Goal: Transaction & Acquisition: Obtain resource

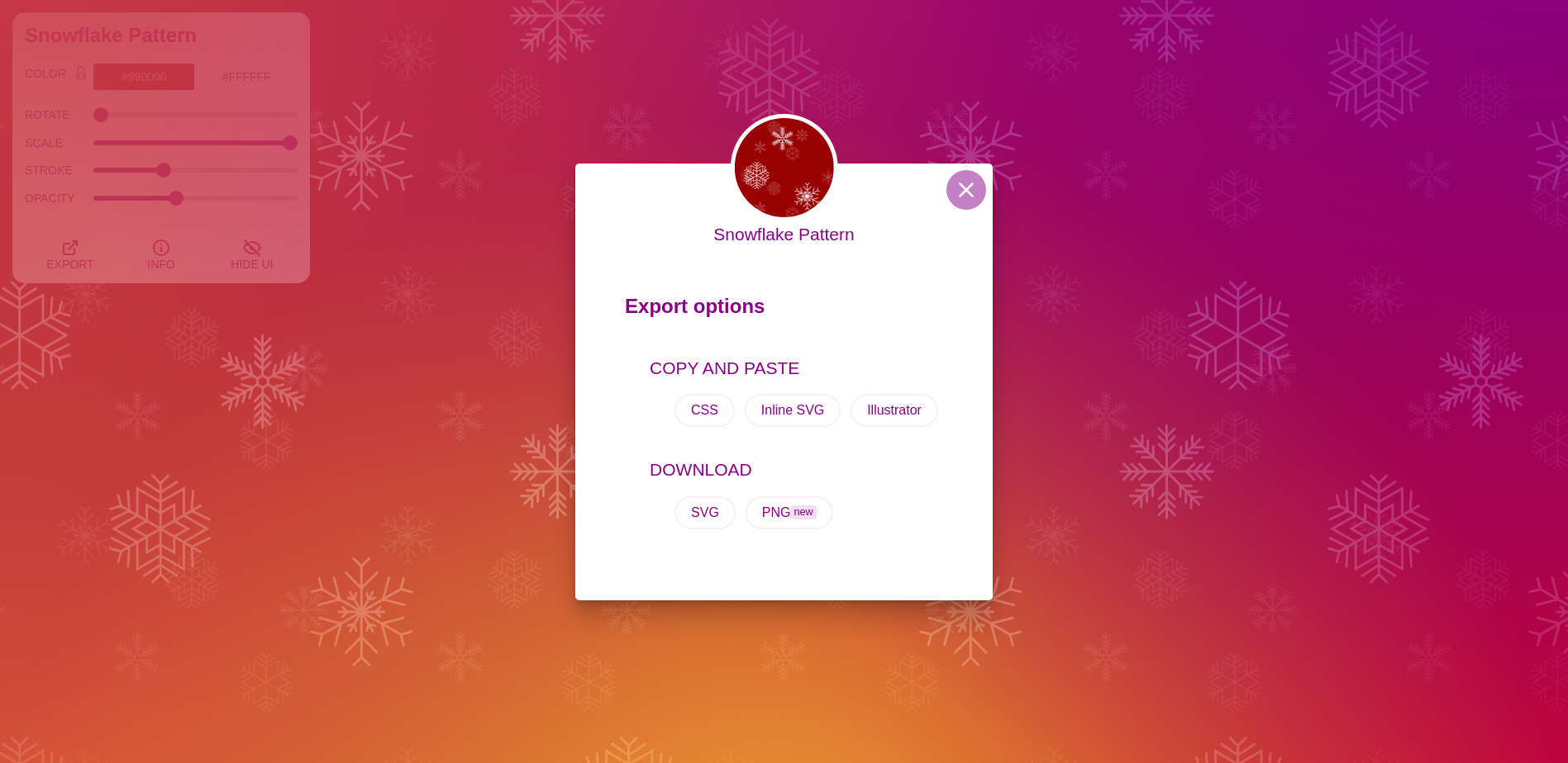
scroll to position [331, 0]
click at [964, 191] on button at bounding box center [966, 190] width 39 height 39
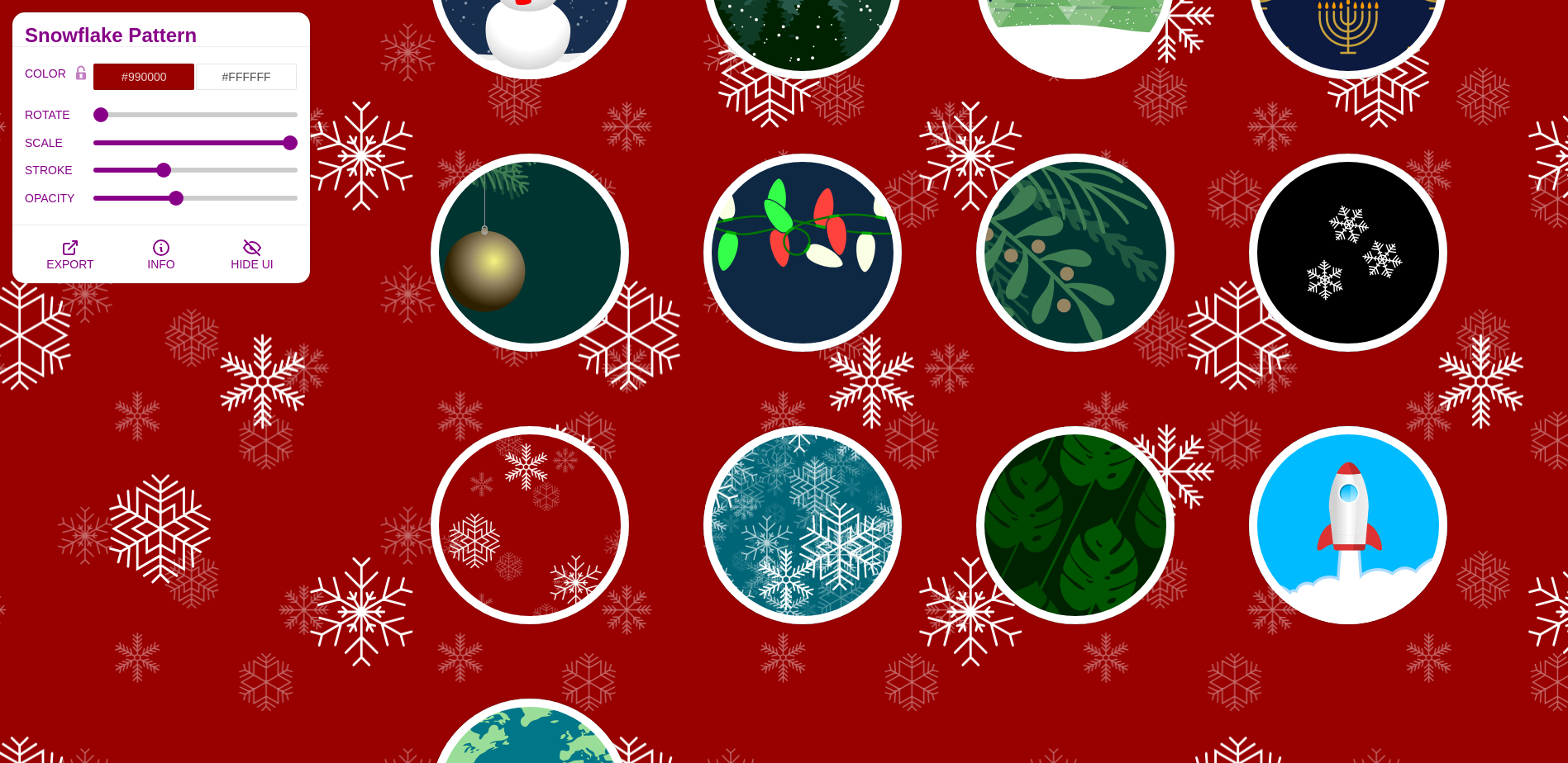
scroll to position [0, 0]
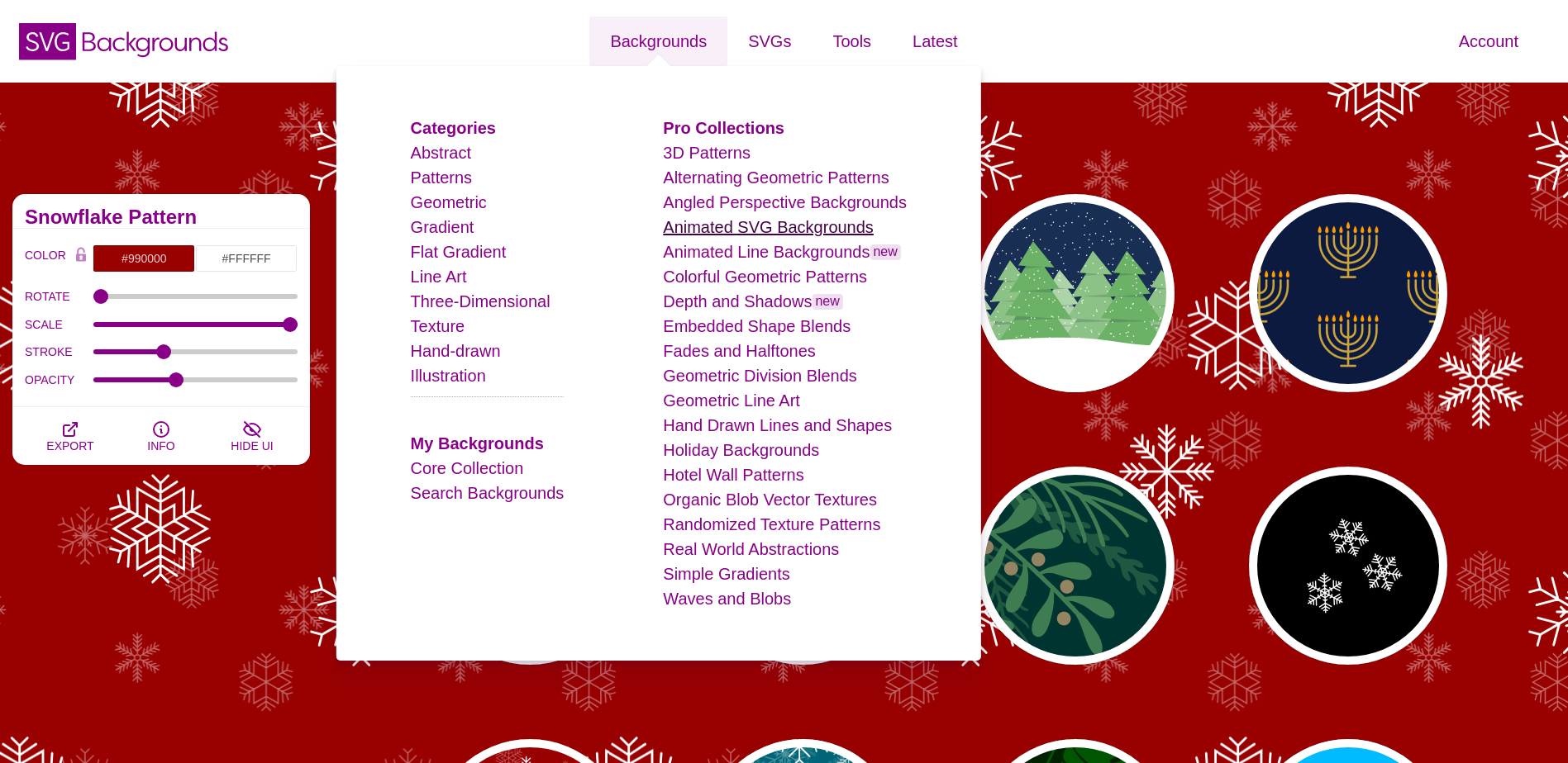
click at [702, 220] on link "Animated SVG Backgrounds" at bounding box center [767, 227] width 210 height 18
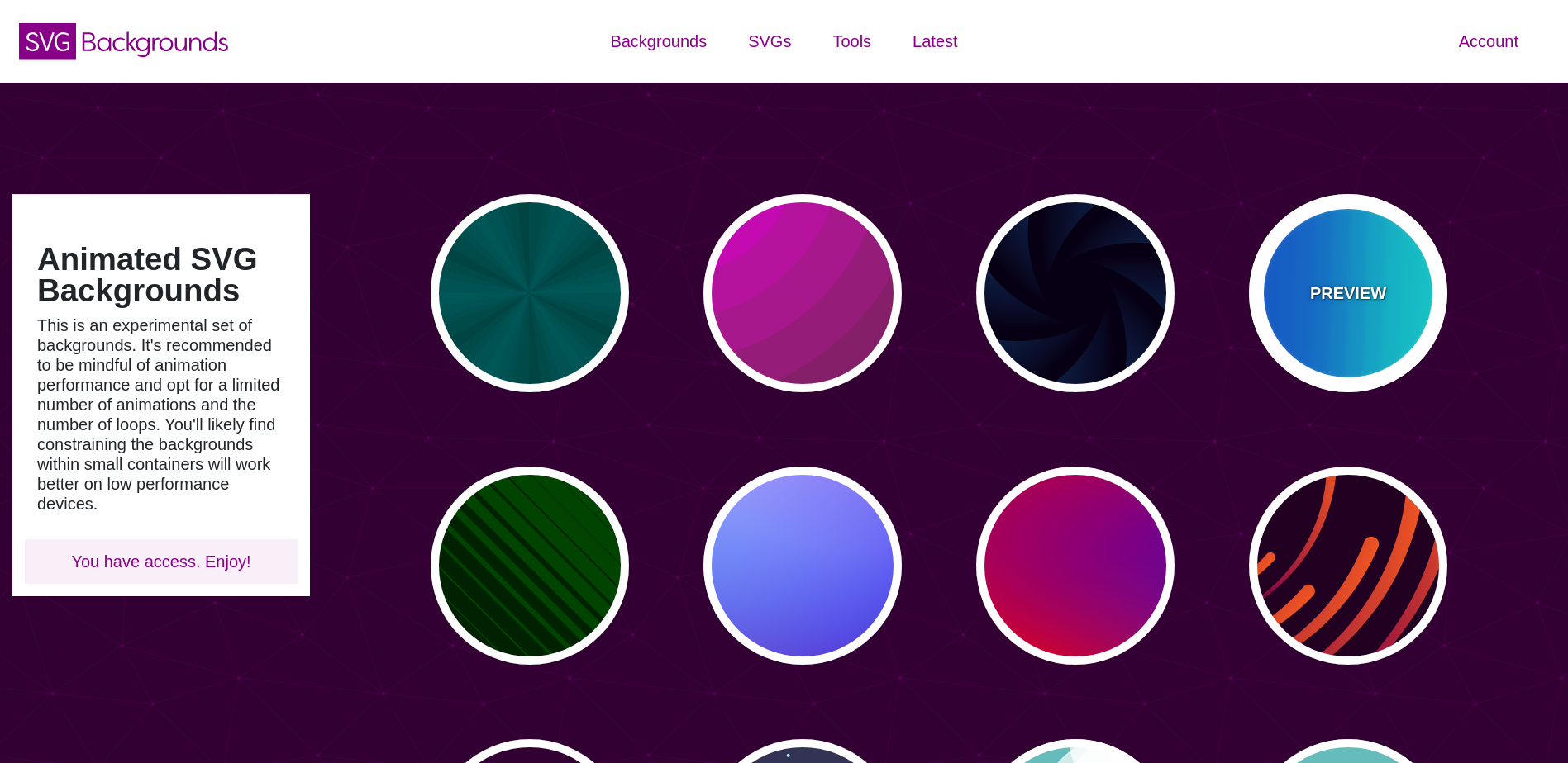
click at [1372, 316] on div "PREVIEW" at bounding box center [1348, 293] width 198 height 198
type input "#00FFFF"
type input "#0066FF"
type input "0.25"
type input "12"
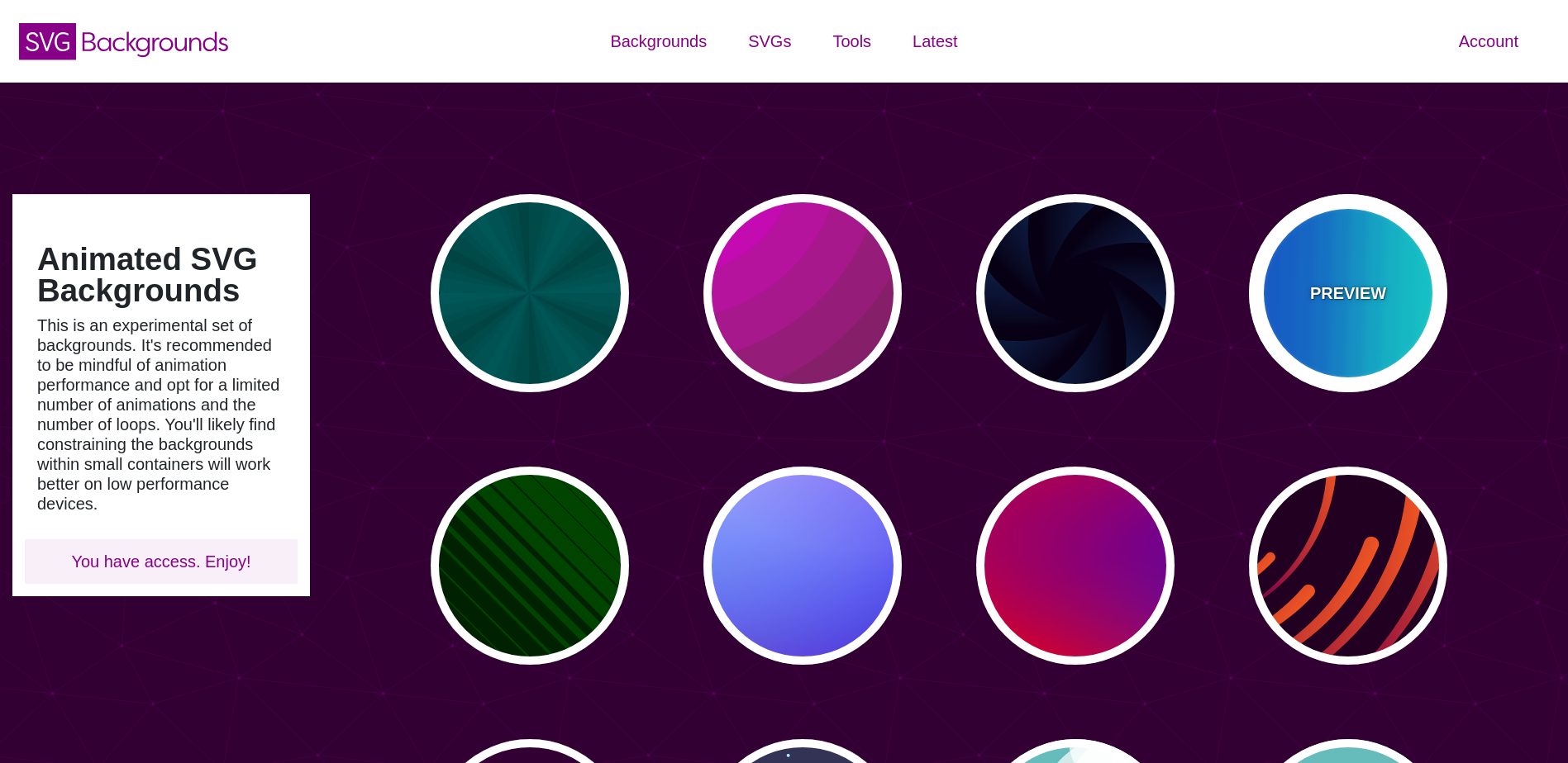
type input "999"
type input "0"
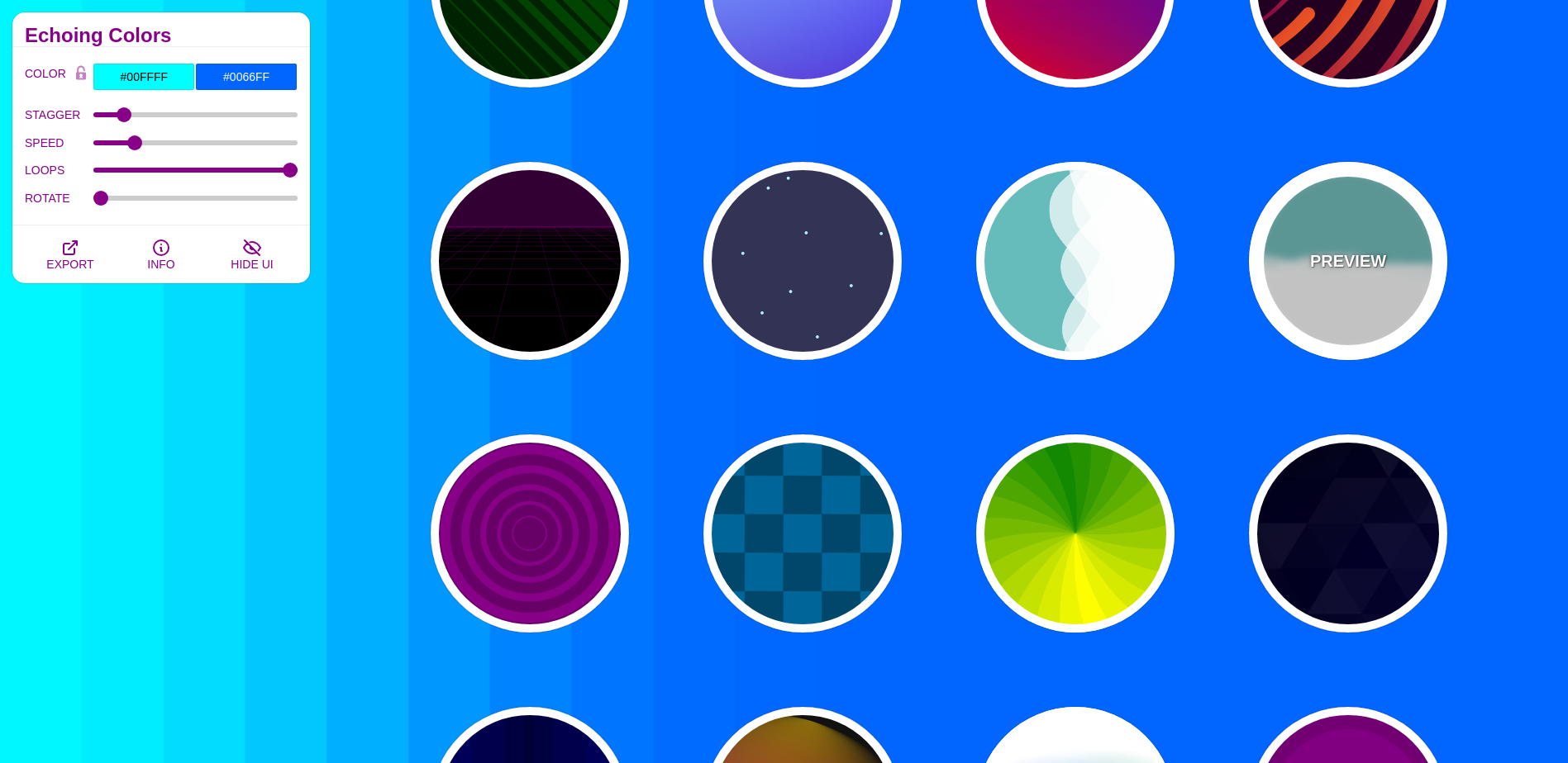
scroll to position [578, 0]
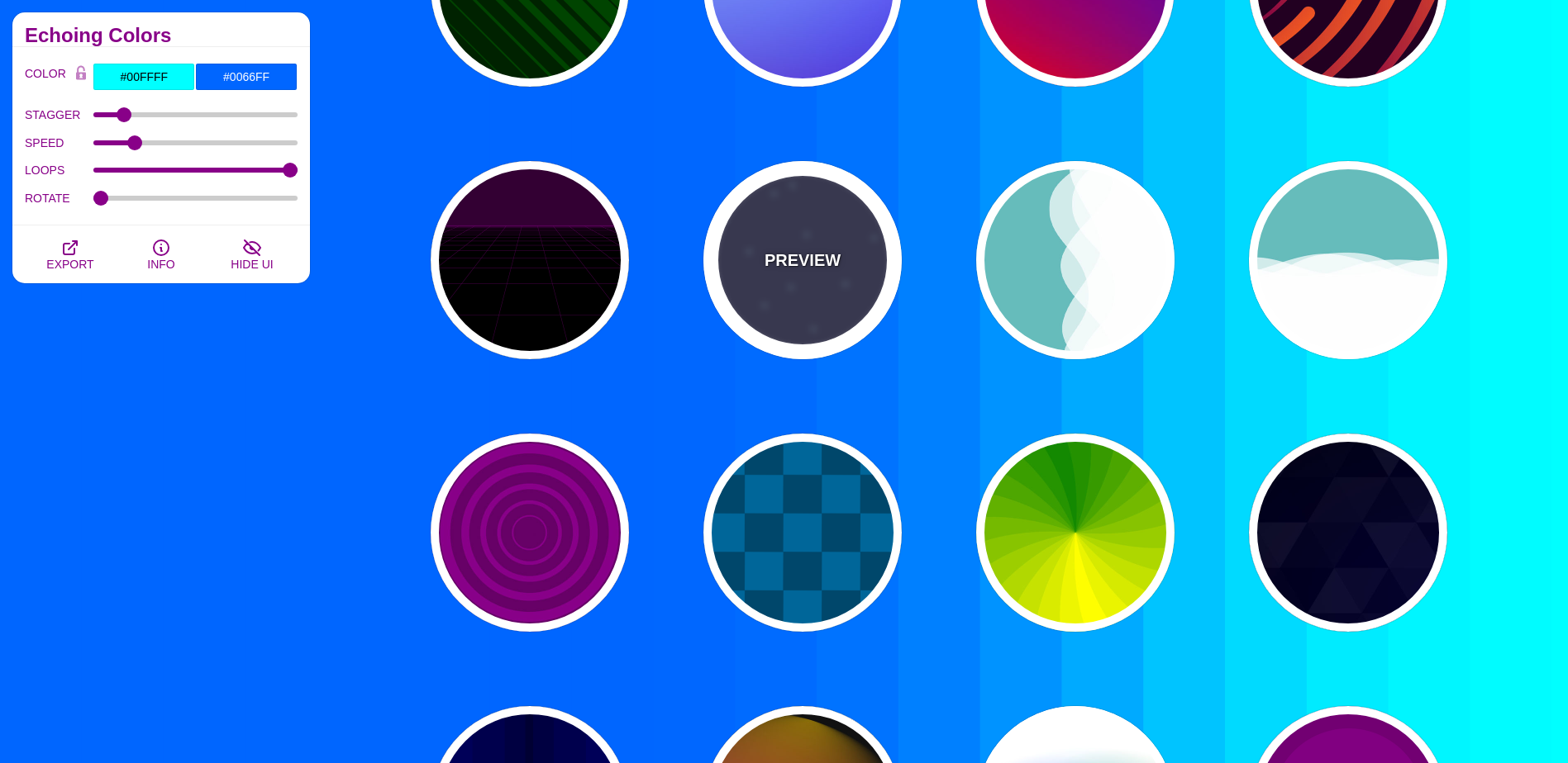
click at [812, 286] on div "PREVIEW" at bounding box center [802, 260] width 198 height 198
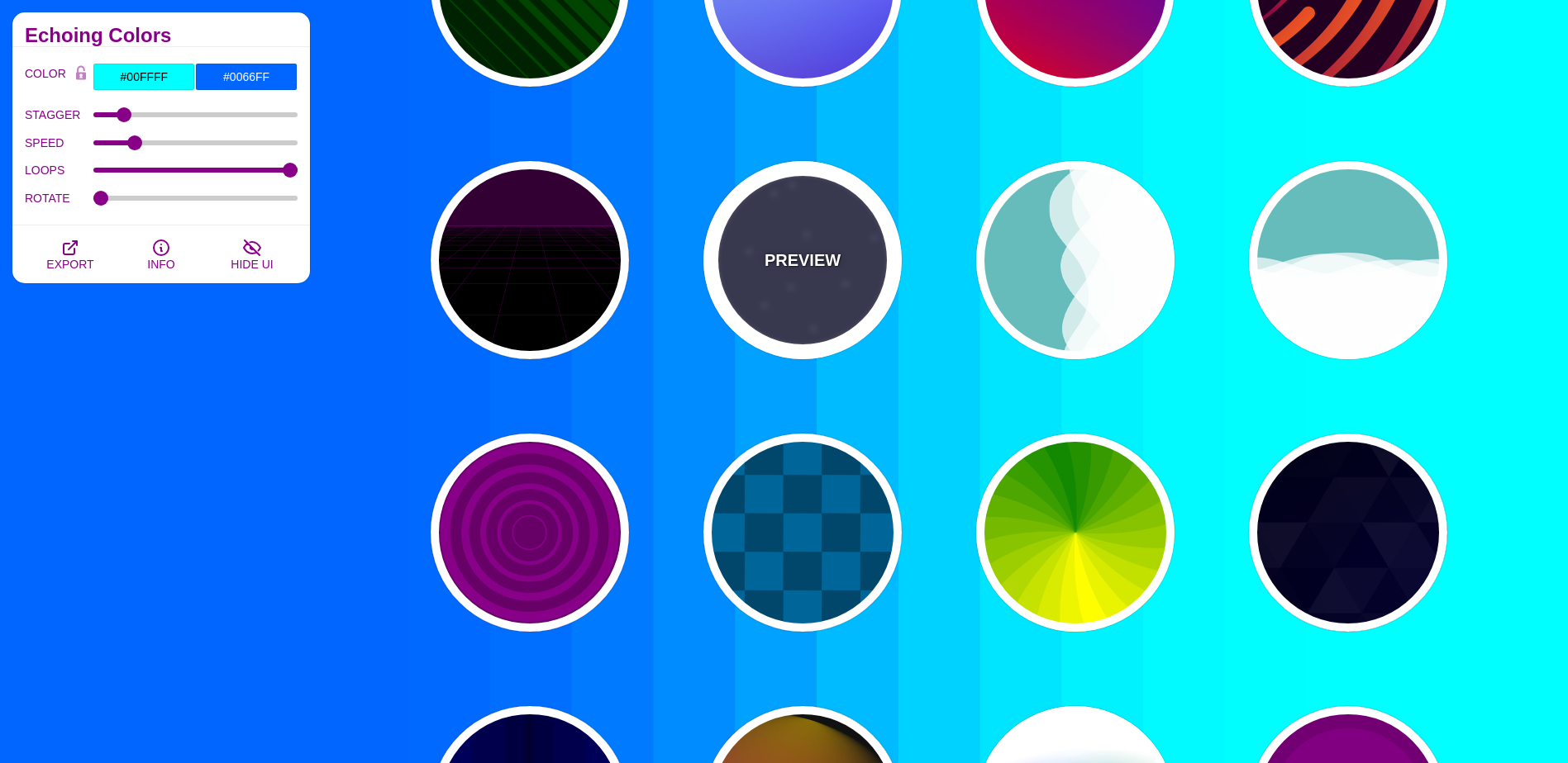
type input "#333355"
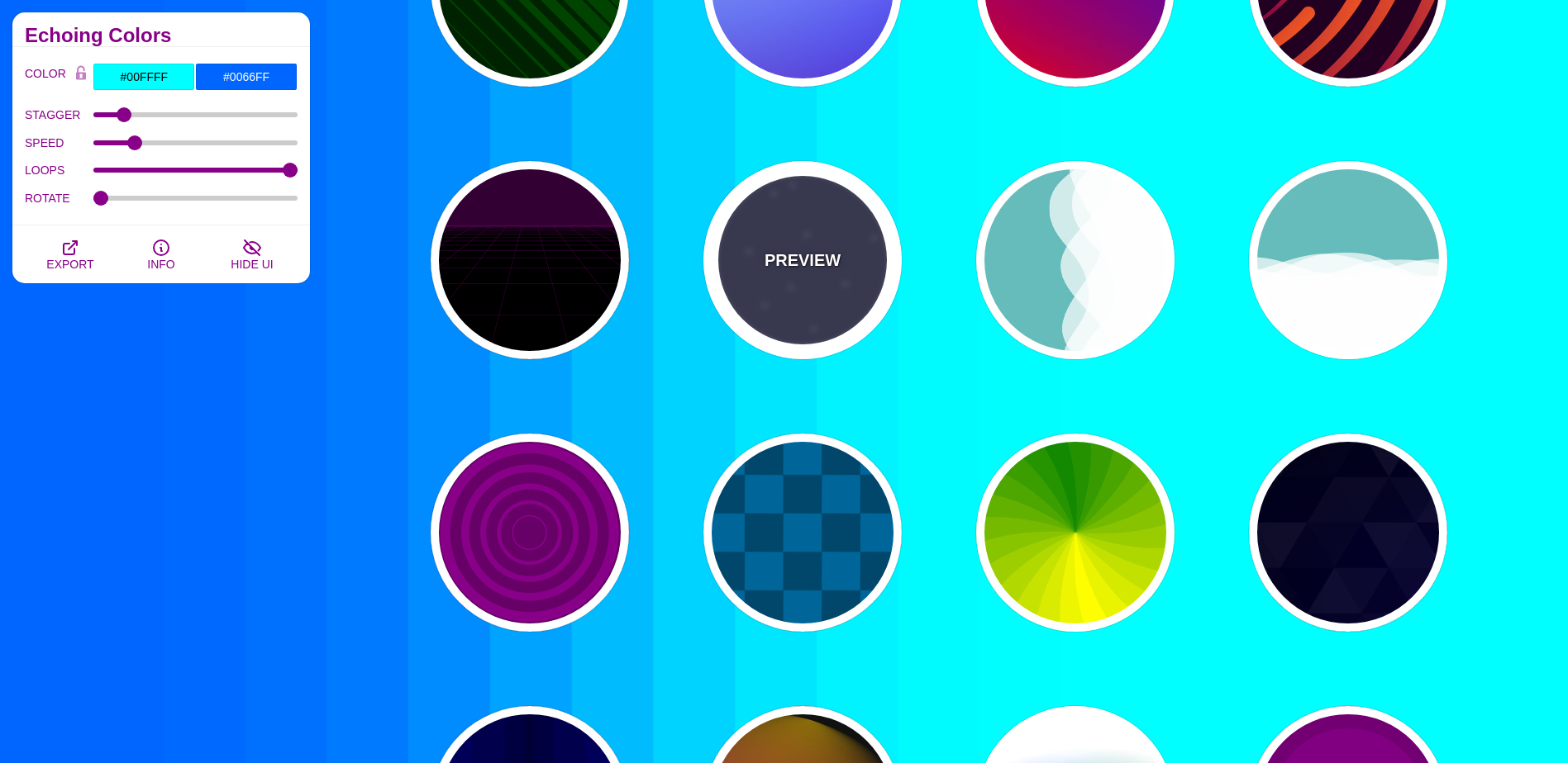
type input "#AAEEFF"
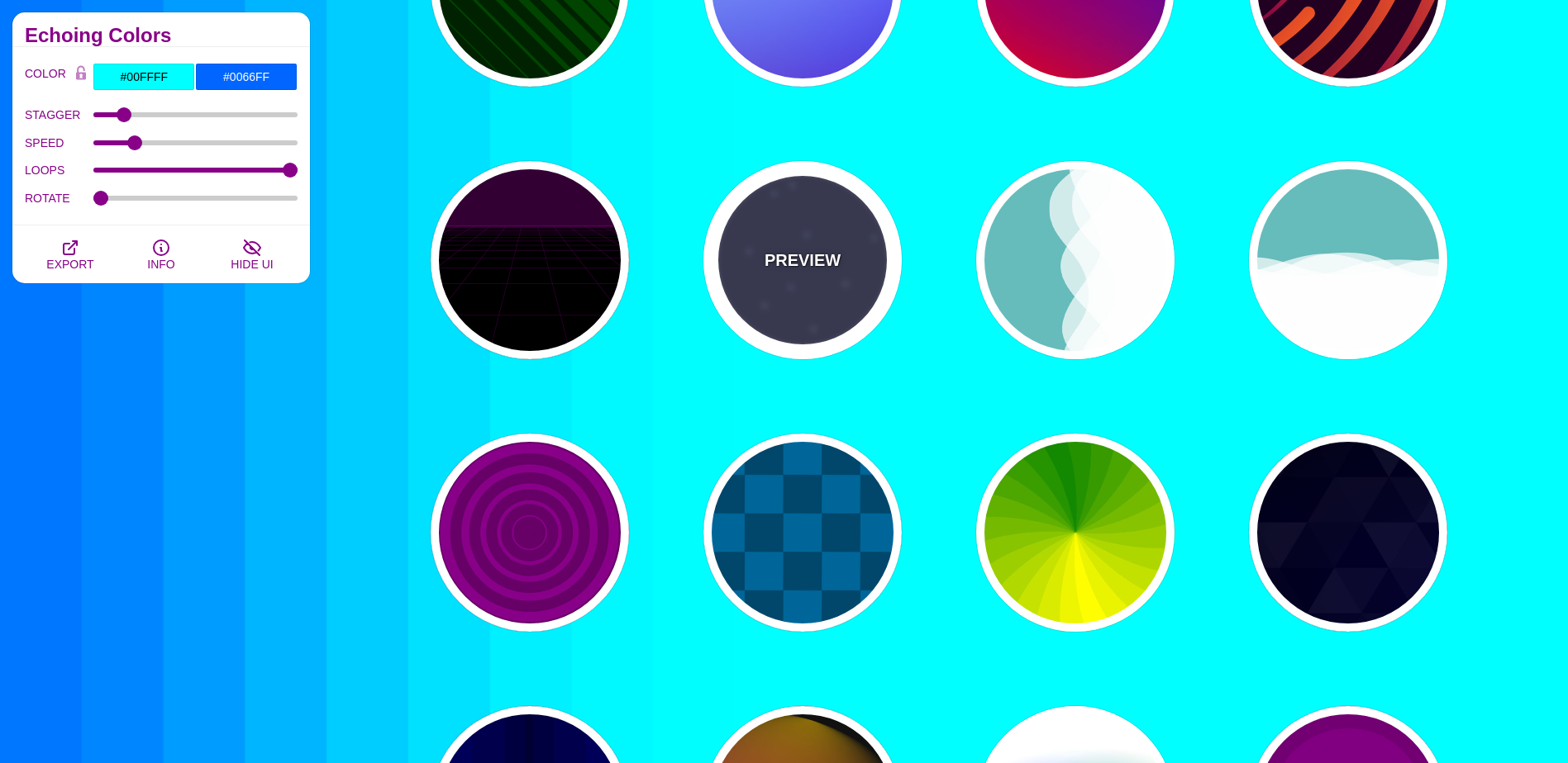
type input "#FFFFFF"
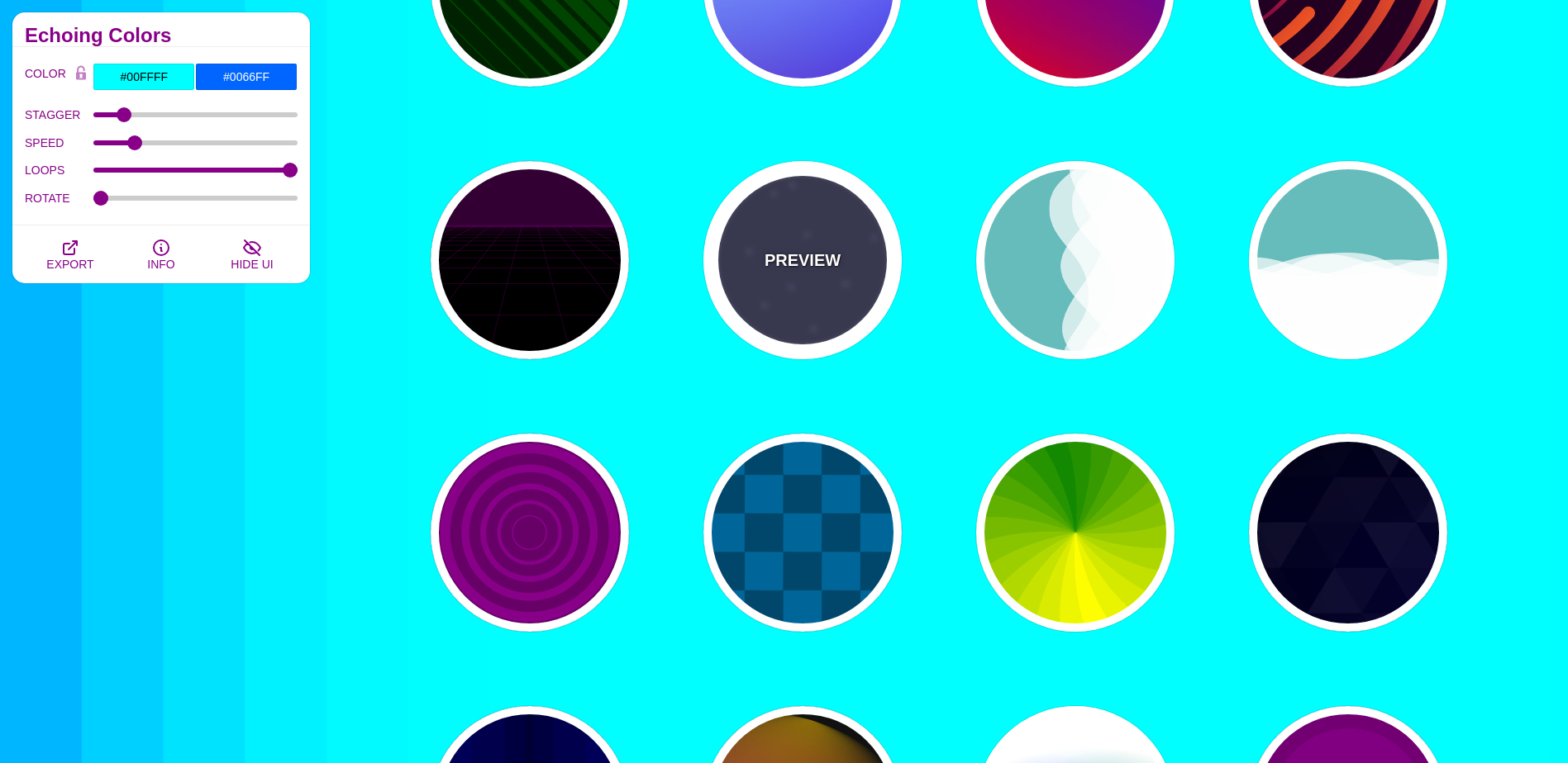
type input "15"
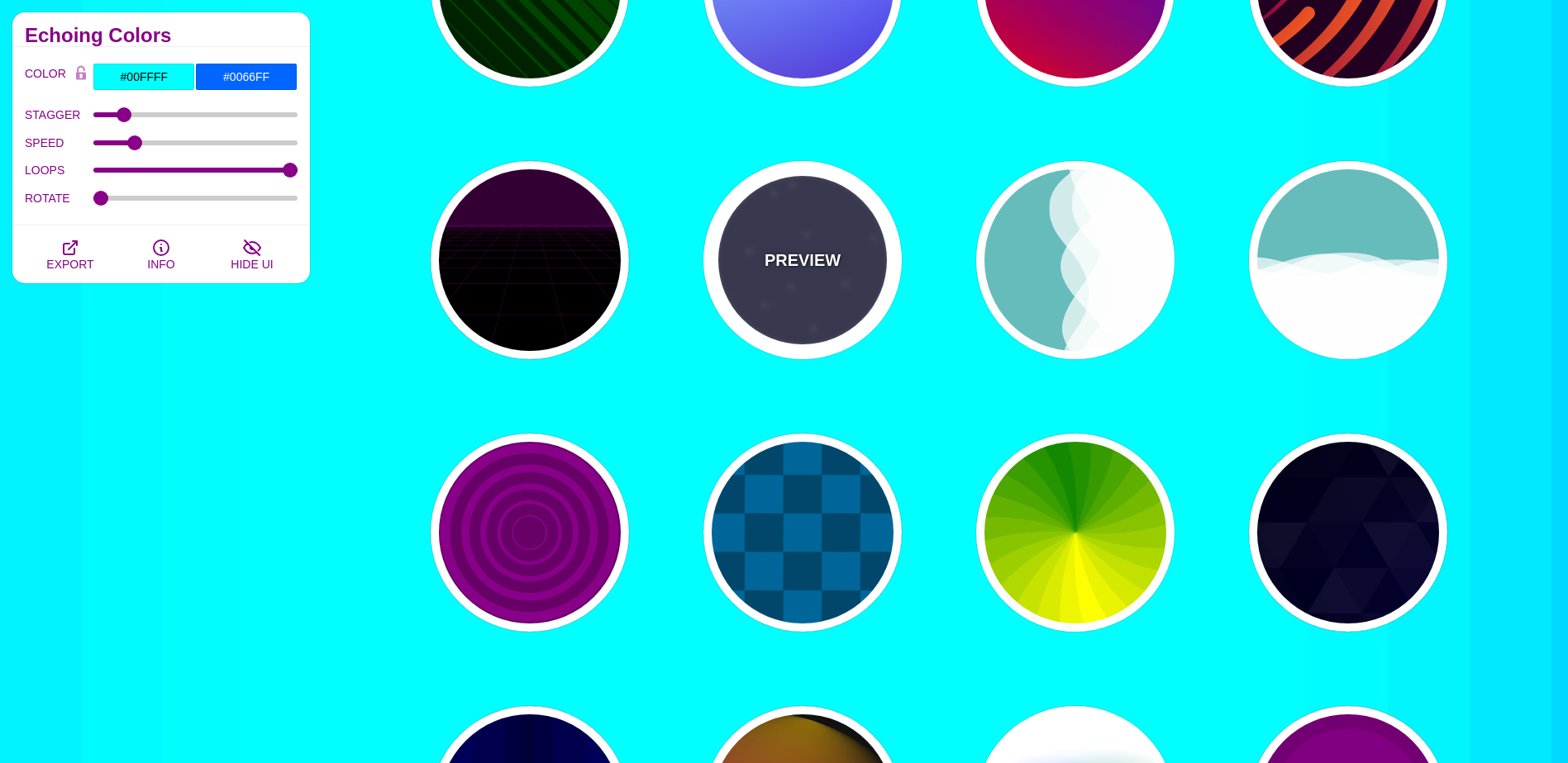
type input "40"
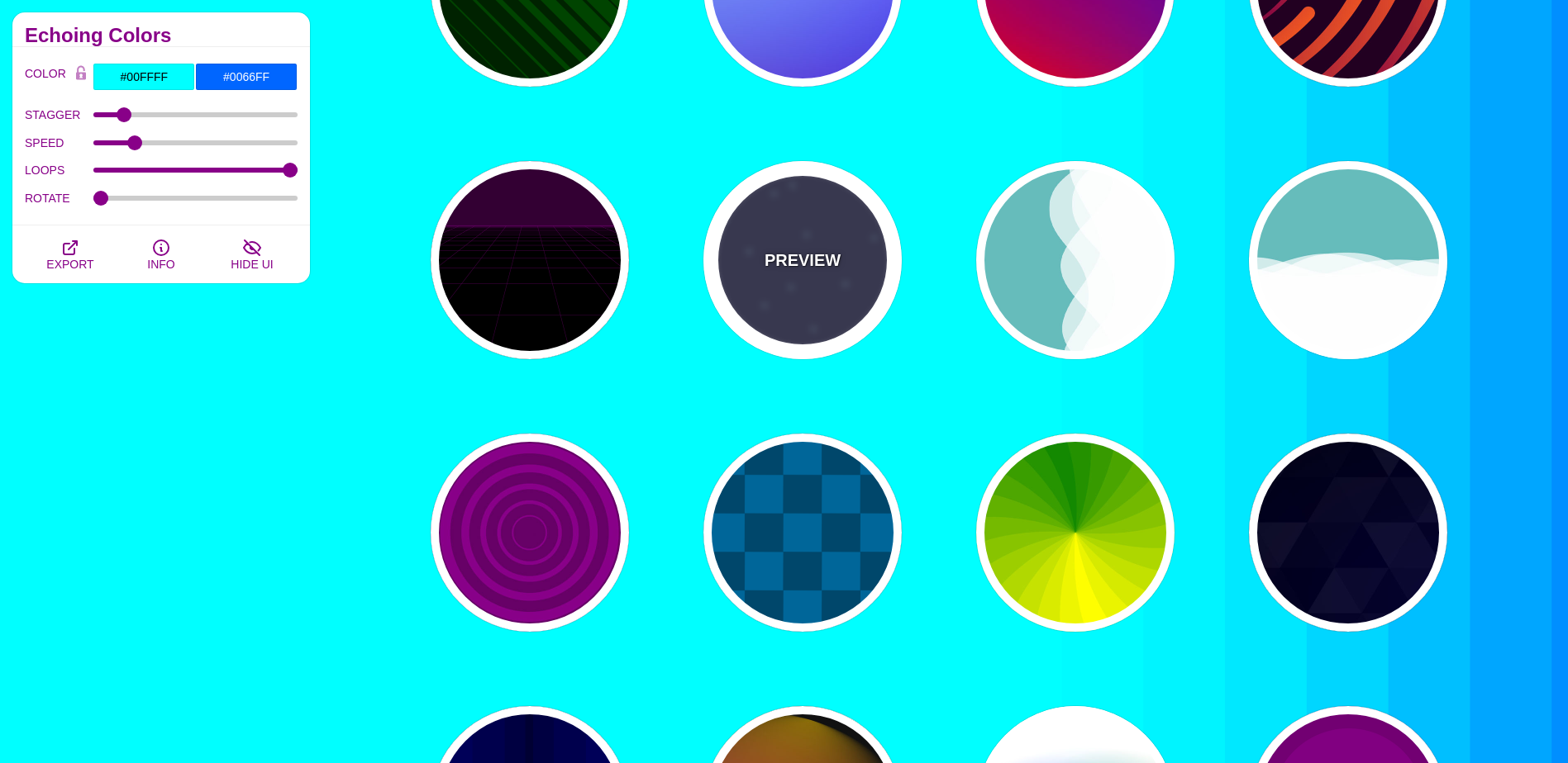
type input "5"
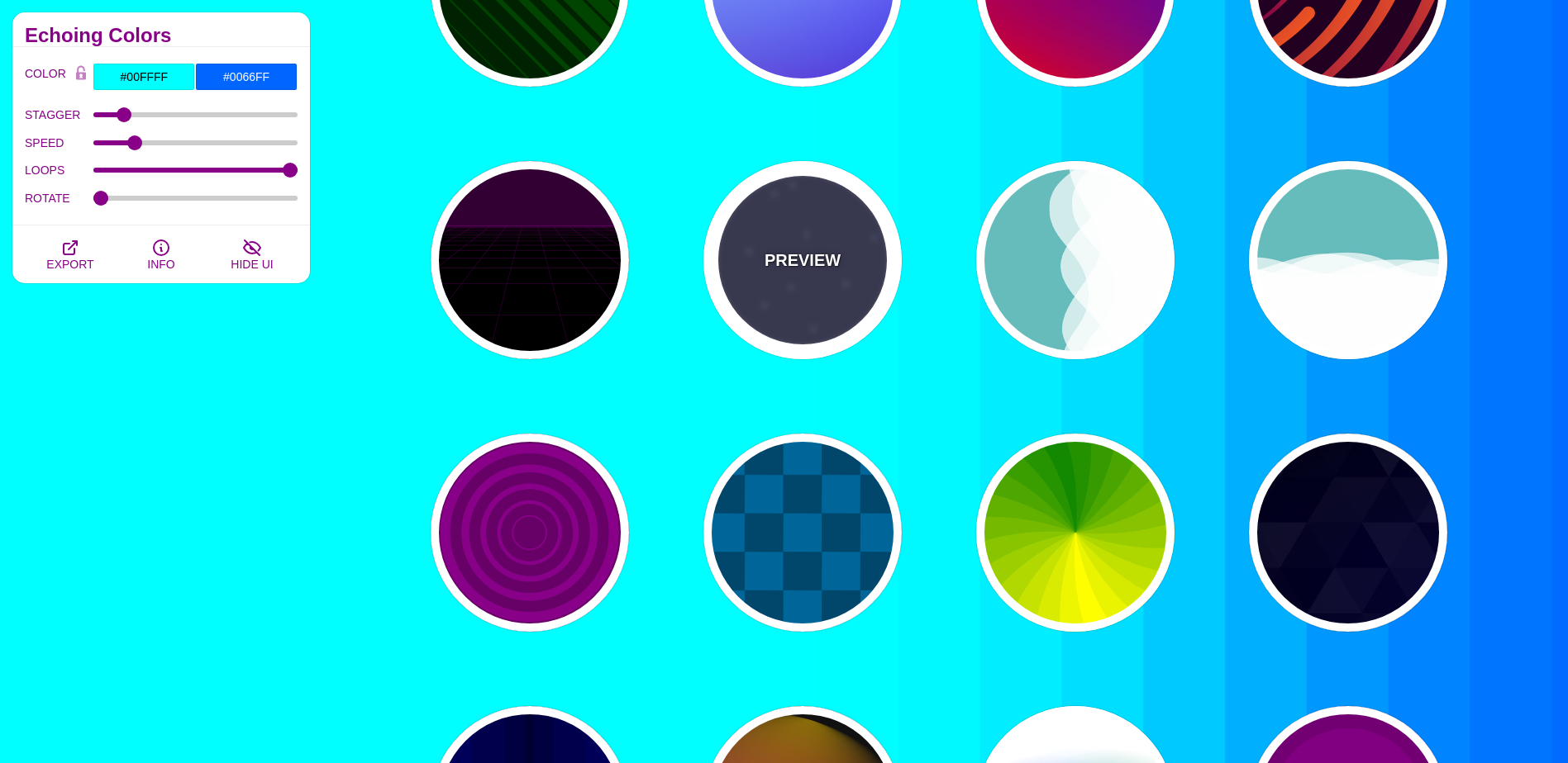
type input "1"
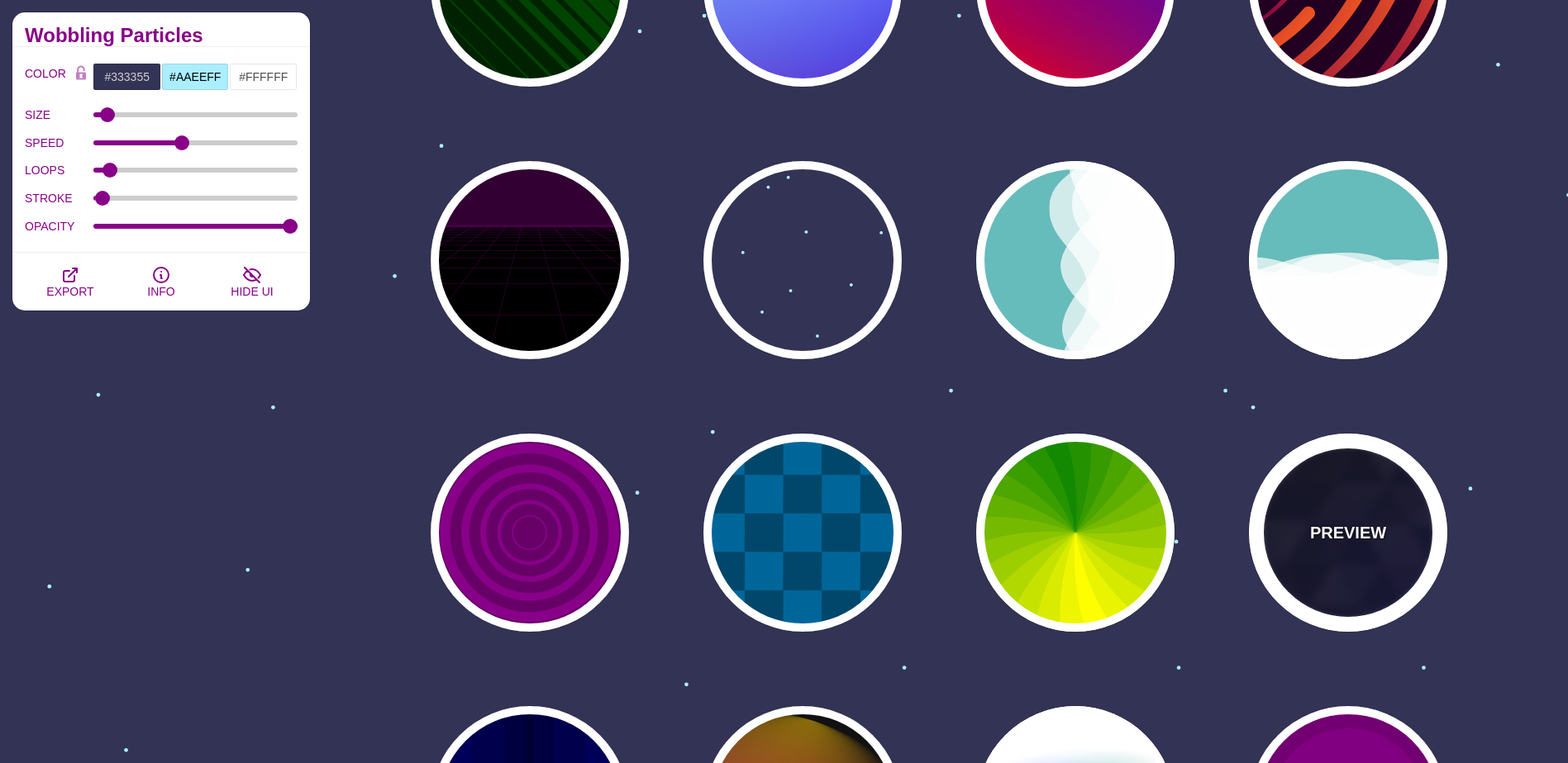
click at [1334, 499] on div "PREVIEW" at bounding box center [1348, 532] width 198 height 198
type input "#000000"
type input "#880088"
type input "#0000FF"
type input "#006600"
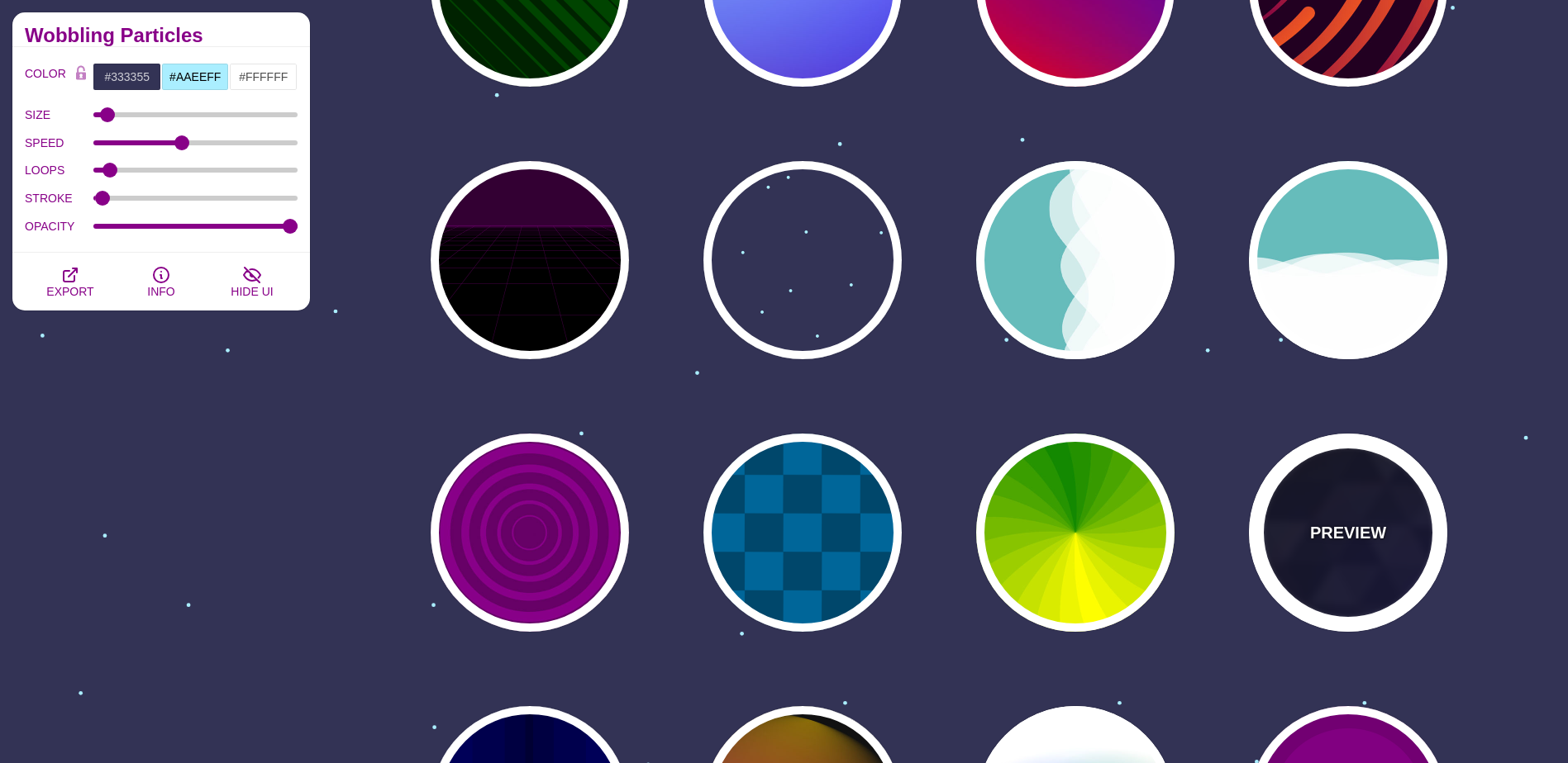
type input "0"
type input "0.4"
type input "15"
type input "0.2"
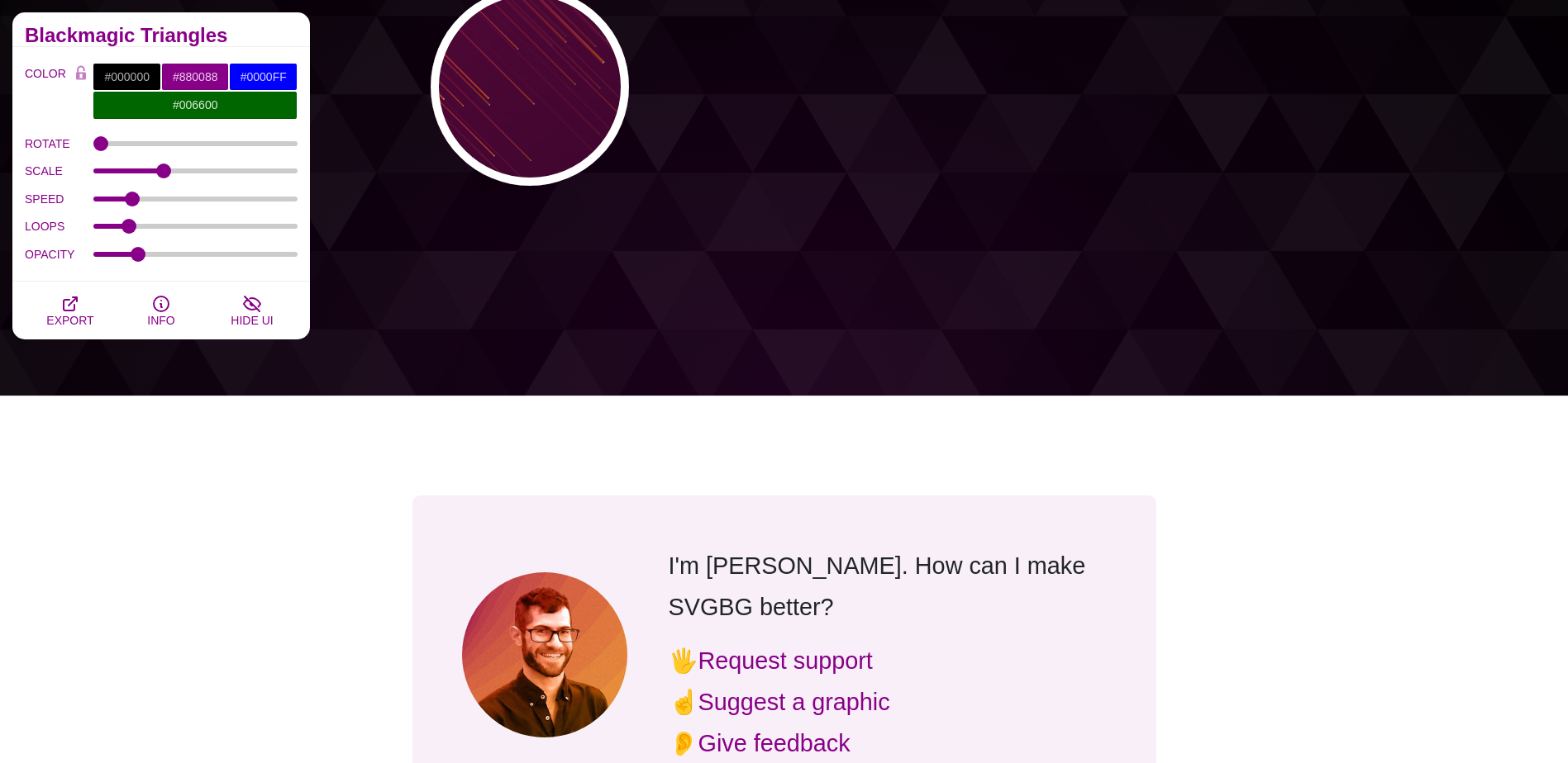
scroll to position [909, 0]
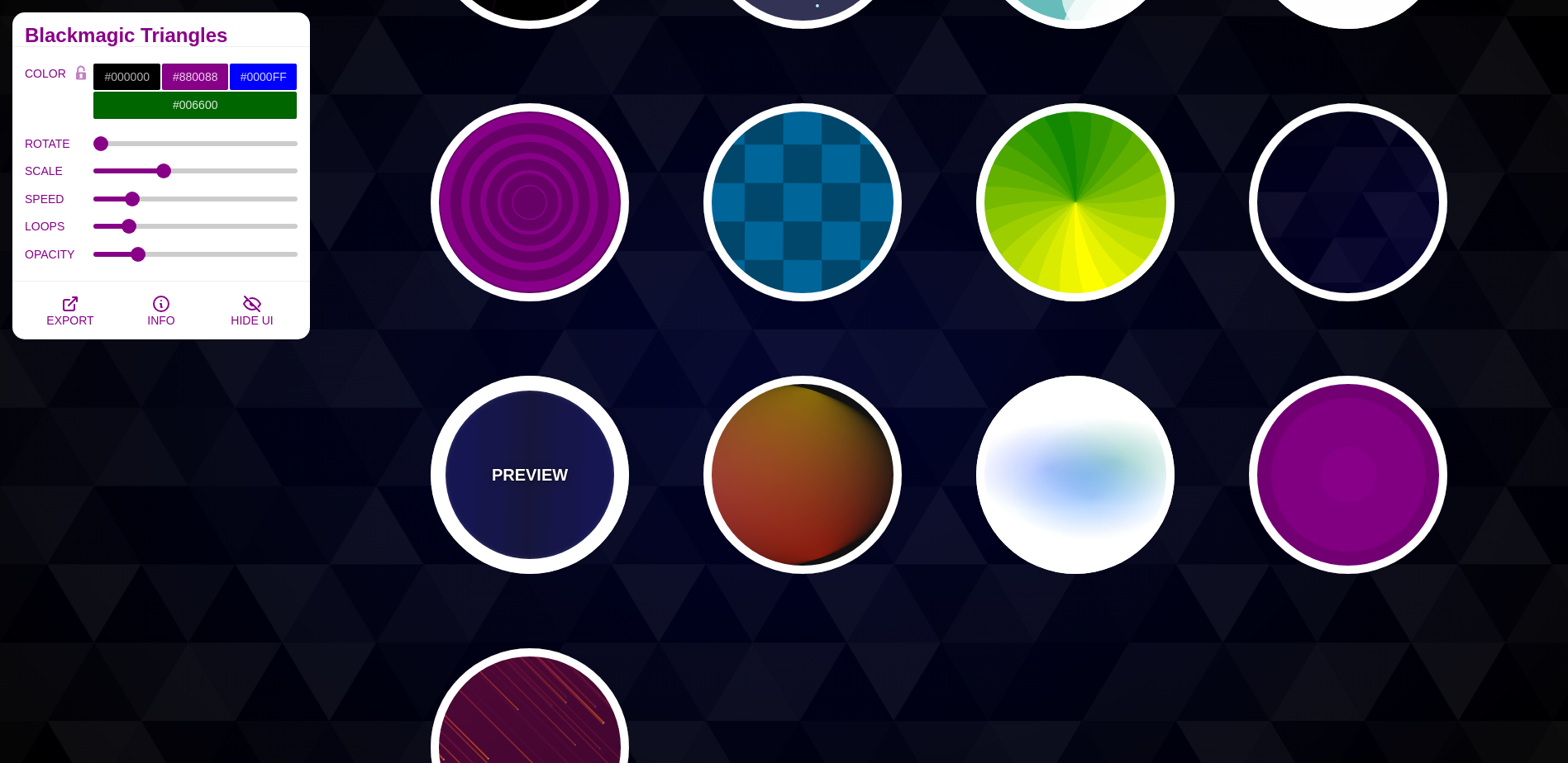
click at [529, 487] on p "PREVIEW" at bounding box center [529, 475] width 76 height 25
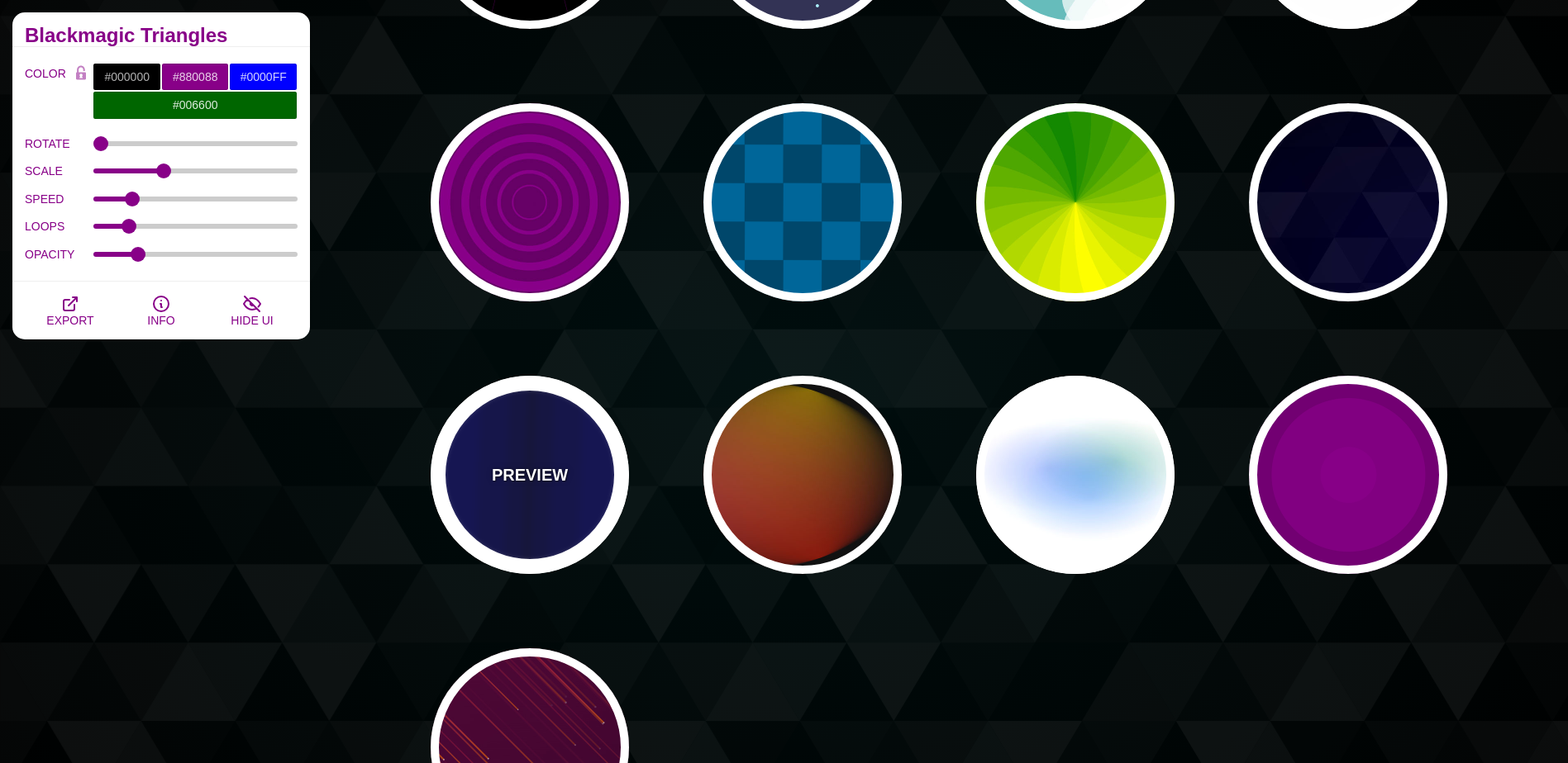
type input "#0000BB"
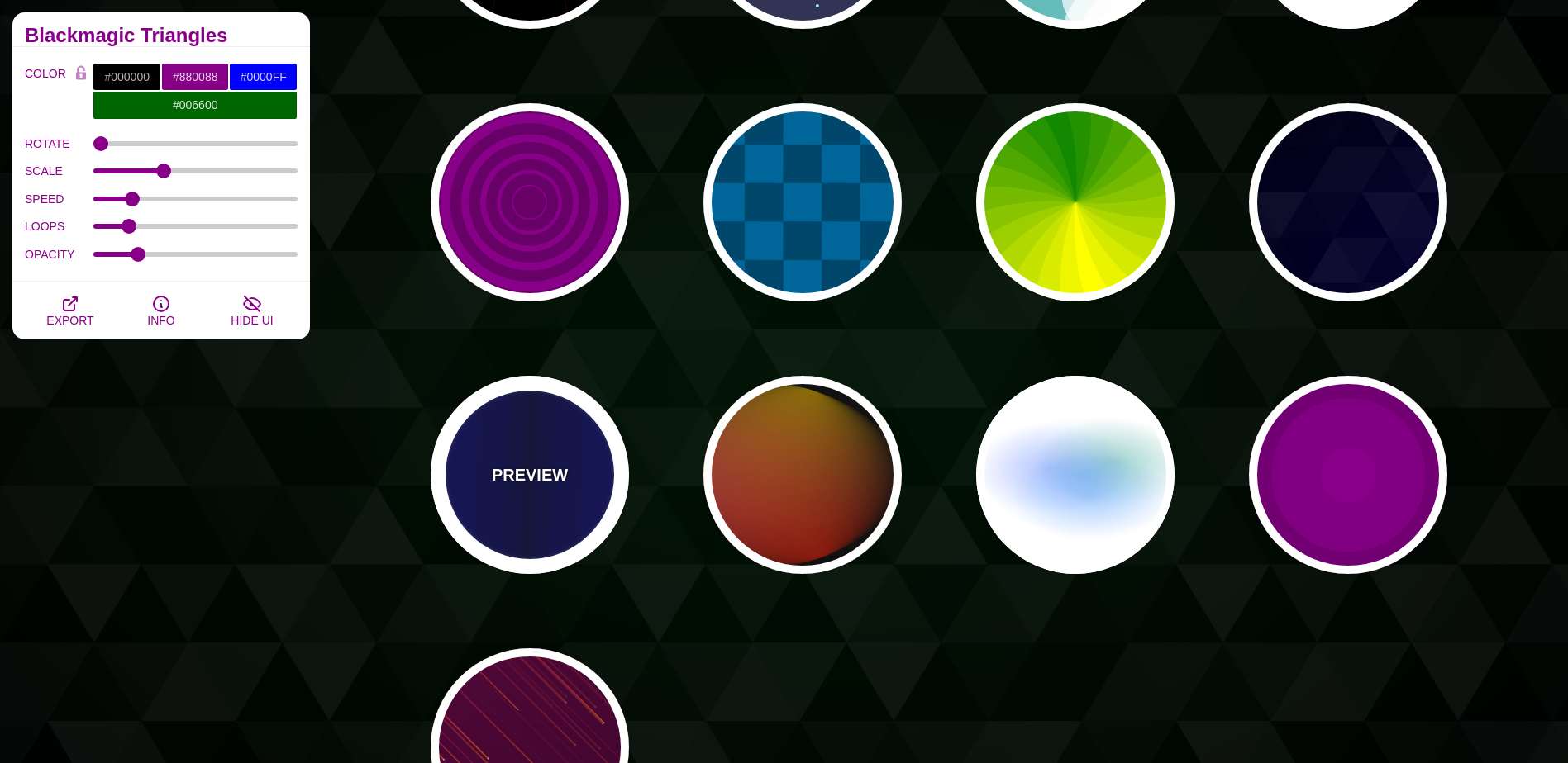
type input "#000033"
type input "0.5"
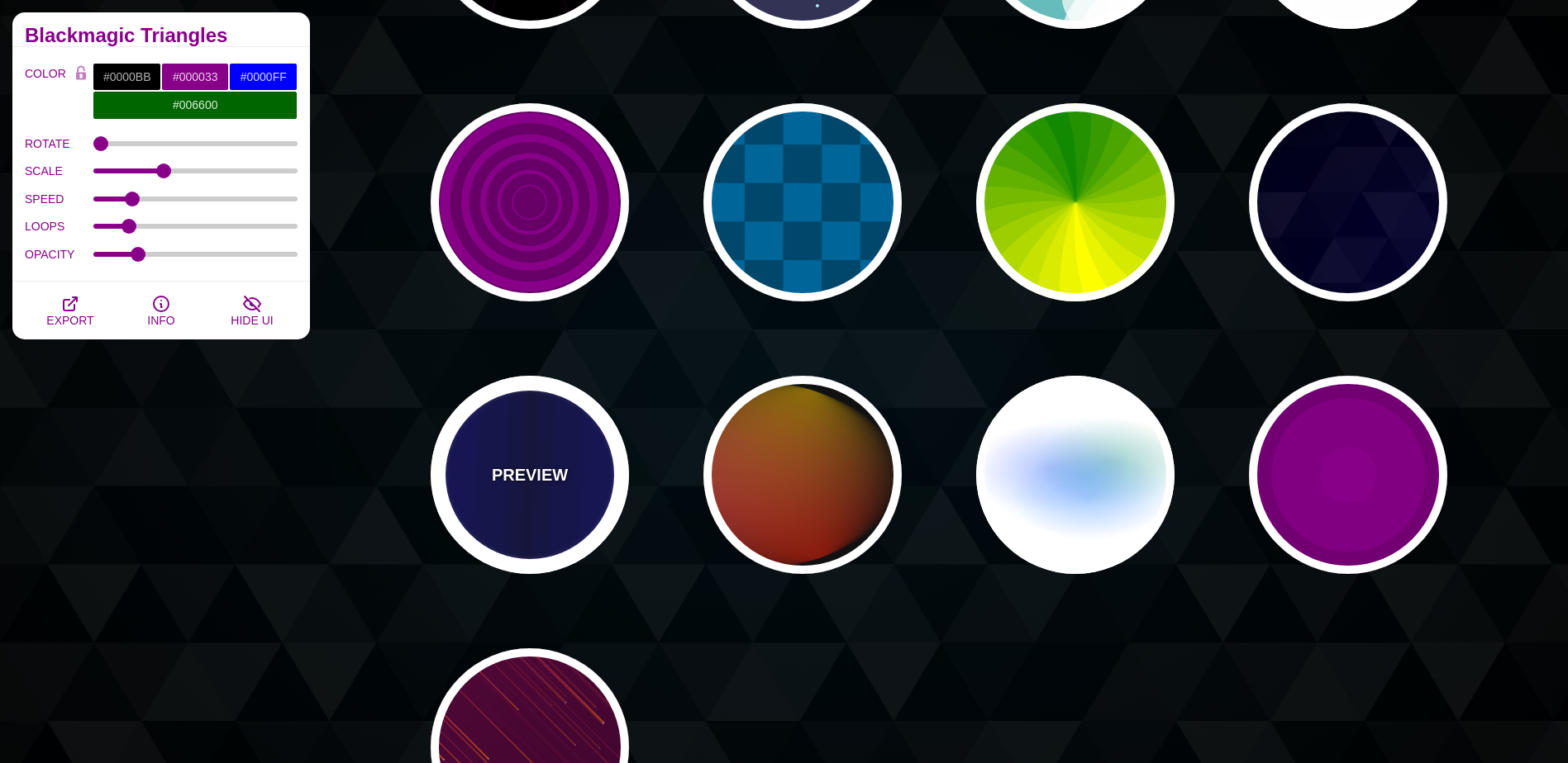
type input "5"
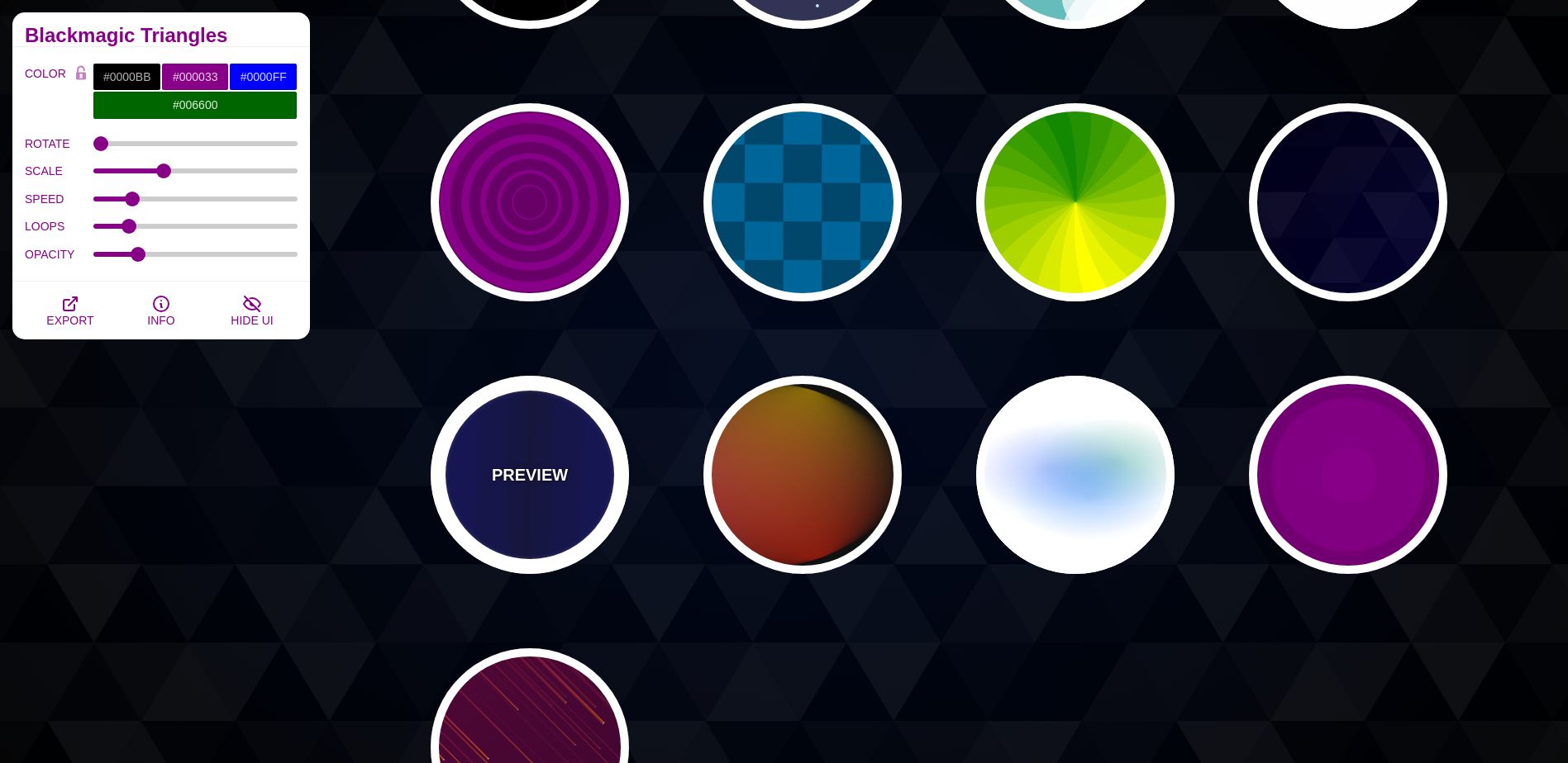
type input "0.1"
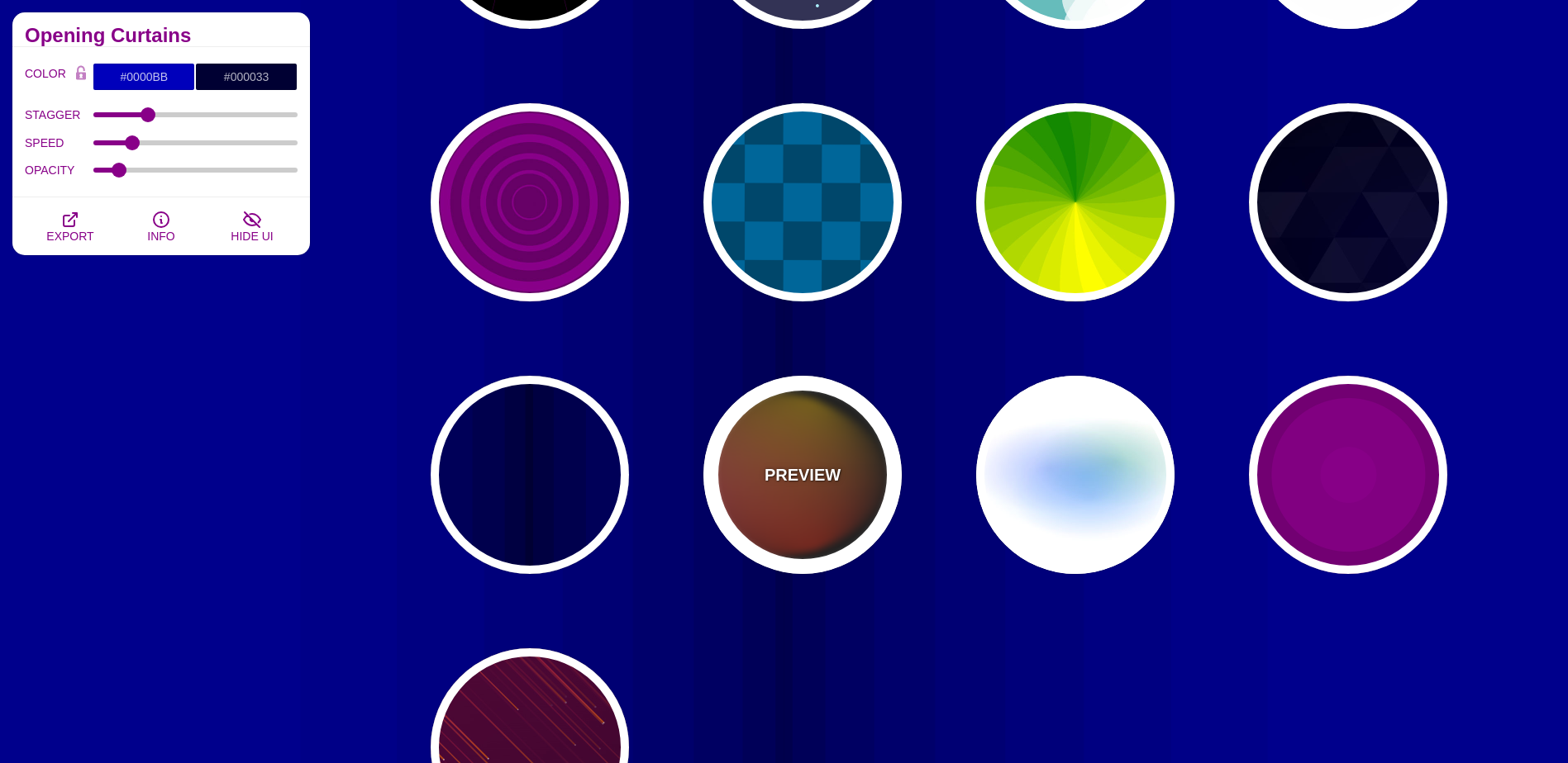
click at [839, 511] on div "PREVIEW" at bounding box center [802, 475] width 198 height 198
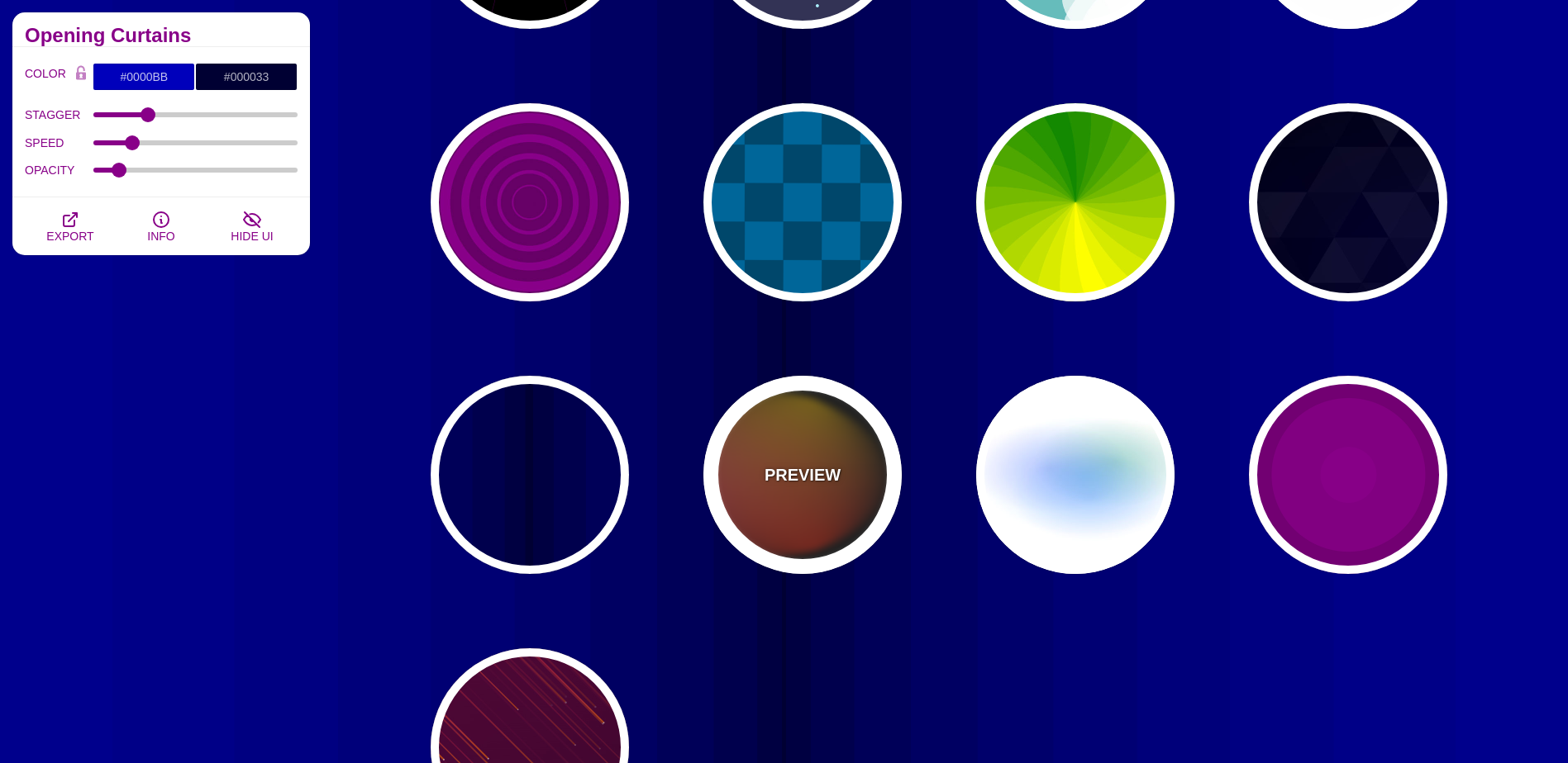
type input "#111111"
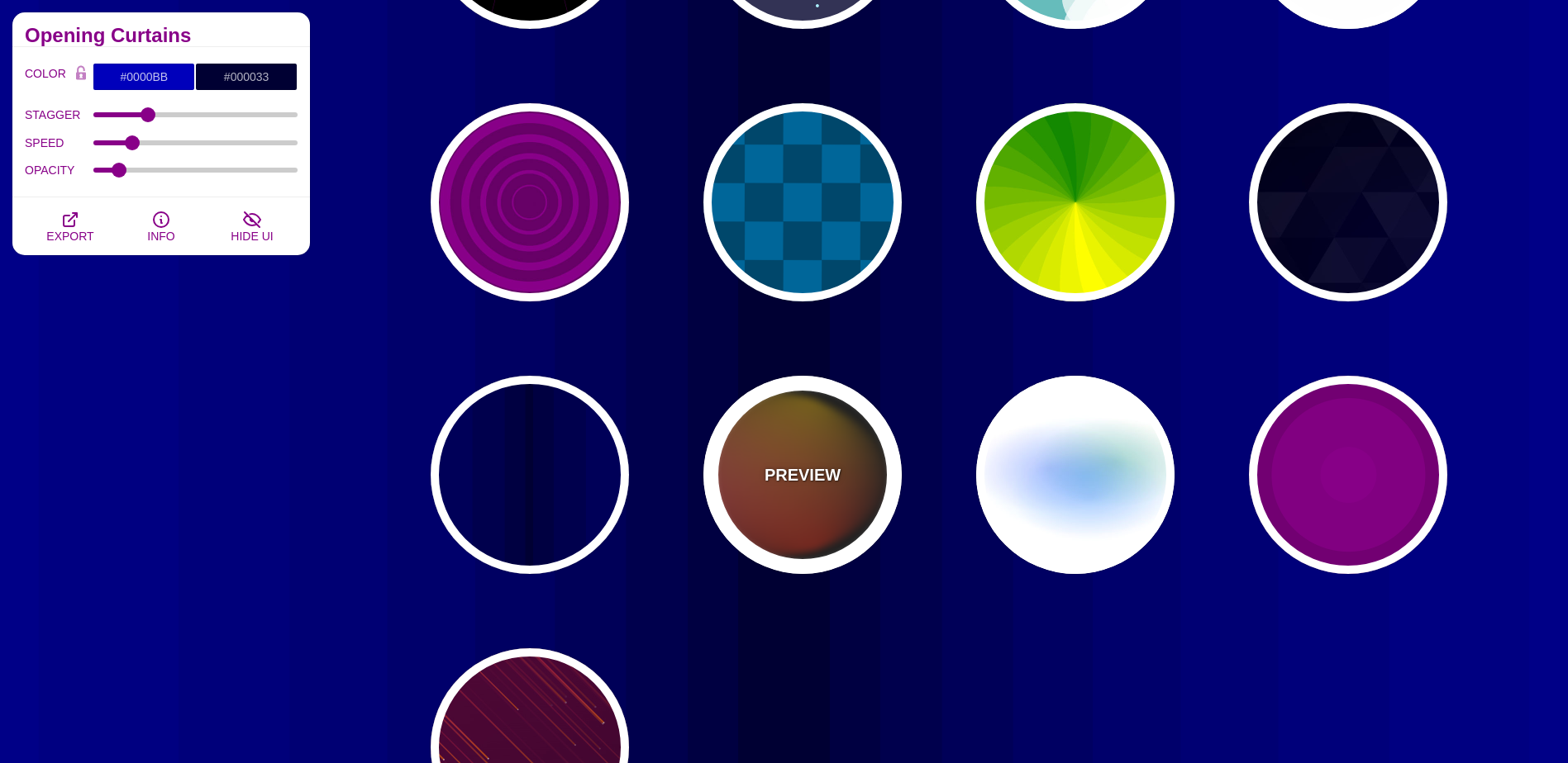
type input "#FF00FF"
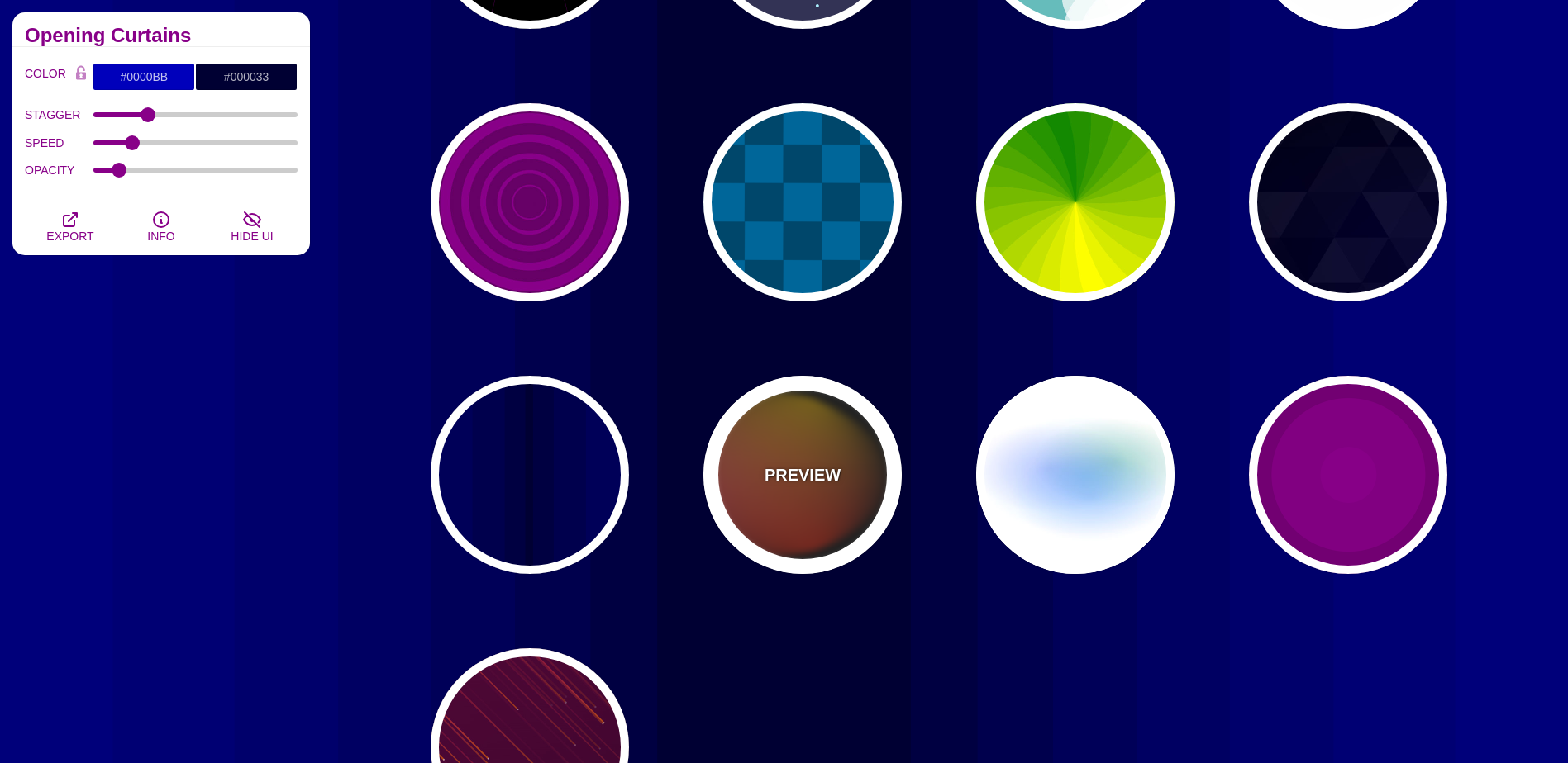
type input "#FFCC00"
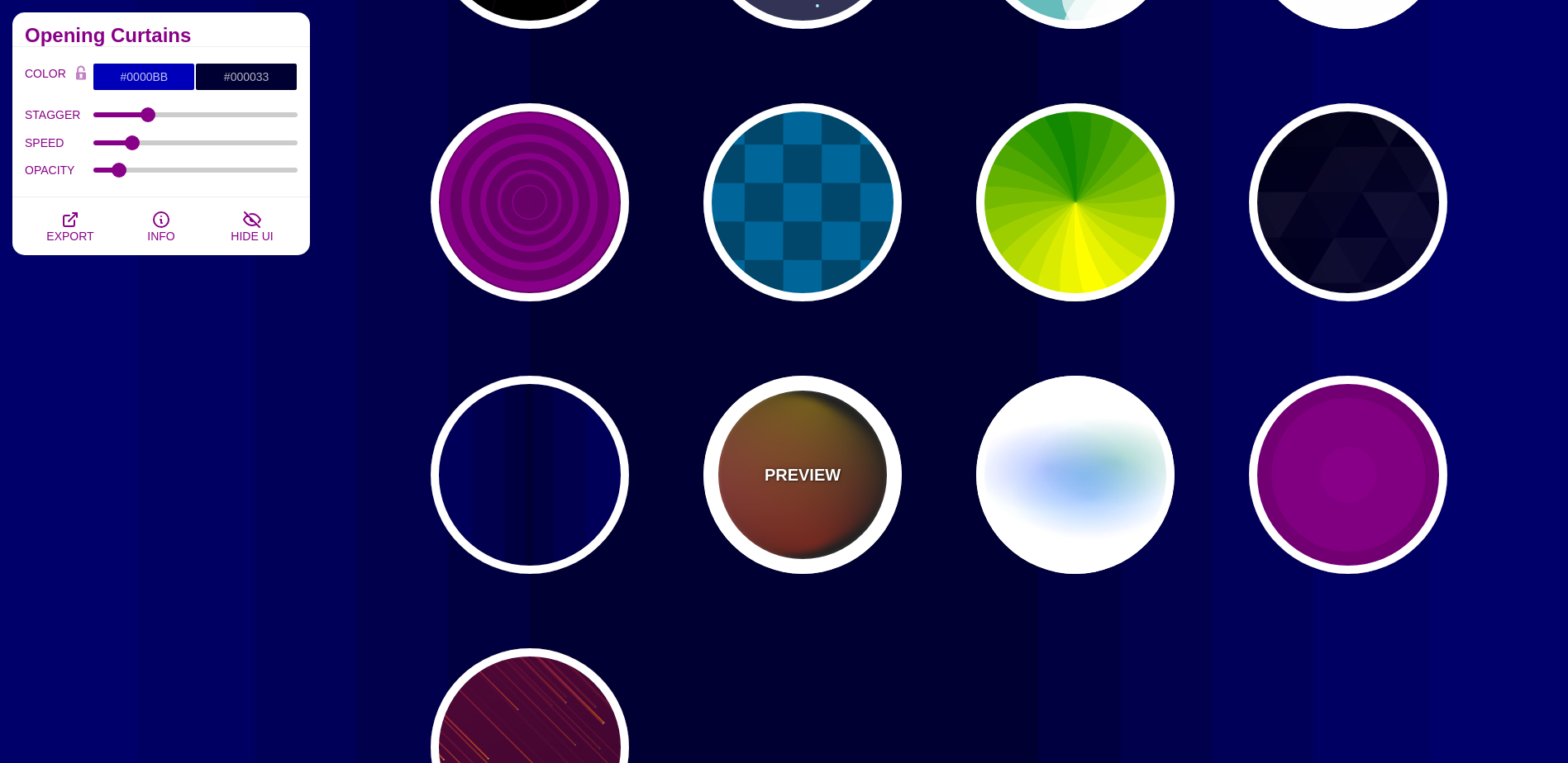
type input "#FF2200"
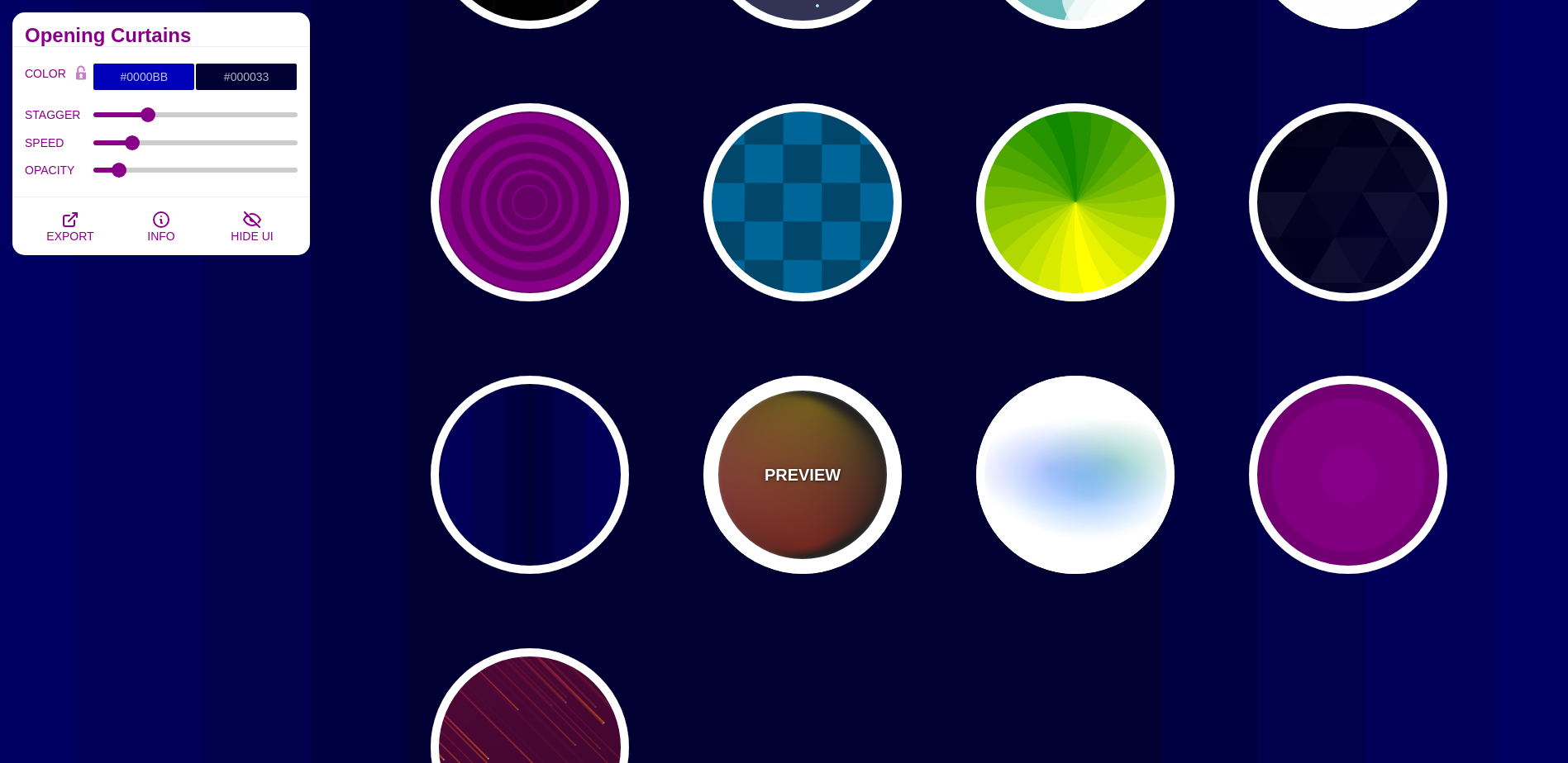
type input "4"
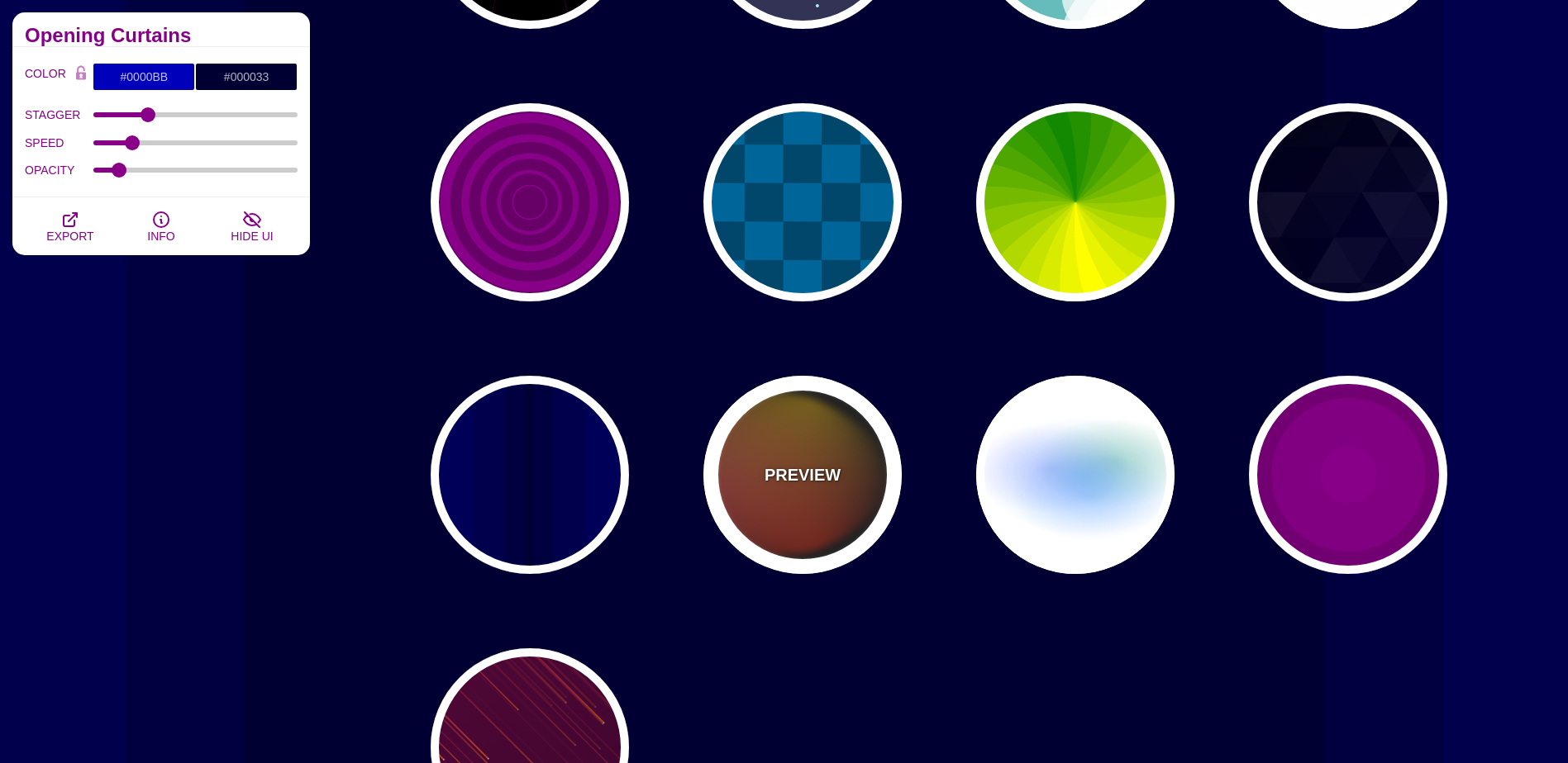
type input "12"
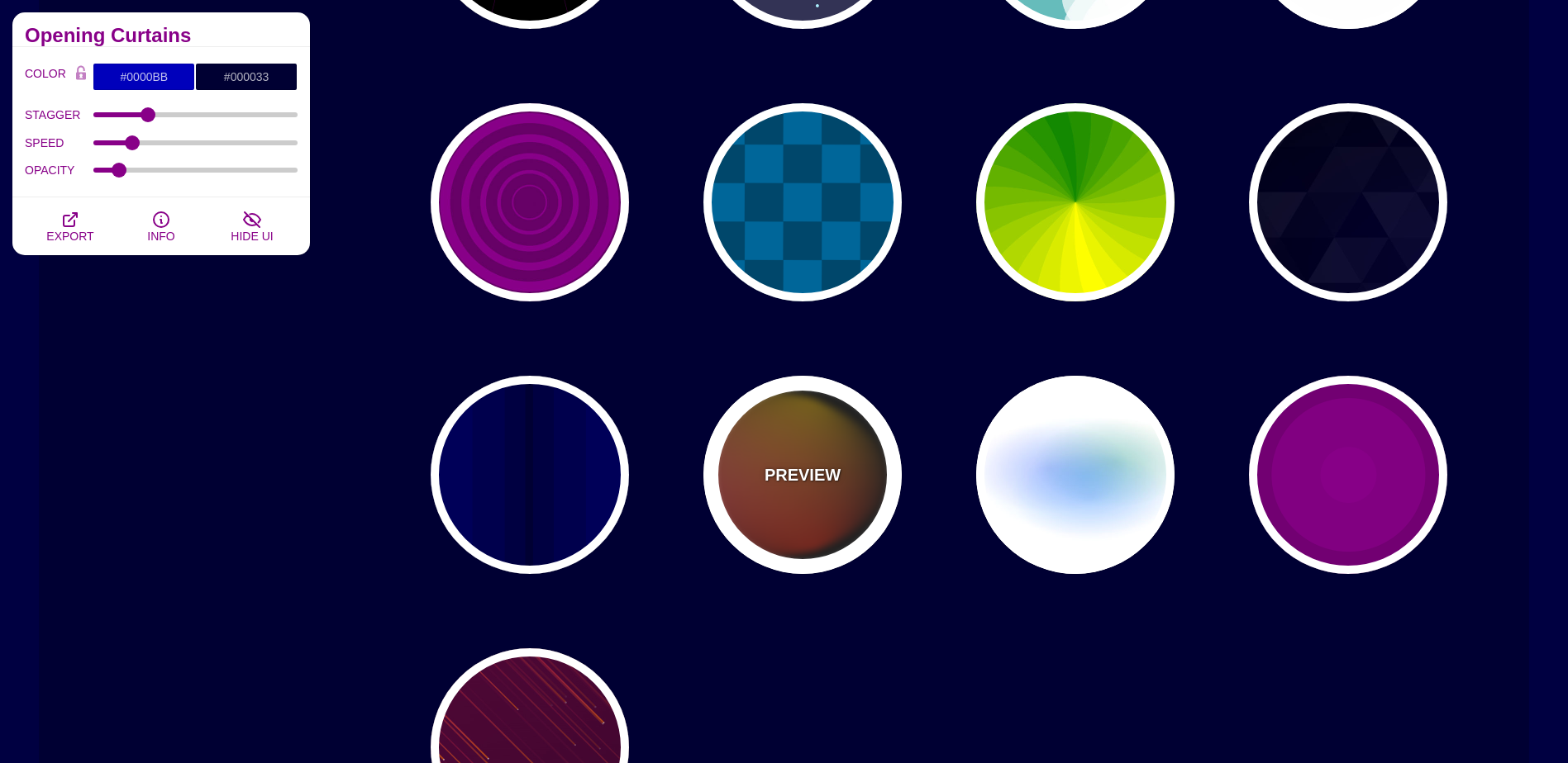
type input "999"
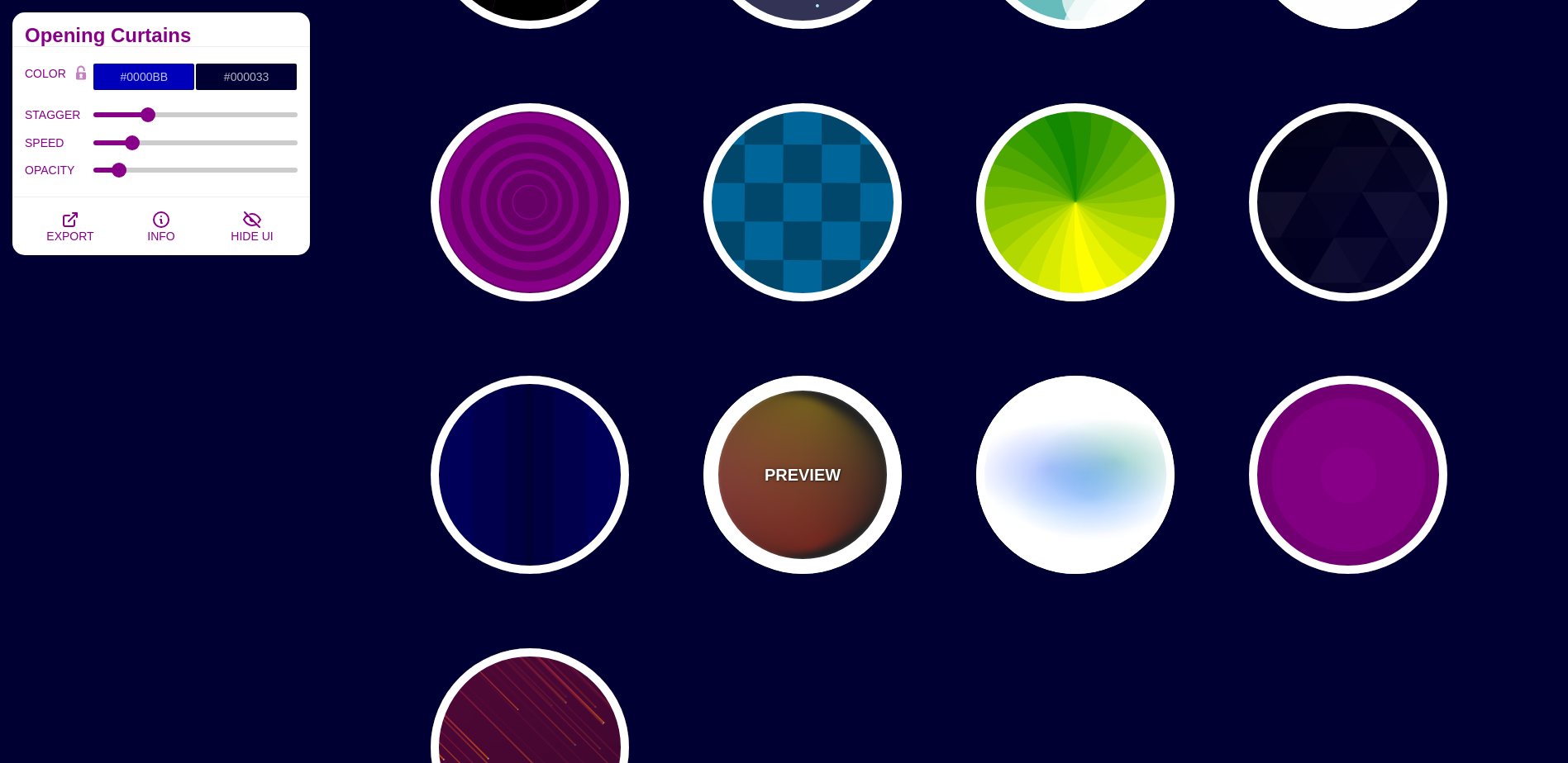
type input "1"
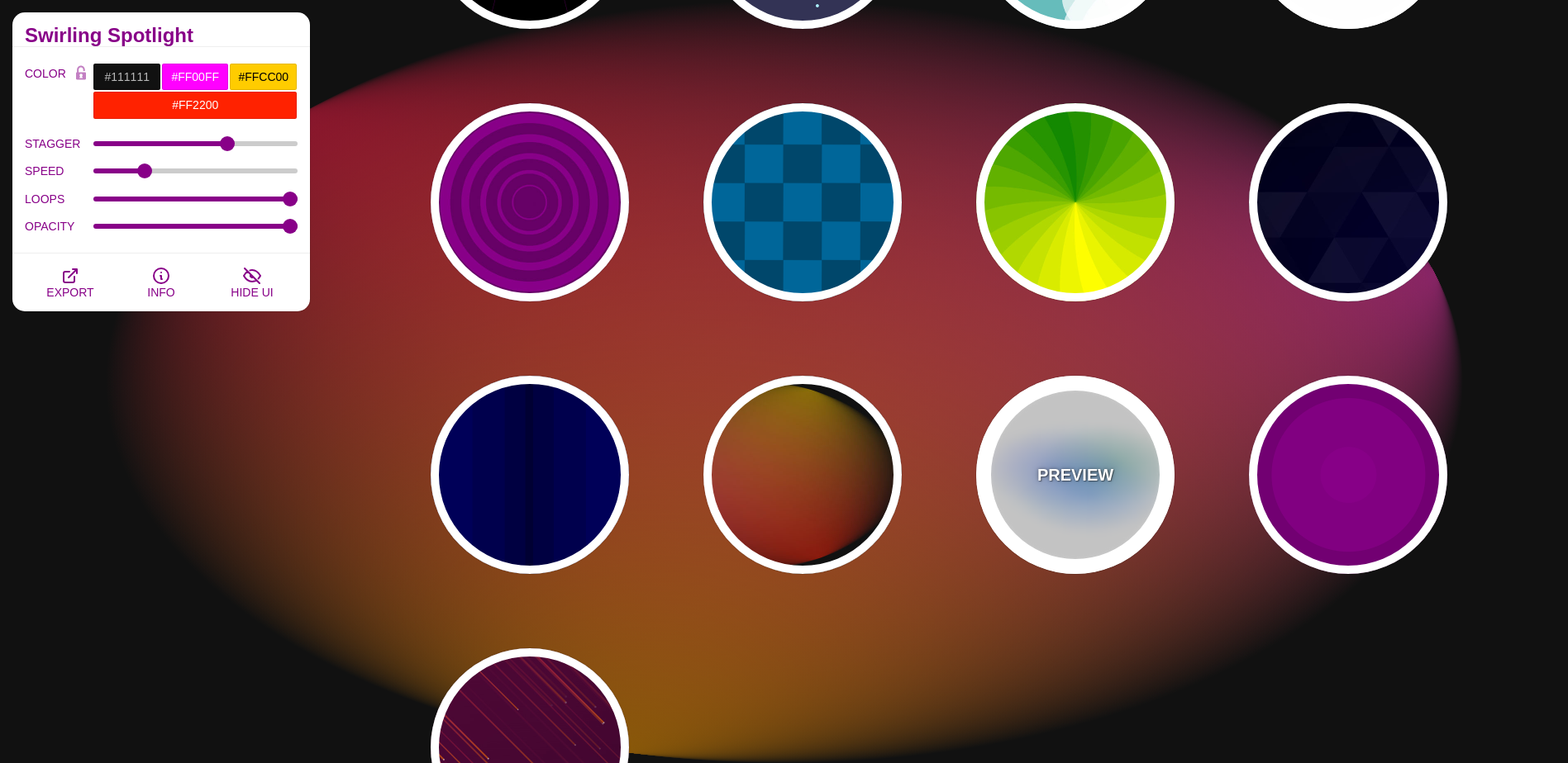
click at [1103, 448] on div "PREVIEW" at bounding box center [1075, 475] width 198 height 198
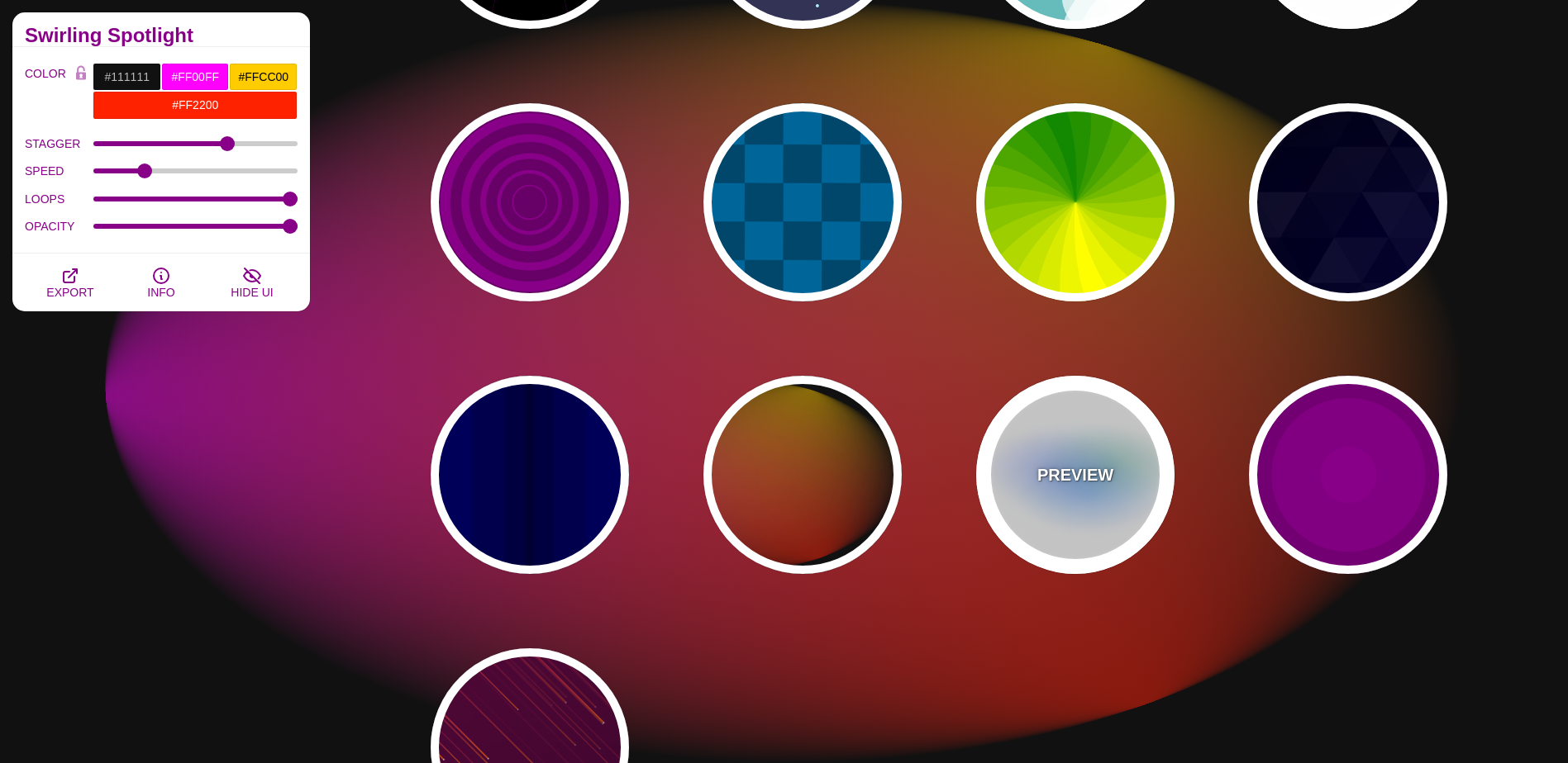
type input "#FFFFFF"
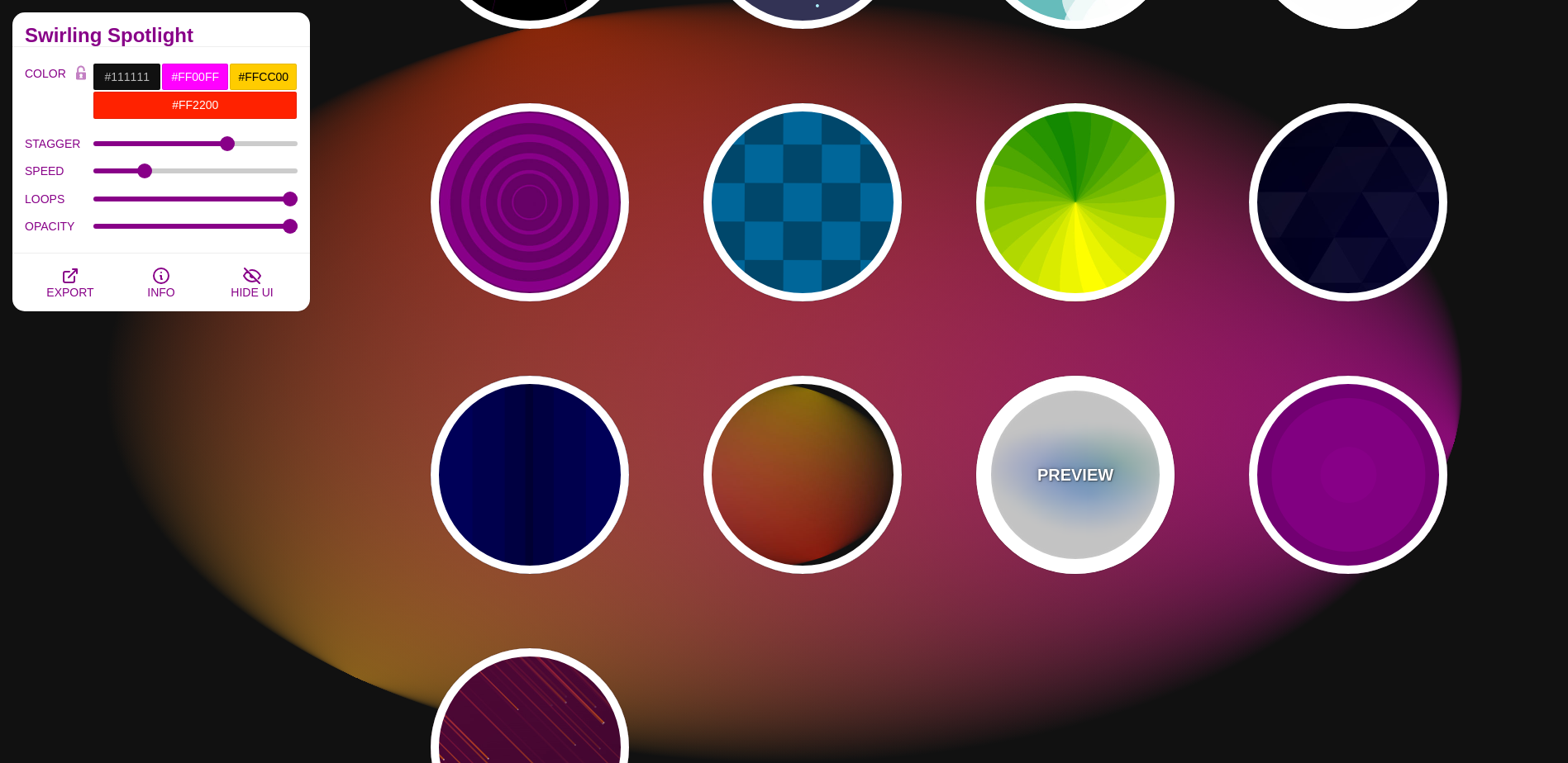
type input "#AA00FF"
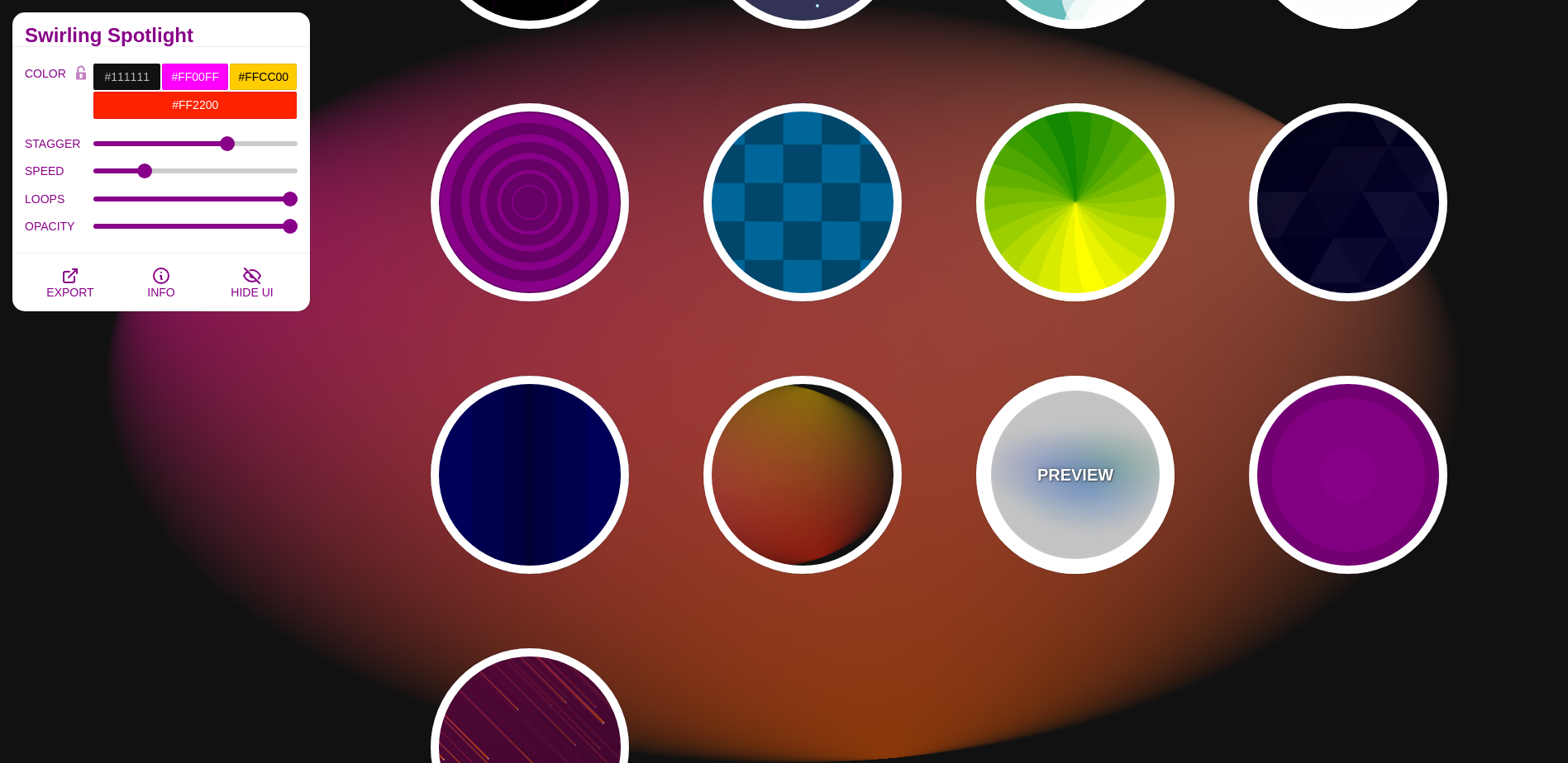
type input "#0088FF"
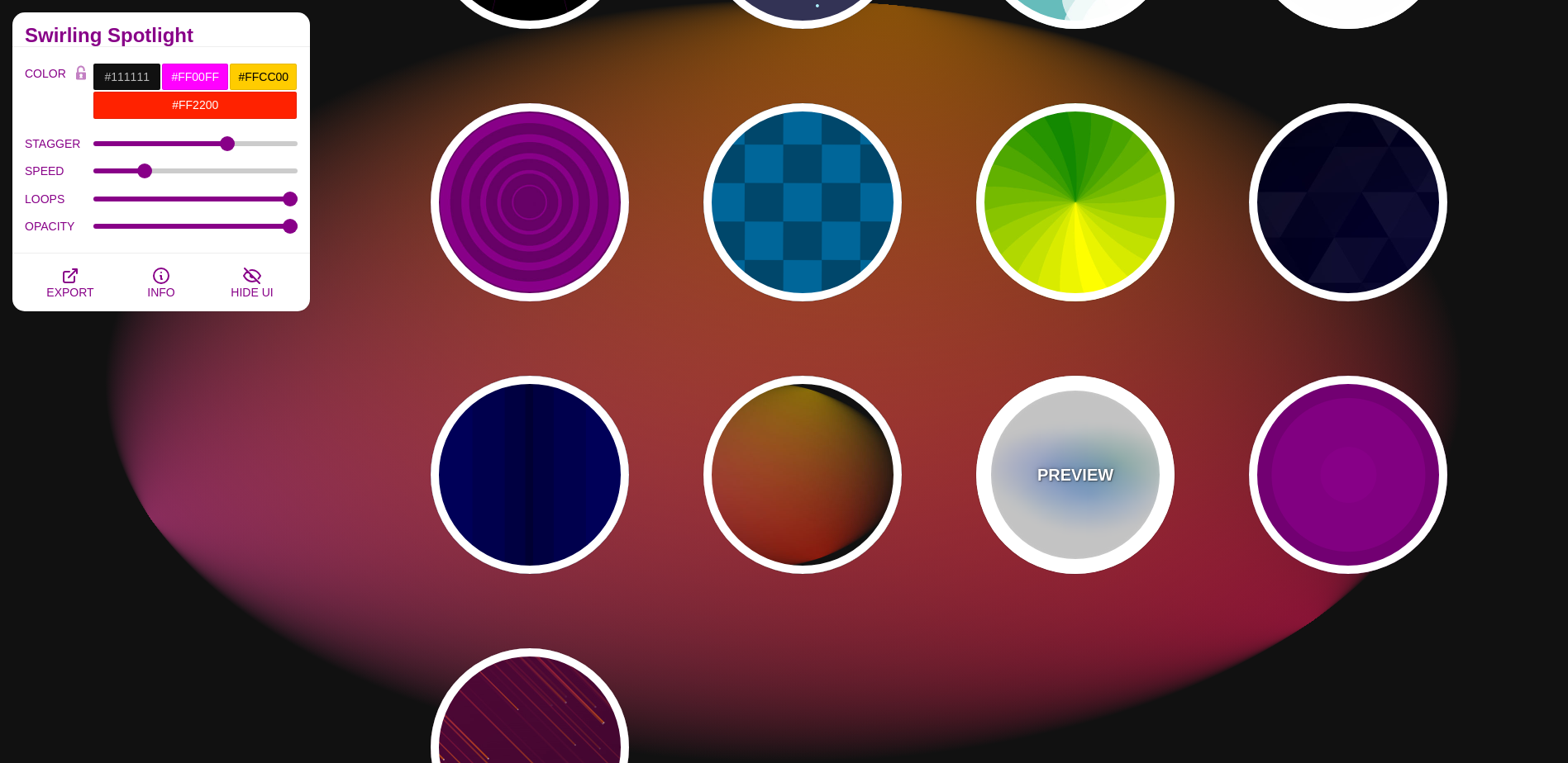
type input "#008800"
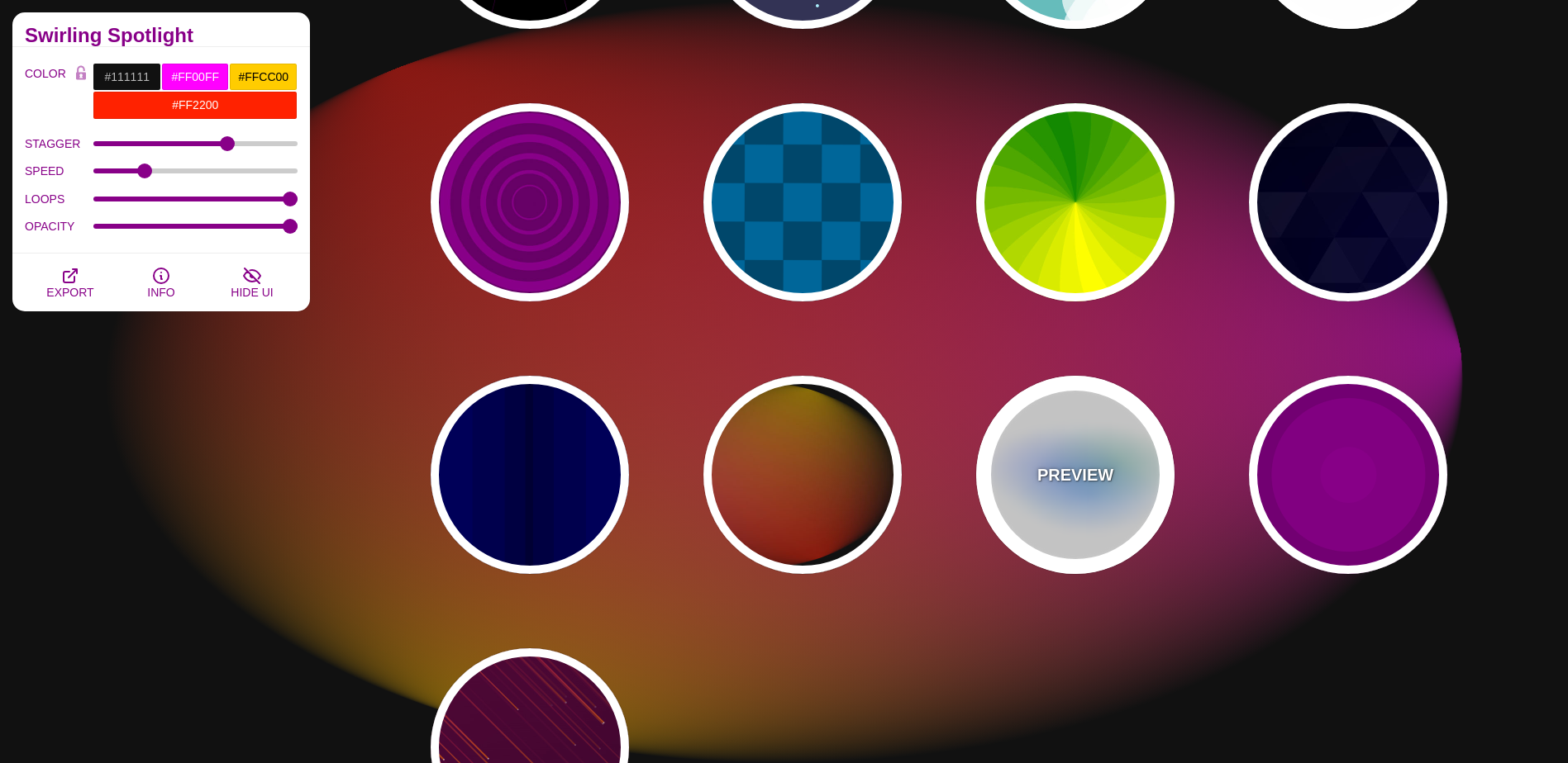
type input "8"
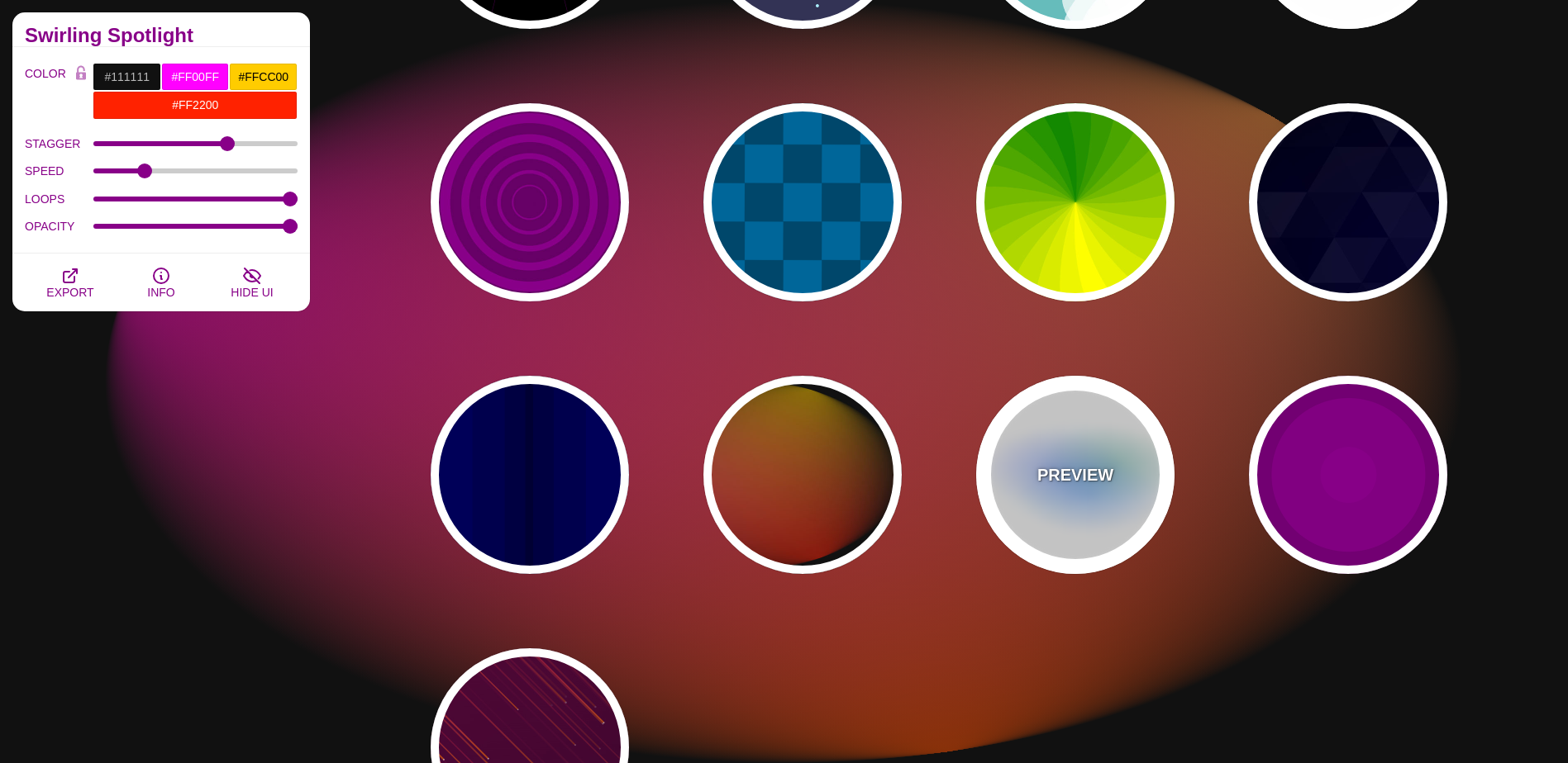
type input "24"
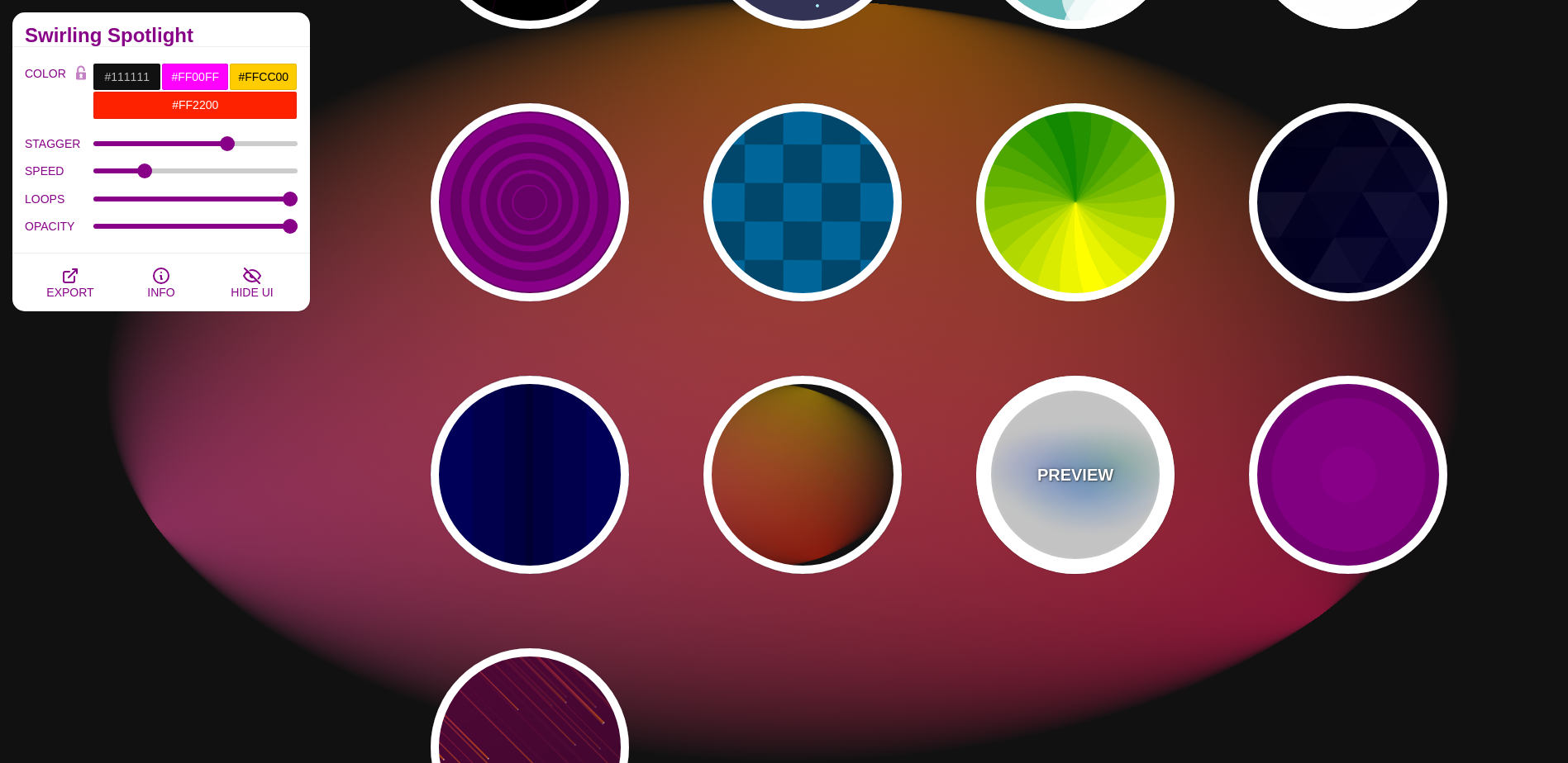
type input "0.5"
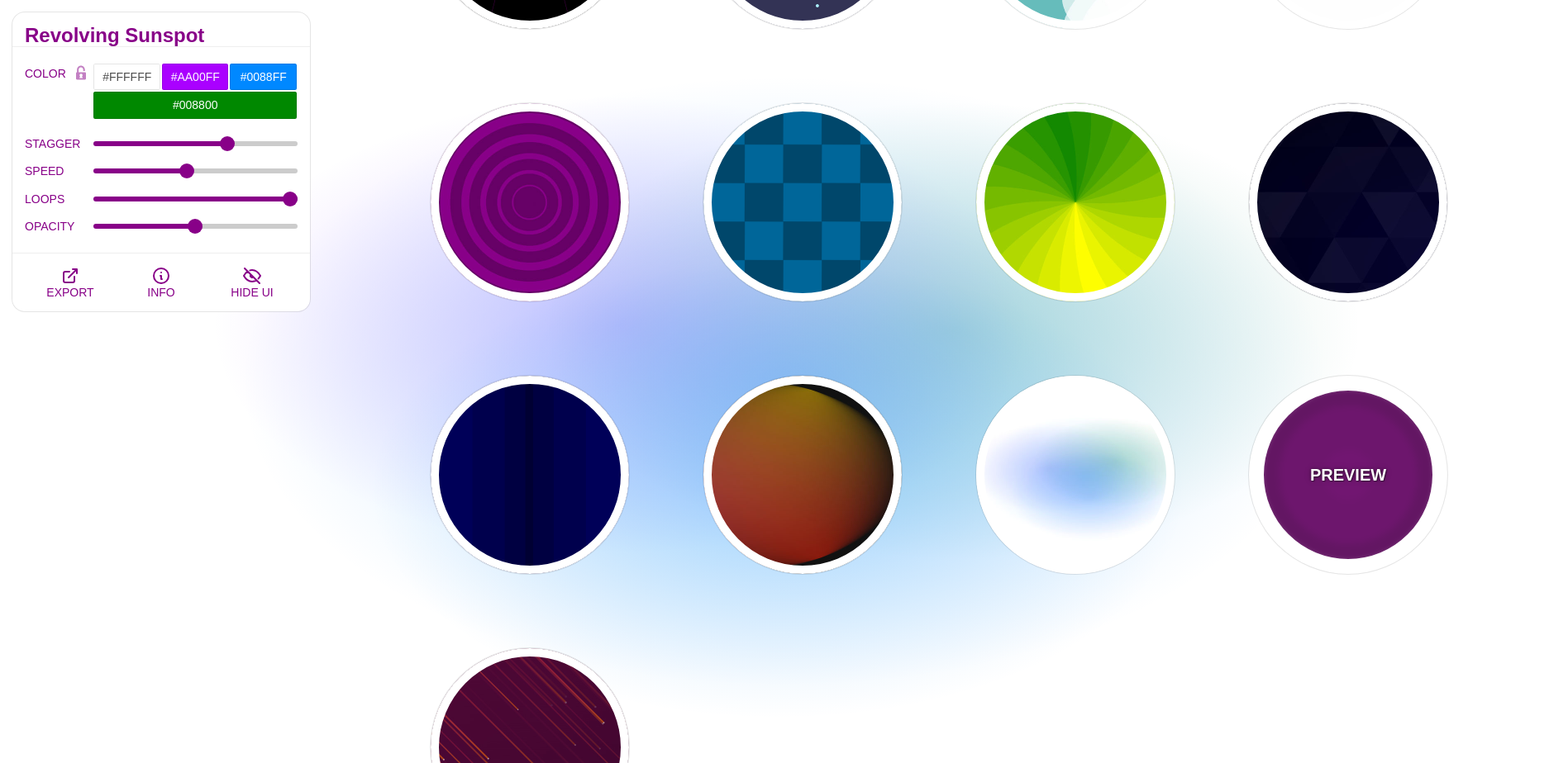
click at [1363, 439] on div "PREVIEW" at bounding box center [1348, 475] width 198 height 198
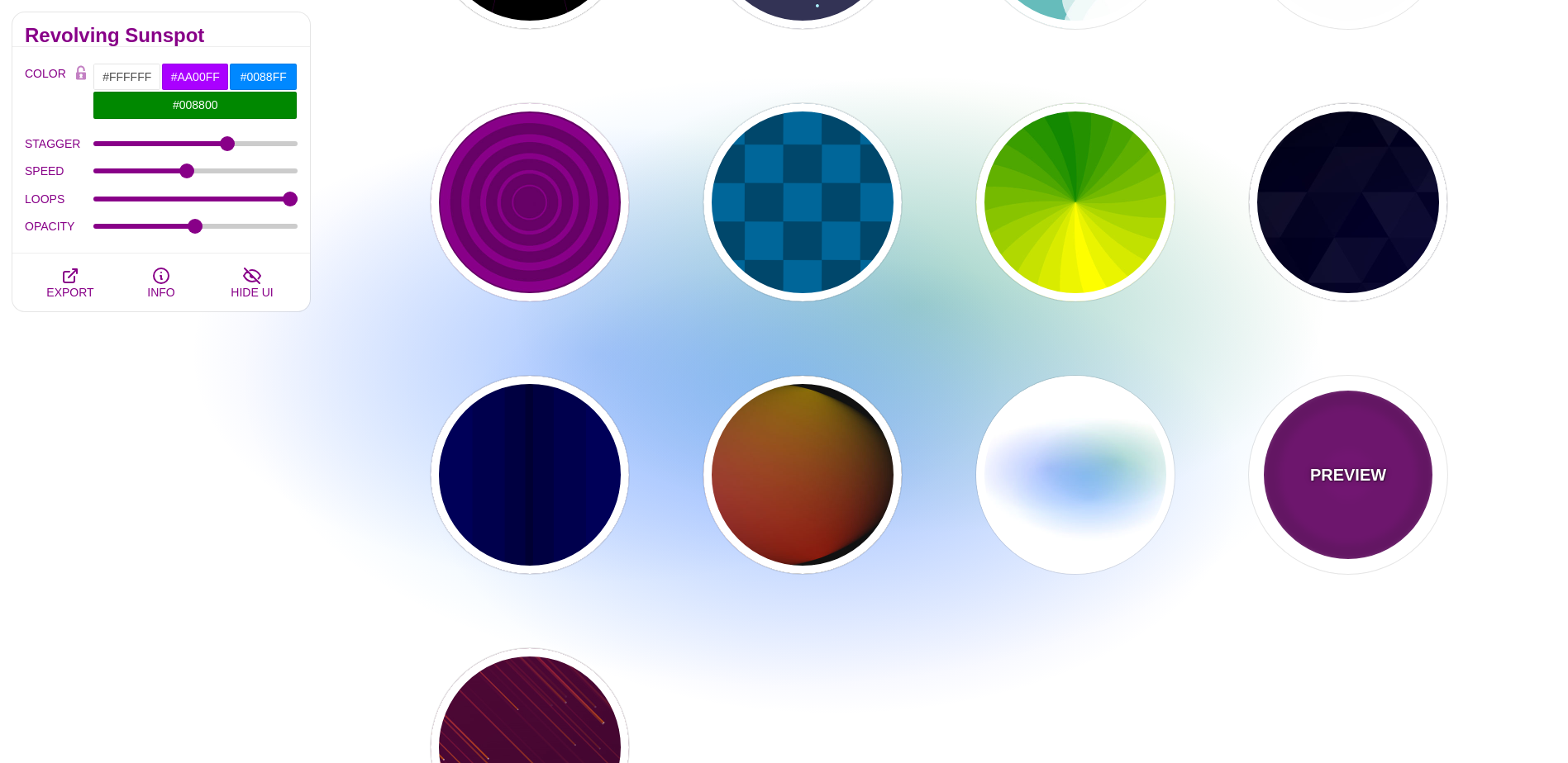
type input "#220022"
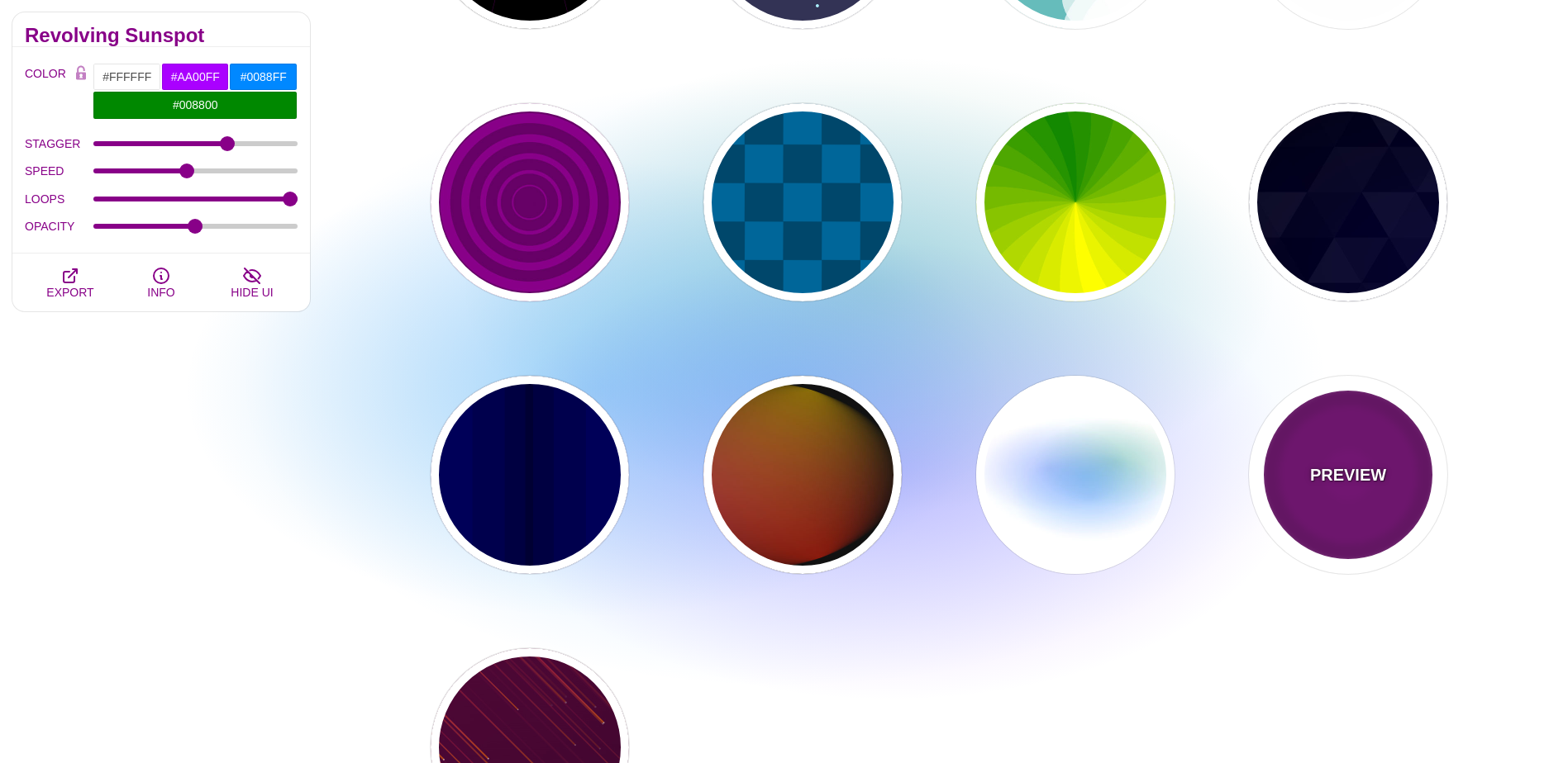
type input "#880088"
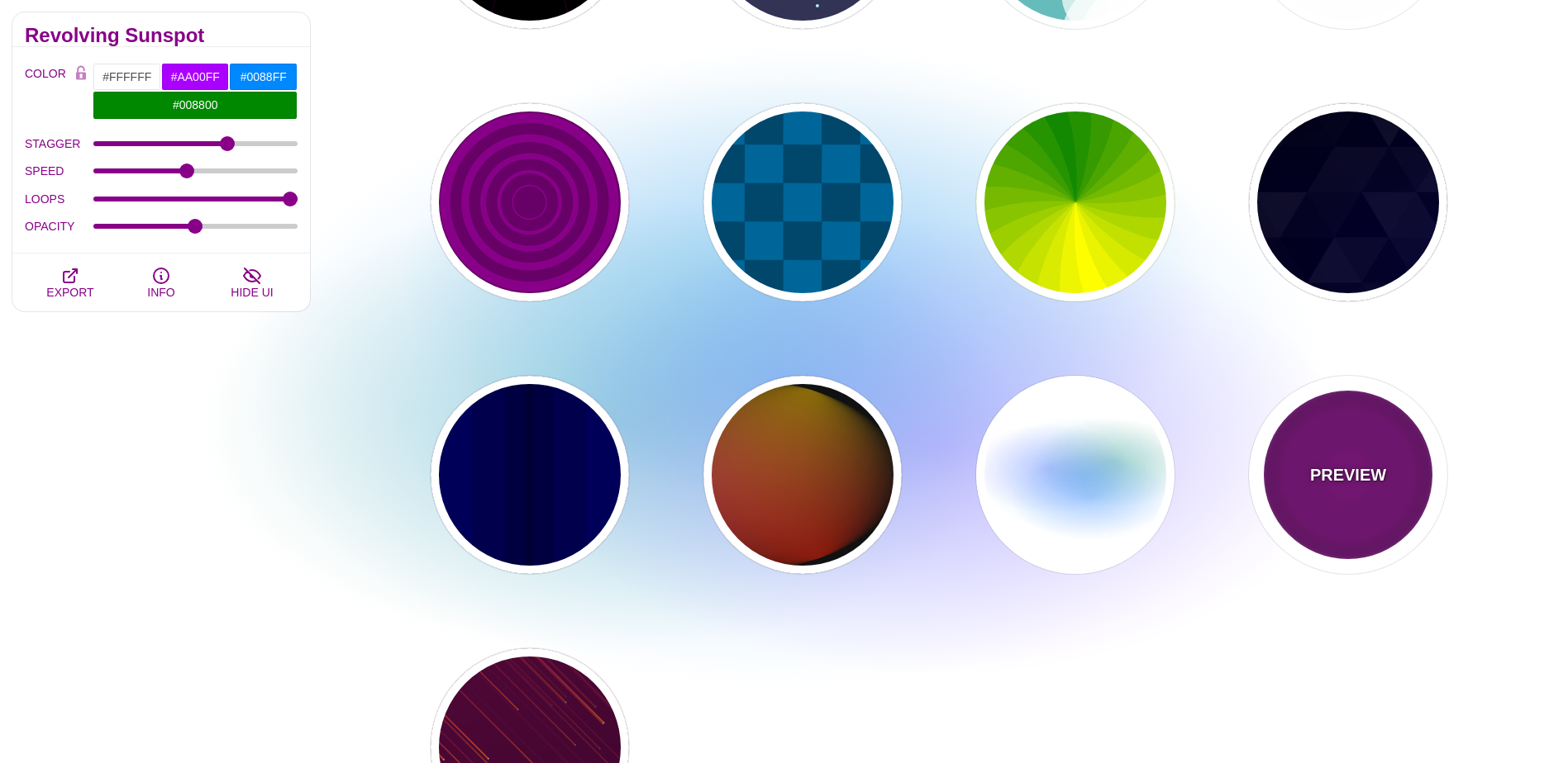
type input "999"
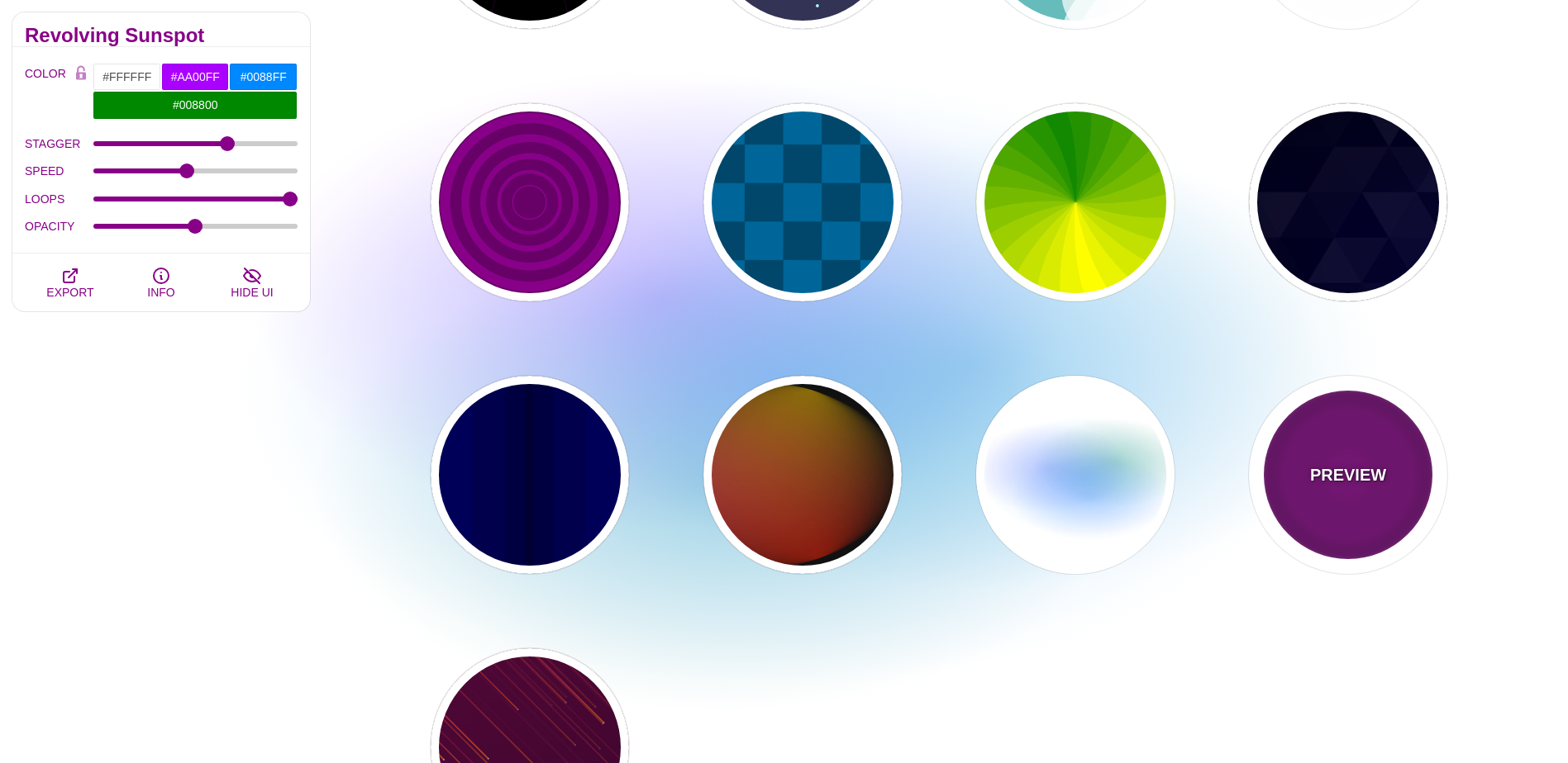
type input "5"
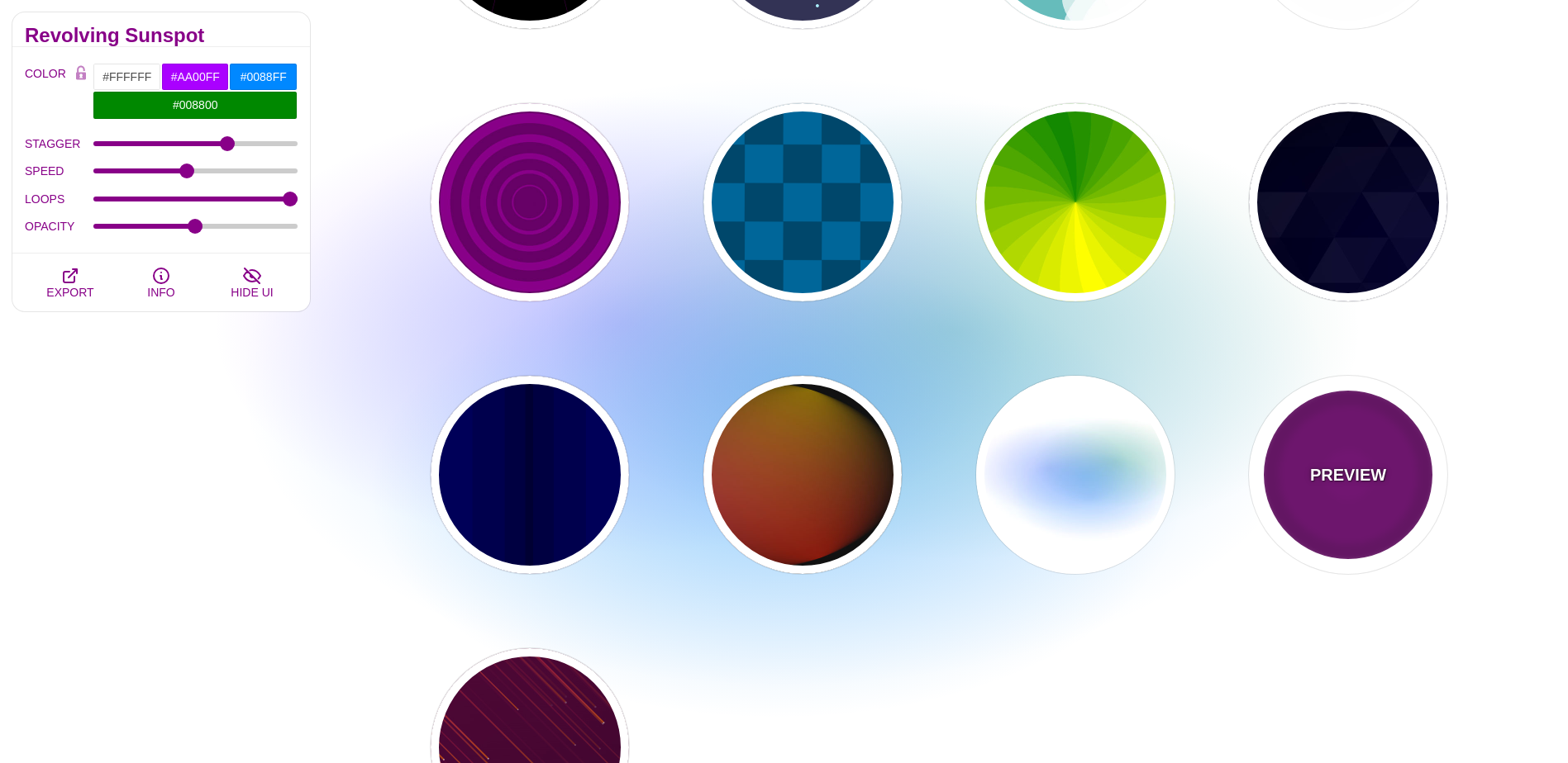
type input "0"
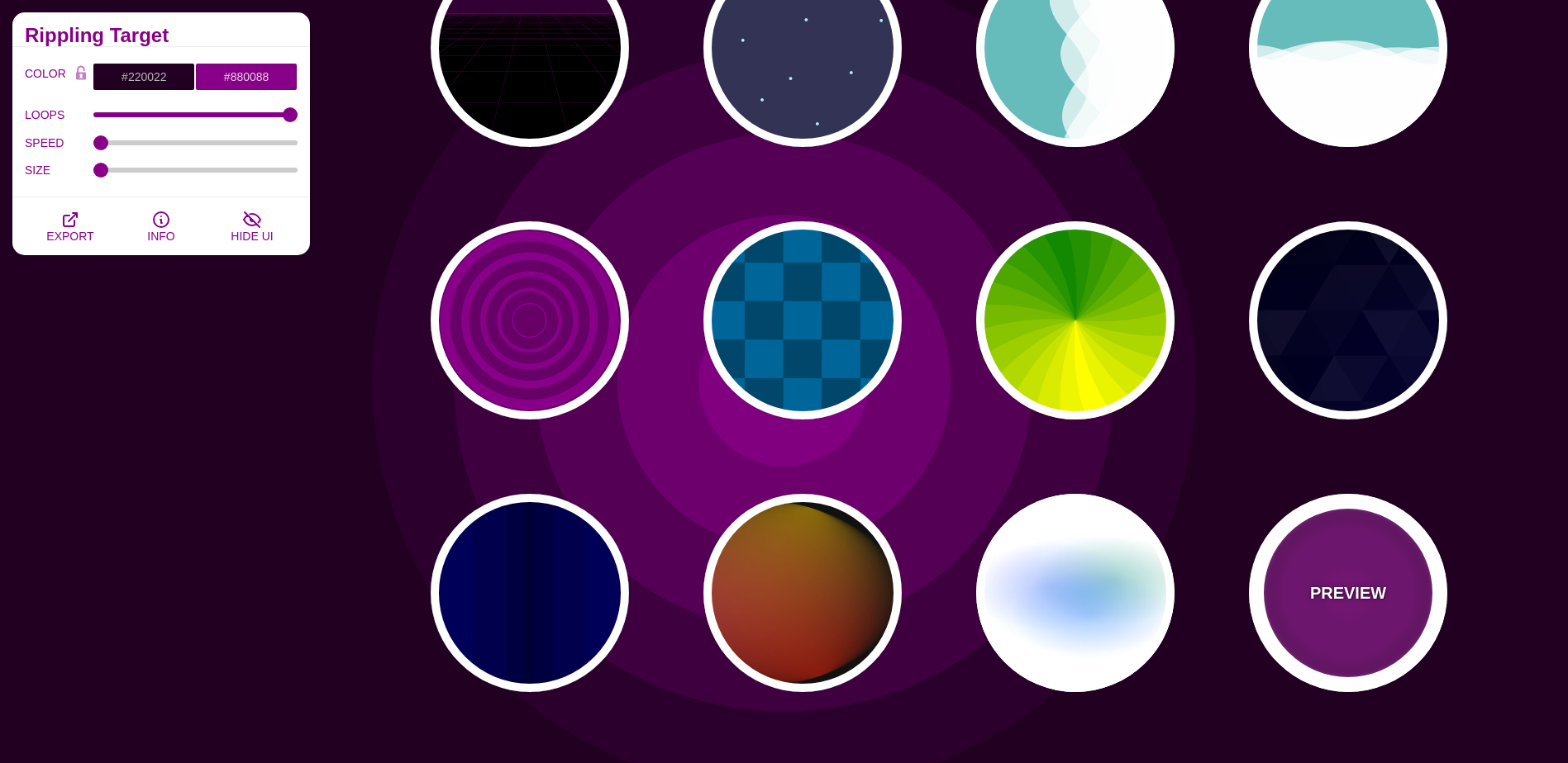
scroll to position [578, 0]
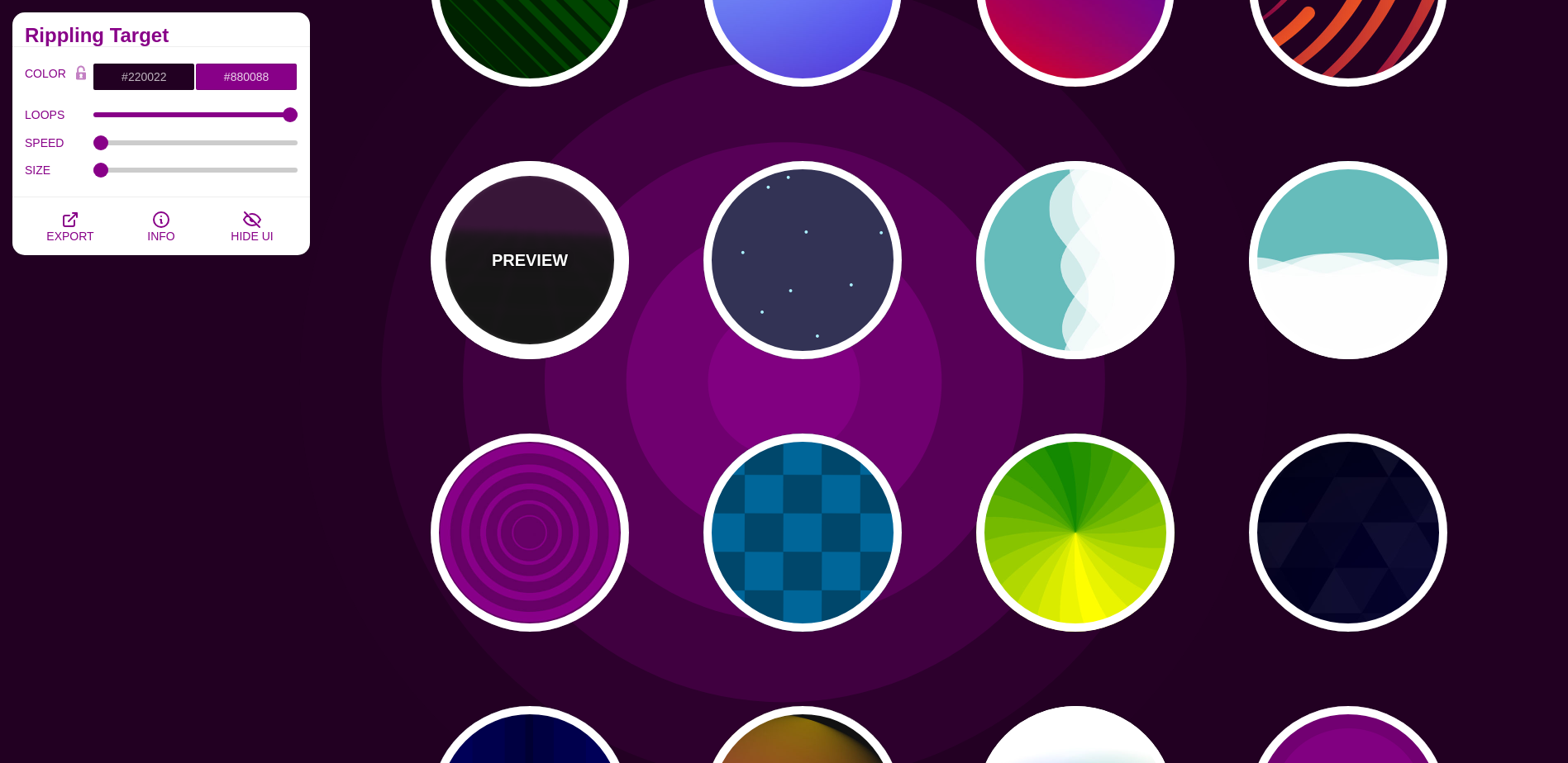
click at [572, 267] on div "PREVIEW" at bounding box center [529, 260] width 198 height 198
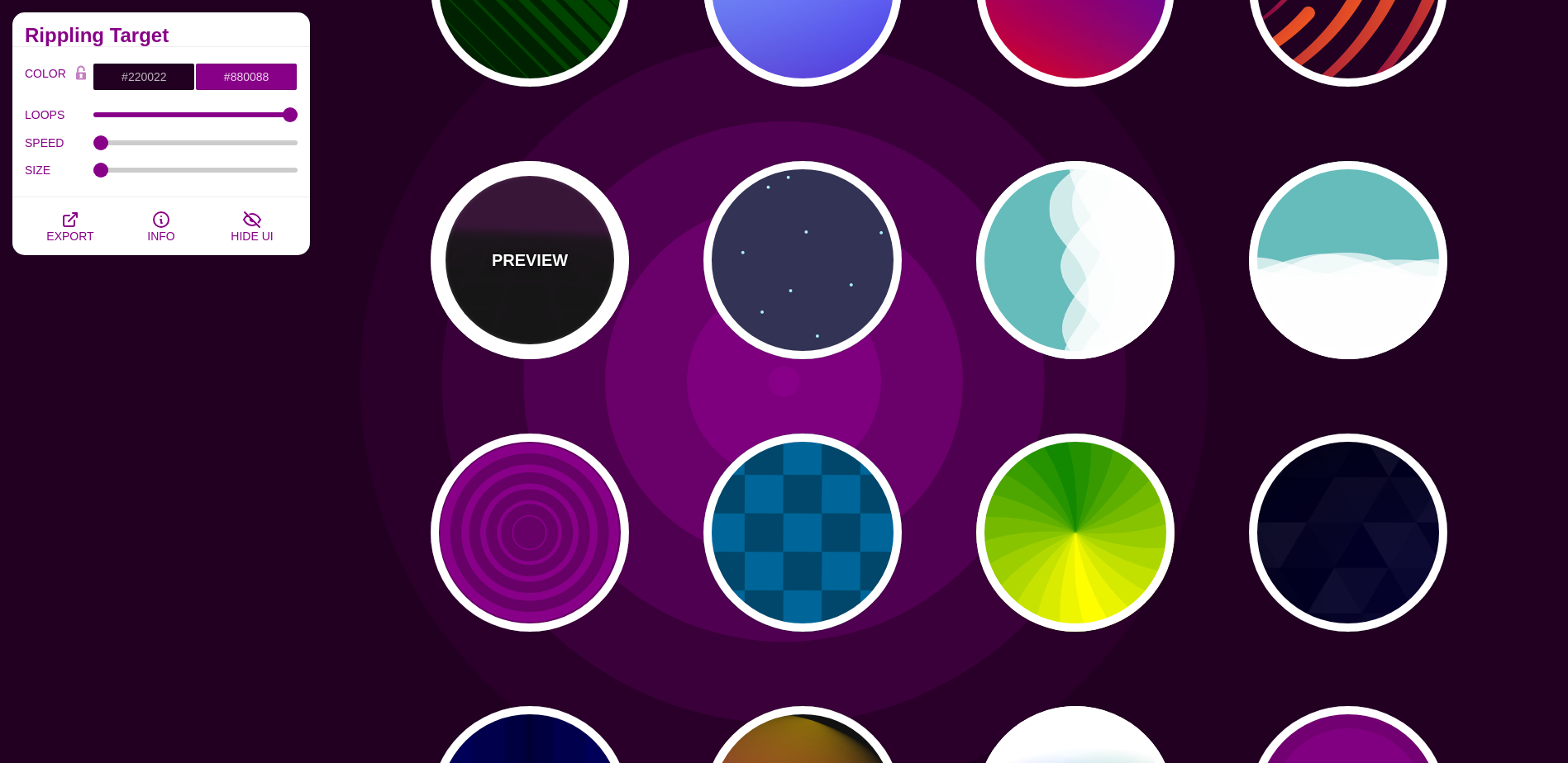
type input "#000000"
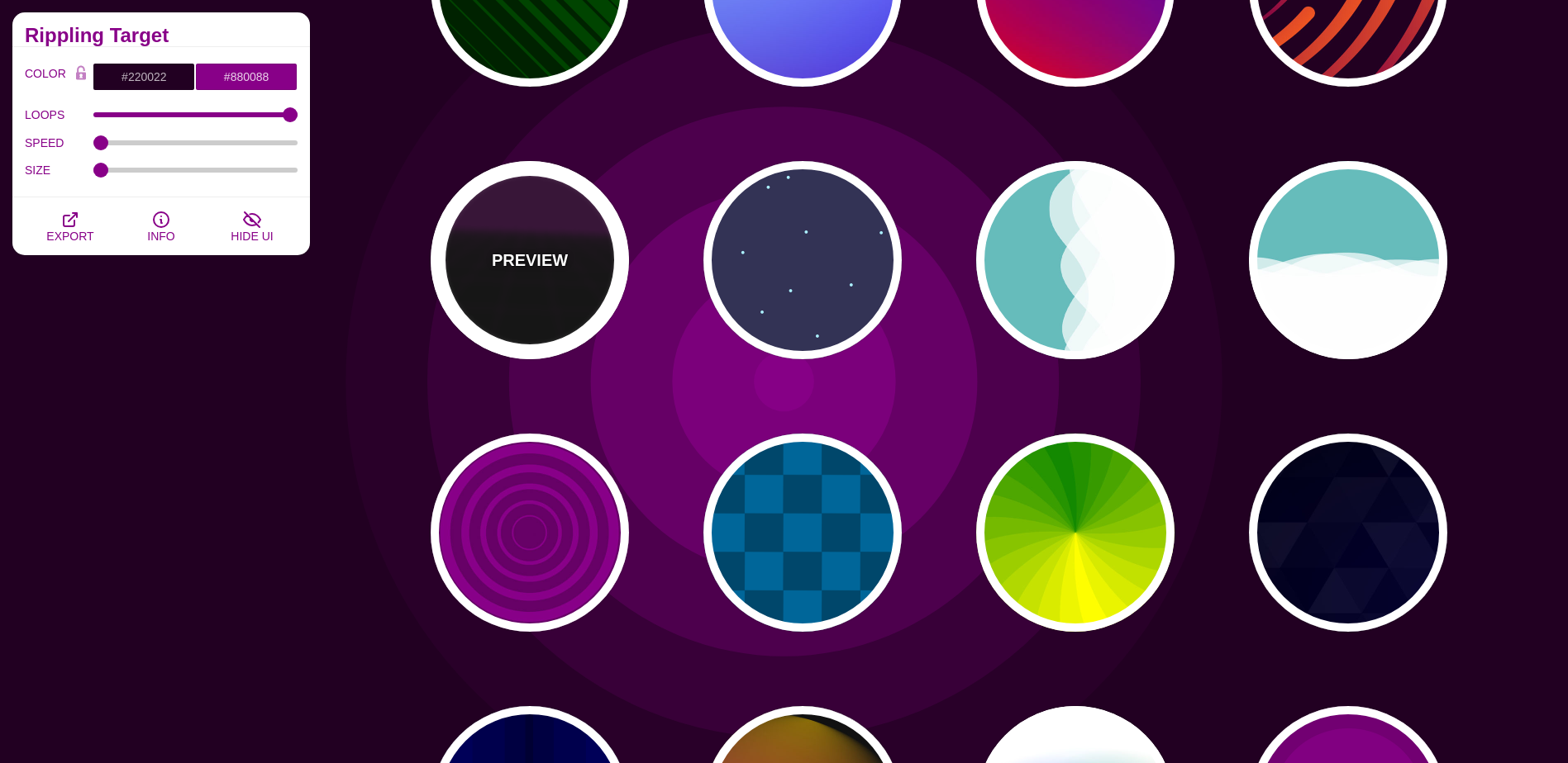
type input "#220022"
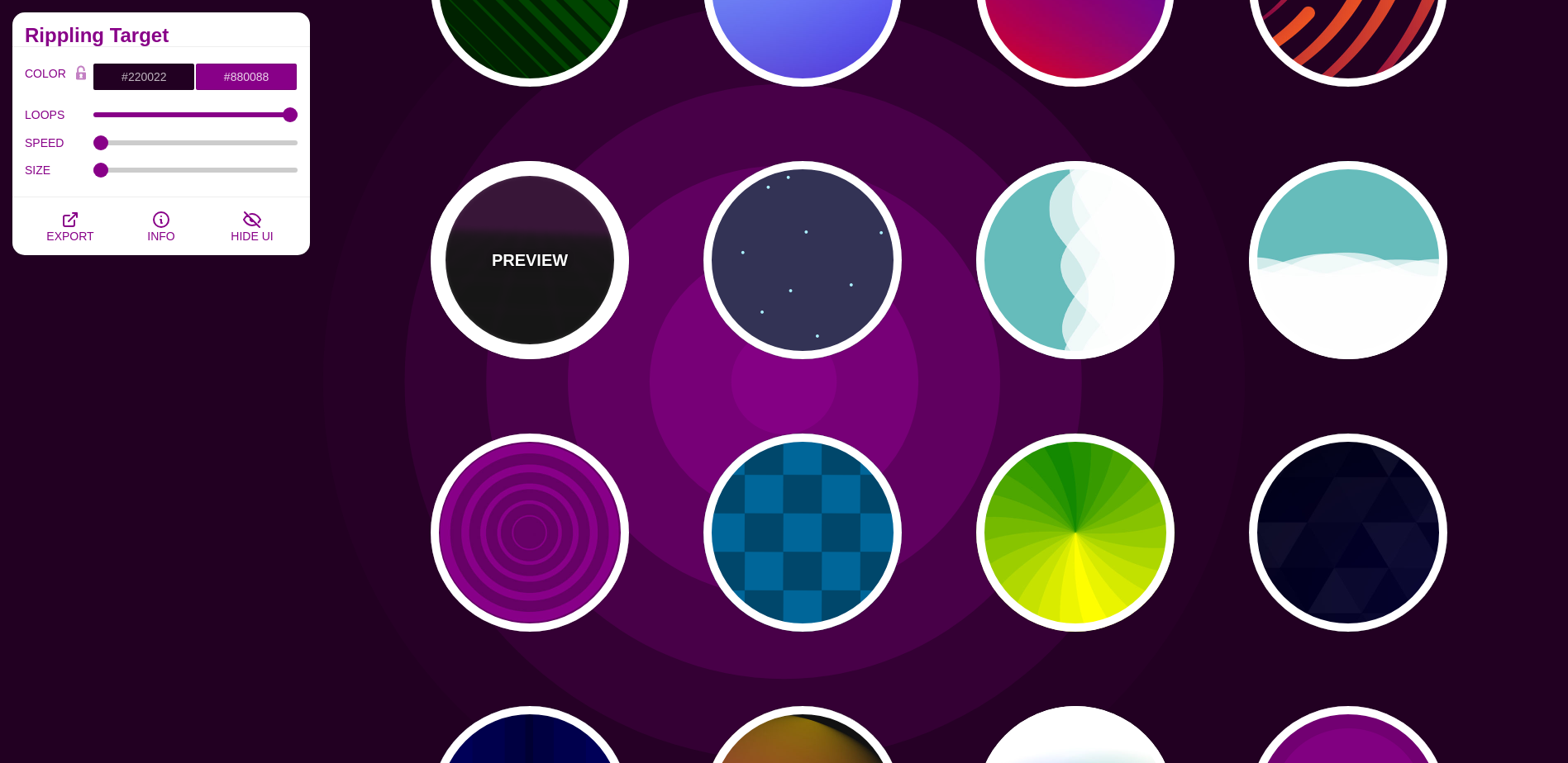
type input "#330033"
type input "1"
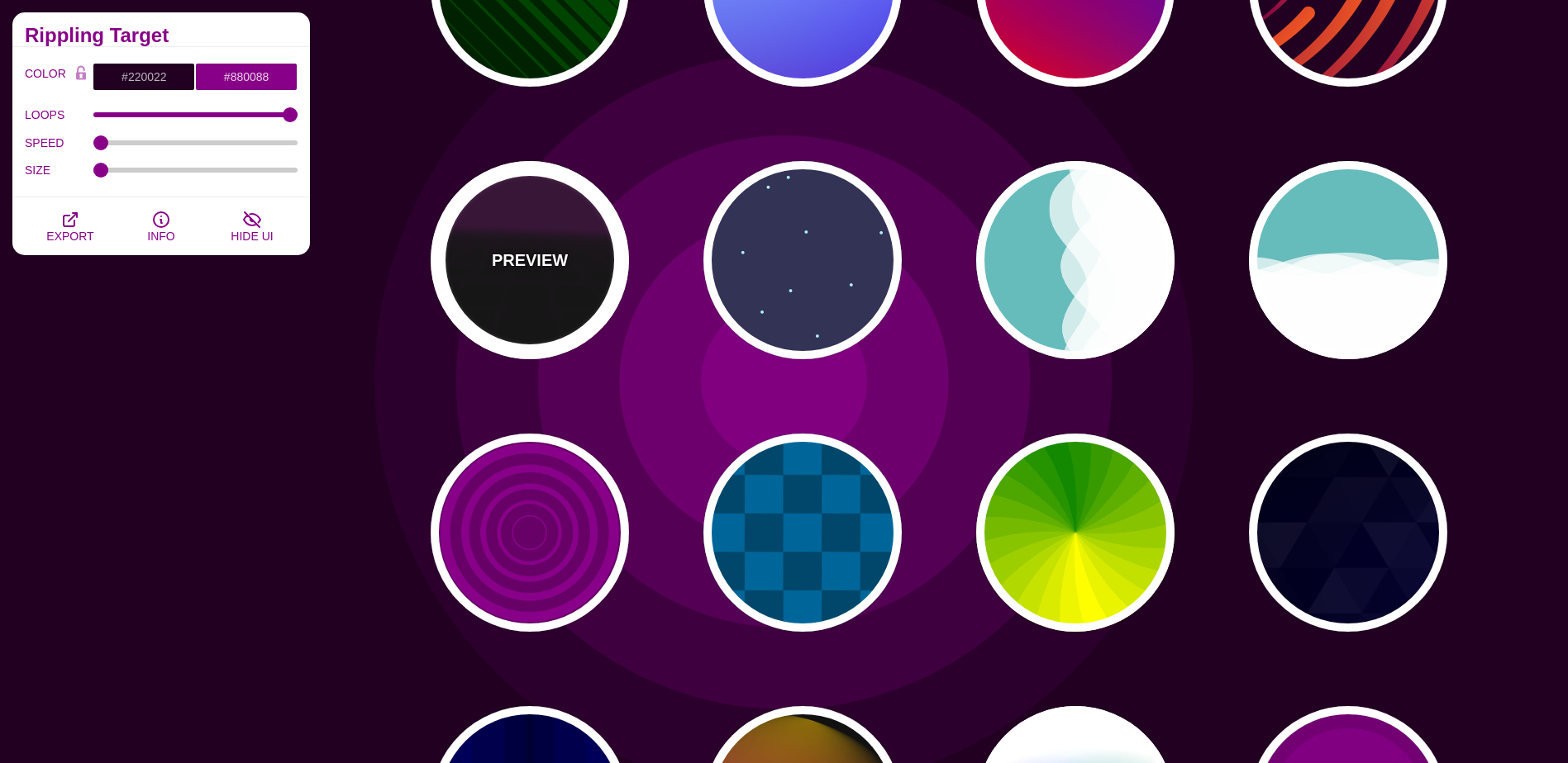
type input "10"
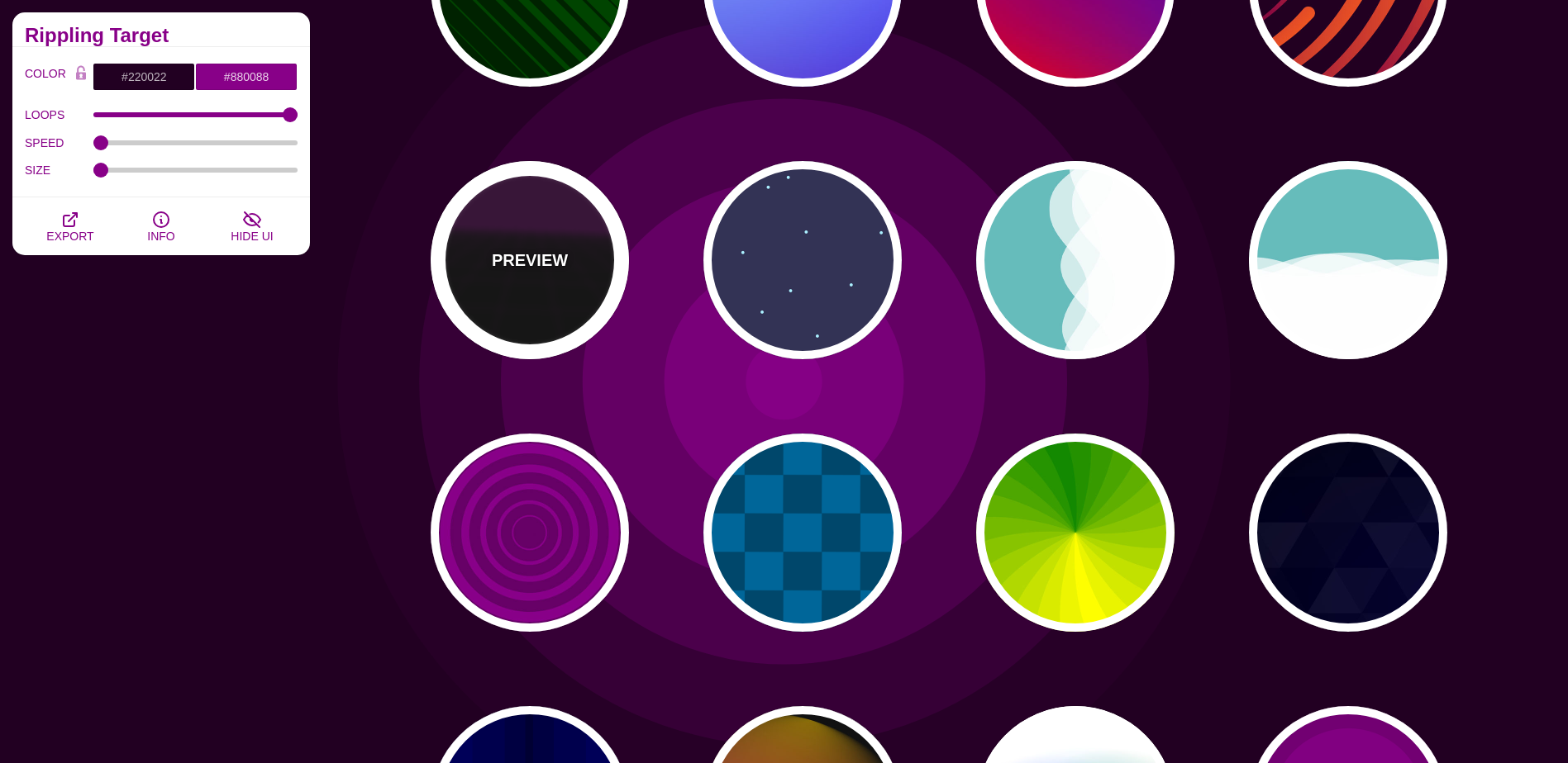
type input "999"
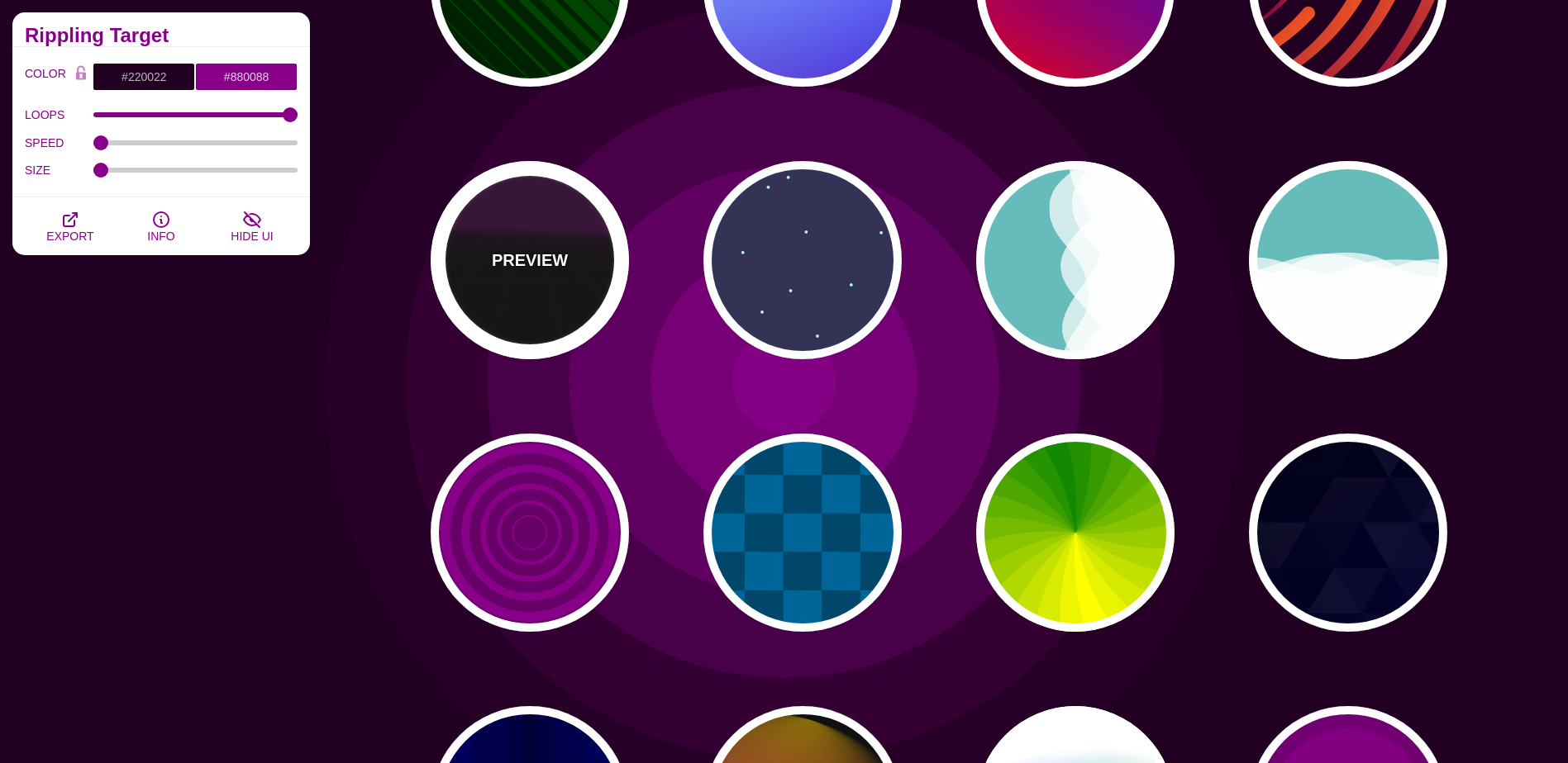
type input "1"
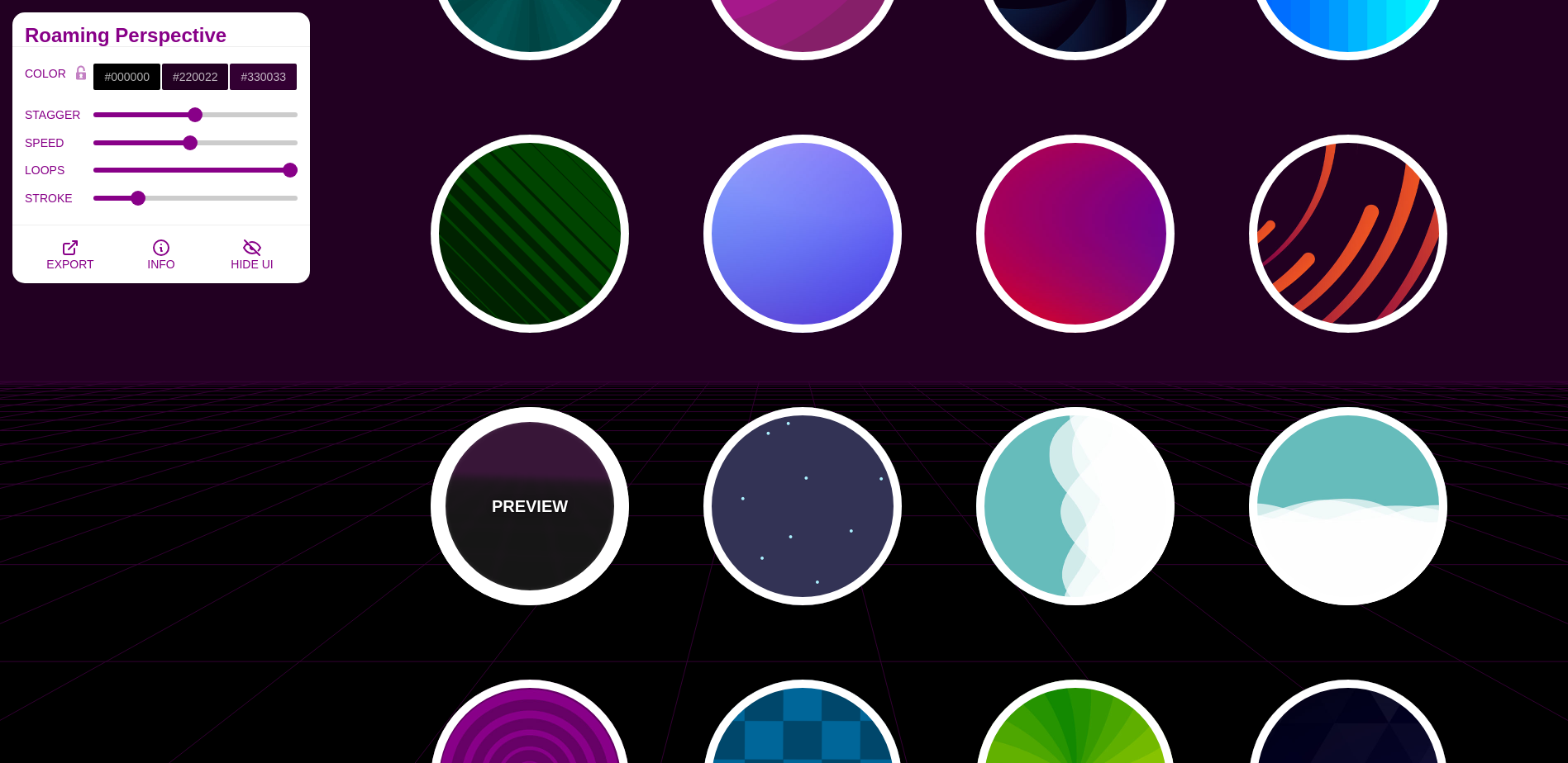
scroll to position [331, 0]
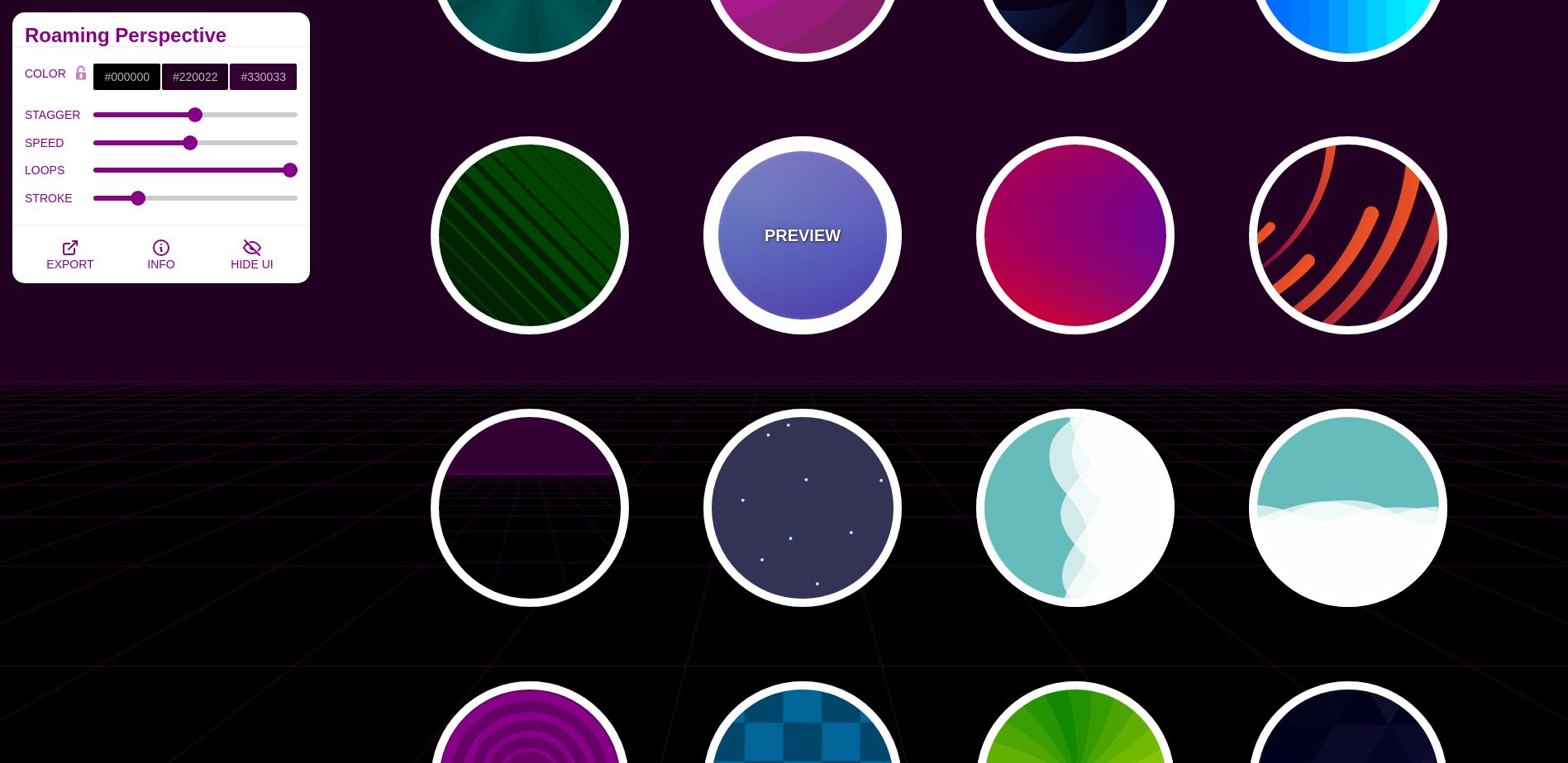
click at [864, 240] on div "PREVIEW" at bounding box center [802, 235] width 198 height 198
type input "#0000FF"
type input "#0099FF"
type input "#FFFFFF"
type input "#FF99FF"
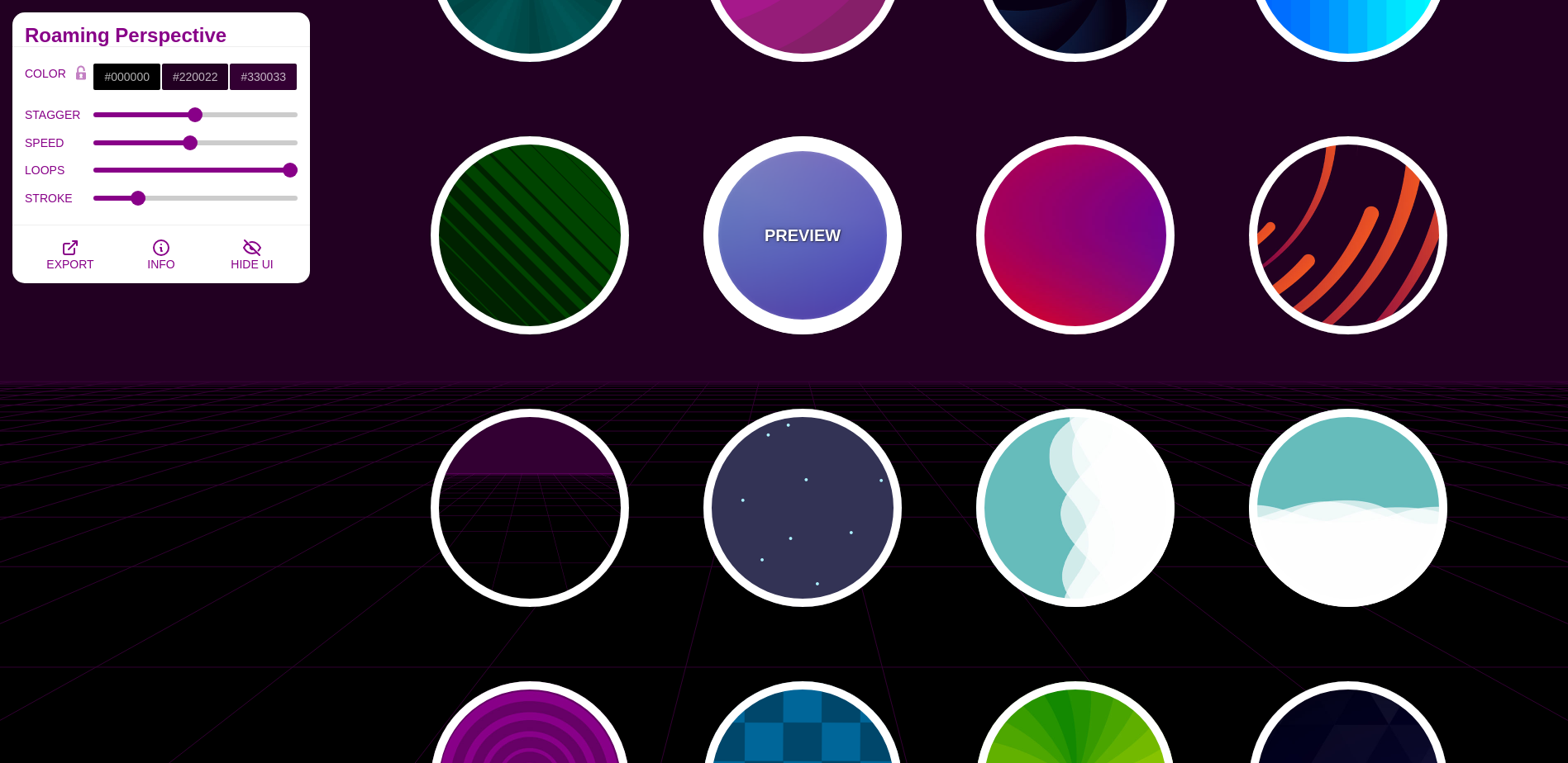
type input "#880088"
type input "12"
type input "0"
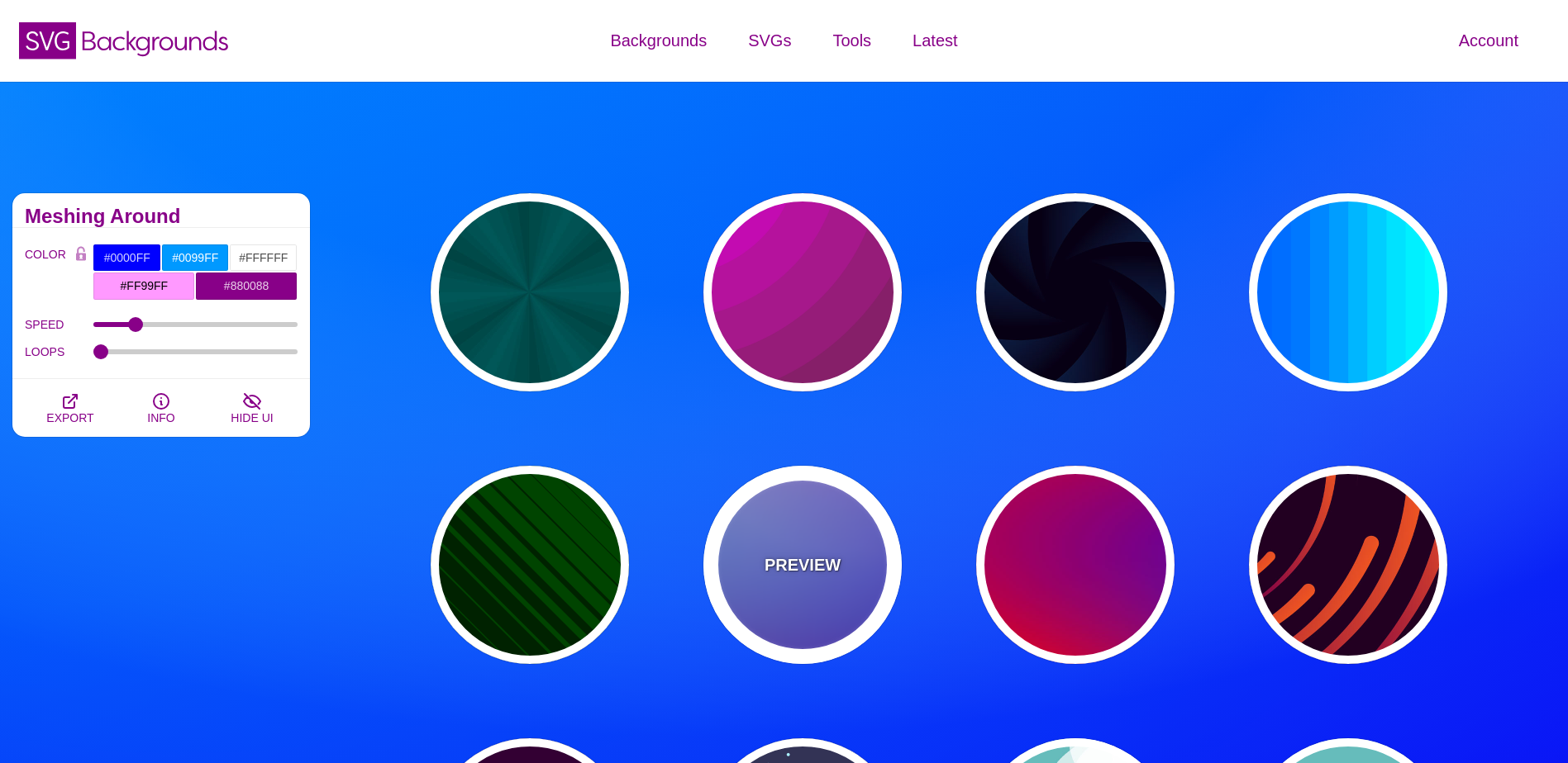
scroll to position [0, 0]
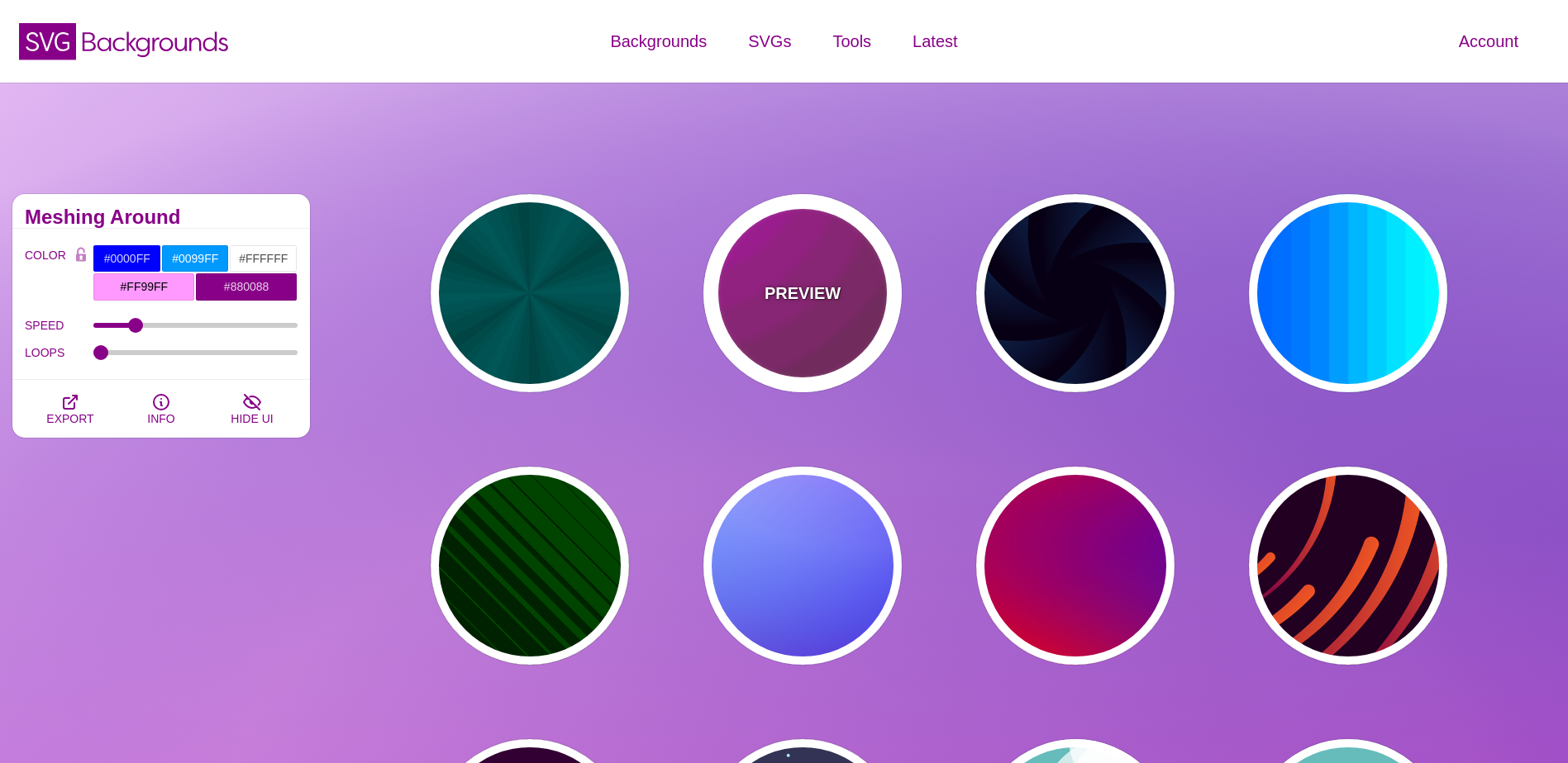
click at [809, 378] on div "PREVIEW" at bounding box center [802, 293] width 198 height 198
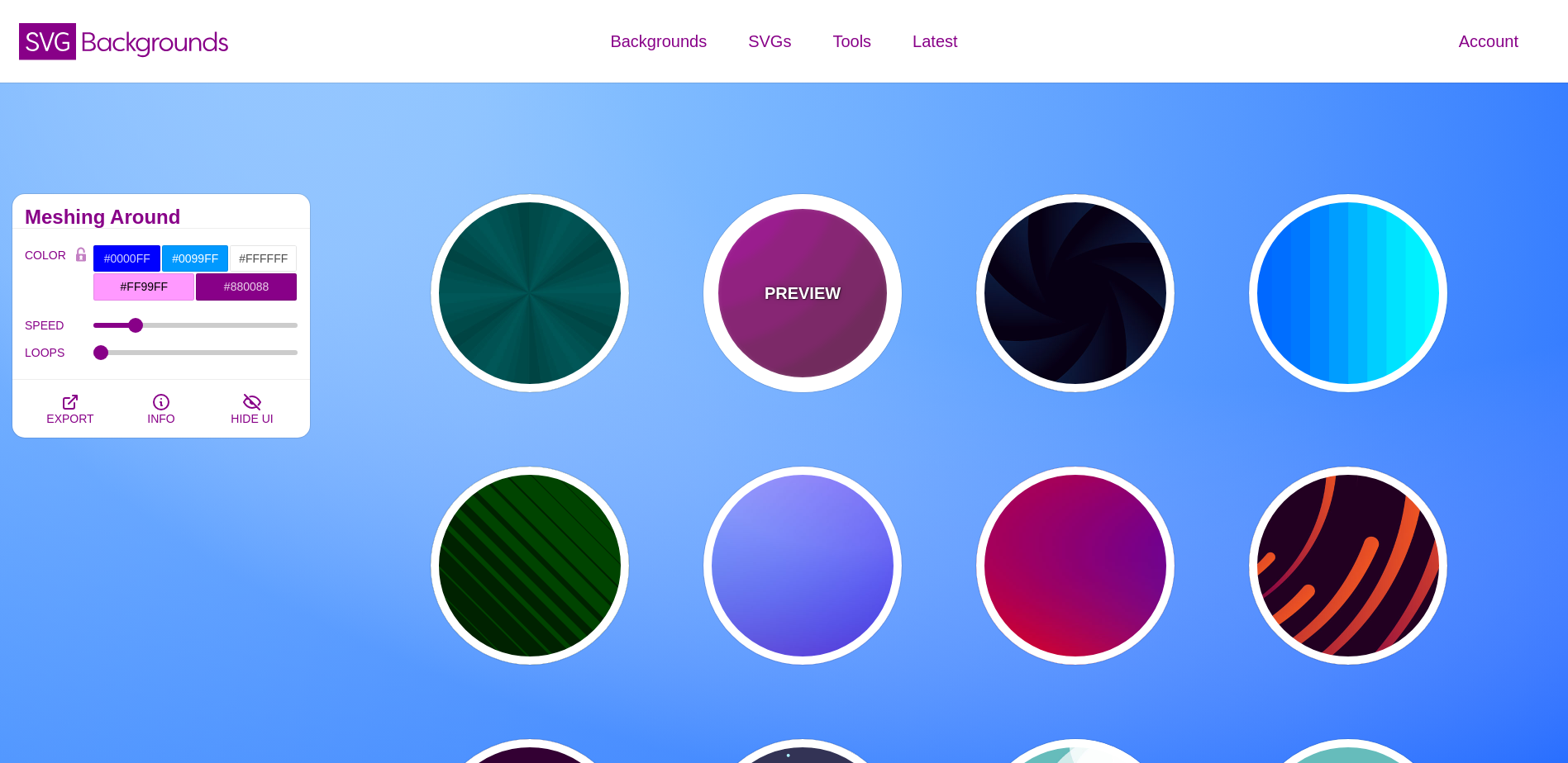
type input "#442233"
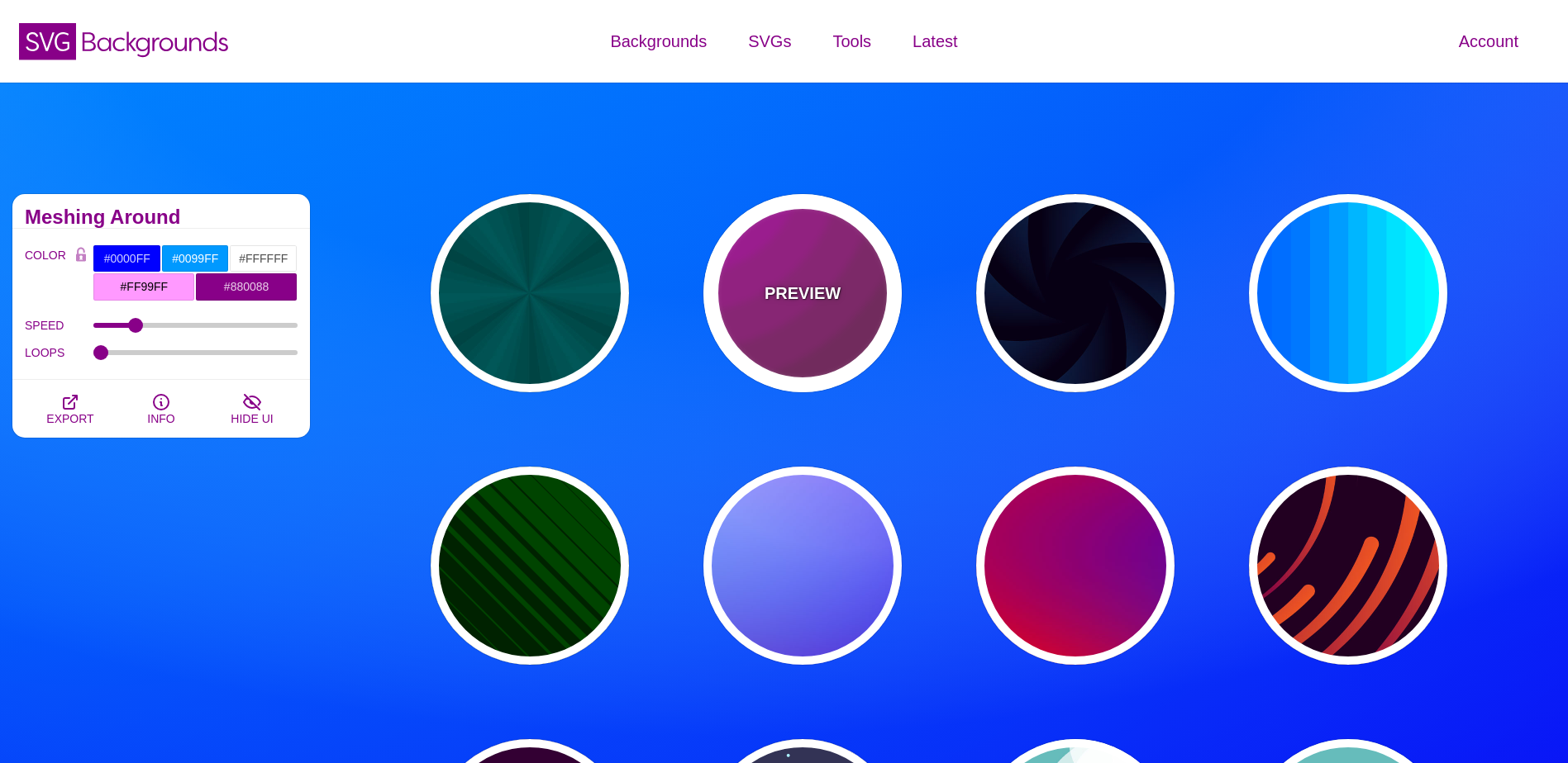
type input "#DD00DD"
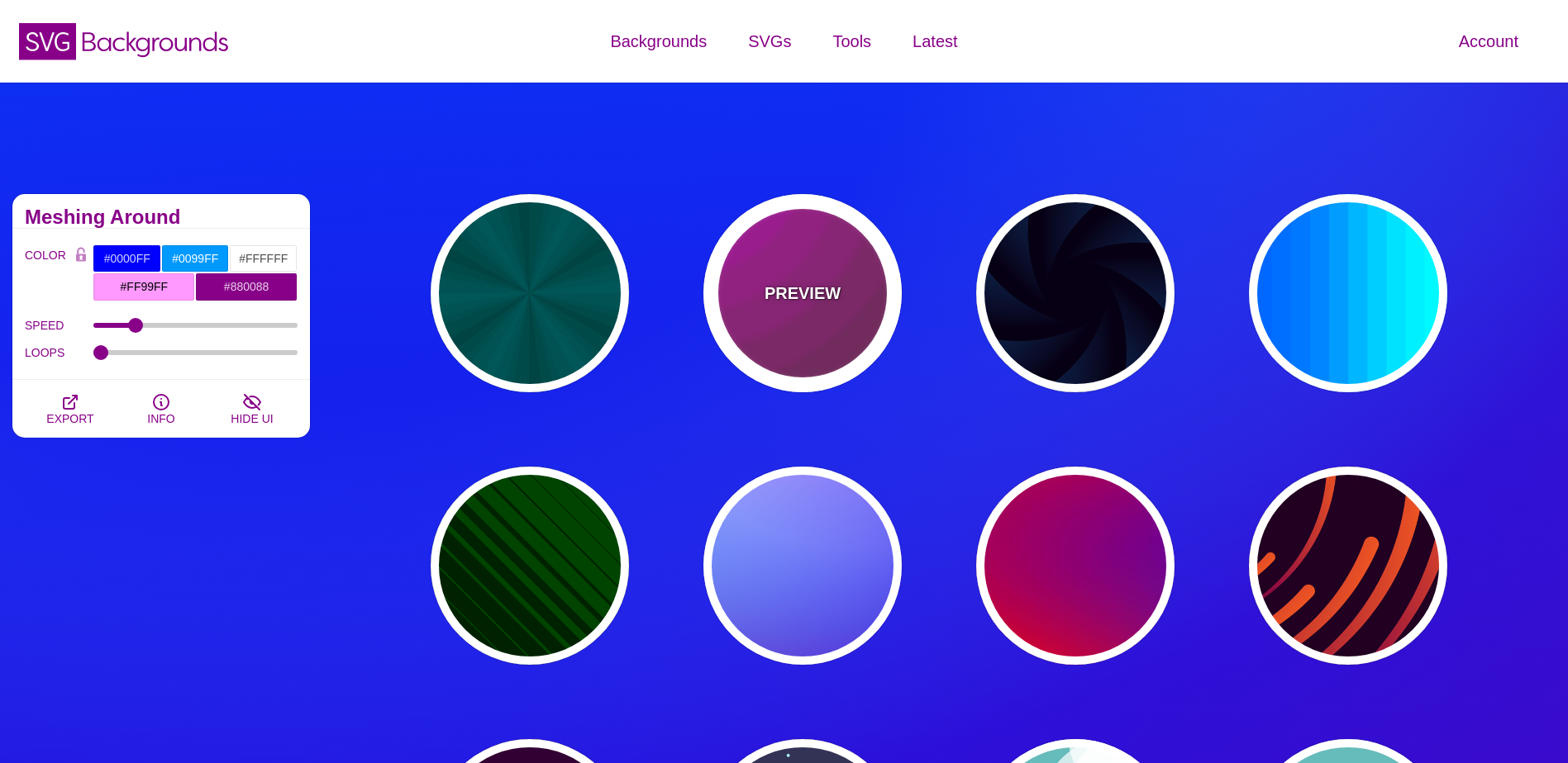
type input "0"
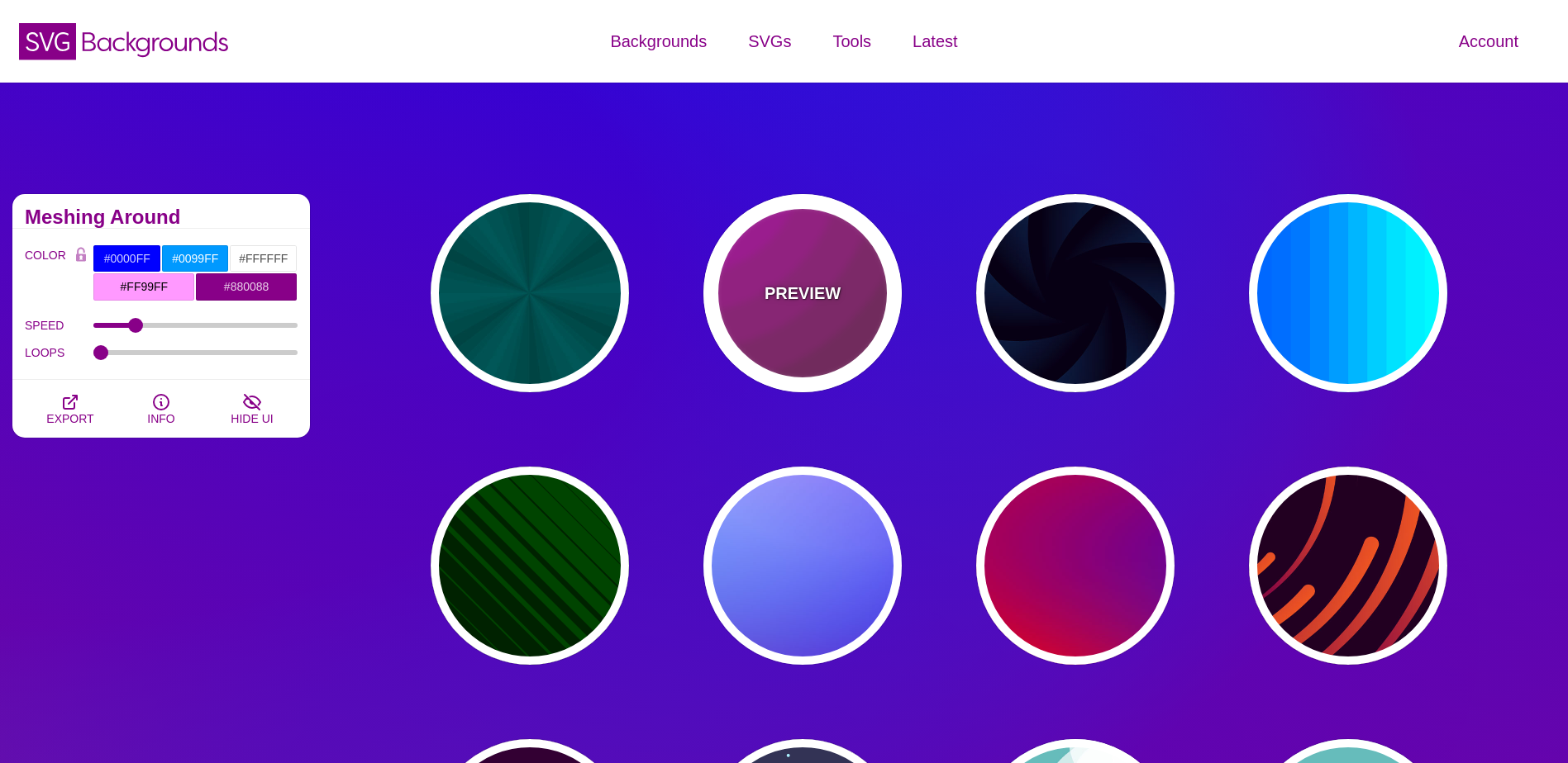
type input "5"
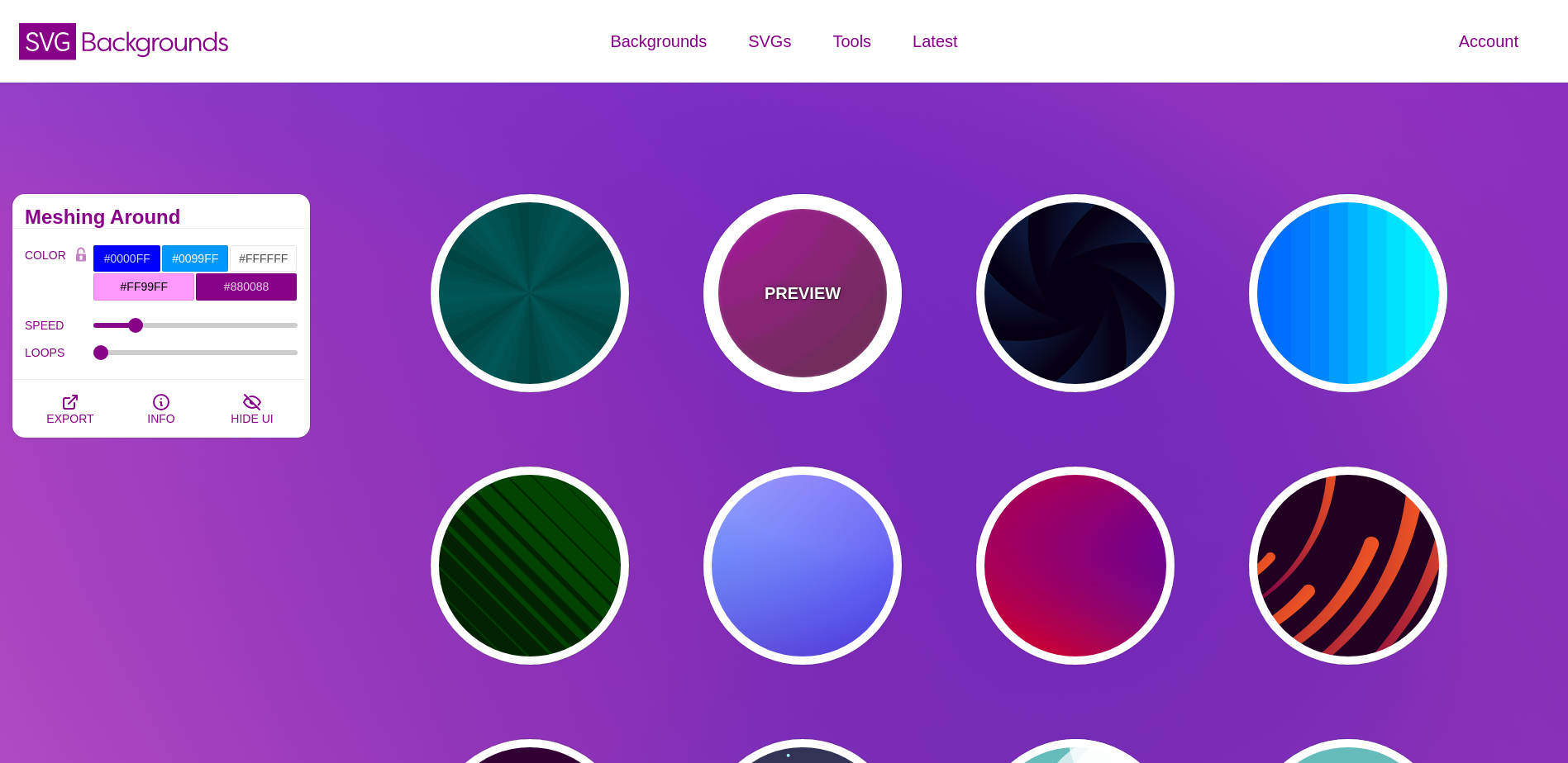
type input "0.2"
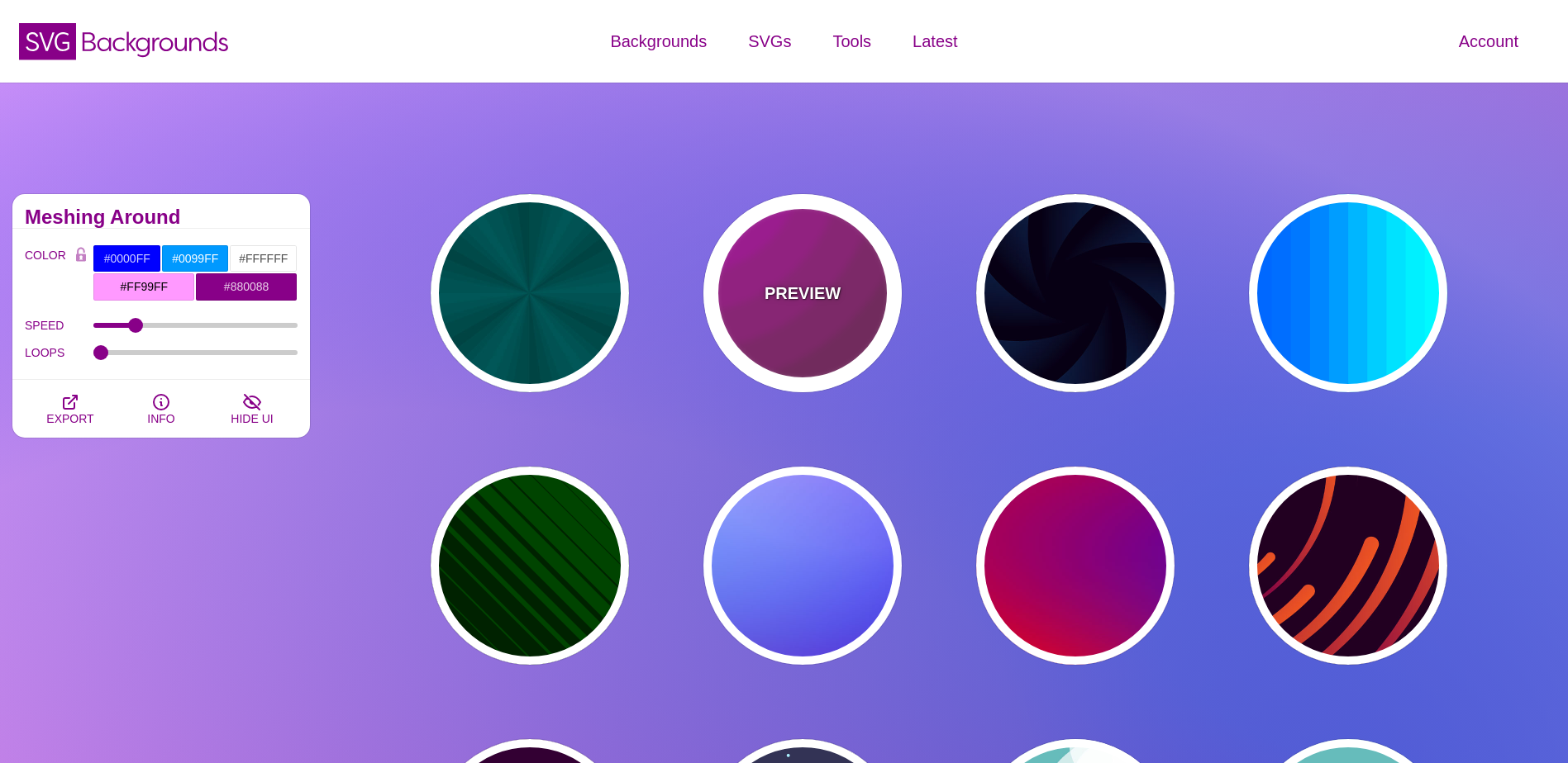
type input "0"
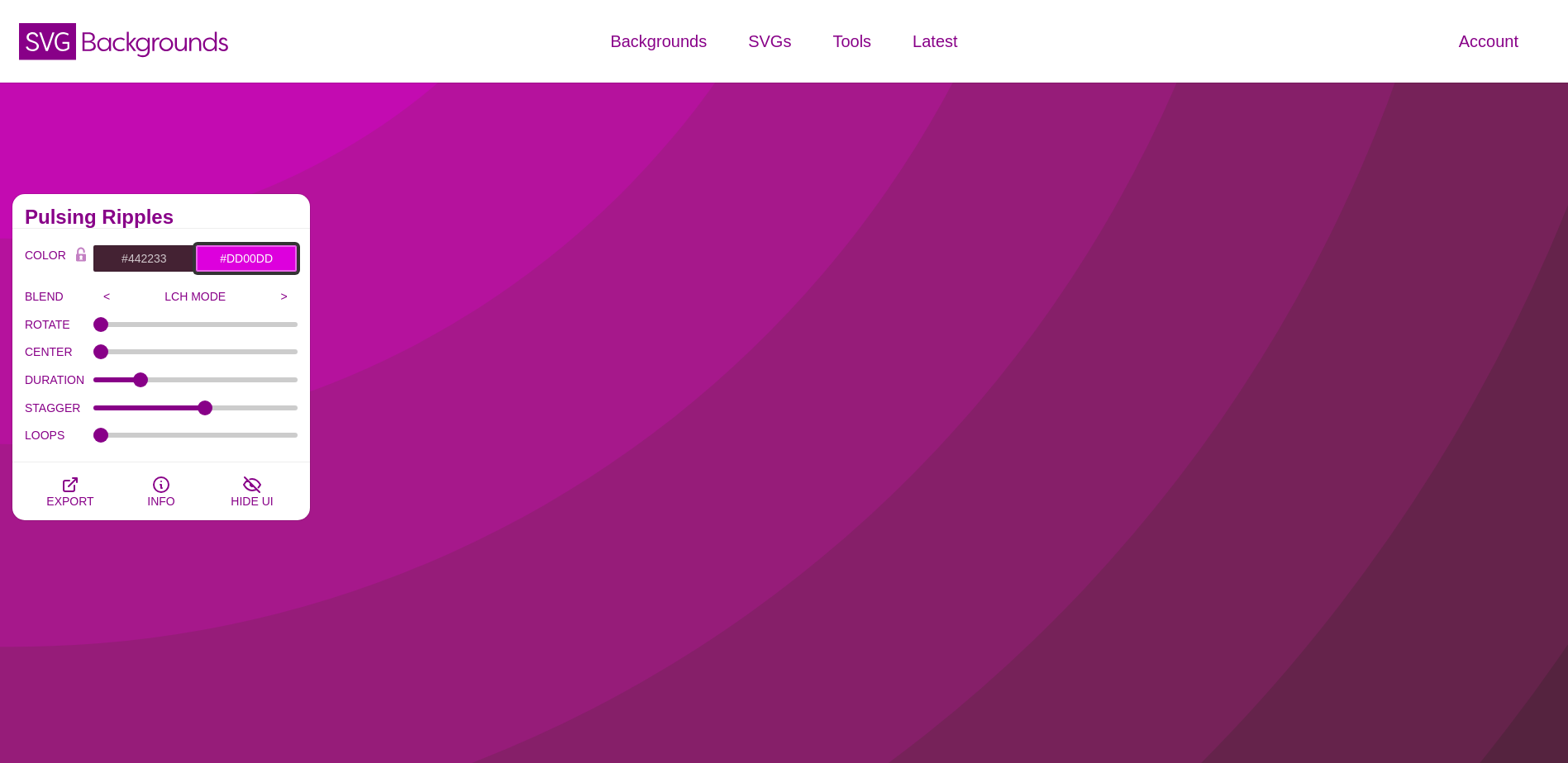
click at [235, 260] on input "#DD00DD" at bounding box center [247, 259] width 103 height 28
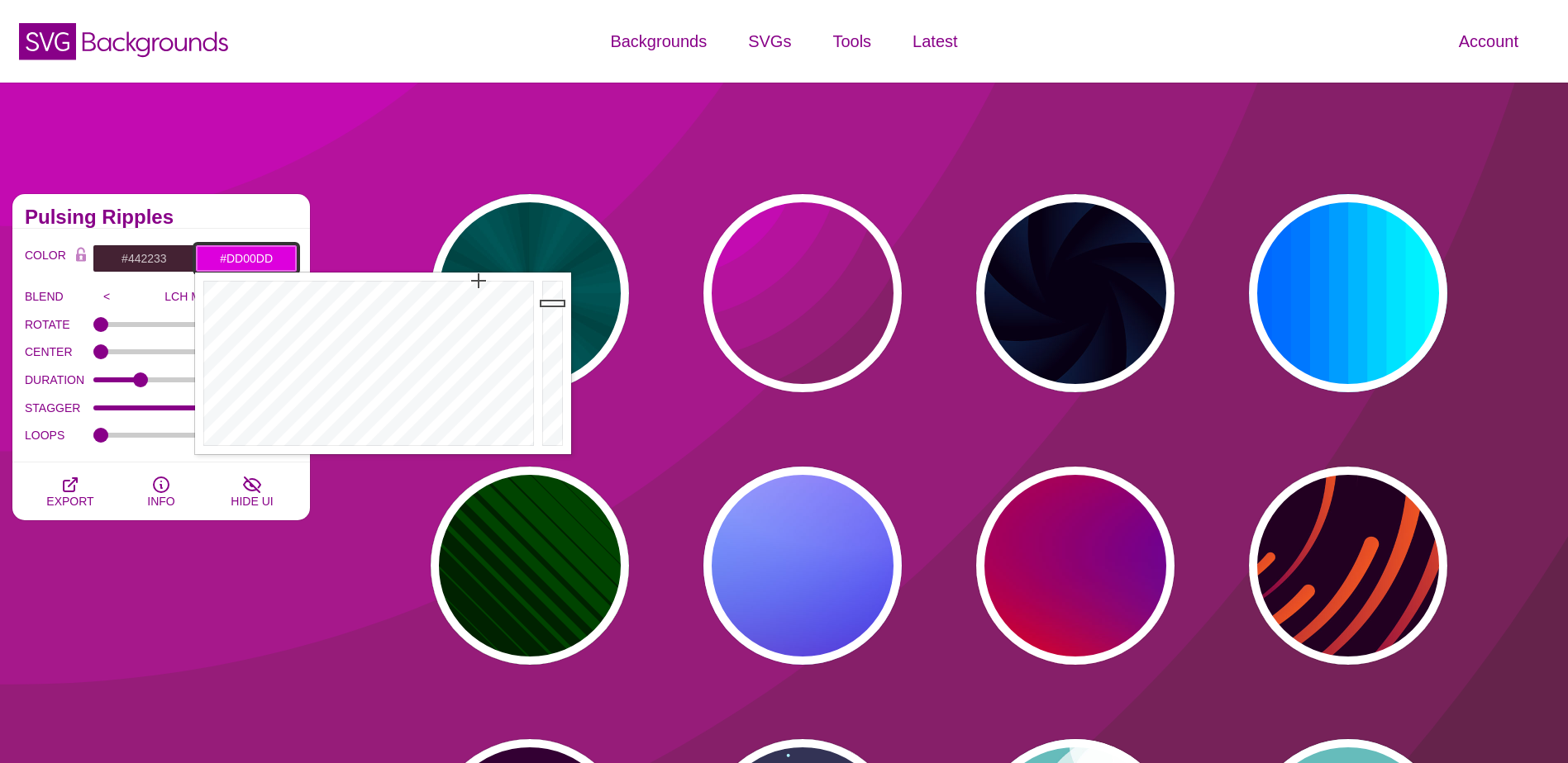
drag, startPoint x: 229, startPoint y: 261, endPoint x: 335, endPoint y: 261, distance: 106.0
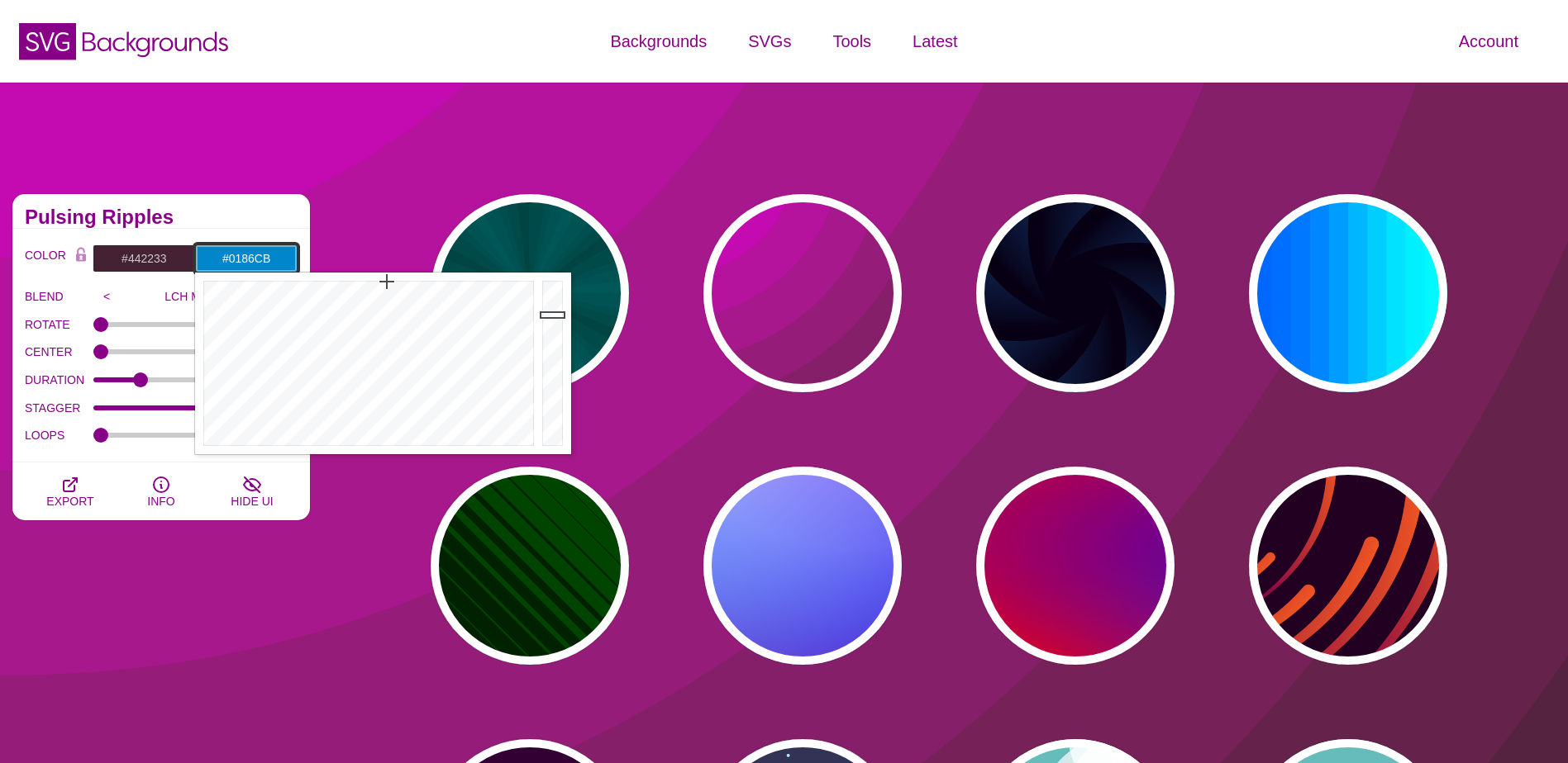
type input "#0186CB"
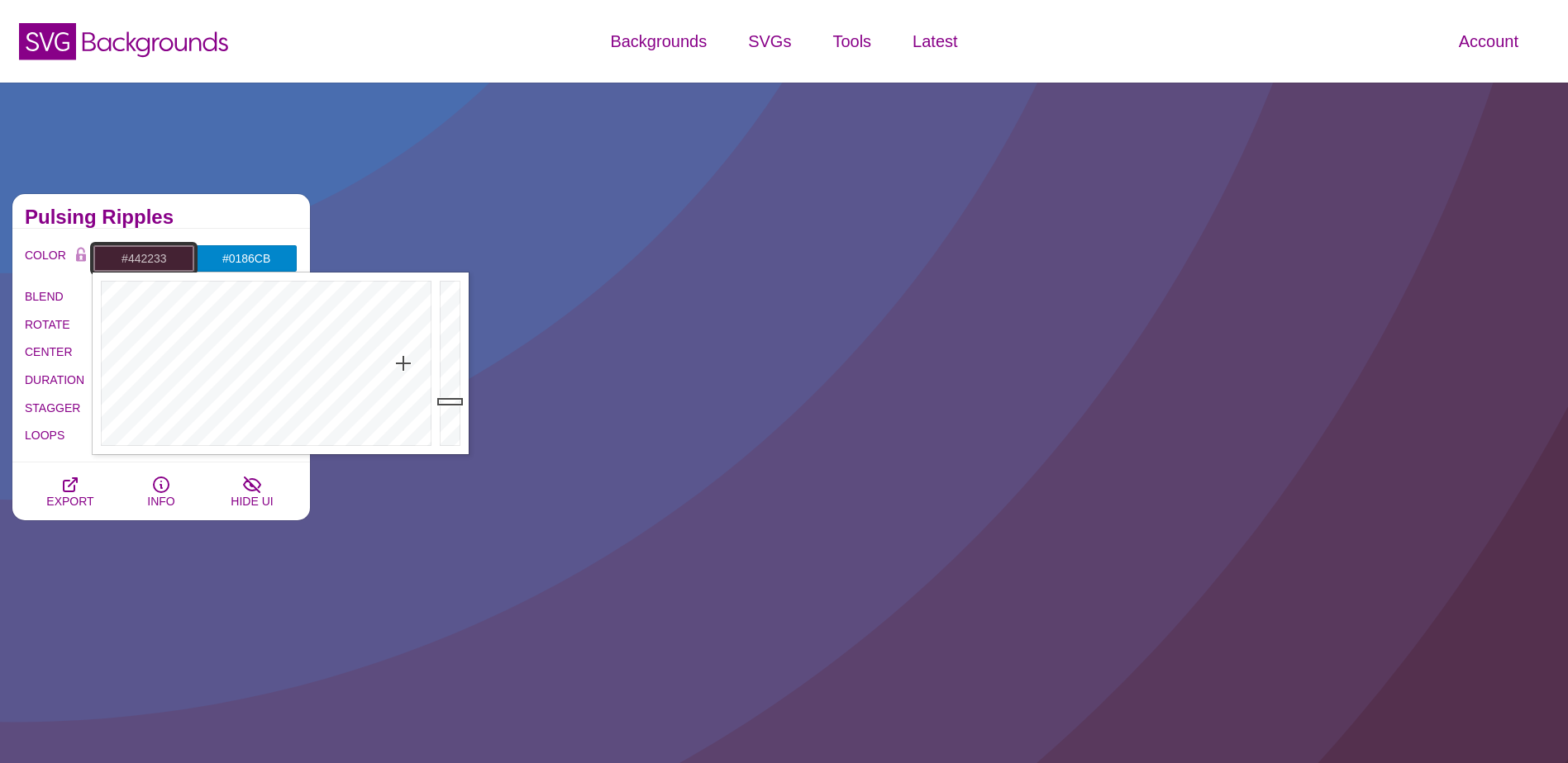
click at [154, 259] on input "#442233" at bounding box center [144, 259] width 103 height 28
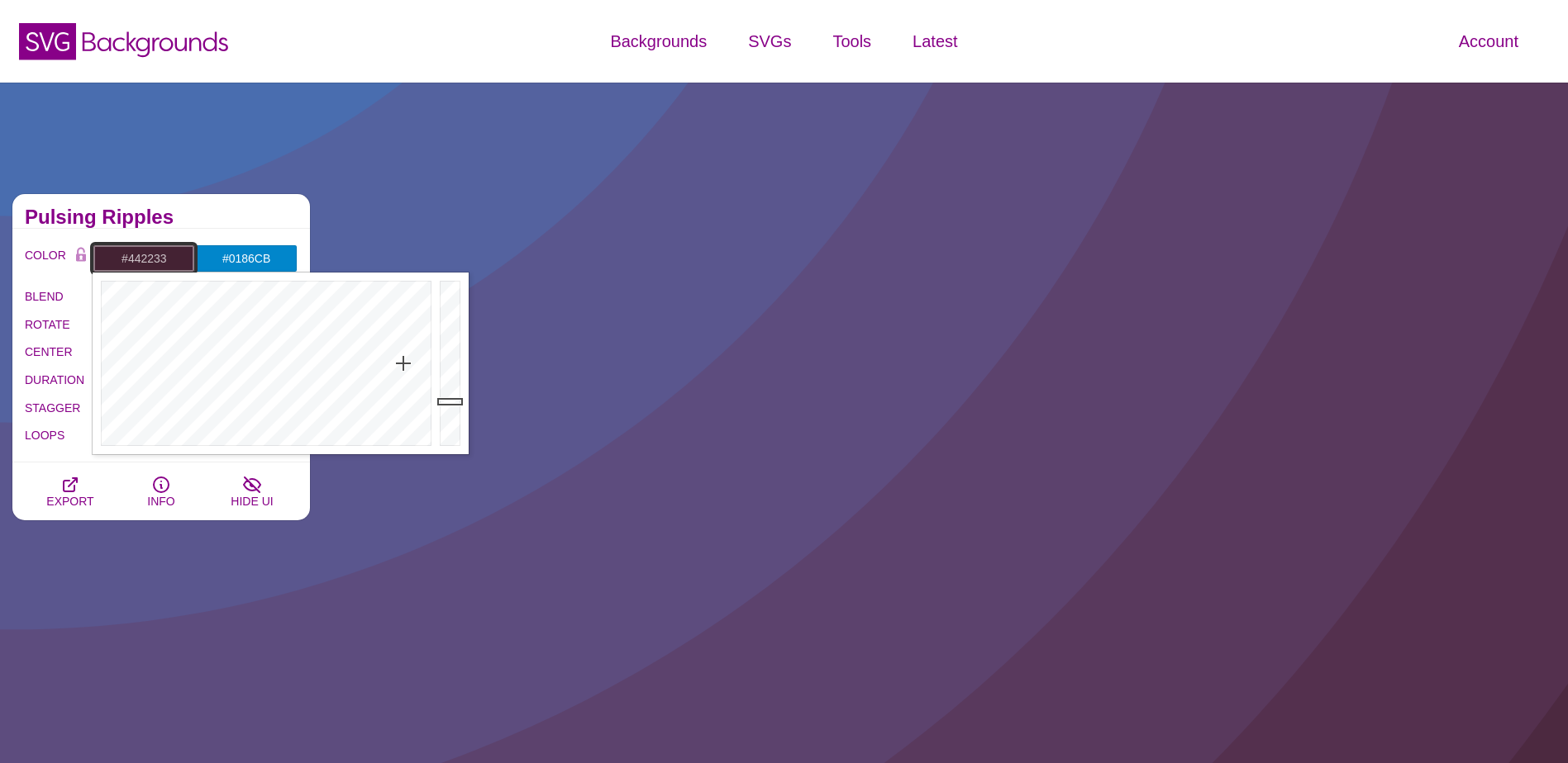
type input "#080A44"
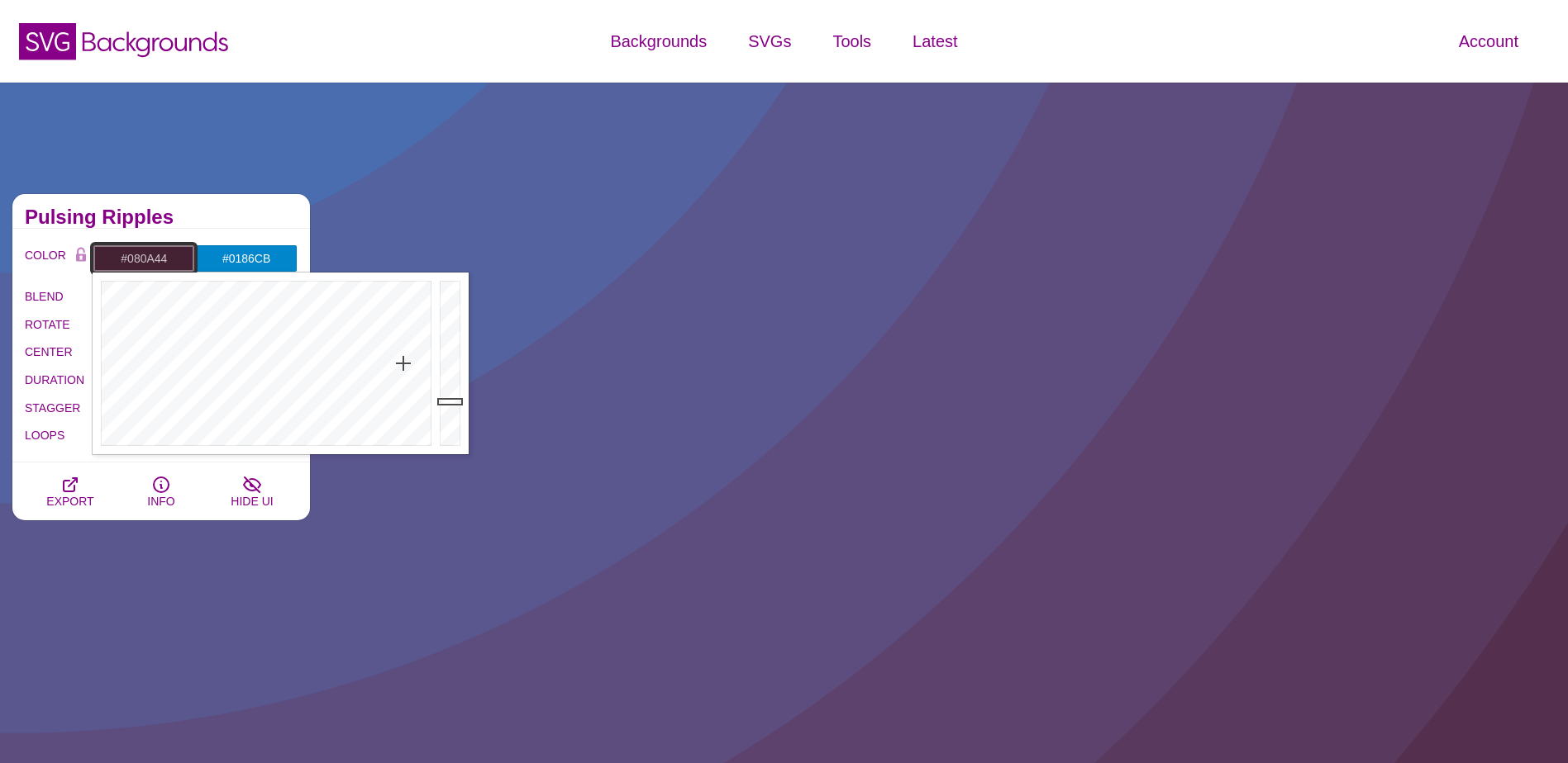
click at [319, 301] on div at bounding box center [264, 363] width 343 height 182
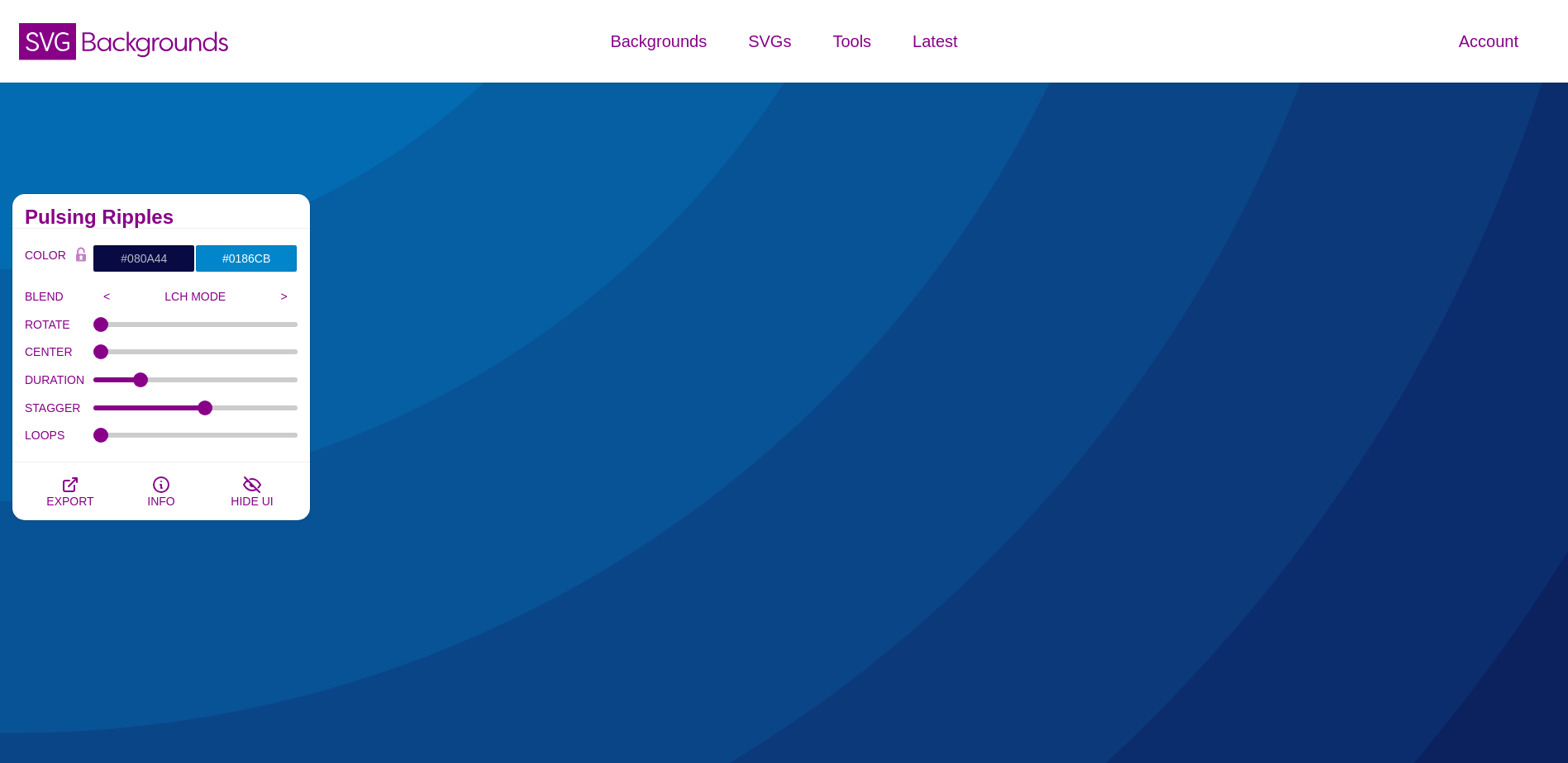
click at [281, 226] on div "Pulsing Ripples" at bounding box center [161, 211] width 297 height 35
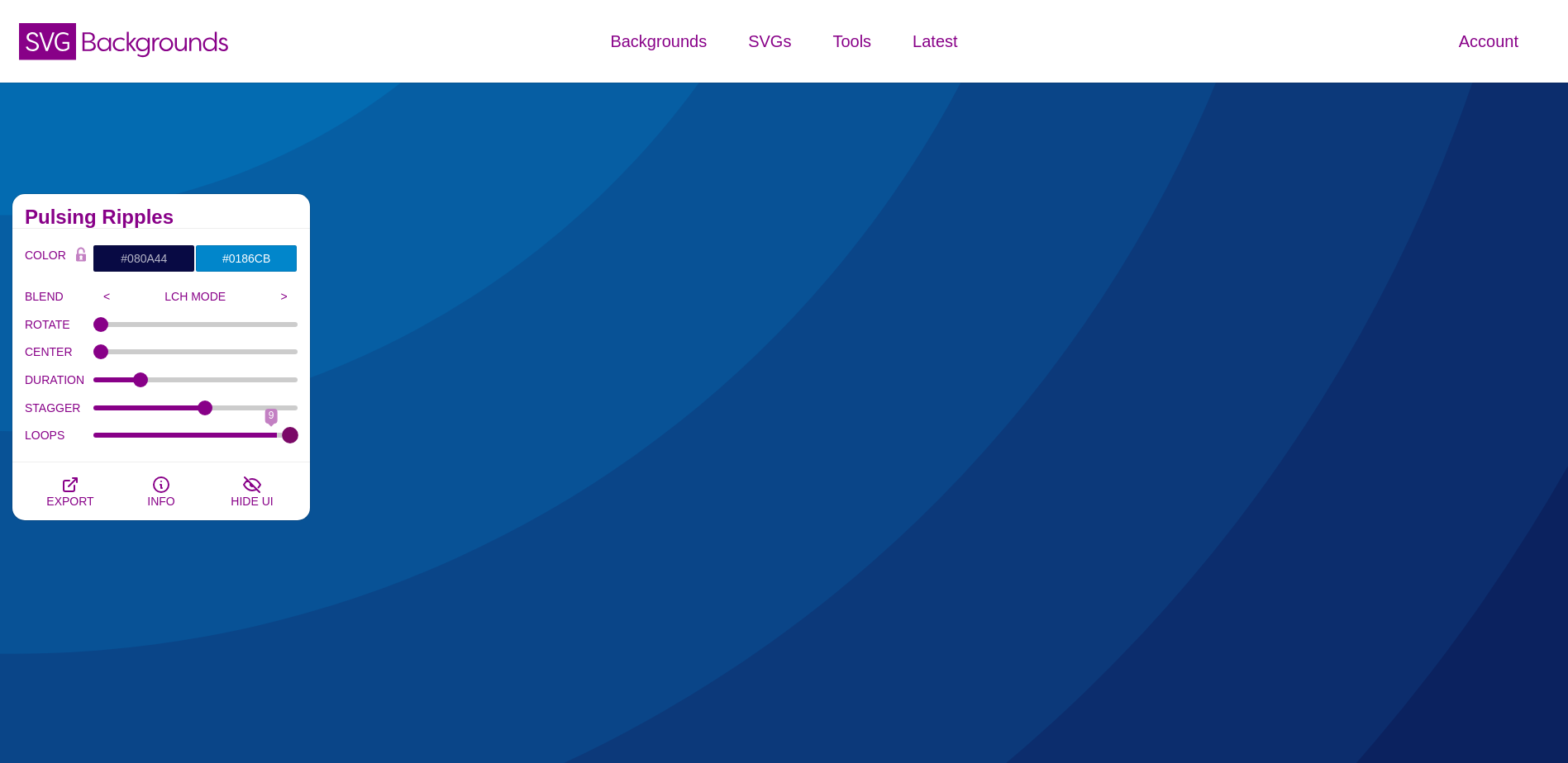
drag, startPoint x: 111, startPoint y: 433, endPoint x: 286, endPoint y: 431, distance: 175.0
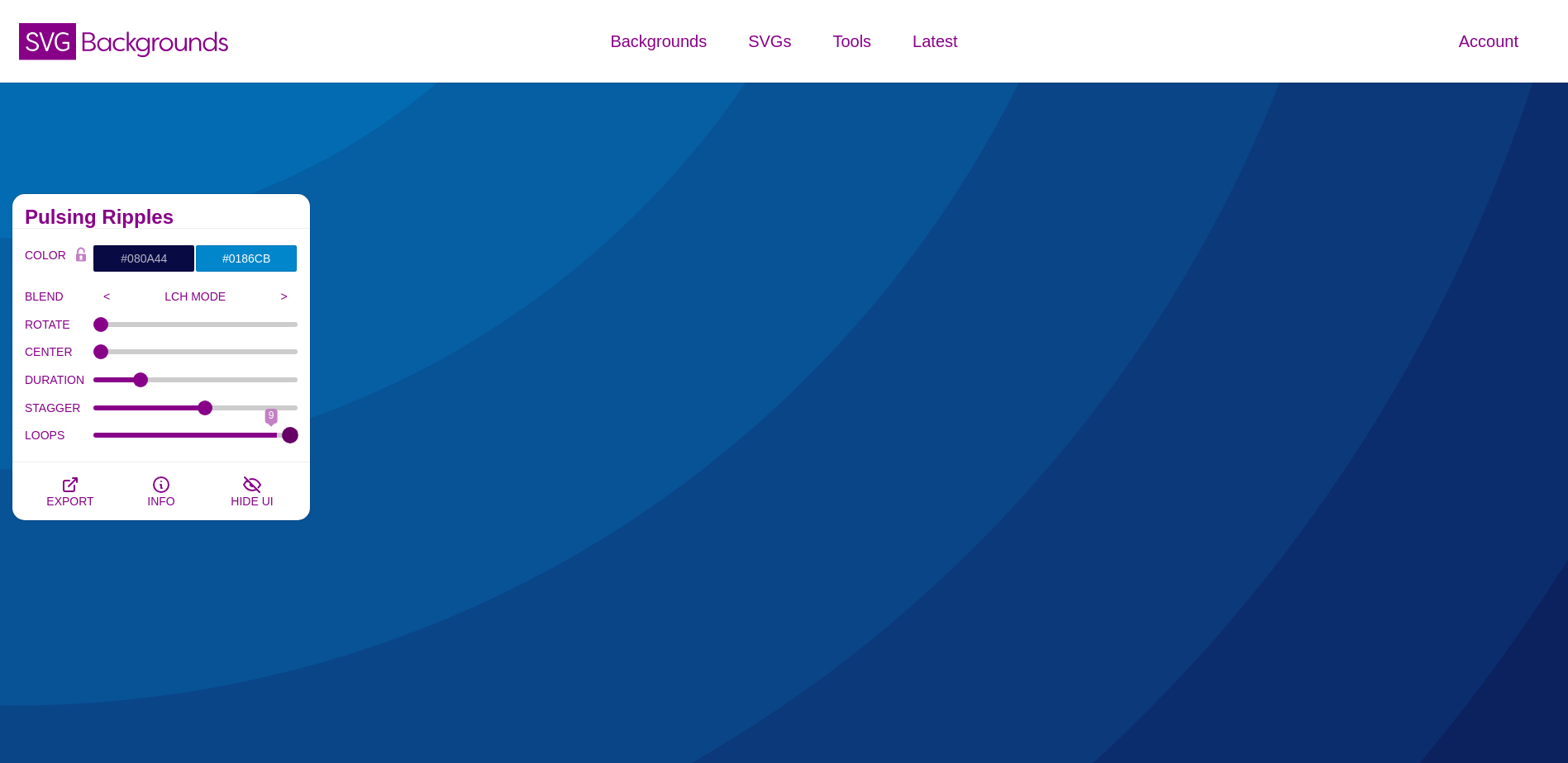
type input "10"
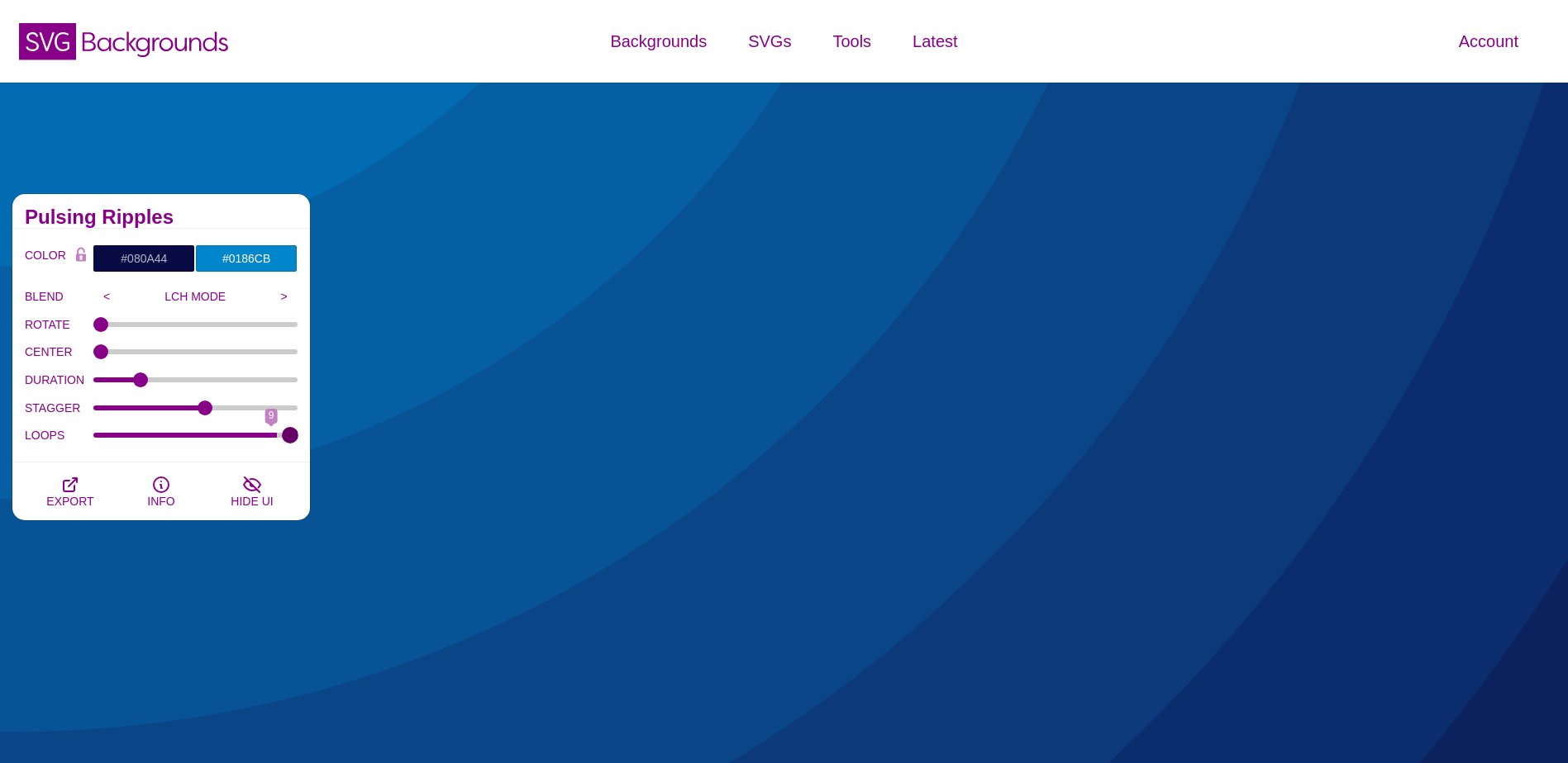
click at [282, 432] on input "LOOPS" at bounding box center [196, 435] width 205 height 7
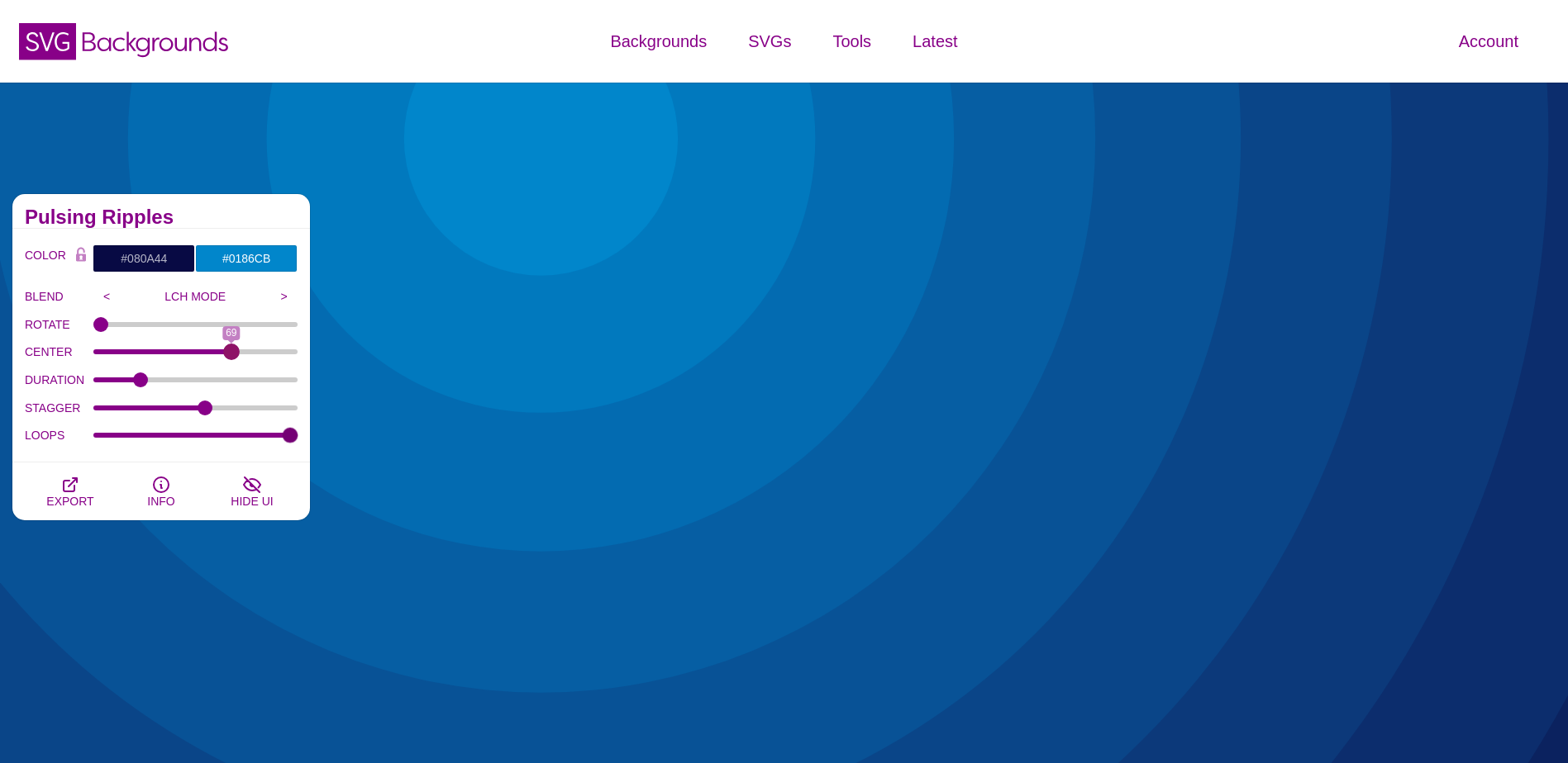
drag, startPoint x: 102, startPoint y: 352, endPoint x: 231, endPoint y: 371, distance: 130.4
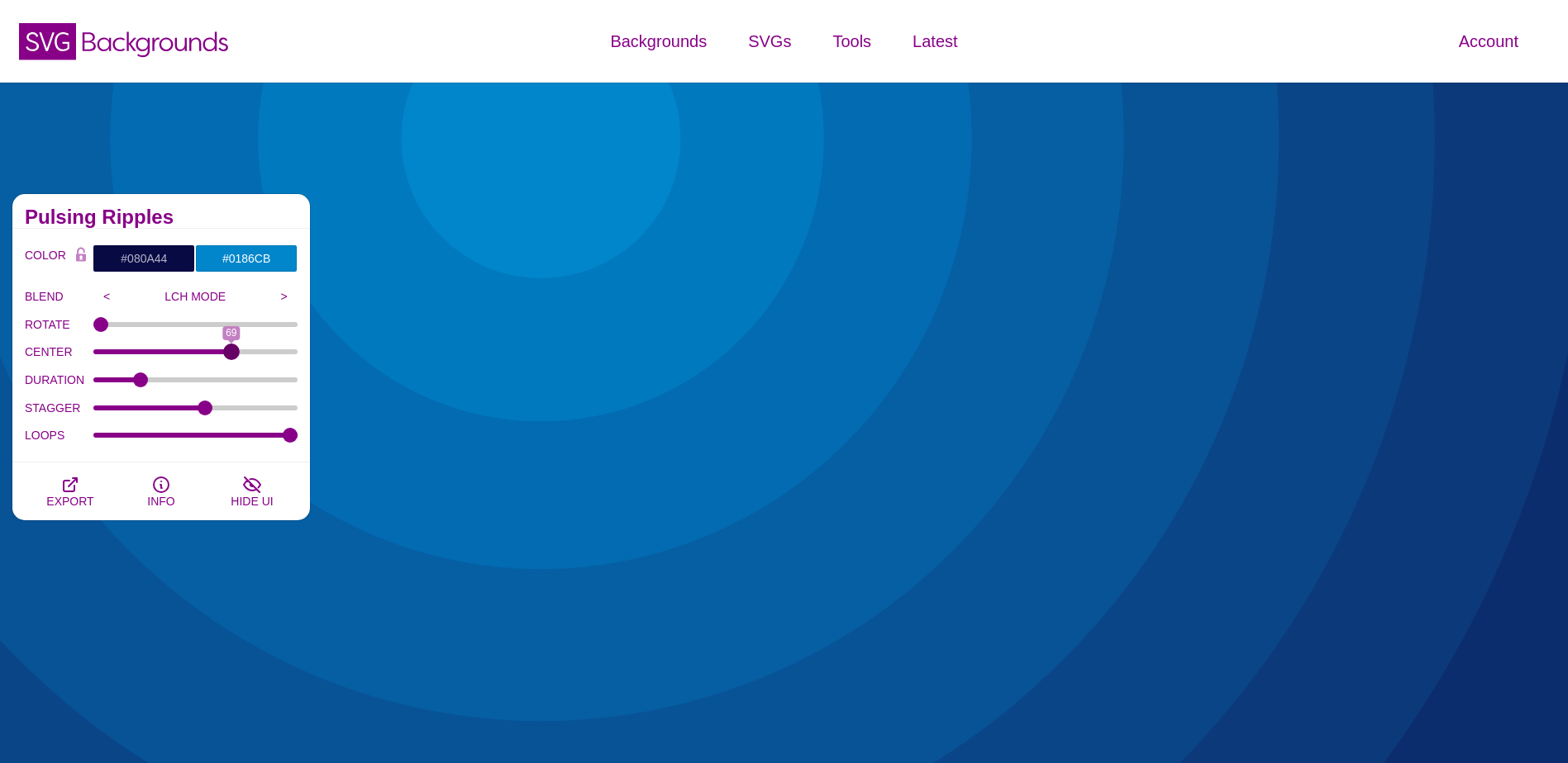
click at [231, 355] on input "CENTER" at bounding box center [196, 351] width 205 height 7
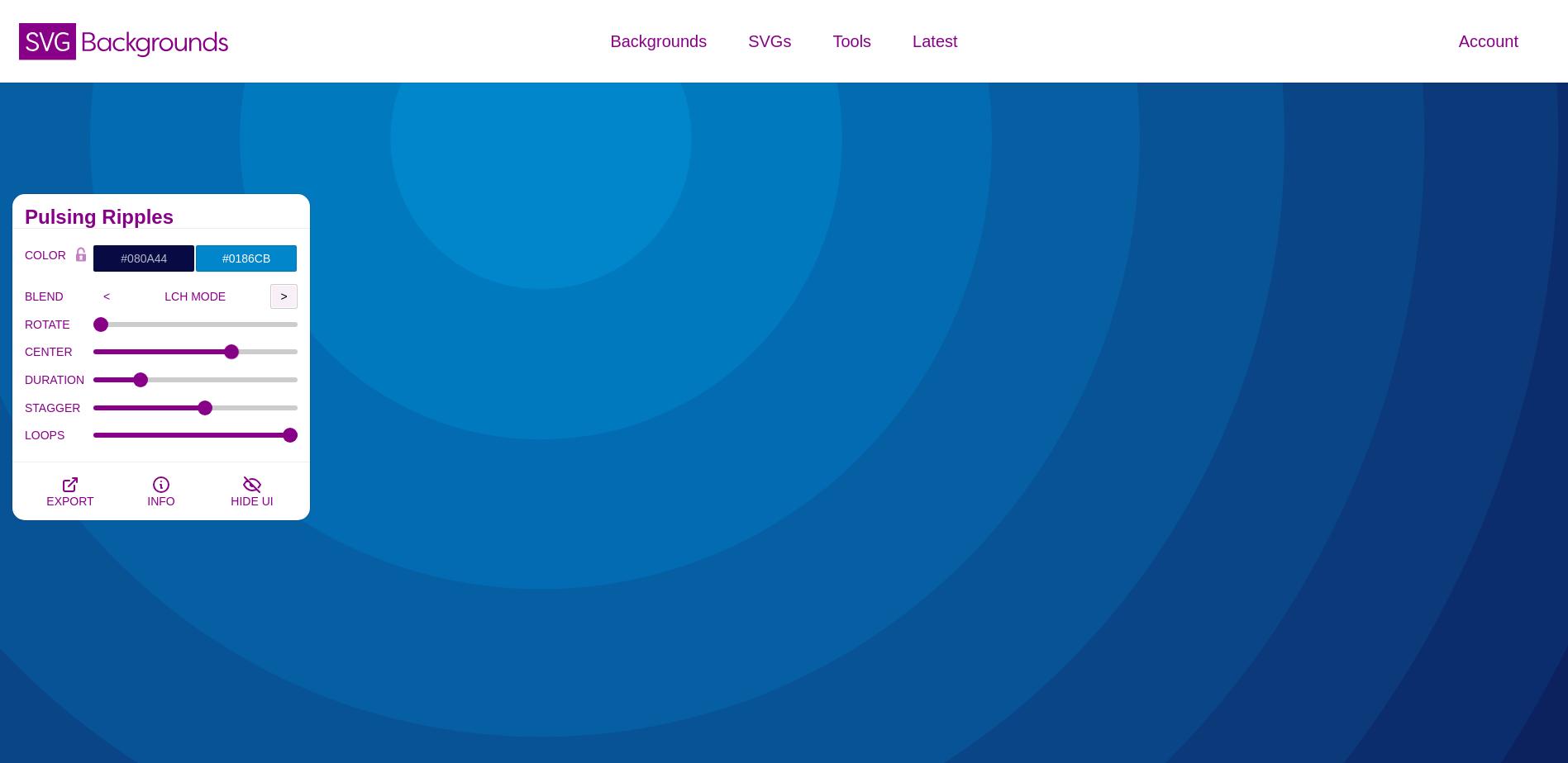
click at [279, 302] on input ">" at bounding box center [284, 296] width 28 height 25
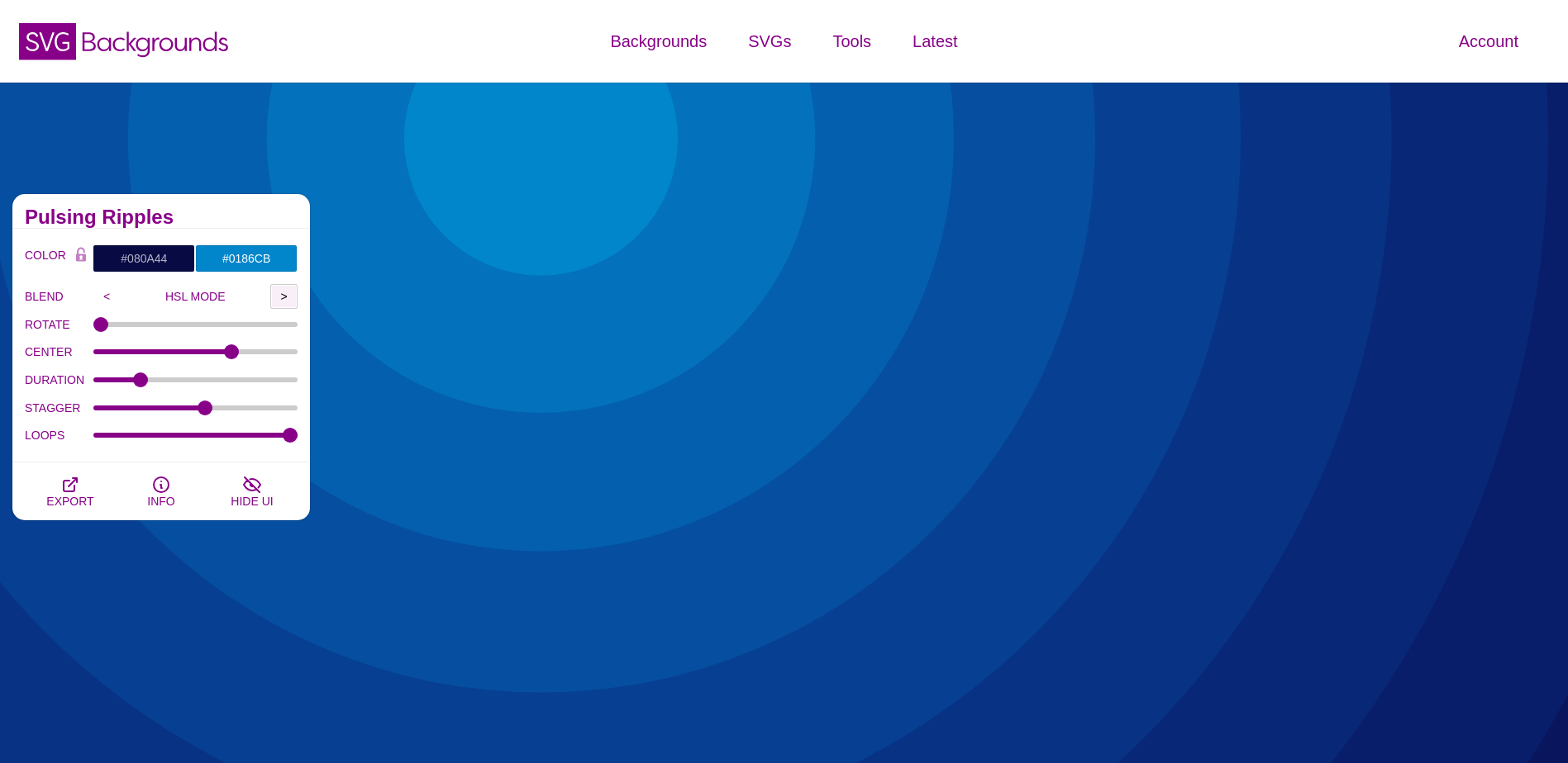
click at [279, 302] on input ">" at bounding box center [284, 296] width 28 height 25
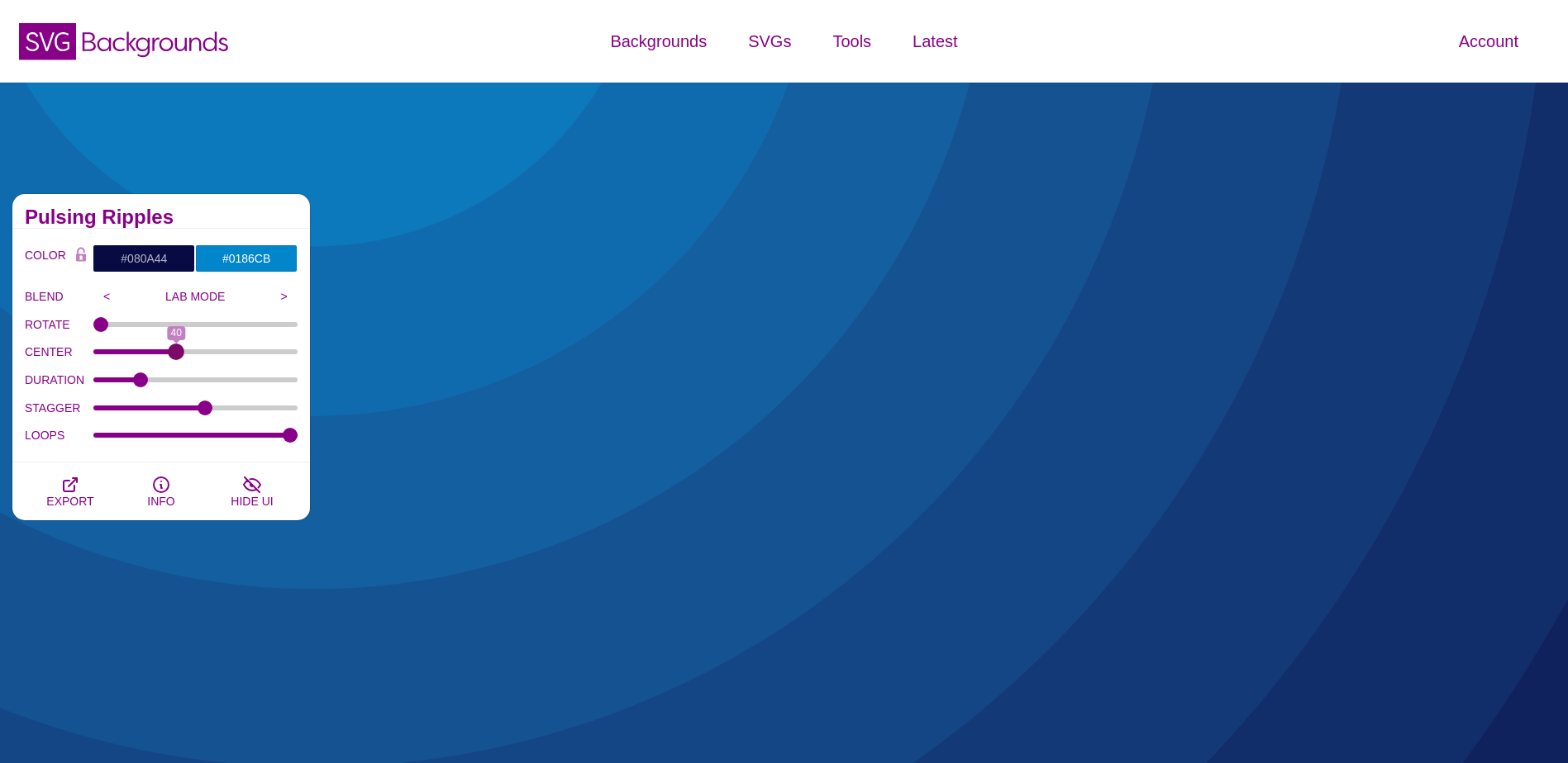
drag, startPoint x: 205, startPoint y: 356, endPoint x: 176, endPoint y: 359, distance: 29.2
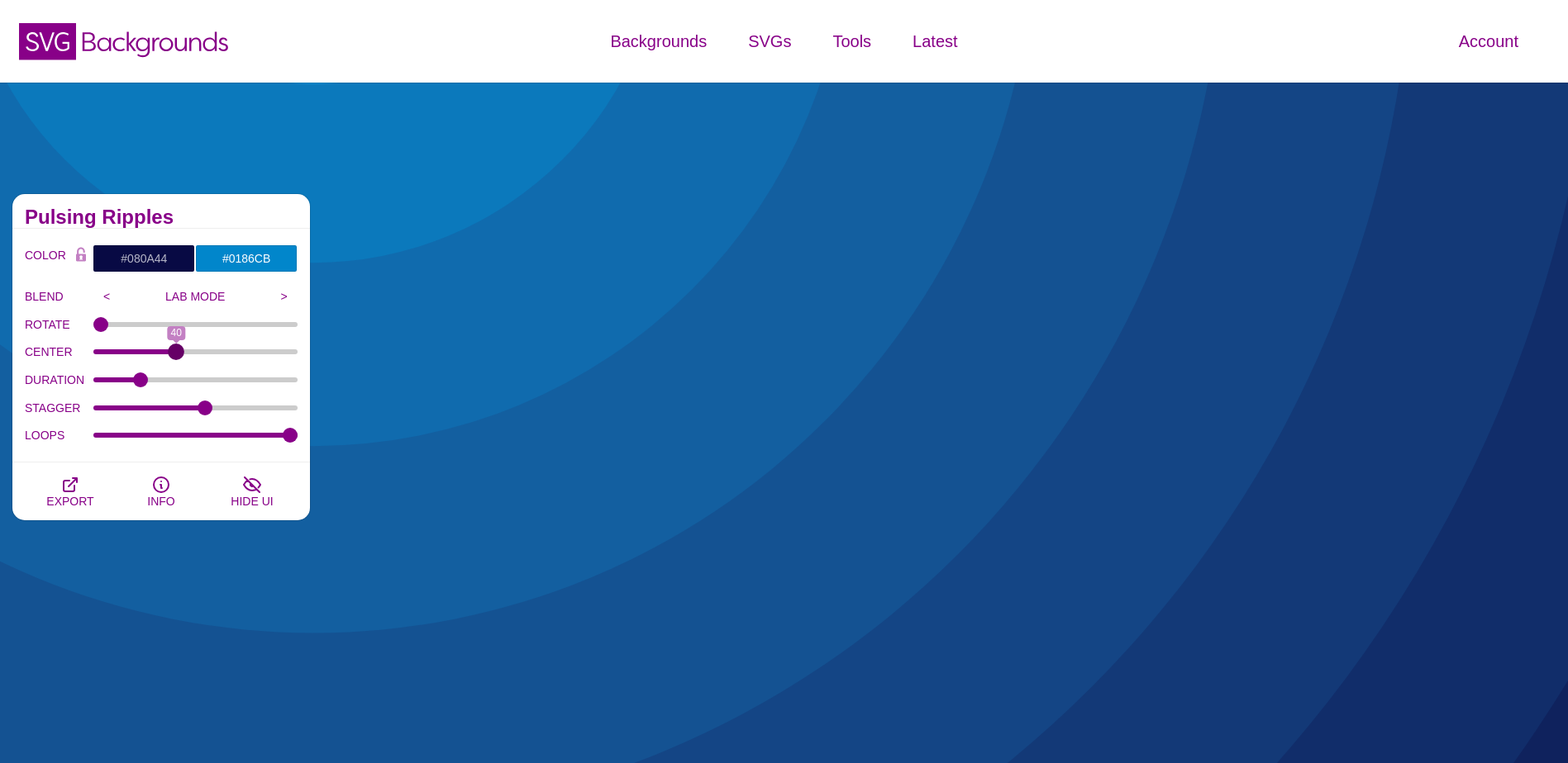
type input "40"
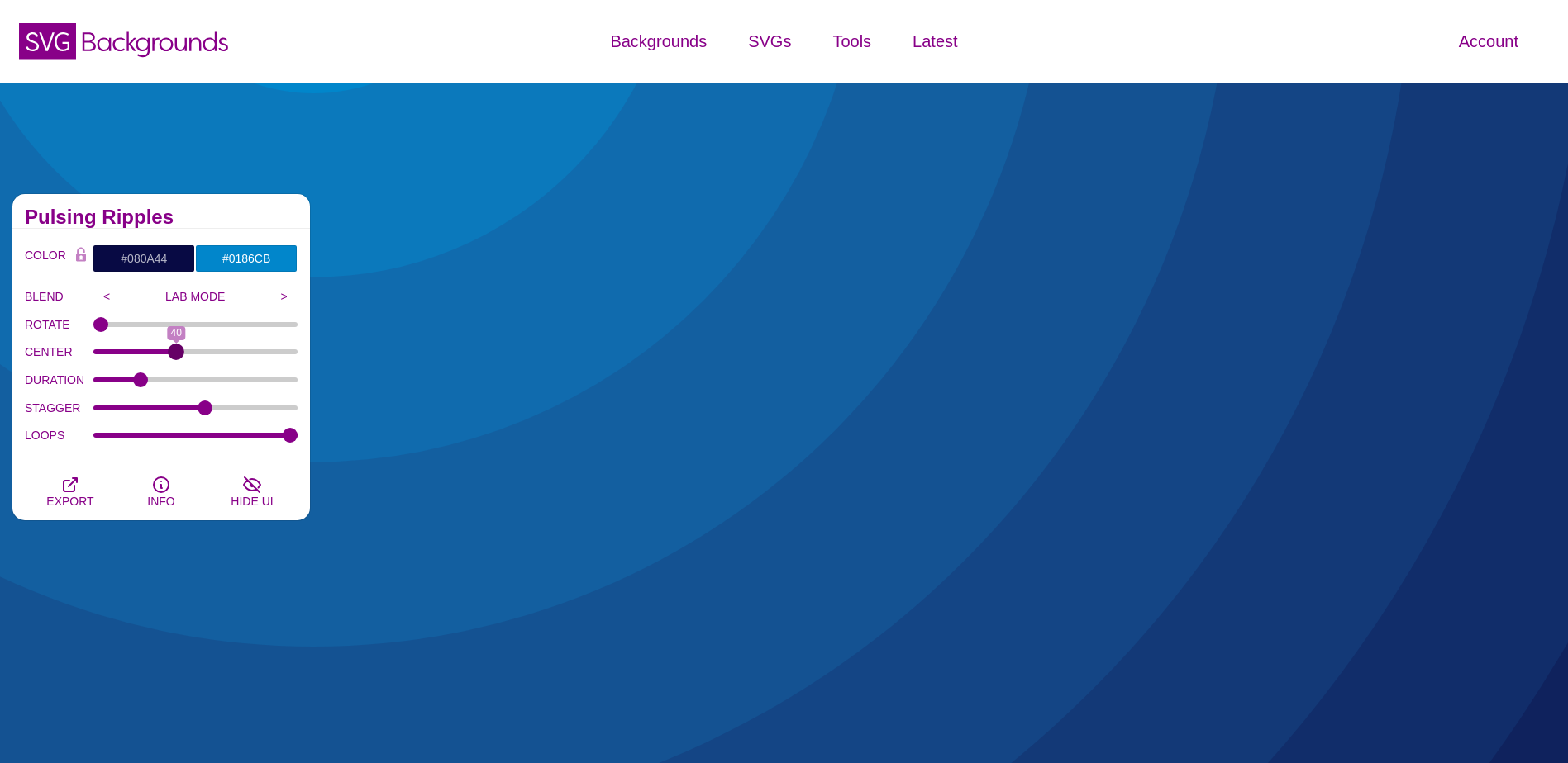
click at [176, 355] on input "CENTER" at bounding box center [196, 351] width 205 height 7
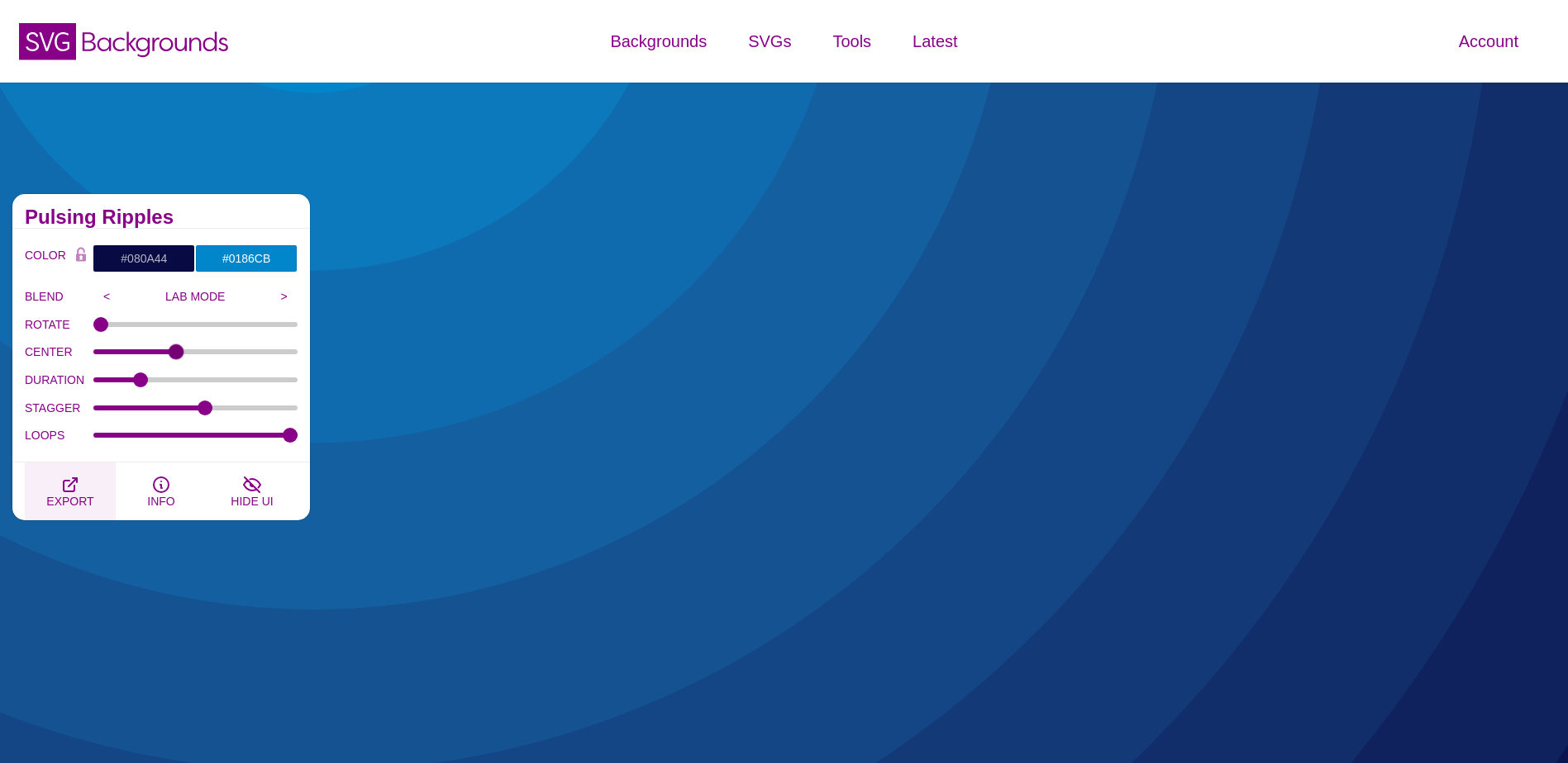
click at [59, 496] on span "EXPORT" at bounding box center [70, 500] width 47 height 13
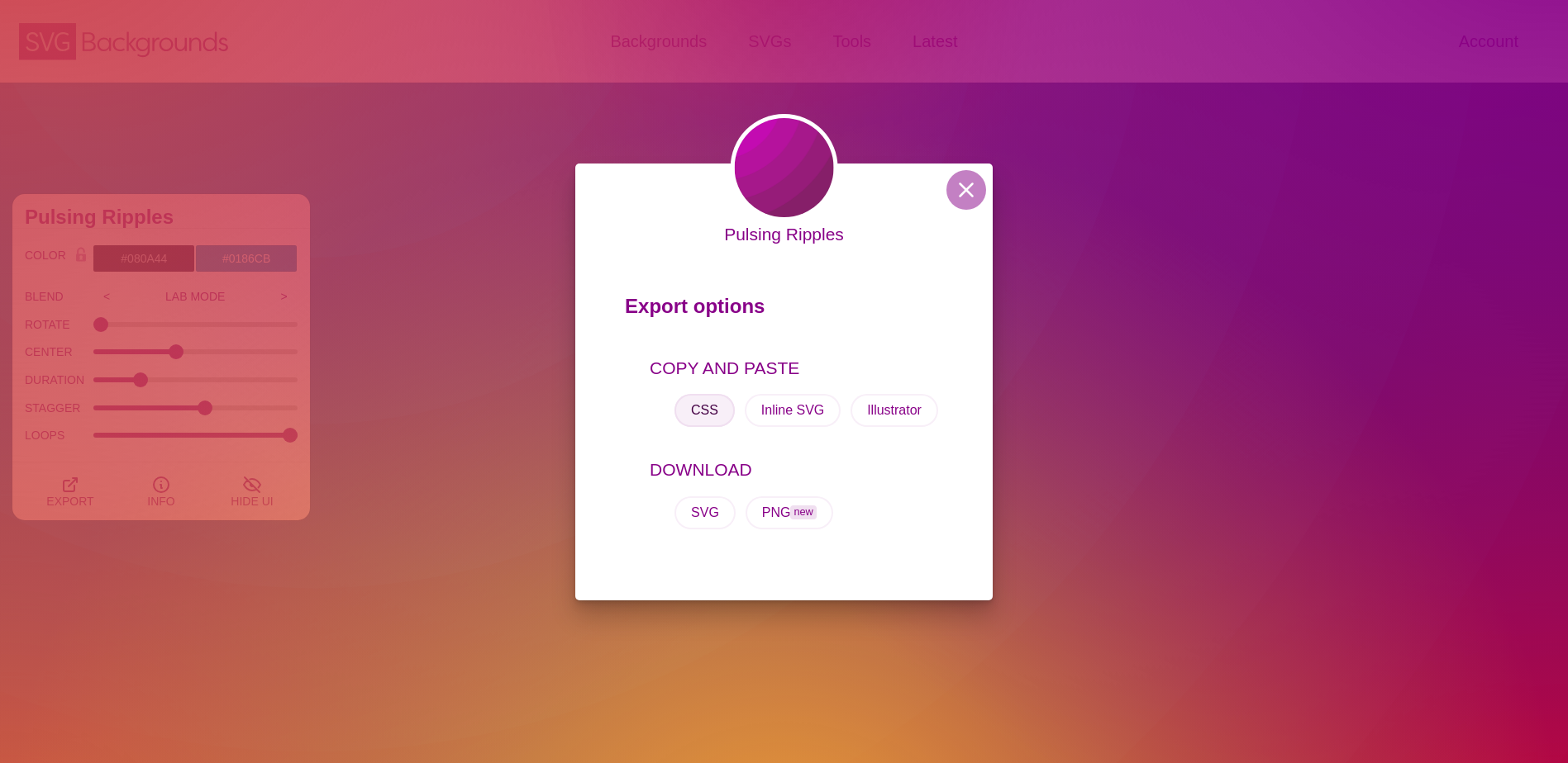
click at [700, 404] on button "CSS" at bounding box center [704, 410] width 60 height 33
click at [958, 195] on button at bounding box center [966, 190] width 39 height 39
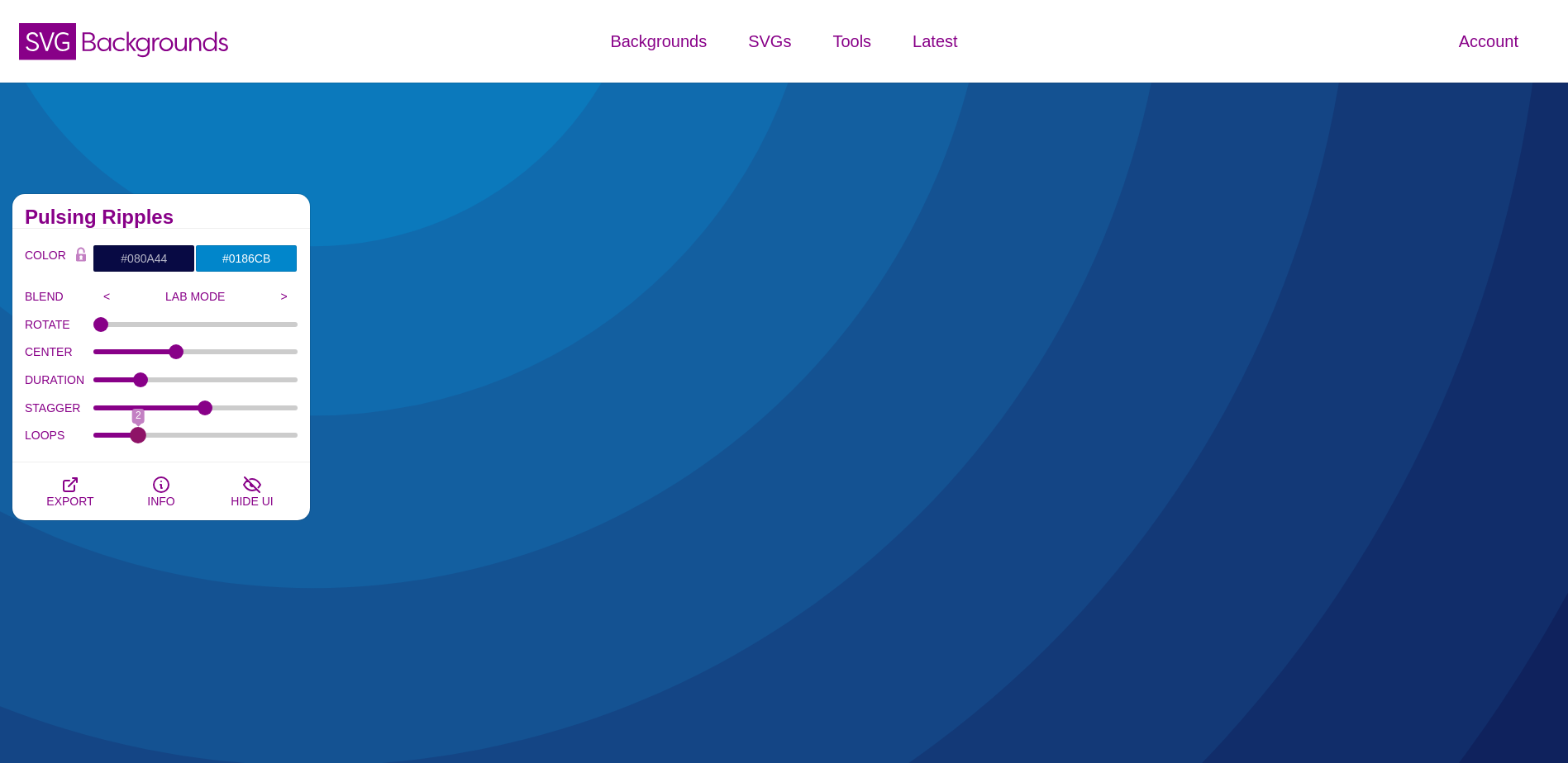
drag, startPoint x: 281, startPoint y: 436, endPoint x: 134, endPoint y: 444, distance: 147.2
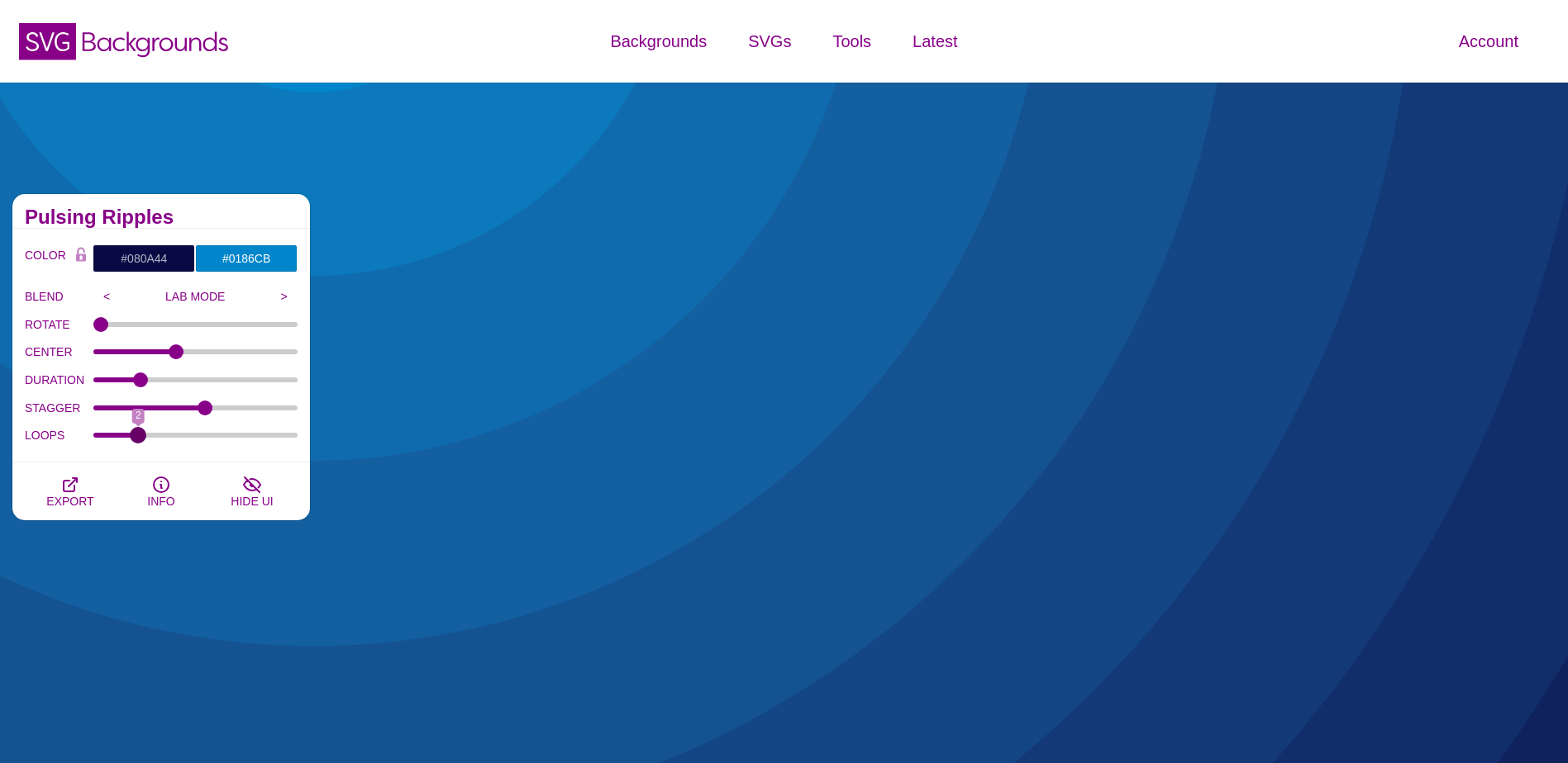
click at [134, 438] on input "LOOPS" at bounding box center [196, 435] width 205 height 7
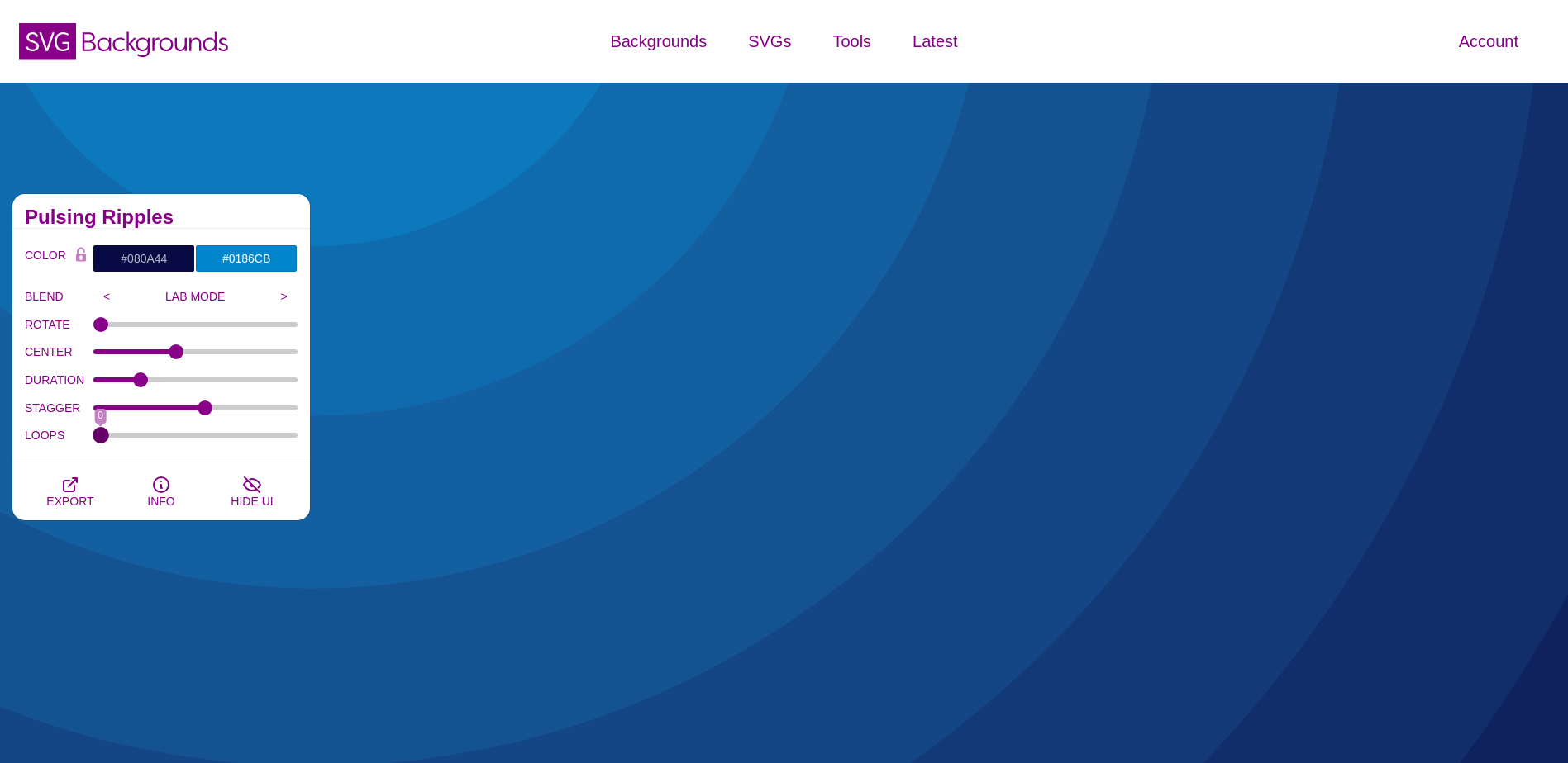
drag, startPoint x: 135, startPoint y: 436, endPoint x: 104, endPoint y: 437, distance: 31.0
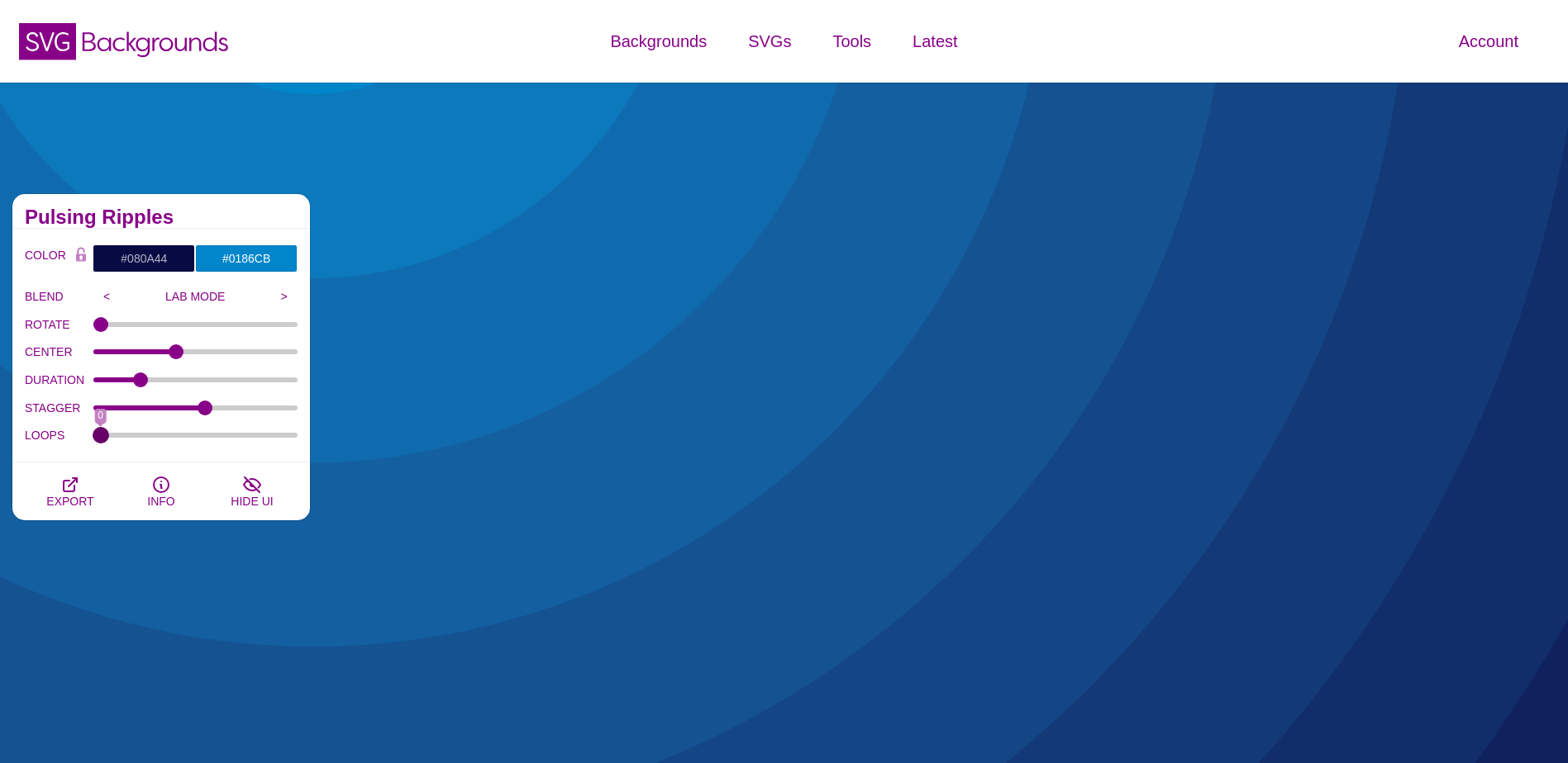
type input "0"
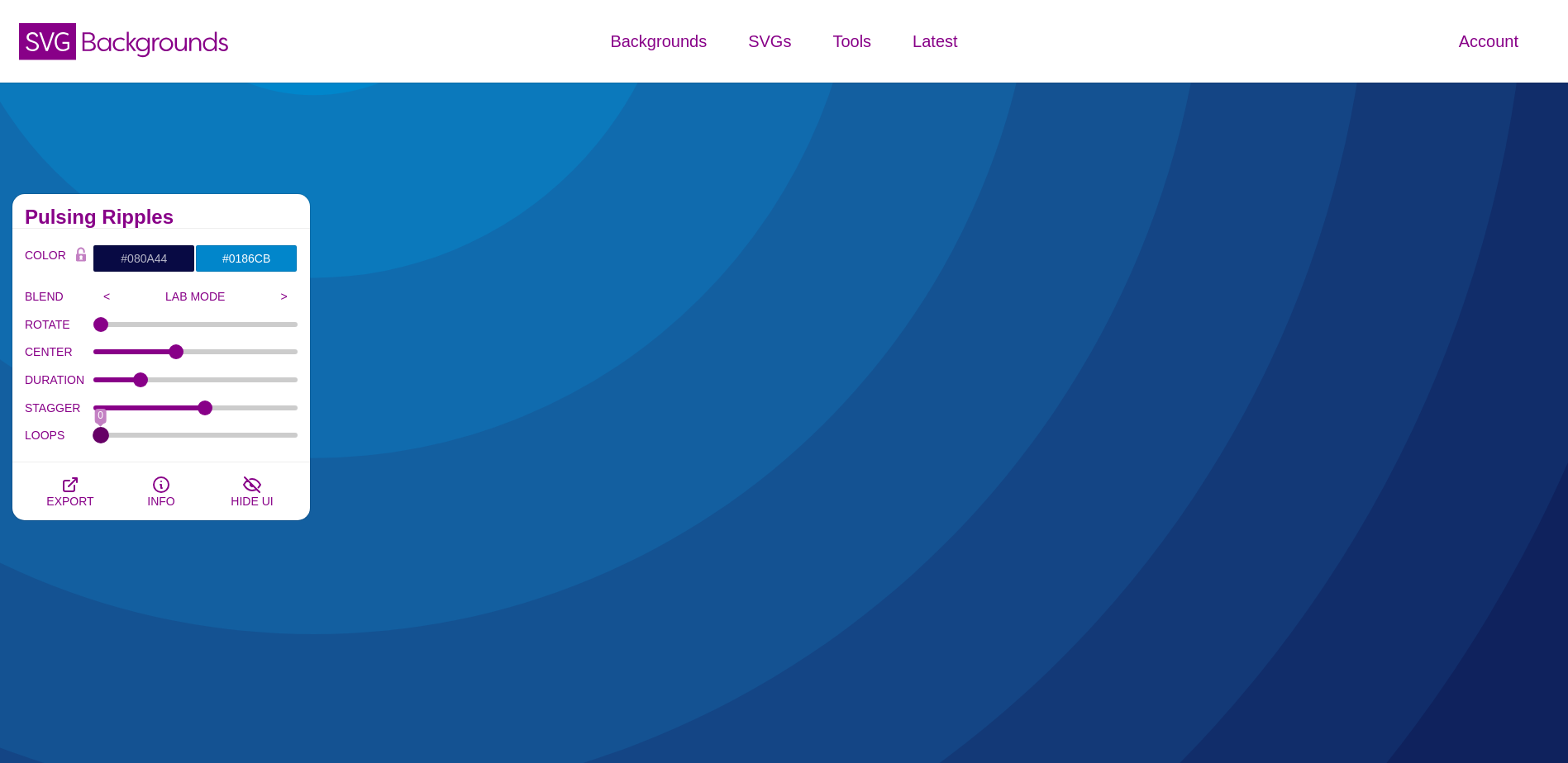
click at [104, 437] on input "LOOPS" at bounding box center [196, 435] width 205 height 7
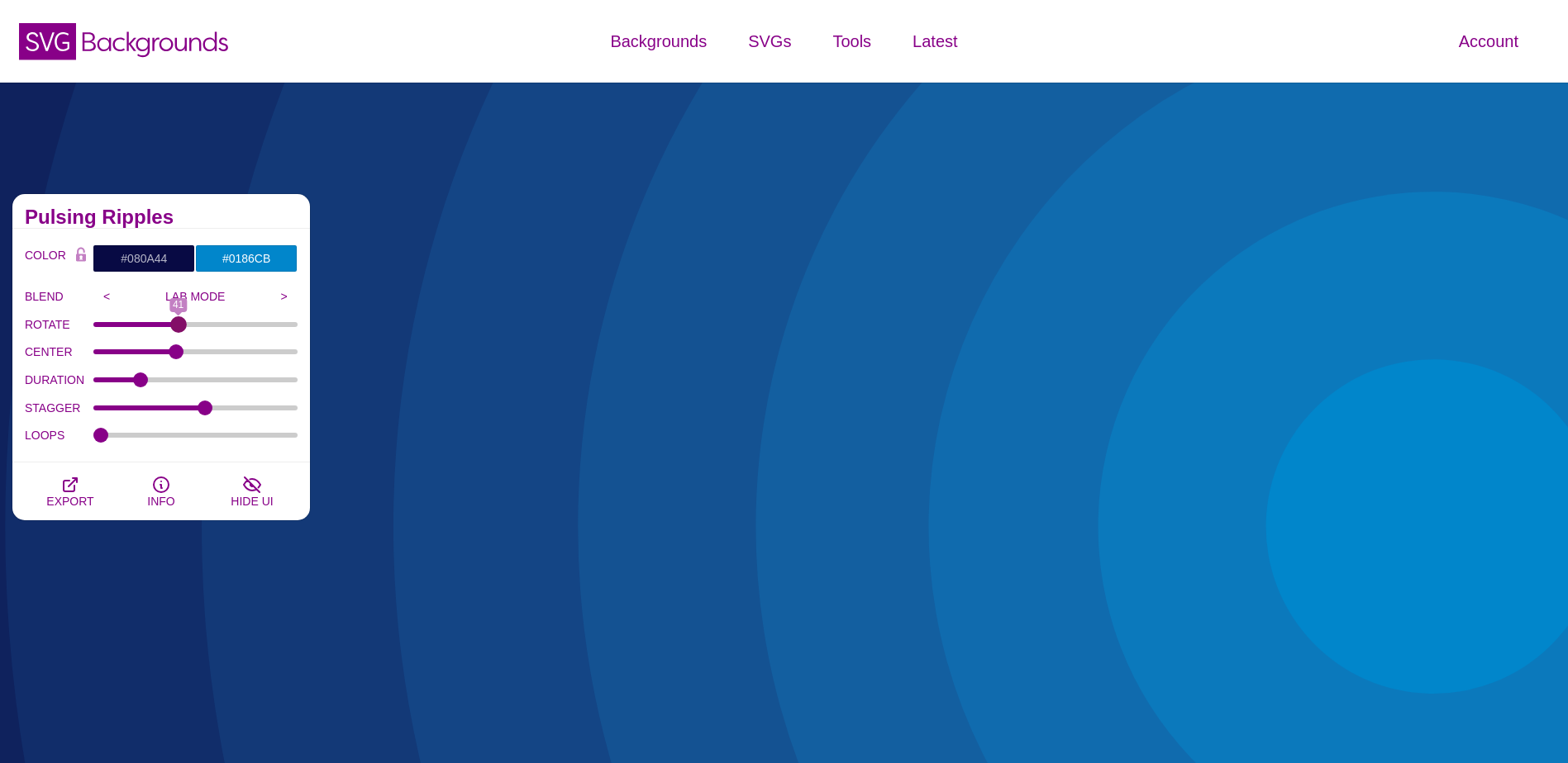
drag, startPoint x: 111, startPoint y: 322, endPoint x: 178, endPoint y: 317, distance: 67.2
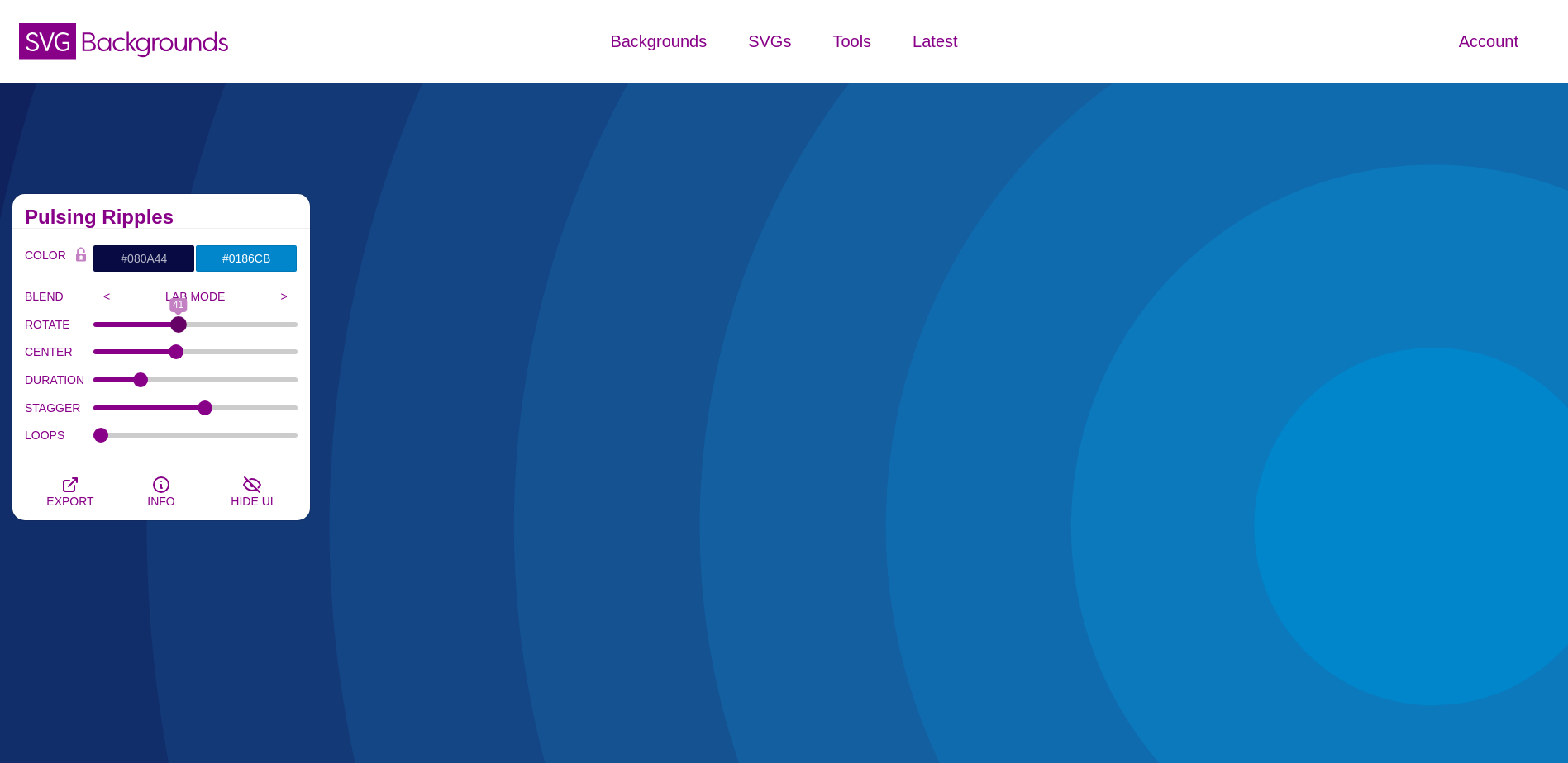
type input "41"
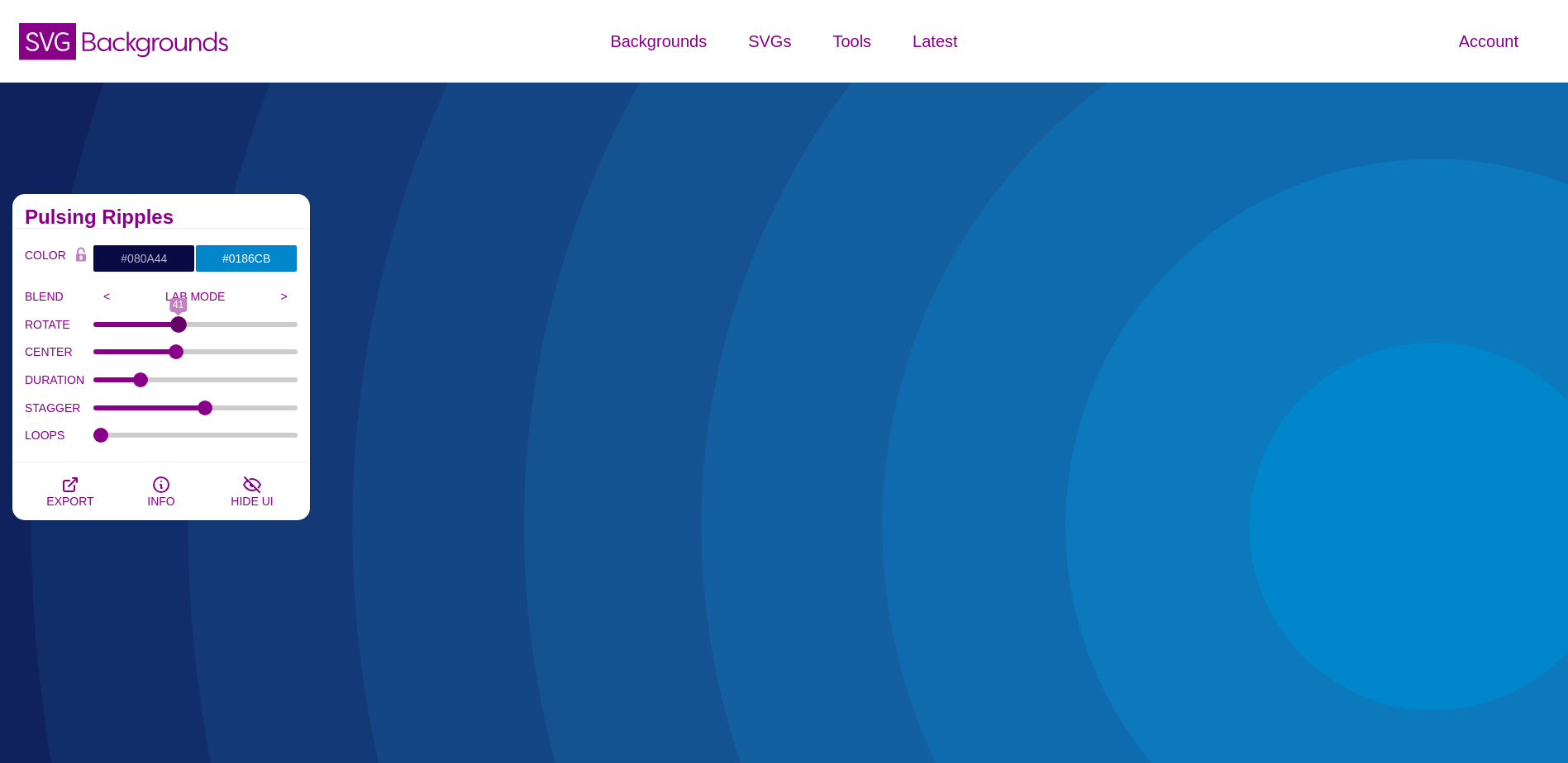
click at [178, 322] on input "ROTATE" at bounding box center [196, 325] width 205 height 7
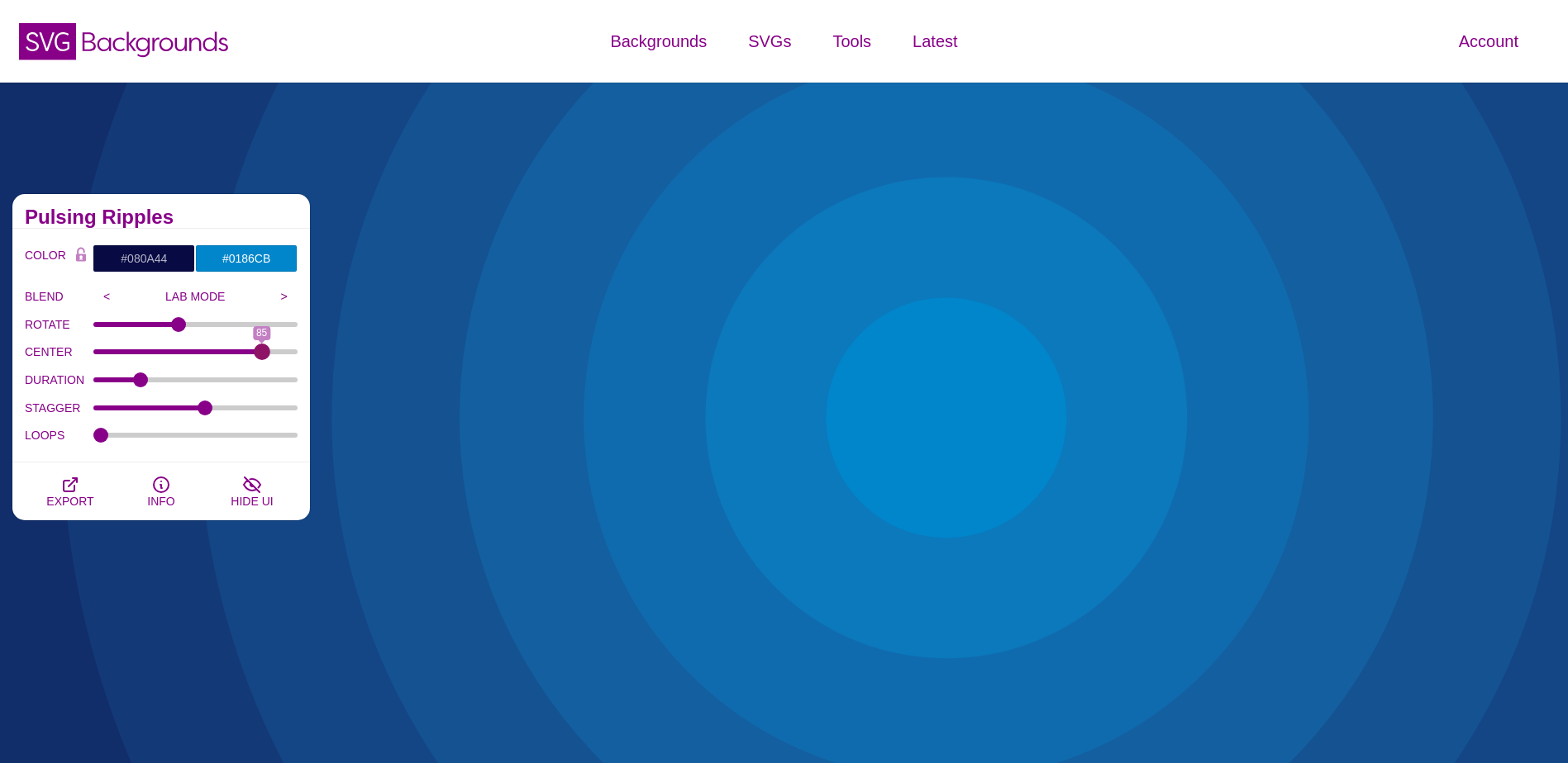
drag, startPoint x: 165, startPoint y: 352, endPoint x: 262, endPoint y: 347, distance: 97.1
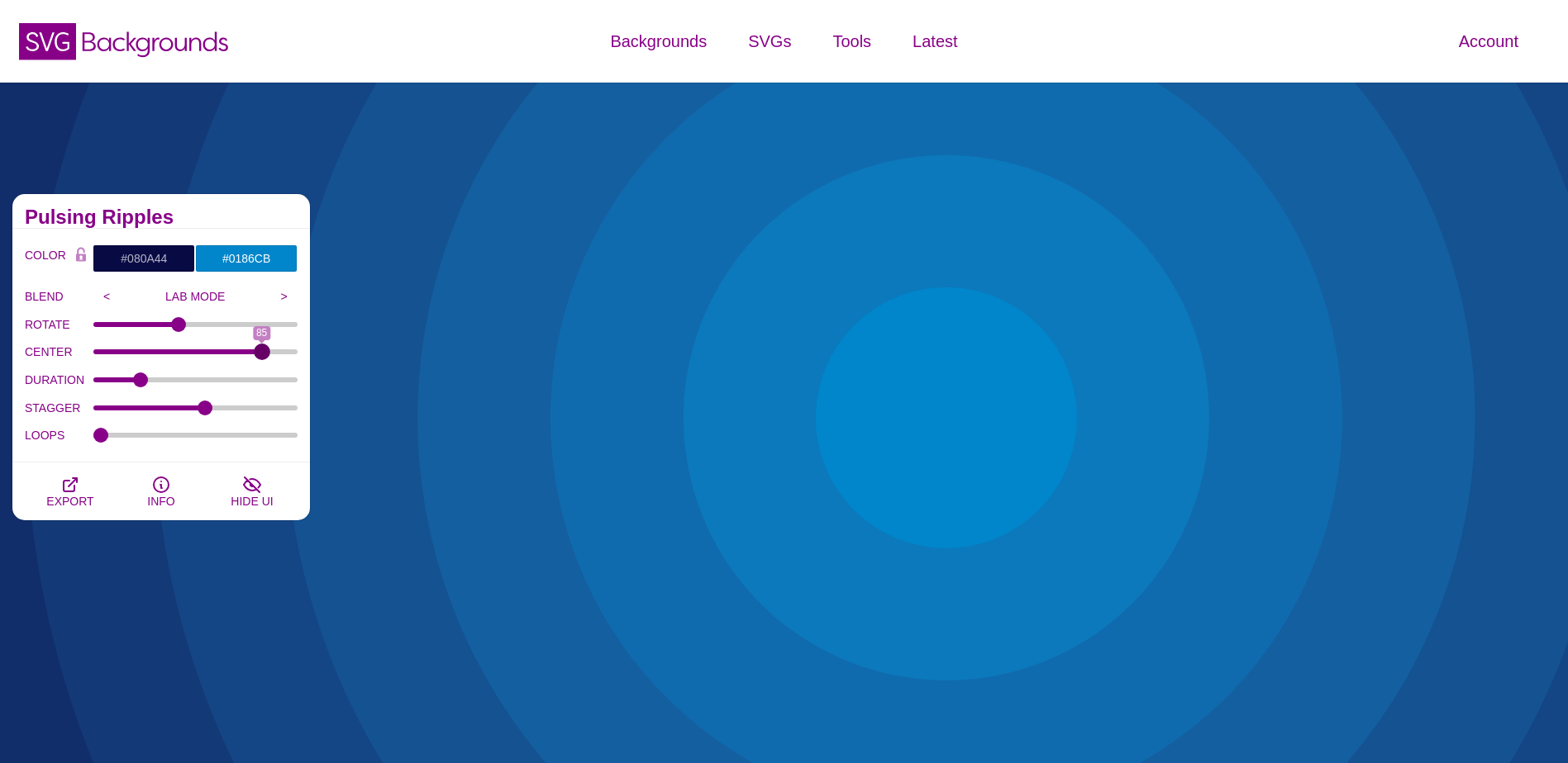
type input "85"
click at [262, 348] on input "CENTER" at bounding box center [196, 351] width 205 height 7
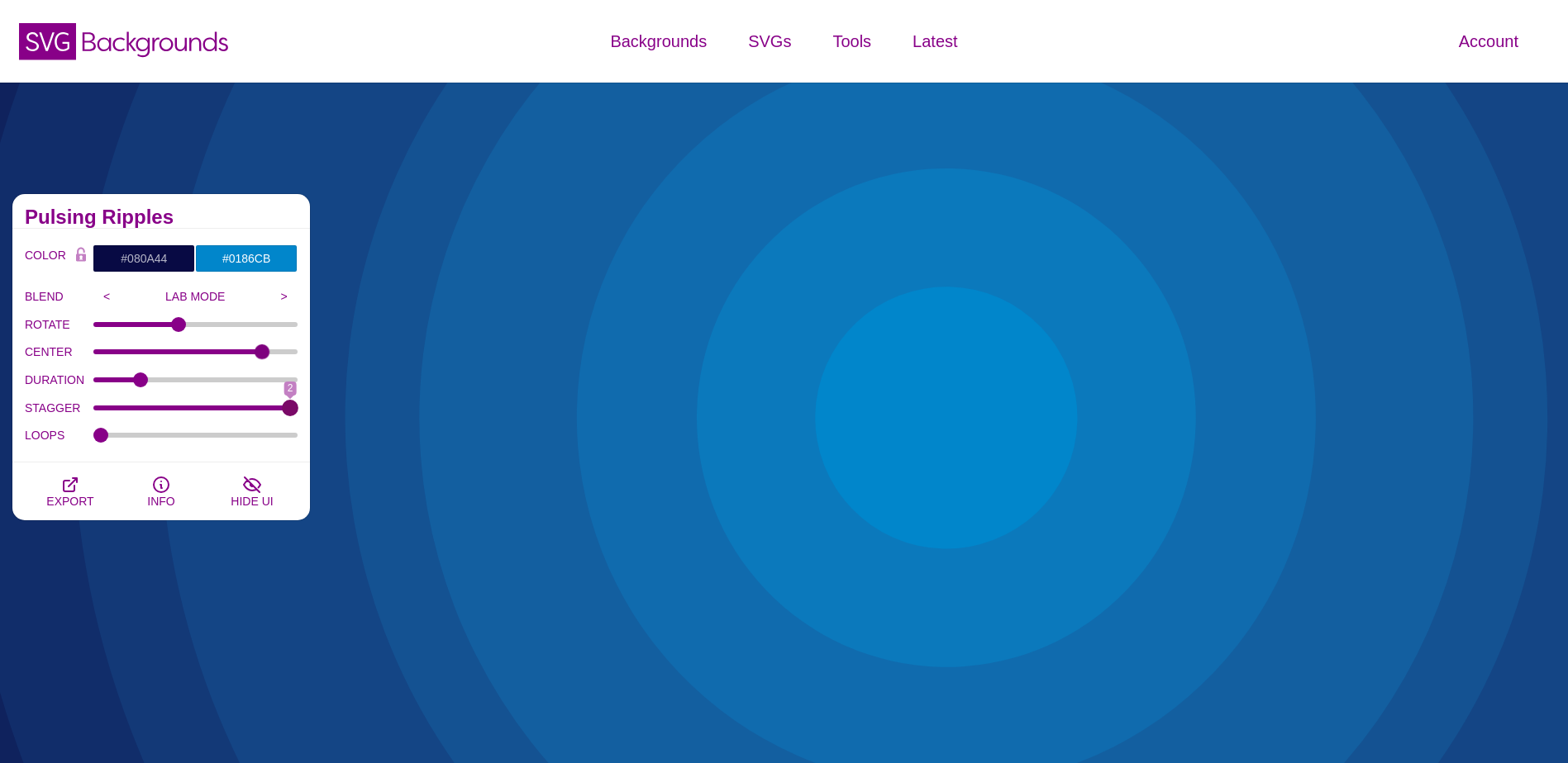
drag, startPoint x: 195, startPoint y: 409, endPoint x: 291, endPoint y: 408, distance: 96.0
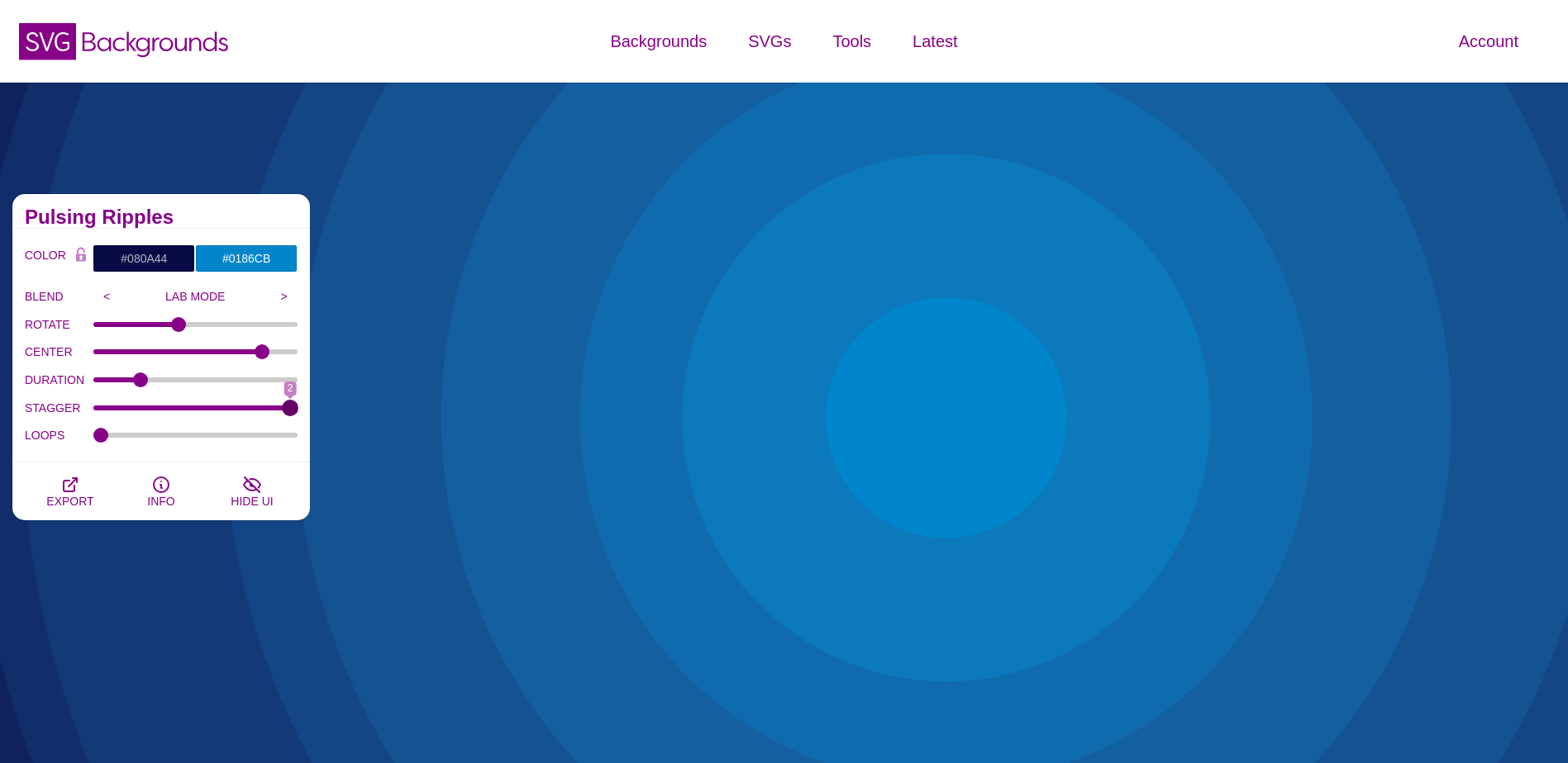
type input "2"
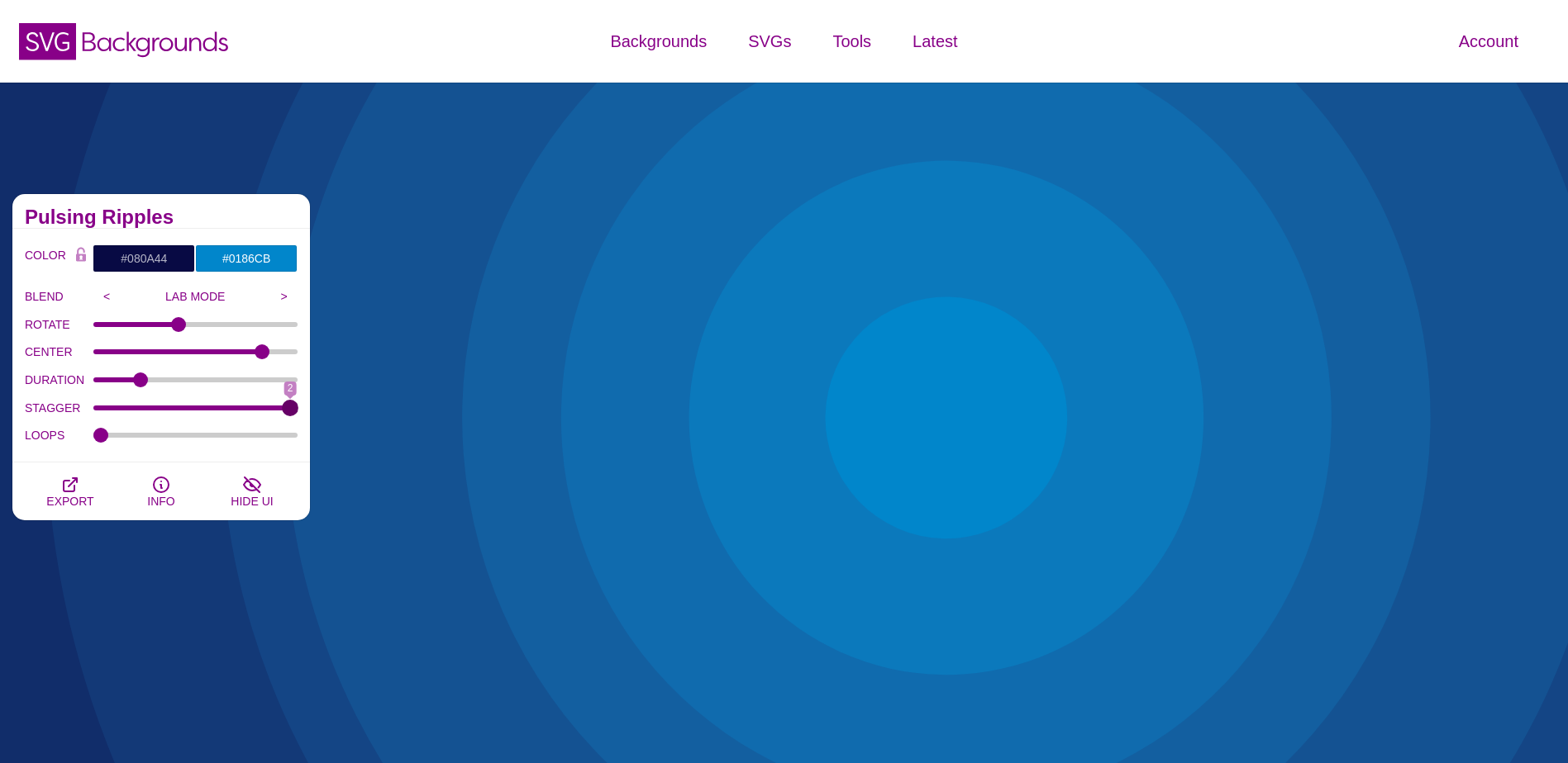
click at [291, 408] on input "STAGGER" at bounding box center [196, 408] width 205 height 7
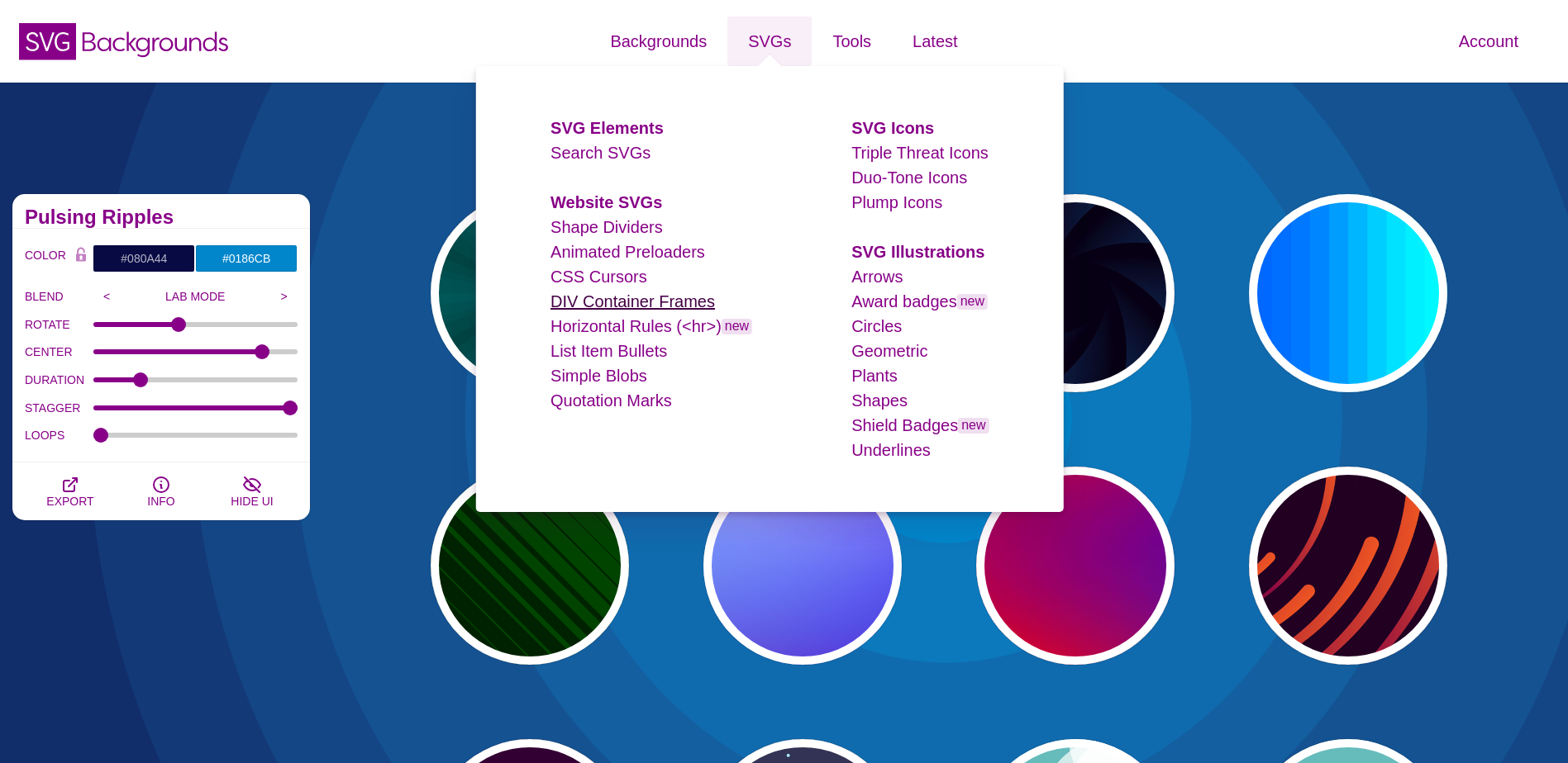
click at [600, 301] on link "DIV Container Frames" at bounding box center [632, 301] width 165 height 18
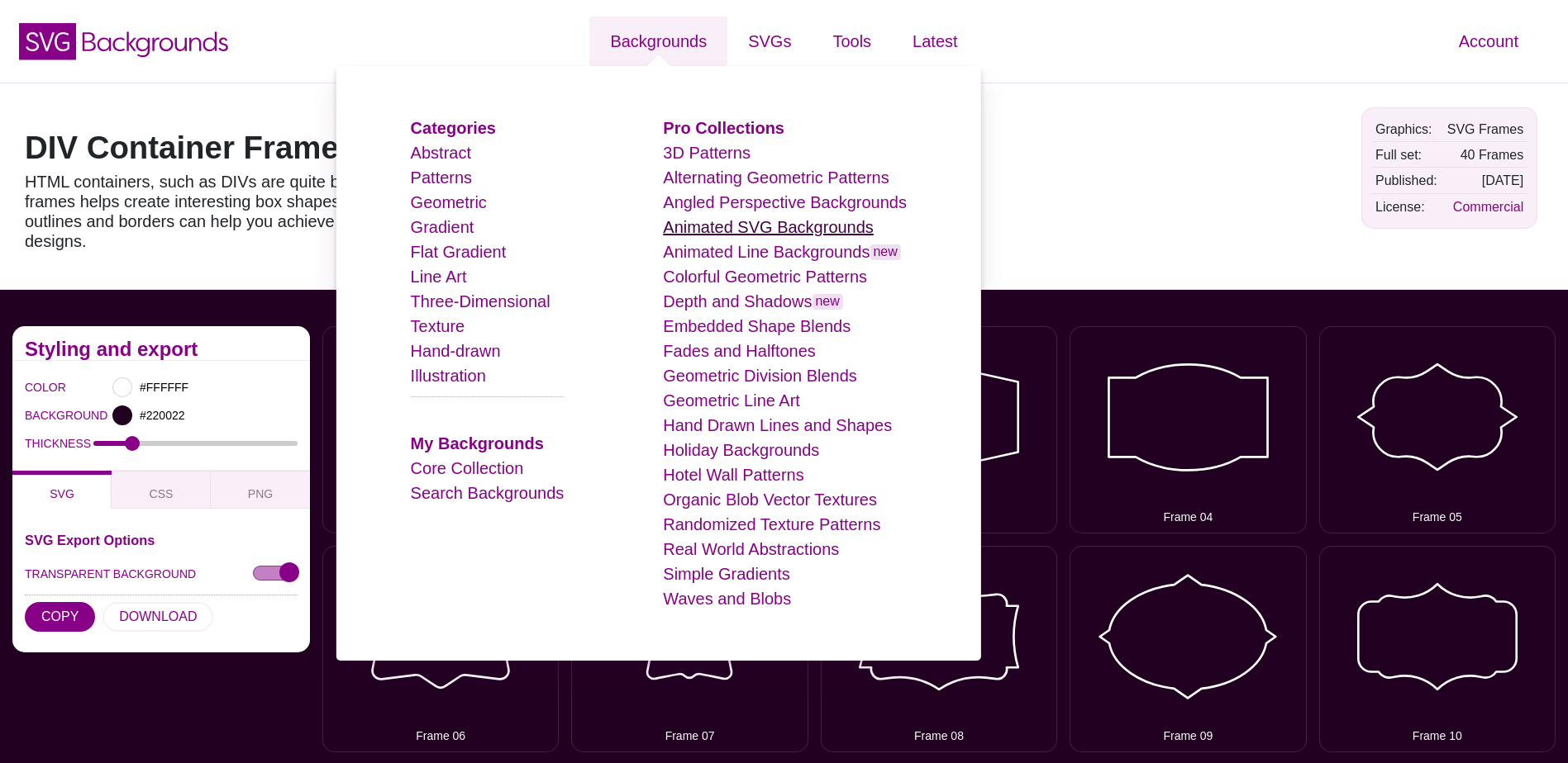
click at [733, 218] on link "Animated SVG Backgrounds" at bounding box center [767, 227] width 210 height 18
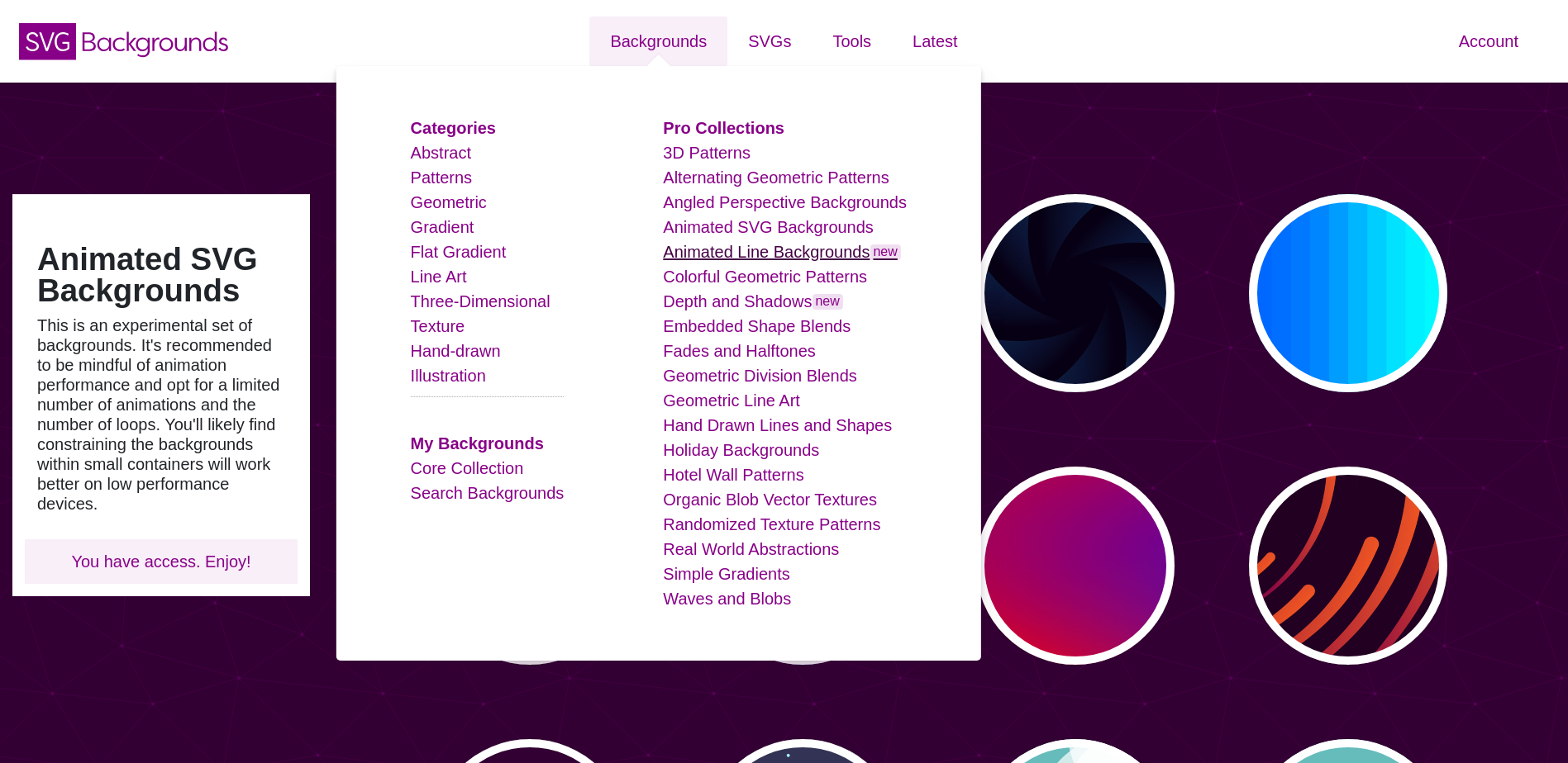
click at [763, 249] on link "Animated Line Backgrounds new" at bounding box center [781, 252] width 238 height 18
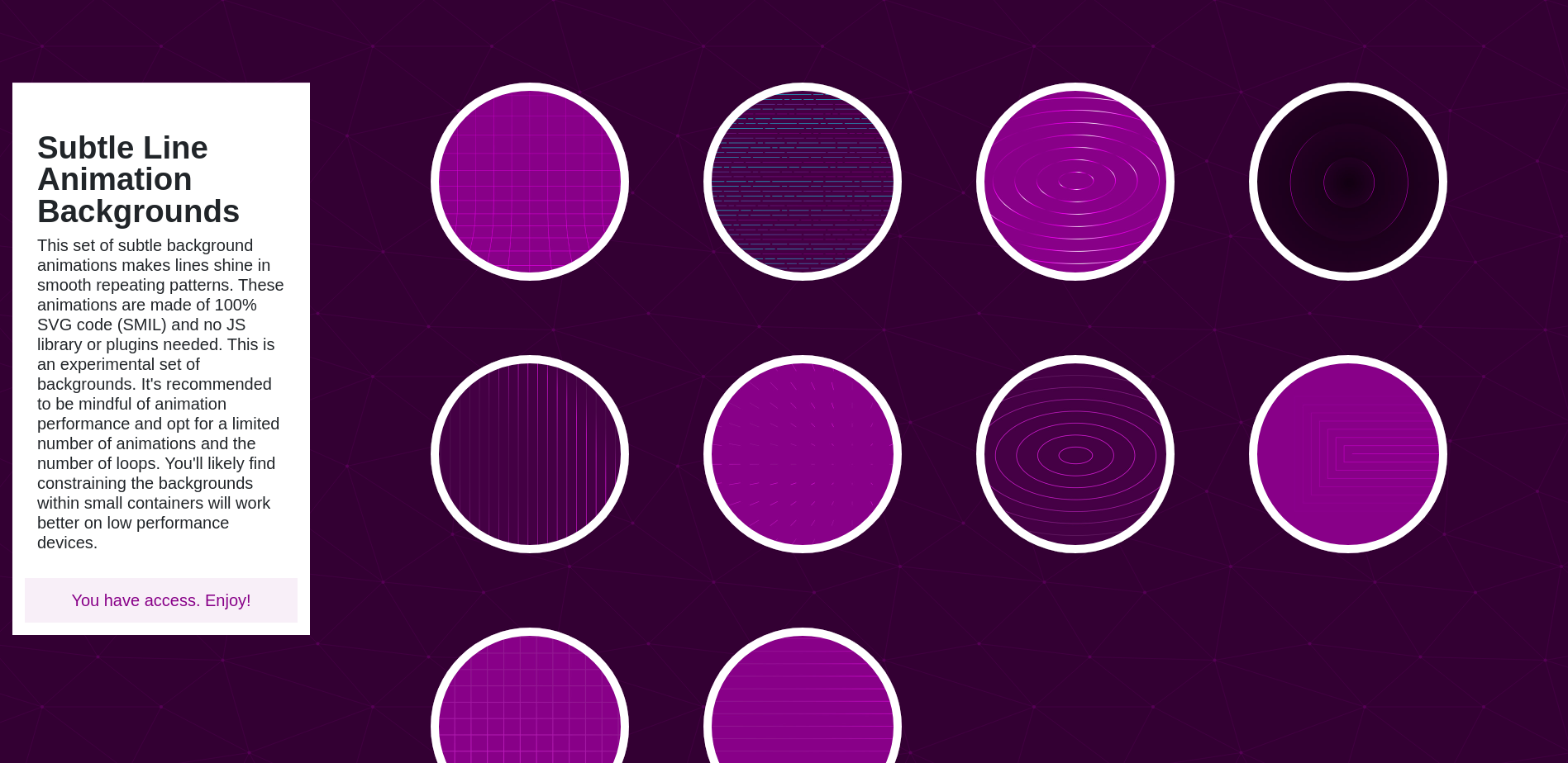
scroll to position [331, 0]
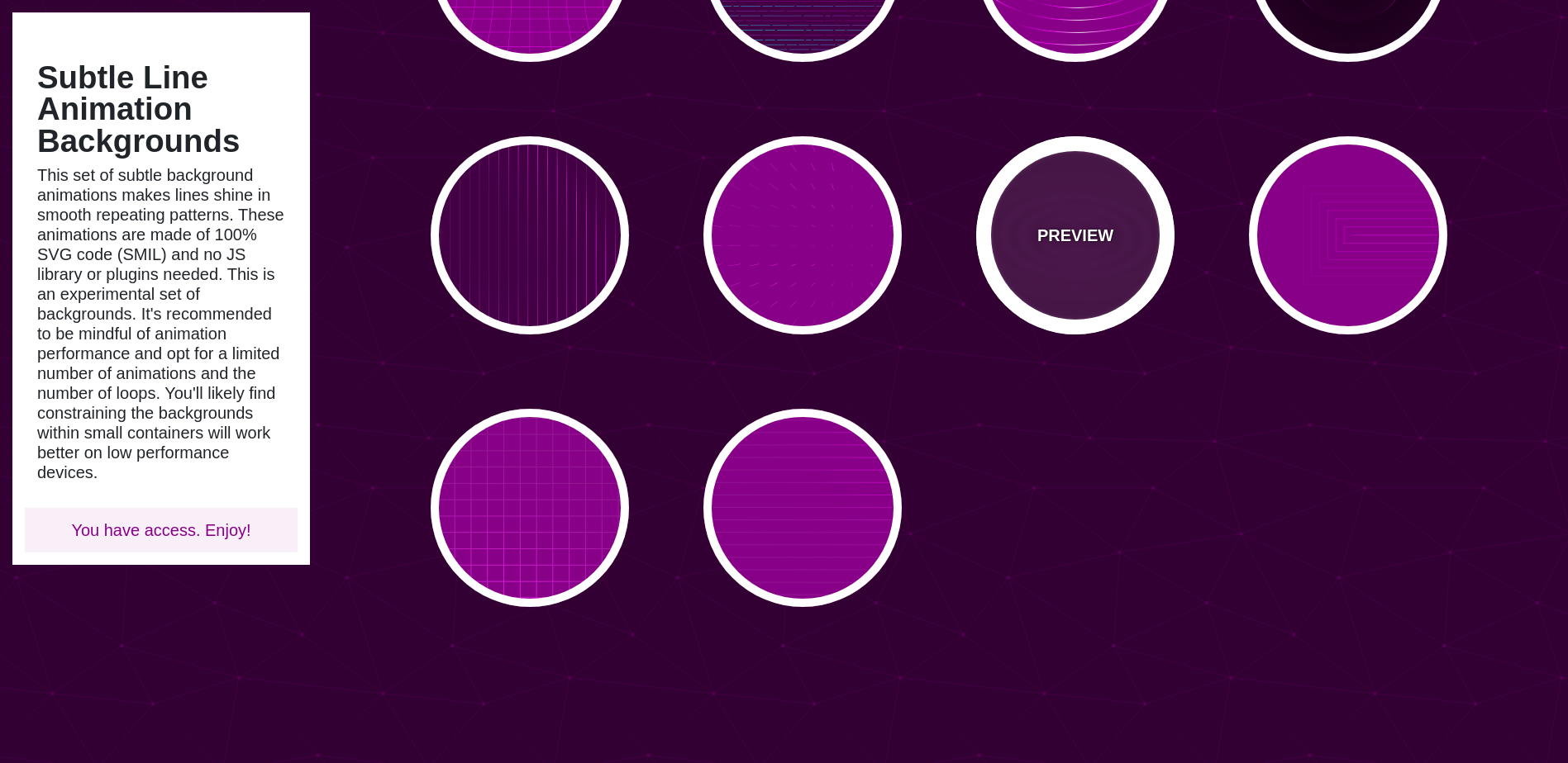
click at [1082, 276] on div "PREVIEW" at bounding box center [1075, 235] width 198 height 198
type input "#440044"
type input "#FF00FF"
type input "5"
type input "999"
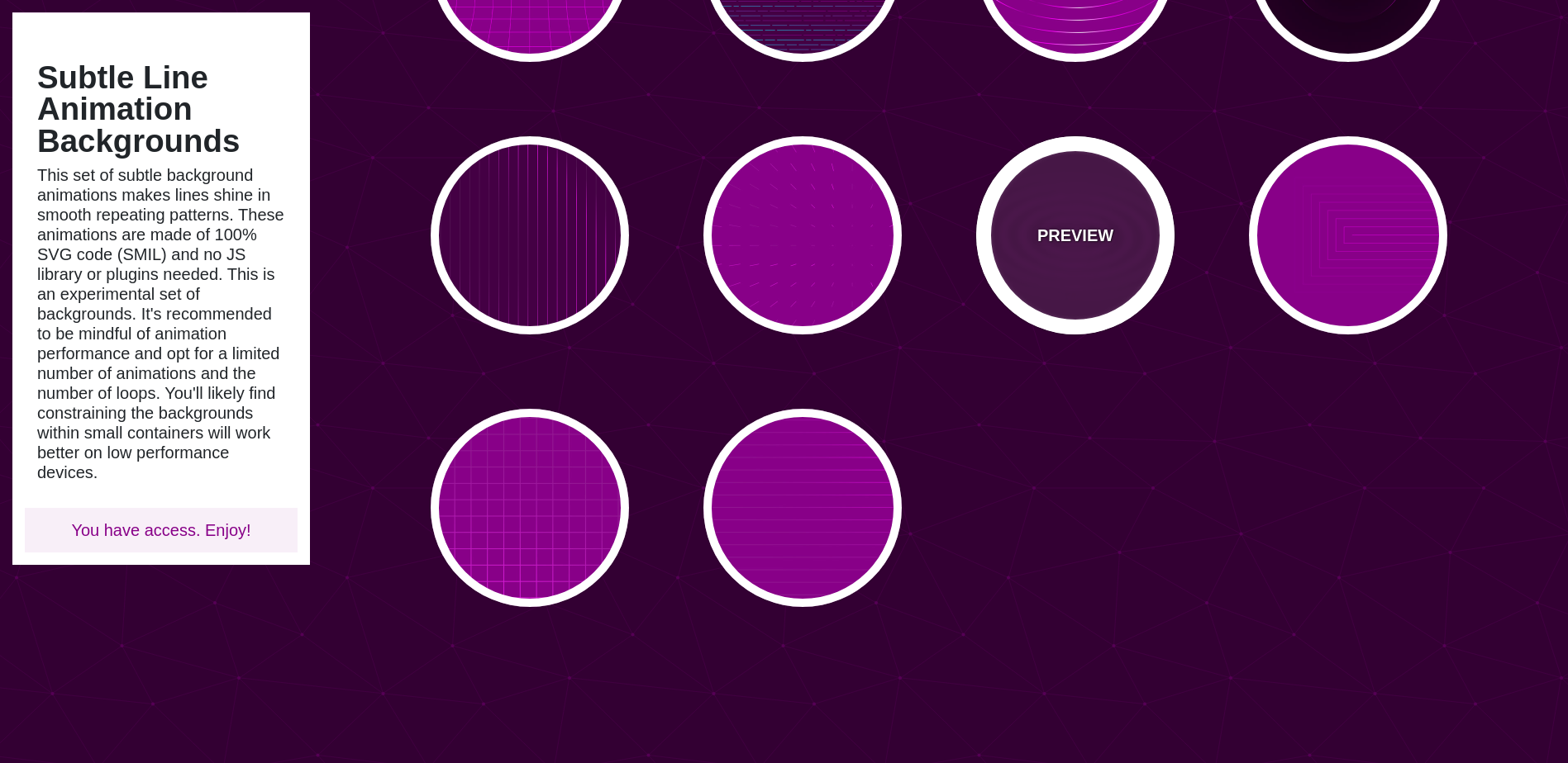
type input "0"
type input "0.1"
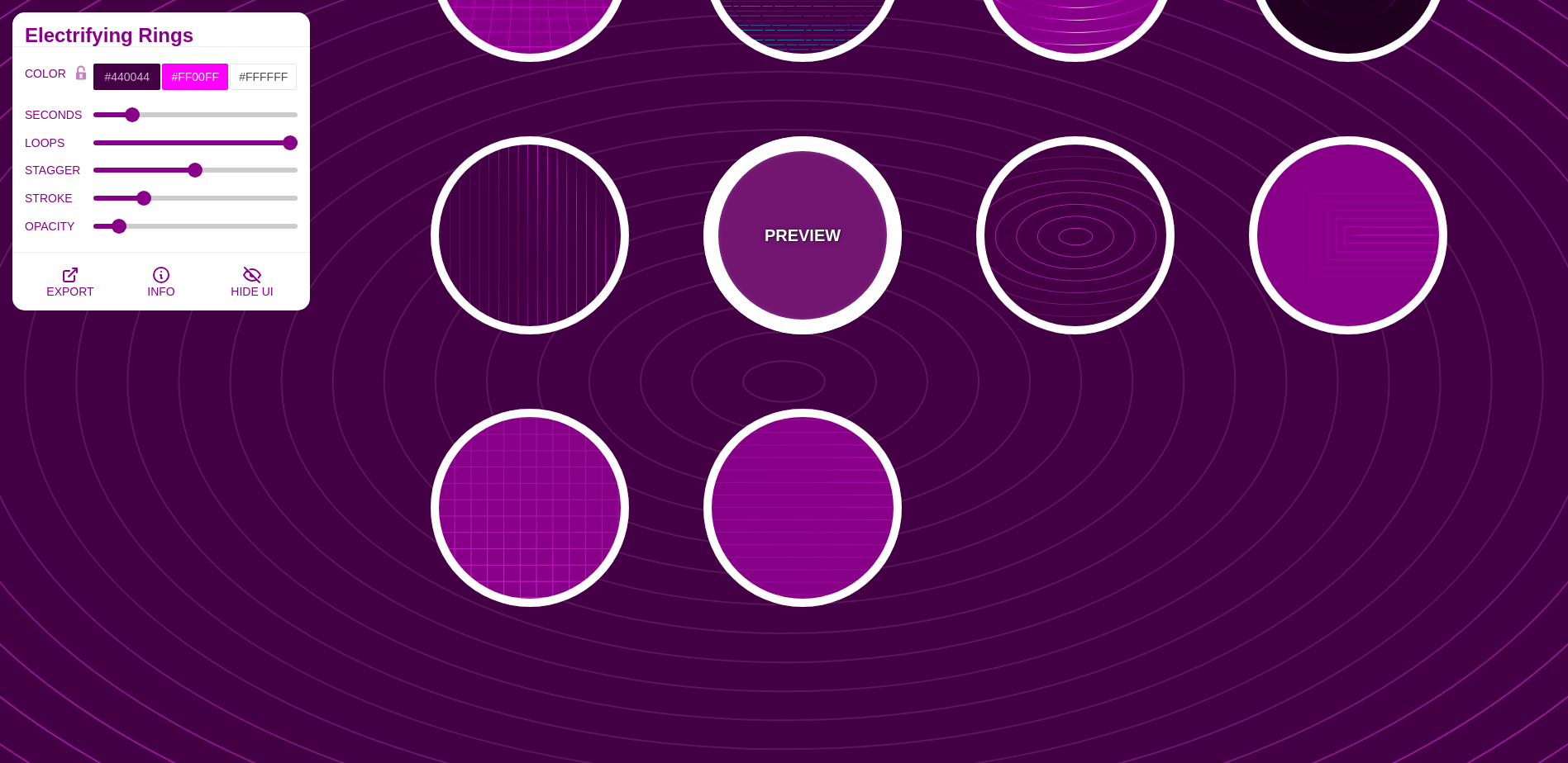
click at [843, 276] on div "PREVIEW" at bounding box center [802, 235] width 198 height 198
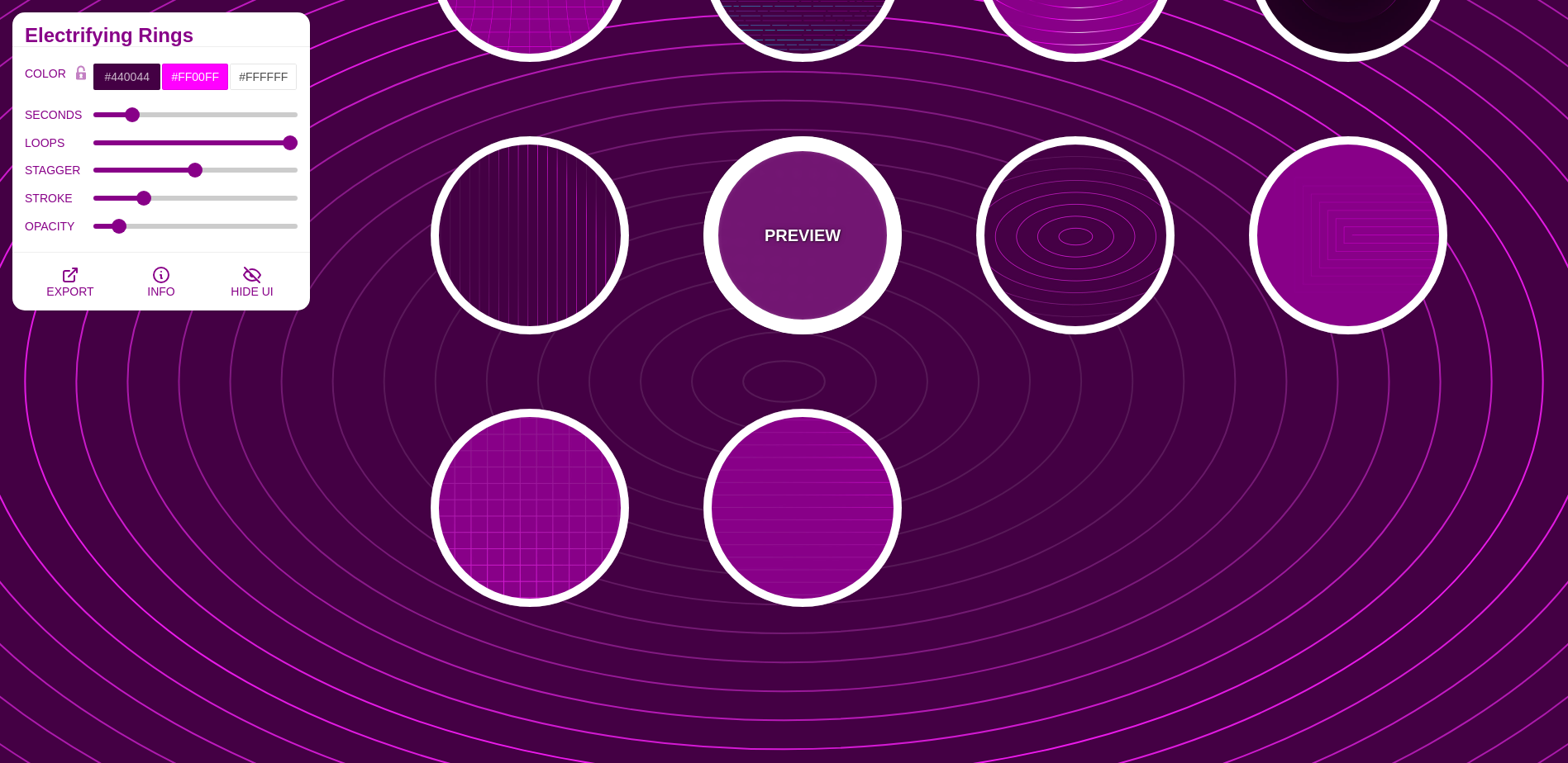
type input "#880088"
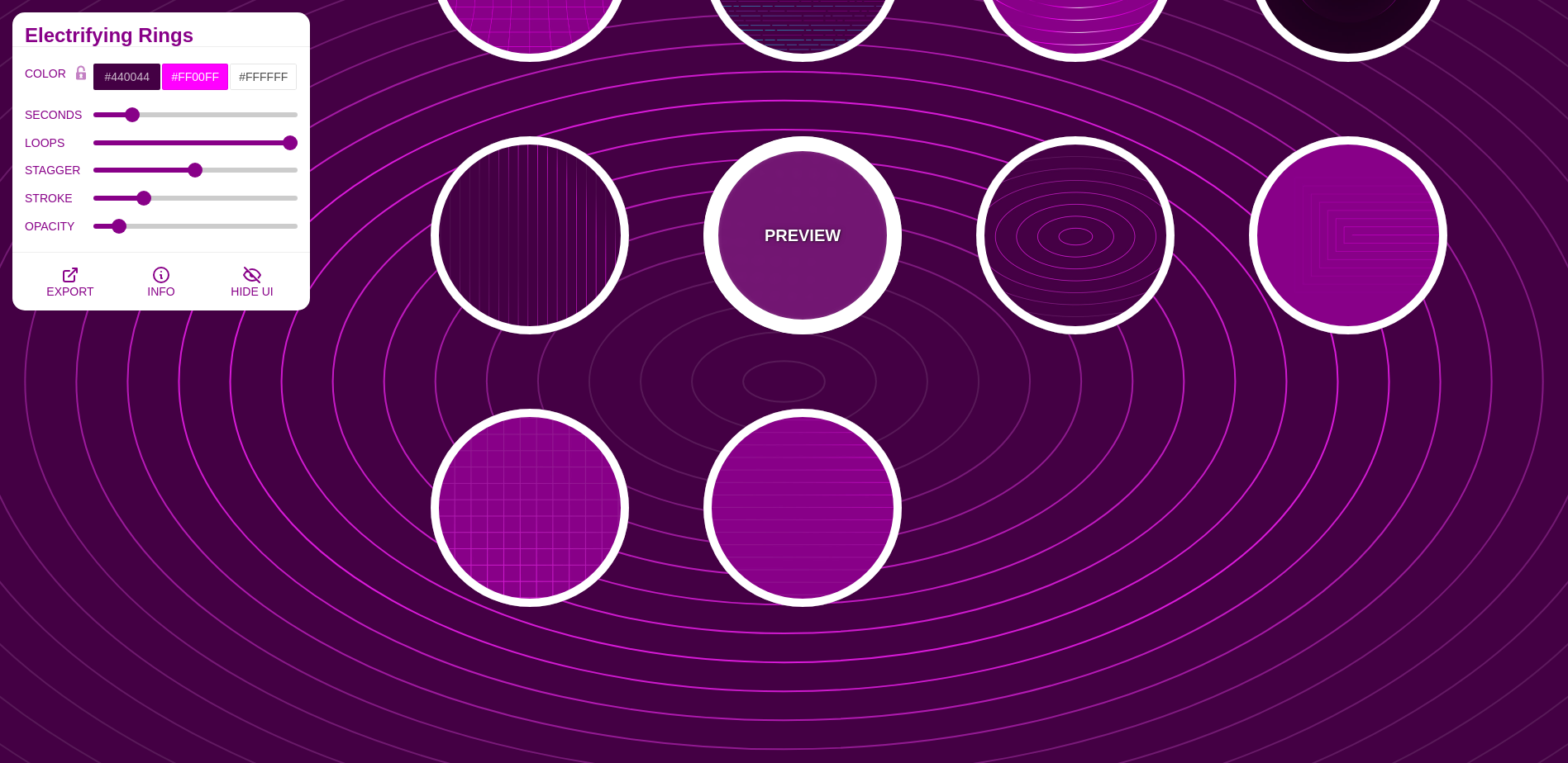
type input "15"
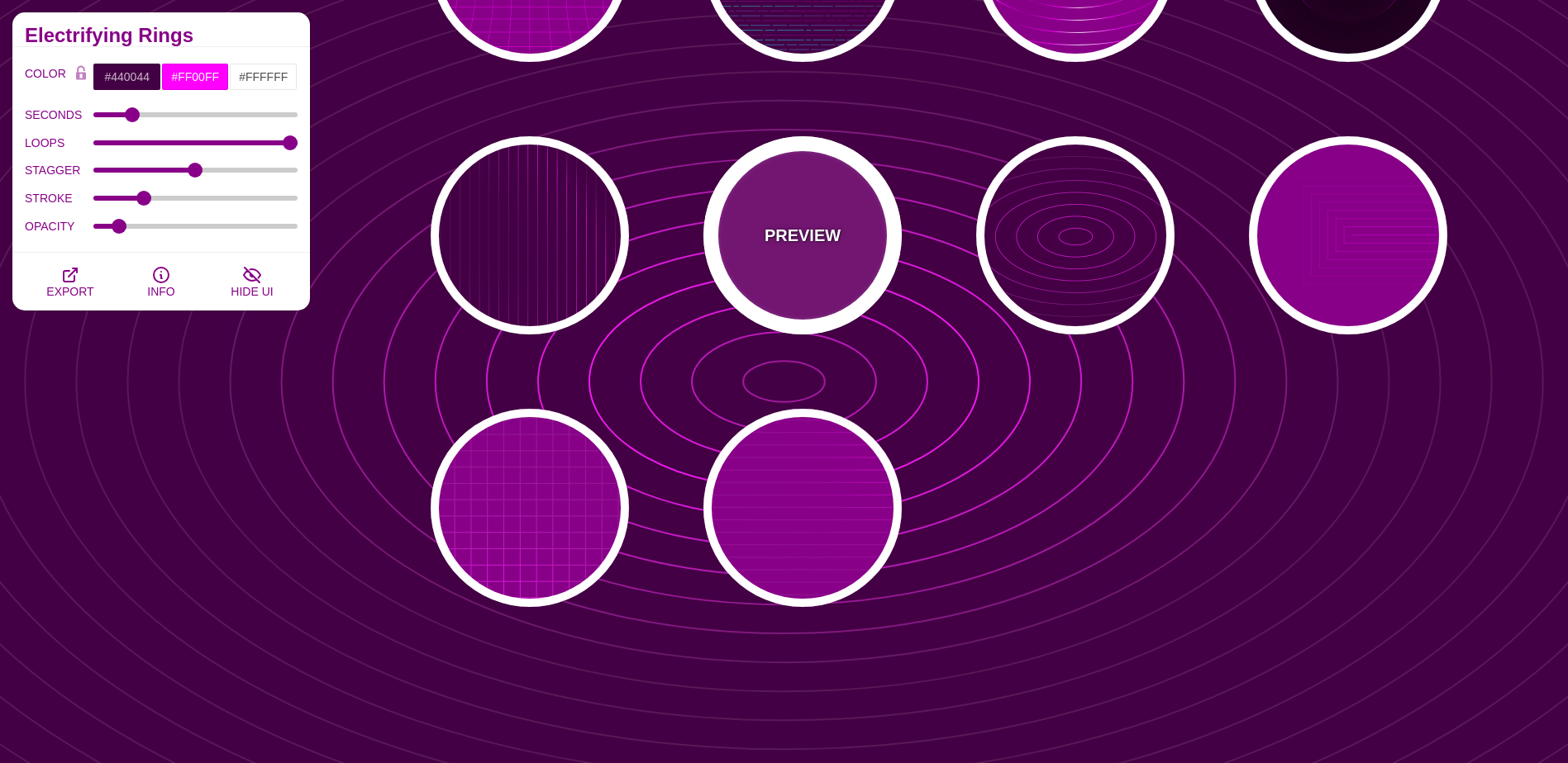
type input "1"
type input "0.1"
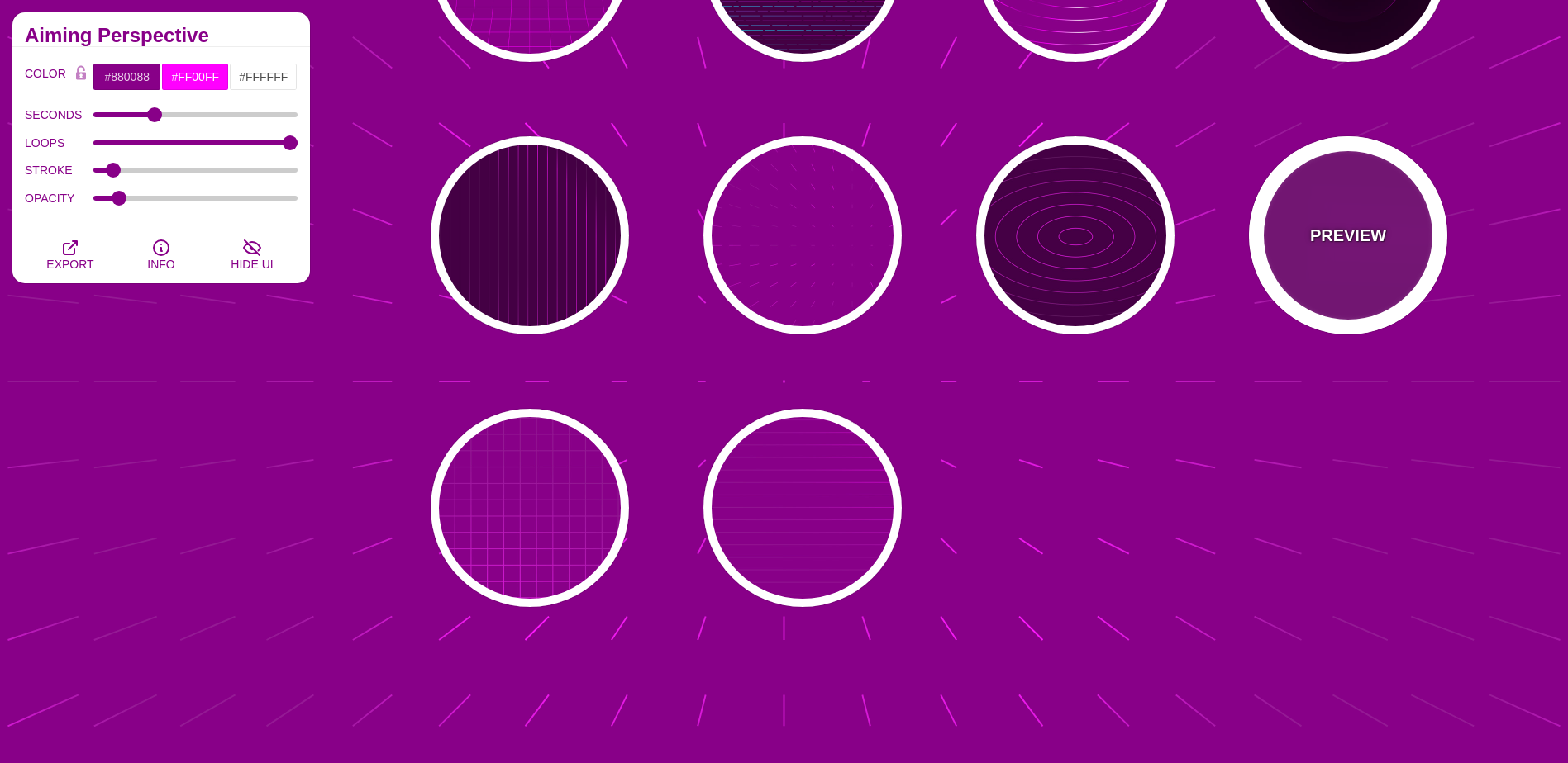
click at [1331, 190] on div "PREVIEW" at bounding box center [1348, 235] width 198 height 198
type input "5"
type input "0"
type input "1"
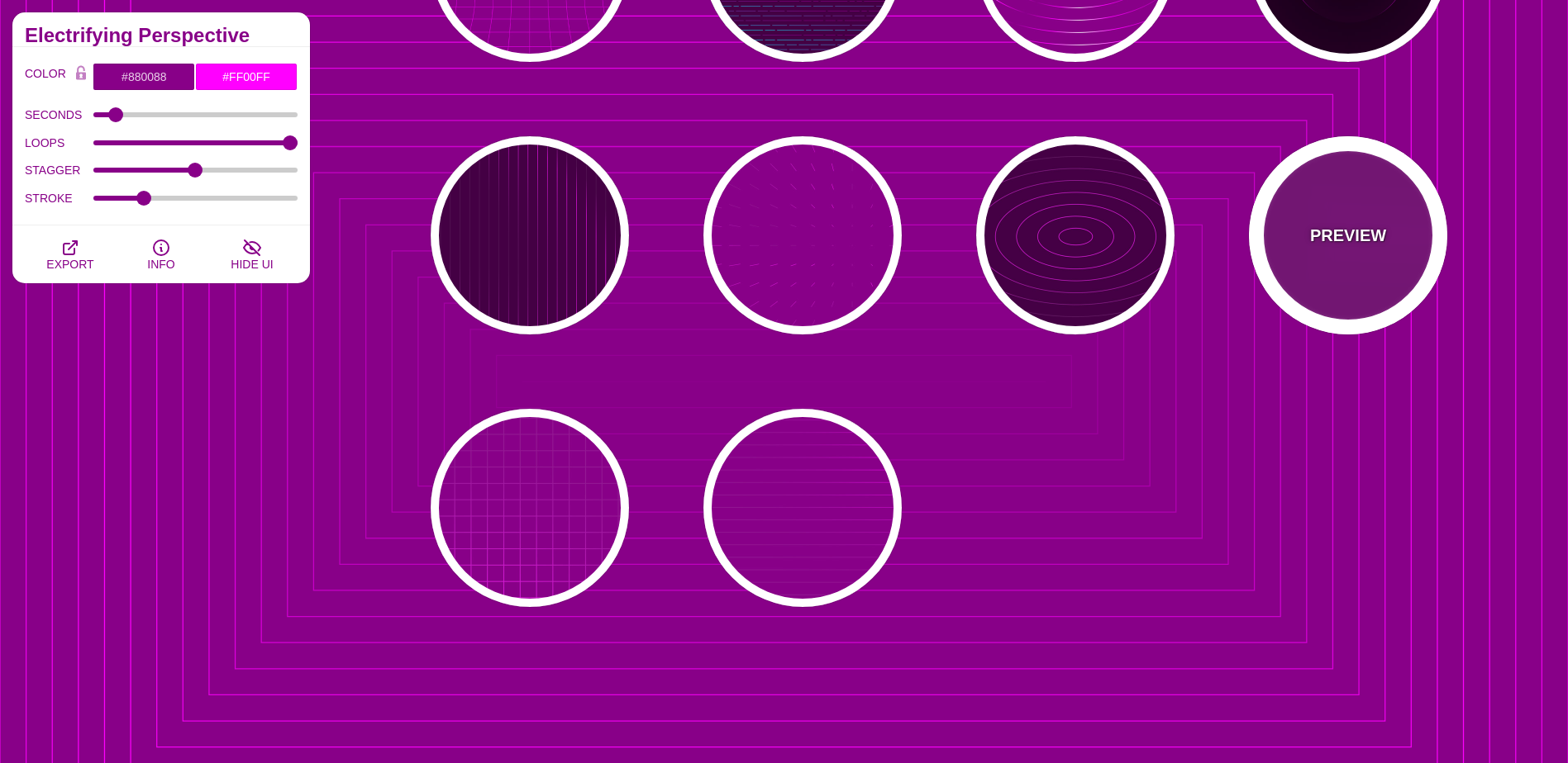
scroll to position [0, 0]
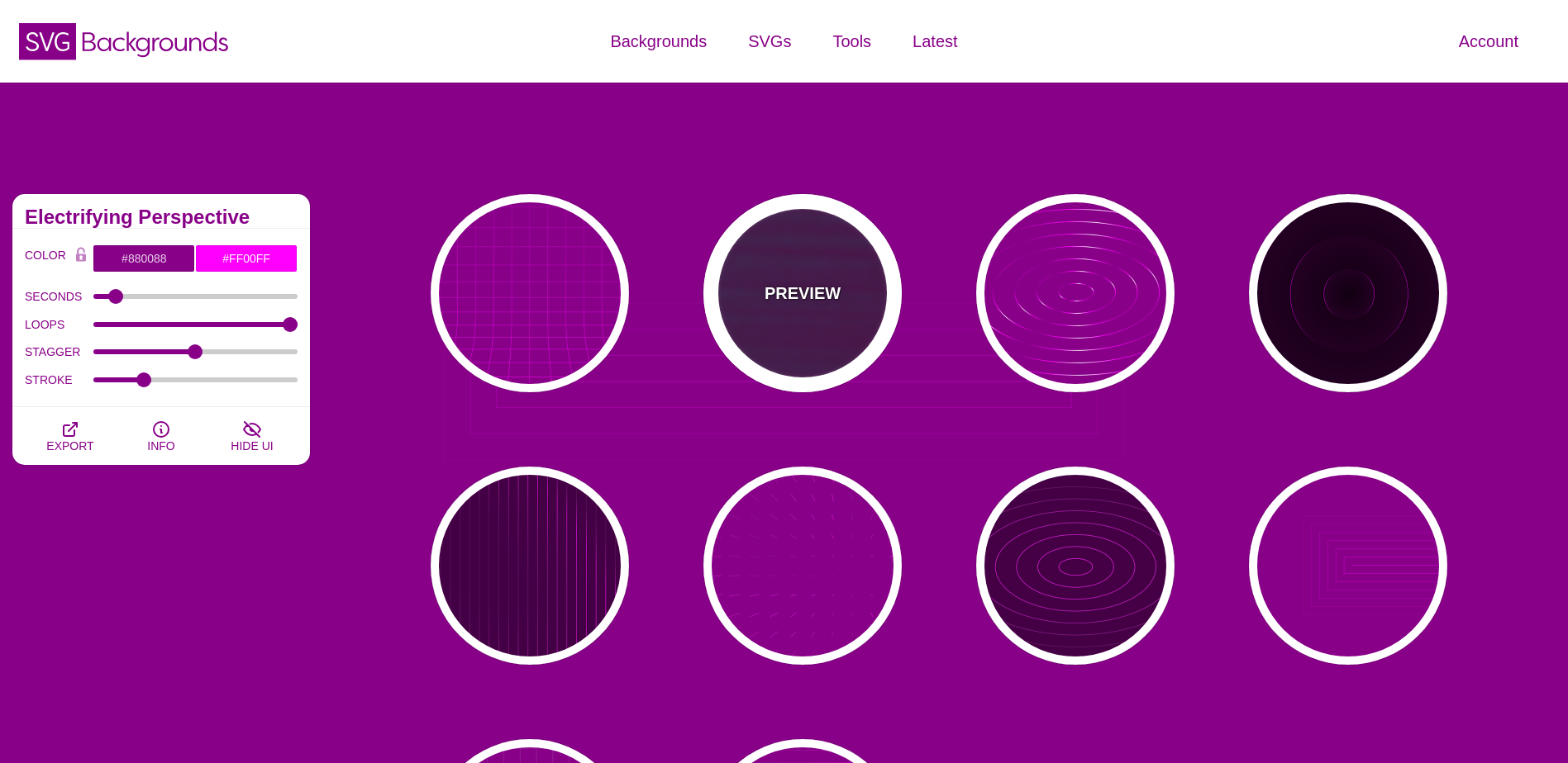
click at [803, 293] on p "PREVIEW" at bounding box center [802, 293] width 76 height 25
type input "#440044"
type input "#00FFFF"
type input "#FF0000"
type input "#880088"
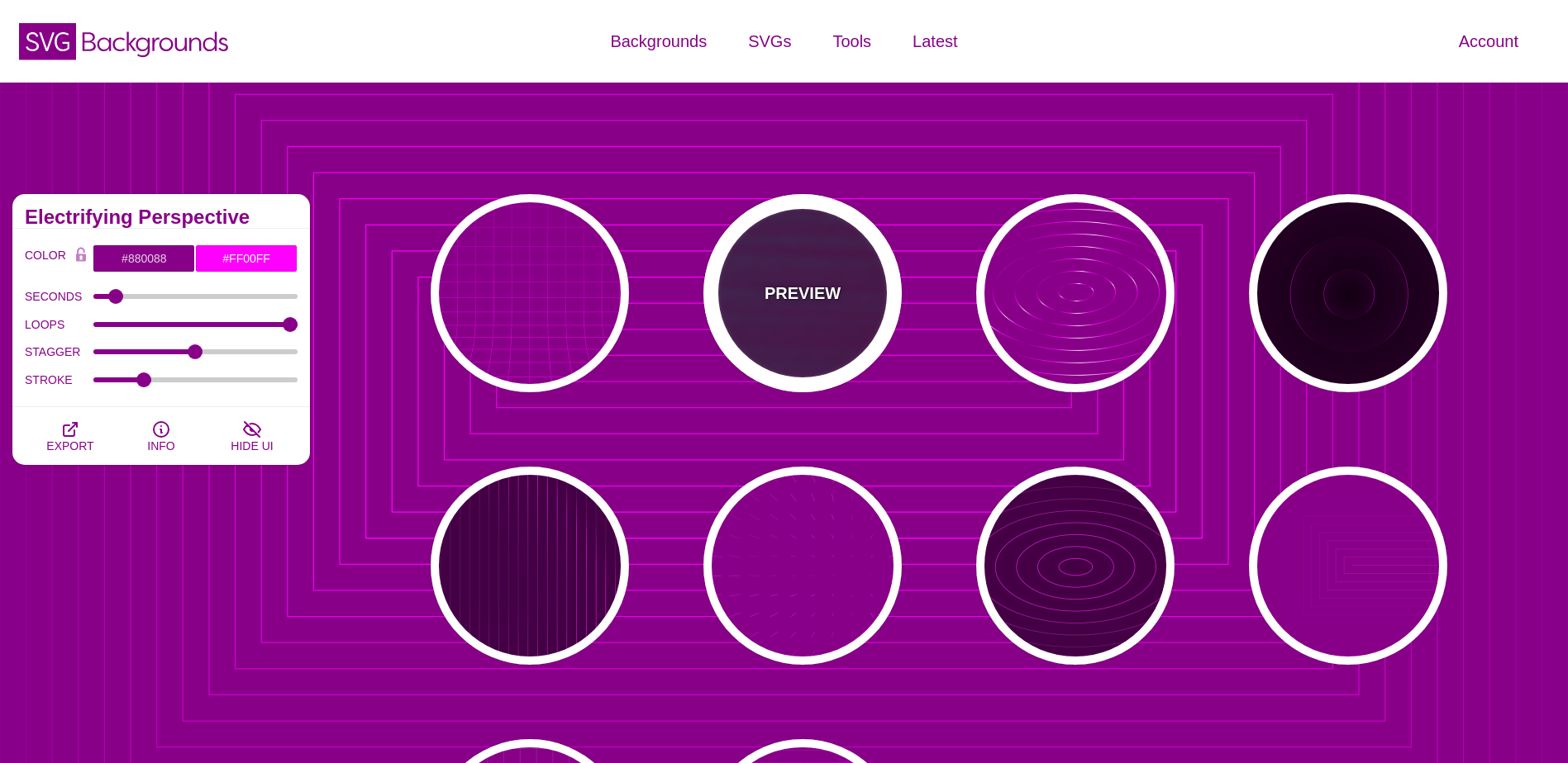
type input "15"
type input "1"
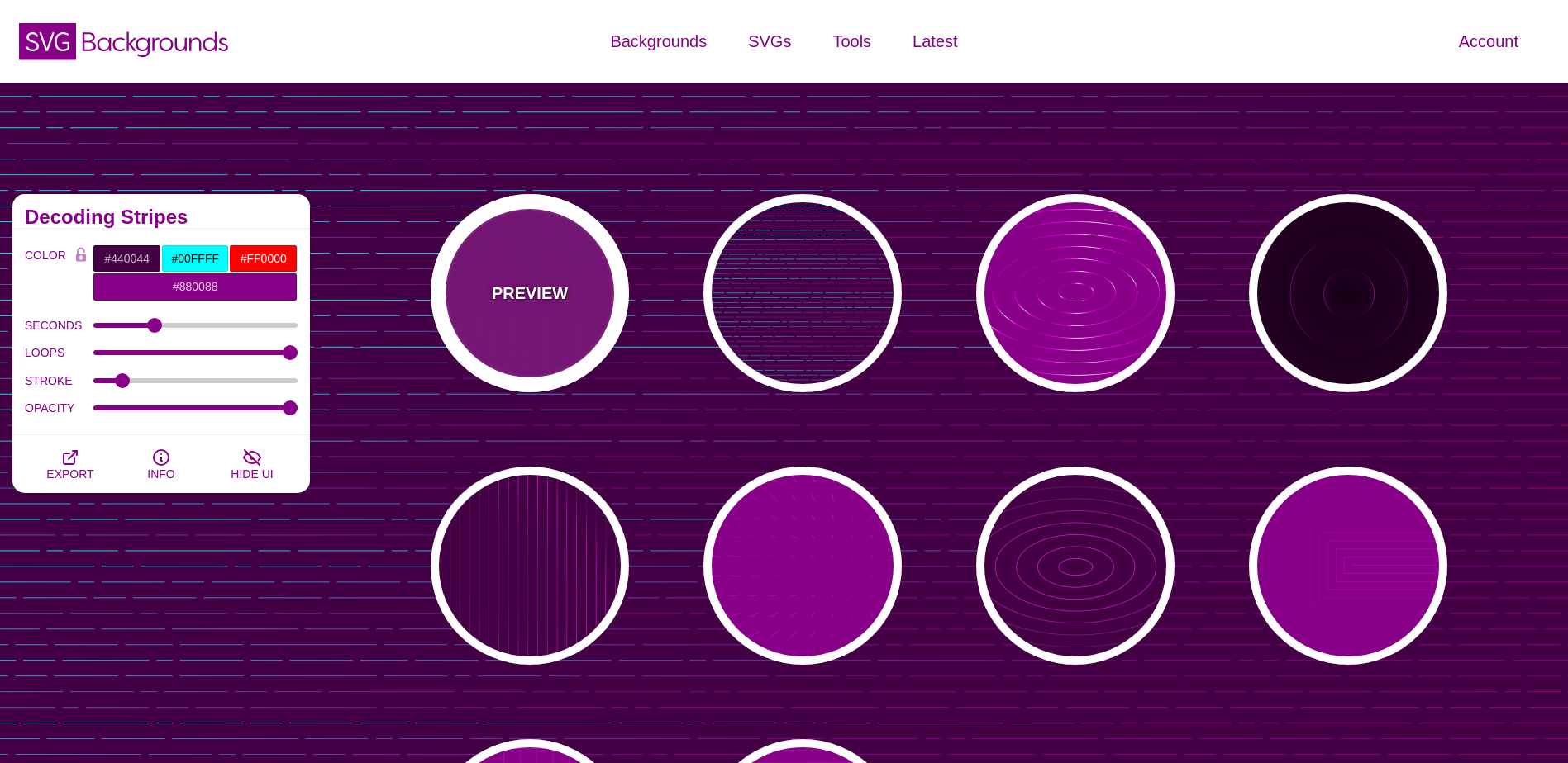
click at [531, 272] on div "PREVIEW" at bounding box center [529, 293] width 198 height 198
type input "#880088"
type input "#FFFFFF"
type input "0"
type input "5"
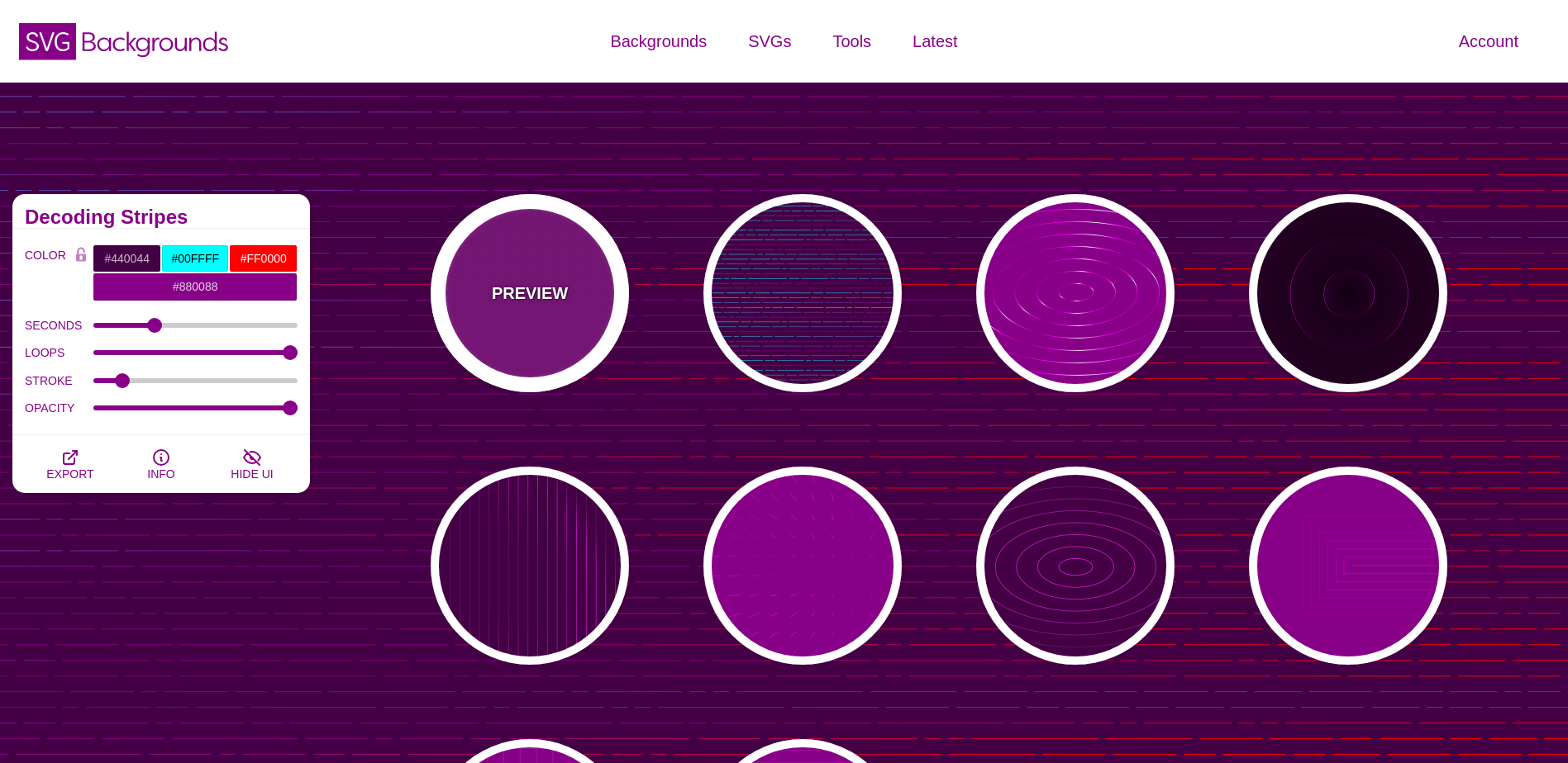
type input "999"
type input "0"
type input "1"
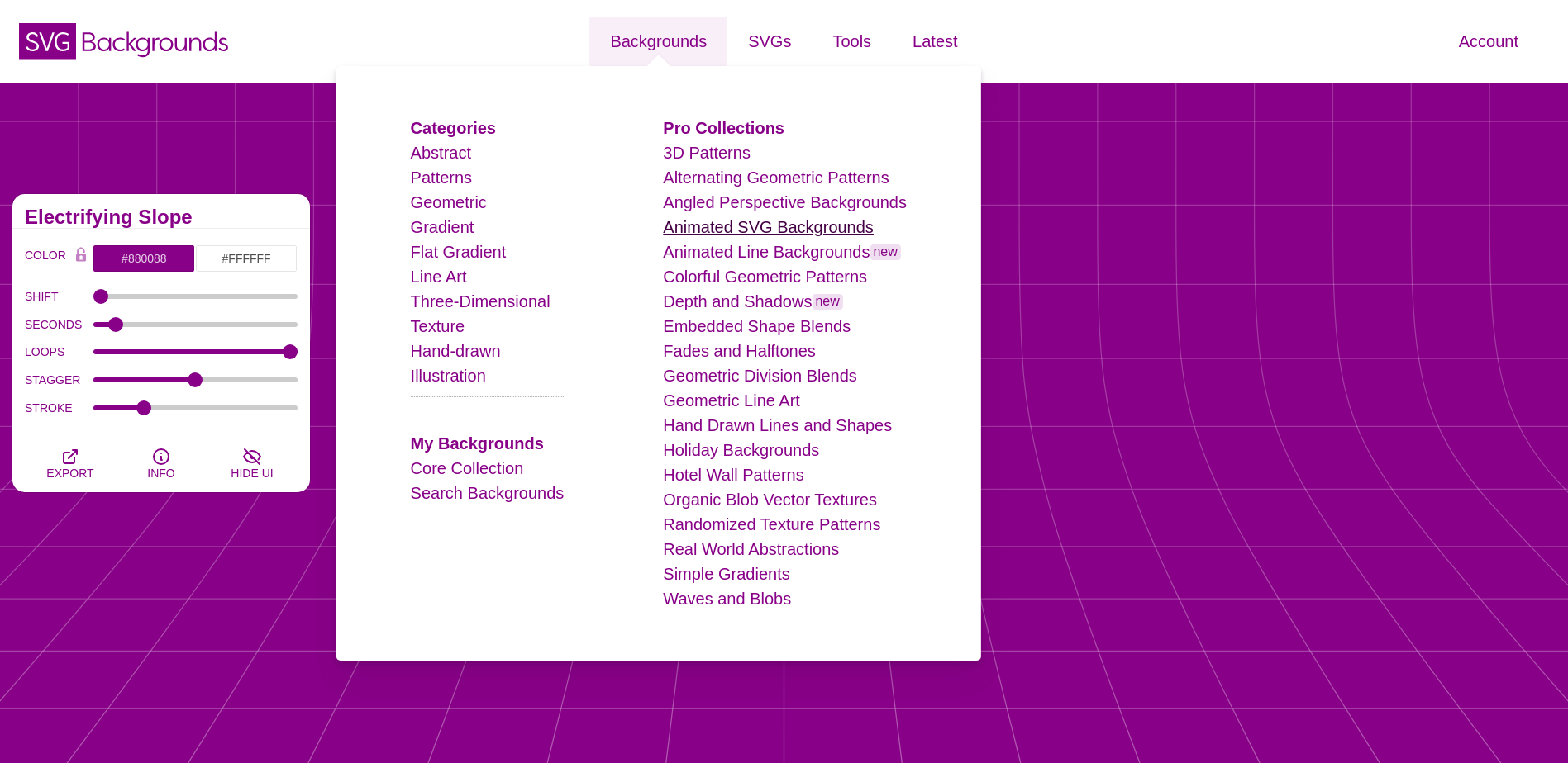
click at [747, 226] on link "Animated SVG Backgrounds" at bounding box center [767, 227] width 210 height 18
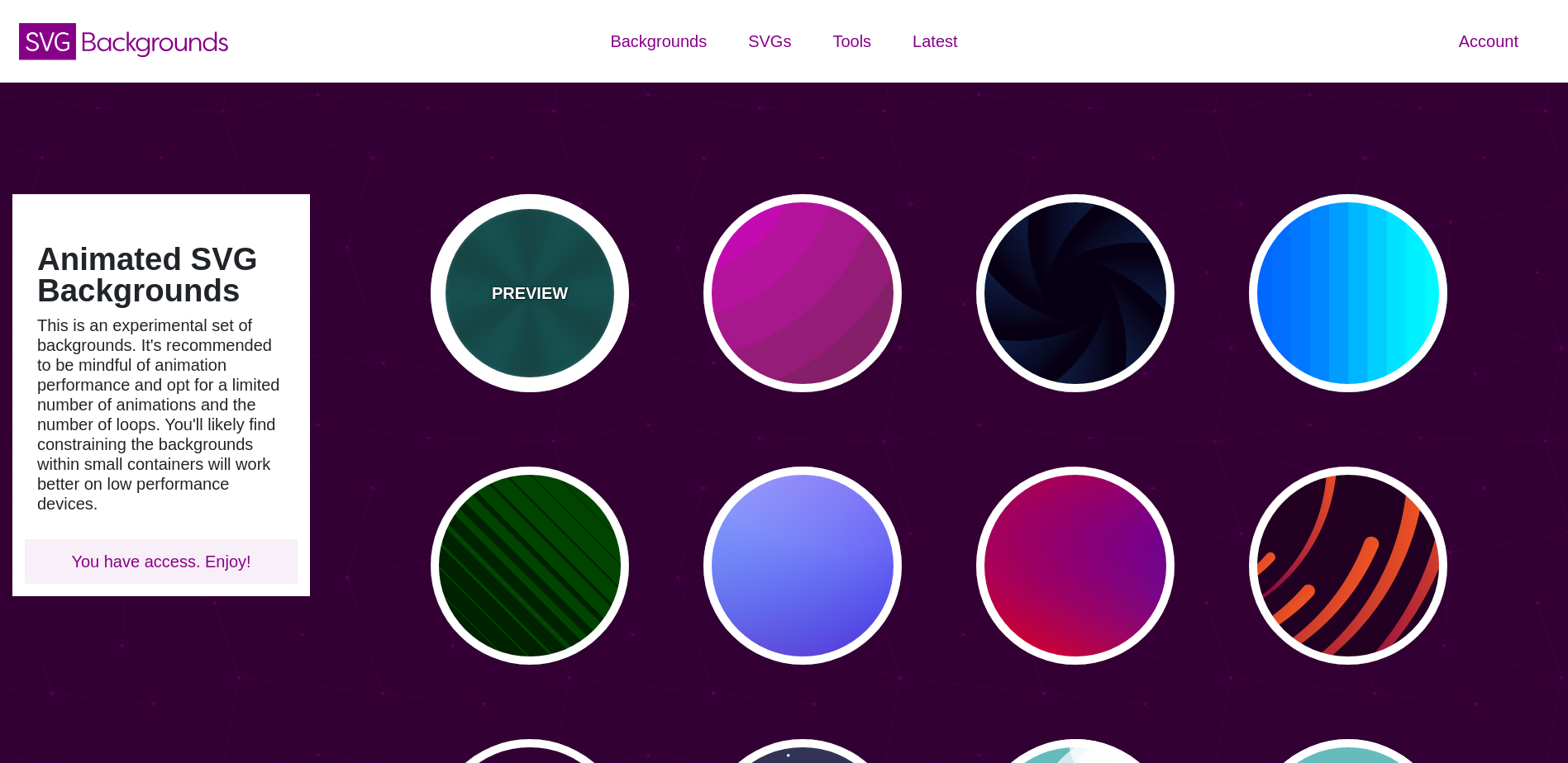
click at [526, 324] on div "PREVIEW" at bounding box center [529, 293] width 198 height 198
type input "#004444"
type input "#006666"
type input "5"
type input "0.2"
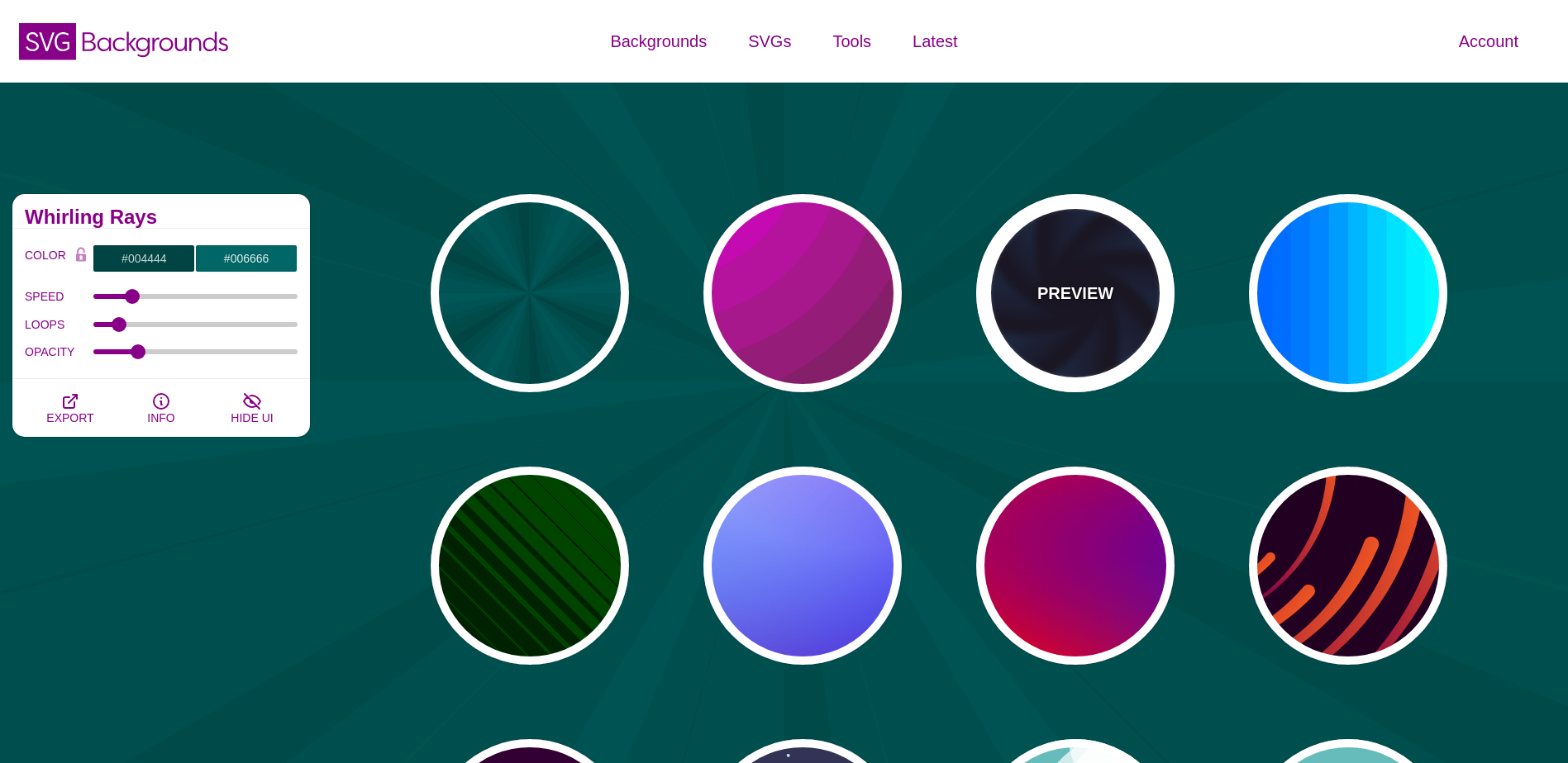
click at [1092, 322] on div "PREVIEW" at bounding box center [1075, 293] width 198 height 198
type input "#070014"
type input "#113366"
type input "#99FFFF"
type input "1"
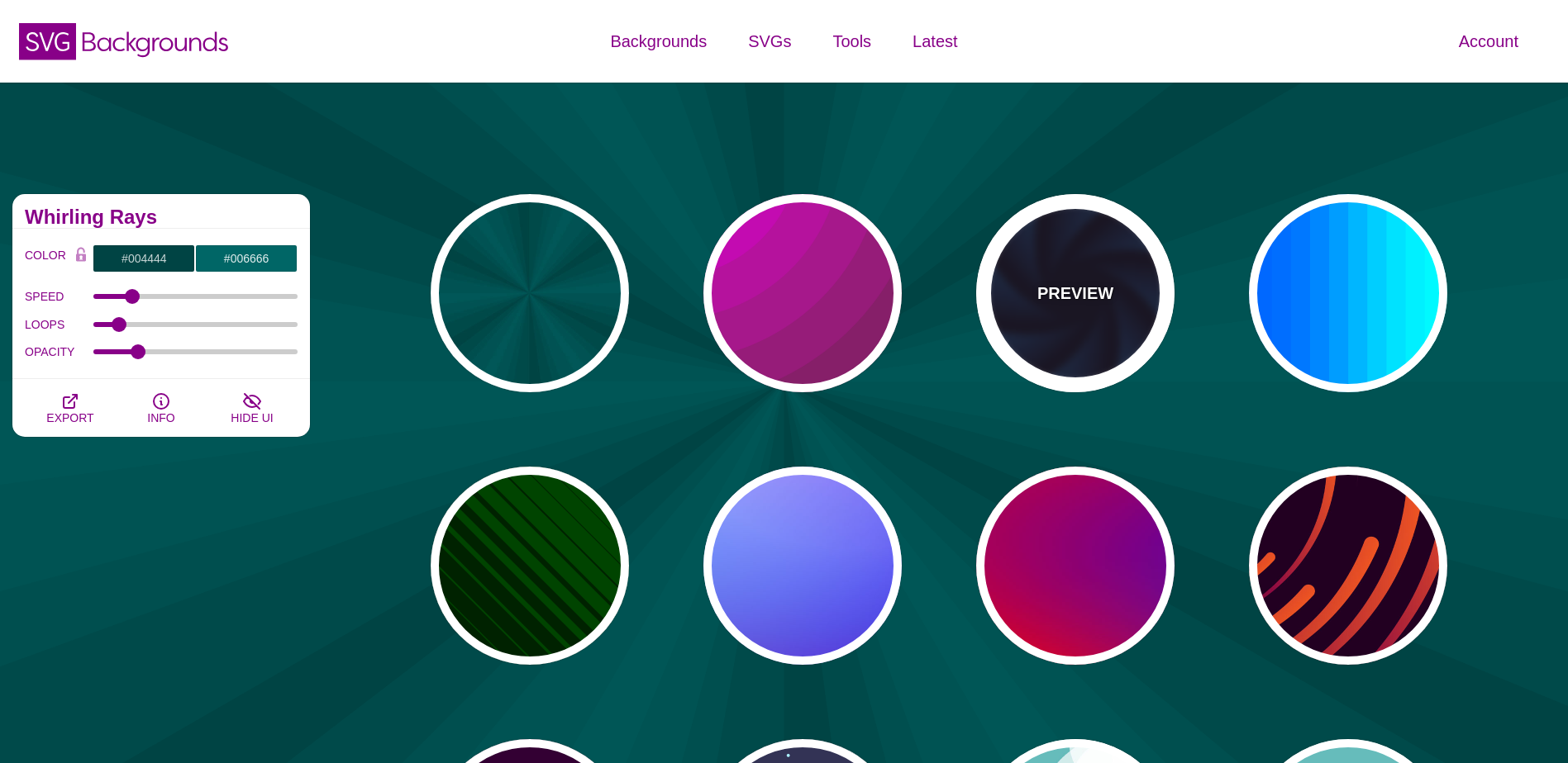
type input "12"
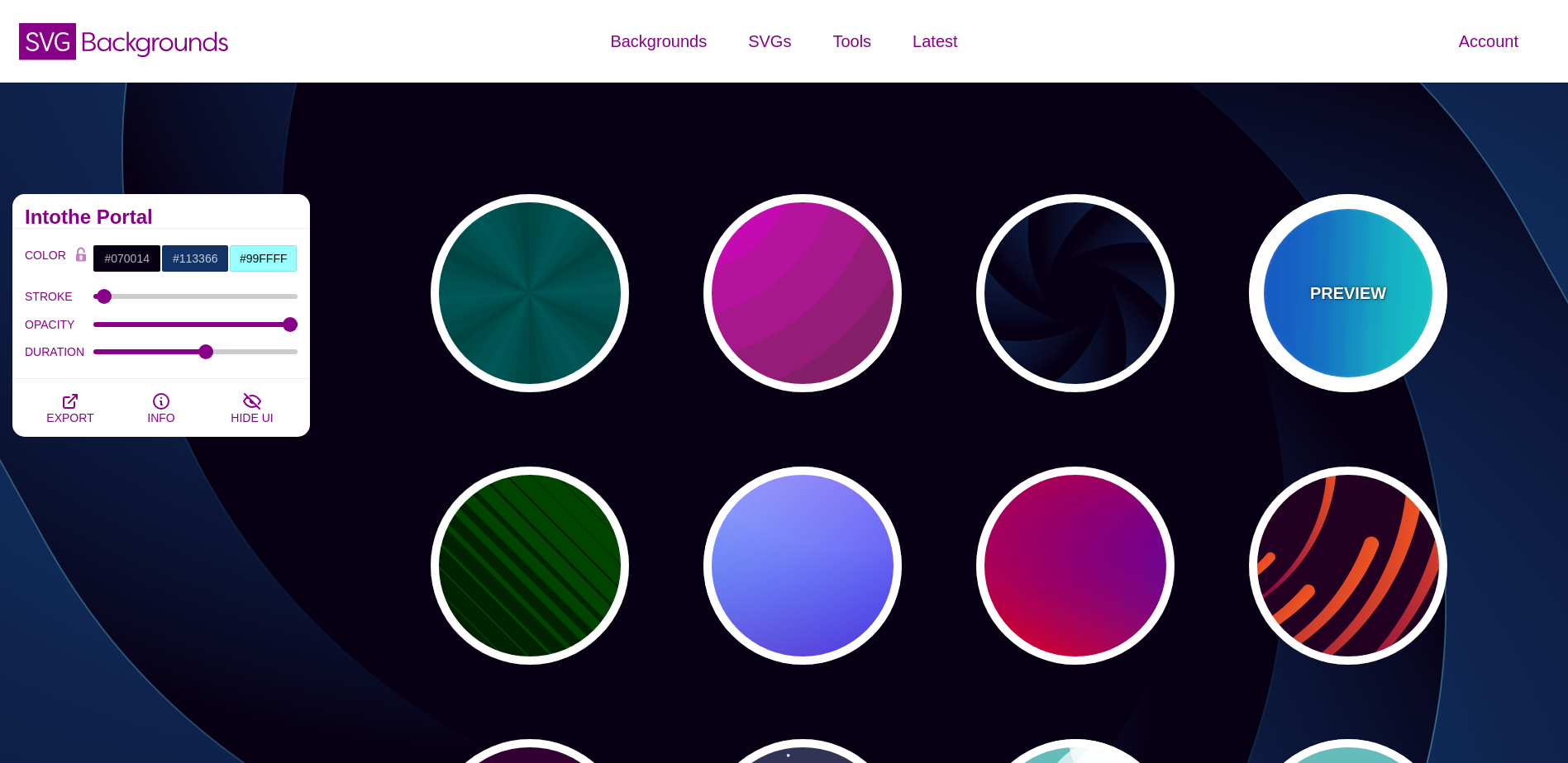
click at [1304, 322] on div "PREVIEW" at bounding box center [1348, 293] width 198 height 198
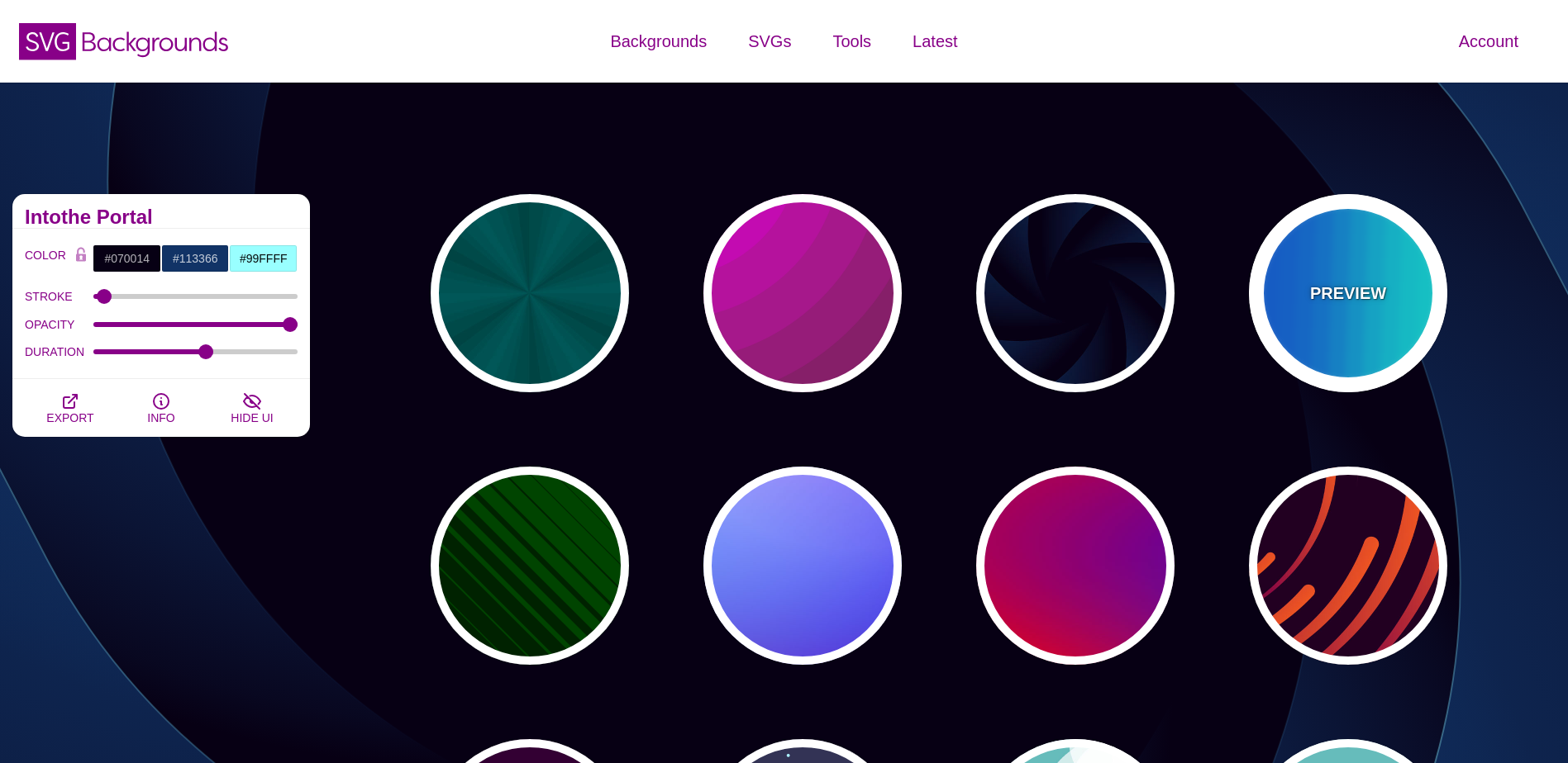
type input "#00FFFF"
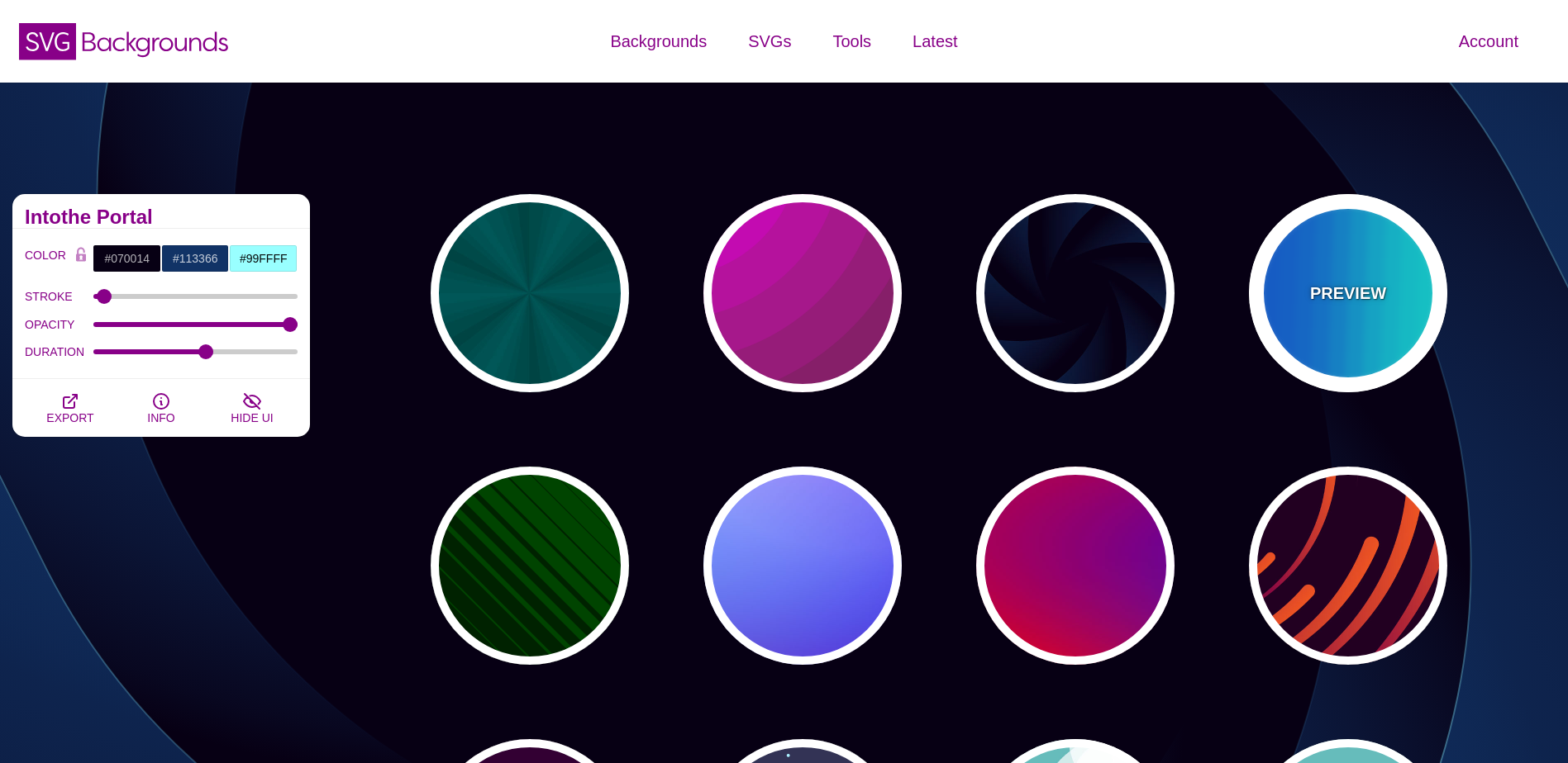
type input "#0066FF"
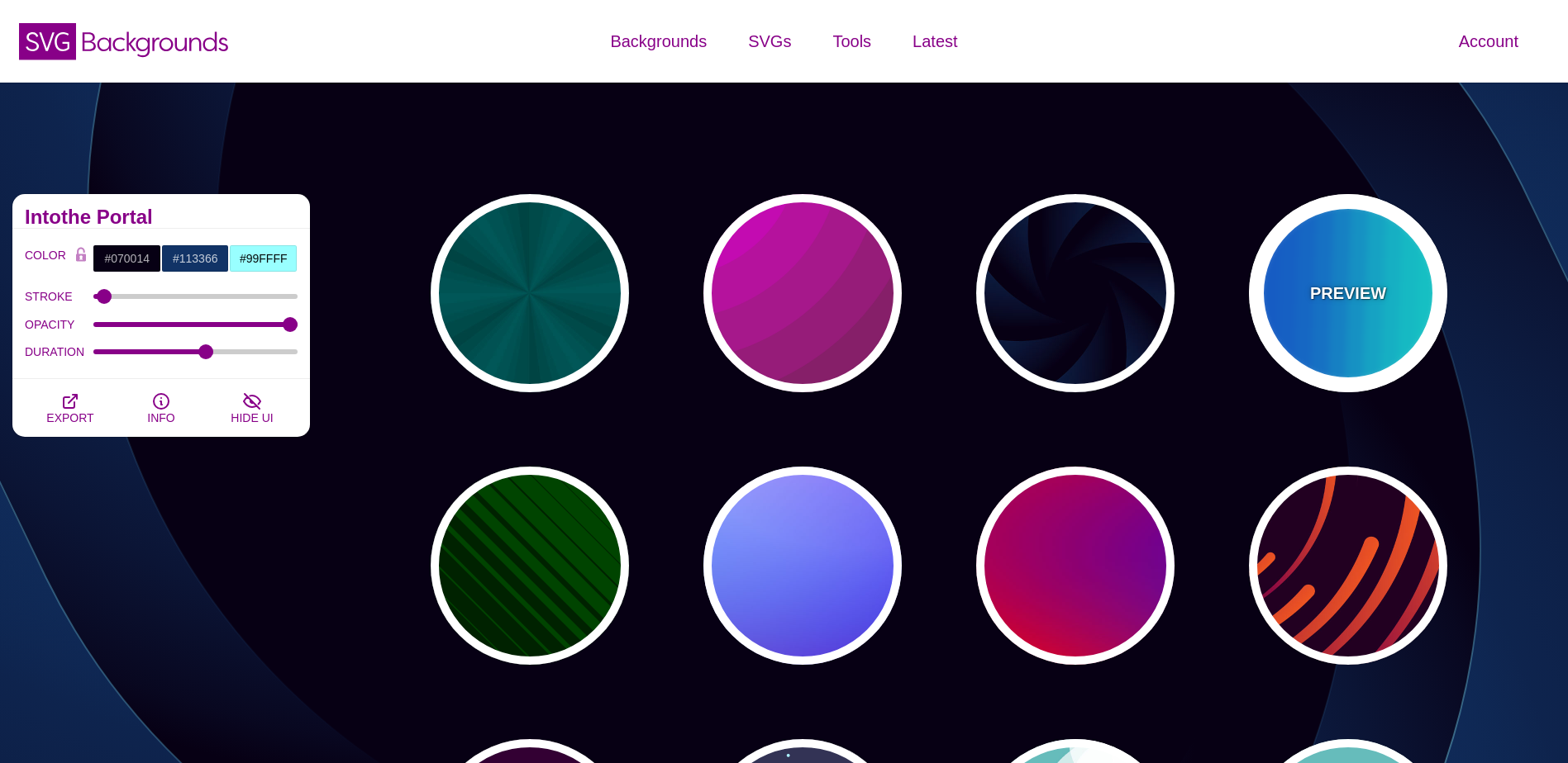
type input "0.25"
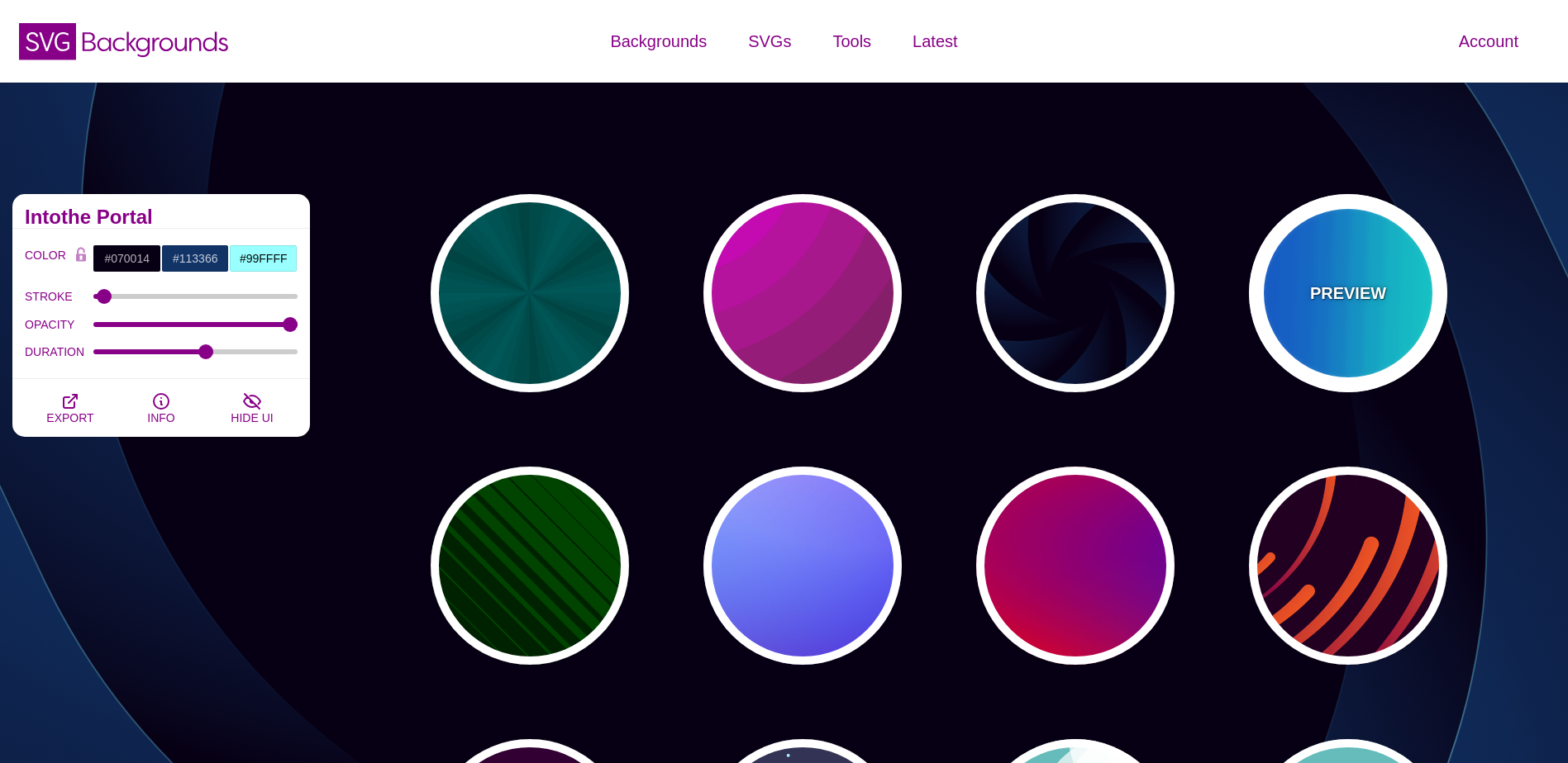
type input "12"
type input "999"
type input "0"
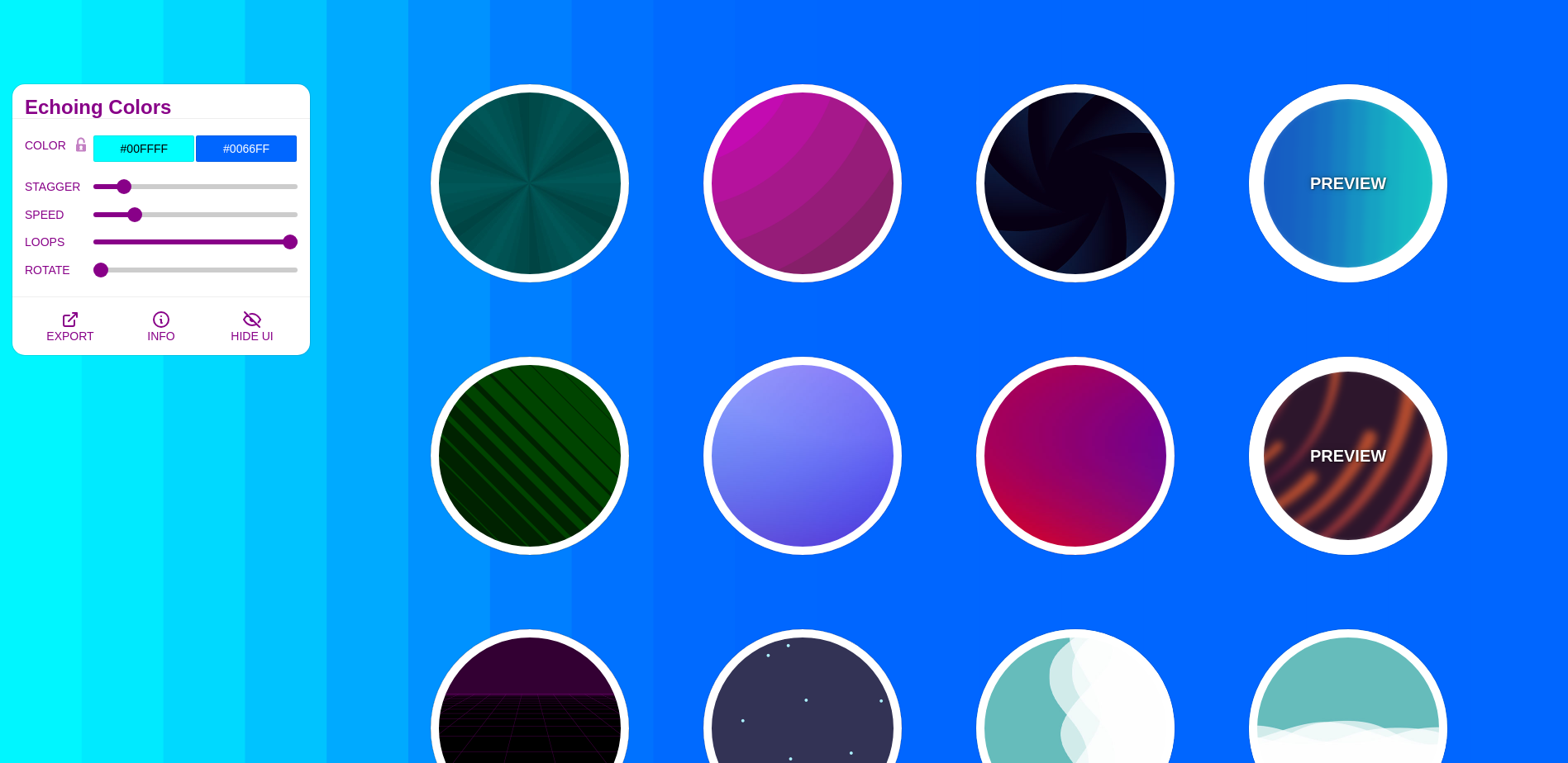
scroll to position [331, 0]
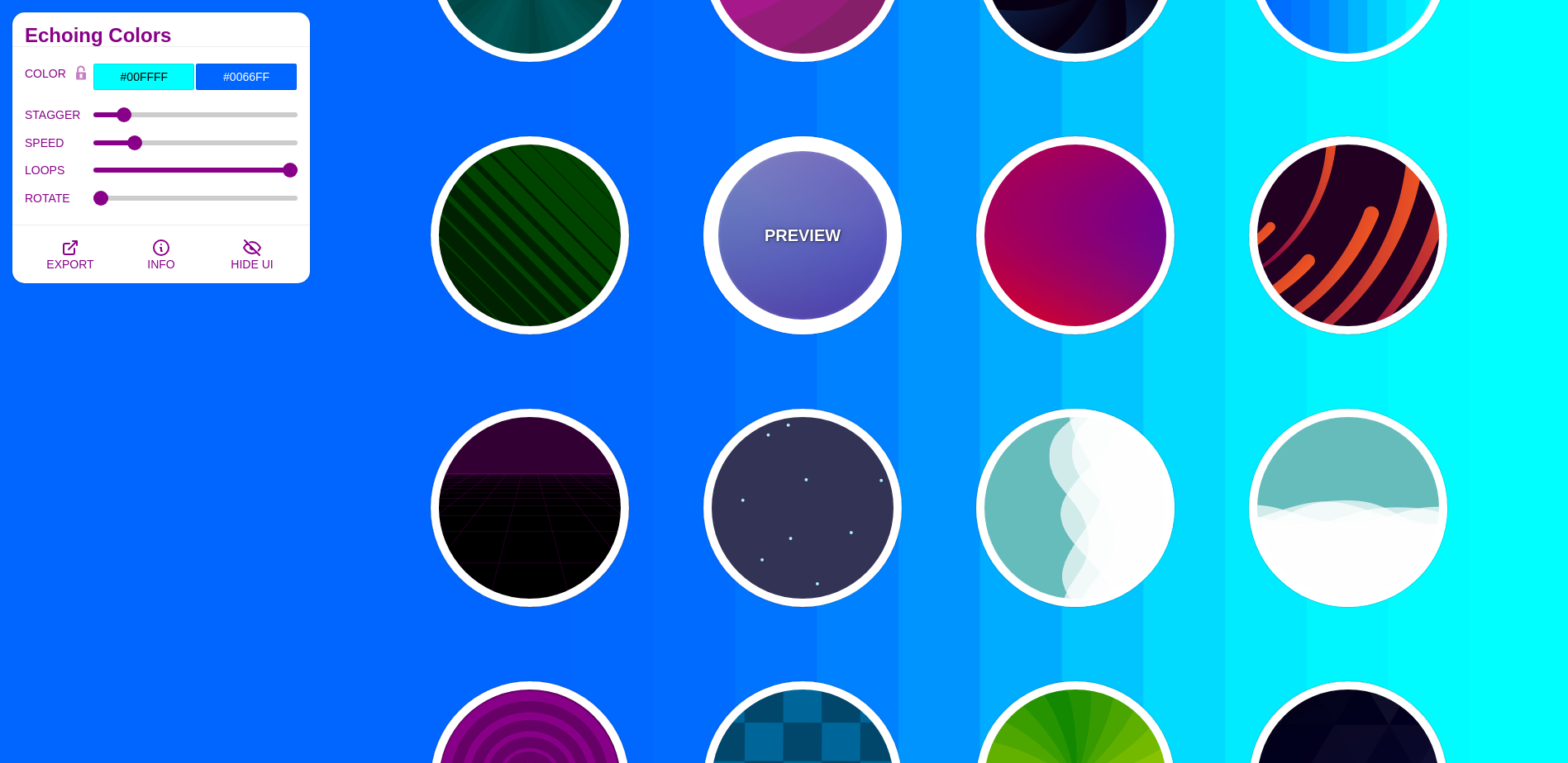
click at [823, 290] on div "PREVIEW" at bounding box center [802, 235] width 198 height 198
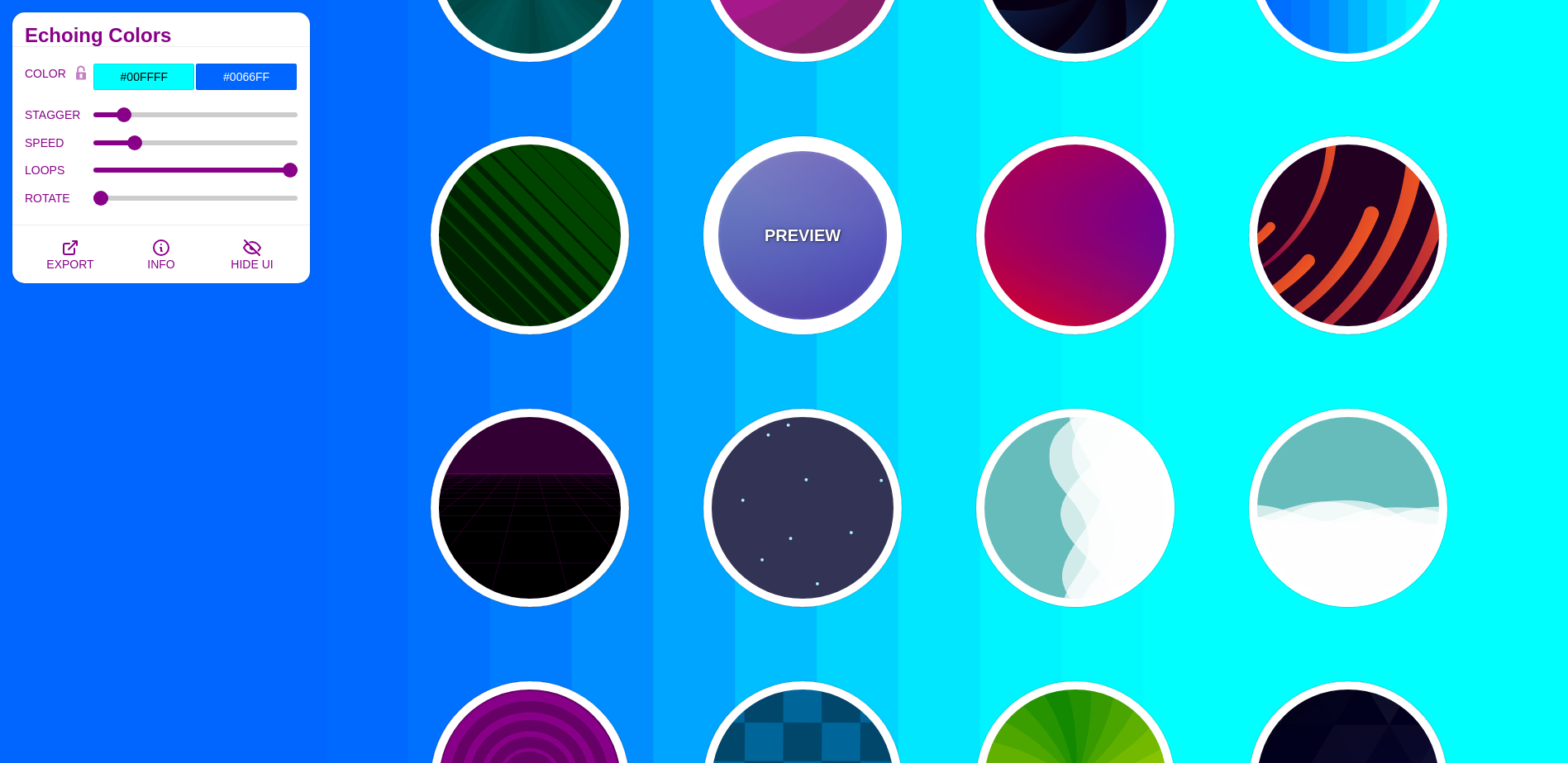
type input "#0000FF"
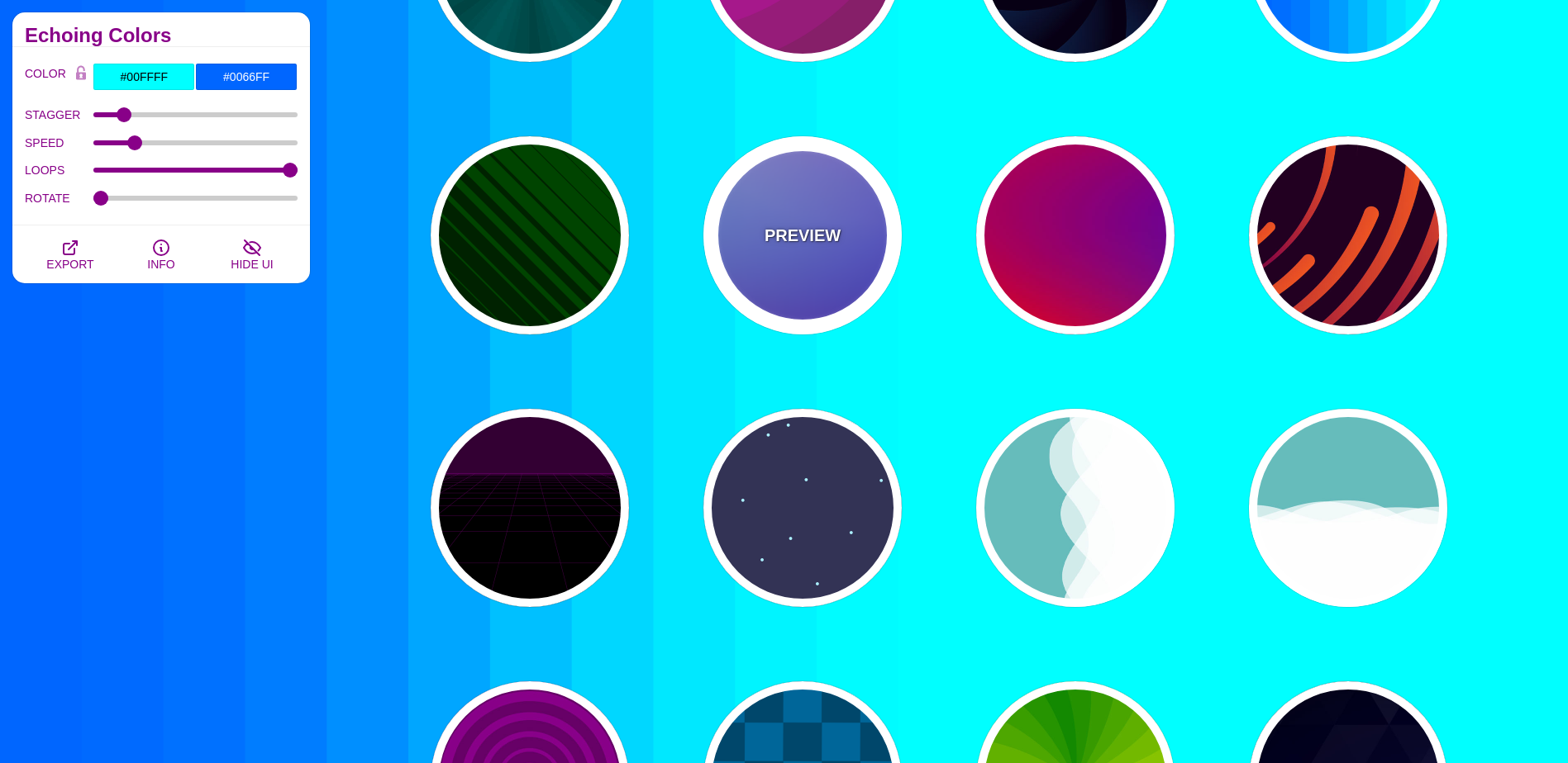
type input "#0099FF"
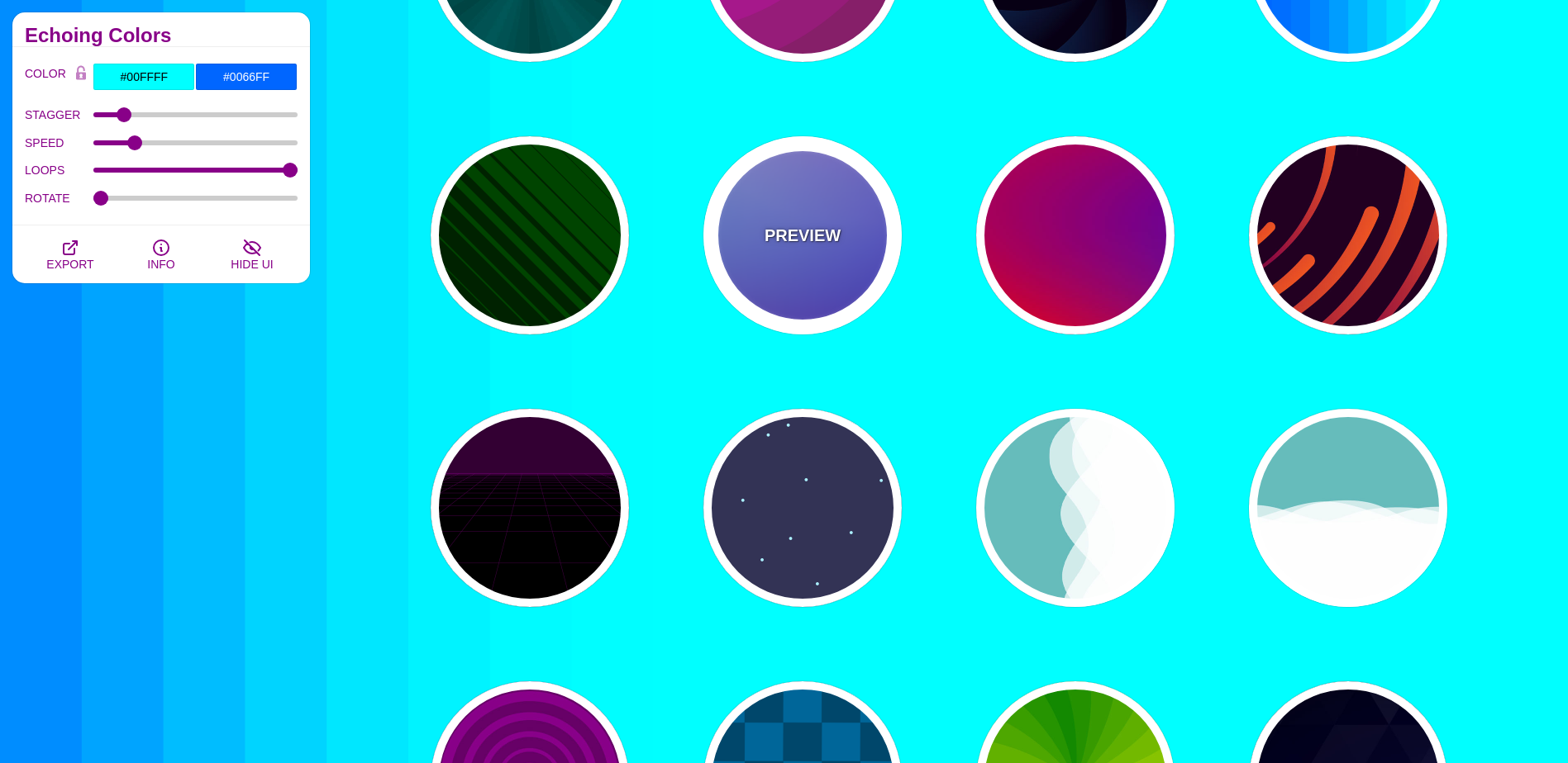
type input "#FFFFFF"
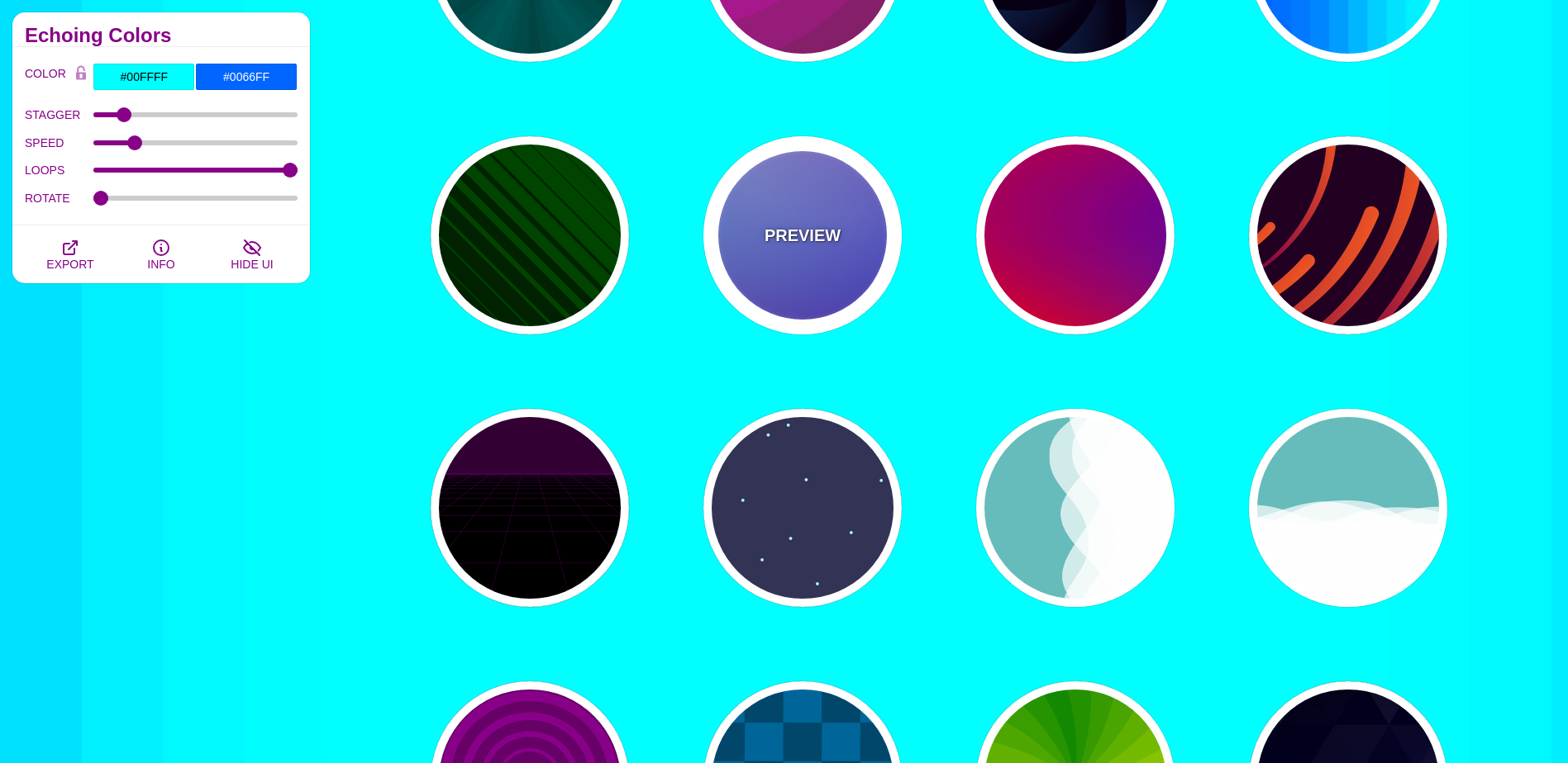
type input "#FF99FF"
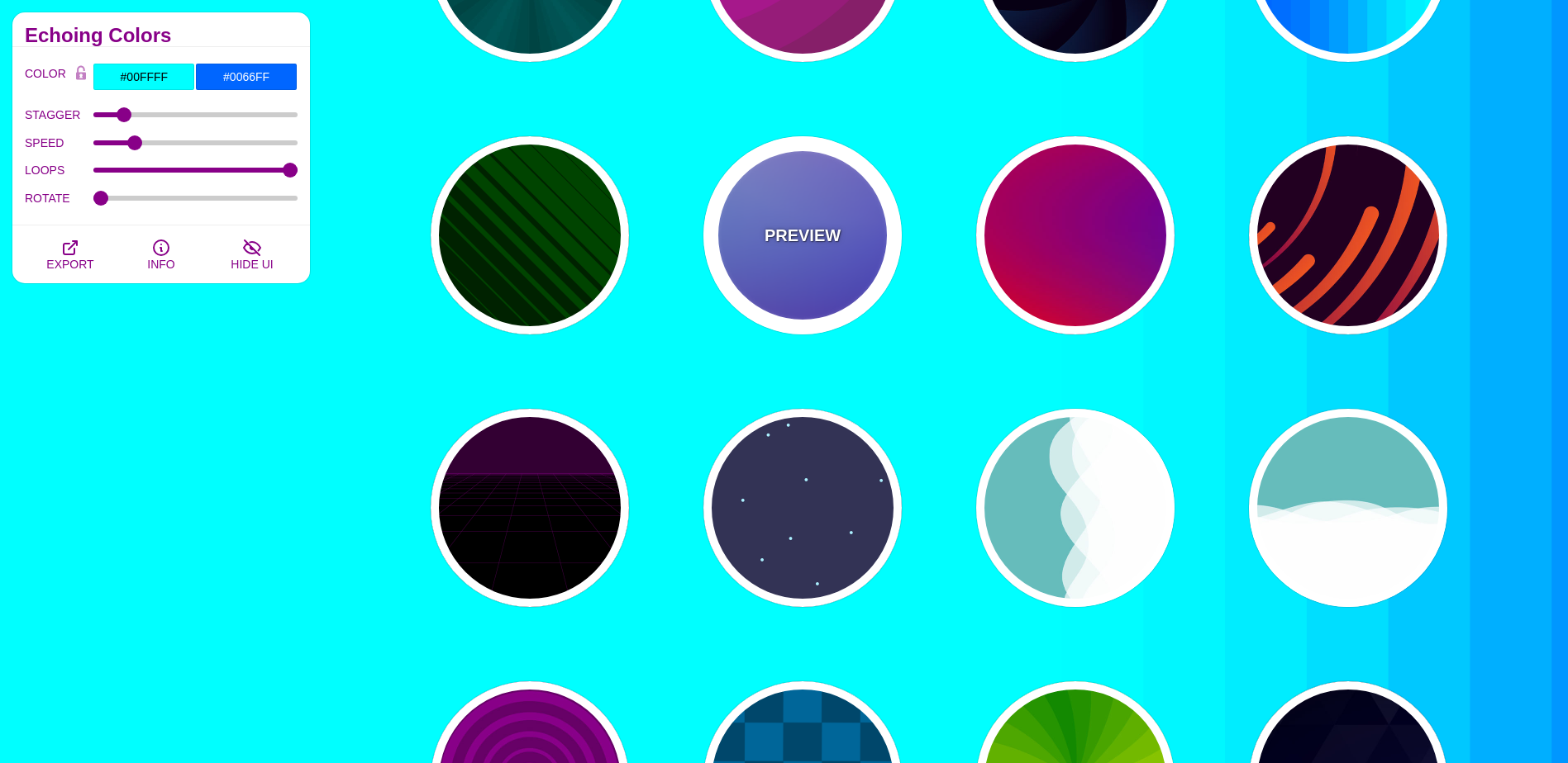
type input "#880088"
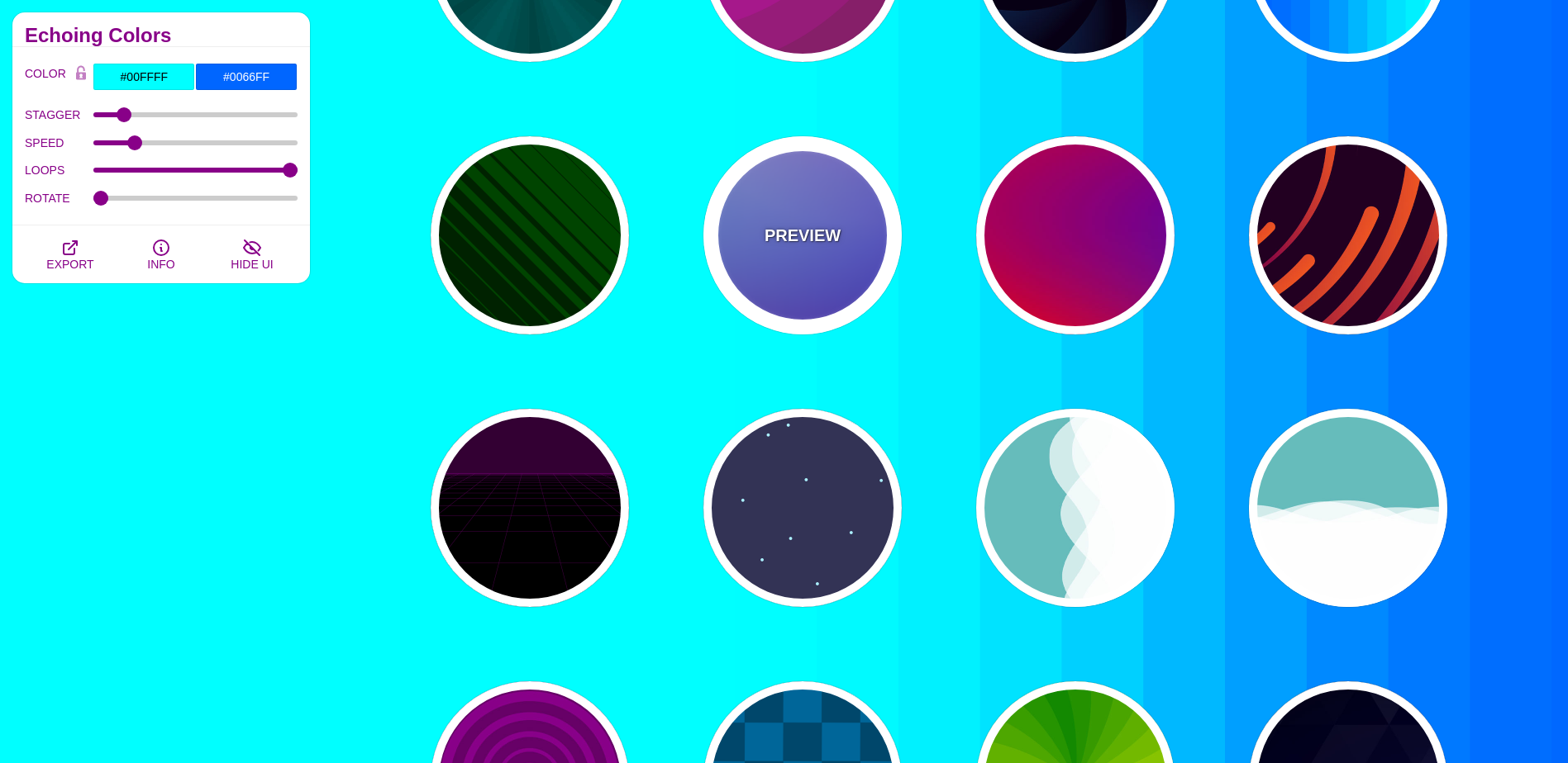
type input "12"
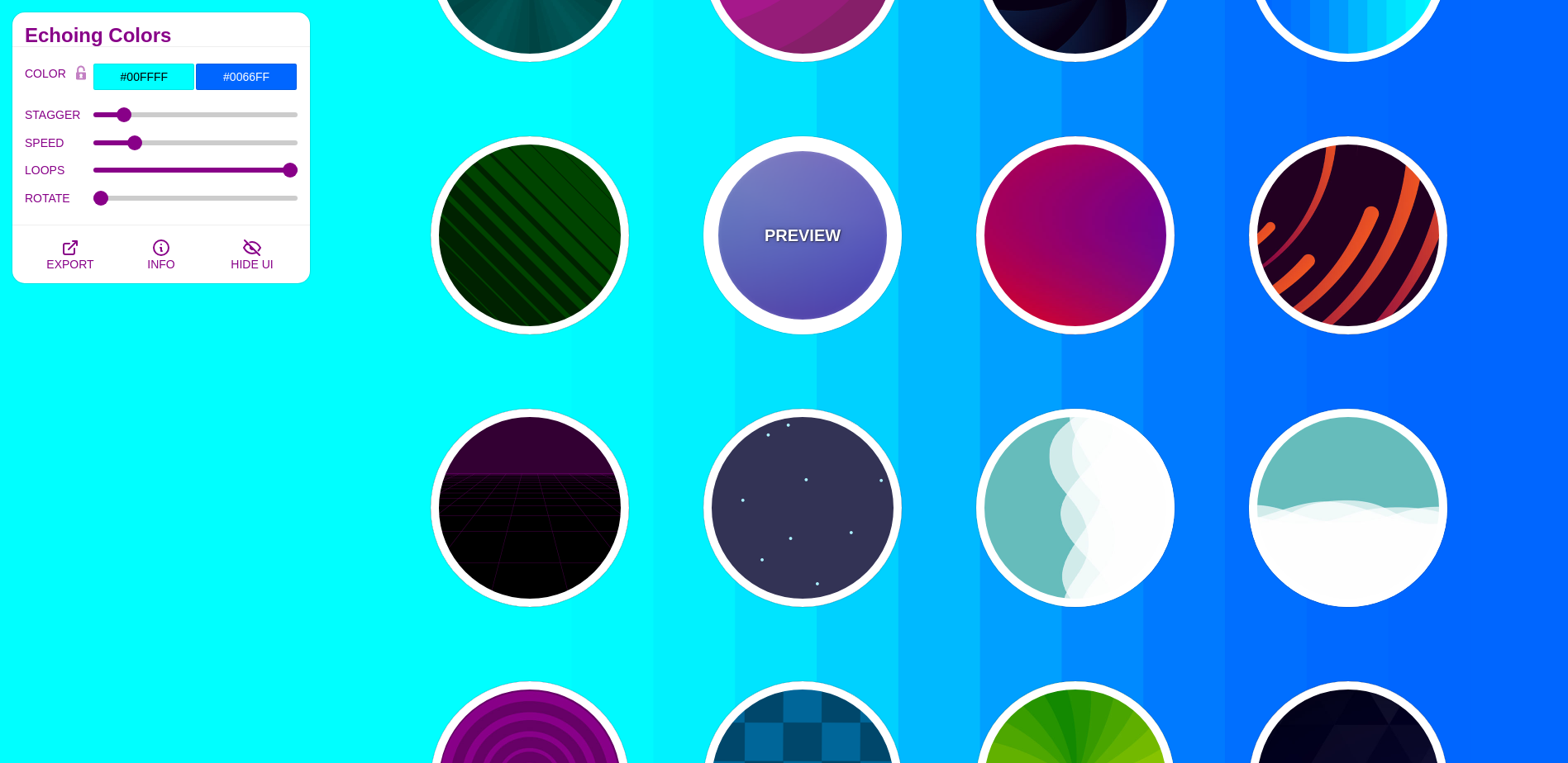
type input "0"
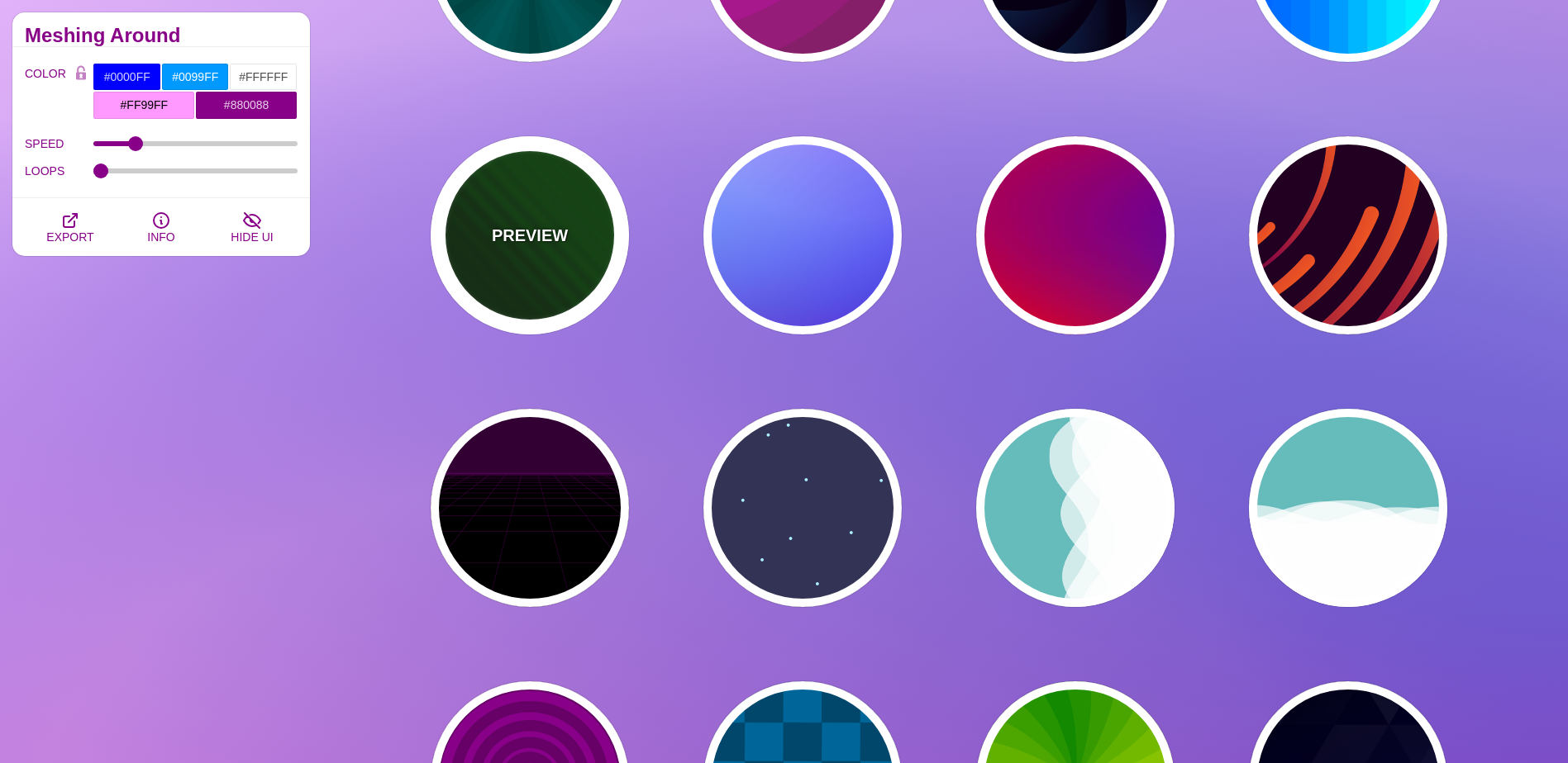
click at [589, 263] on div "PREVIEW" at bounding box center [529, 235] width 198 height 198
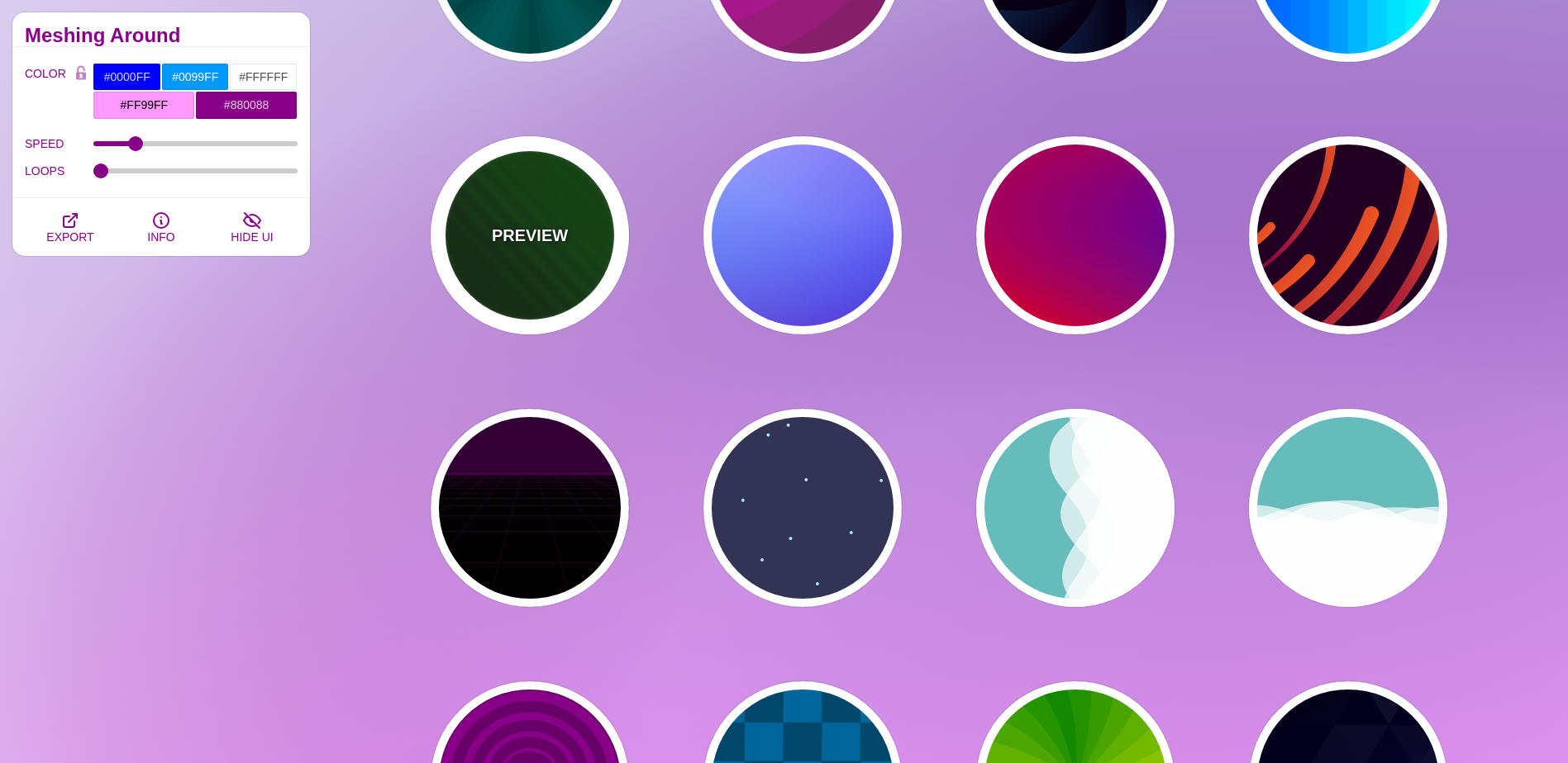
type input "#002200"
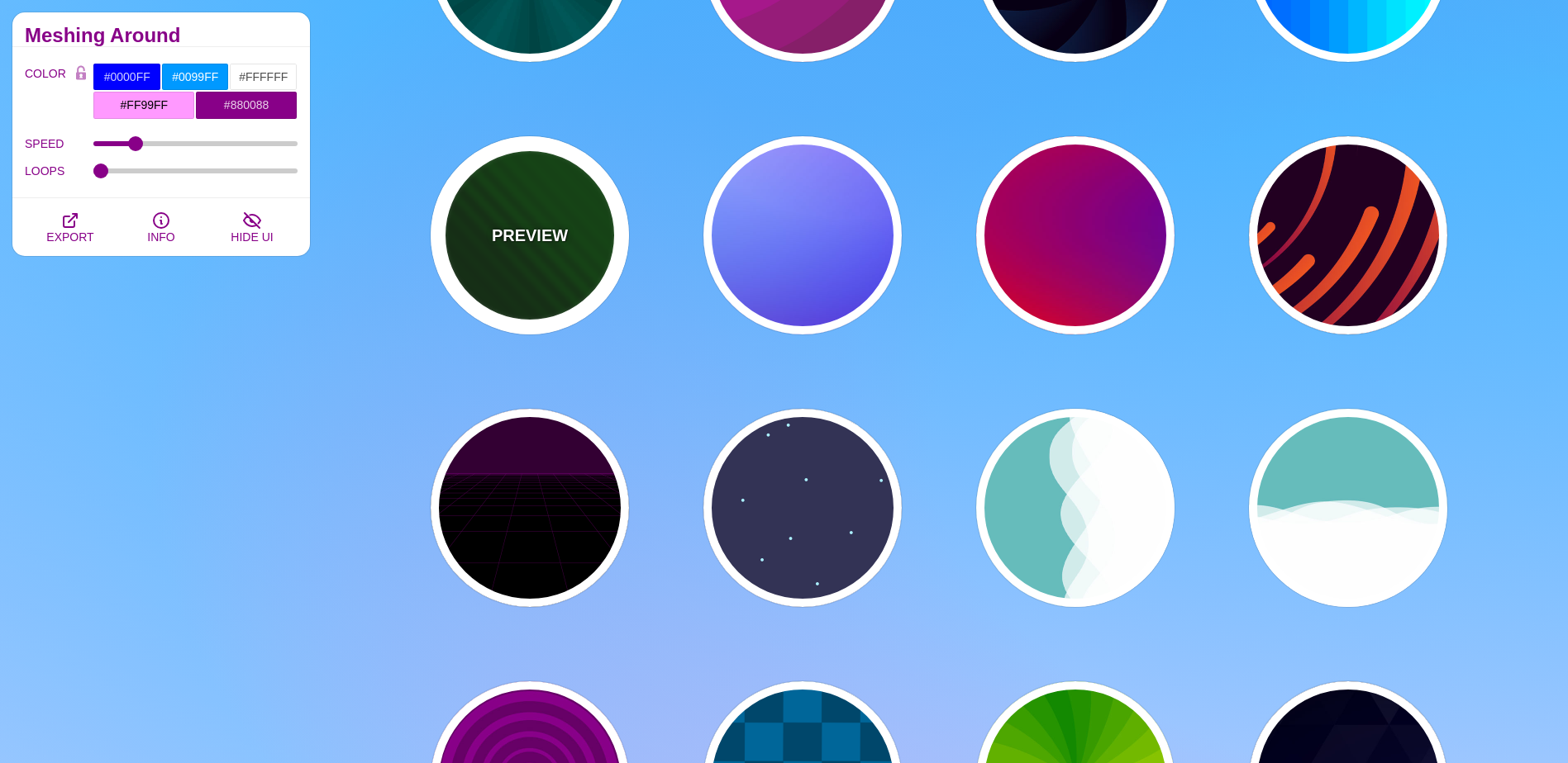
type input "#004400"
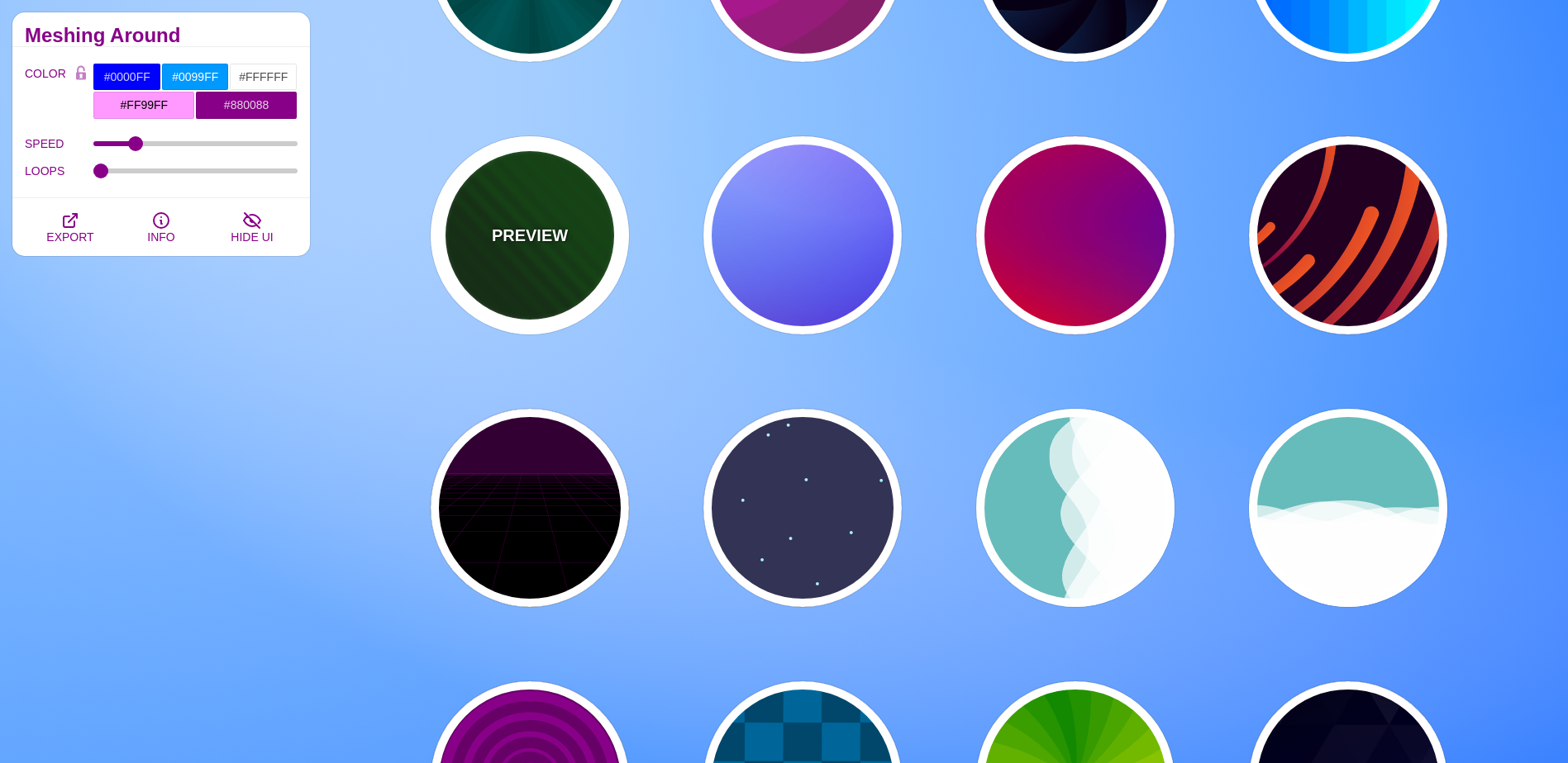
type input "0"
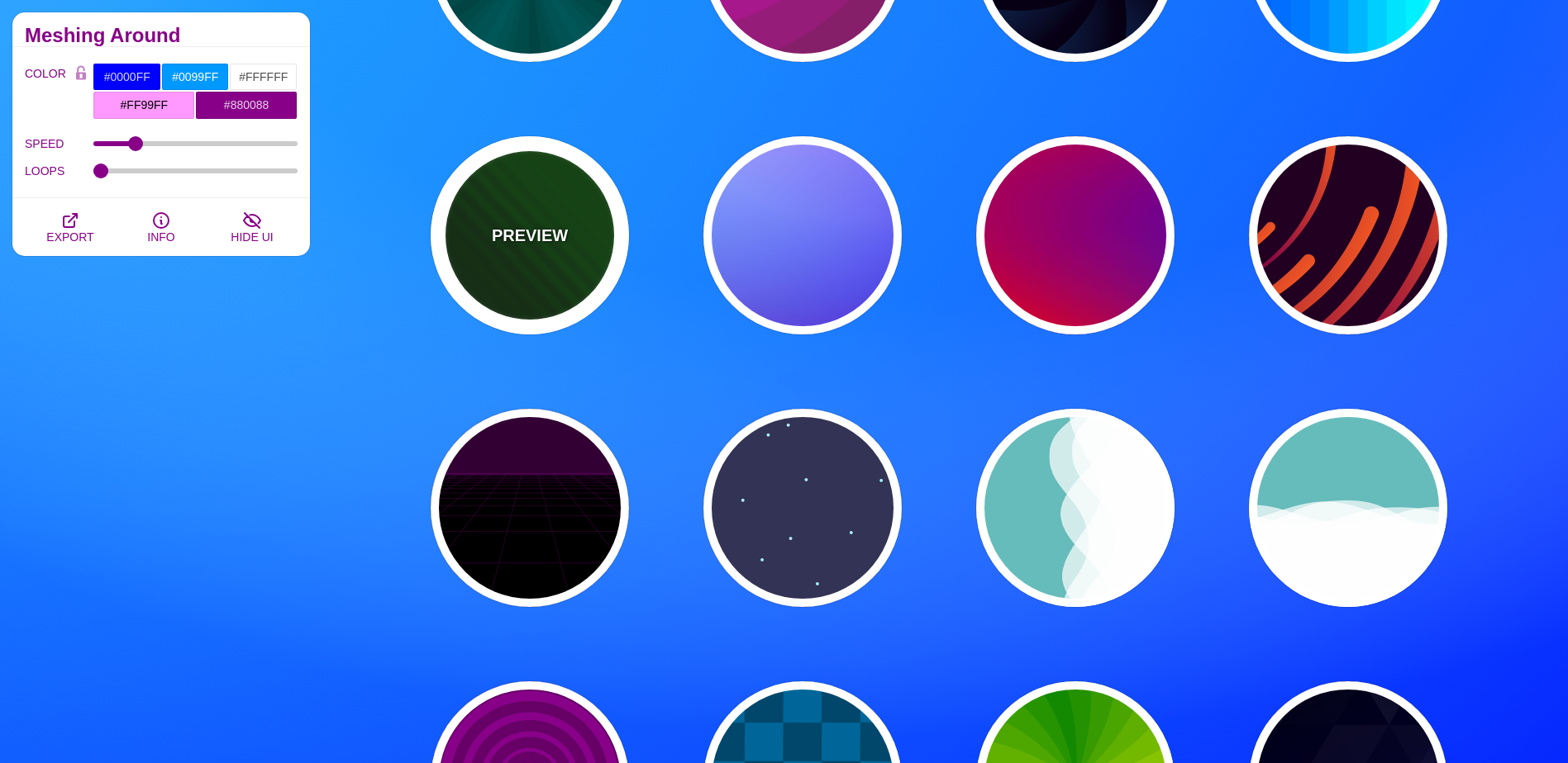
type input "1"
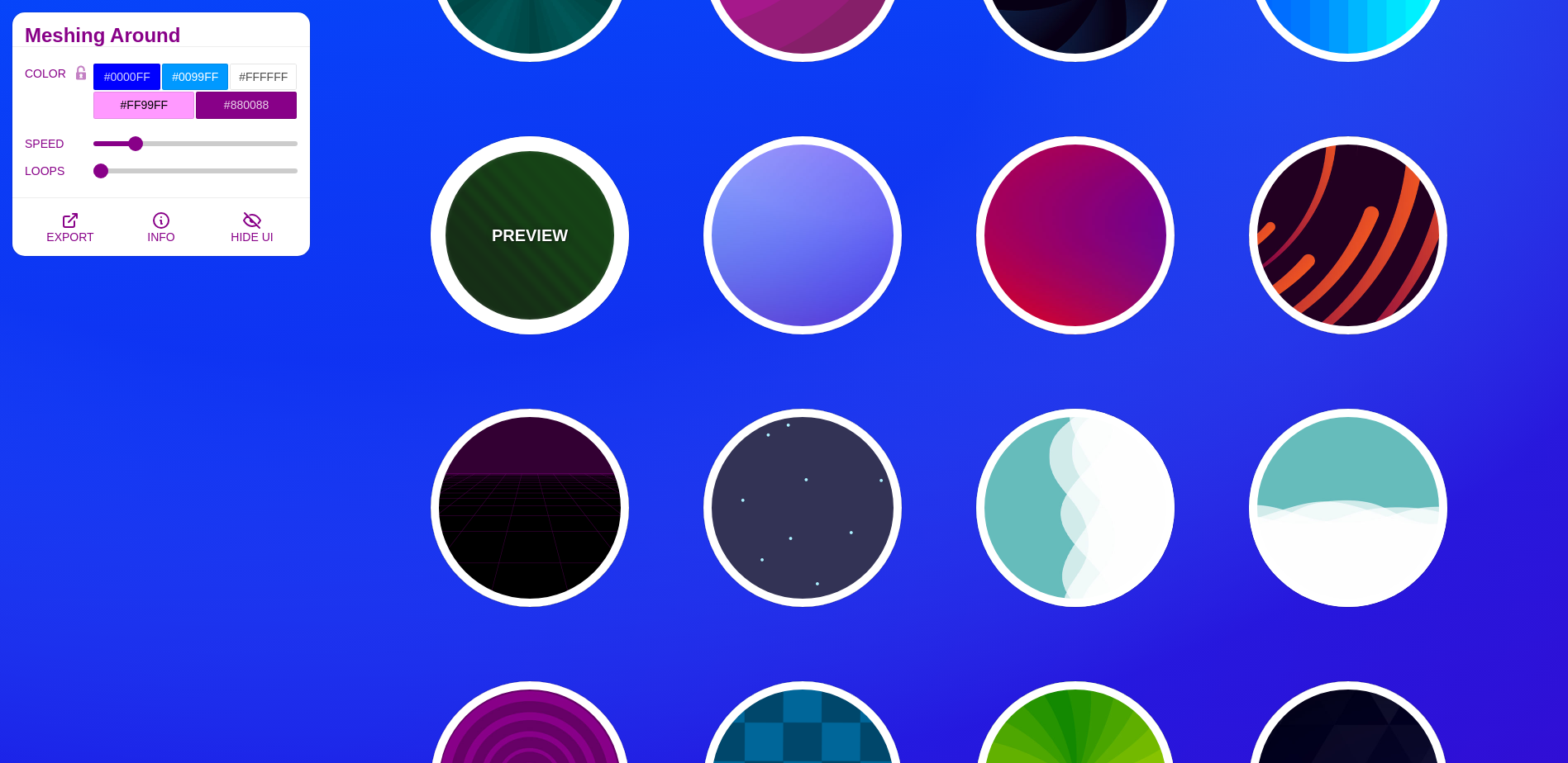
type input "5"
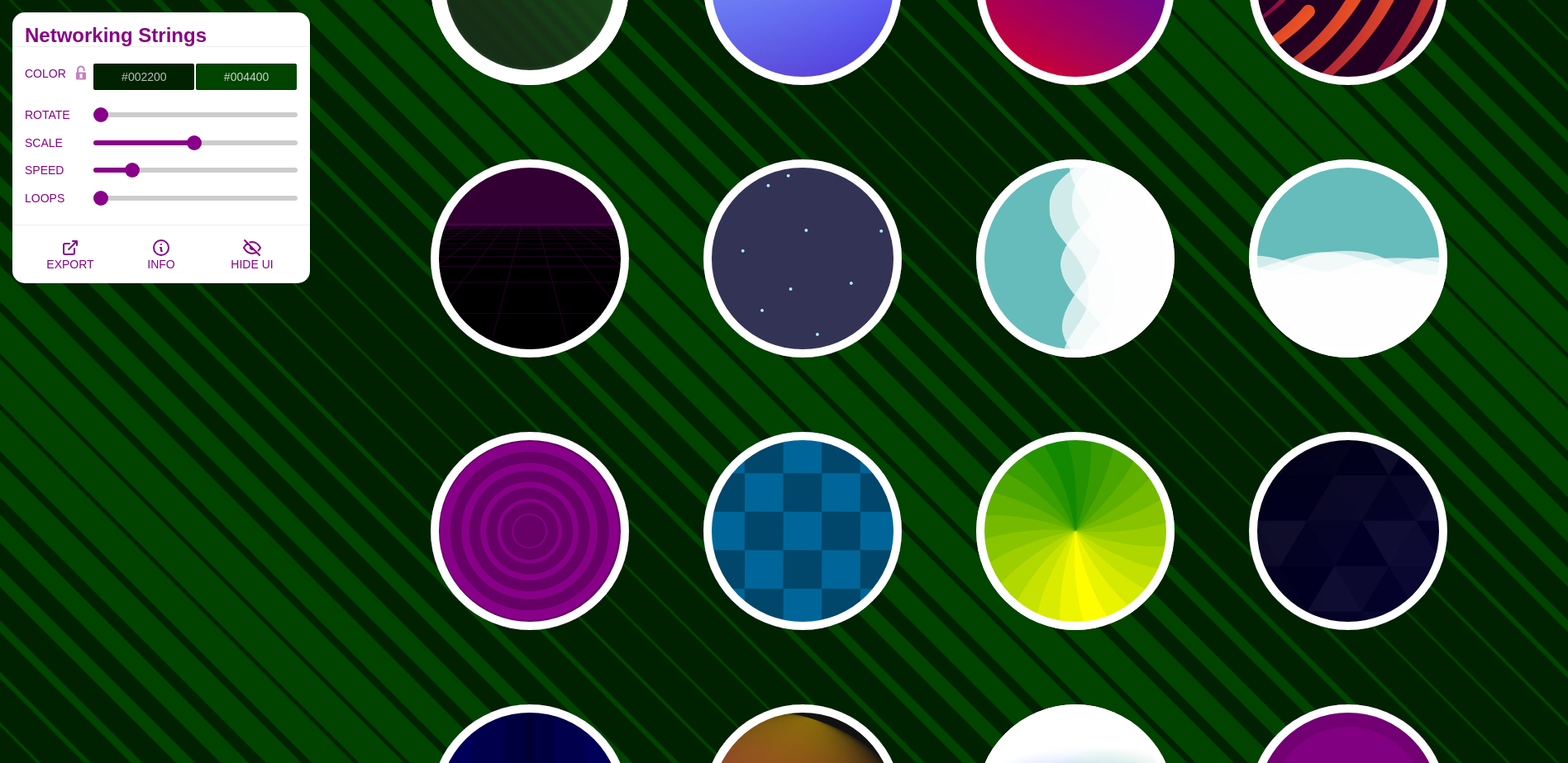
scroll to position [578, 0]
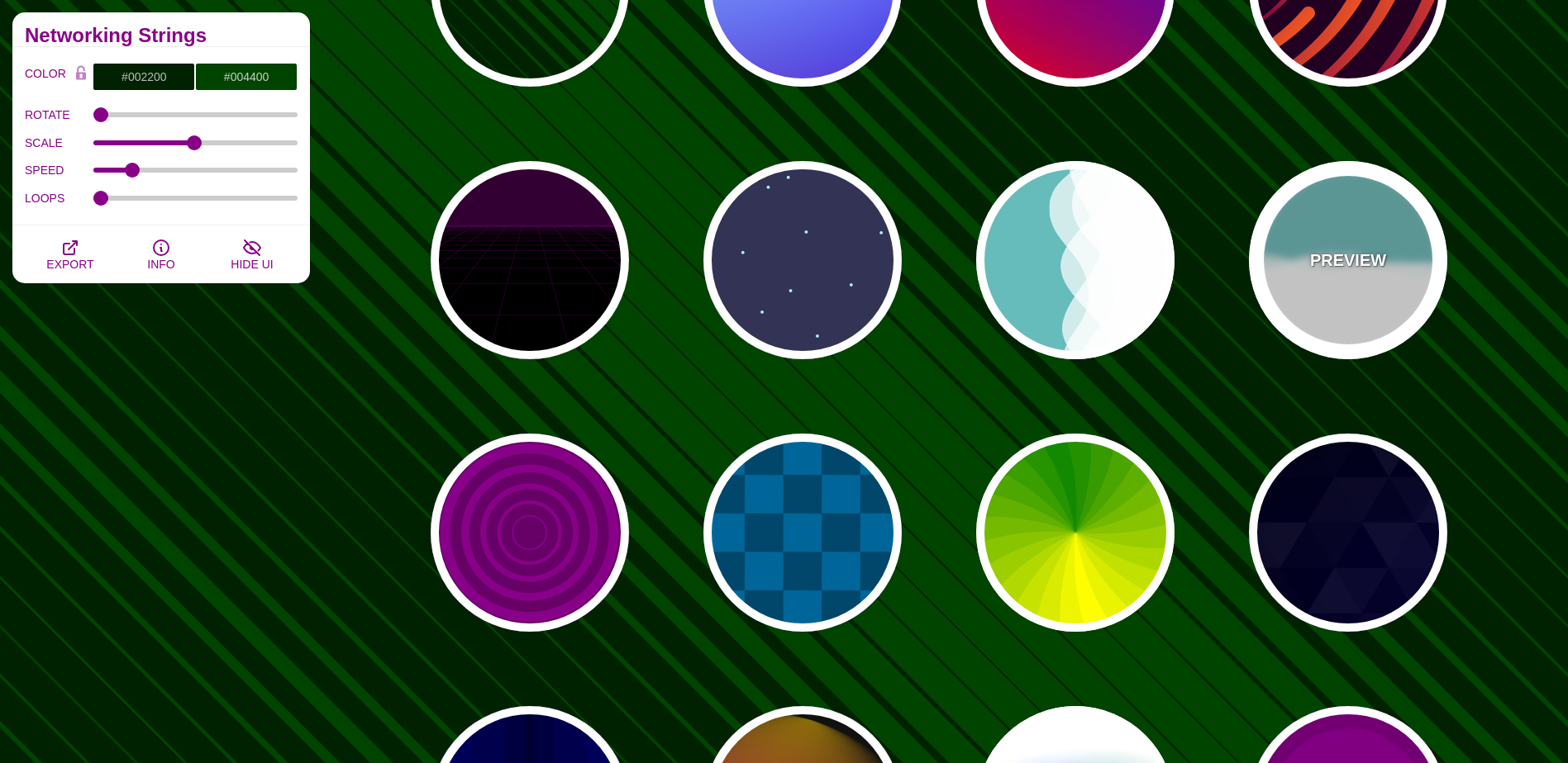
click at [1295, 324] on div "PREVIEW" at bounding box center [1348, 260] width 198 height 198
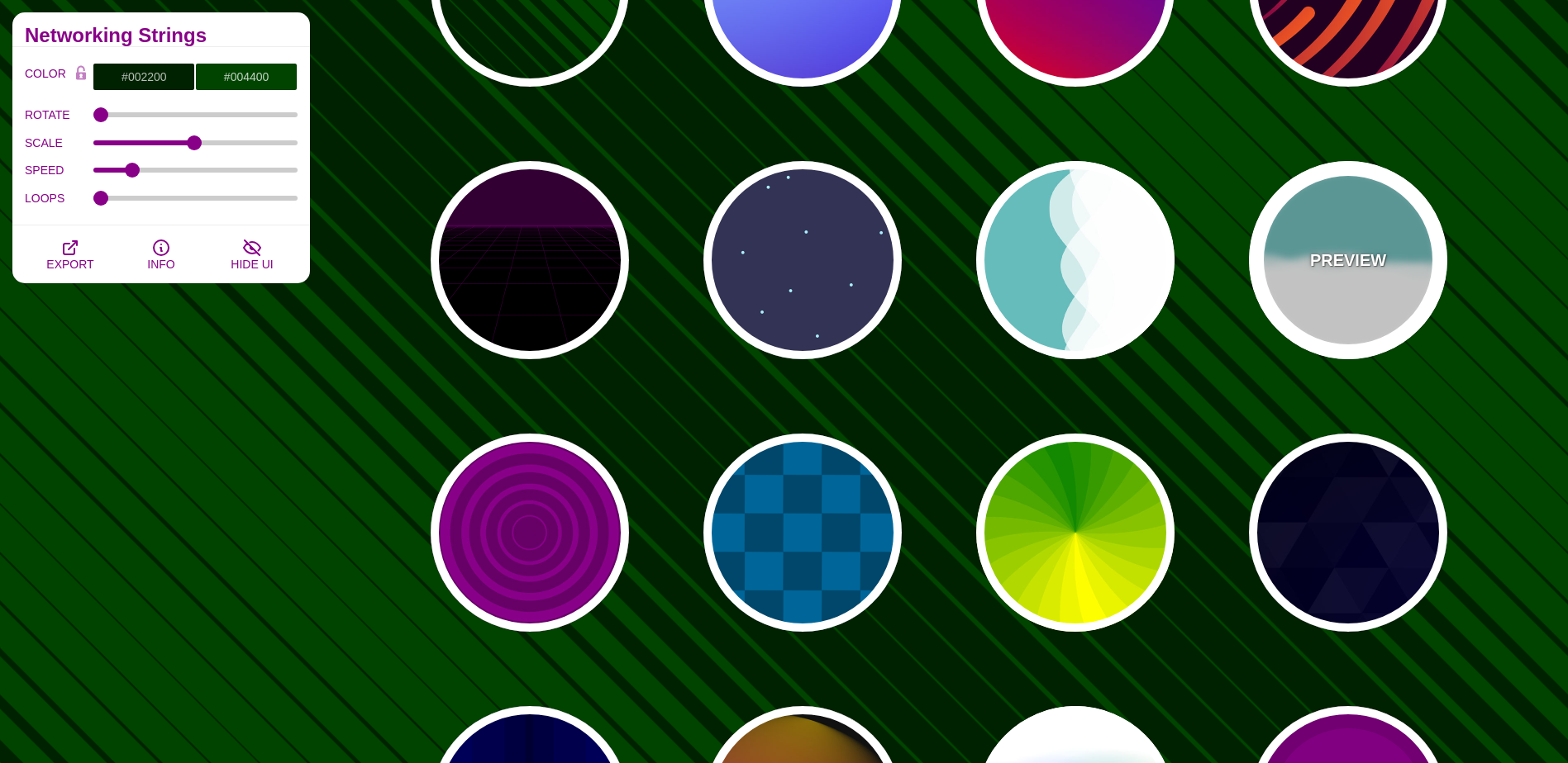
type input "#66BBBB"
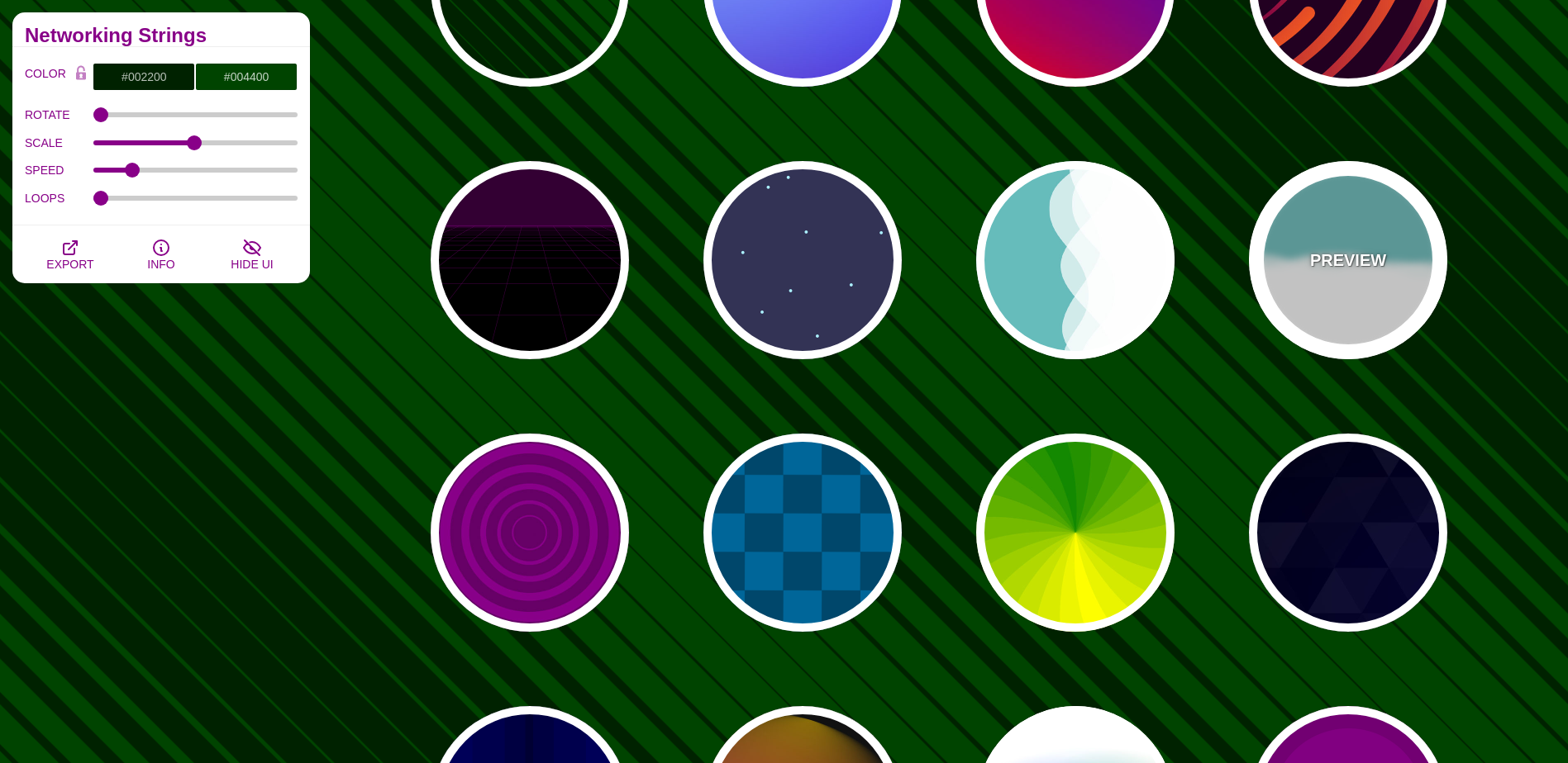
type input "#FFFFFF"
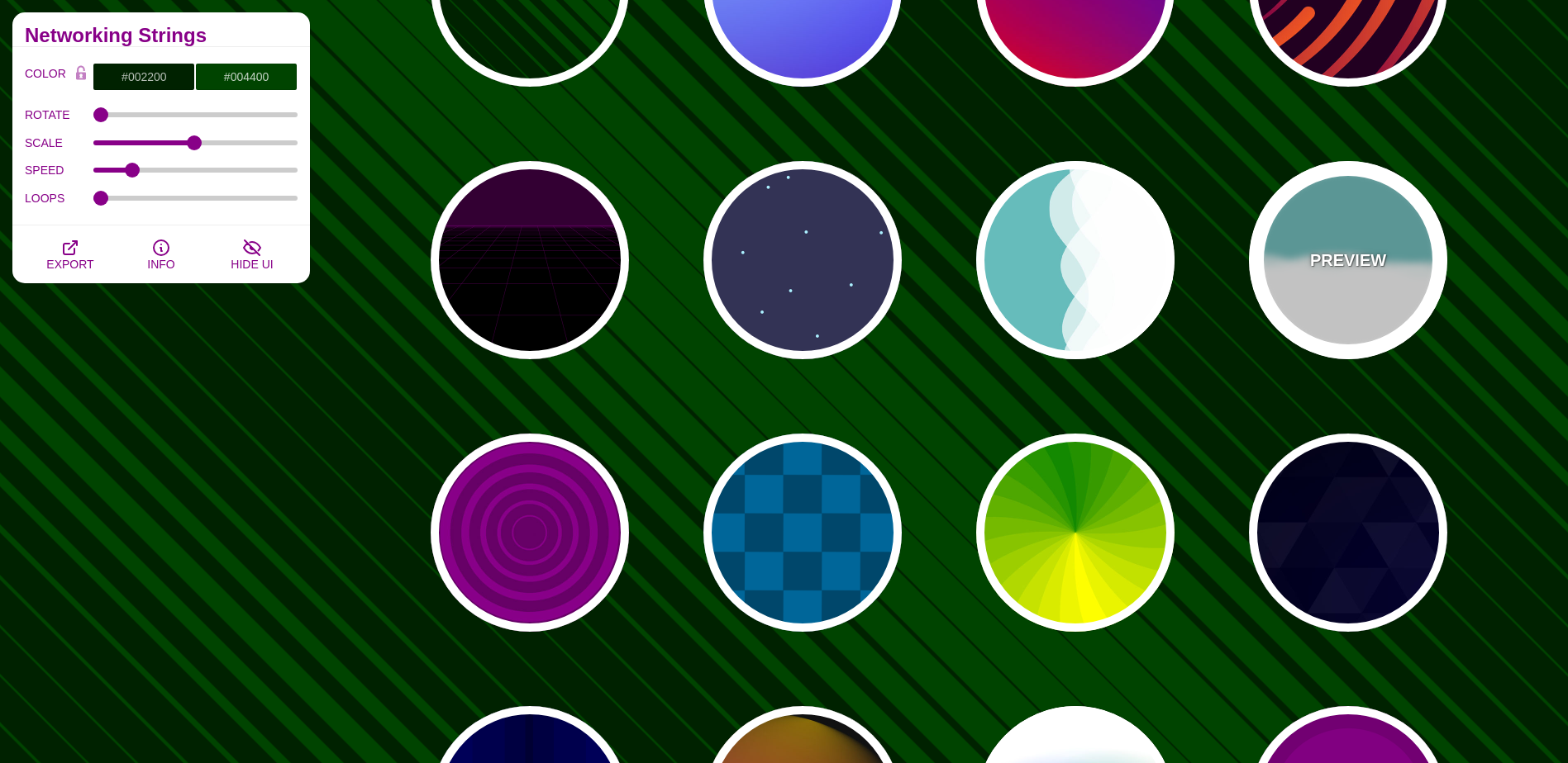
type input "0.7"
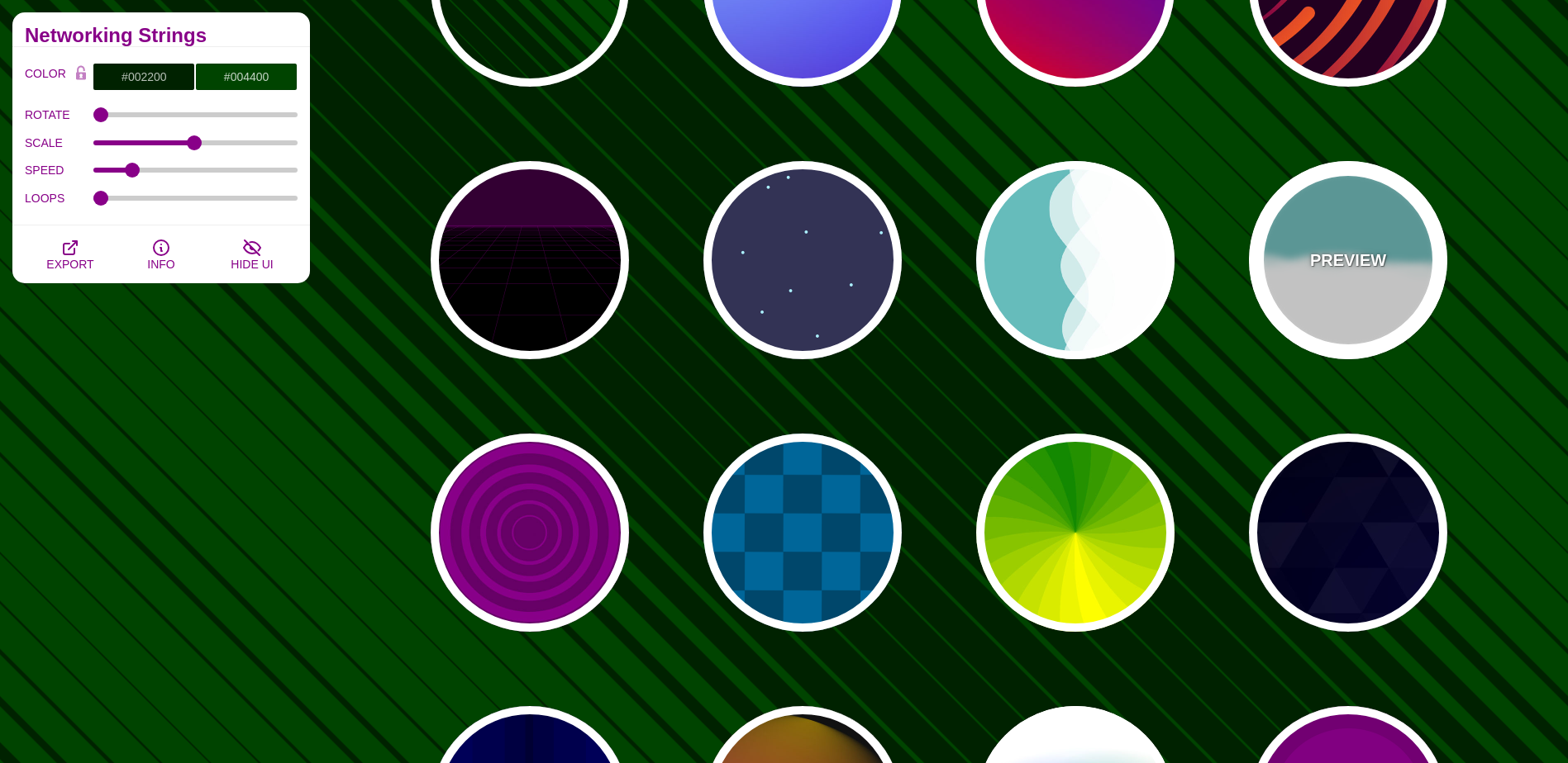
type input "56"
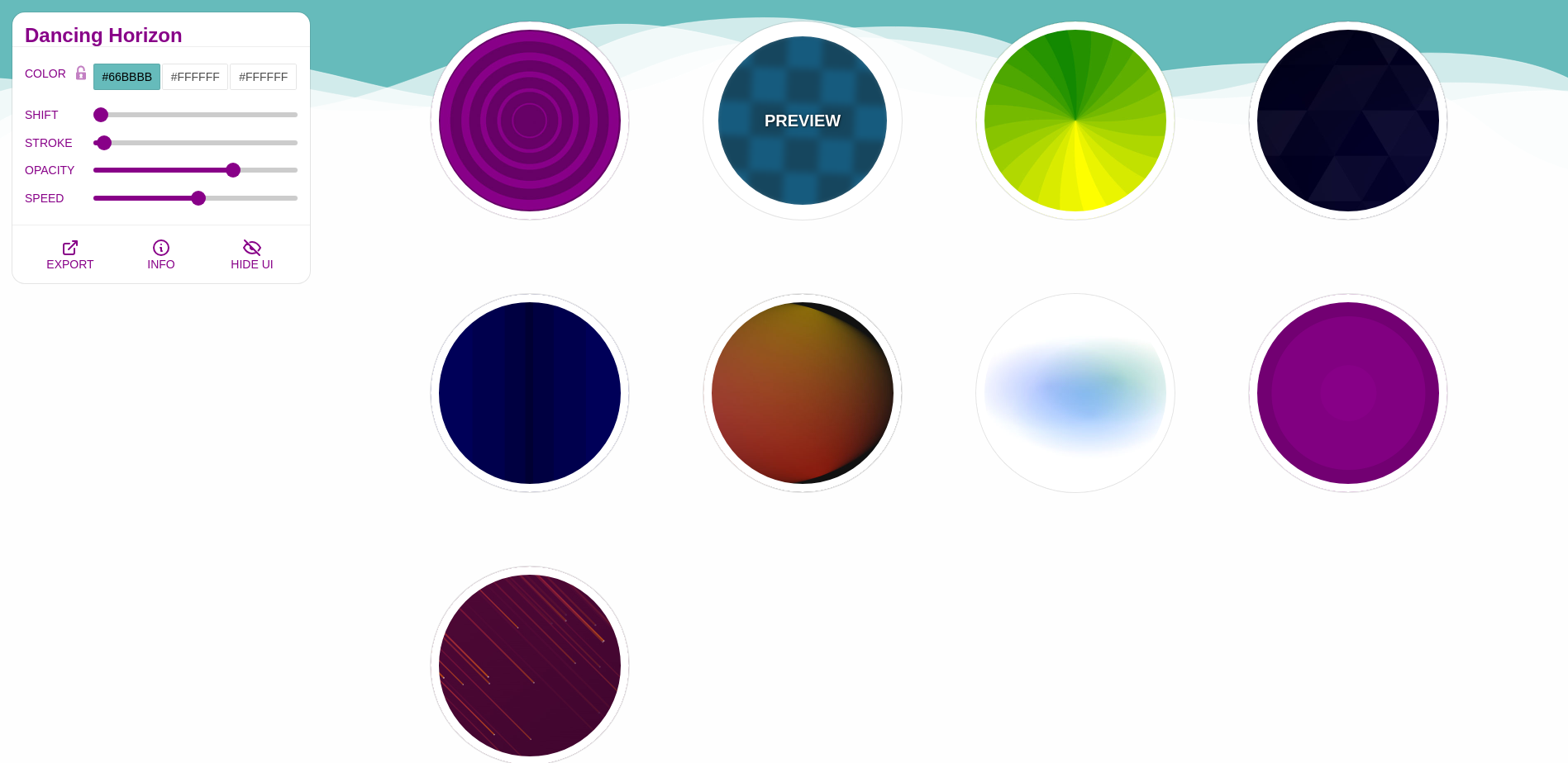
scroll to position [991, 0]
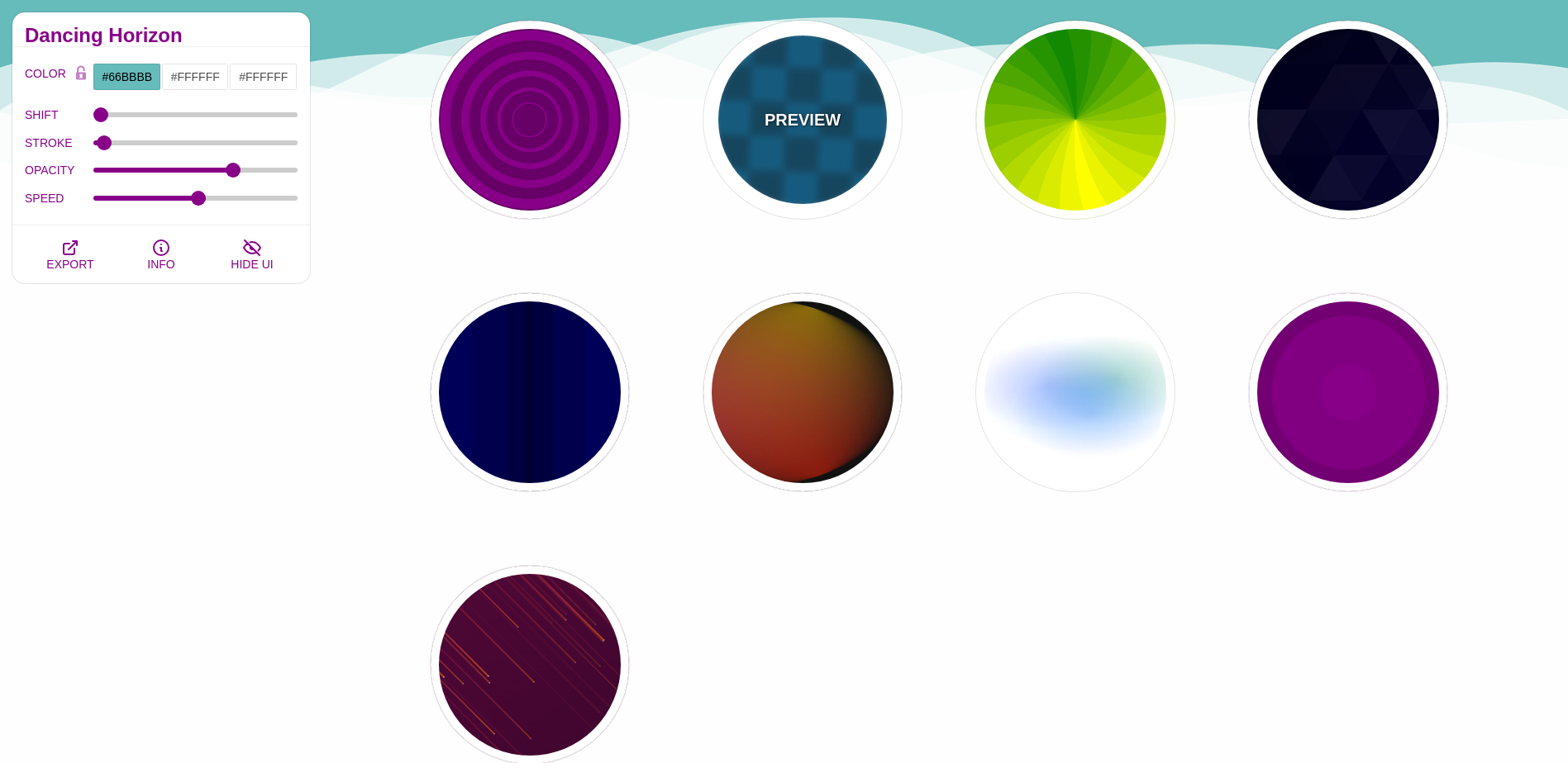
click at [797, 165] on div "PREVIEW" at bounding box center [802, 119] width 198 height 198
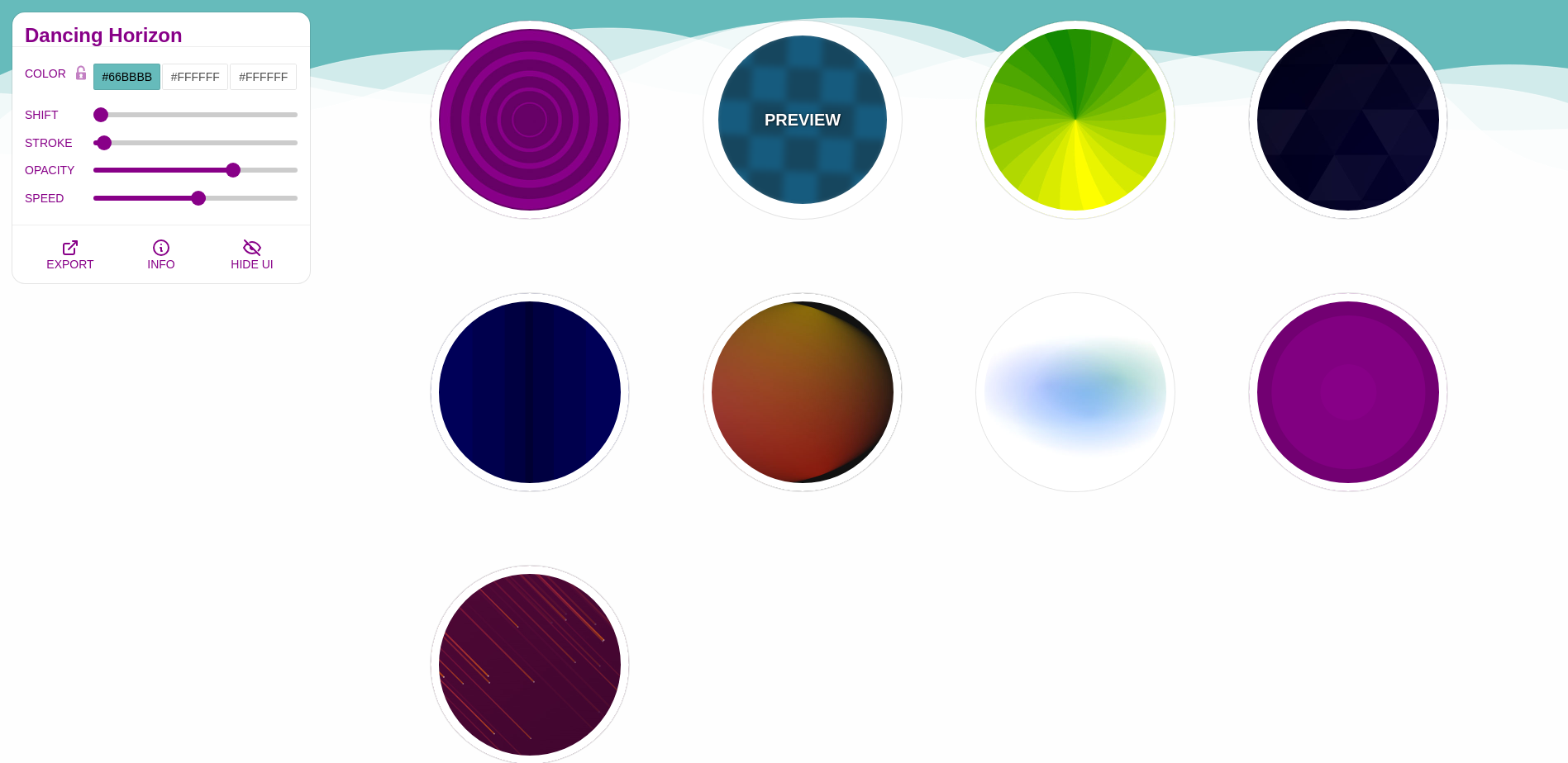
type input "#00476B"
type input "#006699"
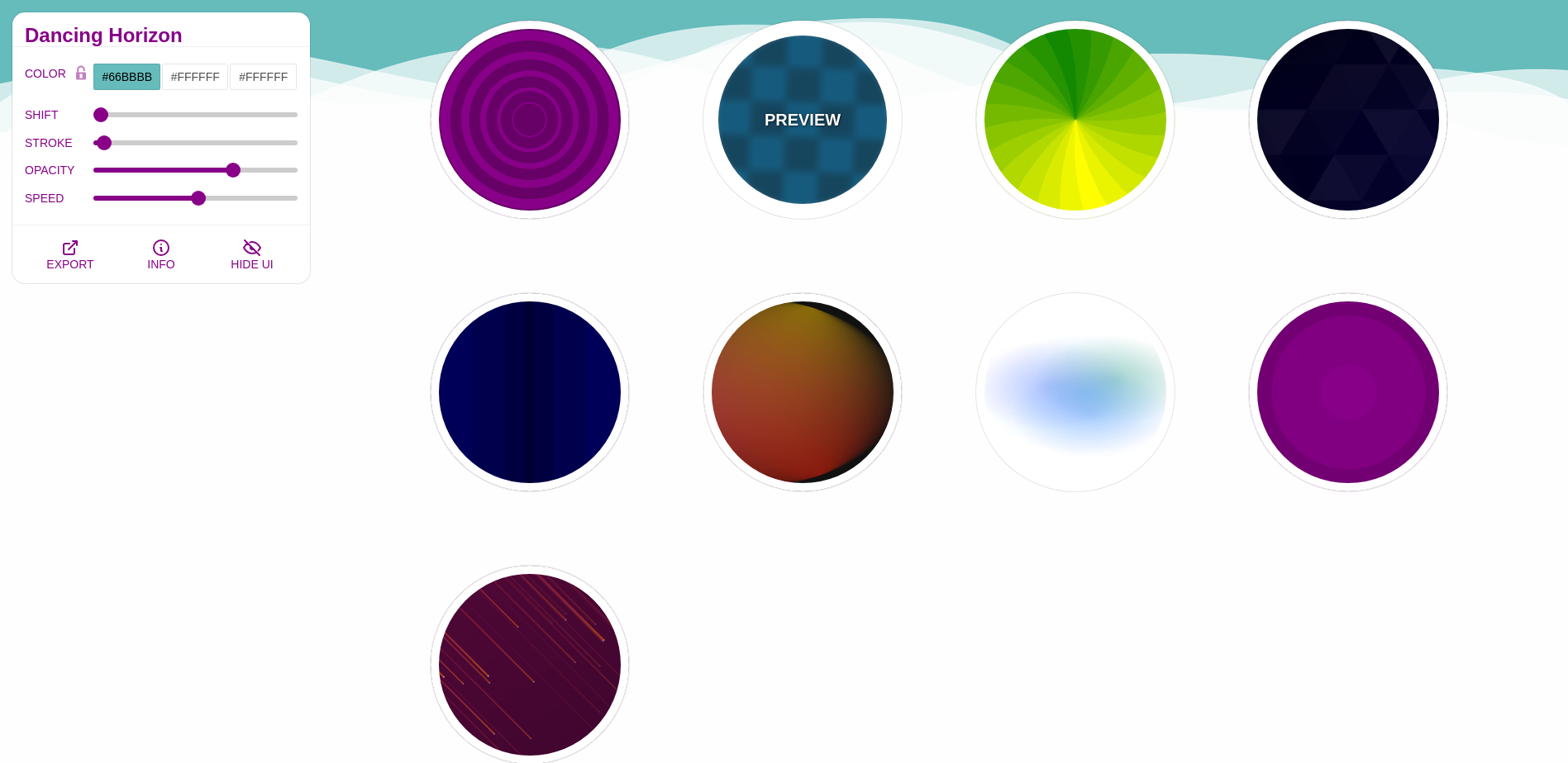
type input "5"
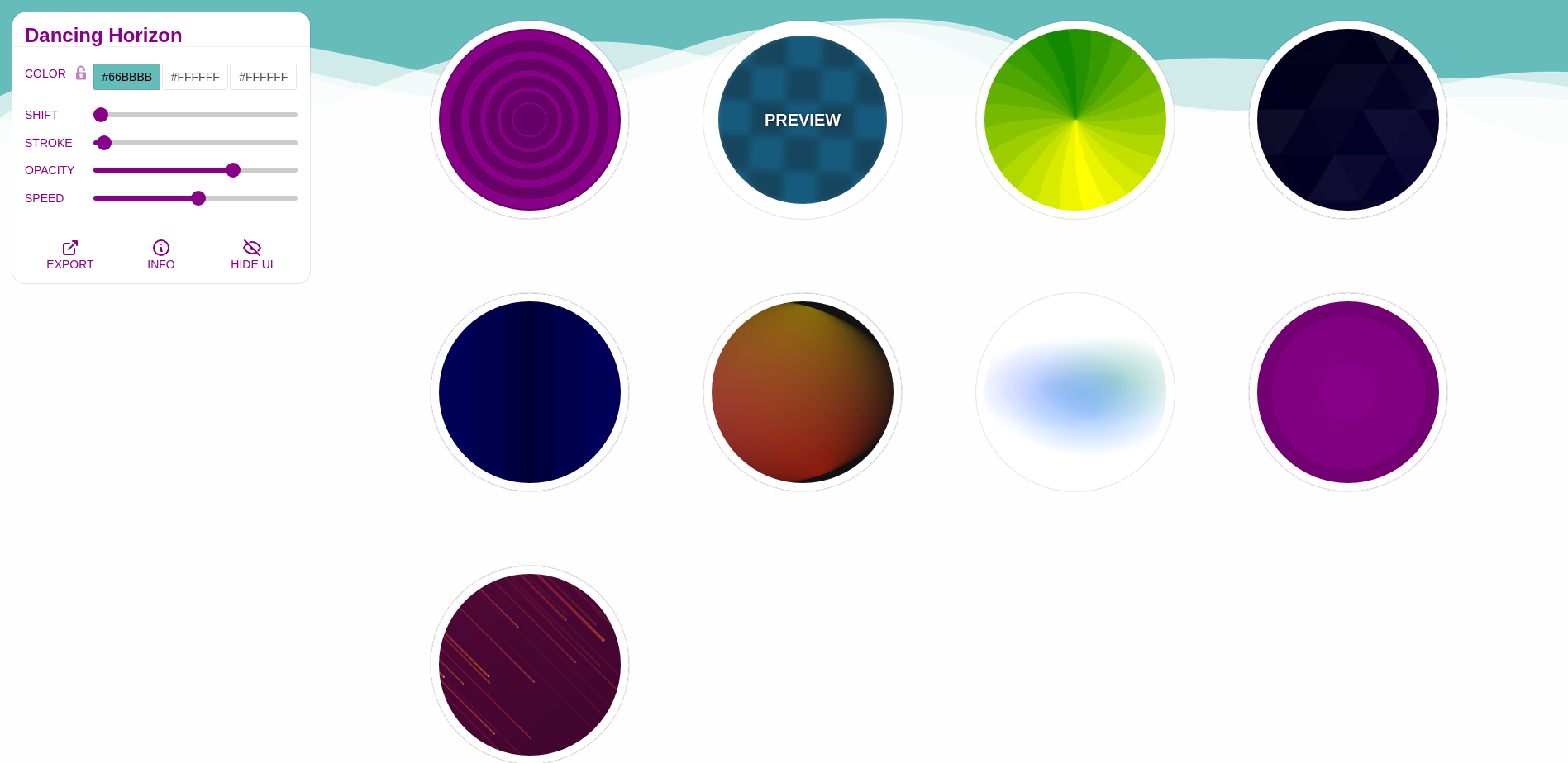
type input "15"
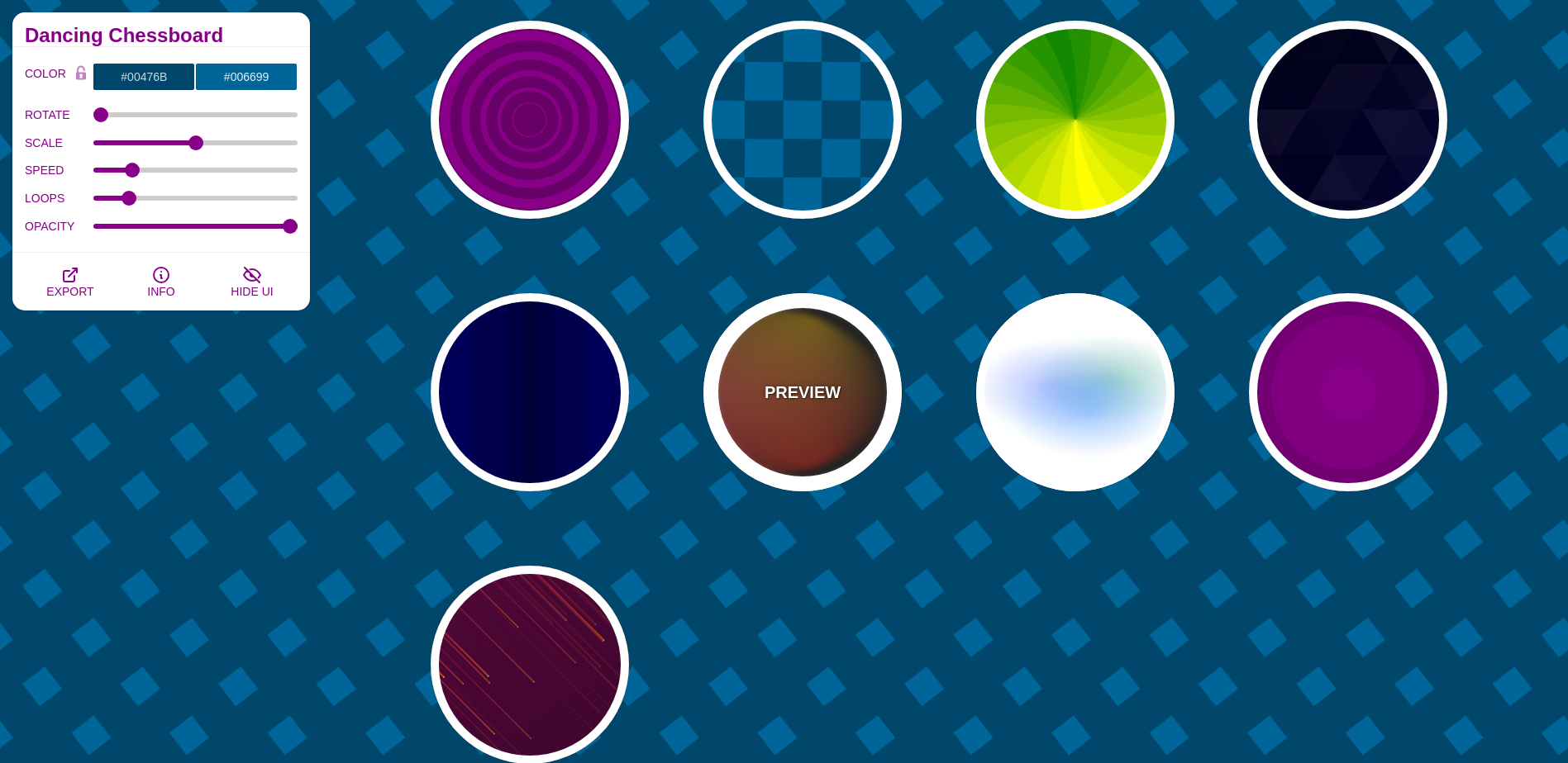
click at [848, 437] on div "PREVIEW" at bounding box center [802, 392] width 198 height 198
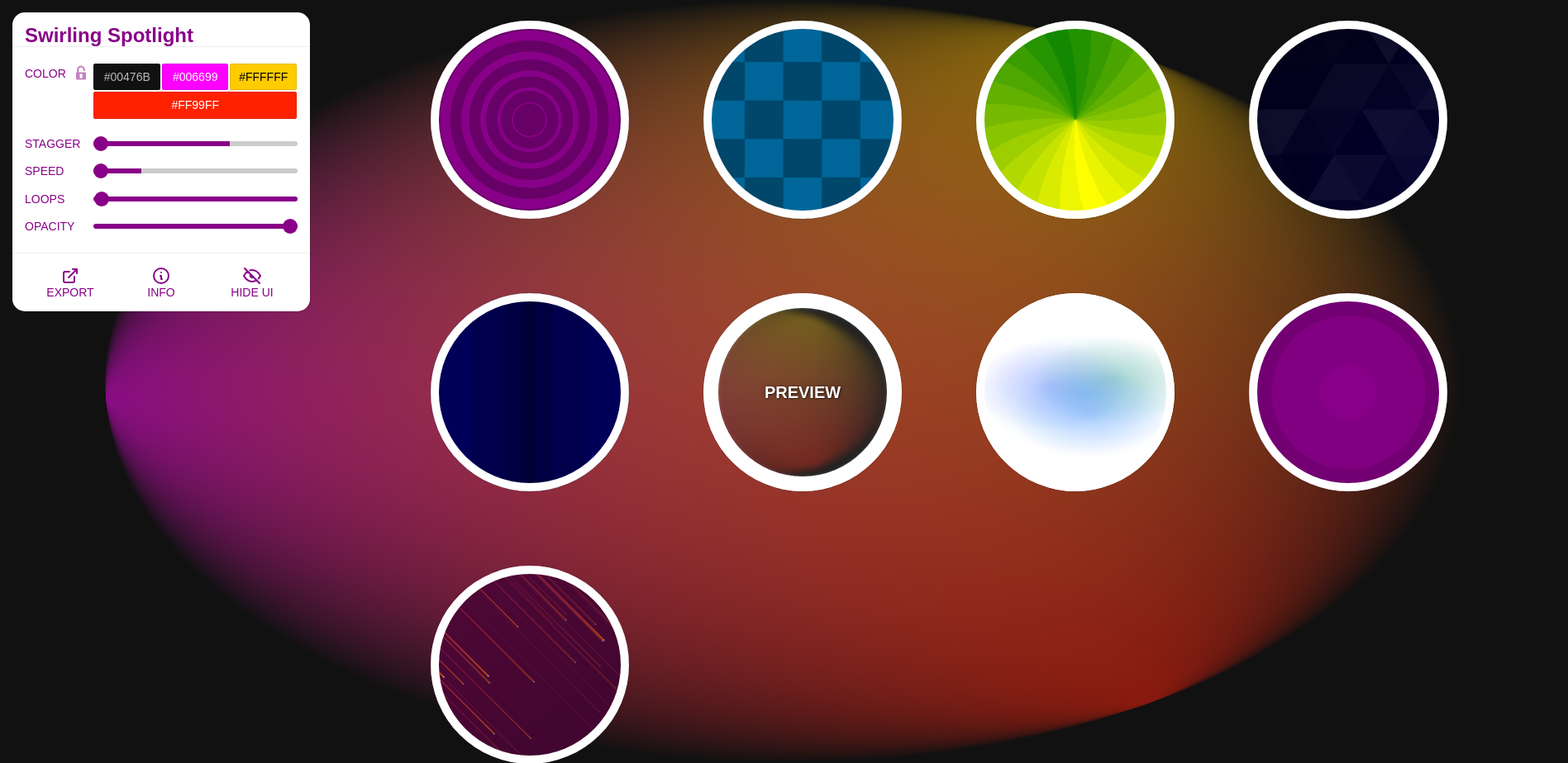
type input "#111111"
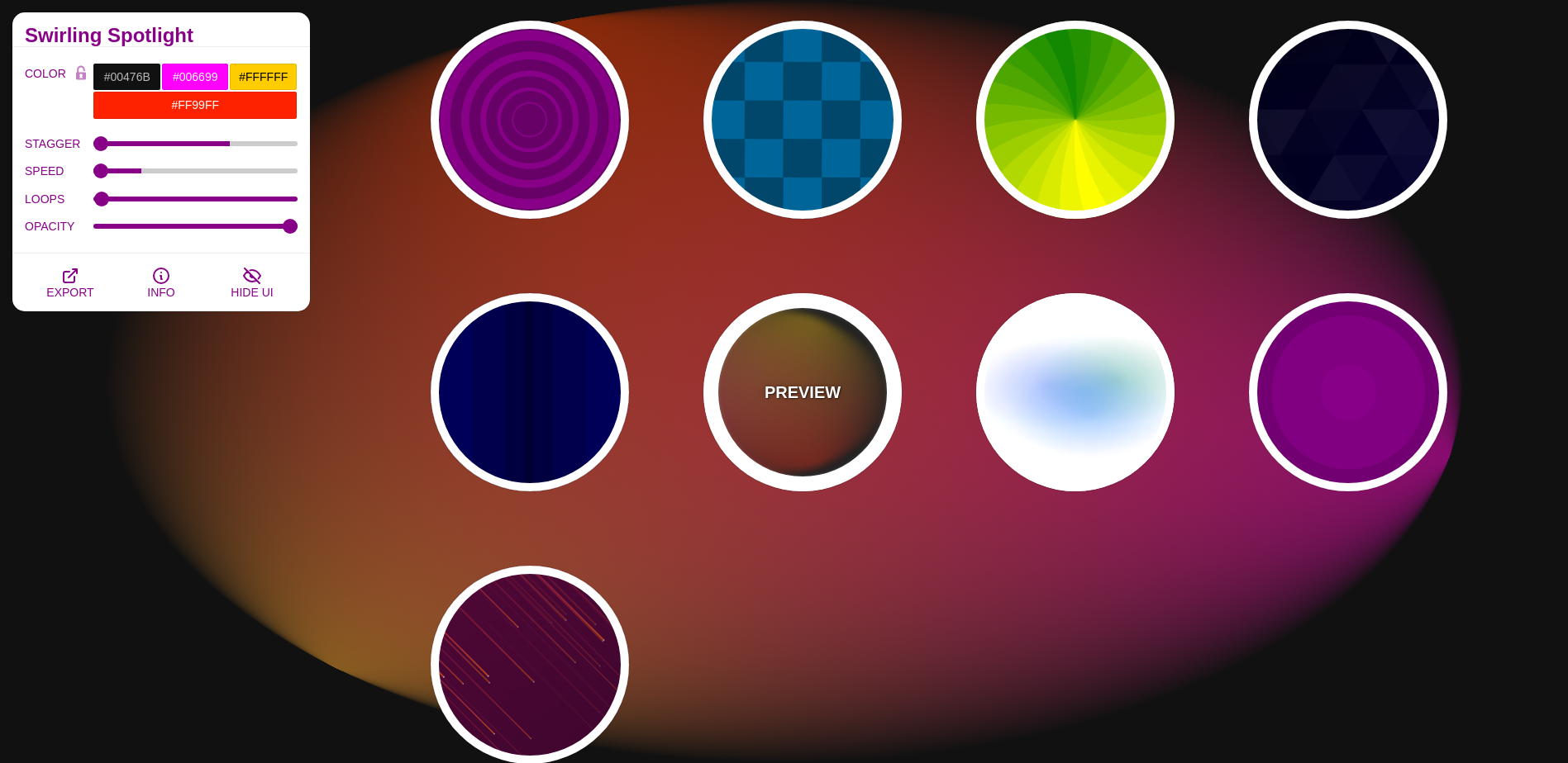
type input "#FF00FF"
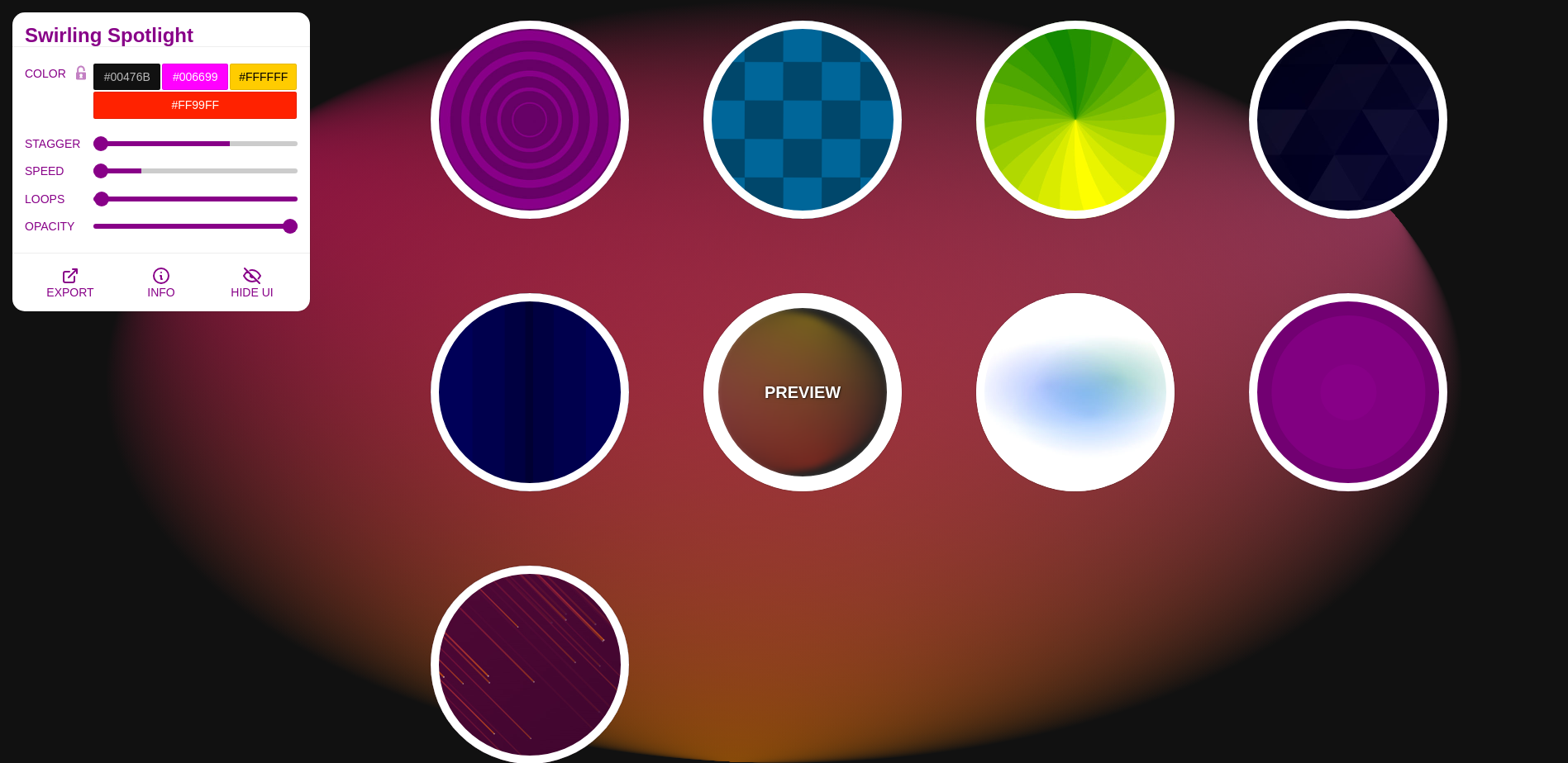
type input "#FFCC00"
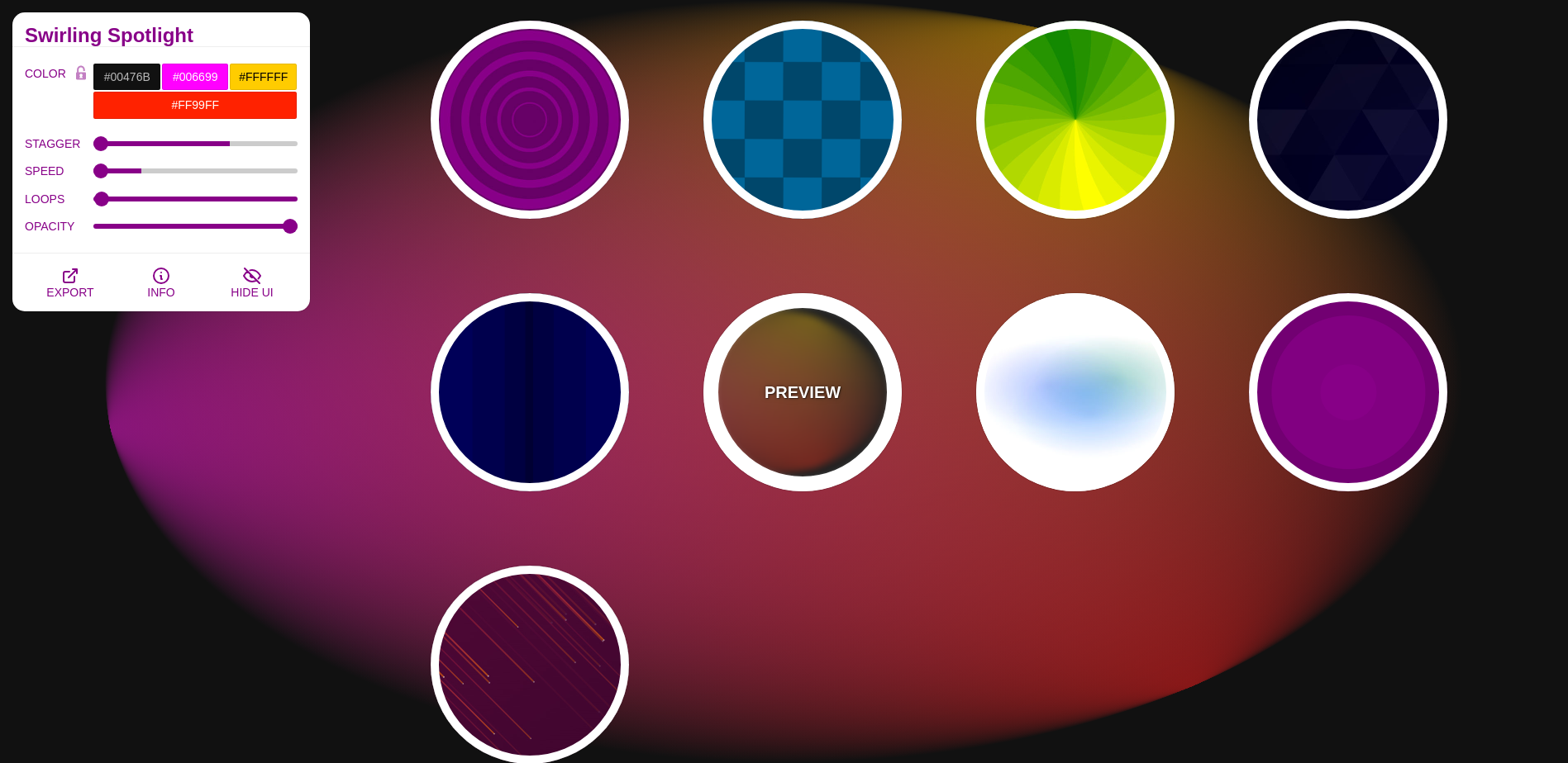
type input "#FF2200"
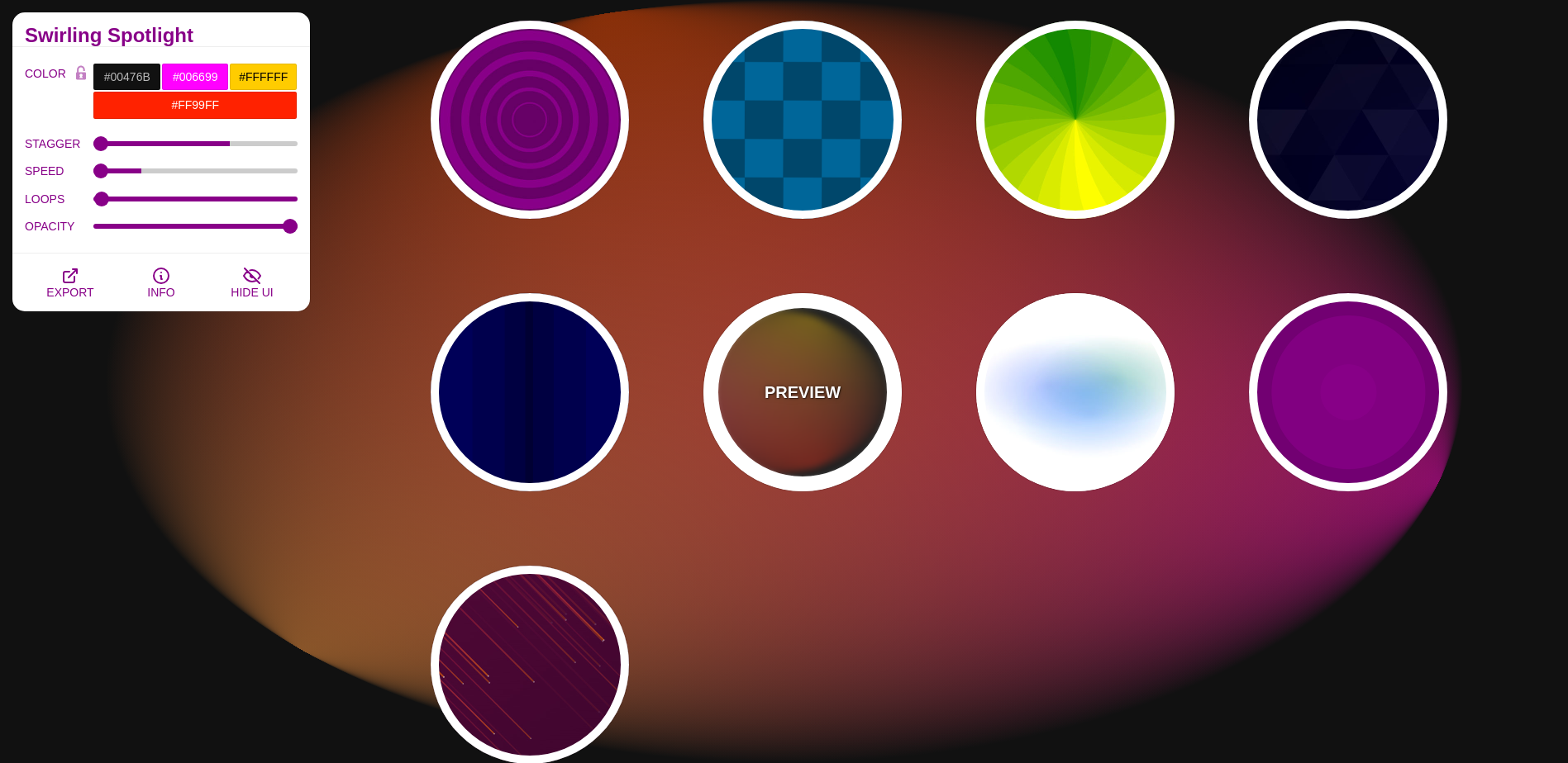
type input "4"
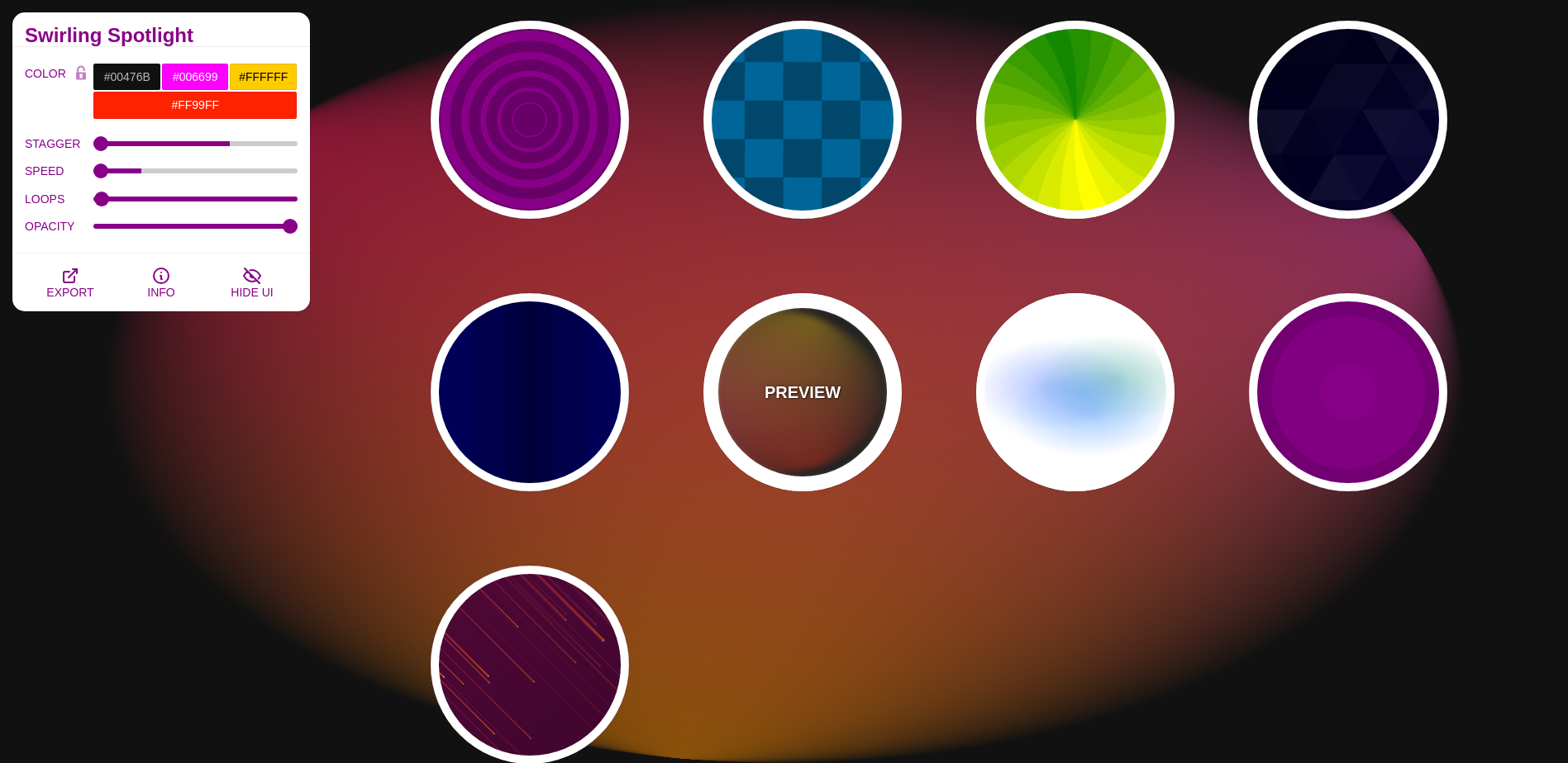
type input "12"
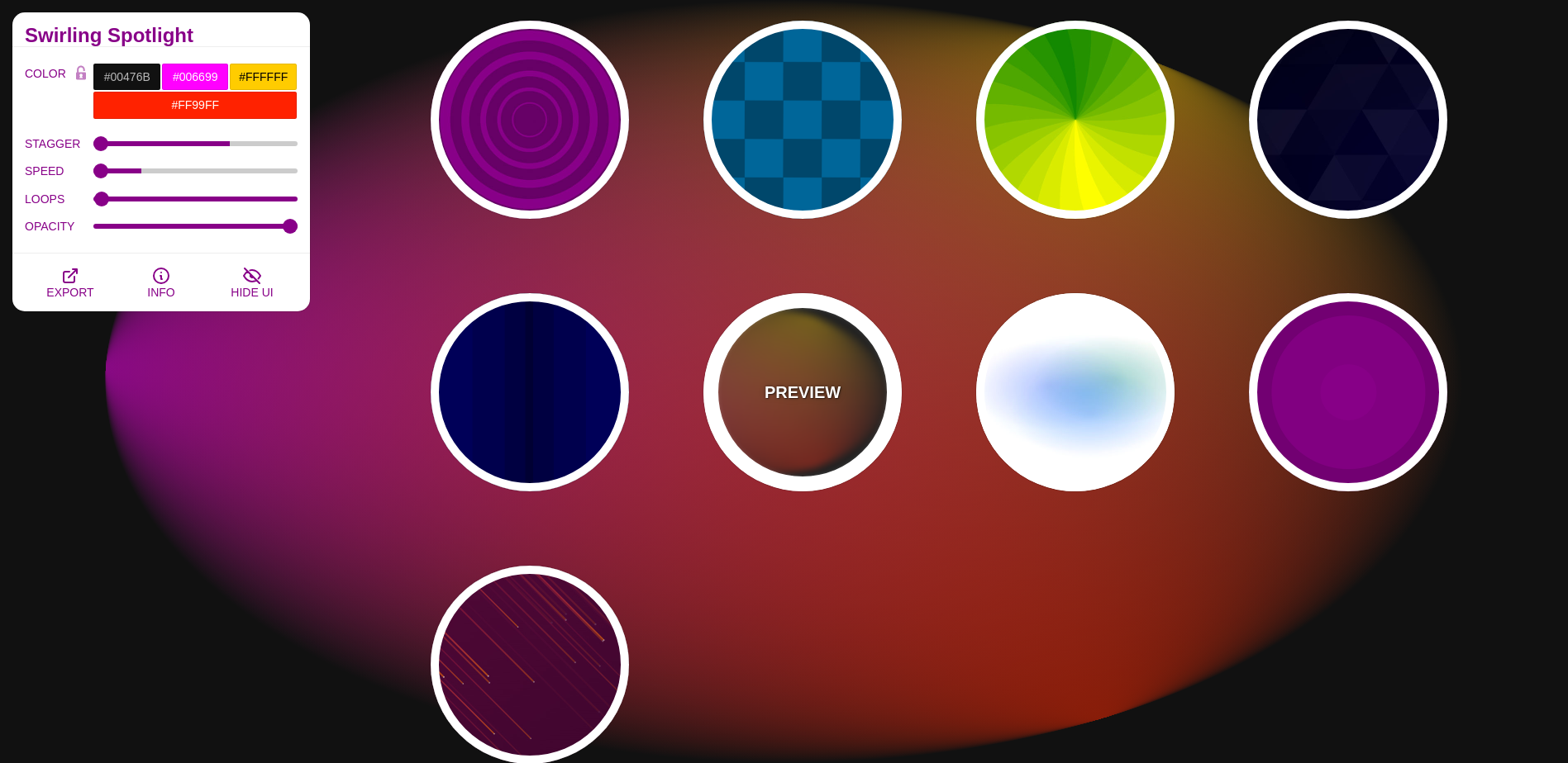
type input "999"
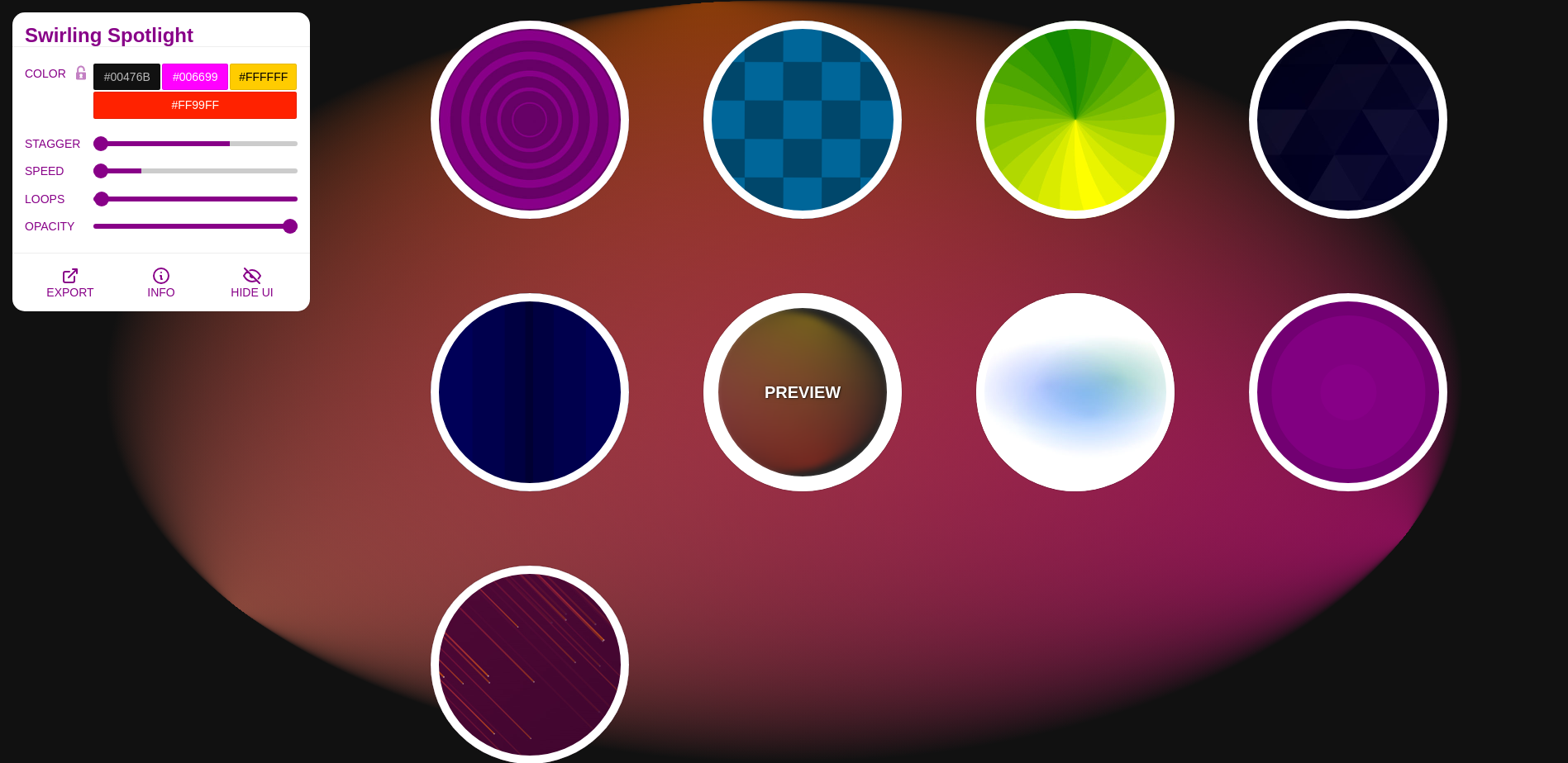
type input "1"
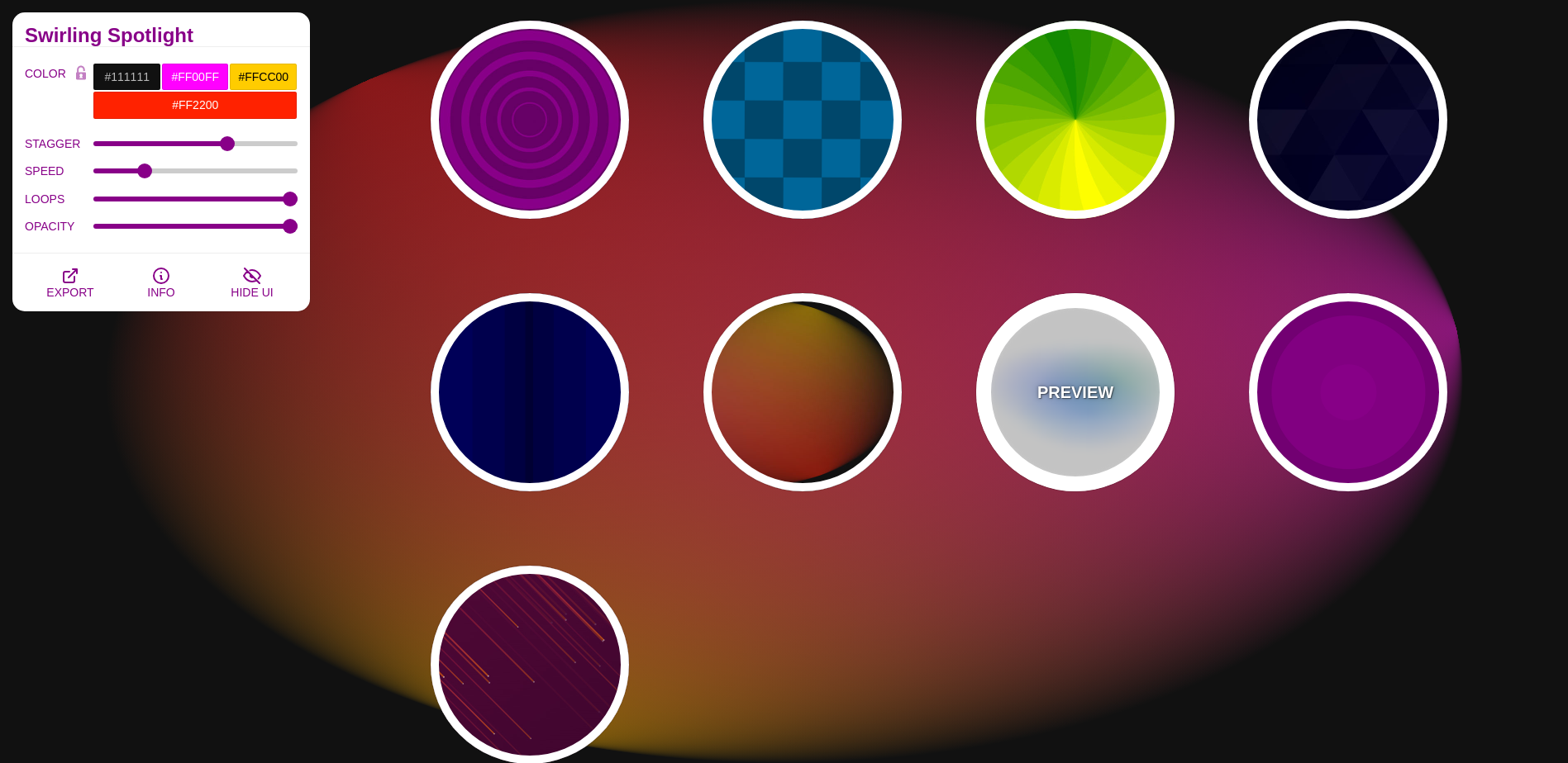
click at [1058, 418] on div "PREVIEW" at bounding box center [1075, 392] width 198 height 198
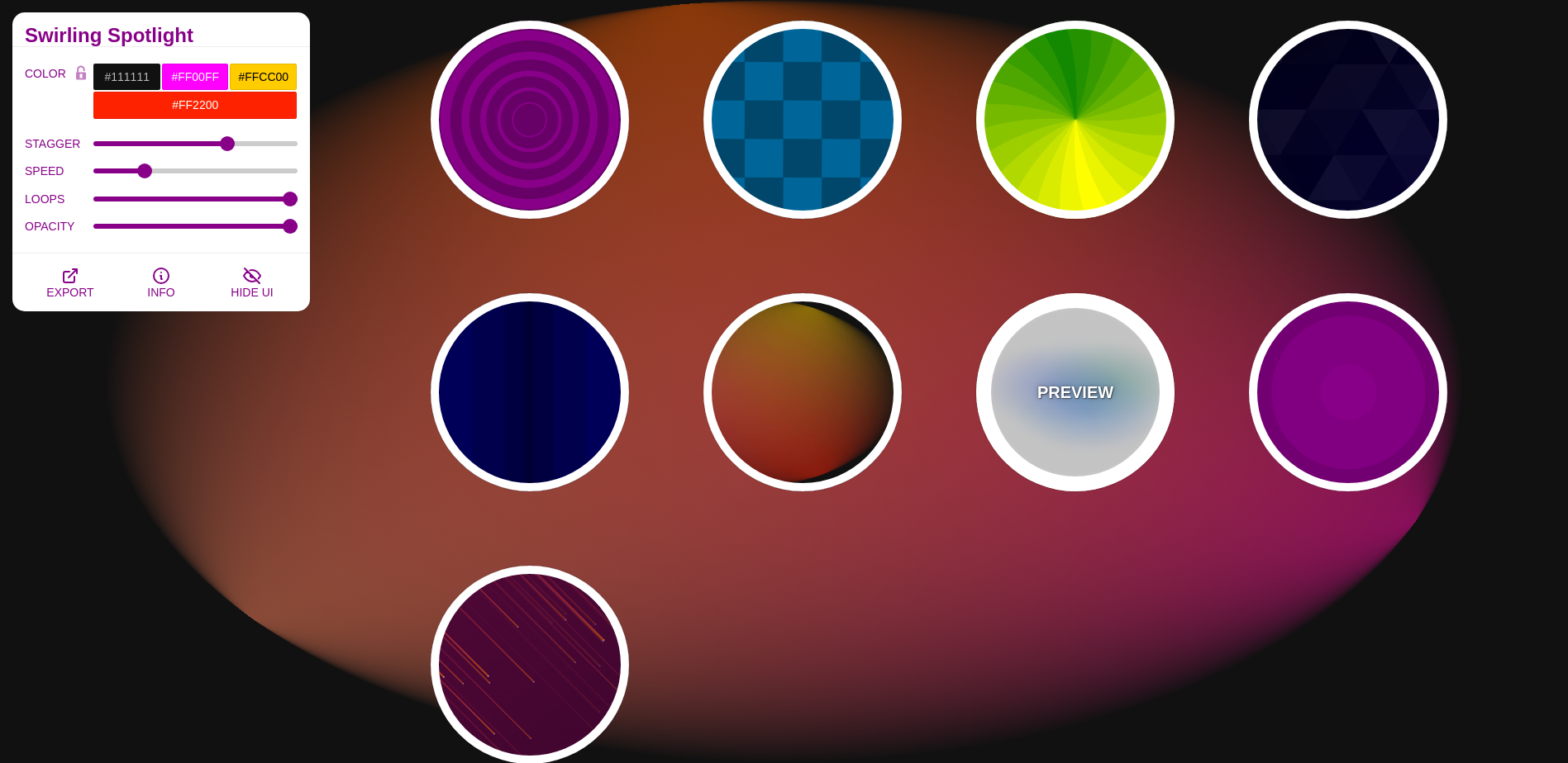
type input "#FFFFFF"
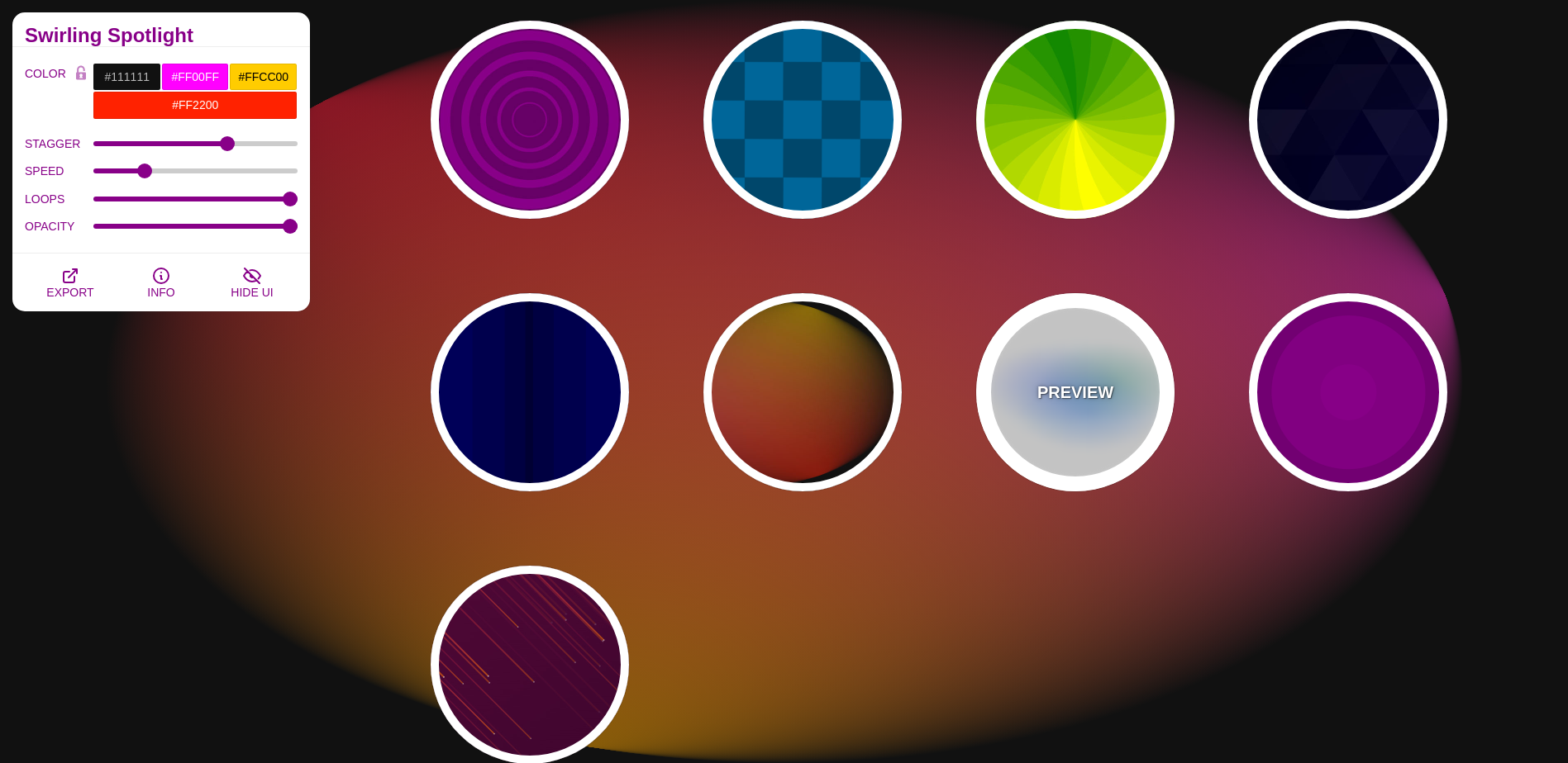
type input "#AA00FF"
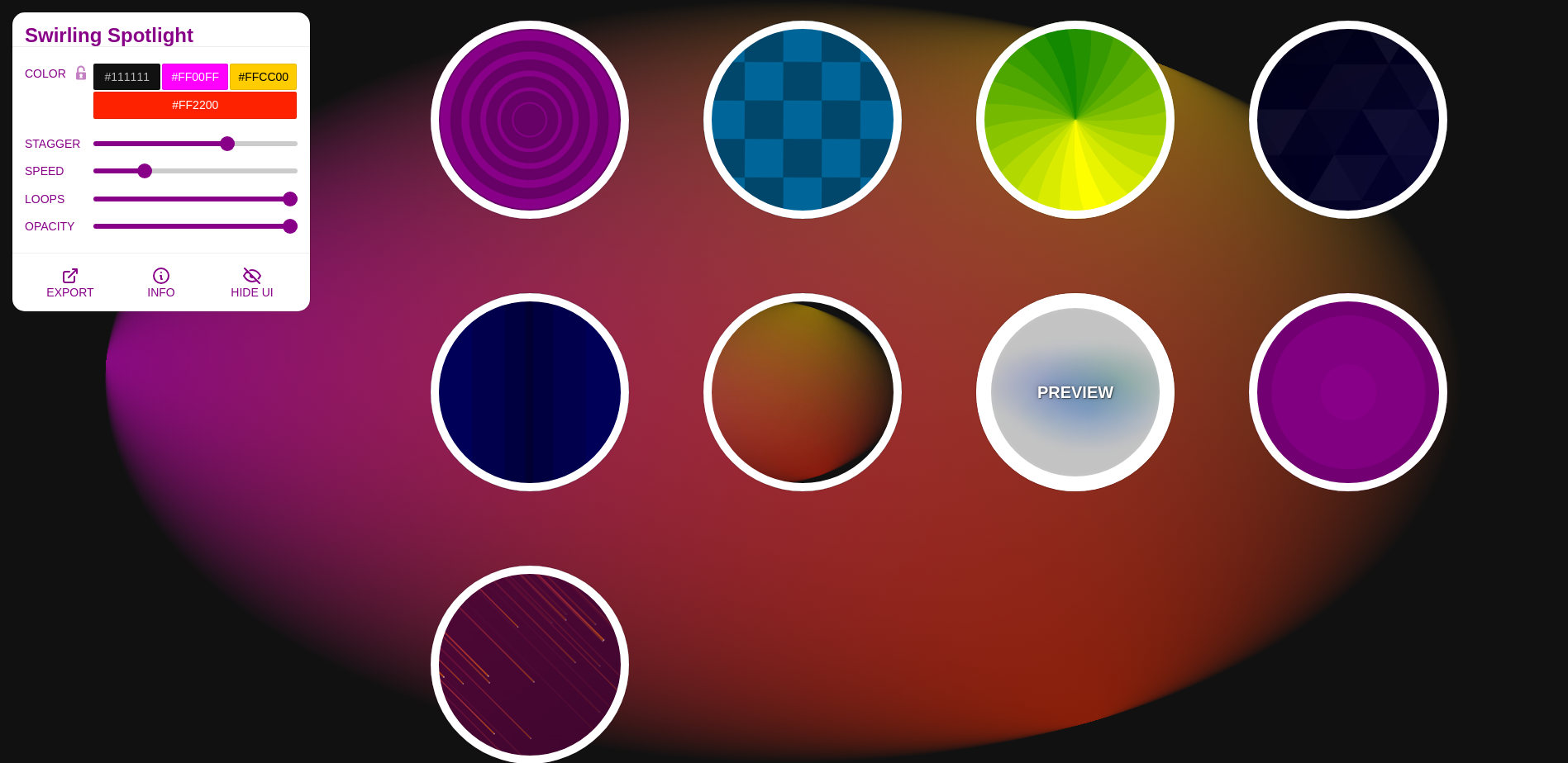
type input "#0088FF"
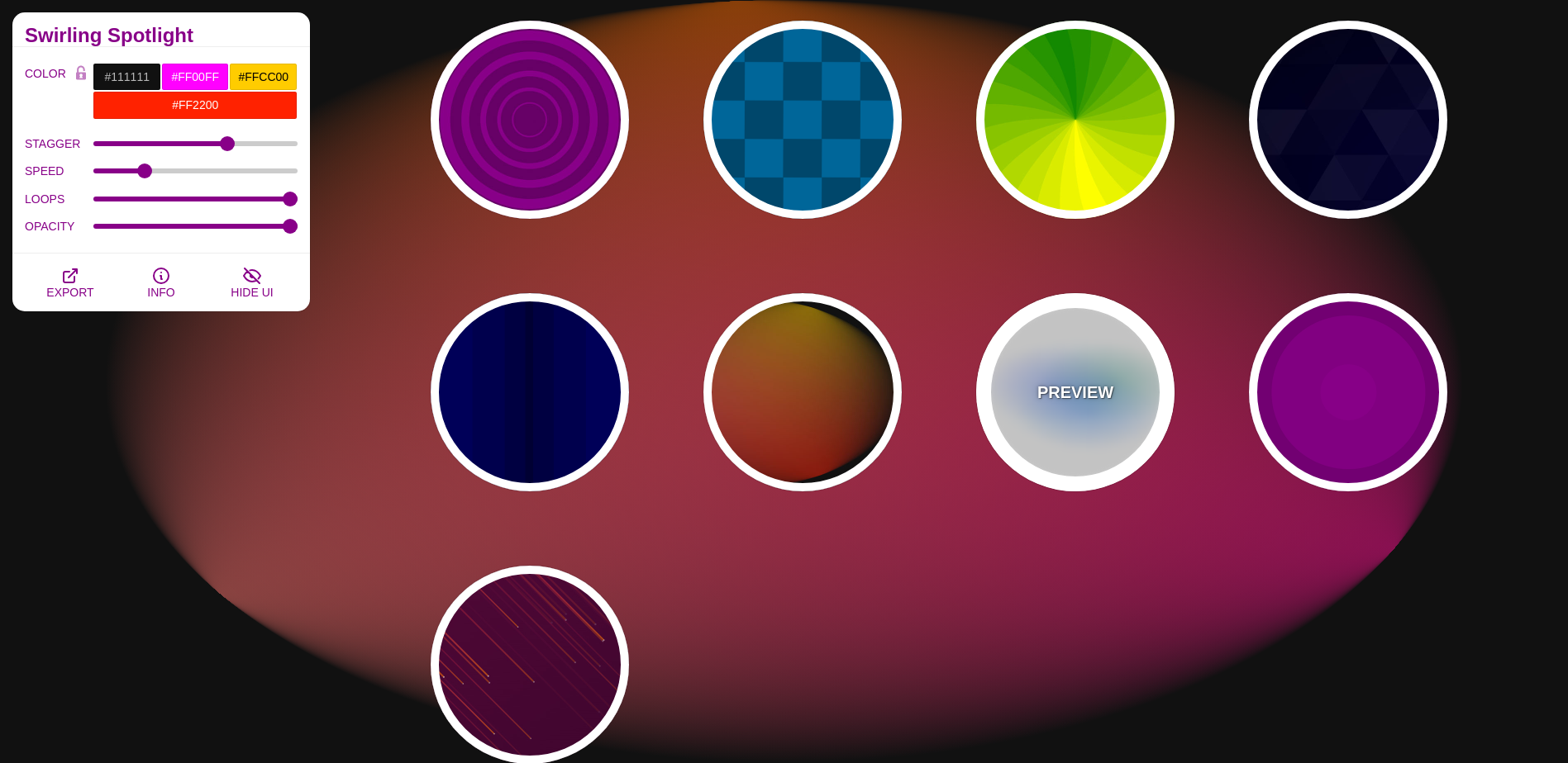
type input "#008800"
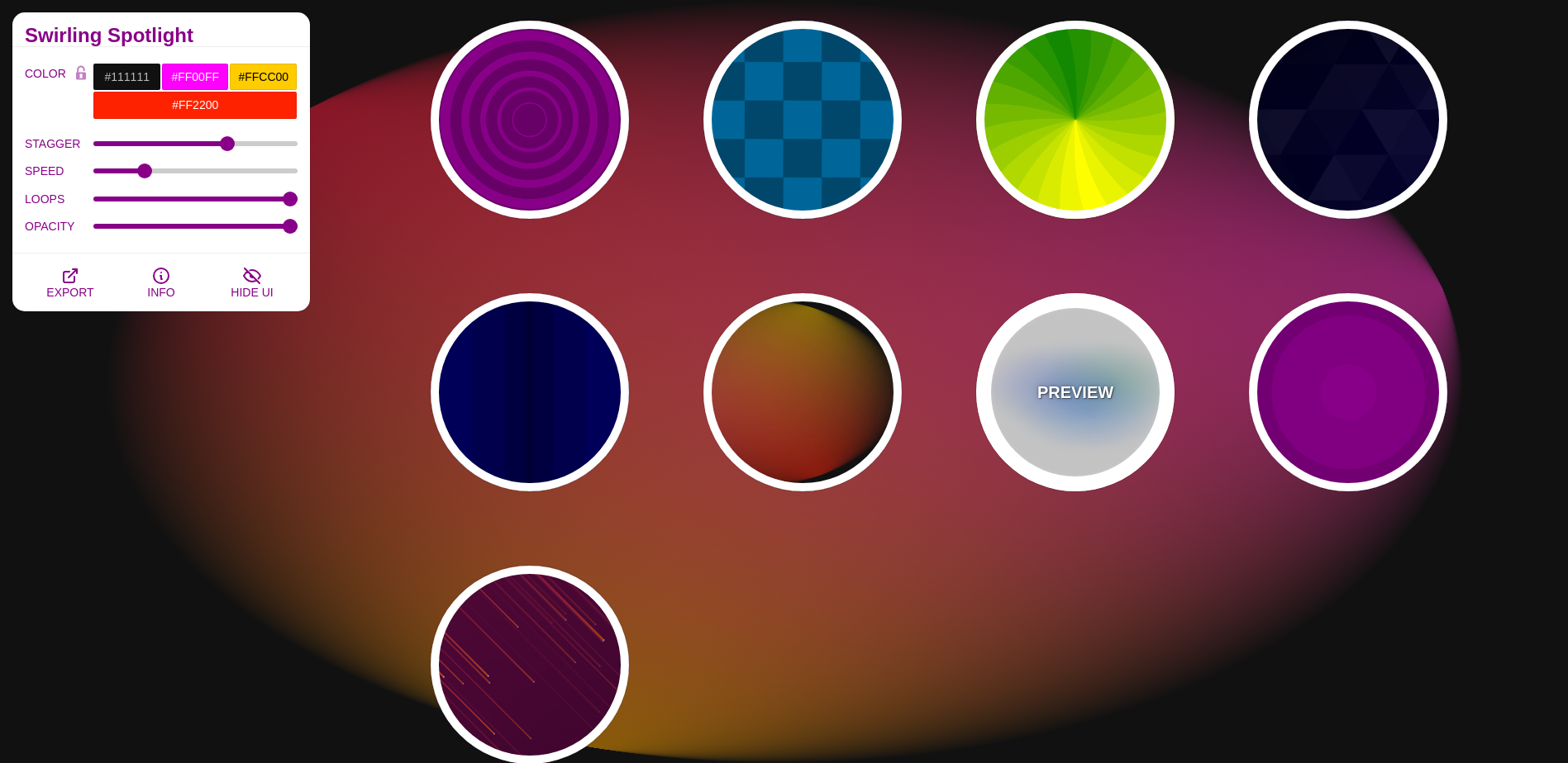
type input "8"
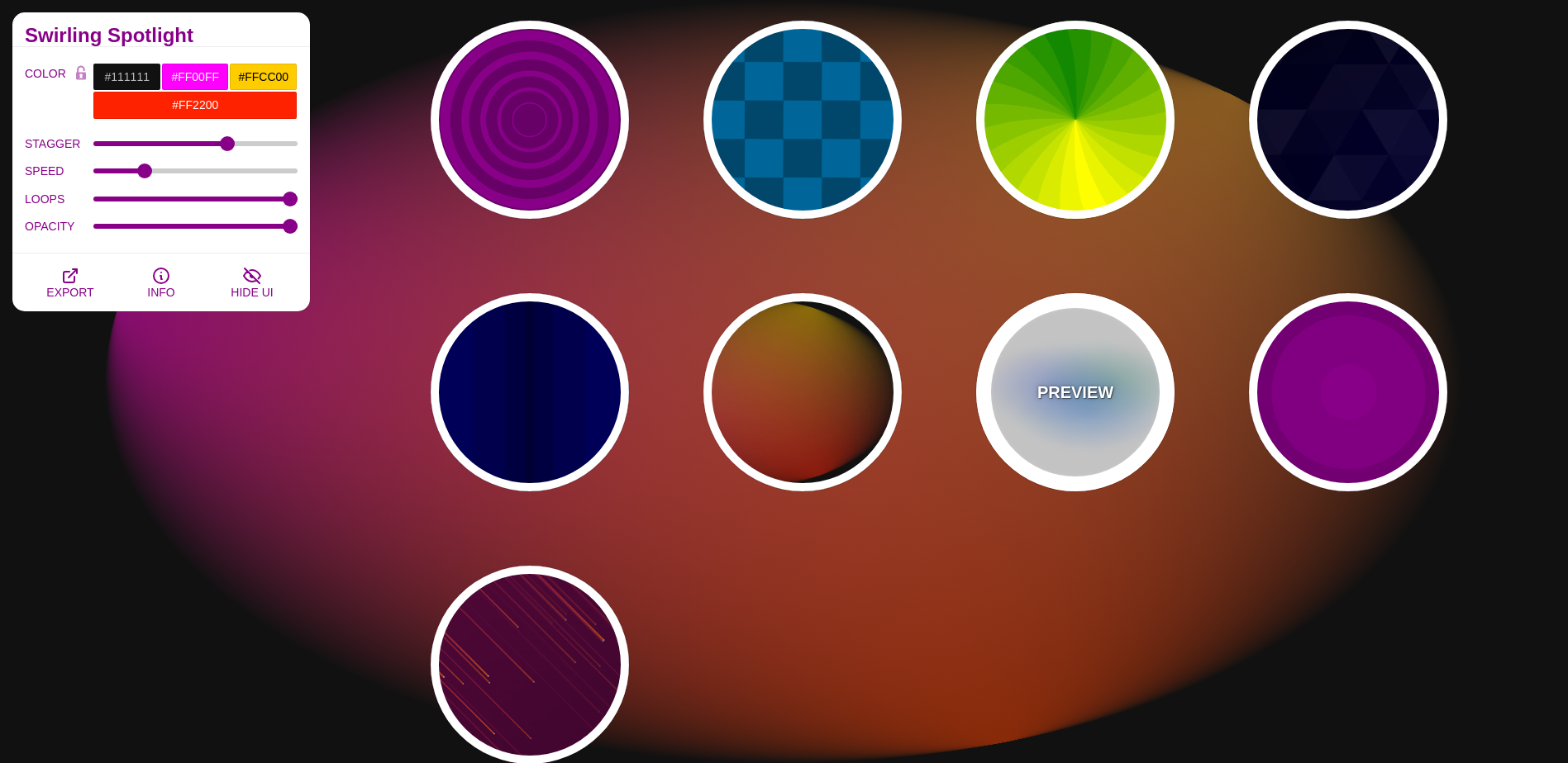
type input "24"
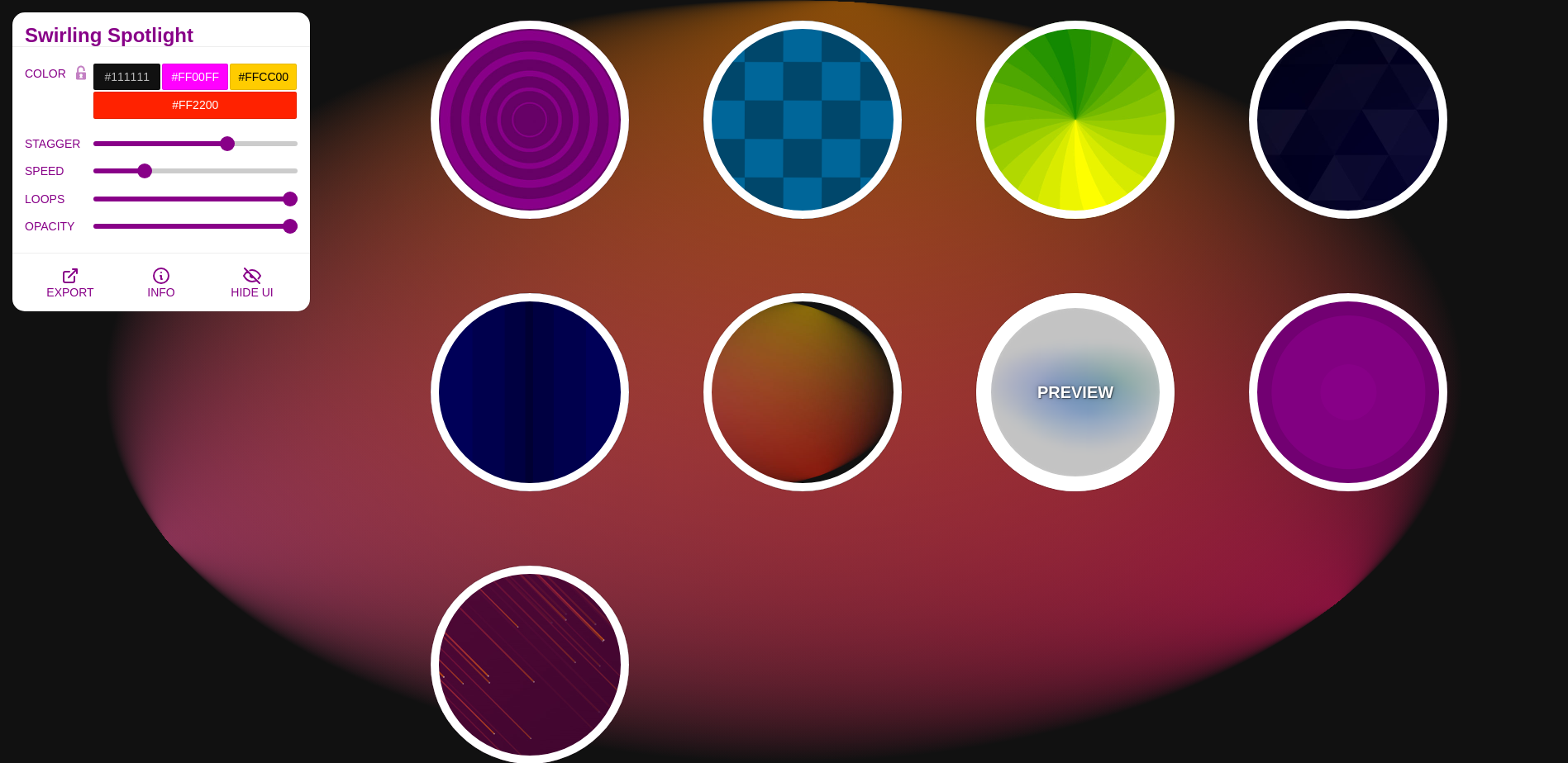
type input "0.5"
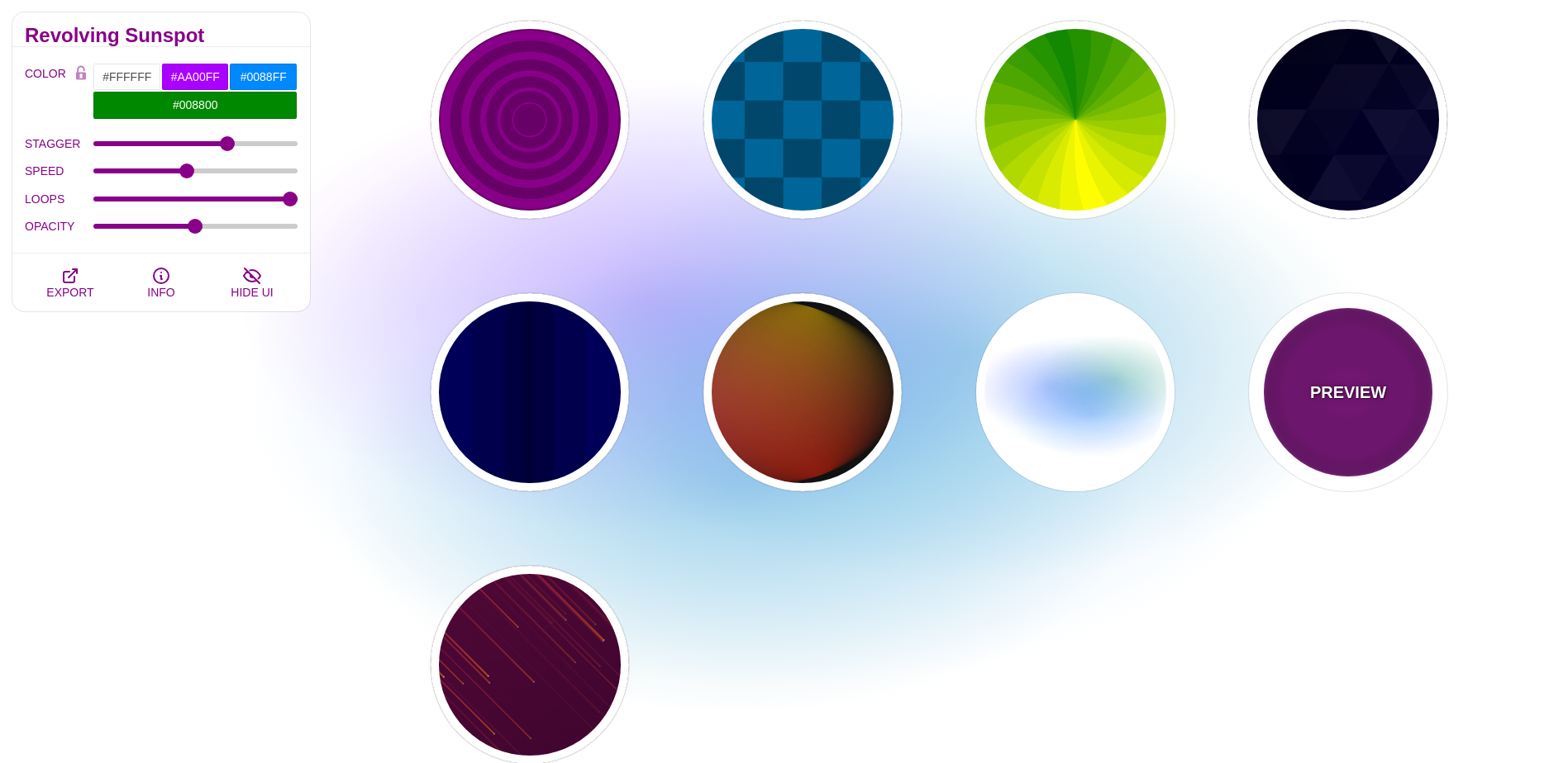
click at [1372, 418] on div "PREVIEW" at bounding box center [1348, 392] width 198 height 198
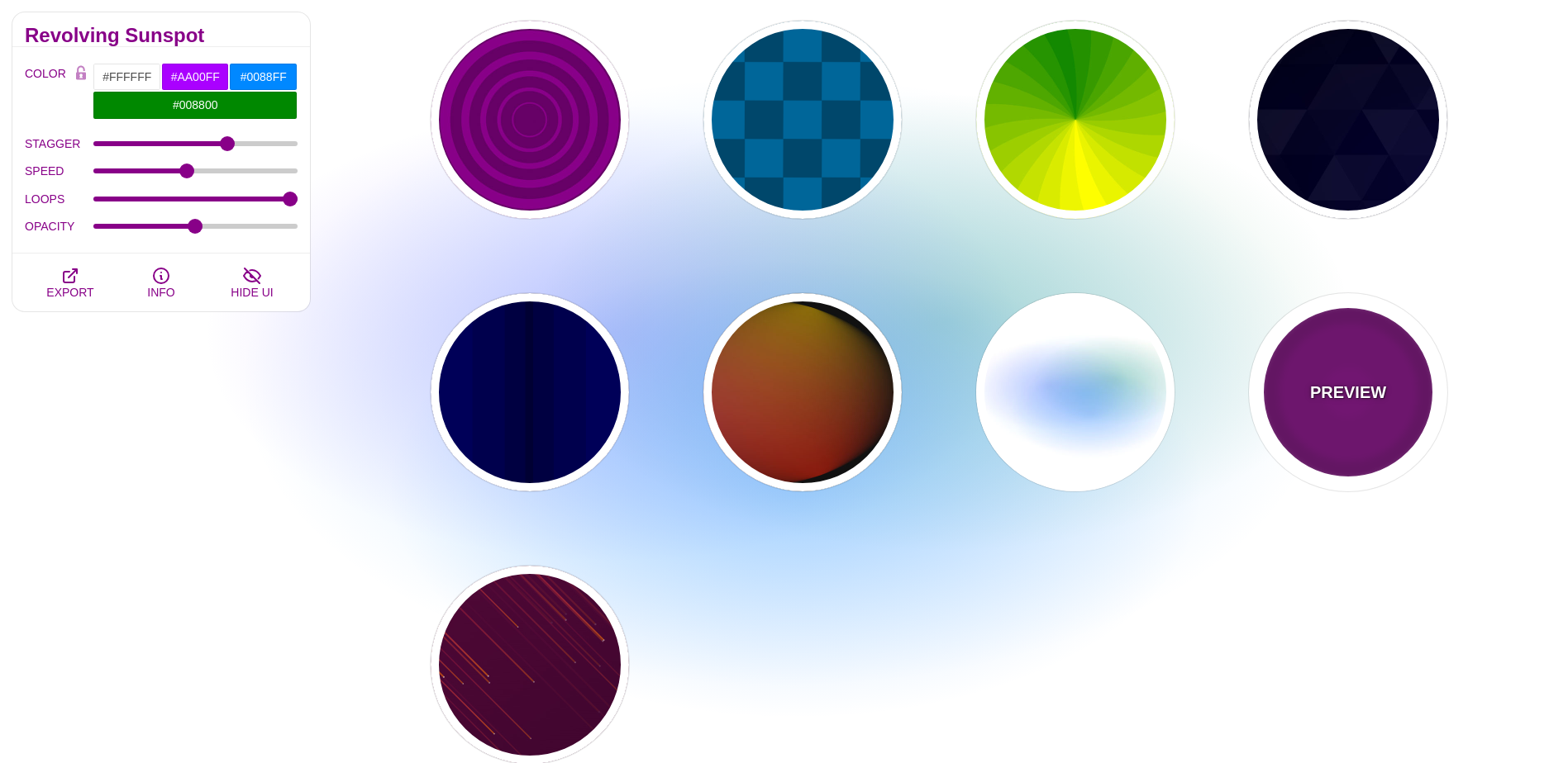
type input "#220022"
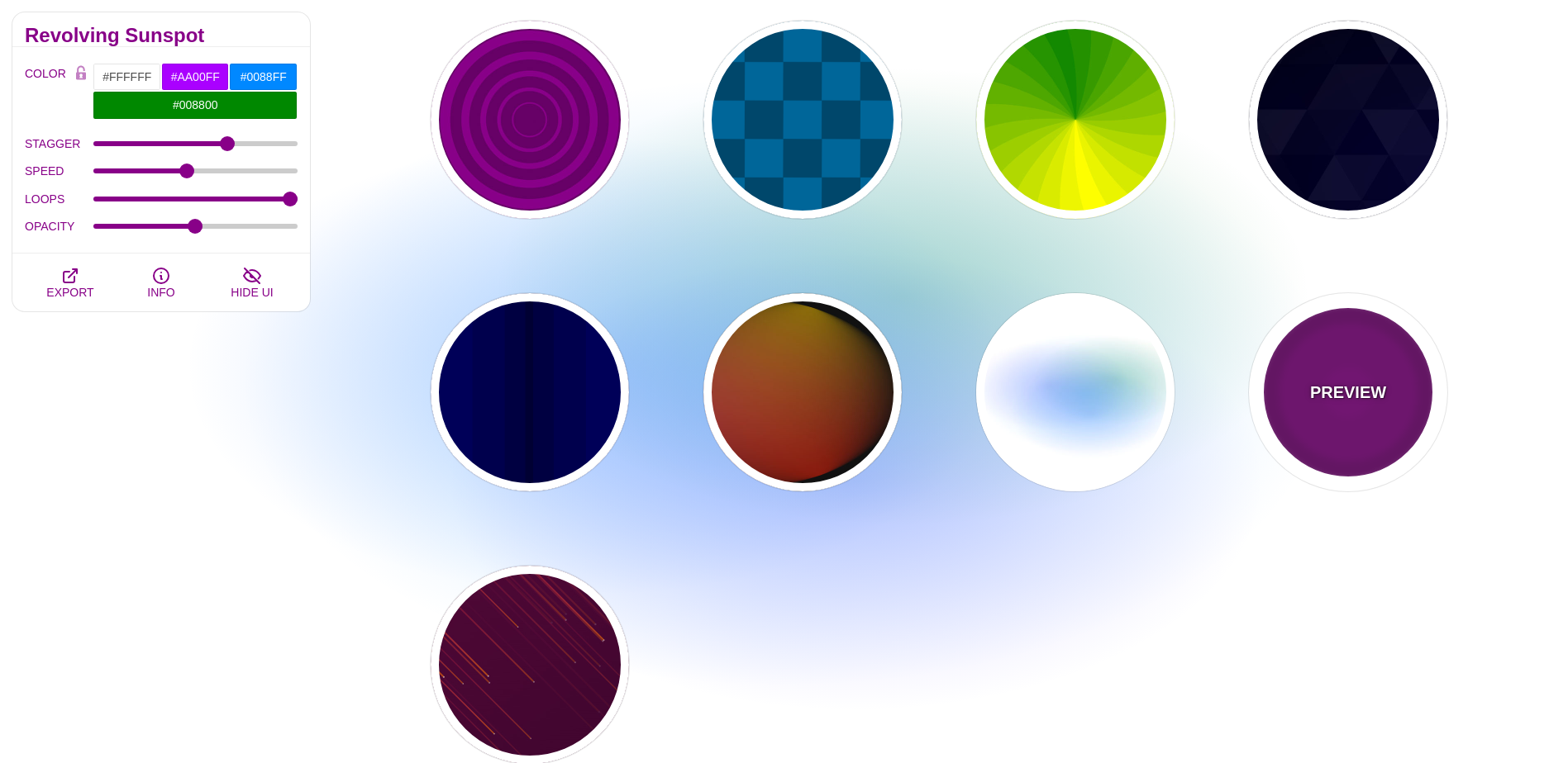
type input "#880088"
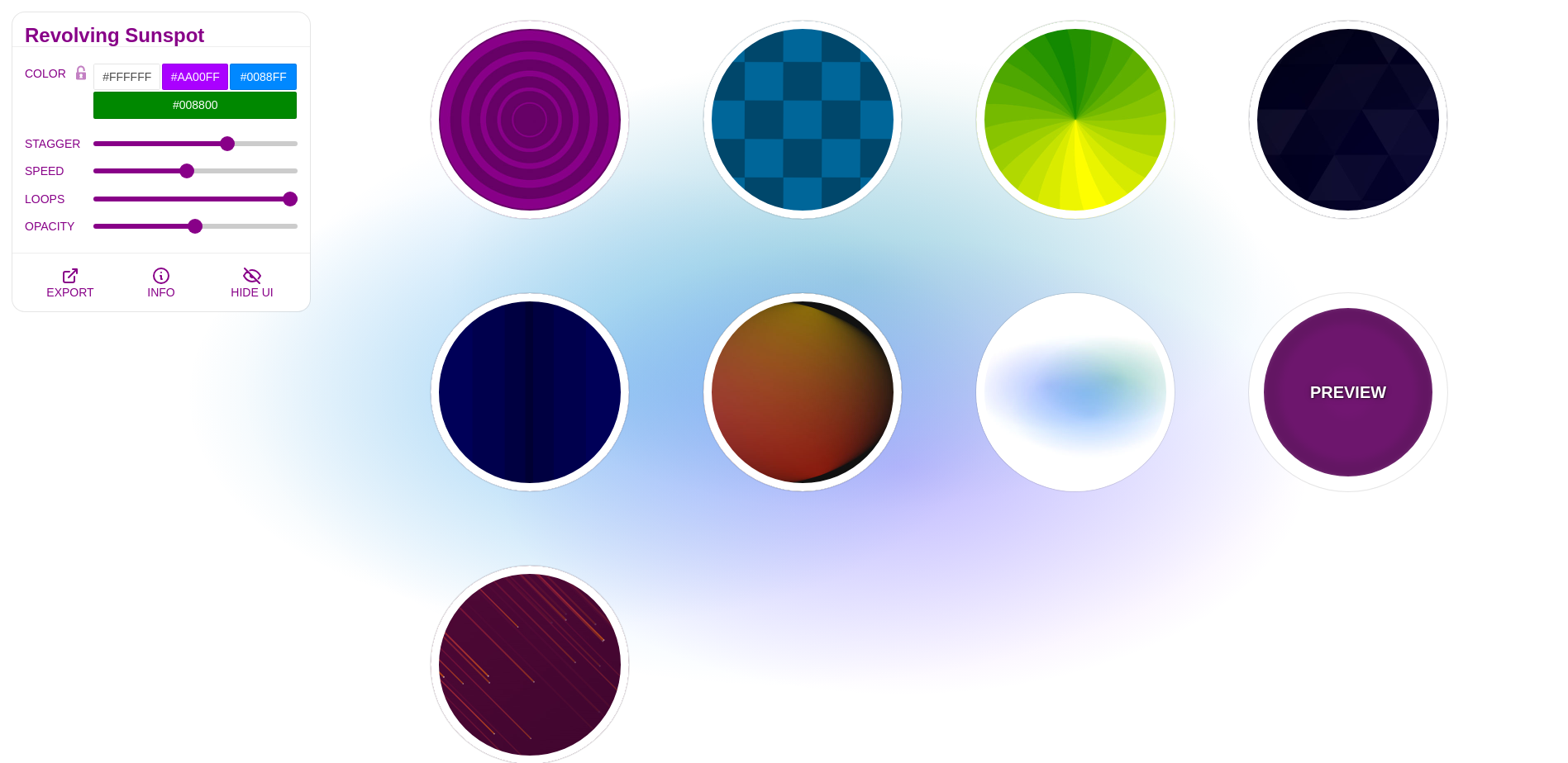
type input "999"
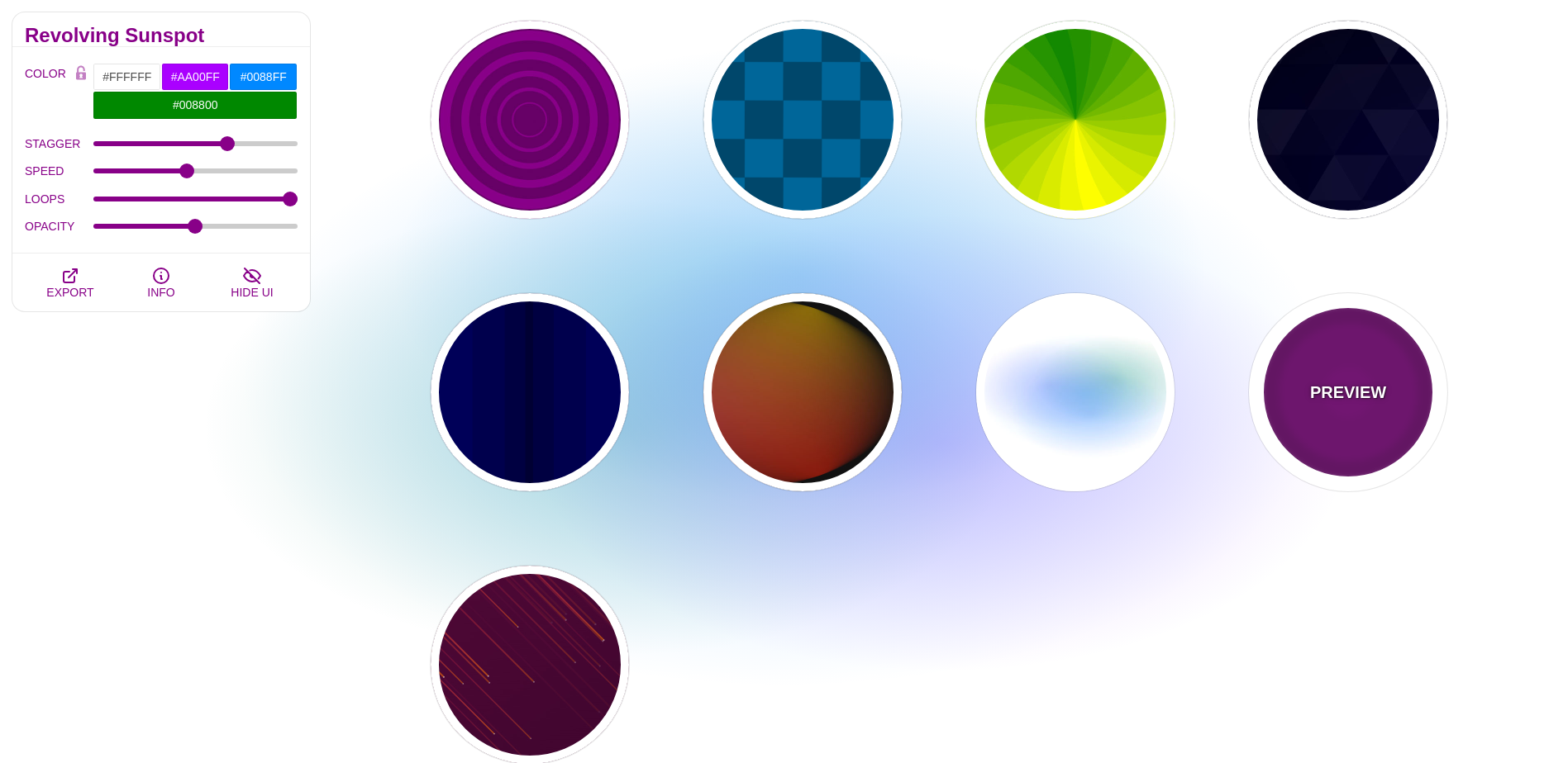
type input "5"
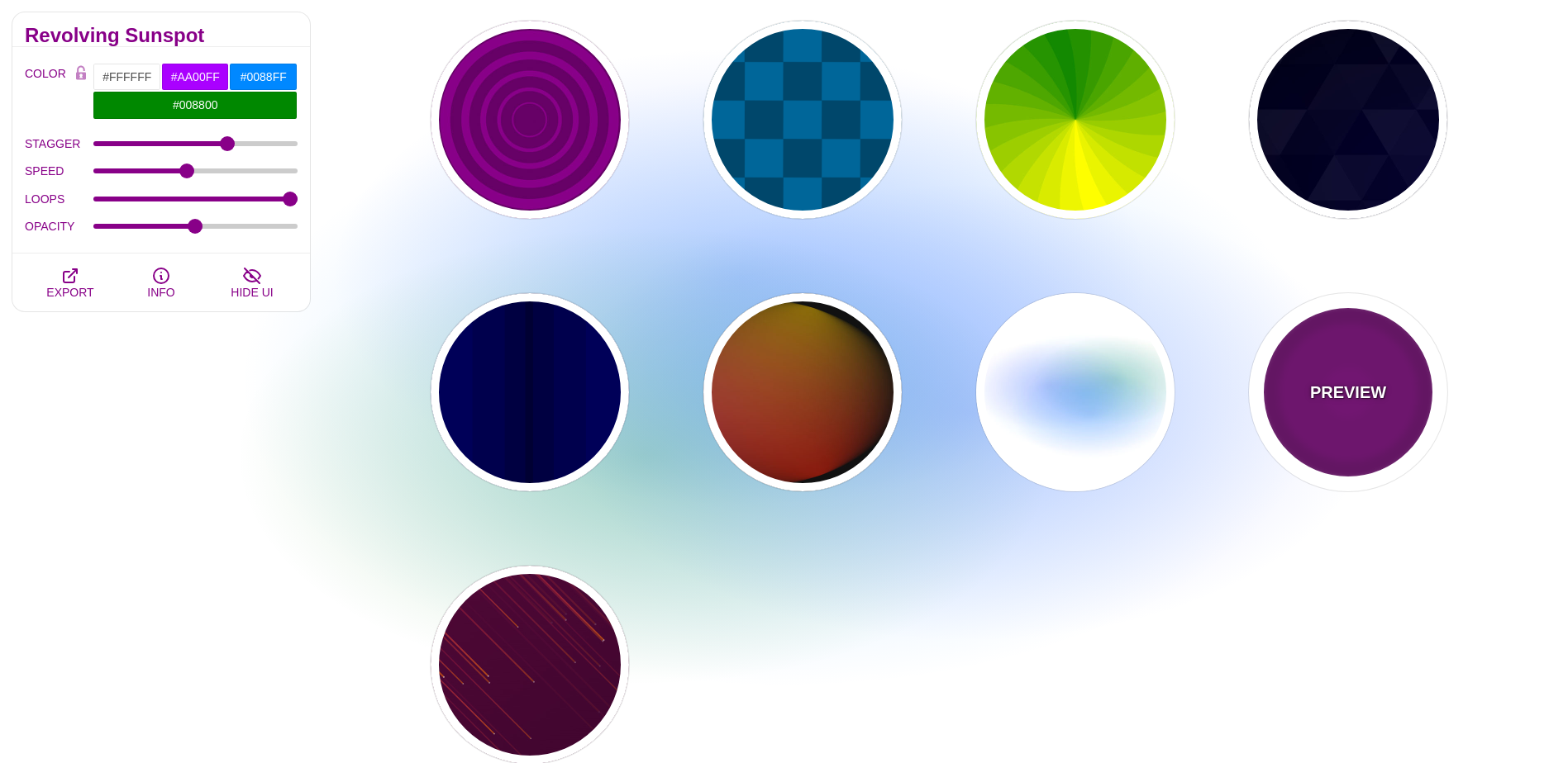
type input "0"
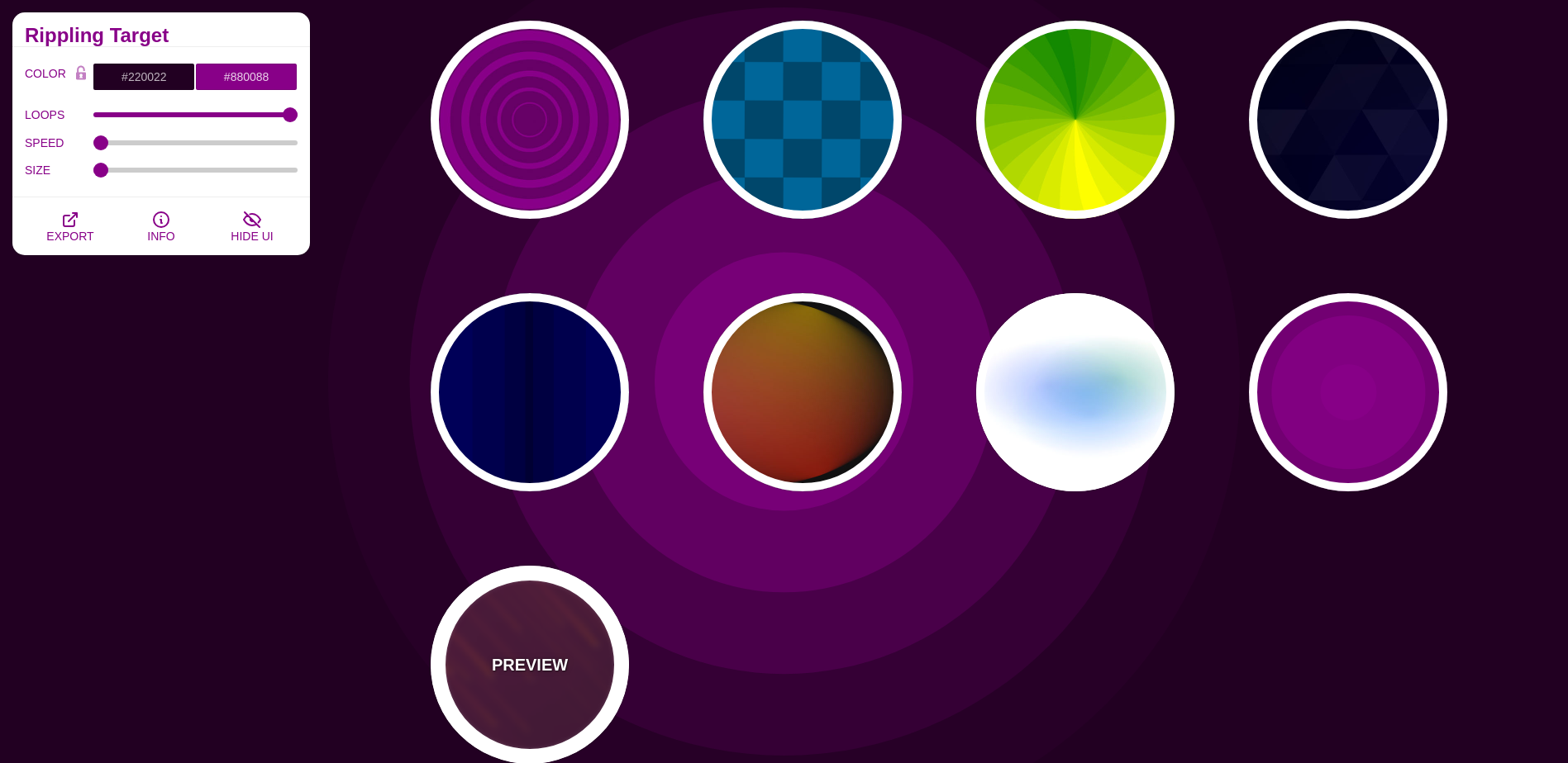
click at [519, 631] on div "PREVIEW" at bounding box center [529, 664] width 198 height 198
type input "#FF7700"
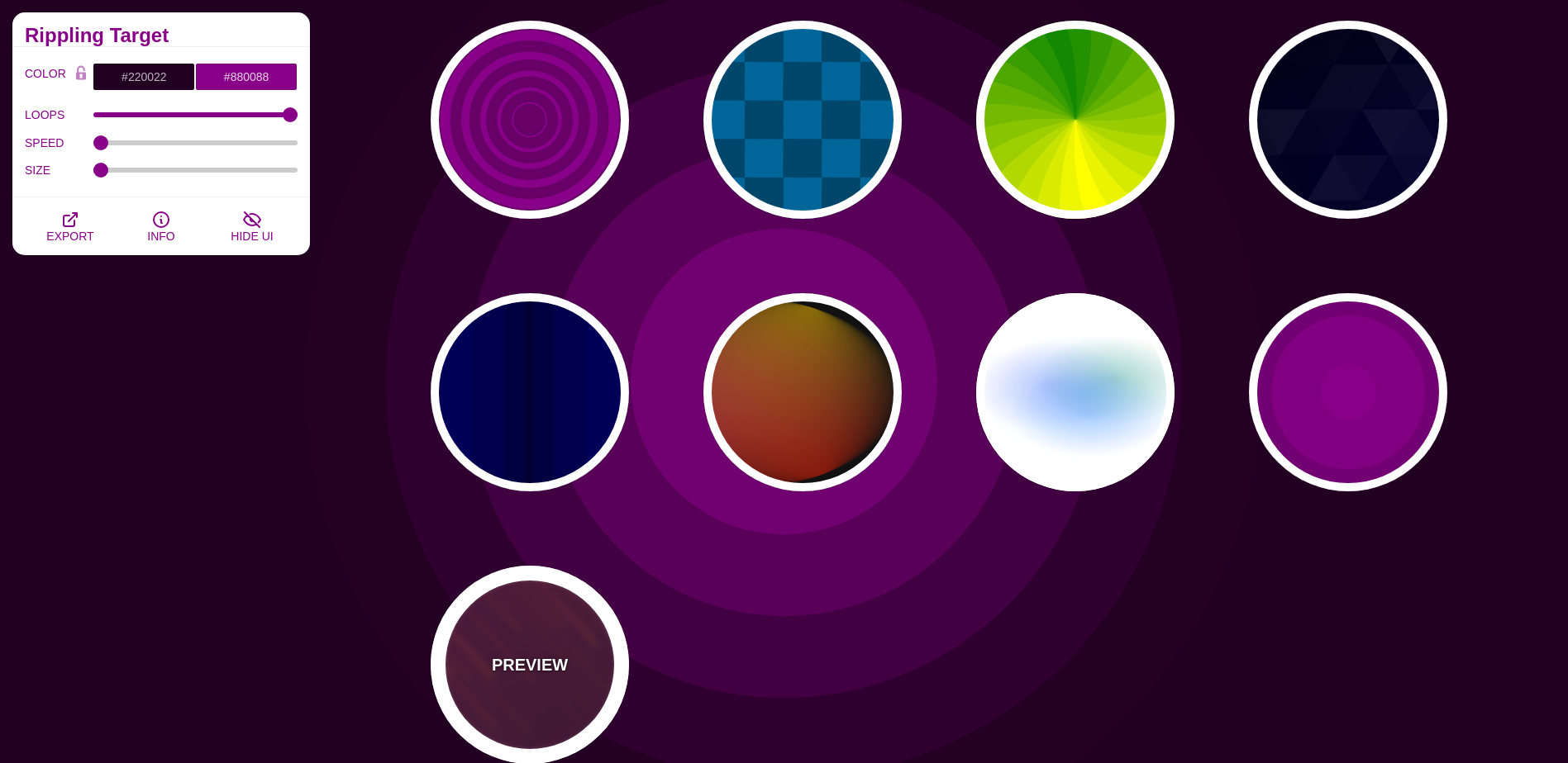
type input "#FFFFFF"
type input "10"
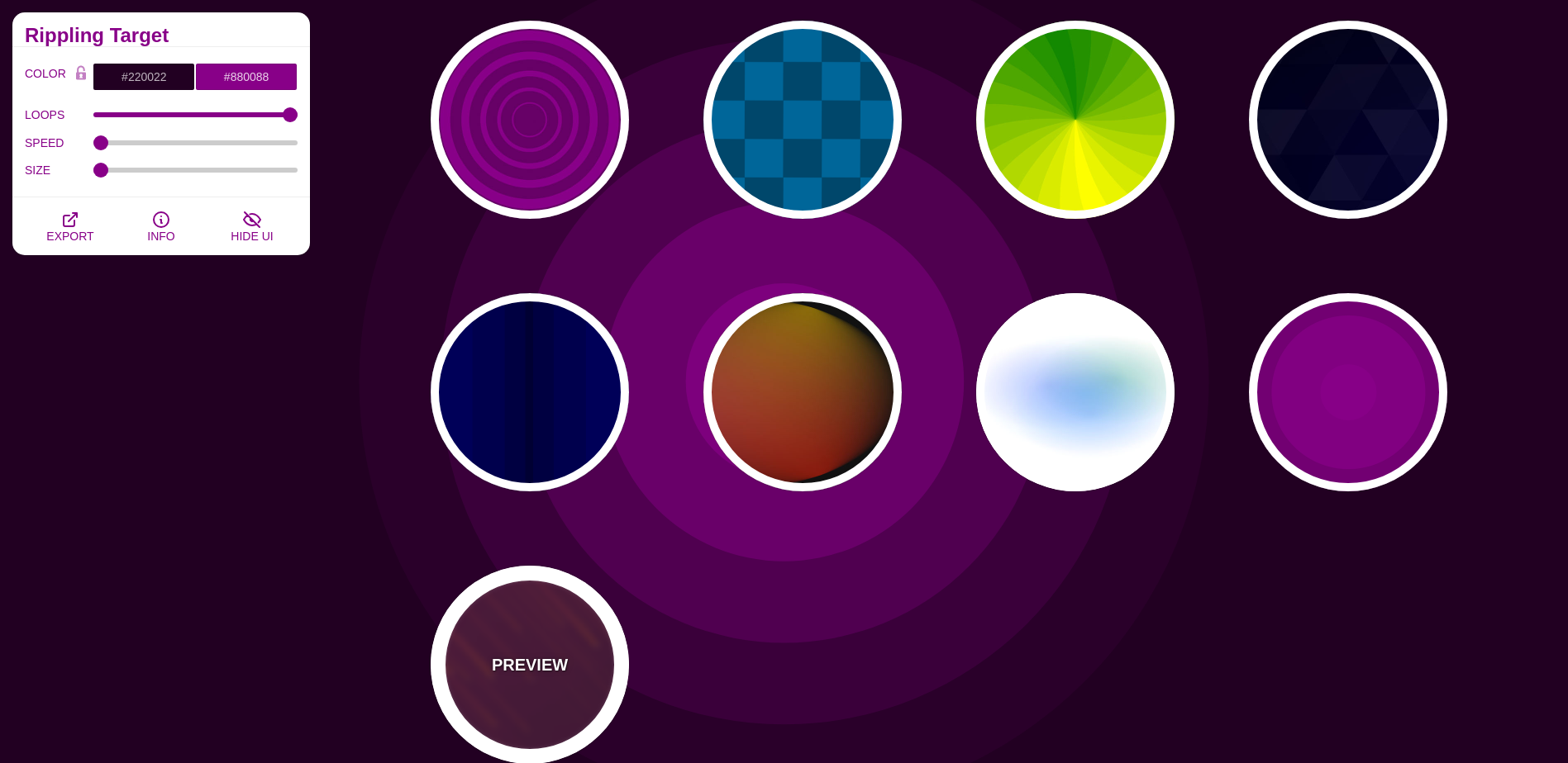
type input "999"
type input "3"
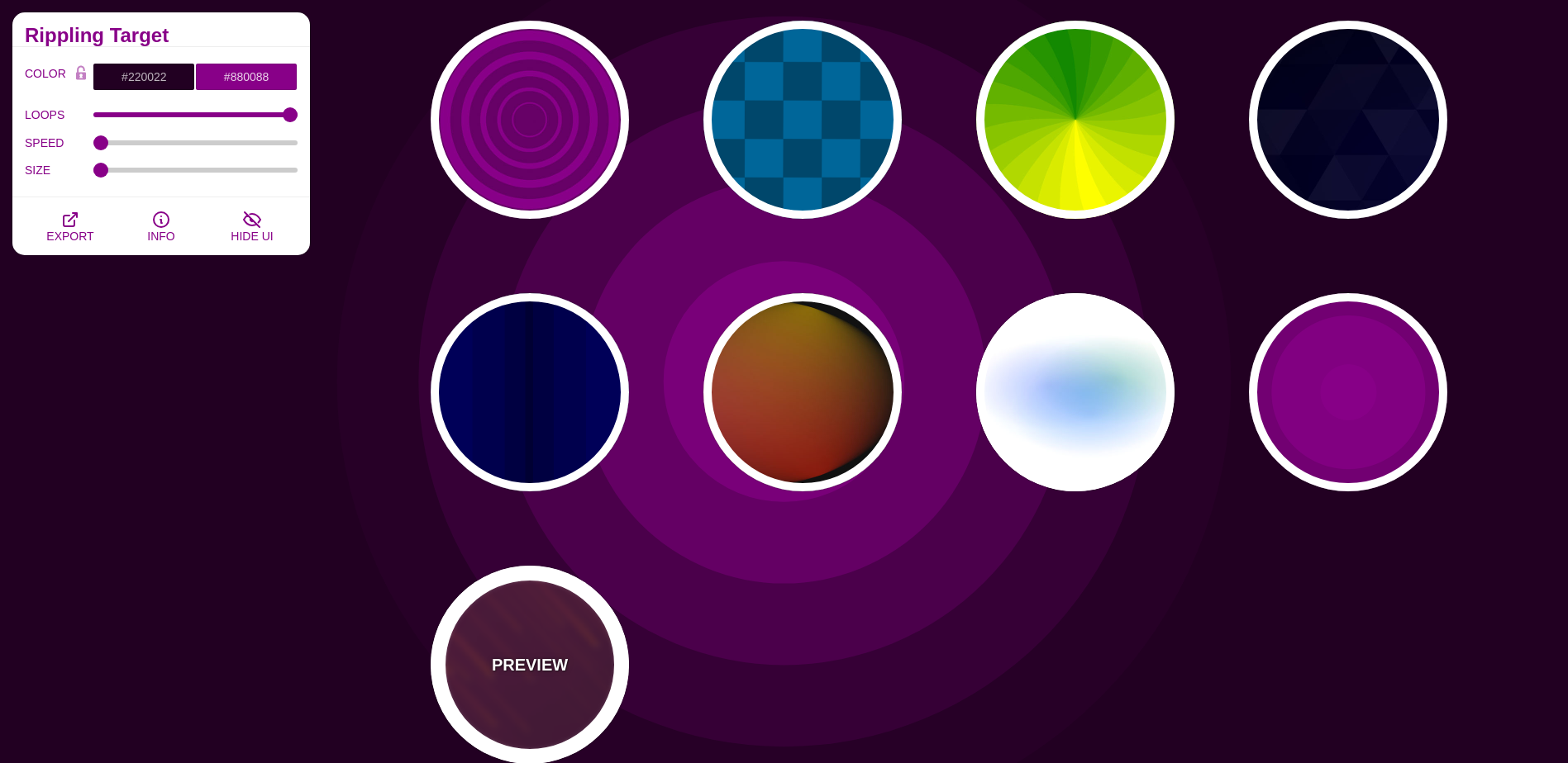
type input "1.5"
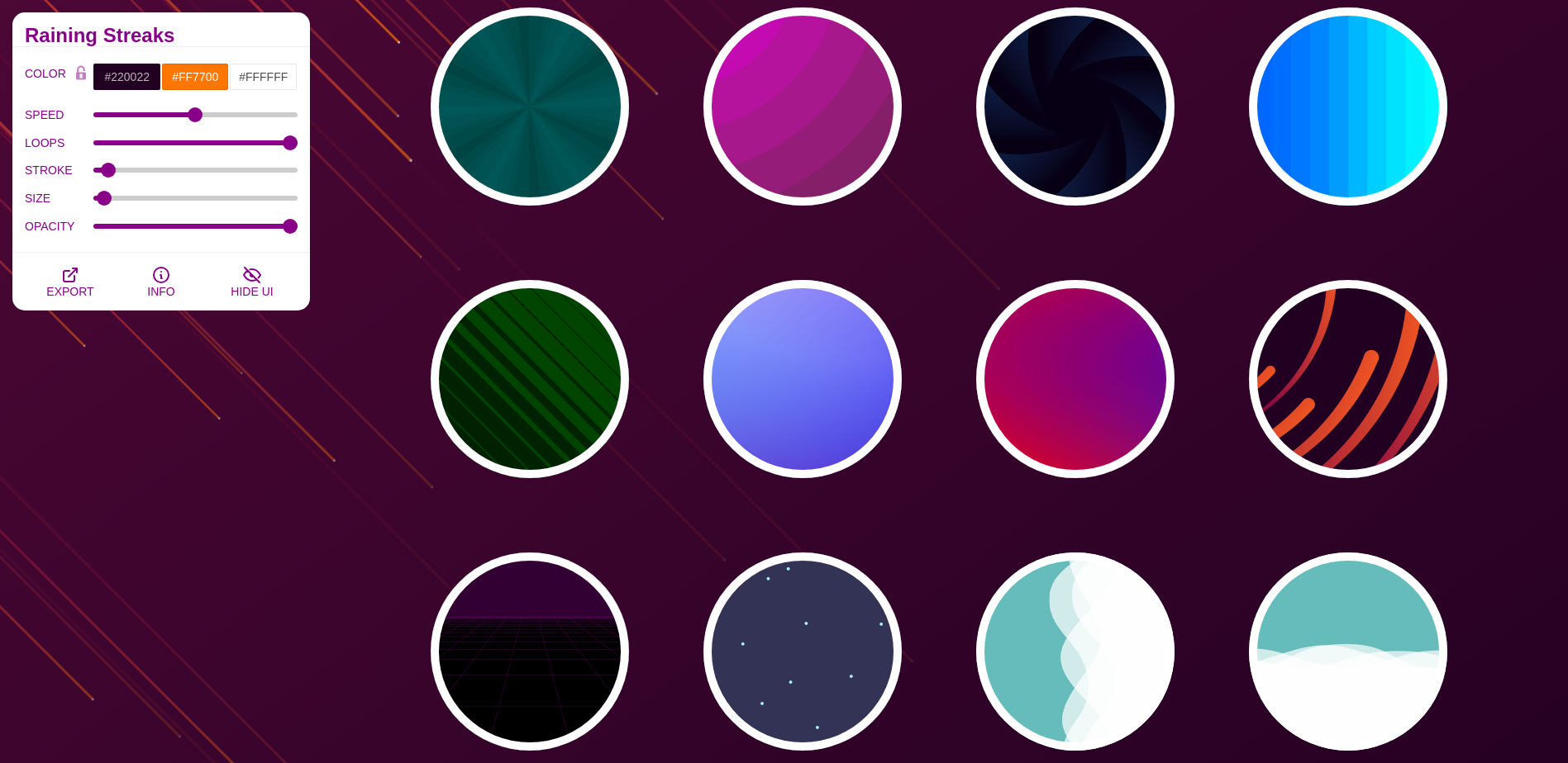
scroll to position [165, 0]
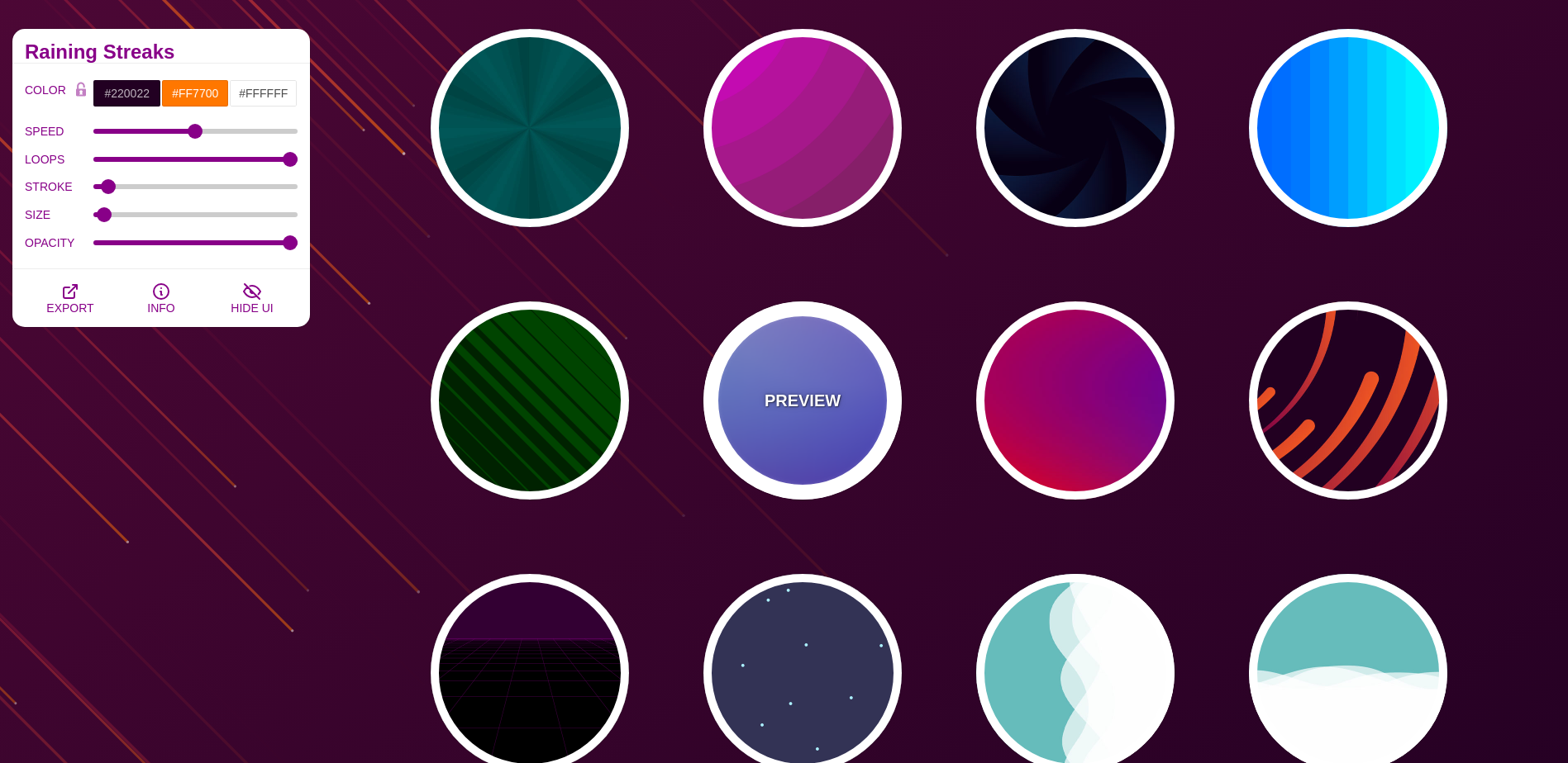
click at [796, 437] on div "PREVIEW" at bounding box center [802, 401] width 198 height 198
type input "#0000FF"
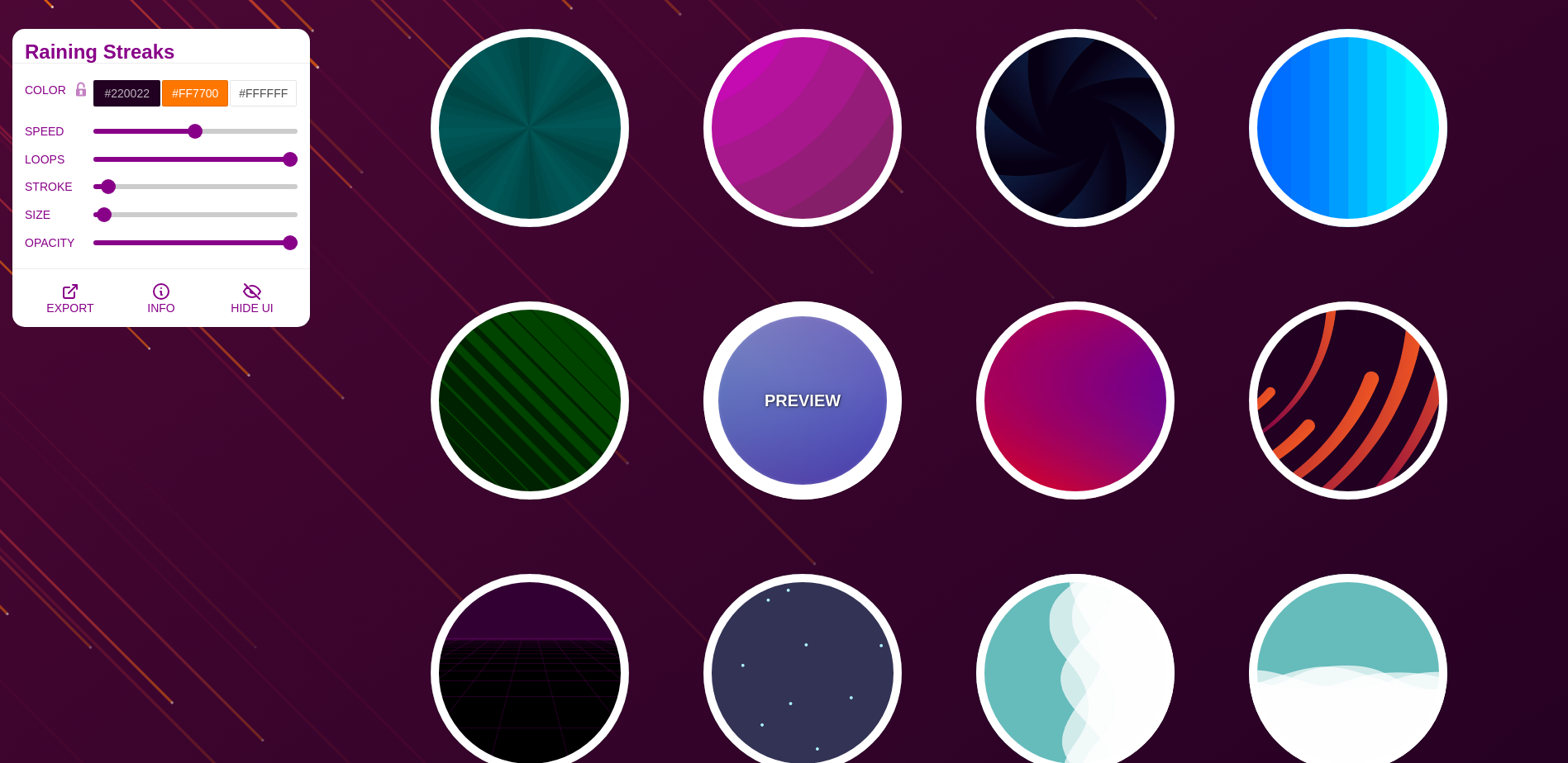
type input "#0099FF"
type input "#FF99FF"
type input "12"
type input "0"
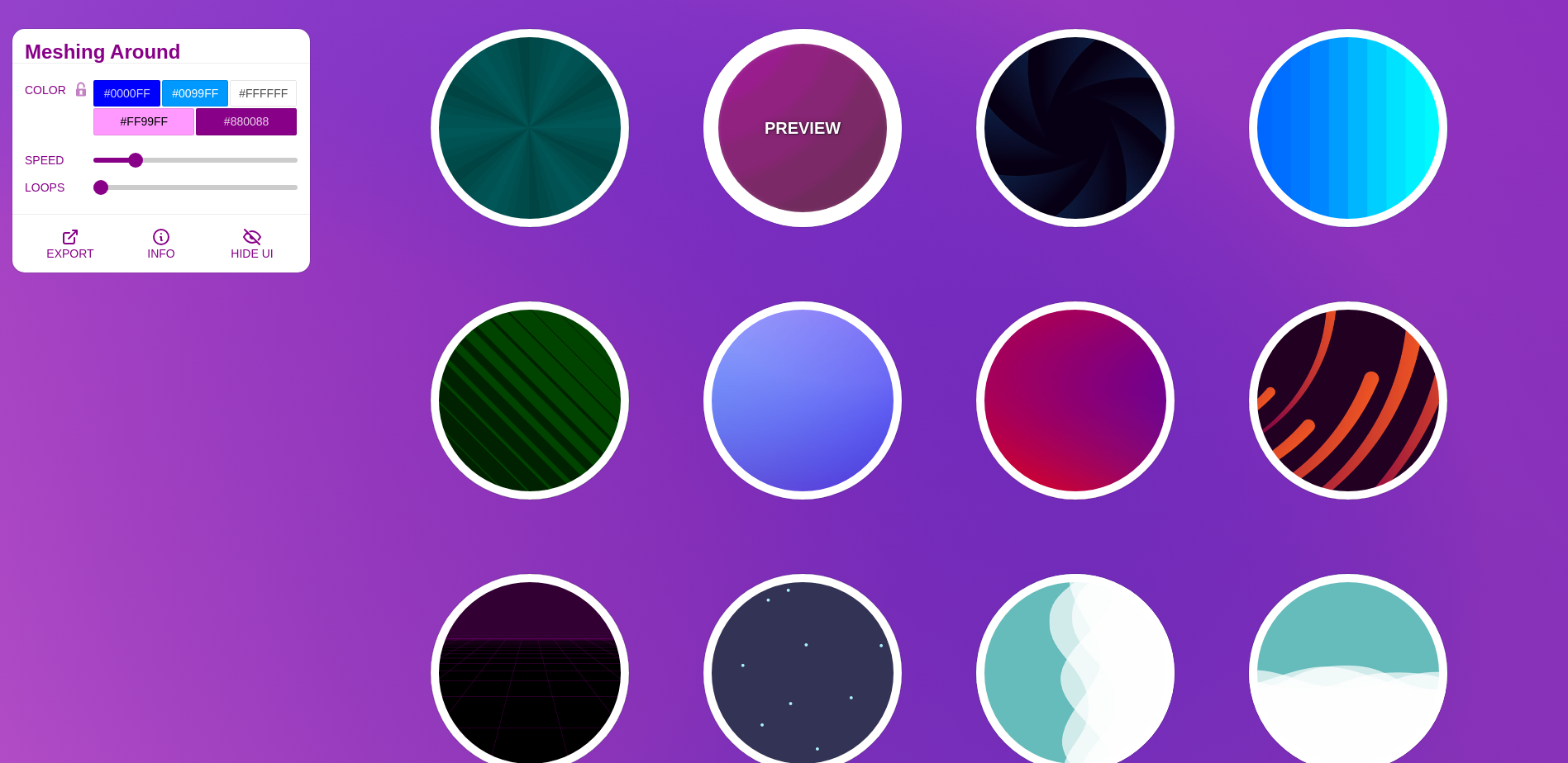
click at [799, 139] on p "PREVIEW" at bounding box center [802, 127] width 76 height 25
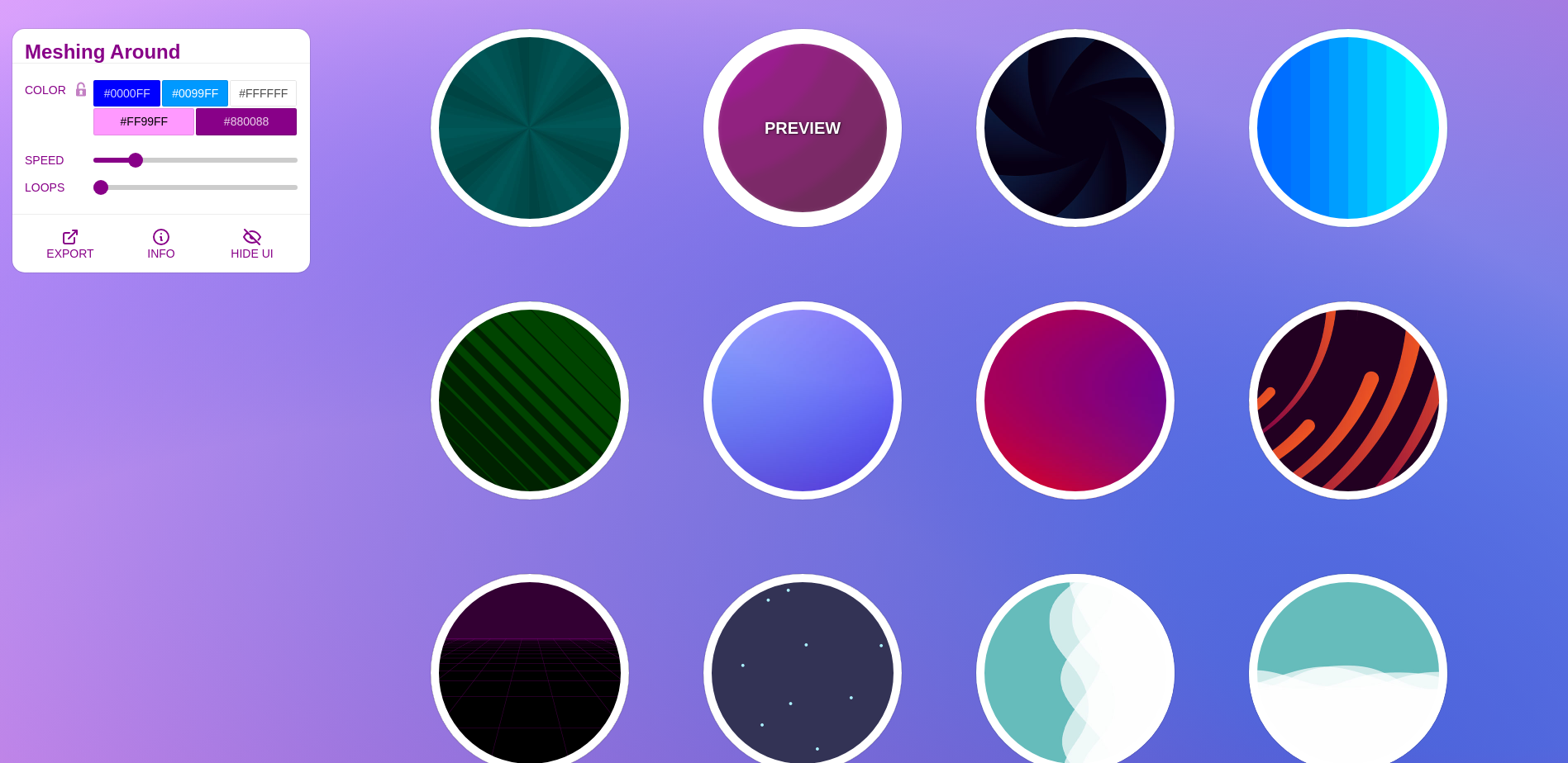
type input "#442233"
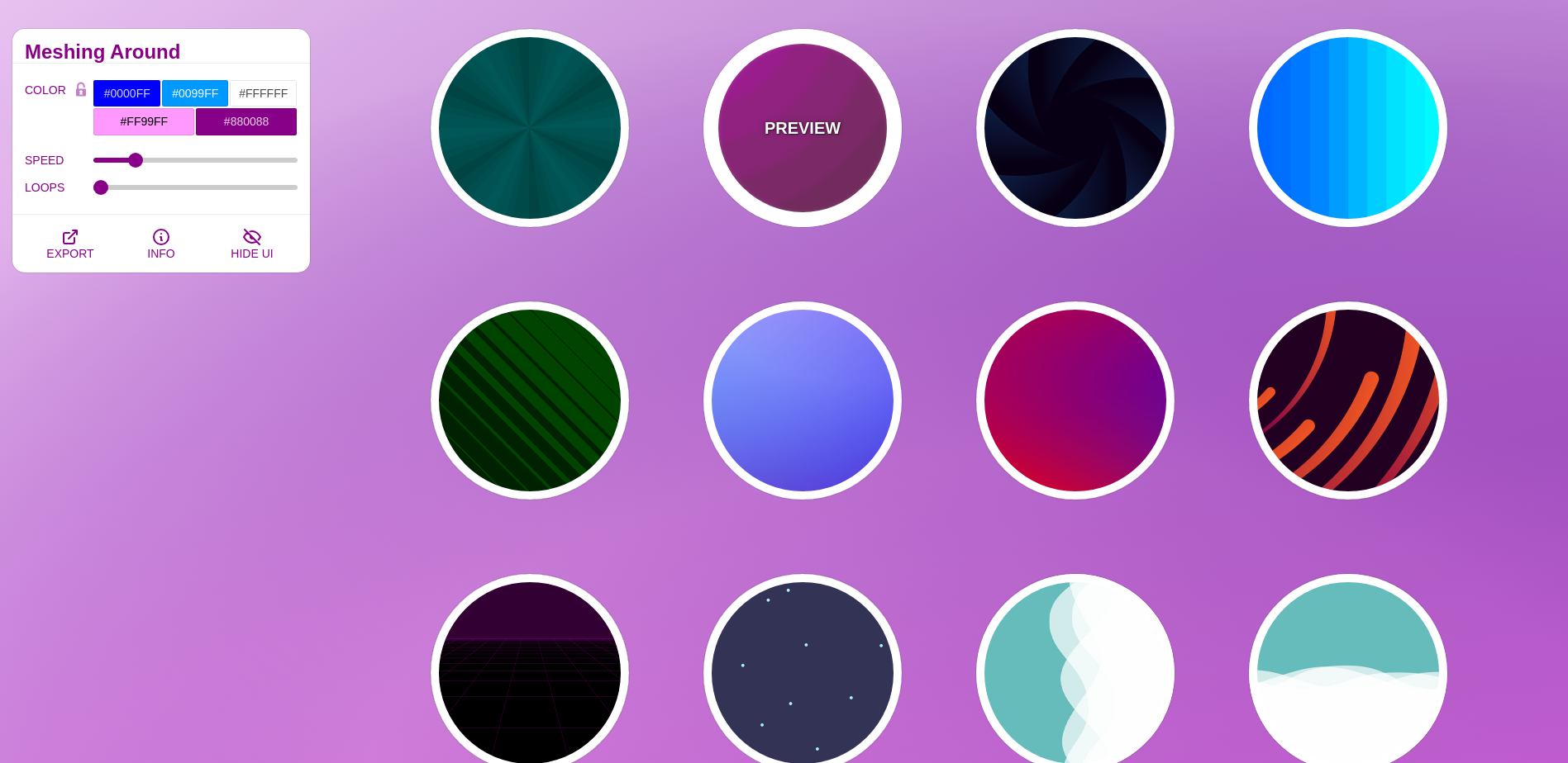
type input "#DD00DD"
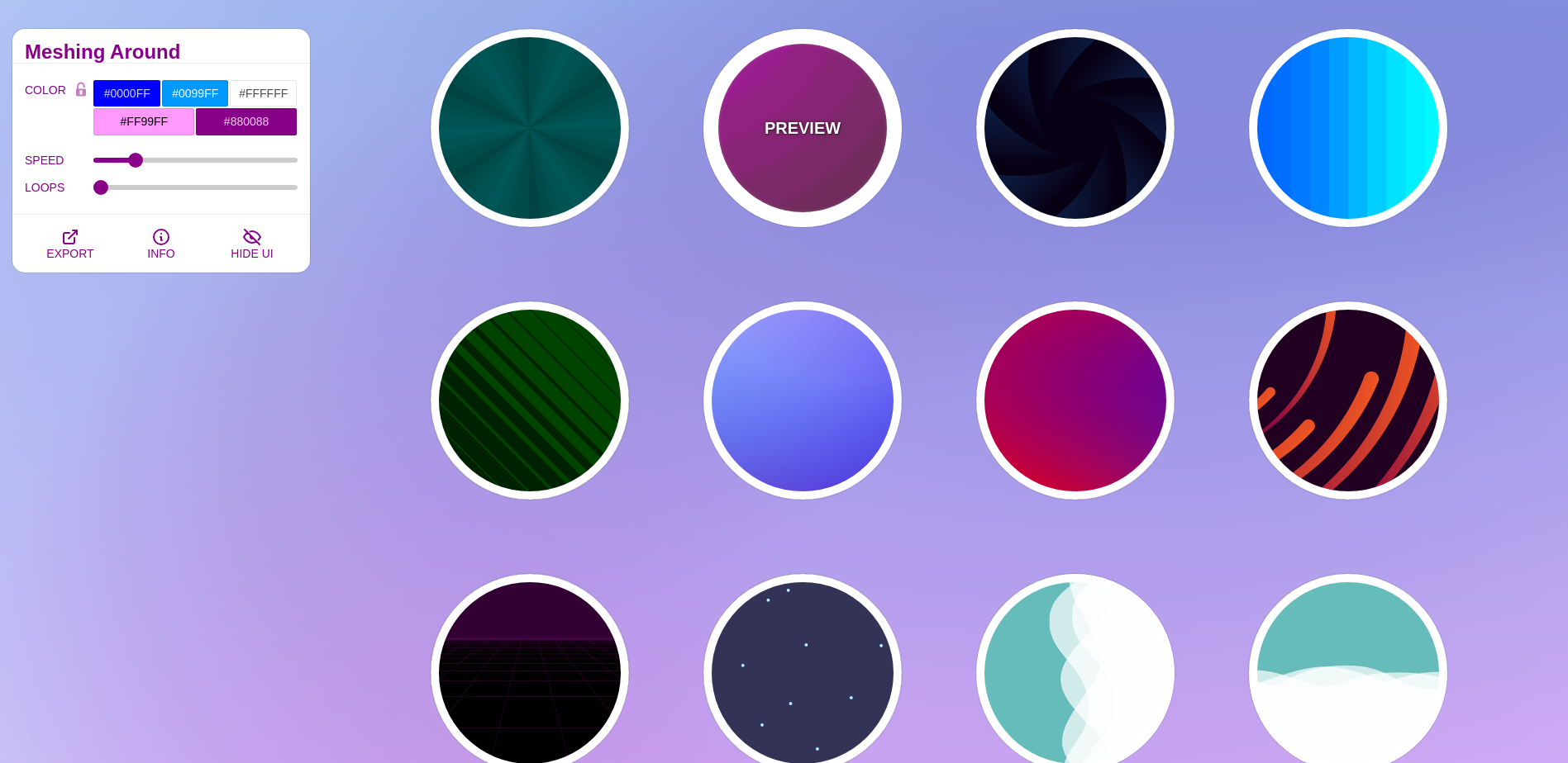
type input "0"
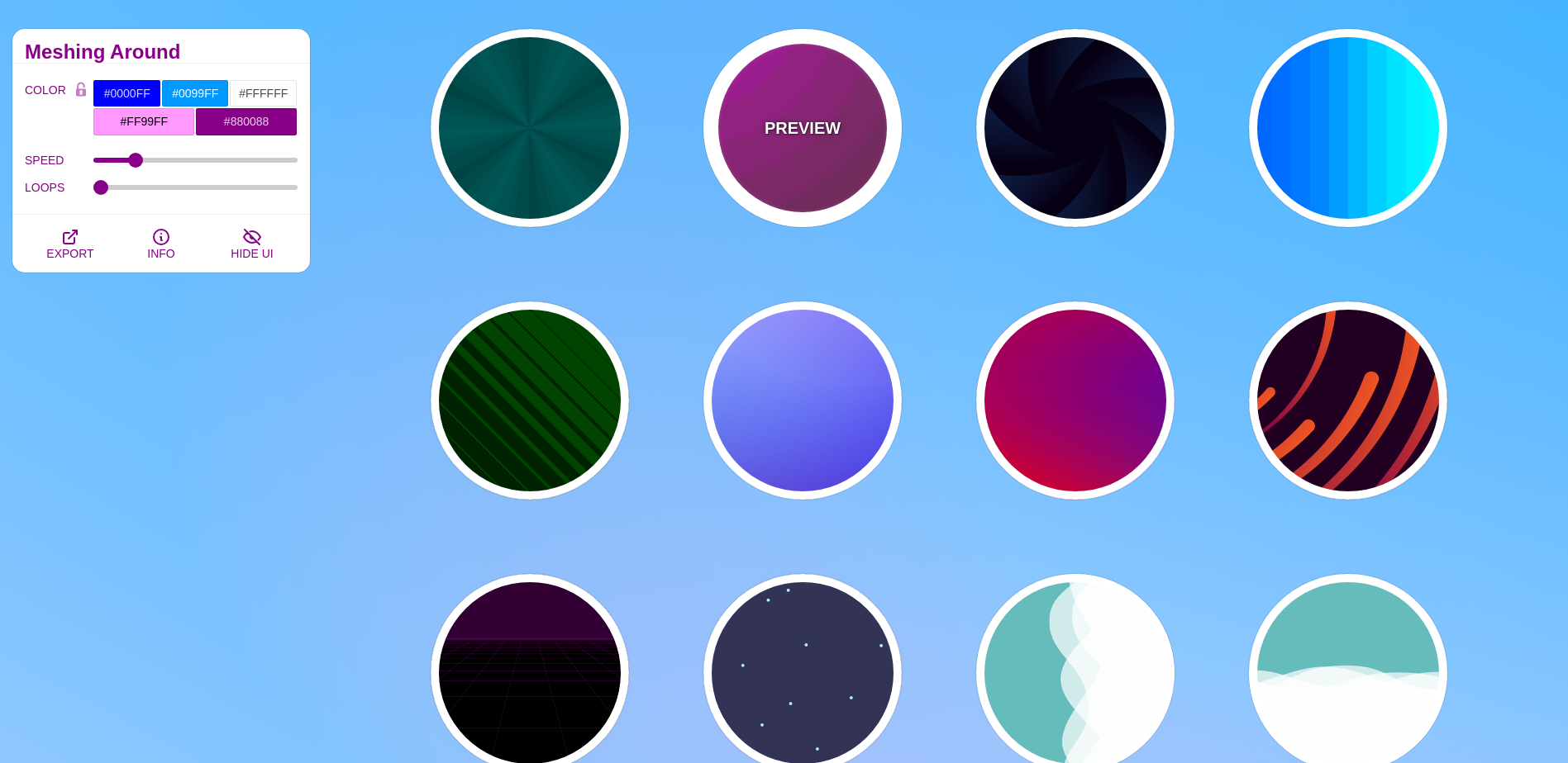
type input "5"
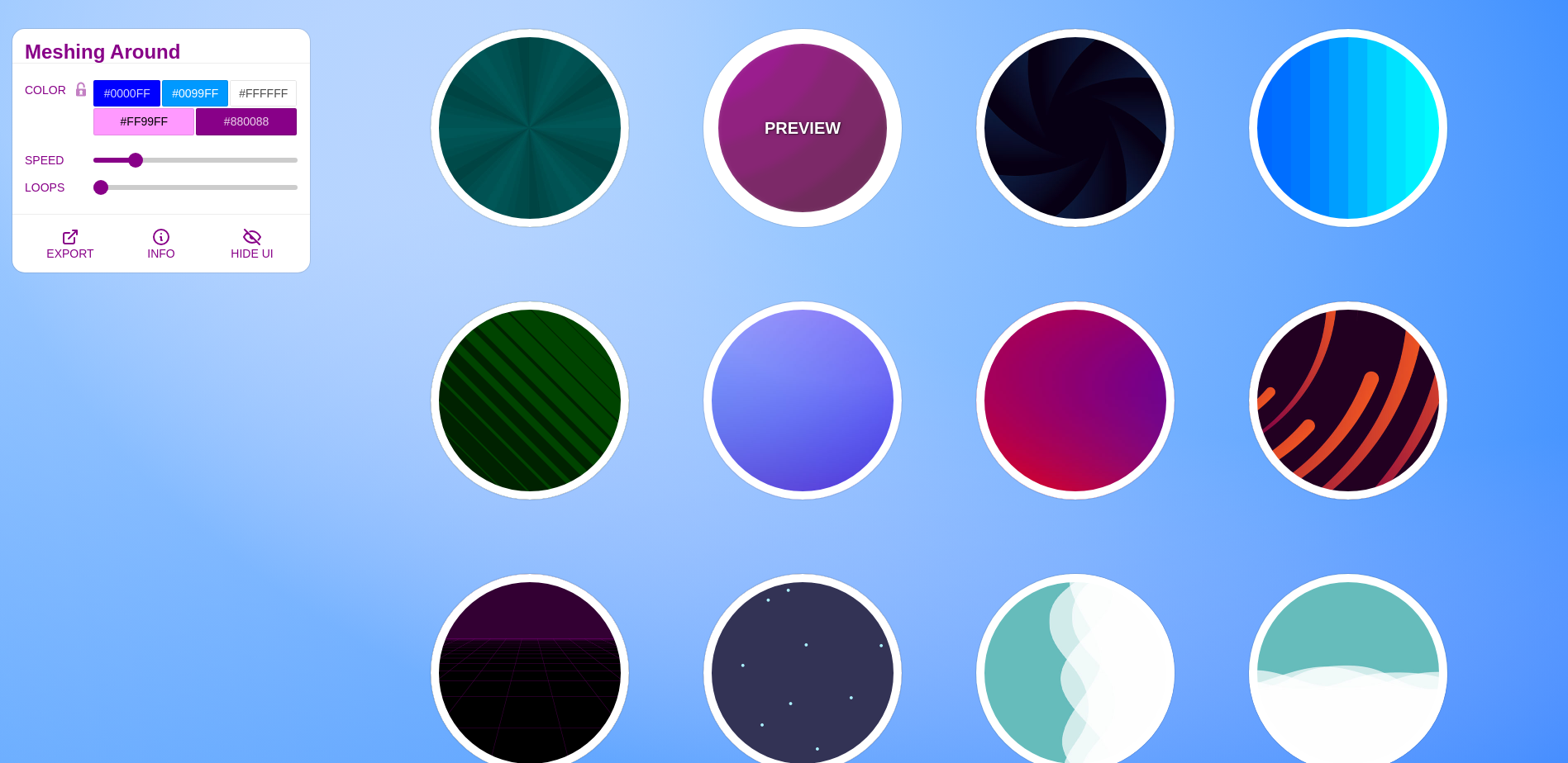
type input "0.2"
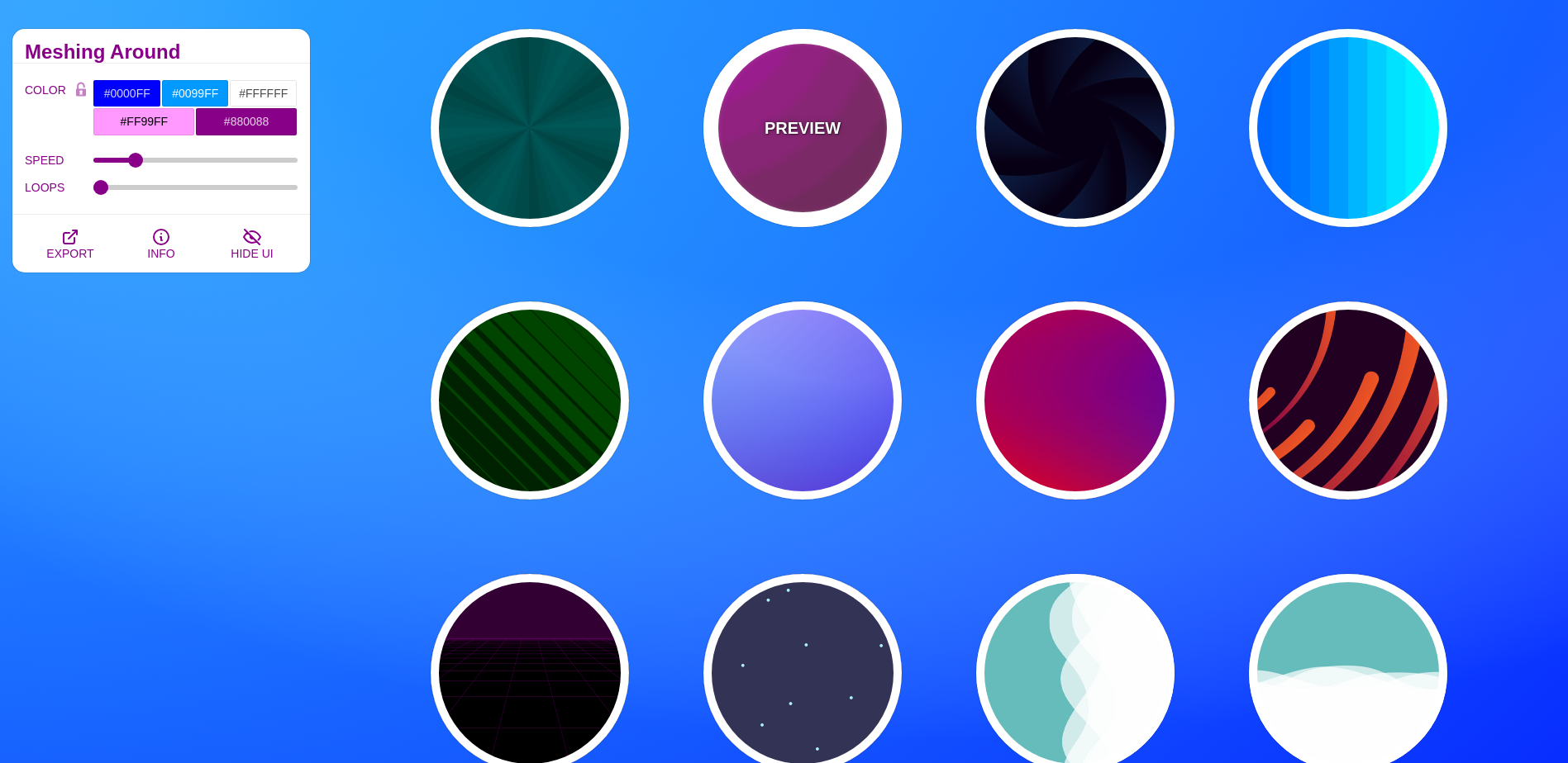
type input "0"
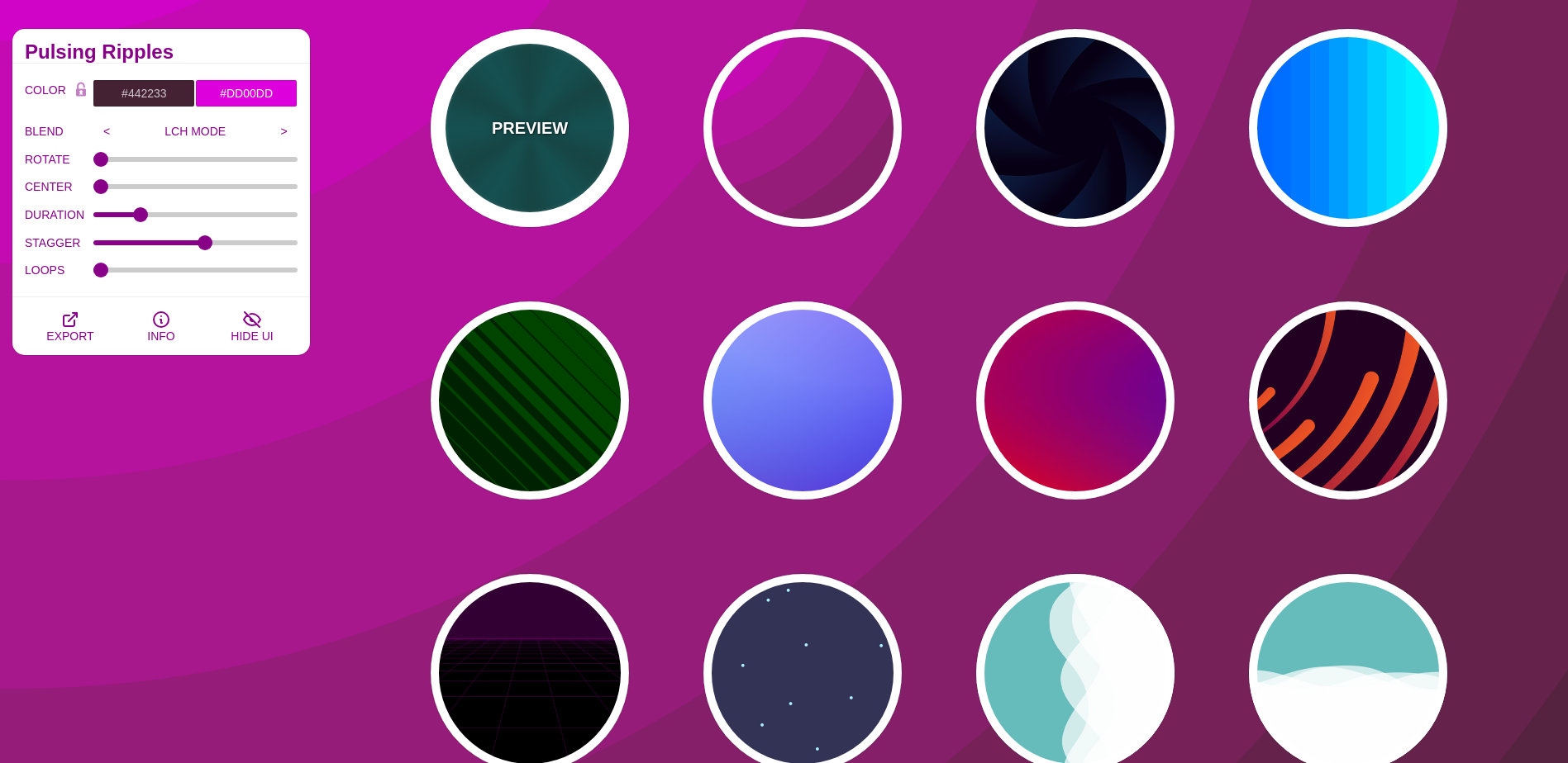
click at [563, 155] on div "PREVIEW" at bounding box center [529, 127] width 198 height 198
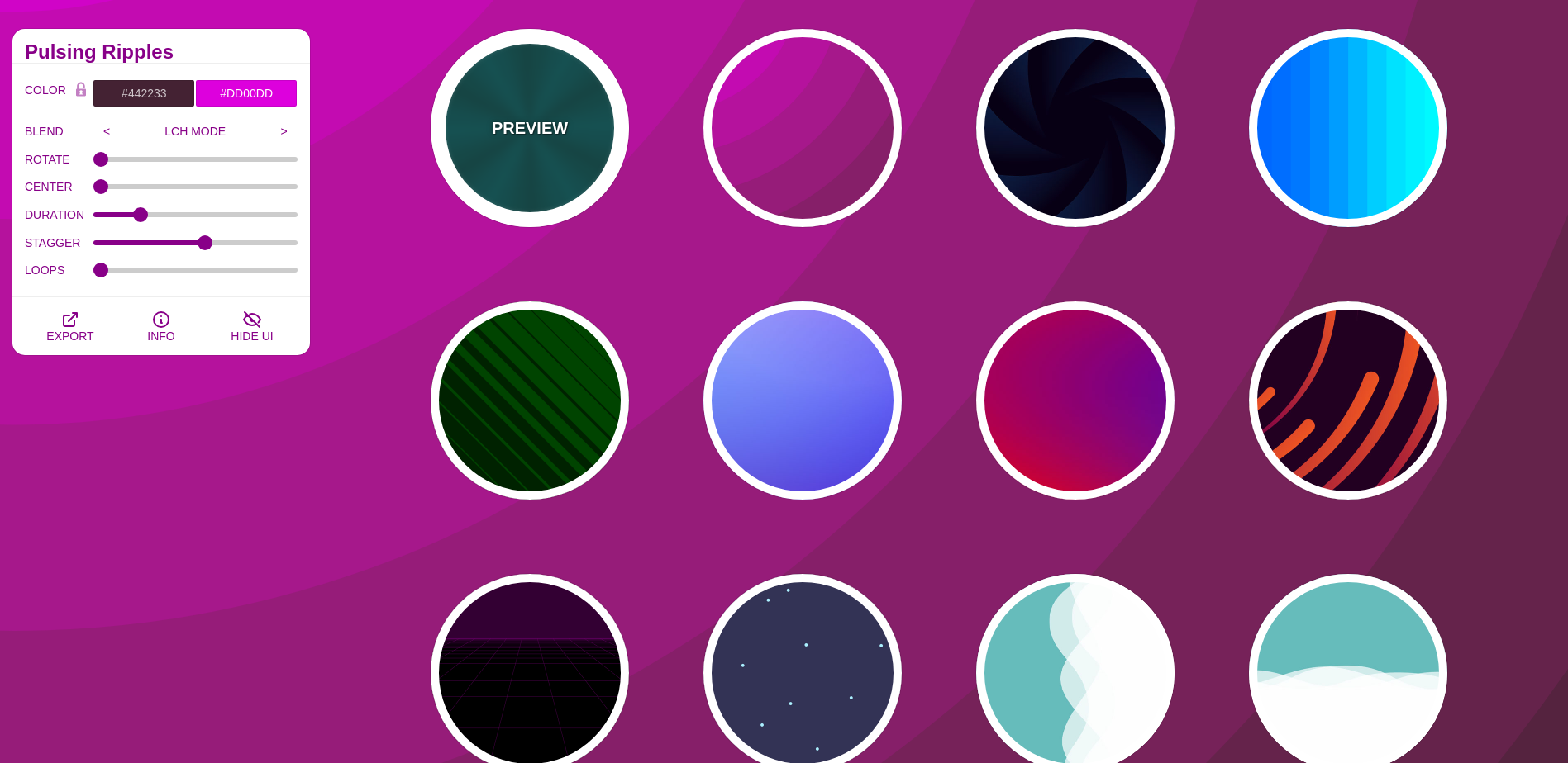
type input "#004444"
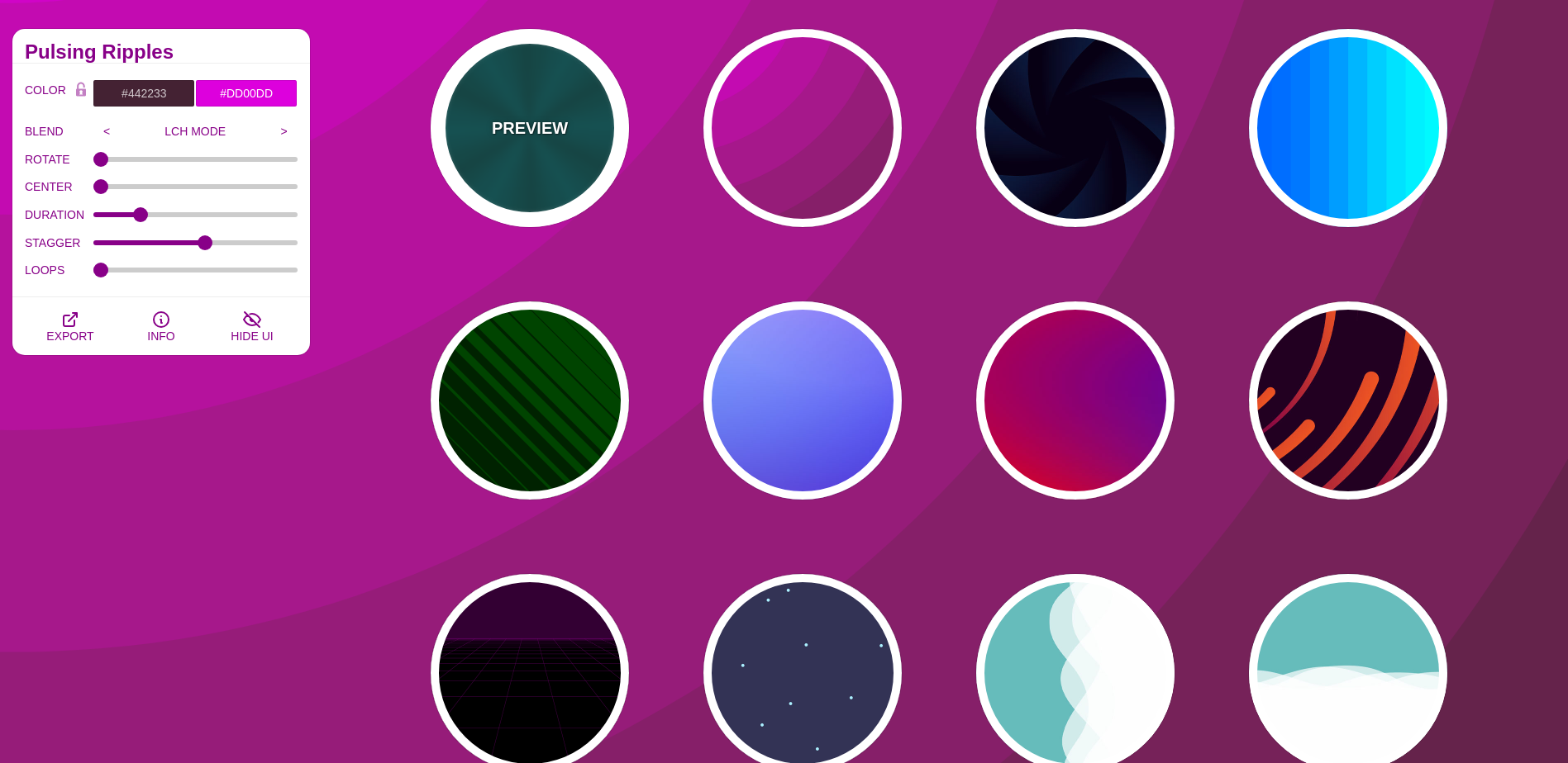
type input "#006666"
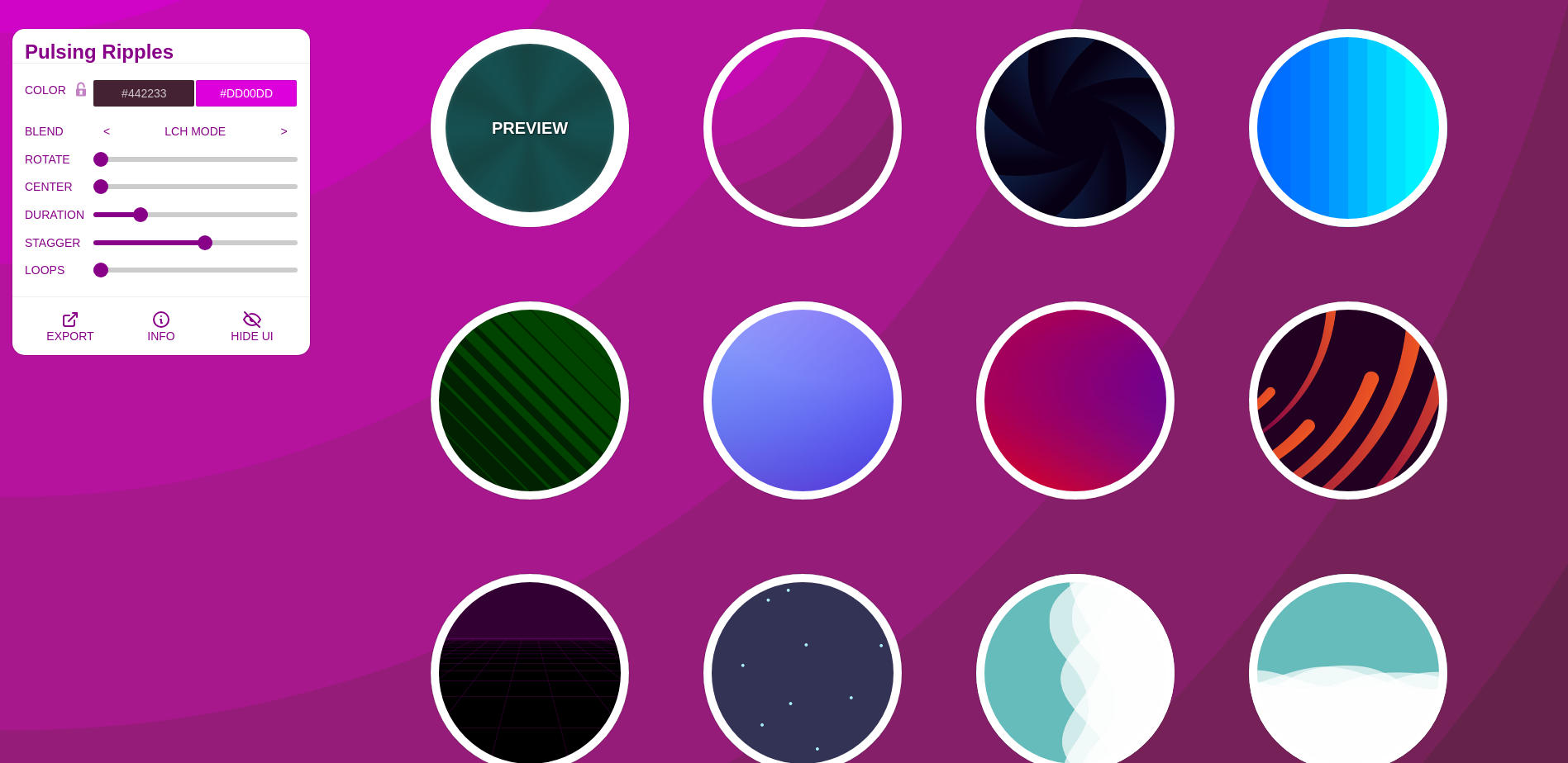
type input "5"
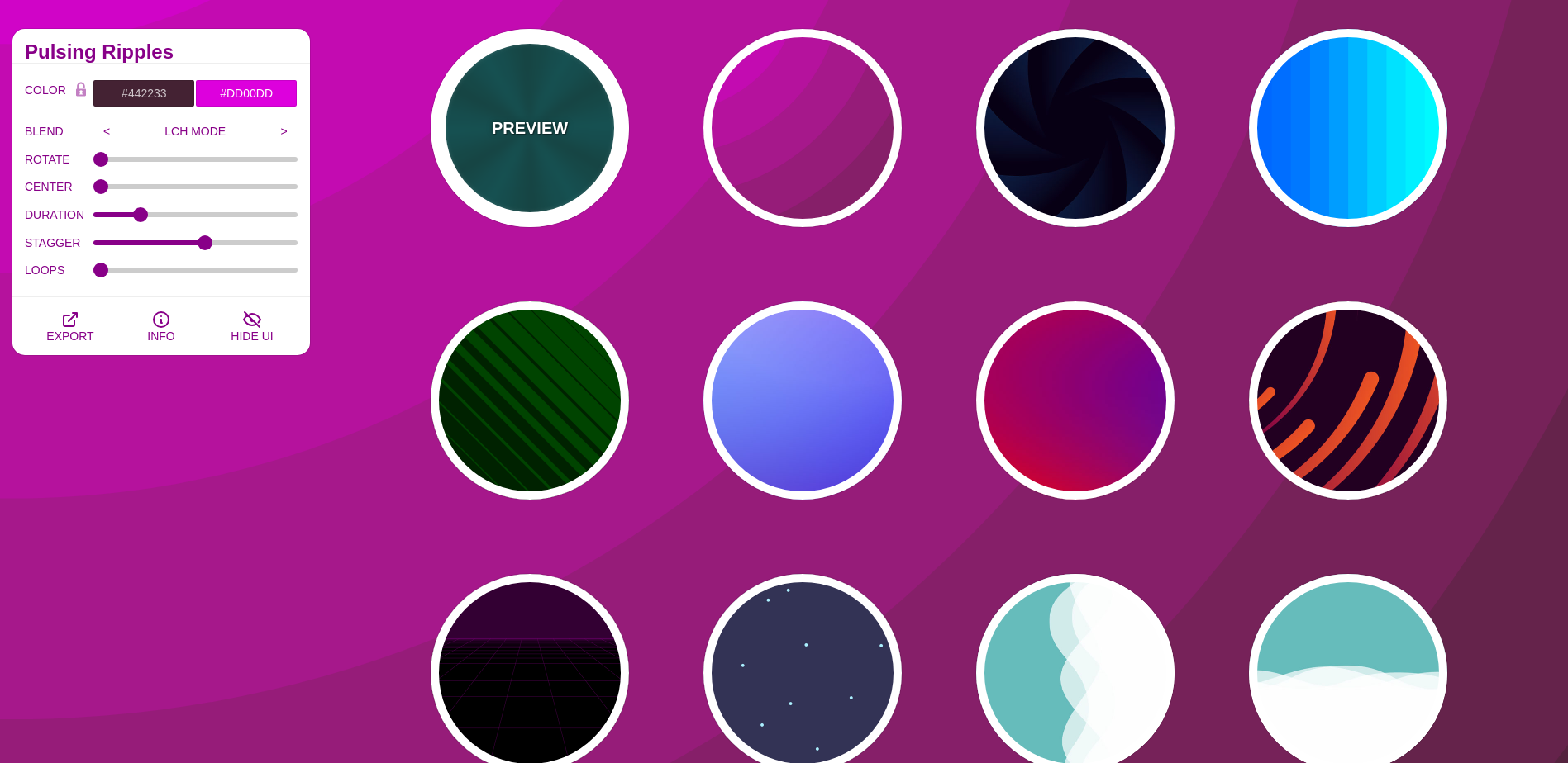
type input "1"
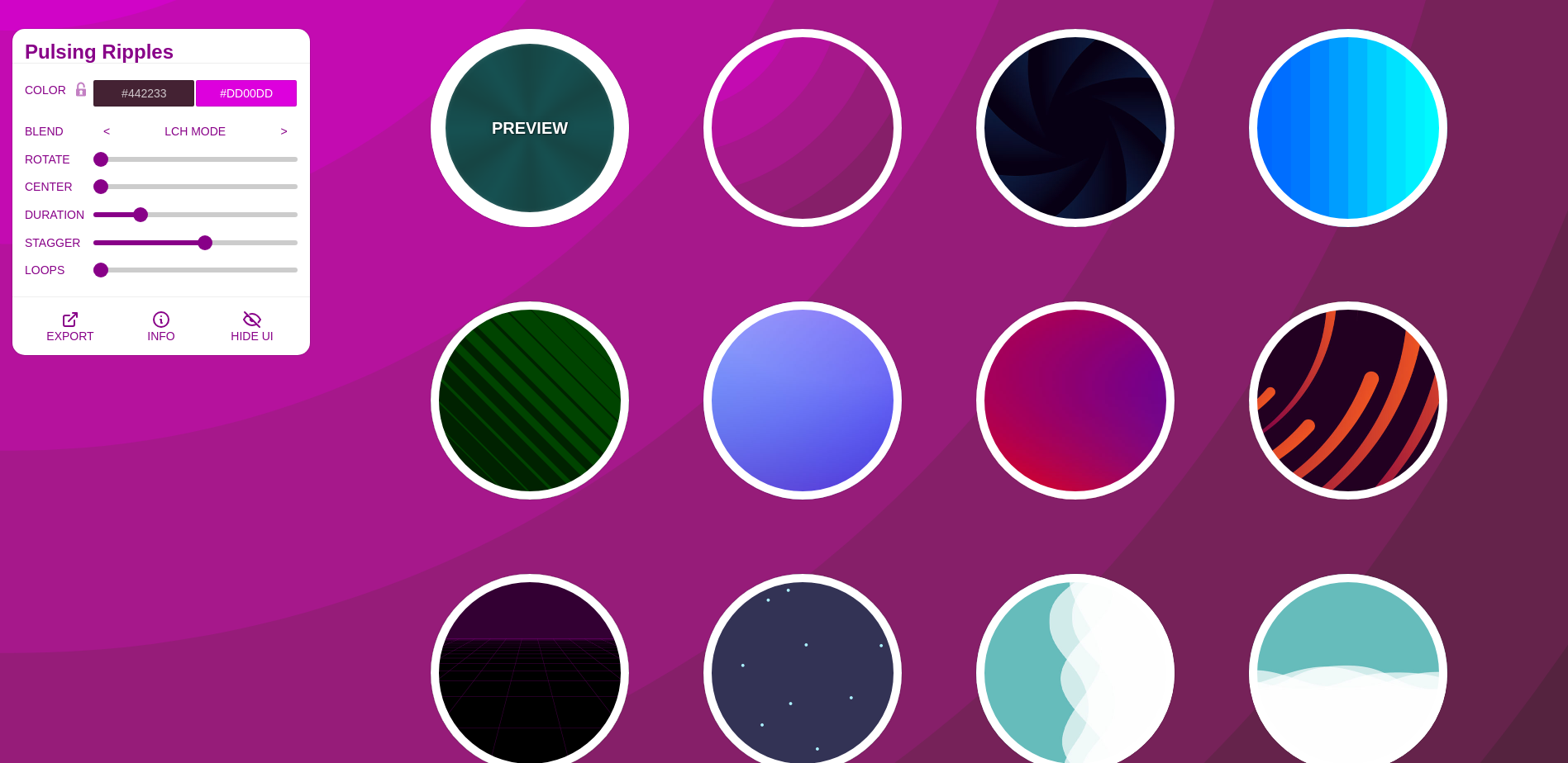
type input "0.2"
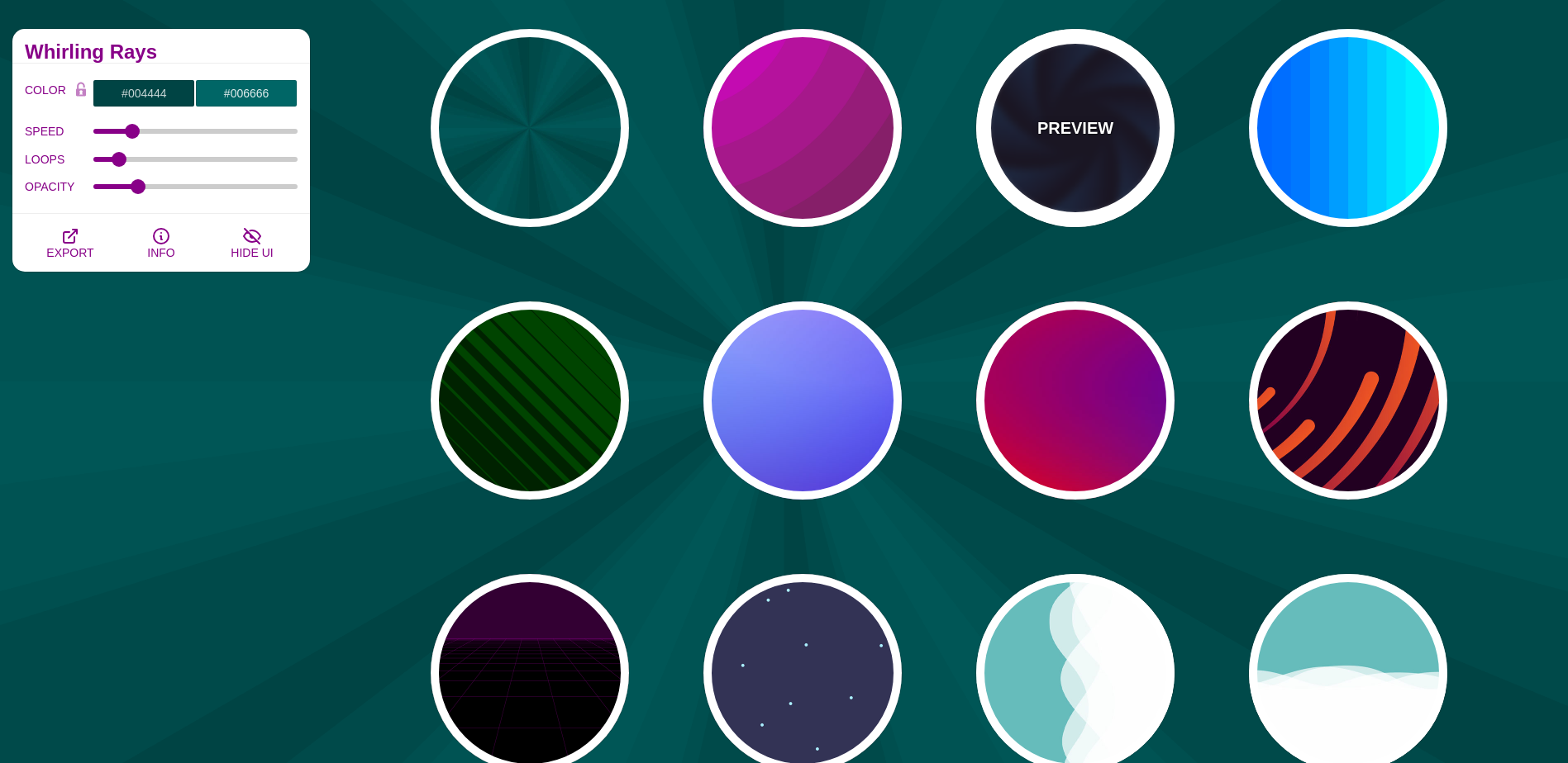
click at [1127, 159] on div "PREVIEW" at bounding box center [1075, 127] width 198 height 198
type input "#070014"
type input "#113366"
type input "#99FFFF"
type input "1"
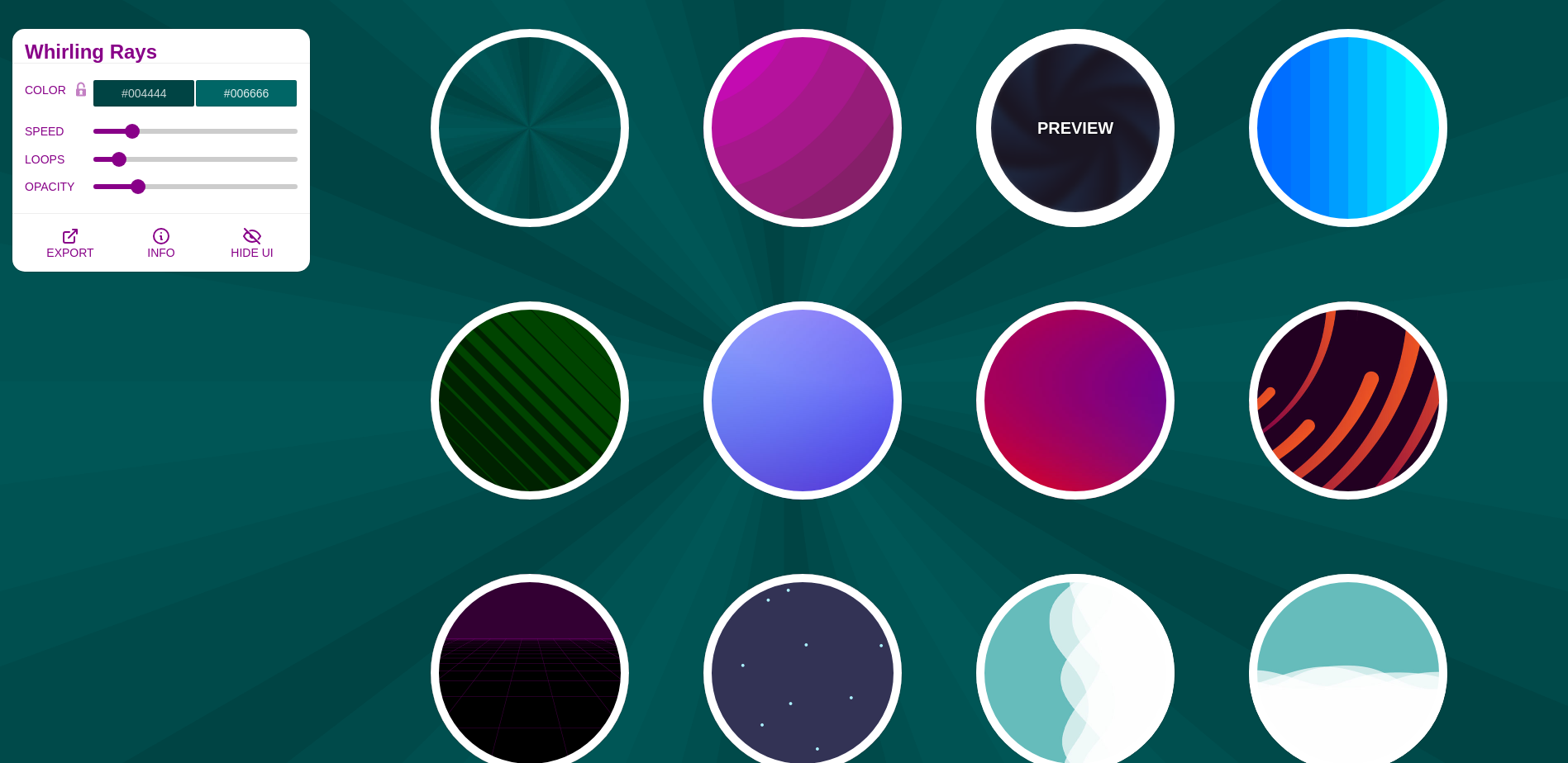
type input "12"
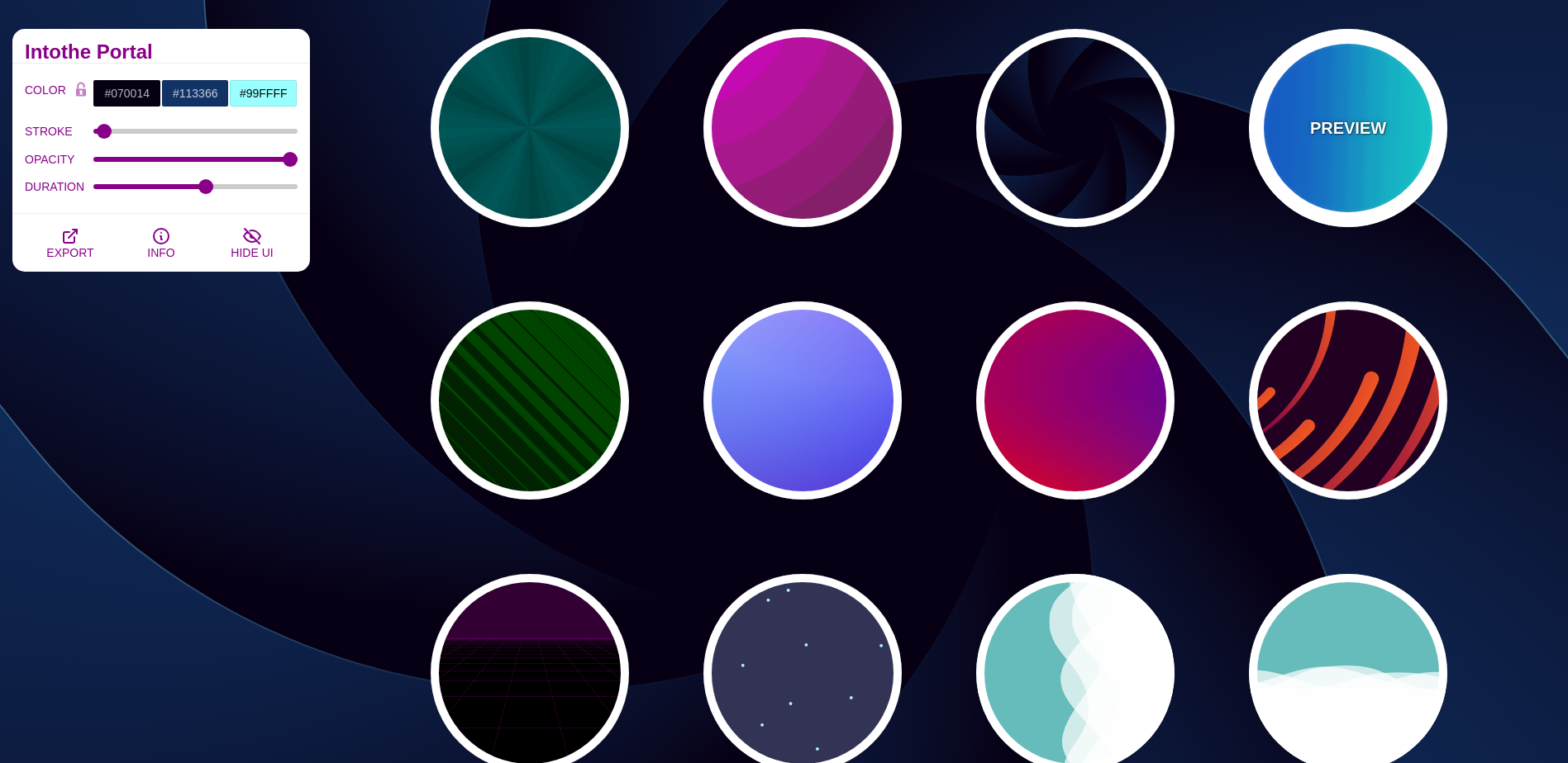
click at [1367, 174] on div "PREVIEW" at bounding box center [1348, 127] width 198 height 198
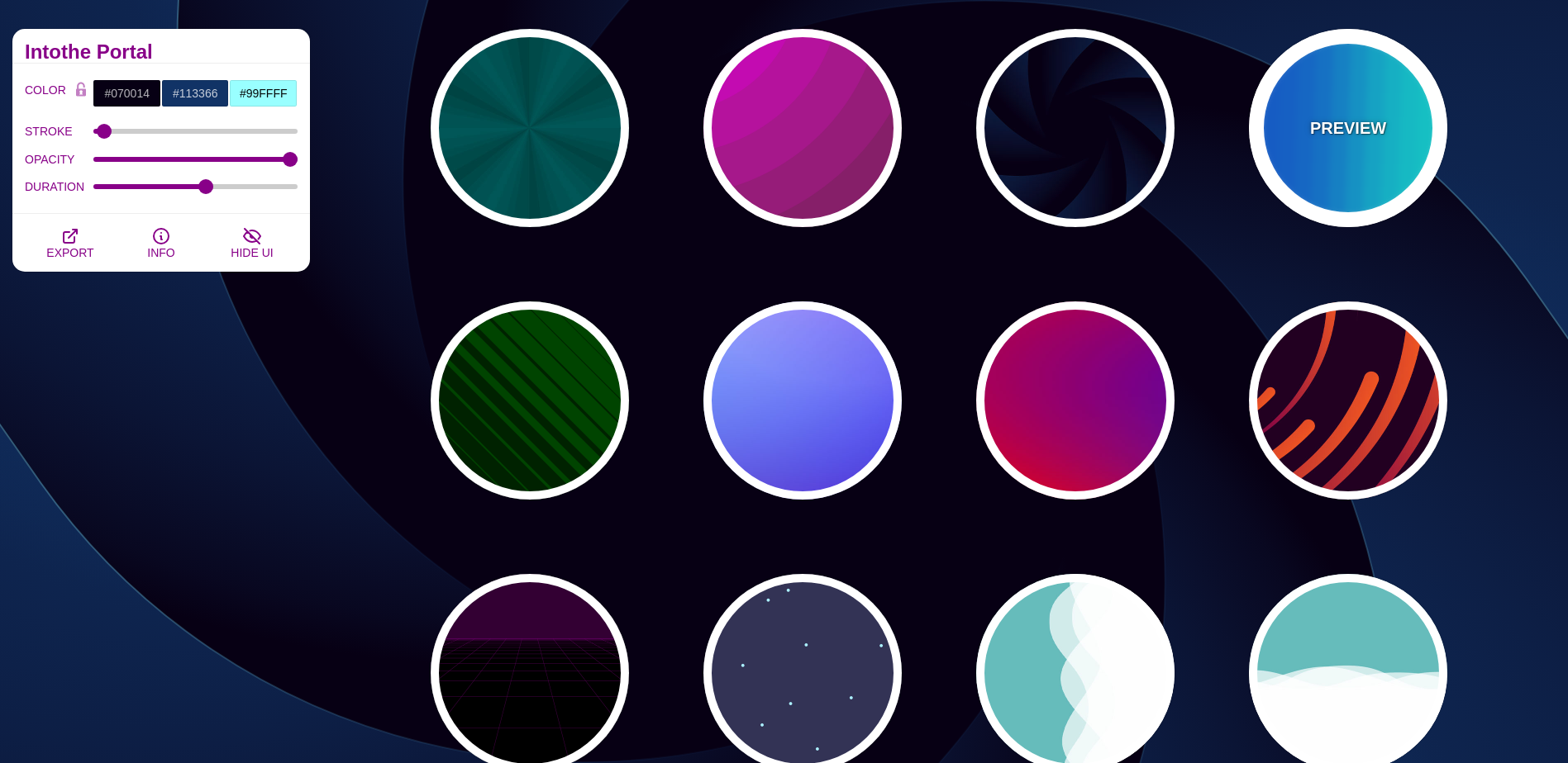
type input "#00FFFF"
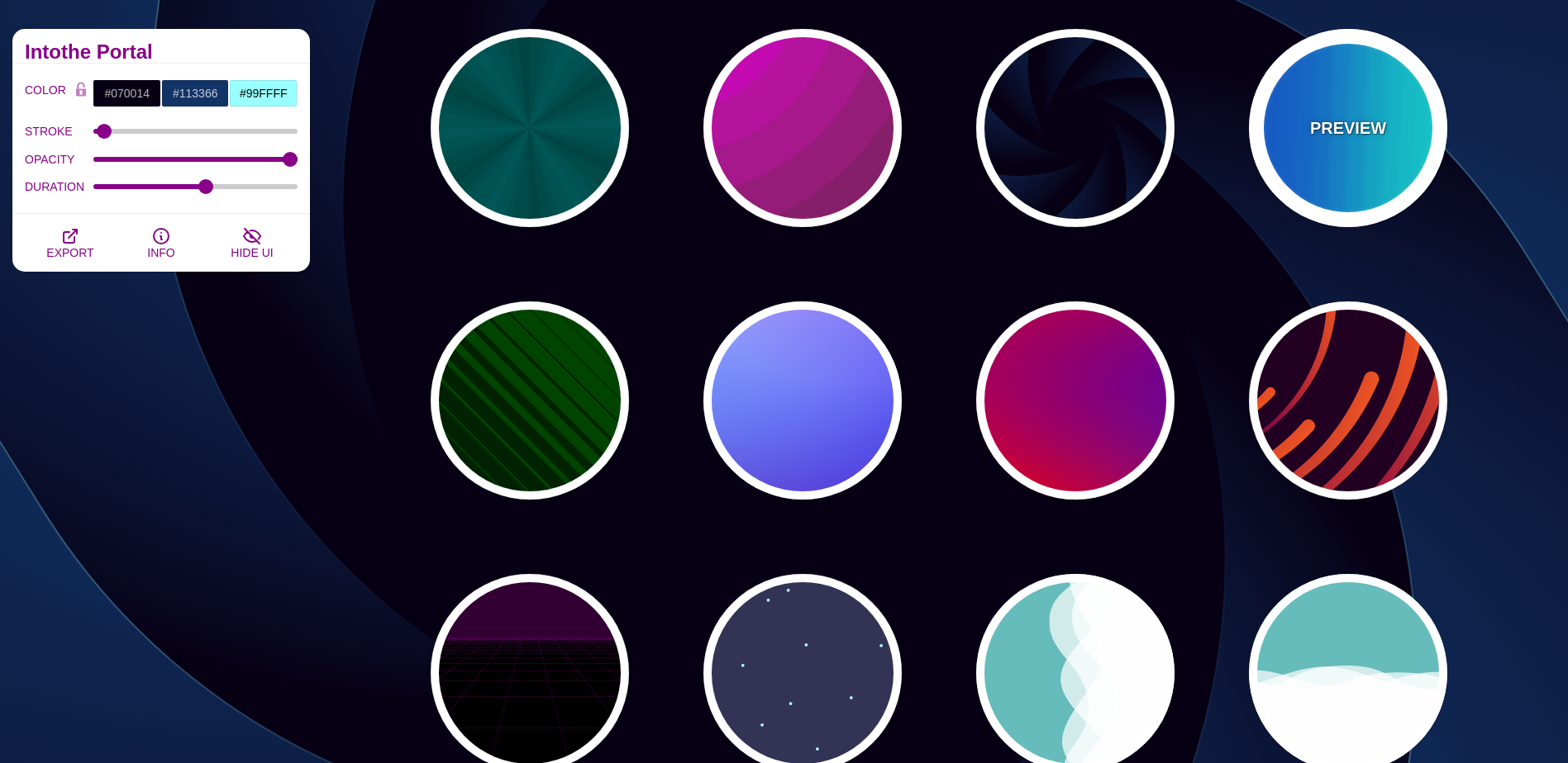
type input "#0066FF"
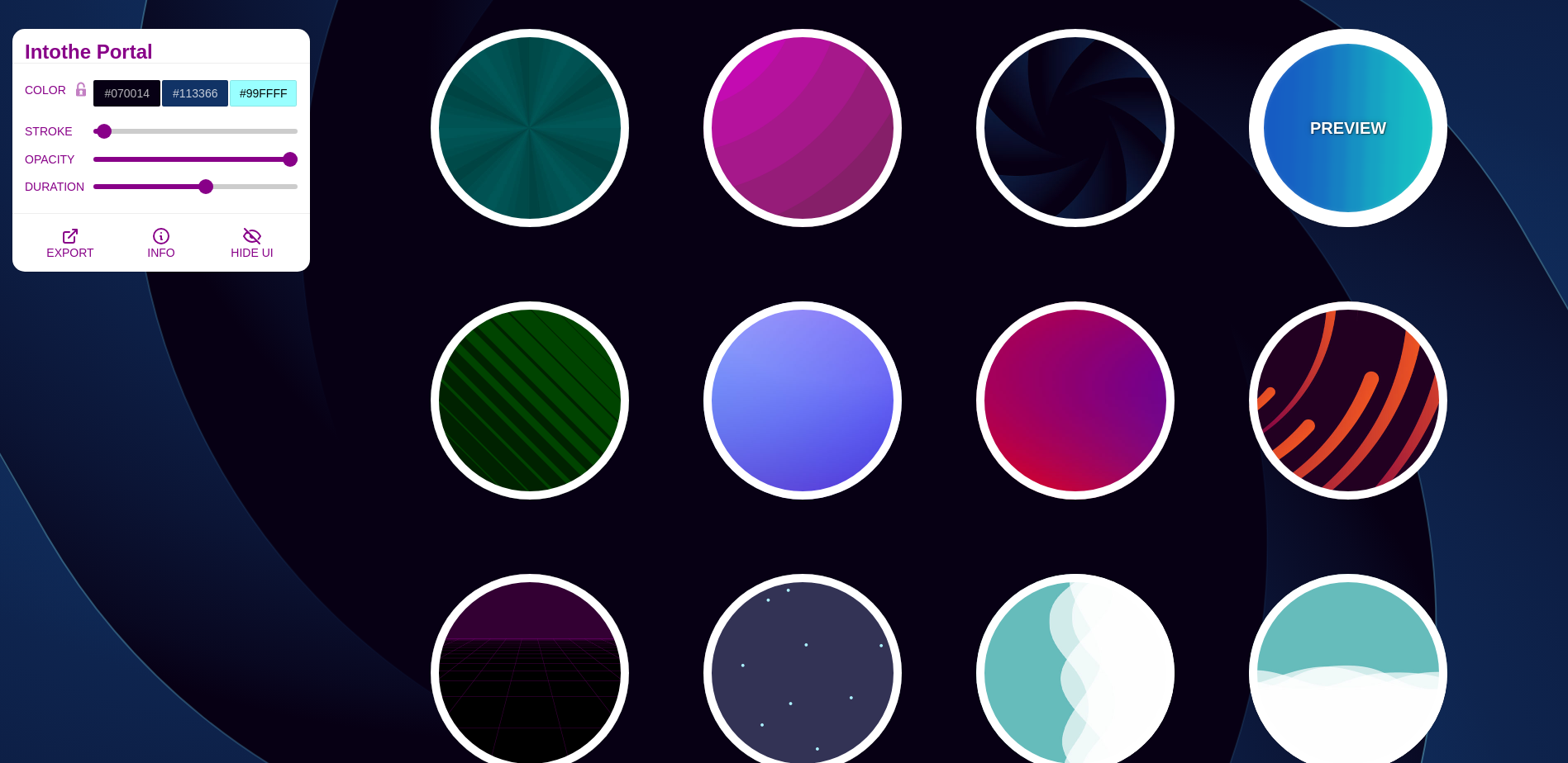
type input "0.25"
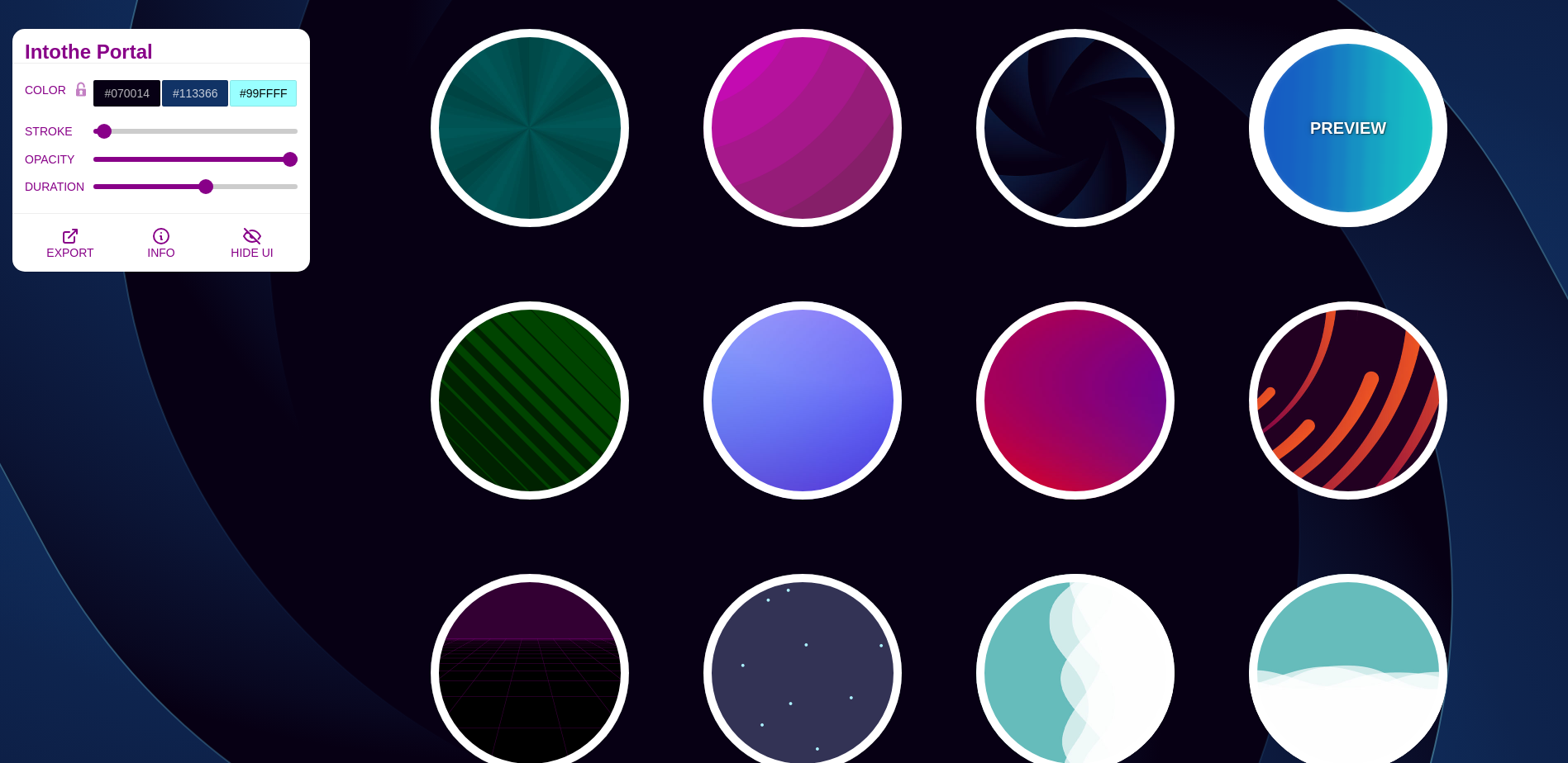
type input "12"
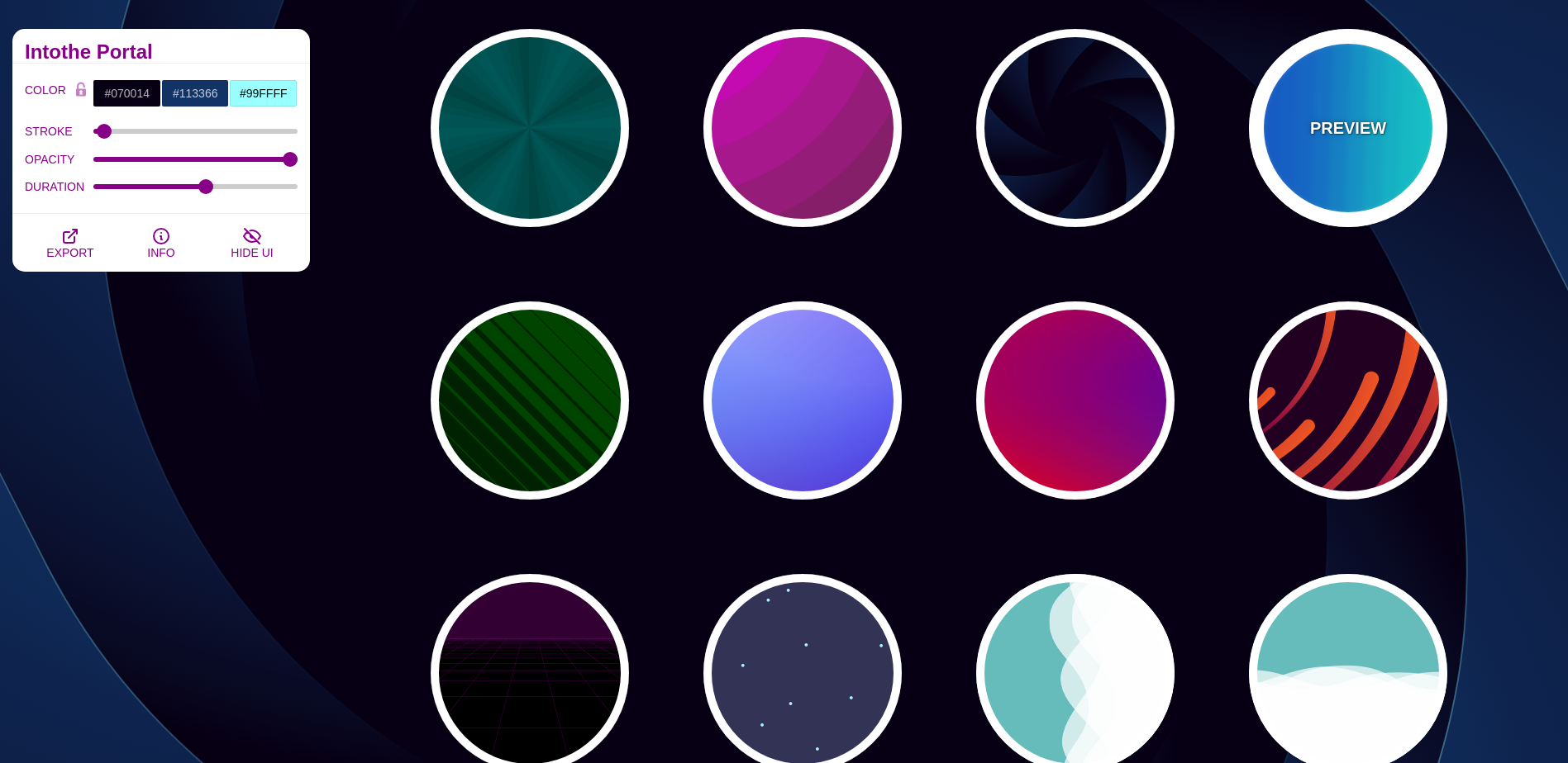
type input "999"
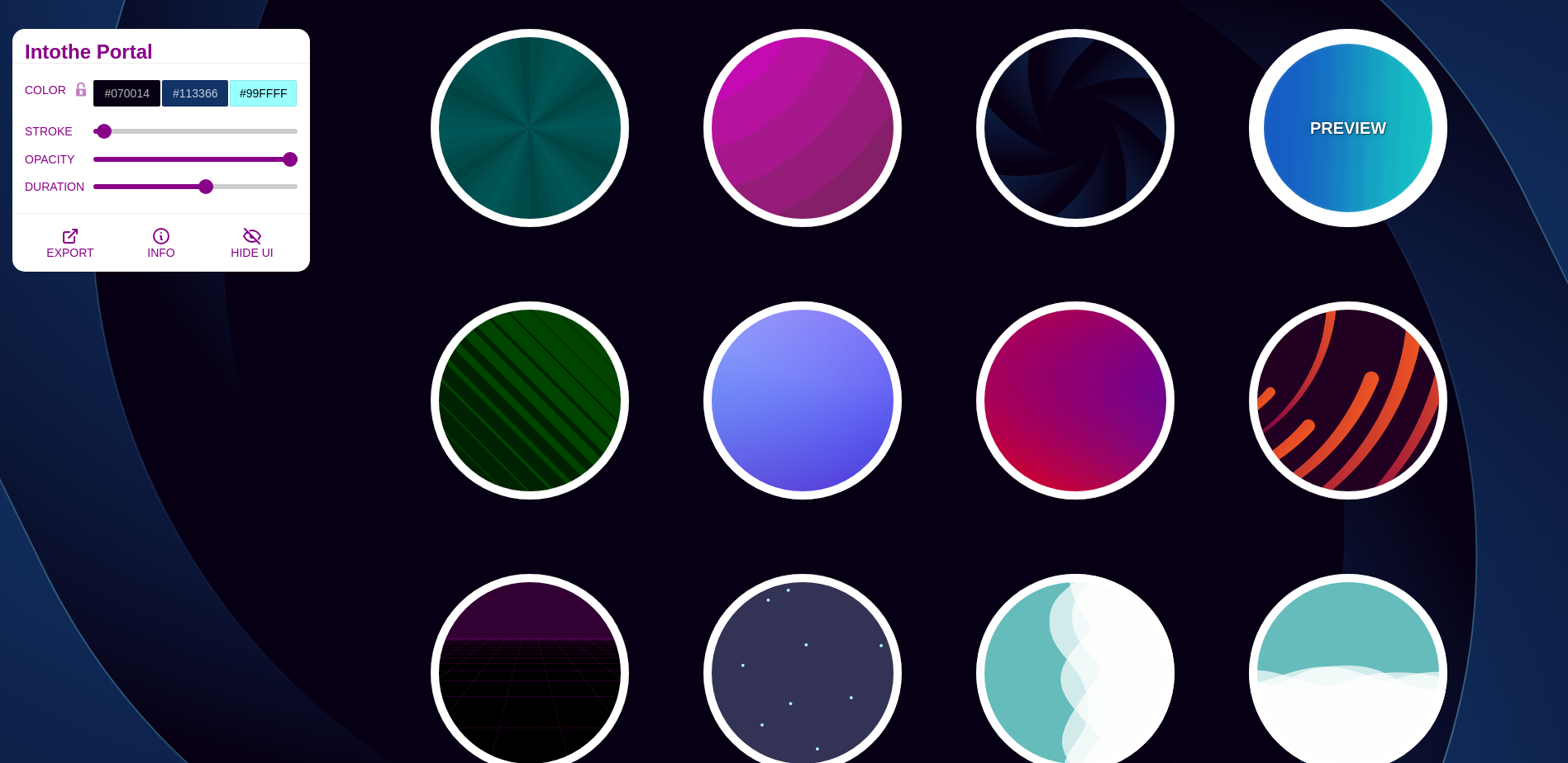
type input "0"
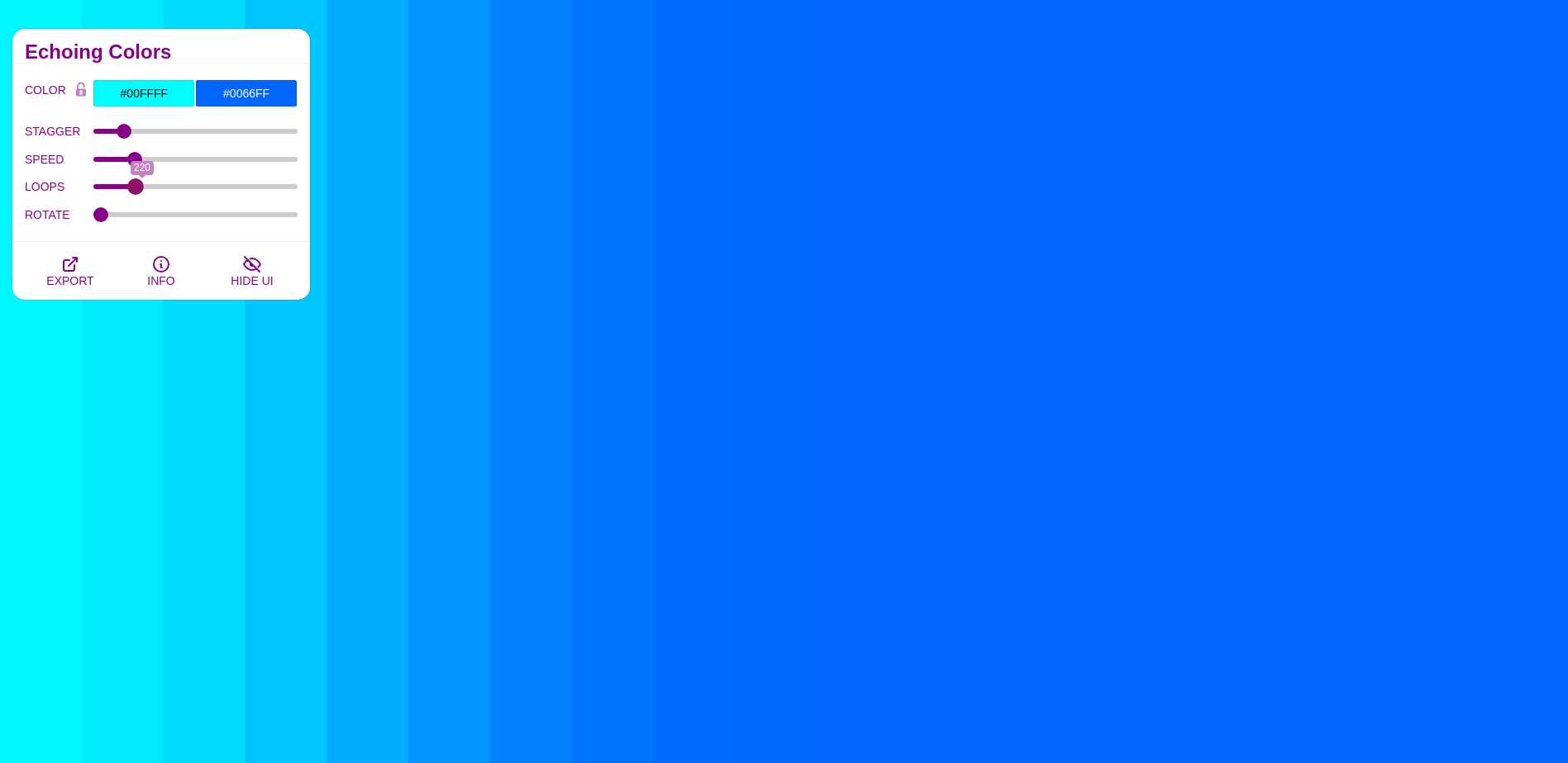
drag, startPoint x: 291, startPoint y: 189, endPoint x: 135, endPoint y: 191, distance: 156.0
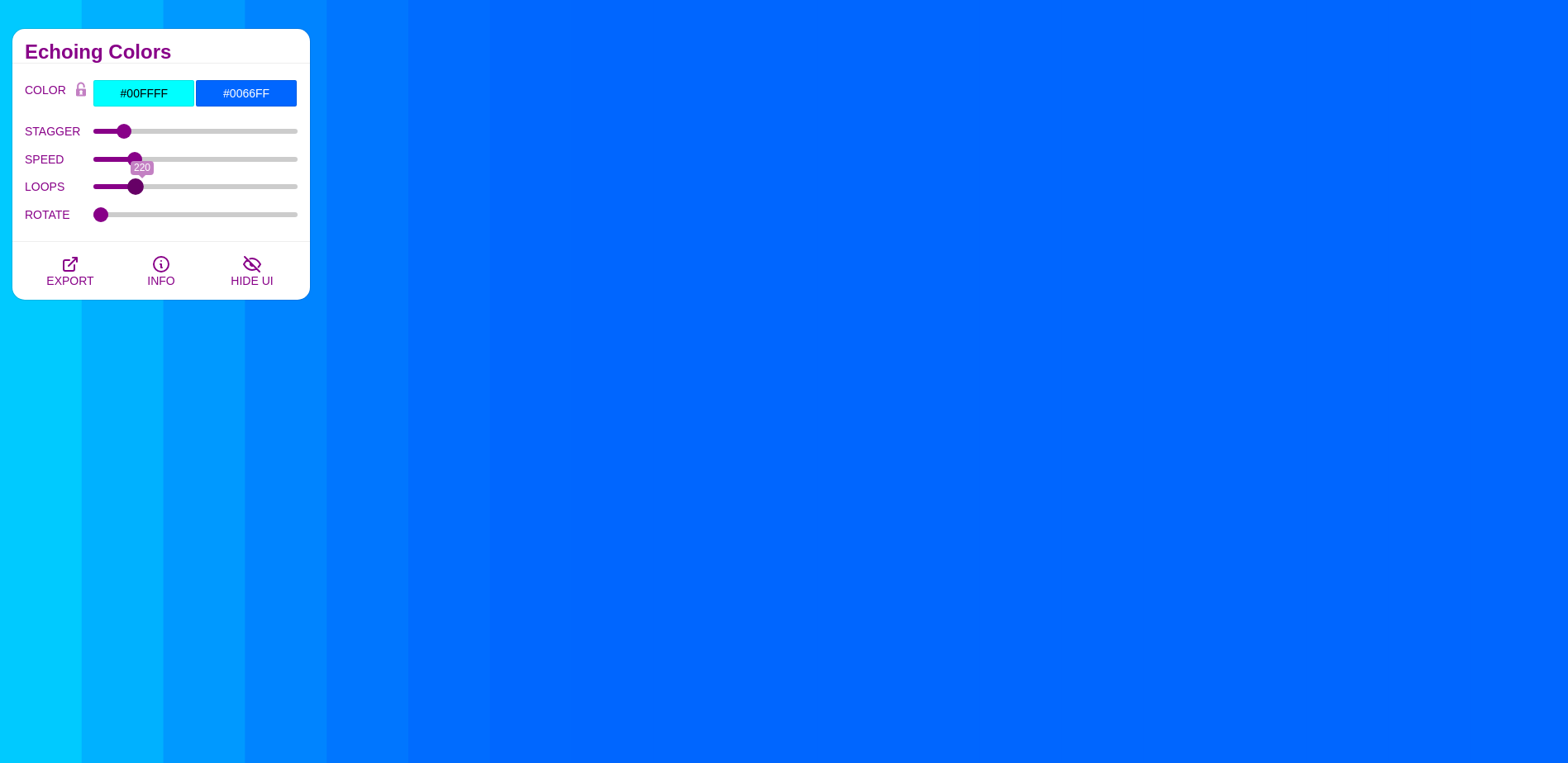
type input "185"
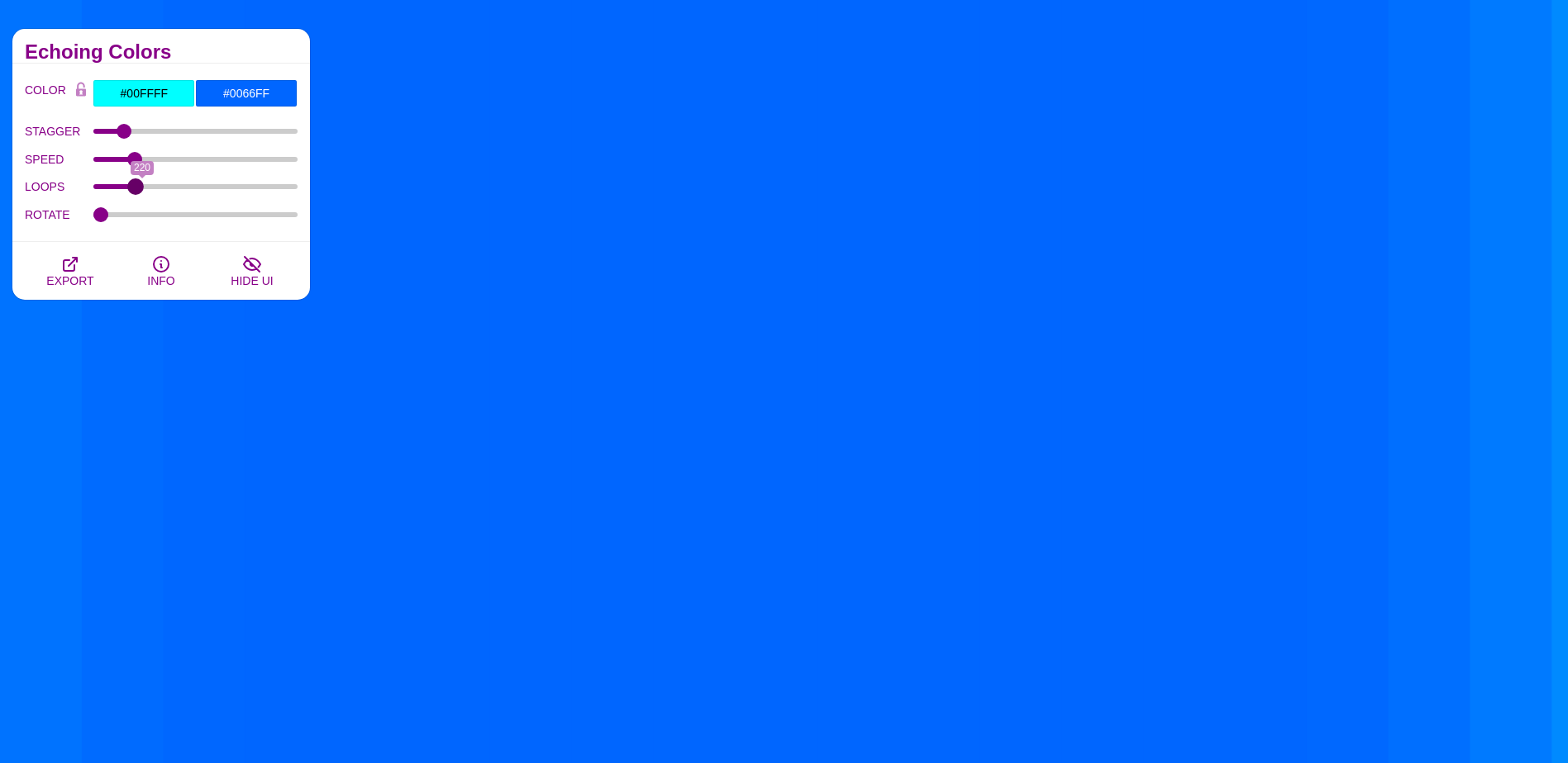
click at [135, 191] on input "LOOPS" at bounding box center [196, 187] width 205 height 7
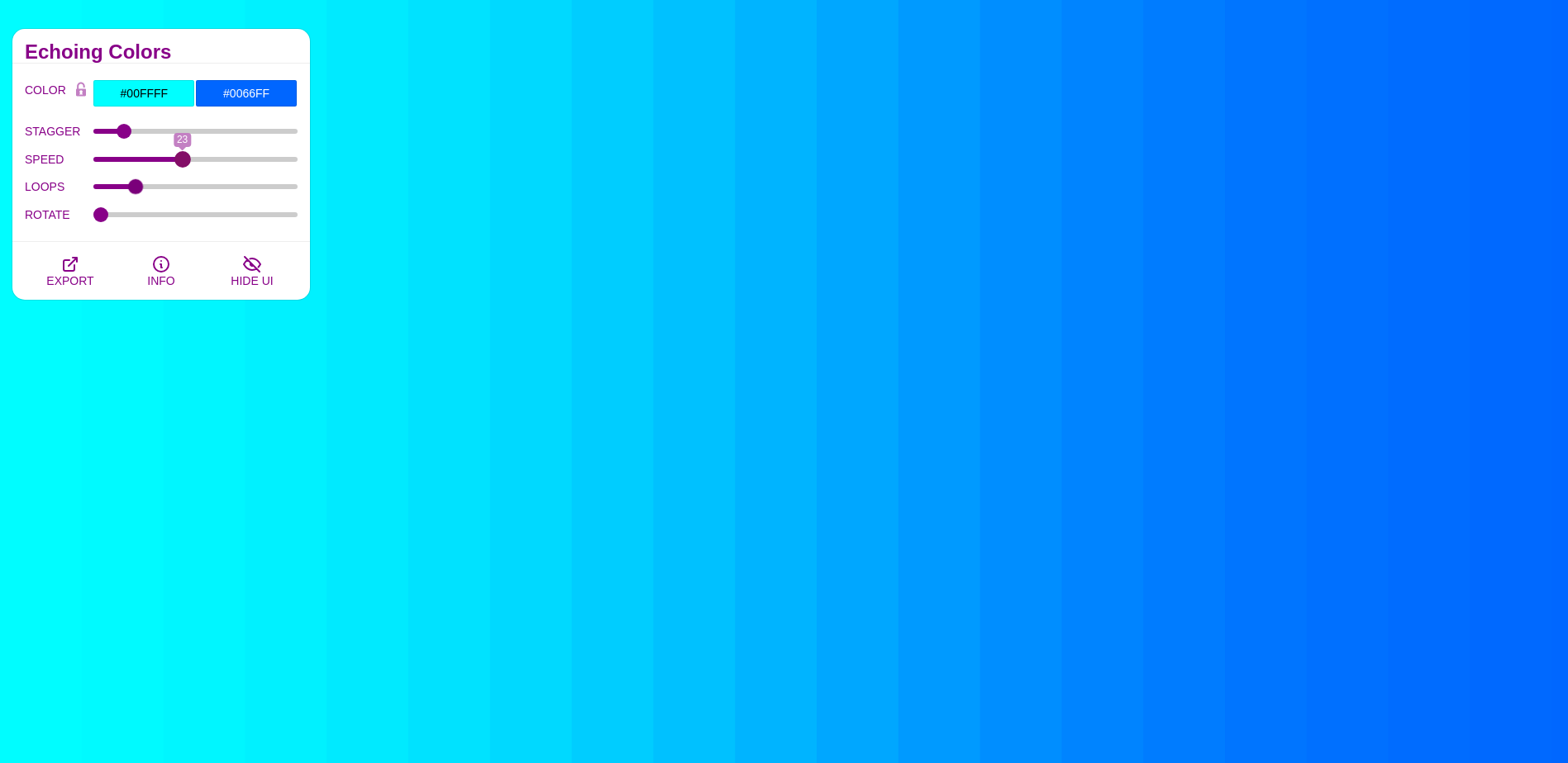
drag, startPoint x: 142, startPoint y: 158, endPoint x: 184, endPoint y: 158, distance: 42.0
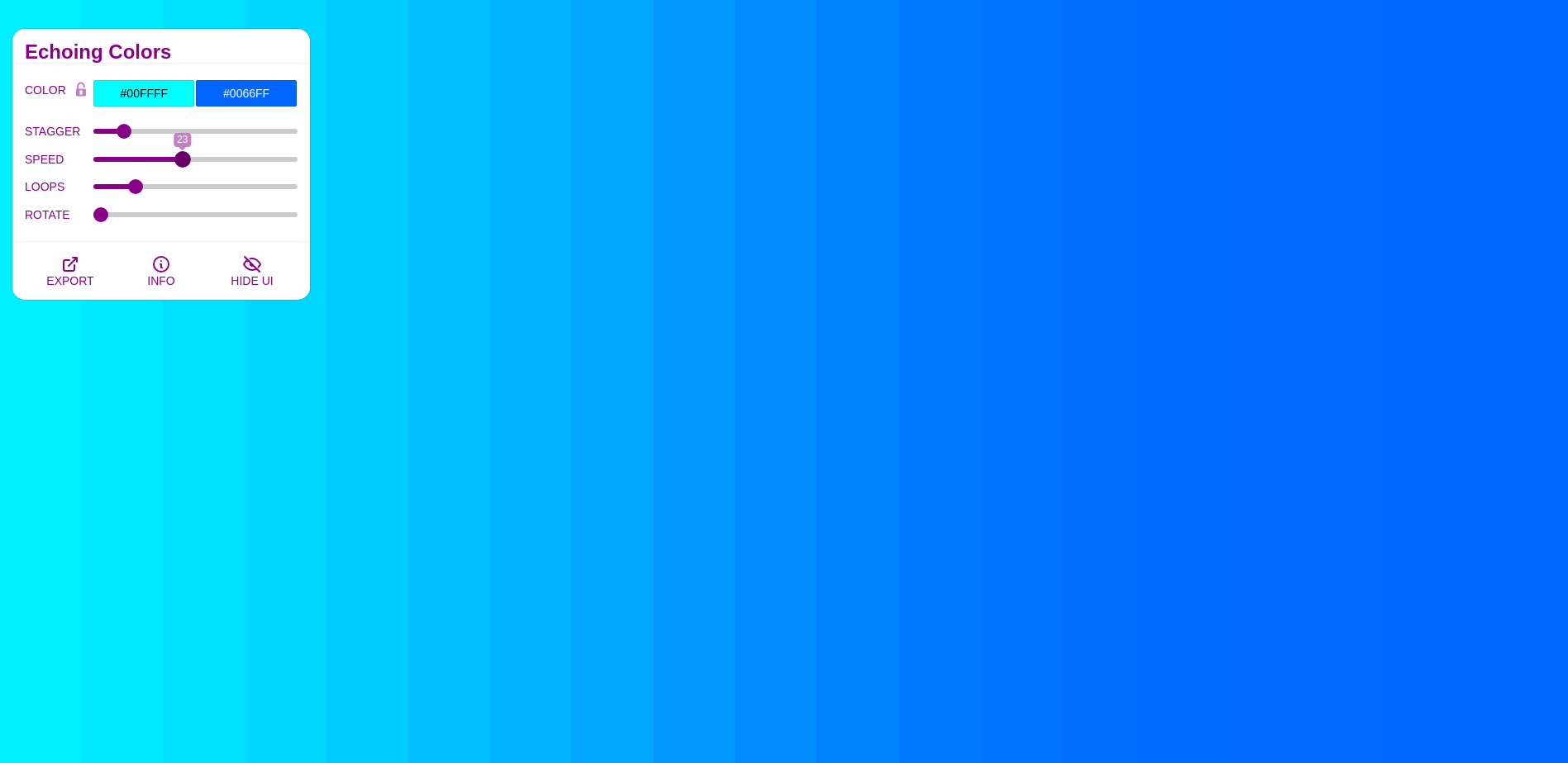
type input "23"
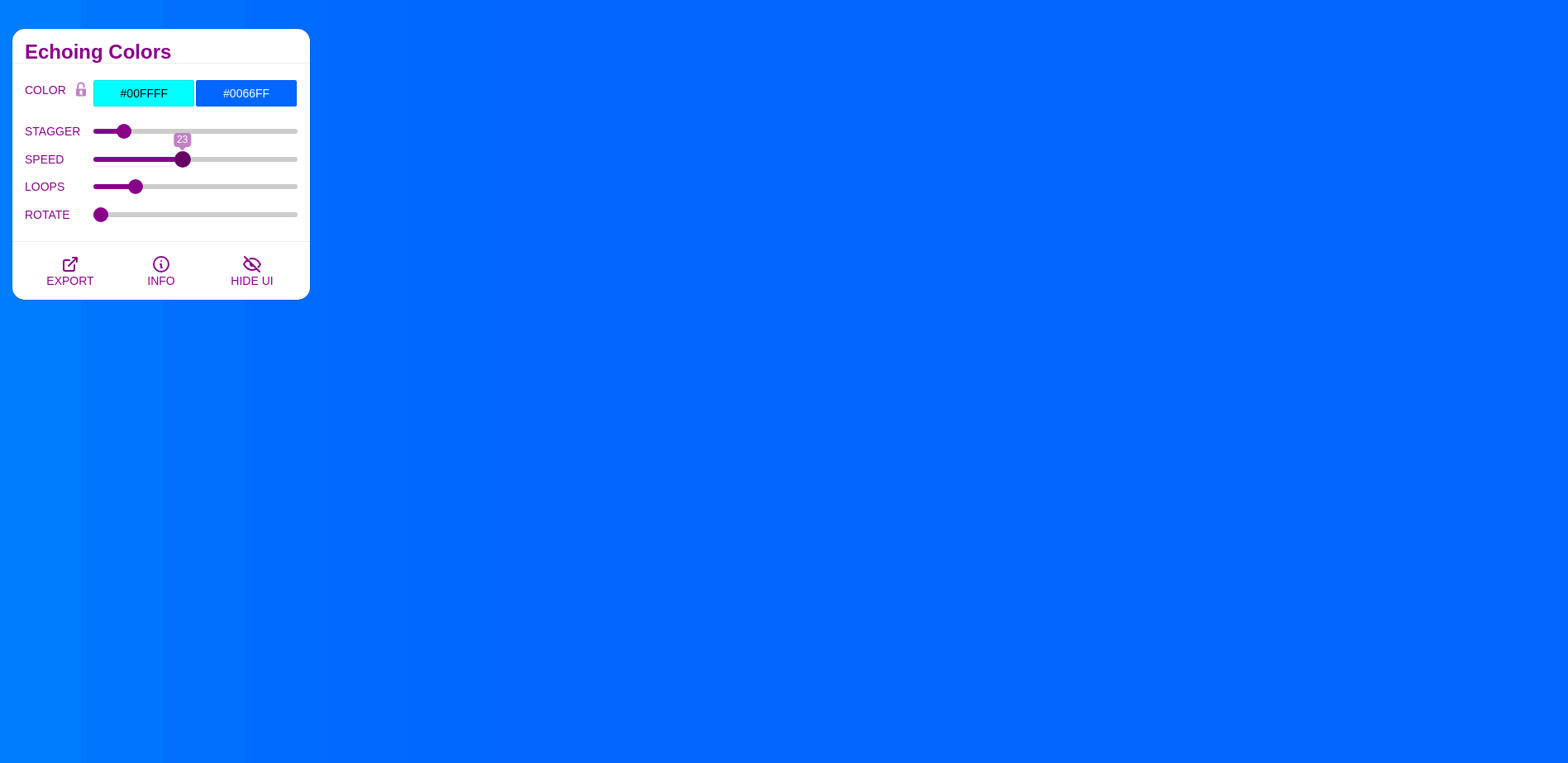
click at [184, 158] on input "SPEED" at bounding box center [196, 159] width 205 height 7
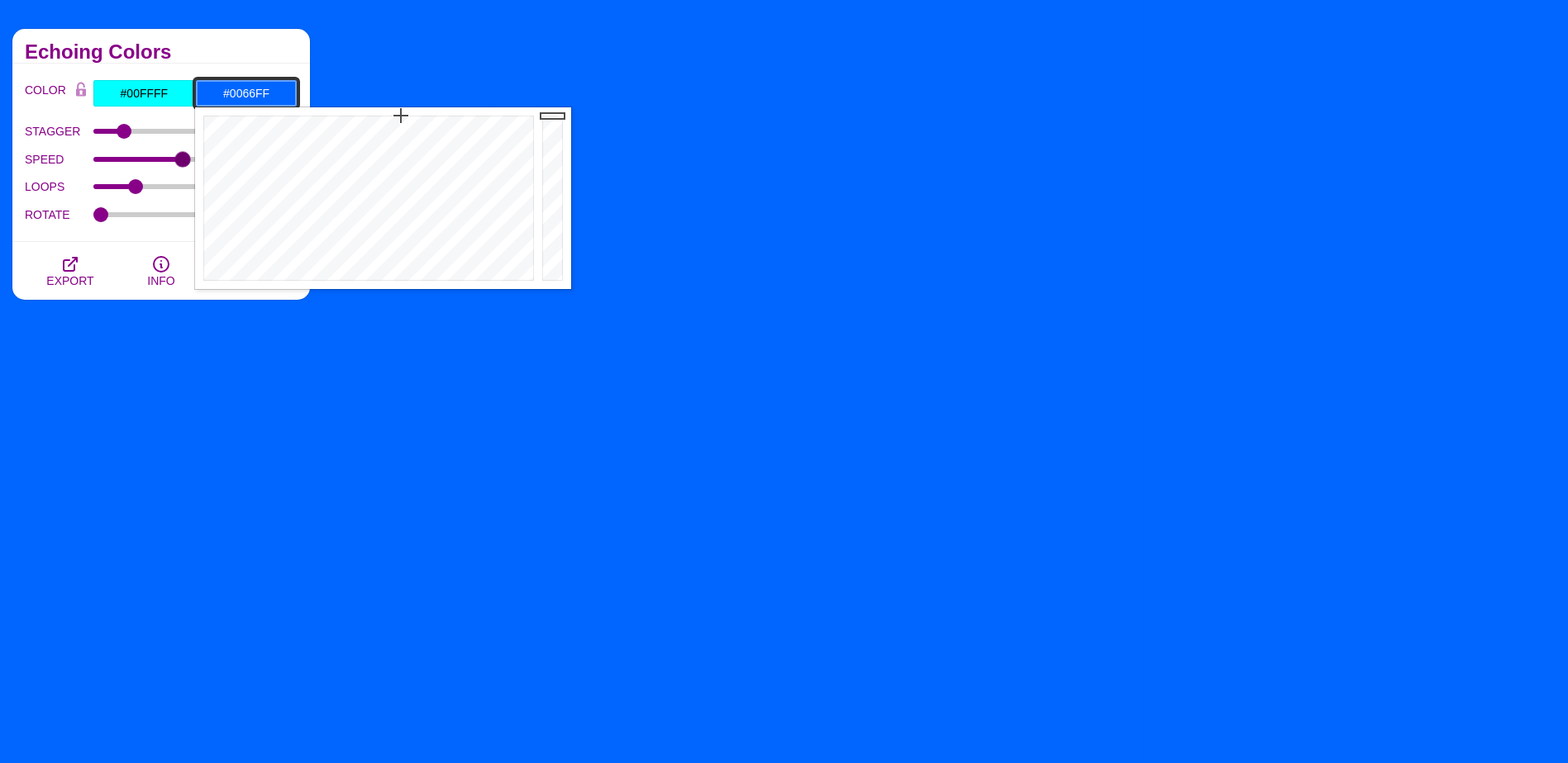
click at [226, 94] on input "#0066FF" at bounding box center [247, 93] width 103 height 28
click at [234, 89] on input "#0066FF" at bounding box center [247, 93] width 103 height 28
drag, startPoint x: 236, startPoint y: 97, endPoint x: 297, endPoint y: 97, distance: 61.0
click at [297, 97] on div "COLOR #00FFFF #0066FF #99FFFF #FF99FF #880088 #666666 #777777 #888888 #999999 B…" at bounding box center [161, 152] width 297 height 179
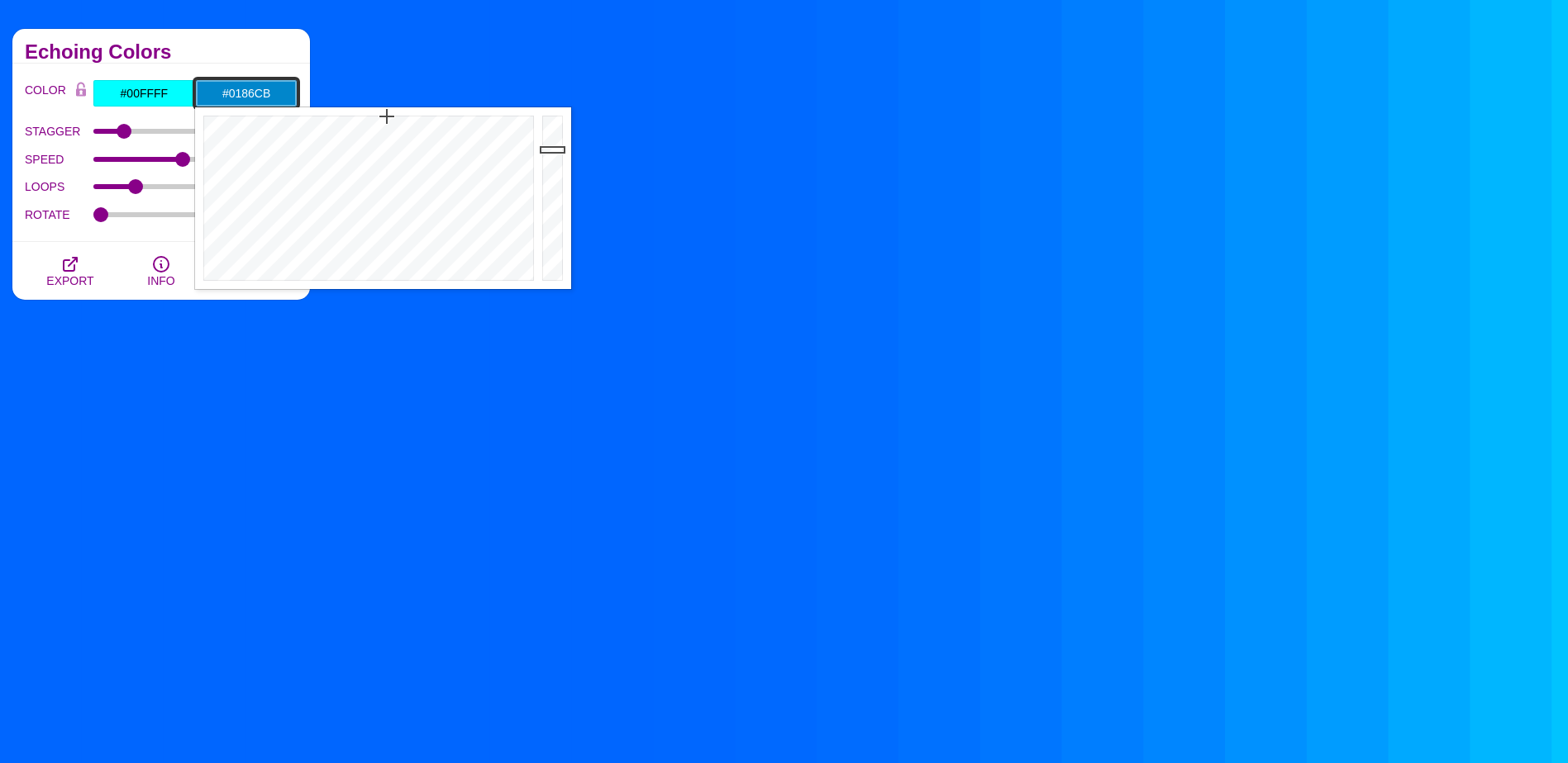
type input "#0186CB"
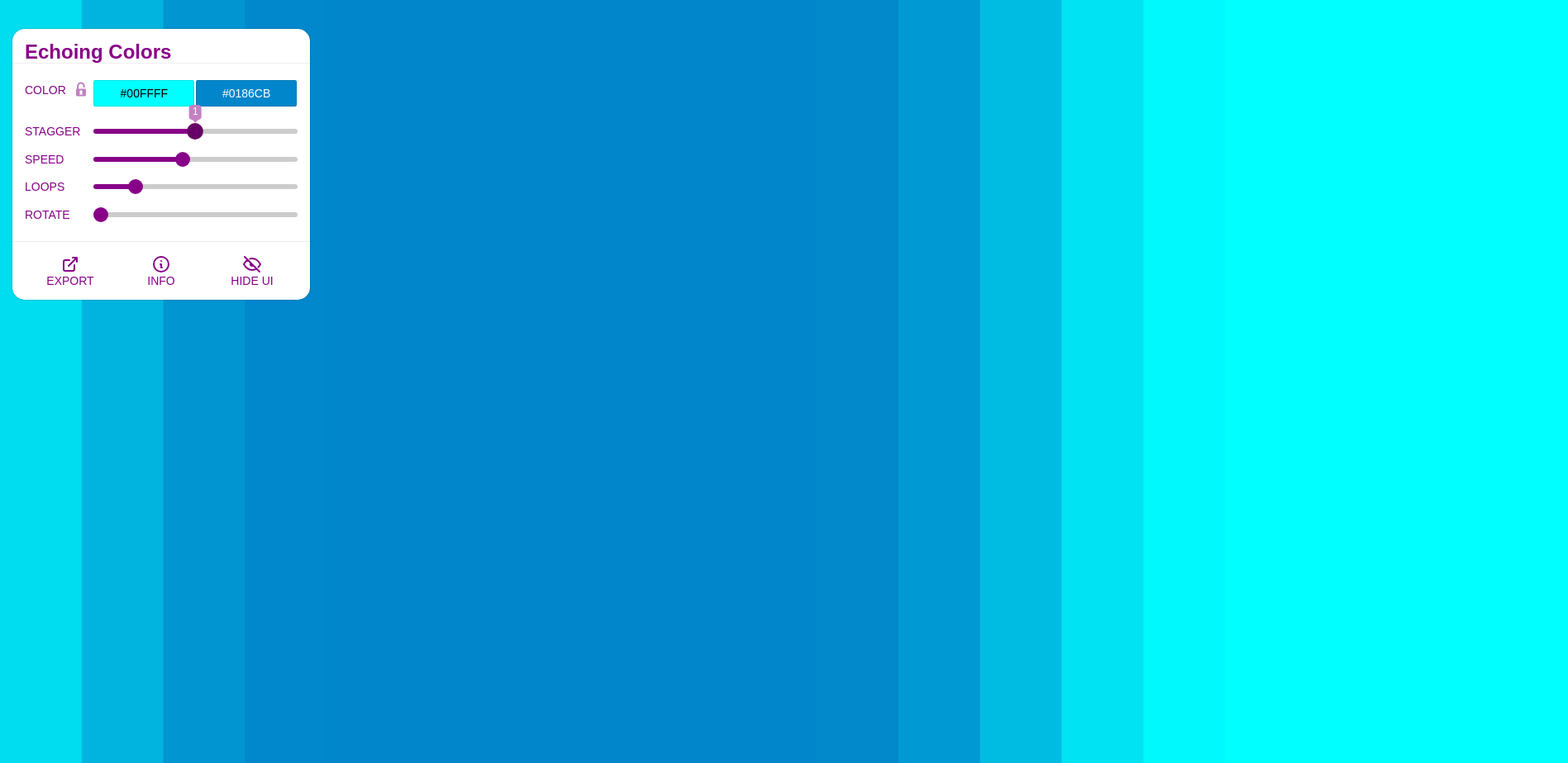
drag, startPoint x: 130, startPoint y: 131, endPoint x: 194, endPoint y: 131, distance: 64.0
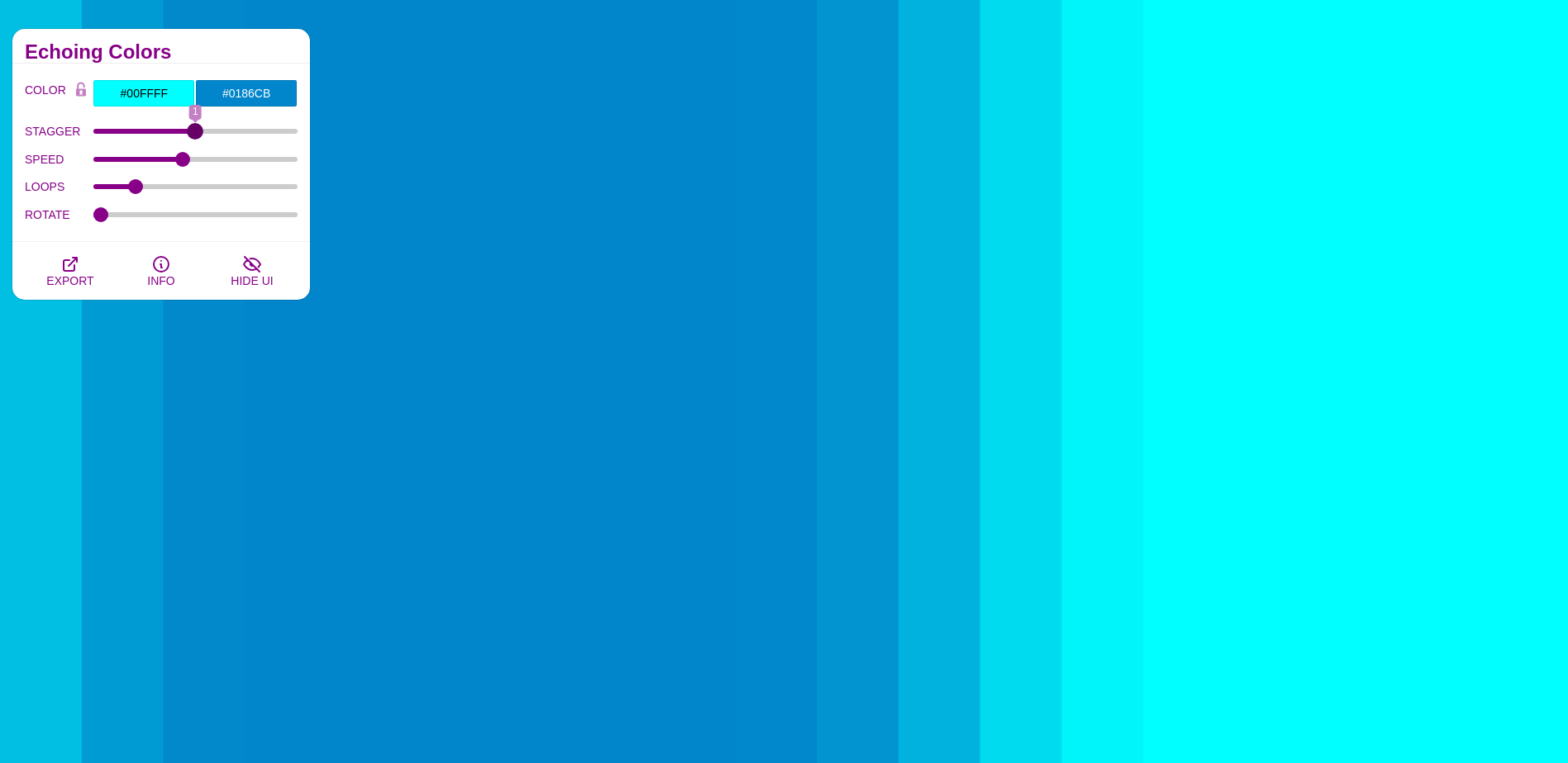
click at [194, 131] on input "STAGGER" at bounding box center [196, 131] width 205 height 7
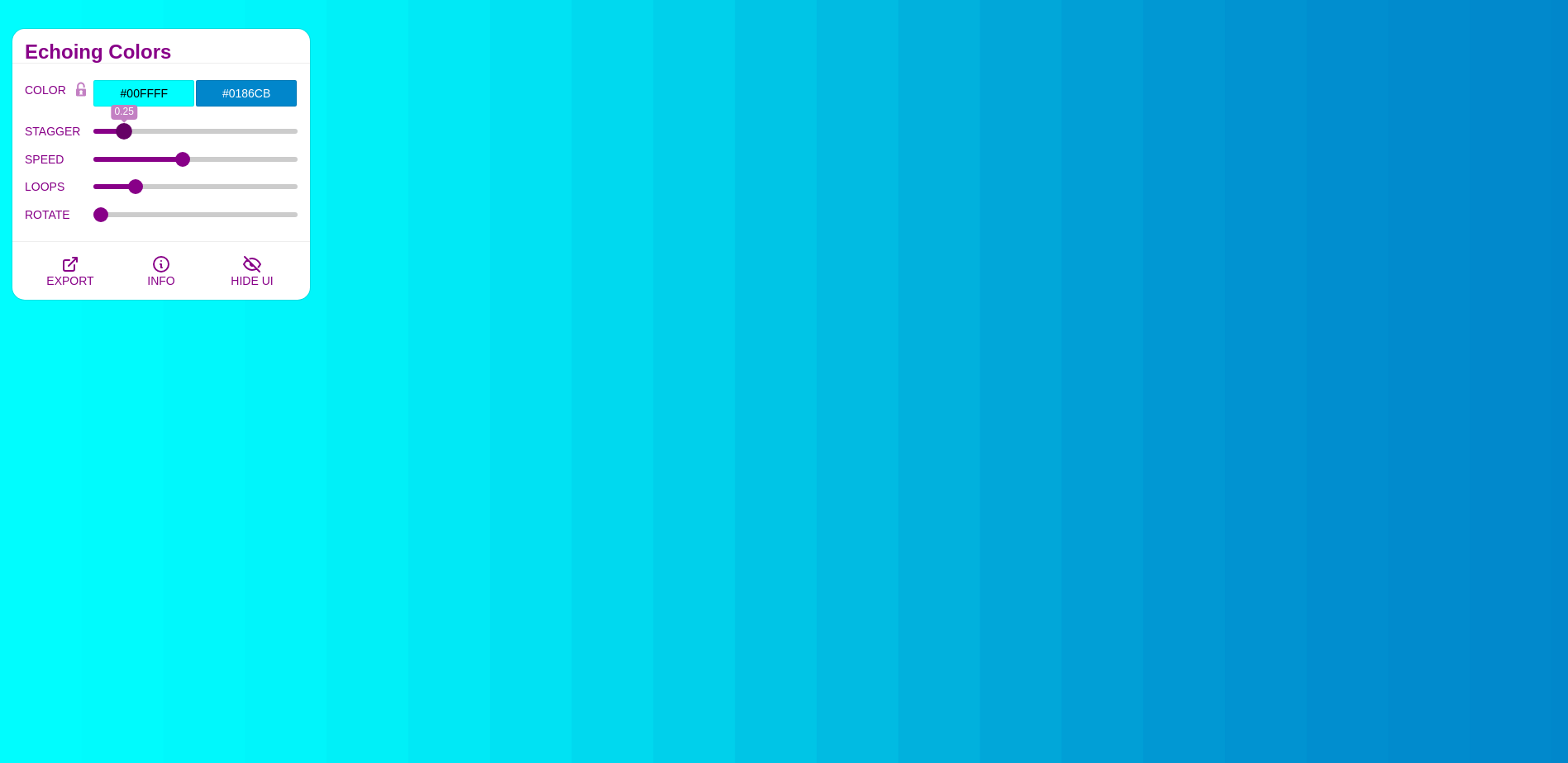
drag, startPoint x: 185, startPoint y: 133, endPoint x: 124, endPoint y: 136, distance: 61.1
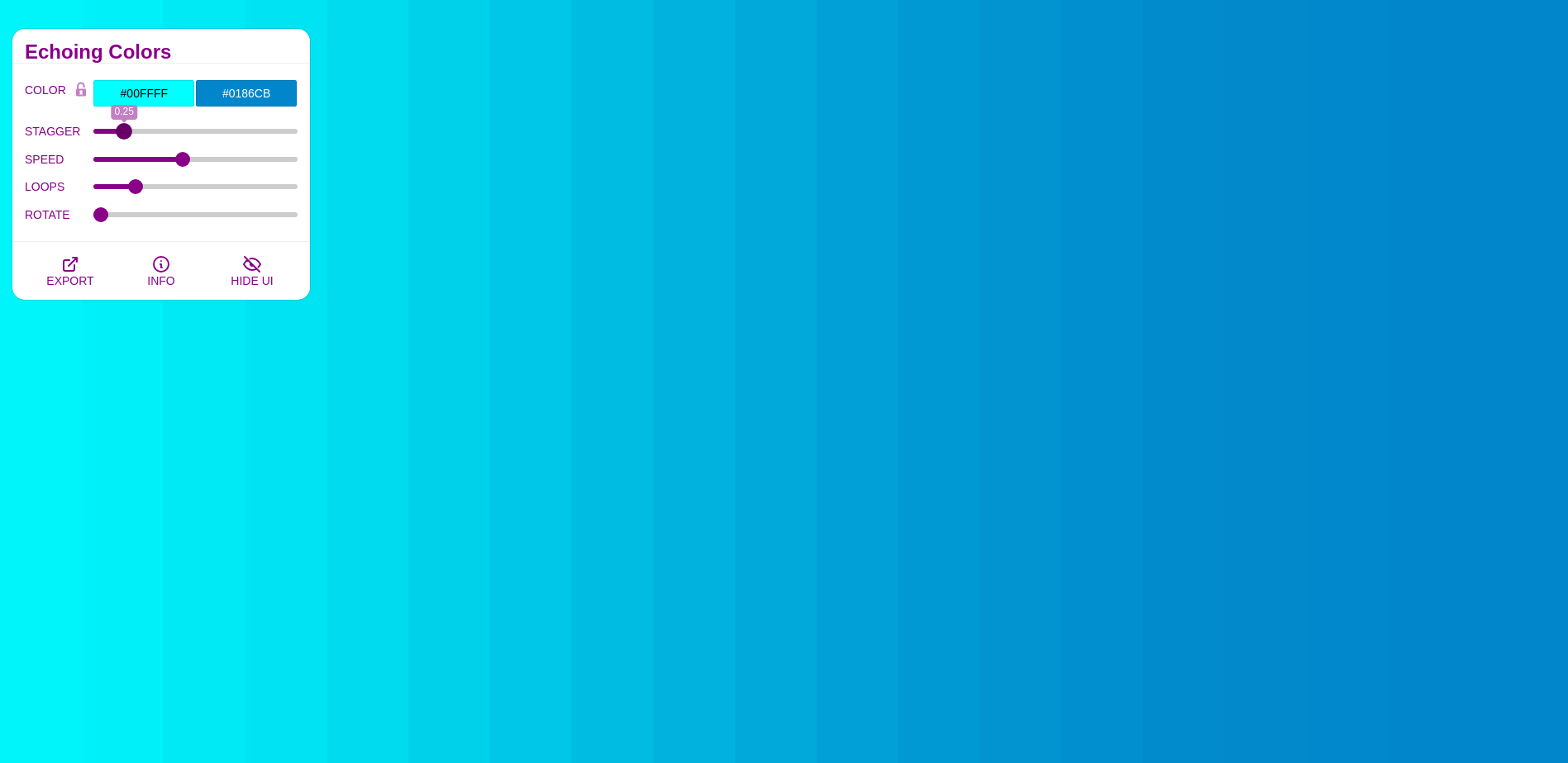
type input "0.25"
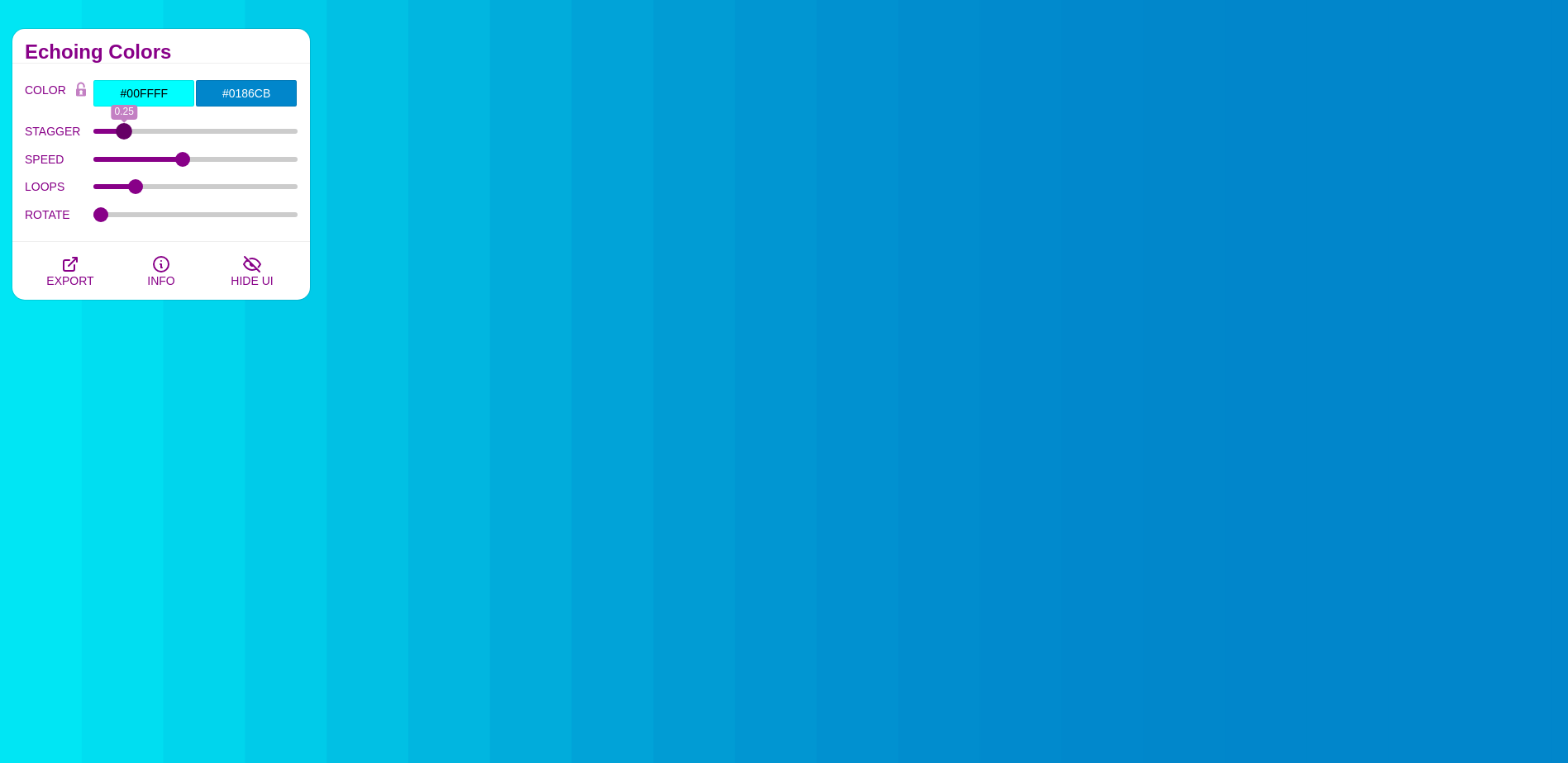
click at [124, 134] on input "STAGGER" at bounding box center [196, 131] width 205 height 7
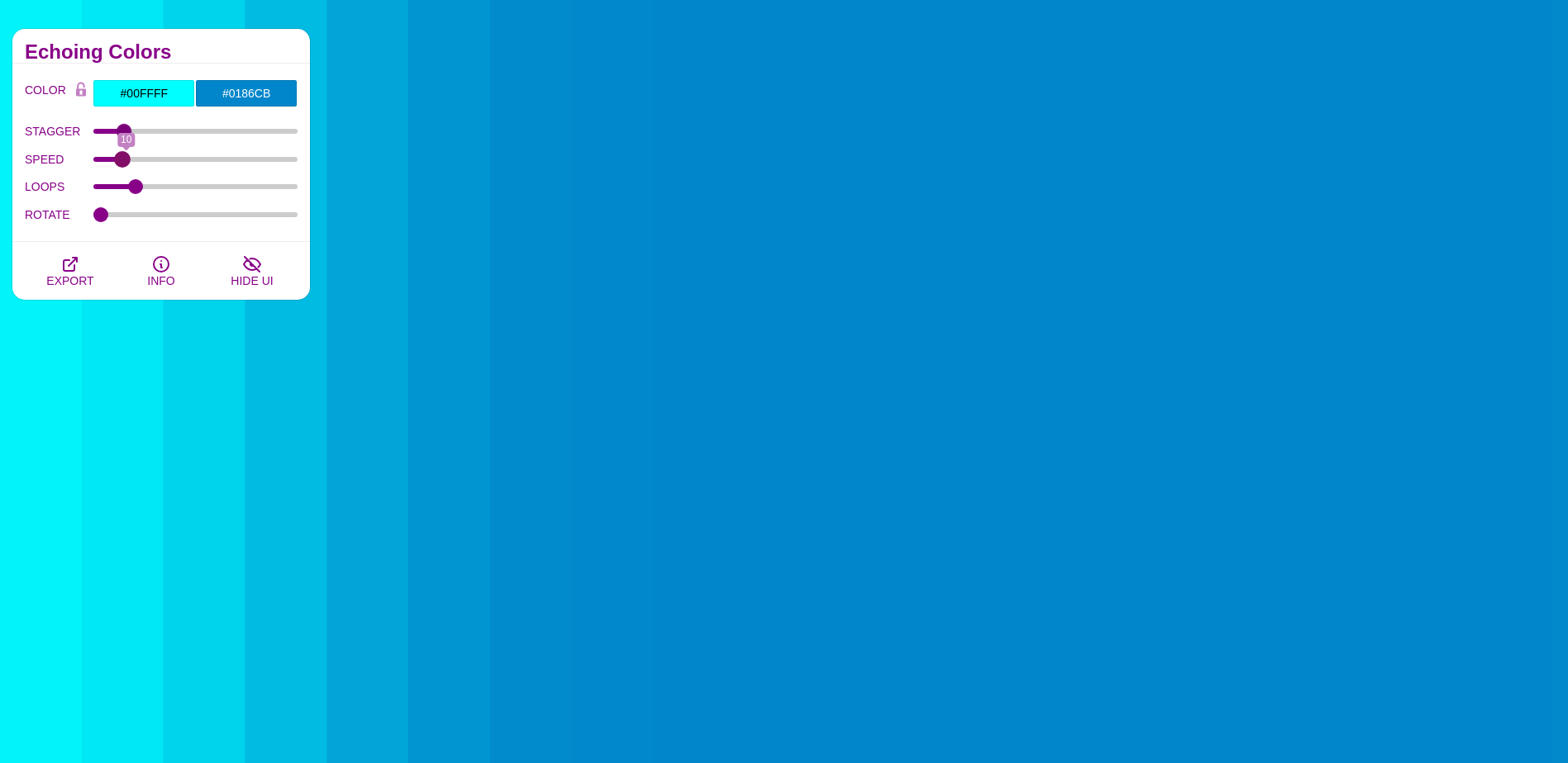
drag, startPoint x: 184, startPoint y: 160, endPoint x: 123, endPoint y: 161, distance: 61.0
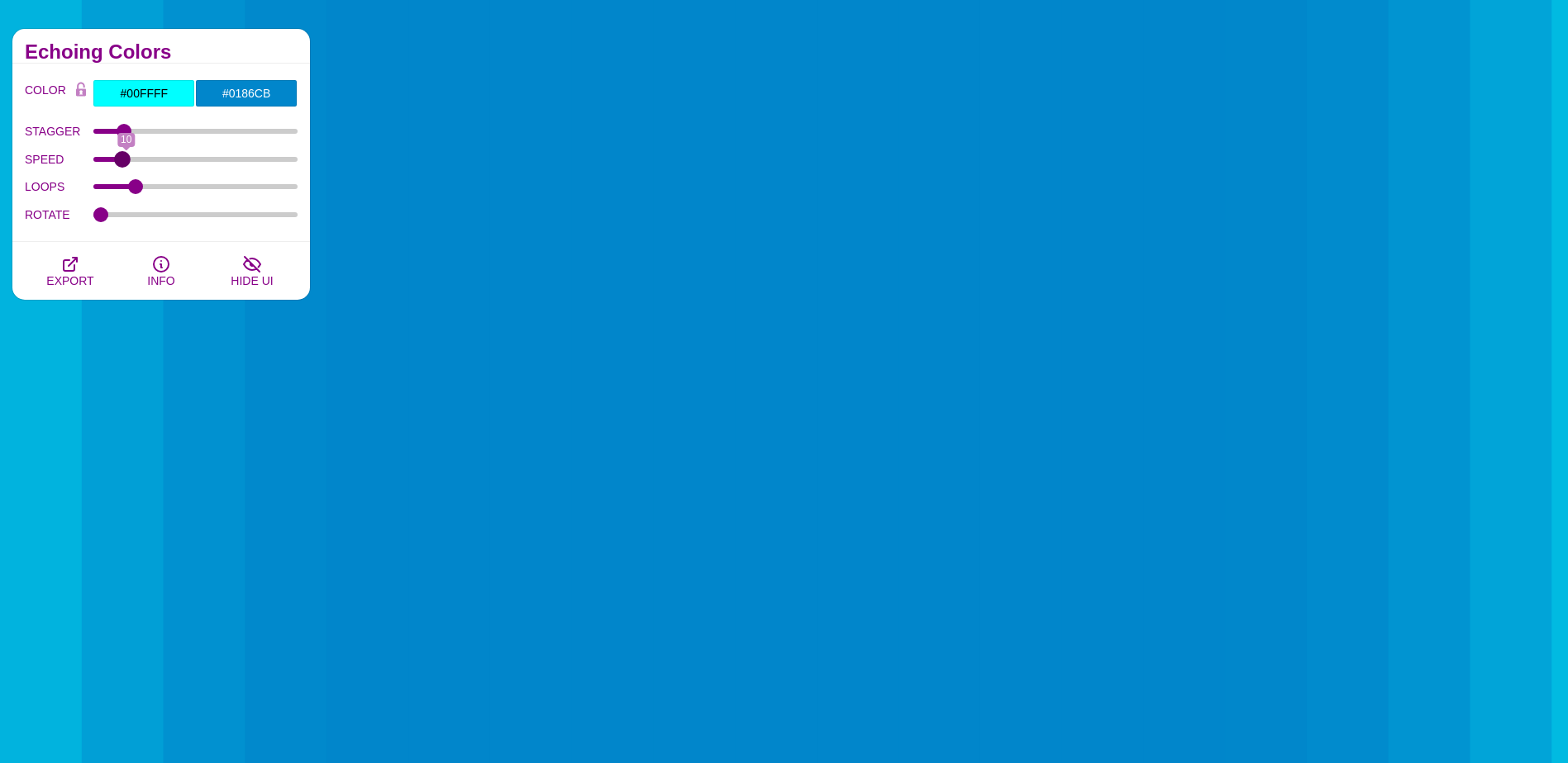
click at [123, 161] on input "SPEED" at bounding box center [196, 159] width 205 height 7
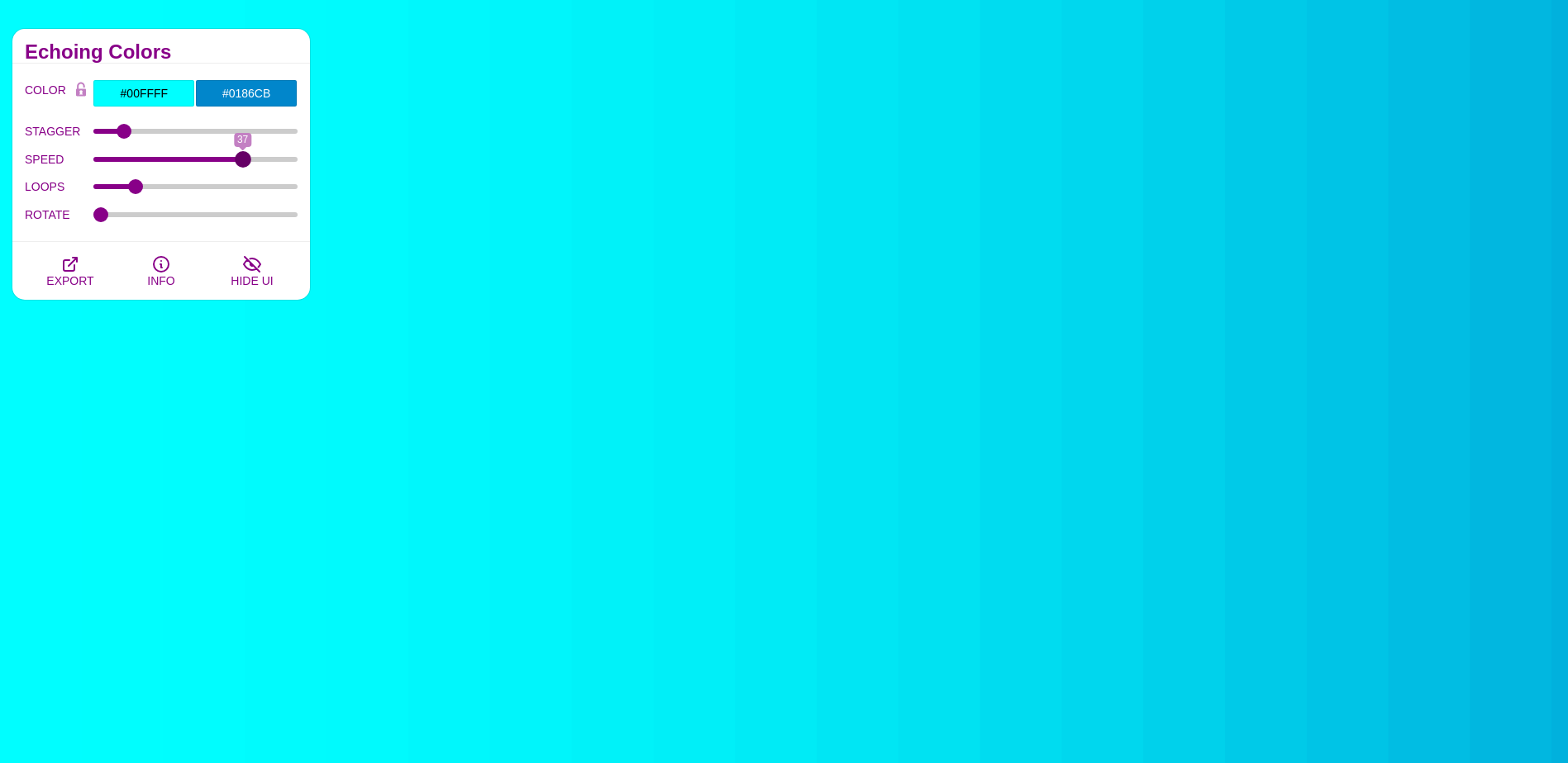
drag, startPoint x: 123, startPoint y: 161, endPoint x: 245, endPoint y: 165, distance: 122.1
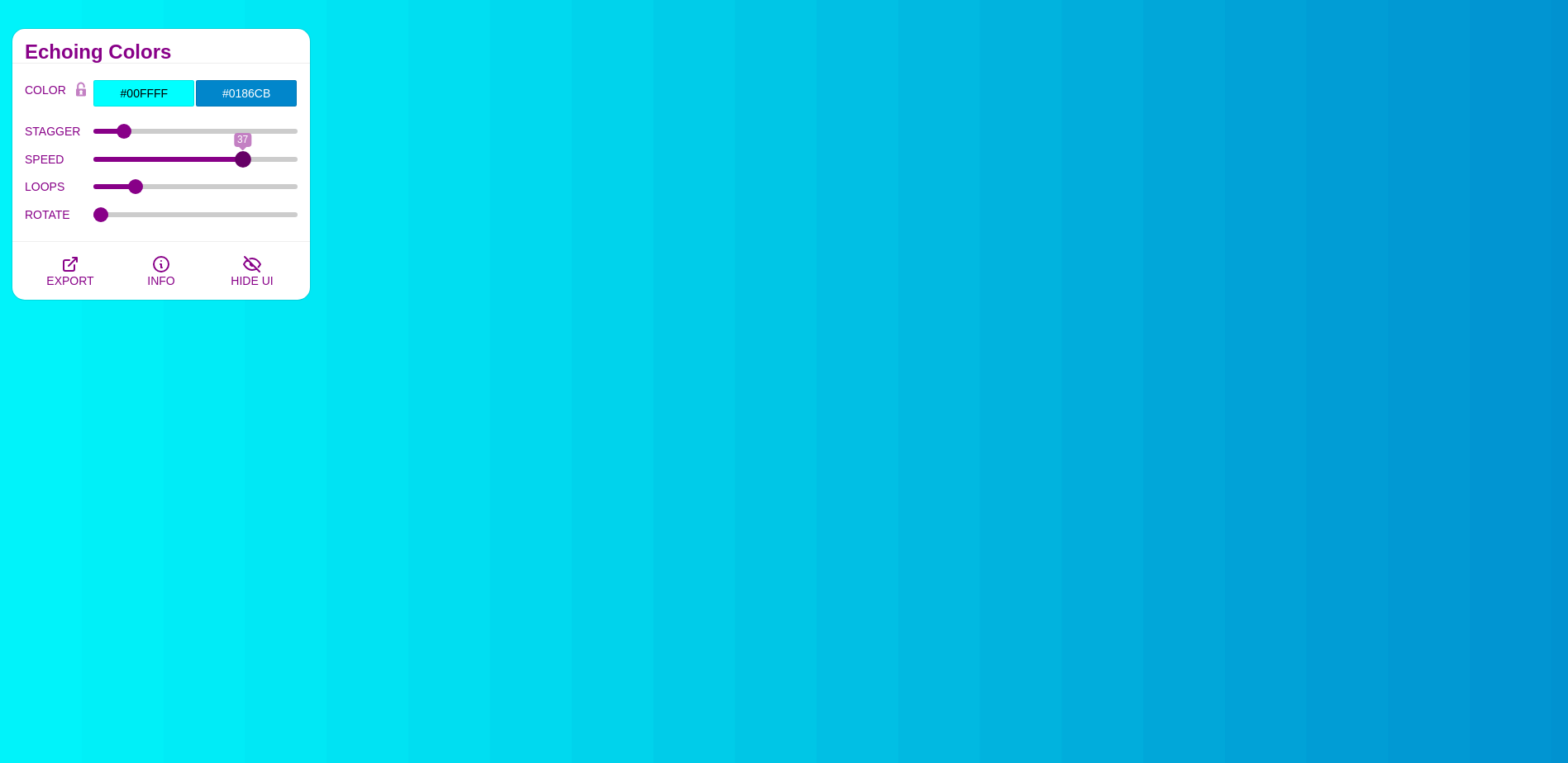
type input "37"
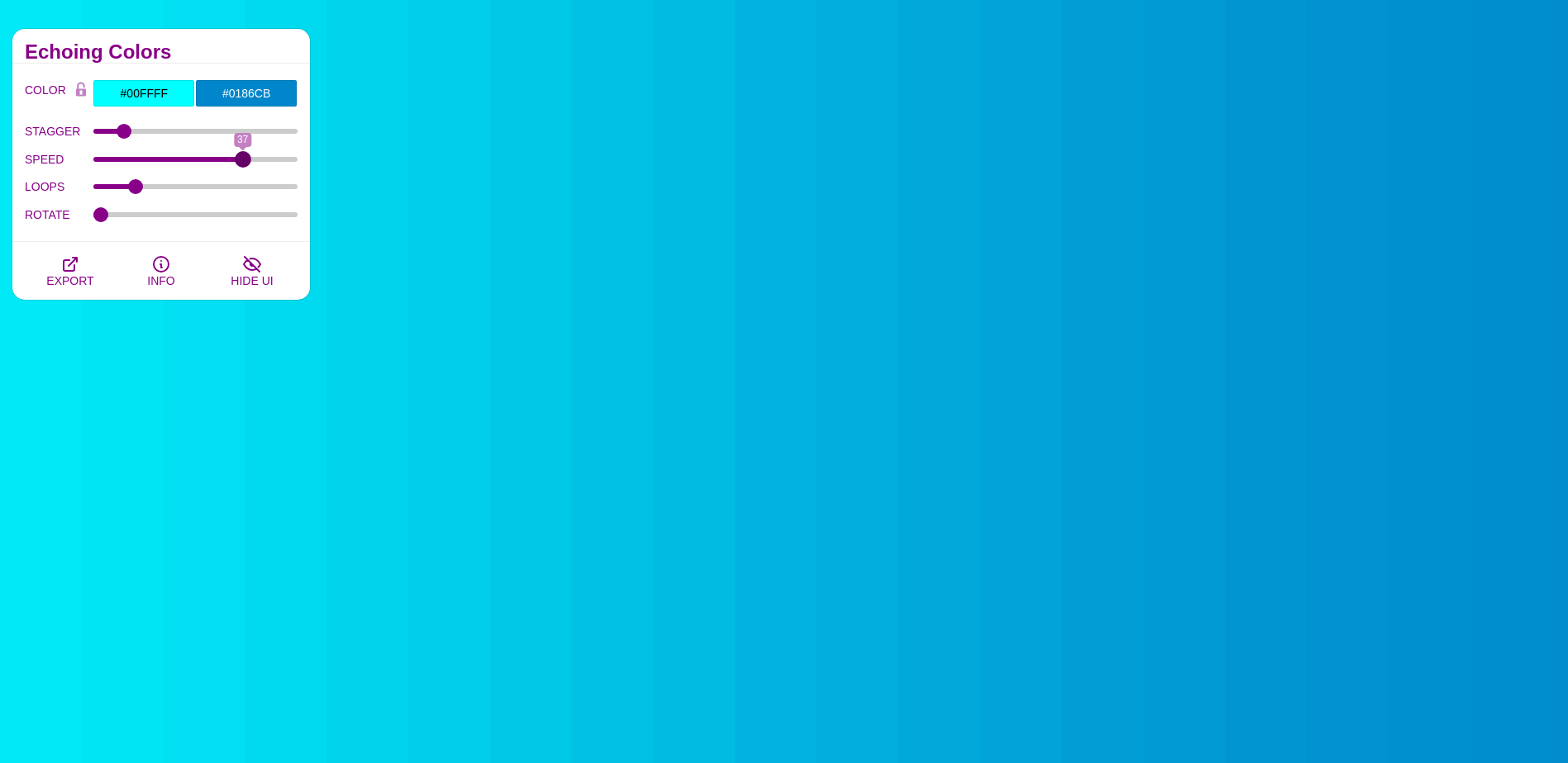
click at [245, 163] on input "SPEED" at bounding box center [196, 159] width 205 height 7
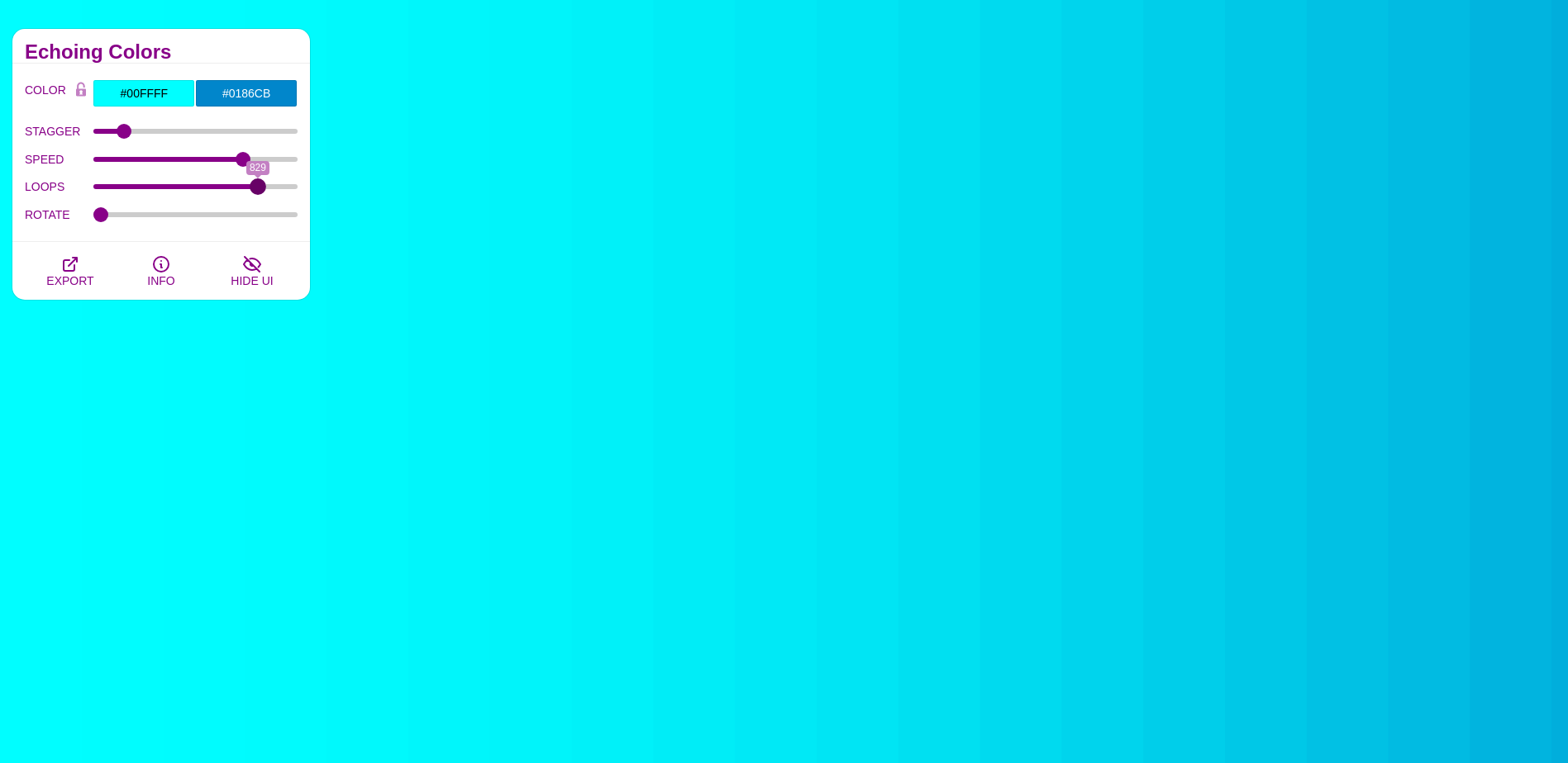
drag, startPoint x: 139, startPoint y: 190, endPoint x: 258, endPoint y: 191, distance: 119.0
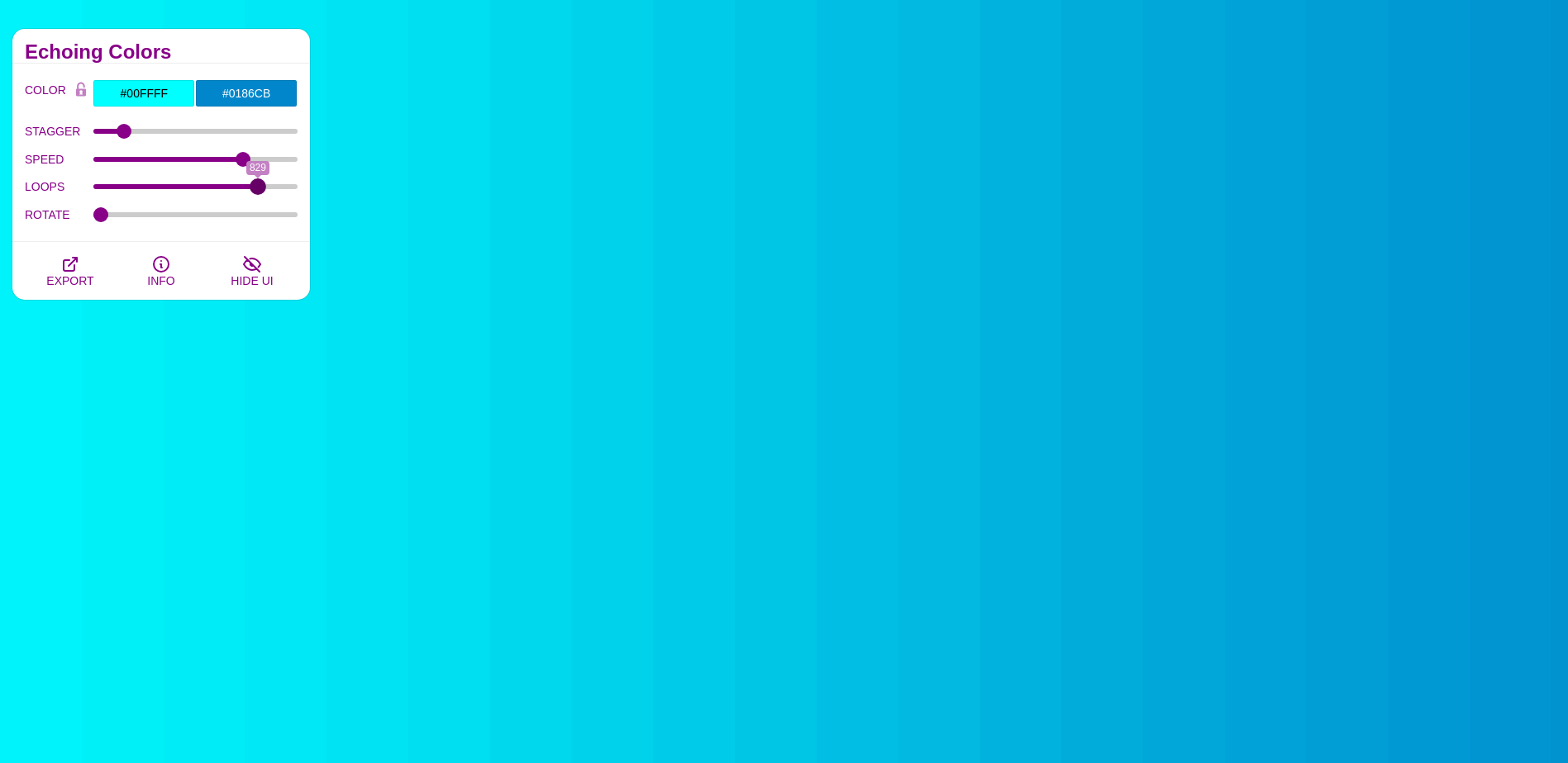
click at [258, 191] on input "LOOPS" at bounding box center [196, 187] width 205 height 7
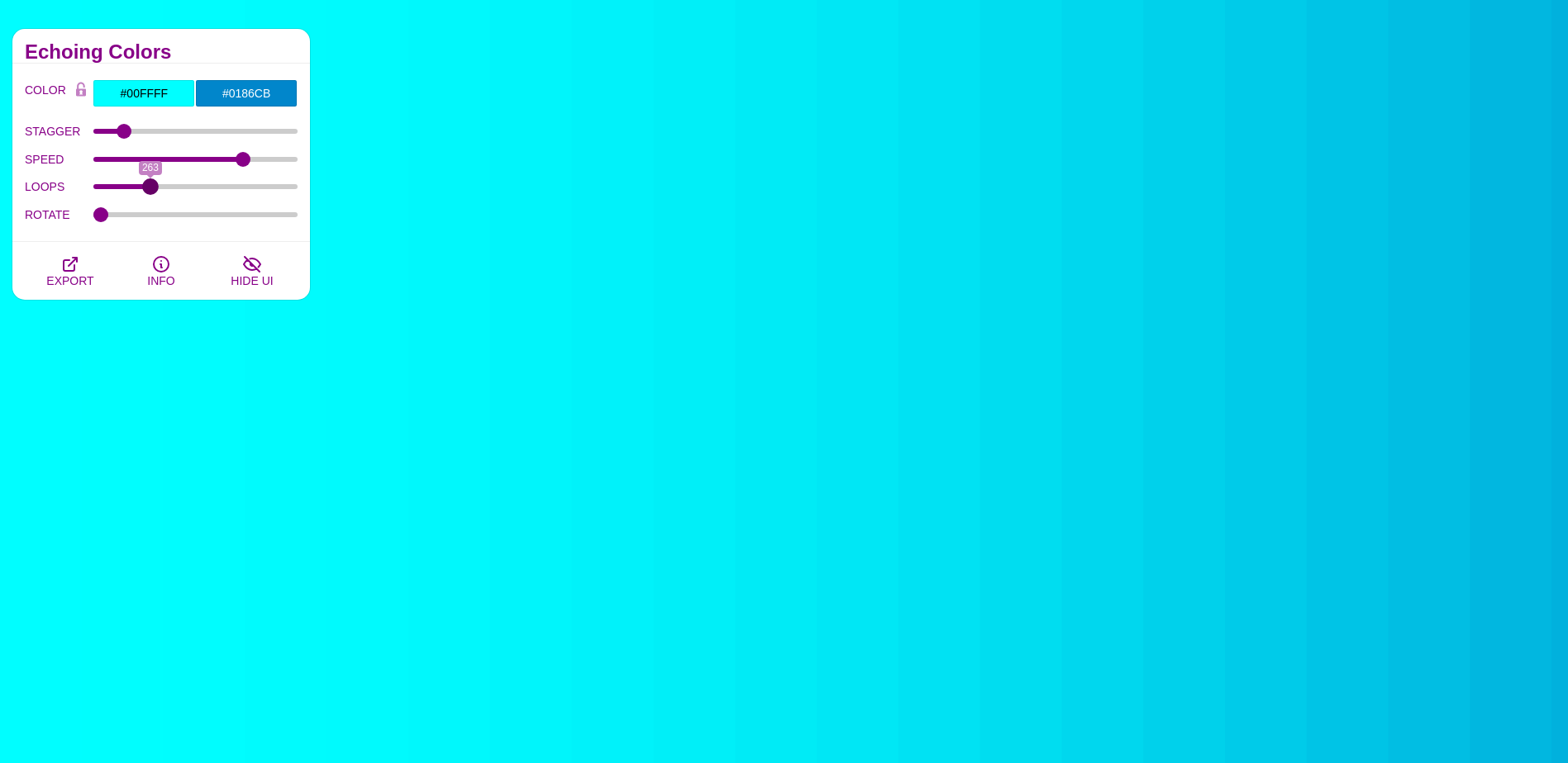
drag, startPoint x: 259, startPoint y: 191, endPoint x: 150, endPoint y: 191, distance: 109.0
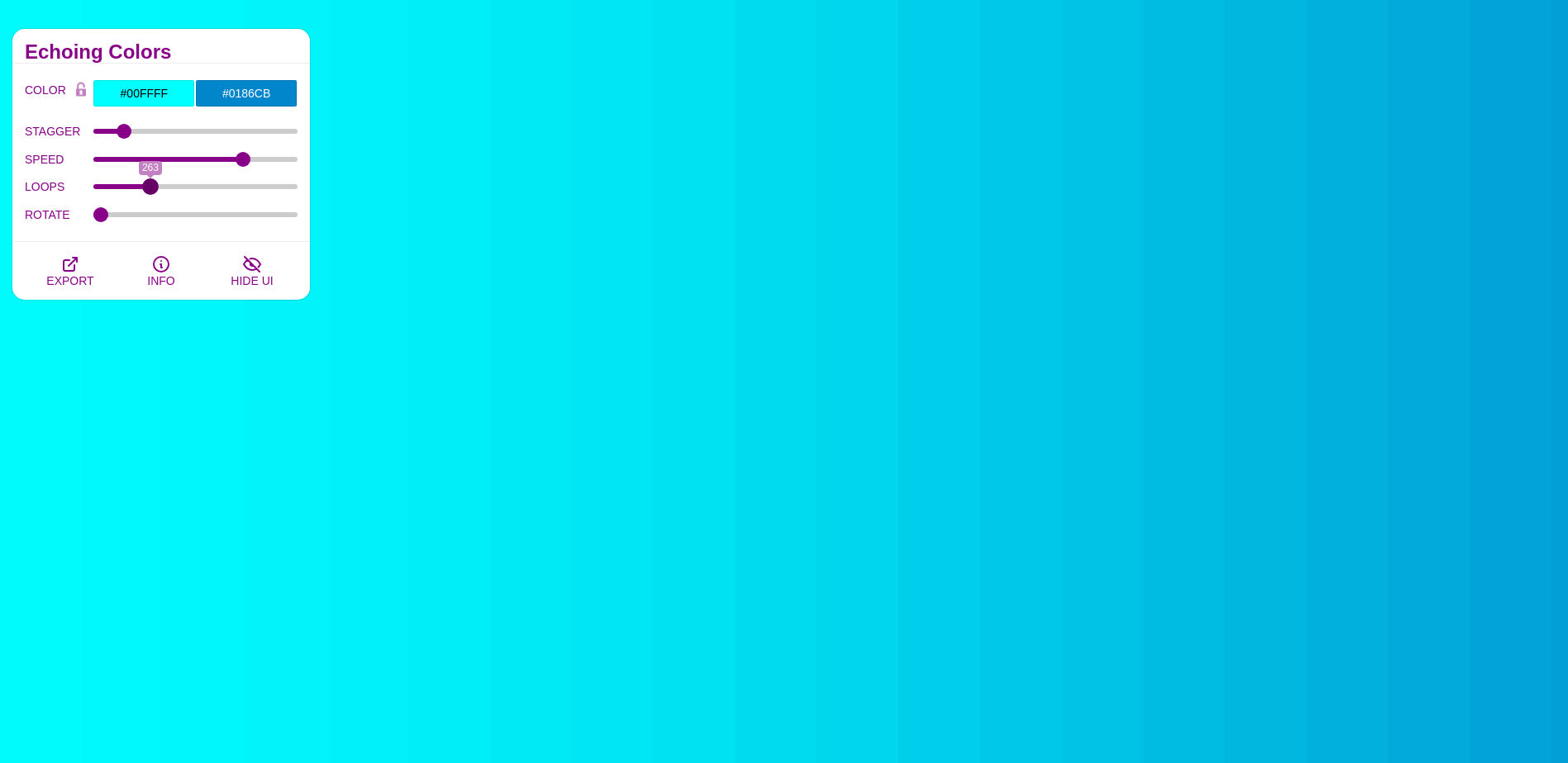
type input "263"
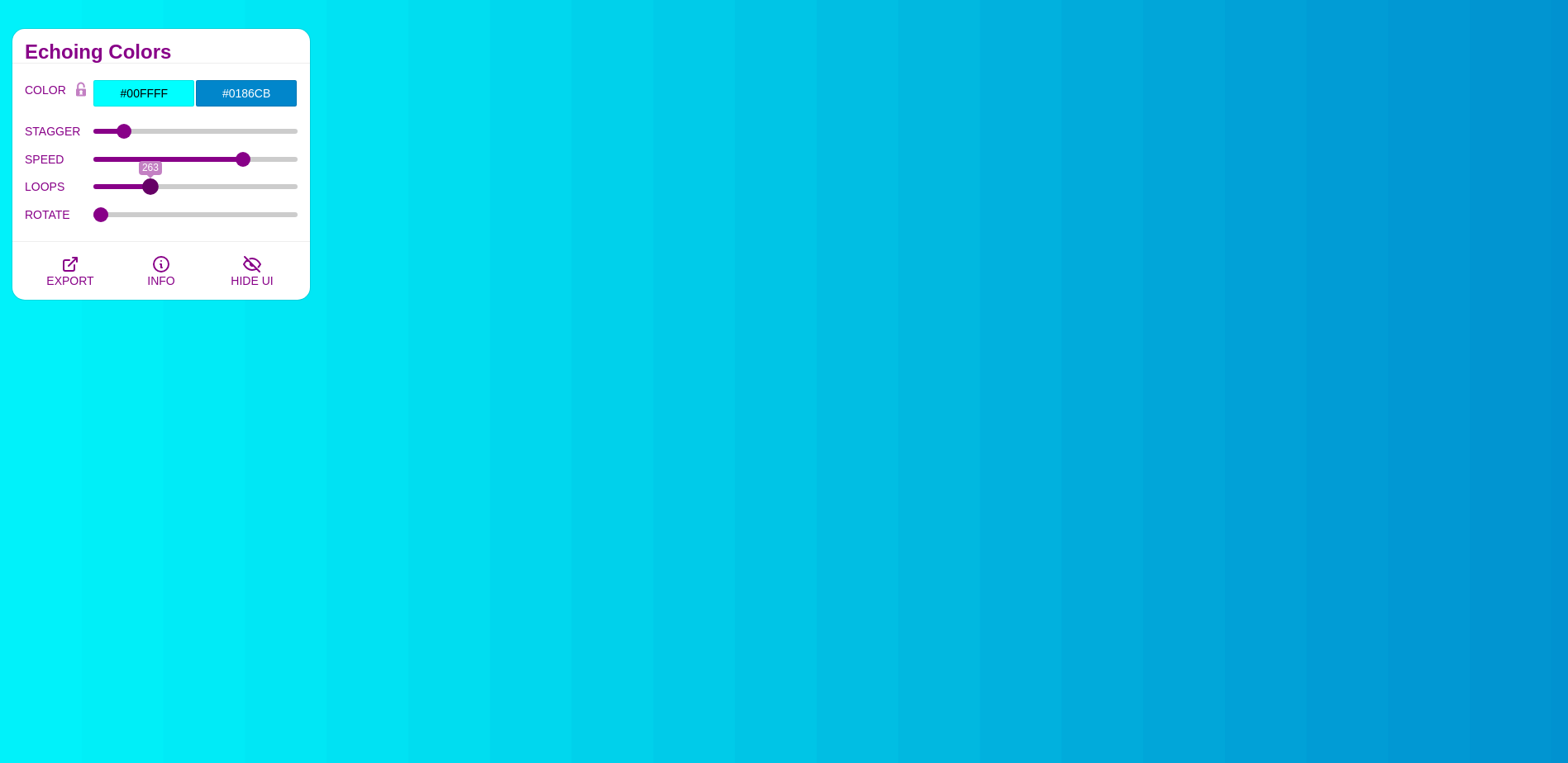
click at [150, 191] on input "LOOPS" at bounding box center [196, 187] width 205 height 7
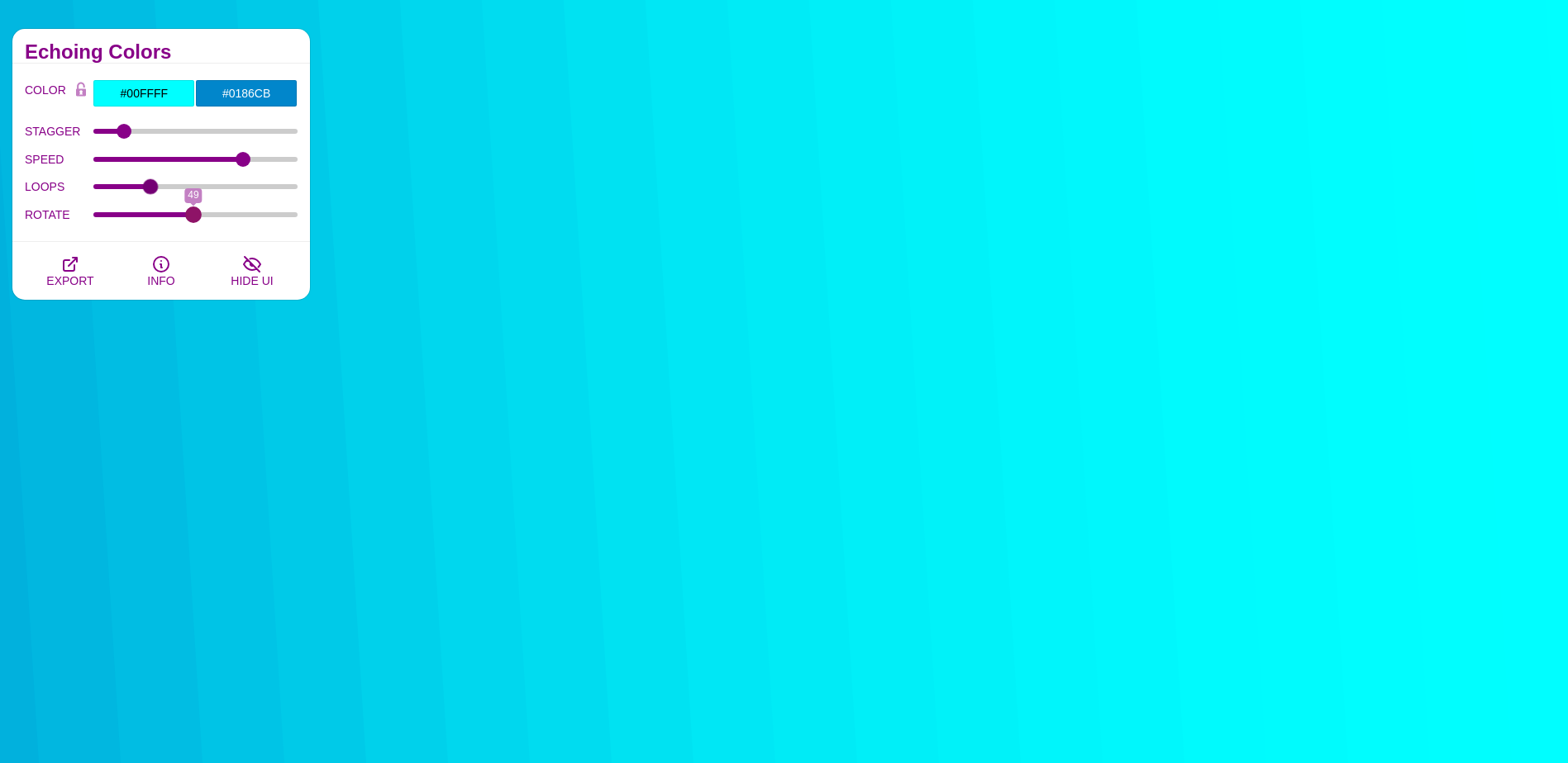
drag, startPoint x: 103, startPoint y: 216, endPoint x: 193, endPoint y: 216, distance: 90.0
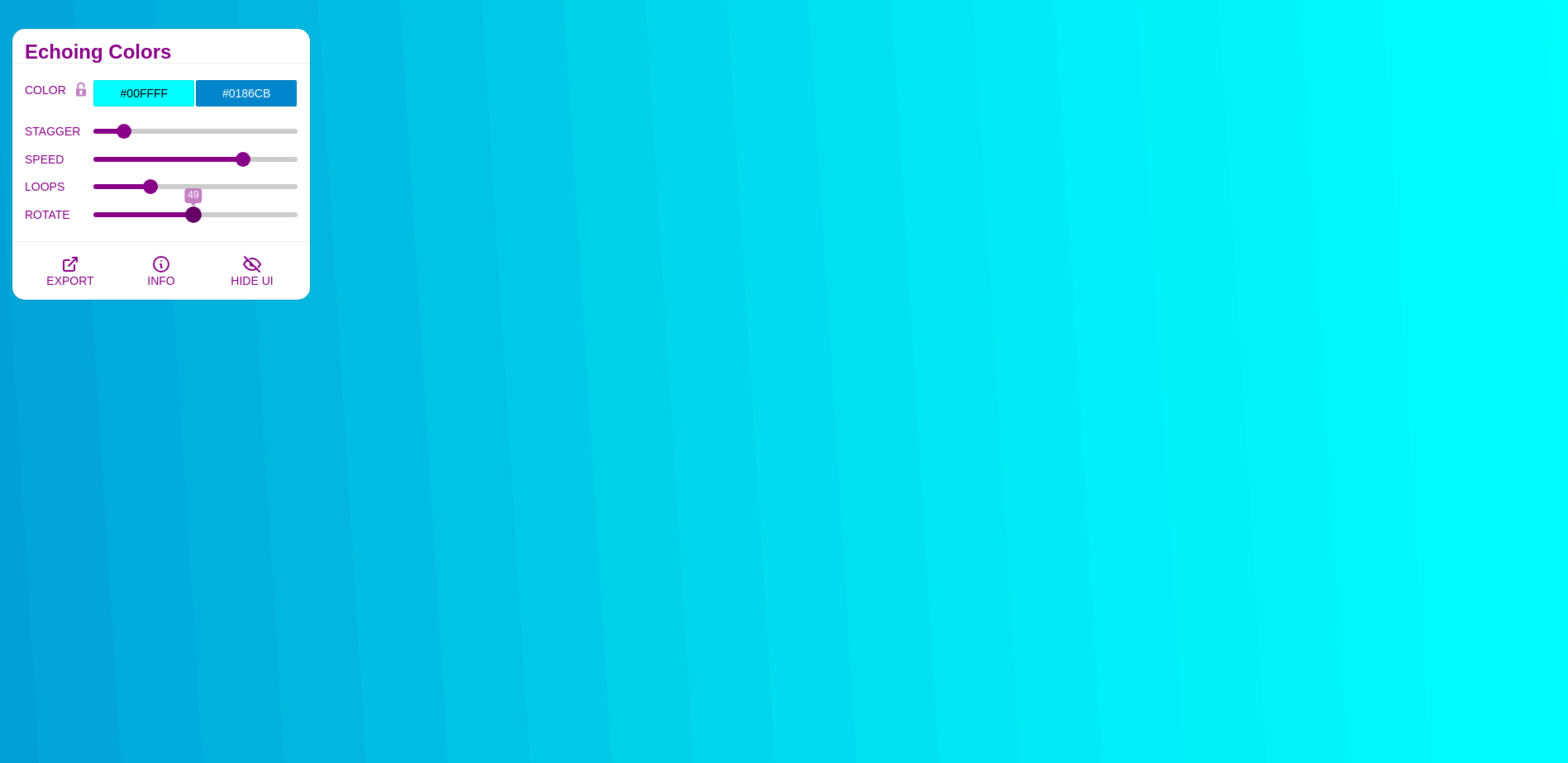
click at [193, 216] on input "ROTATE" at bounding box center [196, 214] width 205 height 7
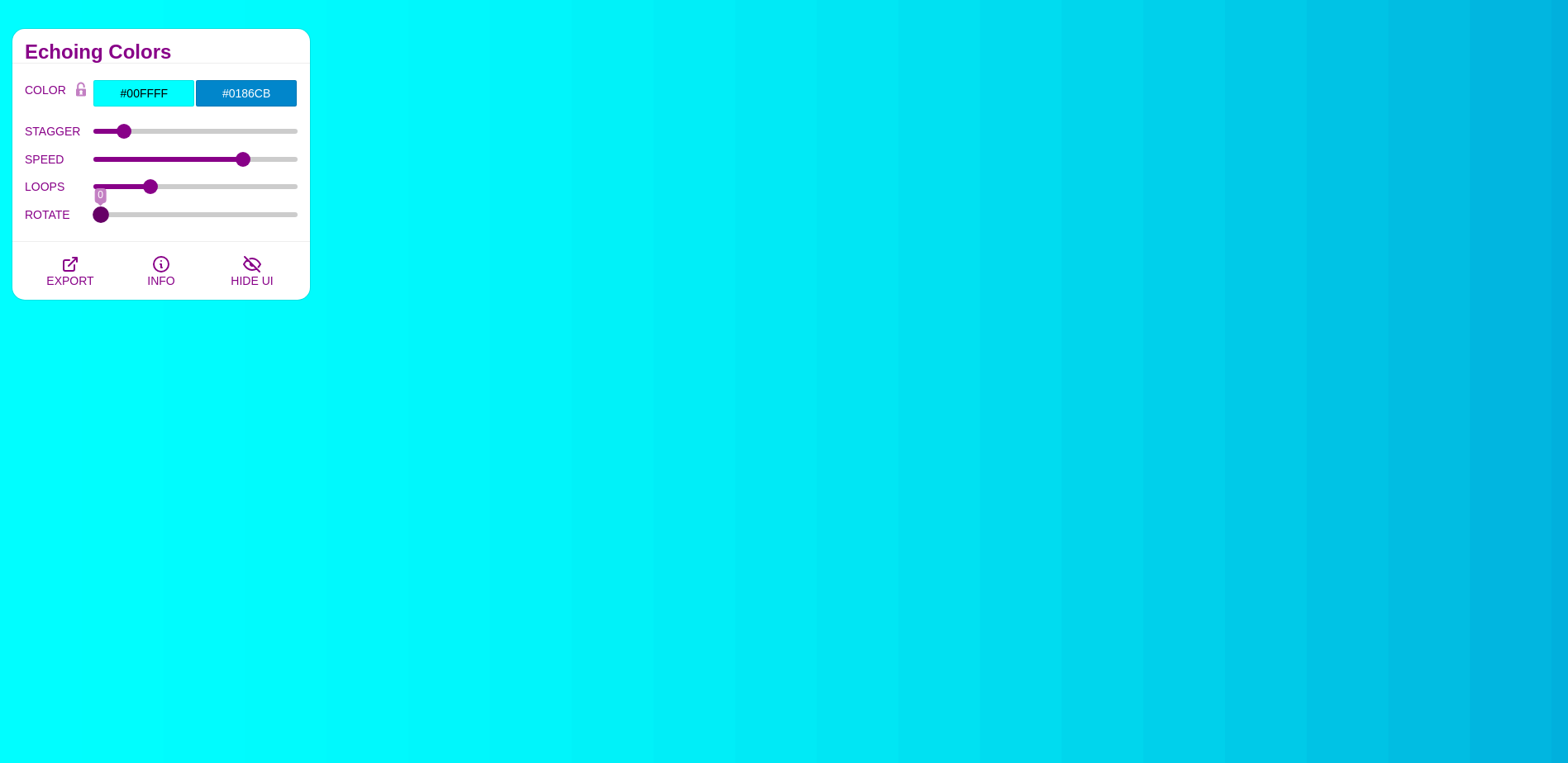
drag, startPoint x: 193, startPoint y: 216, endPoint x: 87, endPoint y: 219, distance: 106.0
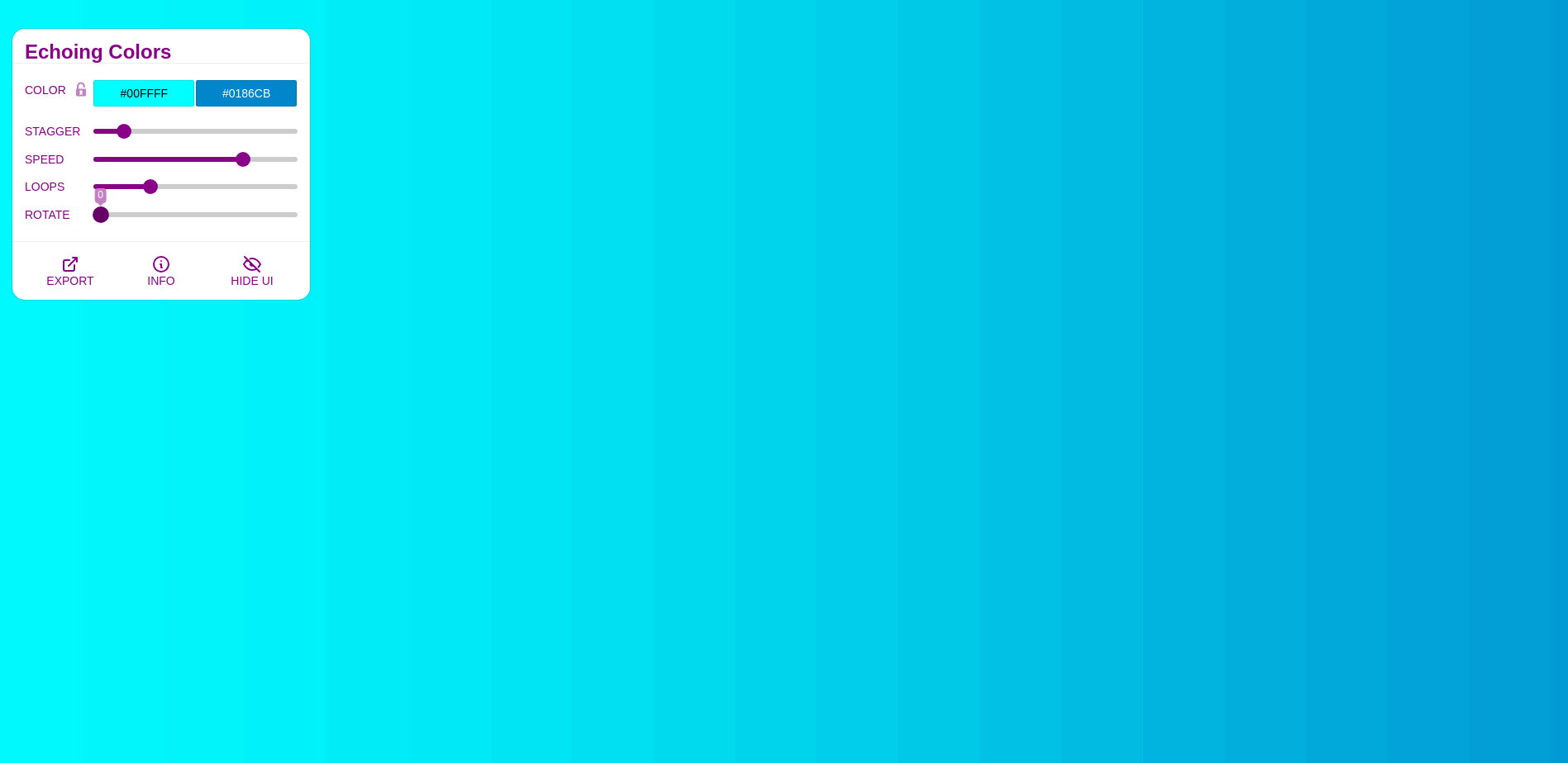
type input "0"
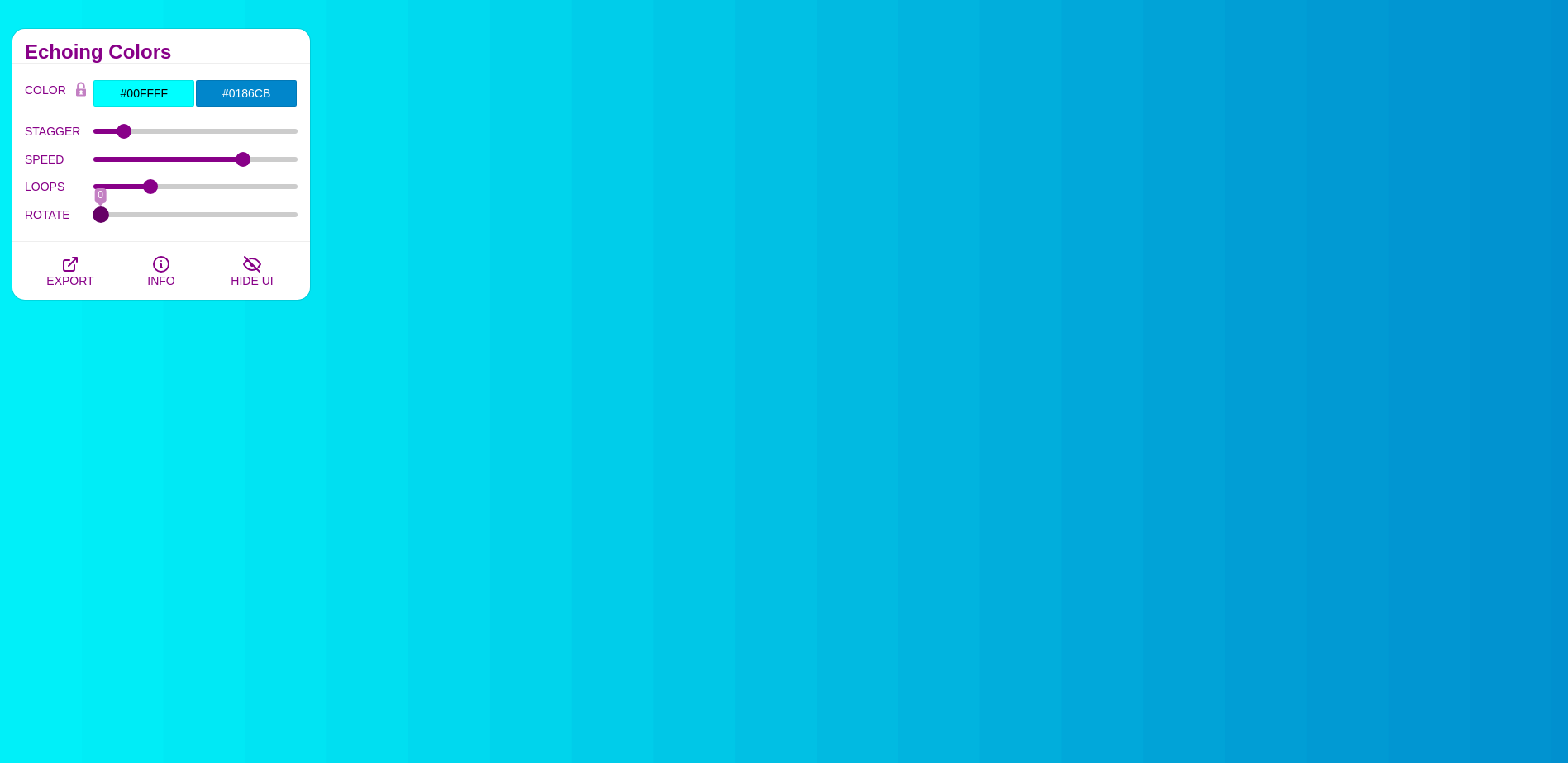
click at [94, 218] on input "ROTATE" at bounding box center [196, 214] width 205 height 7
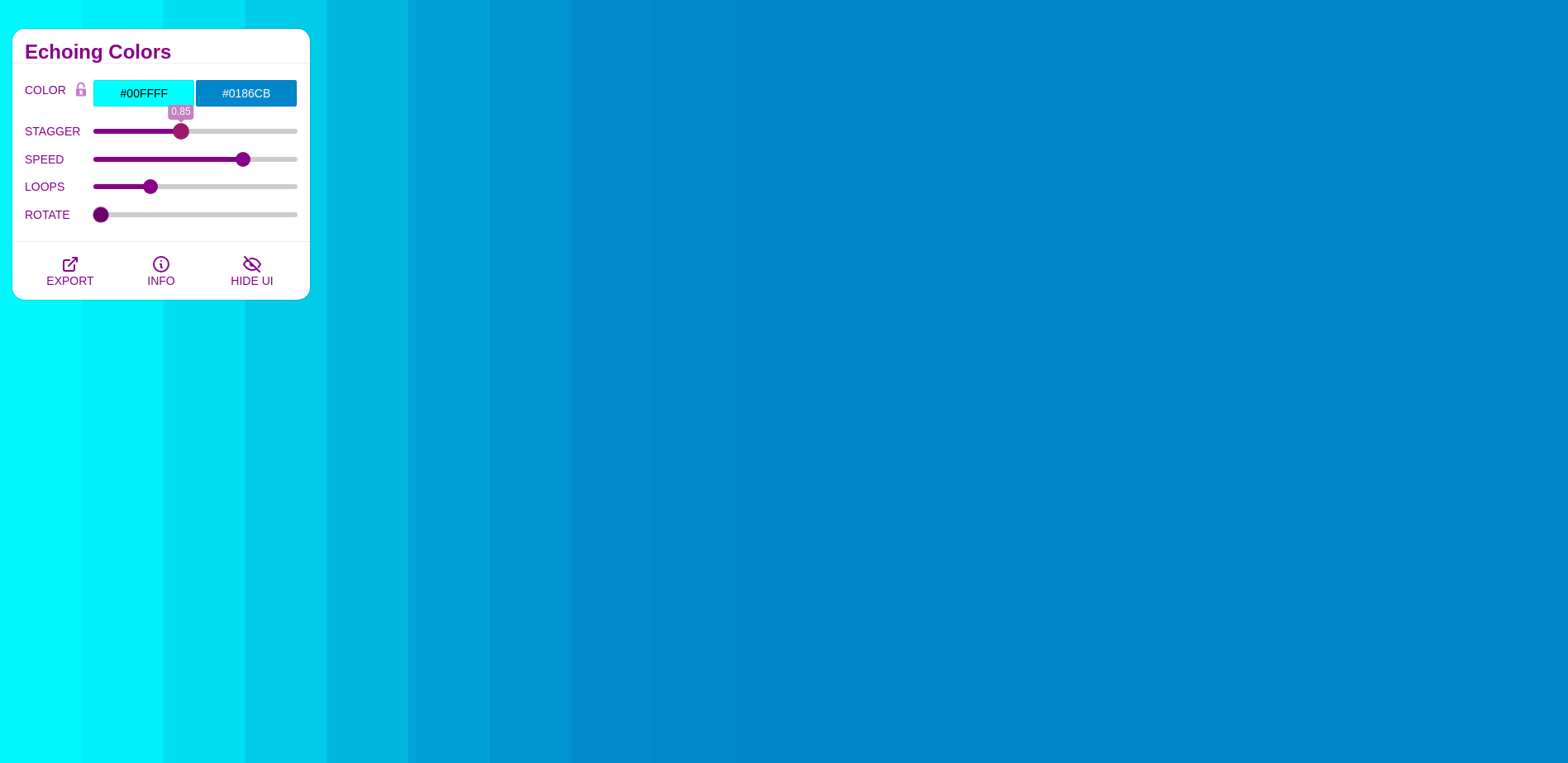
drag, startPoint x: 125, startPoint y: 127, endPoint x: 183, endPoint y: 127, distance: 58.0
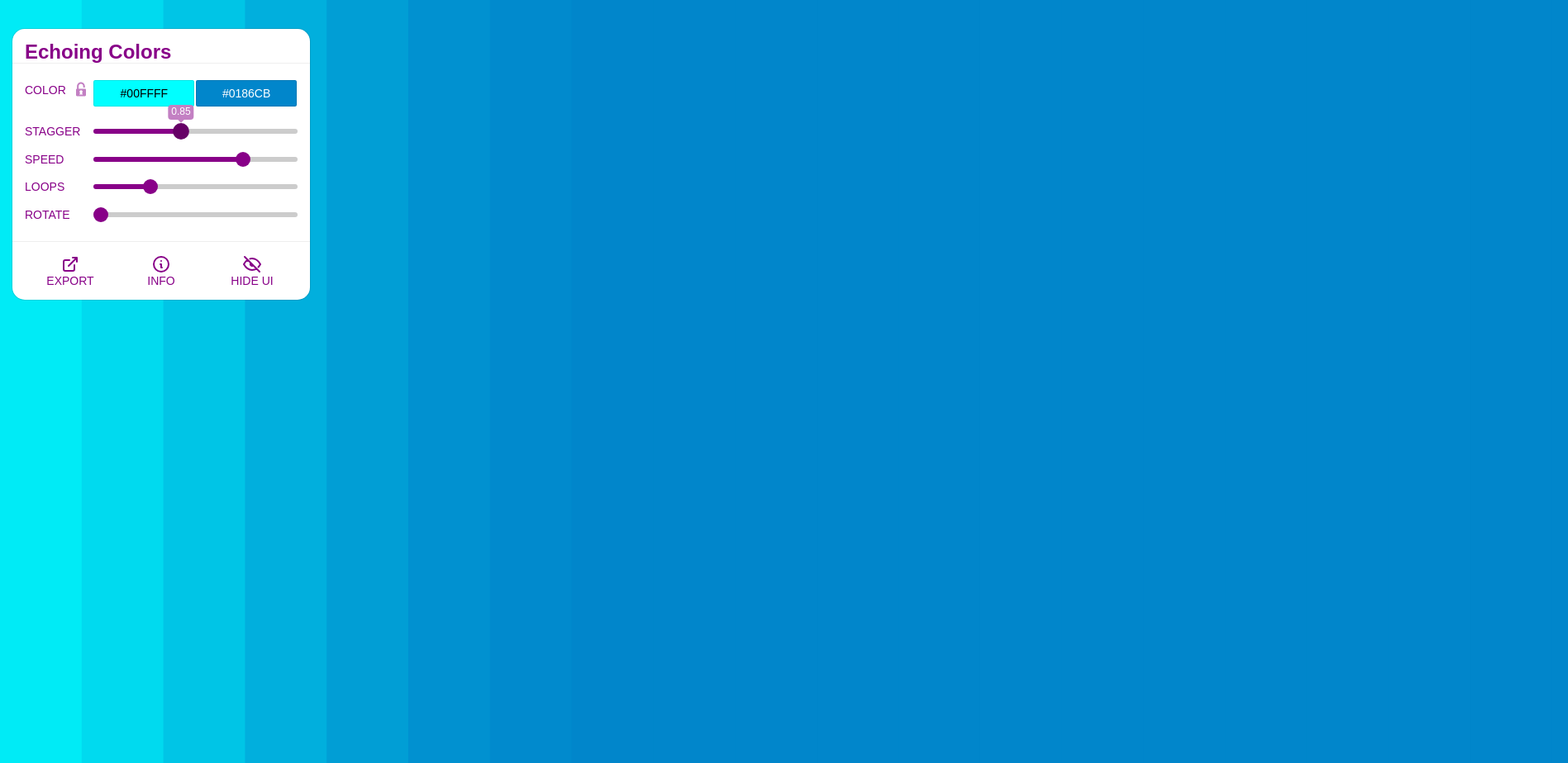
click at [183, 128] on input "STAGGER" at bounding box center [196, 131] width 205 height 7
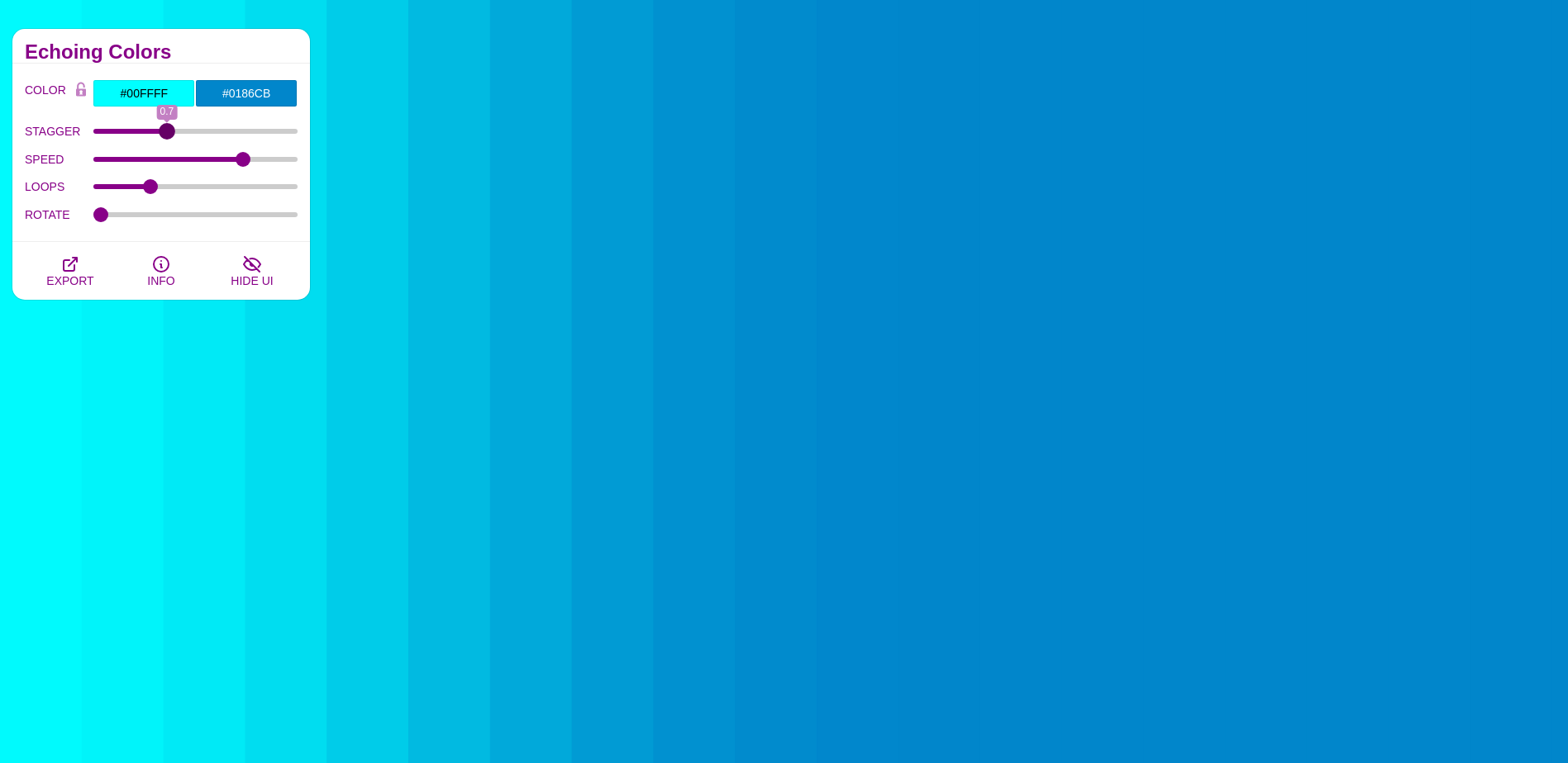
drag, startPoint x: 180, startPoint y: 128, endPoint x: 166, endPoint y: 131, distance: 14.3
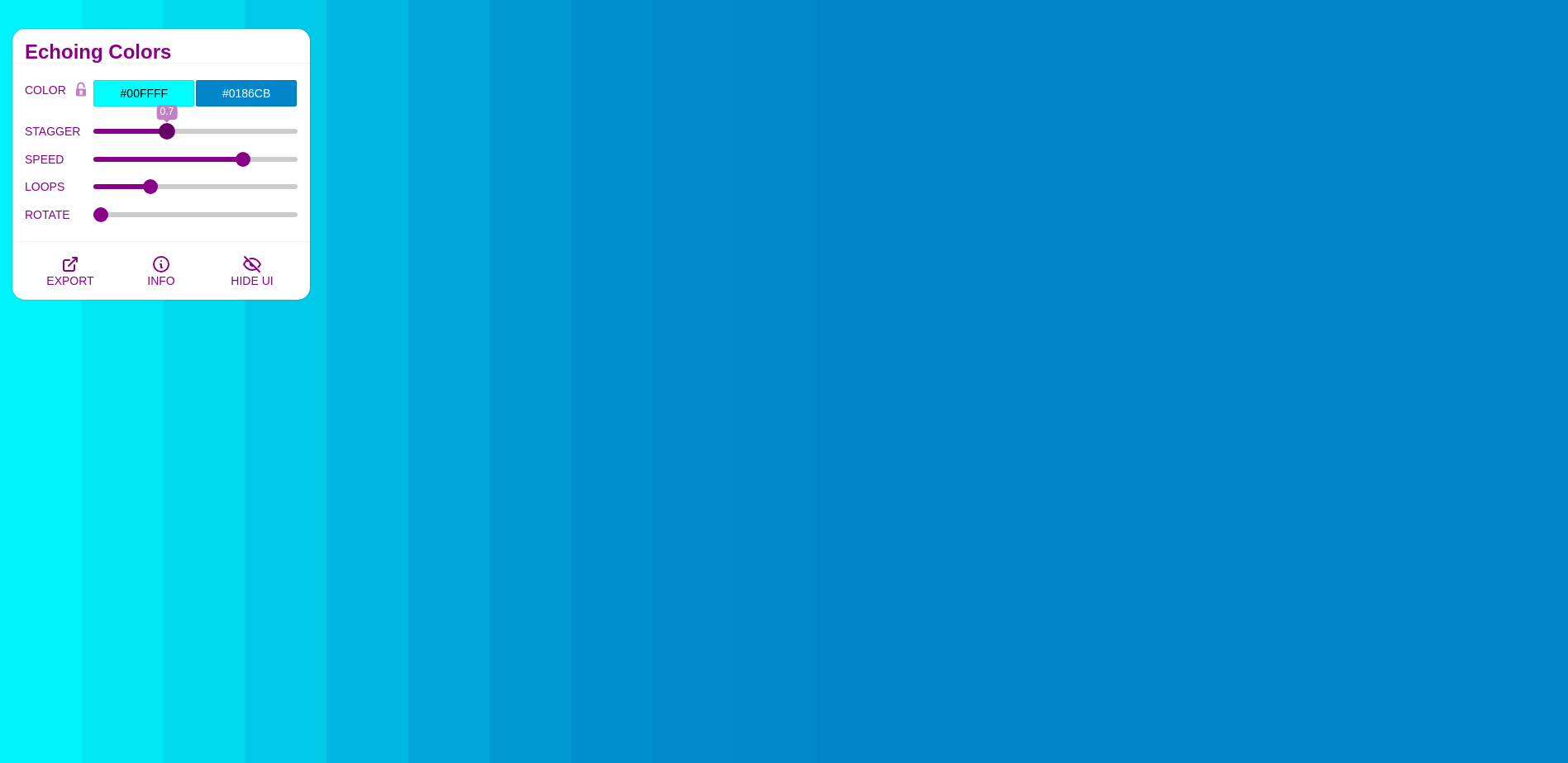
type input "0.7"
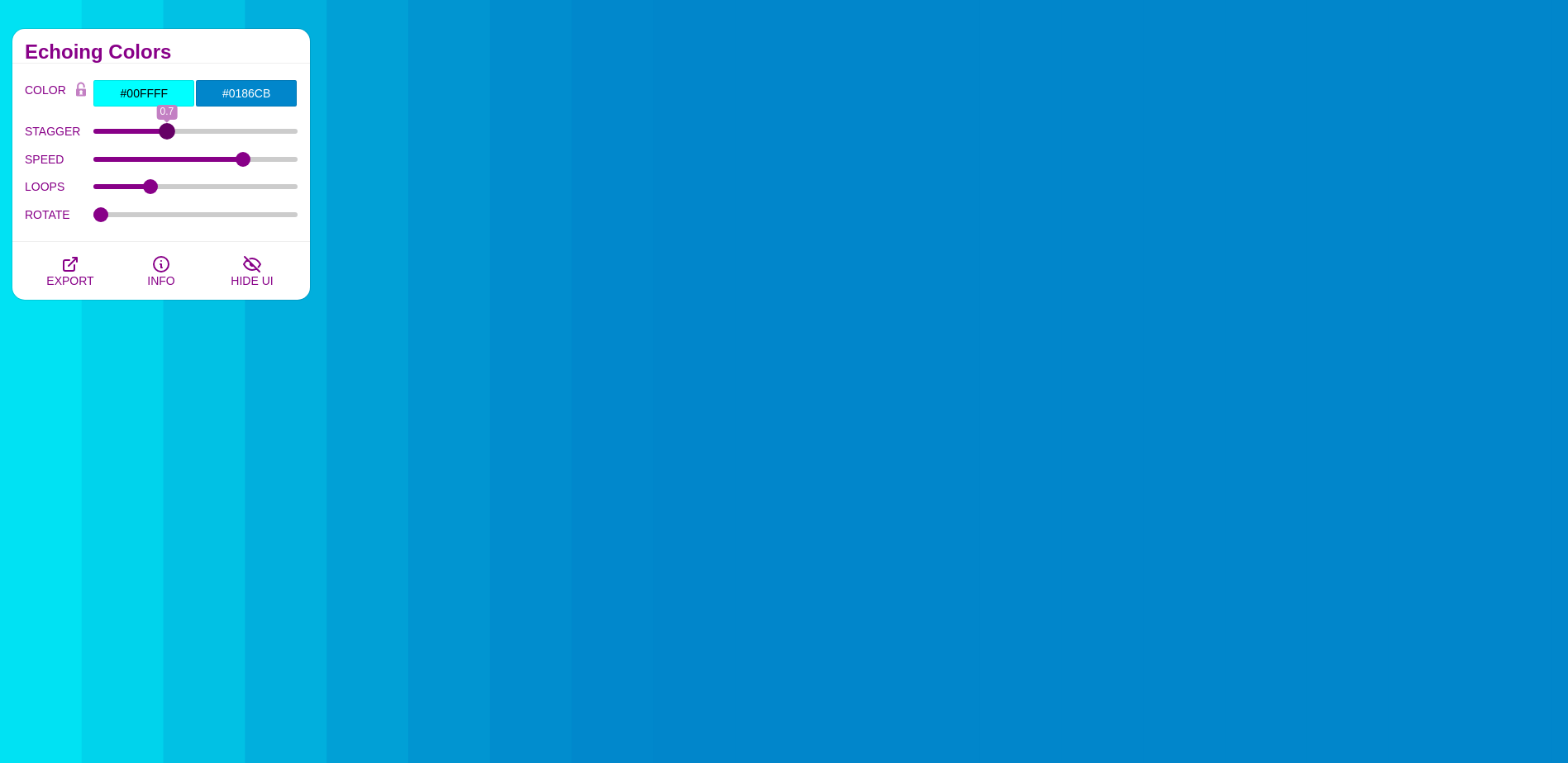
click at [166, 131] on input "STAGGER" at bounding box center [196, 131] width 205 height 7
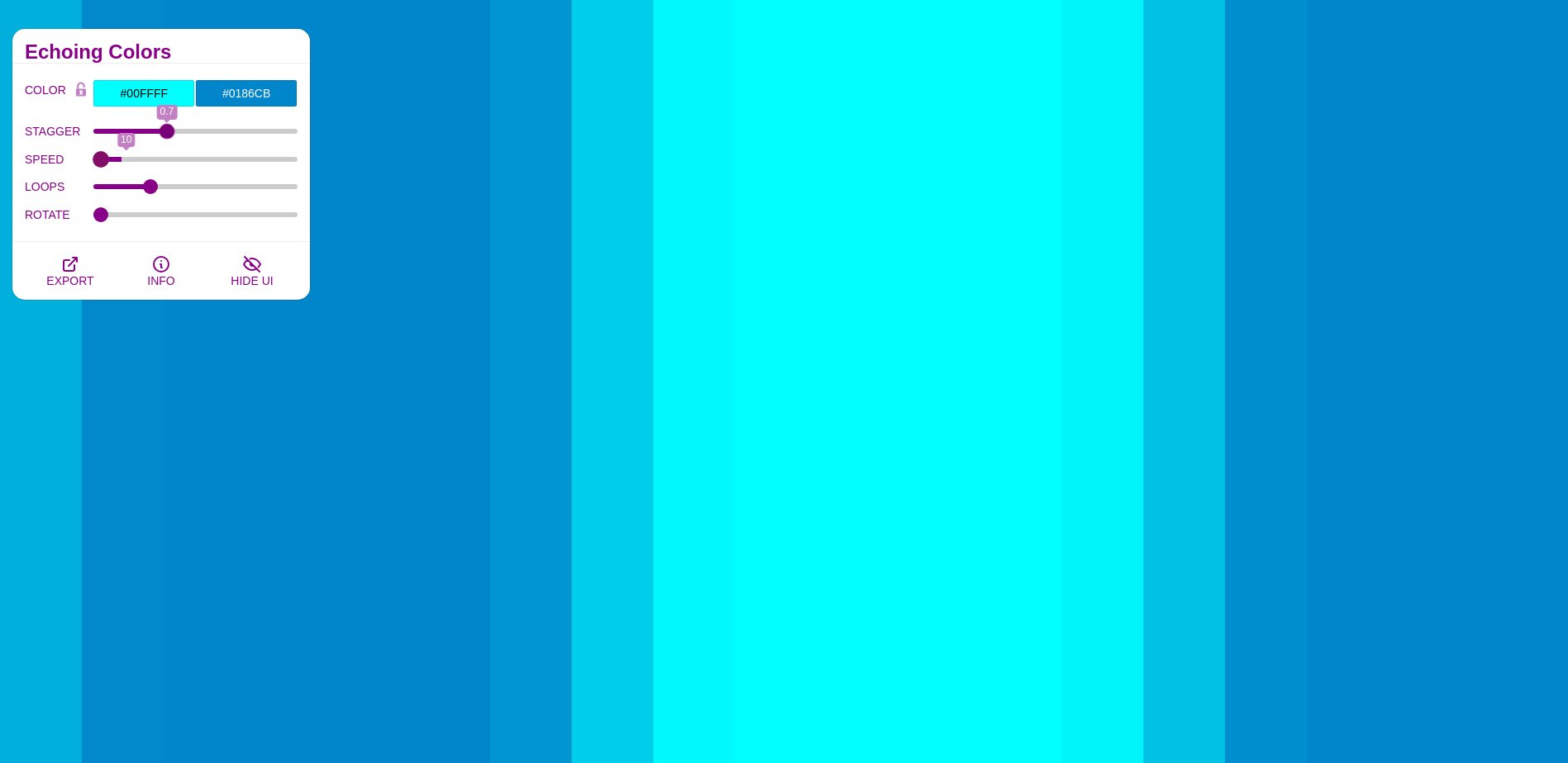
drag, startPoint x: 141, startPoint y: 163, endPoint x: 91, endPoint y: 165, distance: 50.0
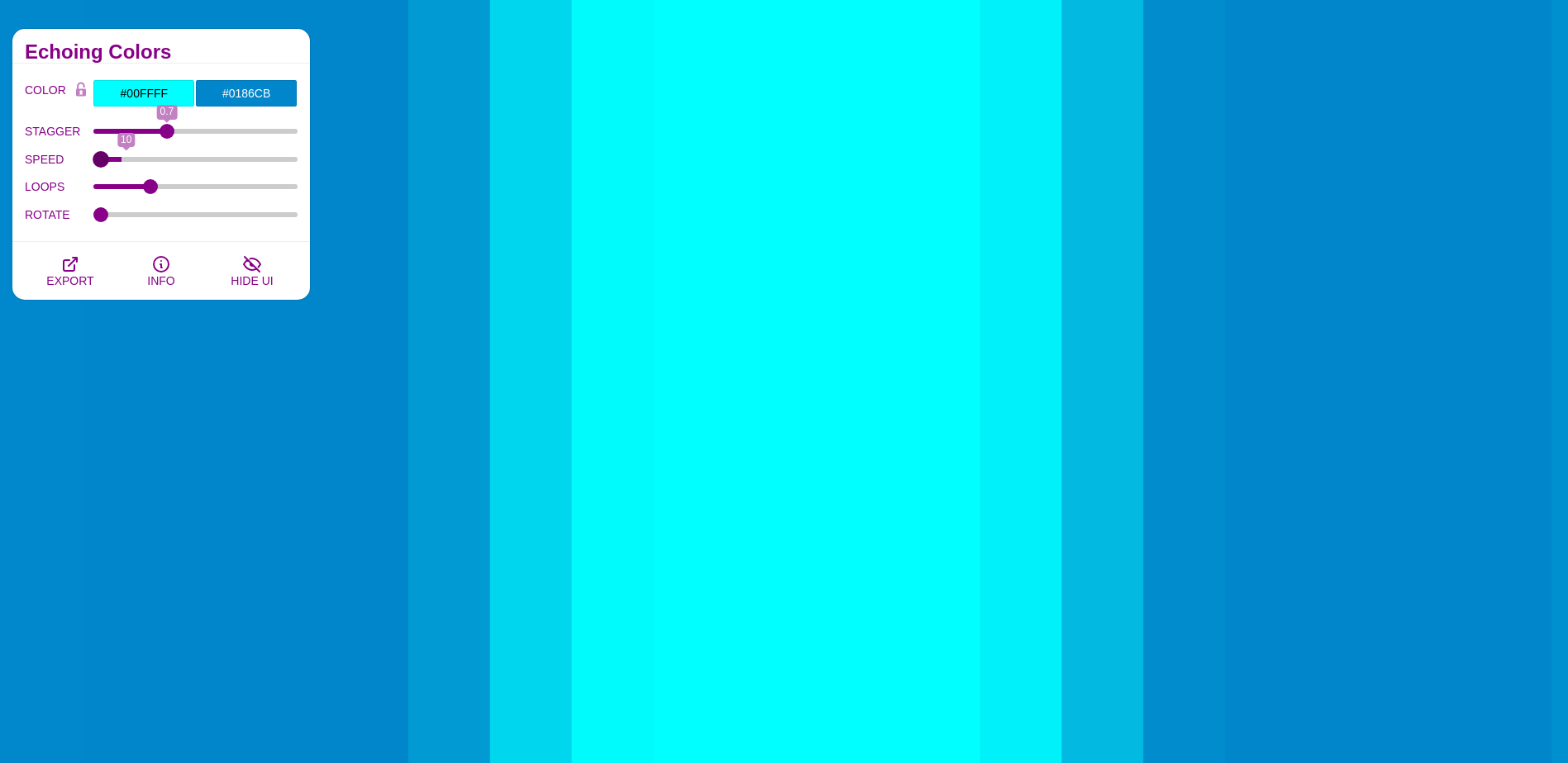
type input "4"
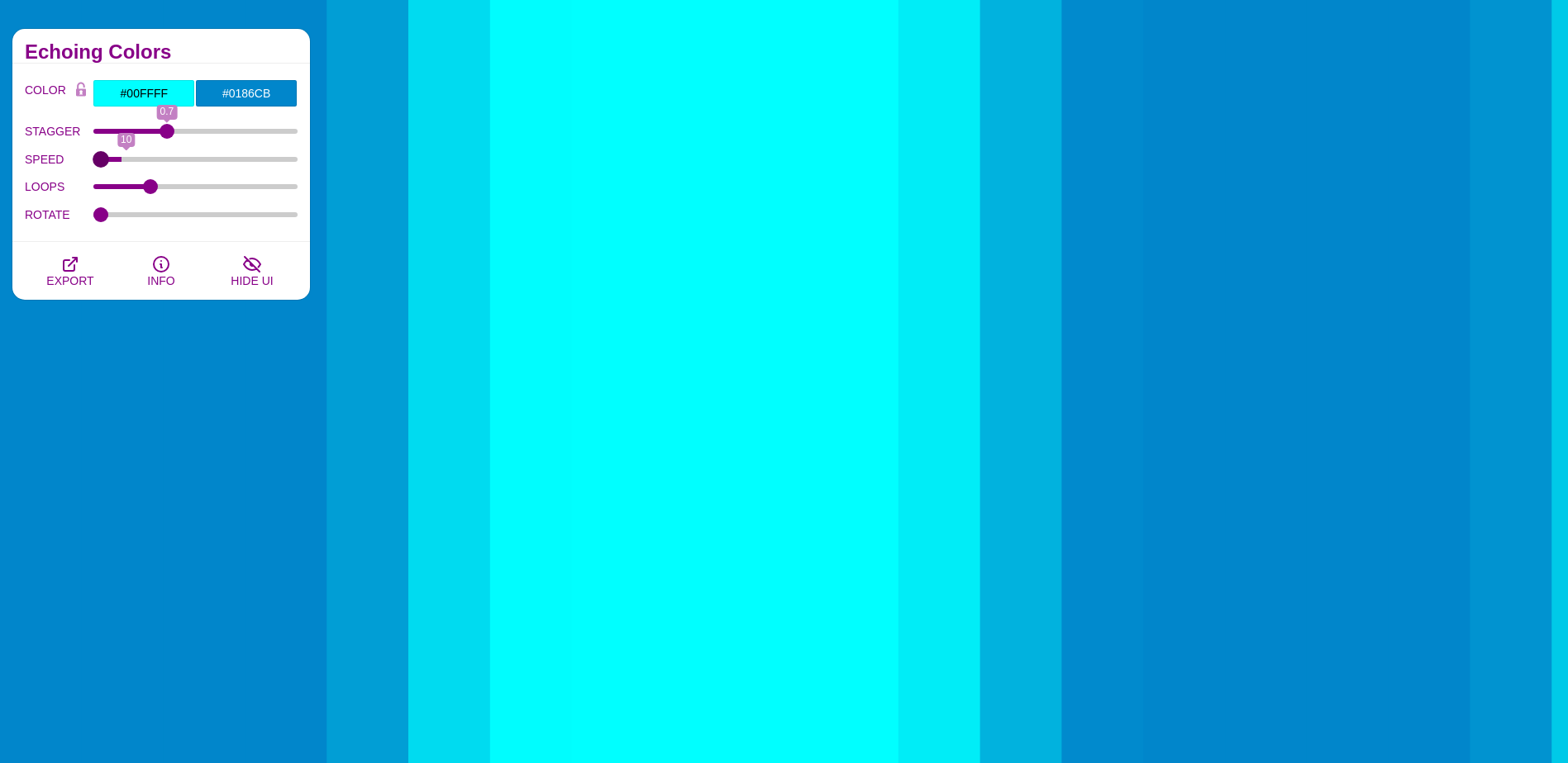
click at [94, 163] on input "SPEED" at bounding box center [196, 159] width 205 height 7
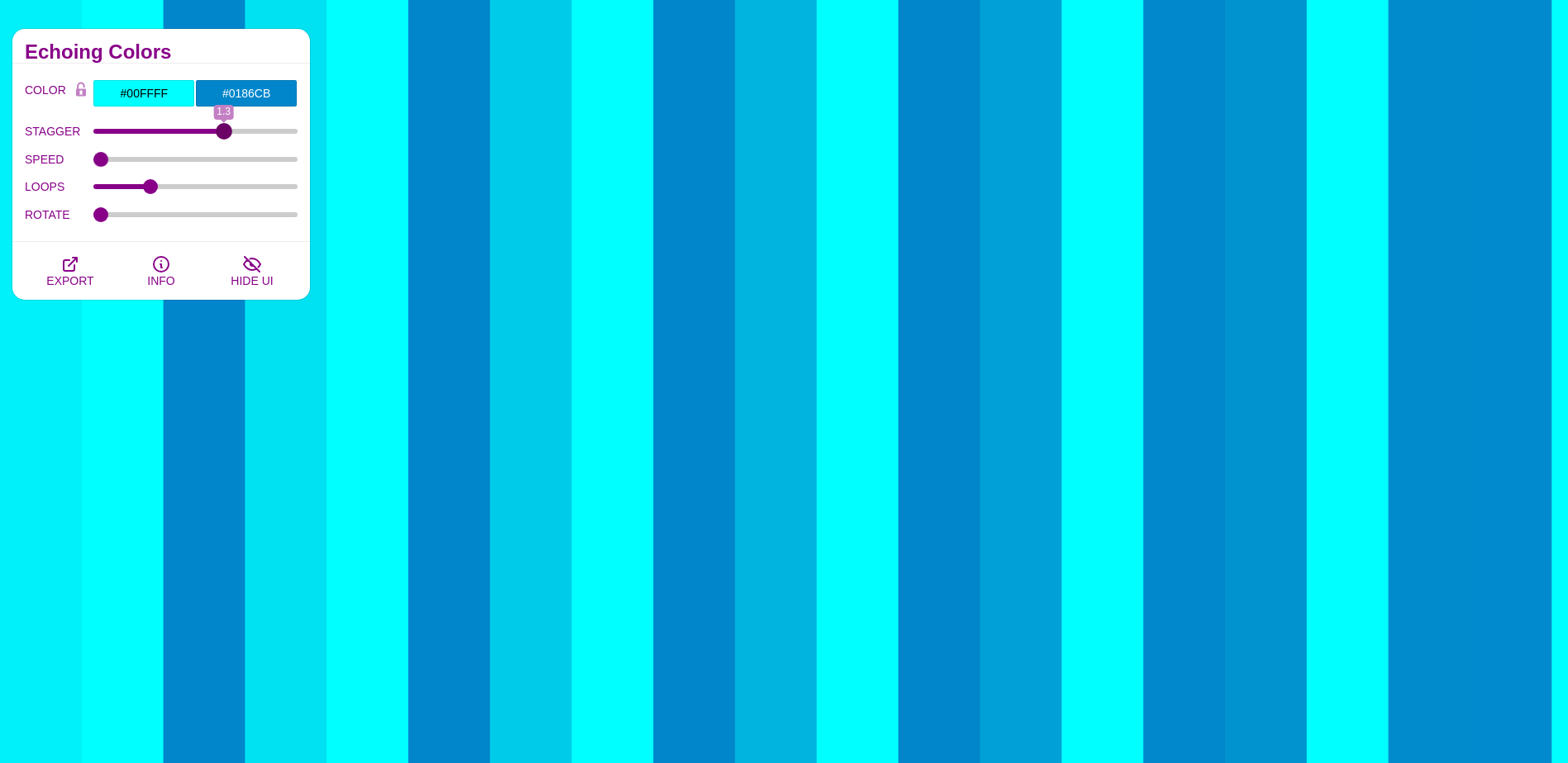
drag, startPoint x: 177, startPoint y: 134, endPoint x: 222, endPoint y: 136, distance: 45.0
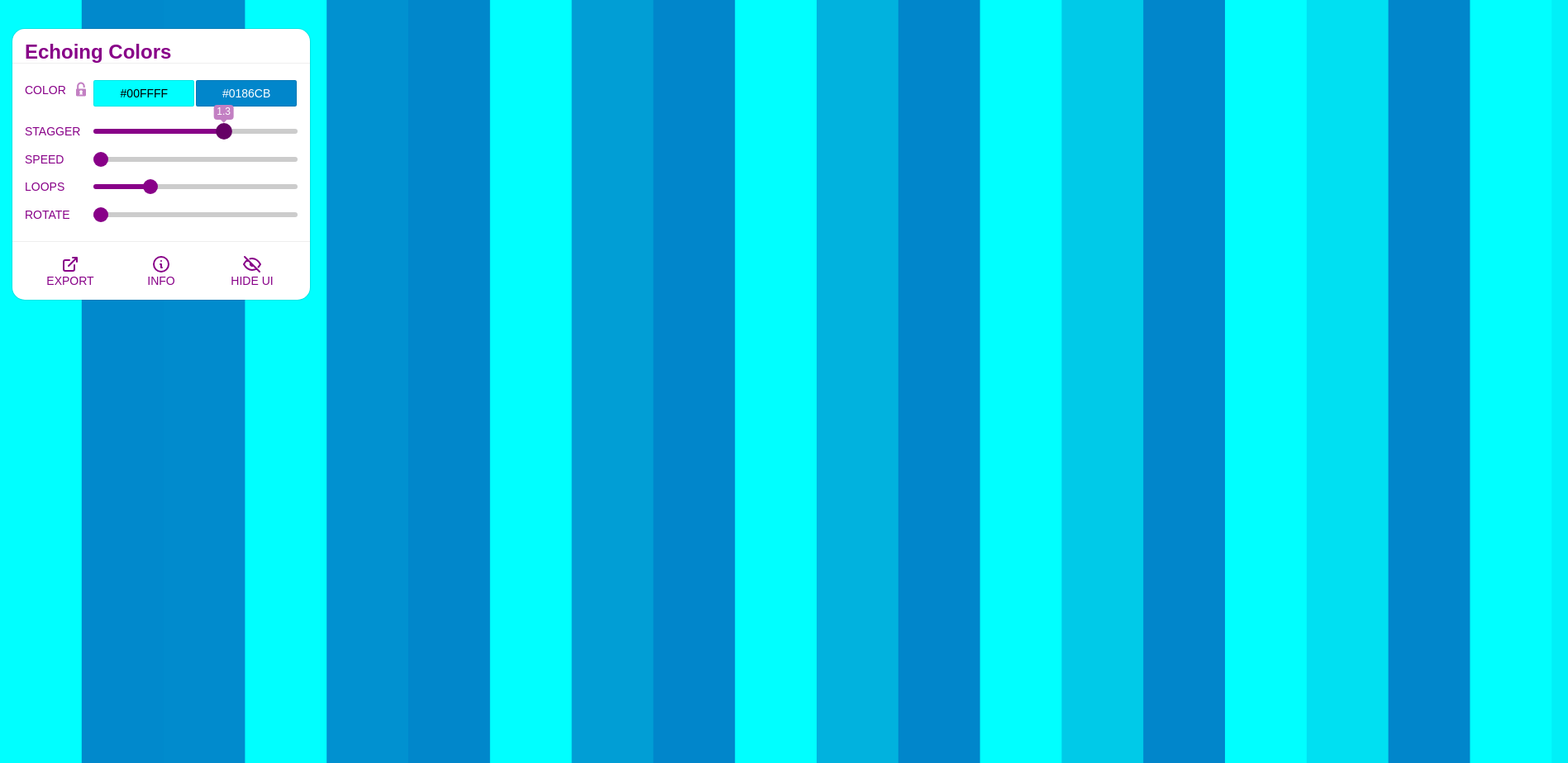
type input "1.3"
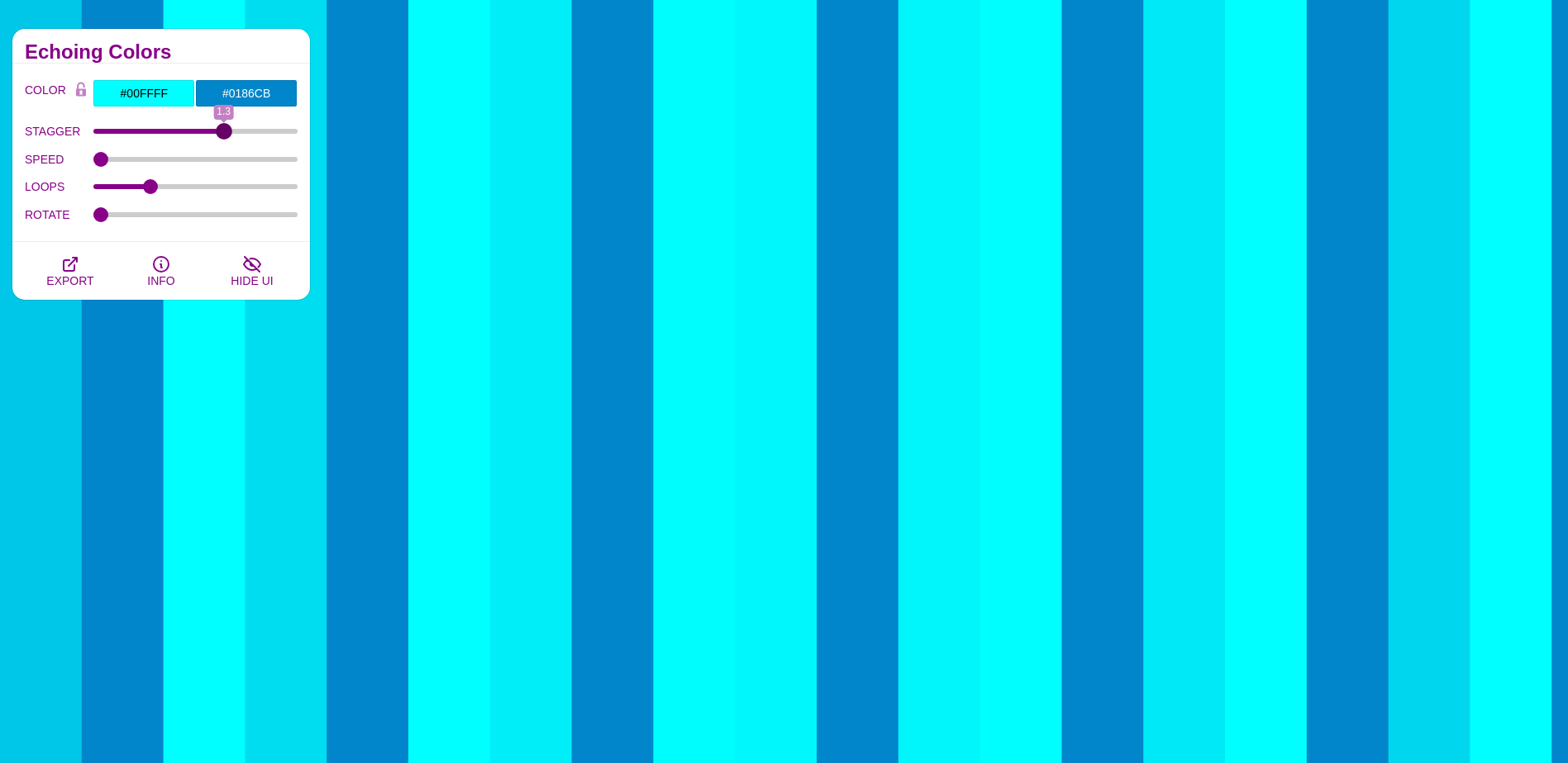
click at [222, 134] on input "STAGGER" at bounding box center [196, 131] width 205 height 7
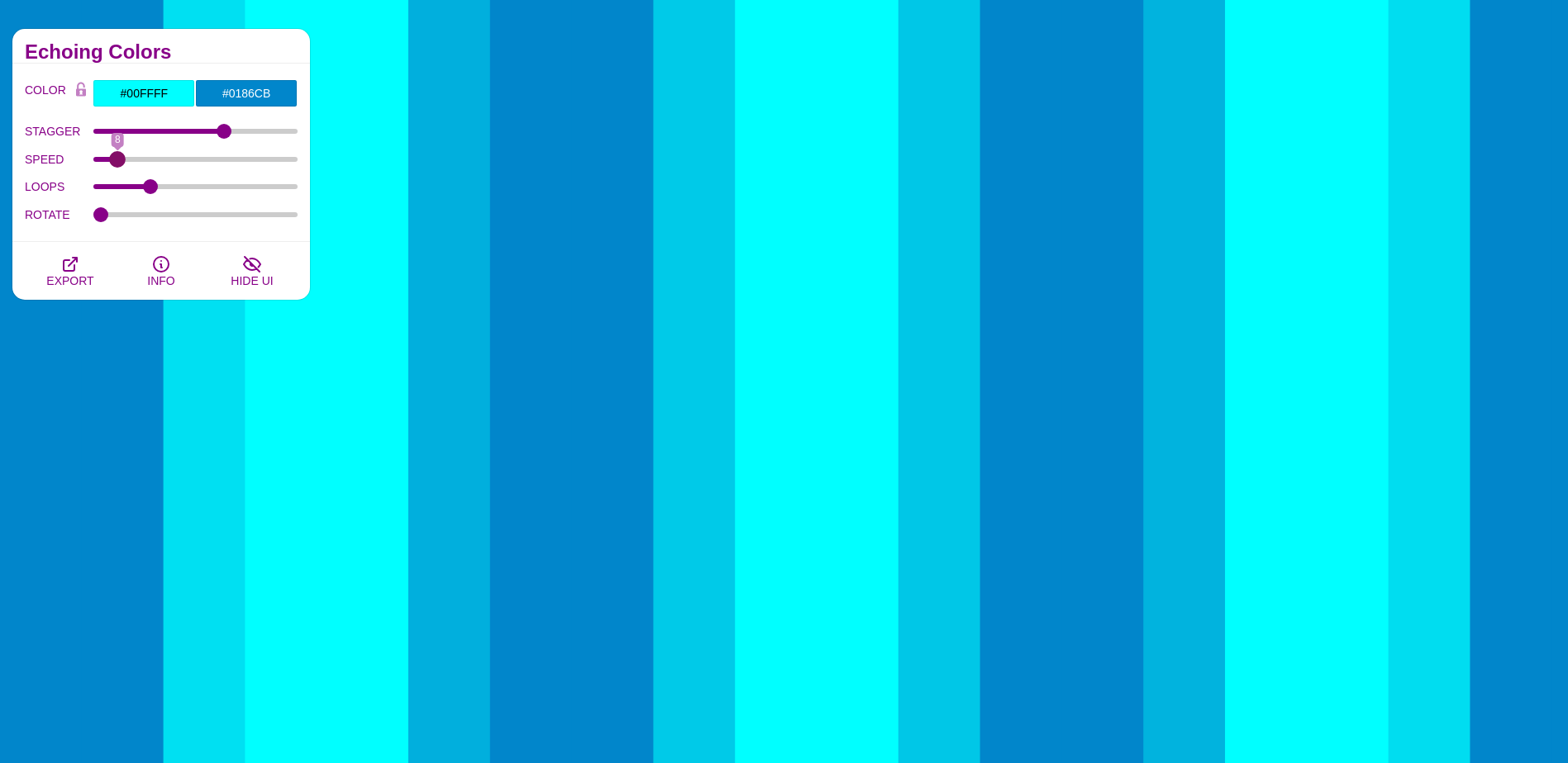
drag, startPoint x: 101, startPoint y: 160, endPoint x: 118, endPoint y: 160, distance: 17.0
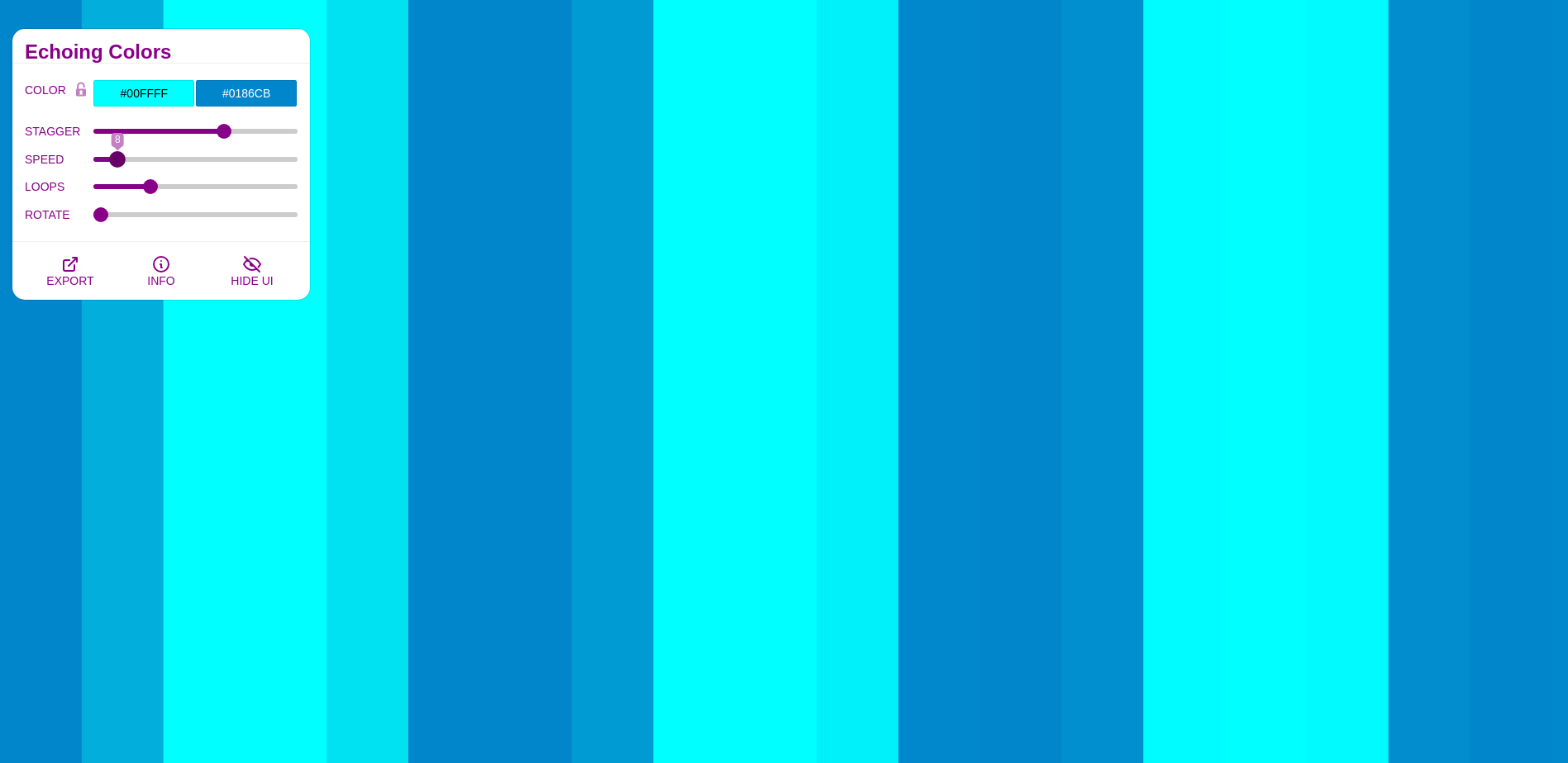
click at [118, 160] on input "SPEED" at bounding box center [196, 159] width 205 height 7
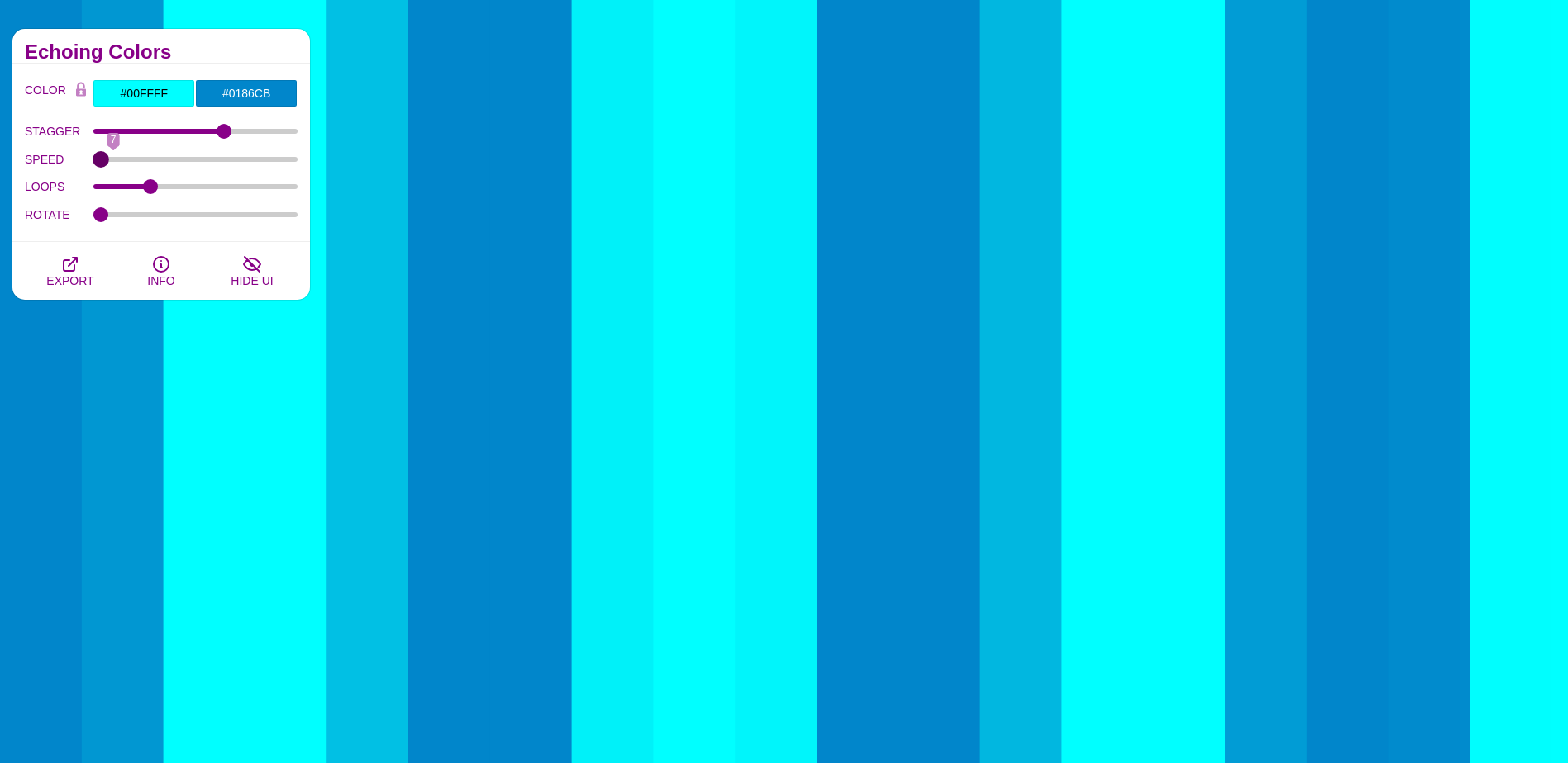
drag, startPoint x: 114, startPoint y: 160, endPoint x: 74, endPoint y: 160, distance: 40.0
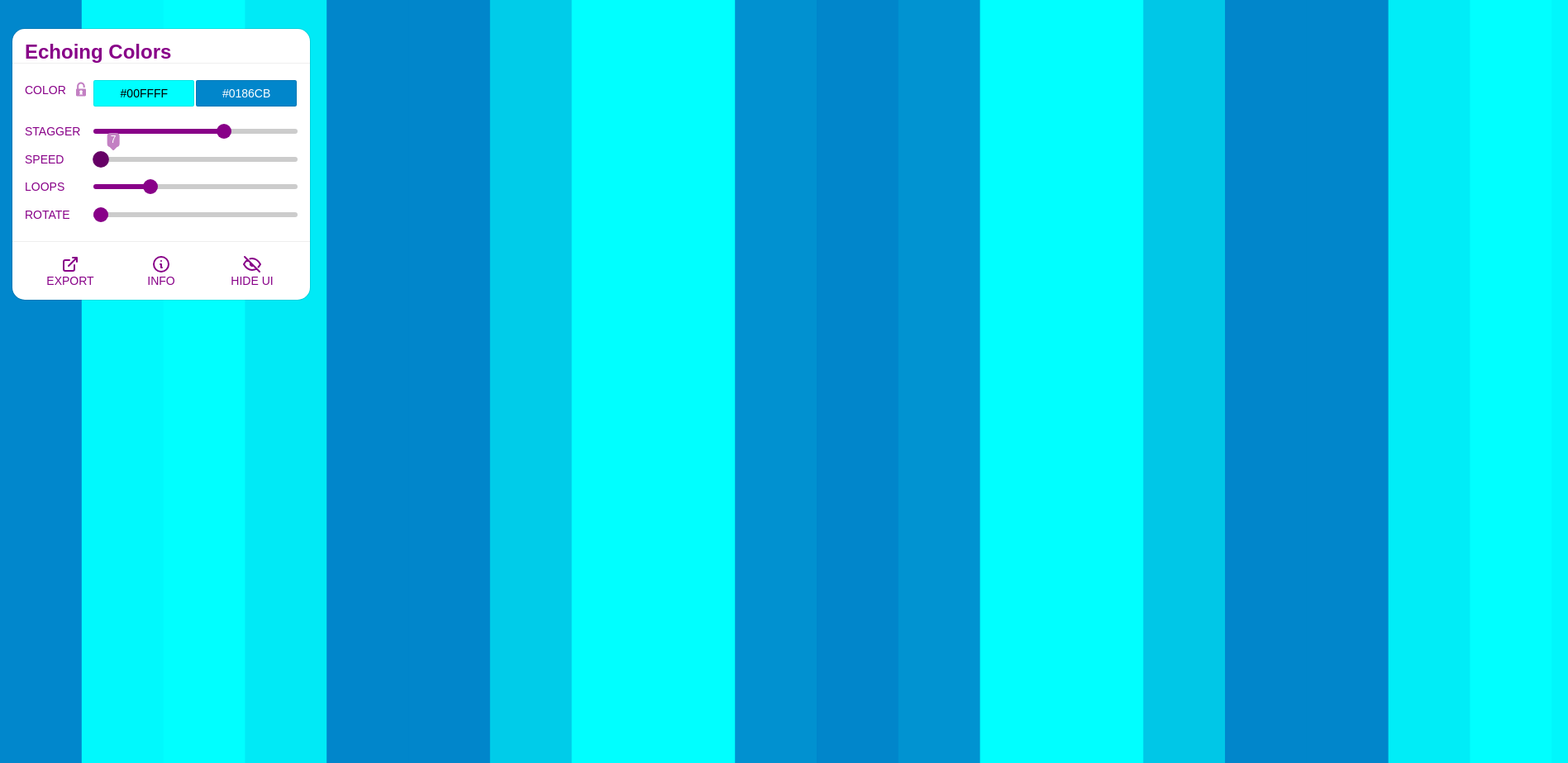
type input "4"
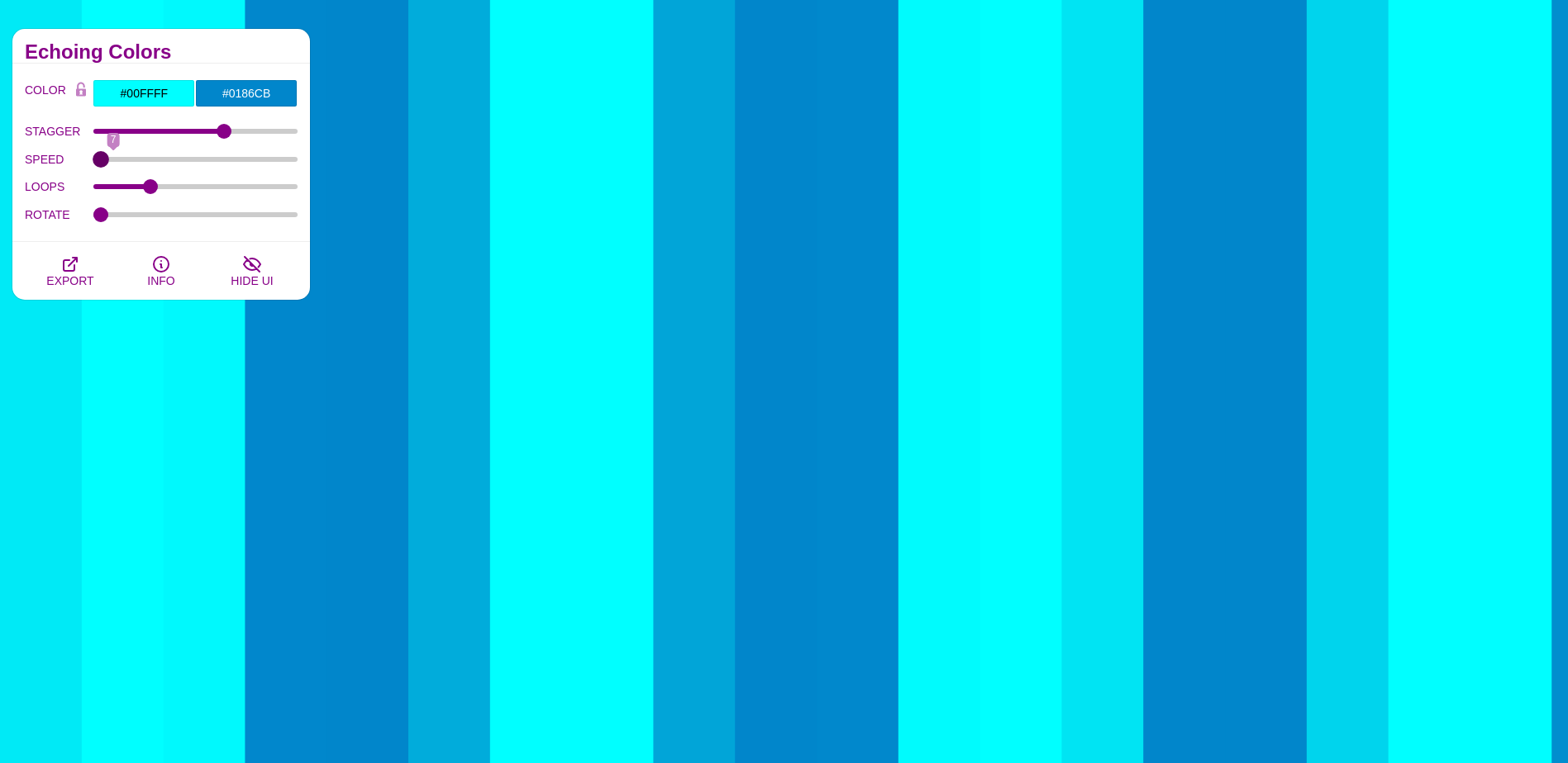
click at [94, 160] on input "SPEED" at bounding box center [196, 159] width 205 height 7
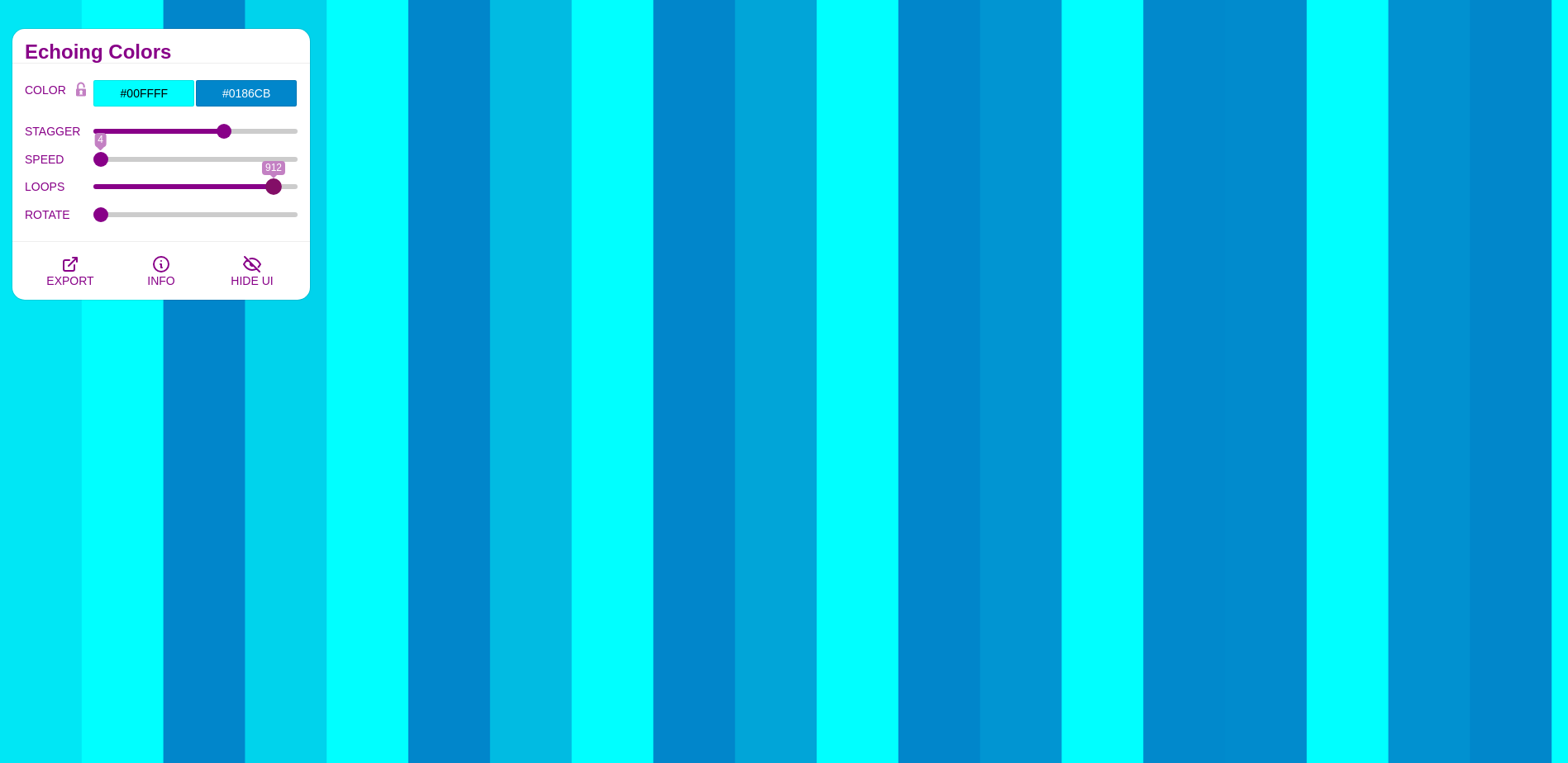
drag, startPoint x: 153, startPoint y: 189, endPoint x: 274, endPoint y: 189, distance: 121.0
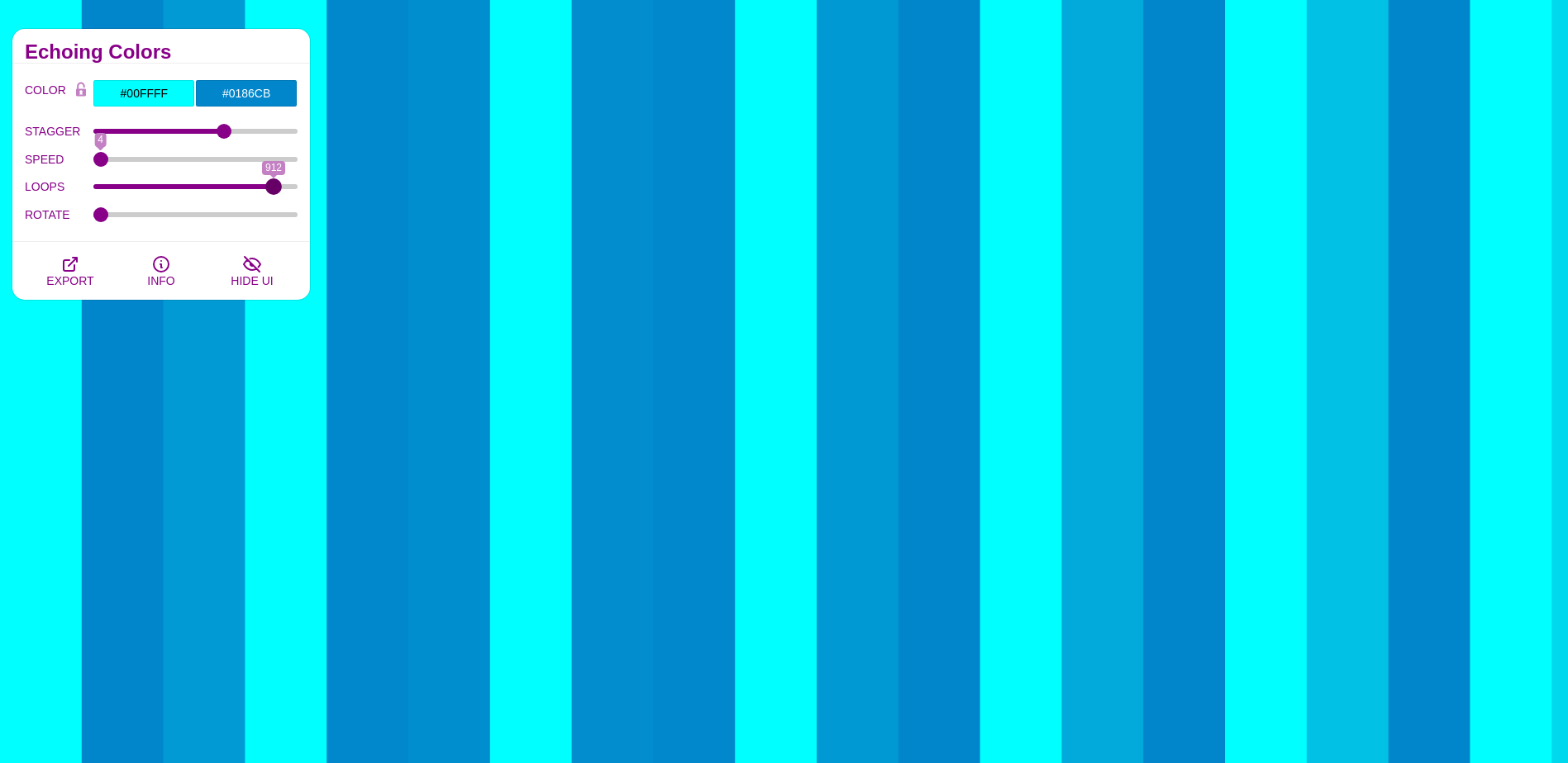
click at [274, 189] on input "LOOPS" at bounding box center [196, 187] width 205 height 7
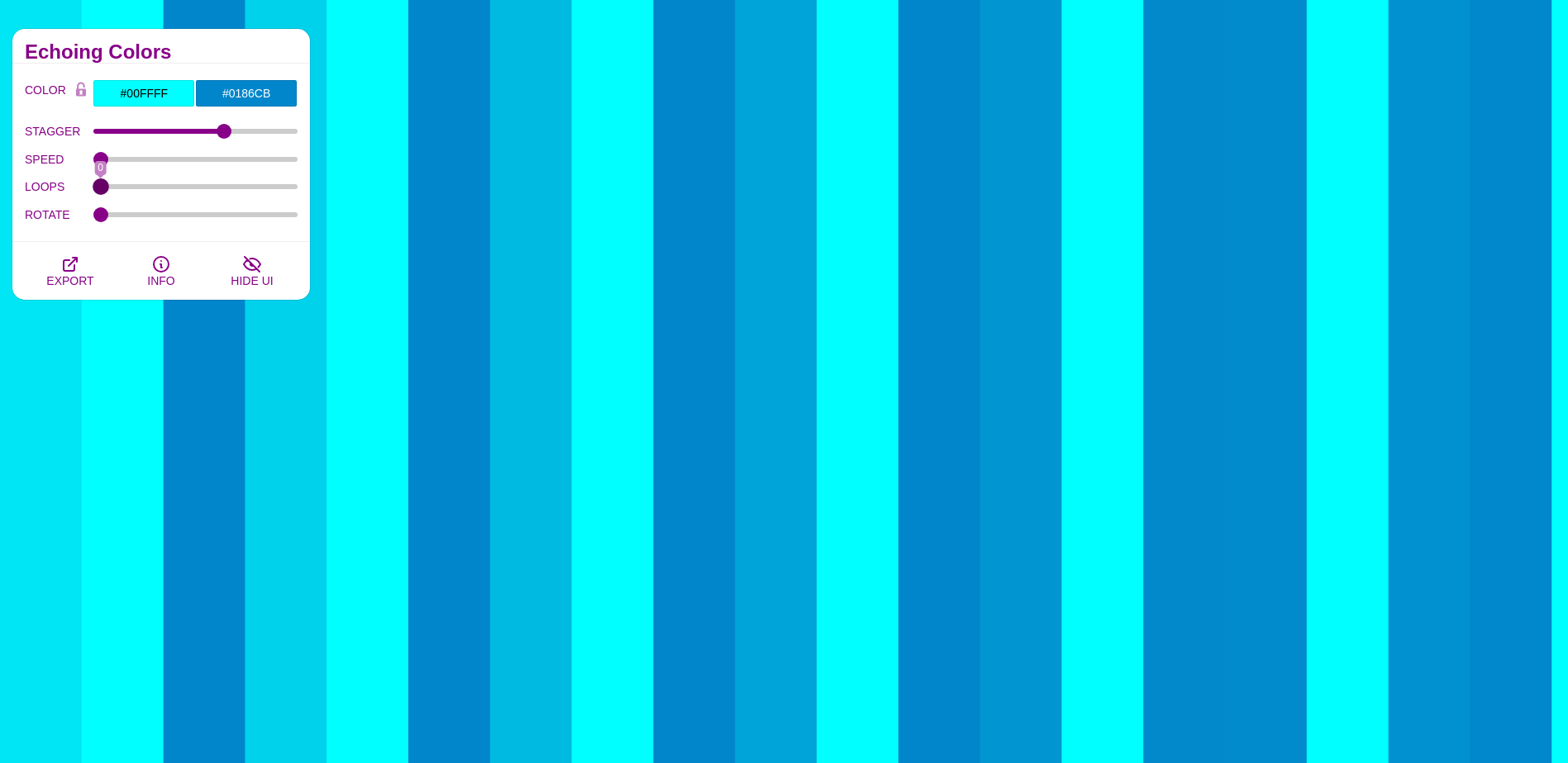
drag, startPoint x: 274, startPoint y: 190, endPoint x: 72, endPoint y: 191, distance: 202.0
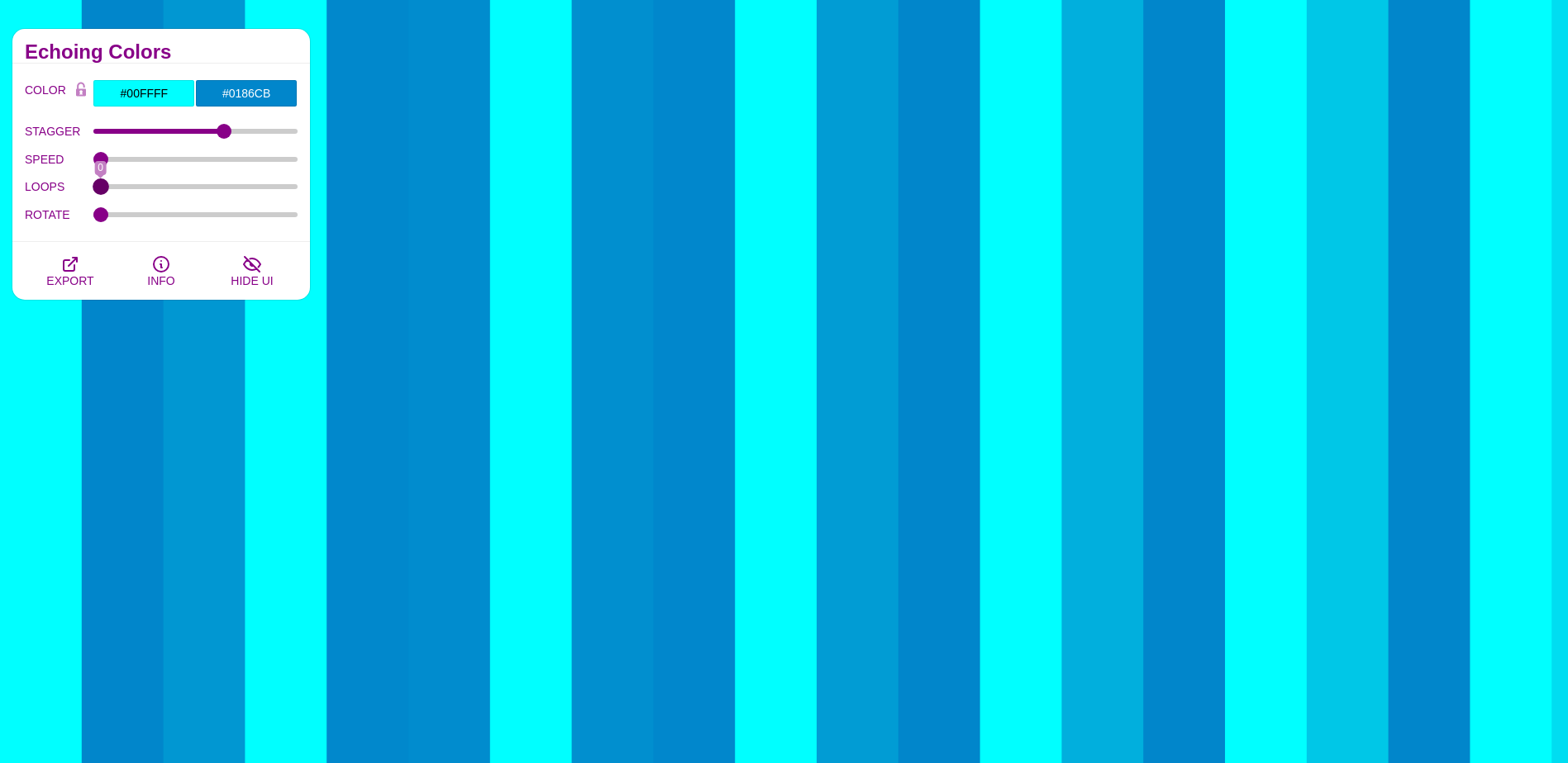
type input "0"
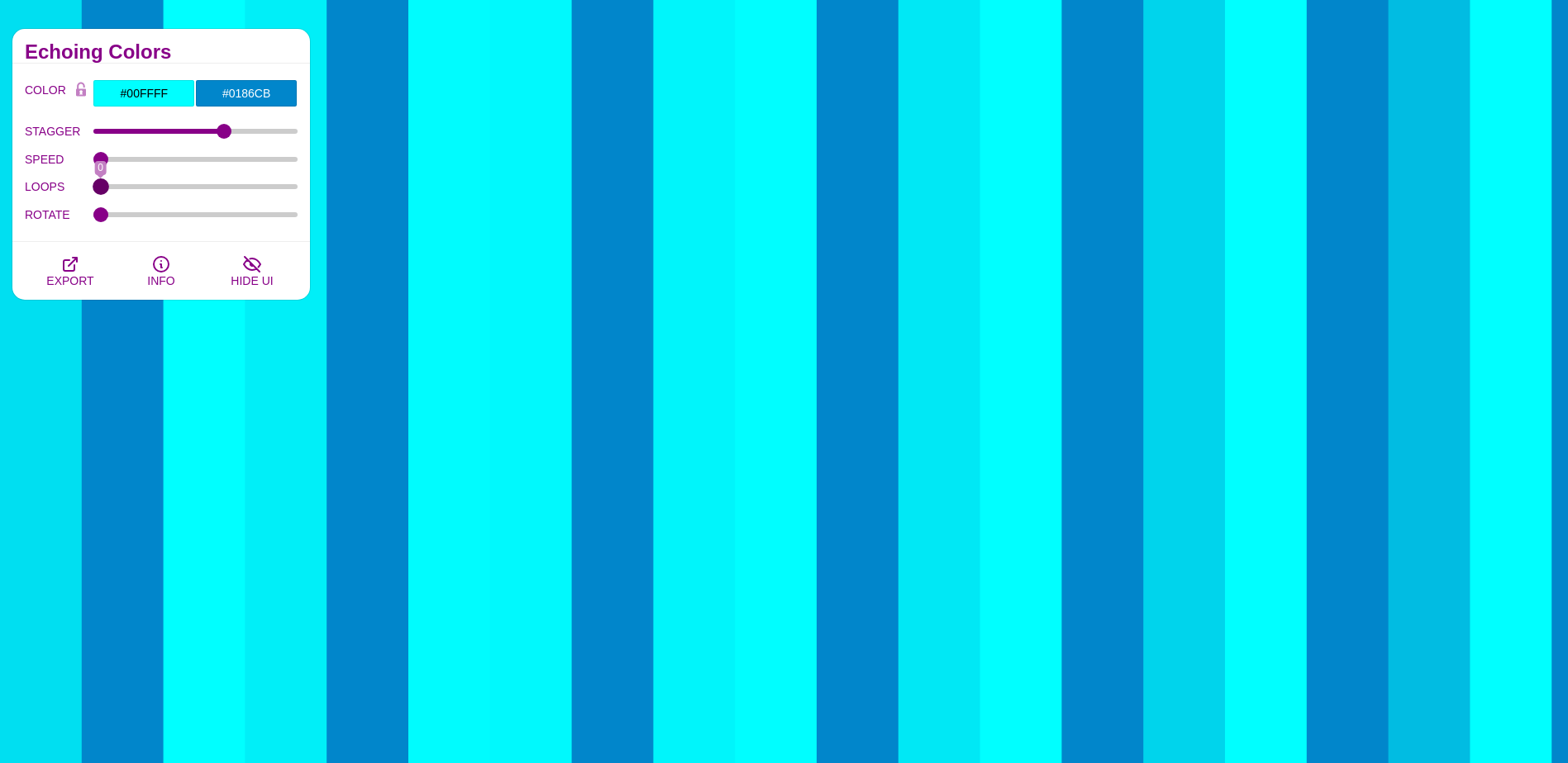
click at [94, 191] on input "LOOPS" at bounding box center [196, 187] width 205 height 7
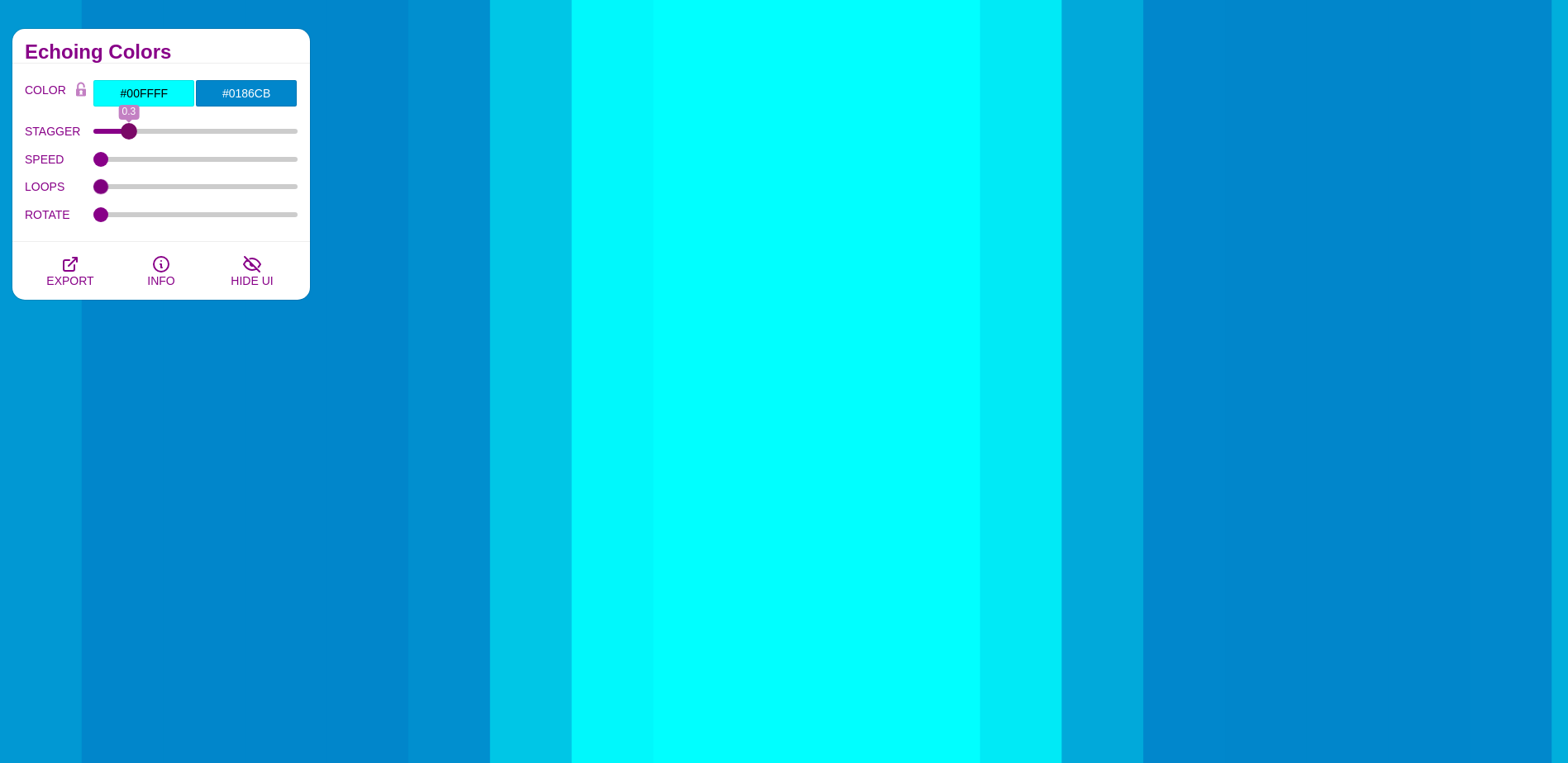
drag, startPoint x: 225, startPoint y: 133, endPoint x: 128, endPoint y: 146, distance: 97.9
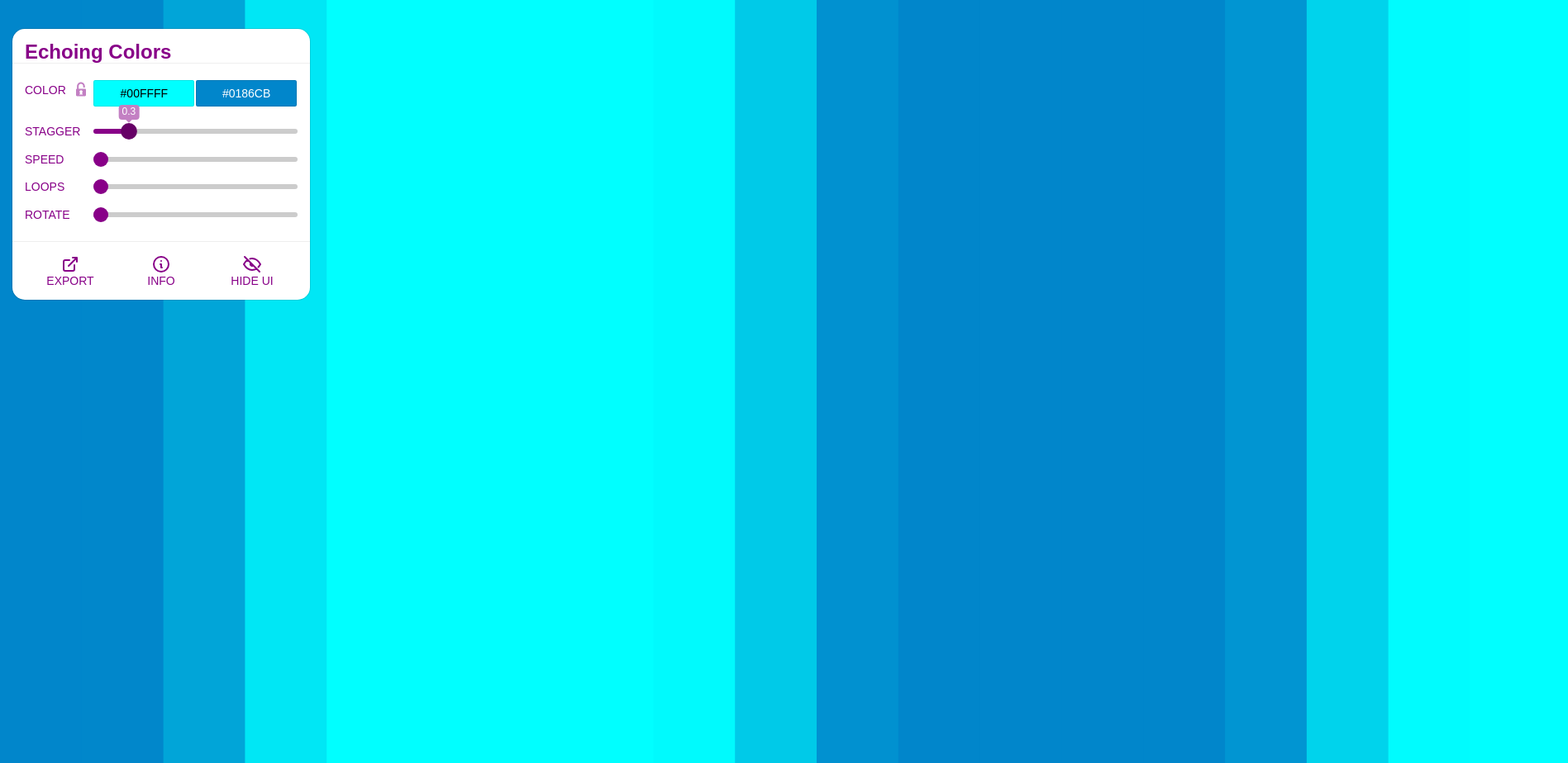
click at [128, 134] on input "STAGGER" at bounding box center [196, 131] width 205 height 7
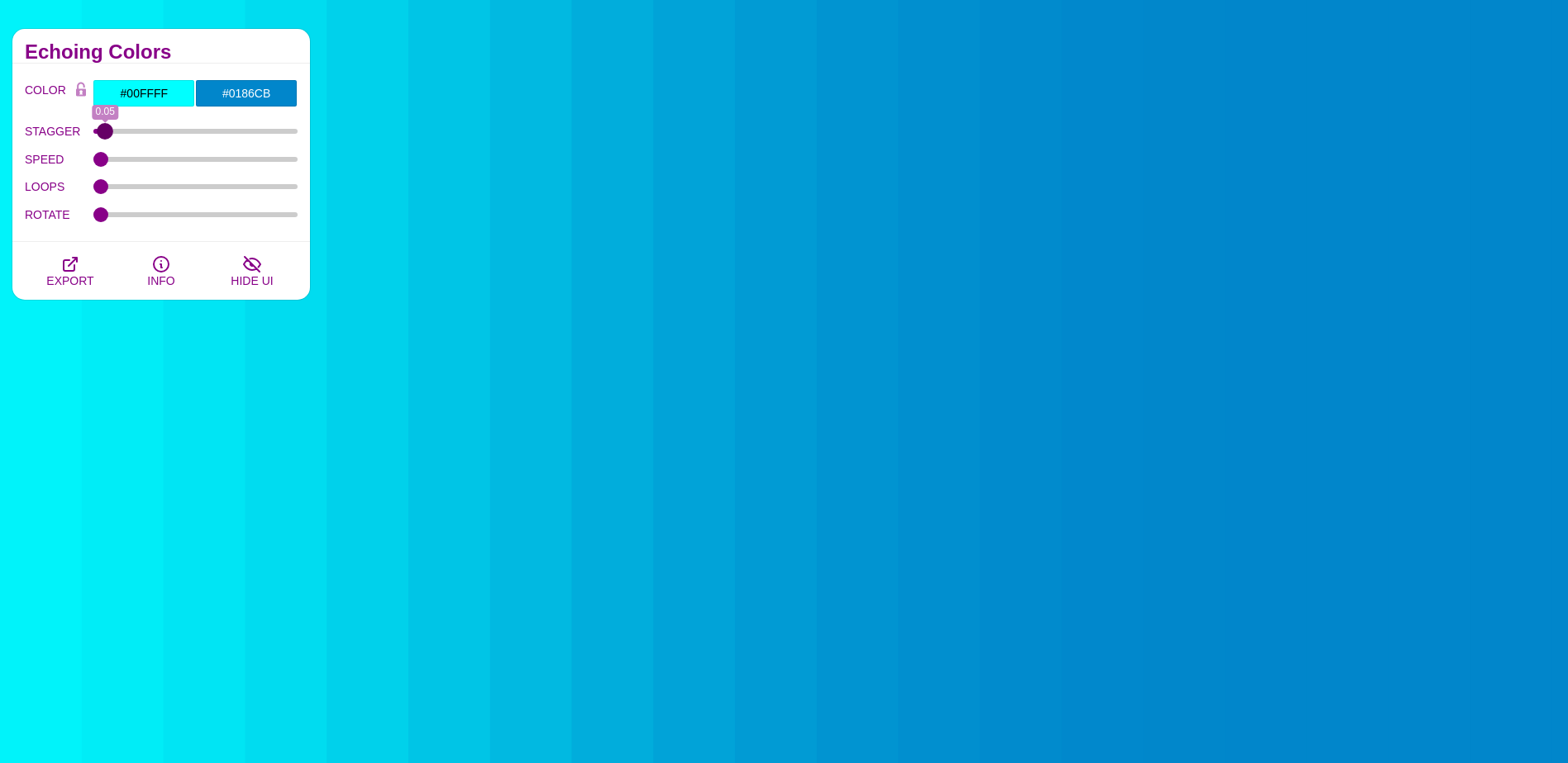
drag, startPoint x: 131, startPoint y: 129, endPoint x: 107, endPoint y: 129, distance: 24.0
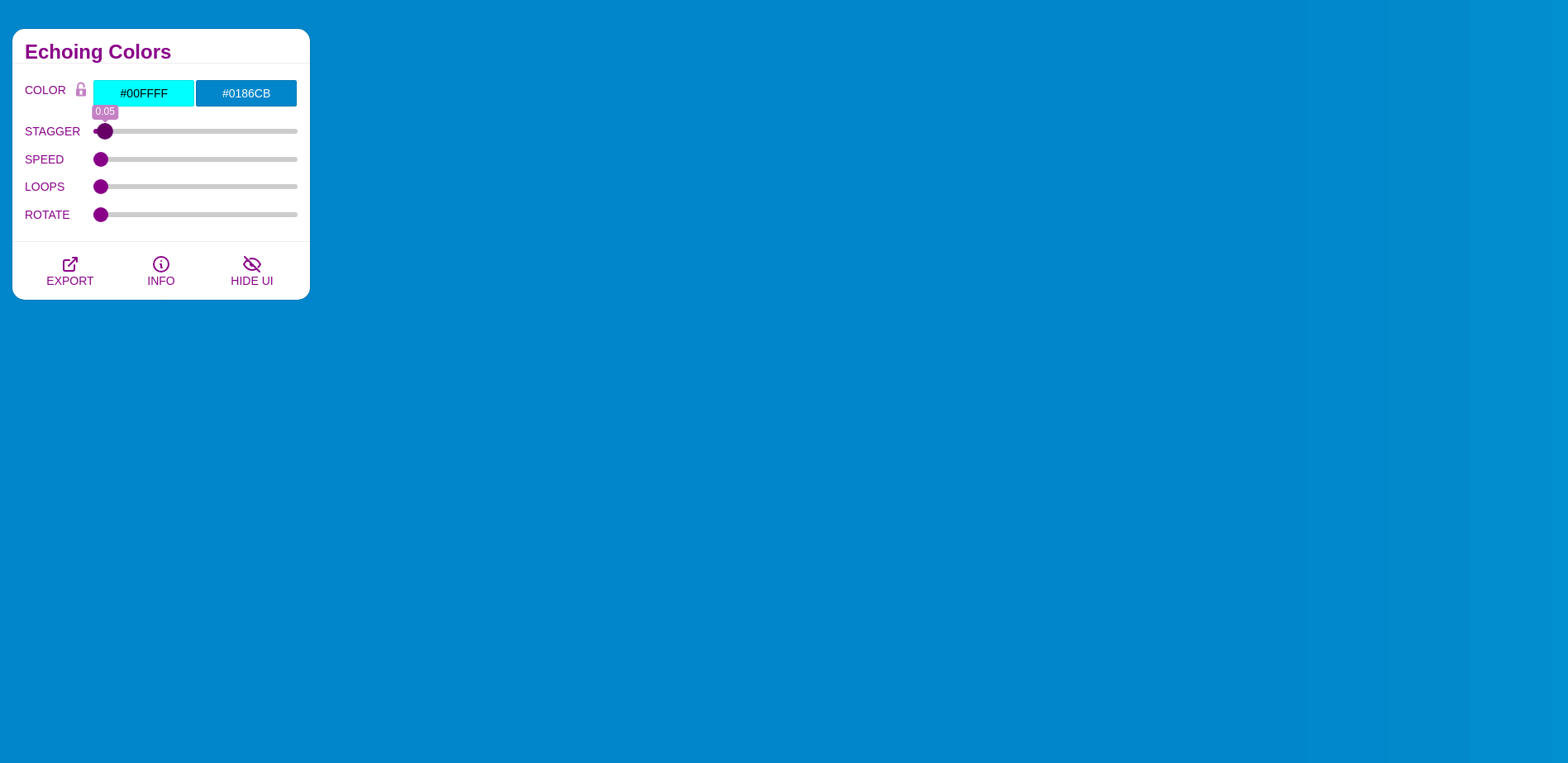
type input "0.05"
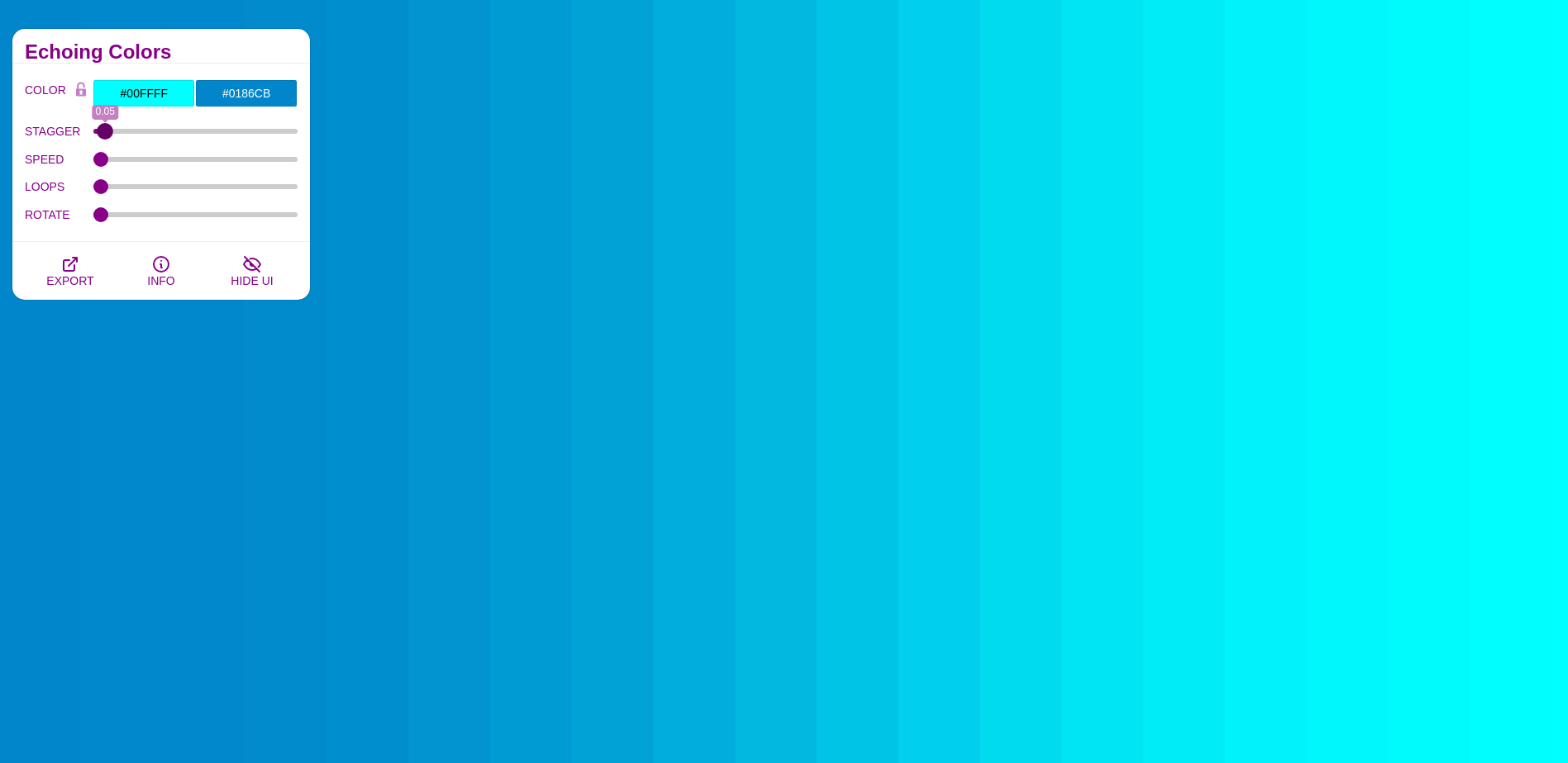
click at [107, 129] on input "STAGGER" at bounding box center [196, 131] width 205 height 7
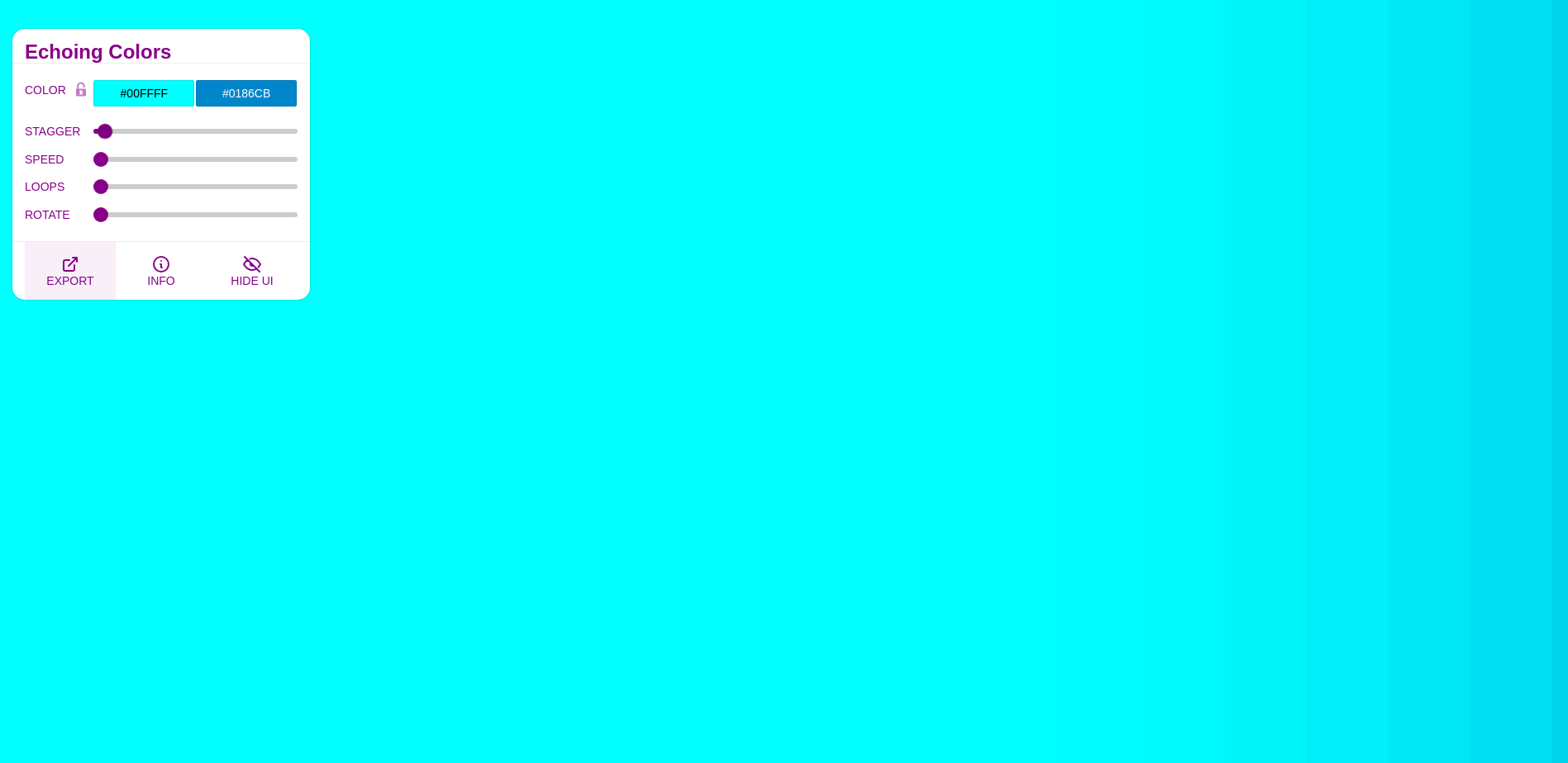
click at [74, 258] on icon "button" at bounding box center [69, 264] width 13 height 13
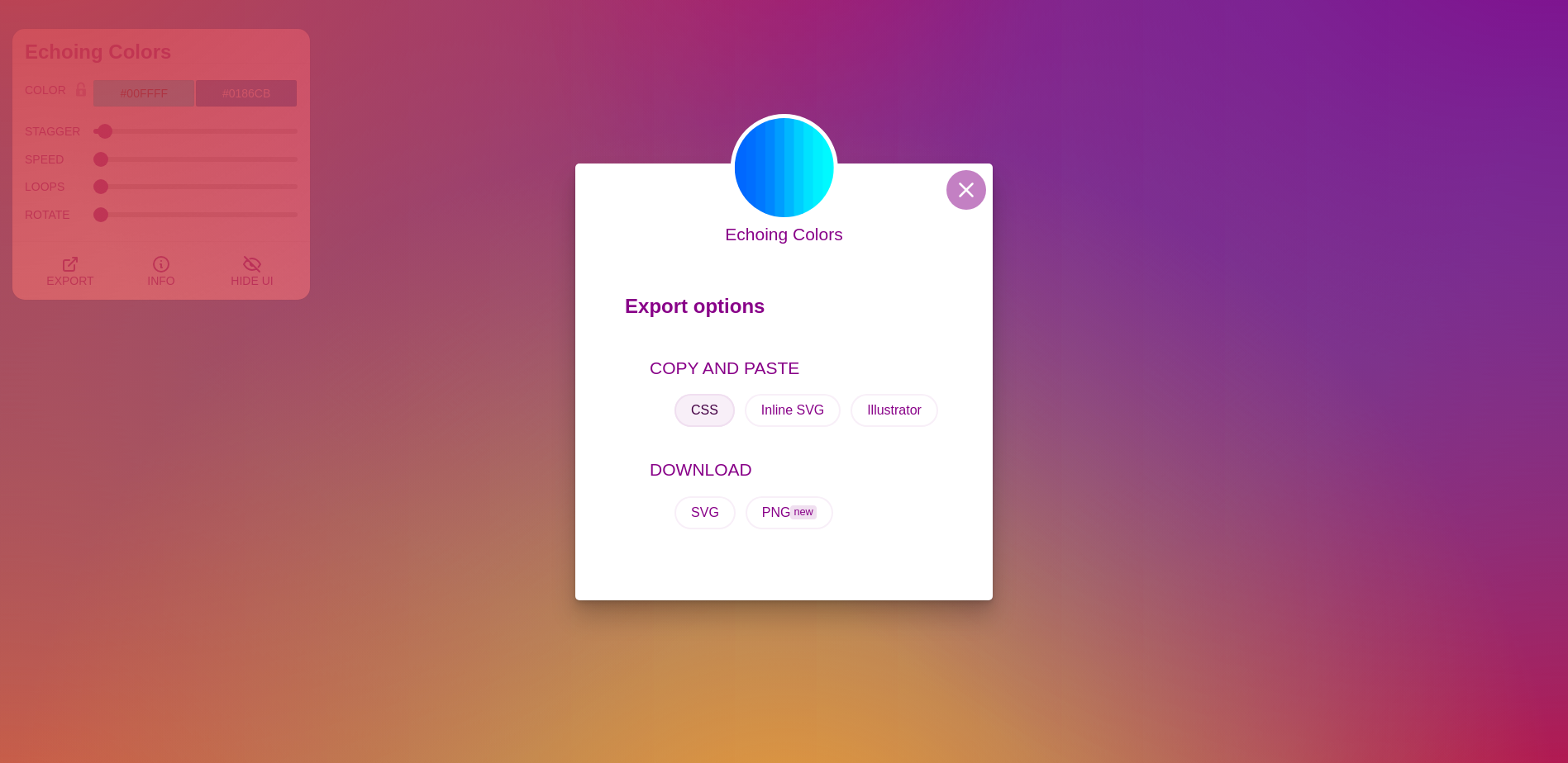
click at [697, 414] on button "CSS" at bounding box center [704, 410] width 60 height 33
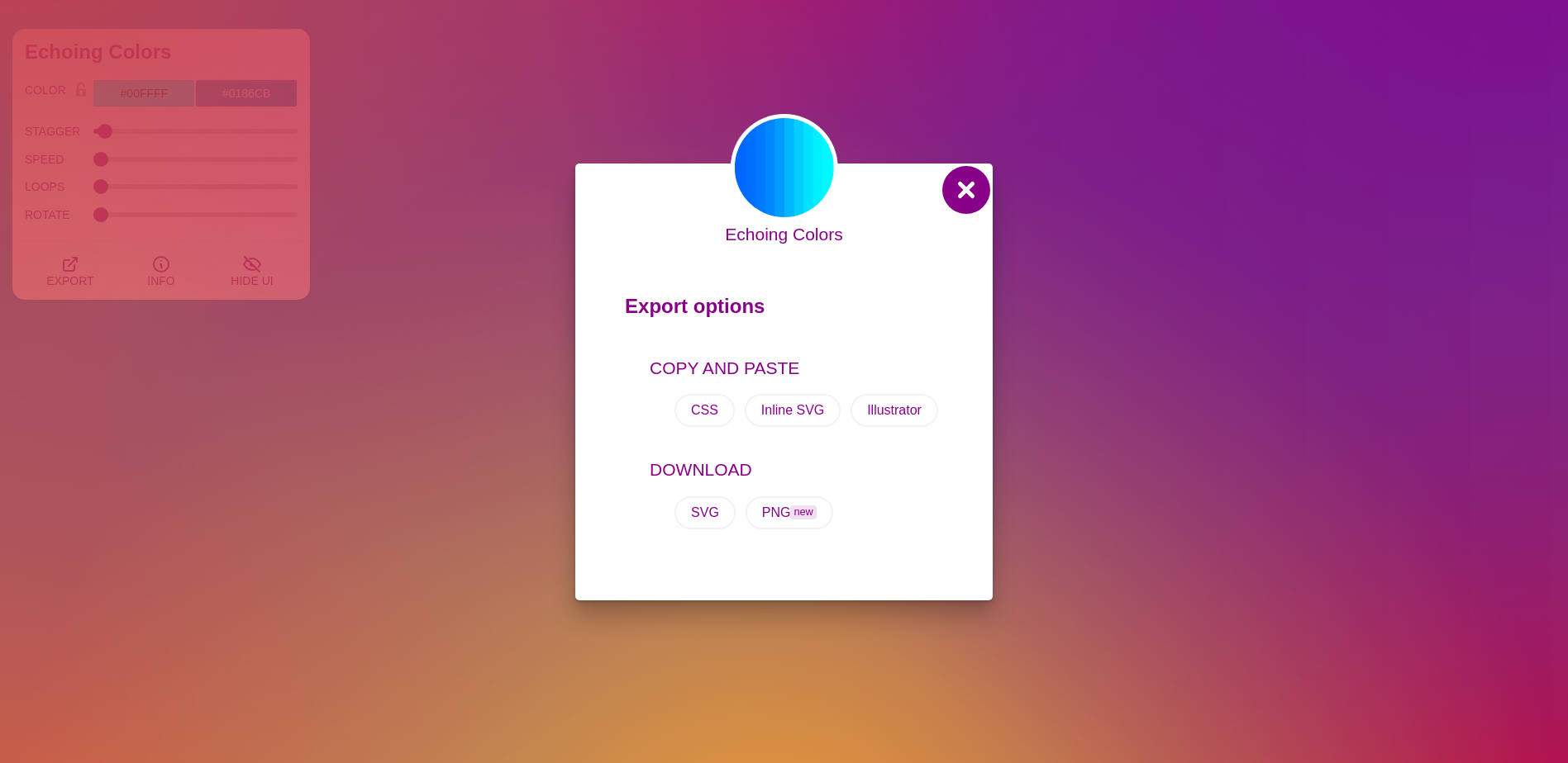
click at [966, 200] on button at bounding box center [966, 190] width 39 height 39
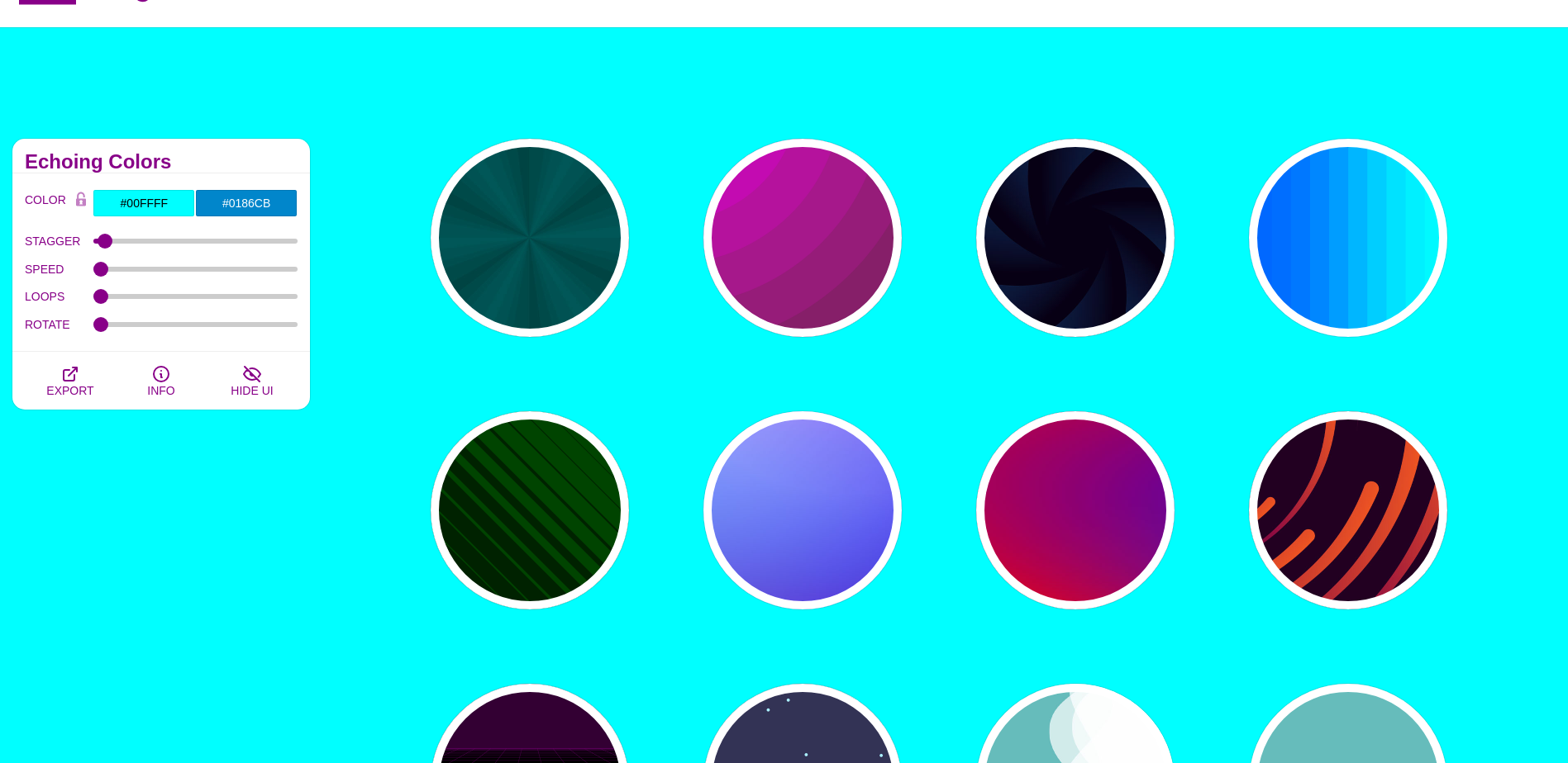
scroll to position [0, 0]
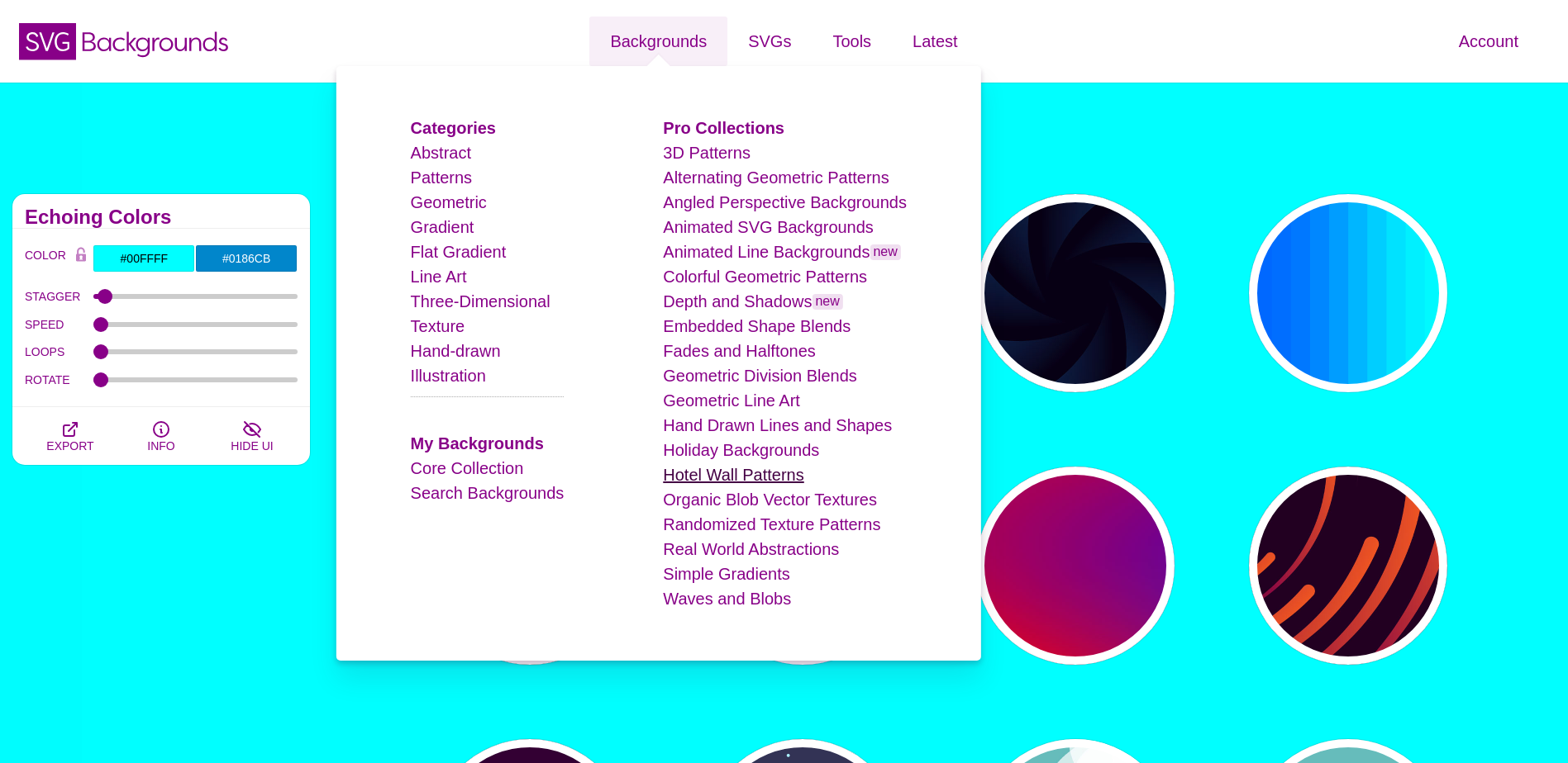
click at [724, 480] on link "Hotel Wall Patterns" at bounding box center [733, 475] width 140 height 18
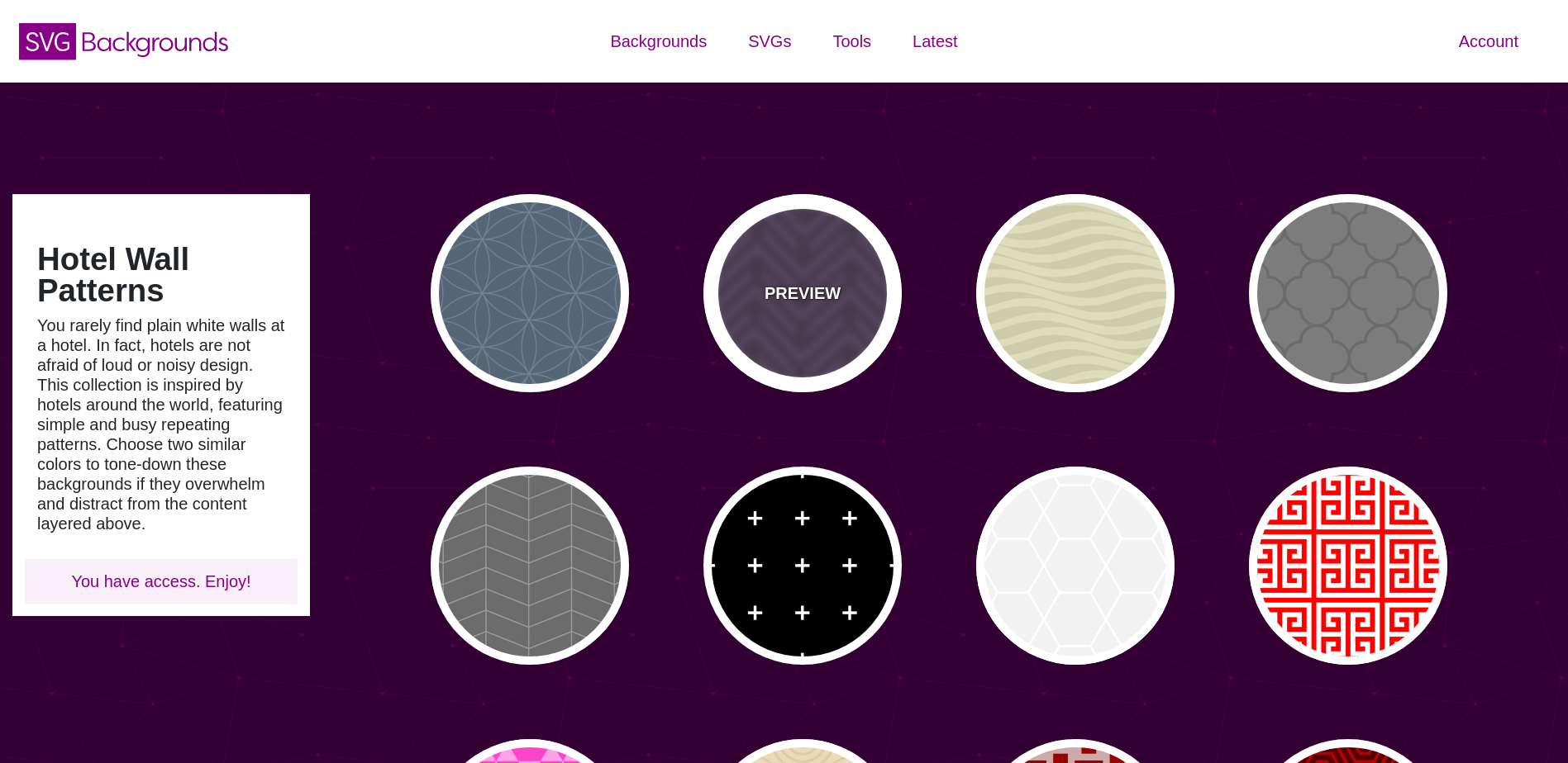
click at [818, 356] on div "PREVIEW" at bounding box center [802, 293] width 198 height 198
type input "#46344F"
type input "#62486E"
type input "#FF7300"
type input "0"
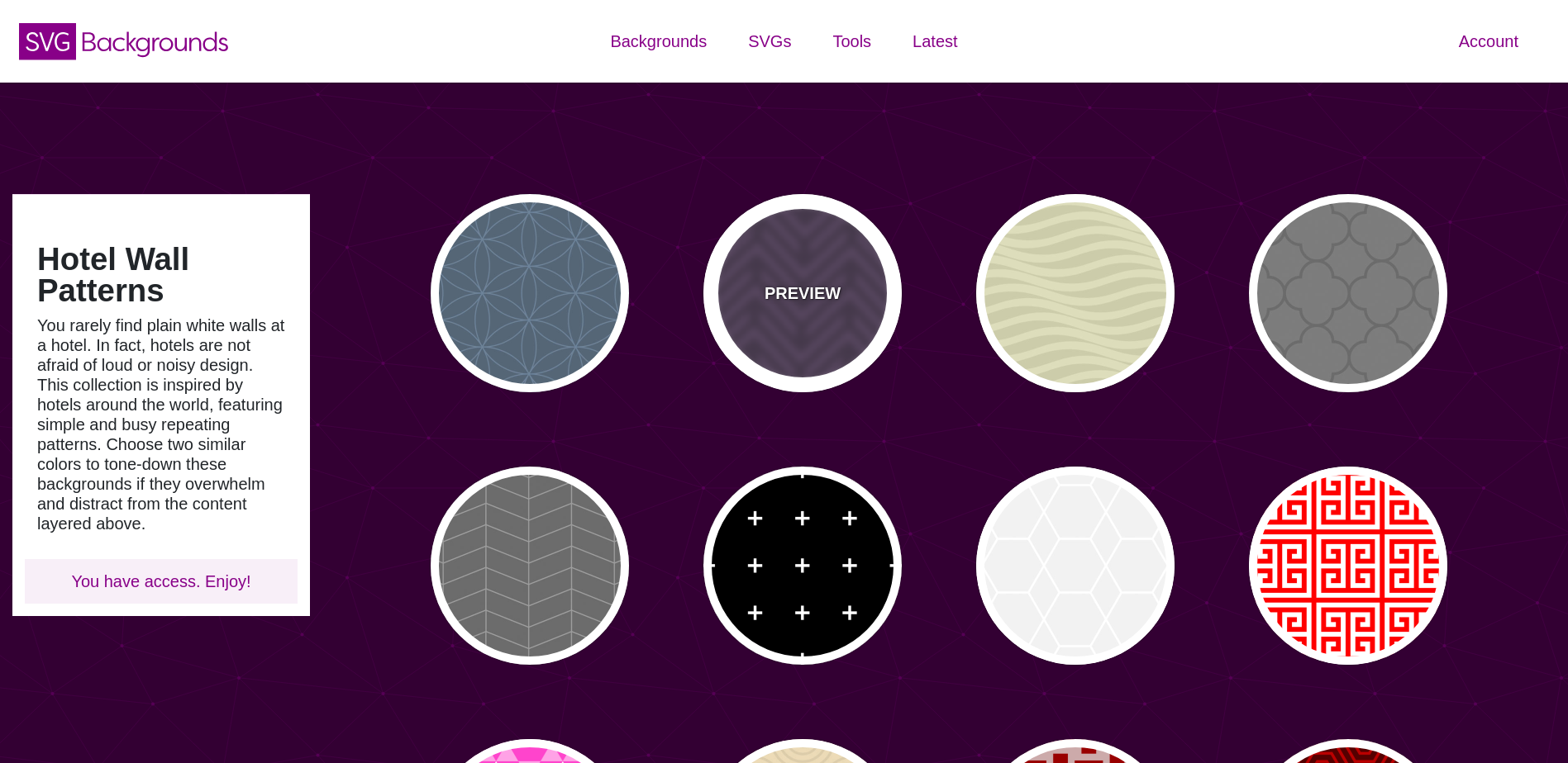
type input "0.2"
type input "0"
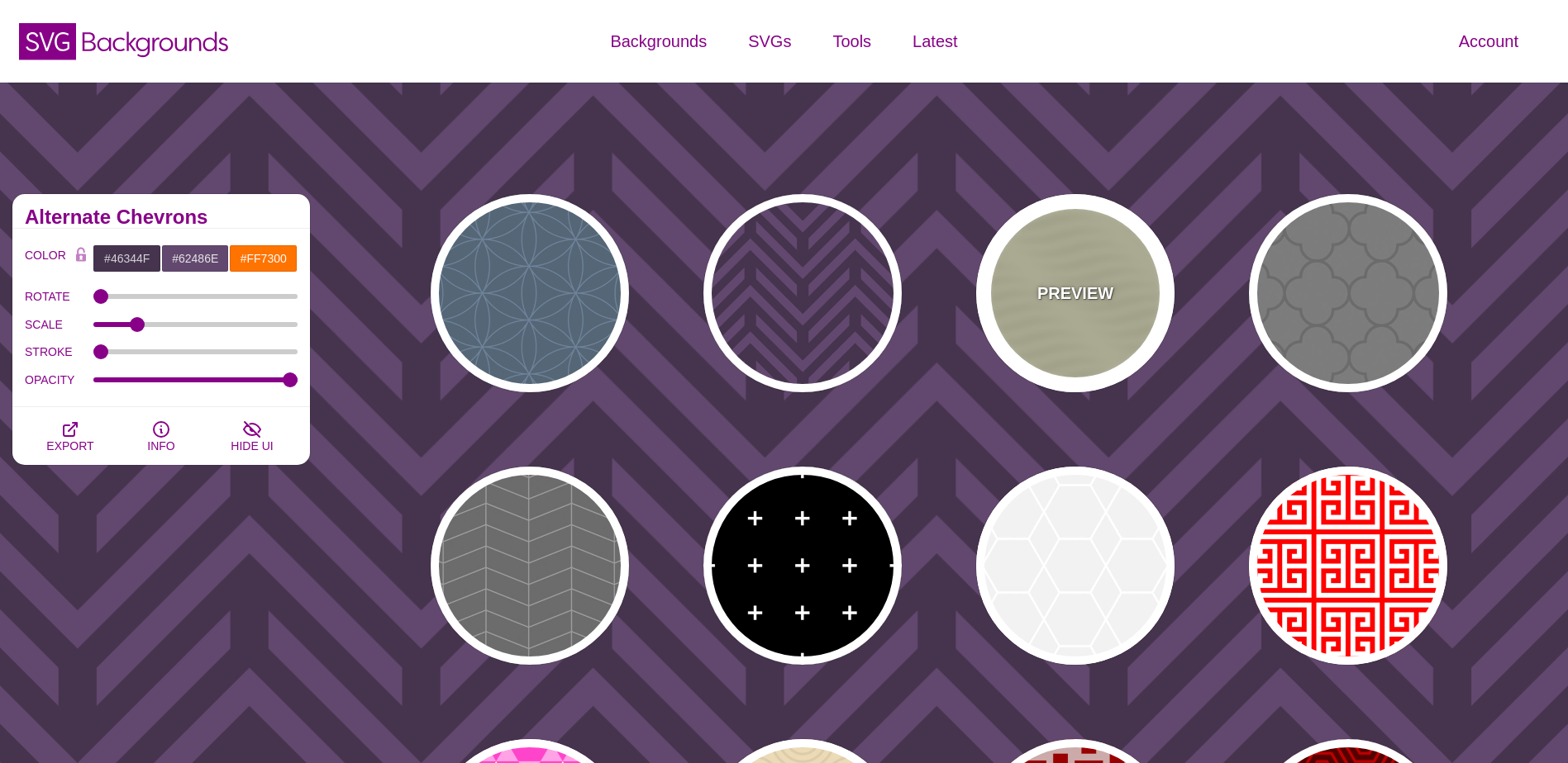
click at [1083, 297] on p "PREVIEW" at bounding box center [1074, 293] width 76 height 25
type input "#DDDDBB"
type input "#CCCCAA"
type input "0.25"
type input "10"
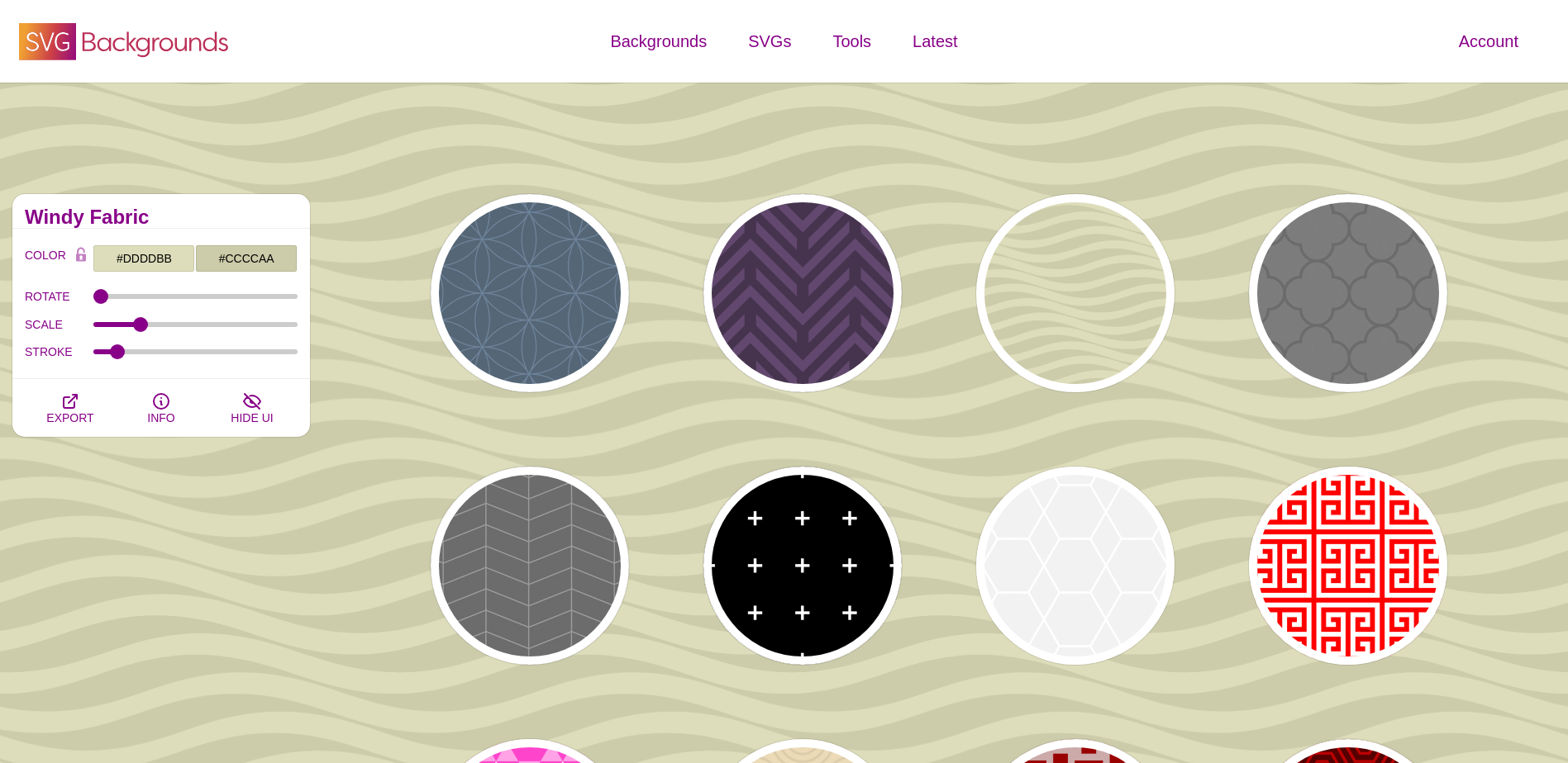
click at [202, 50] on icon "SVG Backgrounds Logo" at bounding box center [124, 41] width 215 height 41
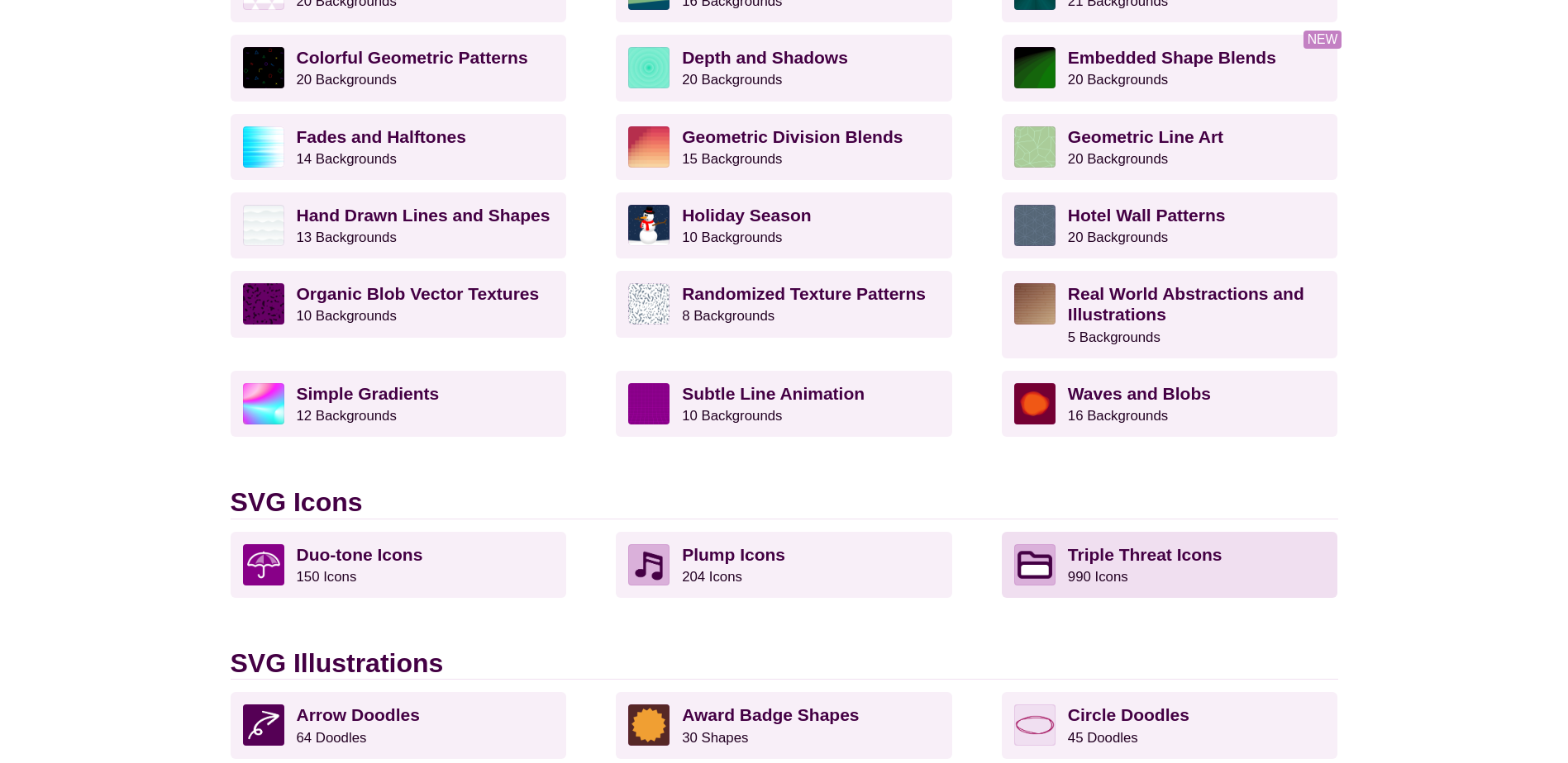
scroll to position [661, 0]
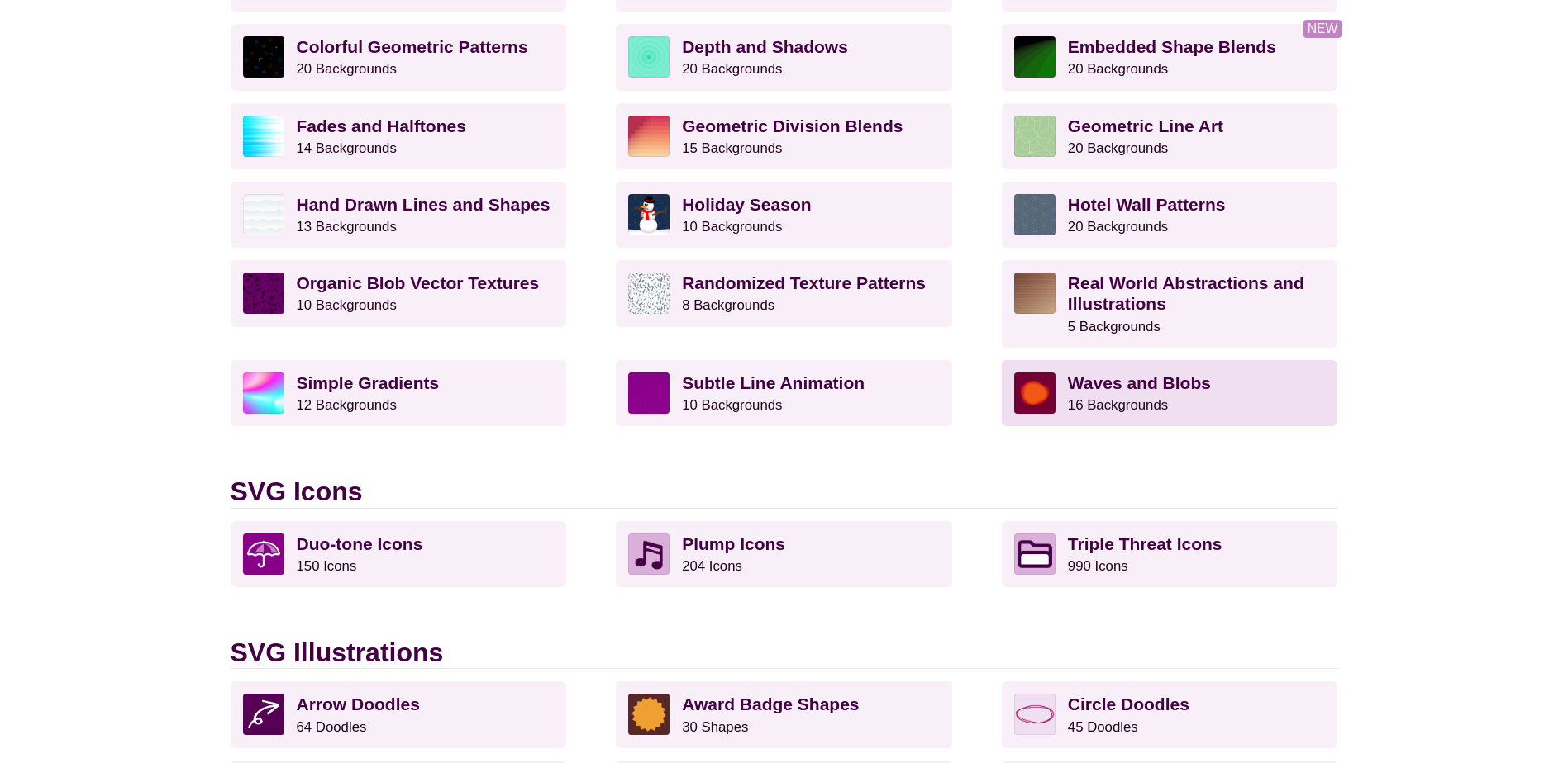
click at [1132, 379] on strong "Waves and Blobs" at bounding box center [1138, 382] width 143 height 19
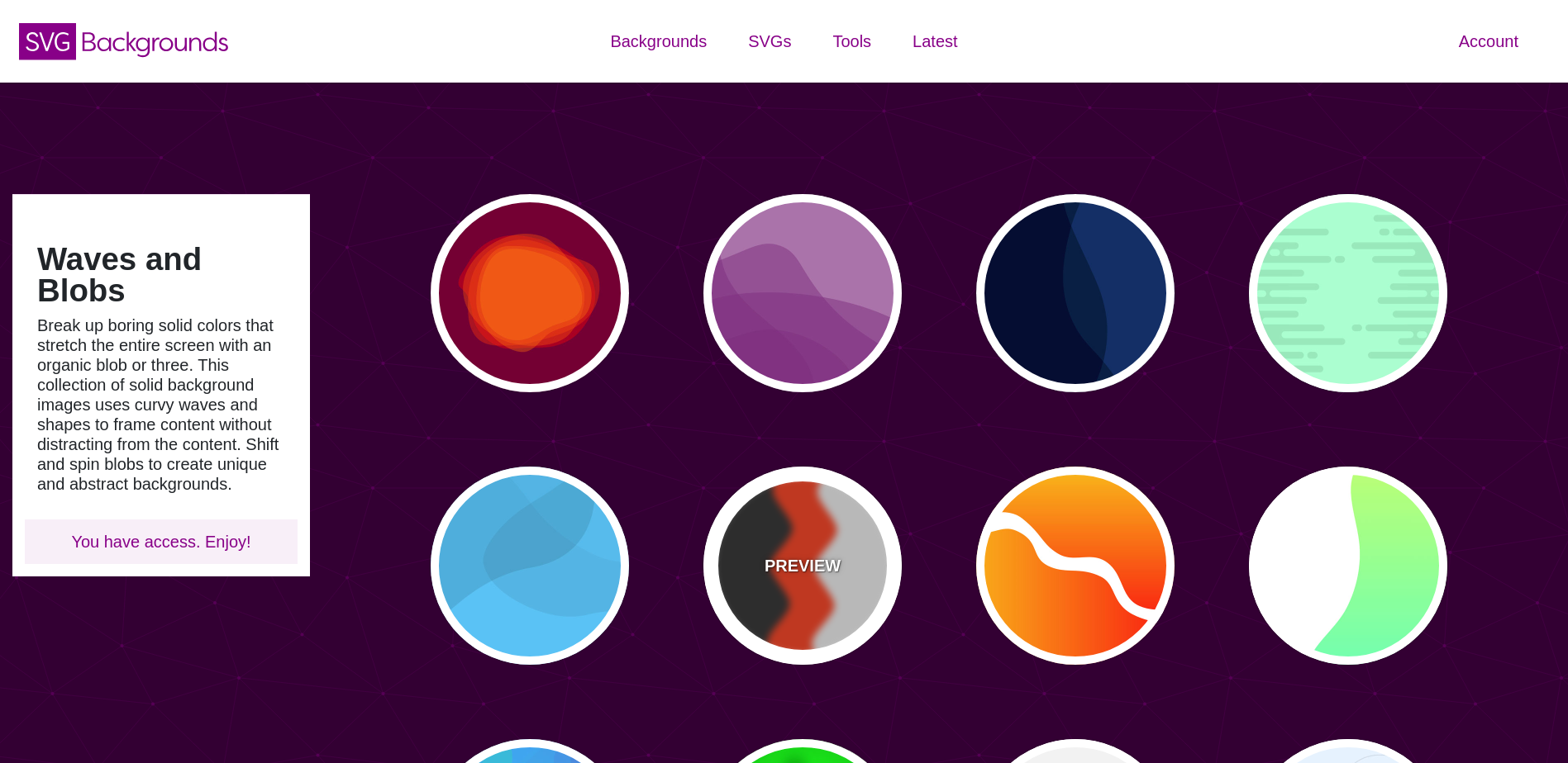
click at [823, 585] on div "PREVIEW" at bounding box center [802, 566] width 198 height 198
type input "#FF3300"
type input "#222222"
type input "#EEEEEE"
type input "0"
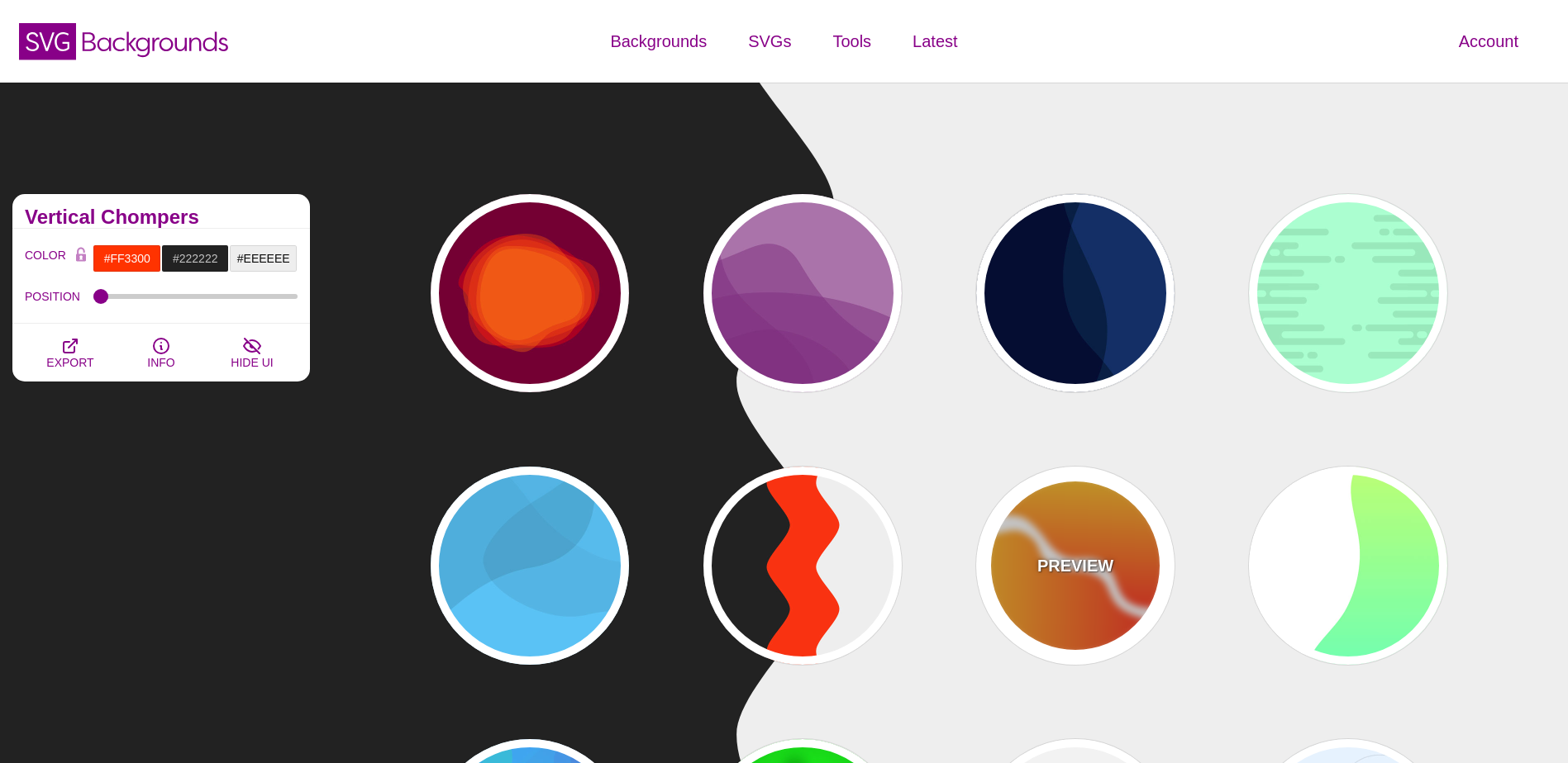
click at [1088, 606] on div "PREVIEW" at bounding box center [1075, 566] width 198 height 198
type input "#FFFFFF"
type input "#FF0000"
type input "#FFFF00"
type input "0"
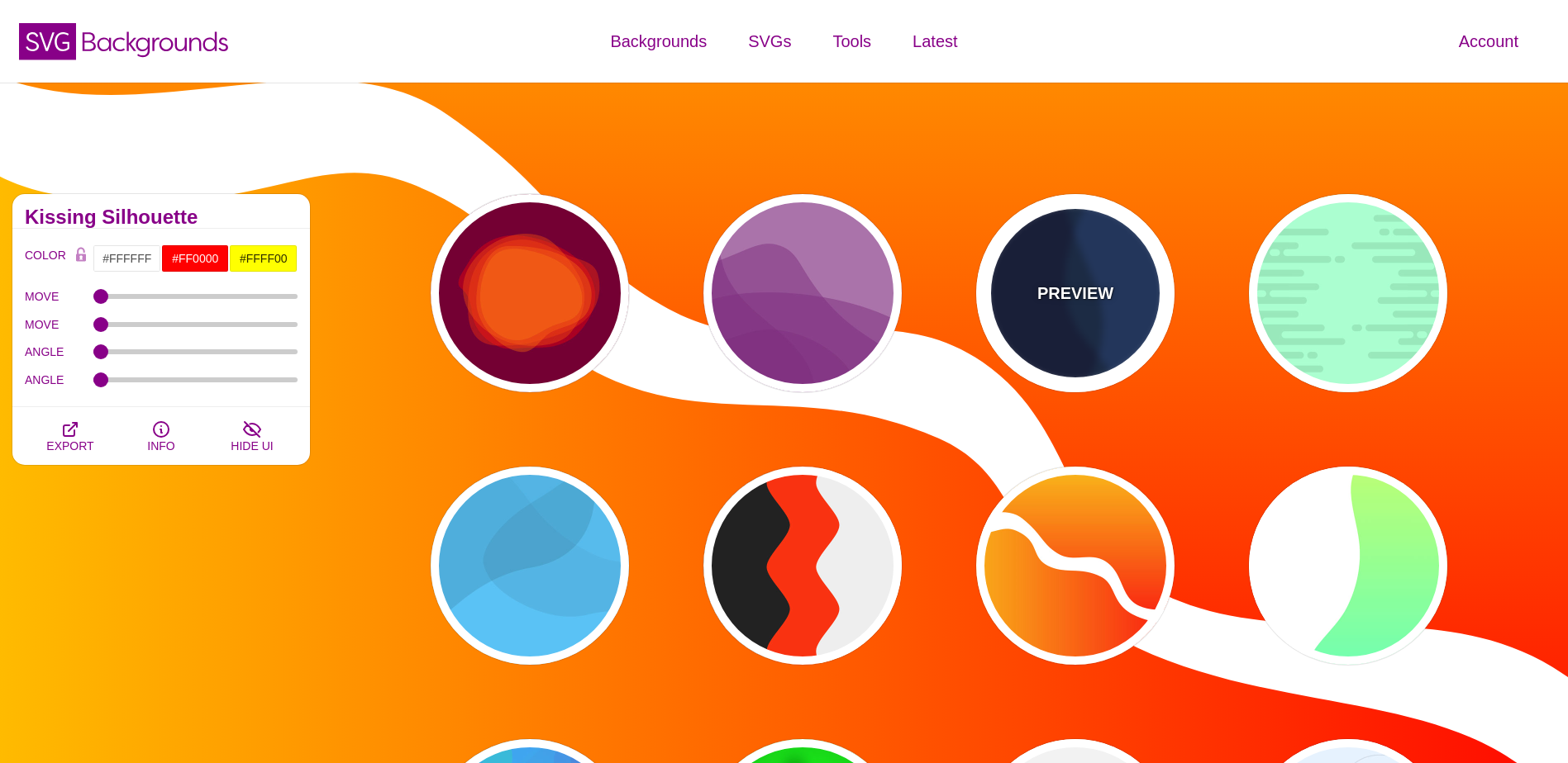
click at [1126, 323] on div "PREVIEW" at bounding box center [1075, 293] width 198 height 198
type input "#003366"
type input "#002244"
type input "#001133"
type input "1"
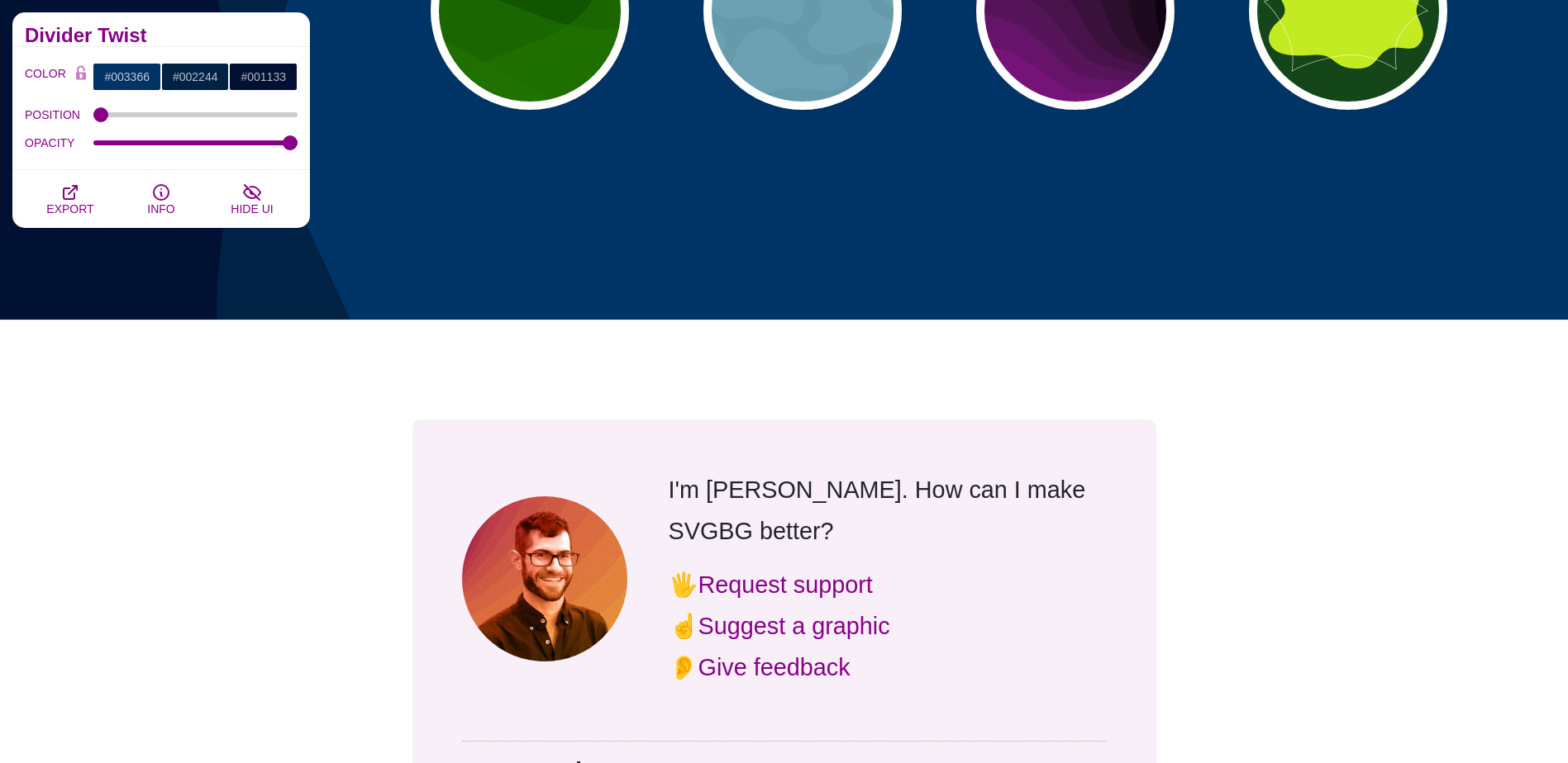
scroll to position [743, 0]
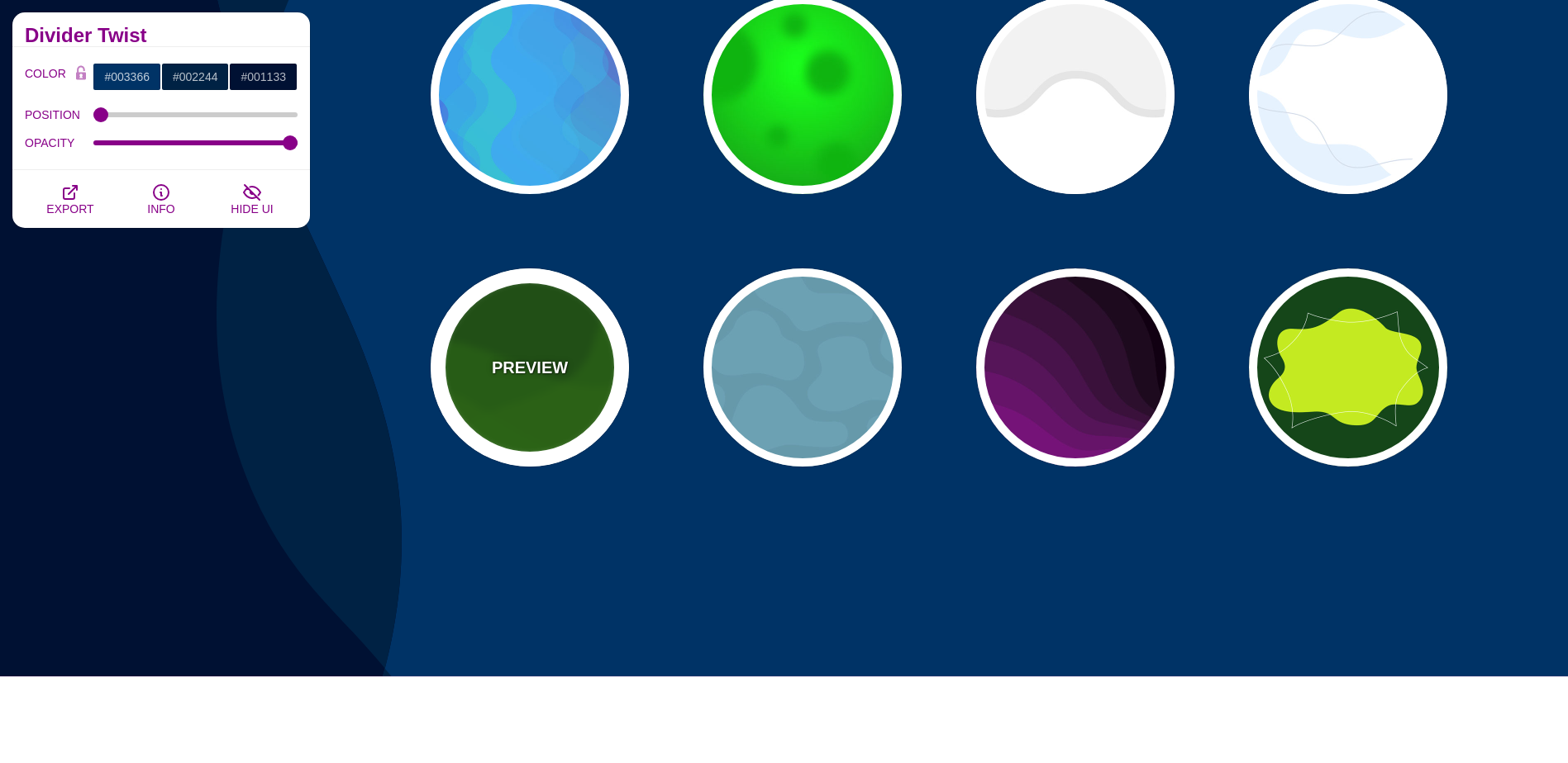
click at [565, 414] on div "PREVIEW" at bounding box center [529, 367] width 198 height 198
type input "#115500"
type input "#227700"
type input "0.5"
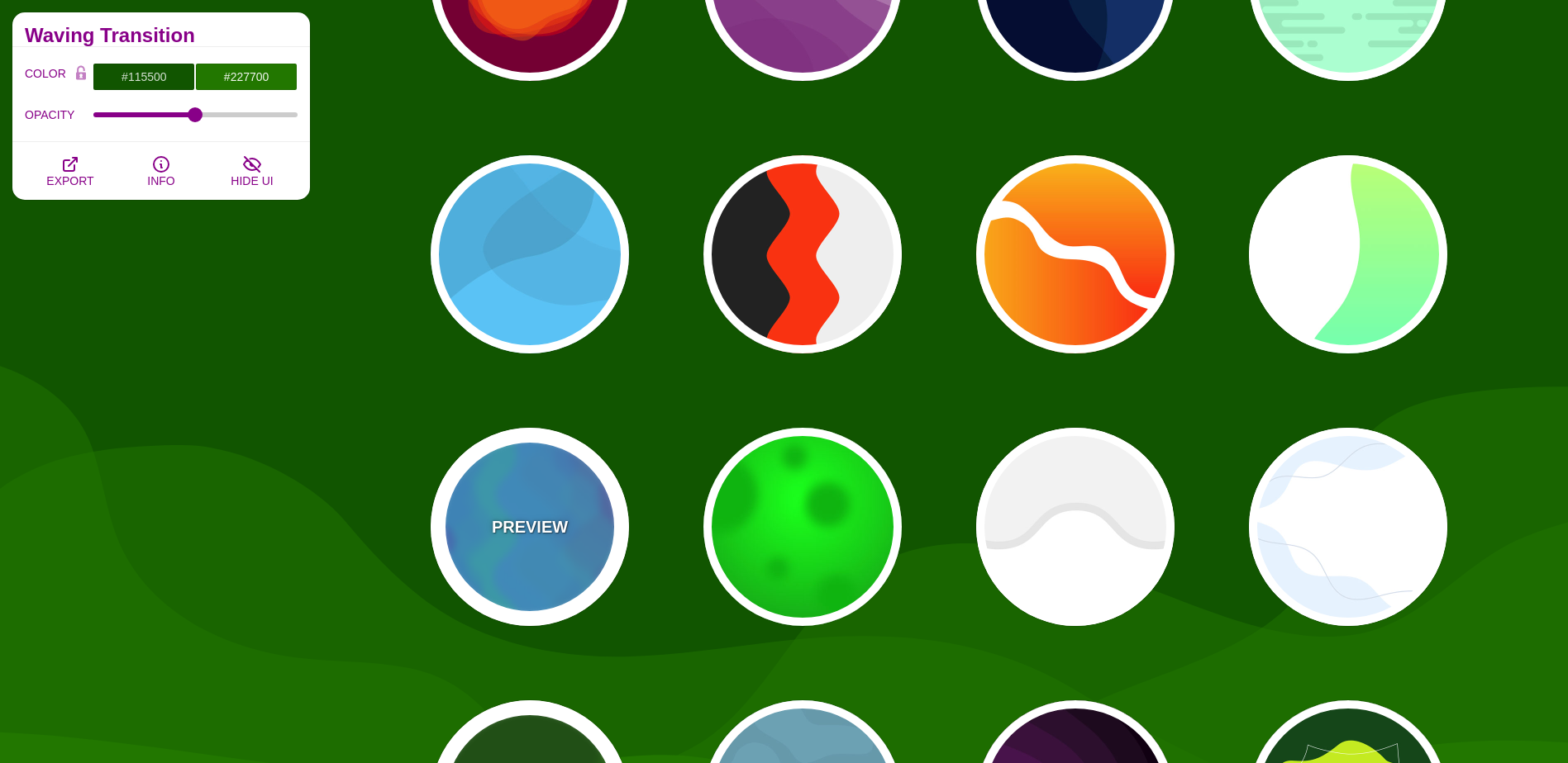
scroll to position [414, 0]
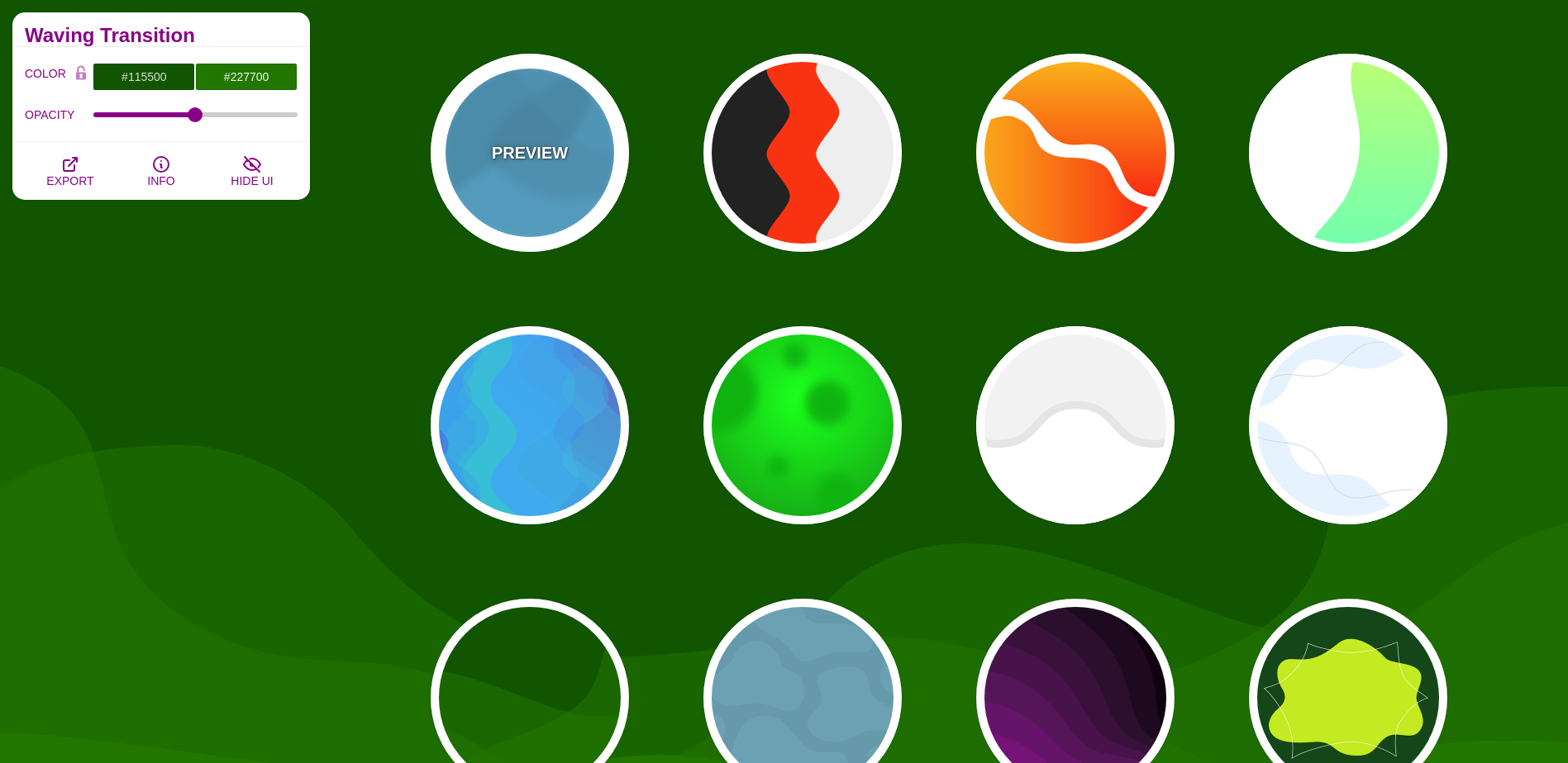
click at [495, 214] on div "PREVIEW" at bounding box center [529, 152] width 198 height 198
type input "#44CCFF"
type input "#000000"
type input "0"
type input "0.1"
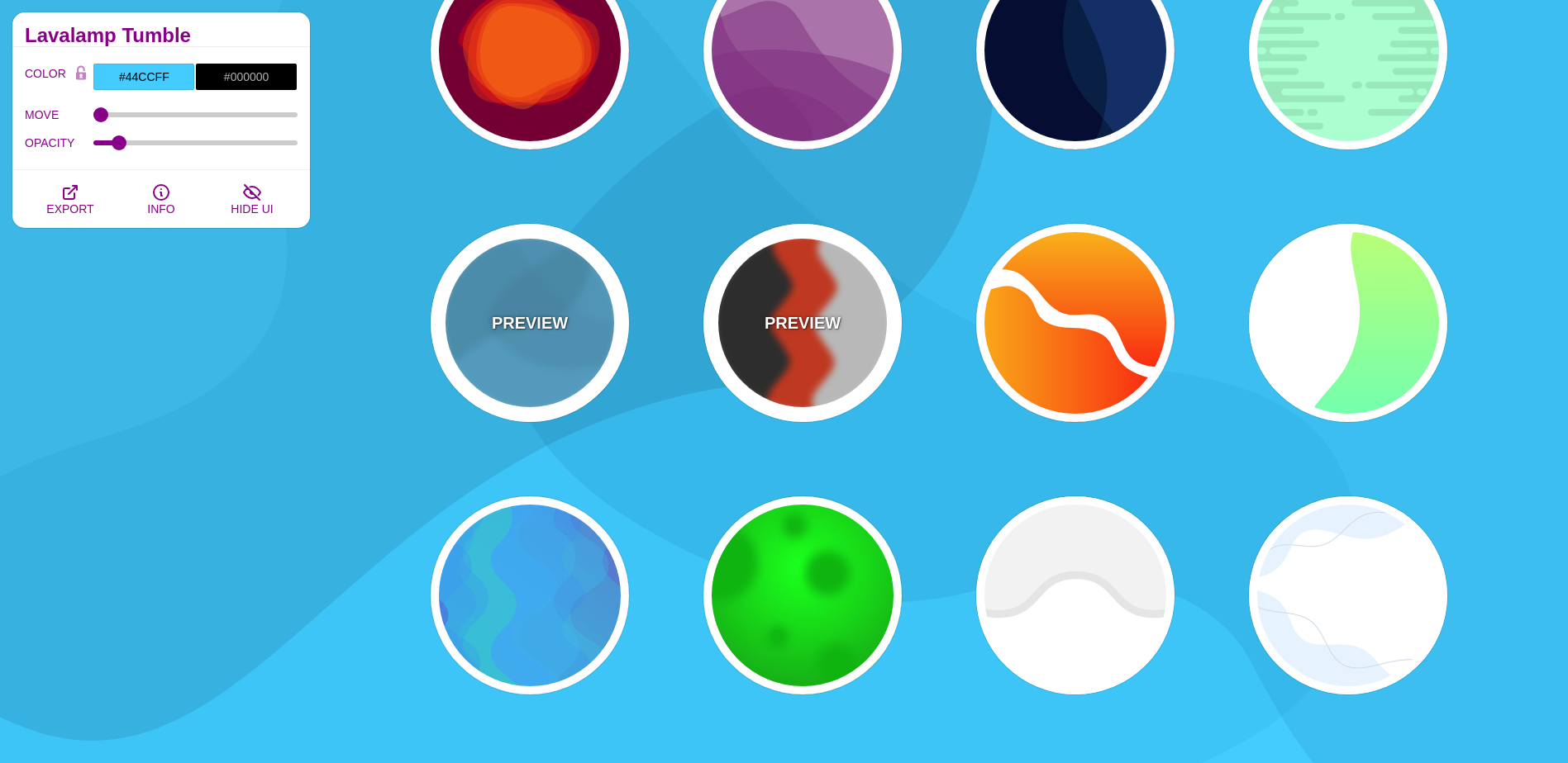
scroll to position [165, 0]
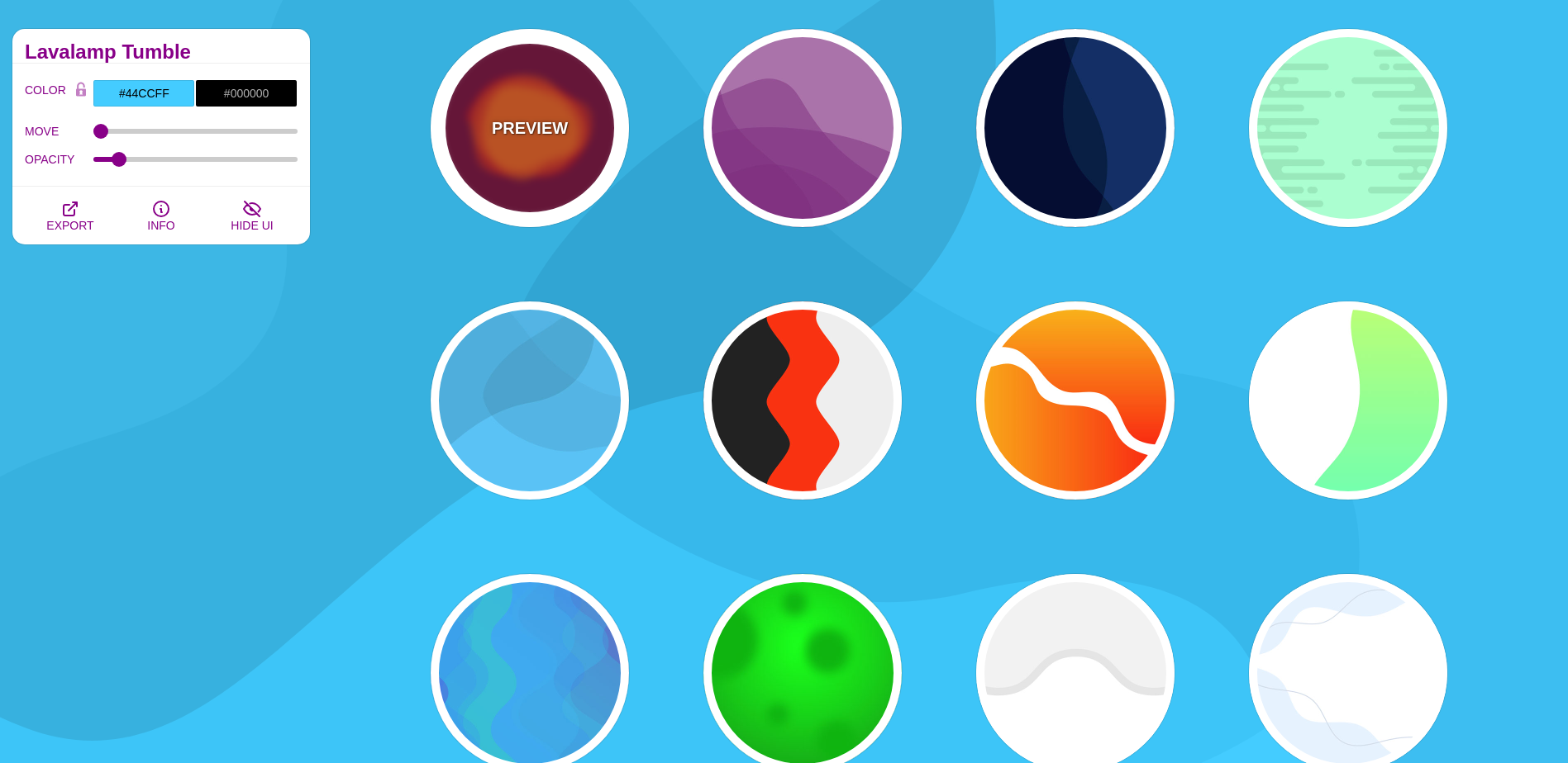
click at [549, 164] on div "PREVIEW" at bounding box center [529, 127] width 198 height 198
type input "#770033"
type input "#FF0000"
type input "#FF7700"
type input "2000"
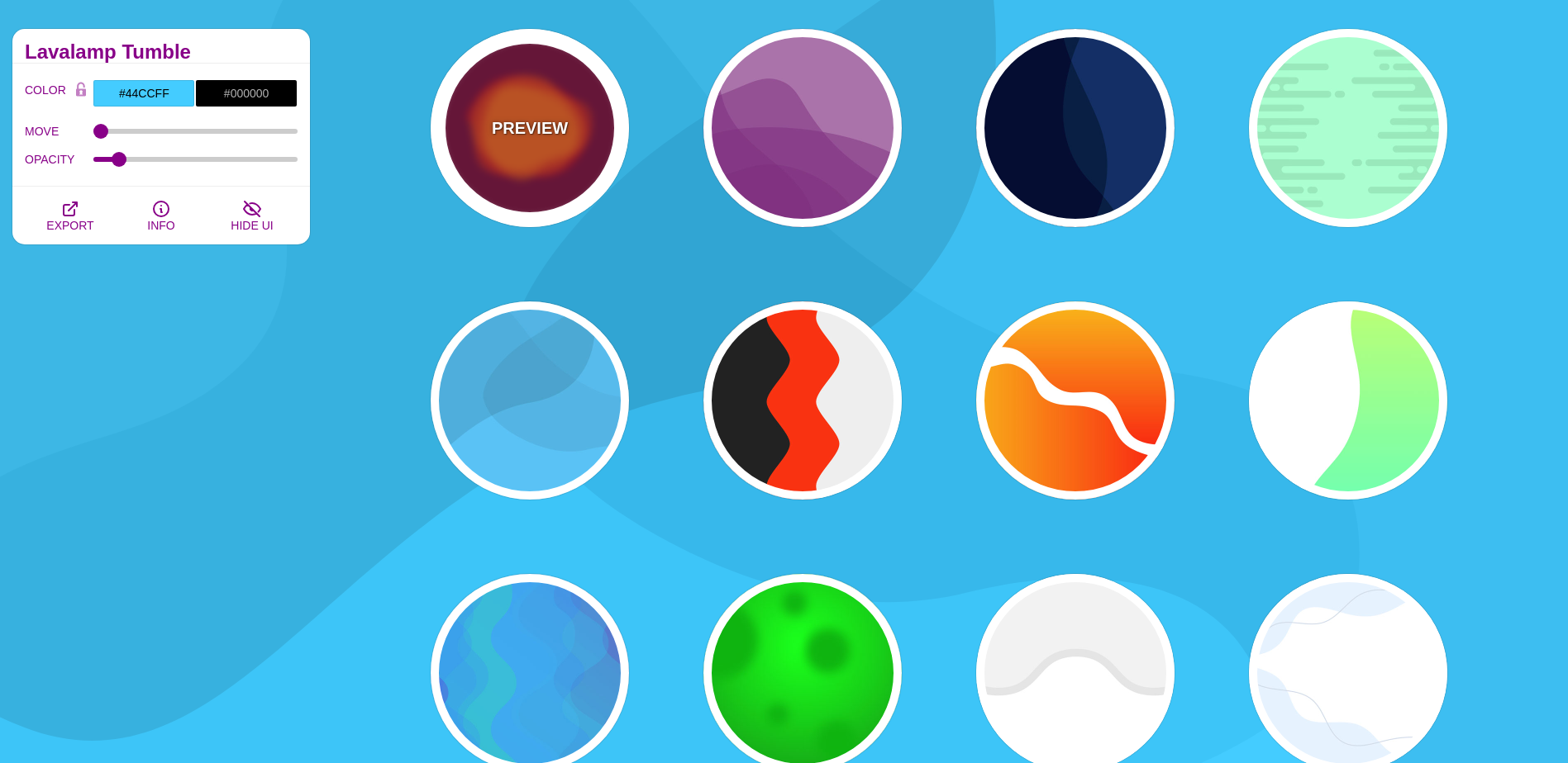
type input "0.5"
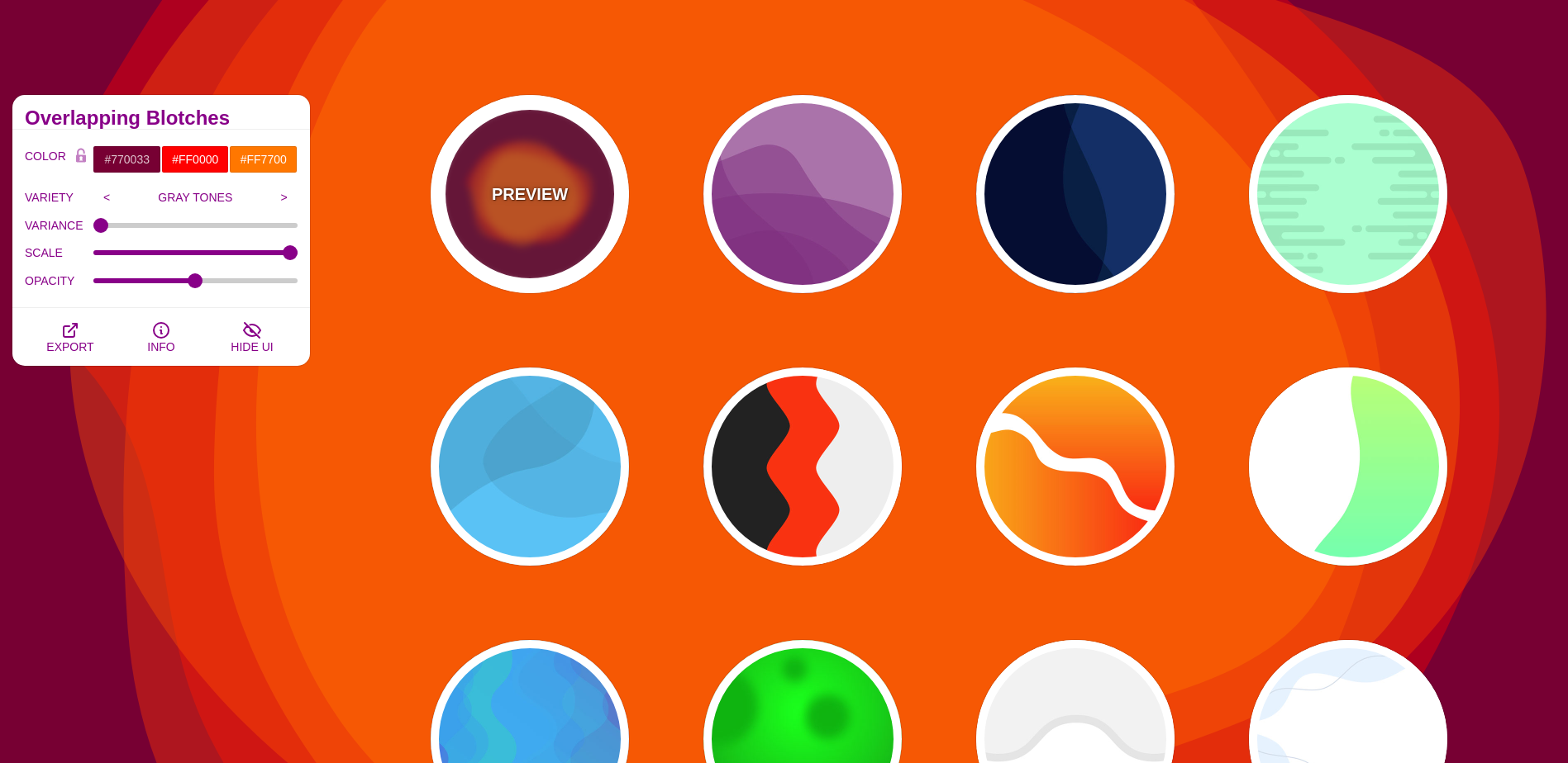
scroll to position [83, 0]
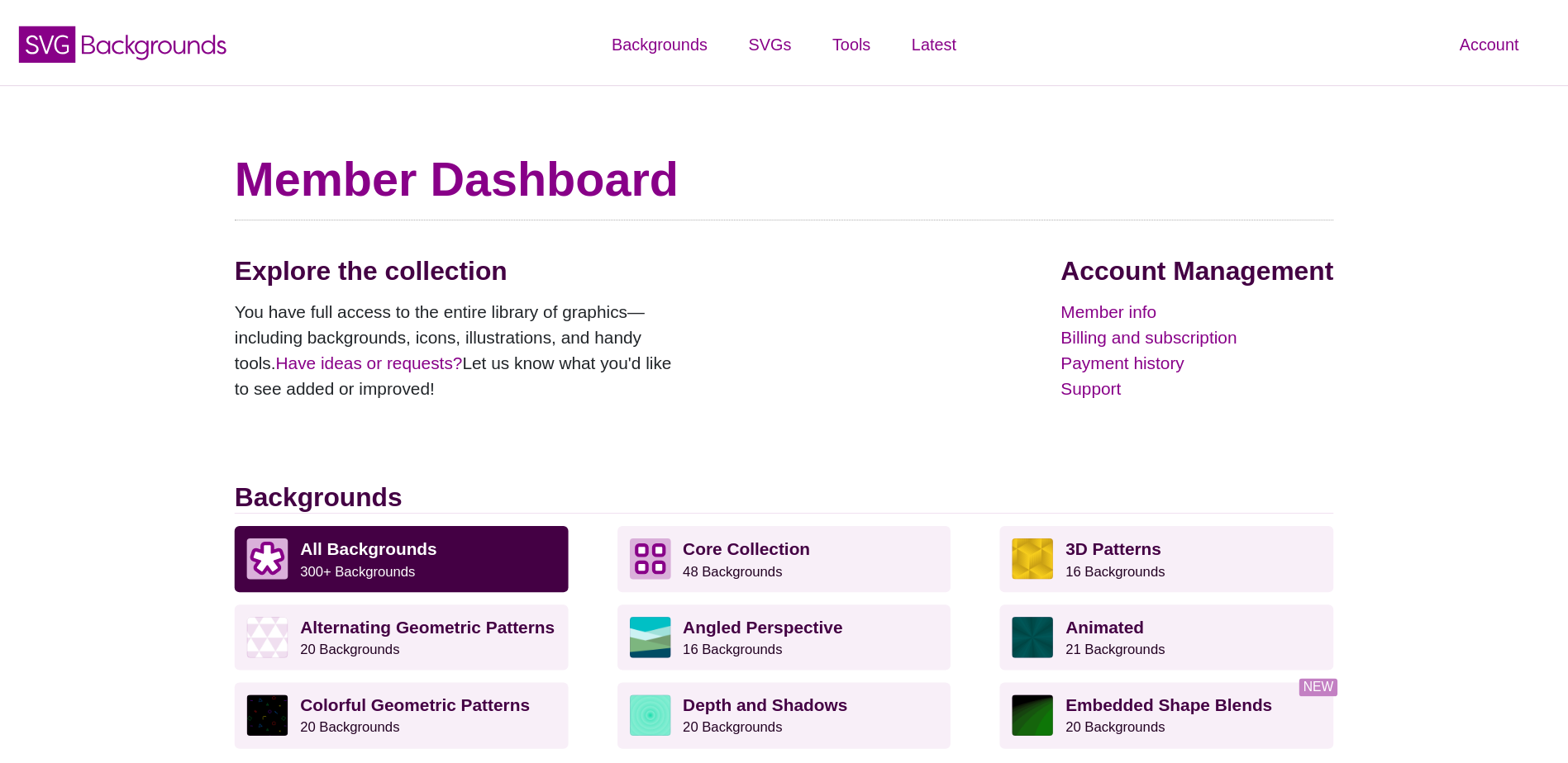
scroll to position [661, 0]
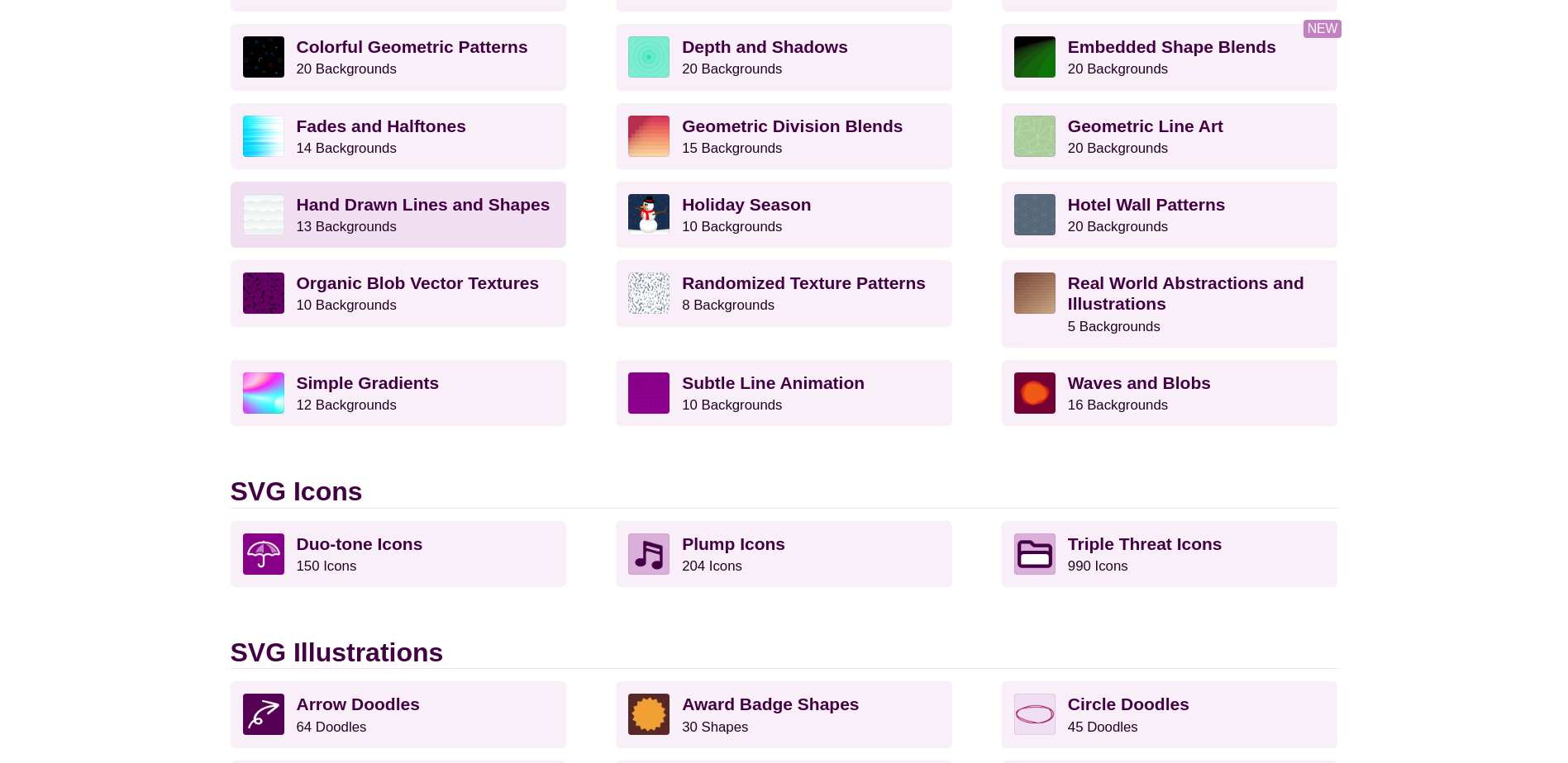
click at [459, 209] on strong "Hand Drawn Lines and Shapes" at bounding box center [423, 204] width 254 height 19
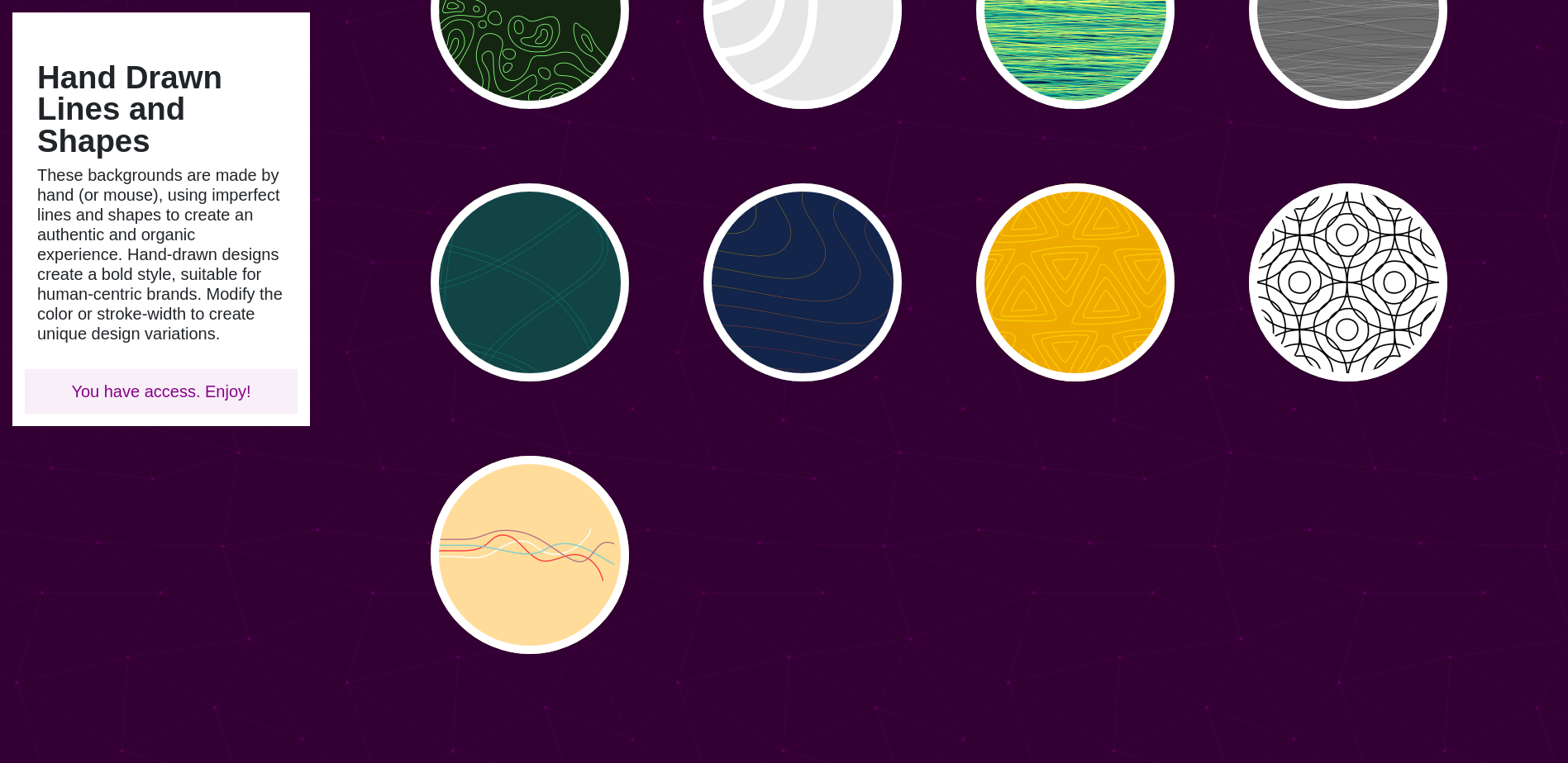
scroll to position [578, 0]
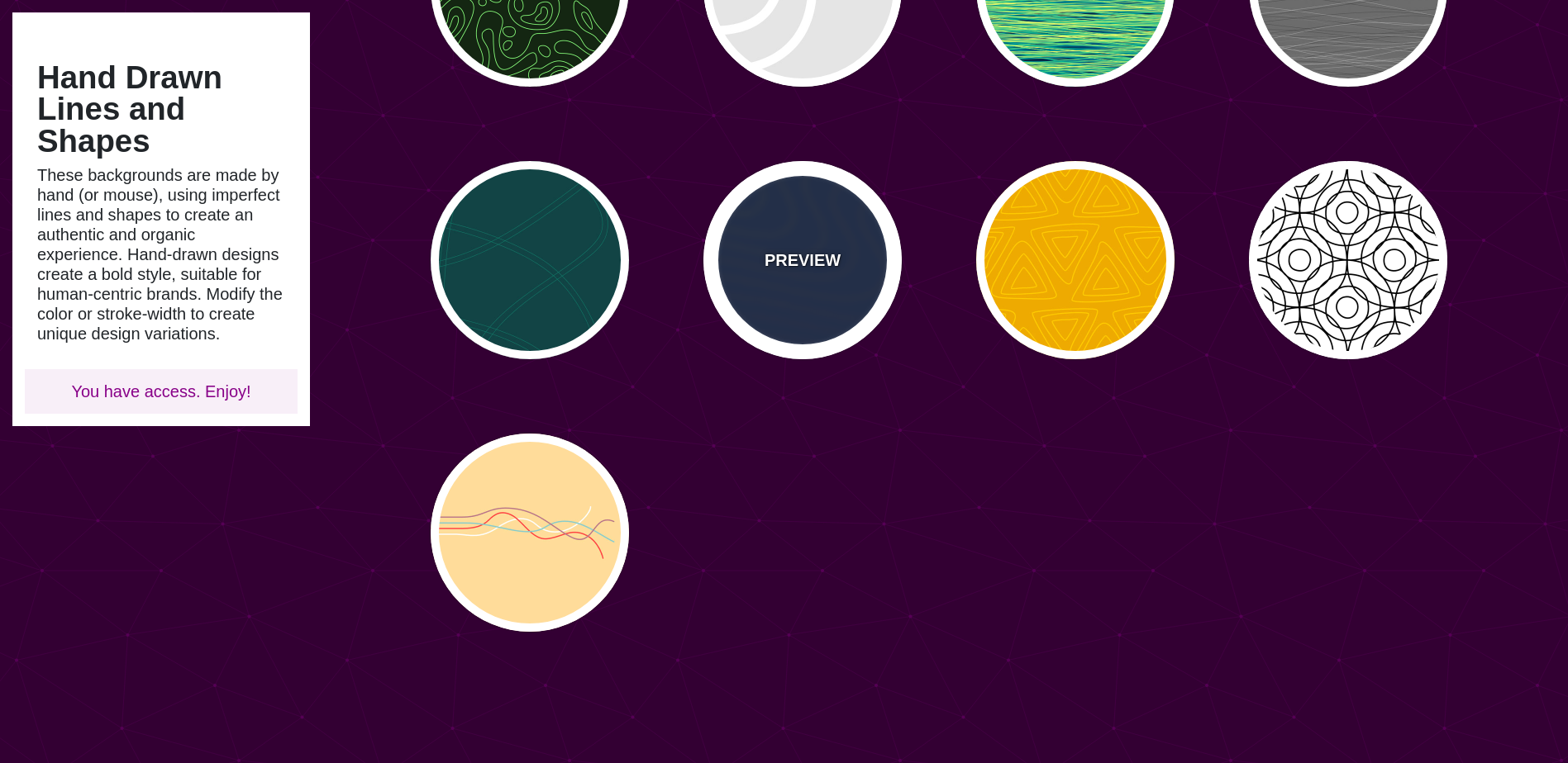
click at [861, 303] on div "PREVIEW" at bounding box center [802, 260] width 198 height 198
type input "#13254A"
type input "#FFFF00"
type input "#AA0033"
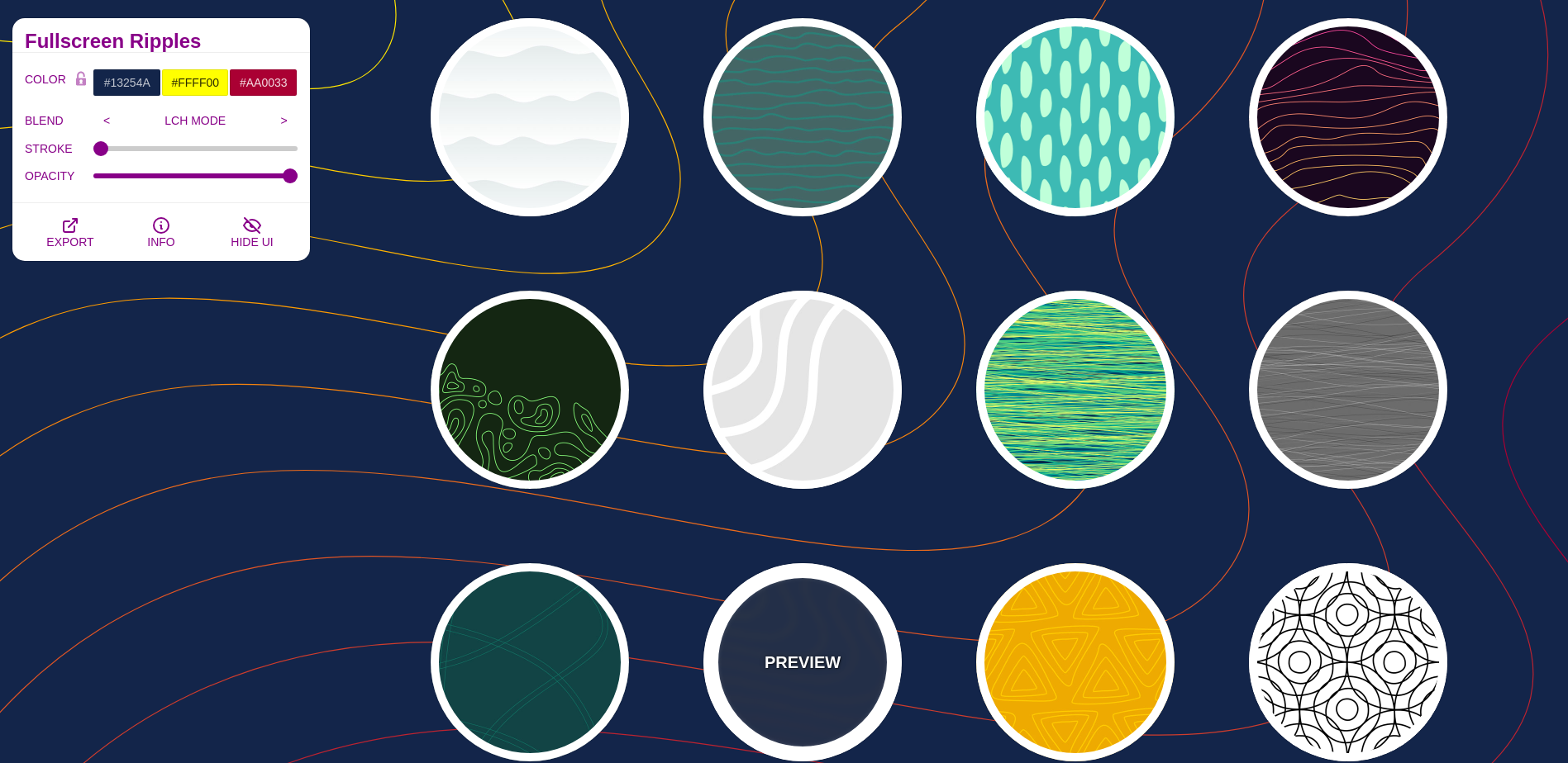
scroll to position [743, 0]
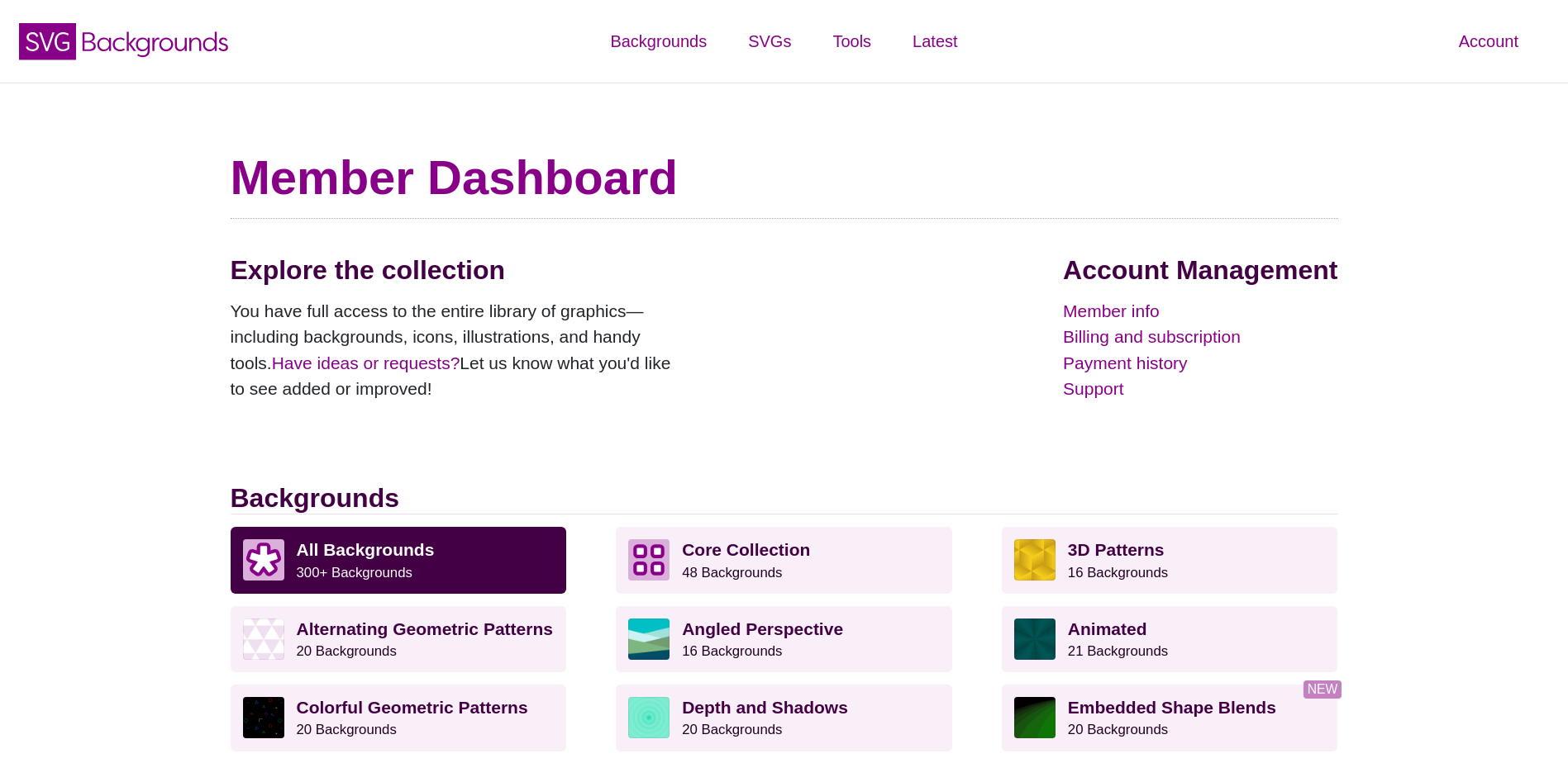
scroll to position [661, 0]
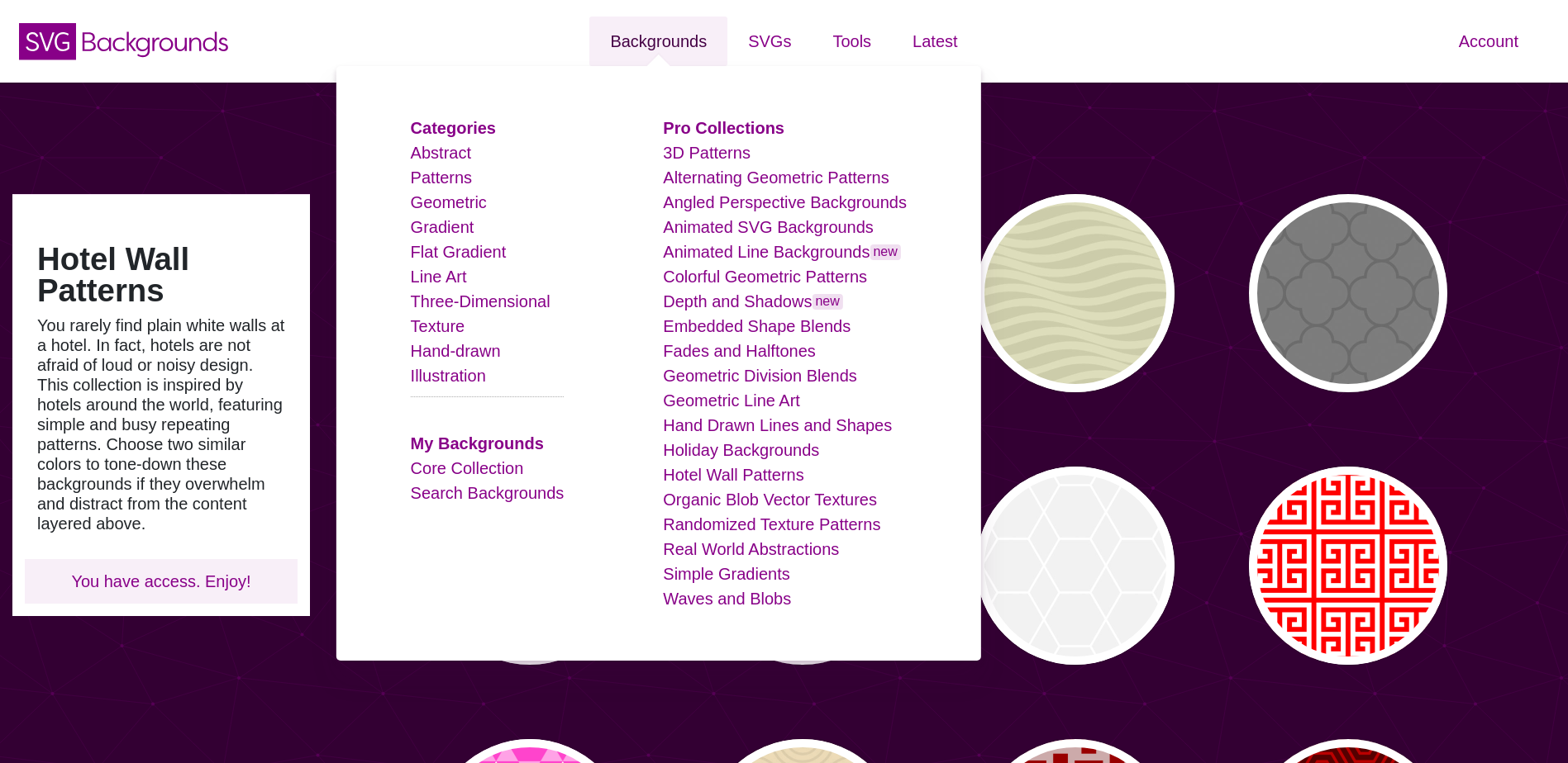
click at [684, 41] on link "Backgrounds" at bounding box center [659, 41] width 138 height 49
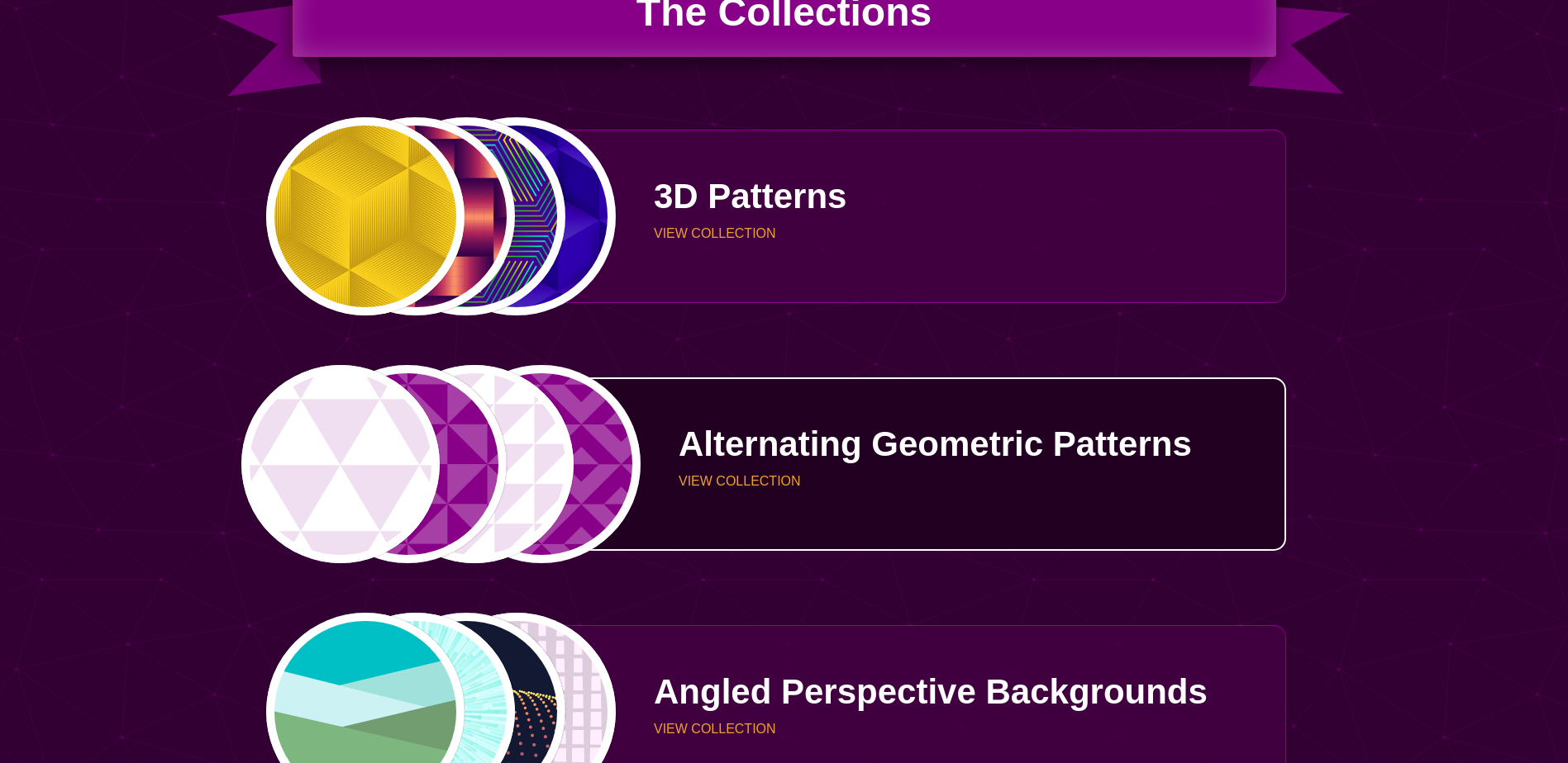
scroll to position [1240, 0]
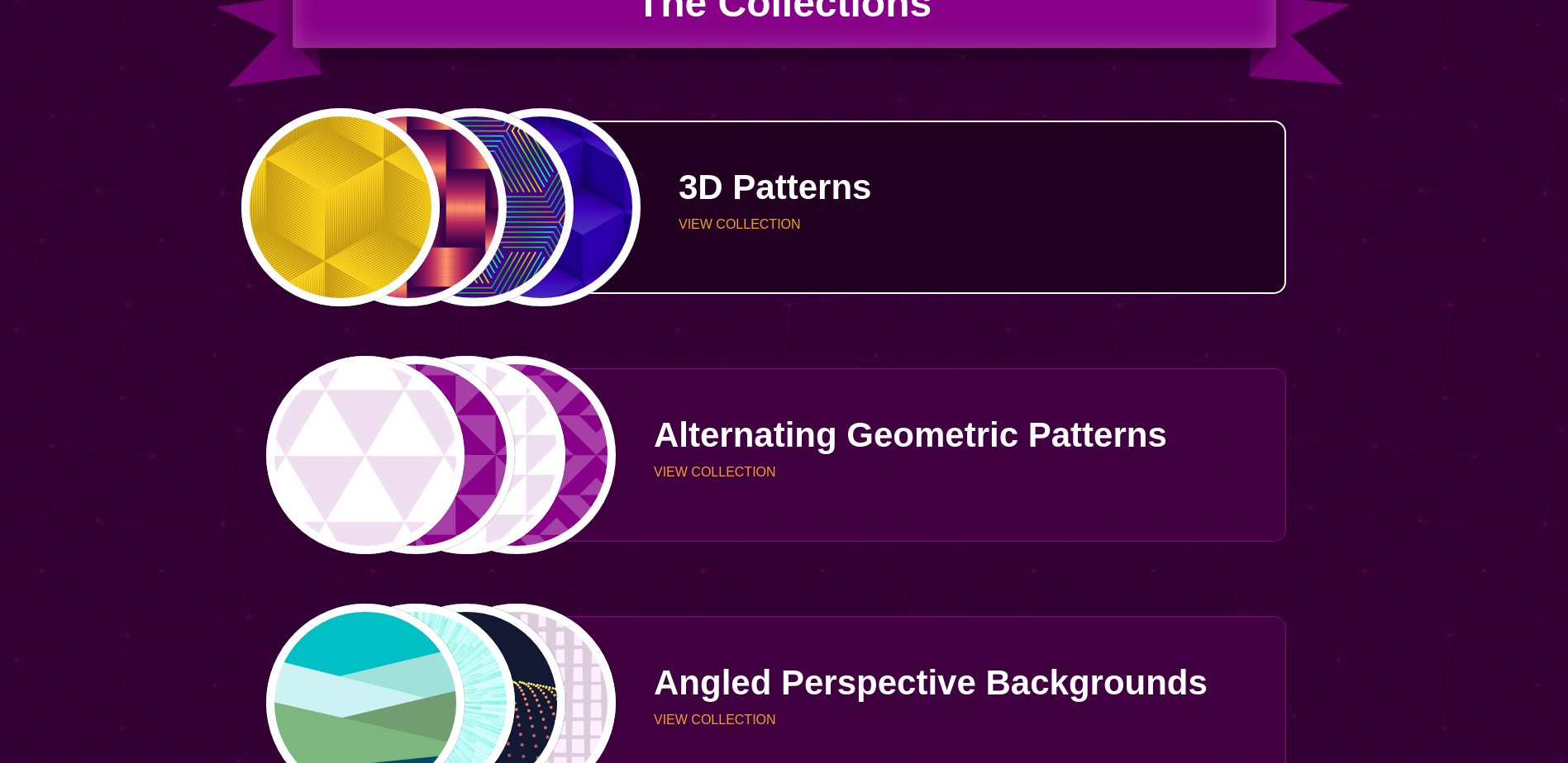
click at [647, 259] on div "3D Patterns VIEW COLLECTION" at bounding box center [951, 207] width 669 height 124
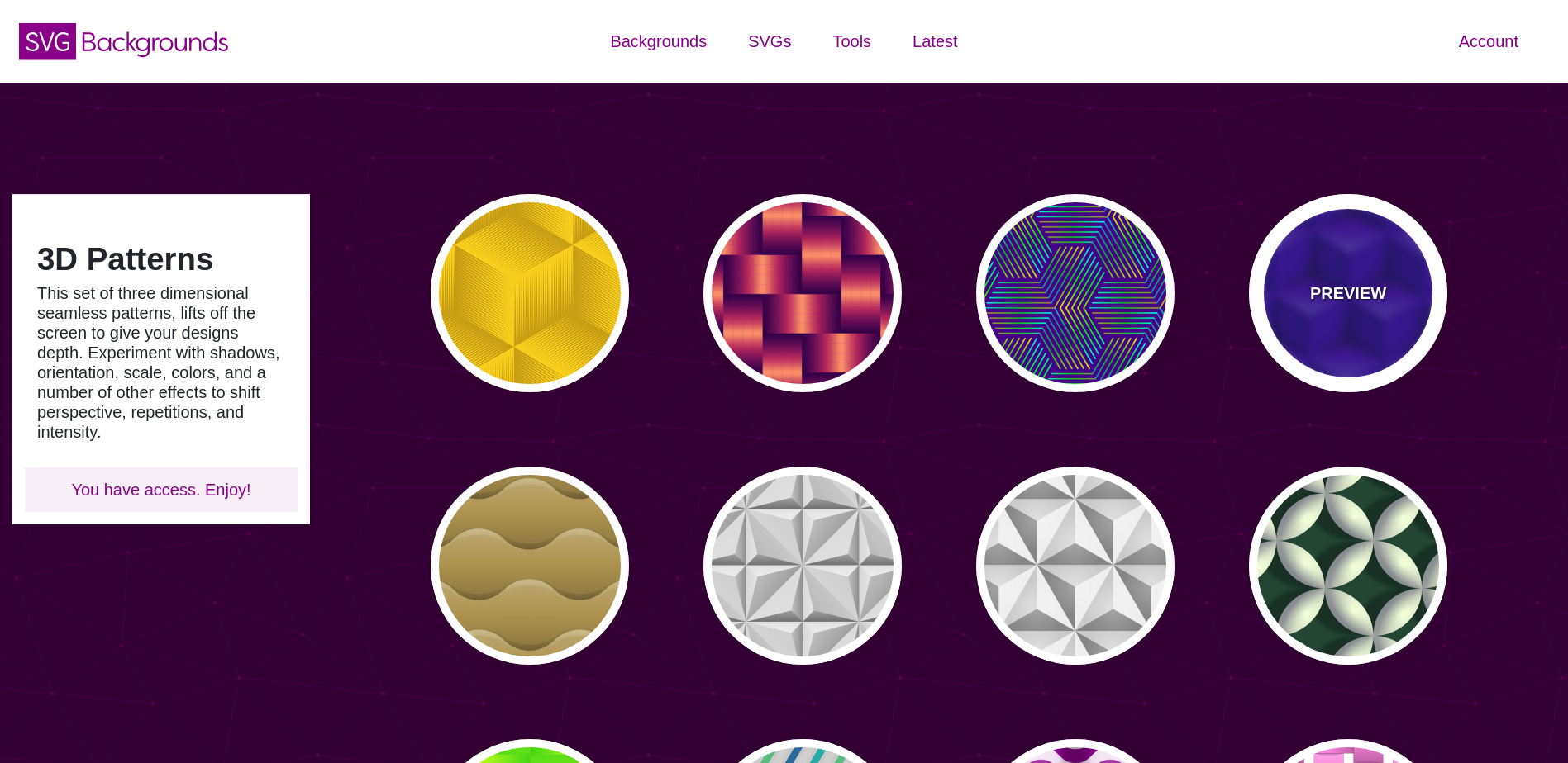
click at [1311, 319] on div "PREVIEW" at bounding box center [1348, 293] width 198 height 198
type input "#0000AA"
type input "345"
type input "0.4"
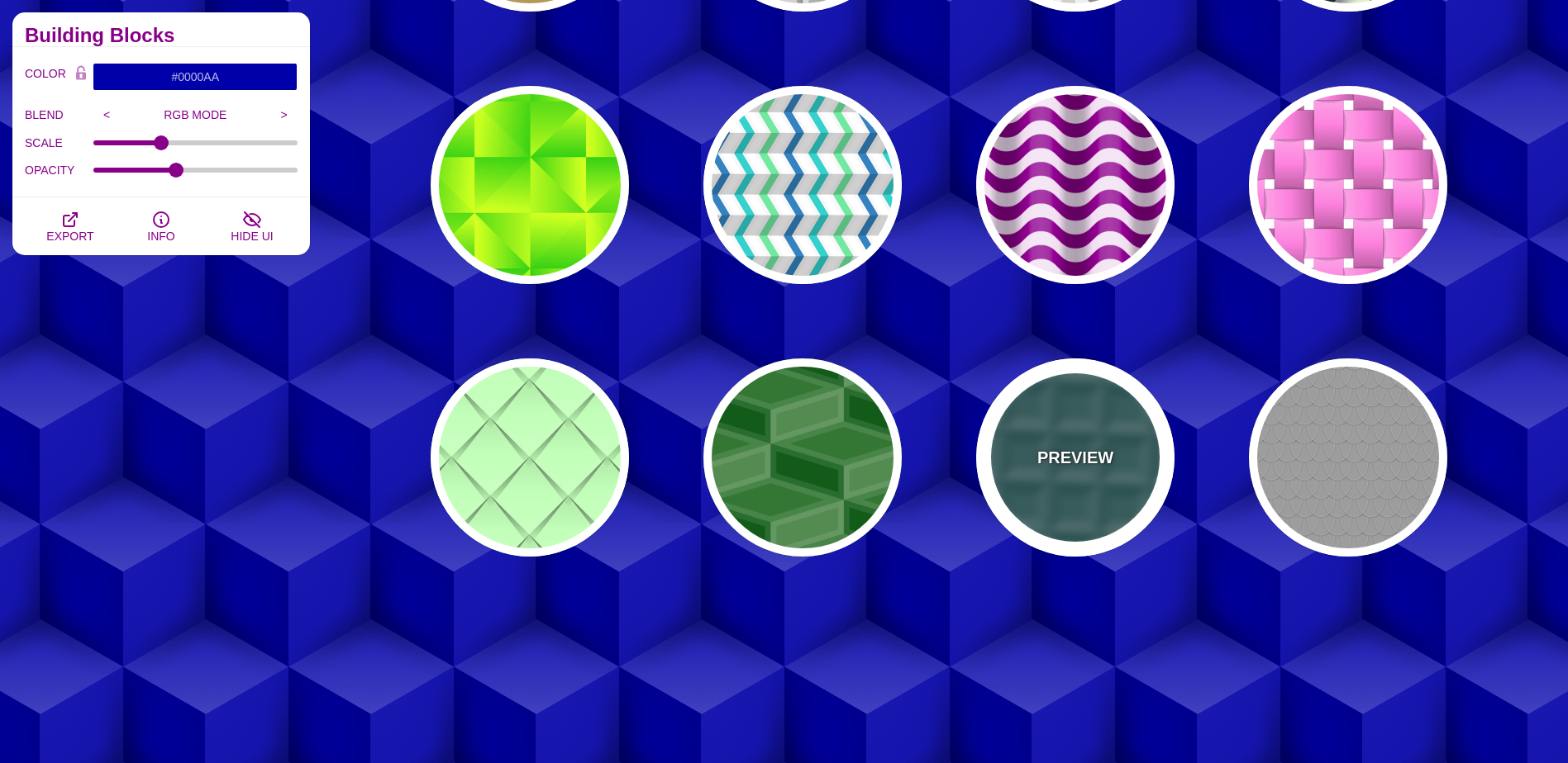
scroll to position [743, 0]
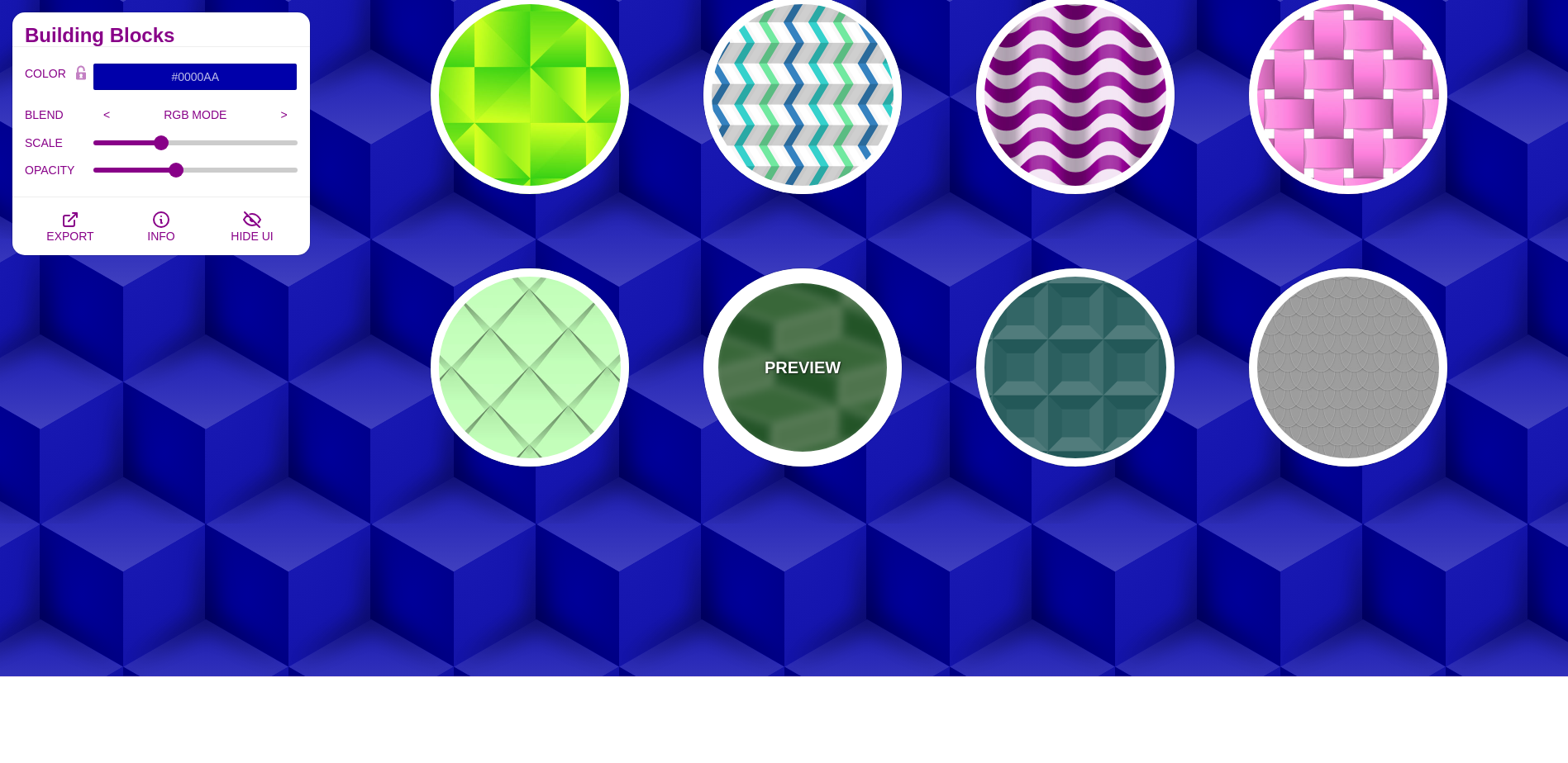
click at [862, 408] on div "PREVIEW" at bounding box center [802, 367] width 198 height 198
type input "#337733"
type input "0"
type input "2"
type input "10"
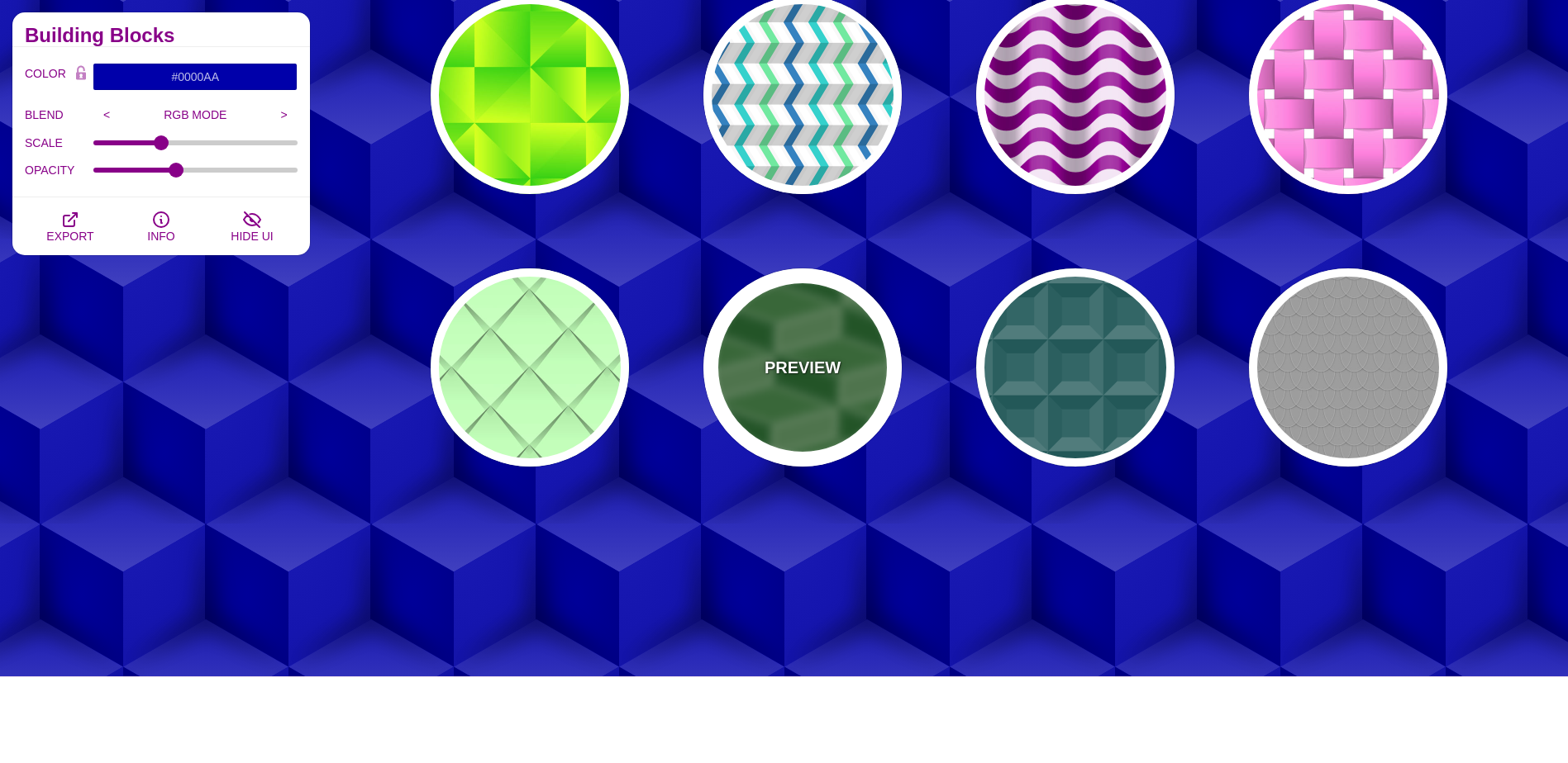
type input "0.1"
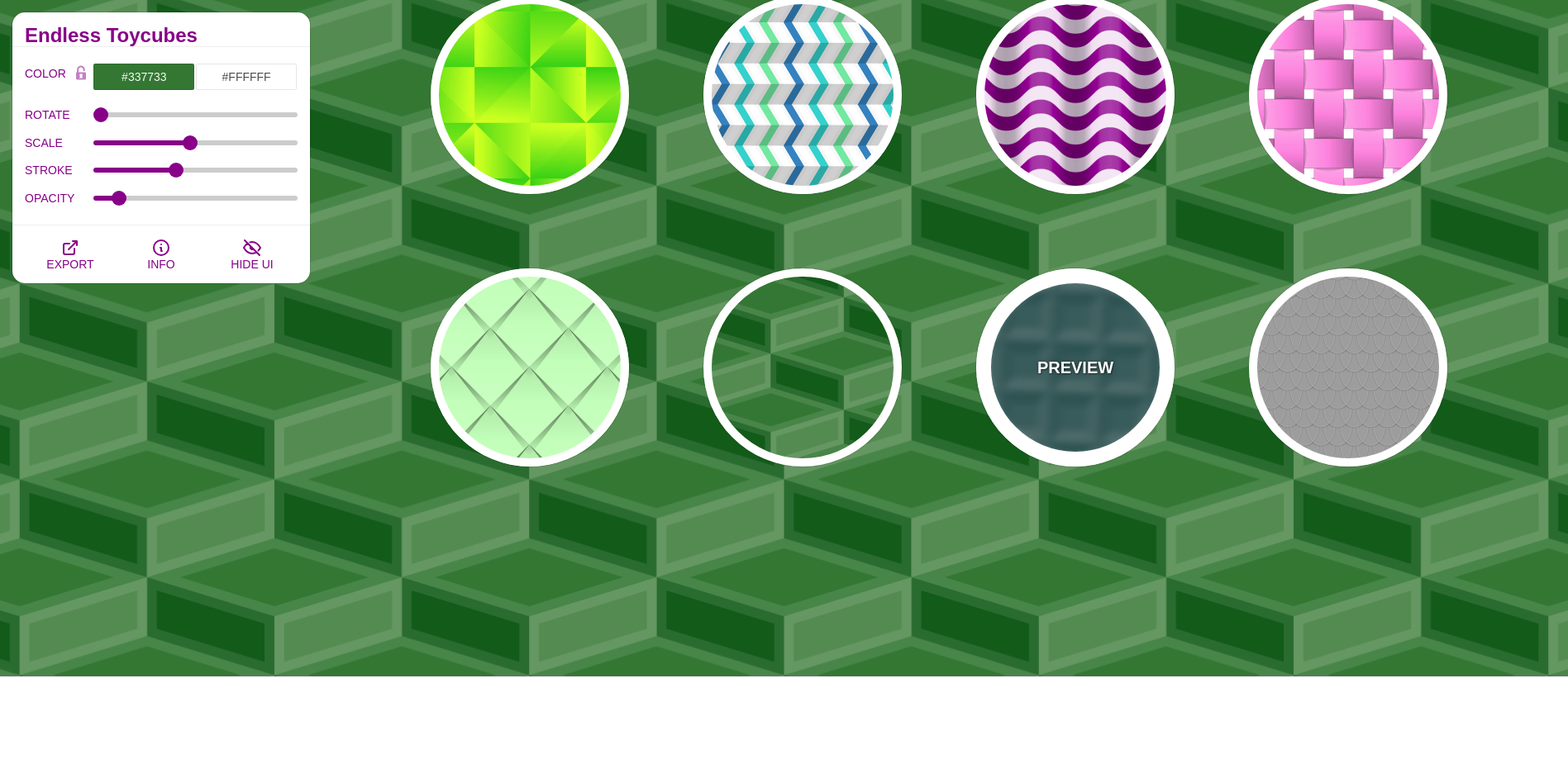
click at [1087, 412] on div "PREVIEW" at bounding box center [1075, 367] width 198 height 198
type input "#336666"
type input "0.2"
type input "0.5"
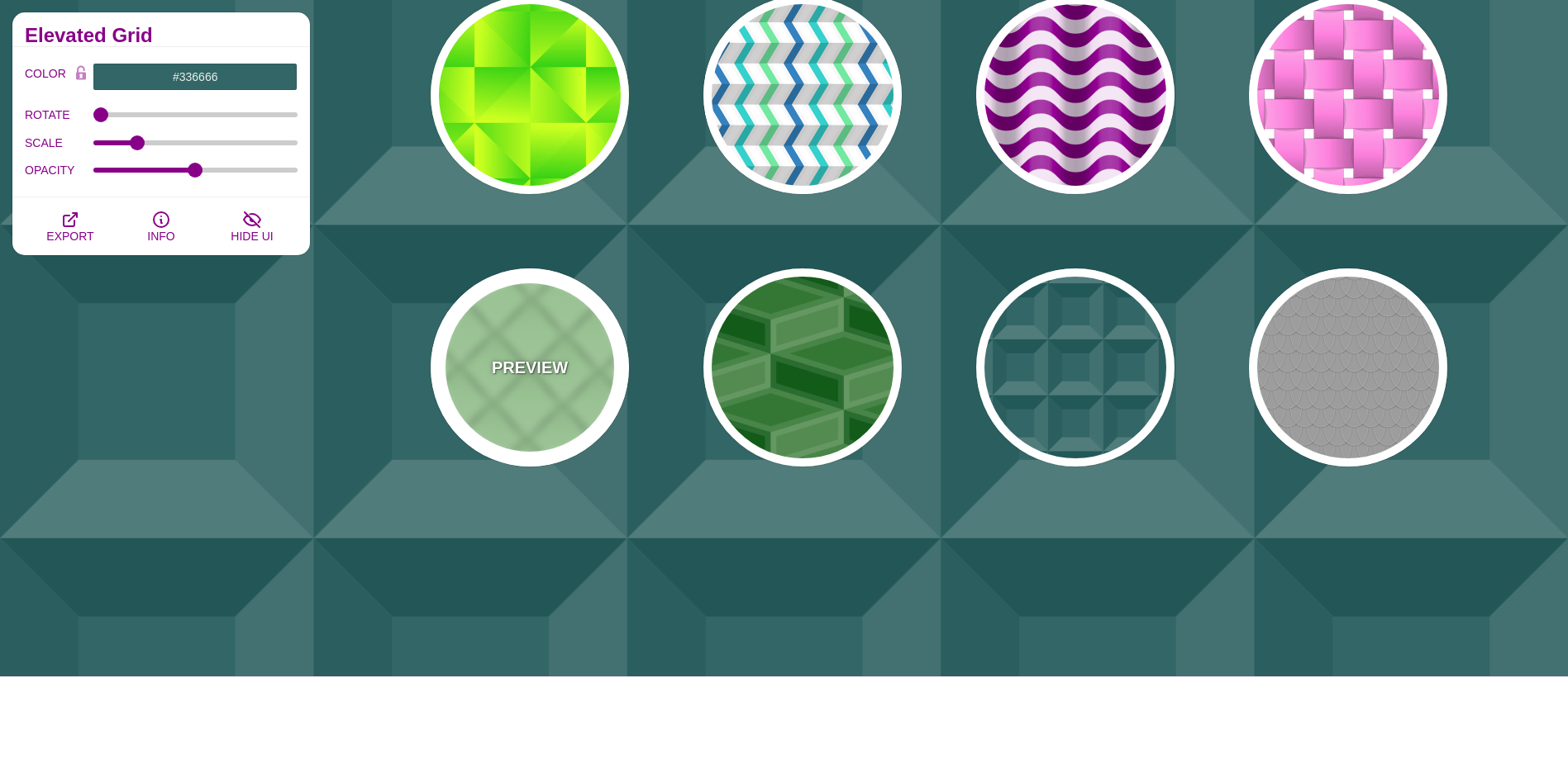
click at [534, 404] on div "PREVIEW" at bounding box center [529, 367] width 198 height 198
type input "#C3FFB9"
type input "100"
type input "1"
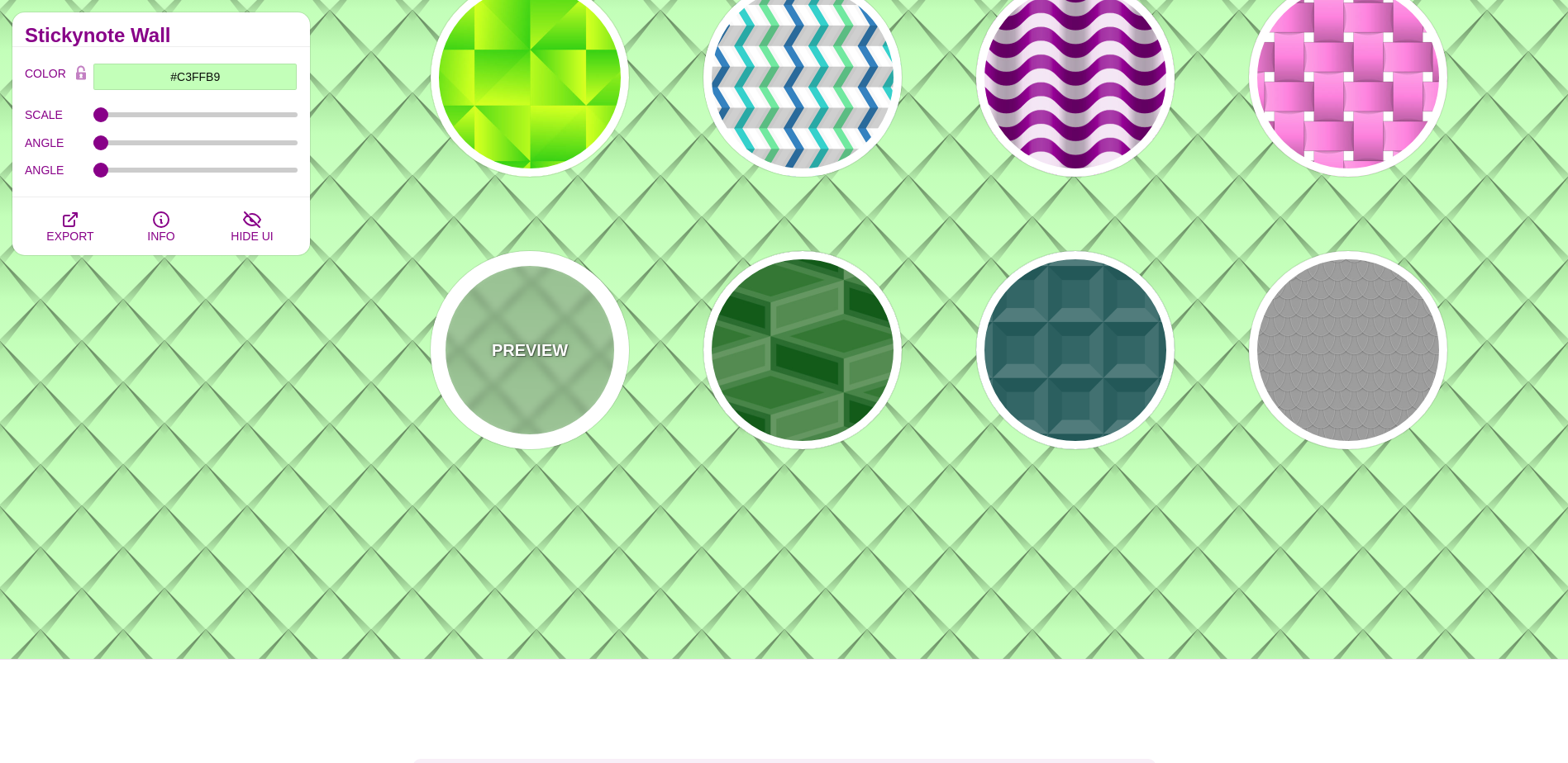
scroll to position [496, 0]
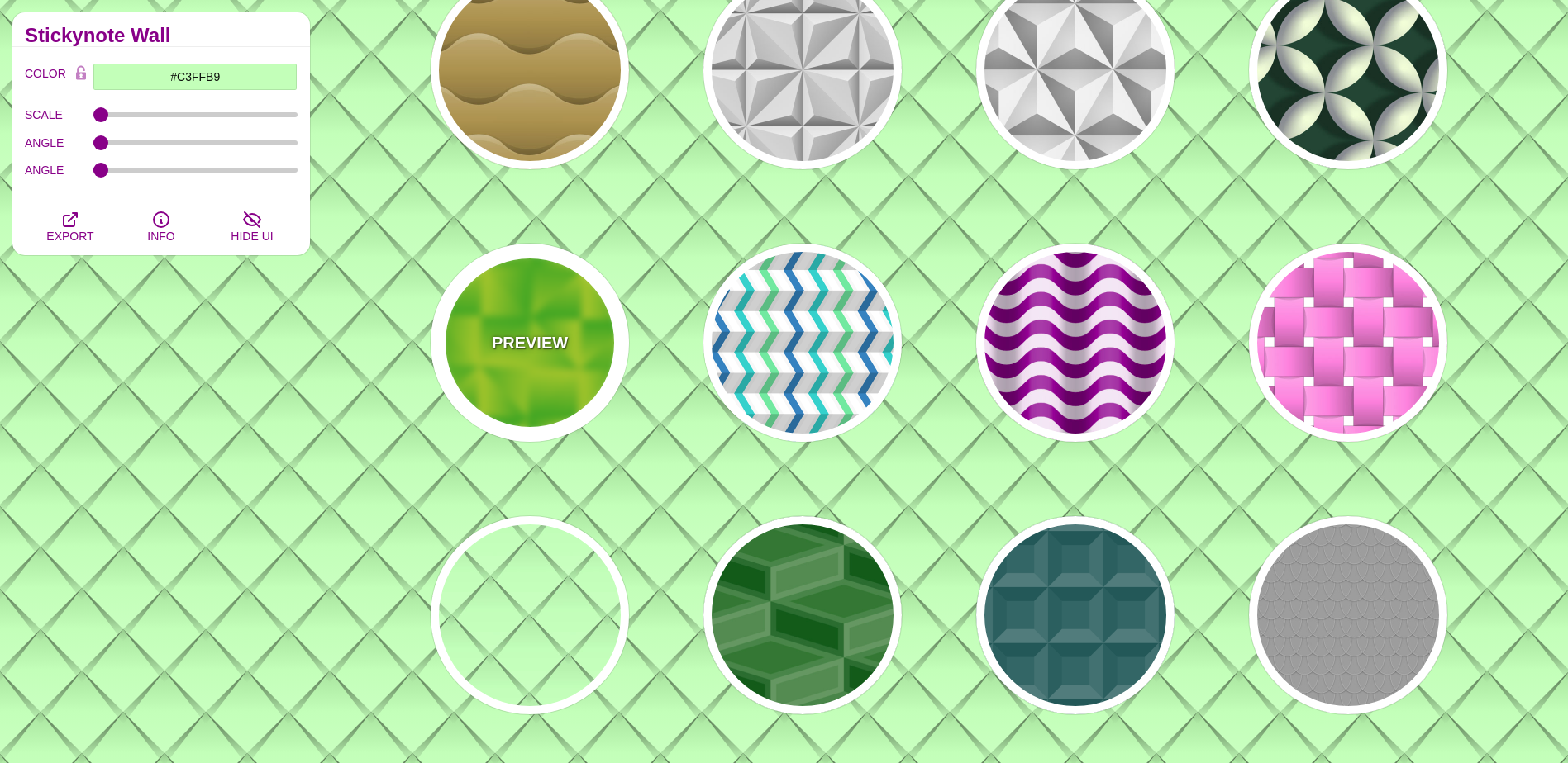
click at [560, 364] on div "PREVIEW" at bounding box center [529, 343] width 198 height 198
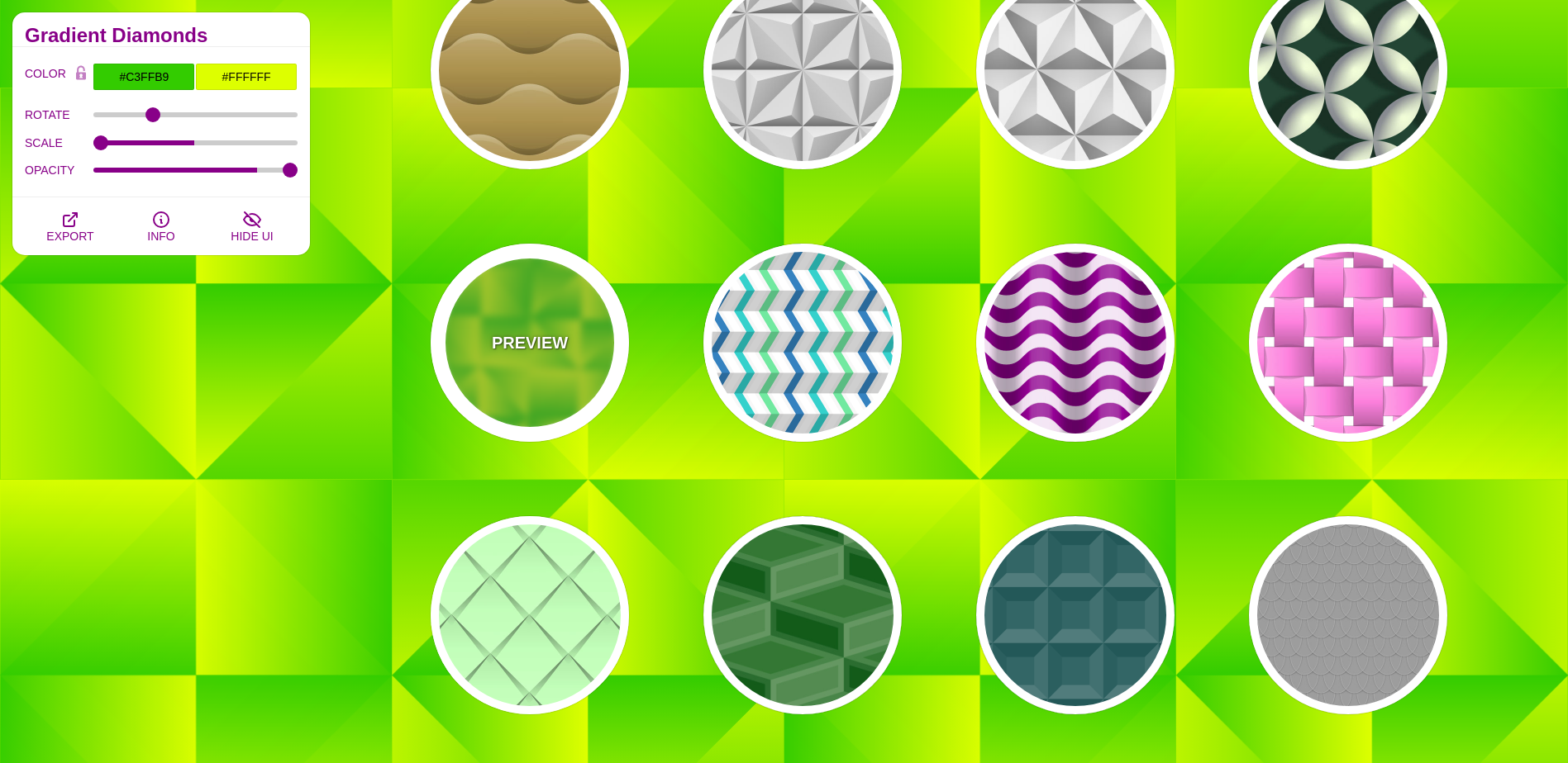
type input "#33CC00"
type input "#DDFF00"
type input "0"
type input "0.5"
type input "0.8"
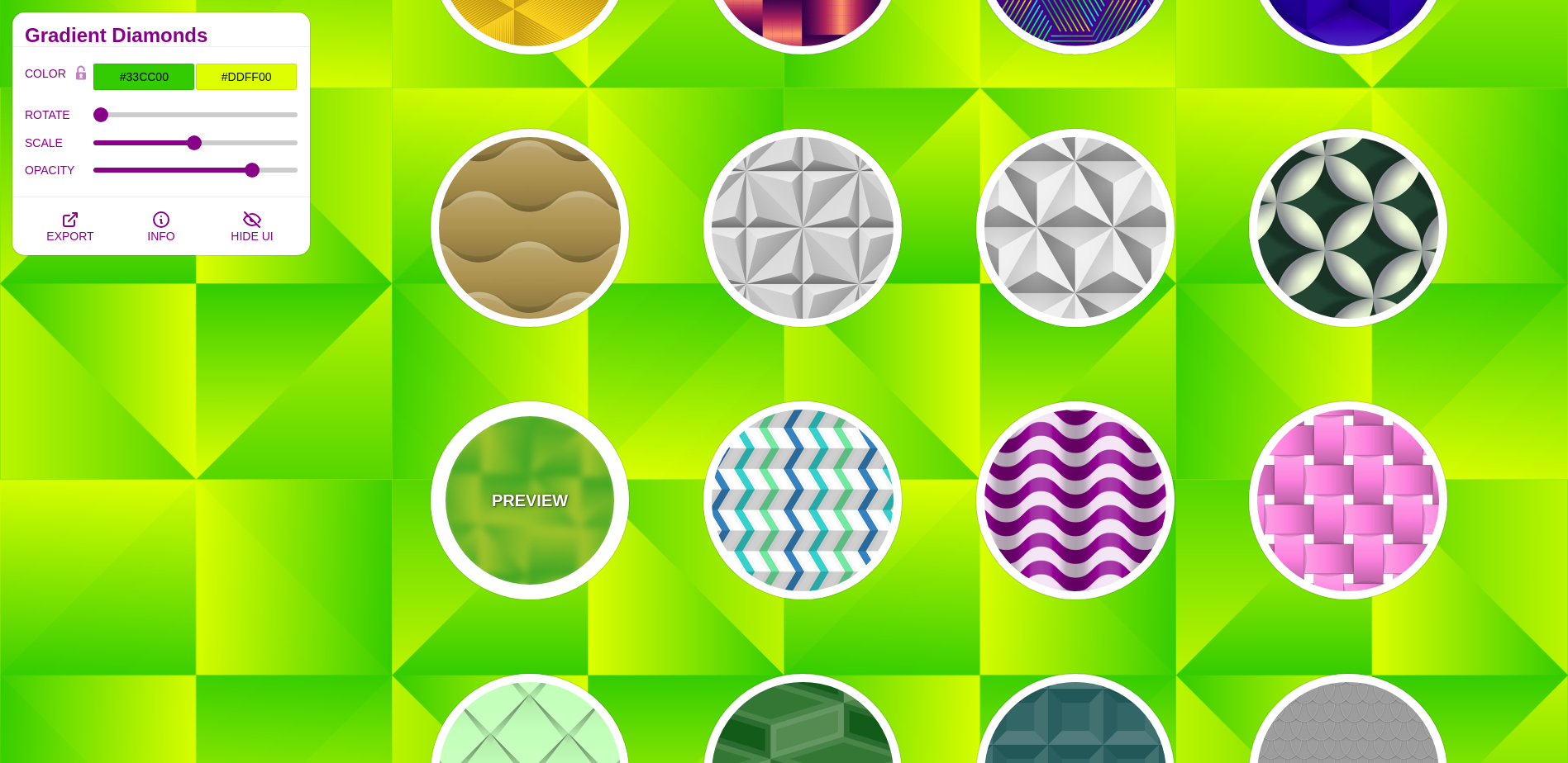
scroll to position [0, 0]
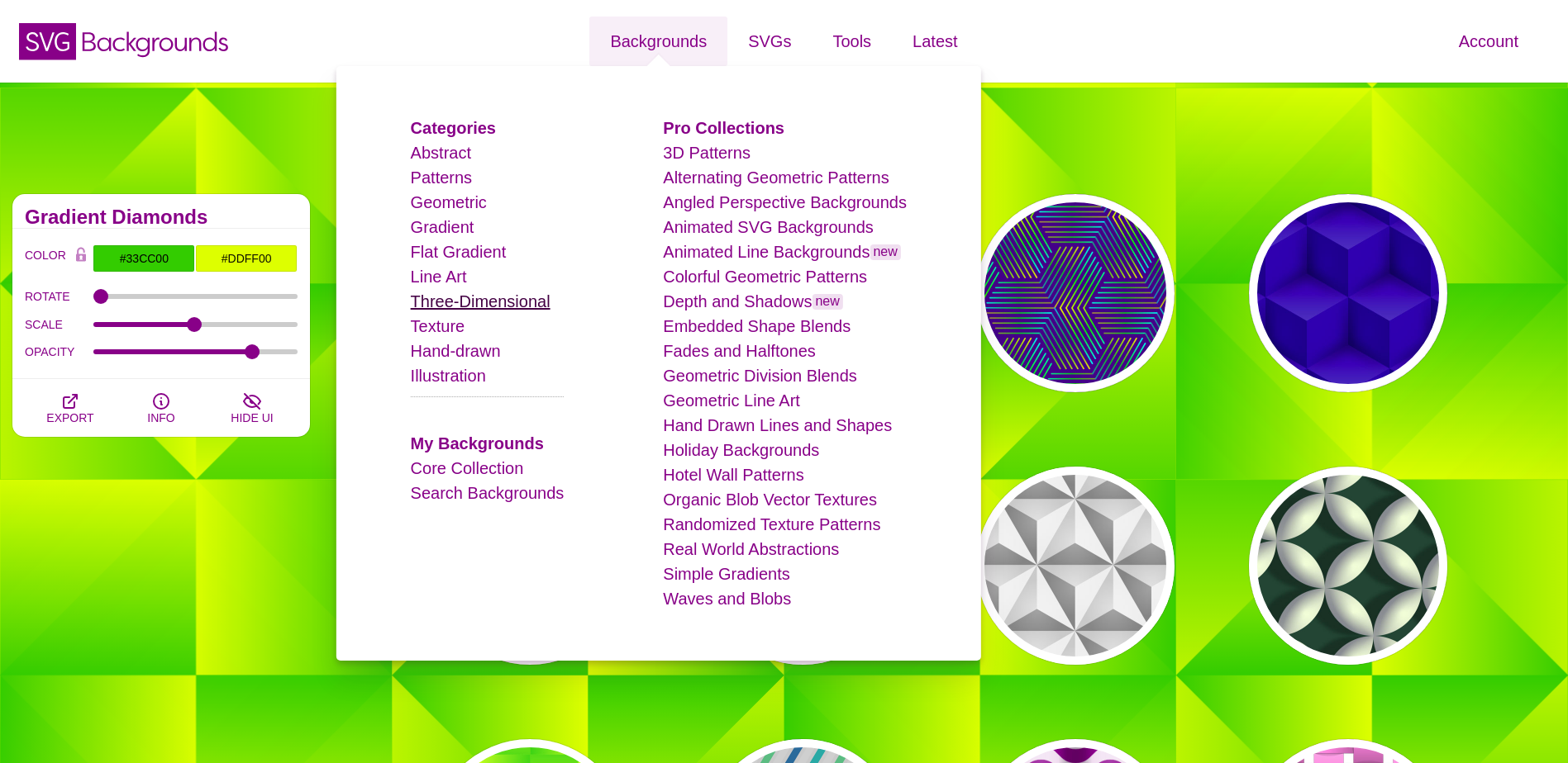
click at [510, 309] on link "Three-Dimensional" at bounding box center [480, 301] width 139 height 18
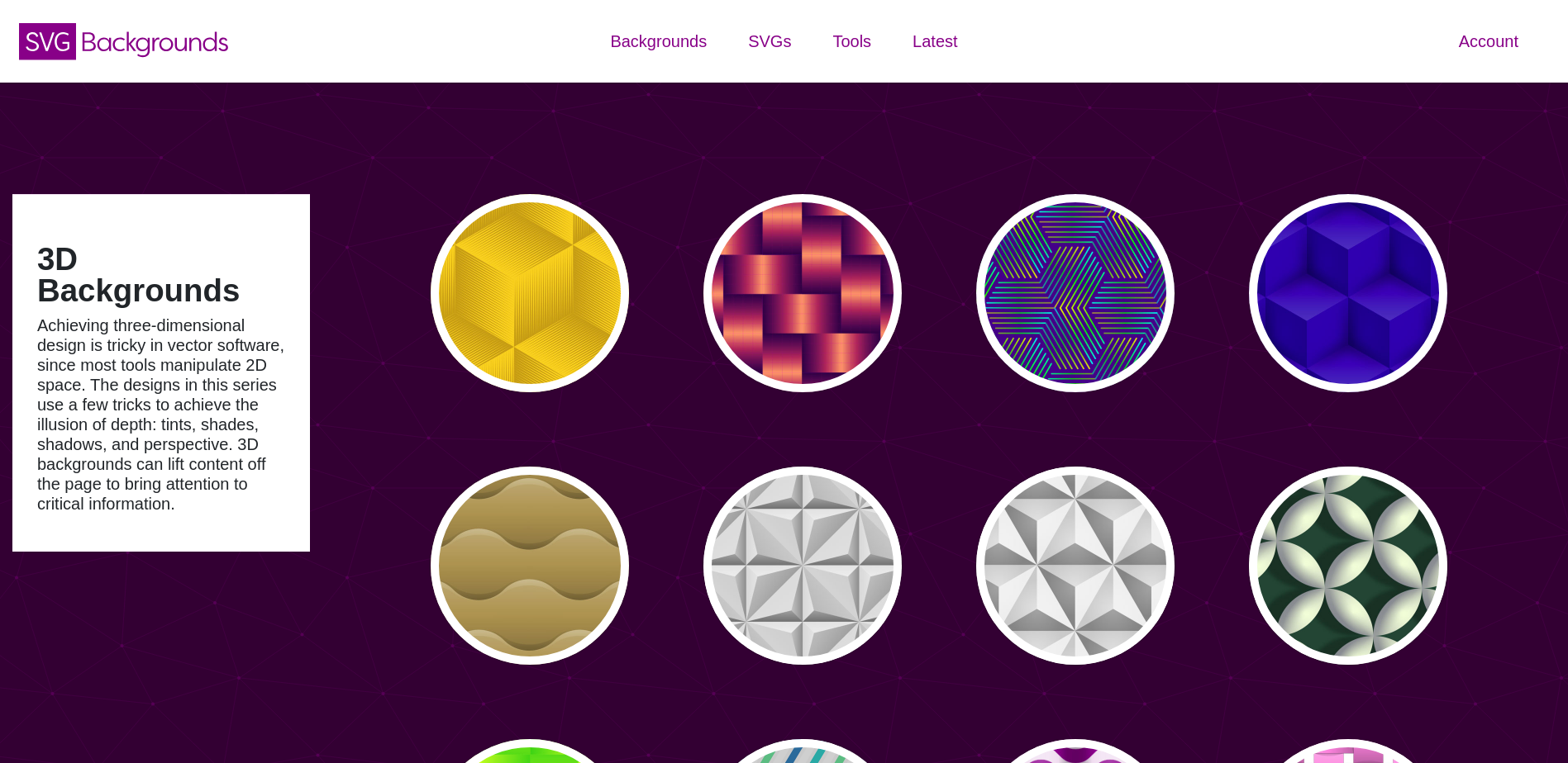
type input "#450057"
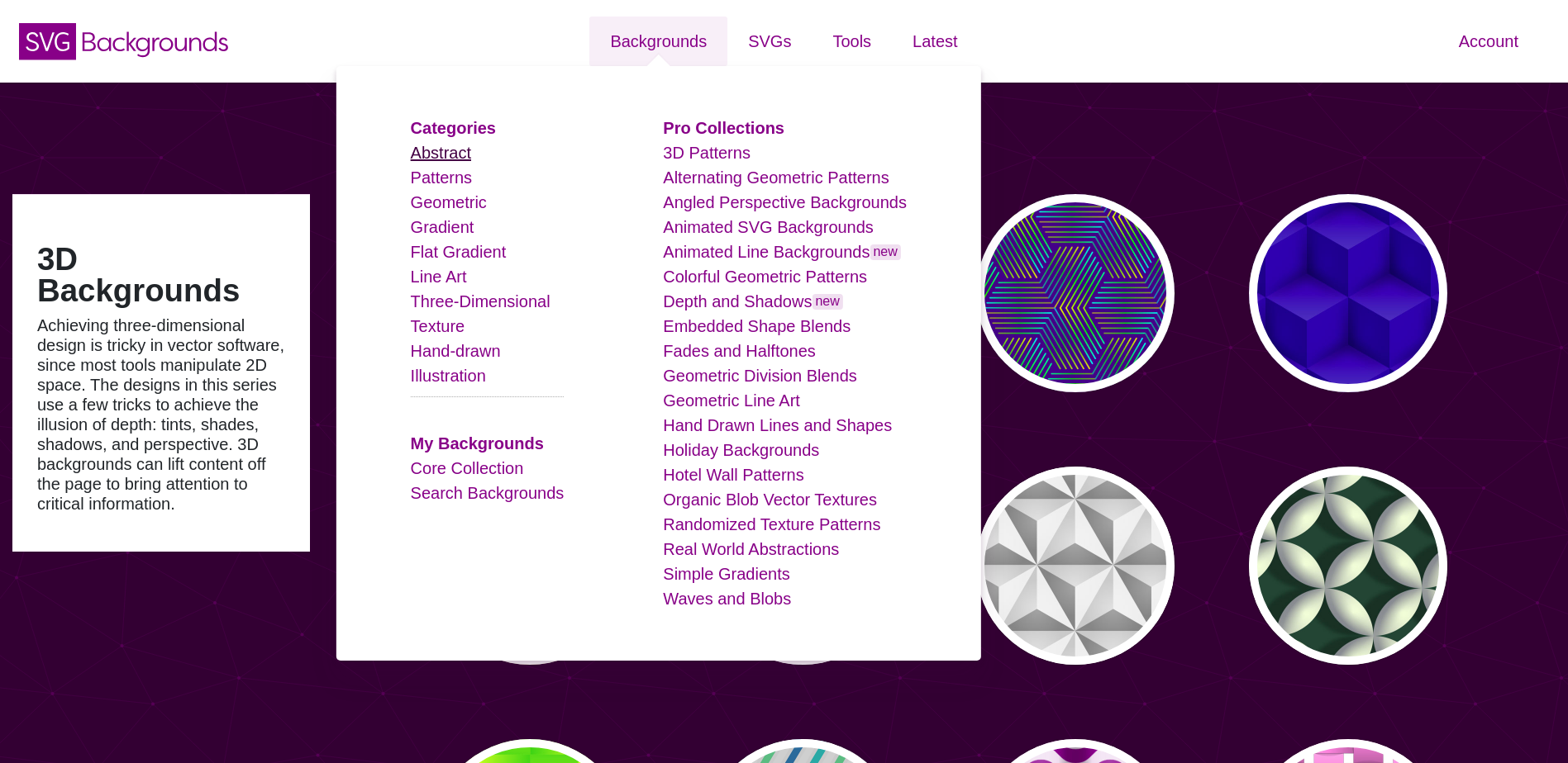
click at [471, 153] on link "Abstract" at bounding box center [440, 153] width 60 height 18
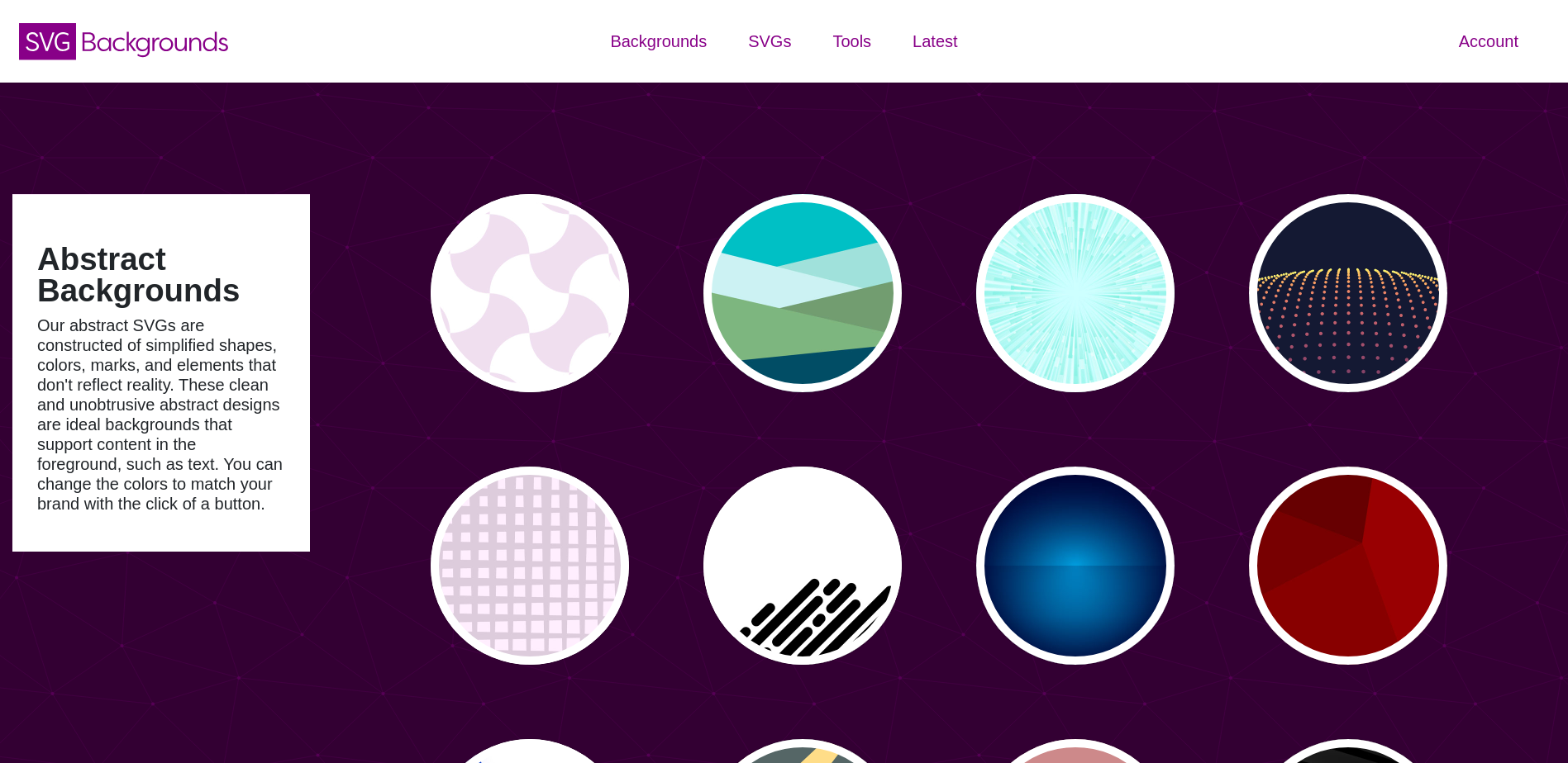
type input "#450057"
type input "#FFFFFF"
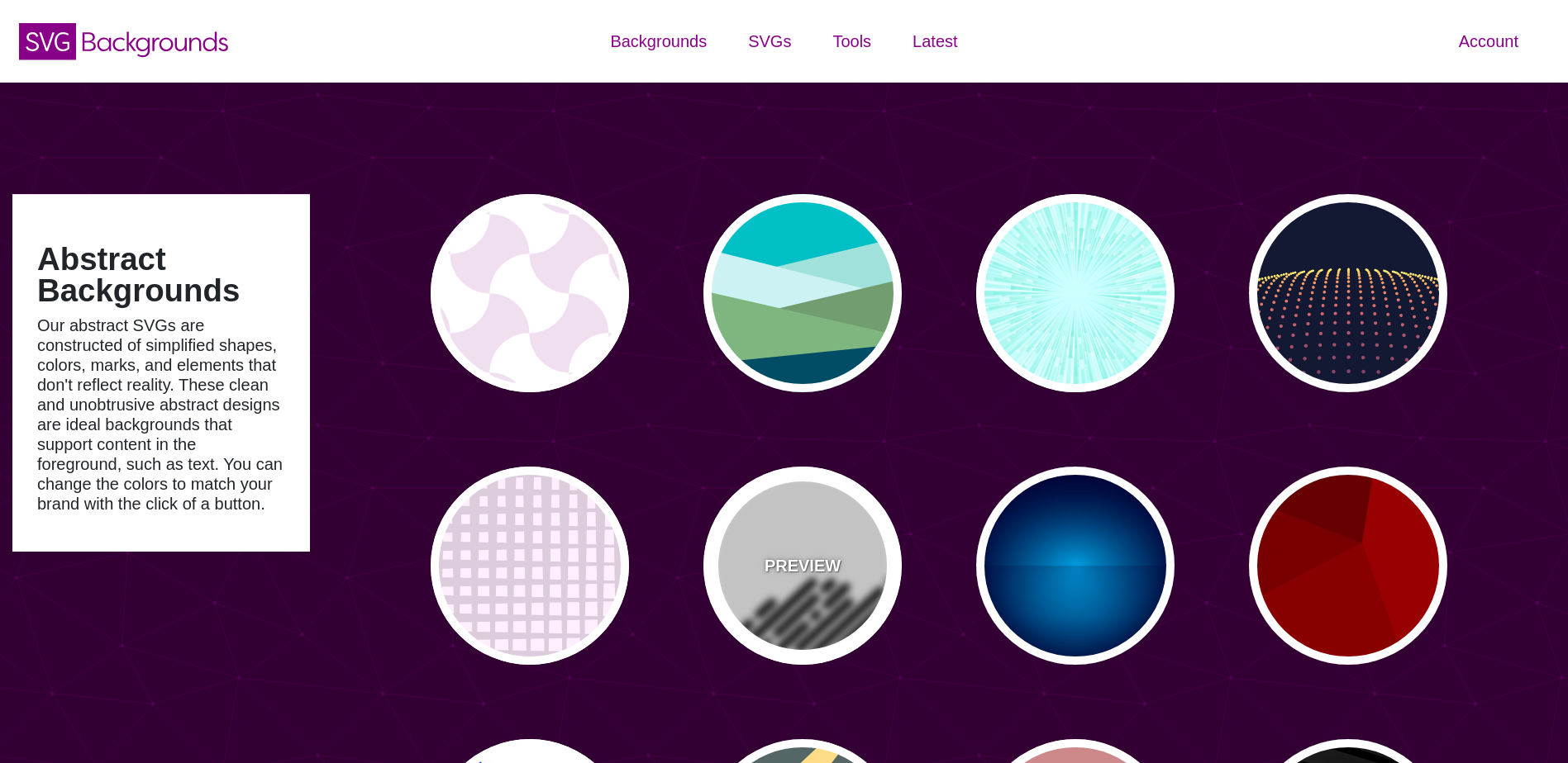
click at [849, 595] on div "PREVIEW" at bounding box center [802, 566] width 198 height 198
type input "#FFFFFF"
type input "#000000"
type input "0"
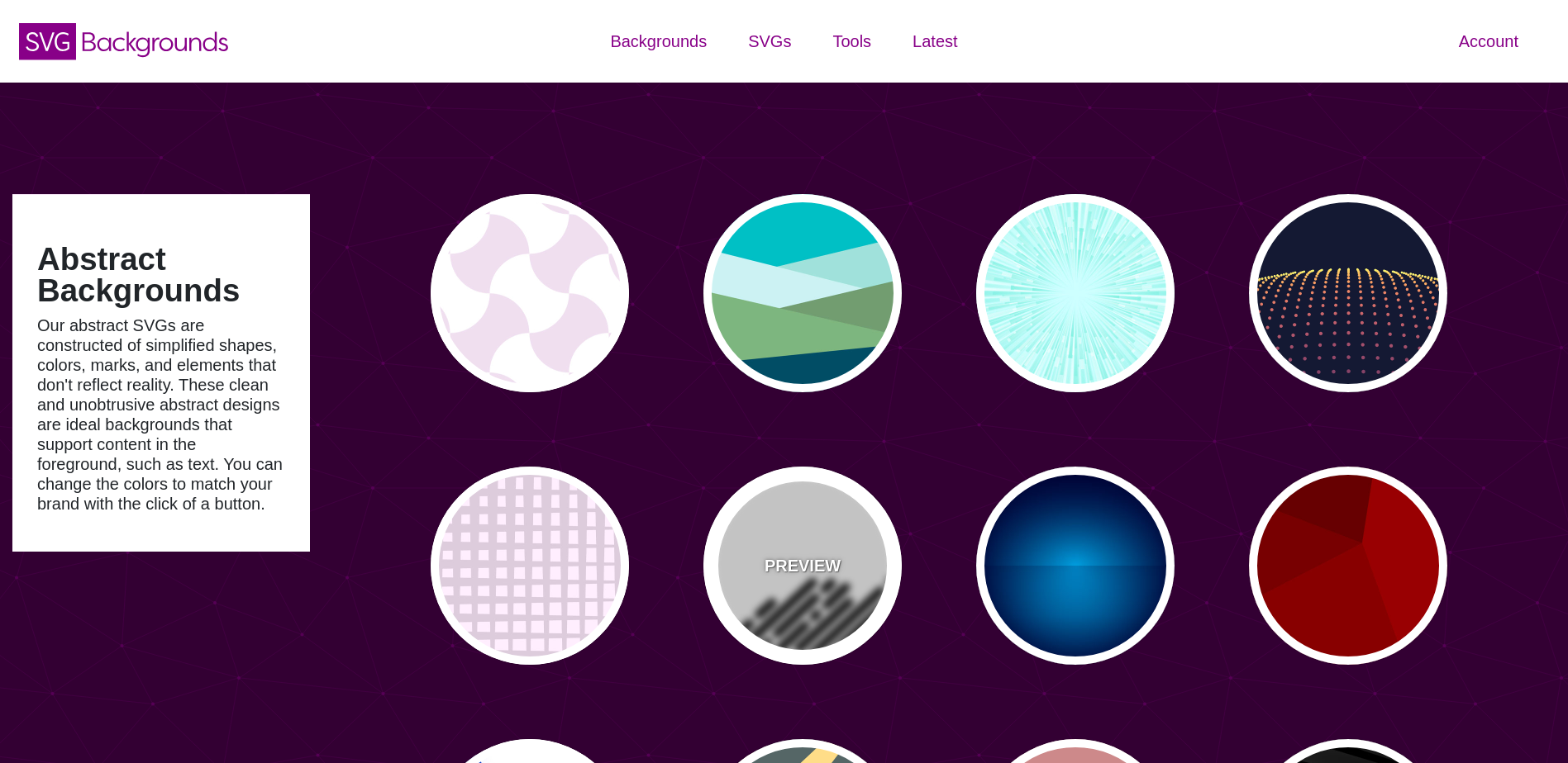
type input "500"
type input "25"
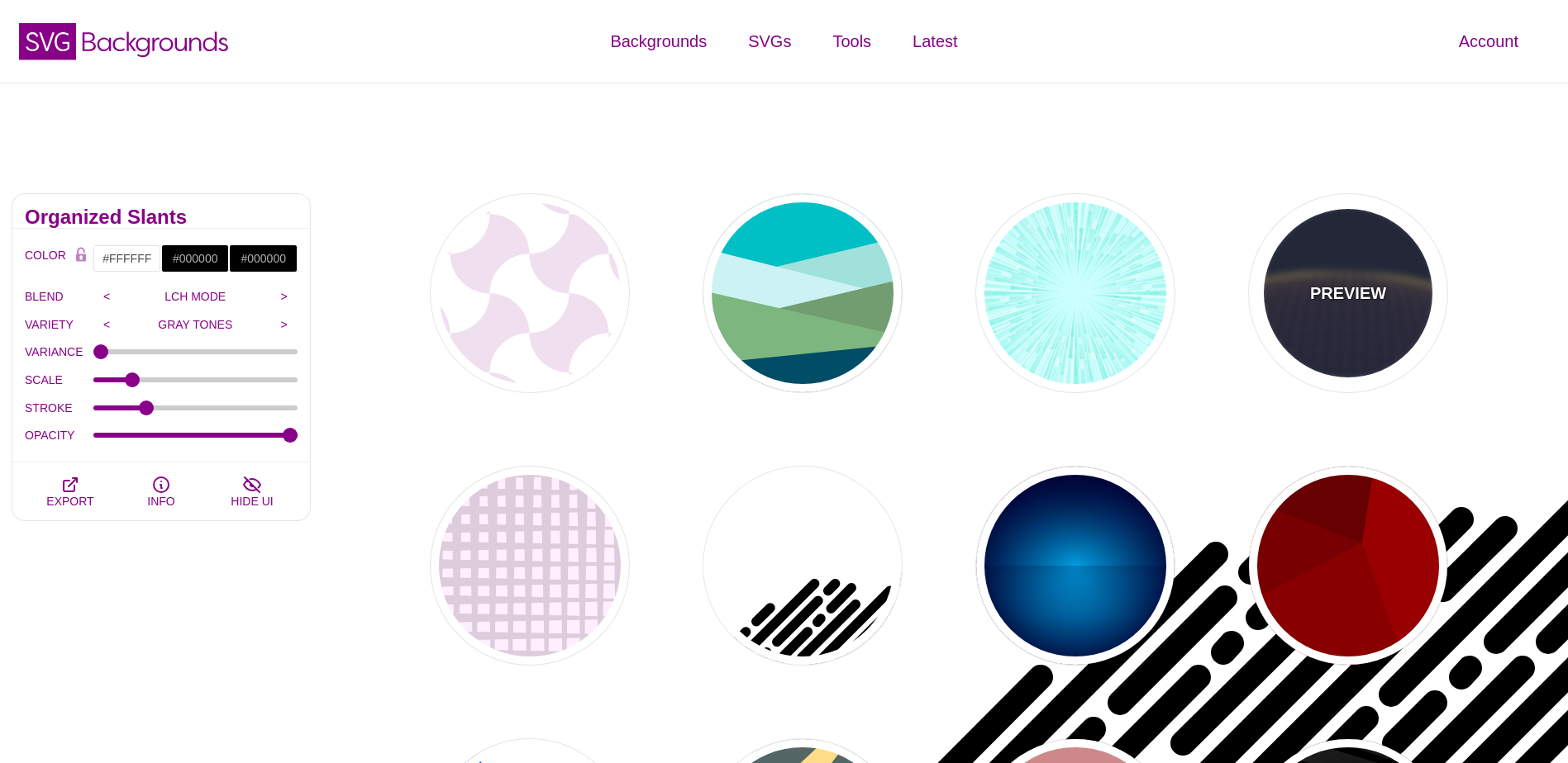
click at [1352, 300] on p "PREVIEW" at bounding box center [1348, 293] width 76 height 25
type input "#141933"
type input "#FFFF77"
type input "0"
type input "5"
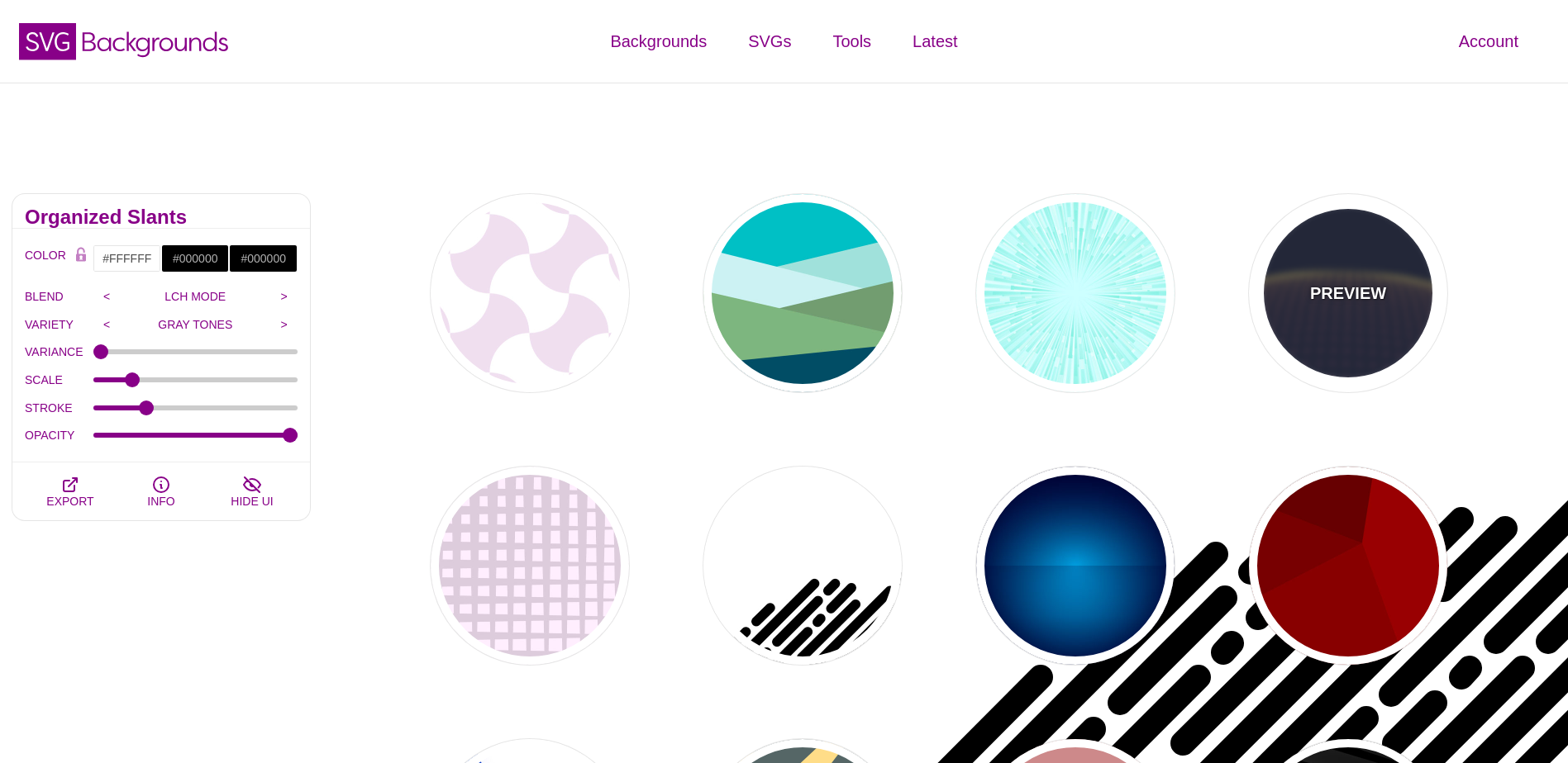
type input "0"
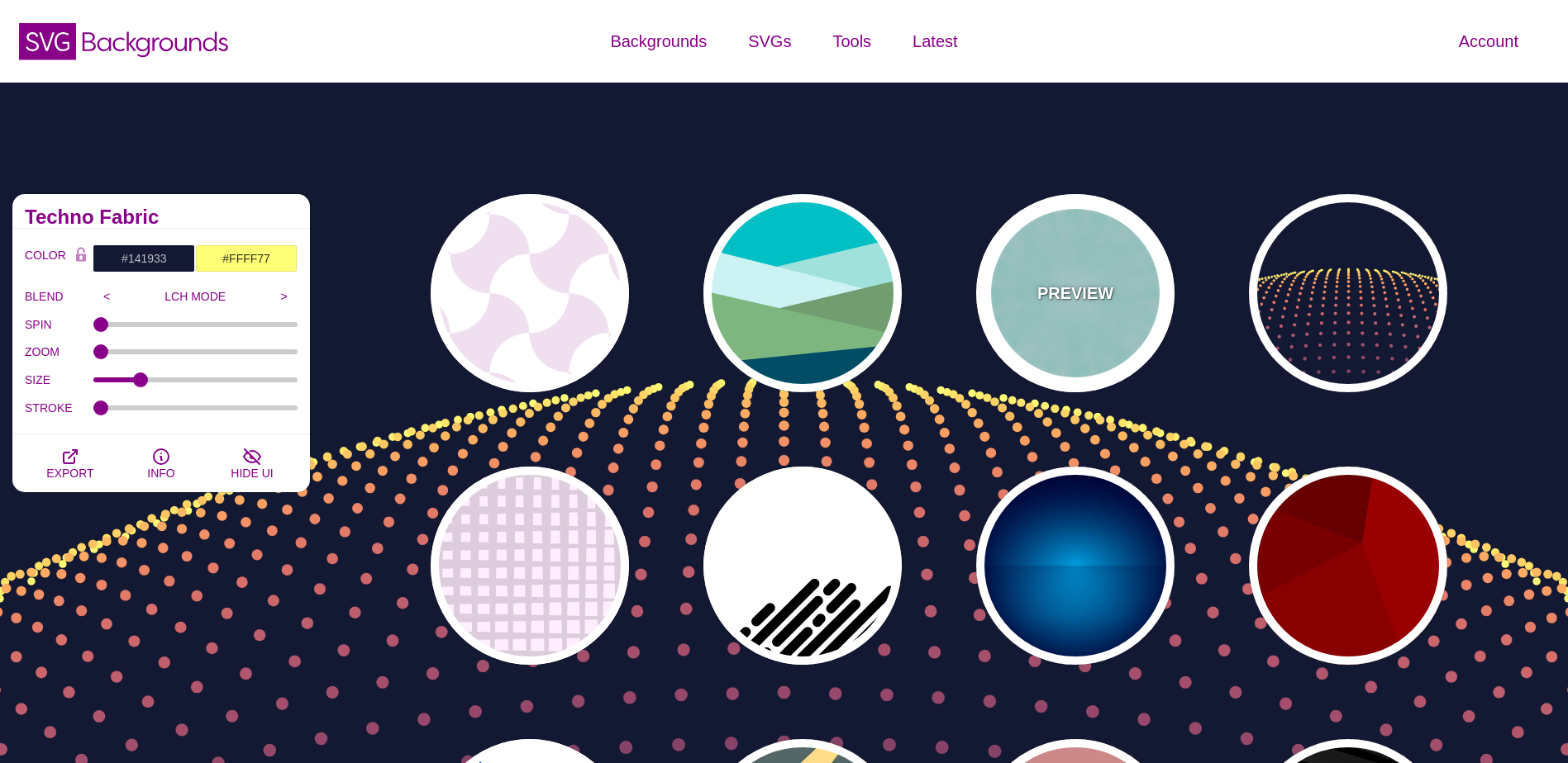
click at [1093, 299] on p "PREVIEW" at bounding box center [1074, 293] width 76 height 25
type input "#CCFFFF"
type input "#77EEDD"
type input "#FFFFFF"
type input "0"
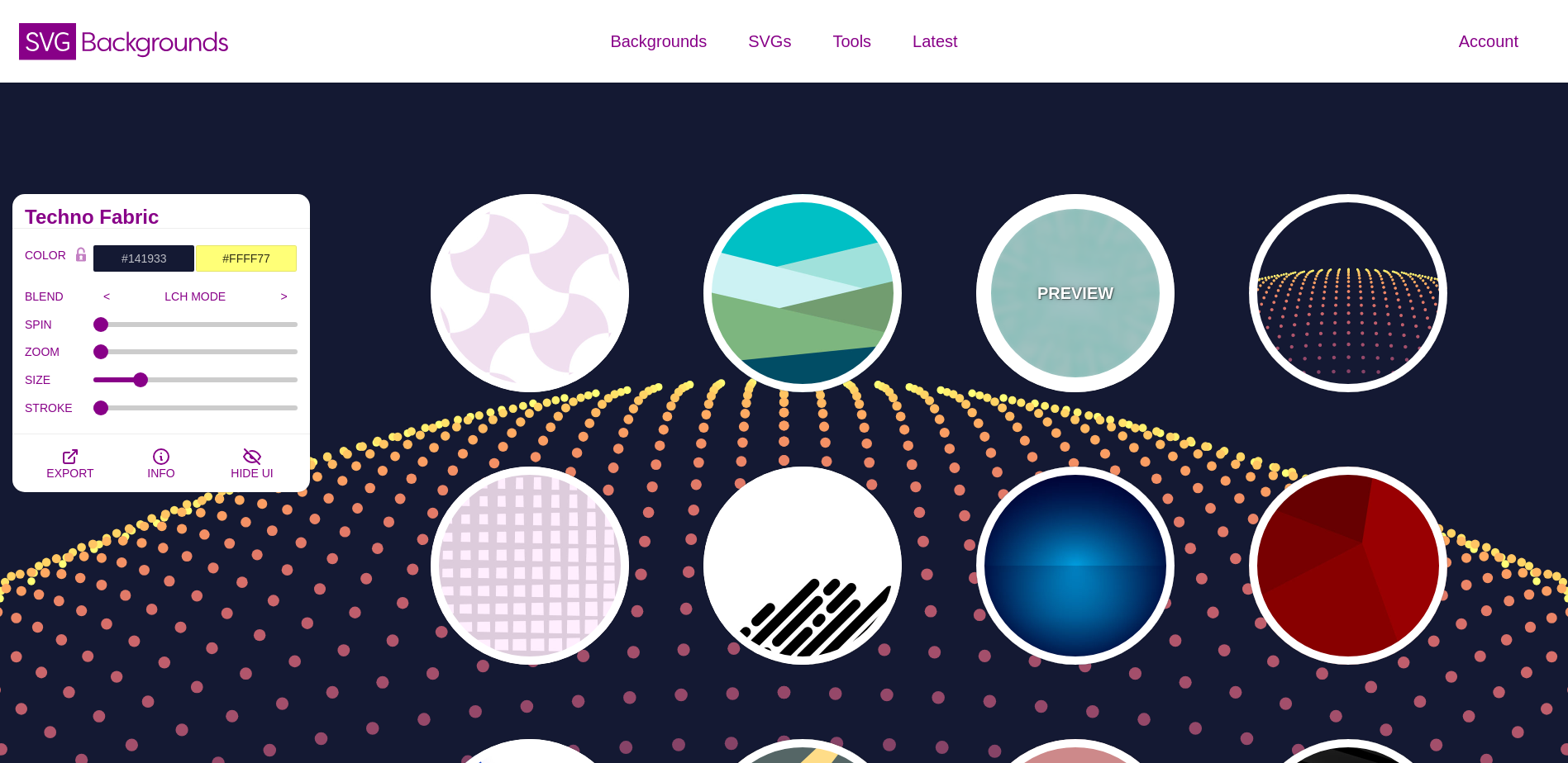
type input "0.5"
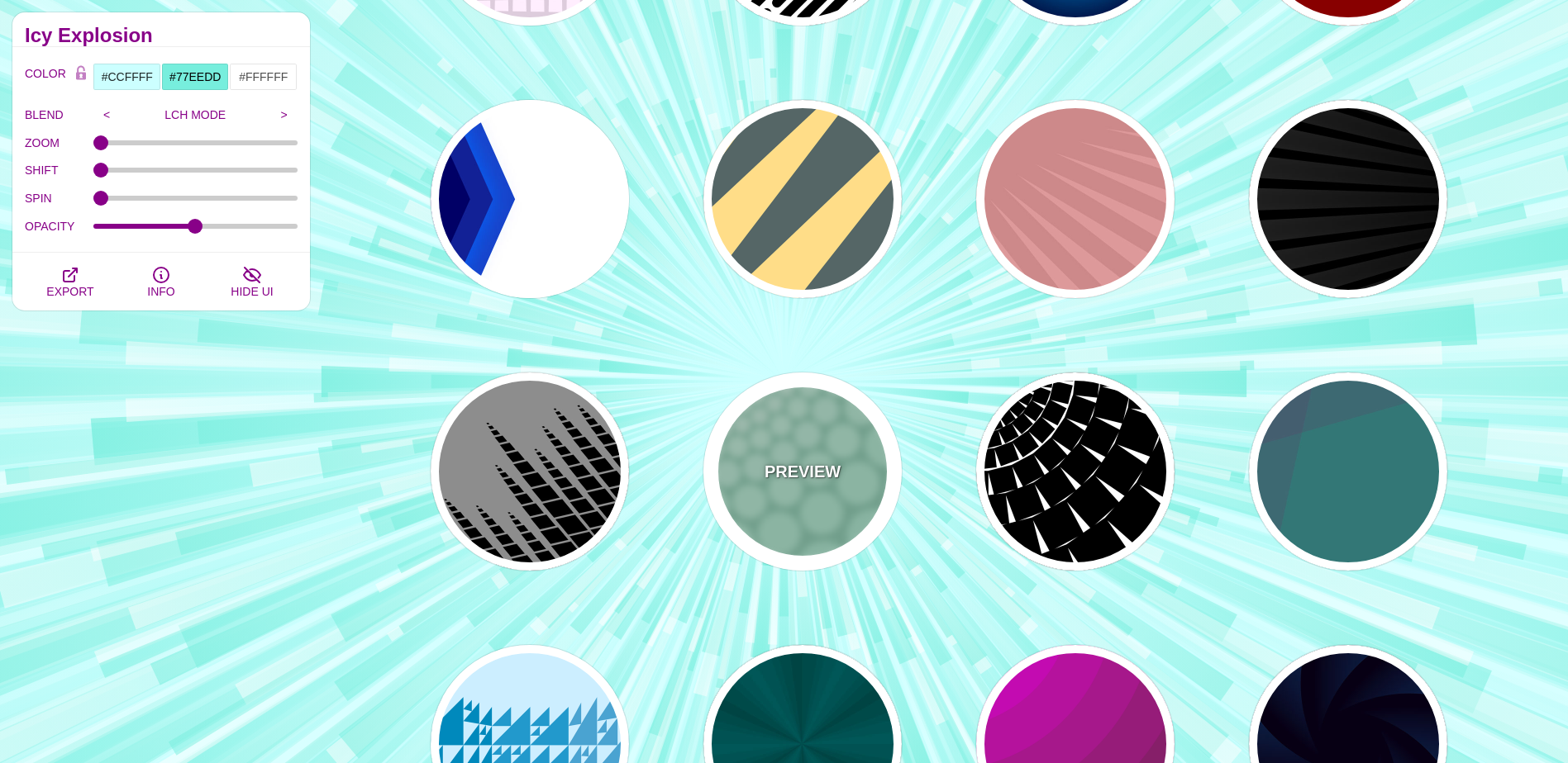
scroll to position [661, 0]
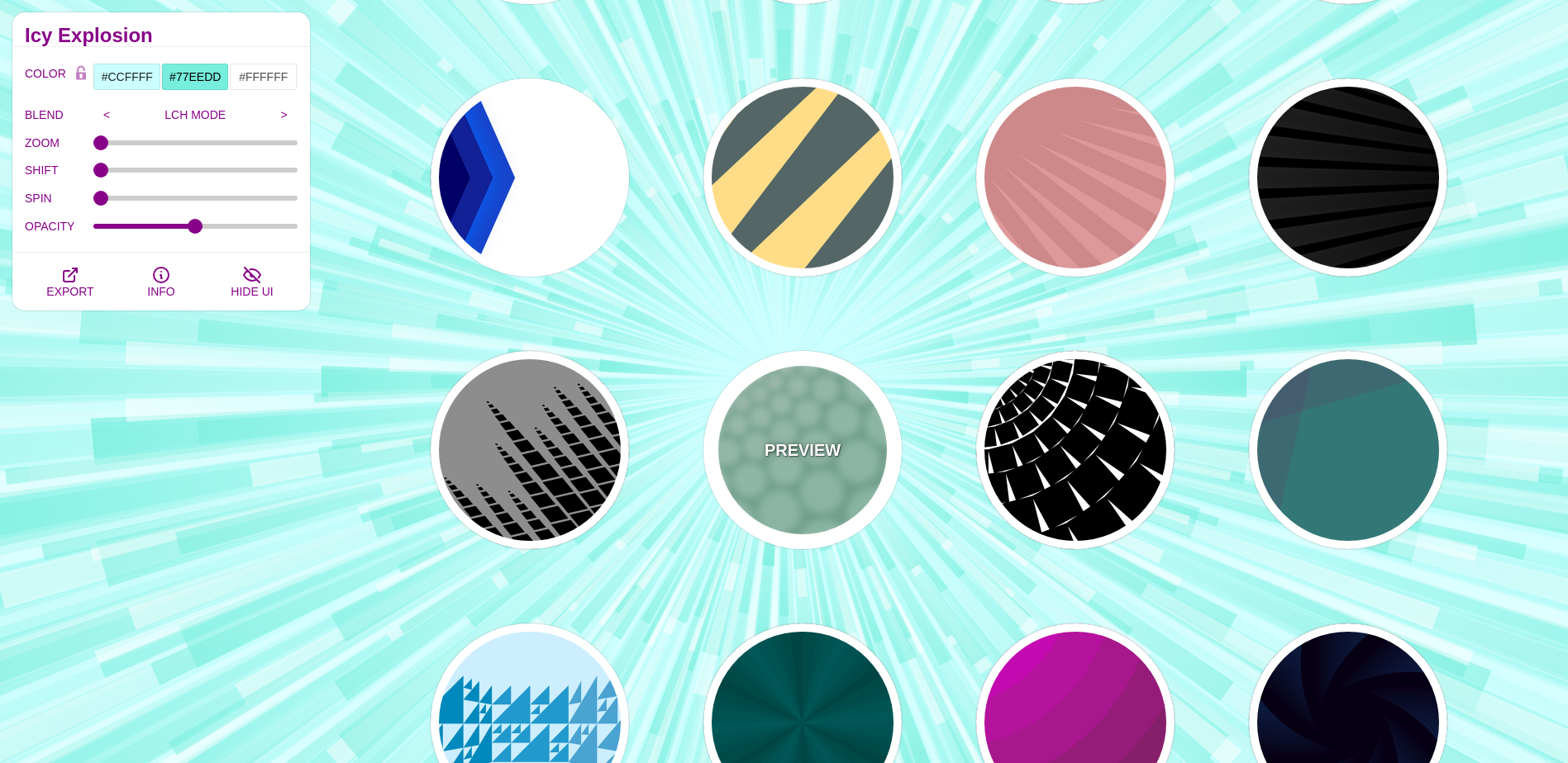
click at [846, 489] on div "PREVIEW" at bounding box center [802, 450] width 198 height 198
type input "#85C9AD"
type input "#96E3C3"
type input "100"
type input "1"
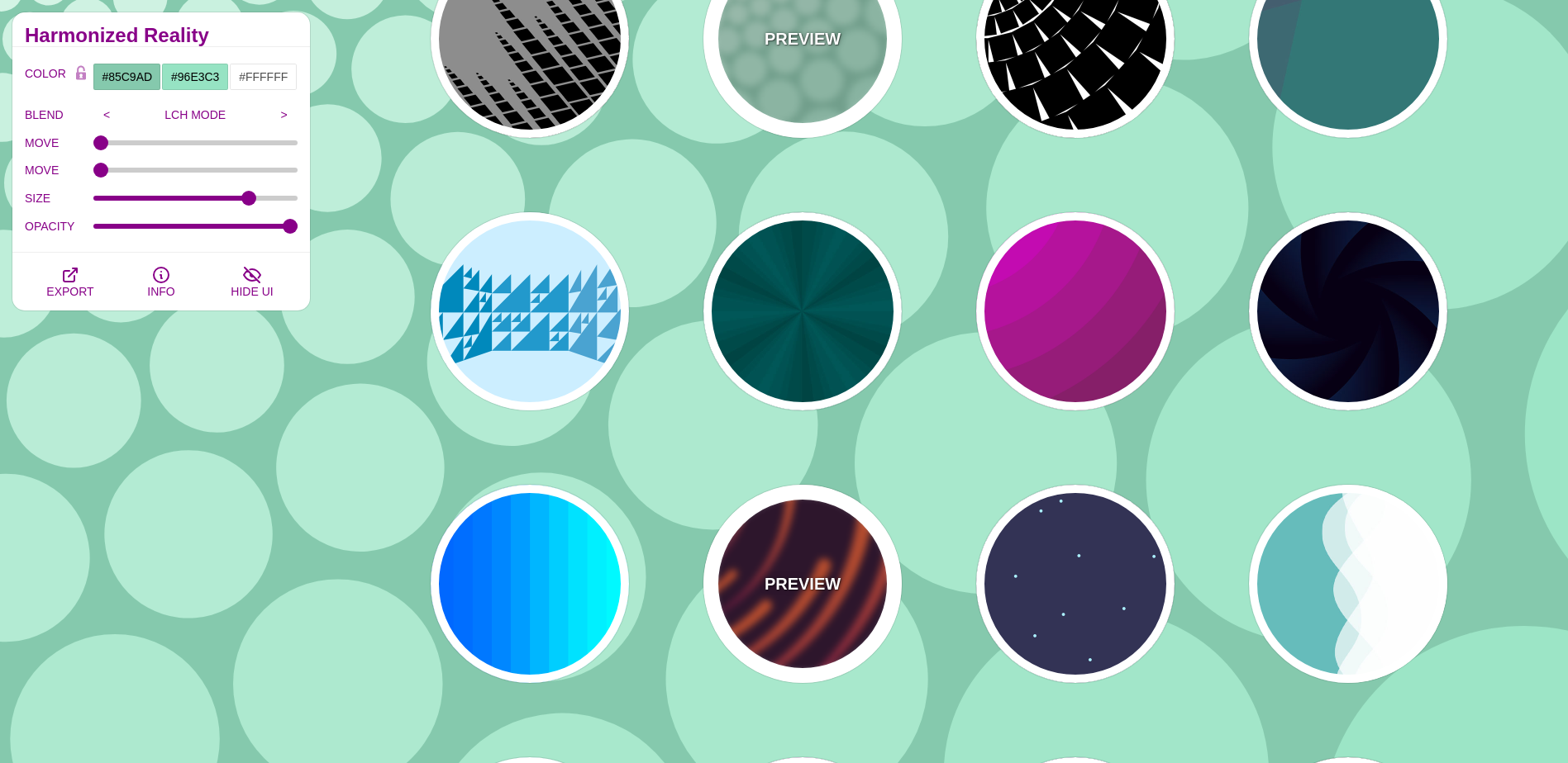
scroll to position [1322, 0]
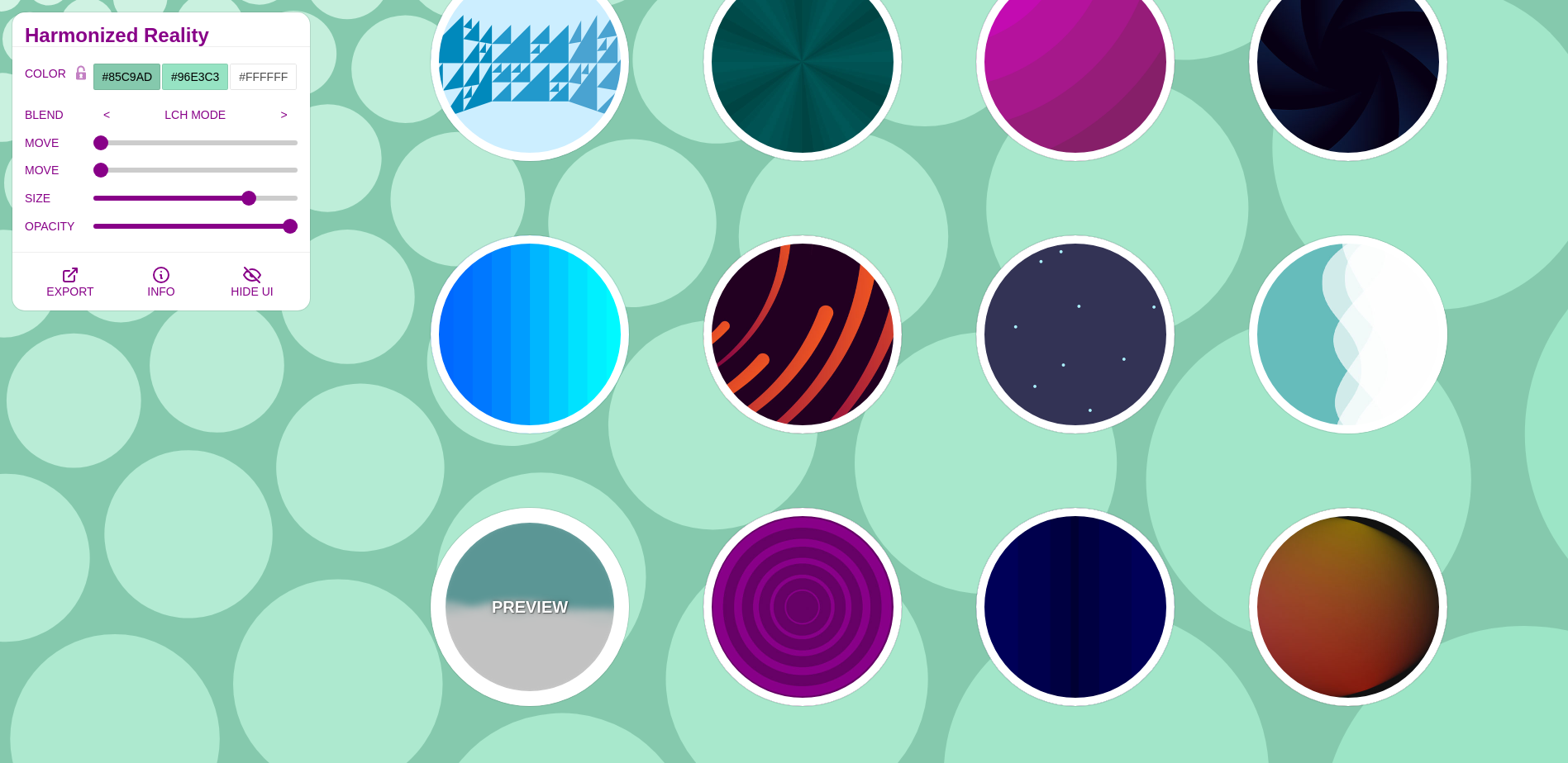
click at [559, 577] on div "PREVIEW" at bounding box center [529, 607] width 198 height 198
type input "#66BBBB"
type input "#FFFFFF"
type input "1"
type input "0.7"
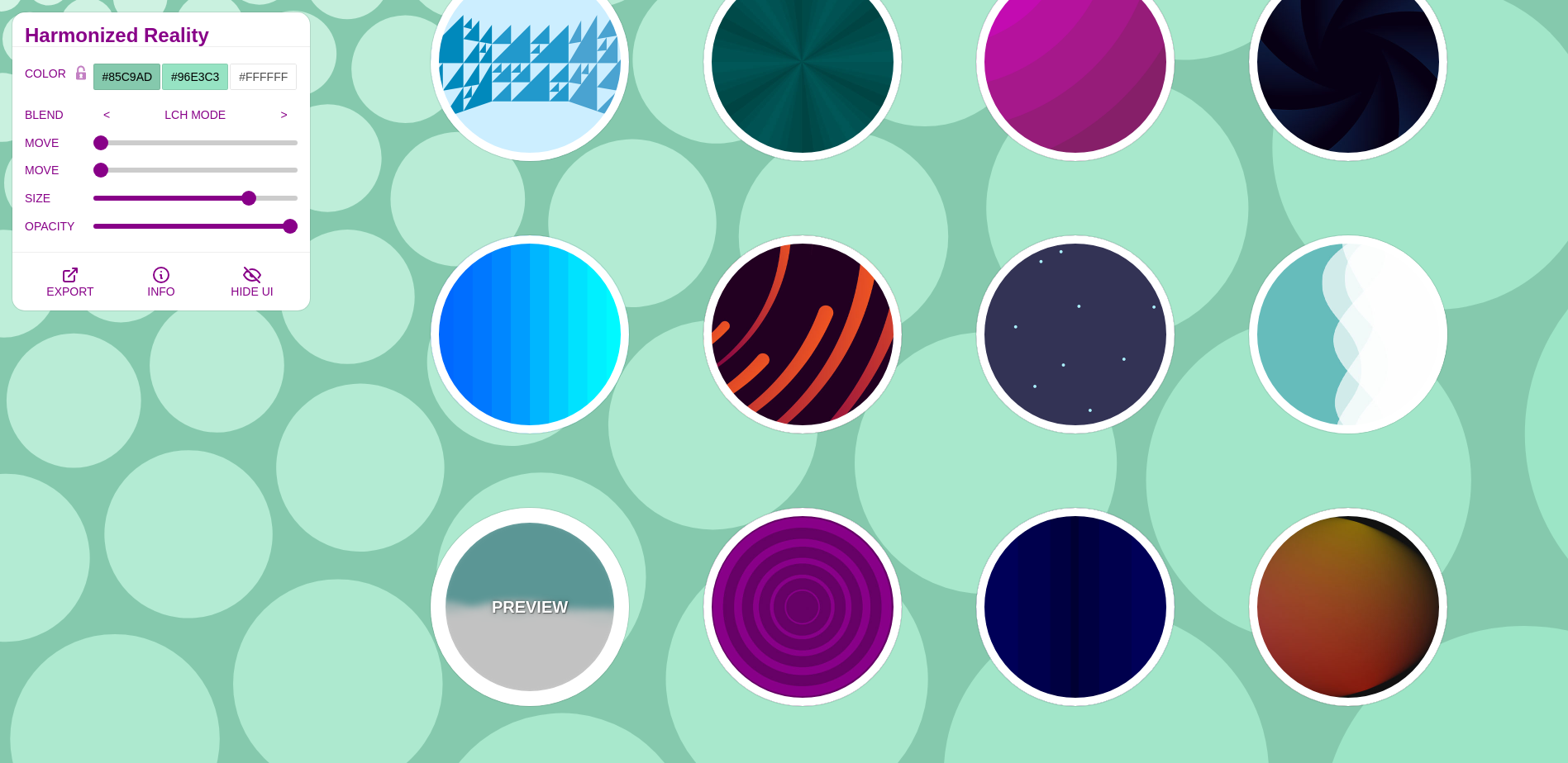
type input "56"
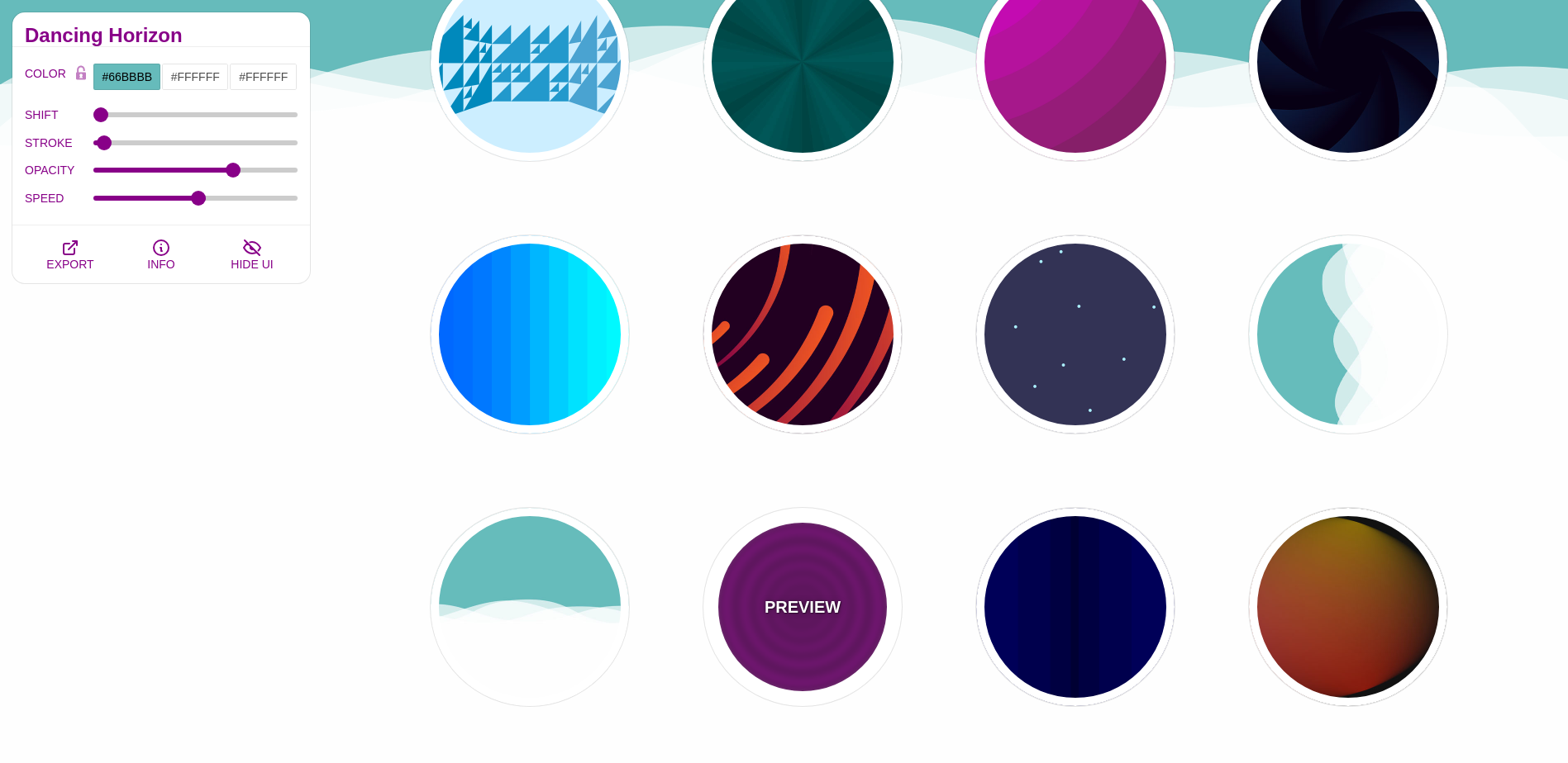
click at [820, 634] on div "PREVIEW" at bounding box center [802, 607] width 198 height 198
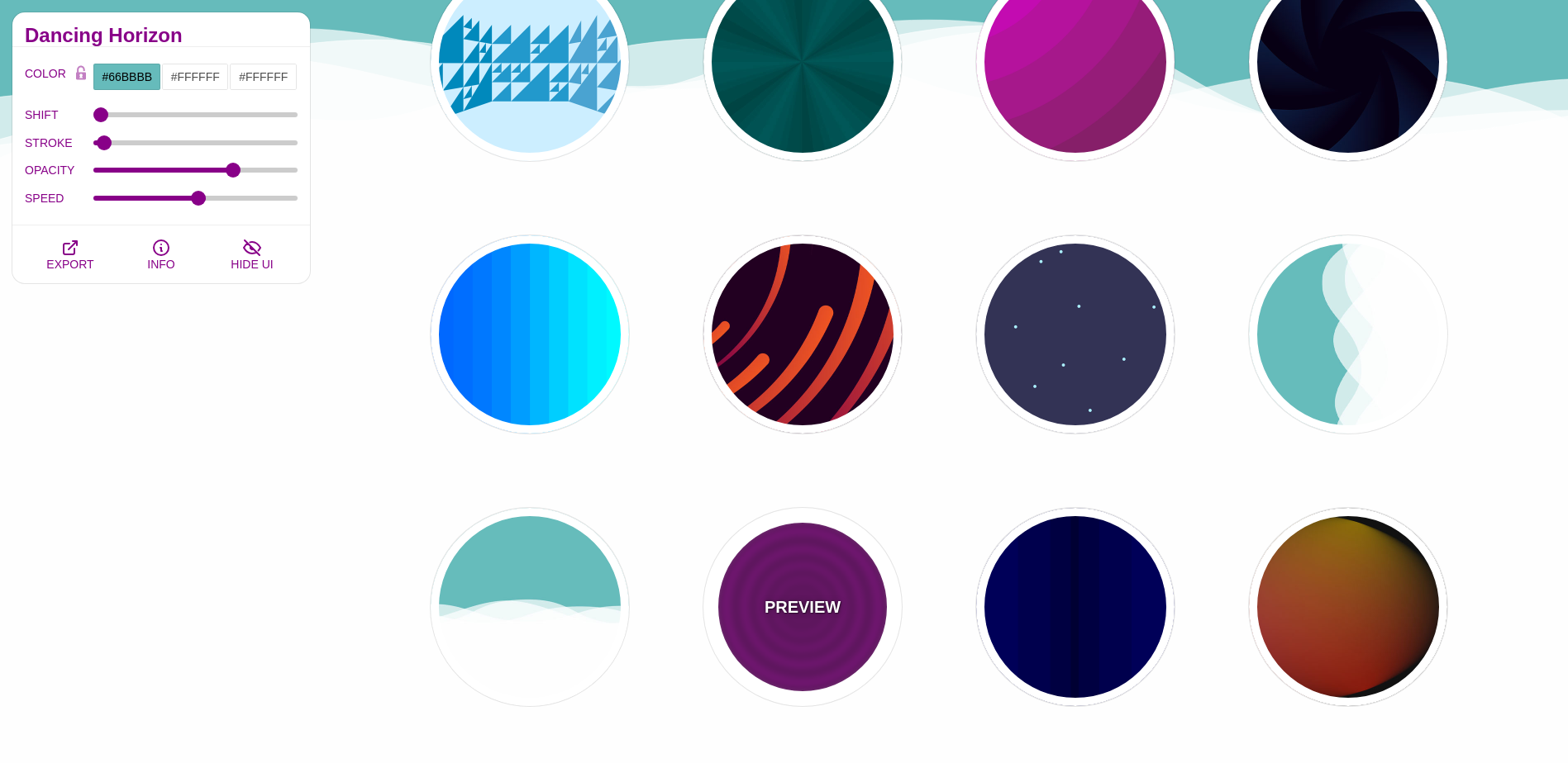
type input "#880088"
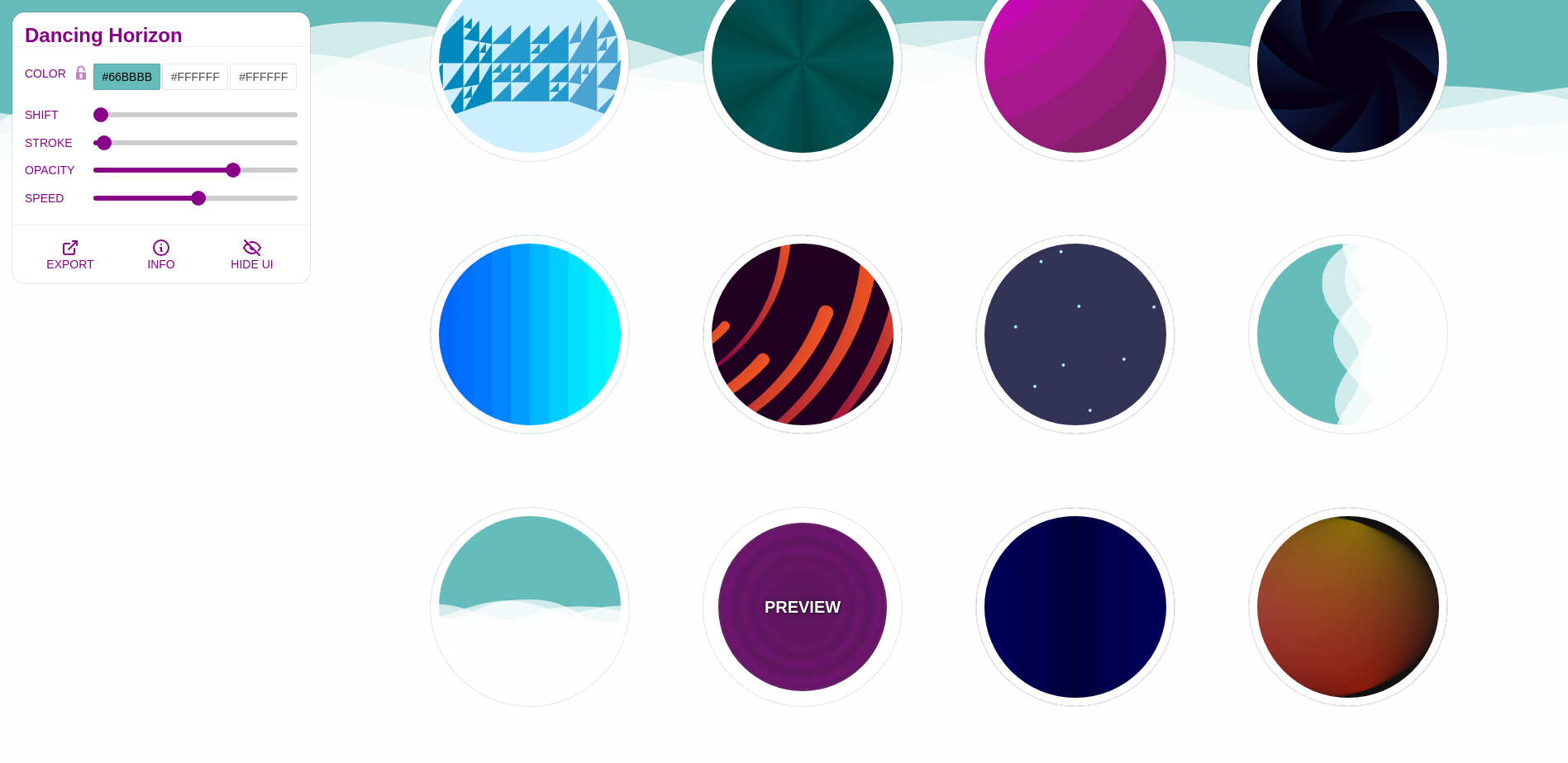
type input "#660066"
type input "15"
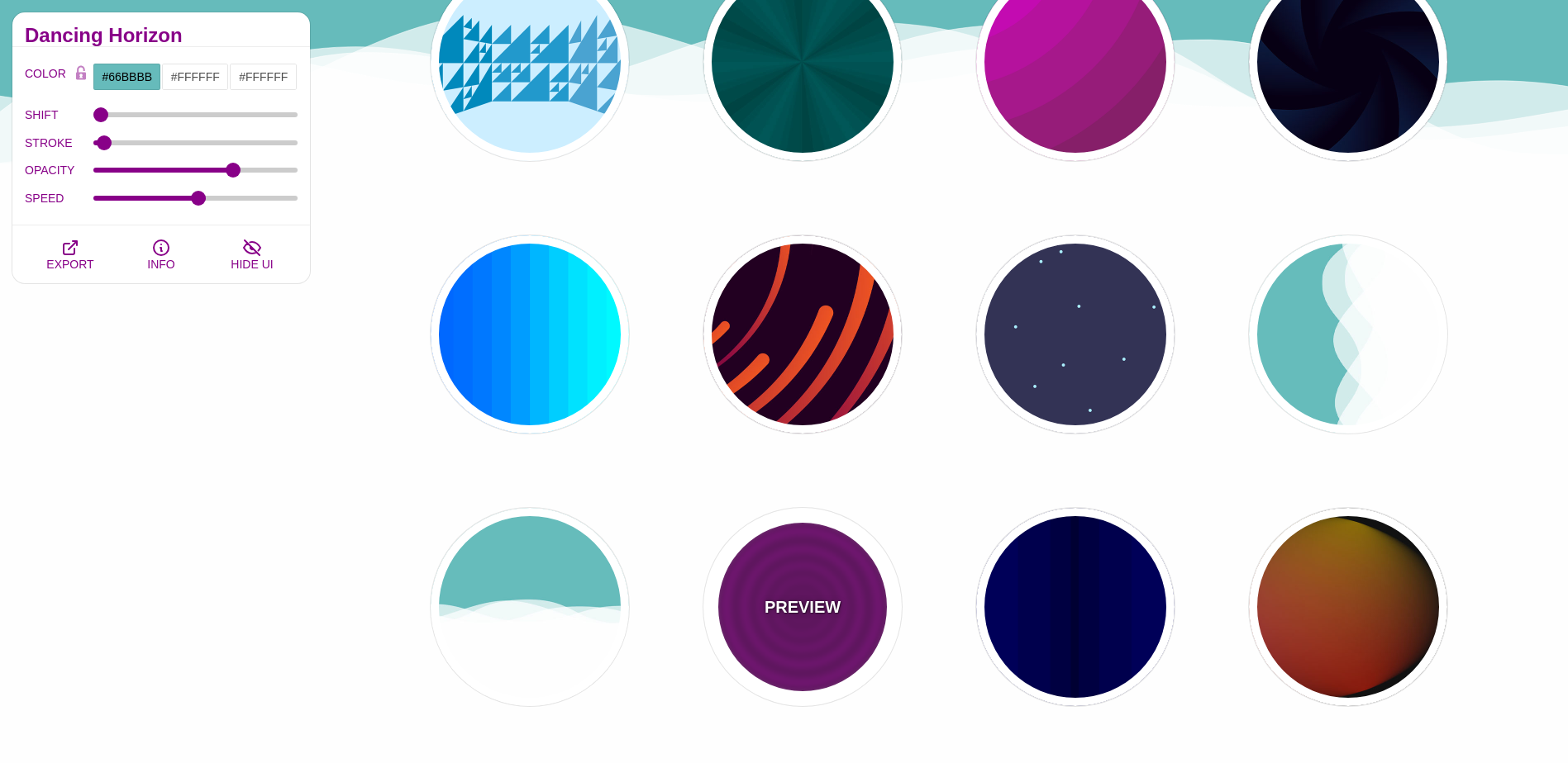
type input "0"
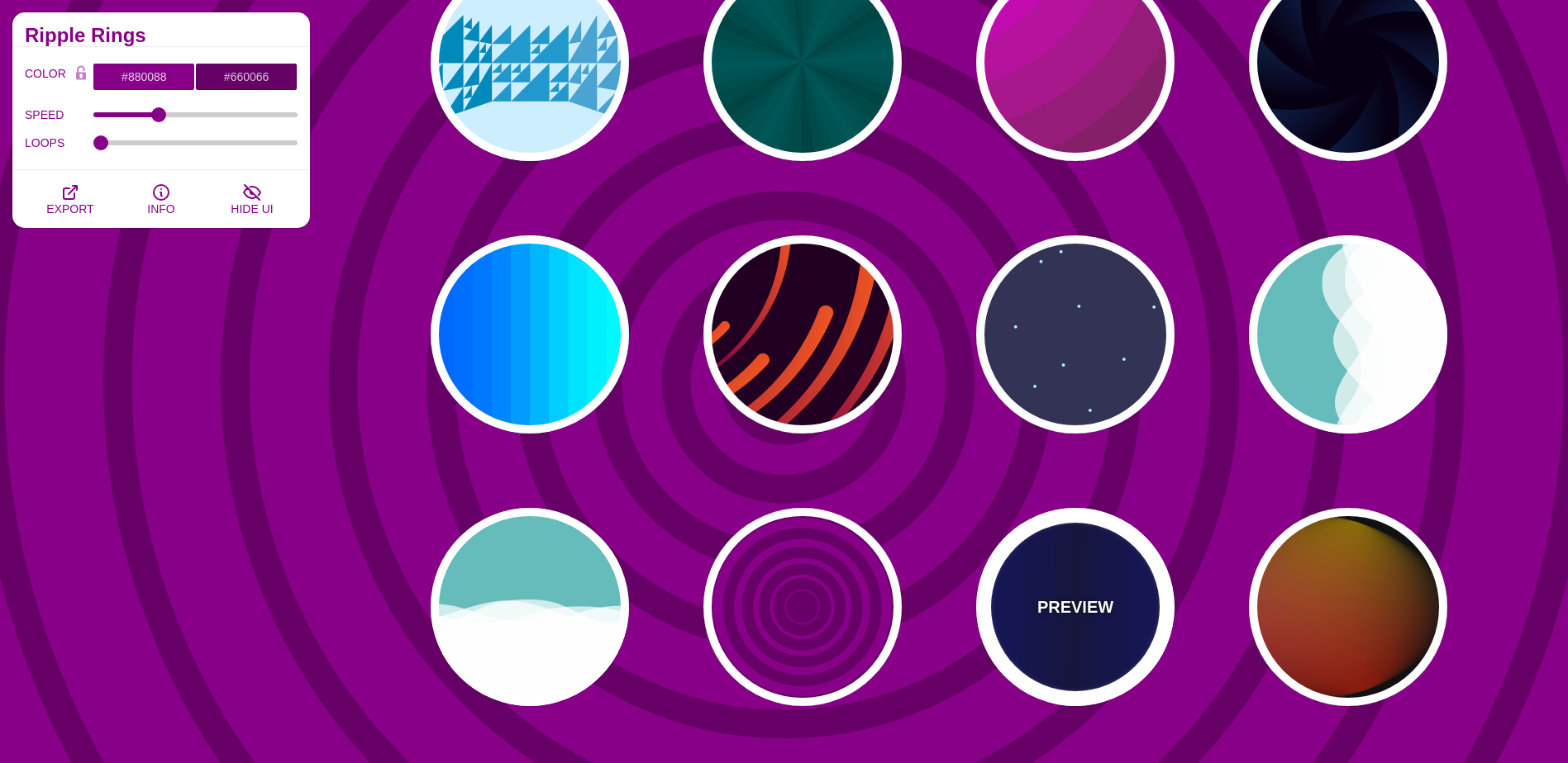
click at [1047, 639] on div "PREVIEW" at bounding box center [1075, 607] width 198 height 198
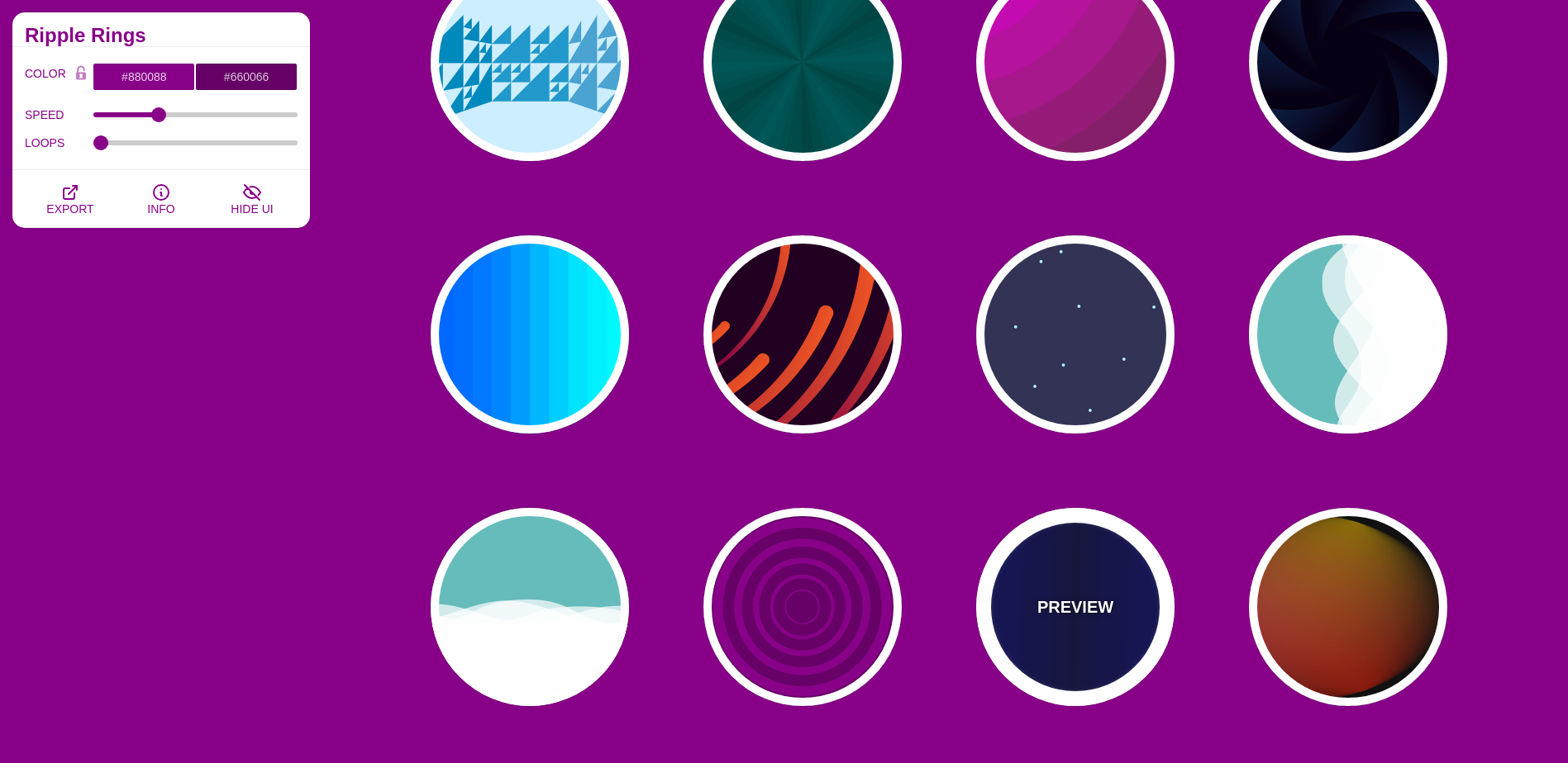
type input "#0000BB"
type input "#000033"
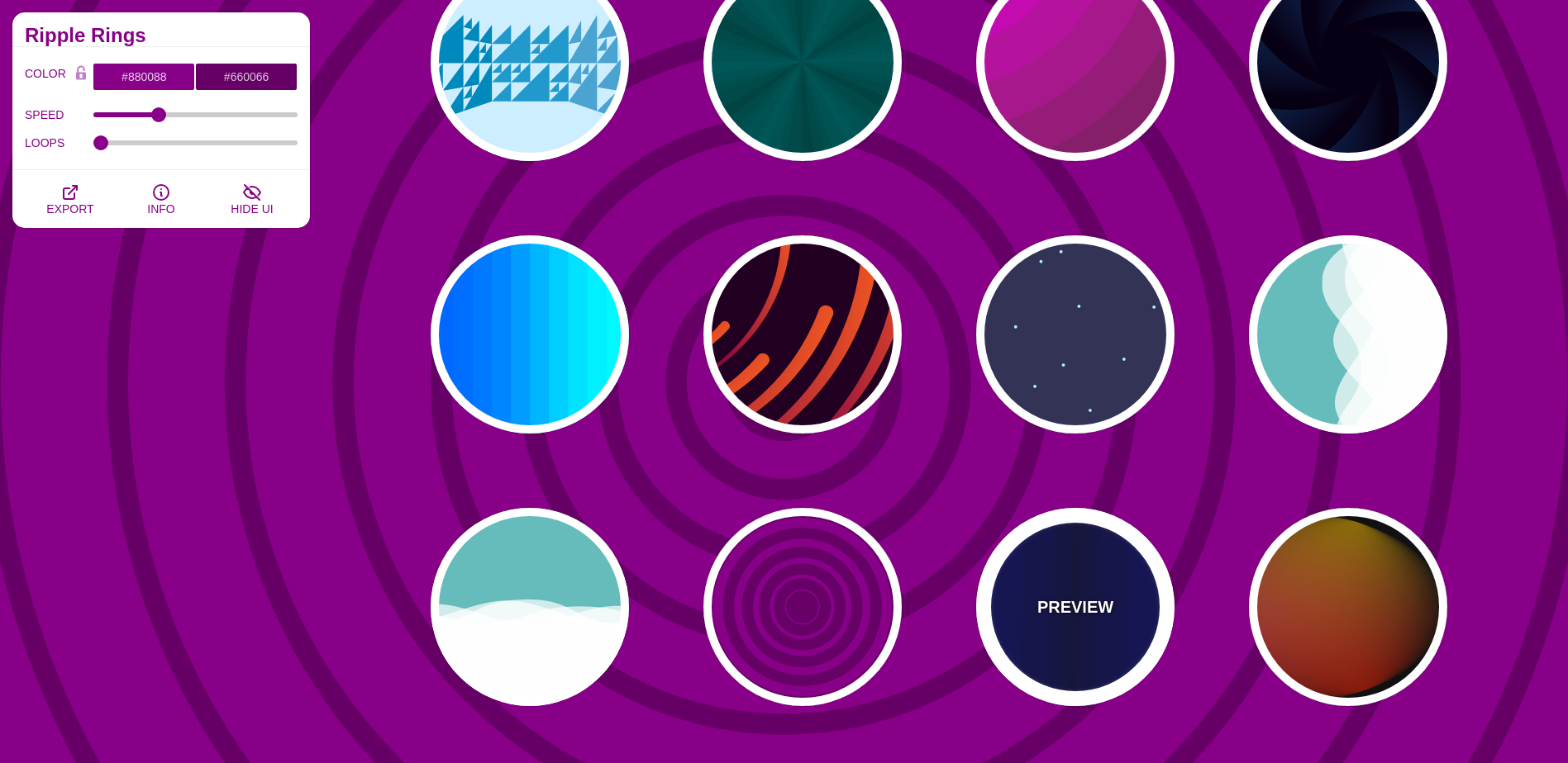
type input "0.5"
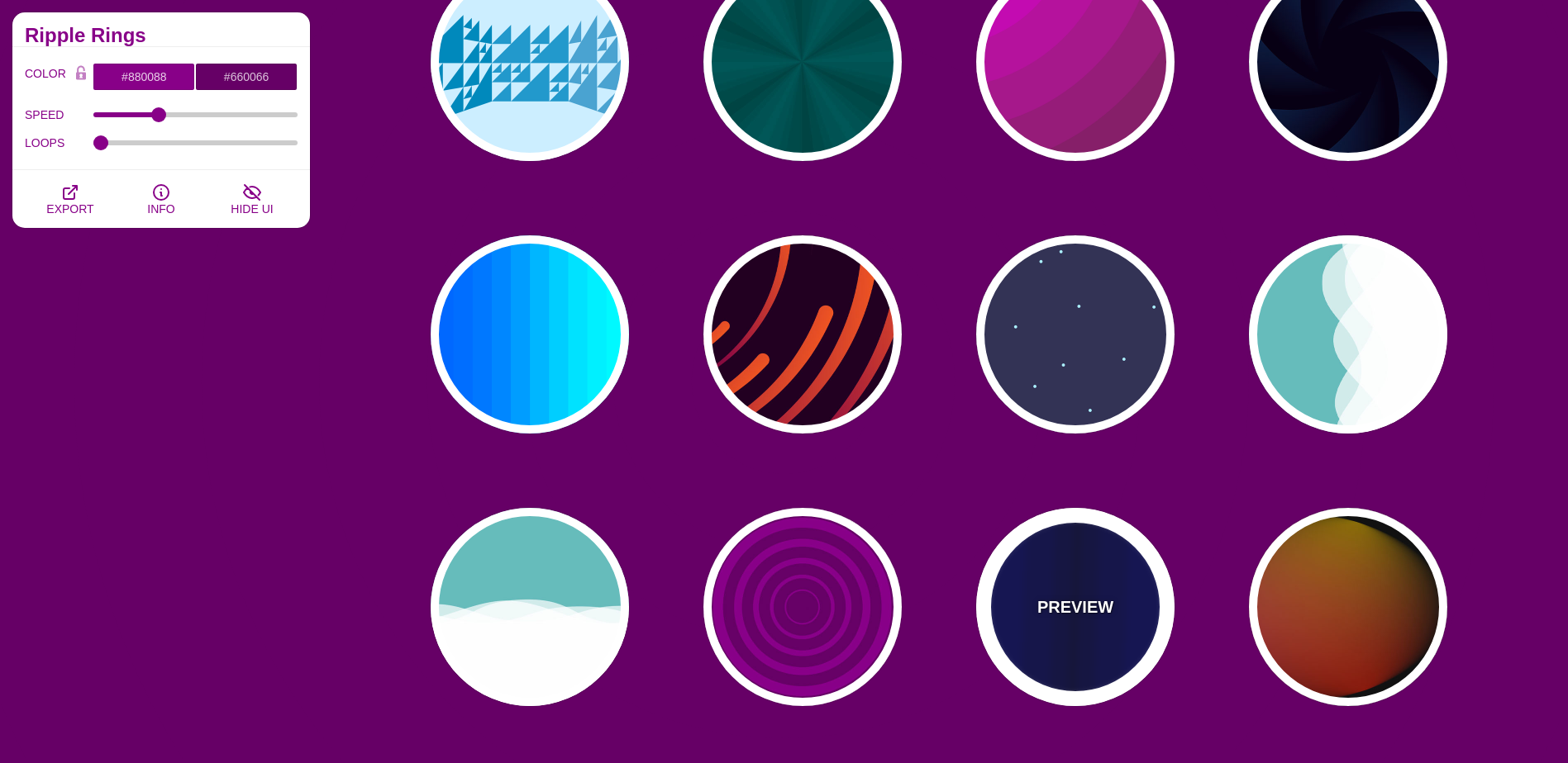
type input "5"
type input "0.1"
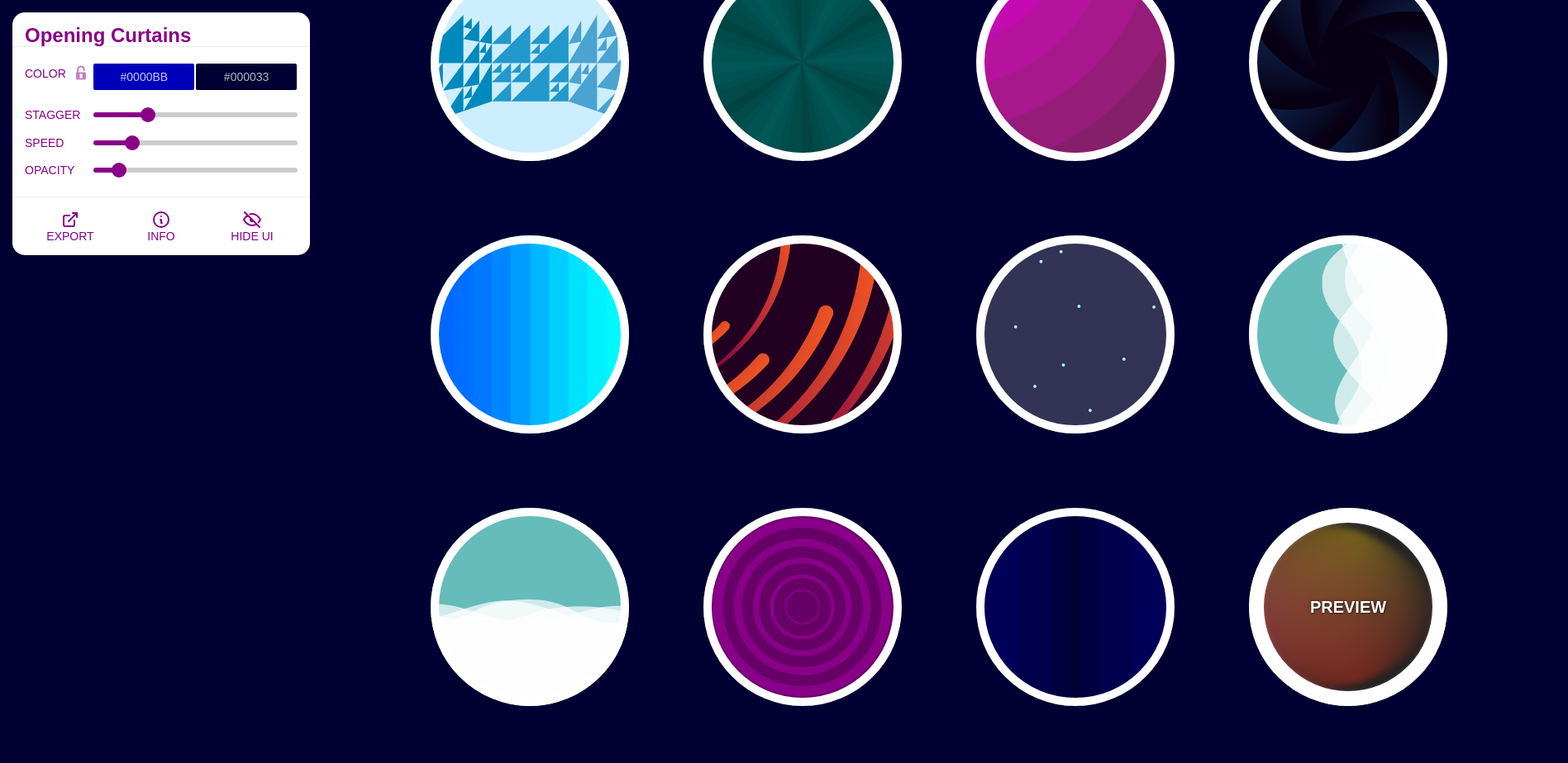
click at [1402, 655] on div "PREVIEW" at bounding box center [1348, 607] width 198 height 198
type input "#111111"
type input "#FF00FF"
type input "#FFCC00"
type input "#FF2200"
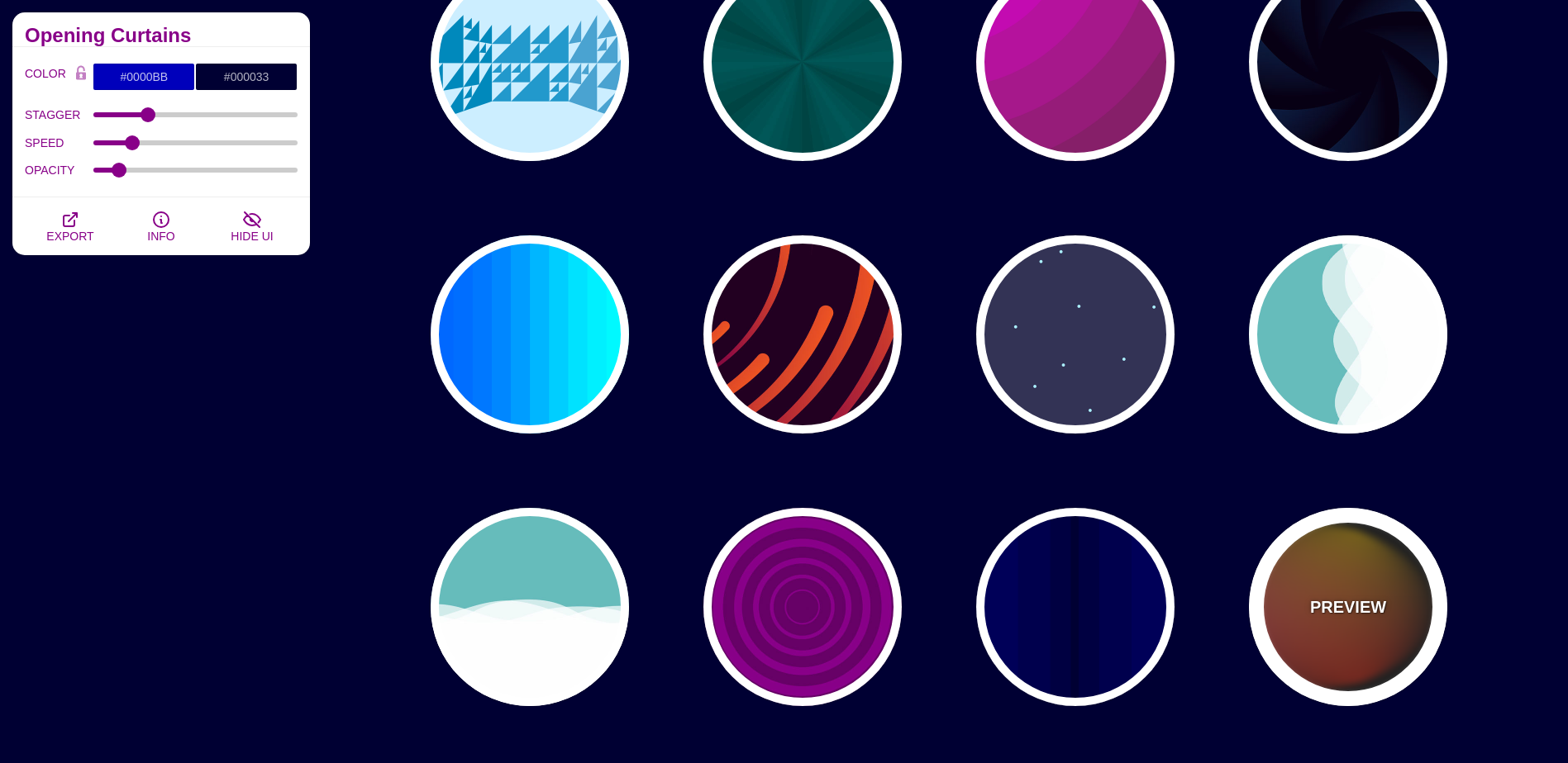
type input "4"
type input "12"
type input "999"
type input "1"
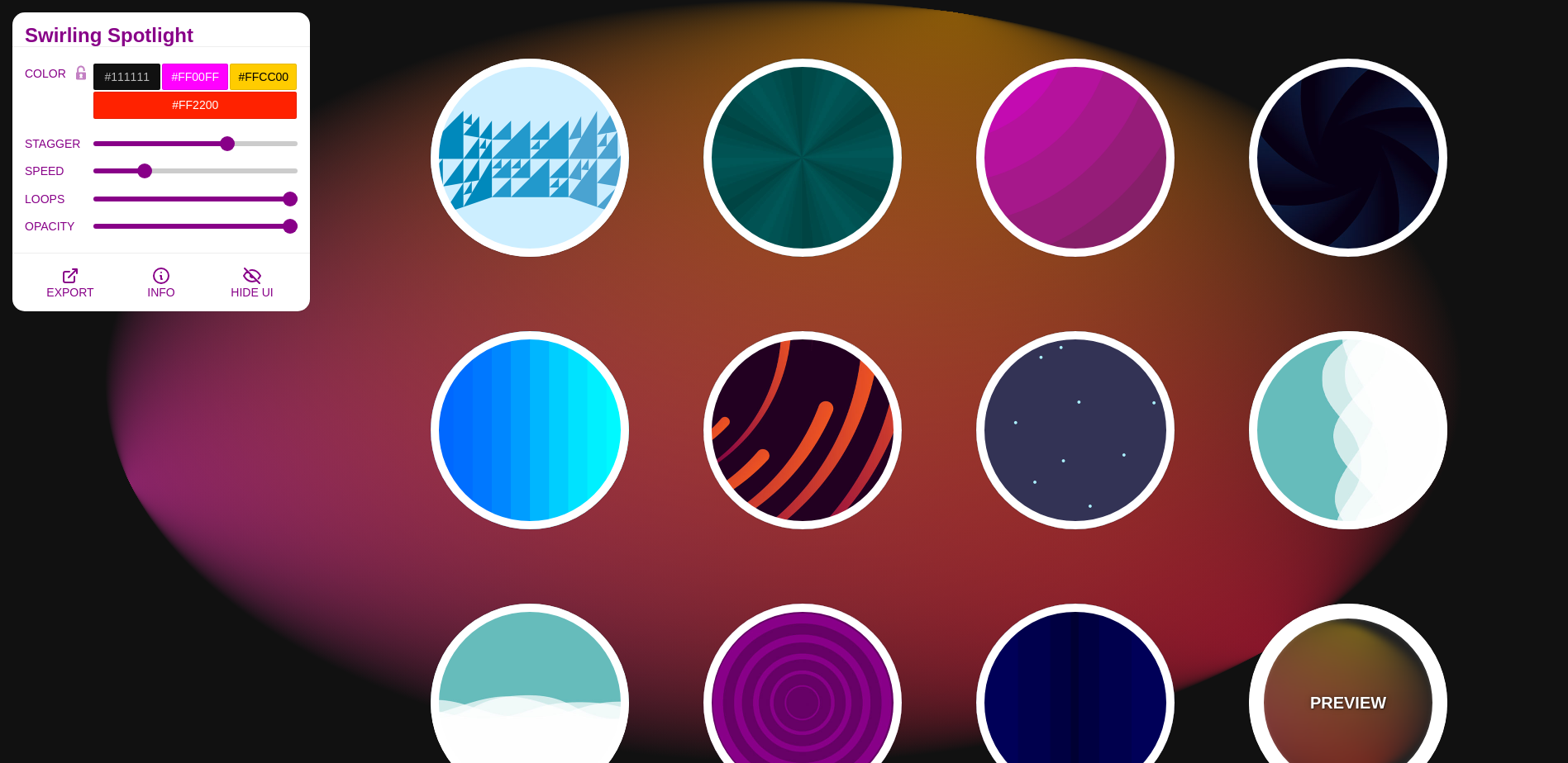
scroll to position [991, 0]
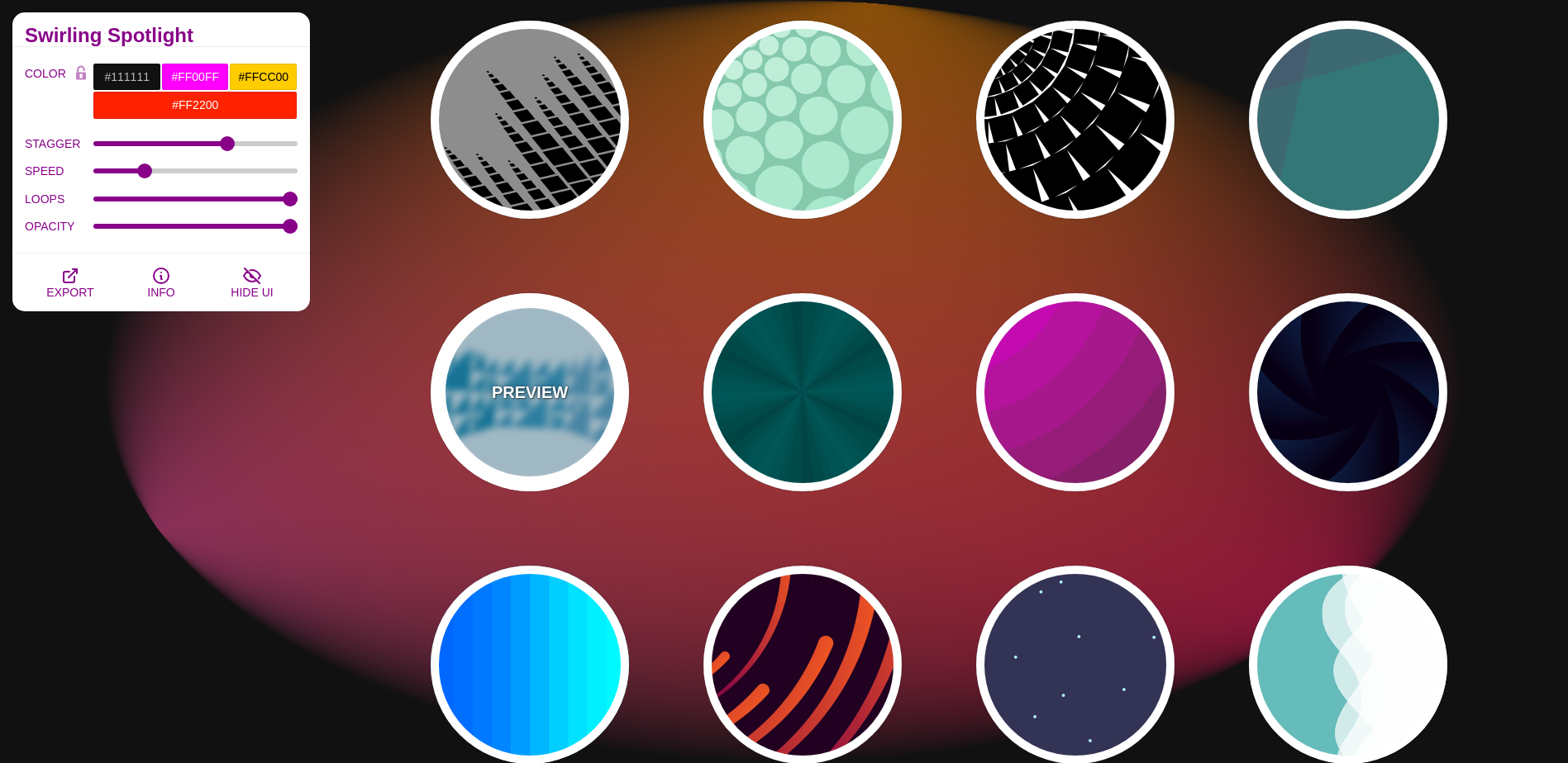
click at [581, 422] on div "PREVIEW" at bounding box center [529, 392] width 198 height 198
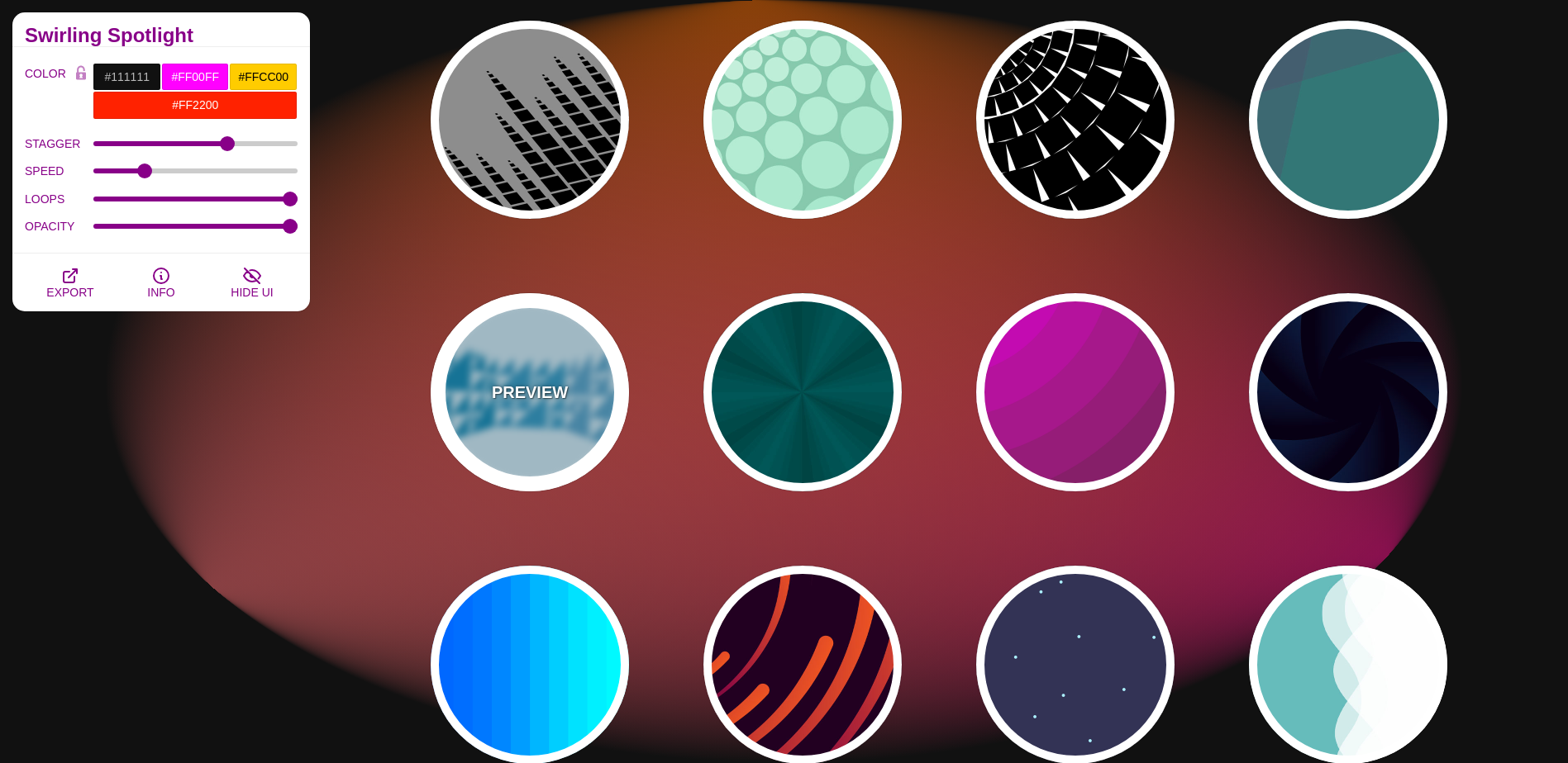
type input "#CCEEFF"
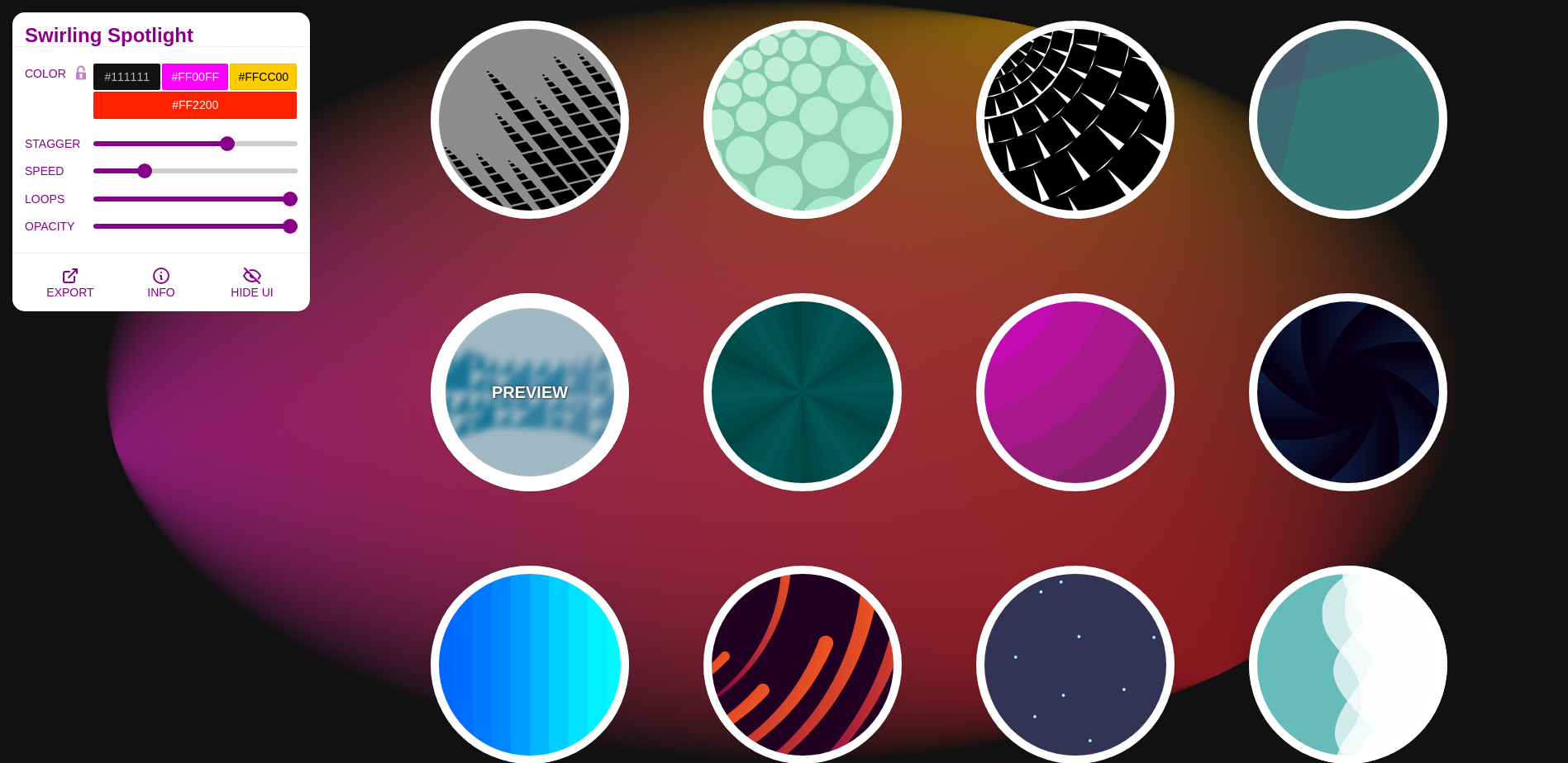
type input "#2299CC"
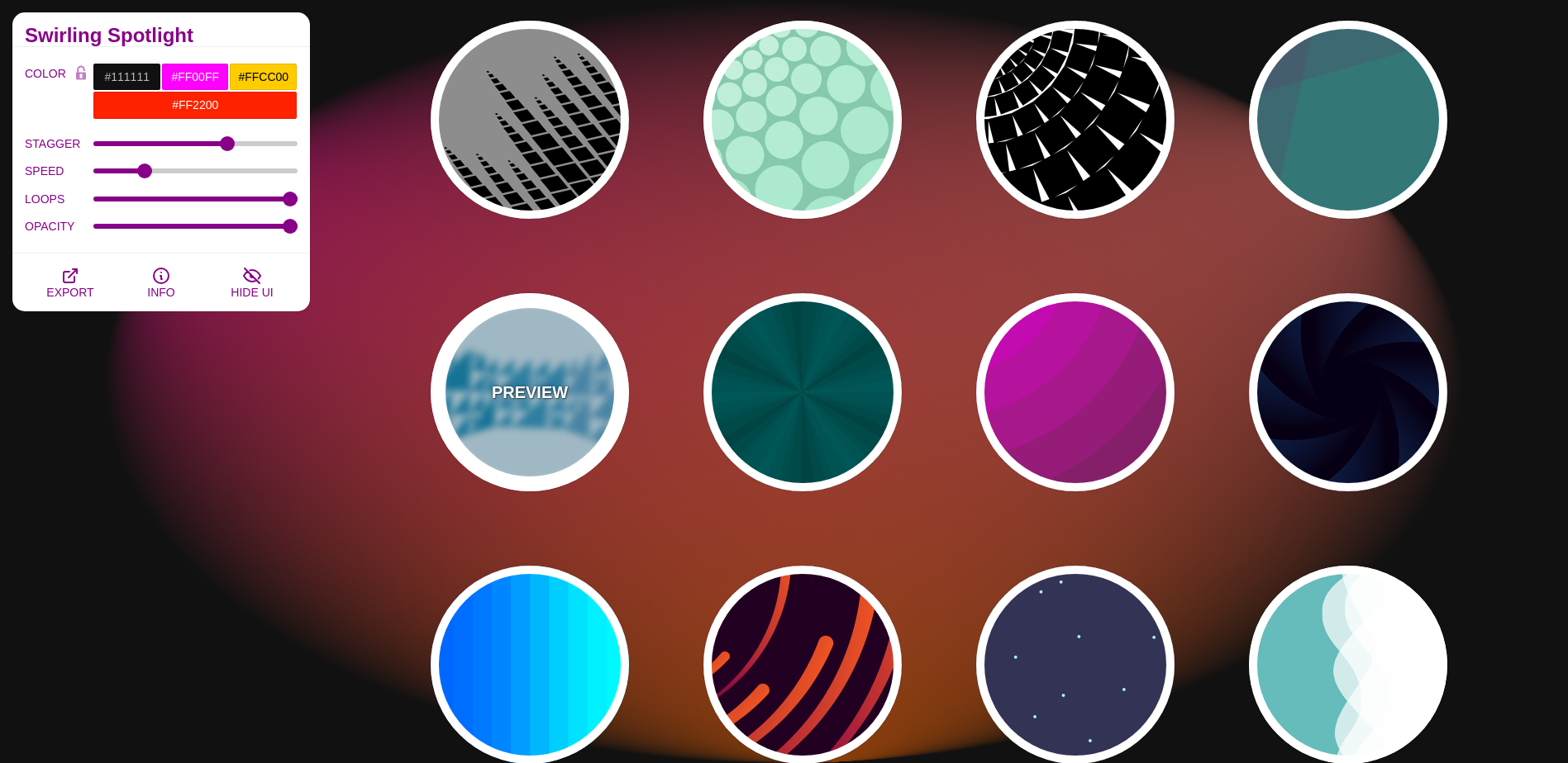
type input "1"
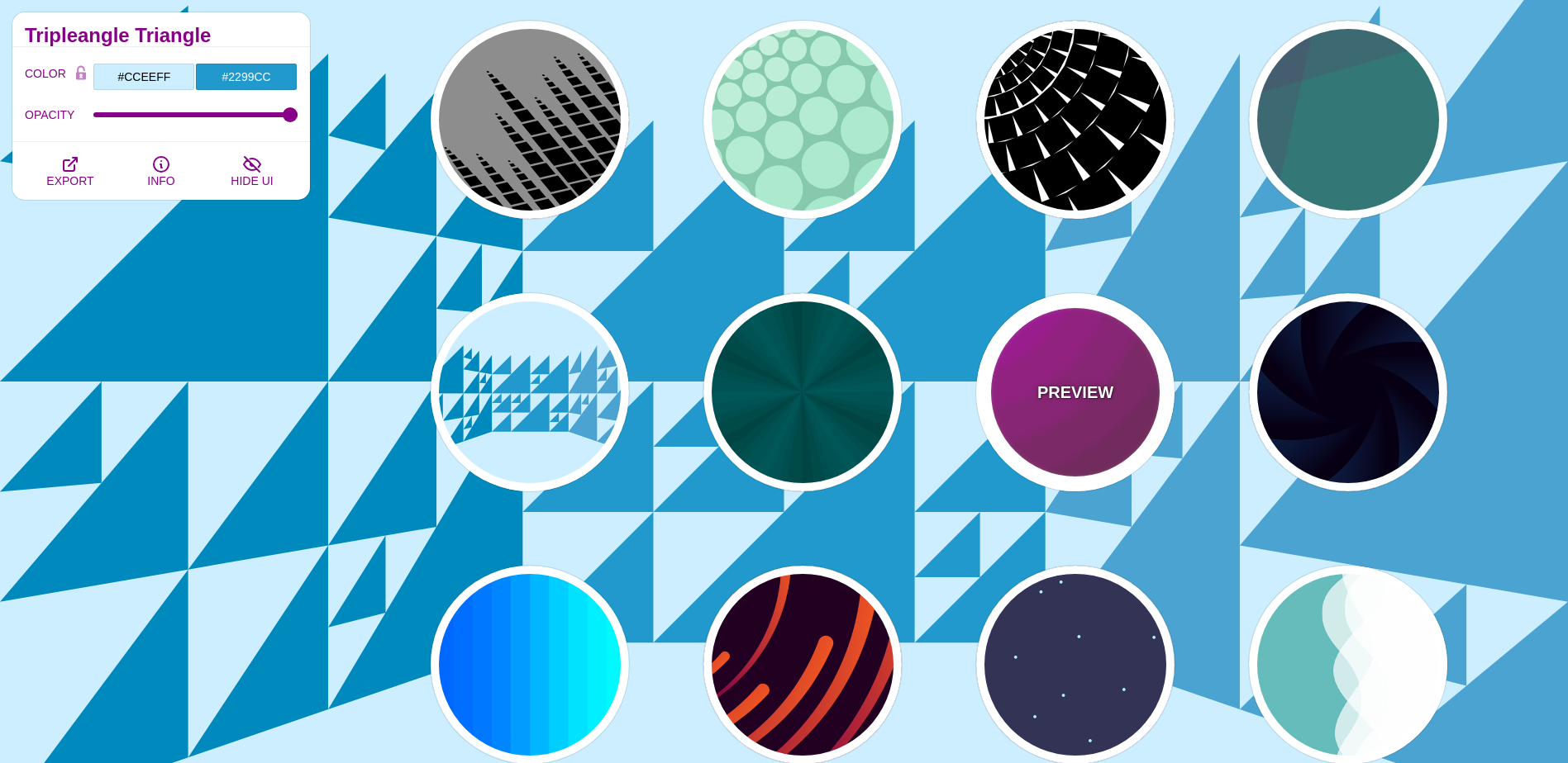
click at [1089, 418] on div "PREVIEW" at bounding box center [1075, 392] width 198 height 198
type input "#442233"
type input "#DD00DD"
type input "0"
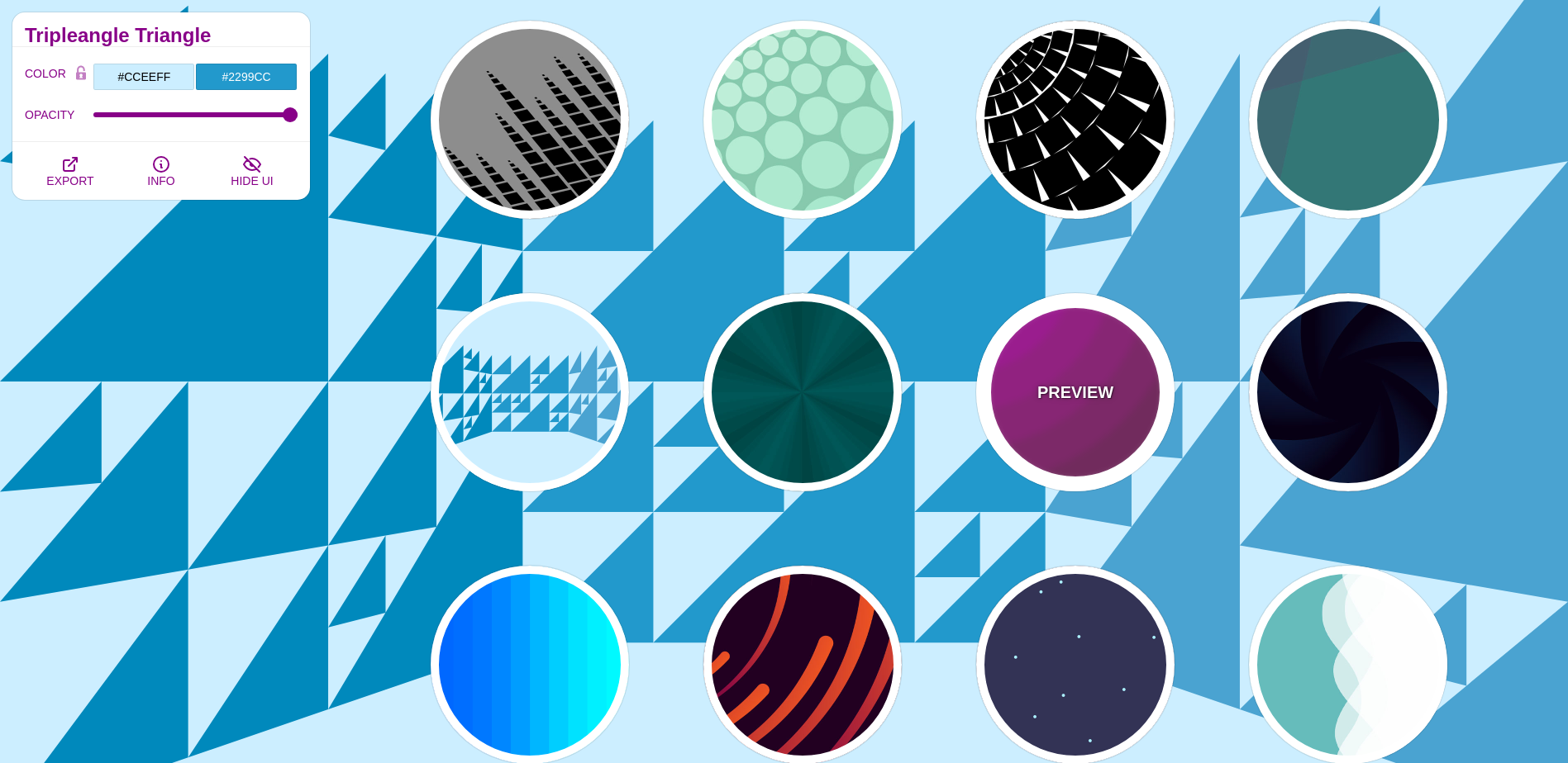
type input "5"
type input "0.2"
type input "0"
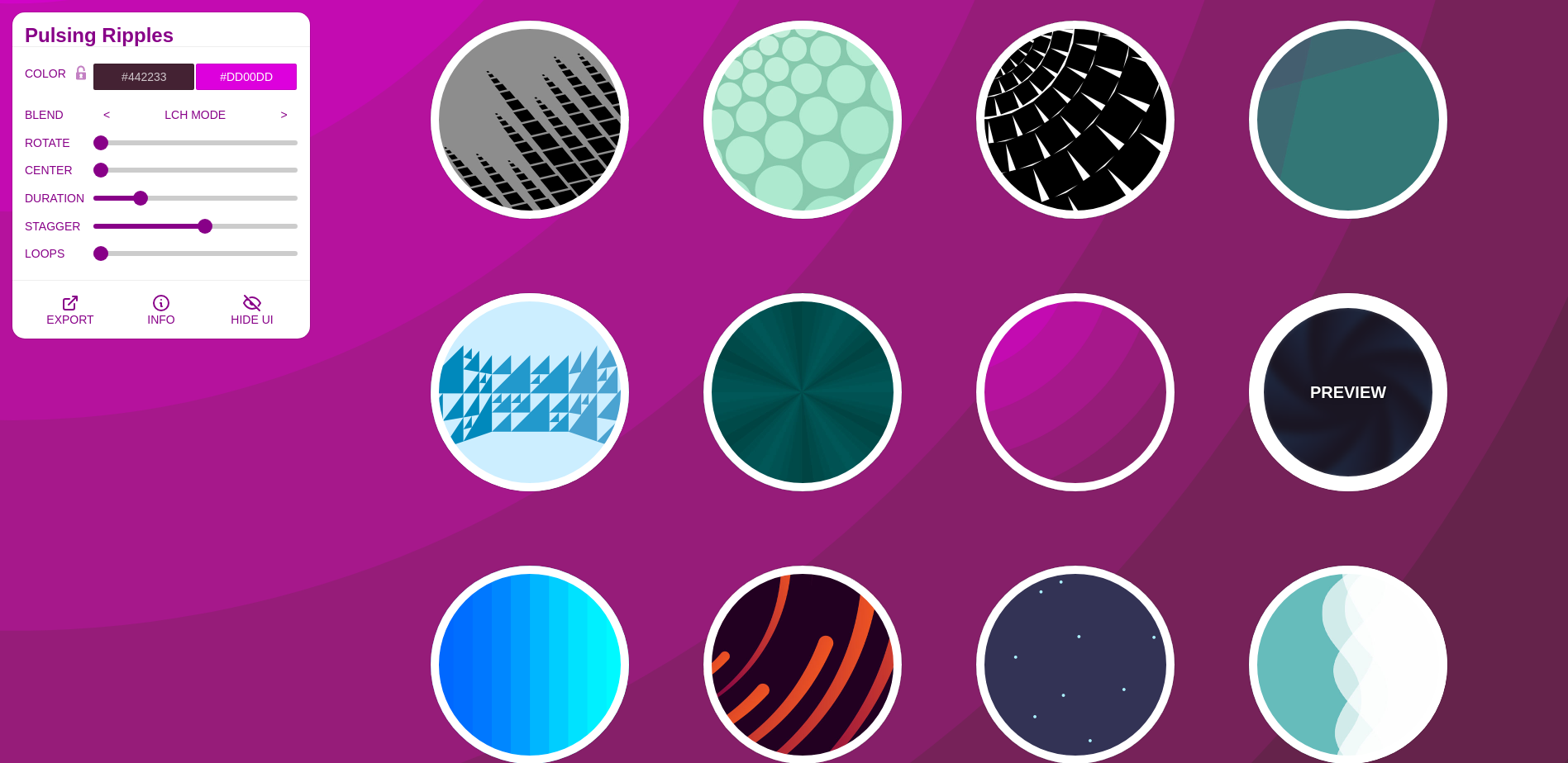
click at [1305, 418] on div "PREVIEW" at bounding box center [1348, 392] width 198 height 198
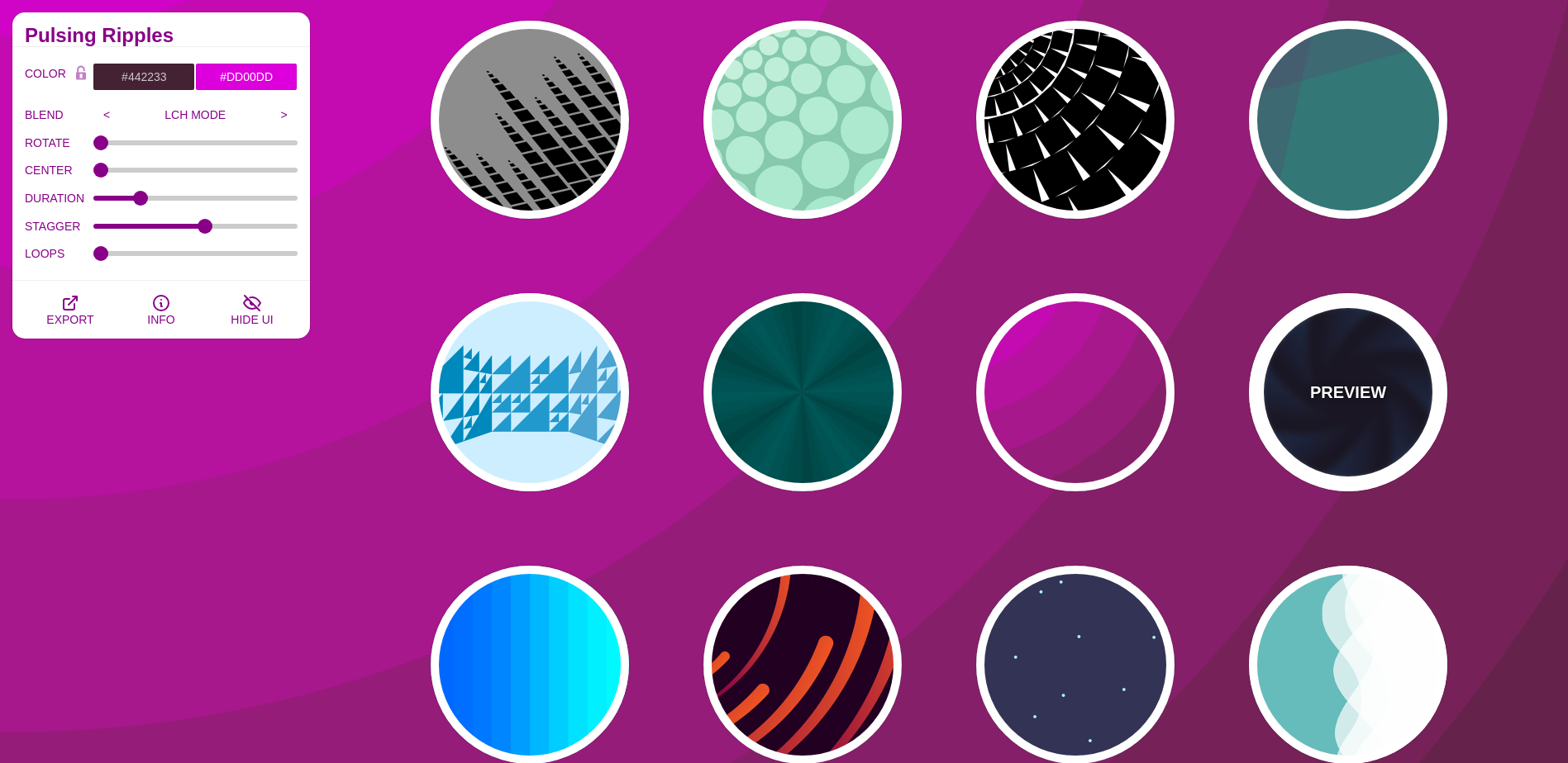
type input "#070014"
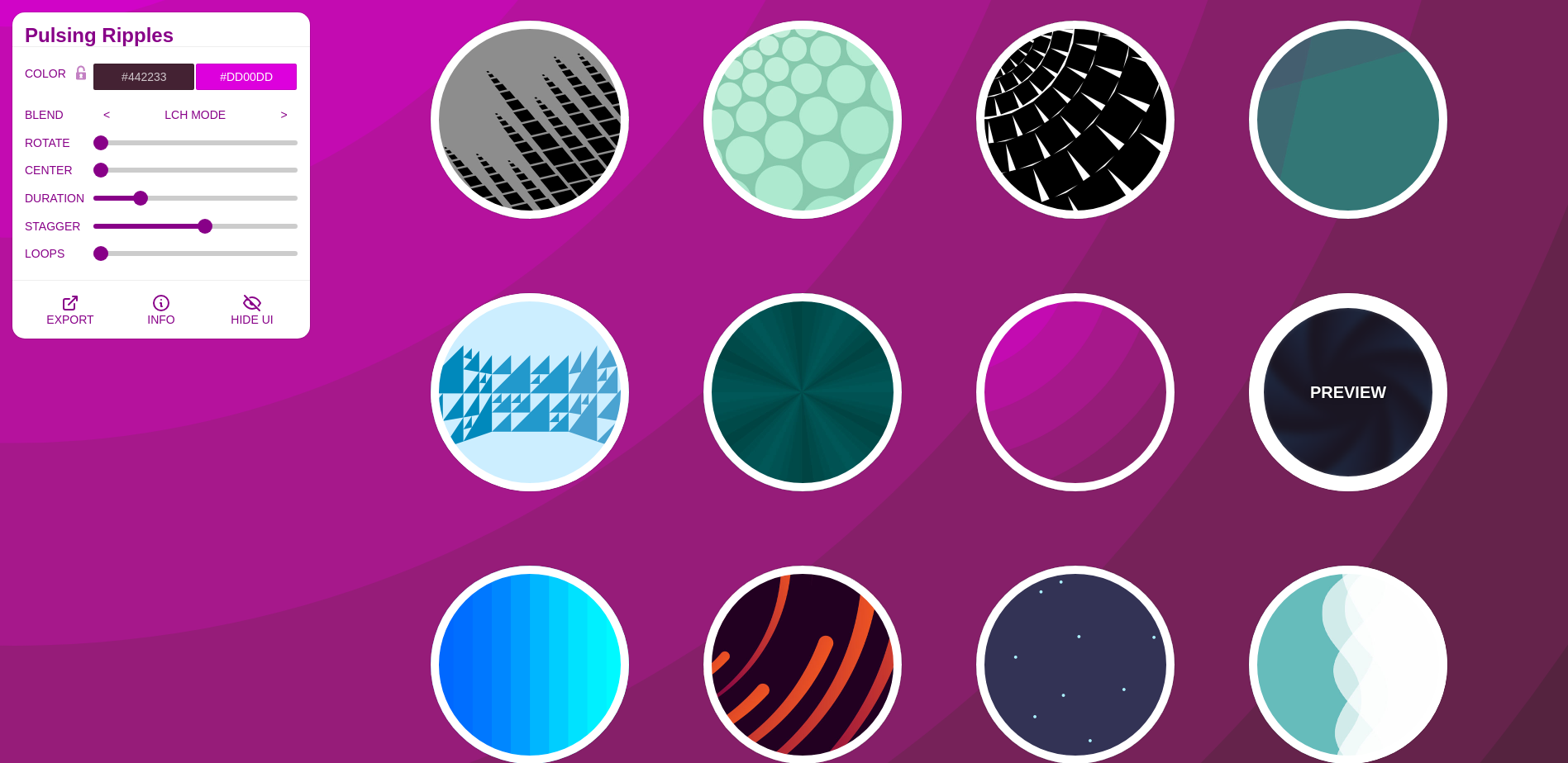
type input "#113366"
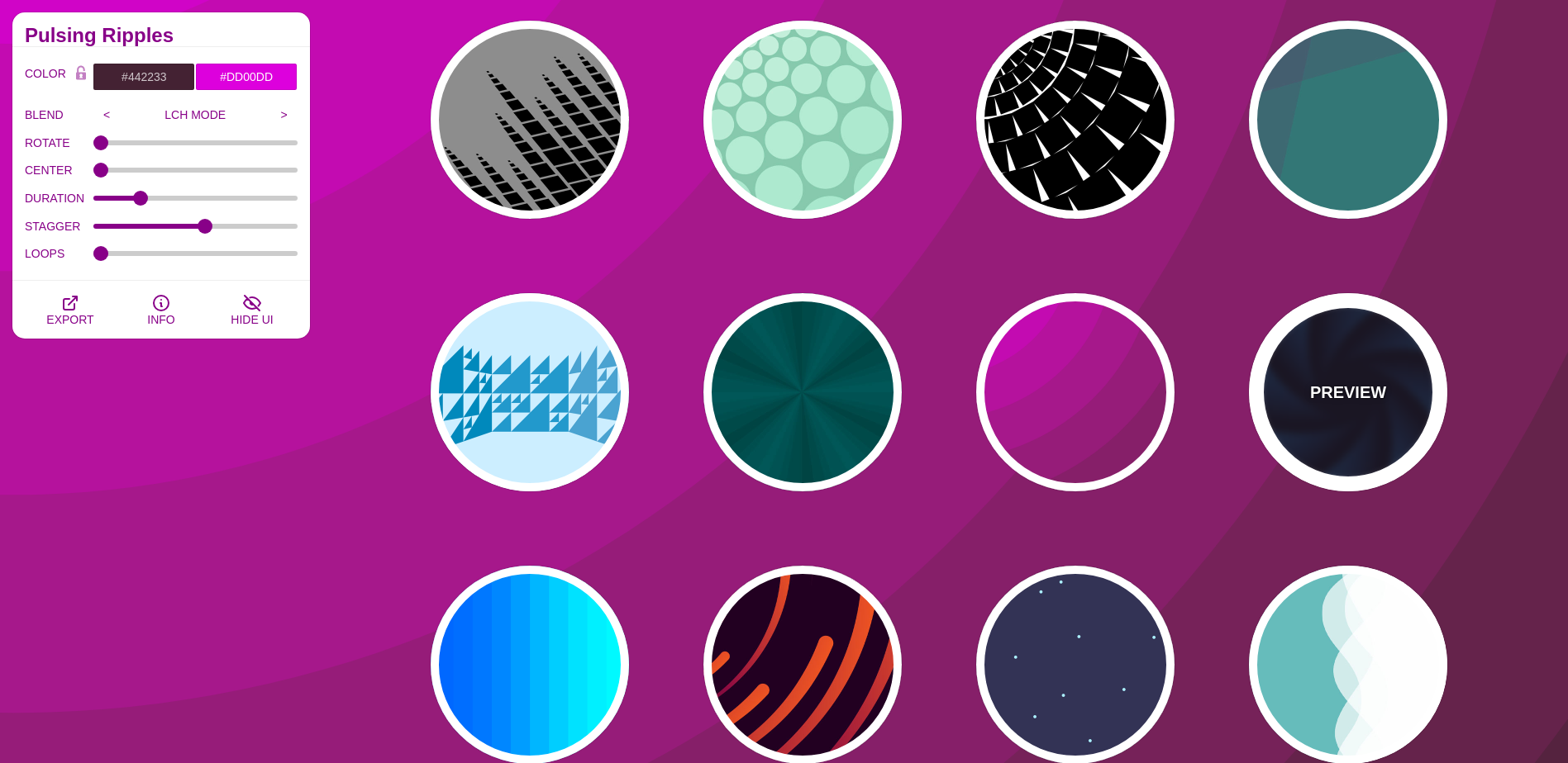
type input "#99FFFF"
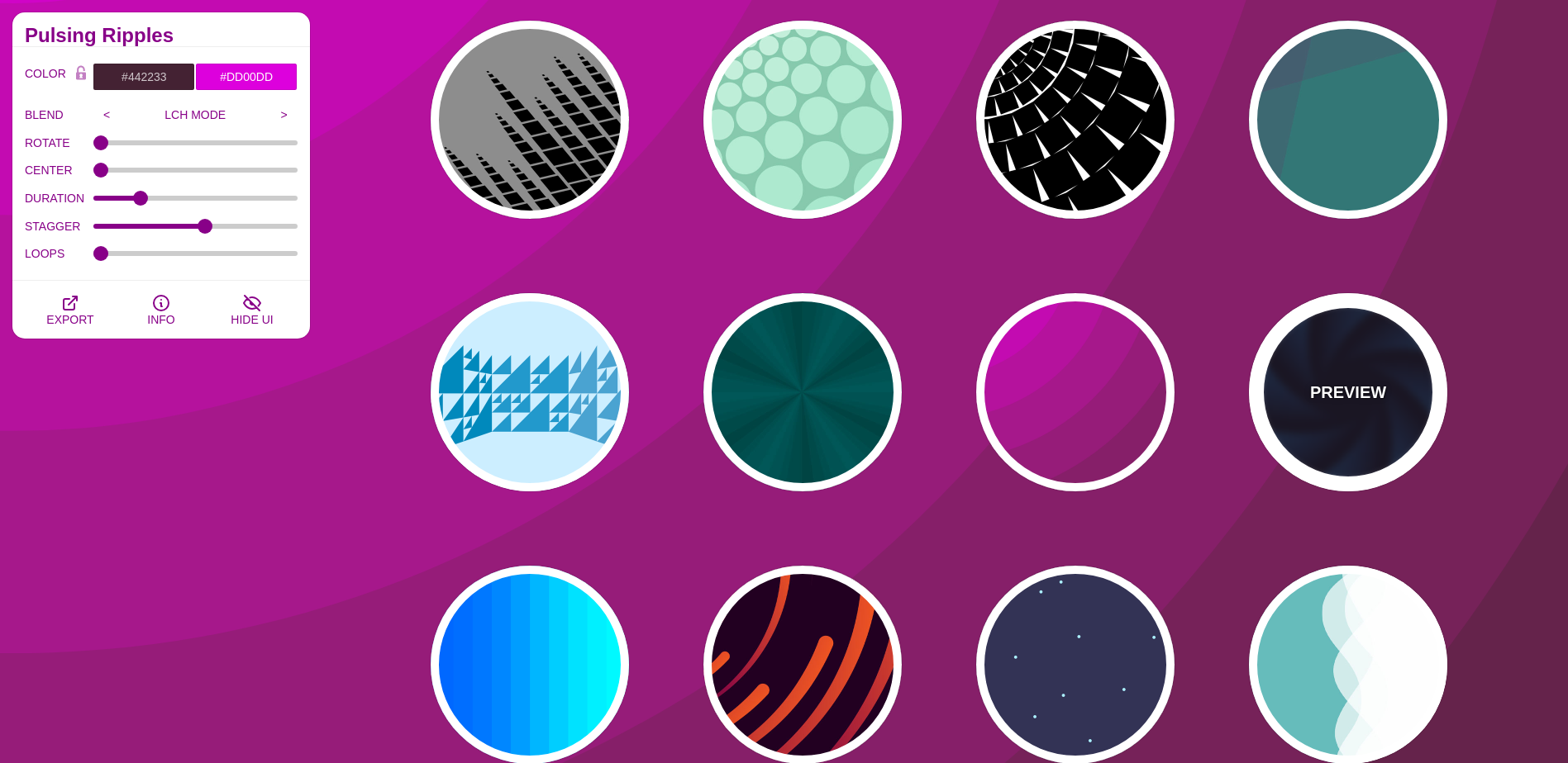
type input "1"
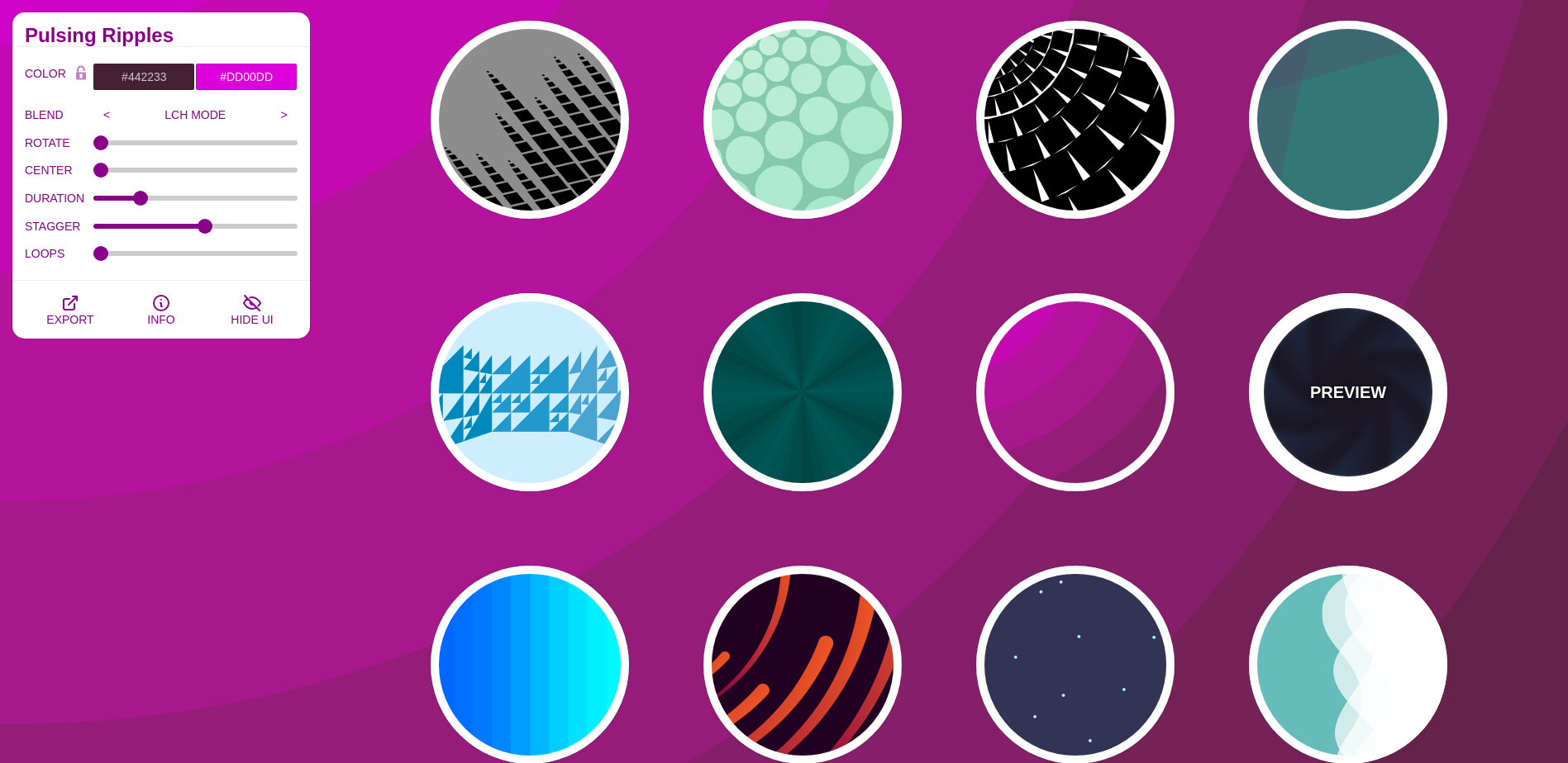
type input "1"
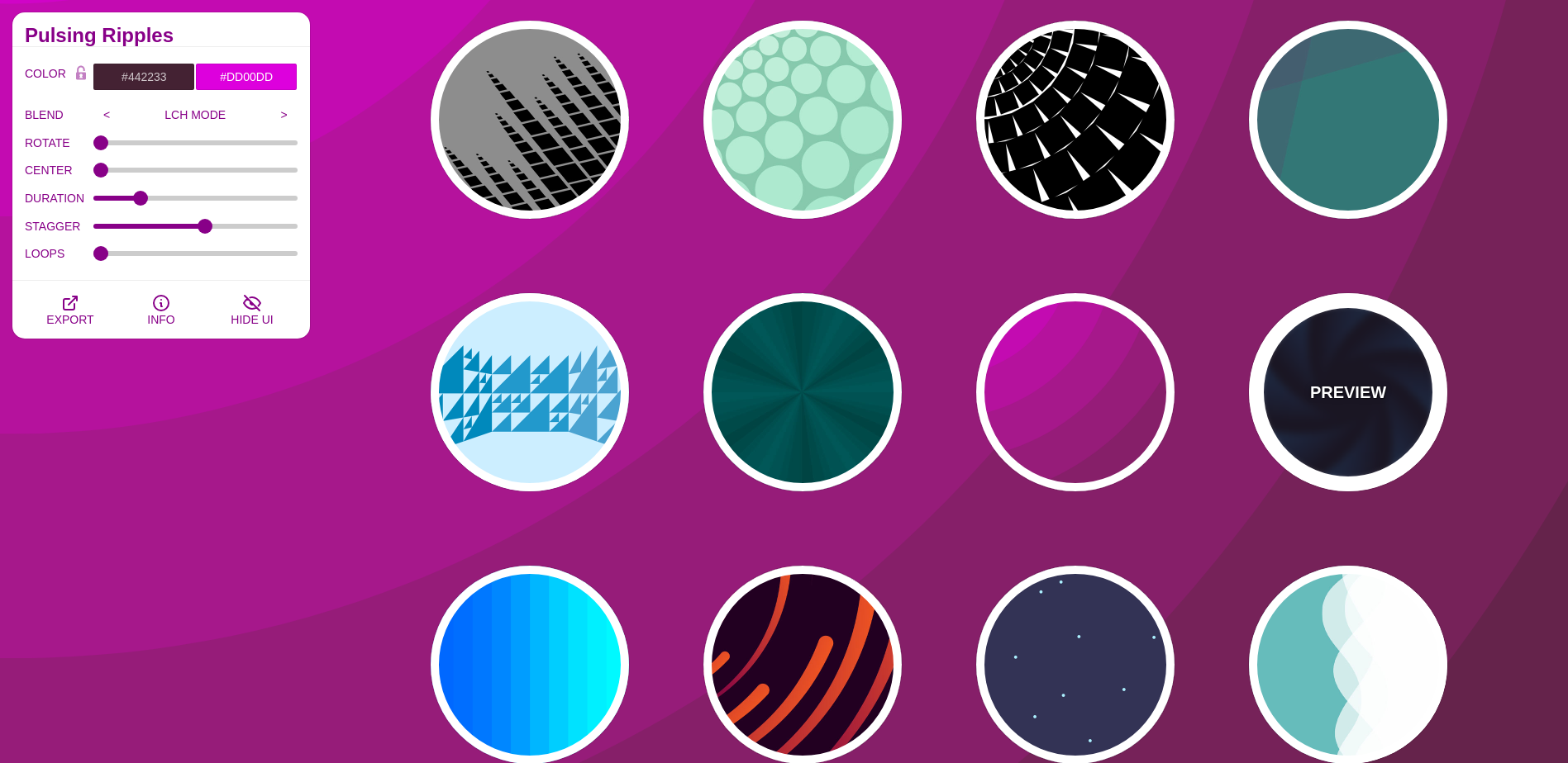
type input "12"
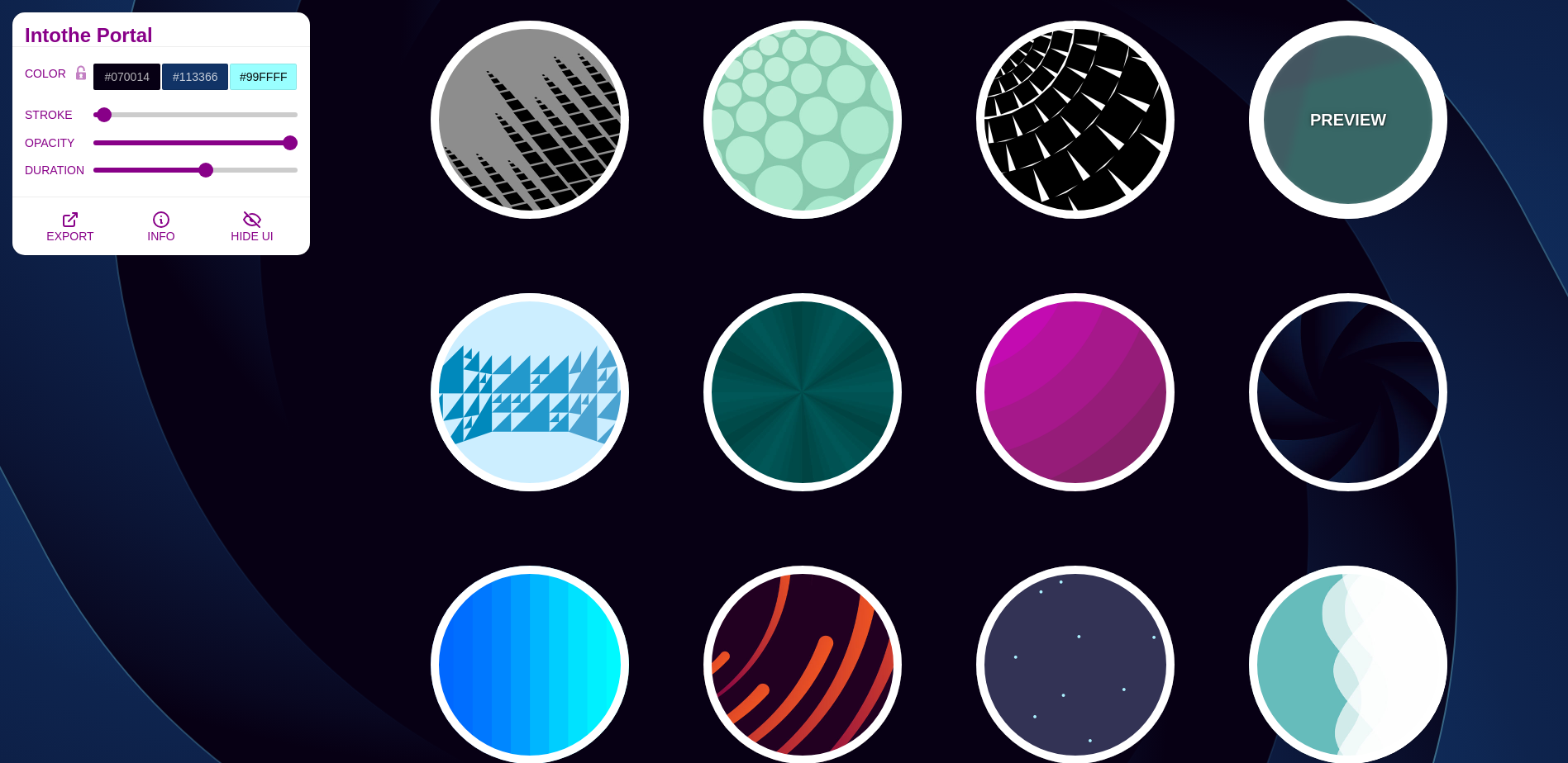
drag, startPoint x: 1341, startPoint y: 94, endPoint x: 1372, endPoint y: 163, distance: 75.6
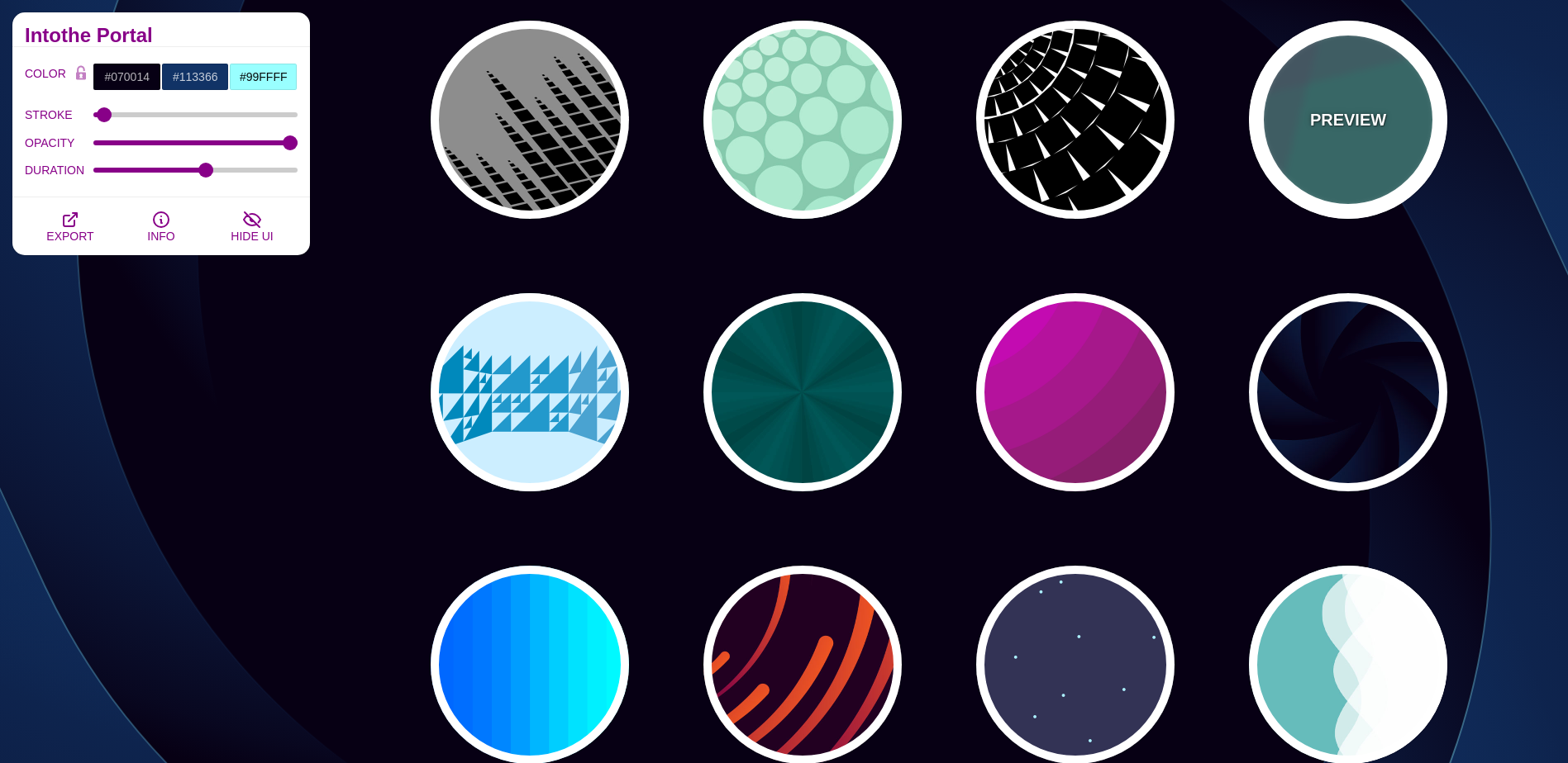
click at [1341, 95] on div "PREVIEW" at bounding box center [1348, 119] width 198 height 198
type input "#337777"
type input "#663366"
type input "#55CC77"
type input "0.2"
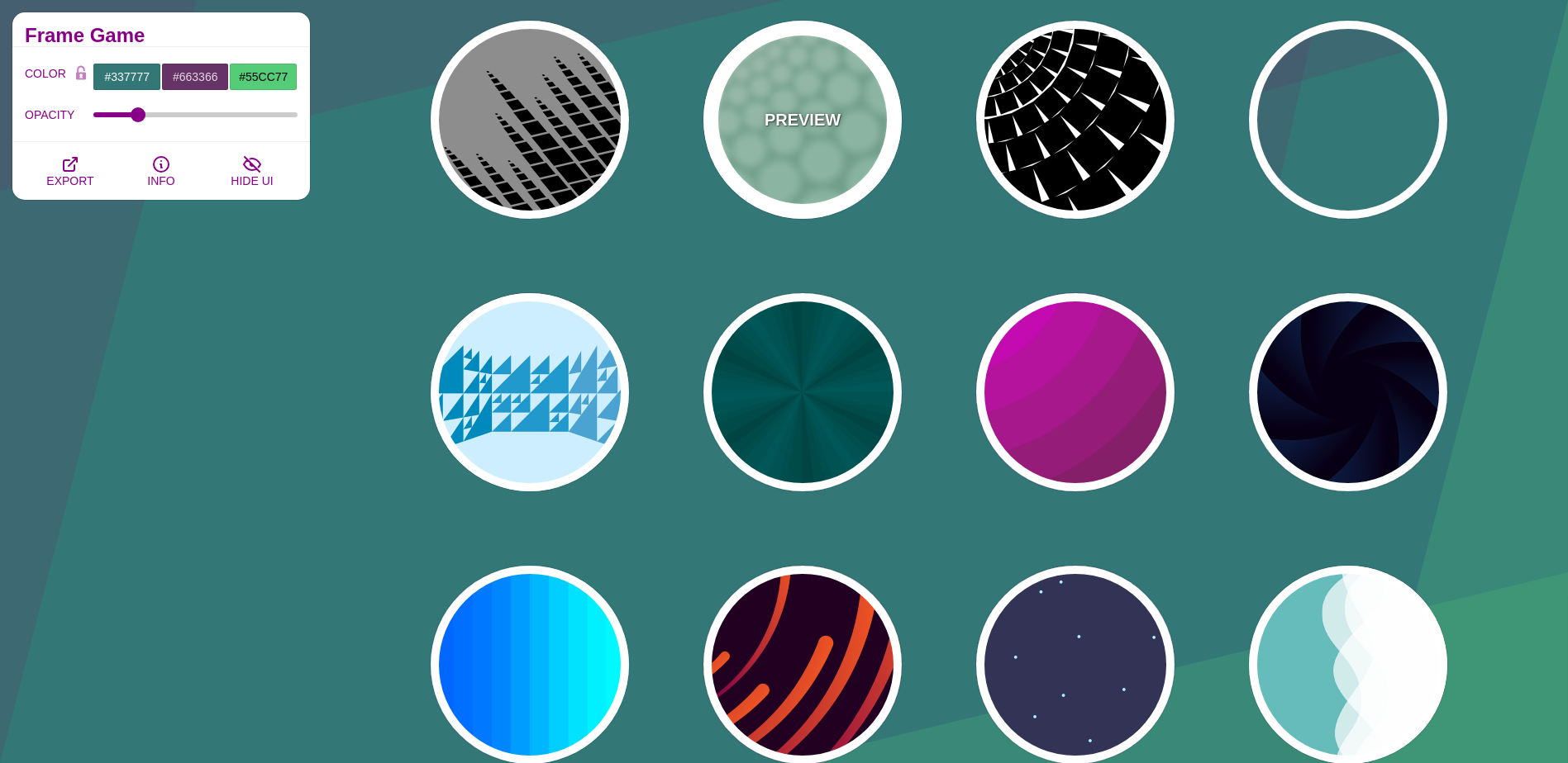
click at [781, 142] on div "PREVIEW" at bounding box center [802, 119] width 198 height 198
type input "#85C9AD"
type input "#96E3C3"
type input "#FFFFFF"
type input "0"
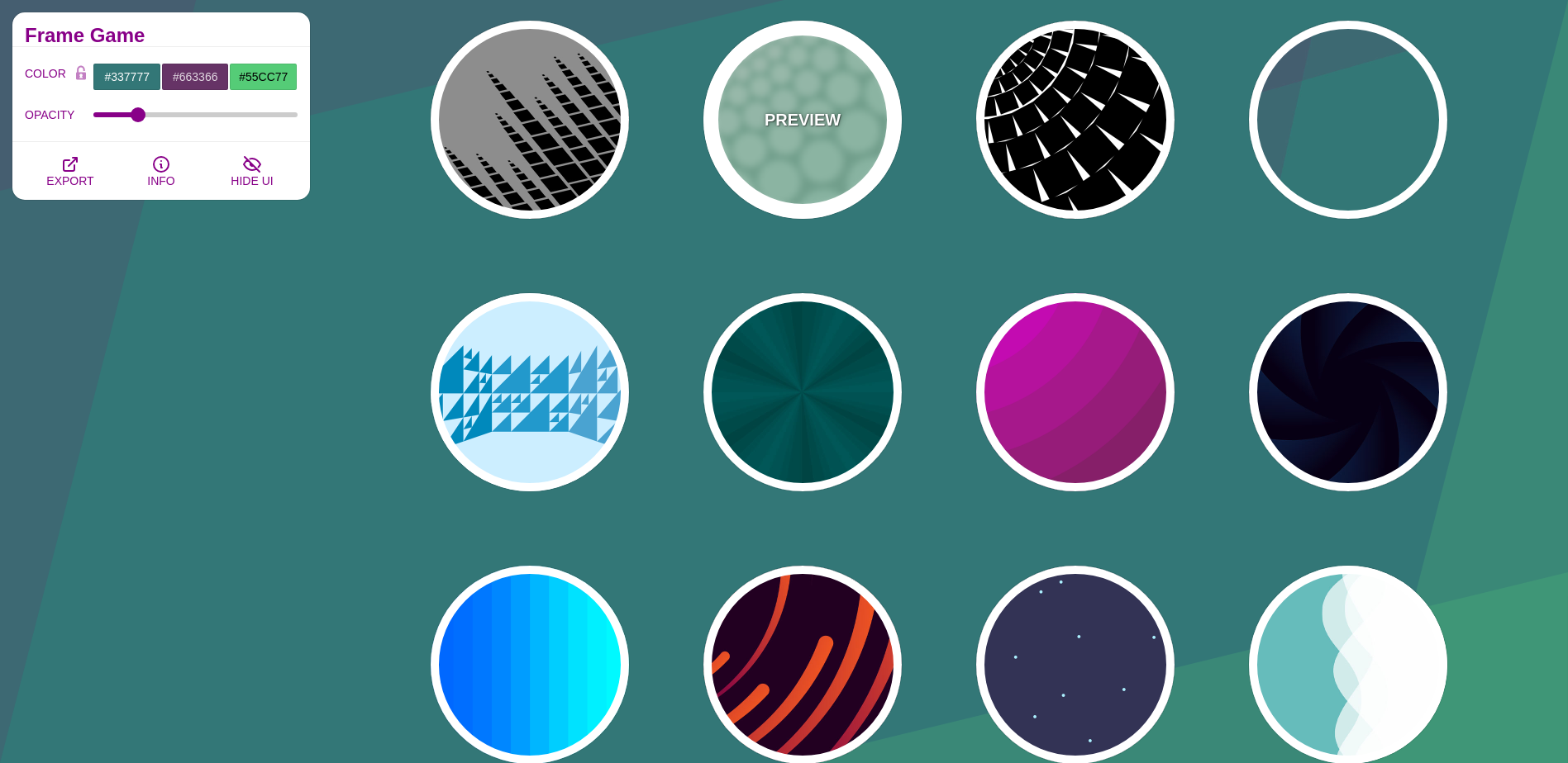
type input "0"
type input "100"
type input "1"
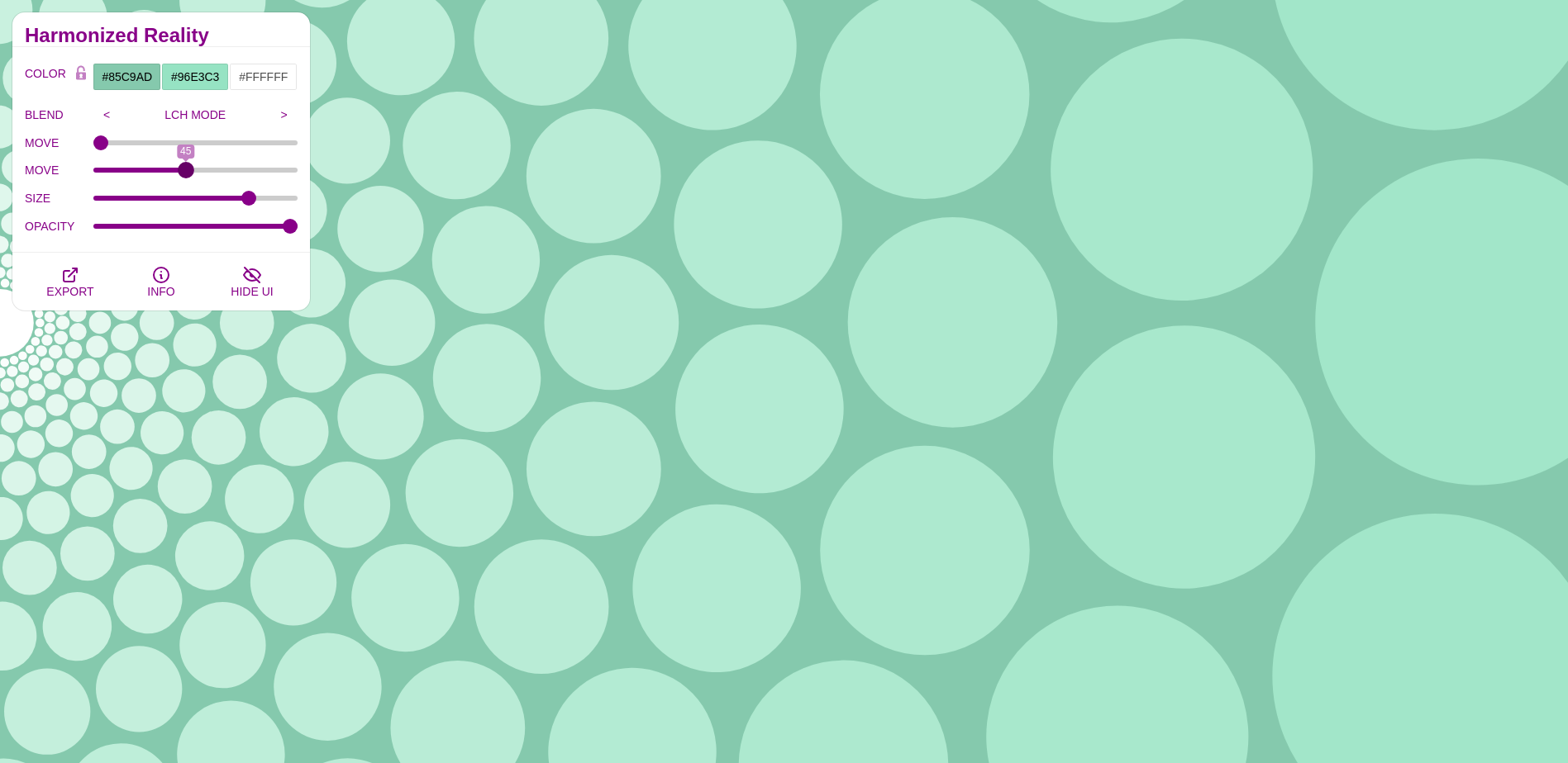
drag, startPoint x: 101, startPoint y: 173, endPoint x: 186, endPoint y: 217, distance: 95.7
type input "45"
click at [186, 174] on input "MOVE" at bounding box center [196, 170] width 205 height 7
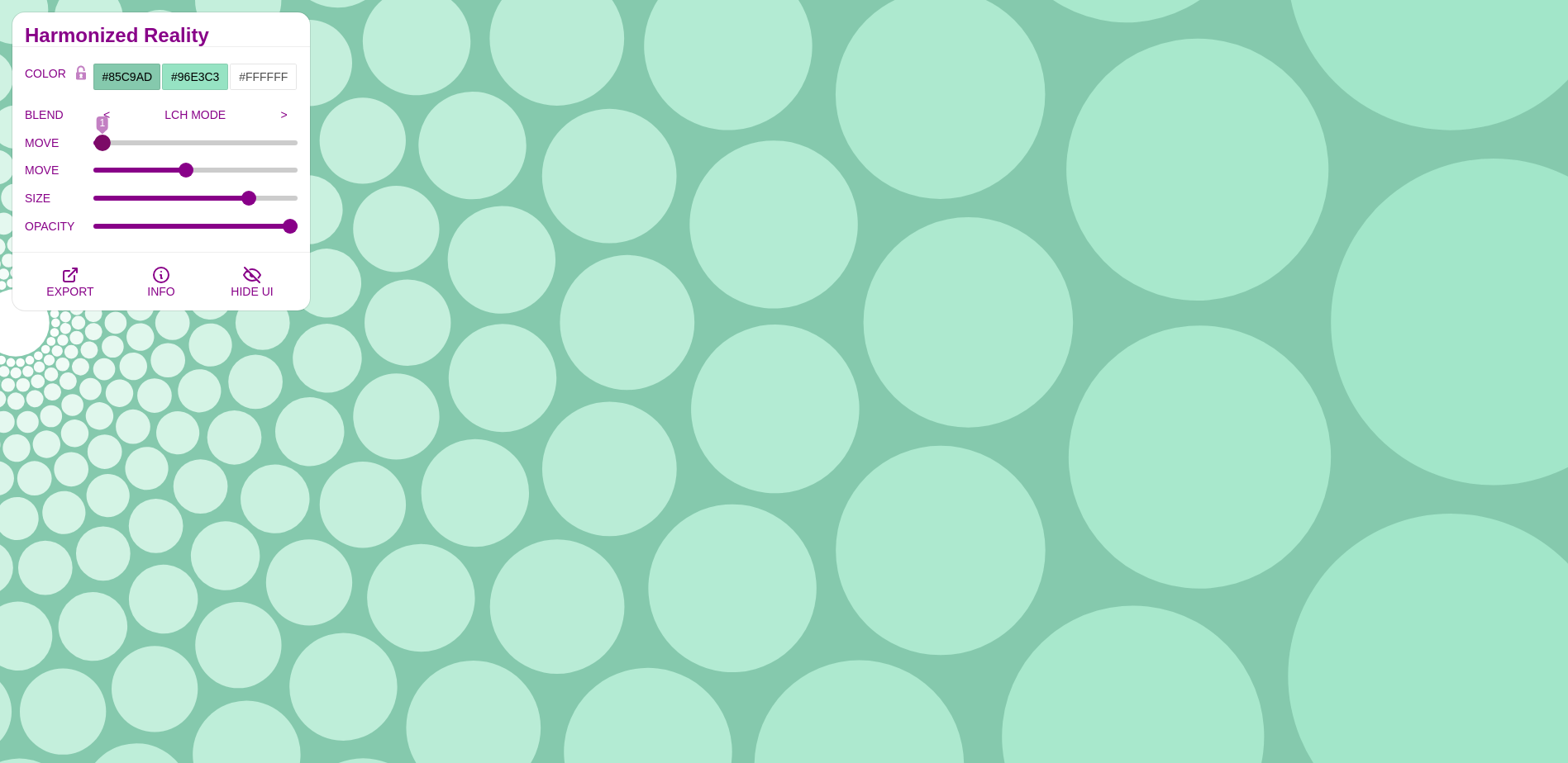
drag, startPoint x: 106, startPoint y: 145, endPoint x: 103, endPoint y: 155, distance: 10.4
type input "1"
click at [103, 146] on input "MOVE" at bounding box center [196, 142] width 205 height 7
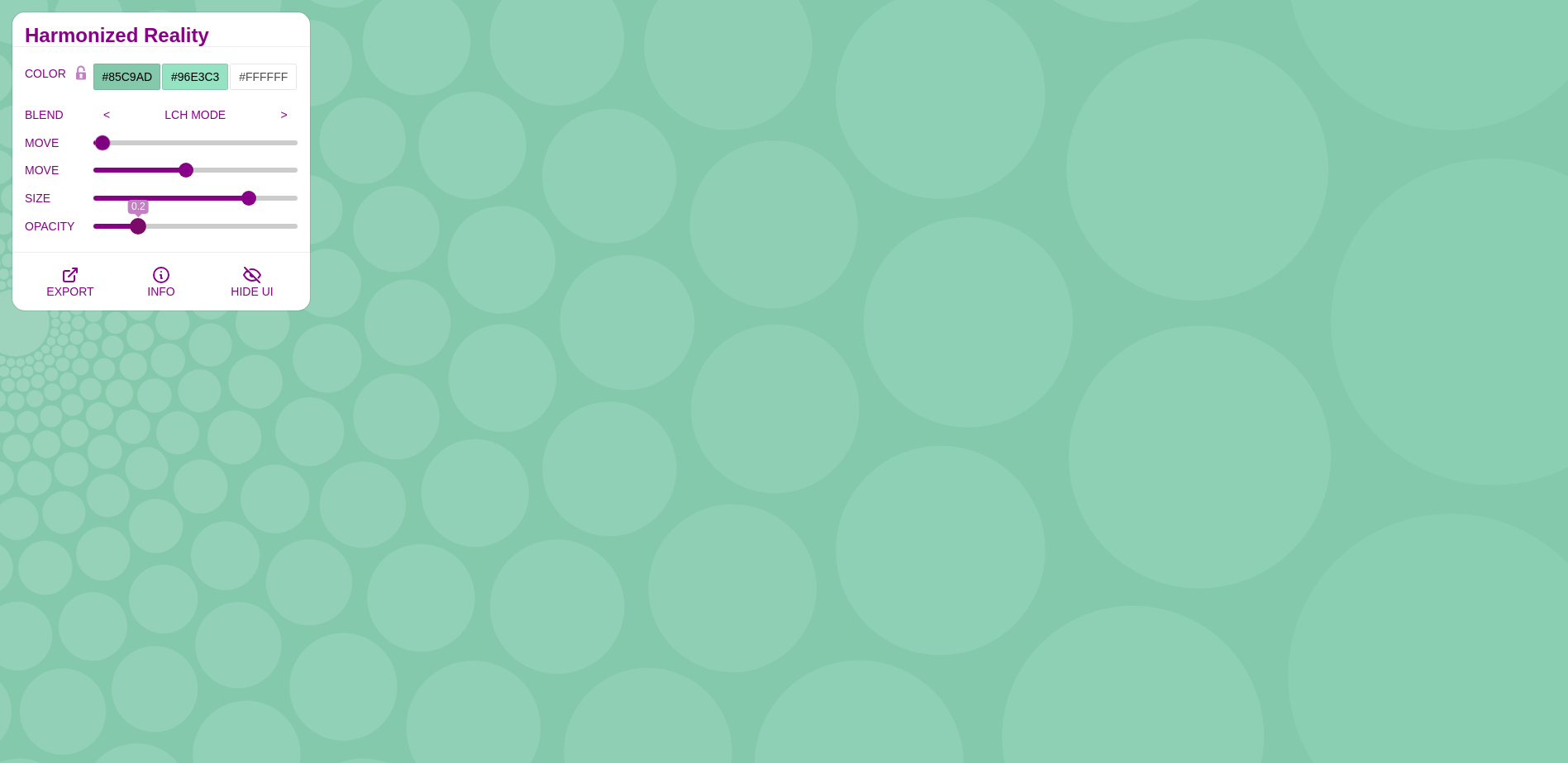
drag, startPoint x: 285, startPoint y: 224, endPoint x: 139, endPoint y: 224, distance: 146.0
type input "0.2"
click at [139, 224] on input "OPACITY" at bounding box center [196, 226] width 205 height 7
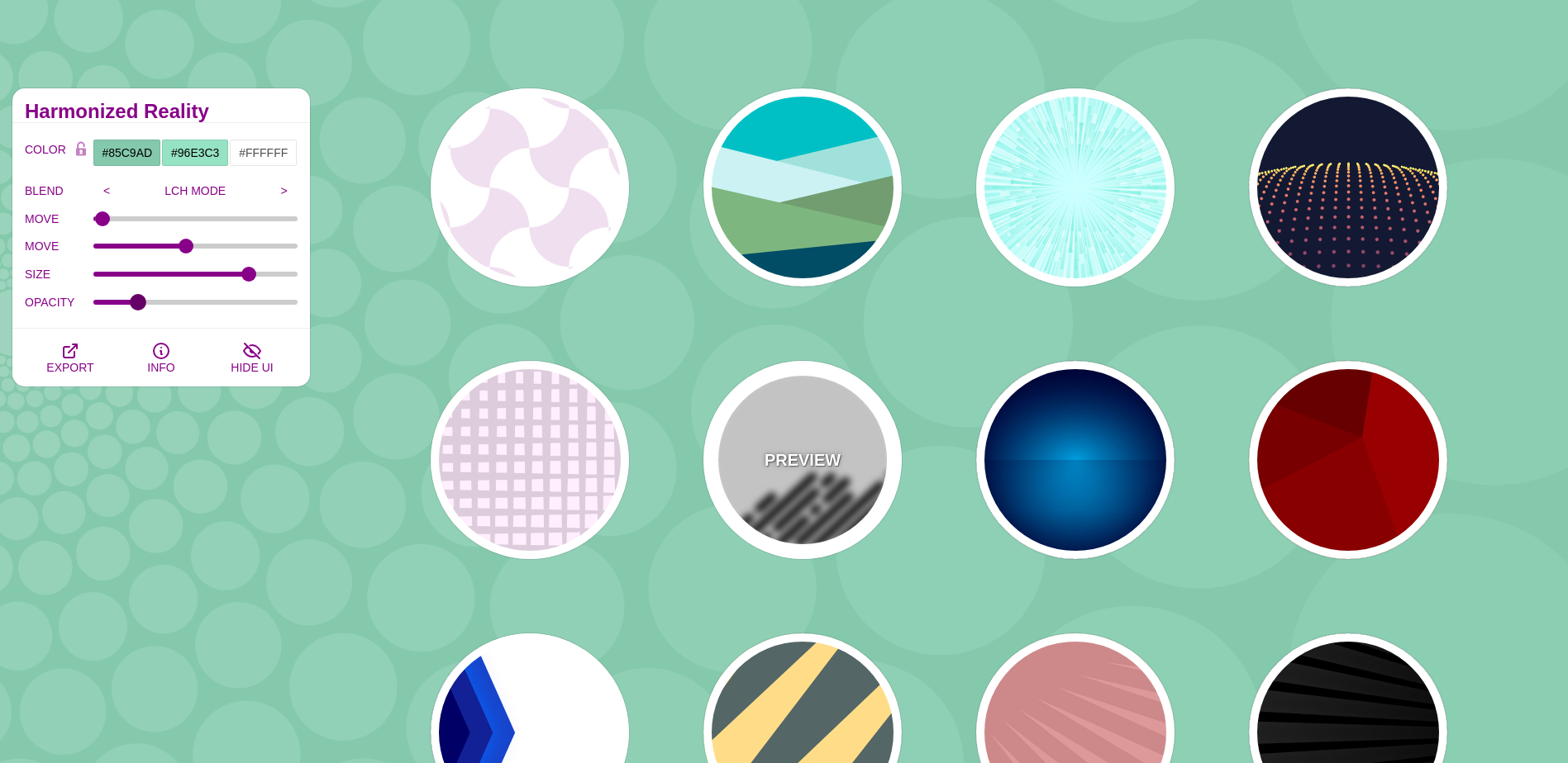
scroll to position [0, 0]
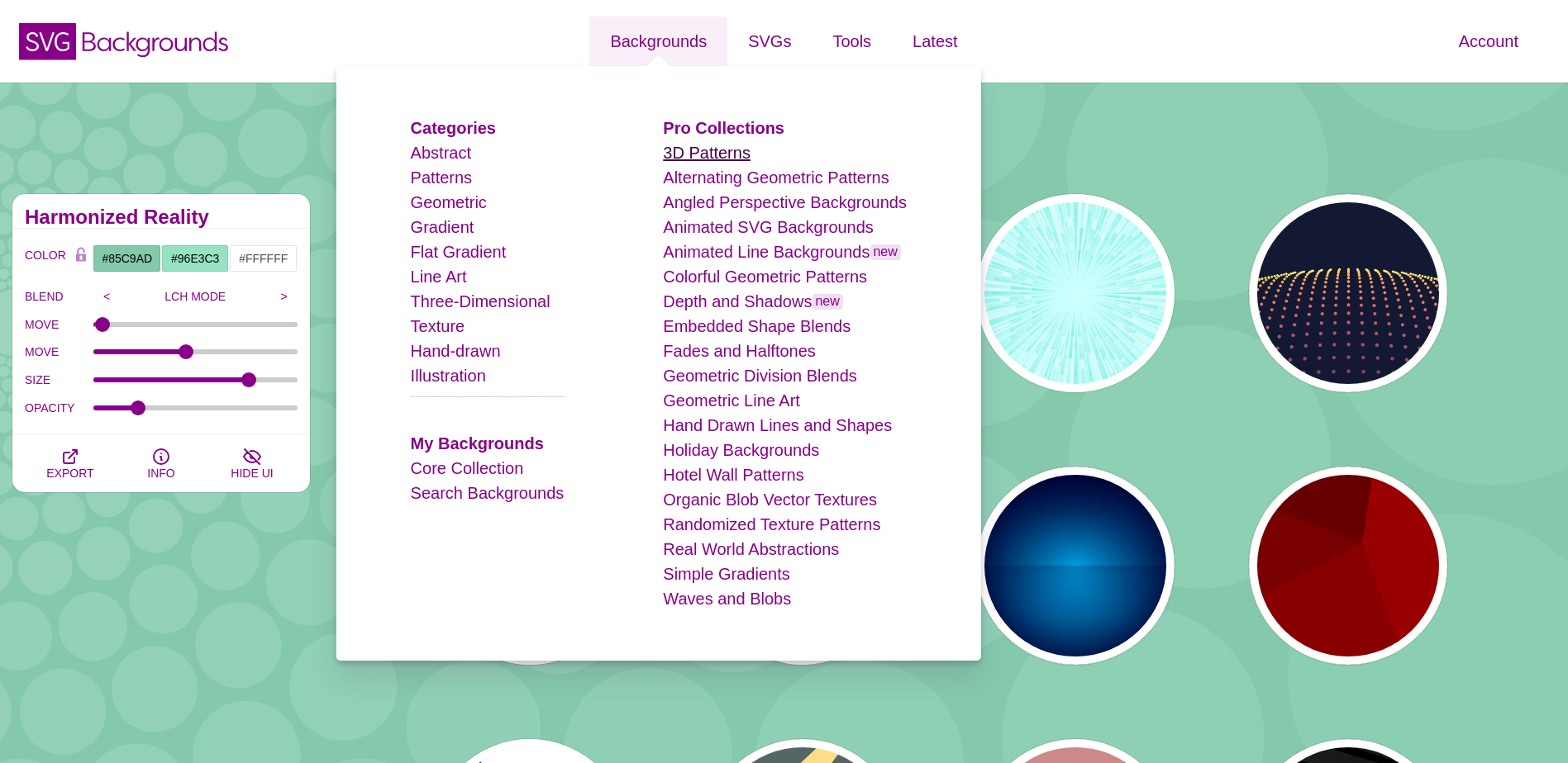
click at [716, 157] on link "3D Patterns" at bounding box center [706, 153] width 88 height 18
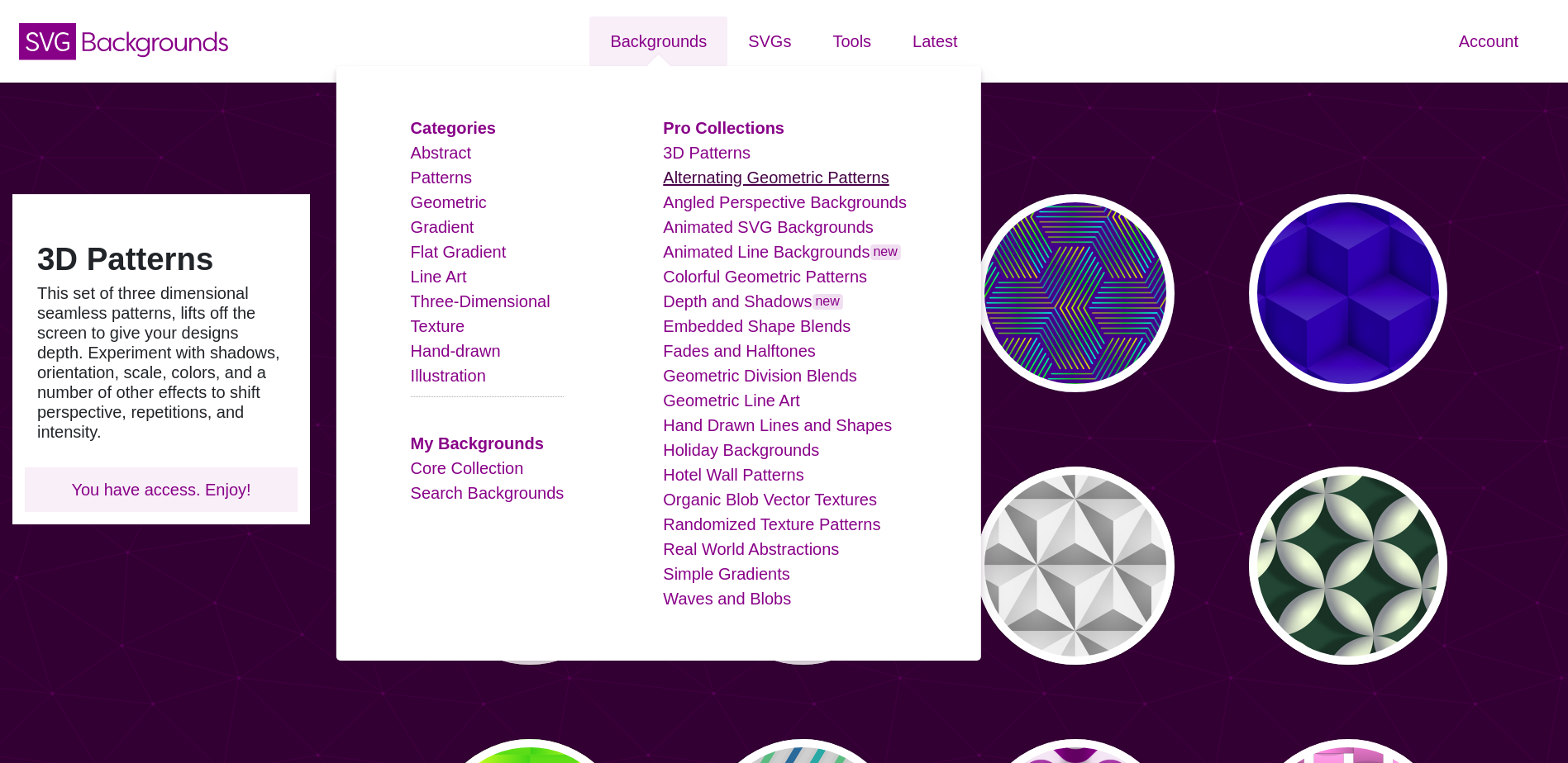
click at [725, 179] on link "Alternating Geometric Patterns" at bounding box center [775, 178] width 226 height 18
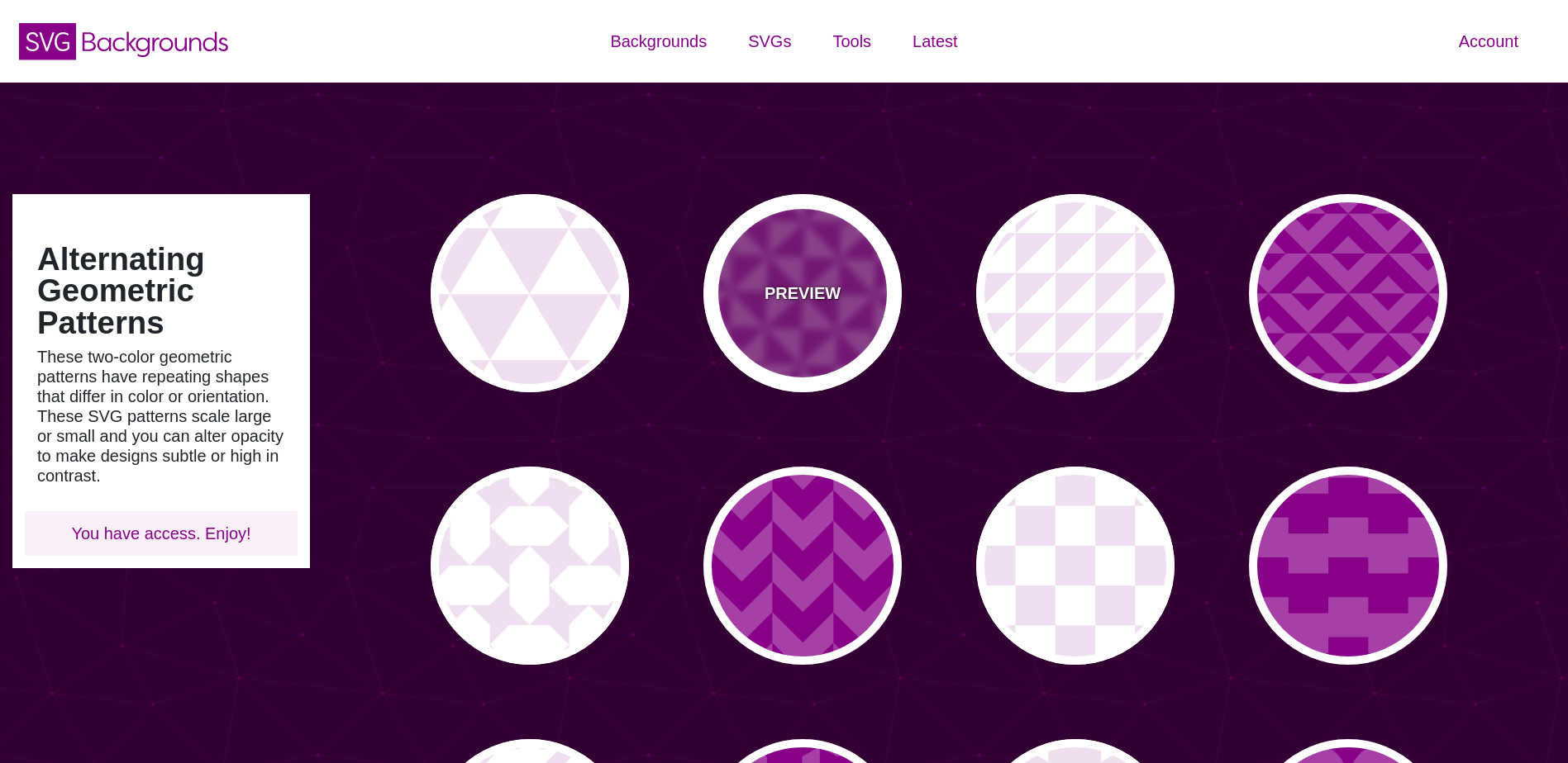
click at [763, 312] on div "PREVIEW" at bounding box center [802, 293] width 198 height 198
type input "#A640A6"
type input "#880088"
type input "0"
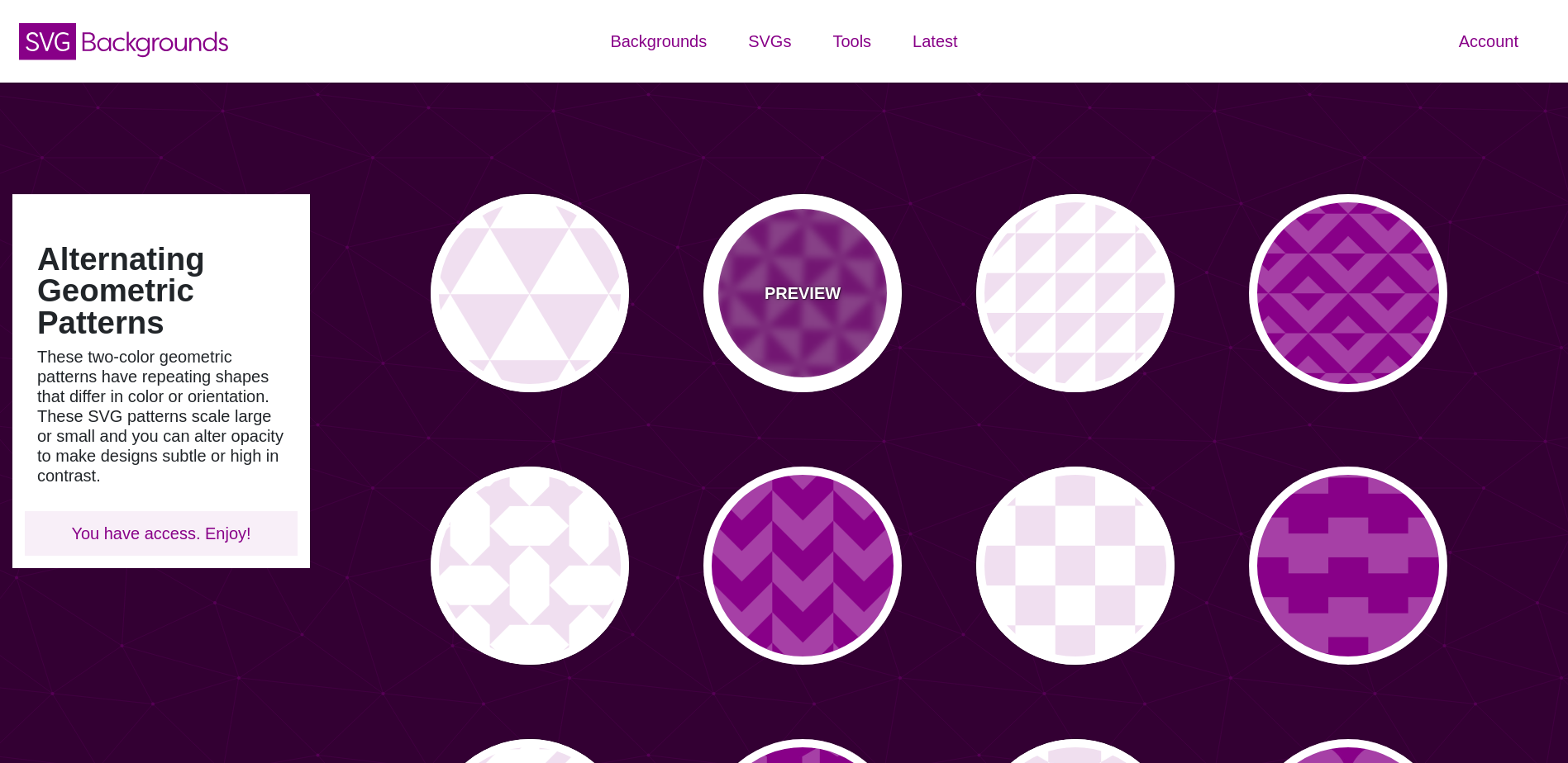
type input "0.2"
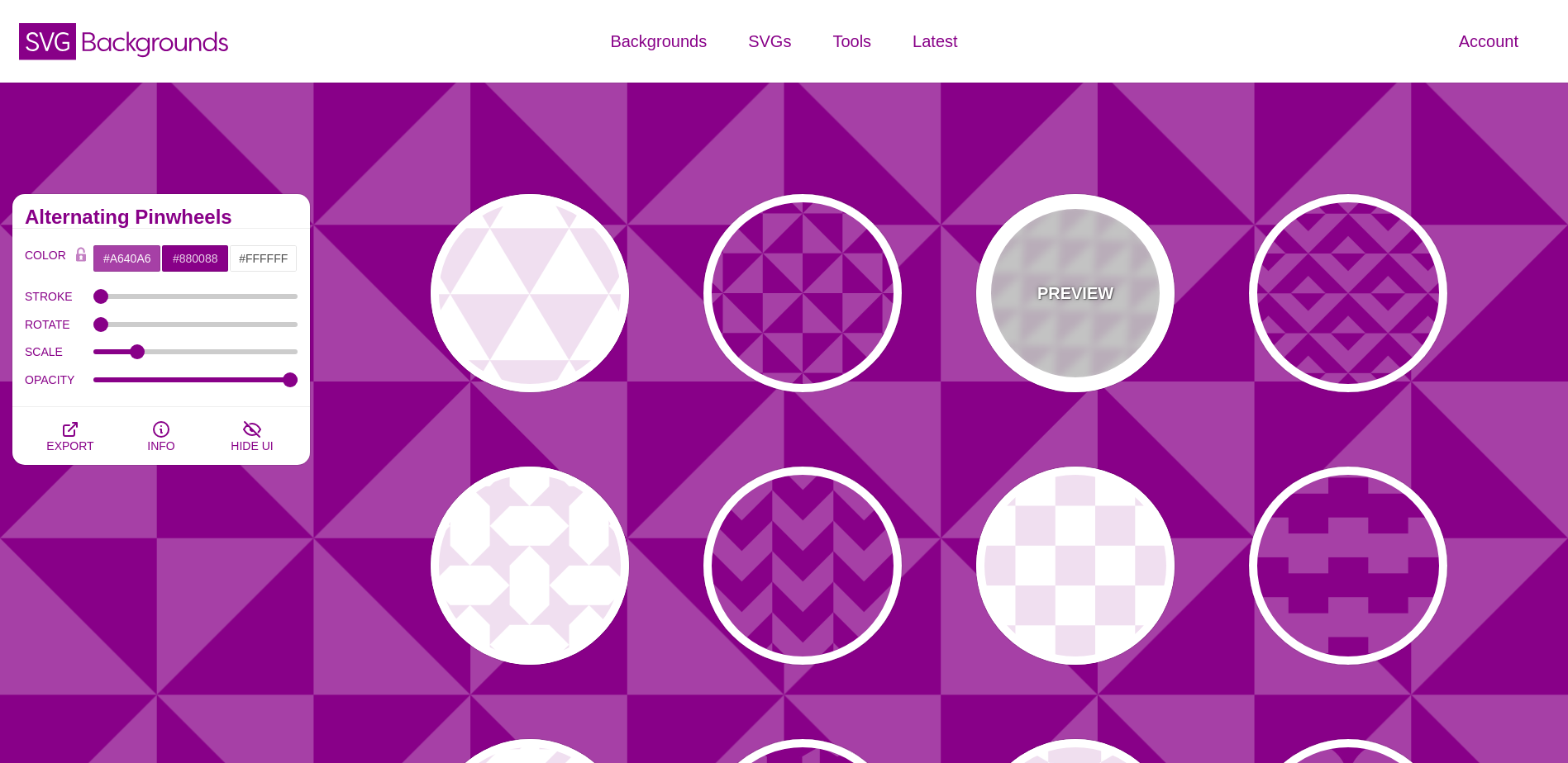
click at [1037, 335] on div "PREVIEW" at bounding box center [1075, 293] width 198 height 198
type input "#FFFFFF"
type input "#F0DFF0"
type input "#880088"
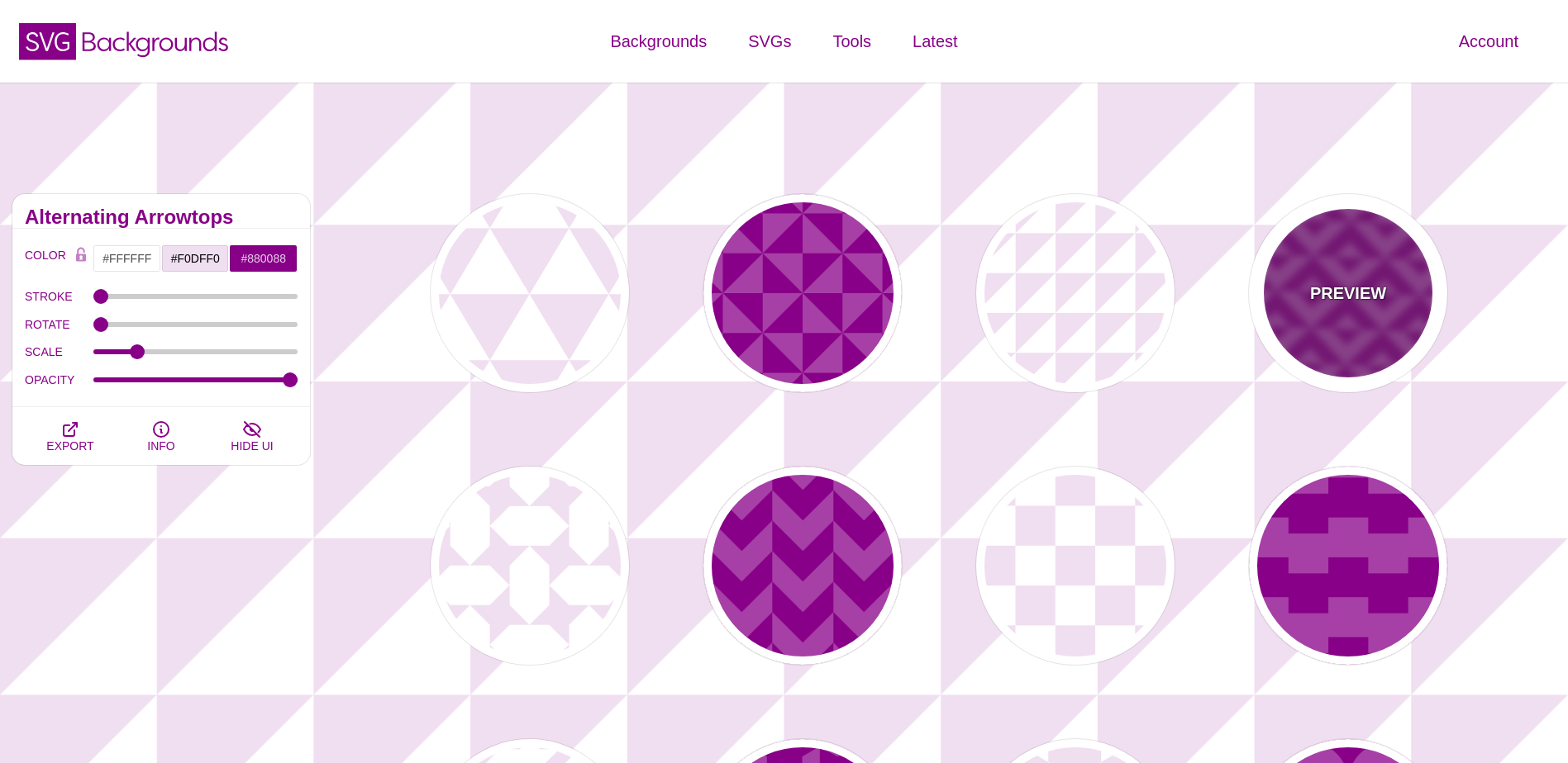
click at [1384, 323] on div "PREVIEW" at bounding box center [1348, 293] width 198 height 198
type input "#A640A6"
type input "#880088"
type input "#FFFFFF"
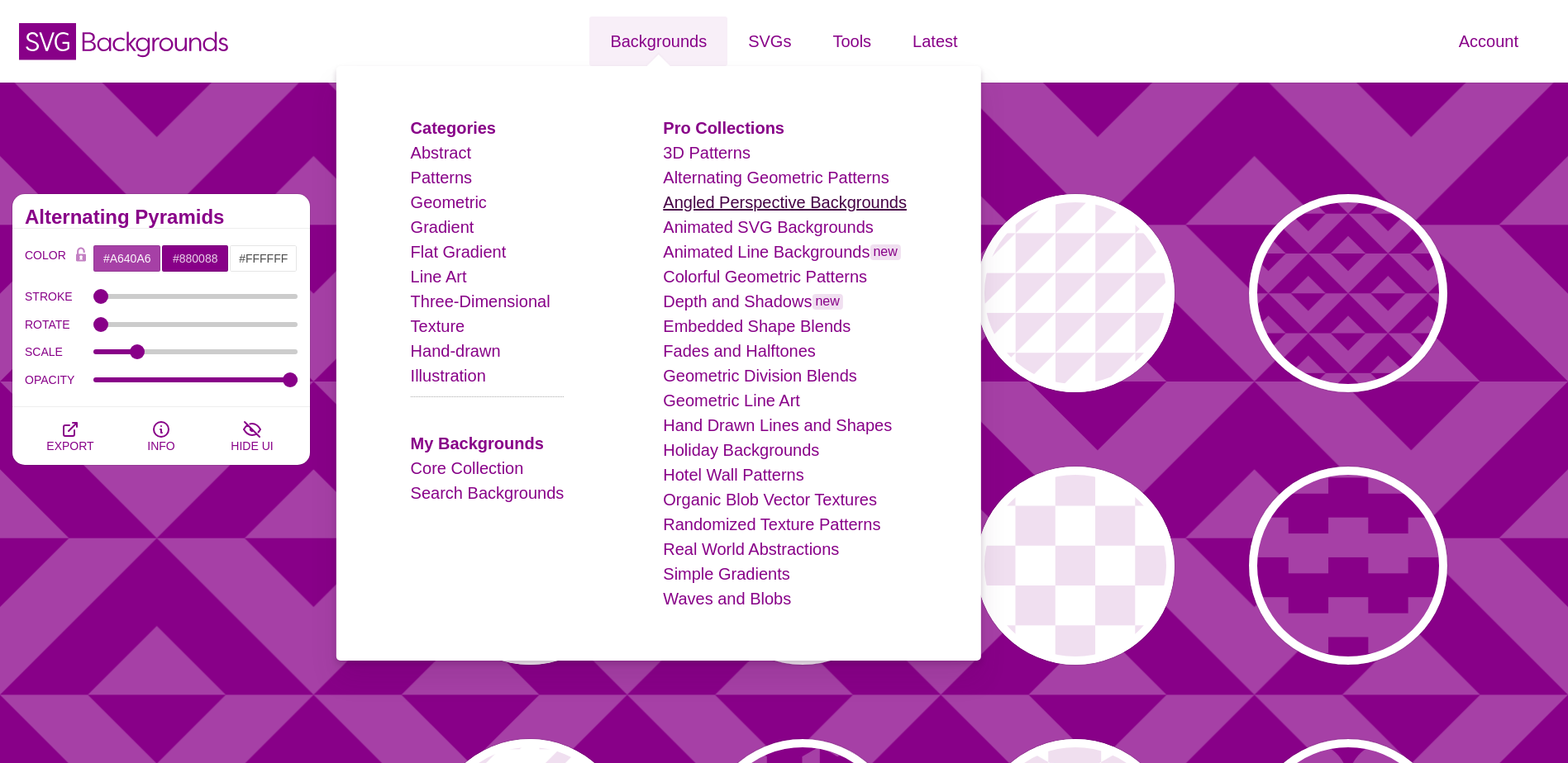
click at [718, 210] on link "Angled Perspective Backgrounds" at bounding box center [784, 202] width 244 height 18
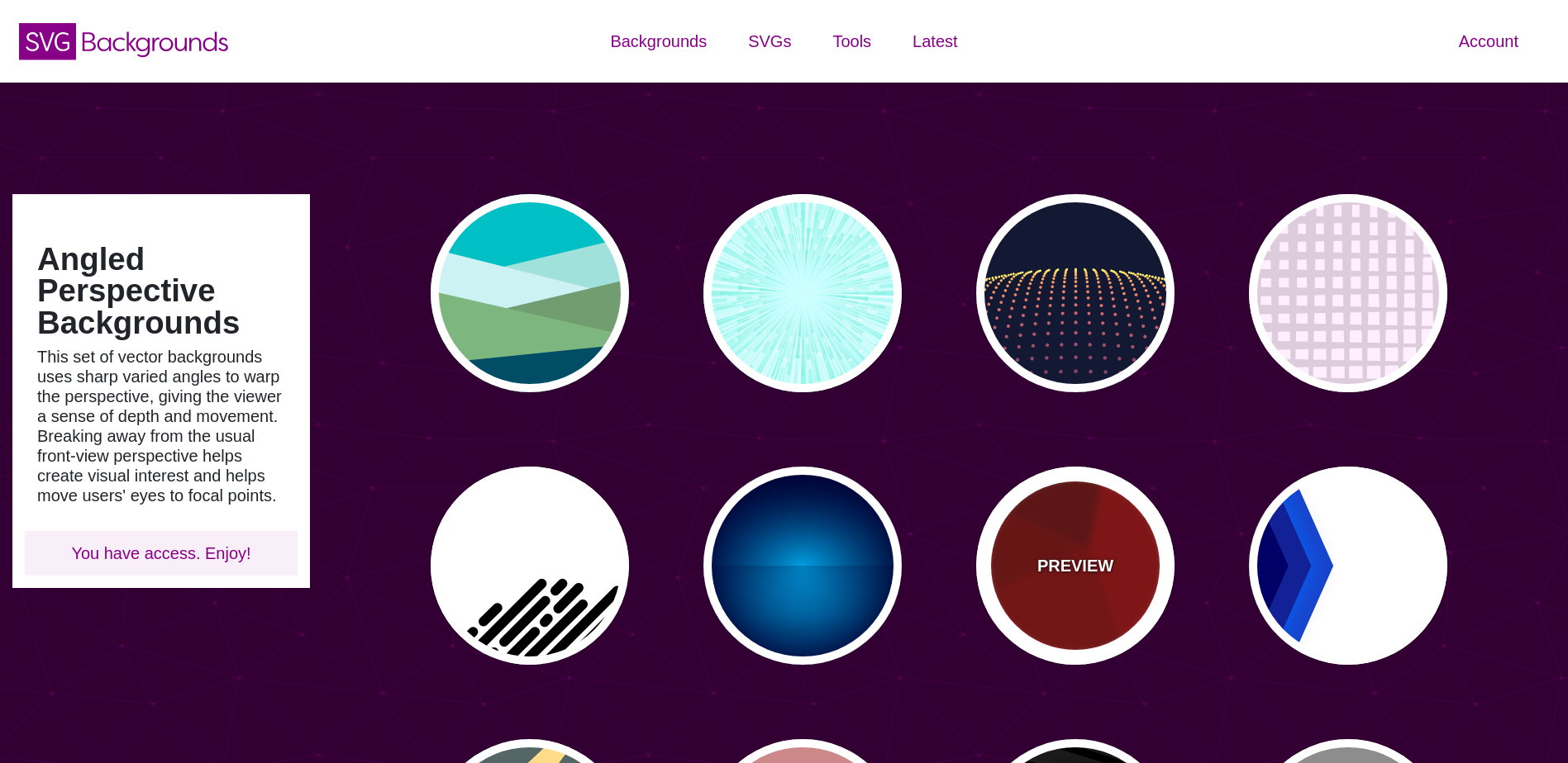
click at [1059, 624] on div "PREVIEW" at bounding box center [1075, 566] width 198 height 198
type input "#990000"
type input "#660000"
type input "#770000"
type input "#880000"
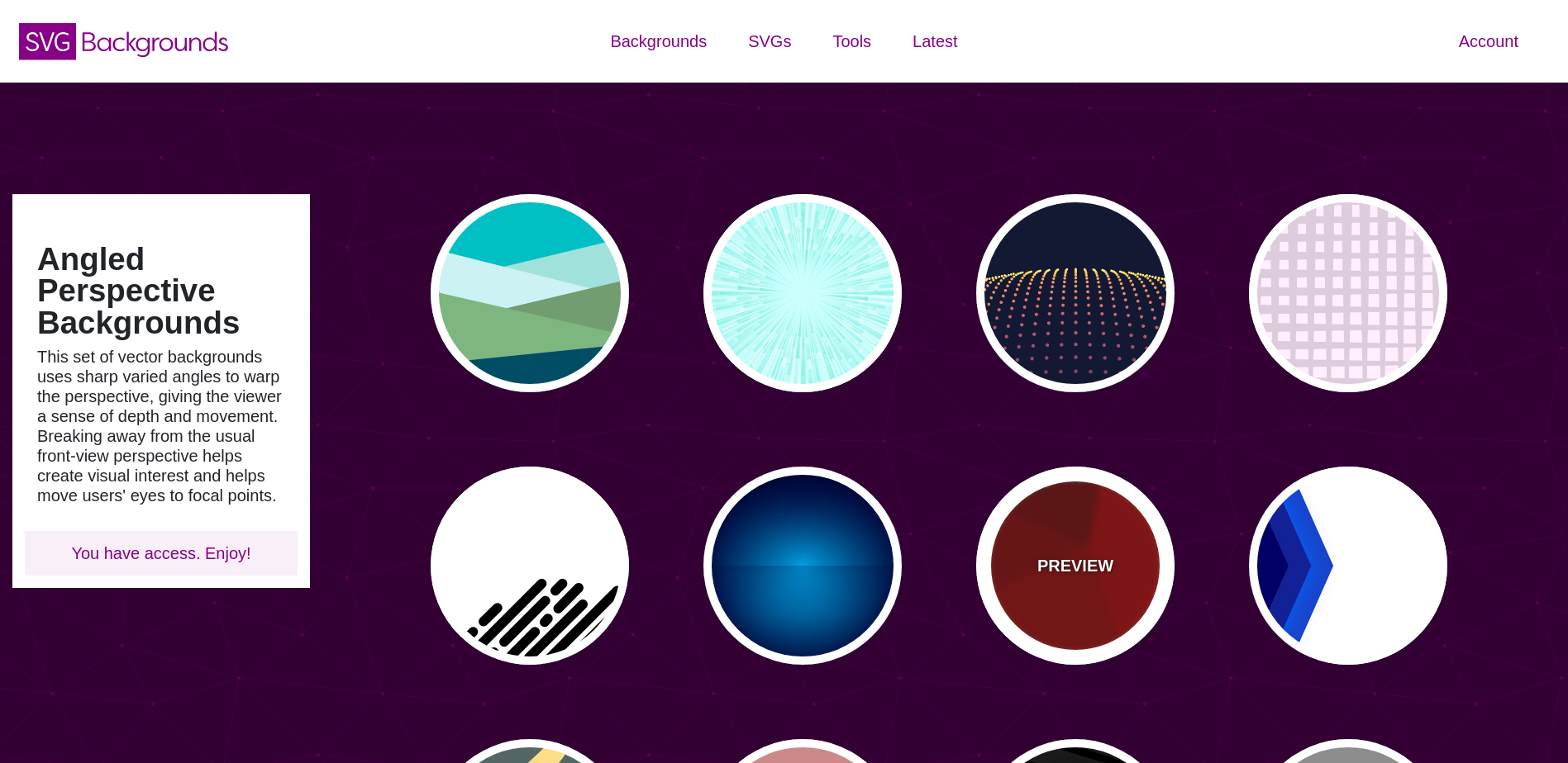
type input "0"
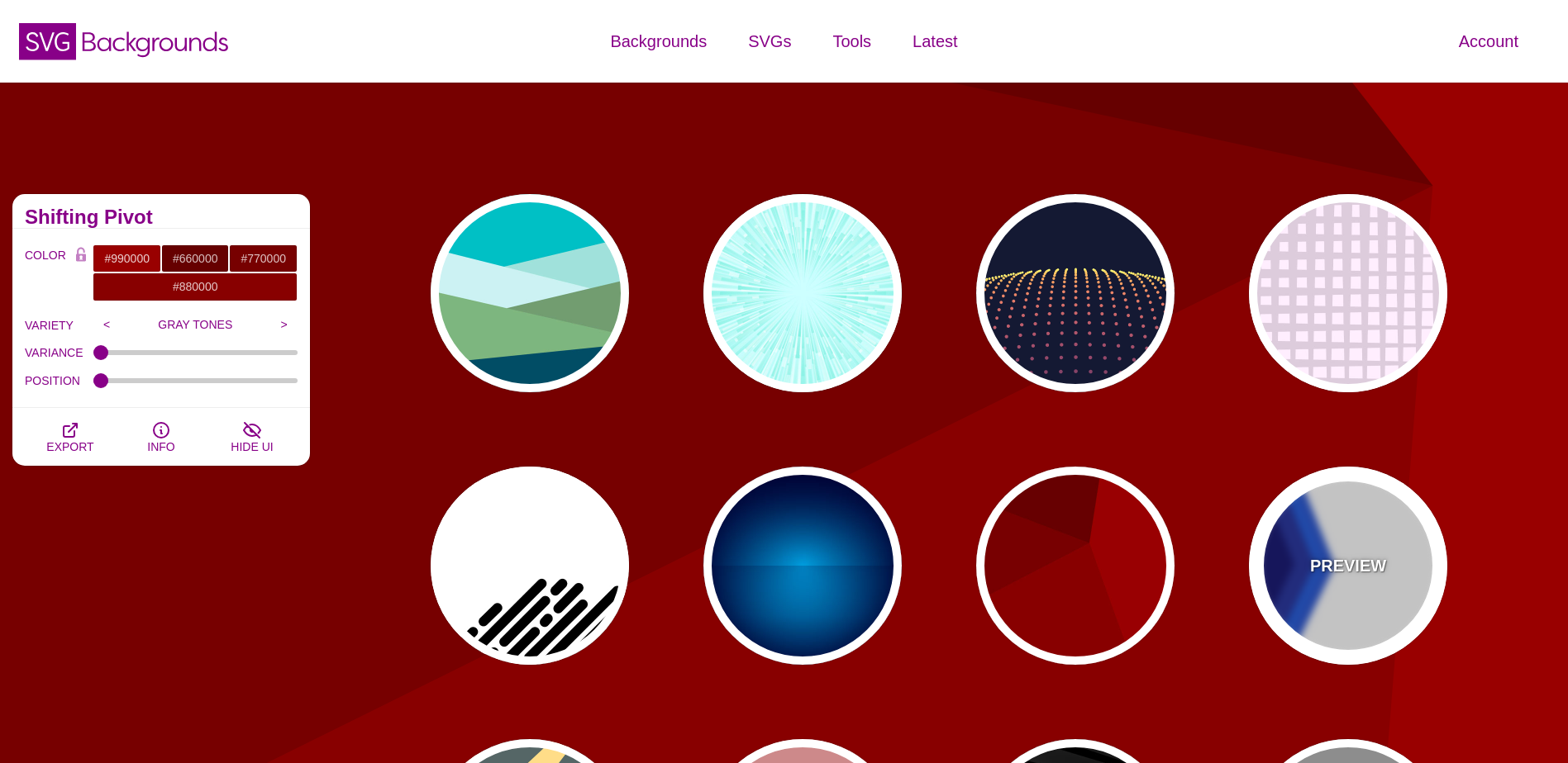
click at [1389, 567] on div "PREVIEW" at bounding box center [1348, 566] width 198 height 198
type input "#FFFFFF"
type input "#000066"
type input "#0066FF"
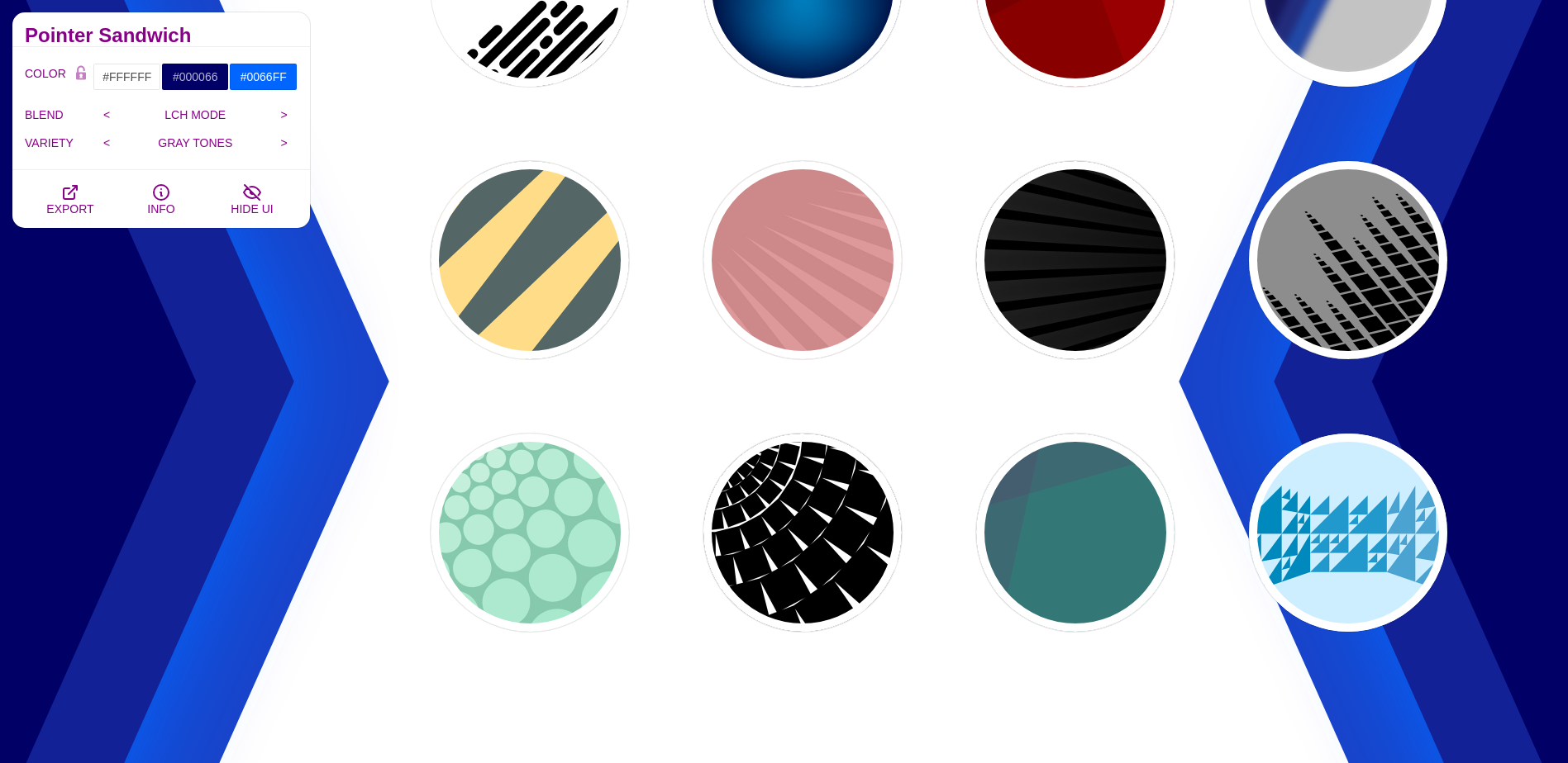
scroll to position [826, 0]
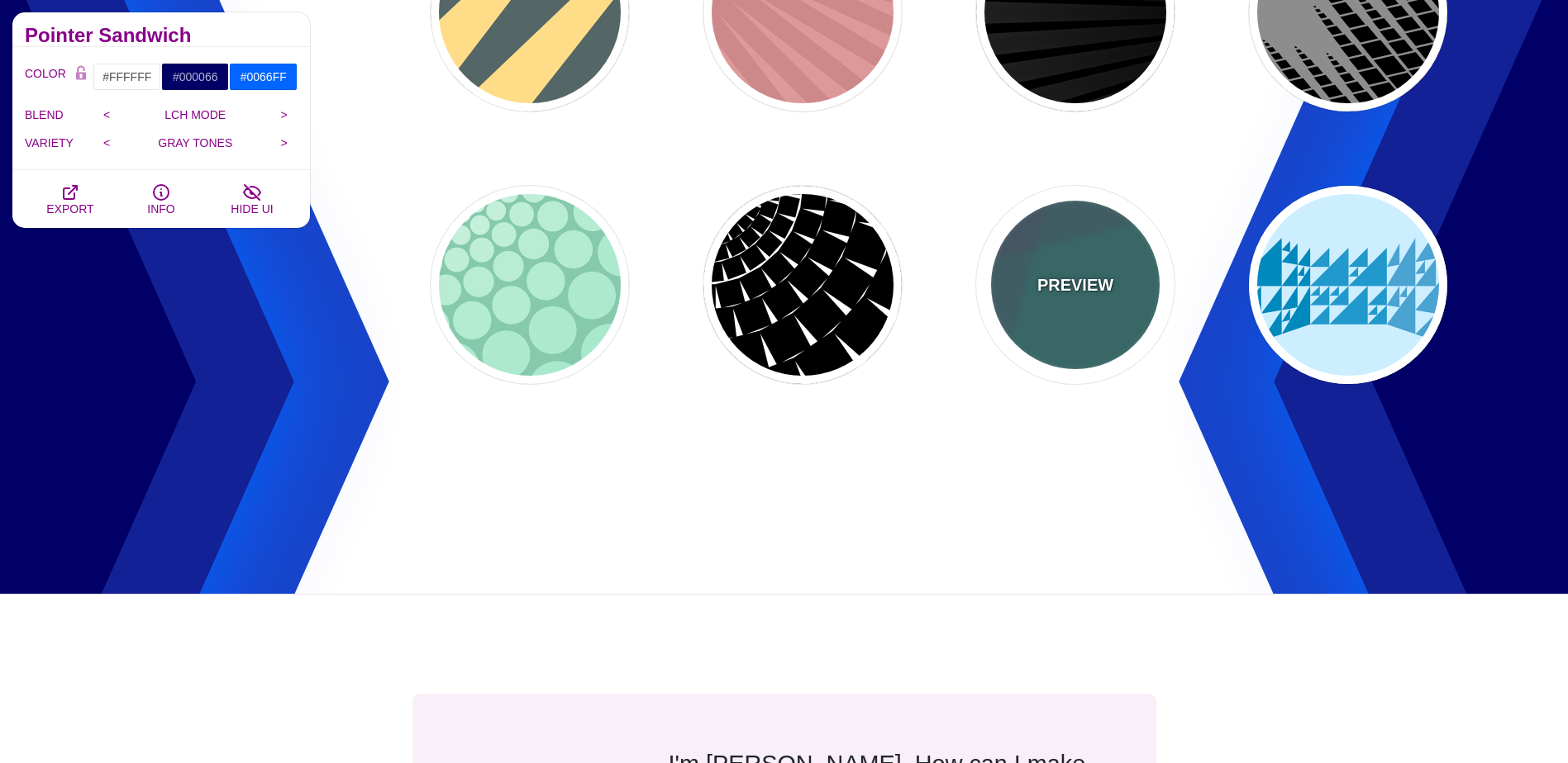
click at [1037, 329] on div "PREVIEW" at bounding box center [1075, 284] width 198 height 198
type input "#337777"
type input "#663366"
type input "#55CC77"
type input "0.2"
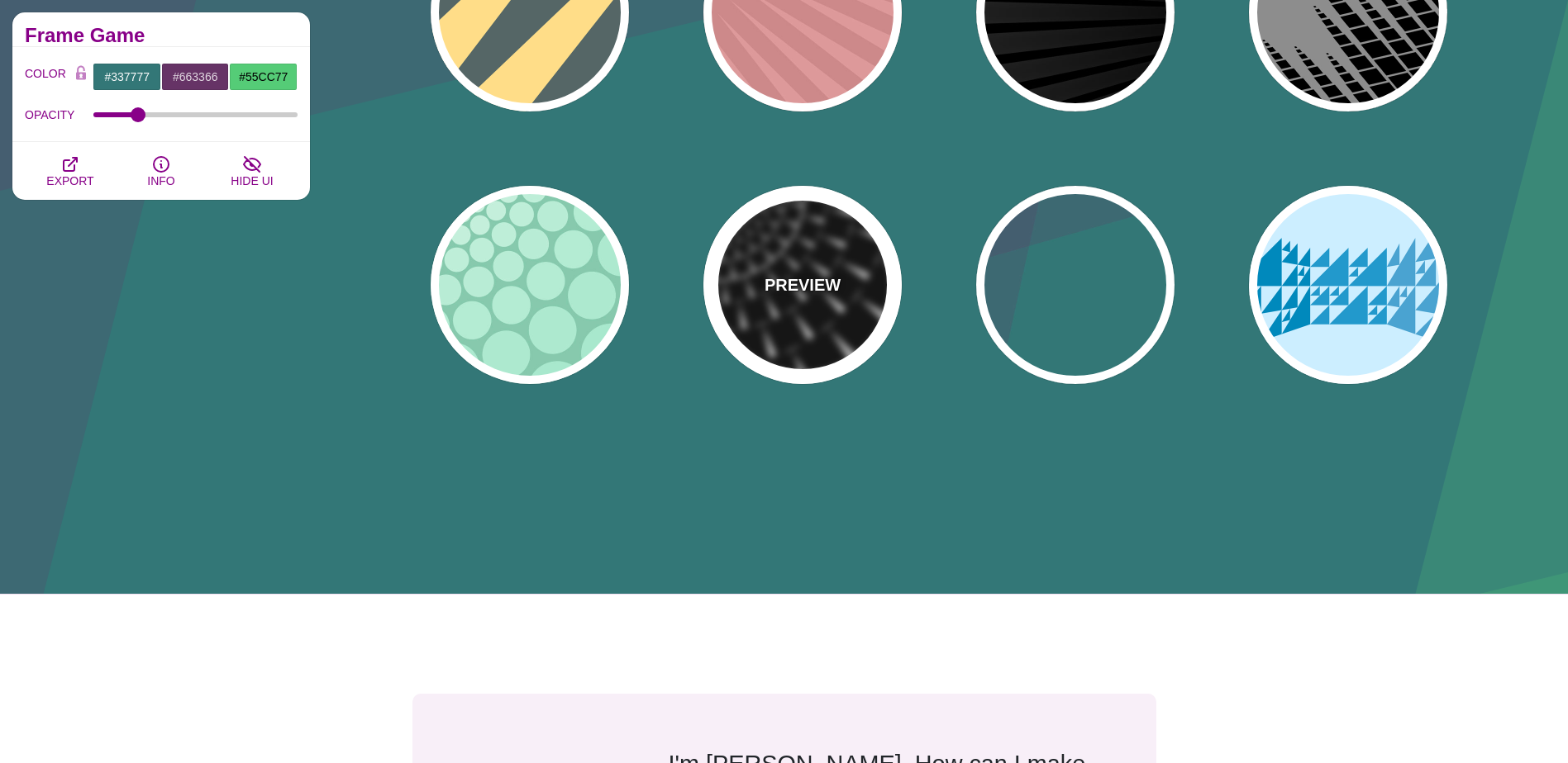
click at [814, 354] on div "PREVIEW" at bounding box center [802, 284] width 198 height 198
type input "#FFFFFF"
type input "#000000"
type input "0"
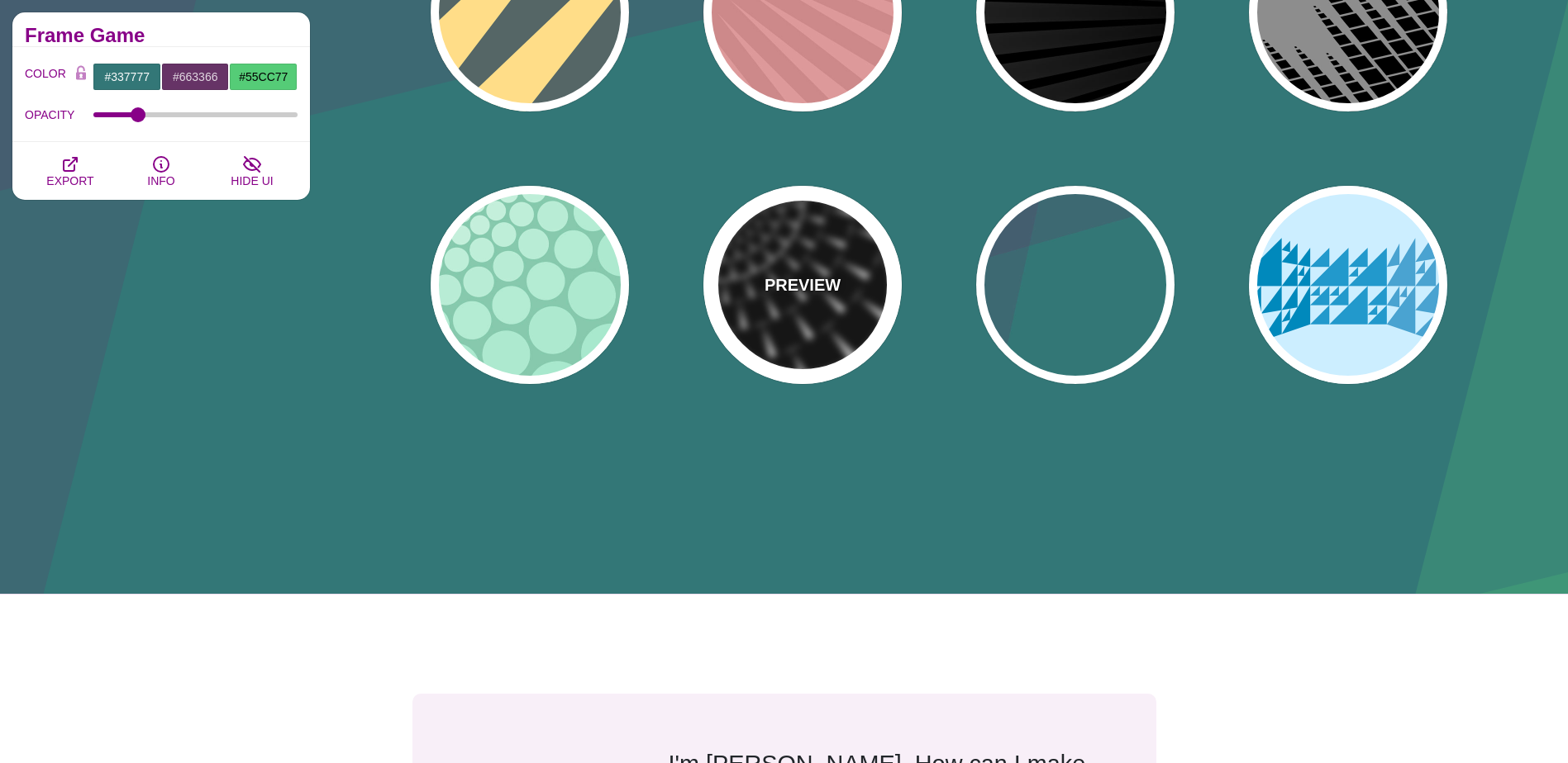
type input "100"
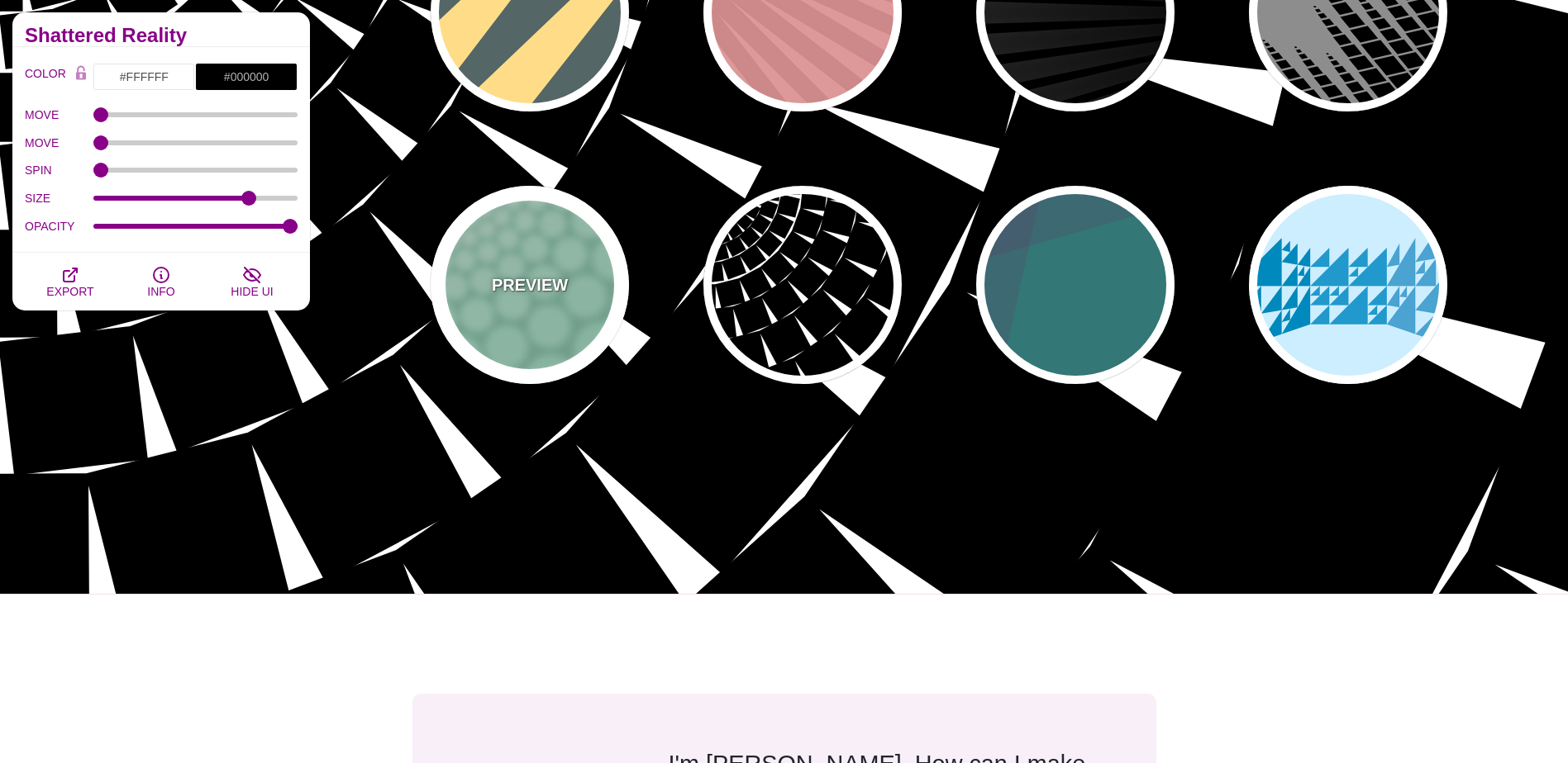
click at [578, 313] on div "PREVIEW" at bounding box center [529, 284] width 198 height 198
type input "#85C9AD"
type input "#96E3C3"
type input "#FFFFFF"
type input "100"
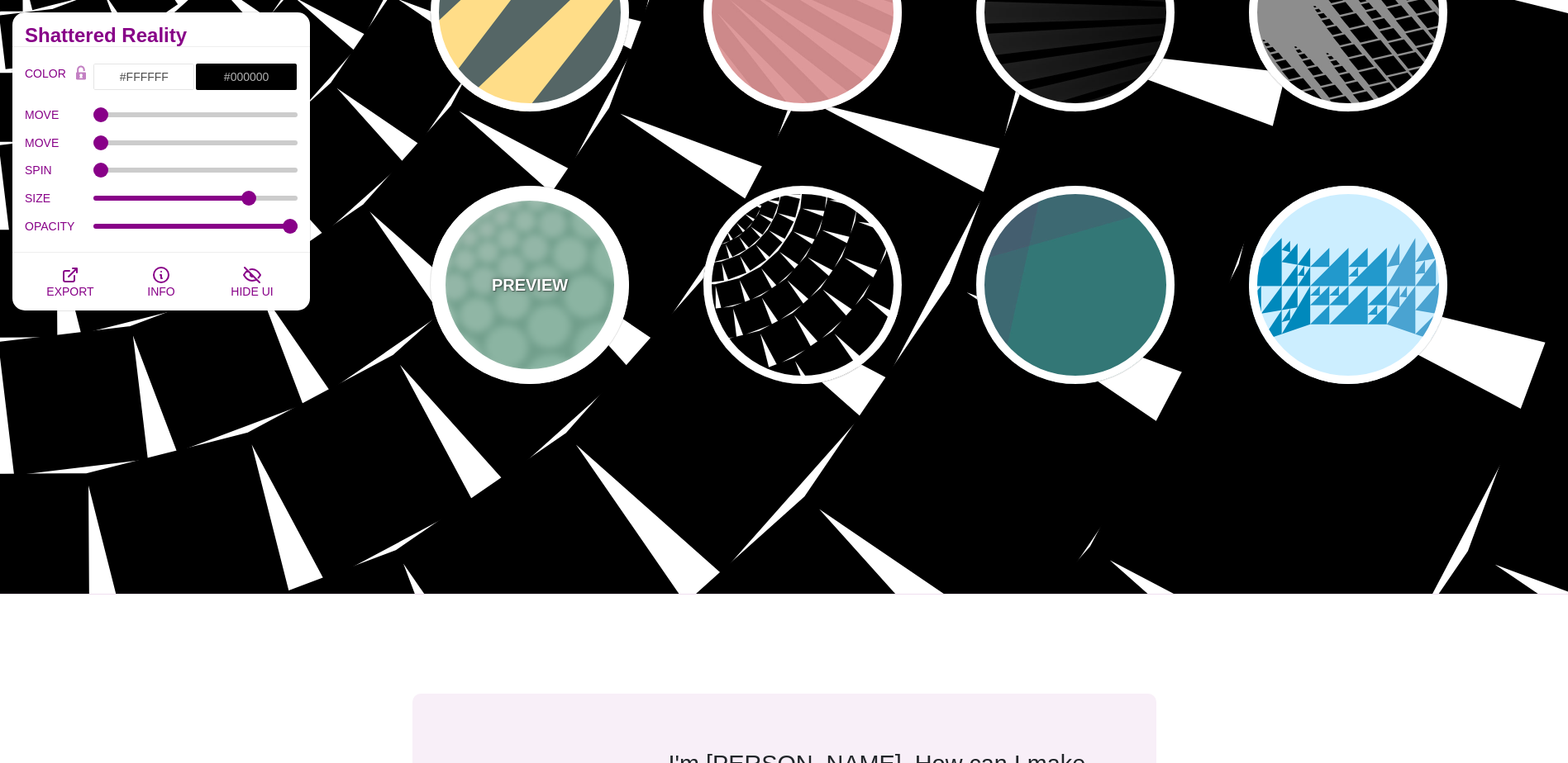
type input "1"
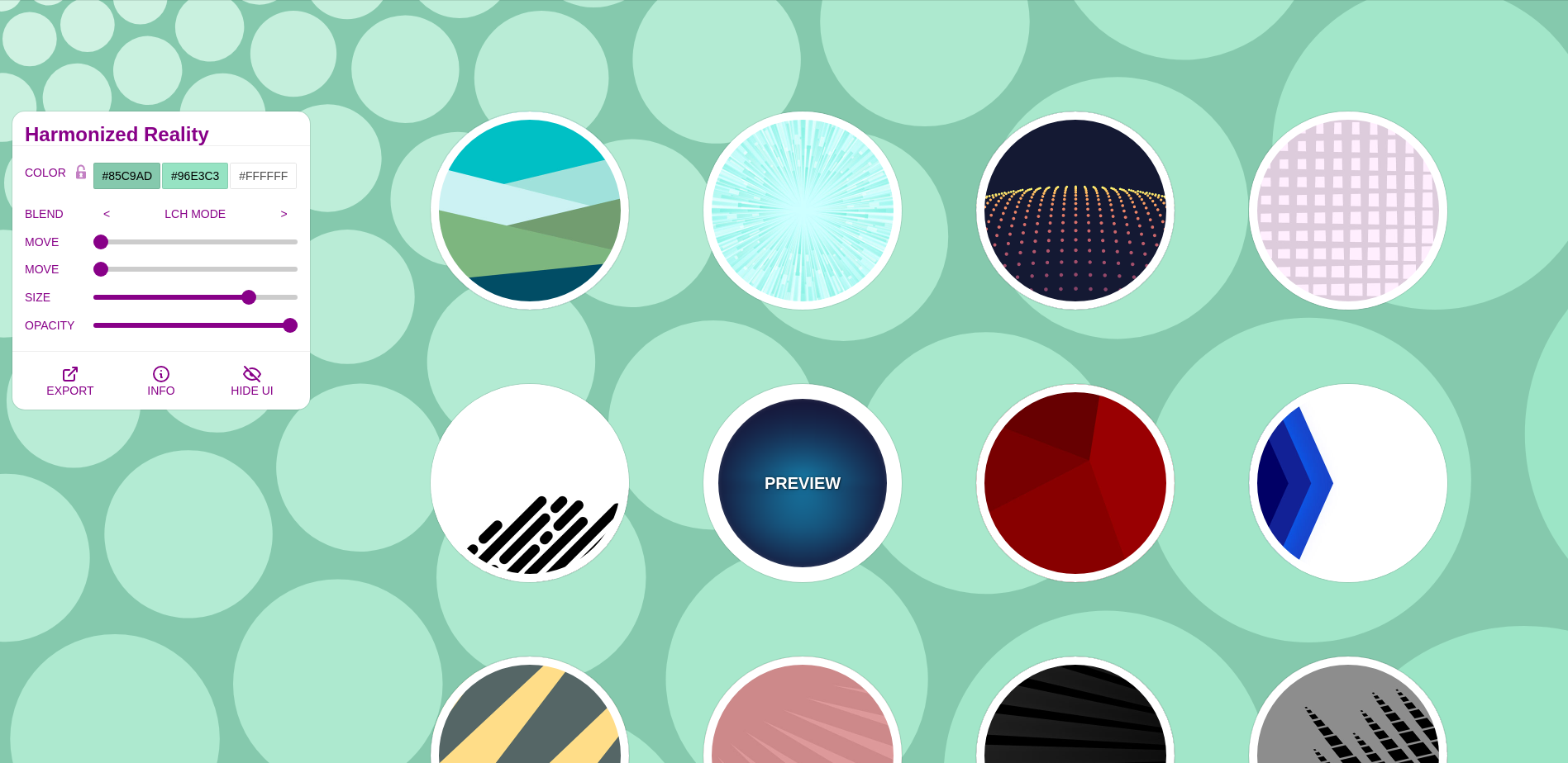
scroll to position [0, 0]
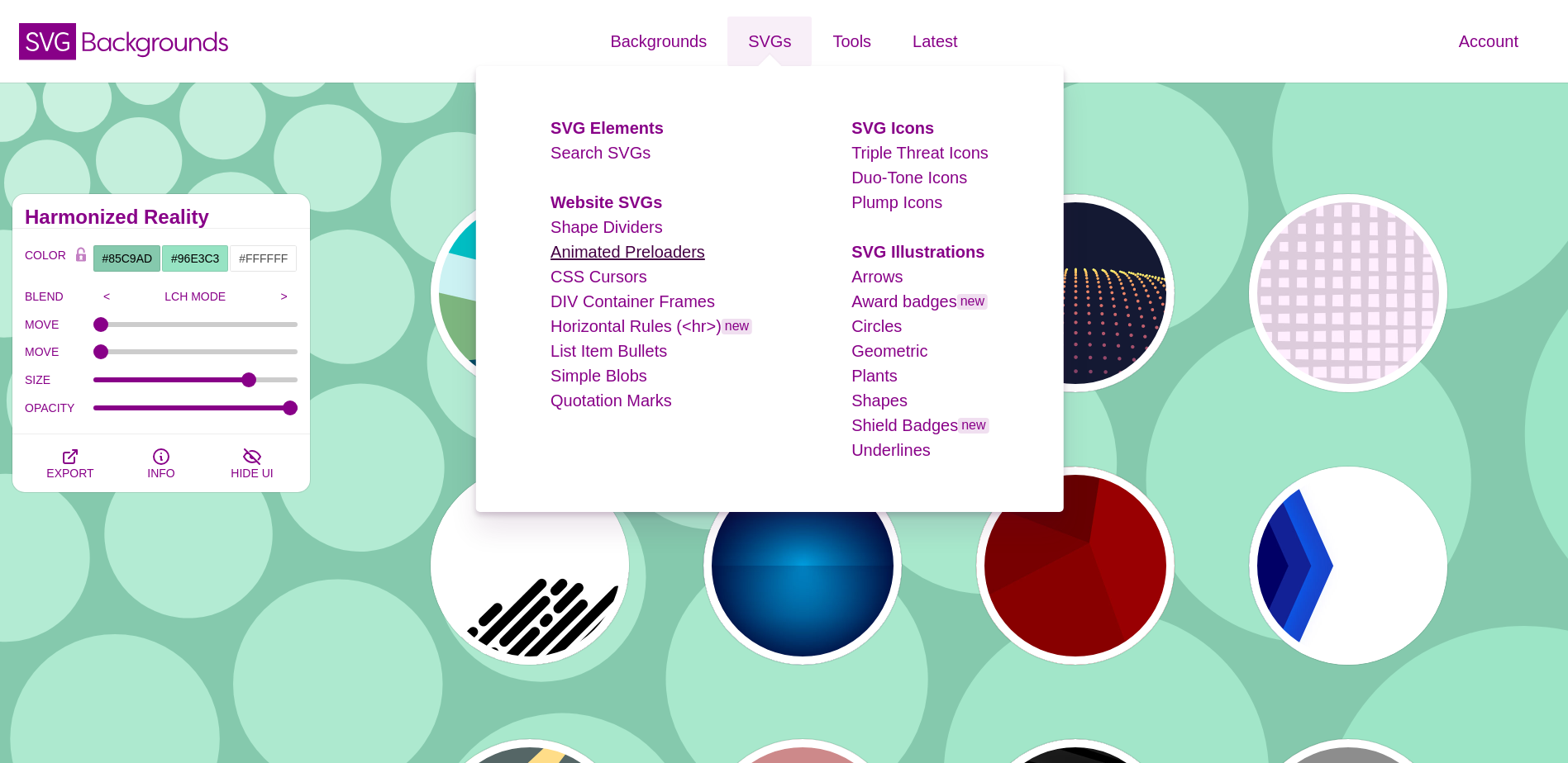
click at [576, 252] on link "Animated Preloaders" at bounding box center [627, 252] width 155 height 18
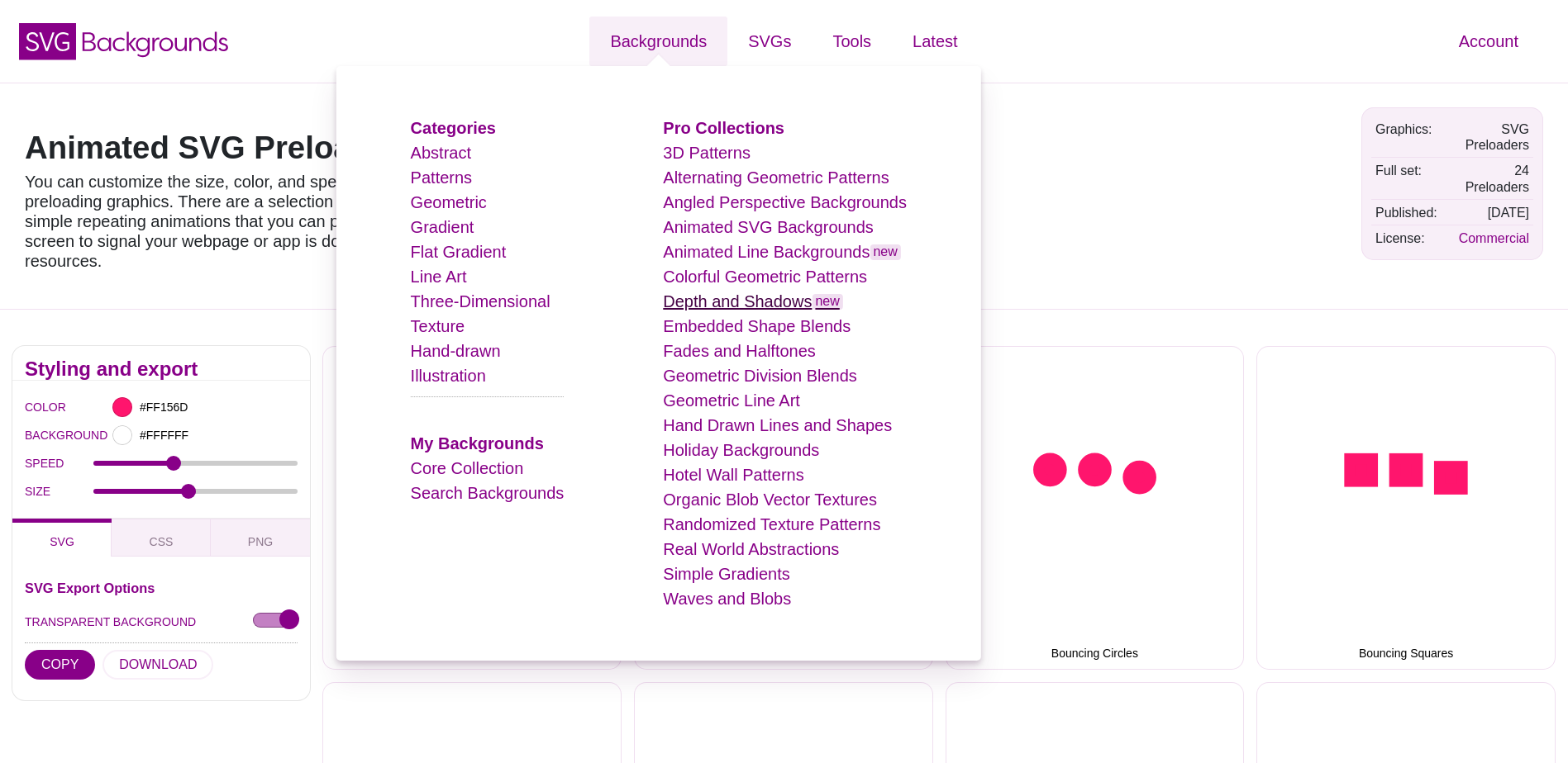
click at [732, 302] on link "Depth and Shadows new" at bounding box center [752, 301] width 180 height 18
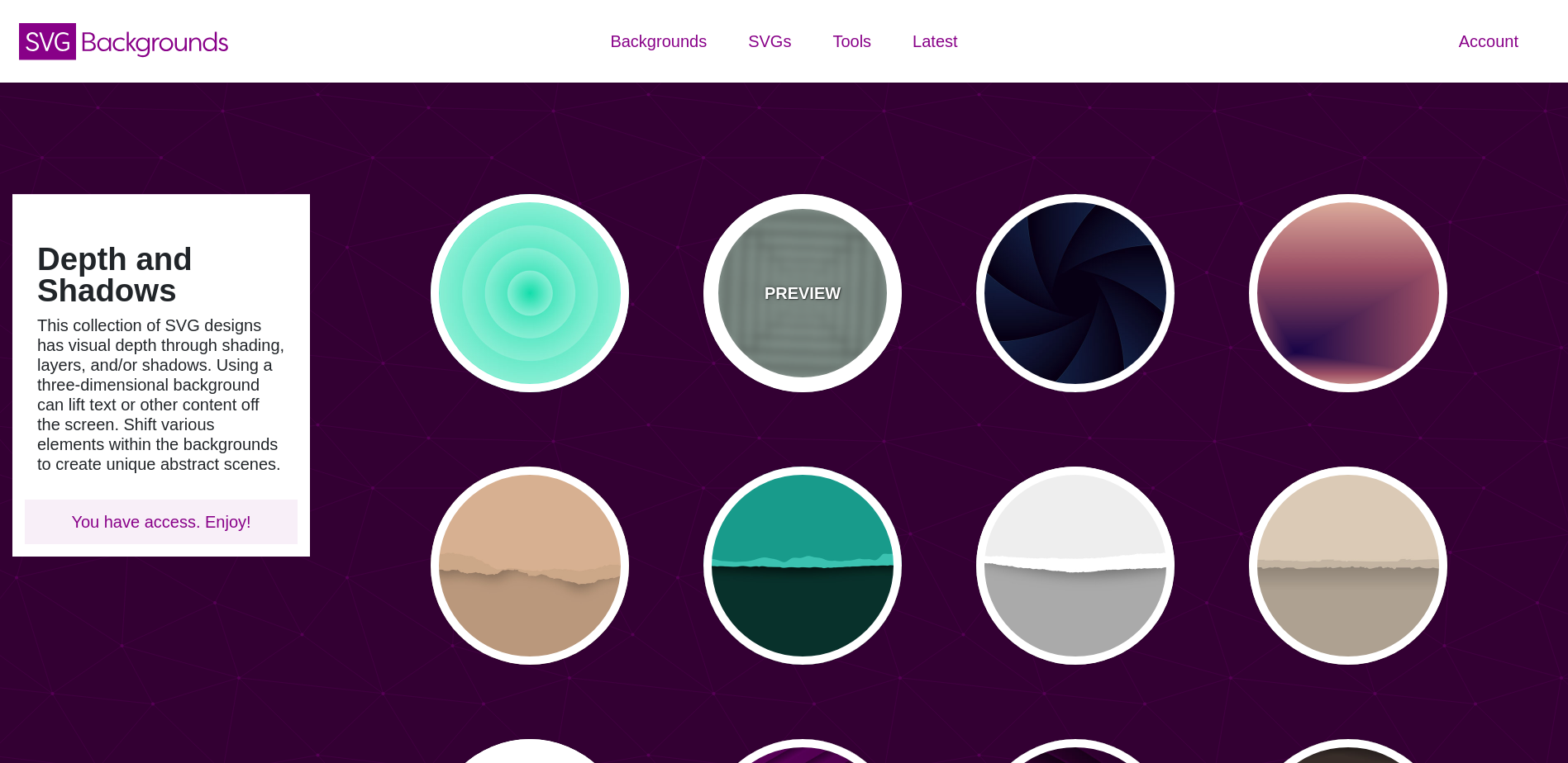
click at [796, 332] on div "PREVIEW" at bounding box center [802, 293] width 198 height 198
type input "#ABC3B9"
type input "0"
type input "0.5"
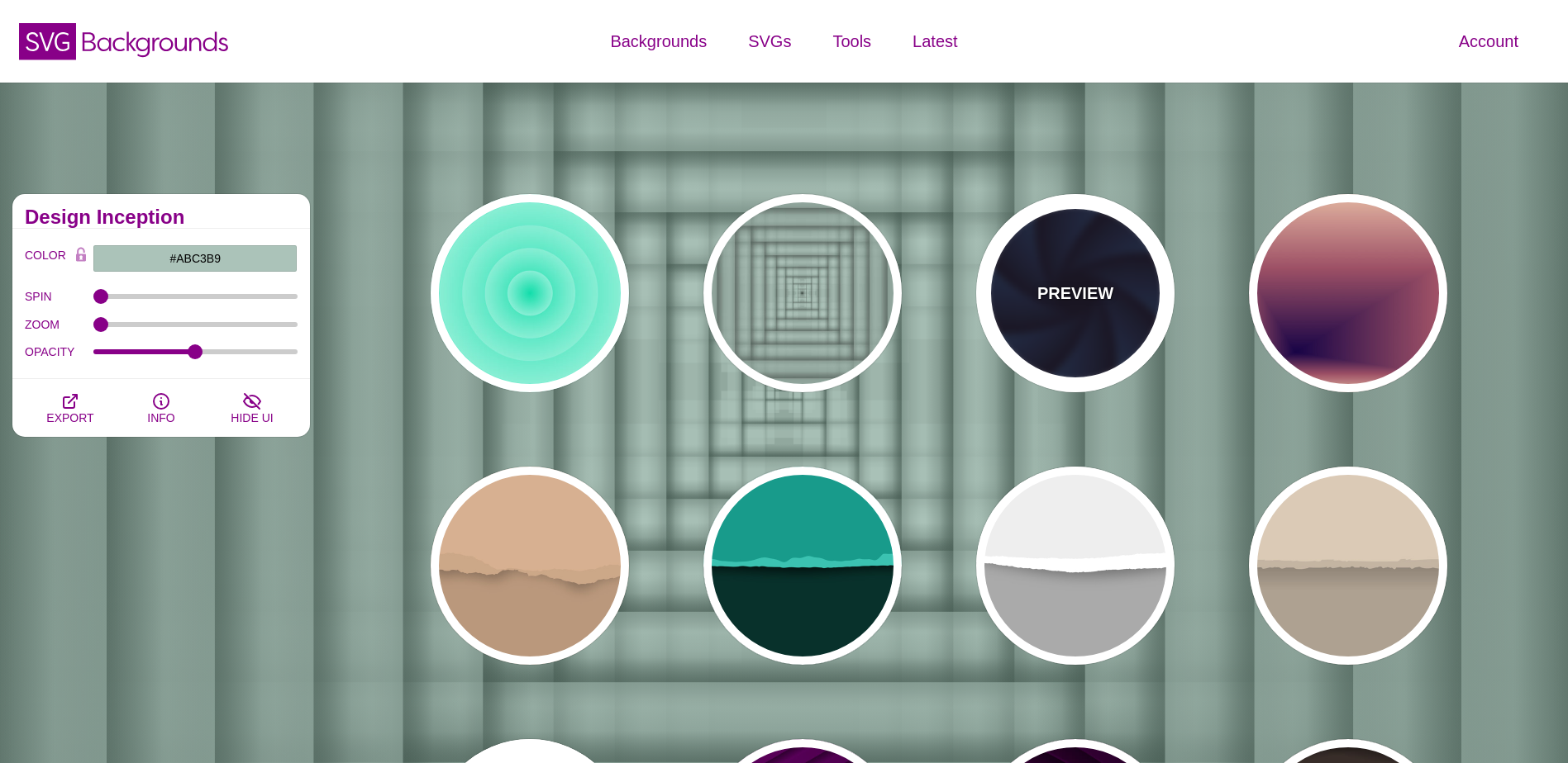
click at [1054, 333] on div "PREVIEW" at bounding box center [1075, 293] width 198 height 198
type input "#070014"
type input "#1A3666"
type input "#99FFFF"
type input "1"
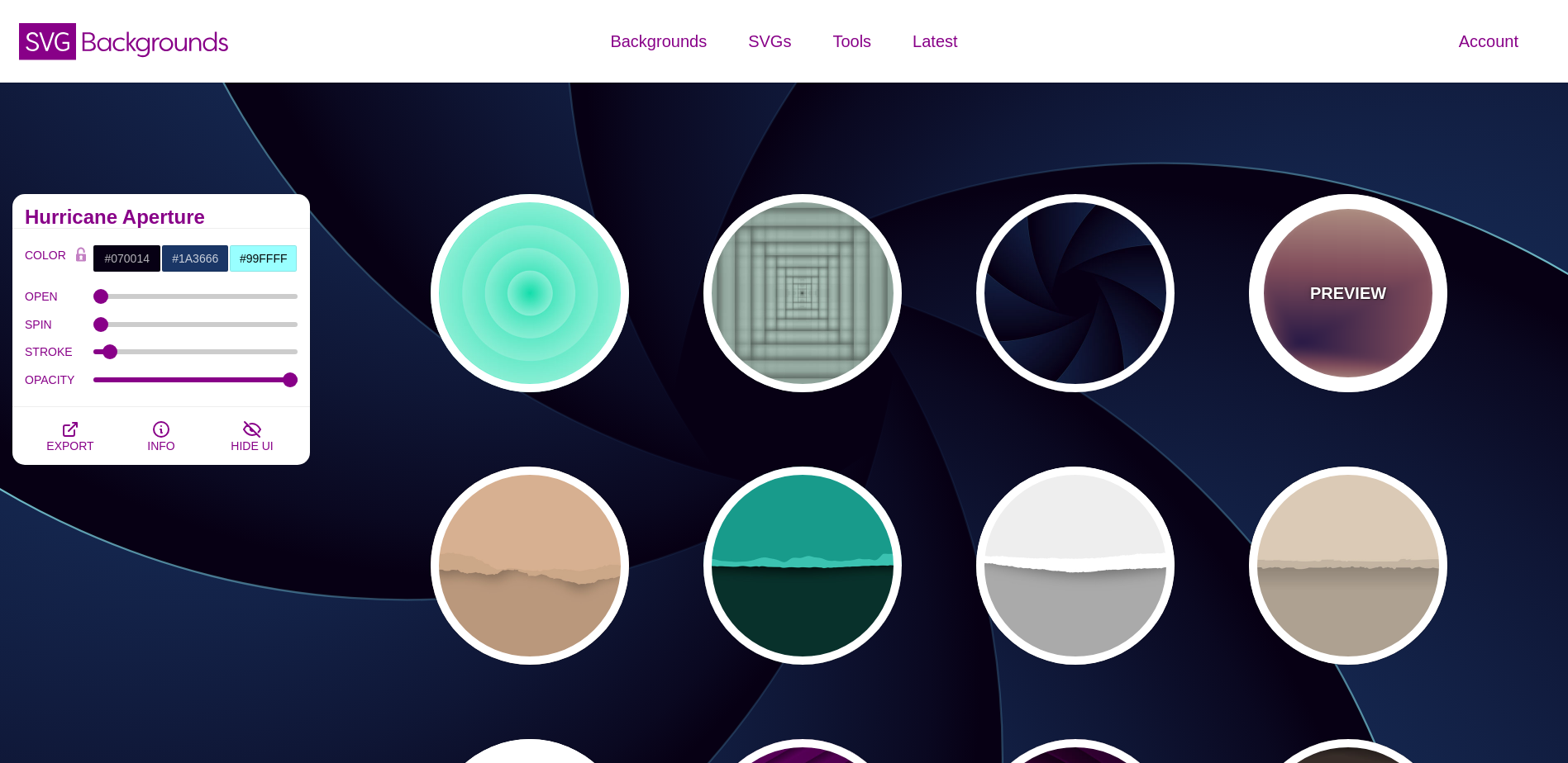
click at [1334, 322] on div "PREVIEW" at bounding box center [1348, 293] width 198 height 198
type input "#EEC6AB"
type input "#170346"
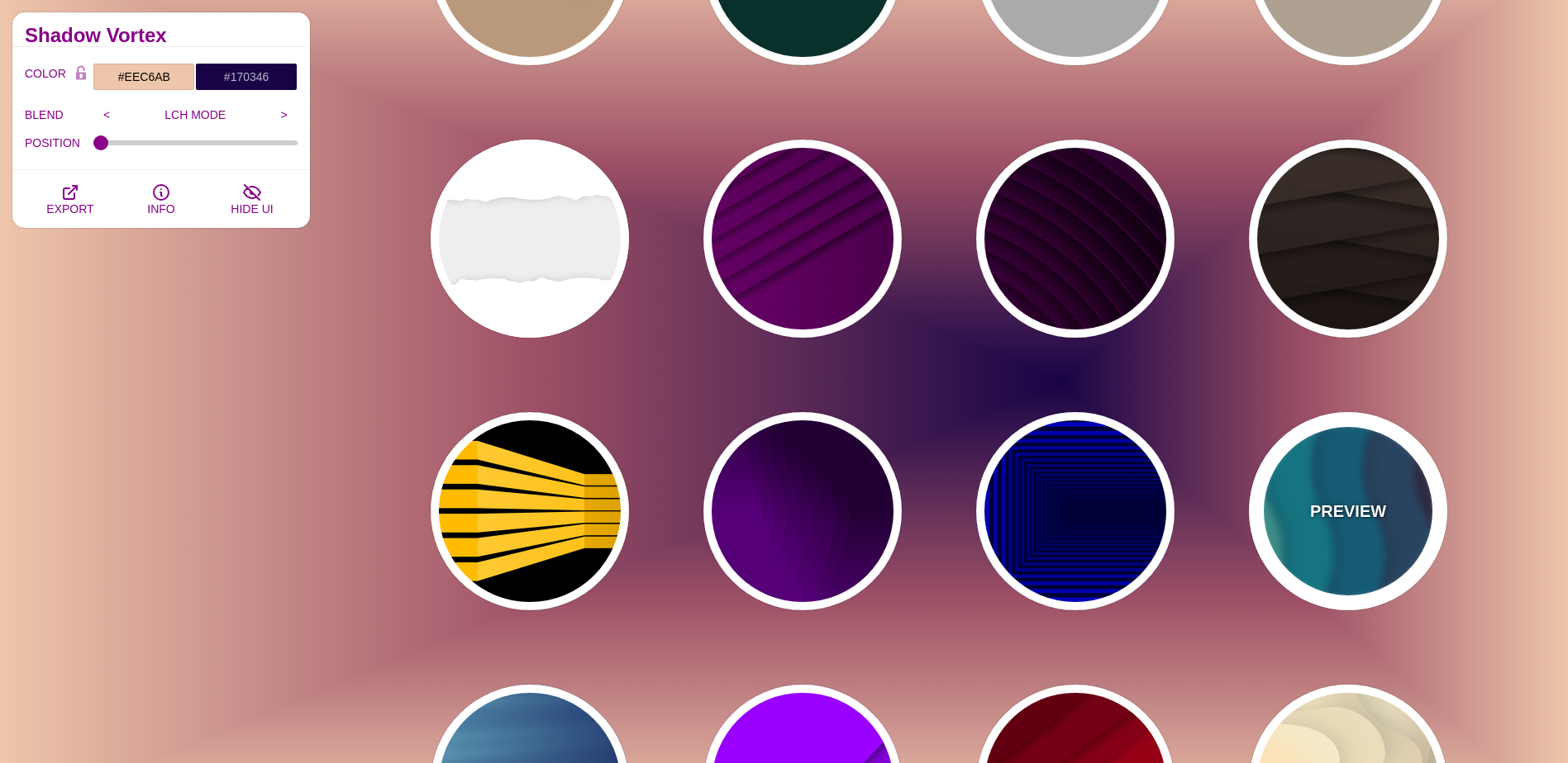
scroll to position [826, 0]
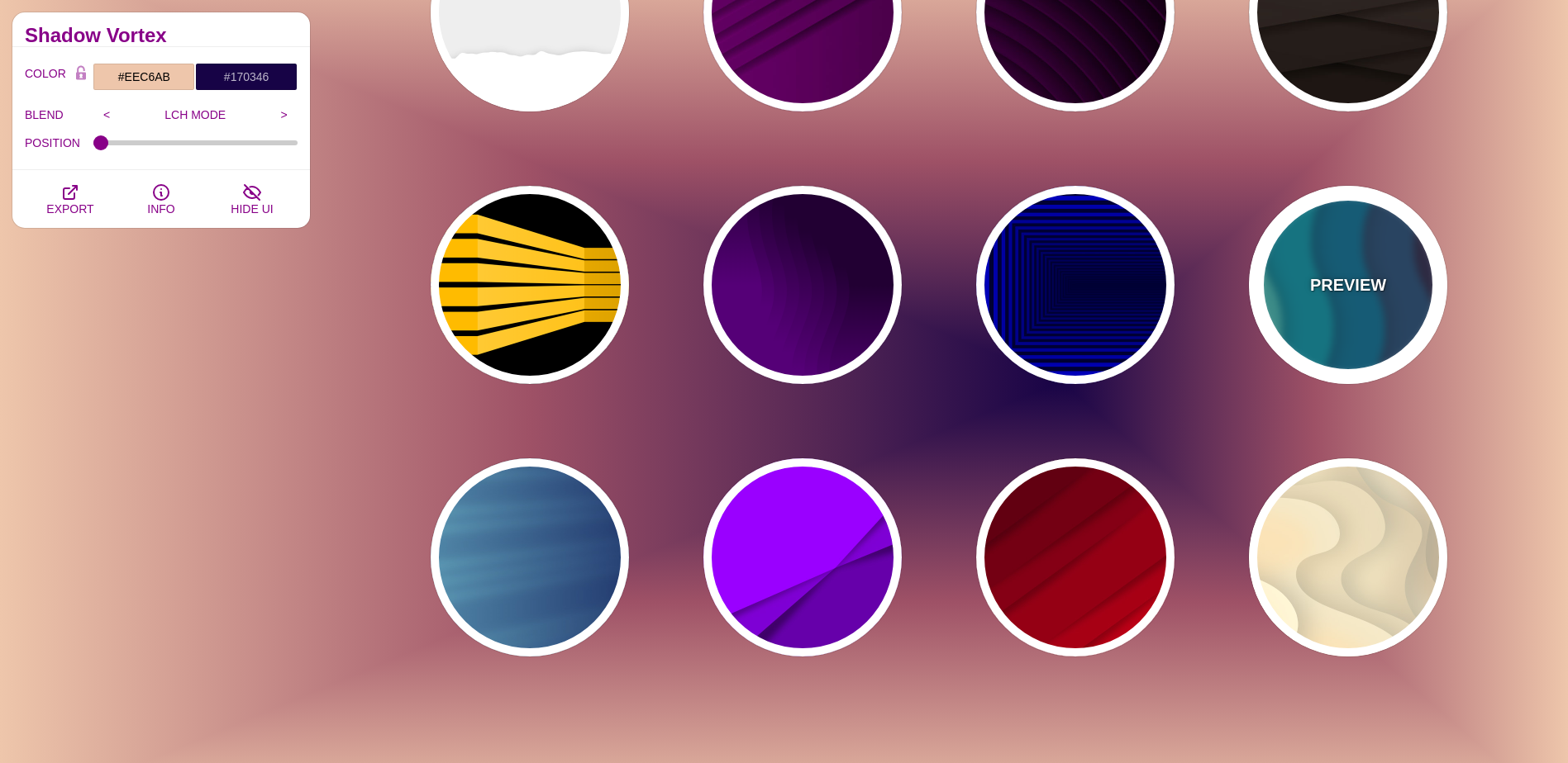
click at [1372, 322] on div "PREVIEW" at bounding box center [1348, 284] width 198 height 198
type input "#220022"
type input "#77CCAA"
type input "0.3"
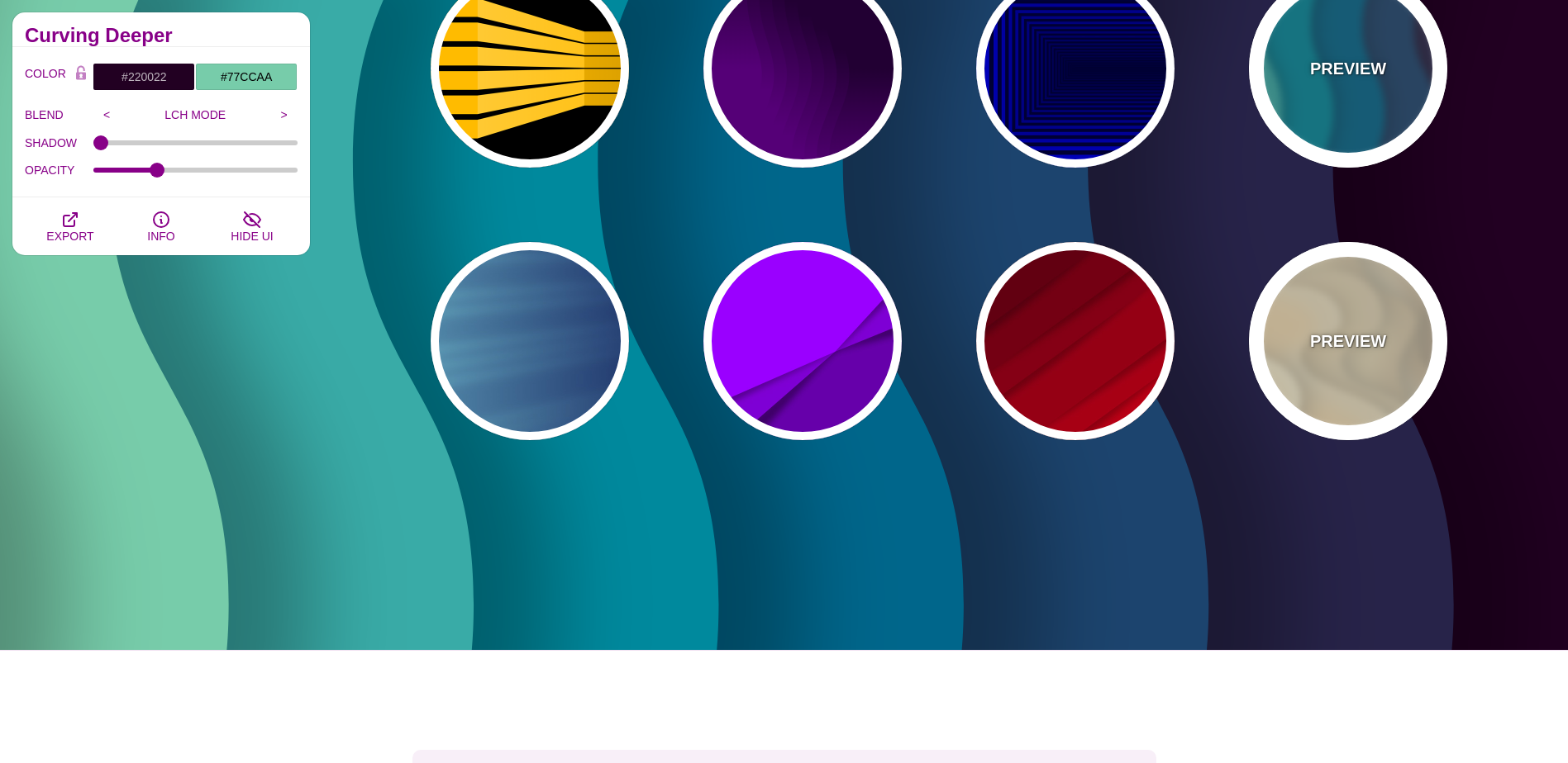
scroll to position [991, 0]
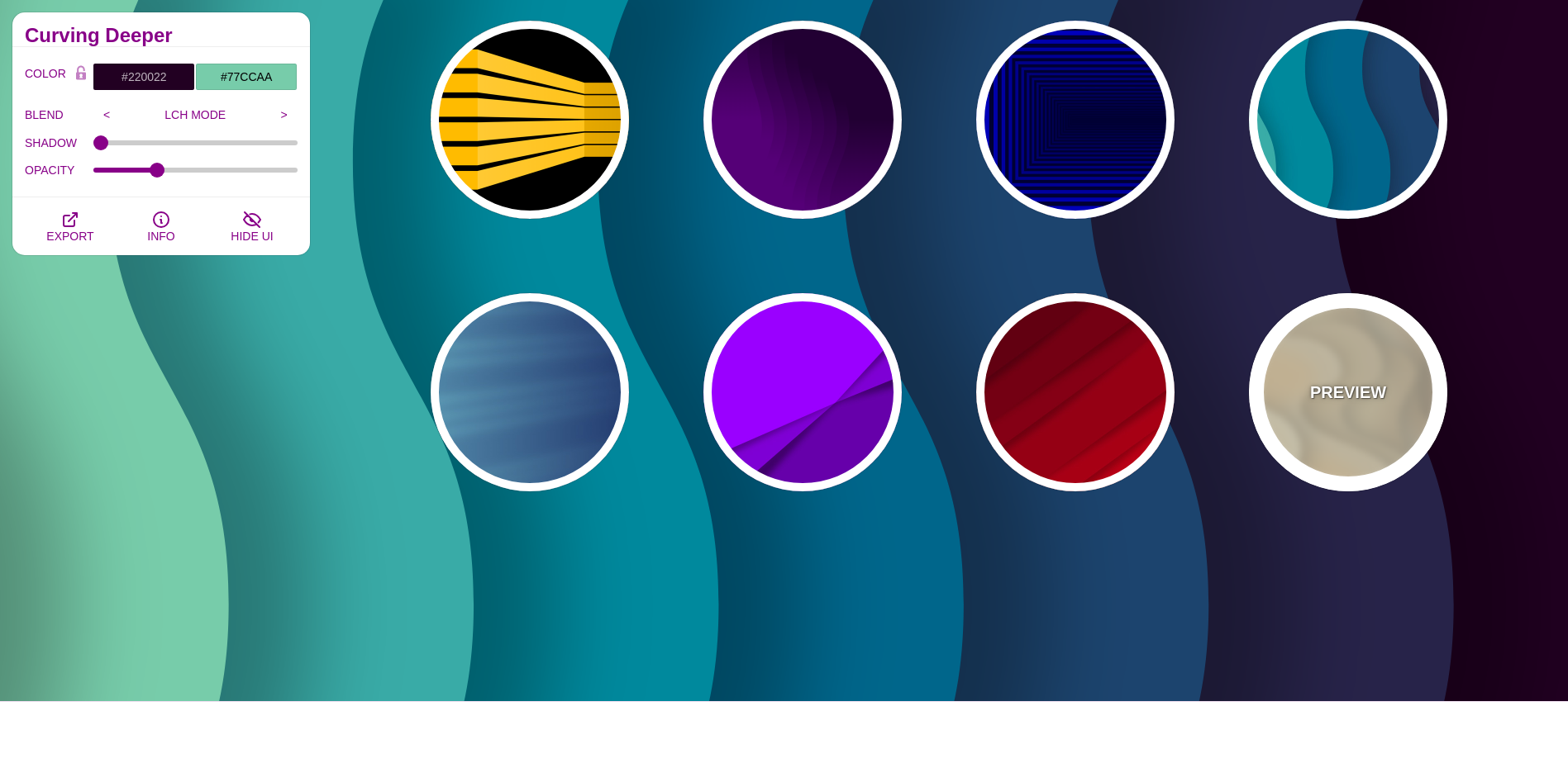
click at [1369, 425] on div "PREVIEW" at bounding box center [1348, 392] width 198 height 198
type input "#FFF7D7"
type input "#57250C"
type input "#FF8B28"
type input "0.7"
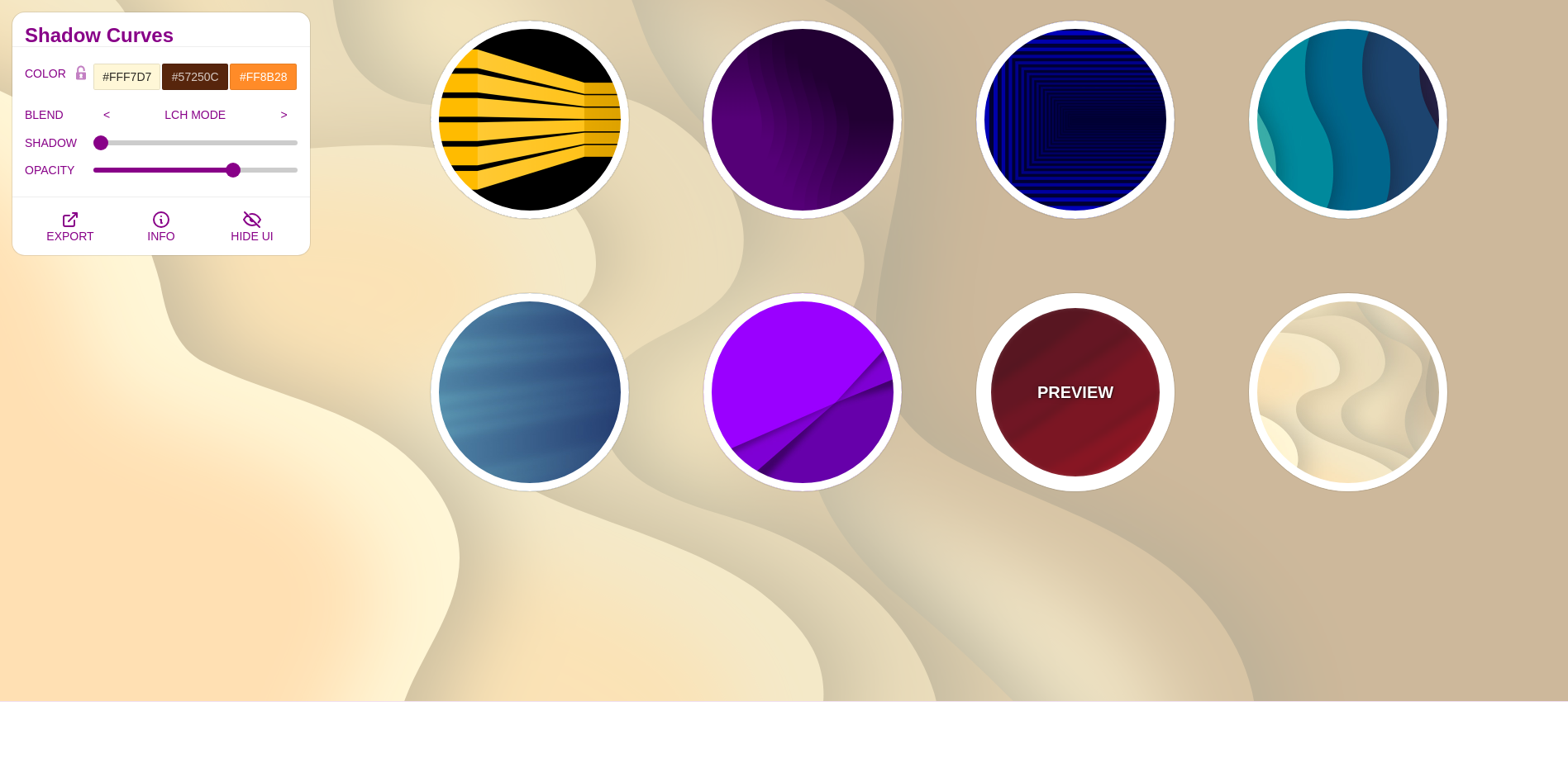
drag, startPoint x: 1080, startPoint y: 418, endPoint x: 1100, endPoint y: 423, distance: 20.6
click at [1079, 418] on div "PREVIEW" at bounding box center [1075, 392] width 198 height 198
type input "#FF0000"
type input "#330000"
type input "0"
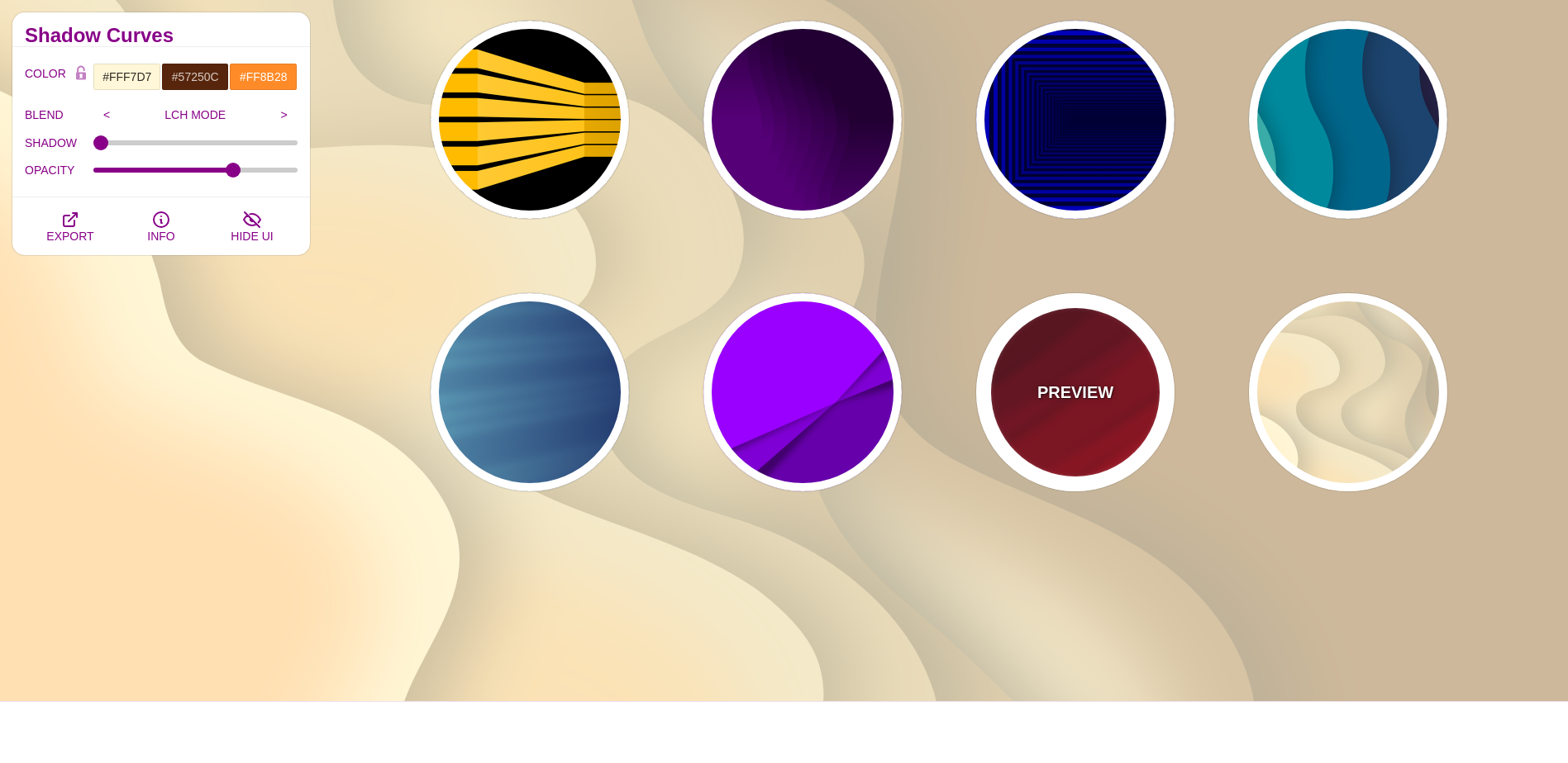
type input "0"
type input "0.5"
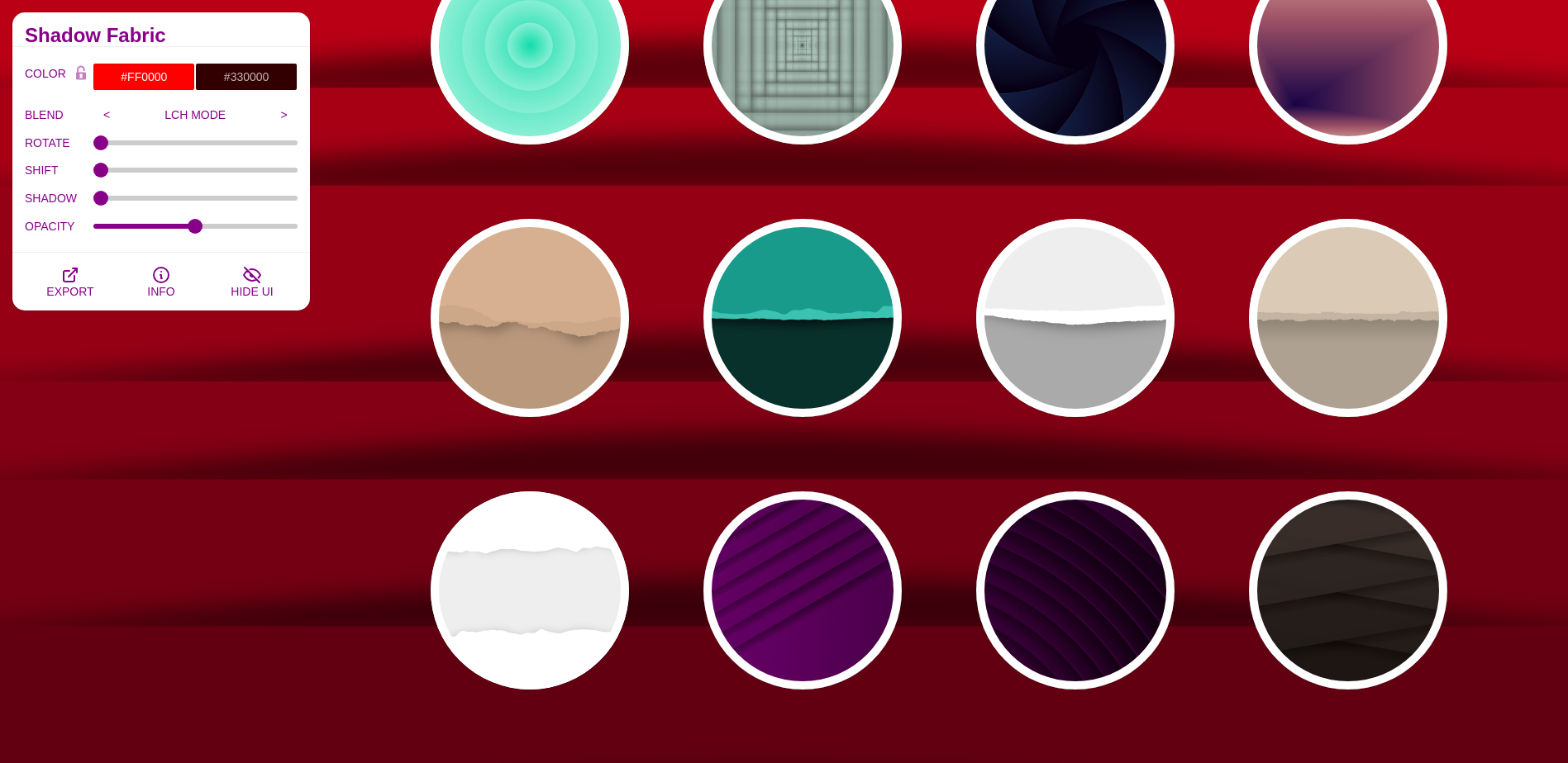
scroll to position [0, 0]
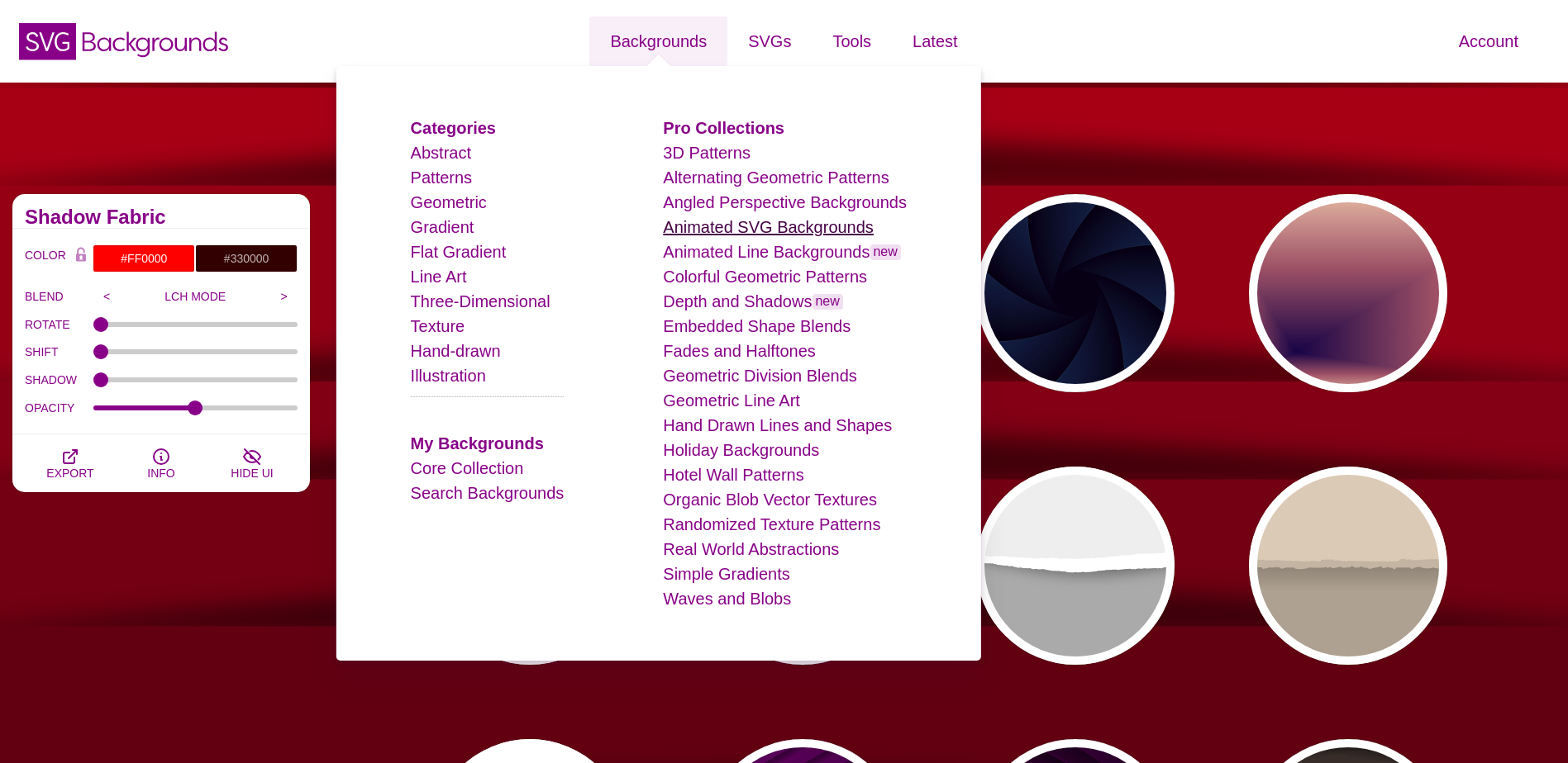
click at [694, 224] on link "Animated SVG Backgrounds" at bounding box center [767, 227] width 210 height 18
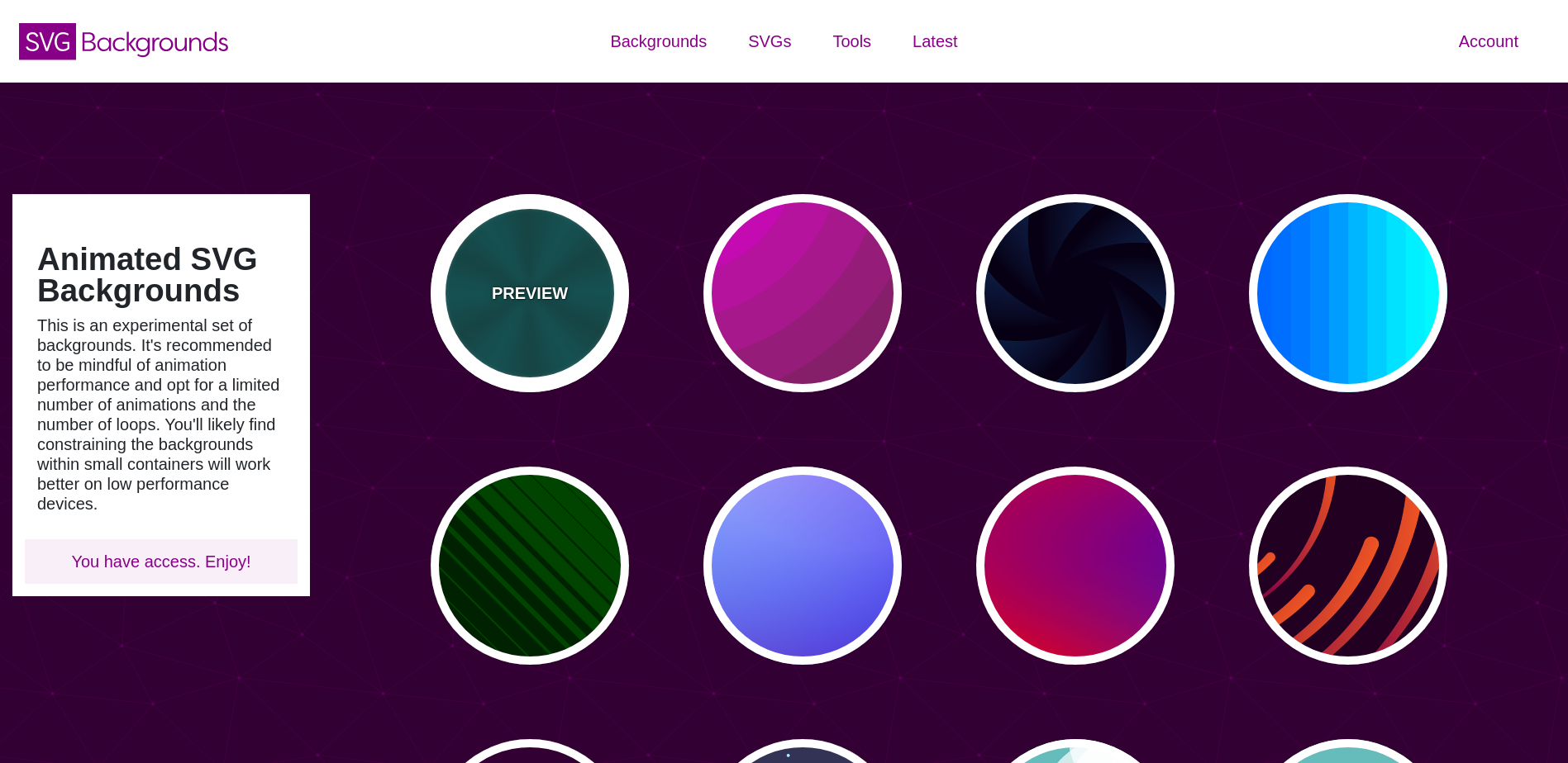
click at [591, 281] on div "PREVIEW" at bounding box center [529, 293] width 198 height 198
type input "#004444"
type input "#006666"
type input "5"
type input "0.2"
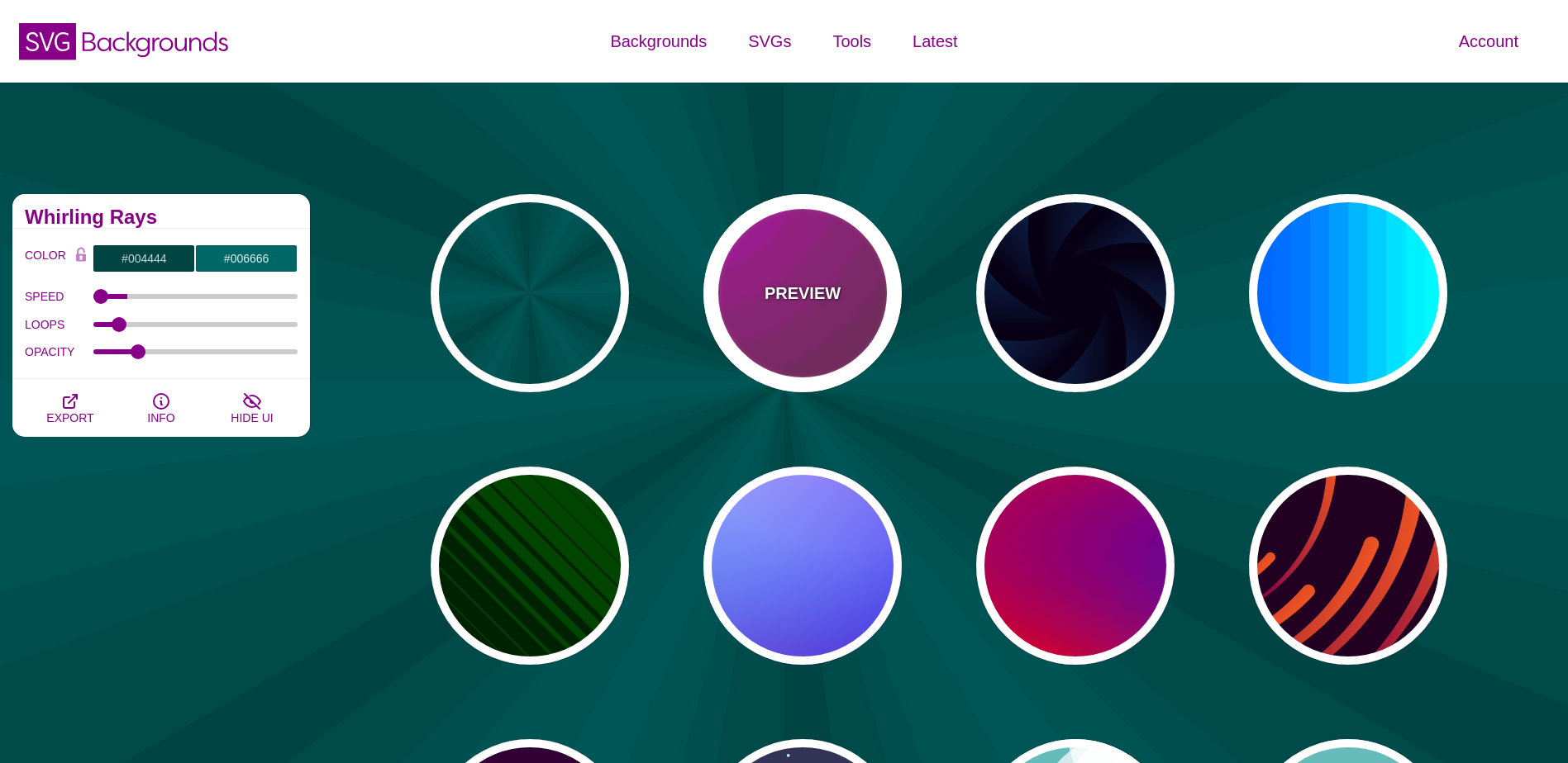
click at [808, 331] on div "PREVIEW" at bounding box center [802, 293] width 198 height 198
type input "#442233"
type input "#DD00DD"
type input "0"
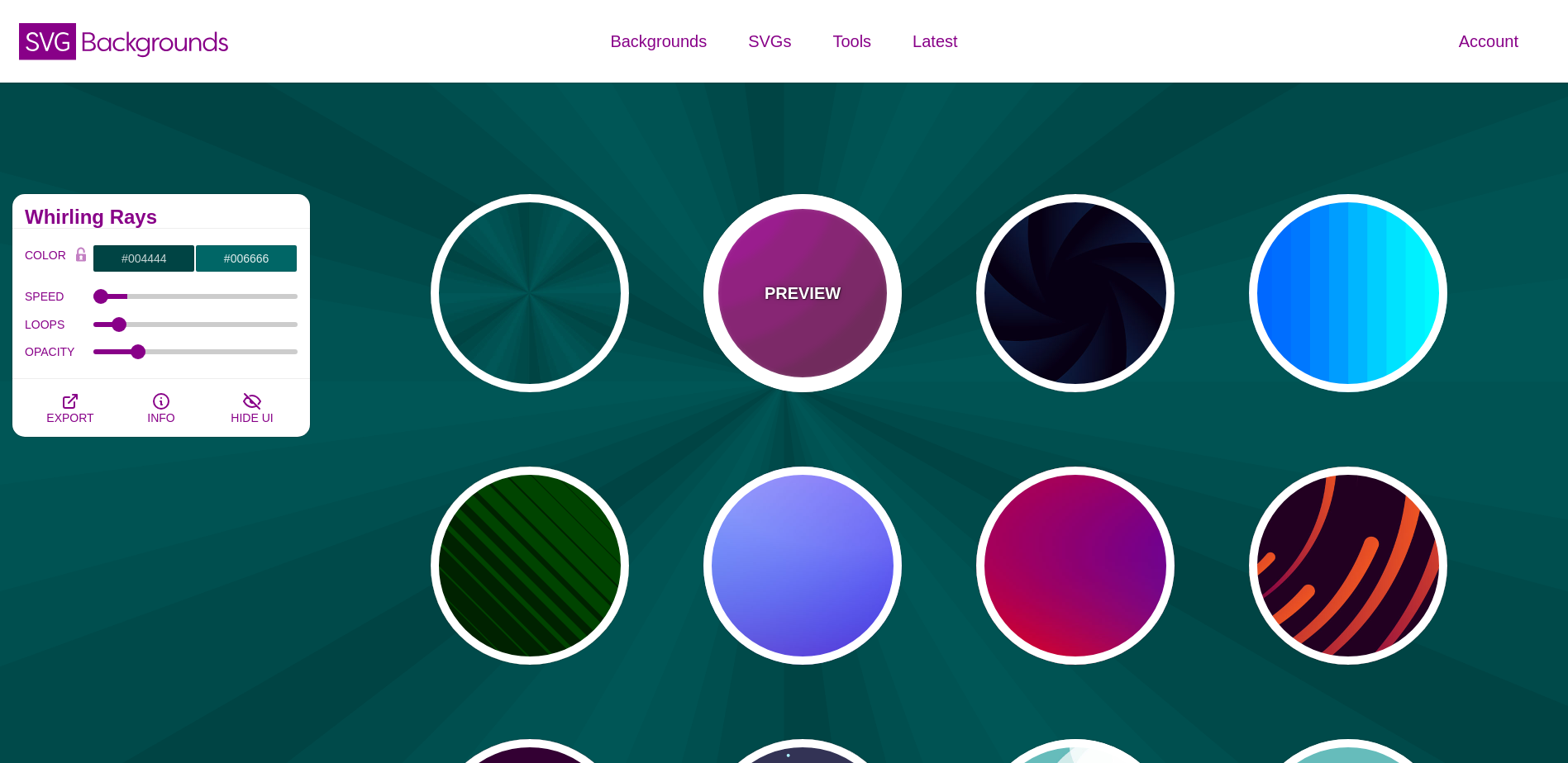
type input "5"
type input "0.2"
type input "0"
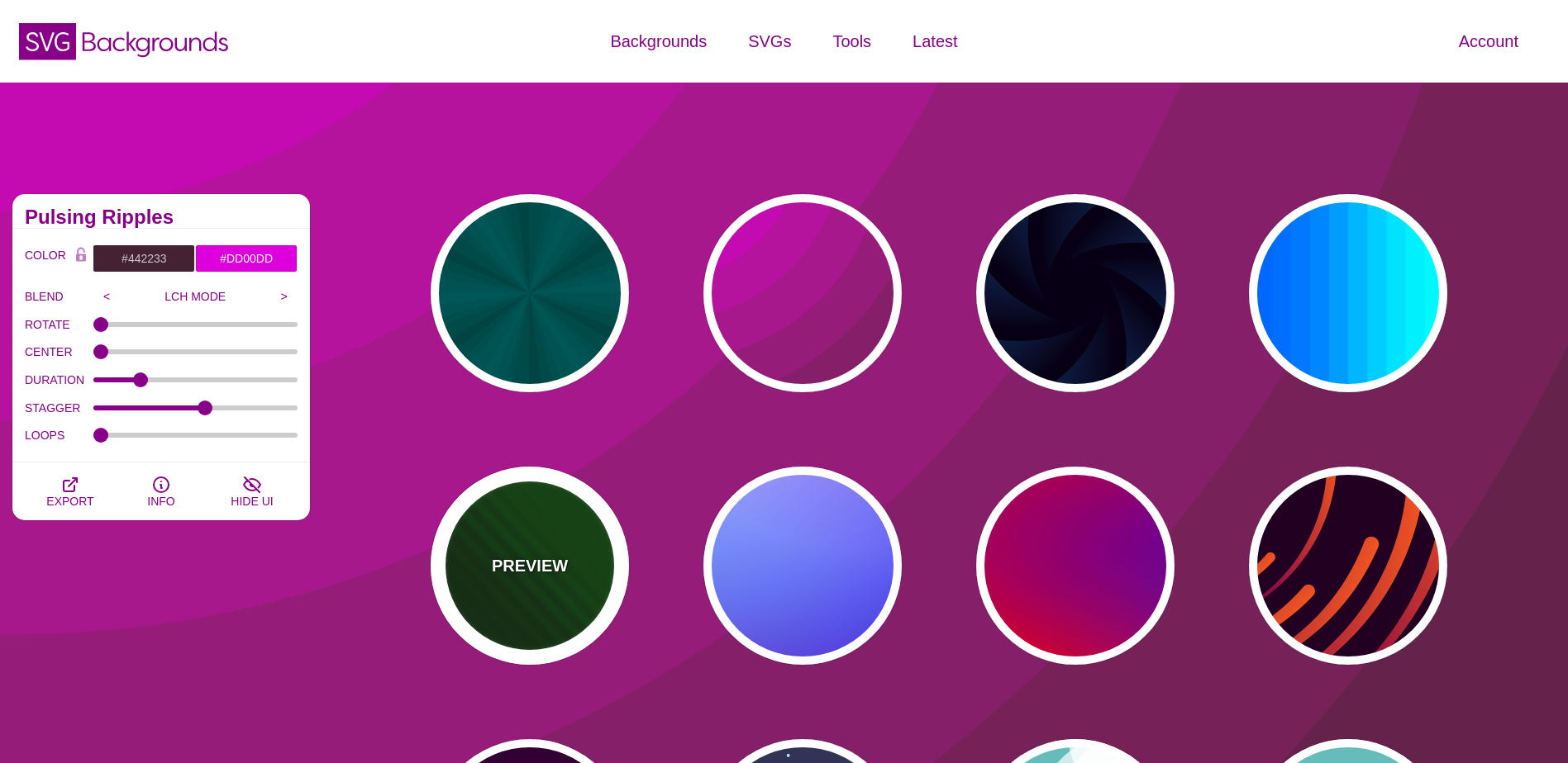
click at [560, 527] on div "PREVIEW" at bounding box center [529, 566] width 198 height 198
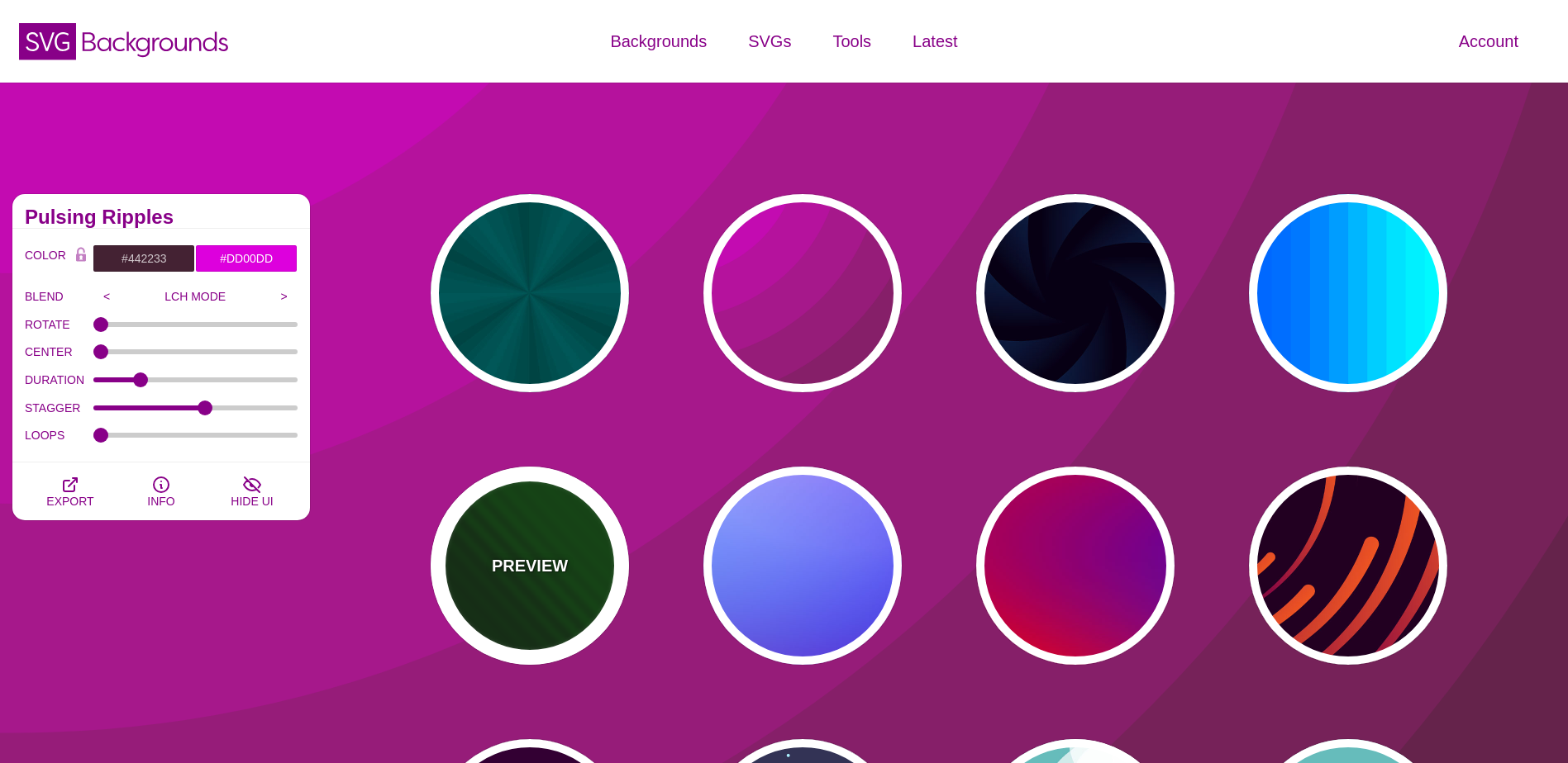
type input "#002200"
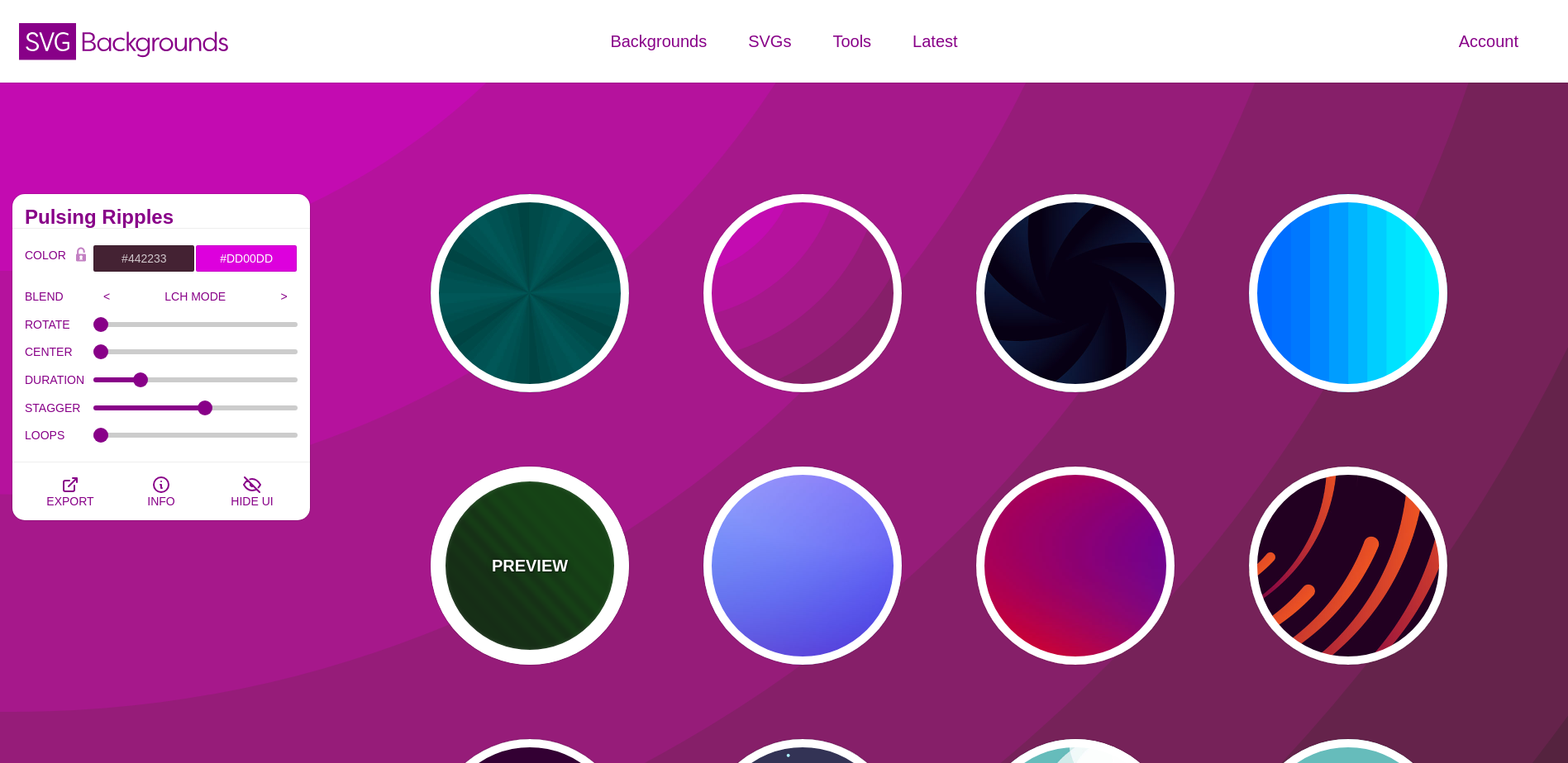
type input "#004400"
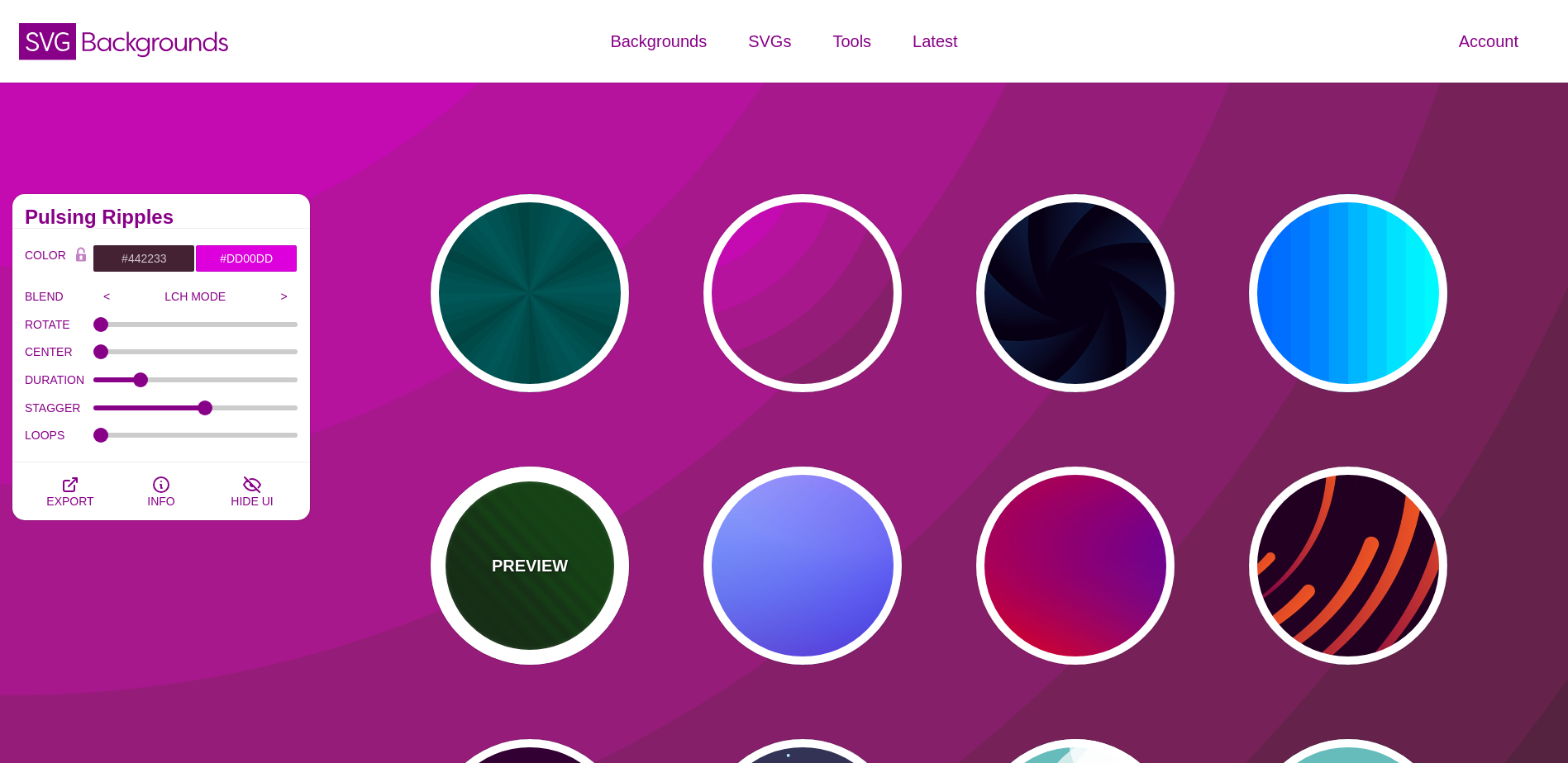
type input "1"
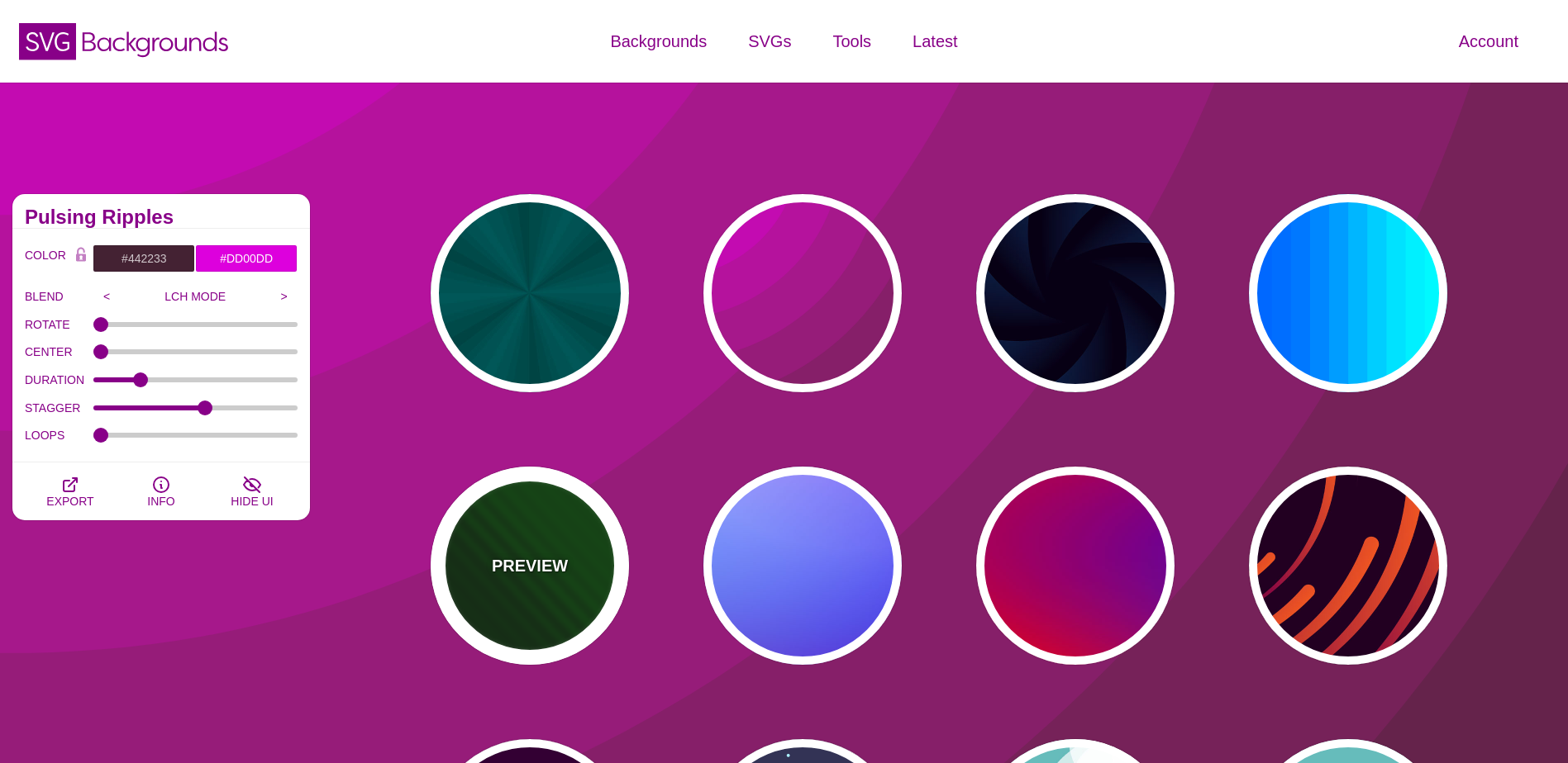
type input "0"
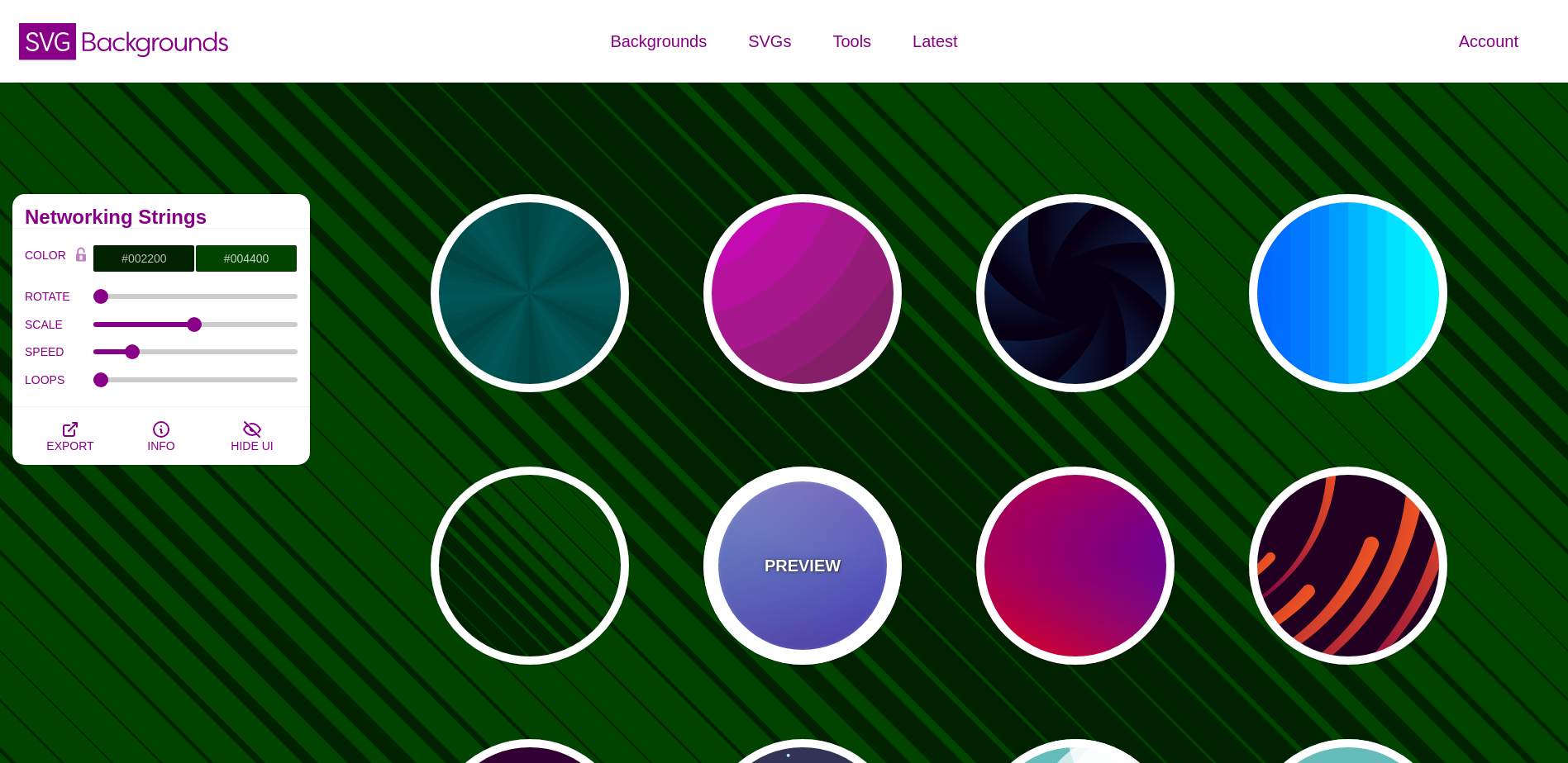
click at [835, 566] on p "PREVIEW" at bounding box center [802, 566] width 76 height 25
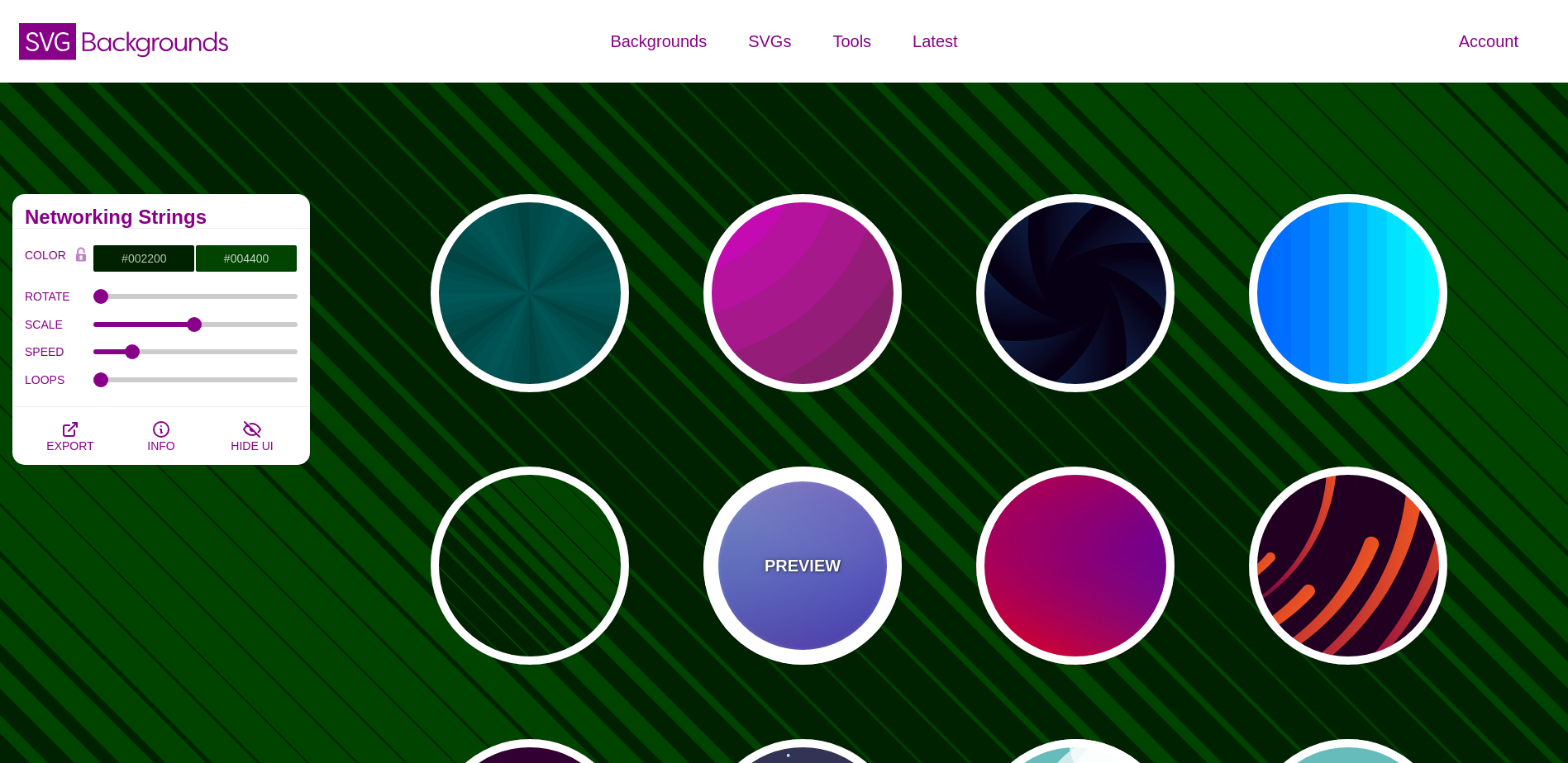
type input "#0000FF"
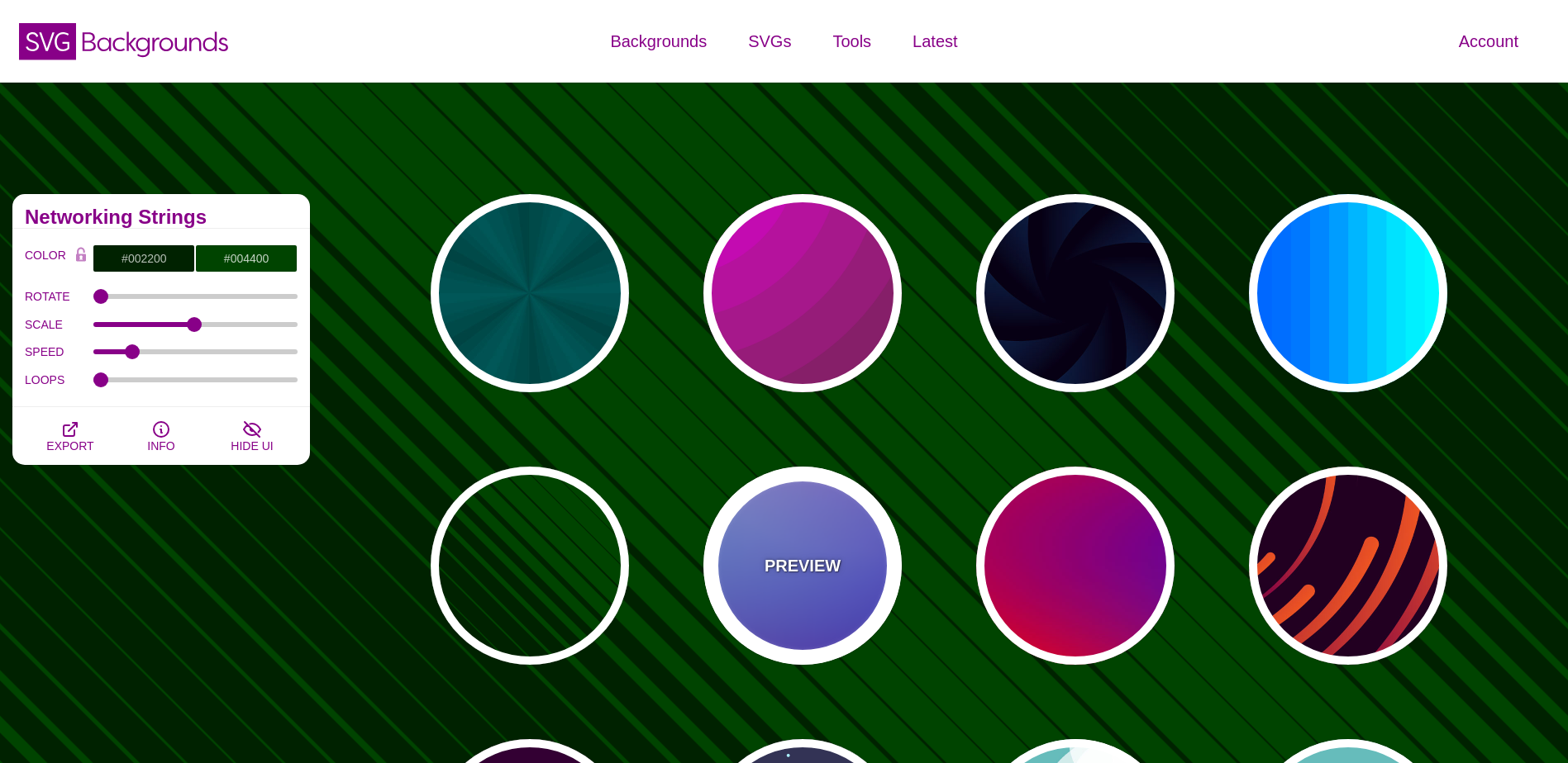
type input "#0099FF"
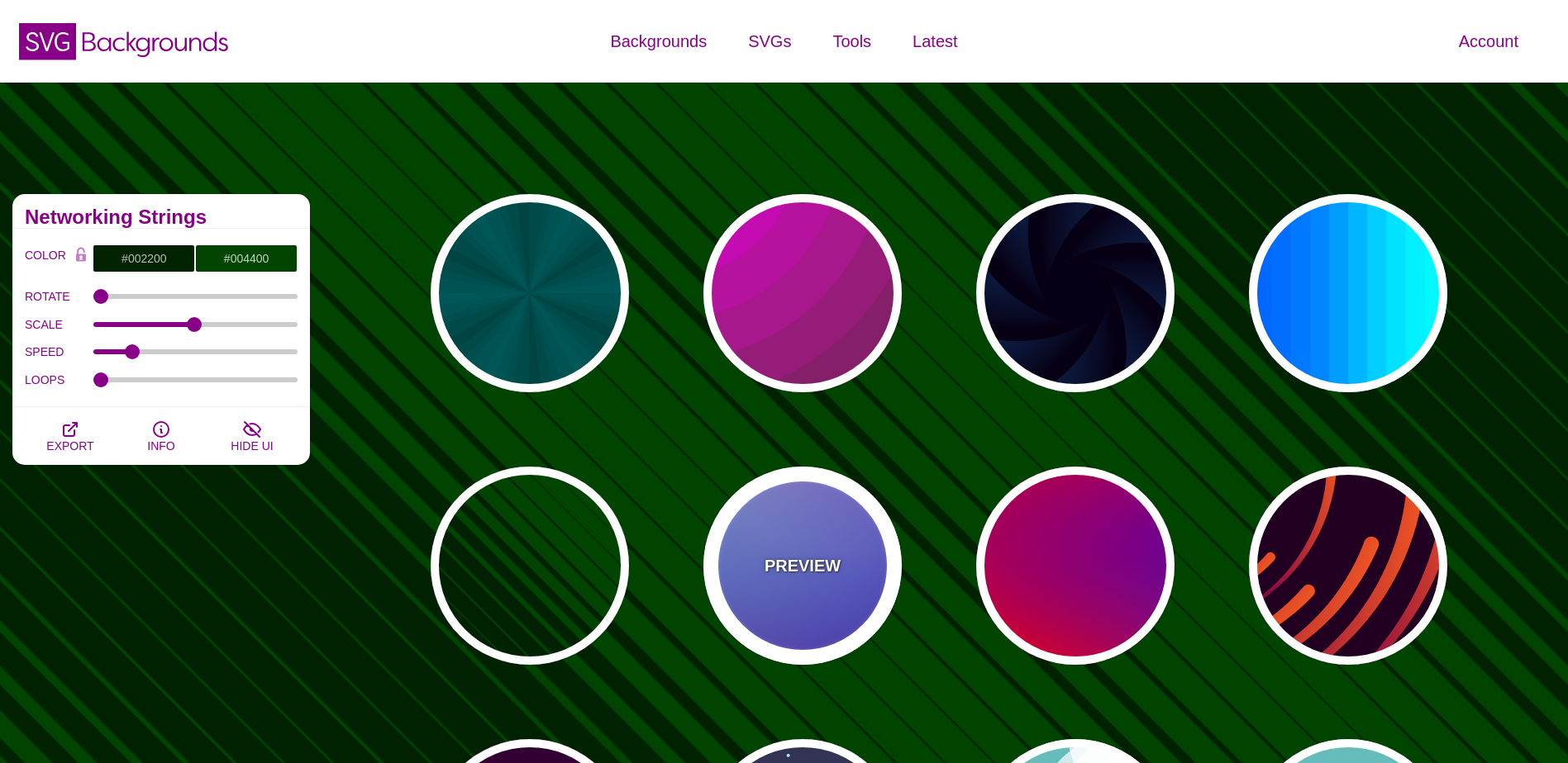
type input "#FFFFFF"
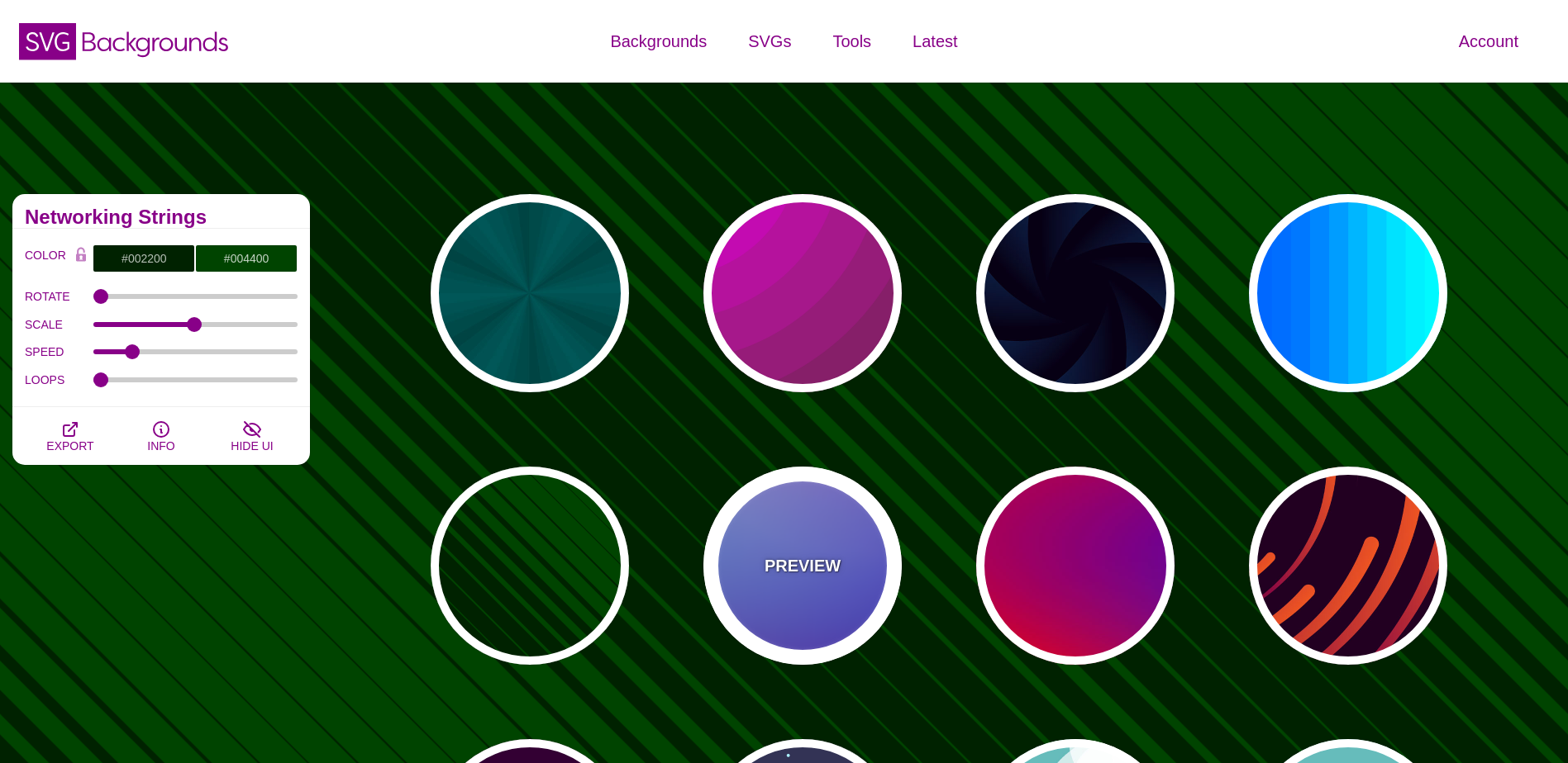
type input "#FF99FF"
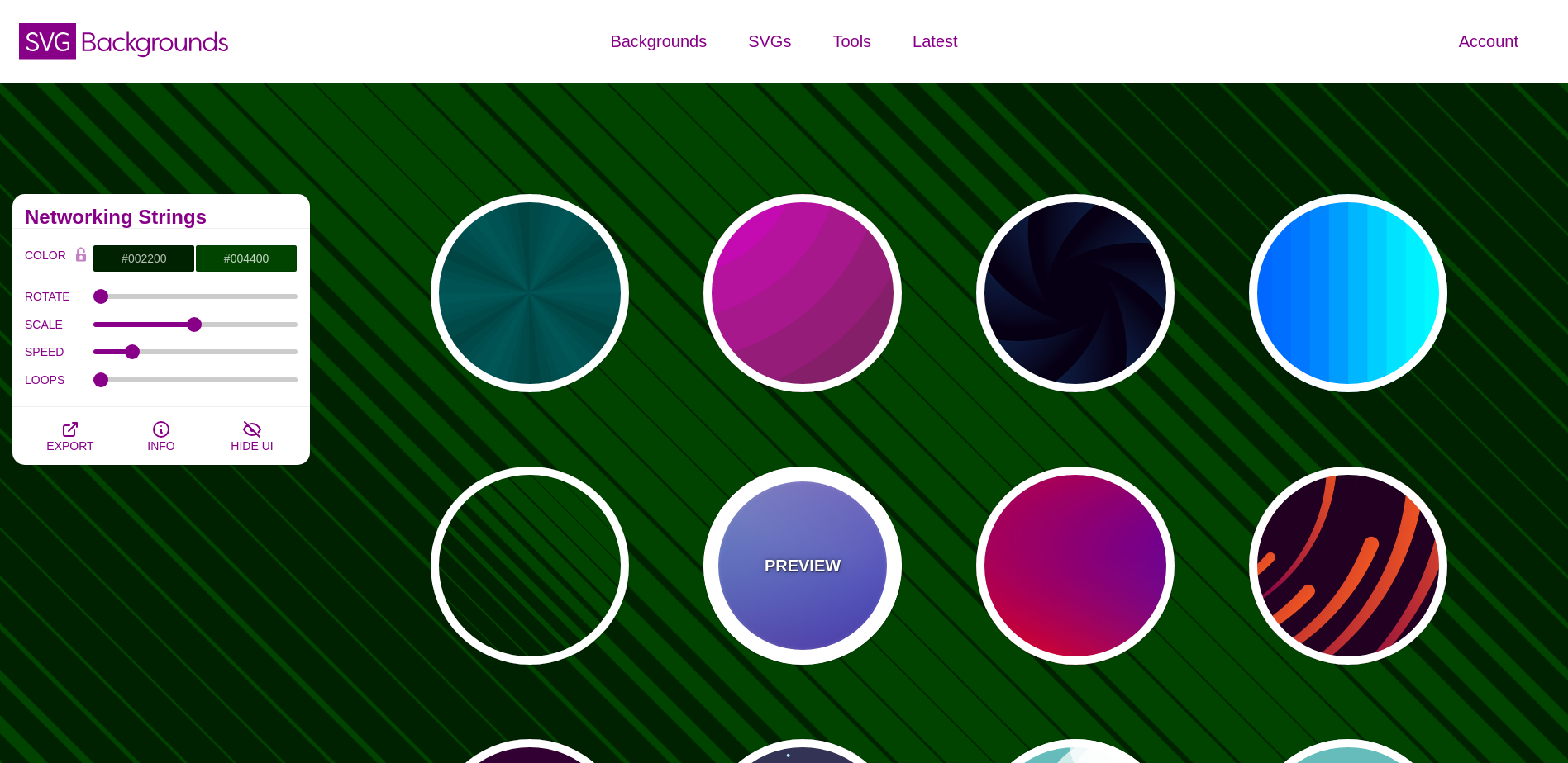
type input "#880088"
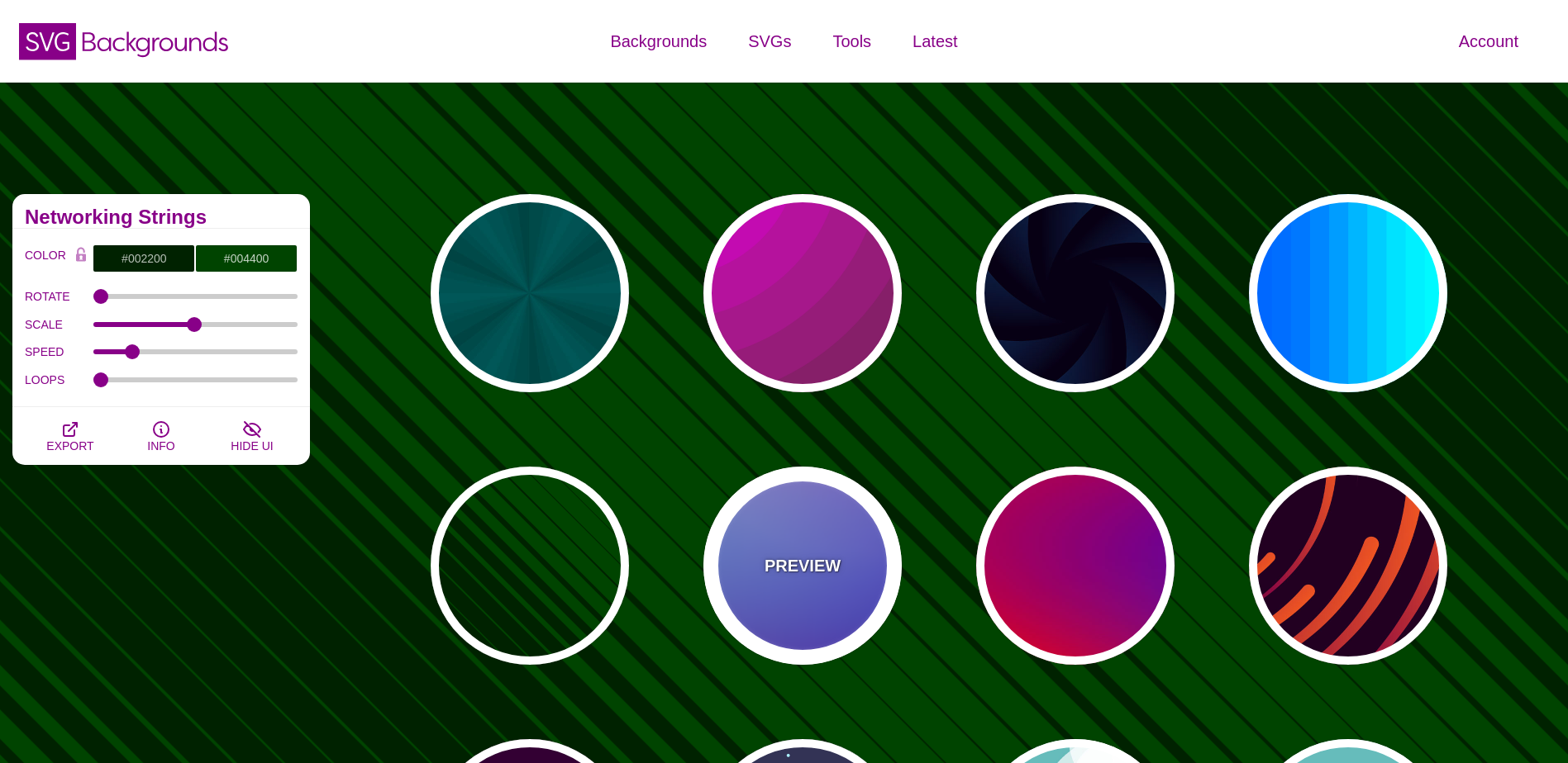
type input "12"
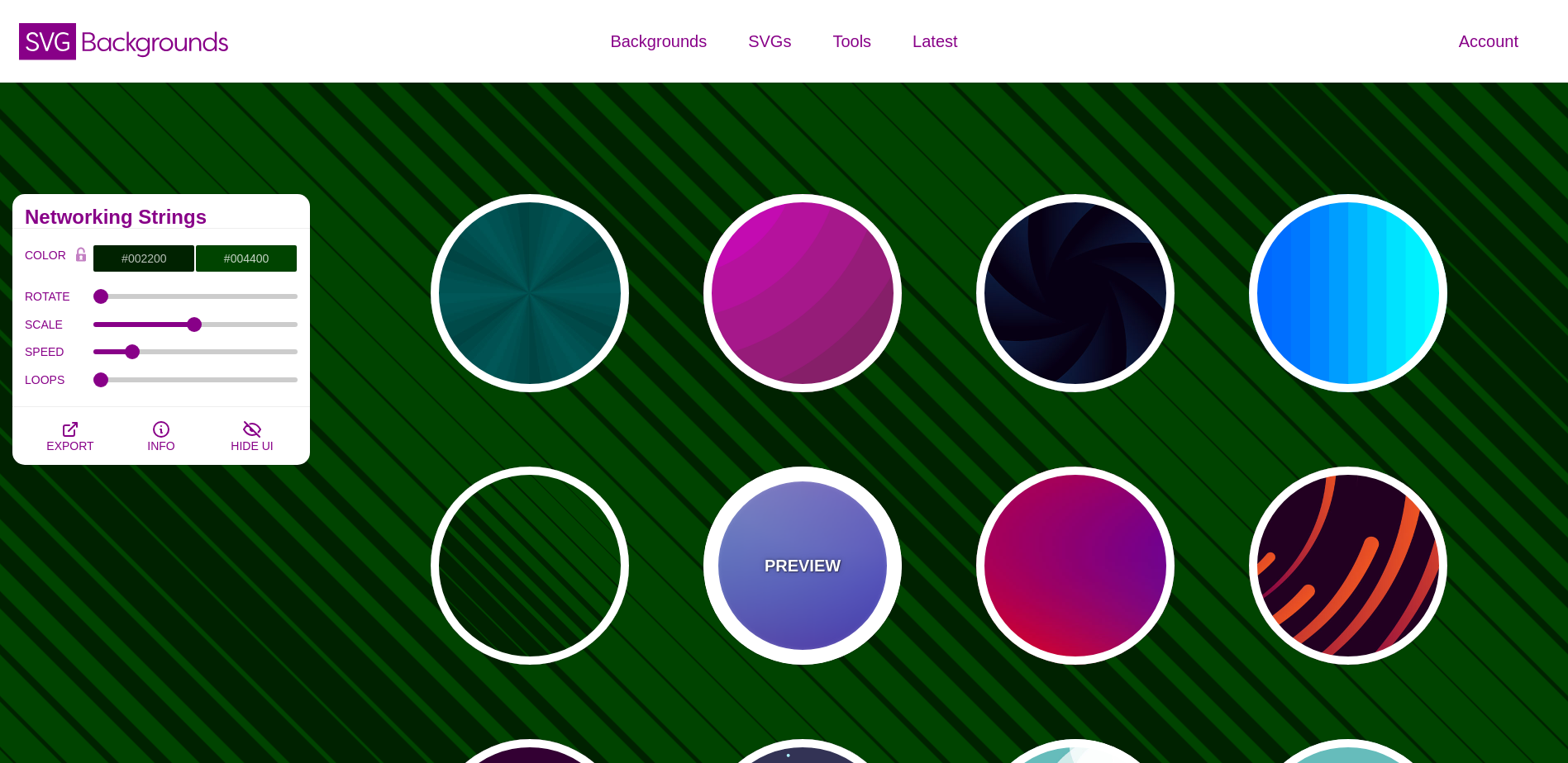
type input "0"
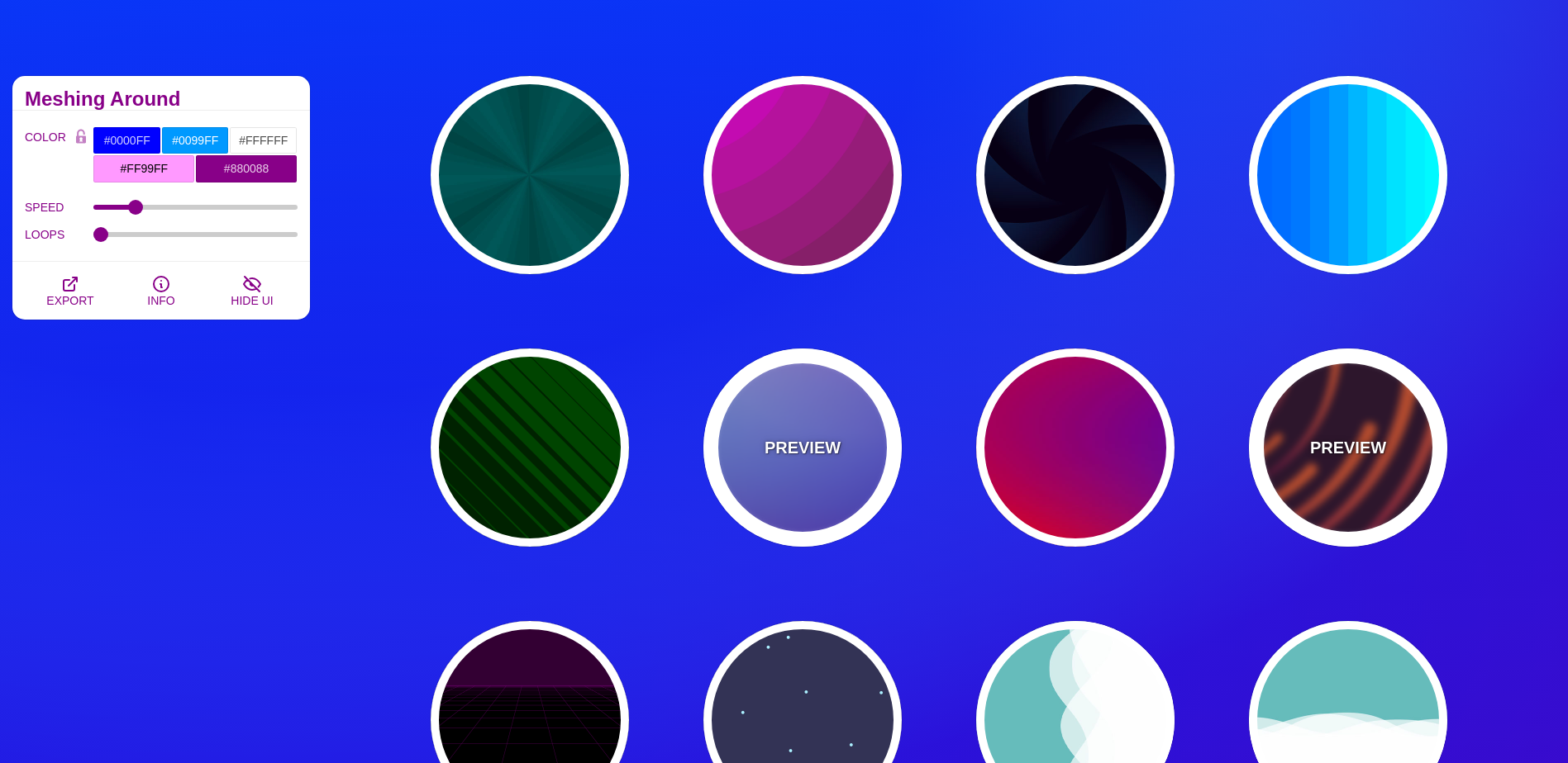
scroll to position [414, 0]
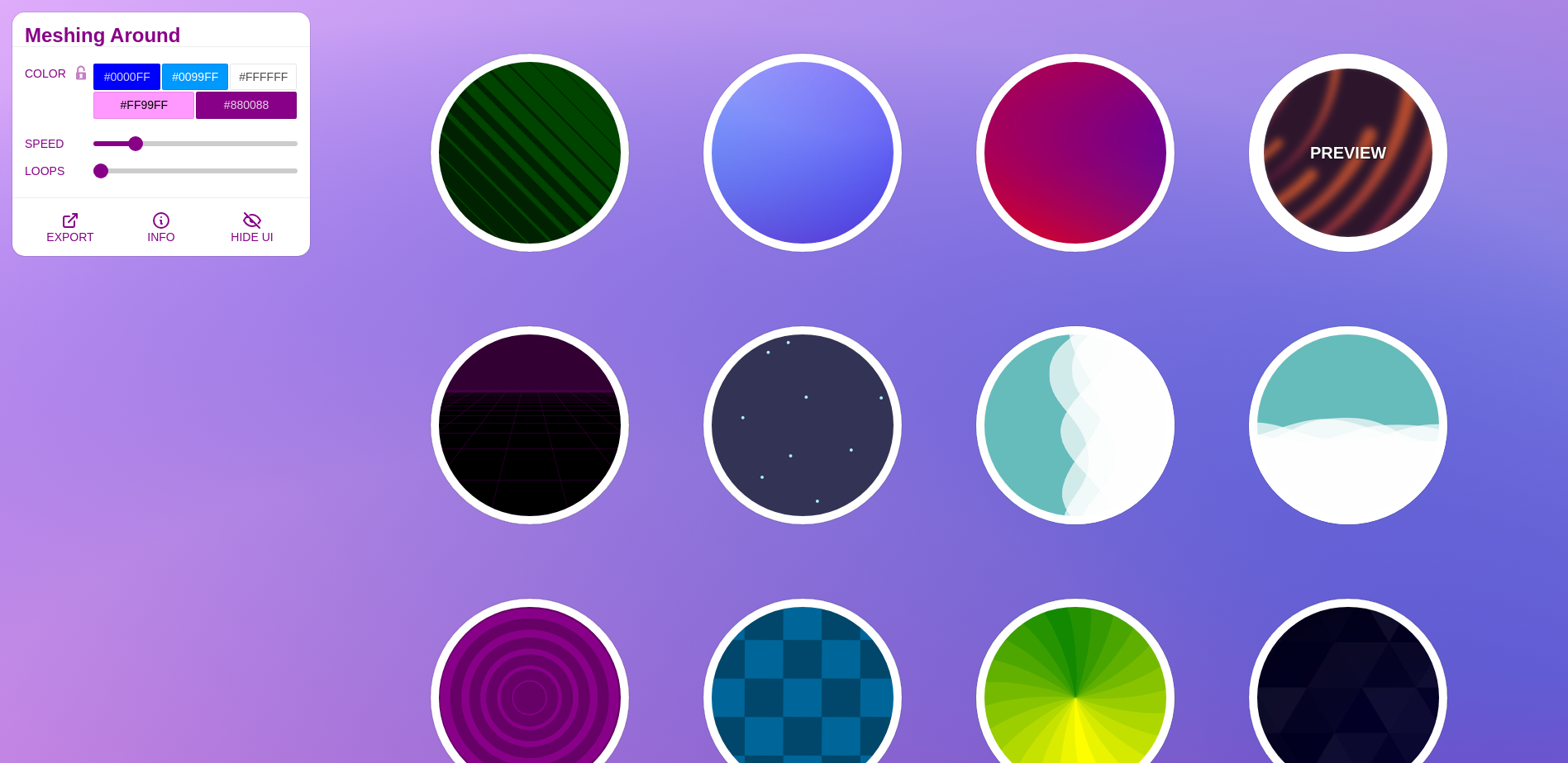
click at [1360, 180] on div "PREVIEW" at bounding box center [1348, 152] width 198 height 198
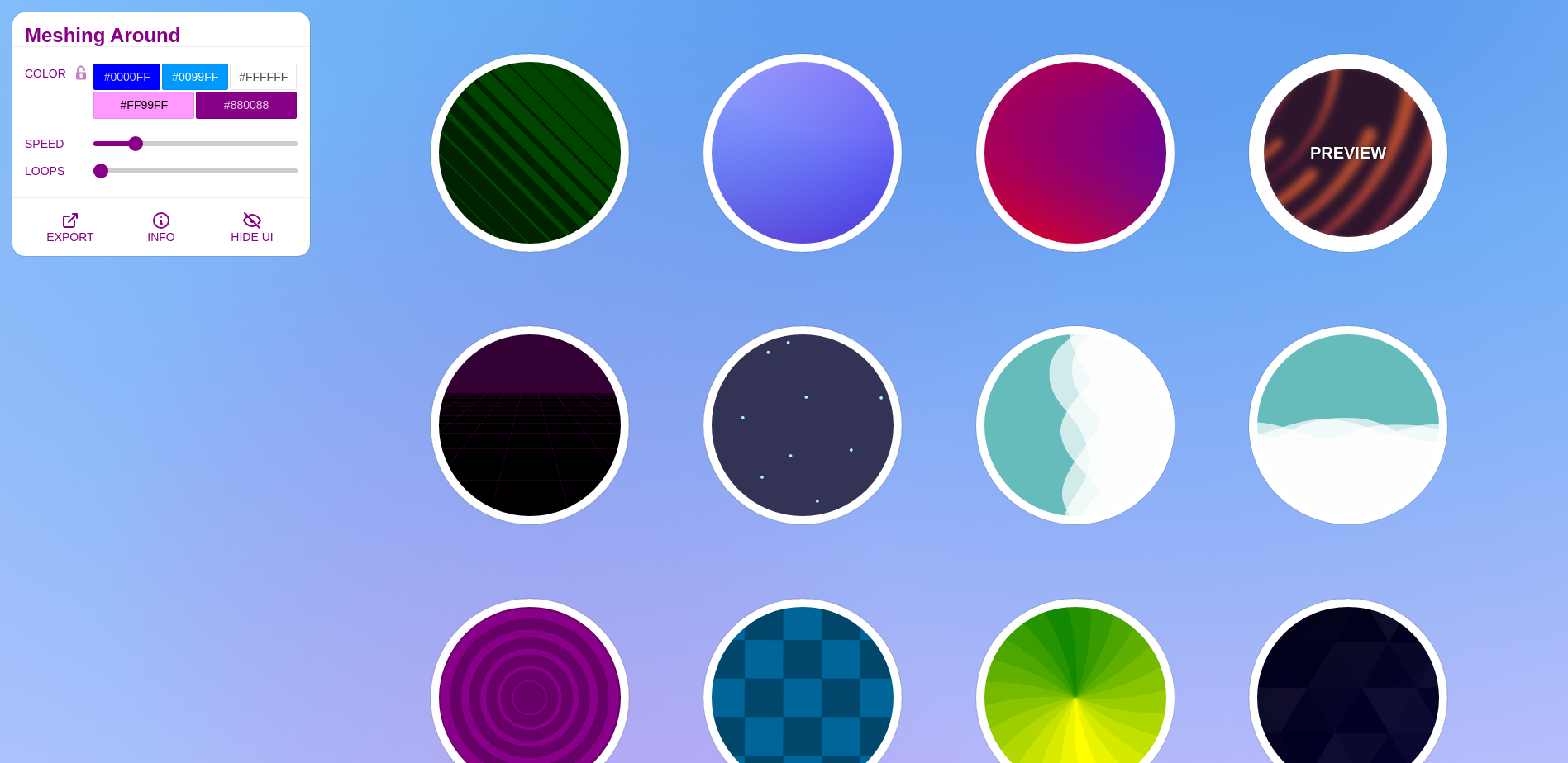
type input "#220022"
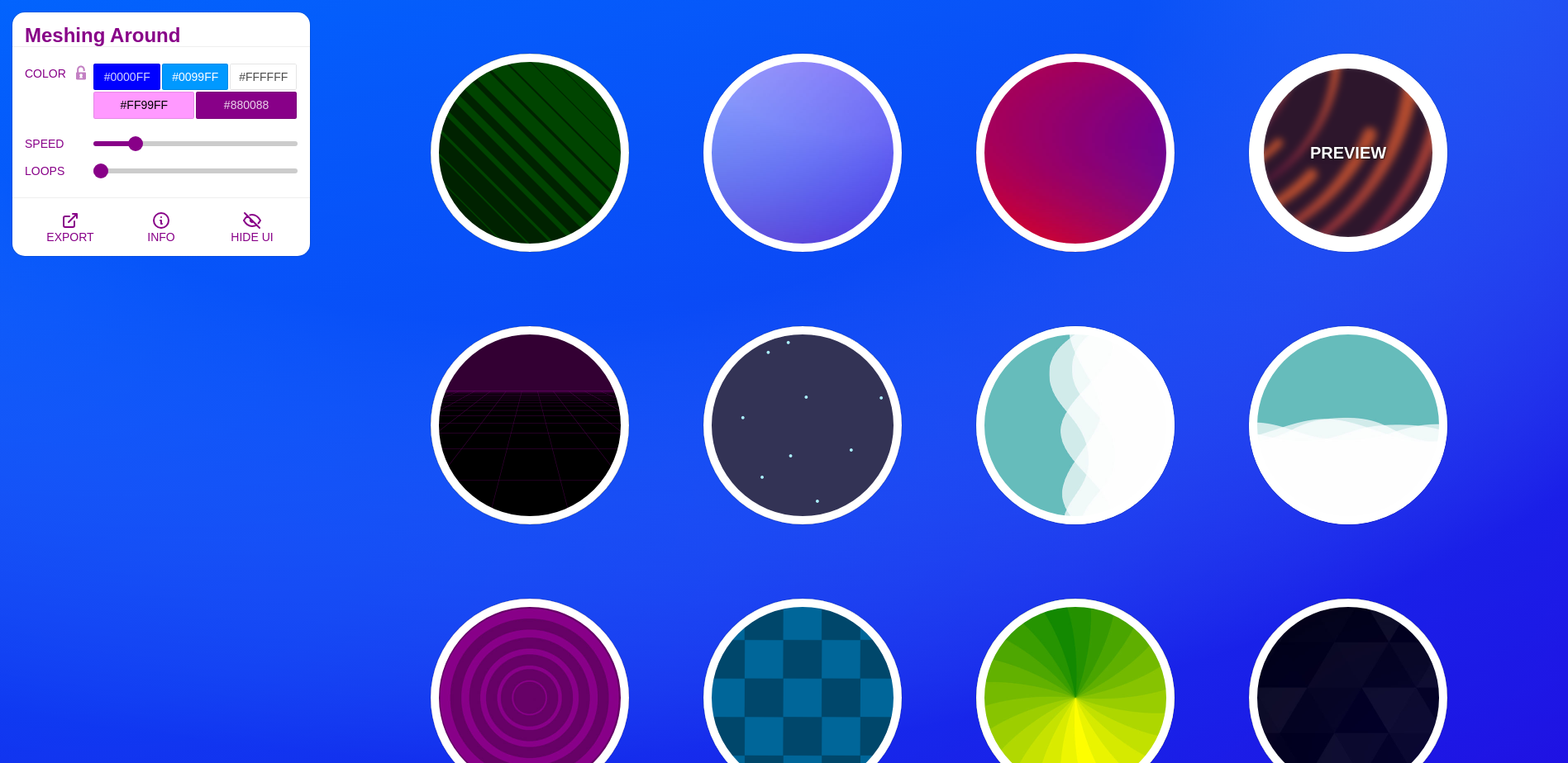
type input "#EE5522"
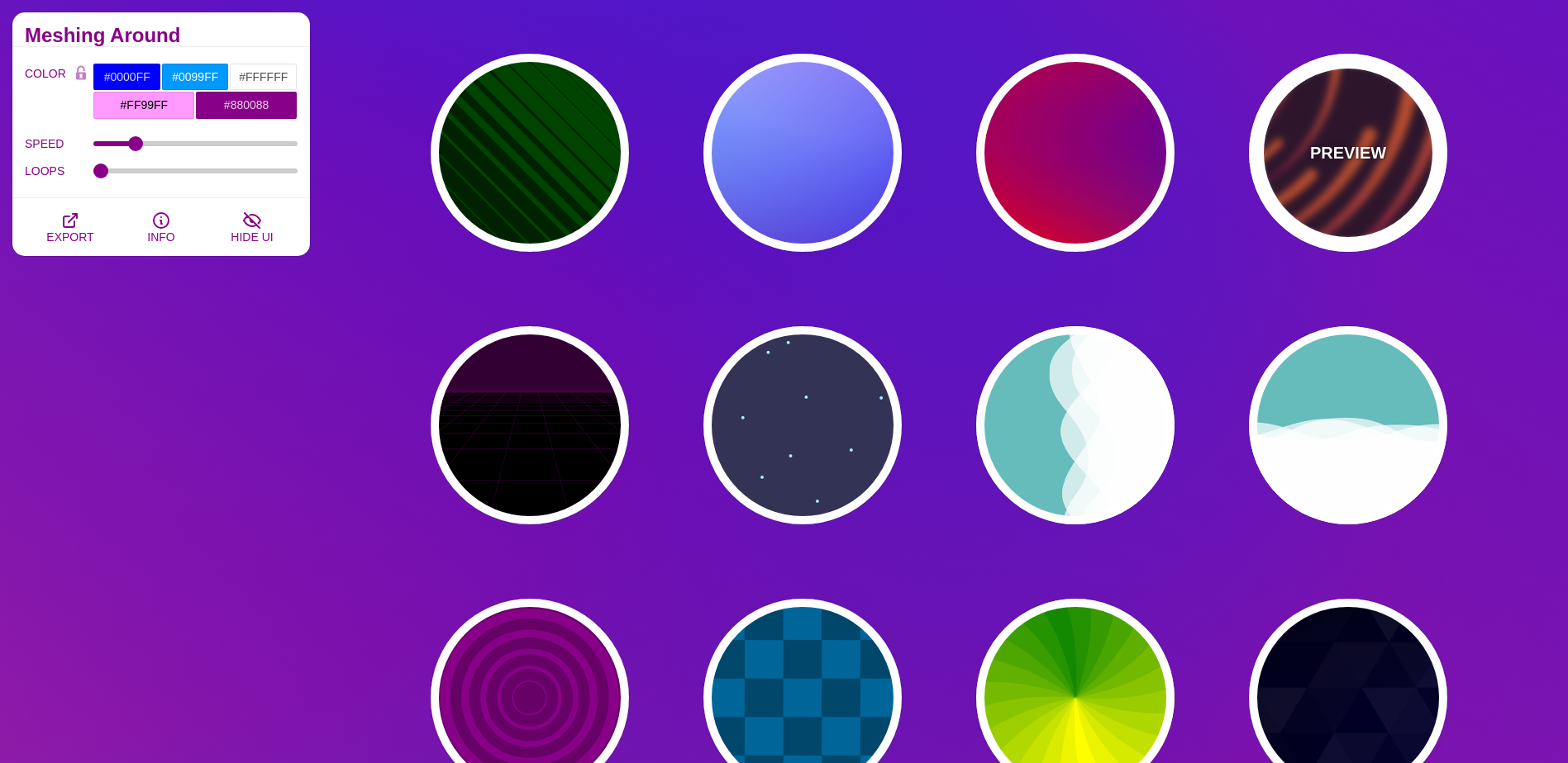
type input "#220022"
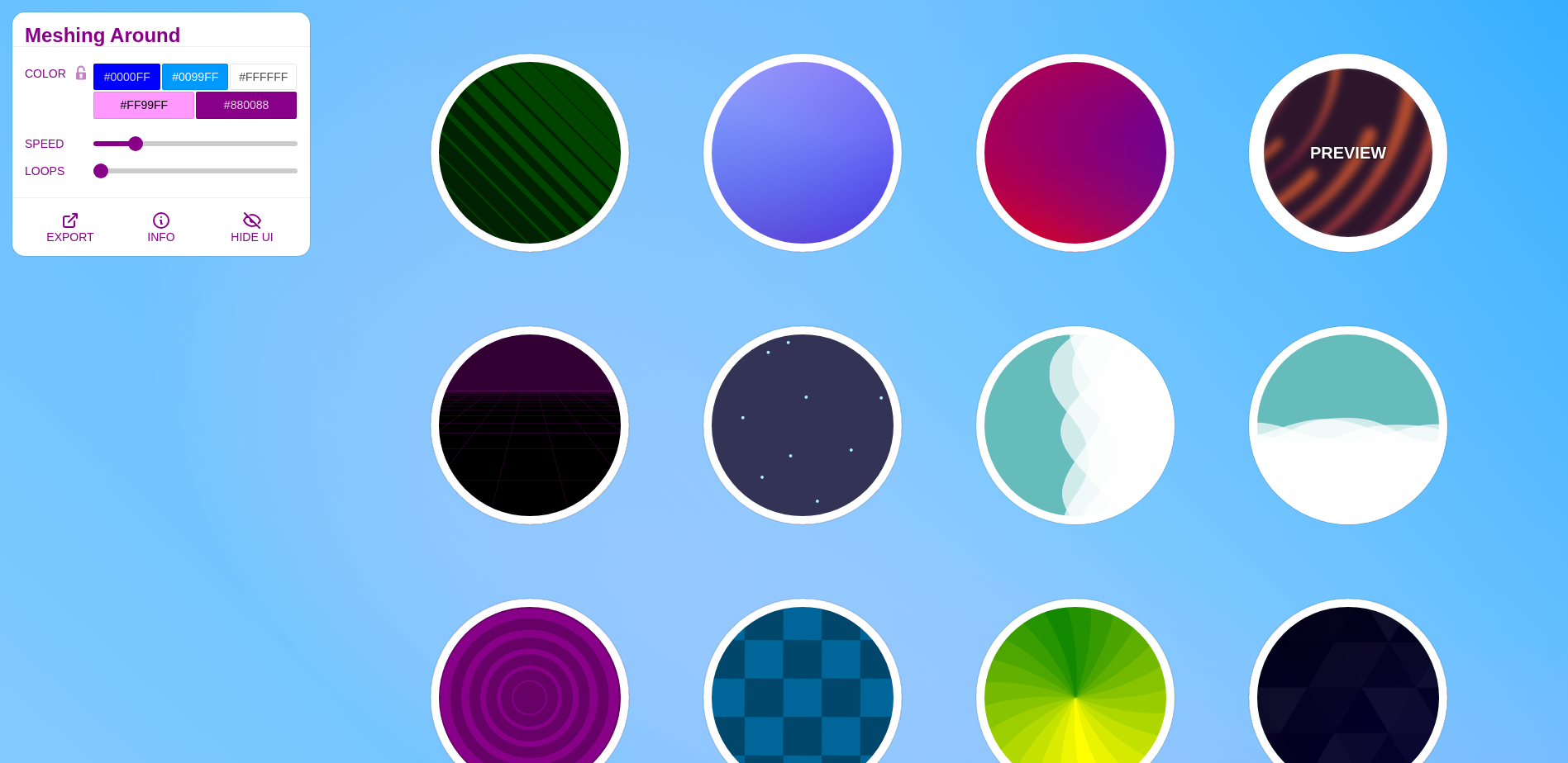
type input "50"
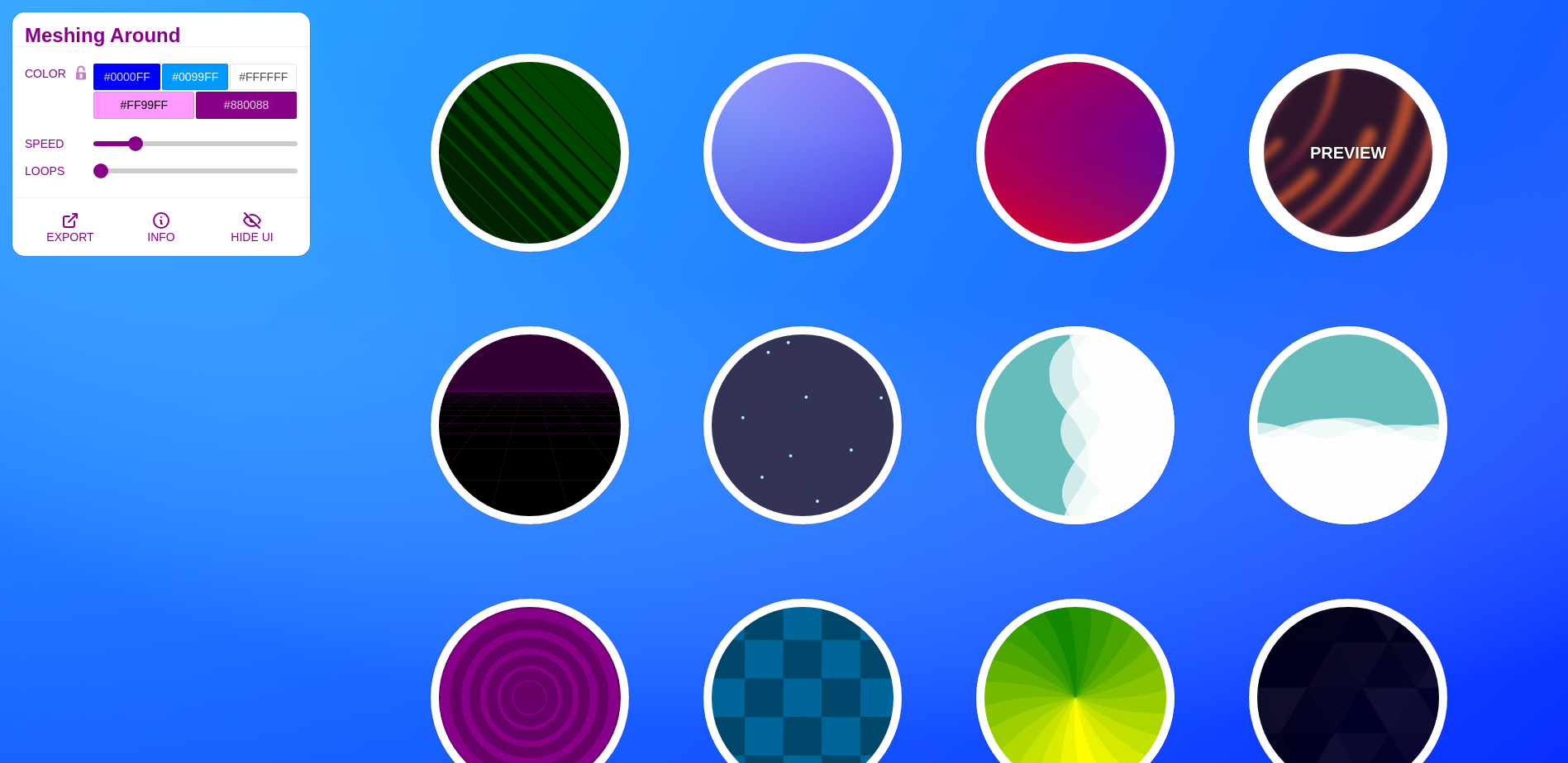
type input "99"
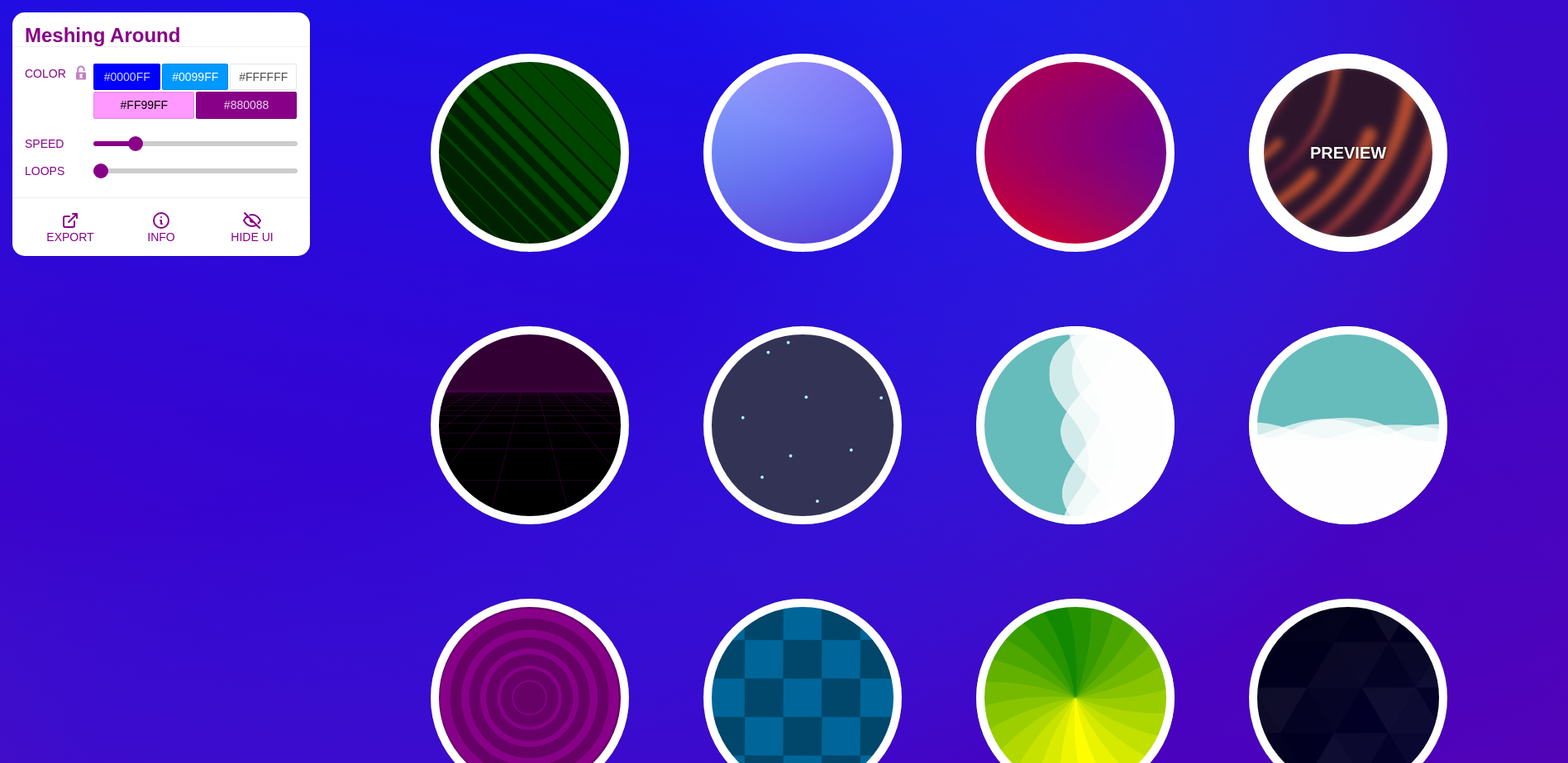
type input "0"
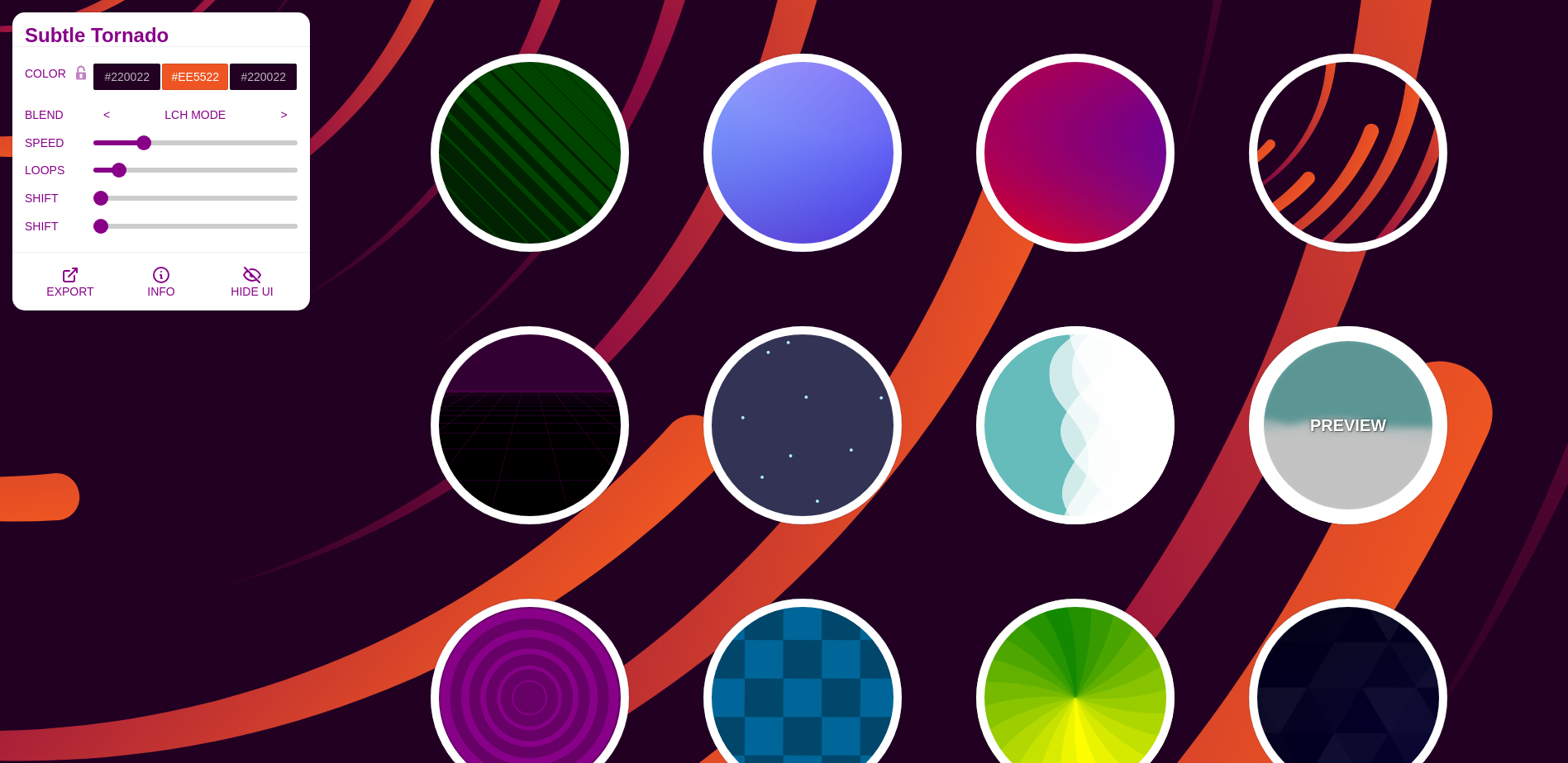
click at [1348, 472] on div "PREVIEW" at bounding box center [1348, 425] width 198 height 198
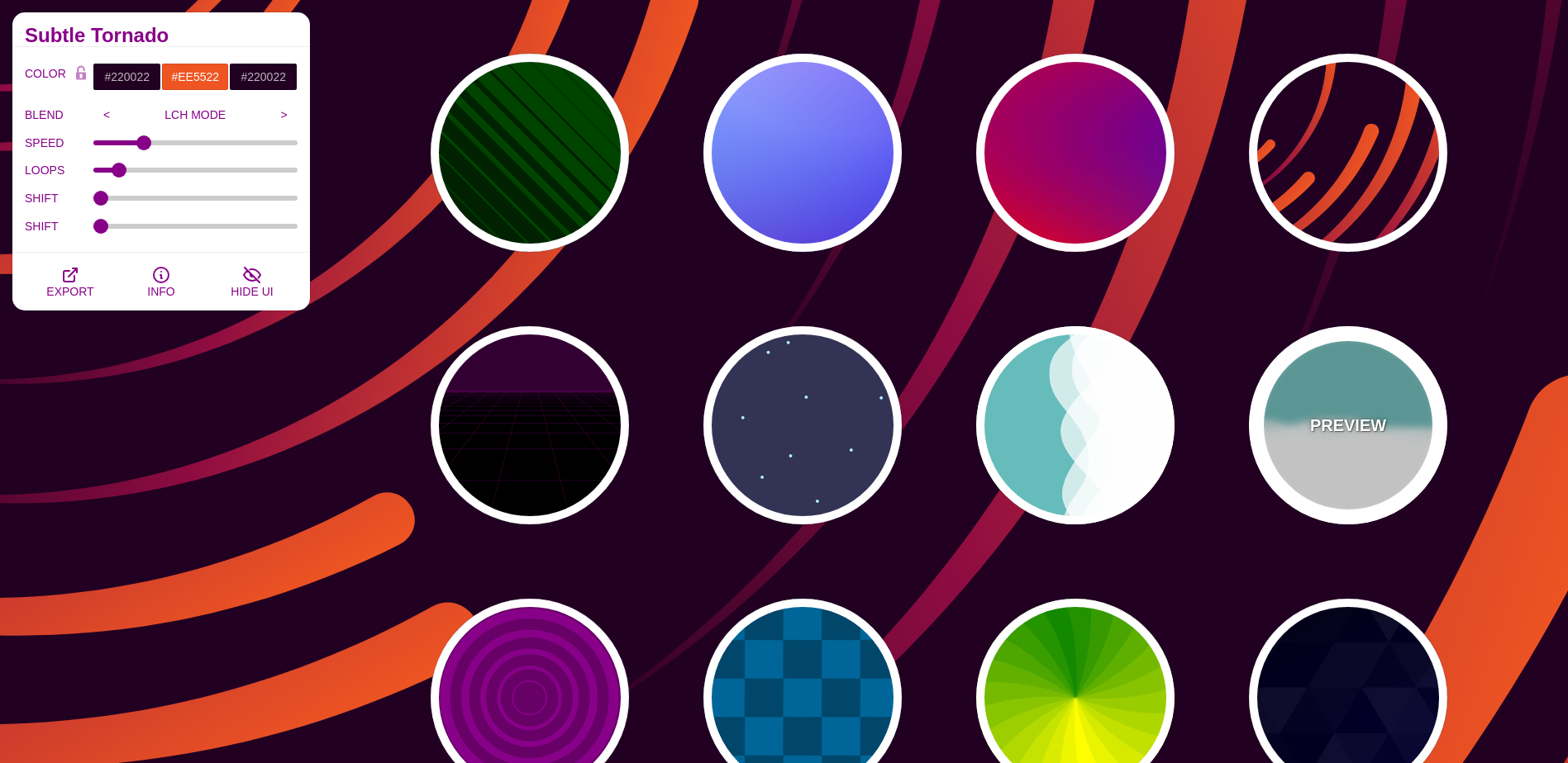
type input "#66BBBB"
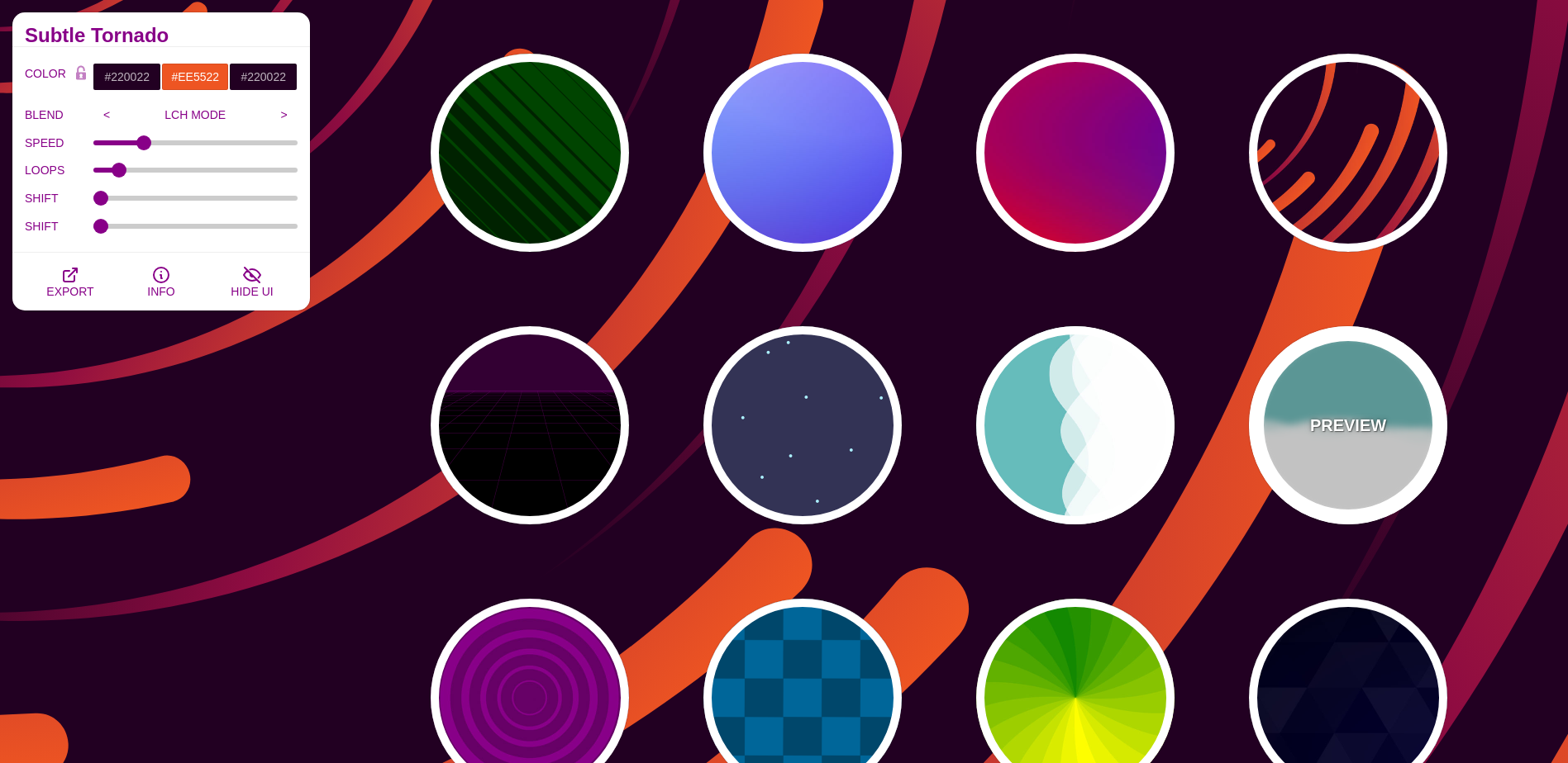
type input "#FFFFFF"
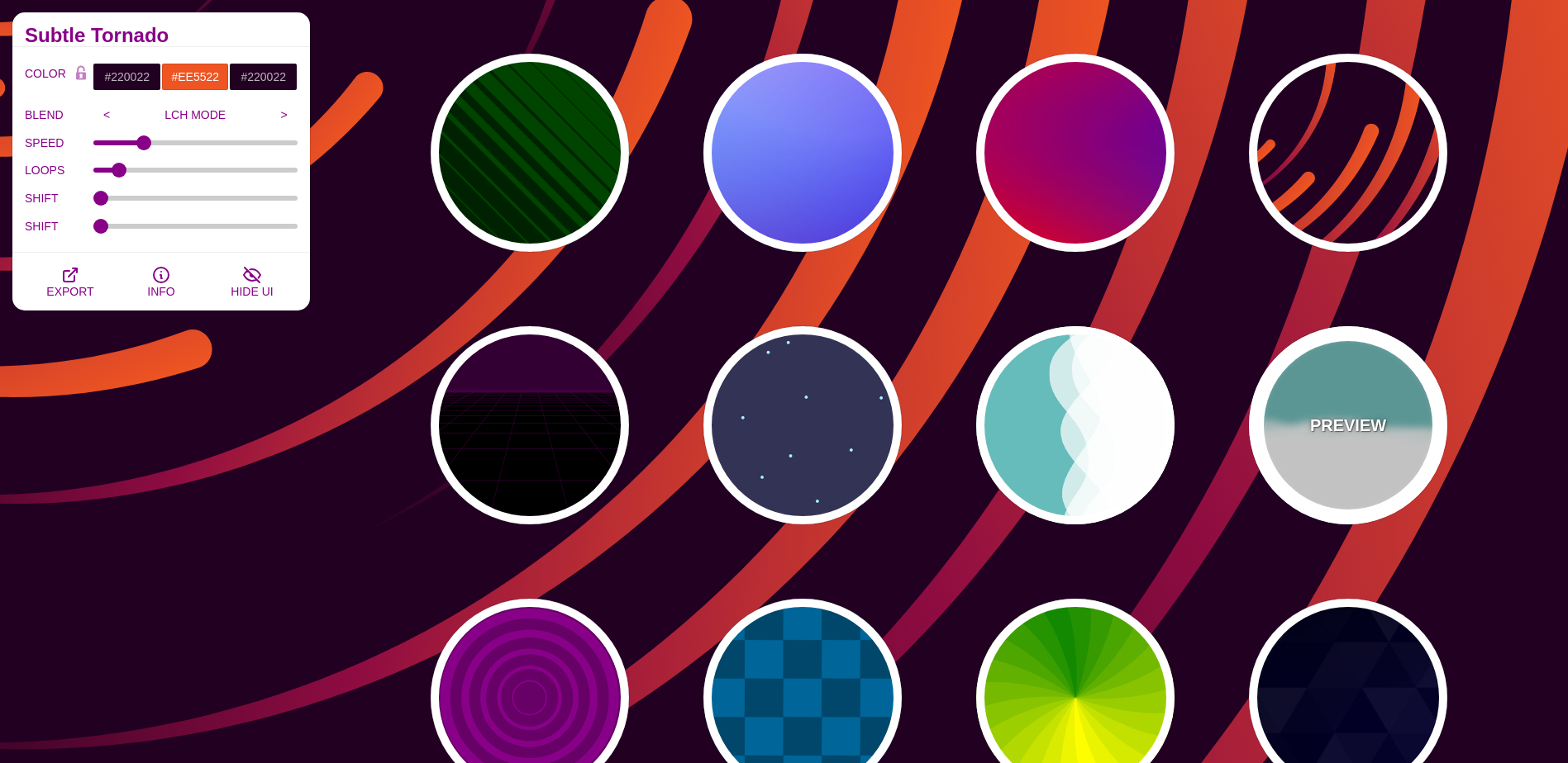
type input "#FFFFFF"
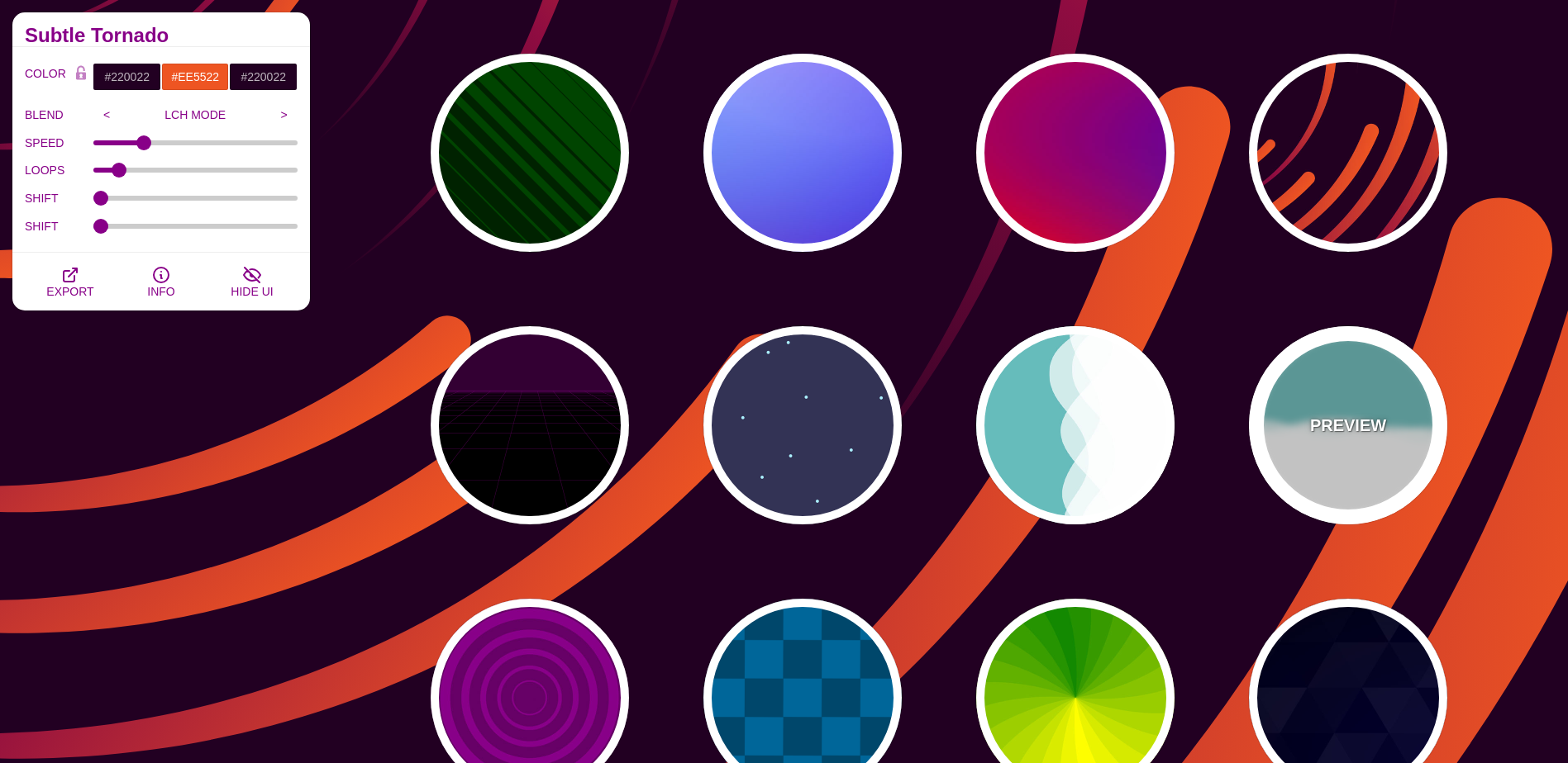
type input "0"
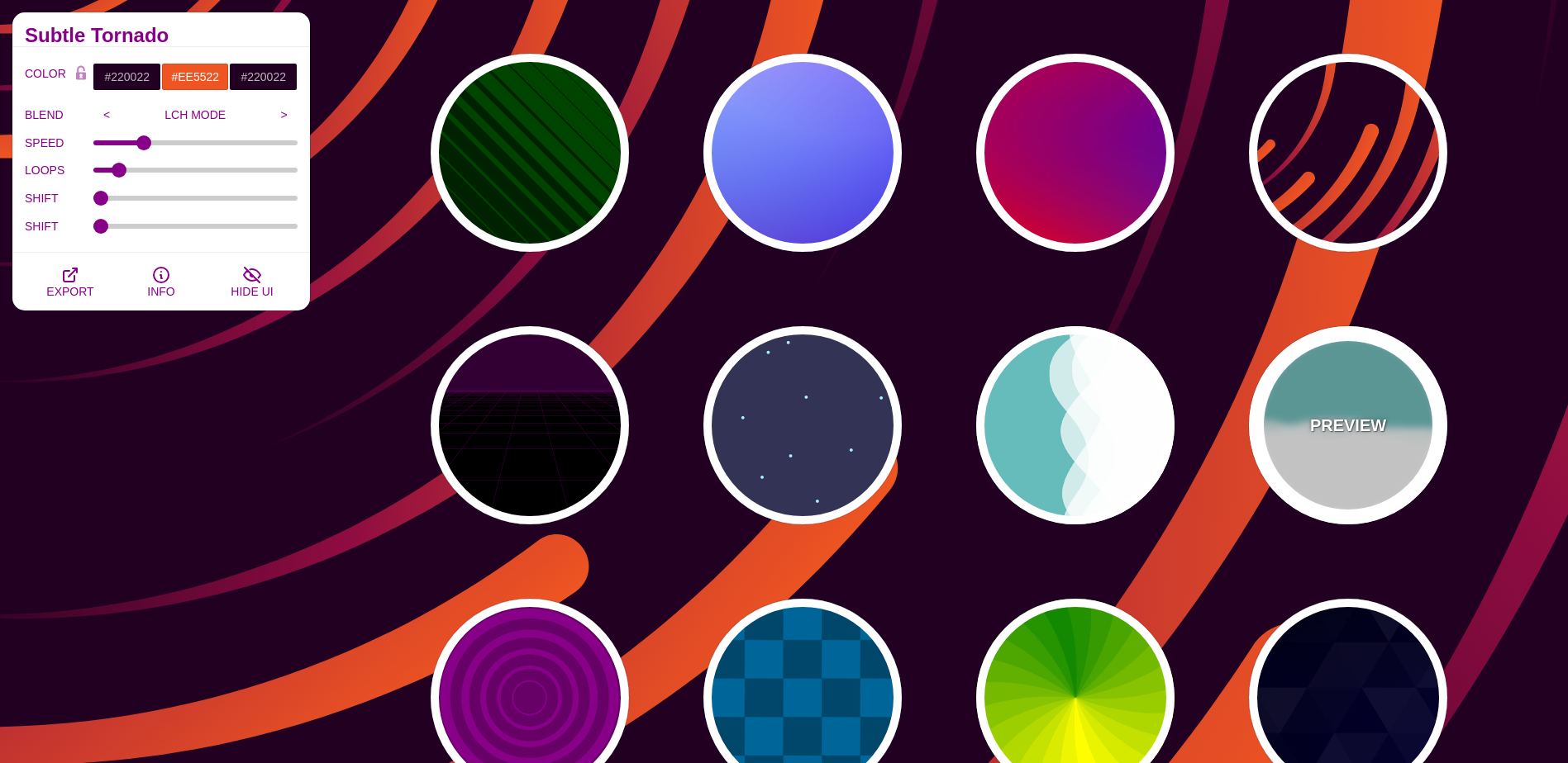
type input "1"
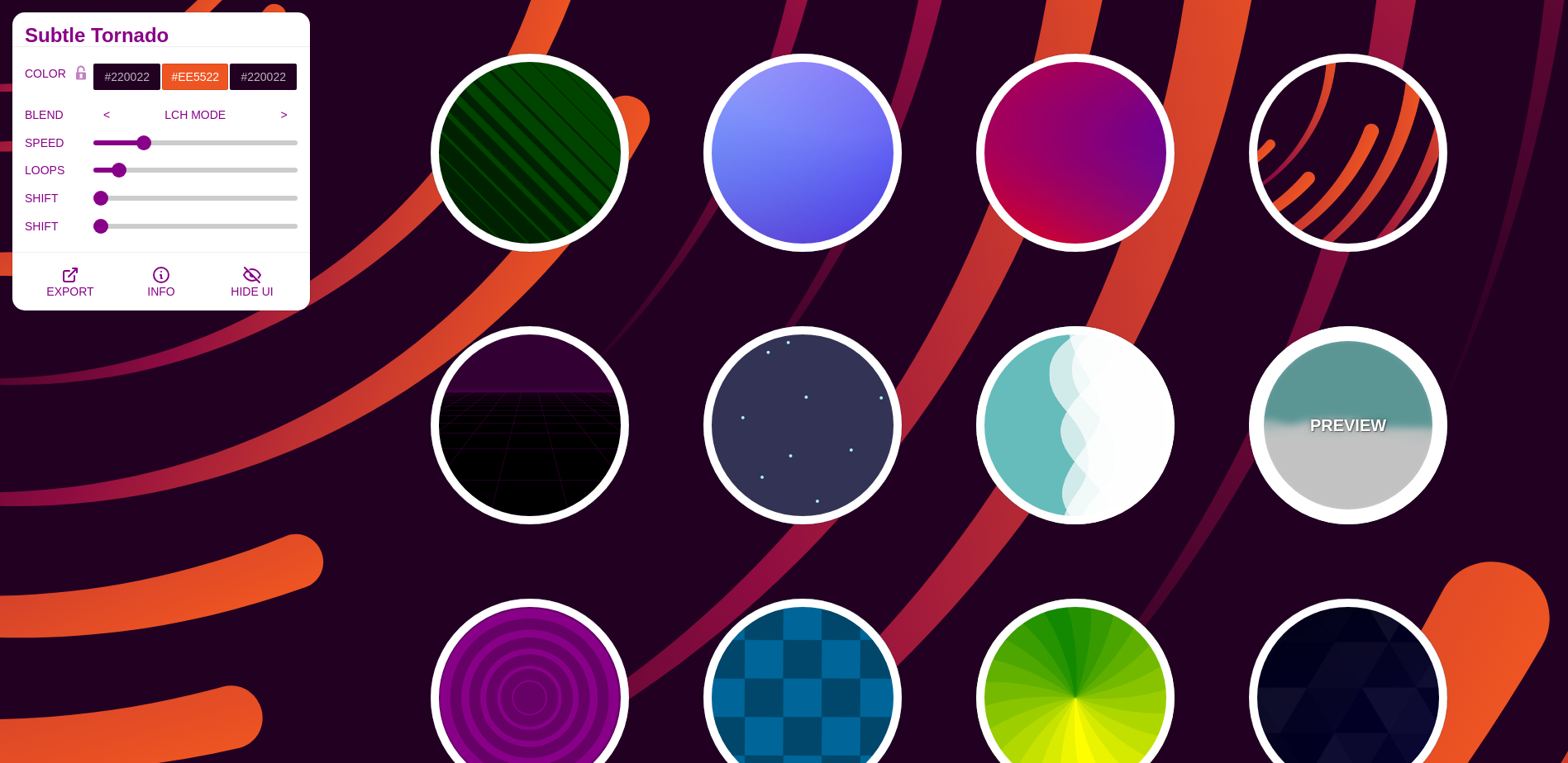
type input "0.7"
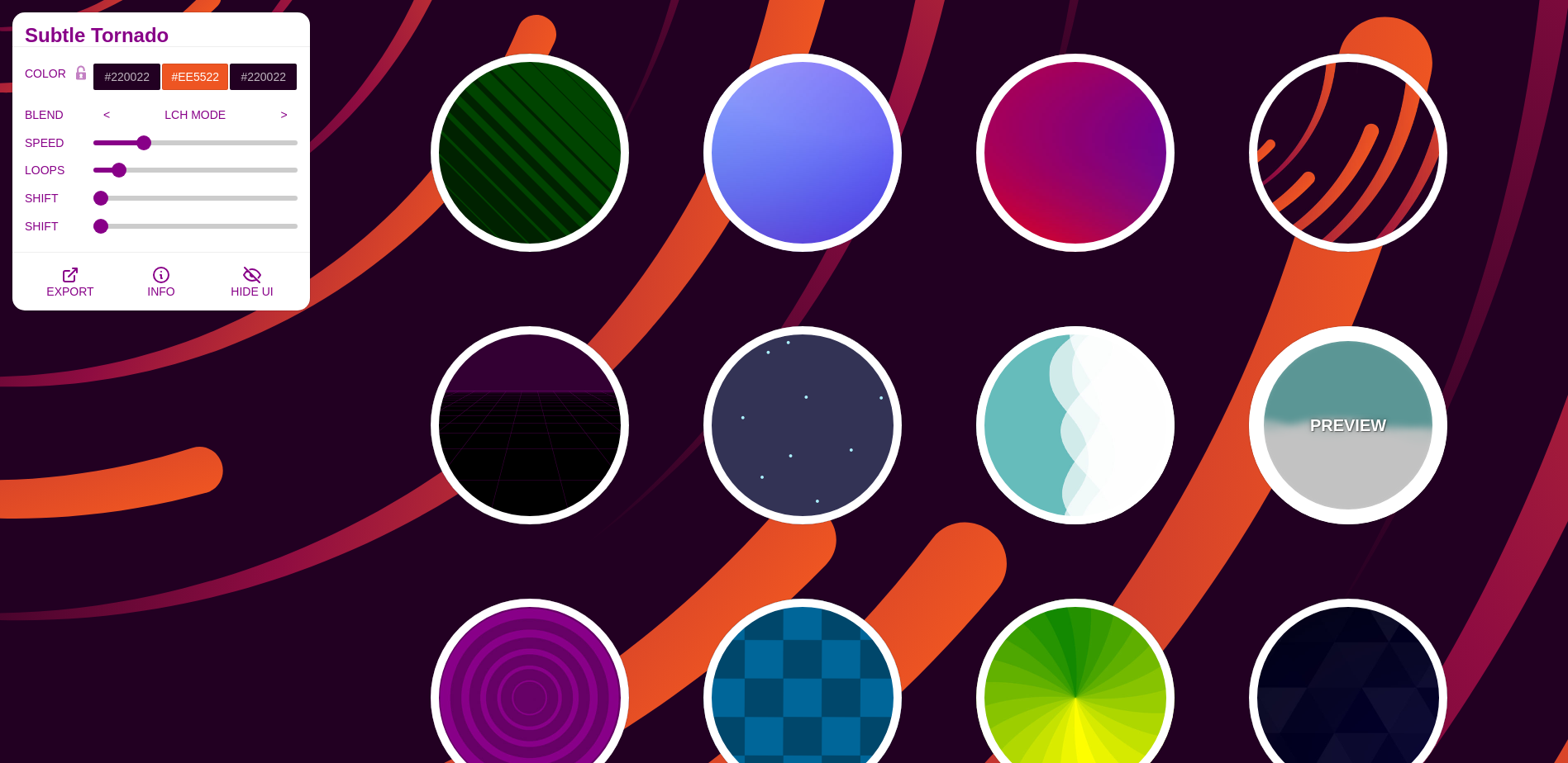
type input "56"
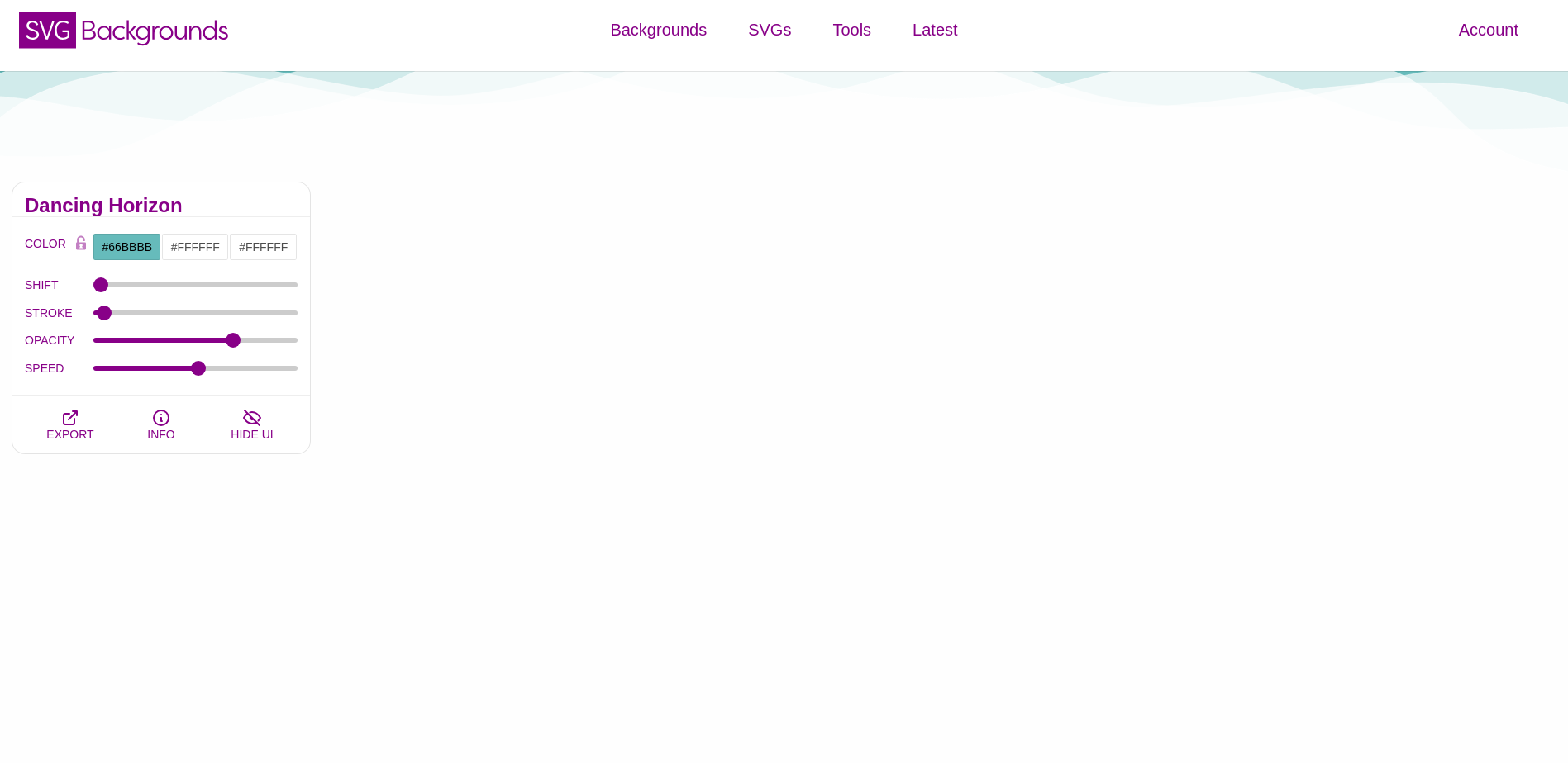
scroll to position [0, 0]
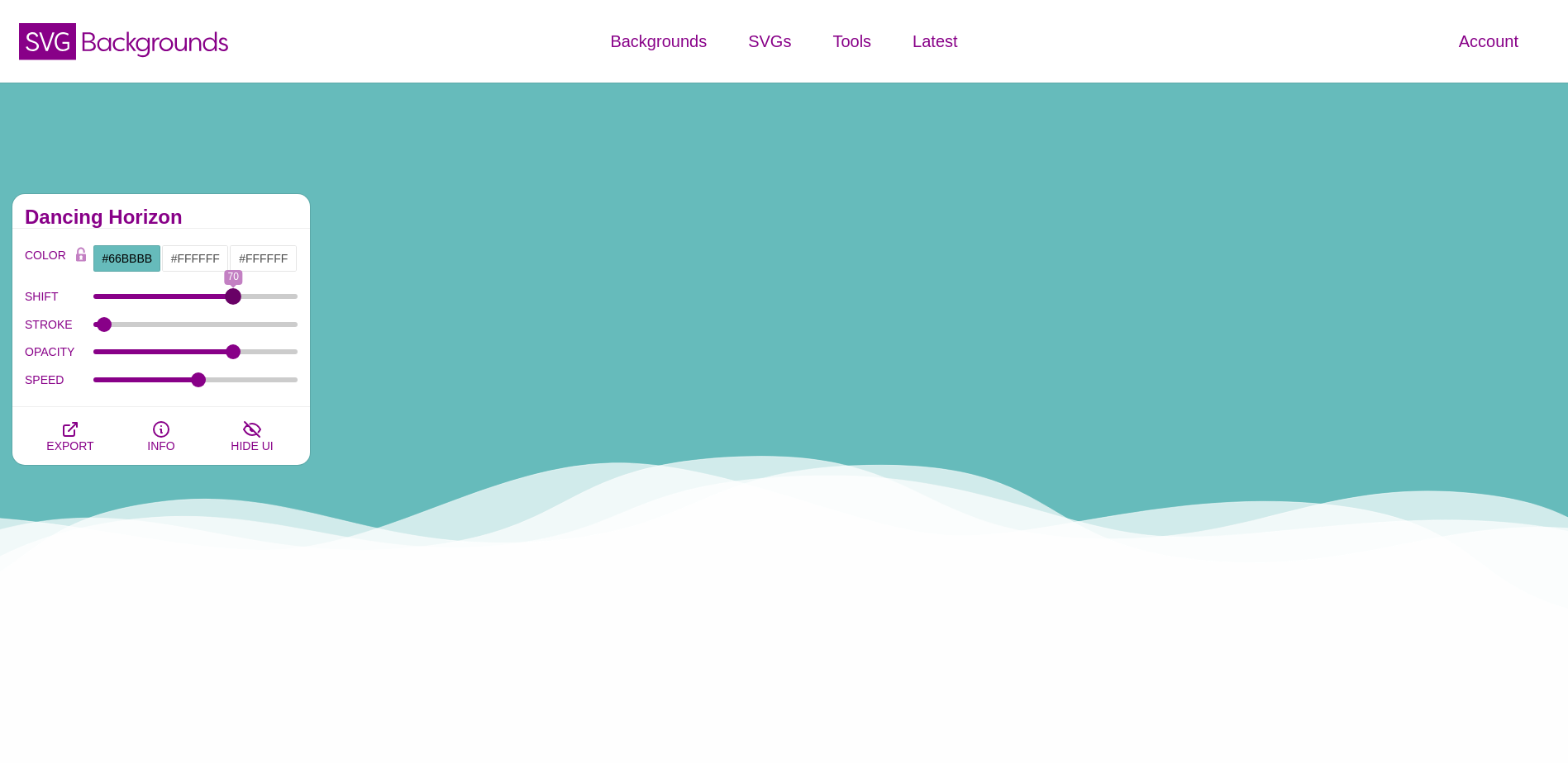
drag, startPoint x: 97, startPoint y: 296, endPoint x: 233, endPoint y: 305, distance: 136.3
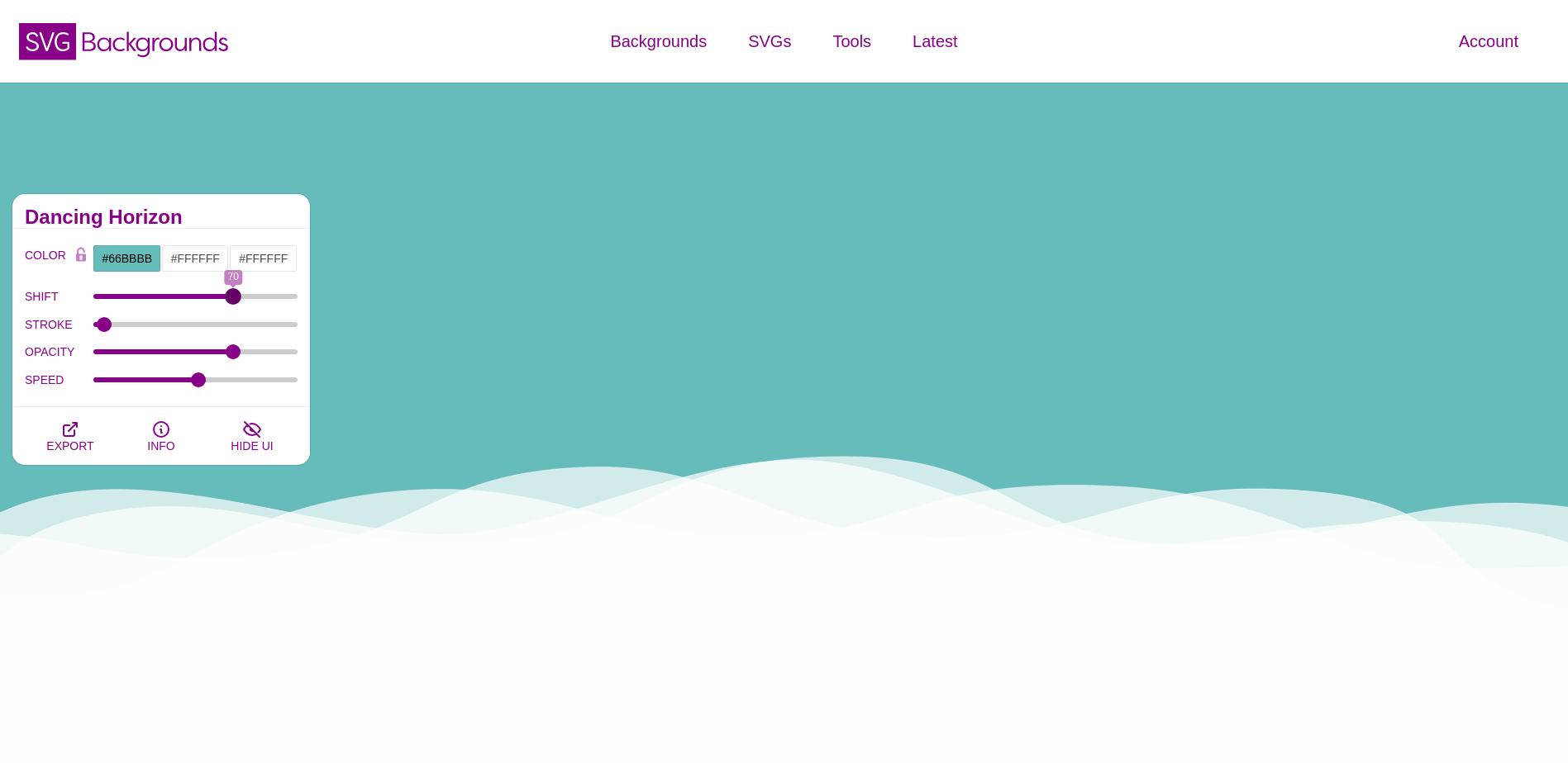
type input "70"
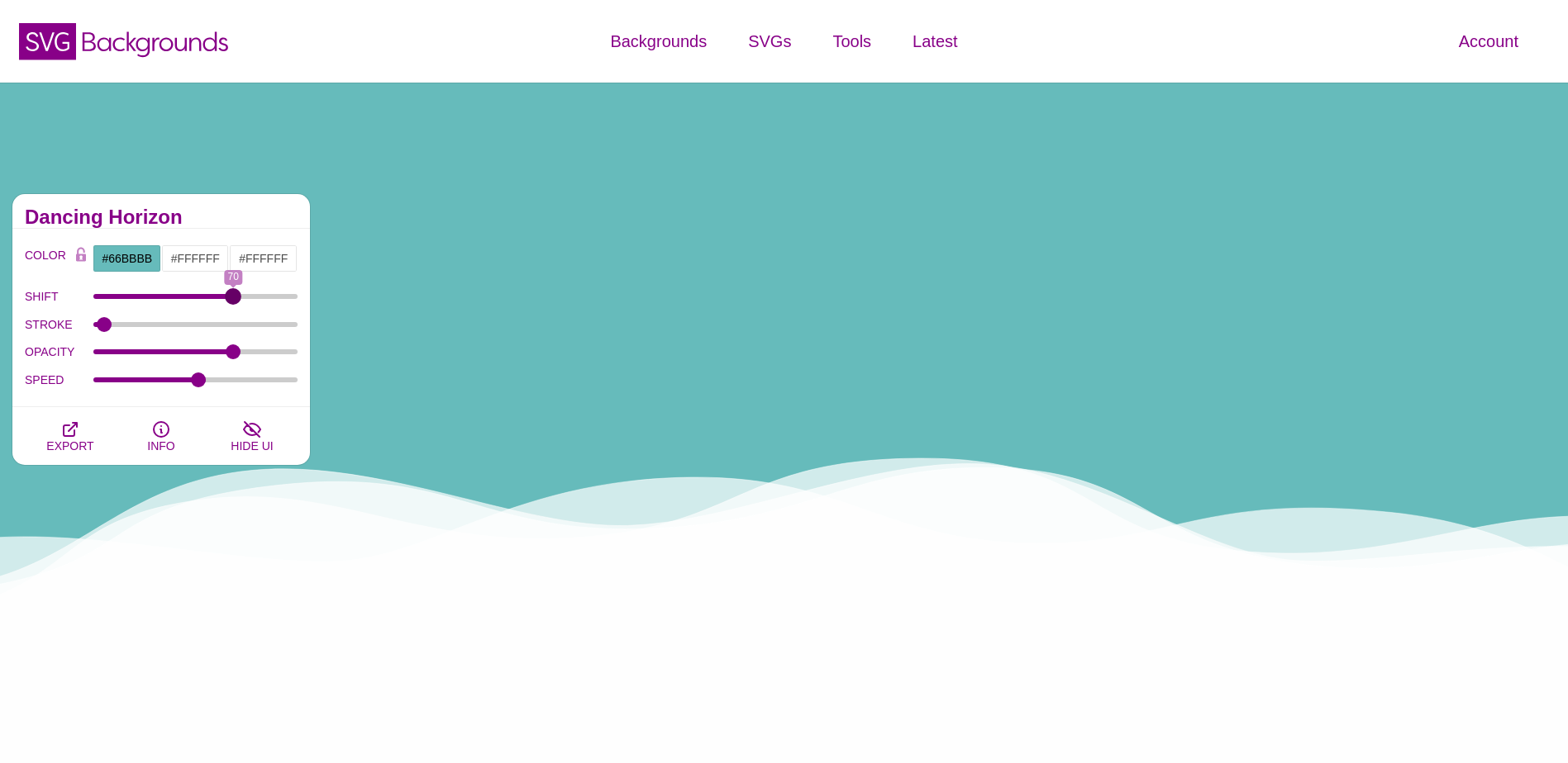
click at [233, 300] on input "SHIFT" at bounding box center [196, 296] width 205 height 7
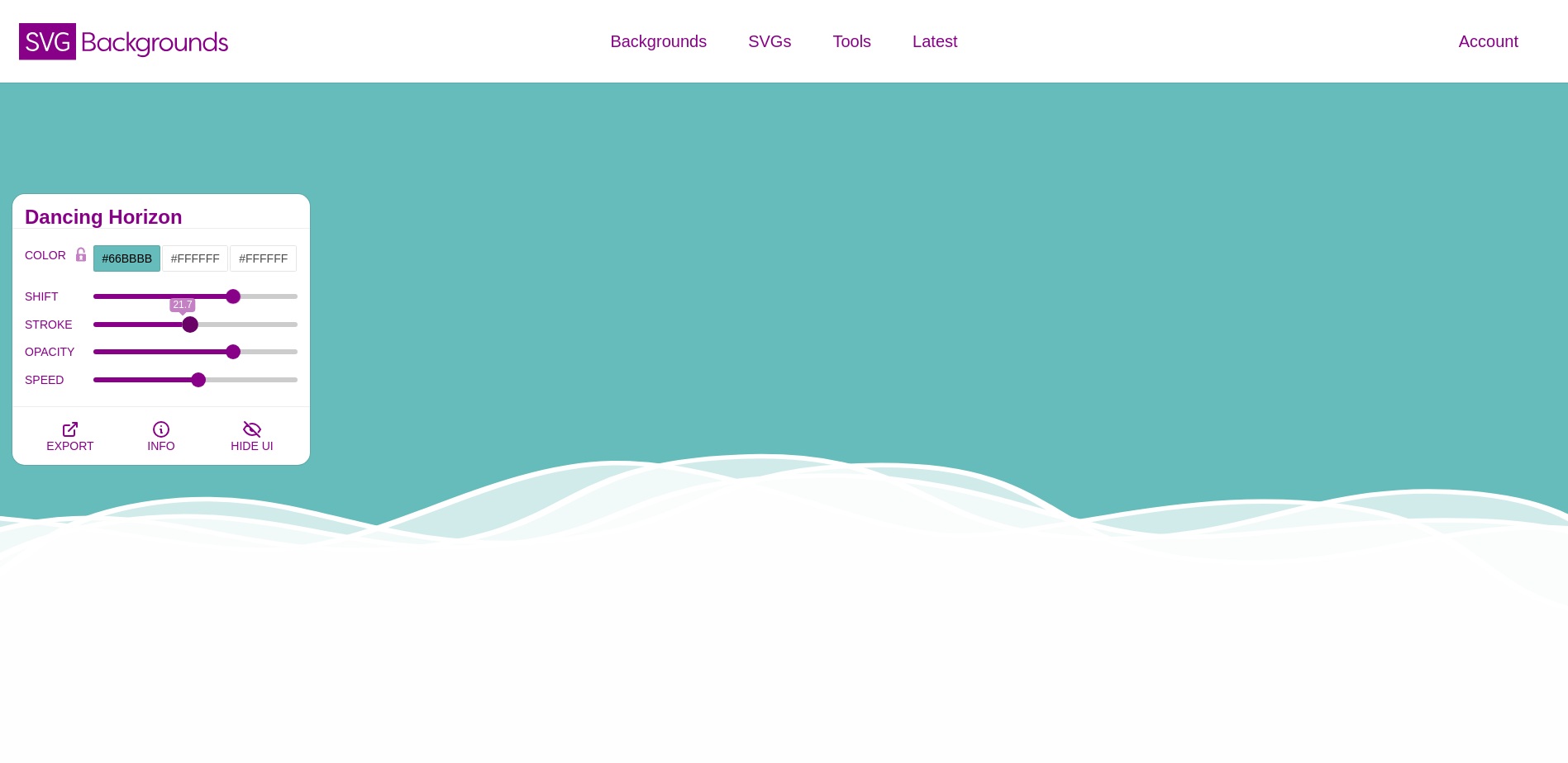
drag, startPoint x: 111, startPoint y: 327, endPoint x: 191, endPoint y: 327, distance: 80.0
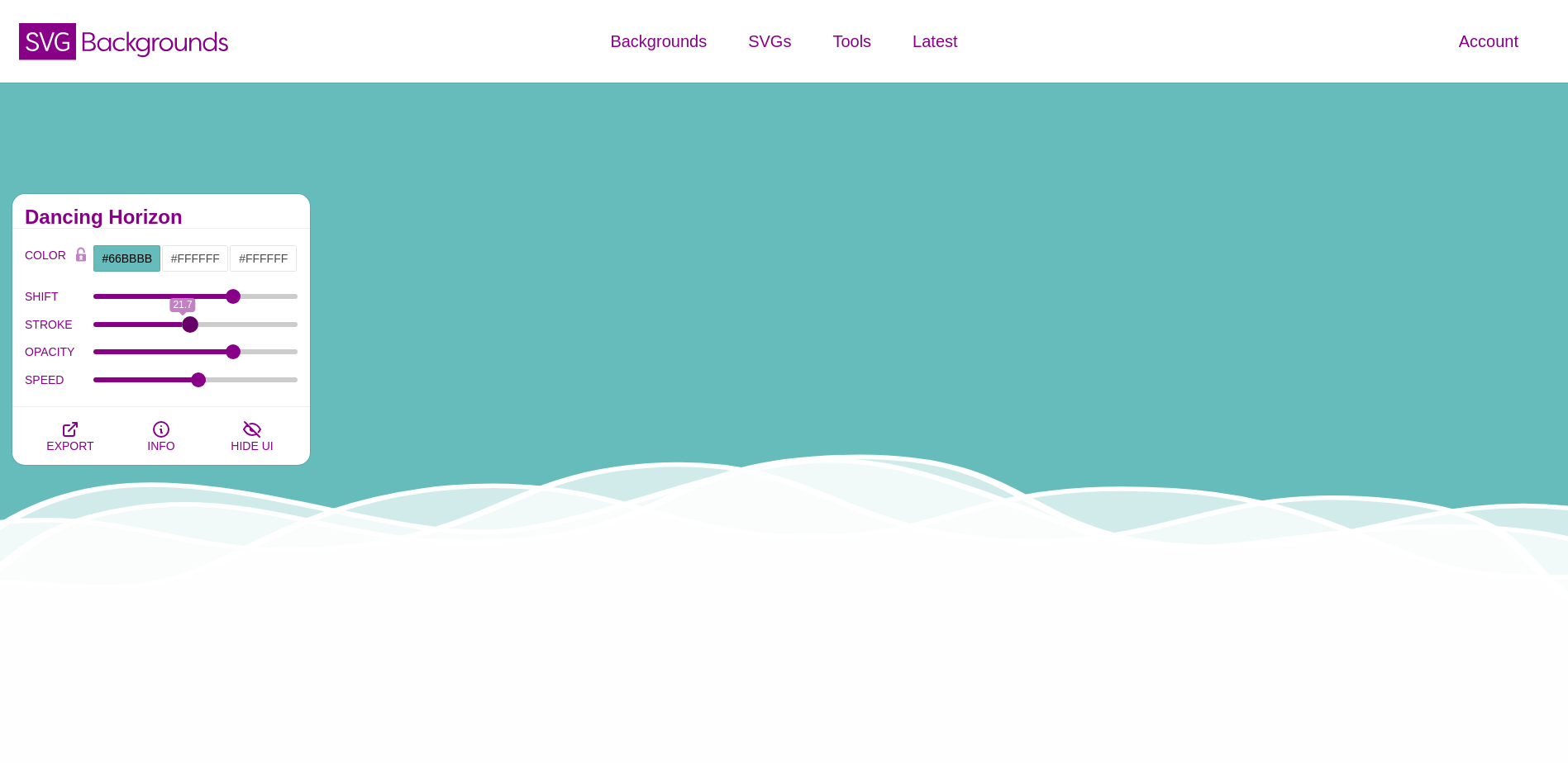
type input "23.6"
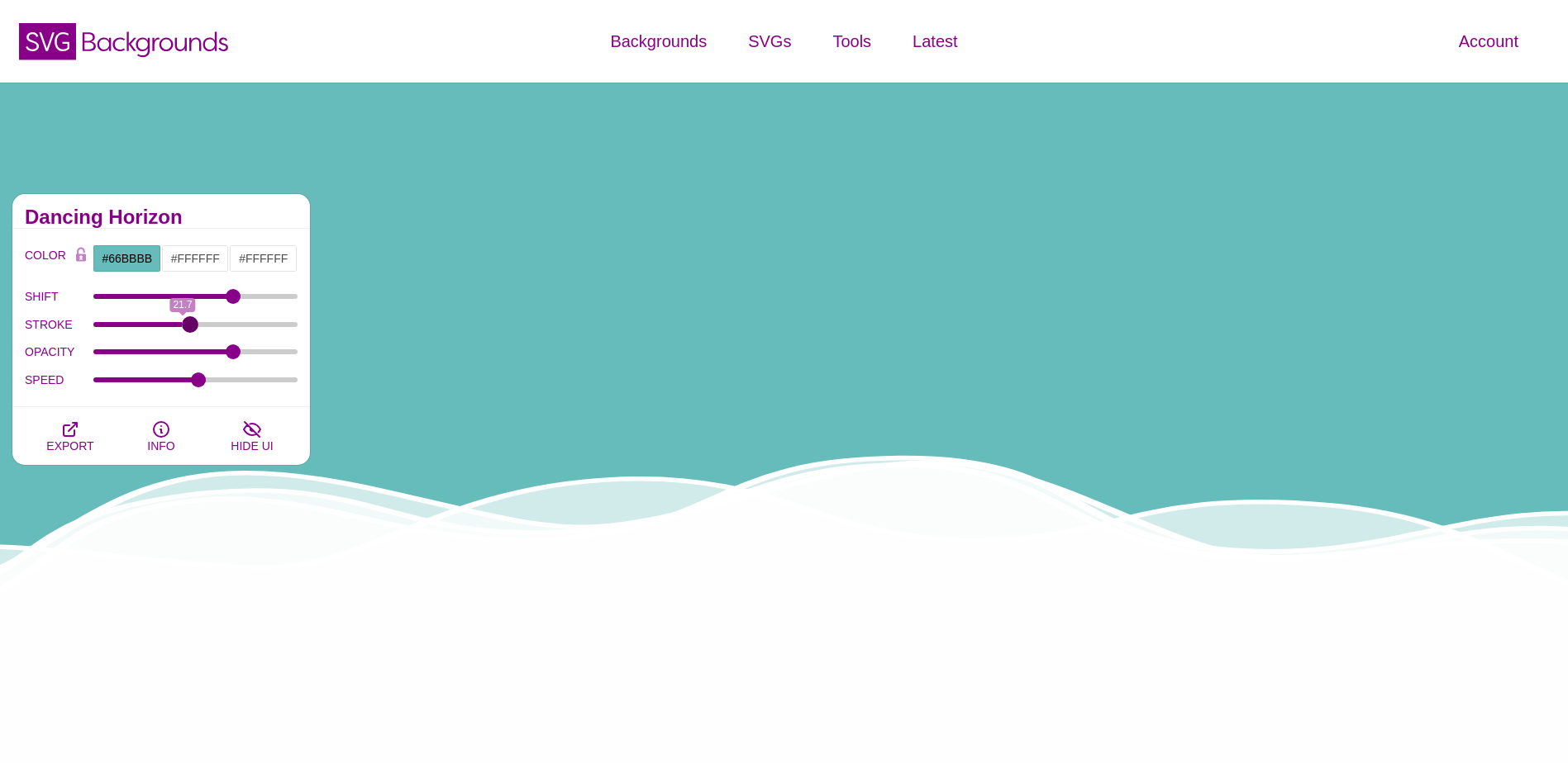
click at [191, 327] on input "STROKE" at bounding box center [196, 325] width 205 height 7
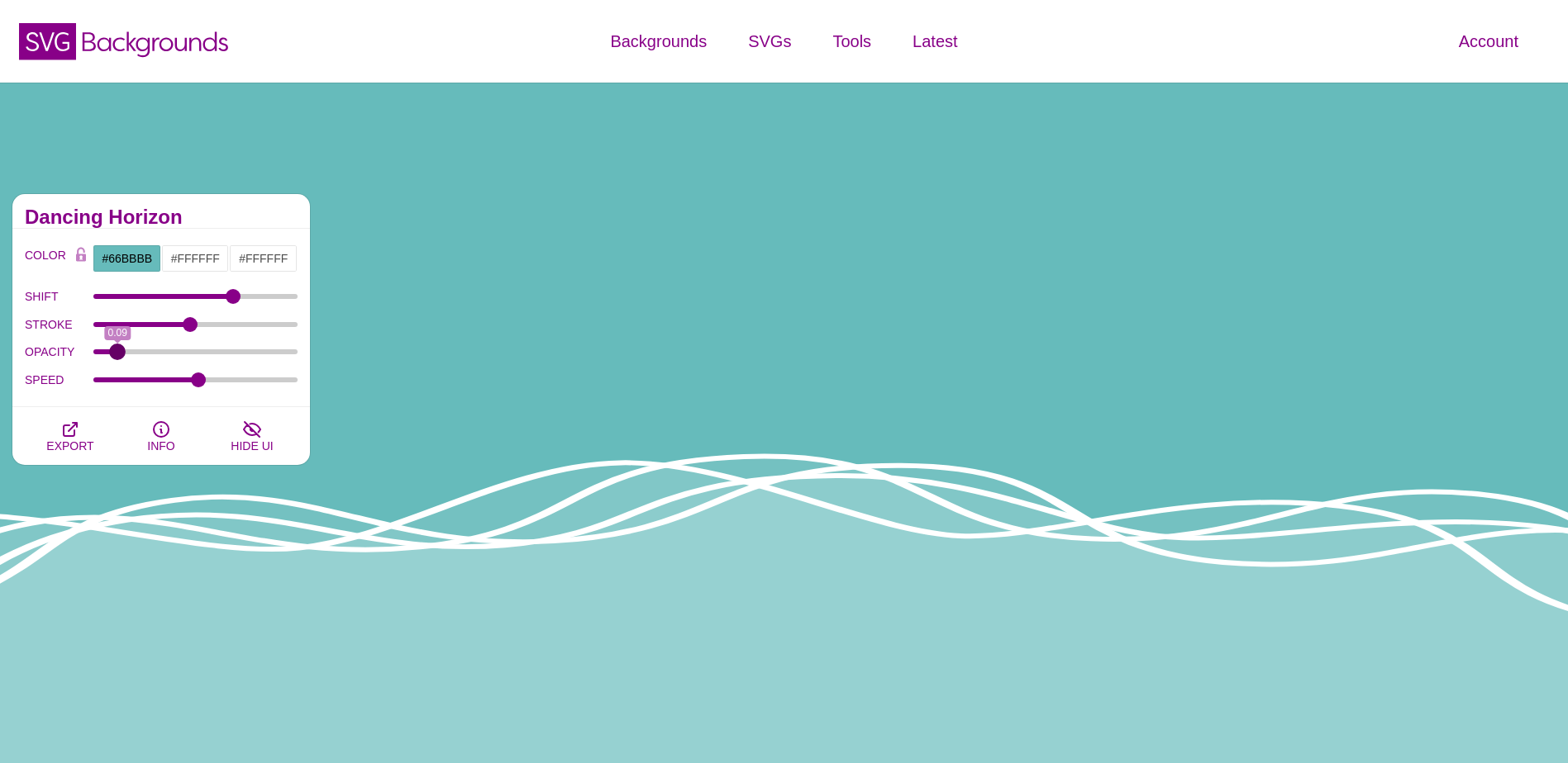
drag, startPoint x: 226, startPoint y: 351, endPoint x: 118, endPoint y: 362, distance: 108.6
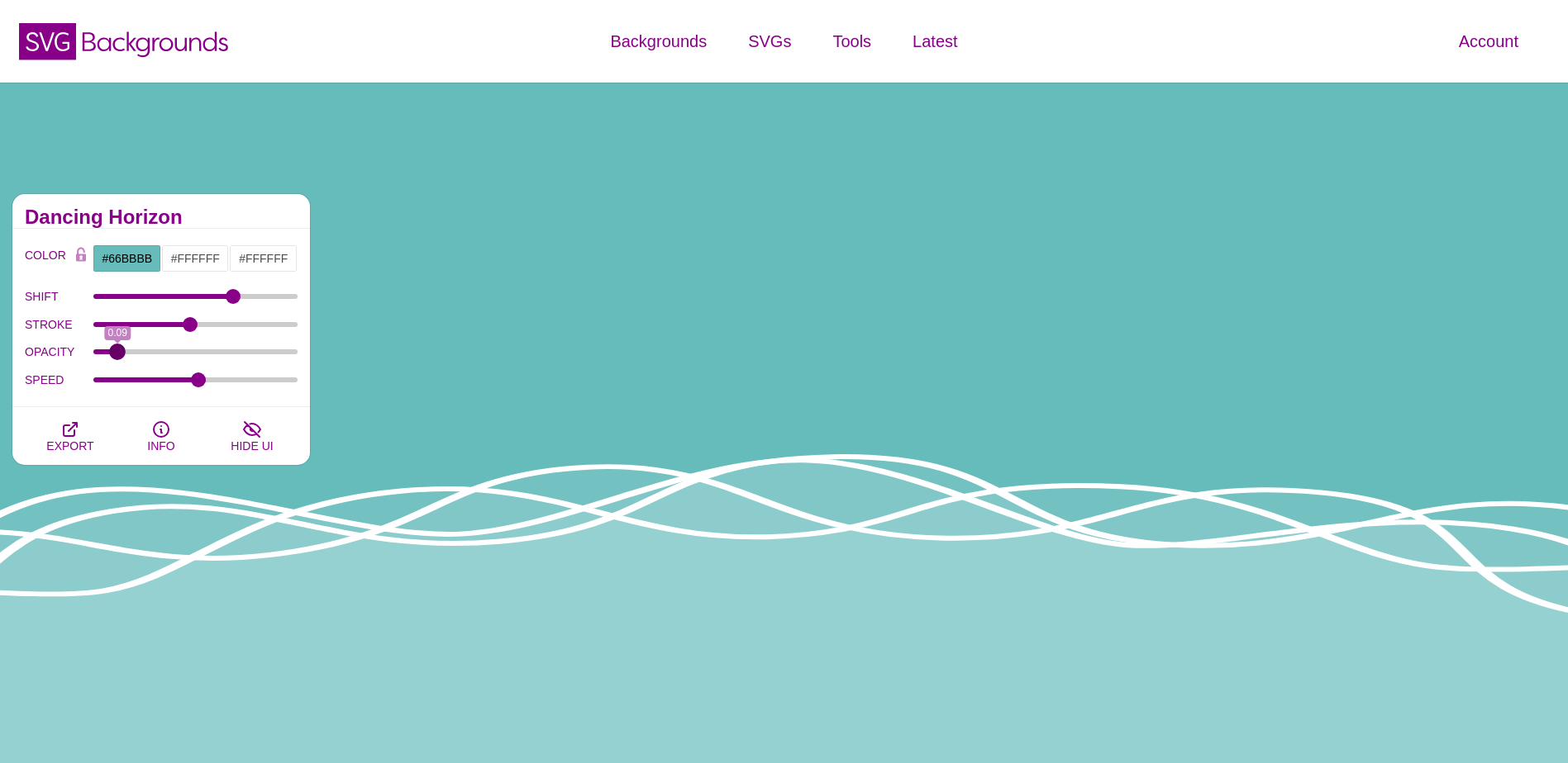
click at [118, 355] on input "OPACITY" at bounding box center [196, 351] width 205 height 7
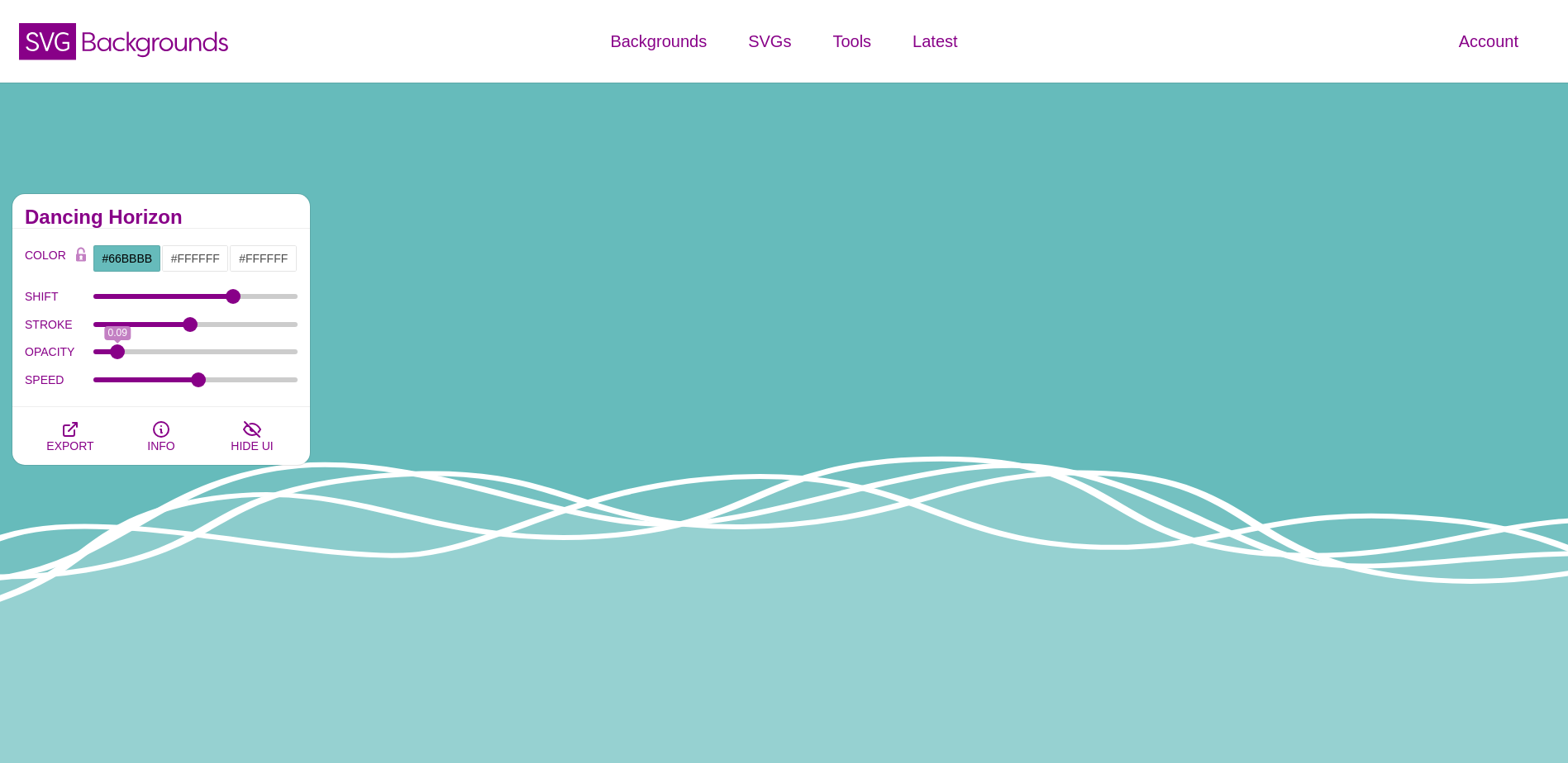
drag, startPoint x: 118, startPoint y: 361, endPoint x: 317, endPoint y: 360, distance: 199.0
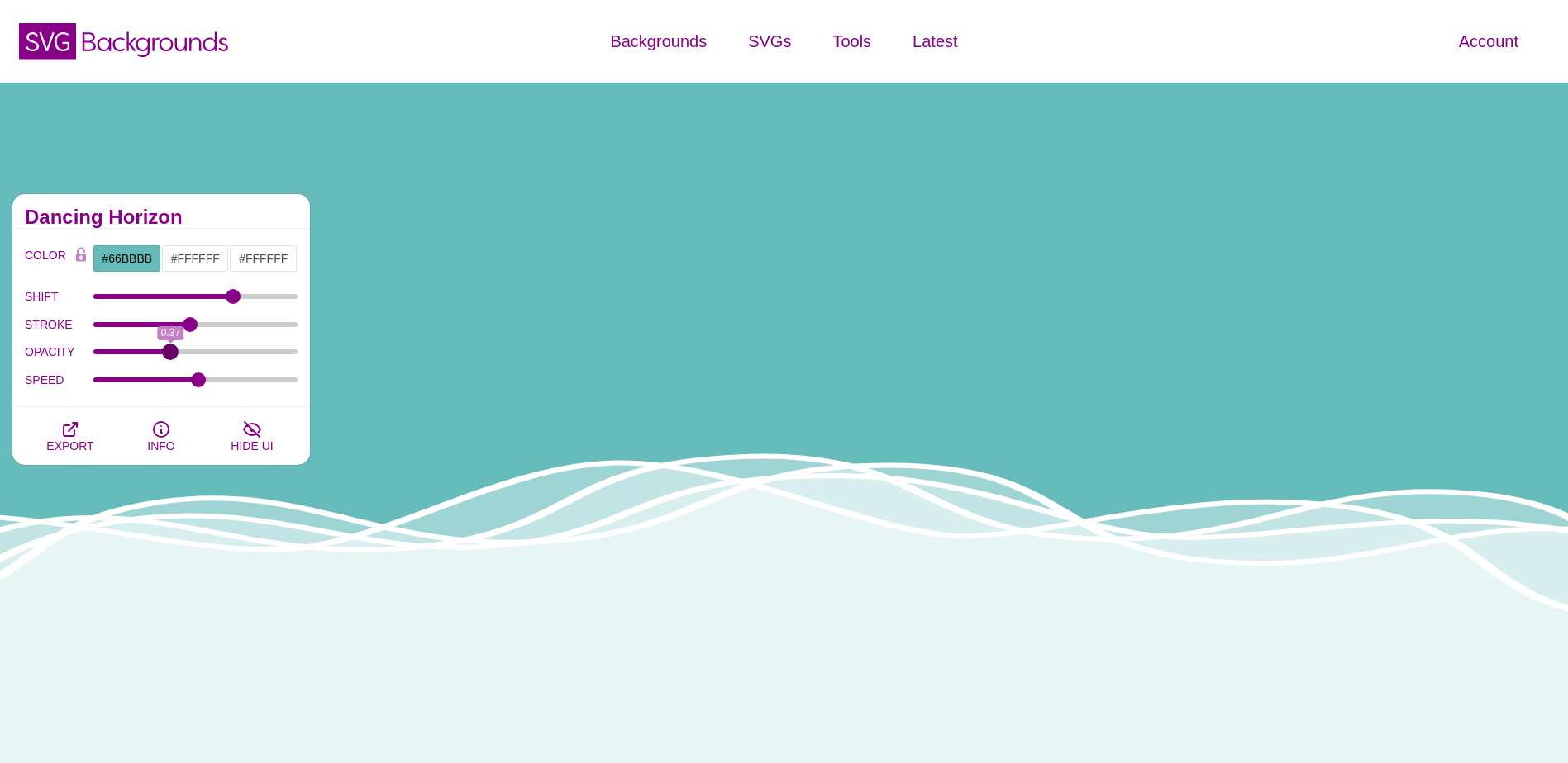
drag, startPoint x: 124, startPoint y: 348, endPoint x: 171, endPoint y: 358, distance: 48.1
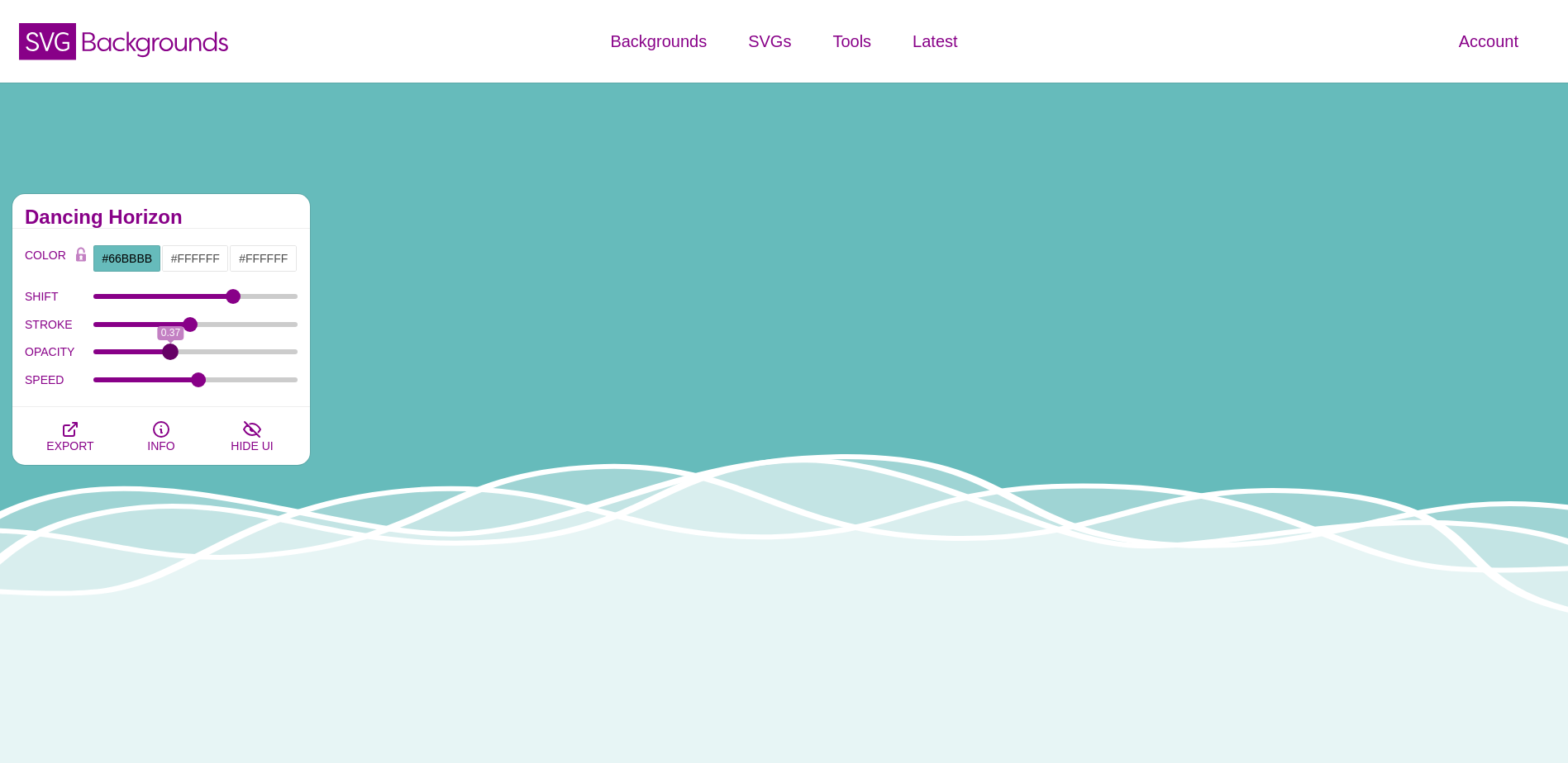
click at [171, 355] on input "OPACITY" at bounding box center [196, 351] width 205 height 7
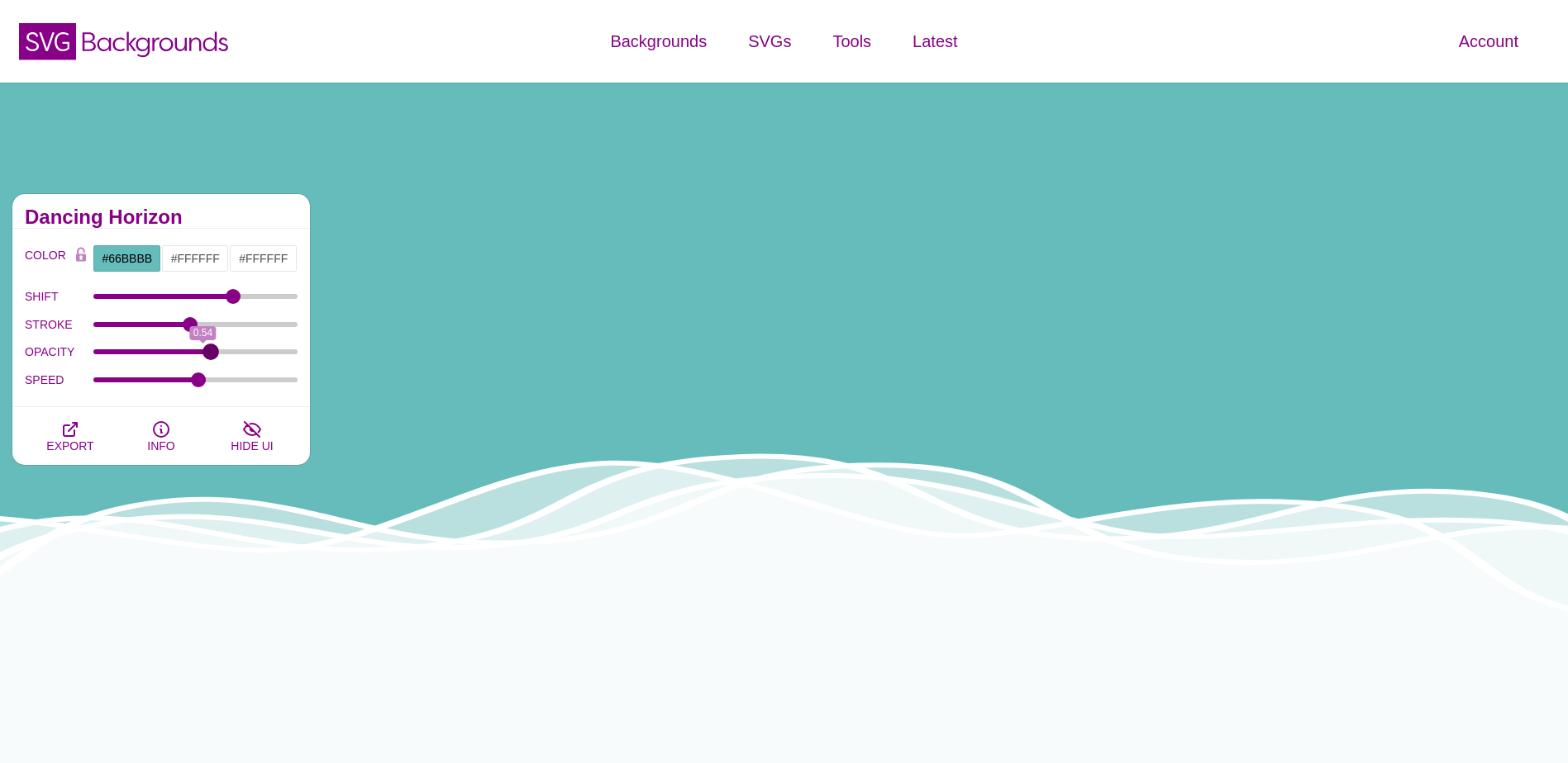
drag, startPoint x: 171, startPoint y: 351, endPoint x: 210, endPoint y: 351, distance: 39.0
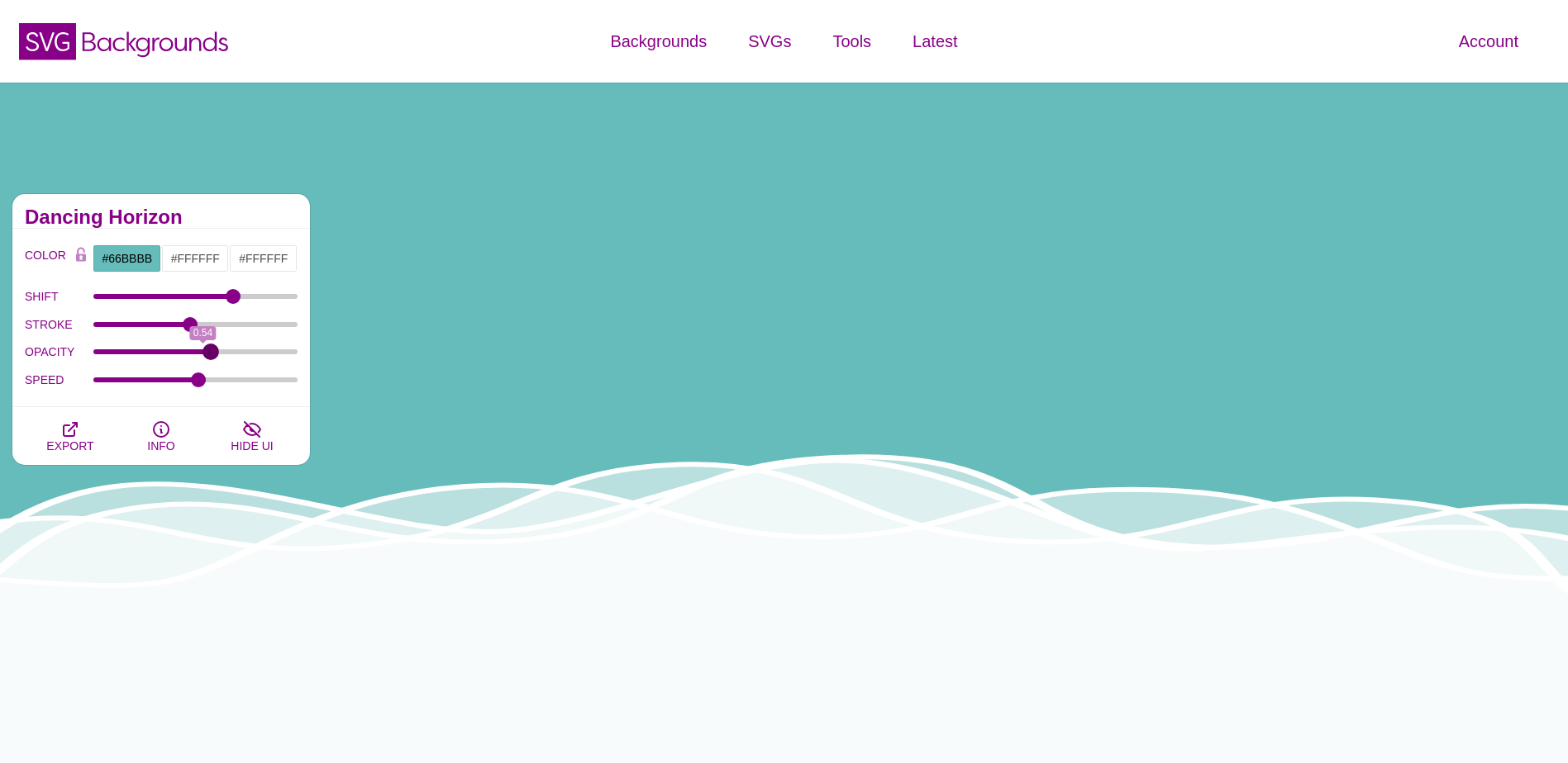
type input "0.58"
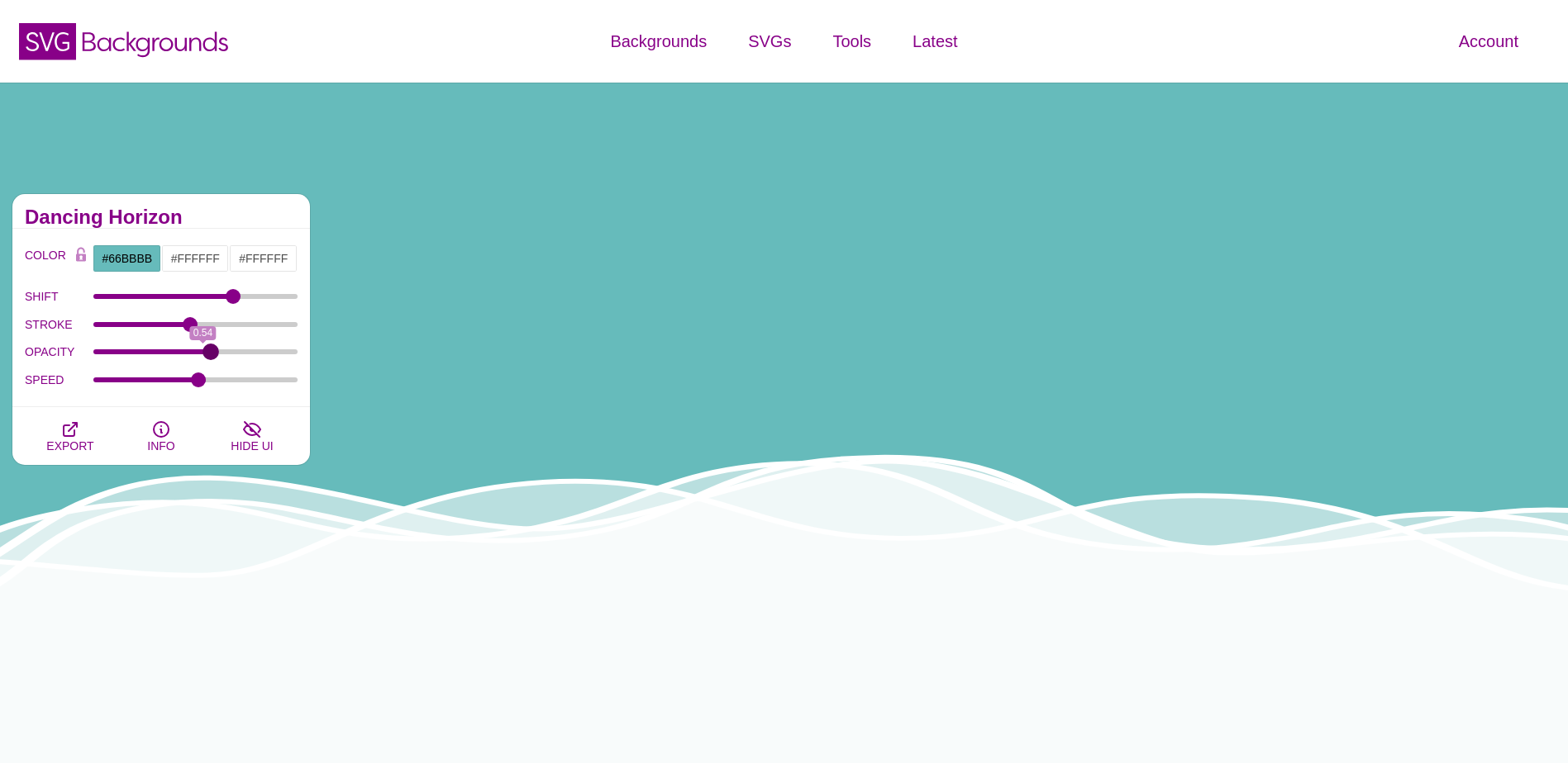
click at [210, 351] on input "OPACITY" at bounding box center [196, 351] width 205 height 7
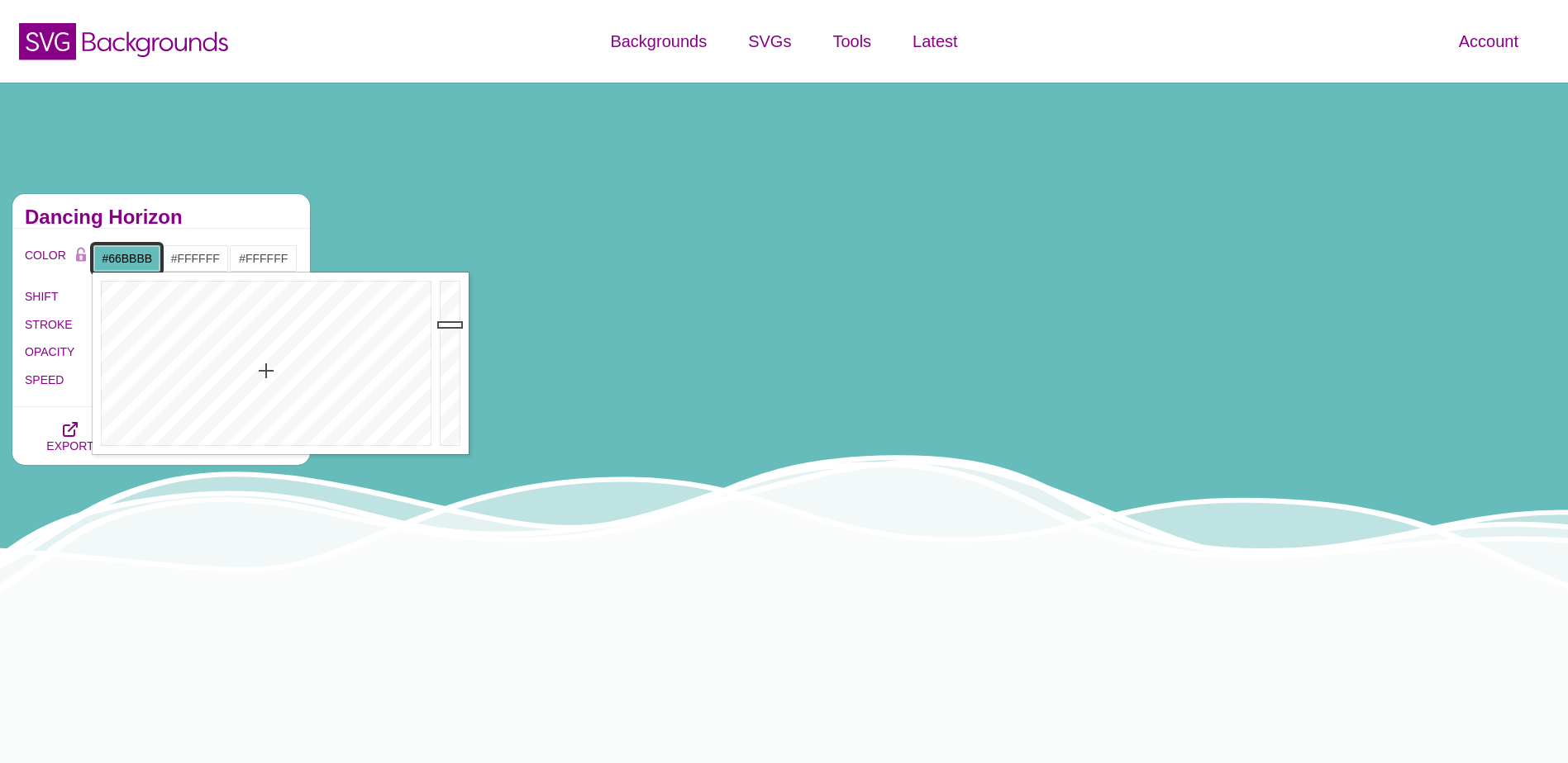
click at [143, 259] on input "#66BBBB" at bounding box center [126, 259] width 68 height 28
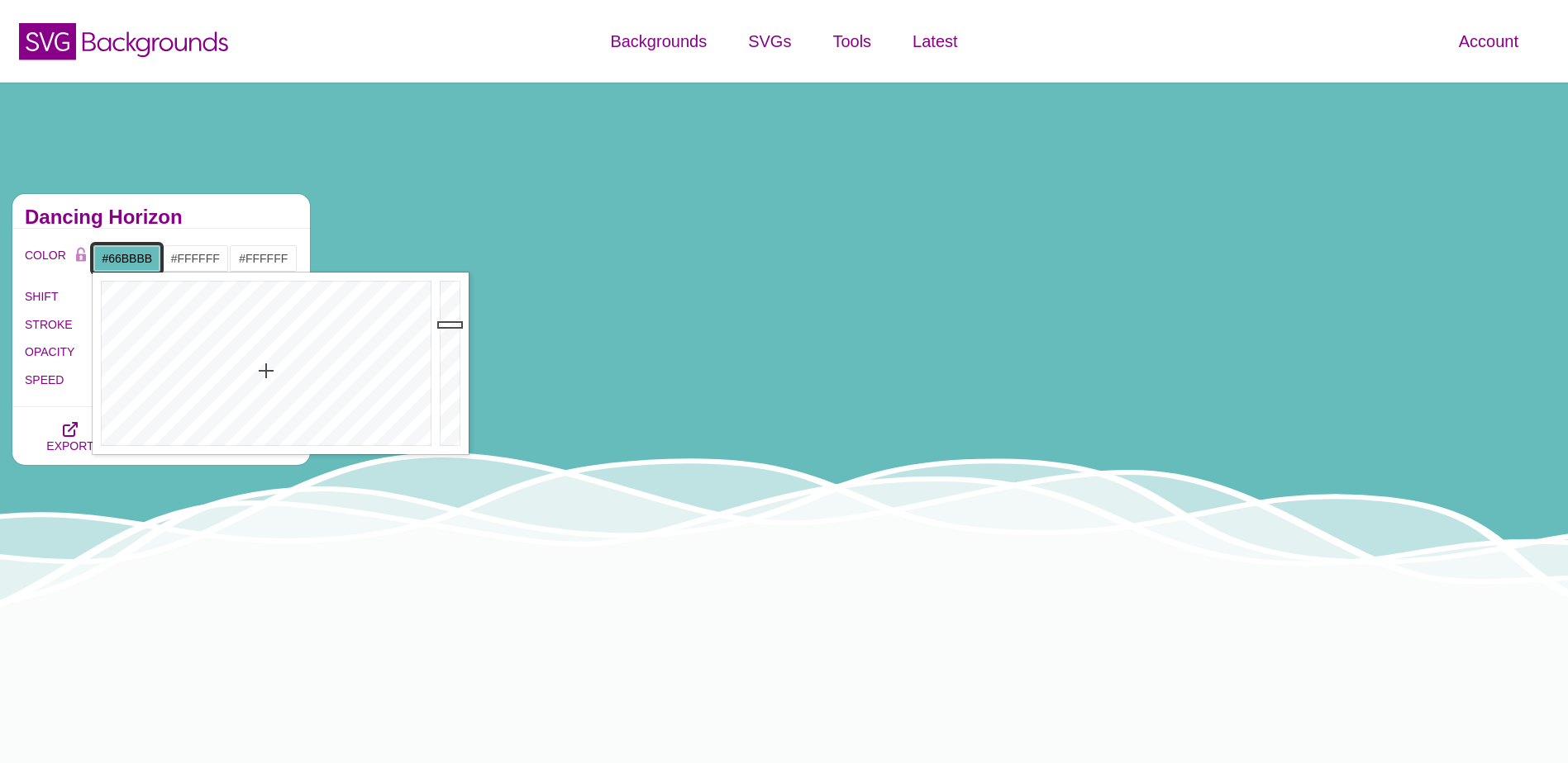
drag, startPoint x: 145, startPoint y: 258, endPoint x: 112, endPoint y: 263, distance: 33.4
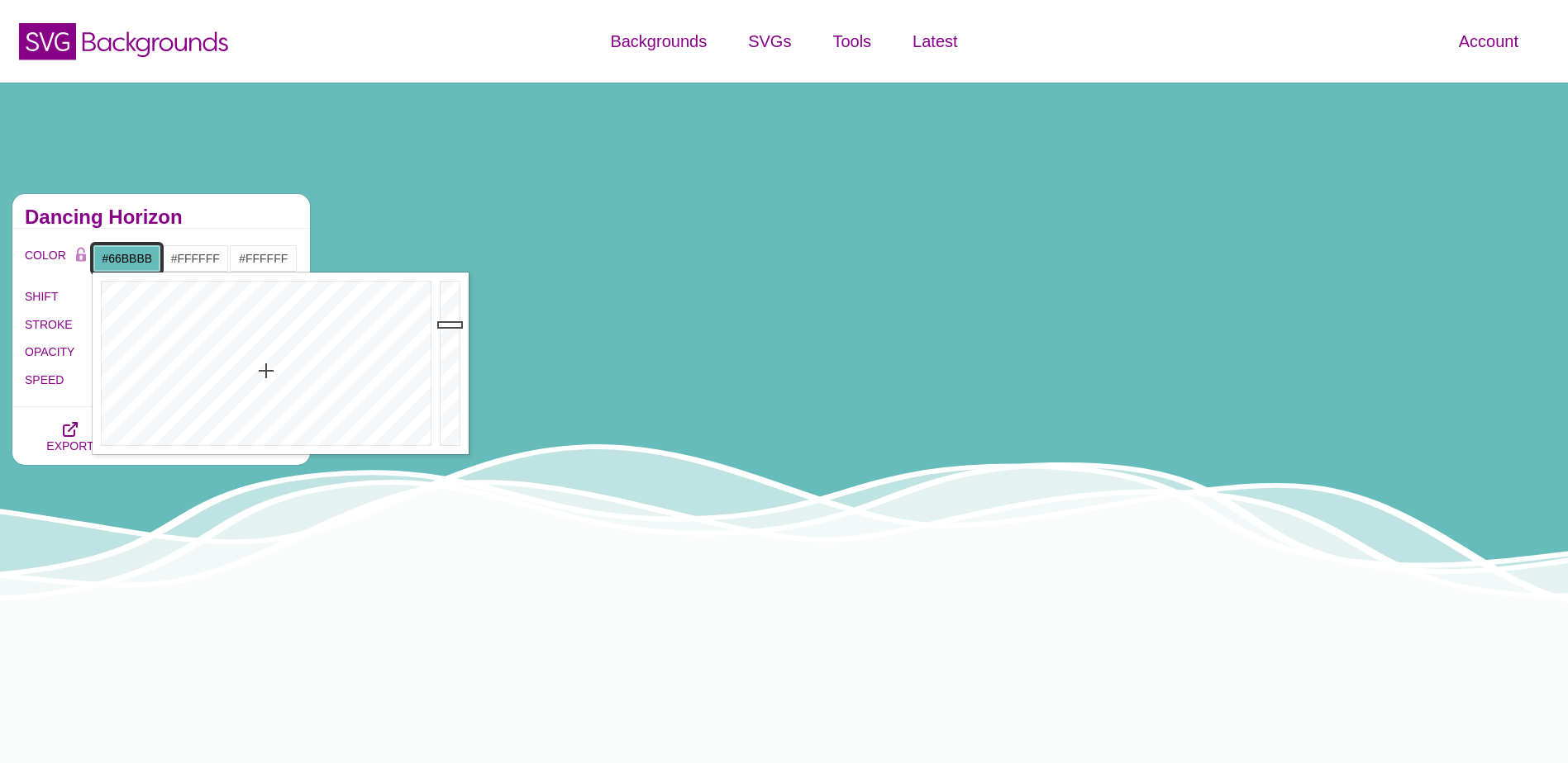
click at [112, 263] on input "#66BBBB" at bounding box center [126, 259] width 68 height 28
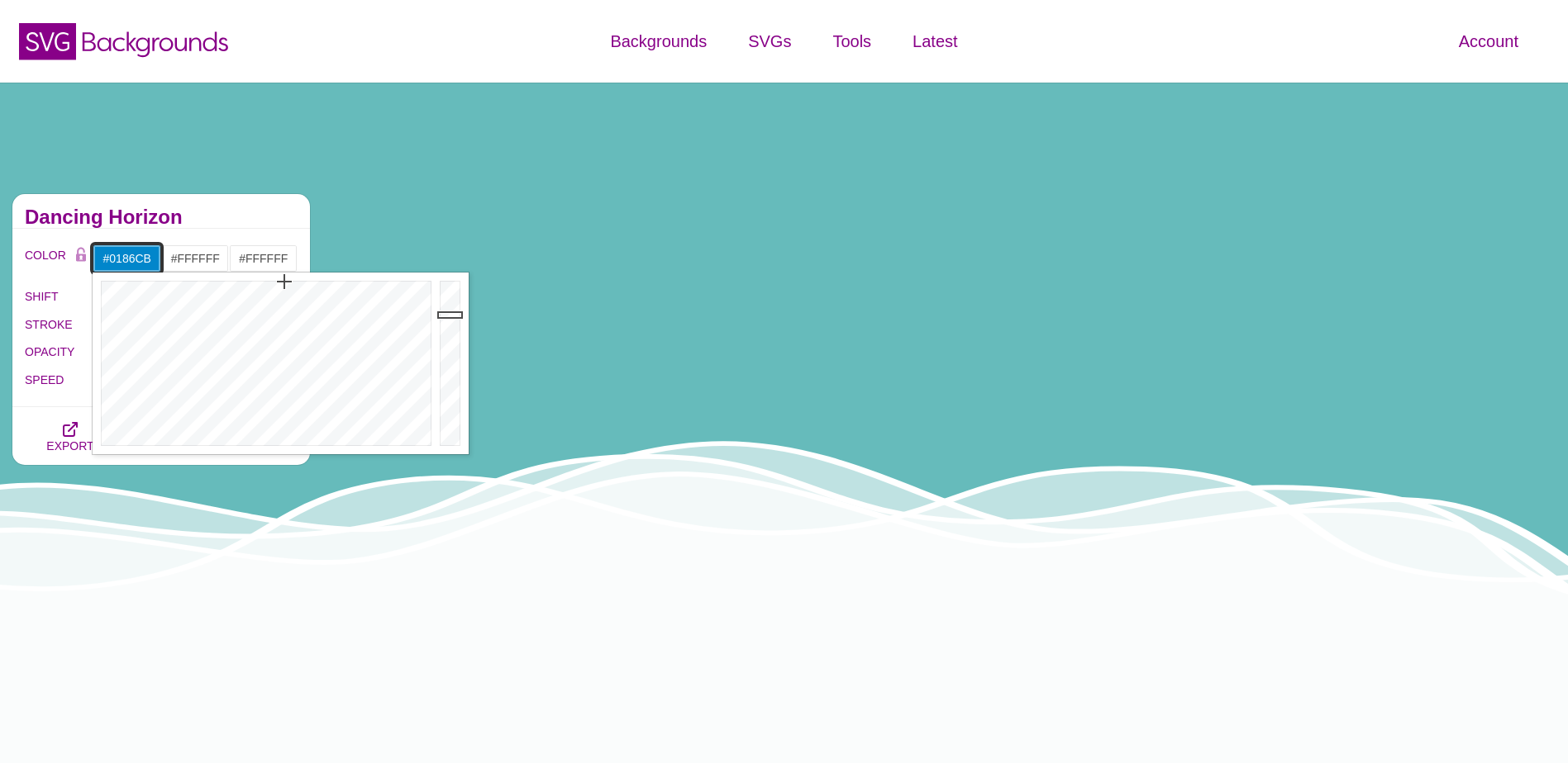
type input "#0186CB"
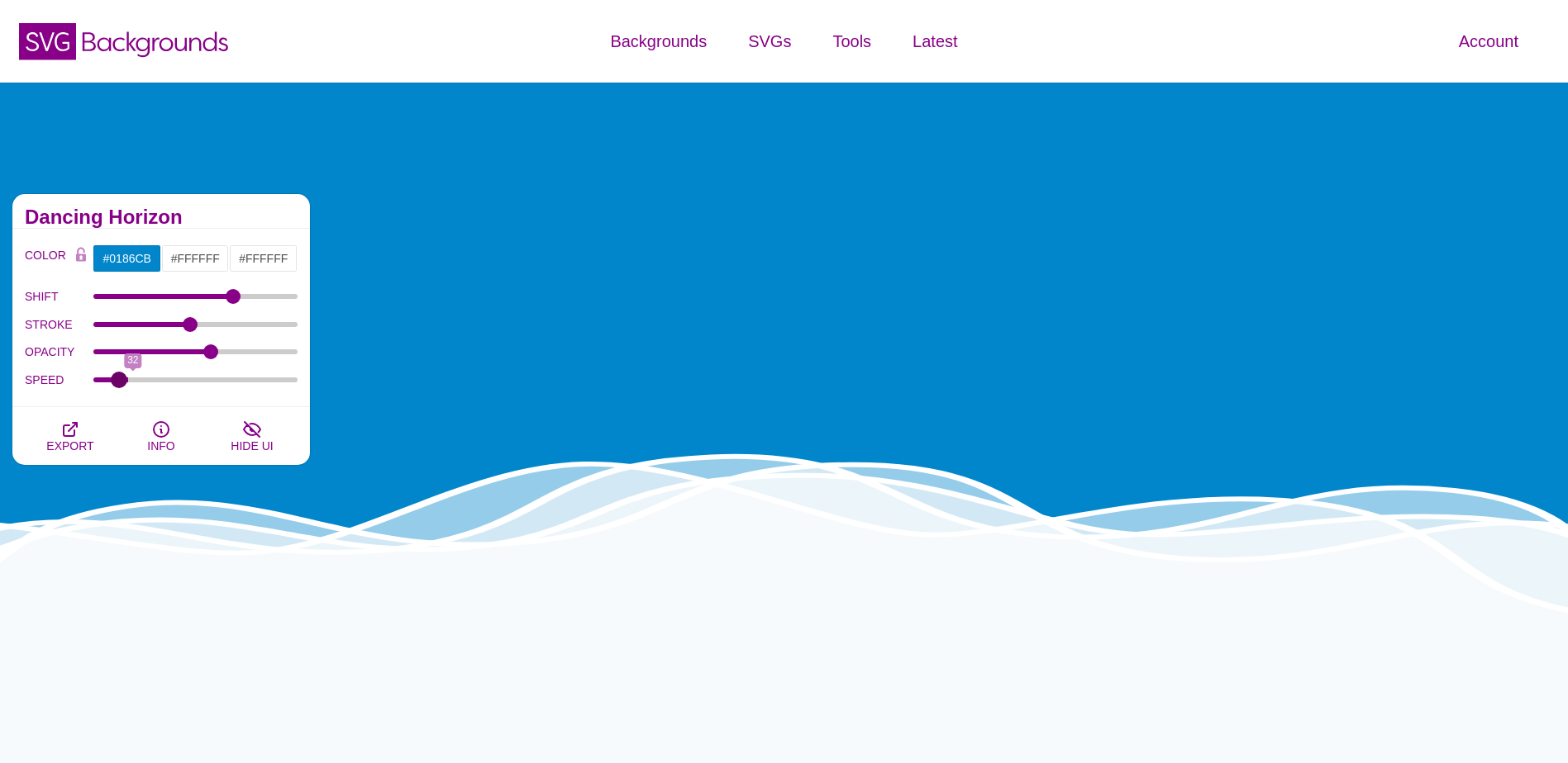
drag, startPoint x: 191, startPoint y: 378, endPoint x: 119, endPoint y: 385, distance: 72.3
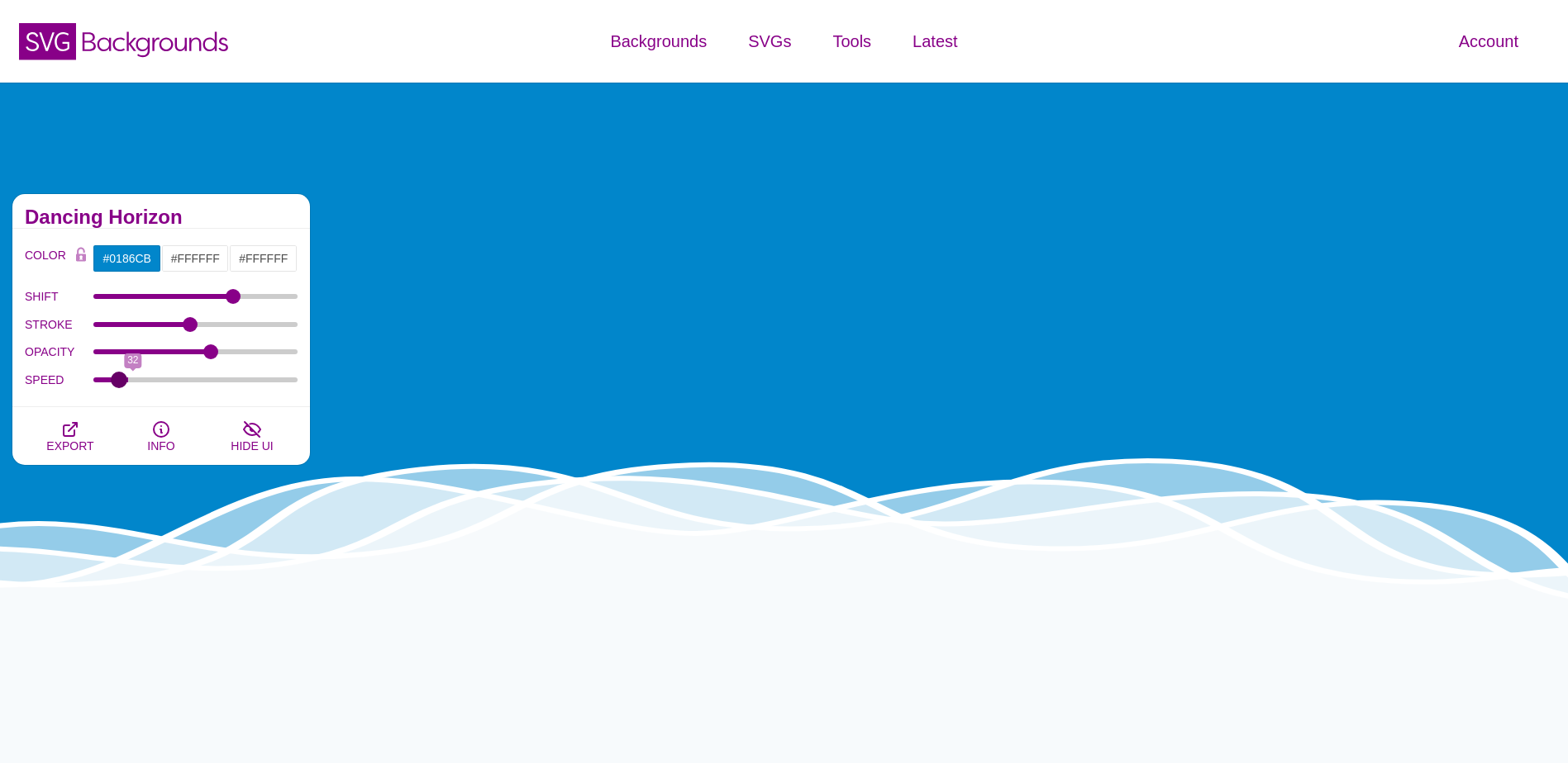
click at [119, 383] on input "SPEED" at bounding box center [196, 380] width 205 height 7
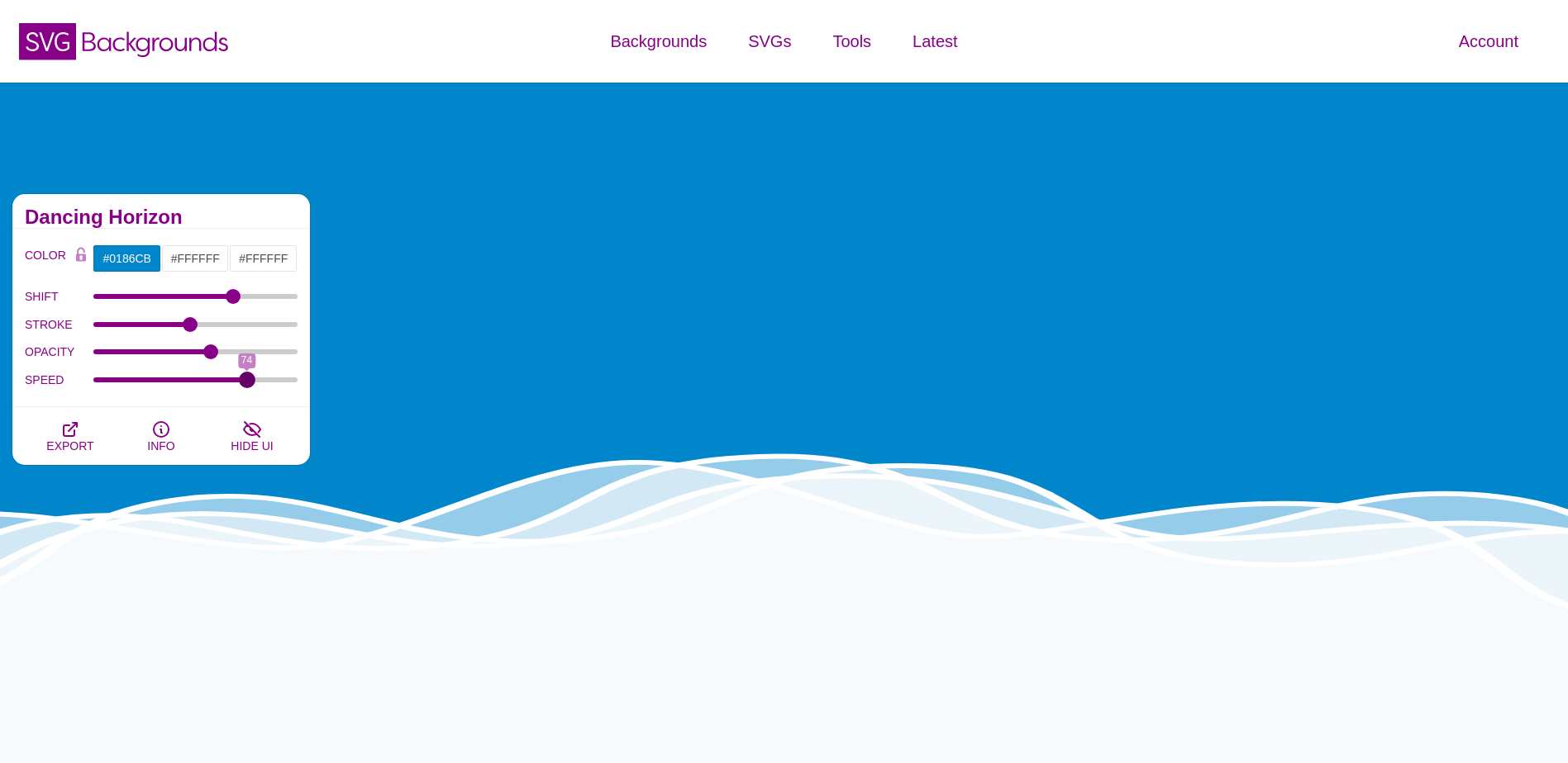
drag, startPoint x: 119, startPoint y: 385, endPoint x: 246, endPoint y: 393, distance: 127.3
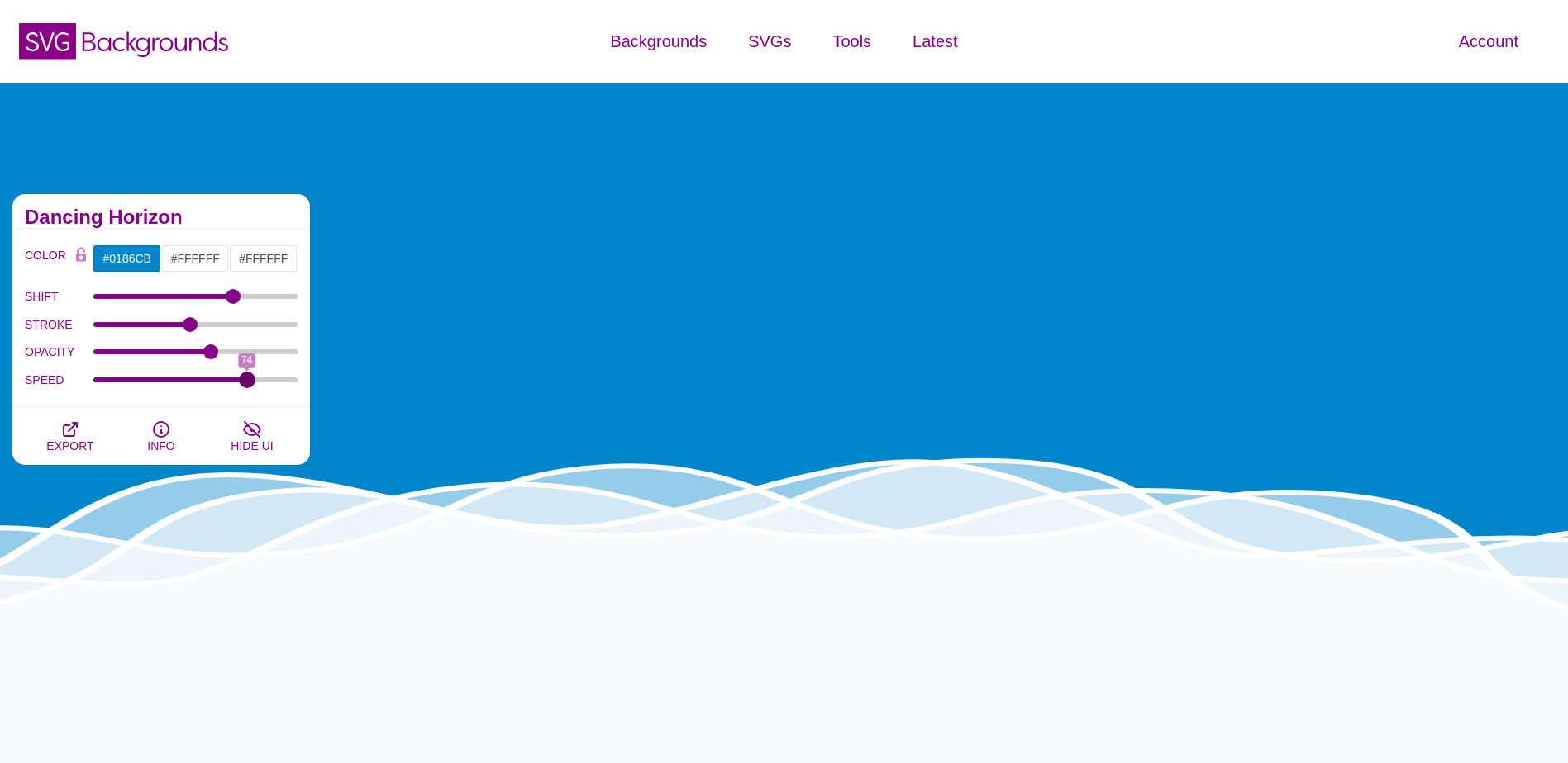
type input "74"
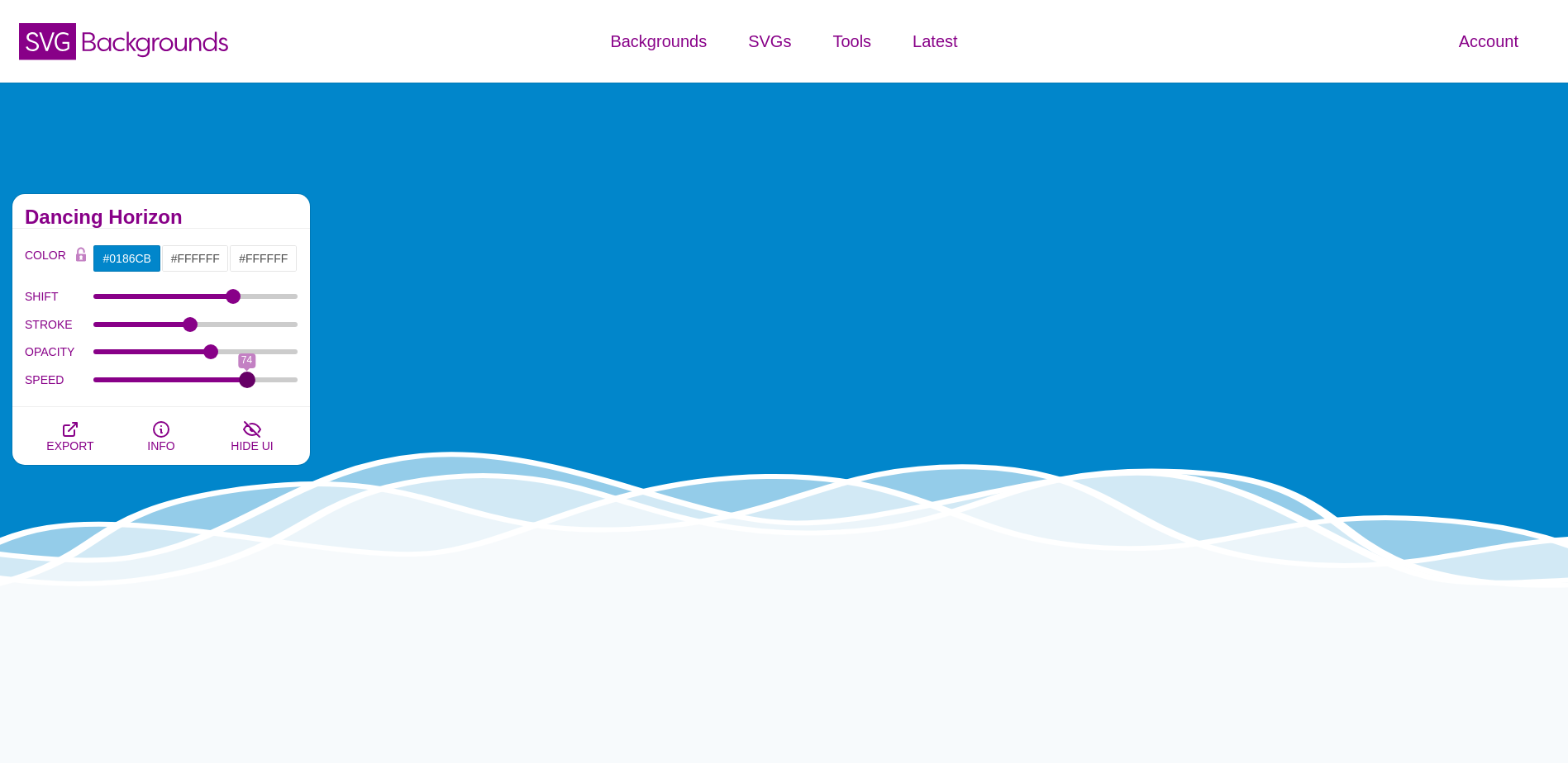
click at [246, 383] on input "SPEED" at bounding box center [196, 380] width 205 height 7
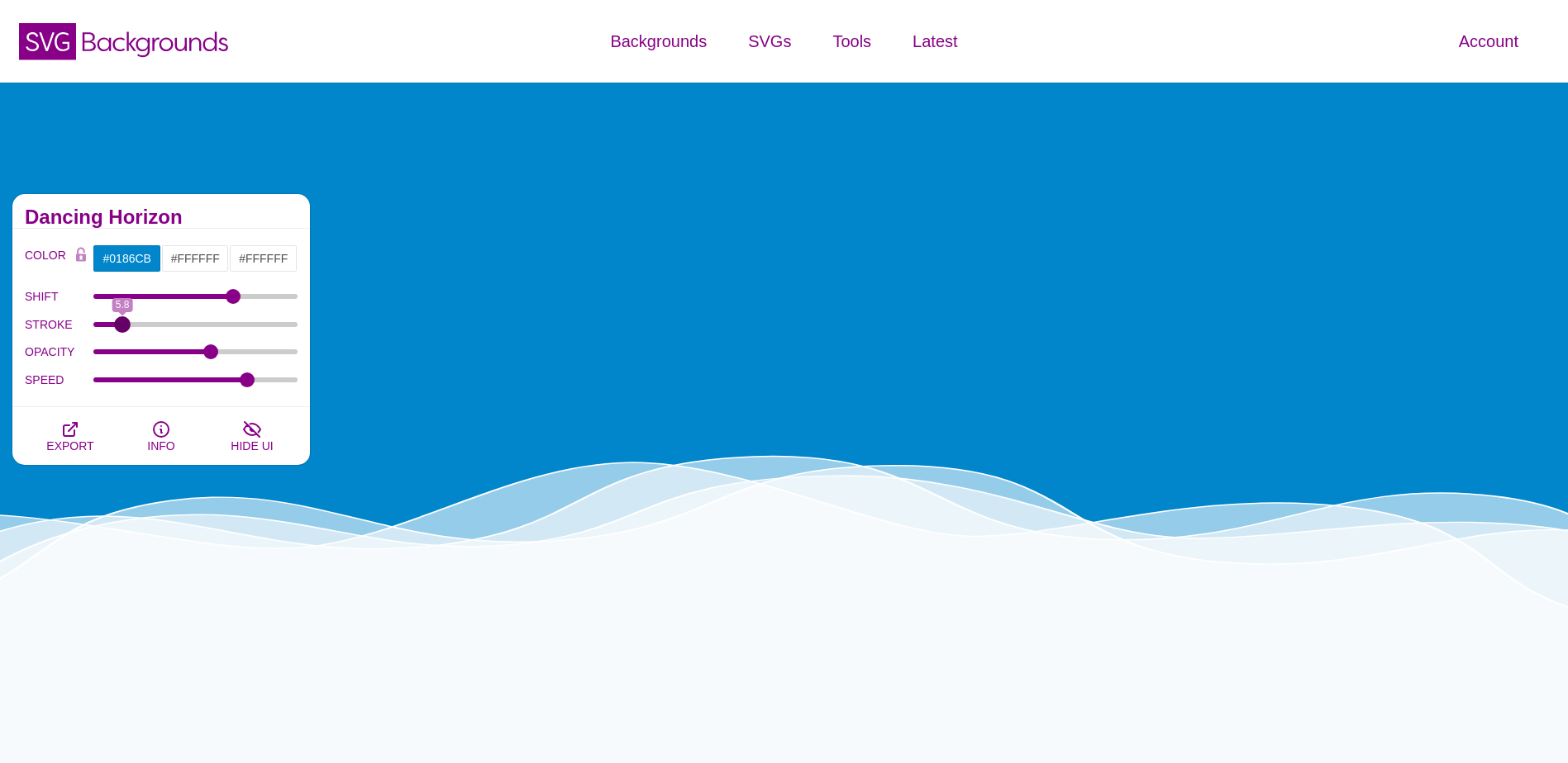
drag, startPoint x: 180, startPoint y: 325, endPoint x: 122, endPoint y: 330, distance: 58.2
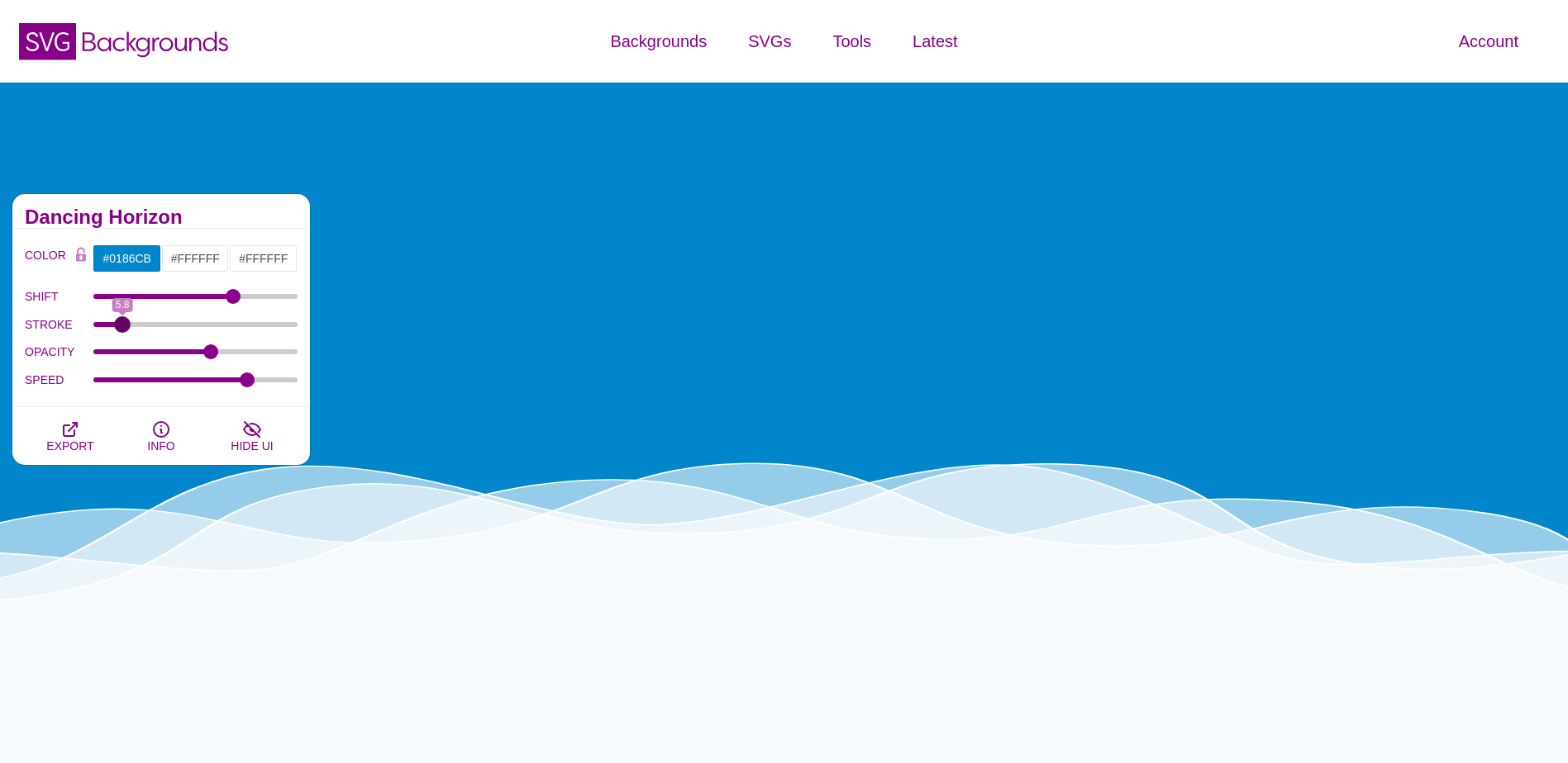
click at [122, 328] on input "STROKE" at bounding box center [196, 325] width 205 height 7
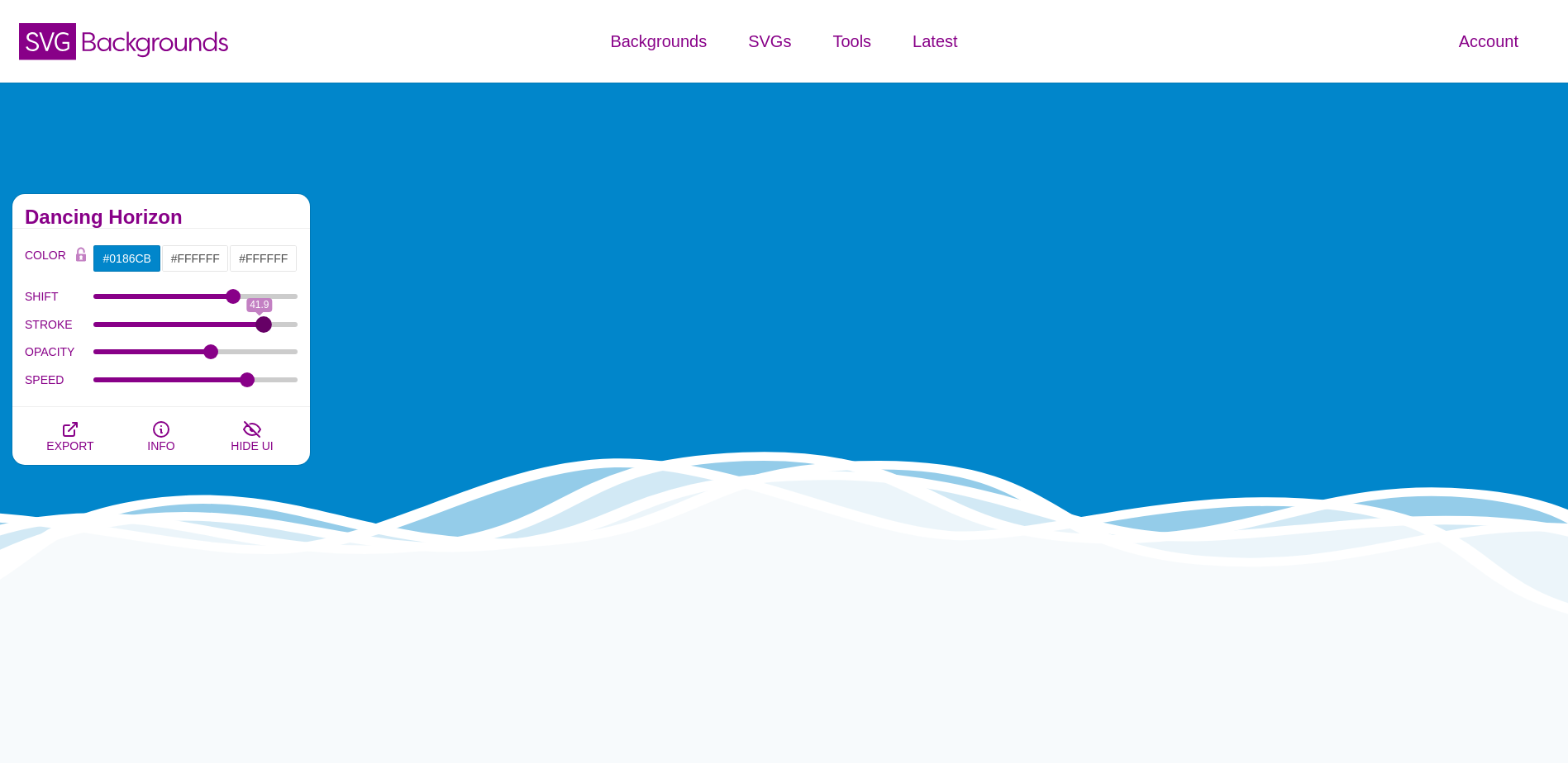
drag, startPoint x: 122, startPoint y: 330, endPoint x: 264, endPoint y: 330, distance: 142.0
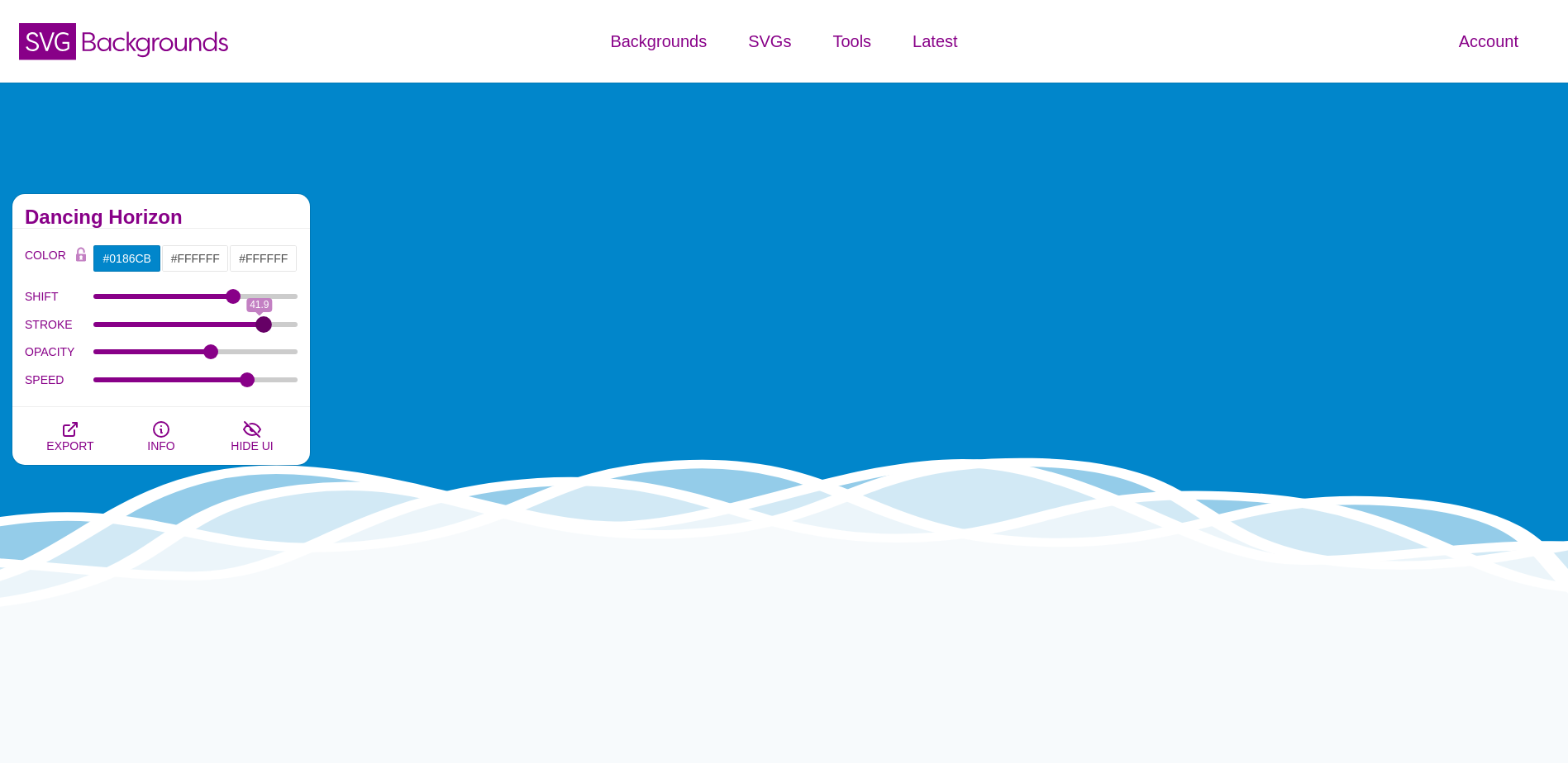
click at [264, 328] on input "STROKE" at bounding box center [196, 325] width 205 height 7
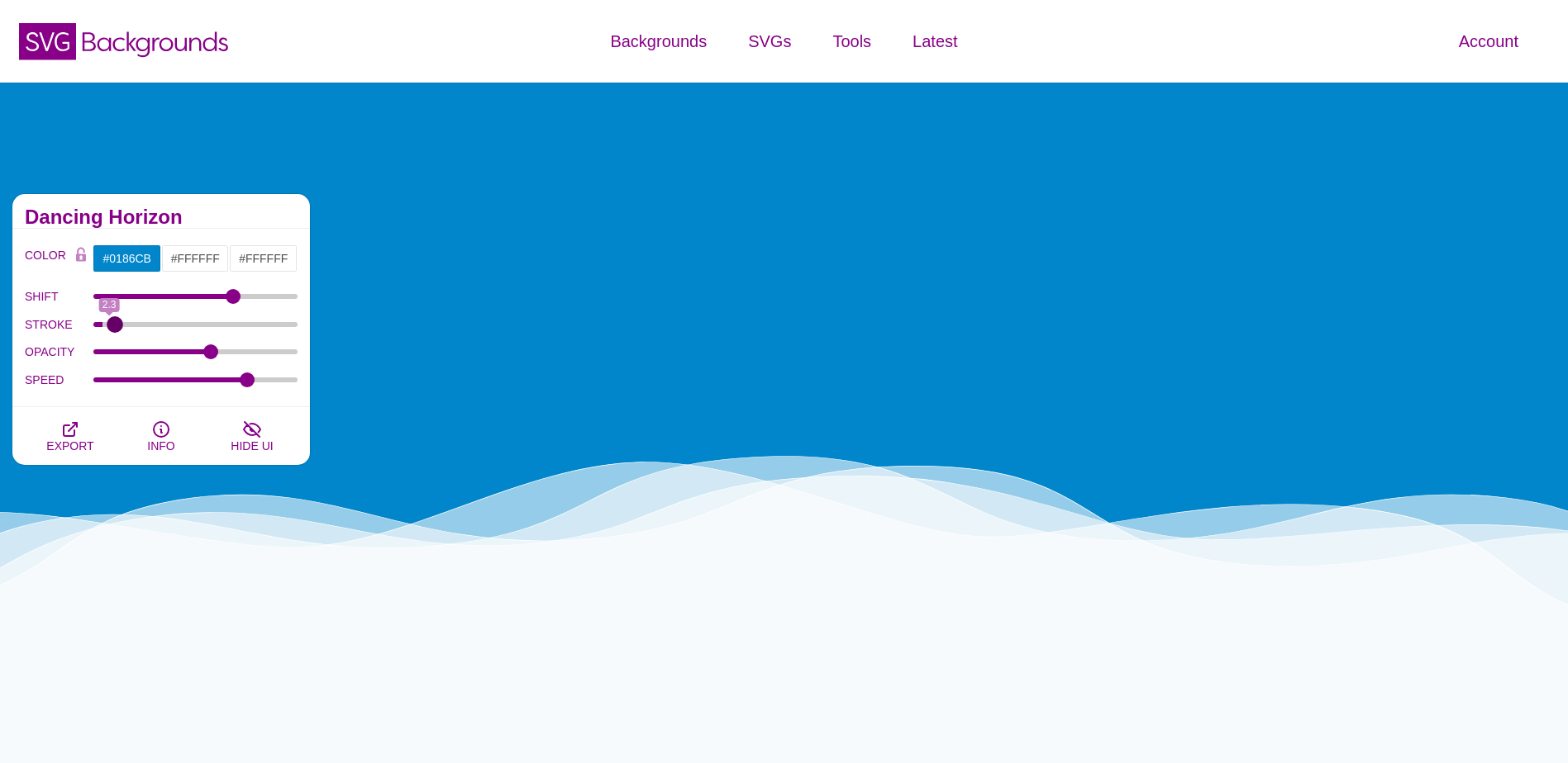
drag, startPoint x: 231, startPoint y: 328, endPoint x: 115, endPoint y: 330, distance: 116.0
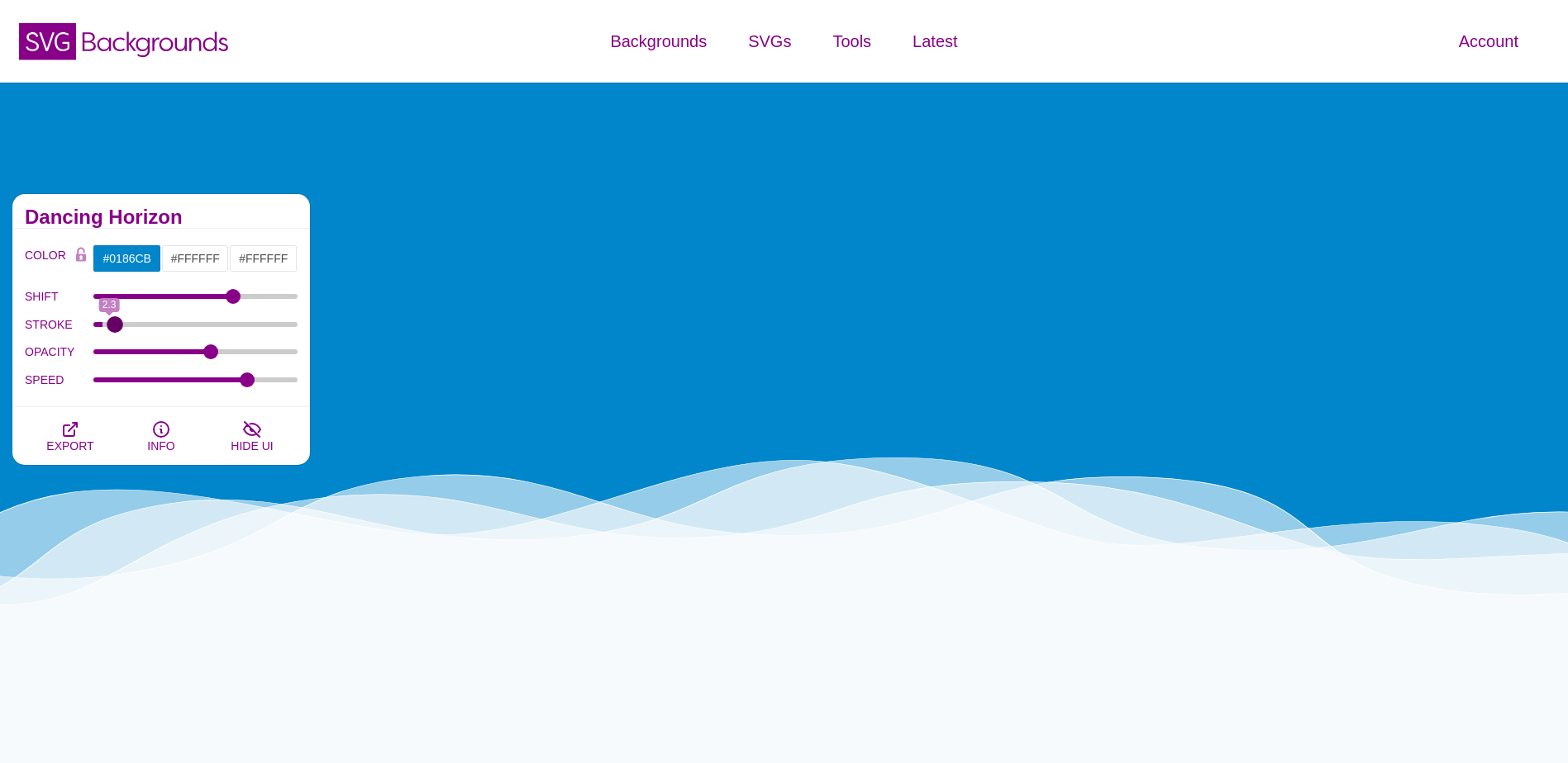
type input "3.8"
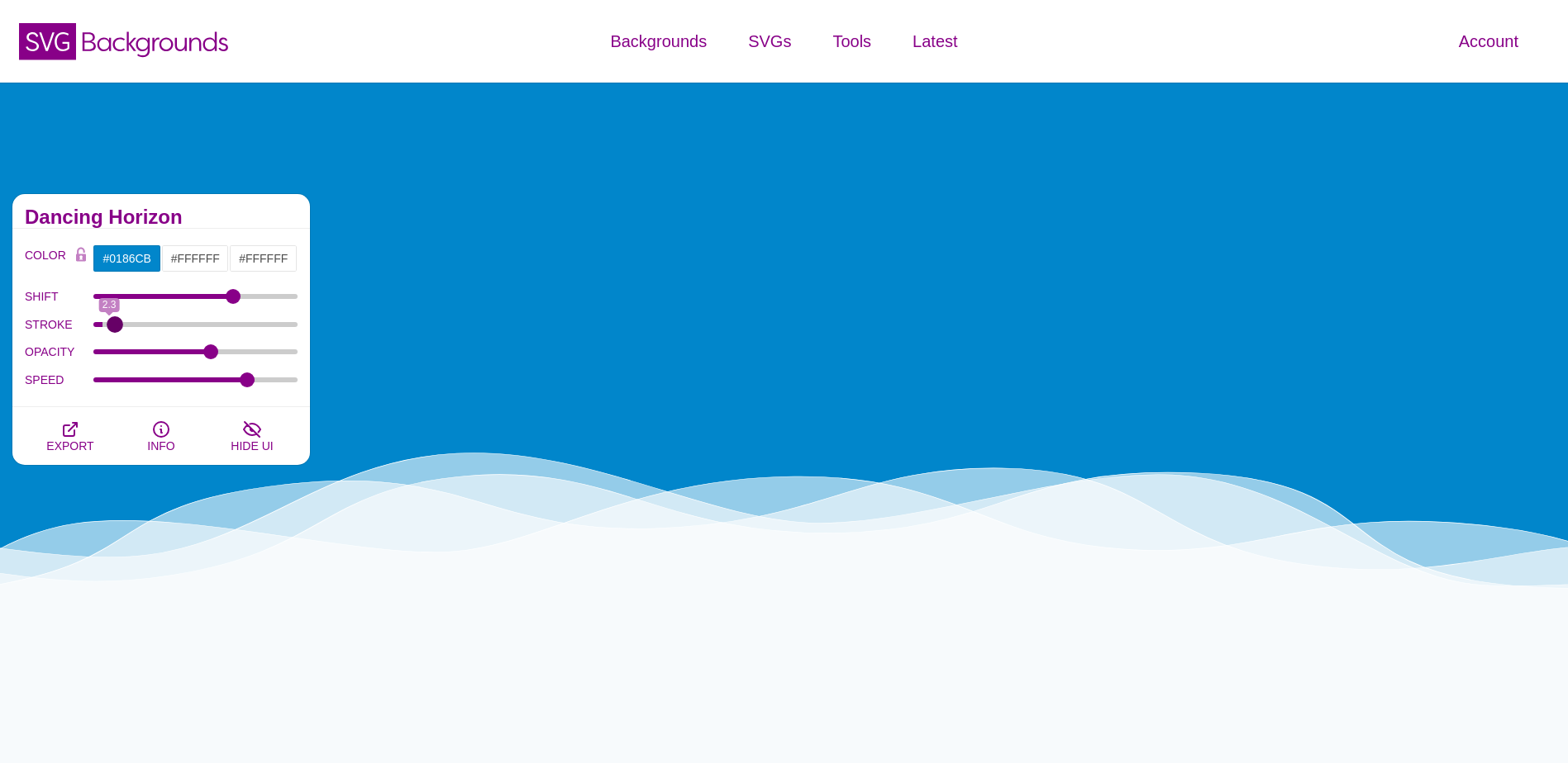
click at [115, 328] on input "STROKE" at bounding box center [196, 325] width 205 height 7
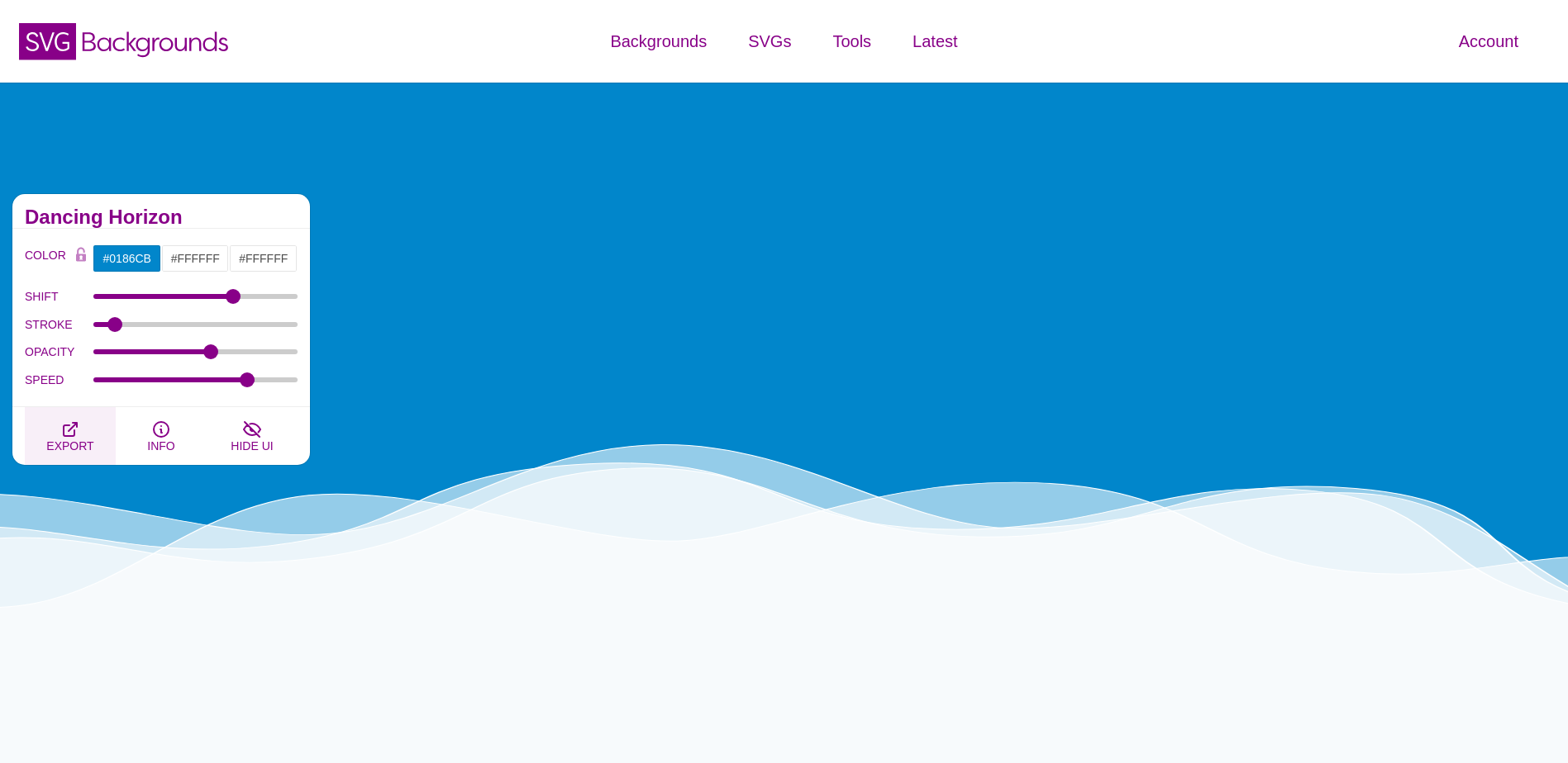
click at [75, 429] on icon "button" at bounding box center [70, 429] width 20 height 20
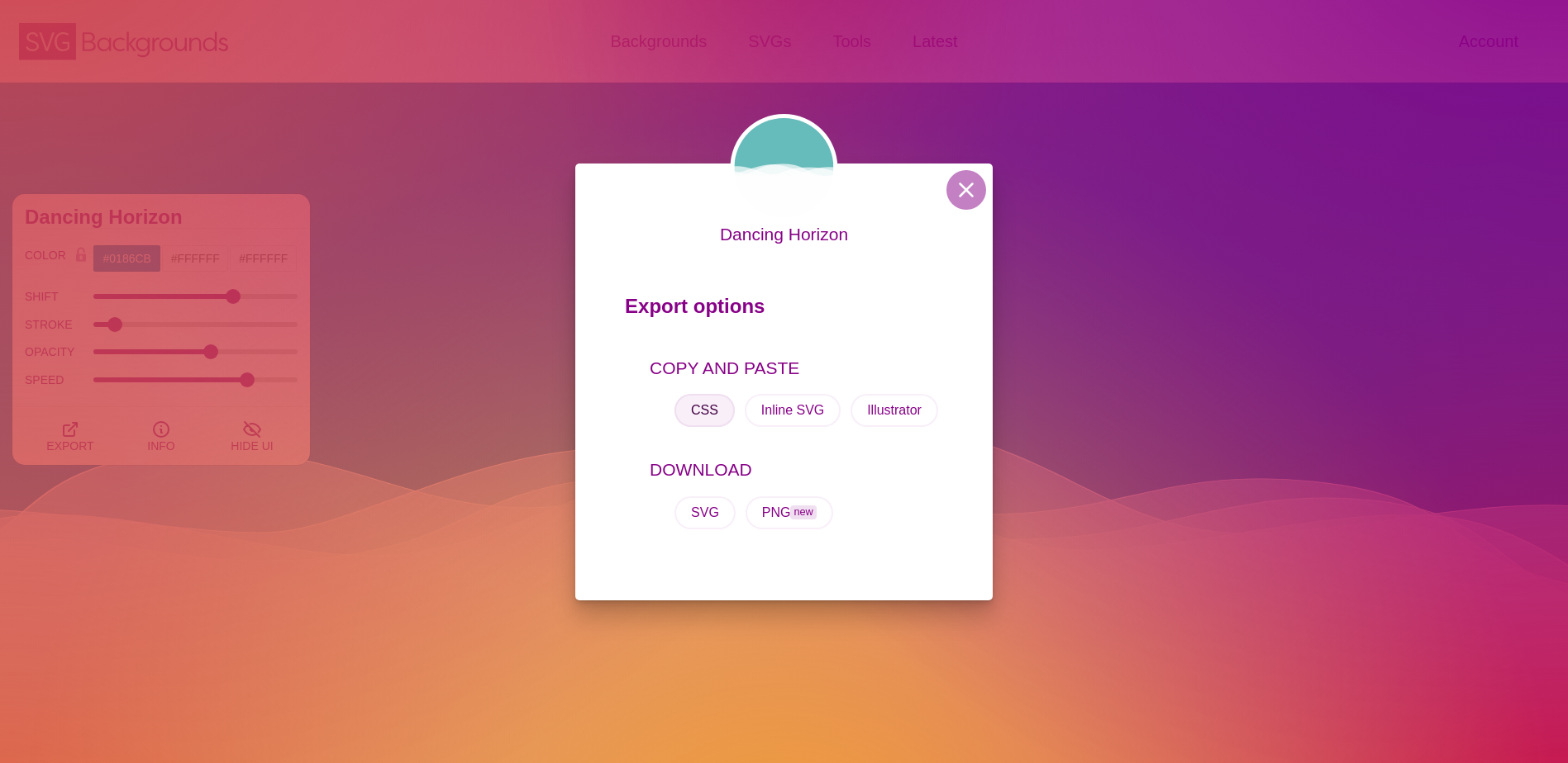
click at [715, 422] on button "CSS" at bounding box center [704, 410] width 60 height 33
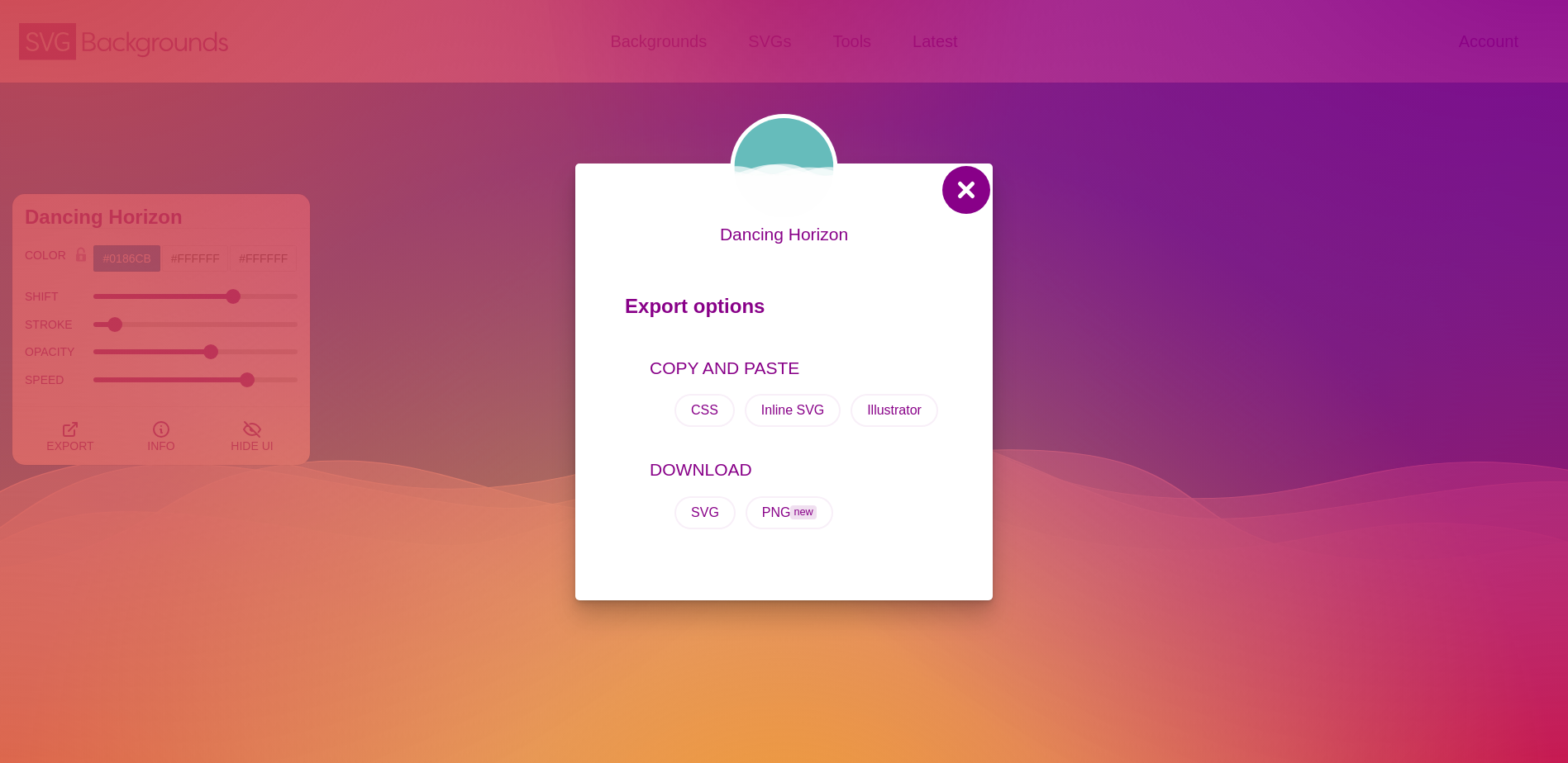
click at [951, 186] on button at bounding box center [966, 190] width 39 height 39
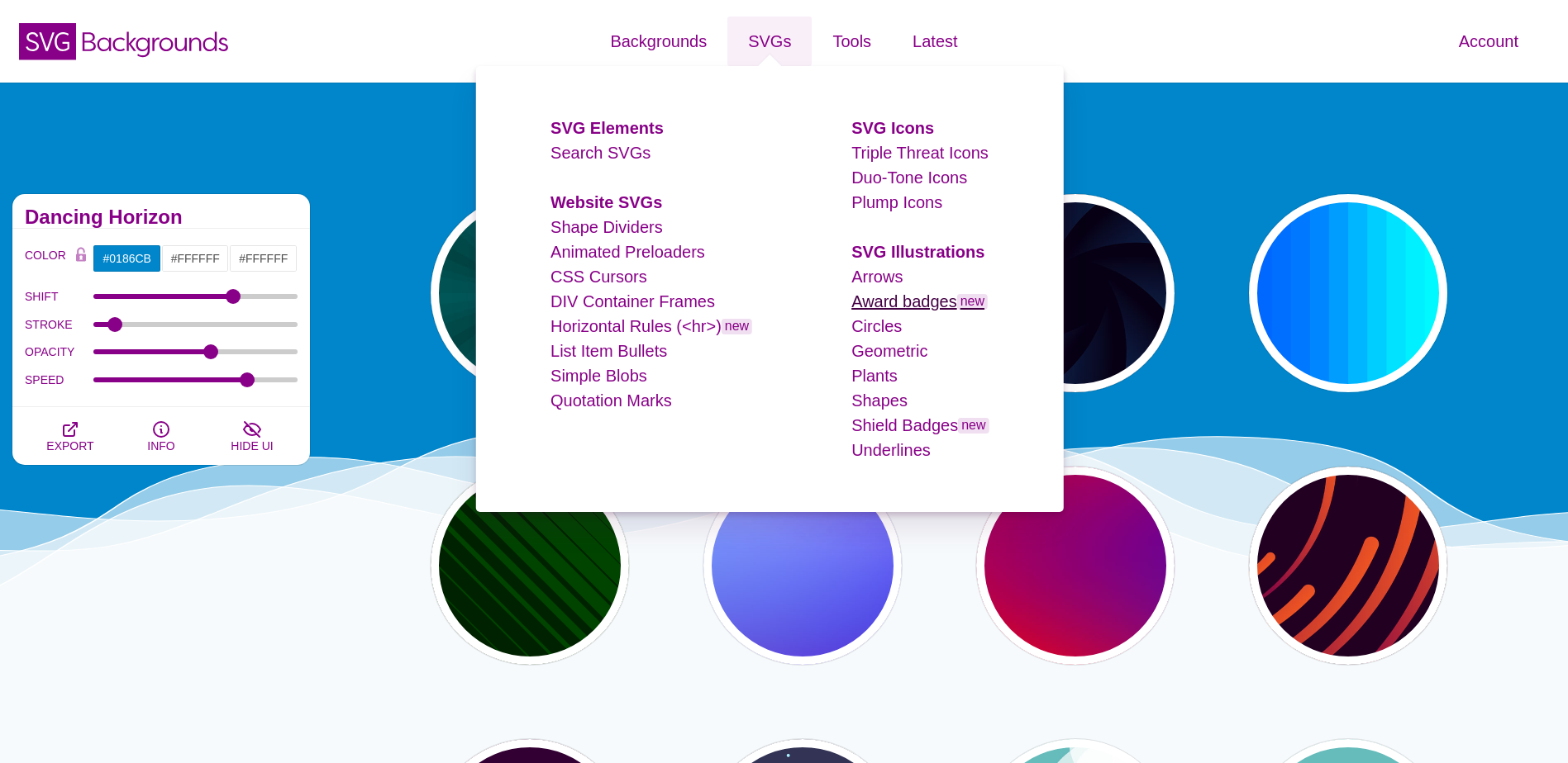
click at [890, 307] on link "Award badges new" at bounding box center [919, 301] width 136 height 18
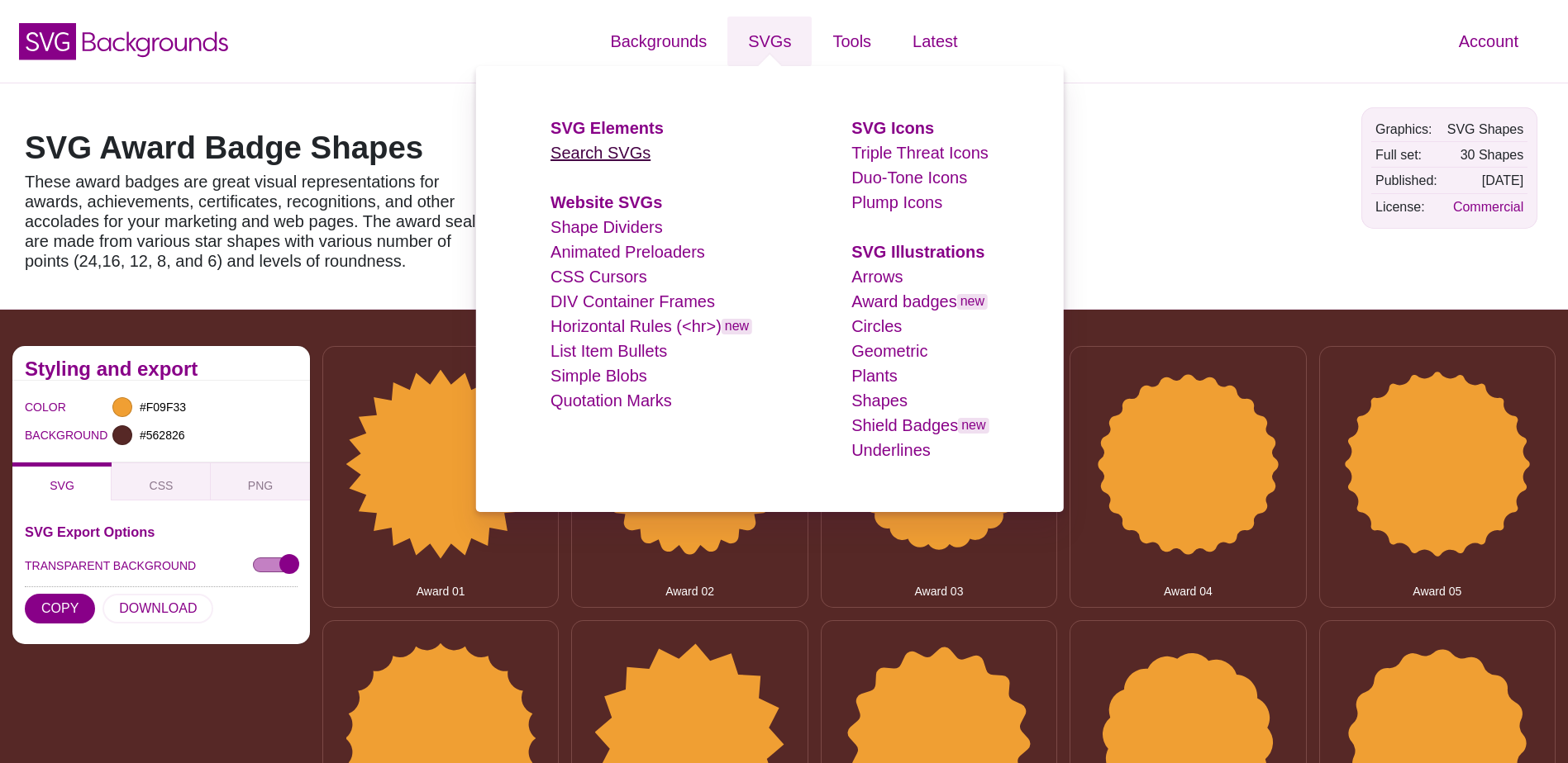
click at [617, 158] on link "Search SVGs" at bounding box center [599, 153] width 100 height 18
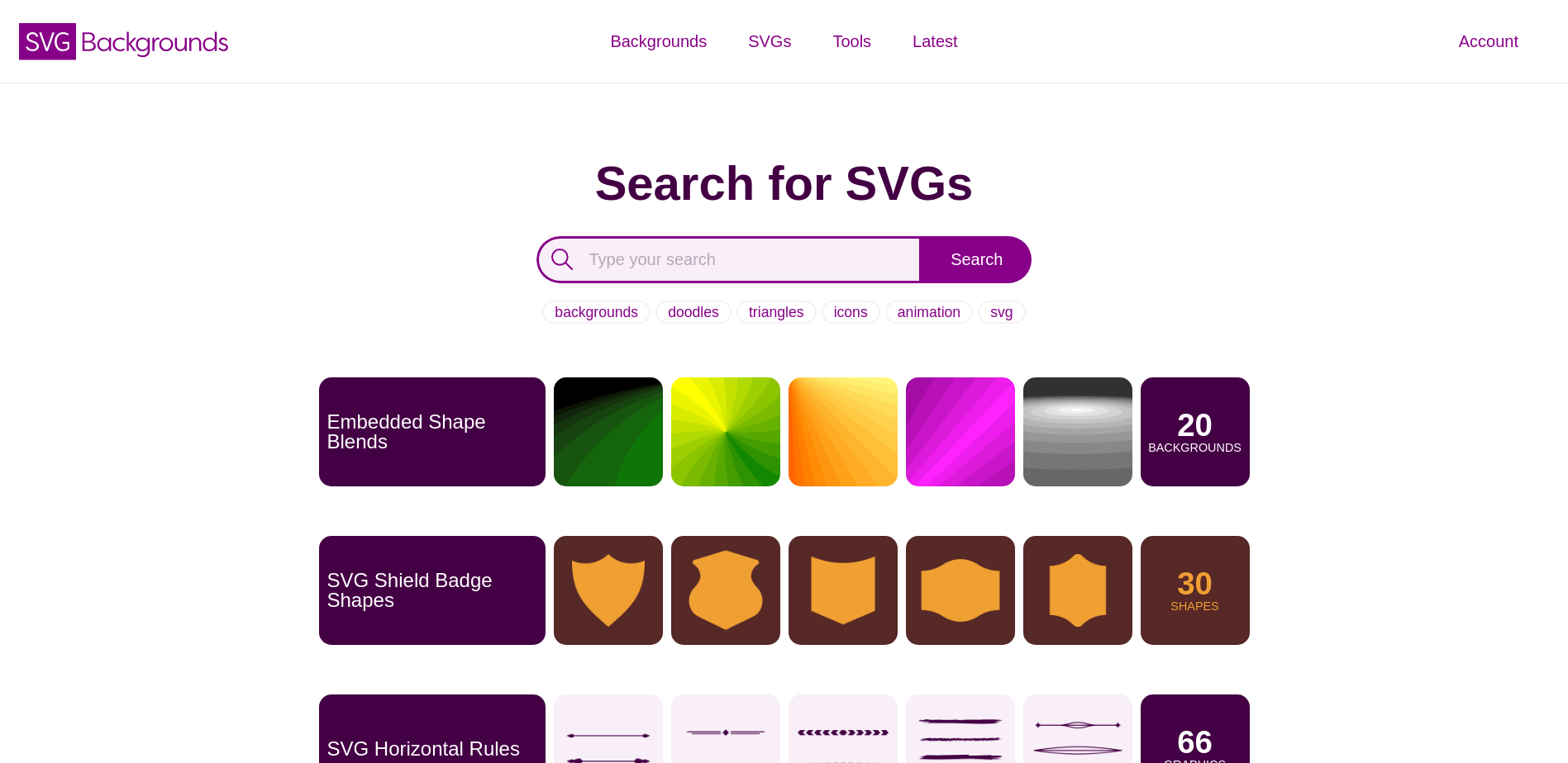
click at [662, 244] on input "text" at bounding box center [729, 260] width 386 height 47
type input "flower"
click at [921, 236] on input "Search" at bounding box center [976, 260] width 110 height 47
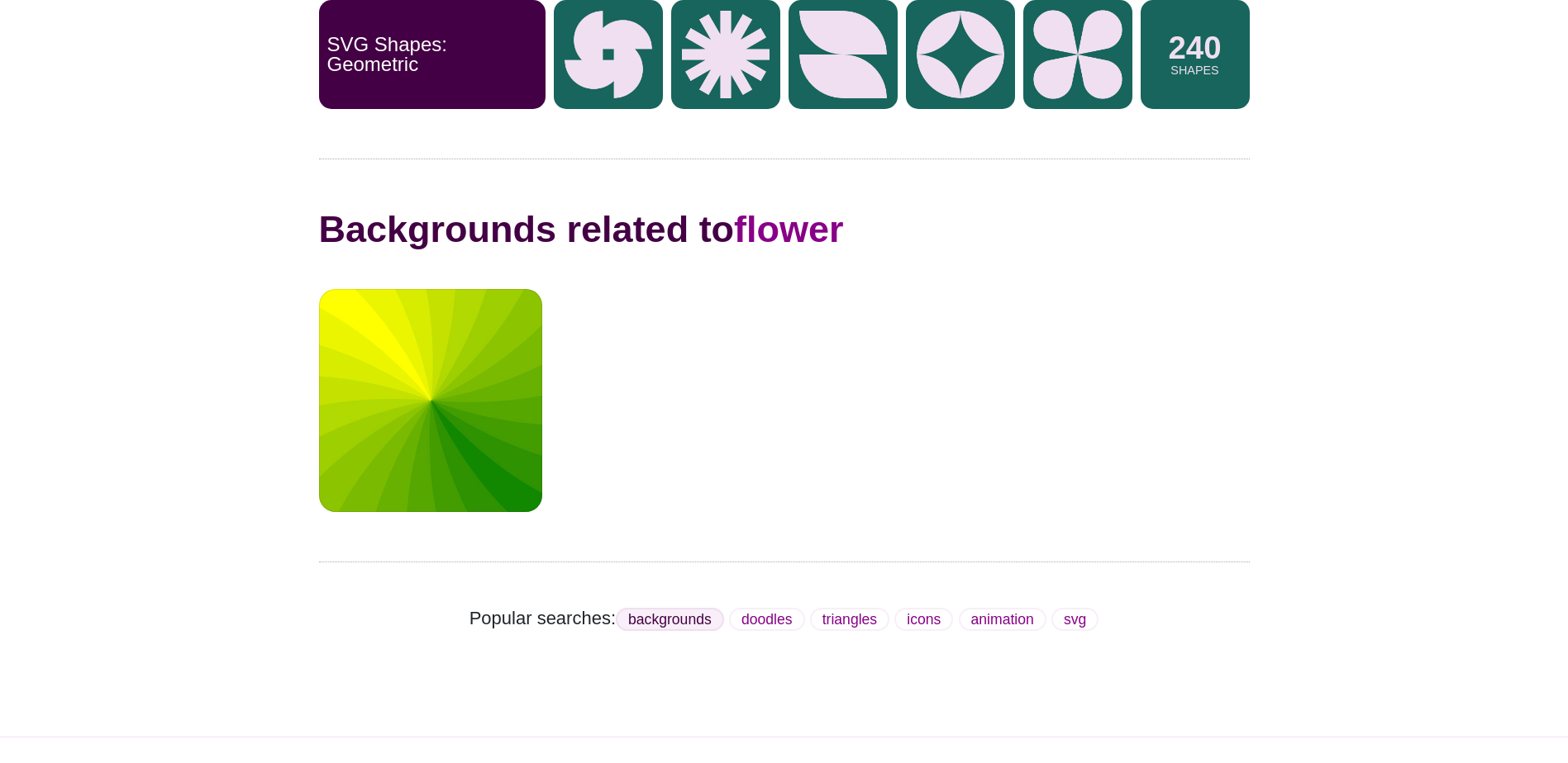
scroll to position [496, 0]
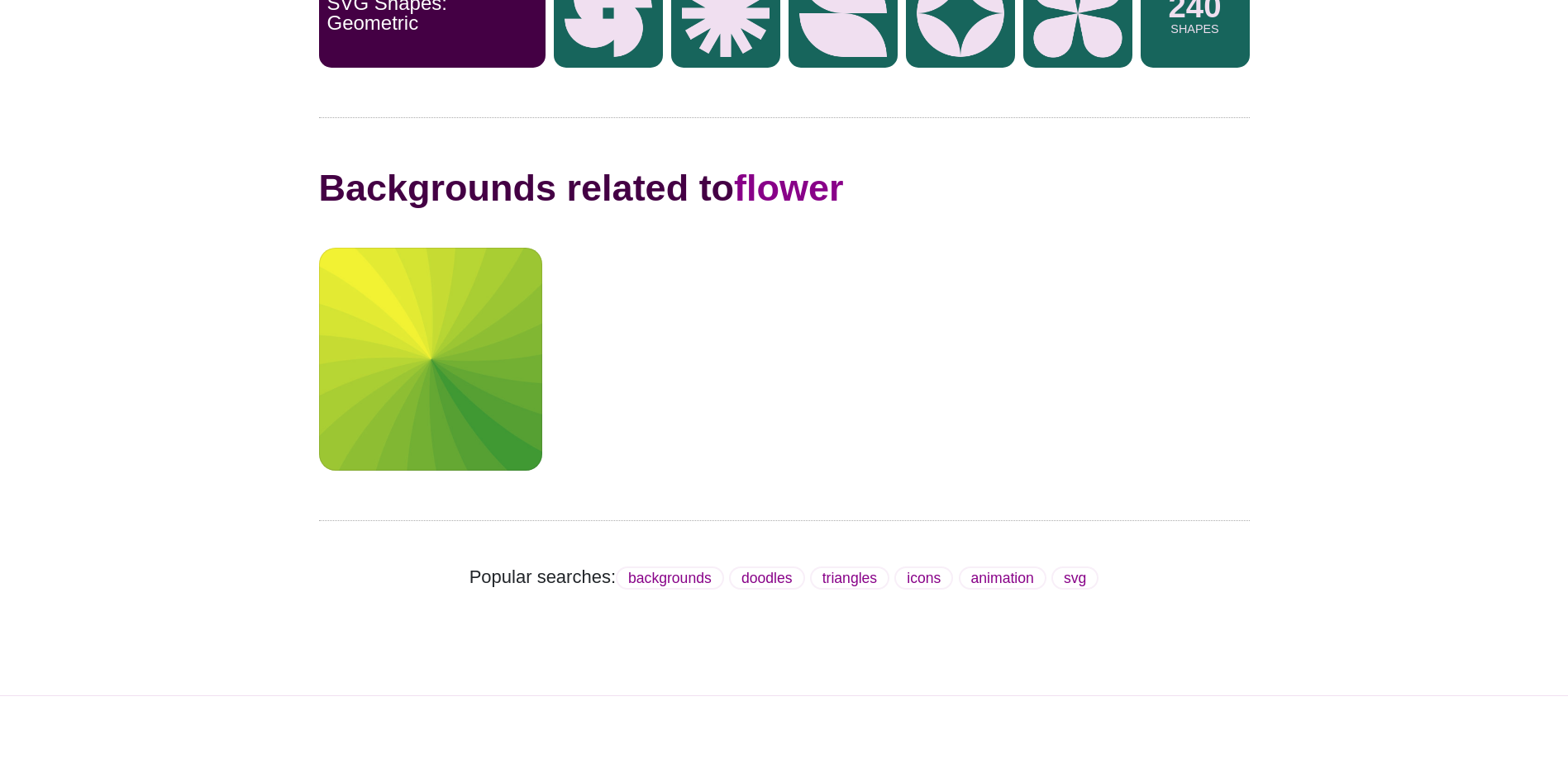
click at [501, 393] on div at bounding box center [431, 359] width 223 height 223
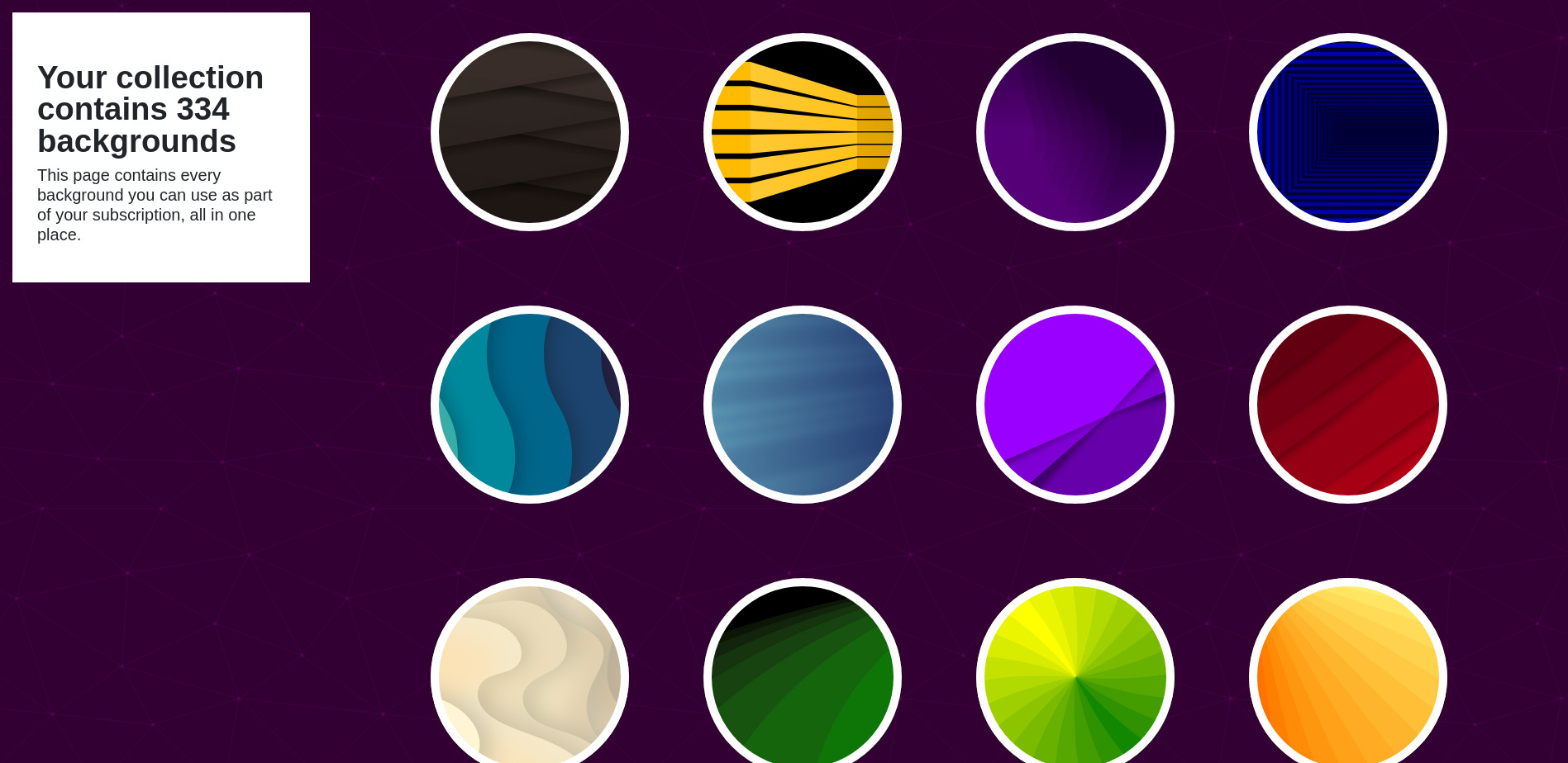
scroll to position [7828, 0]
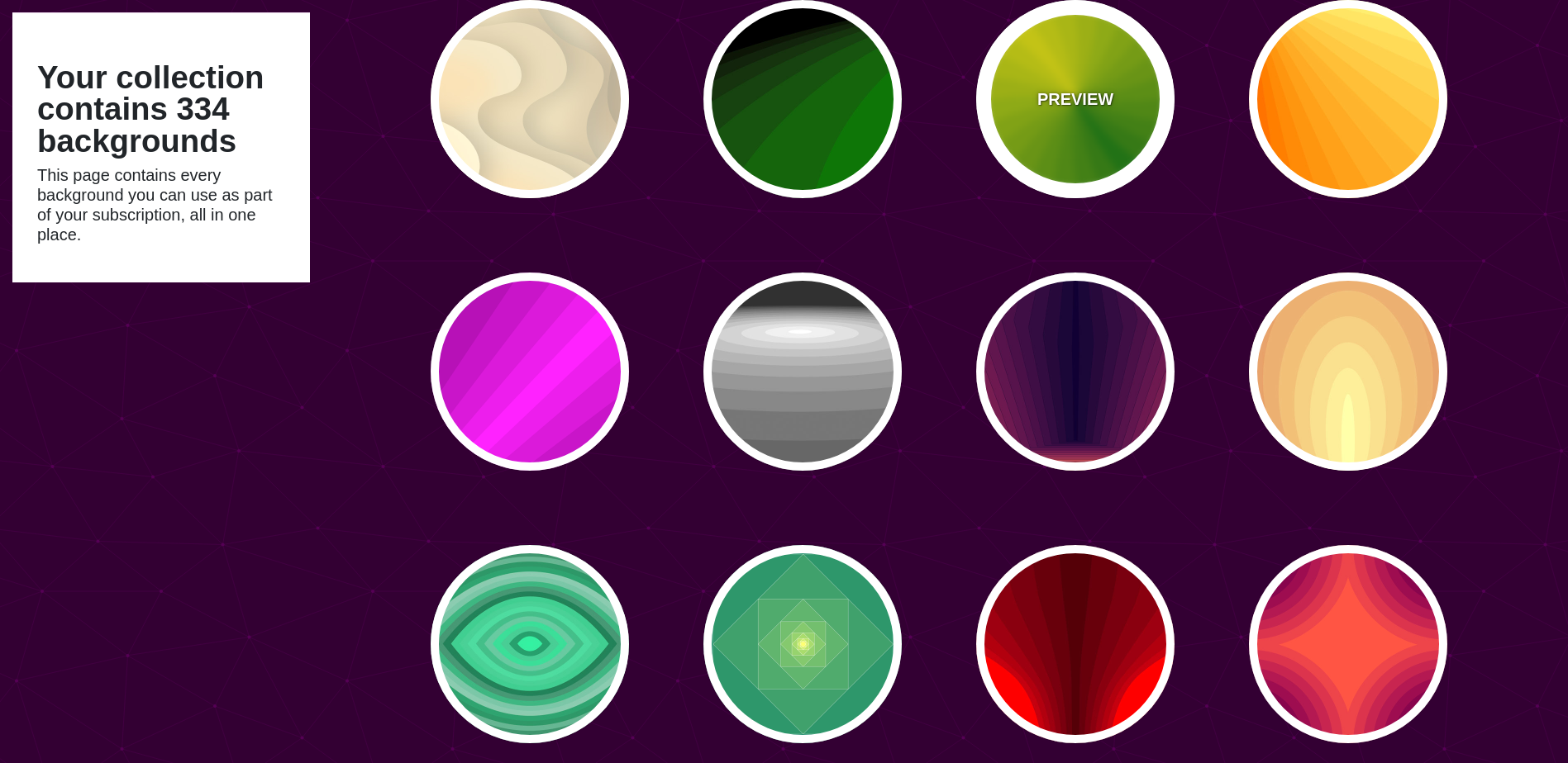
click at [1083, 159] on div "PREVIEW" at bounding box center [1075, 99] width 198 height 198
type input "#118800"
type input "#FFFF00"
type input "0"
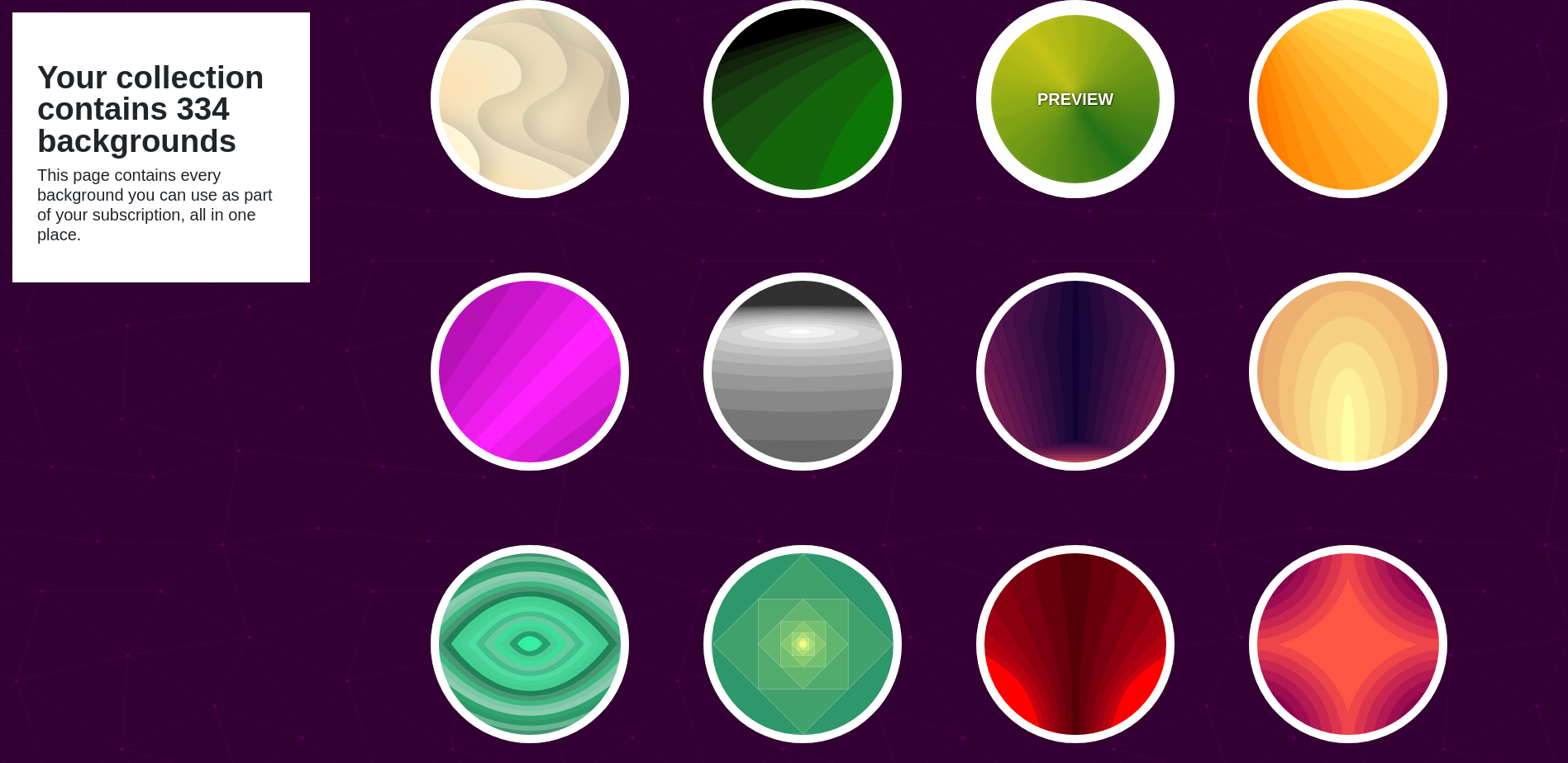
type input "0"
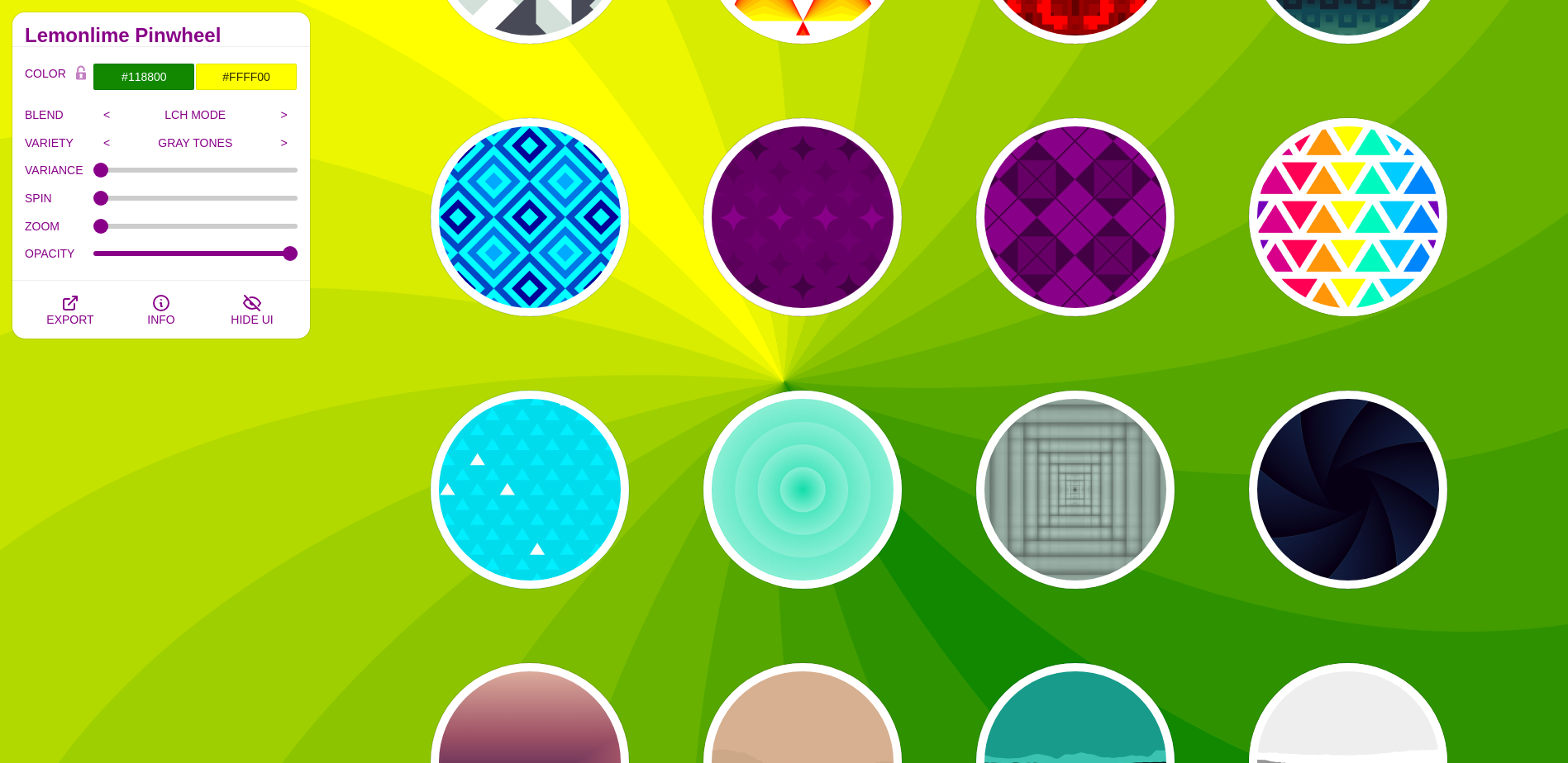
scroll to position [5845, 0]
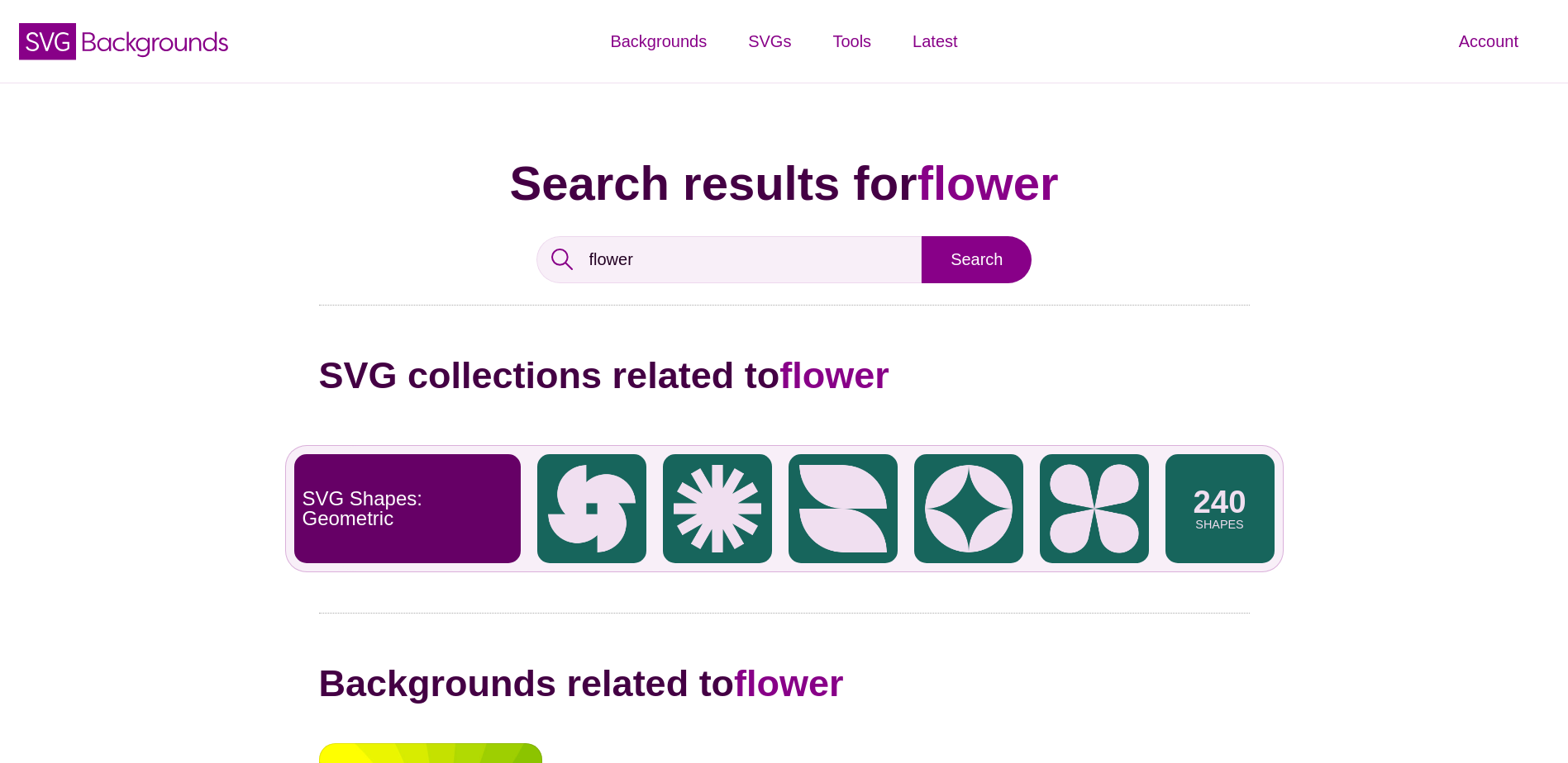
click at [581, 509] on img at bounding box center [591, 508] width 109 height 109
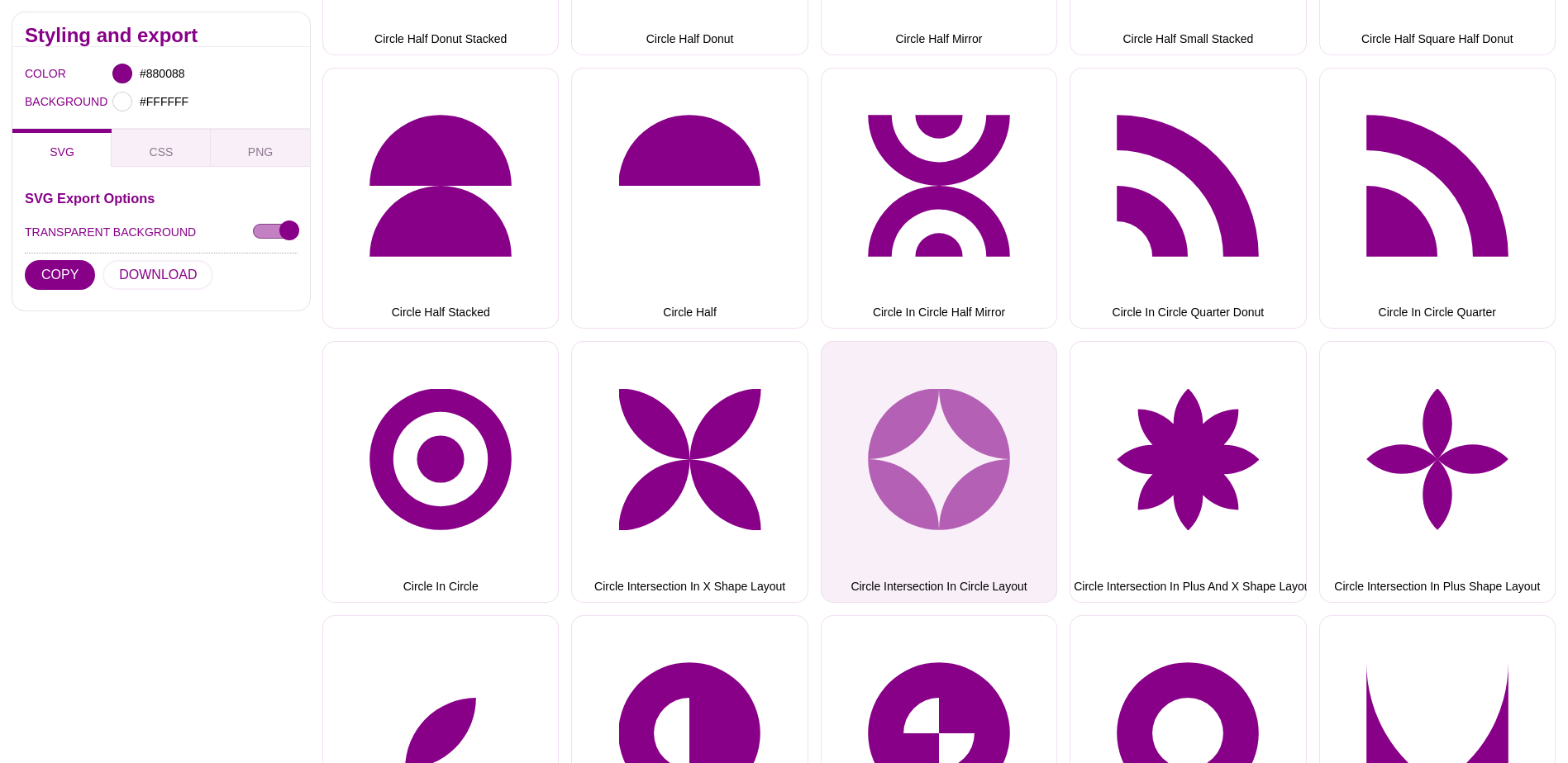
scroll to position [1983, 0]
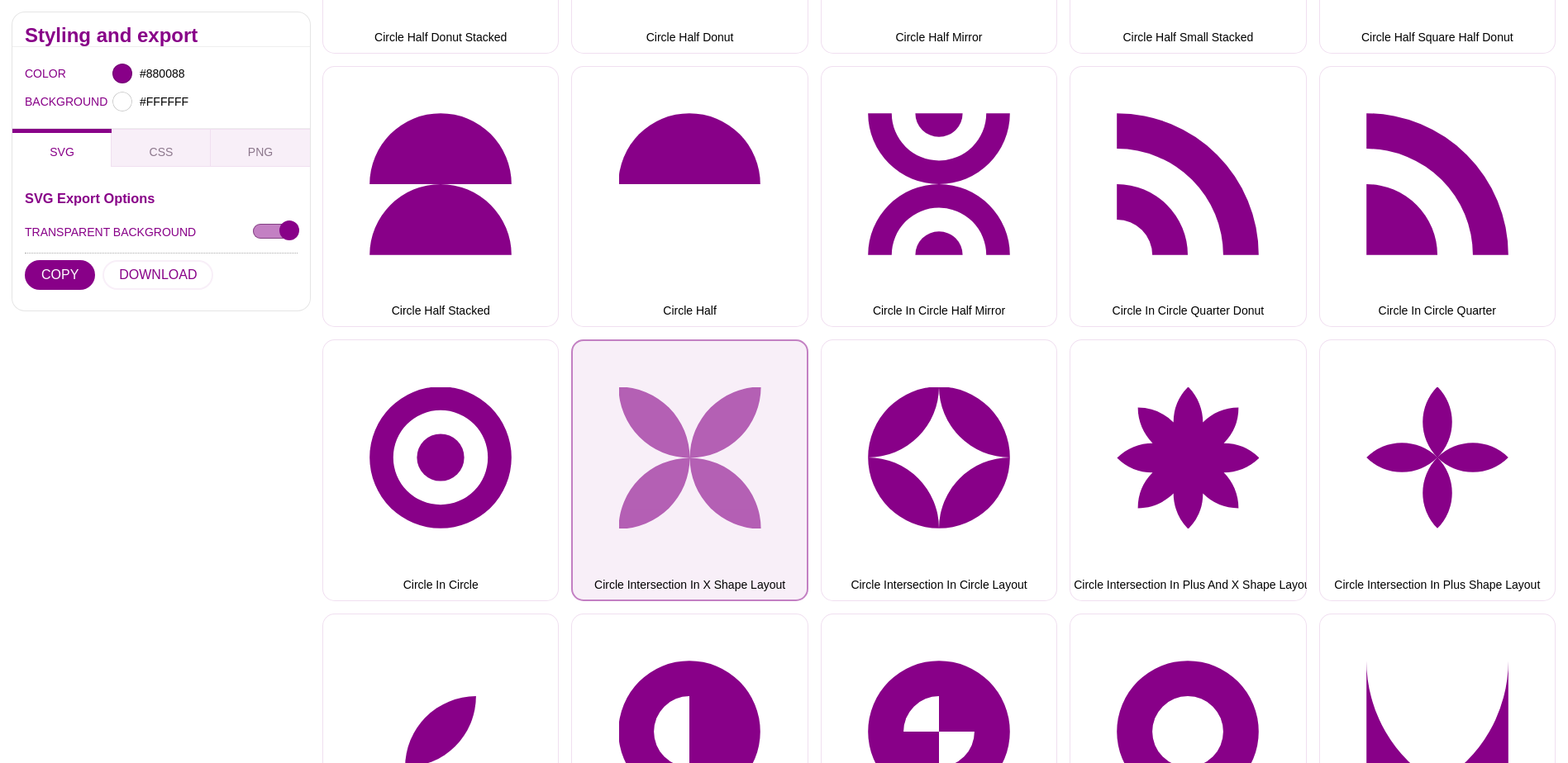
click at [679, 495] on button "Circle Intersection In X Shape Layout" at bounding box center [688, 470] width 236 height 261
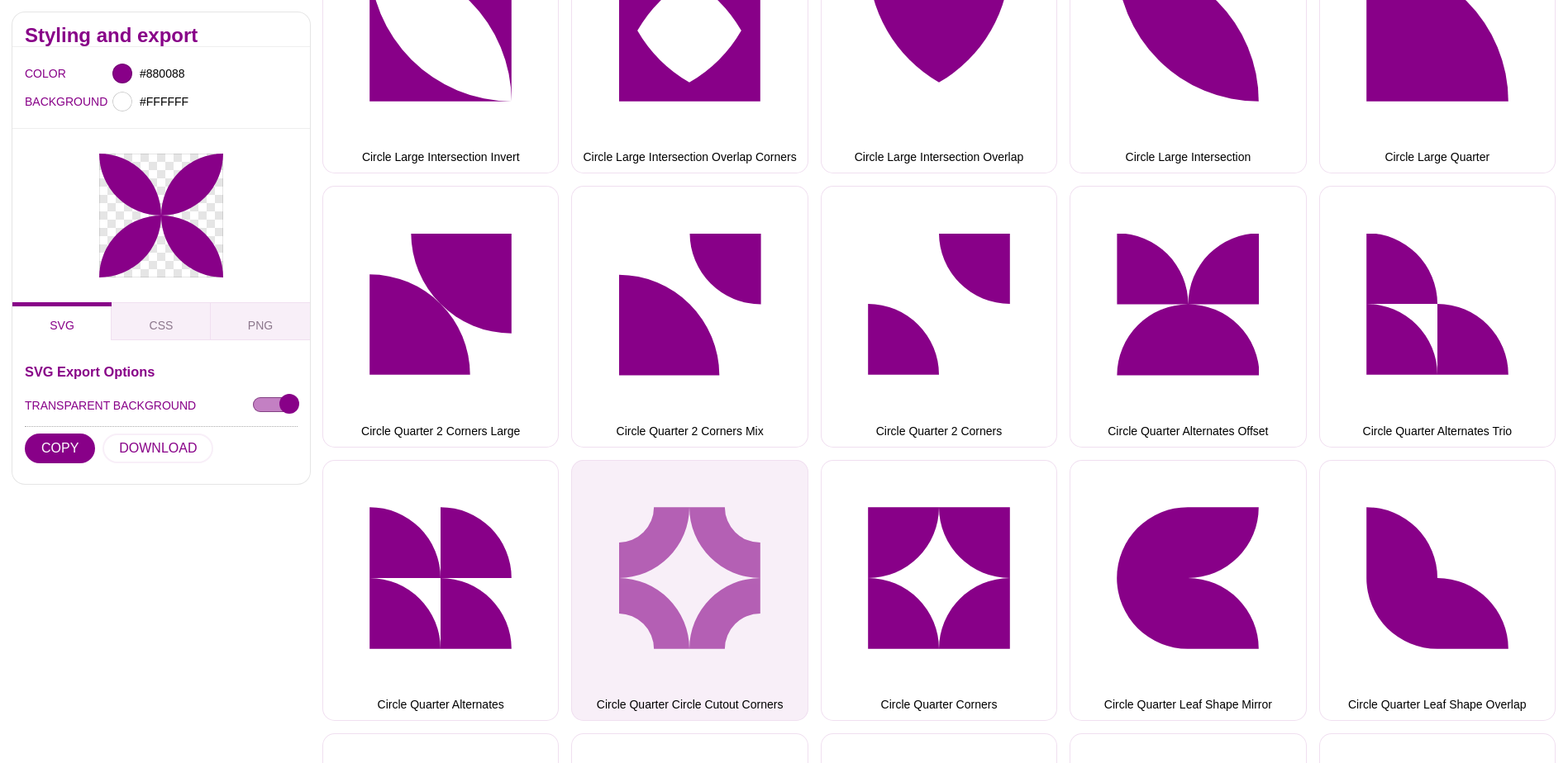
scroll to position [2643, 0]
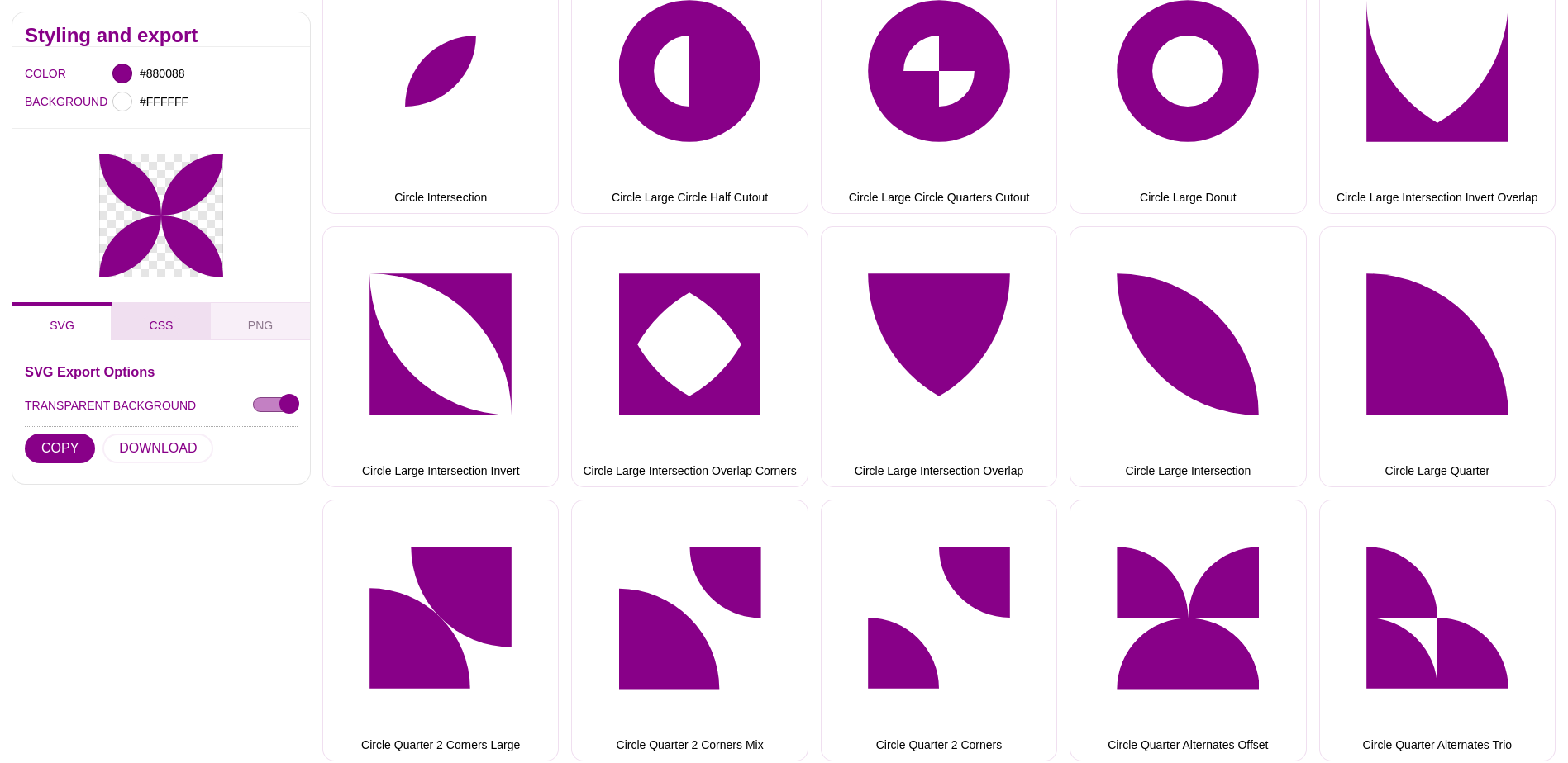
click at [154, 323] on span "CSS" at bounding box center [162, 326] width 38 height 18
click at [180, 71] on input "#880088" at bounding box center [167, 74] width 61 height 22
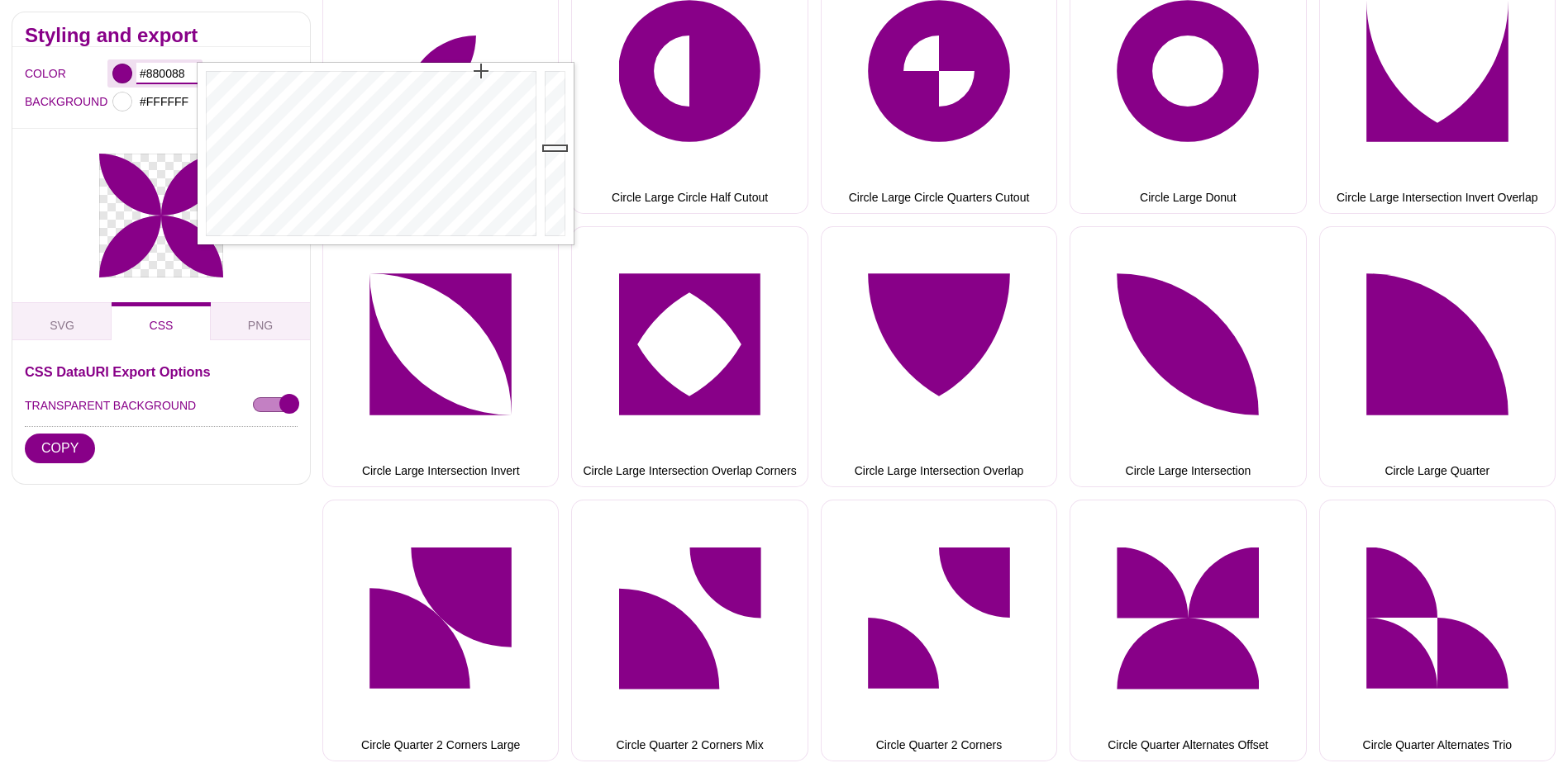
drag, startPoint x: 177, startPoint y: 70, endPoint x: 147, endPoint y: 79, distance: 31.3
click at [147, 79] on input "#880088" at bounding box center [167, 74] width 61 height 22
type input "#0186CB"
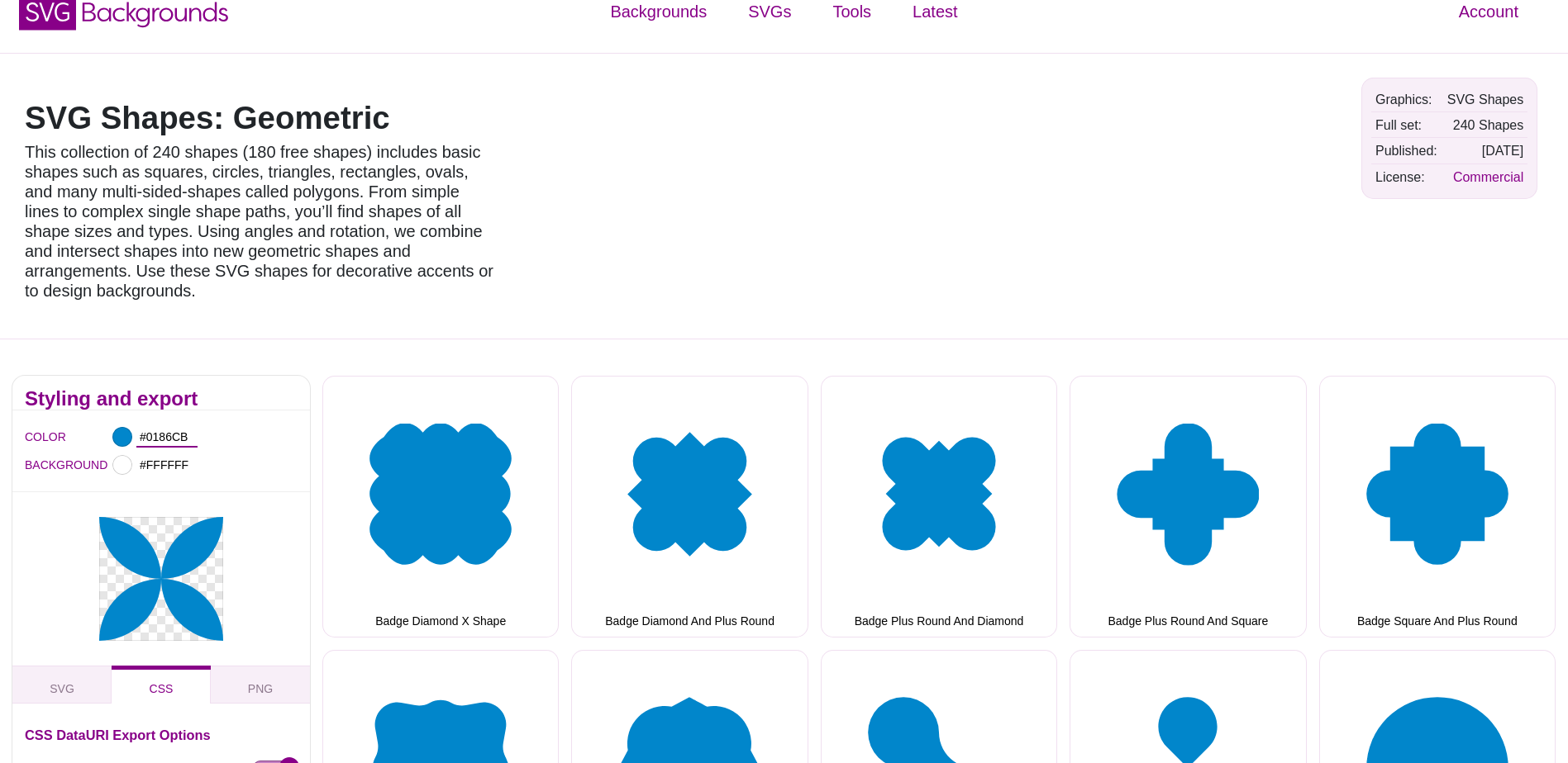
scroll to position [0, 0]
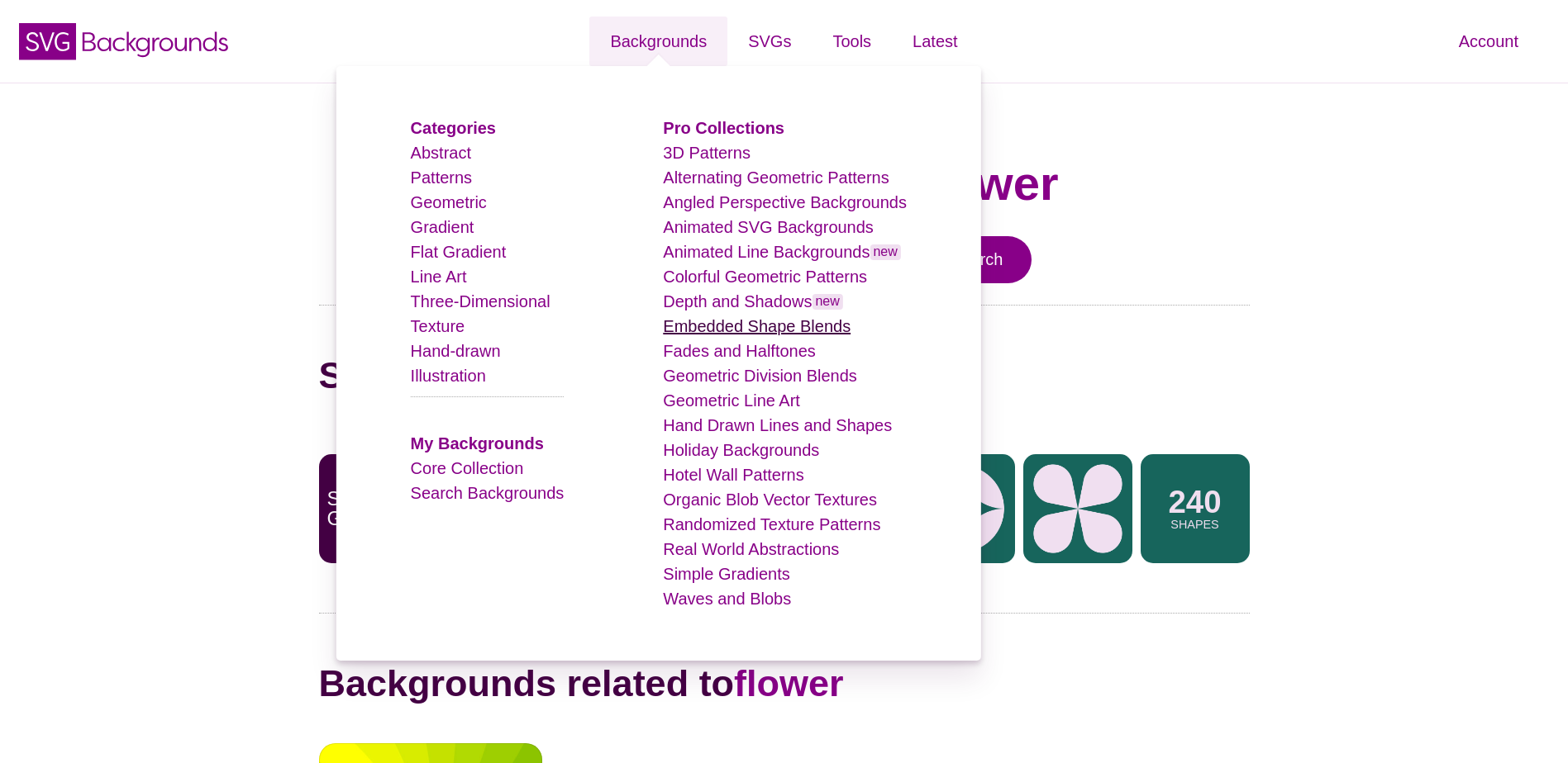
click at [706, 327] on link "Embedded Shape Blends" at bounding box center [756, 326] width 188 height 18
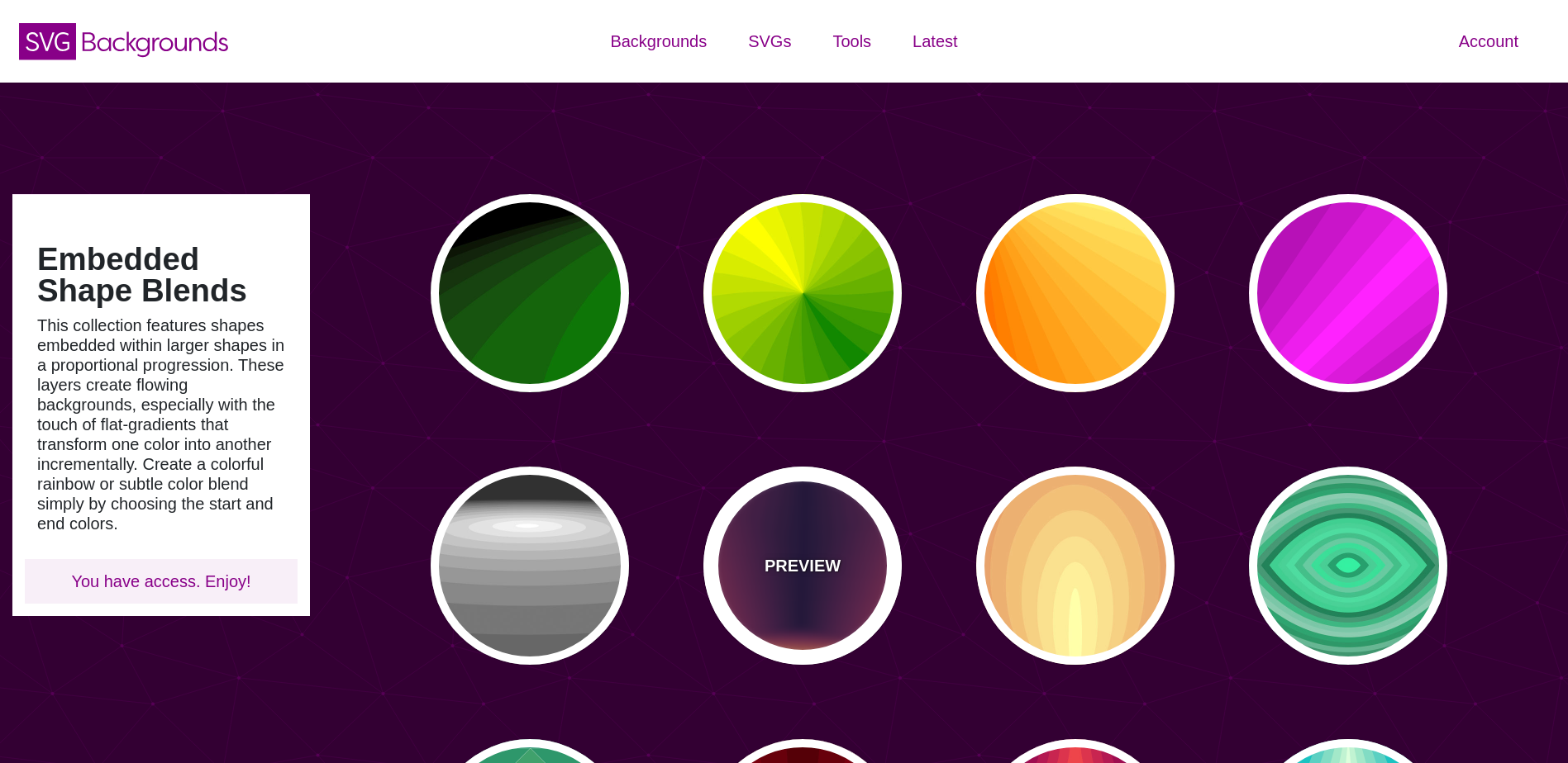
click at [844, 558] on div "PREVIEW" at bounding box center [802, 566] width 198 height 198
type input "#FFDD55"
type input "#110033"
type input "0"
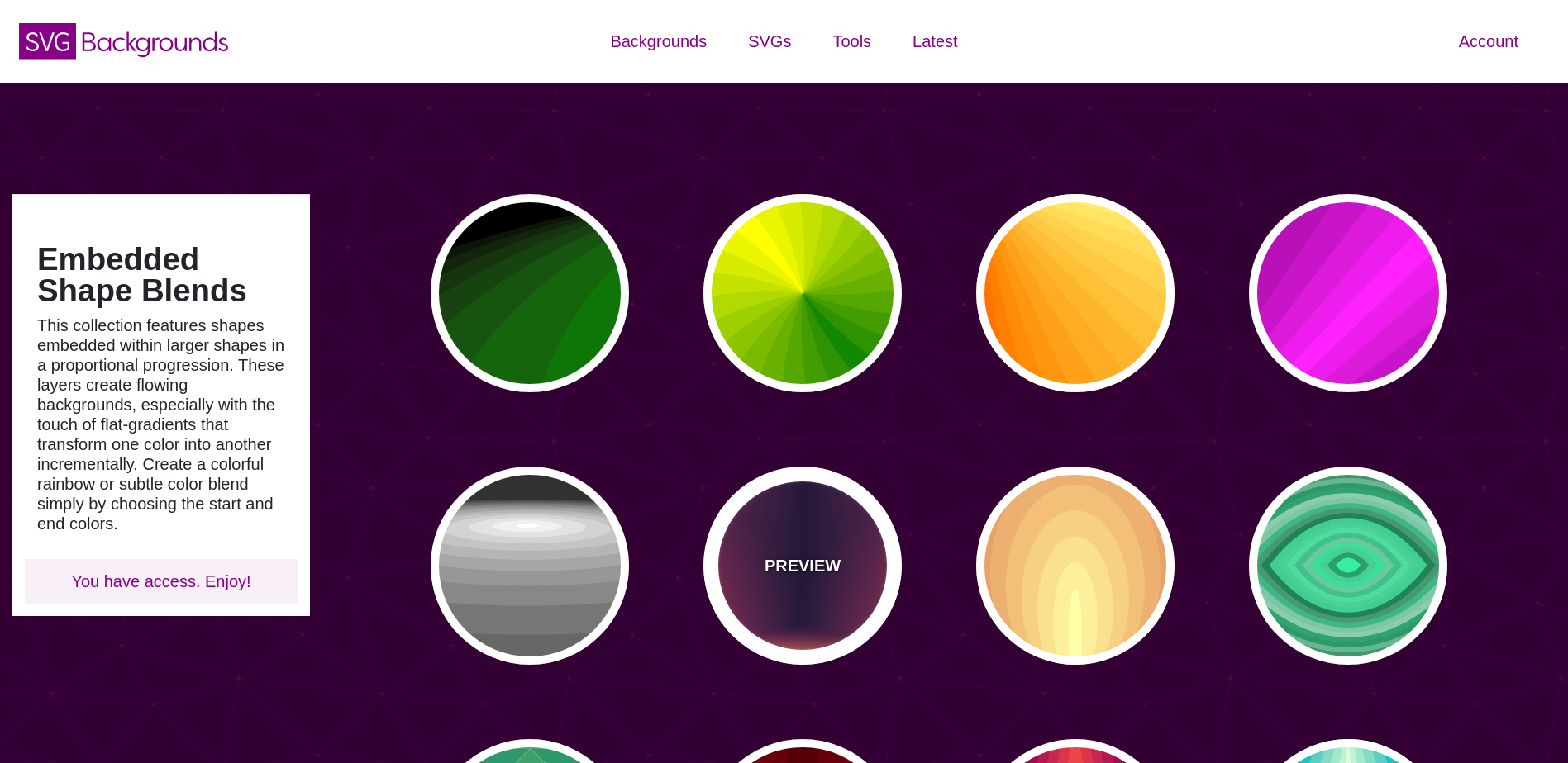
type input "0"
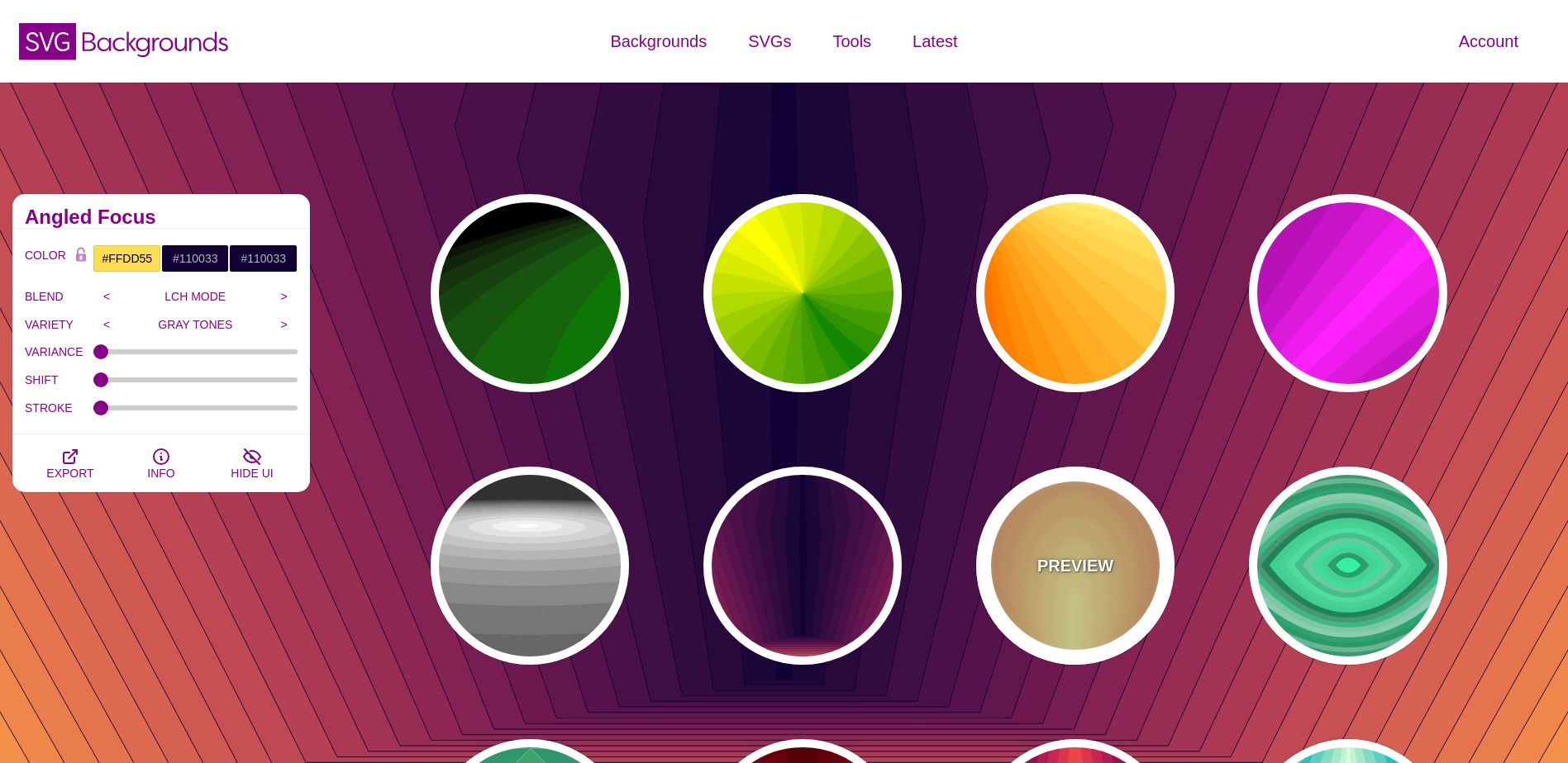
click at [1047, 554] on p "PREVIEW" at bounding box center [1074, 566] width 76 height 25
type input "#220044"
type input "#FFFFAA"
type input "#FFFFFF"
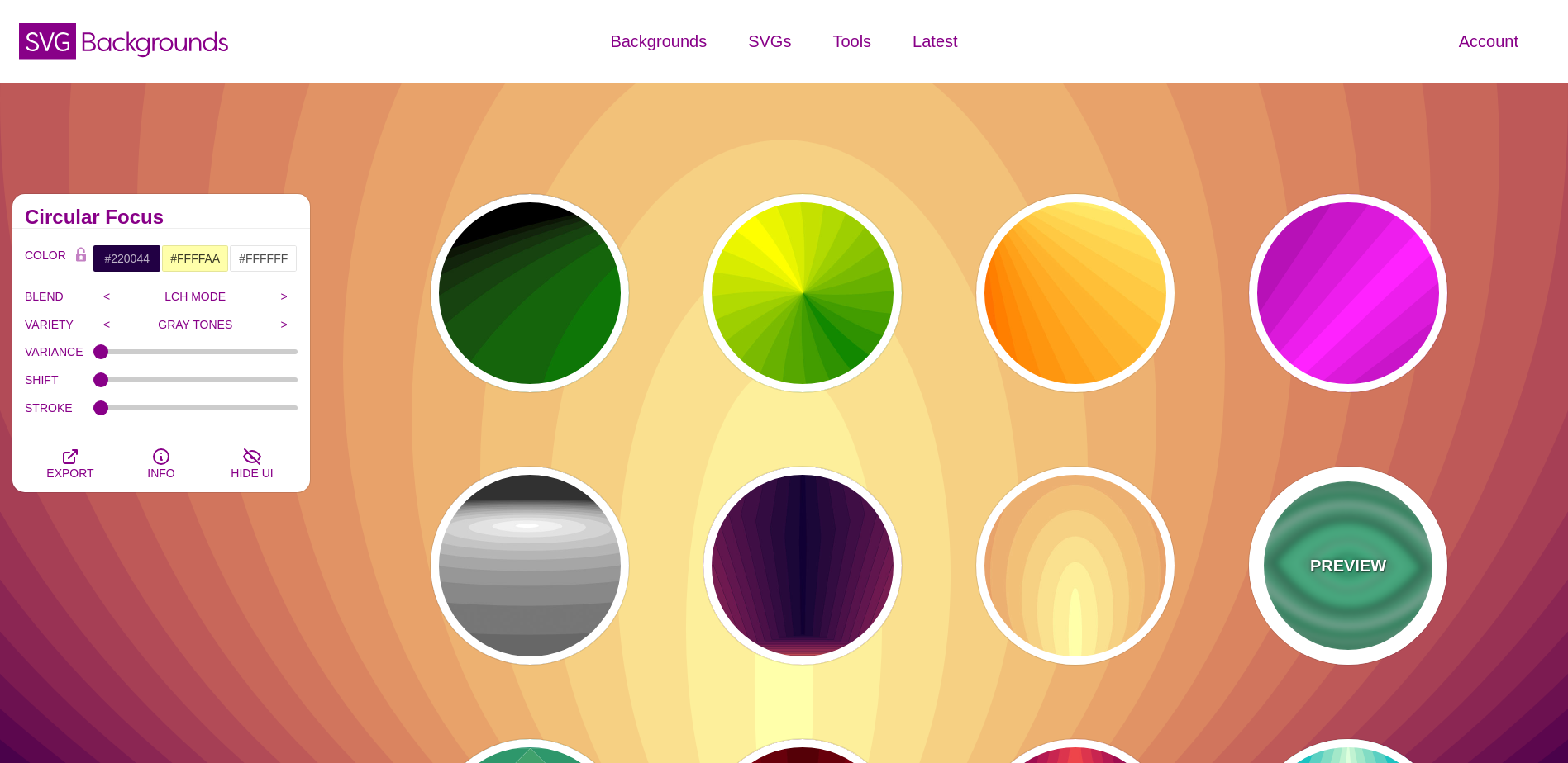
click at [1390, 537] on div "PREVIEW" at bounding box center [1348, 566] width 198 height 198
type input "#000000"
type input "#33FFAA"
type input "0.5"
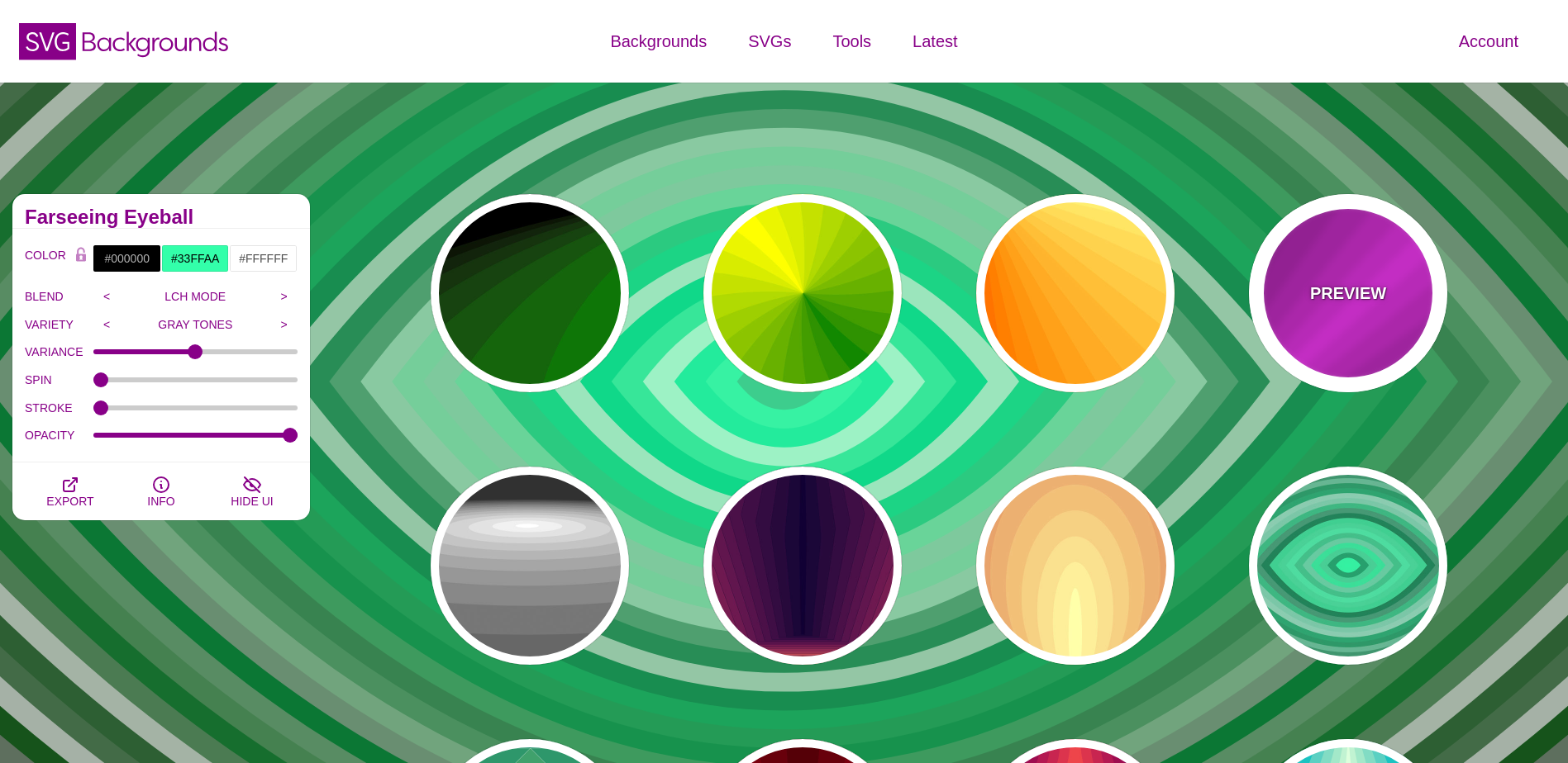
click at [1378, 326] on div "PREVIEW" at bounding box center [1348, 293] width 198 height 198
type input "#FF22FF"
type input "#550055"
type input "0"
type input "1"
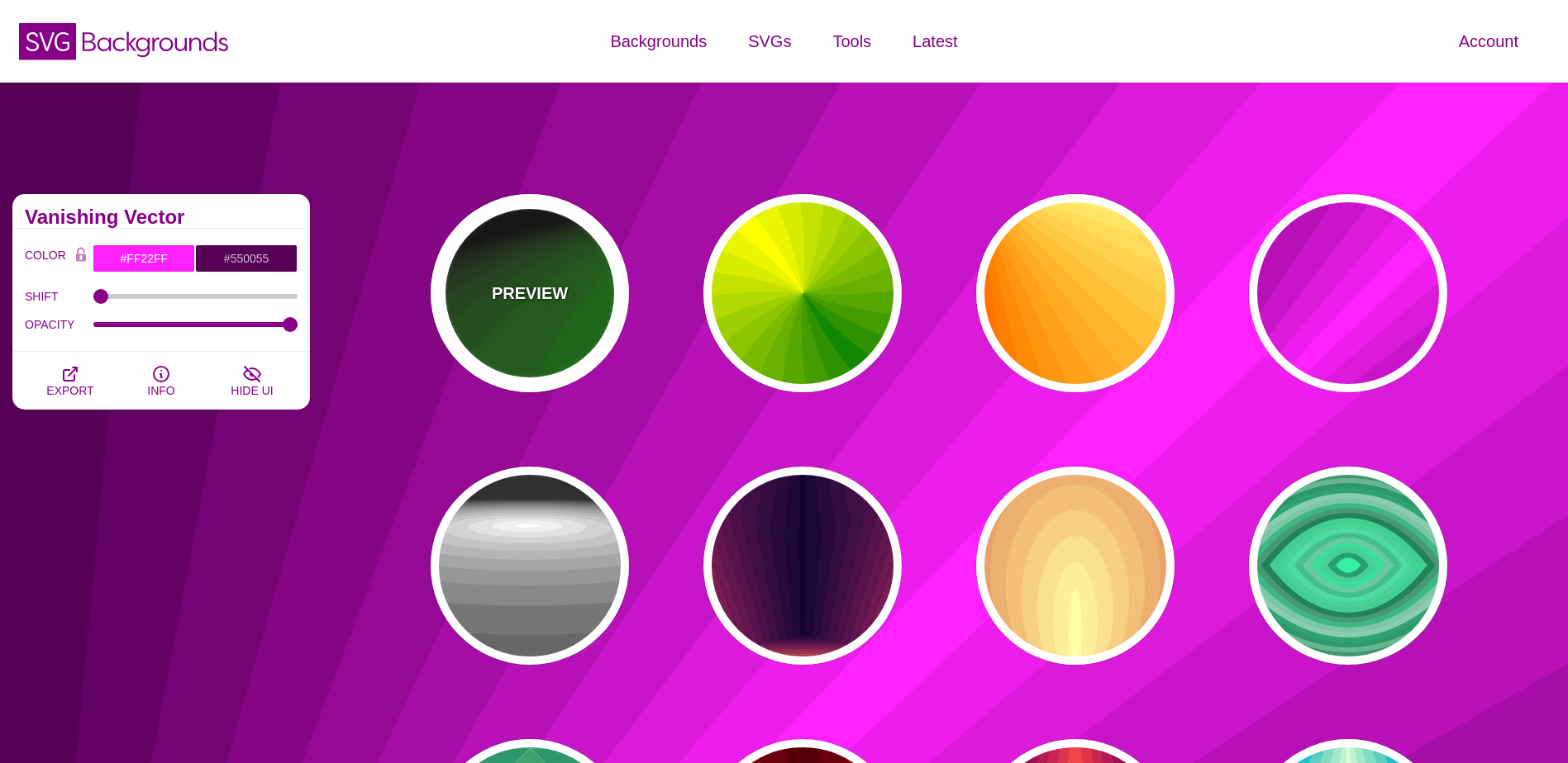
click at [582, 295] on div "PREVIEW" at bounding box center [529, 293] width 198 height 198
type input "#000000"
type input "#008800"
type input "0"
type input "1"
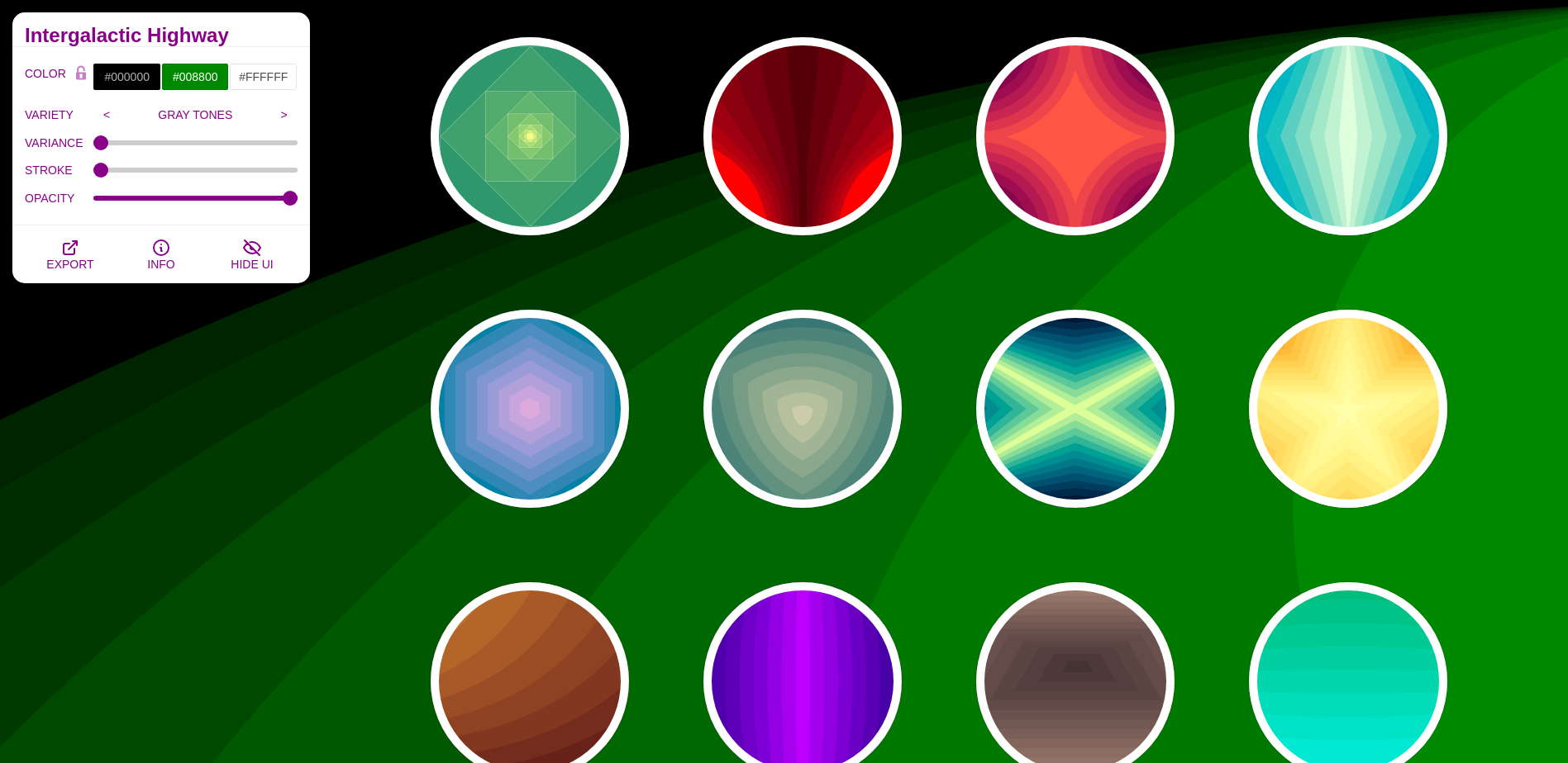
scroll to position [414, 0]
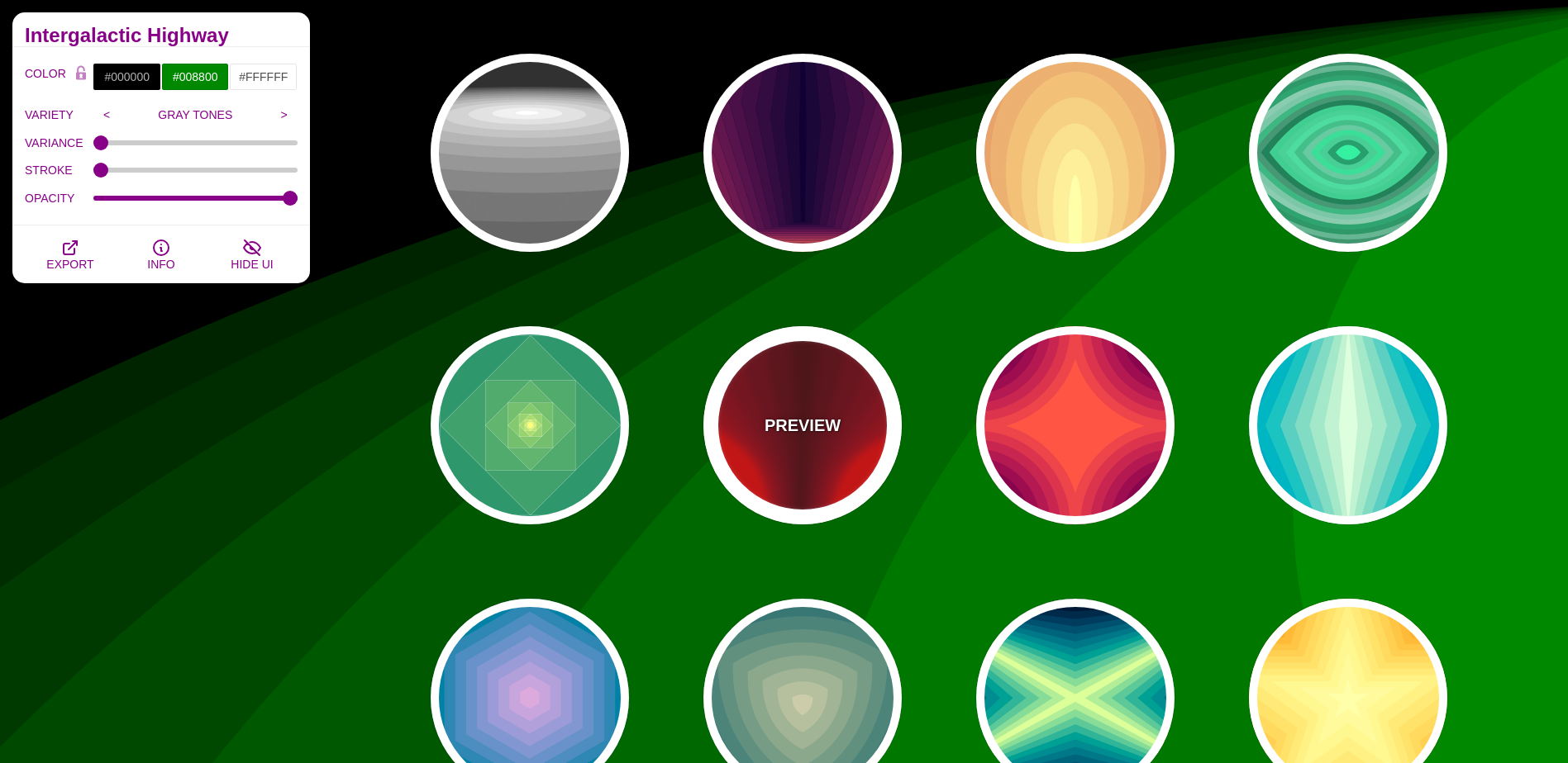
click at [777, 422] on p "PREVIEW" at bounding box center [802, 425] width 76 height 25
type input "#FF0000"
type input "#440000"
type input "1"
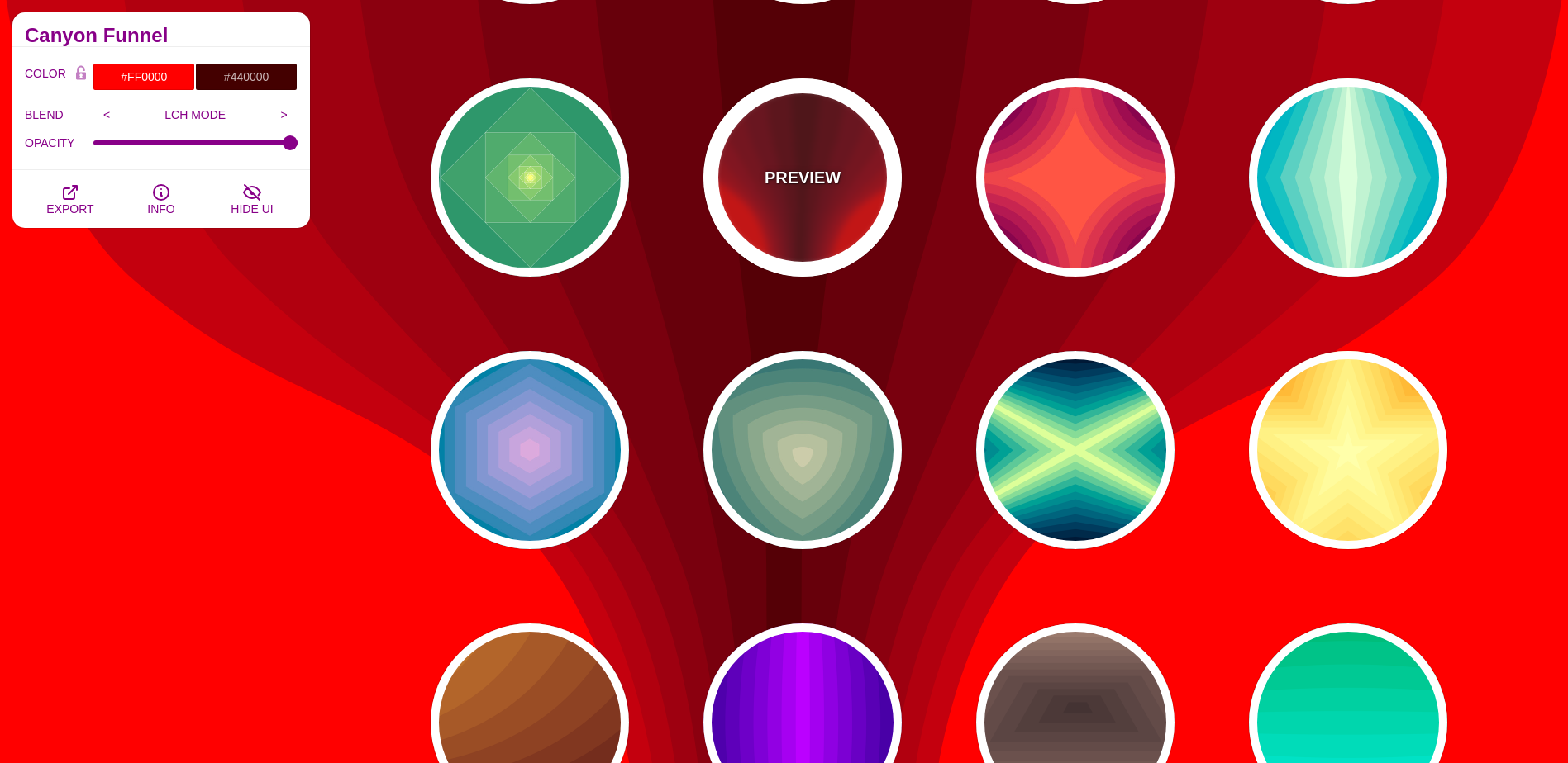
scroll to position [165, 0]
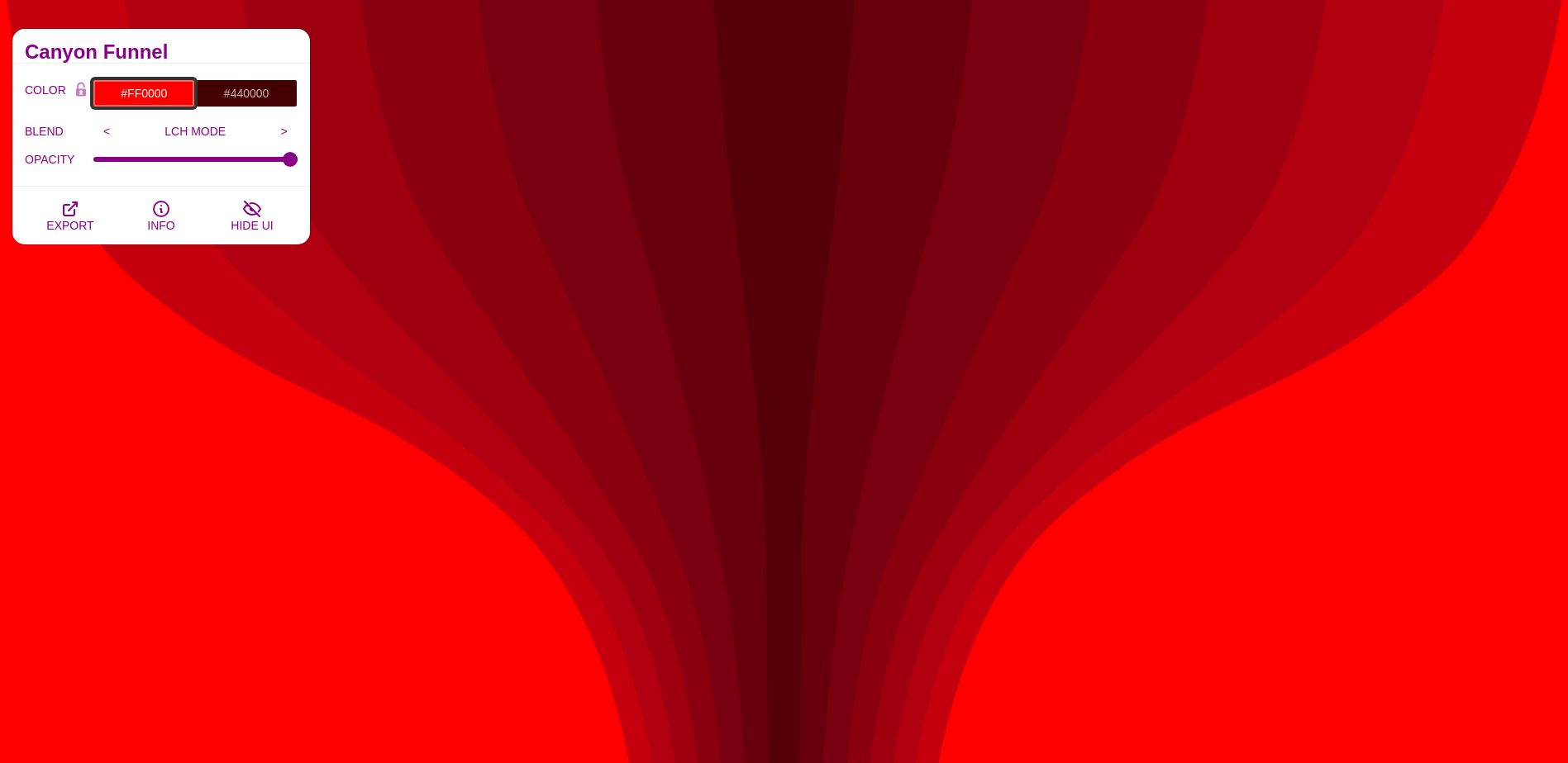
click at [160, 95] on input "#FF0000" at bounding box center [144, 93] width 103 height 28
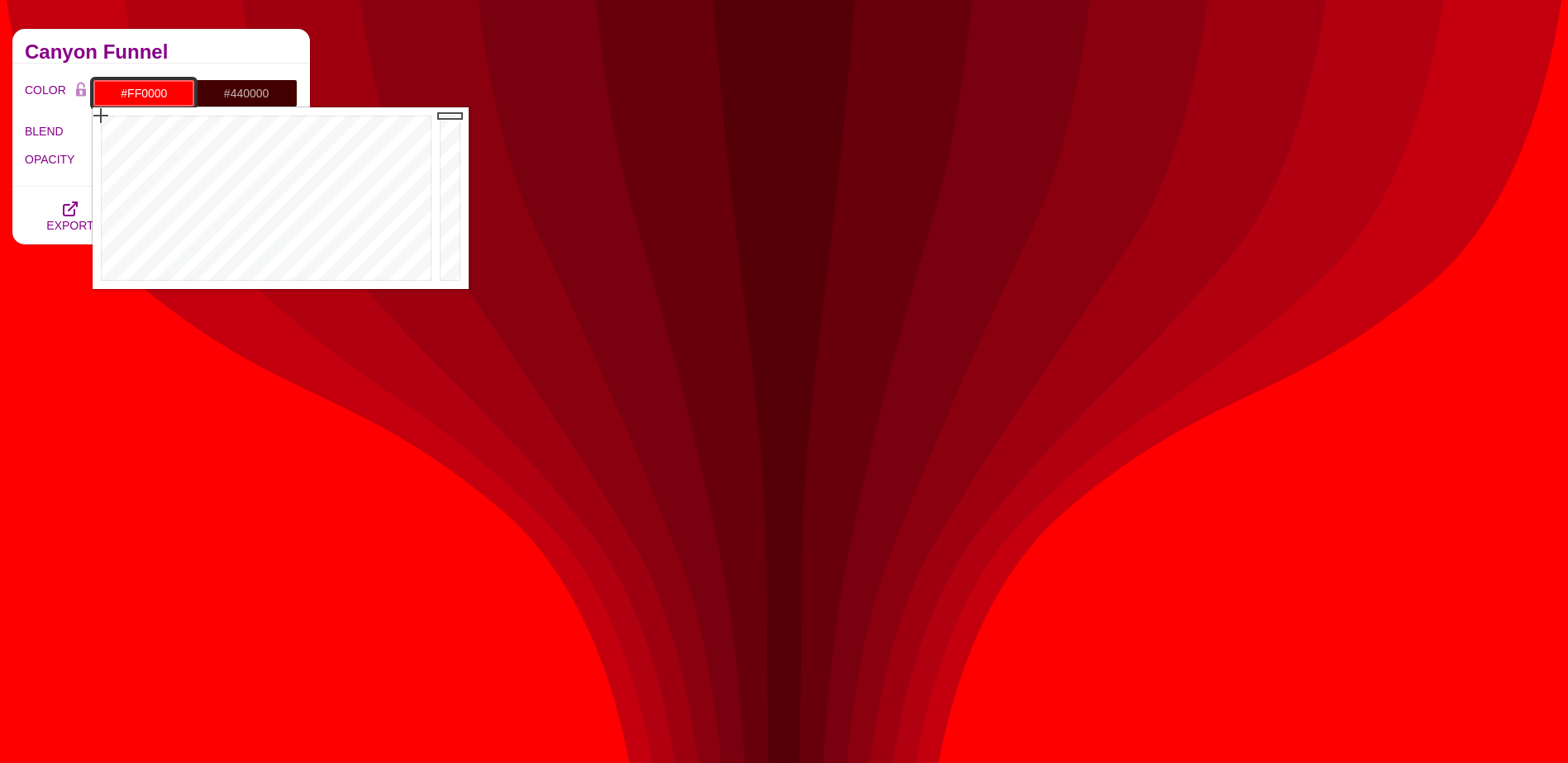
drag, startPoint x: 170, startPoint y: 93, endPoint x: 129, endPoint y: 94, distance: 41.0
click at [129, 94] on input "#FF0000" at bounding box center [144, 93] width 103 height 28
type input "#0186CB"
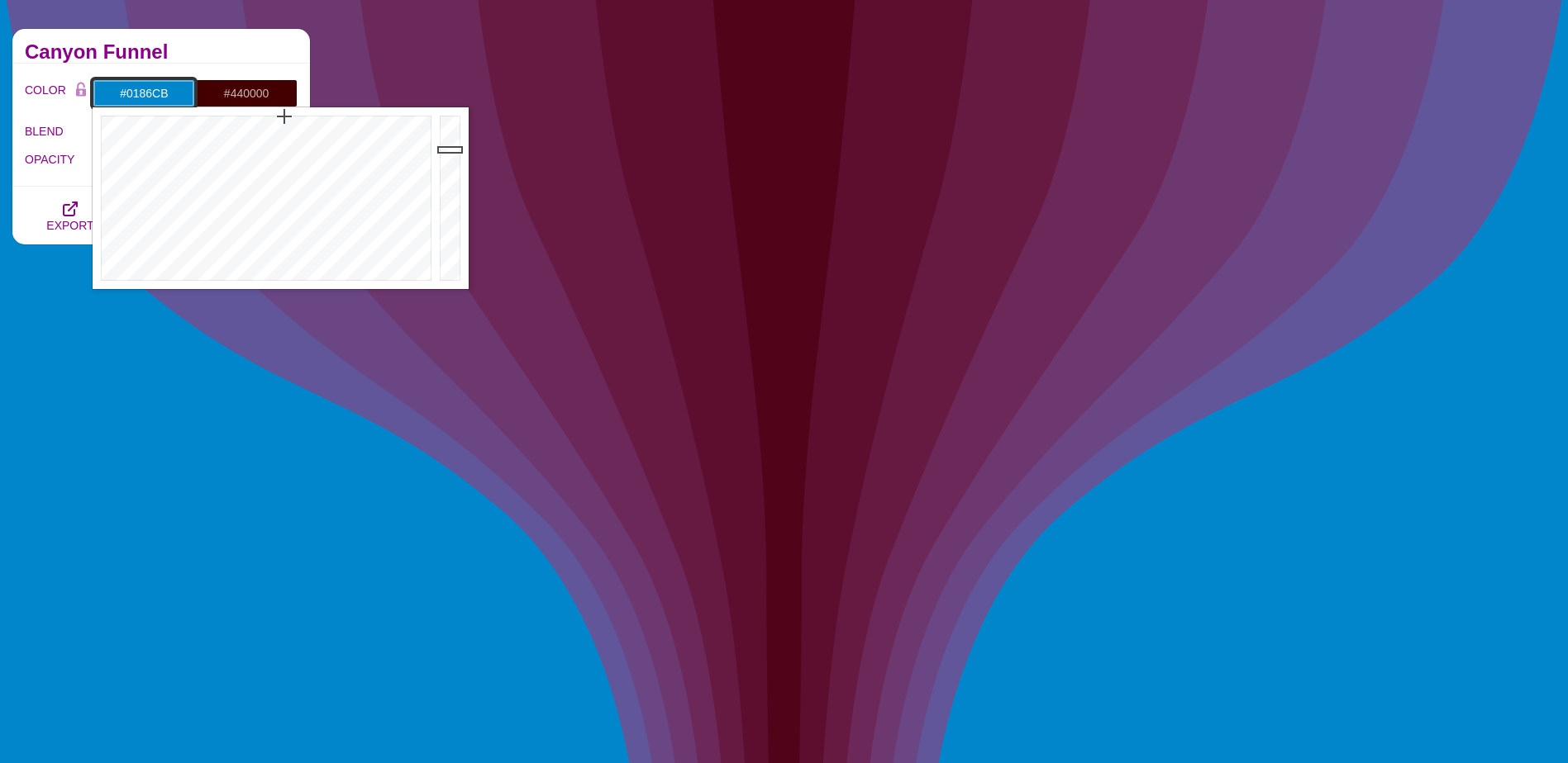
drag, startPoint x: 179, startPoint y: 89, endPoint x: 120, endPoint y: 92, distance: 59.1
click at [120, 92] on input "#0186CB" at bounding box center [144, 93] width 103 height 28
click at [135, 92] on input "#0186CB" at bounding box center [144, 93] width 103 height 28
click at [264, 91] on input "#440000" at bounding box center [247, 93] width 103 height 28
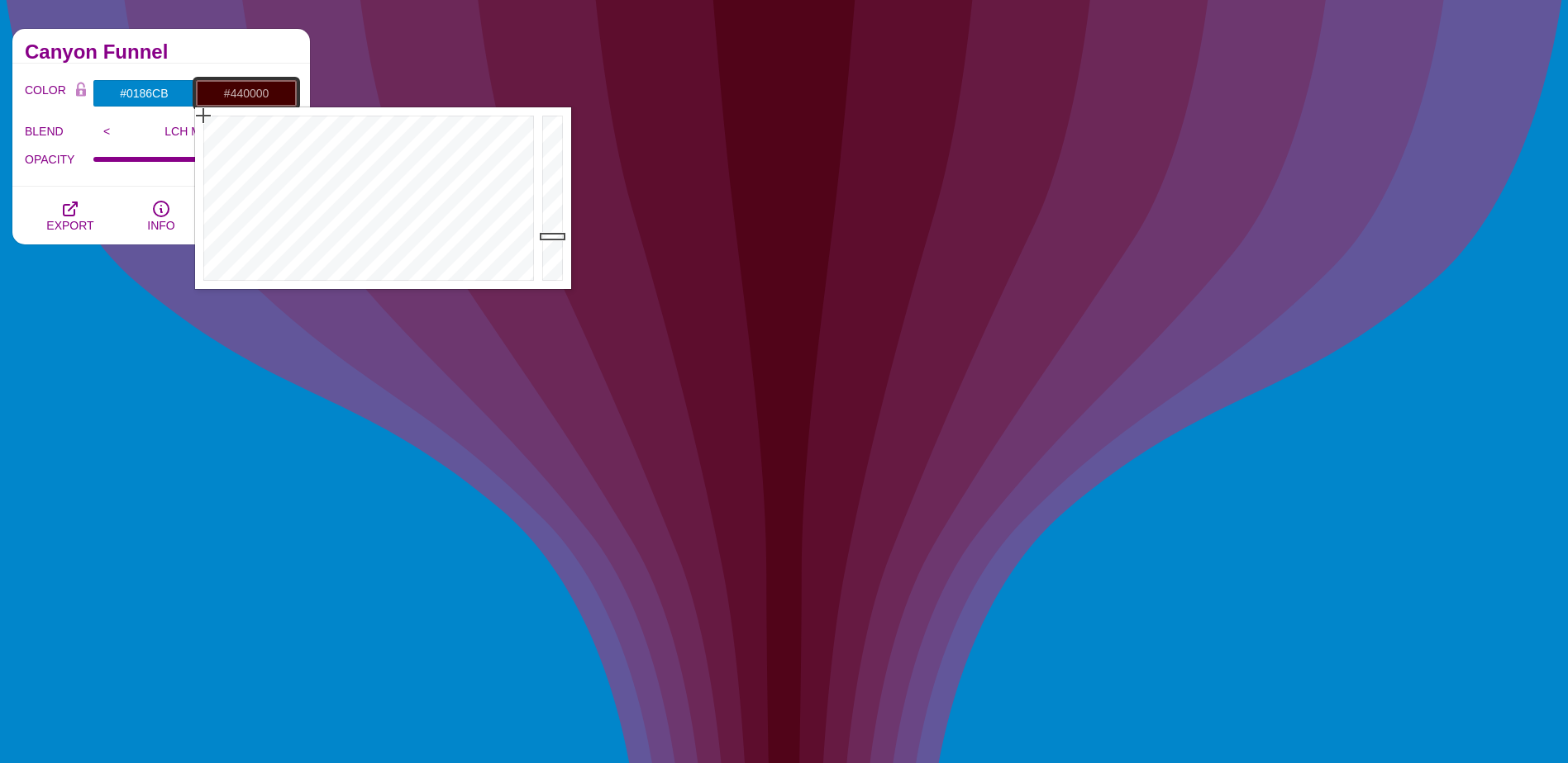
drag, startPoint x: 272, startPoint y: 91, endPoint x: 231, endPoint y: 93, distance: 41.0
click at [231, 93] on input "#440000" at bounding box center [247, 93] width 103 height 28
type input "#0186CB"
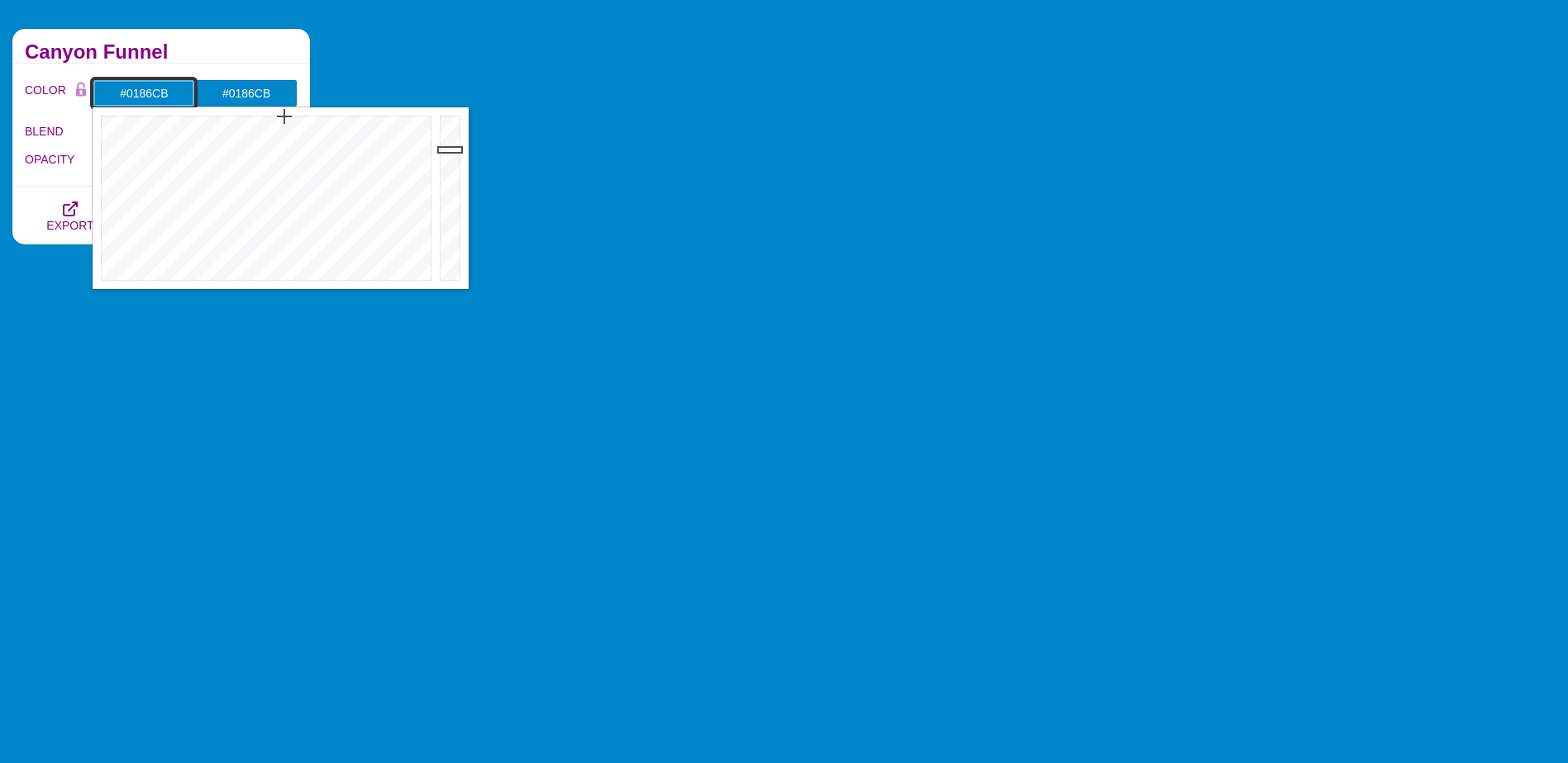
click at [147, 96] on input "#0186CB" at bounding box center [144, 93] width 103 height 28
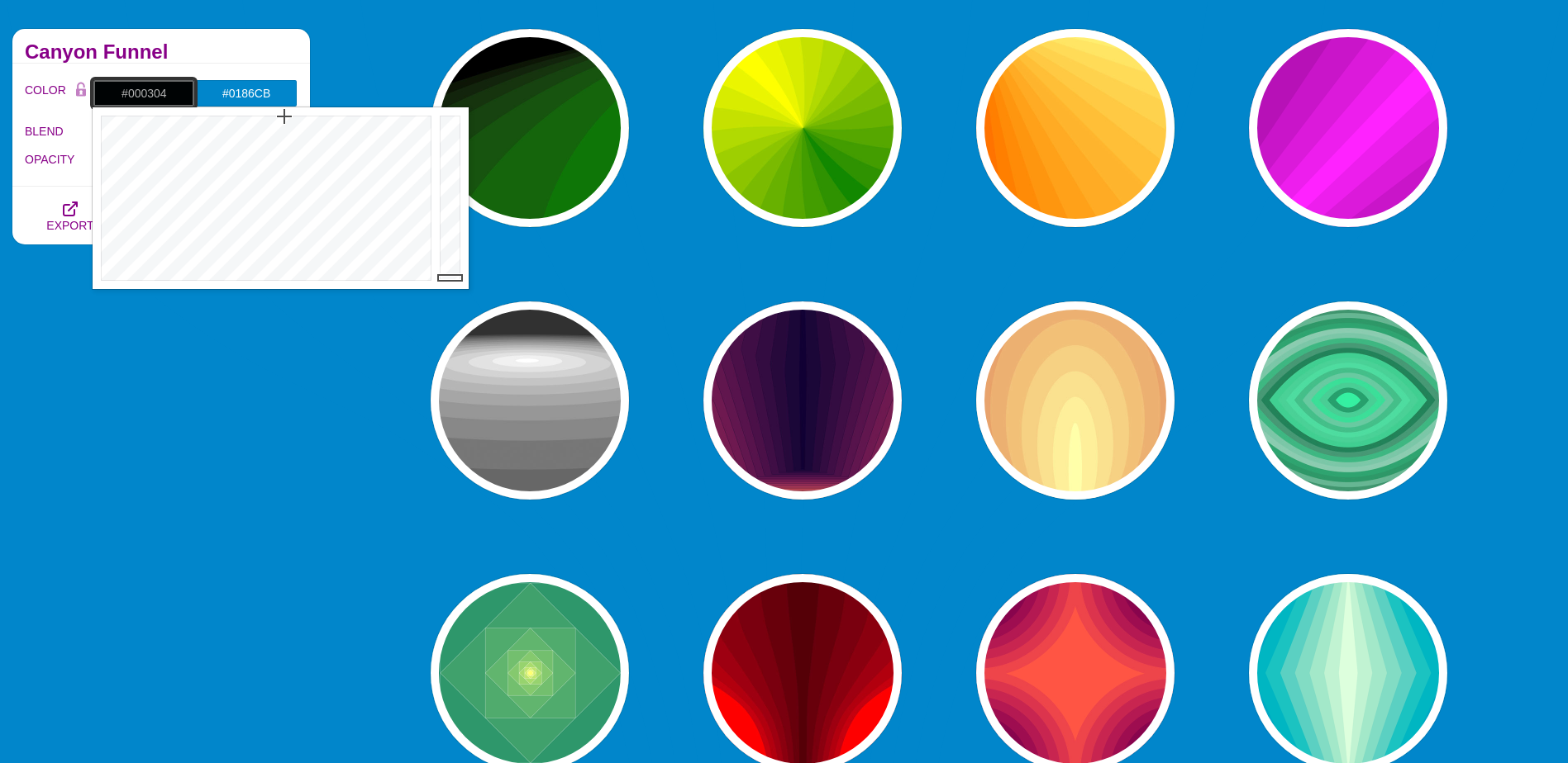
drag, startPoint x: 450, startPoint y: 150, endPoint x: 462, endPoint y: 277, distance: 127.6
click at [462, 277] on div at bounding box center [451, 198] width 33 height 182
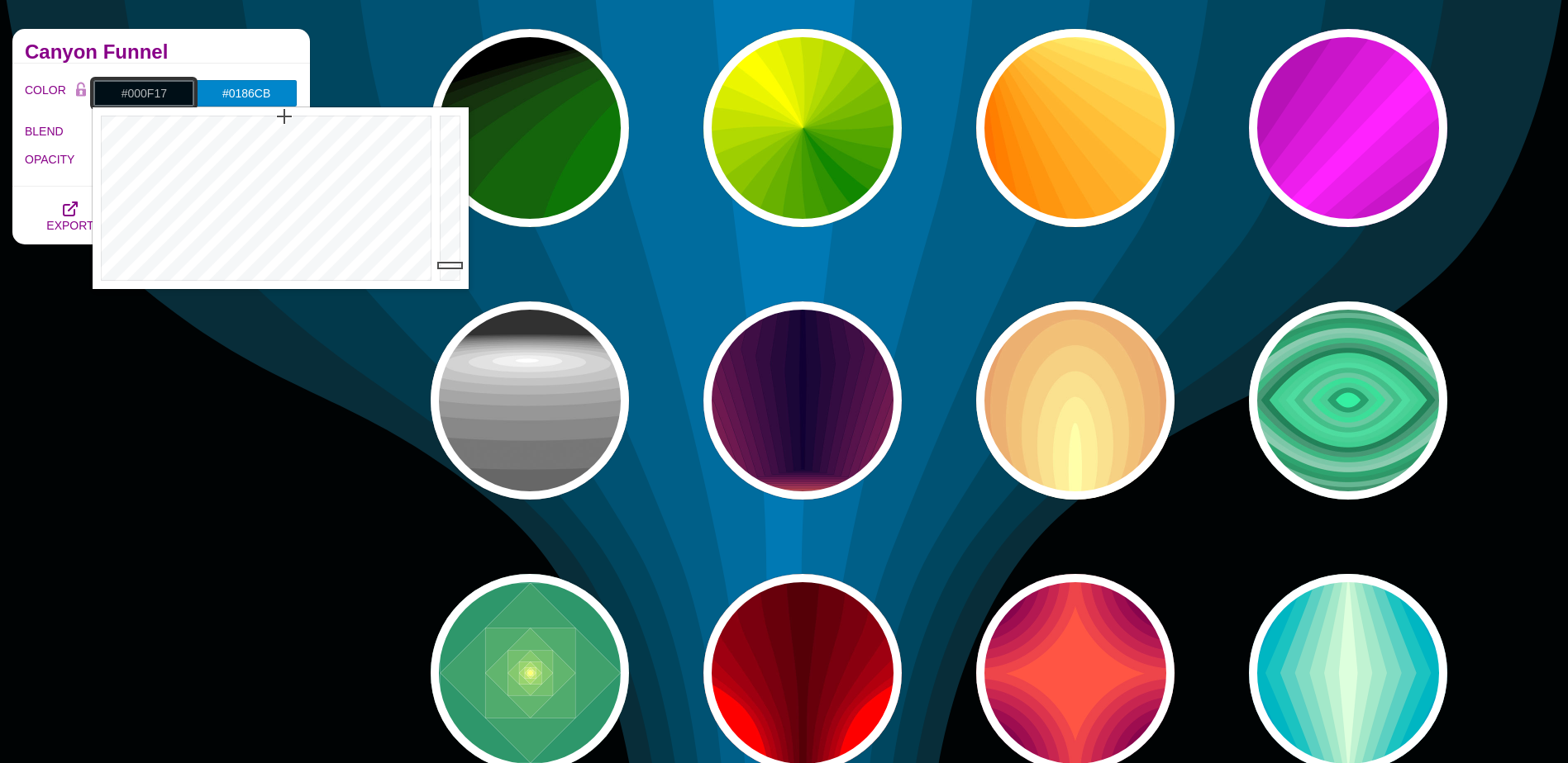
drag, startPoint x: 461, startPoint y: 277, endPoint x: 454, endPoint y: 266, distance: 13.0
click at [454, 266] on div at bounding box center [451, 198] width 33 height 182
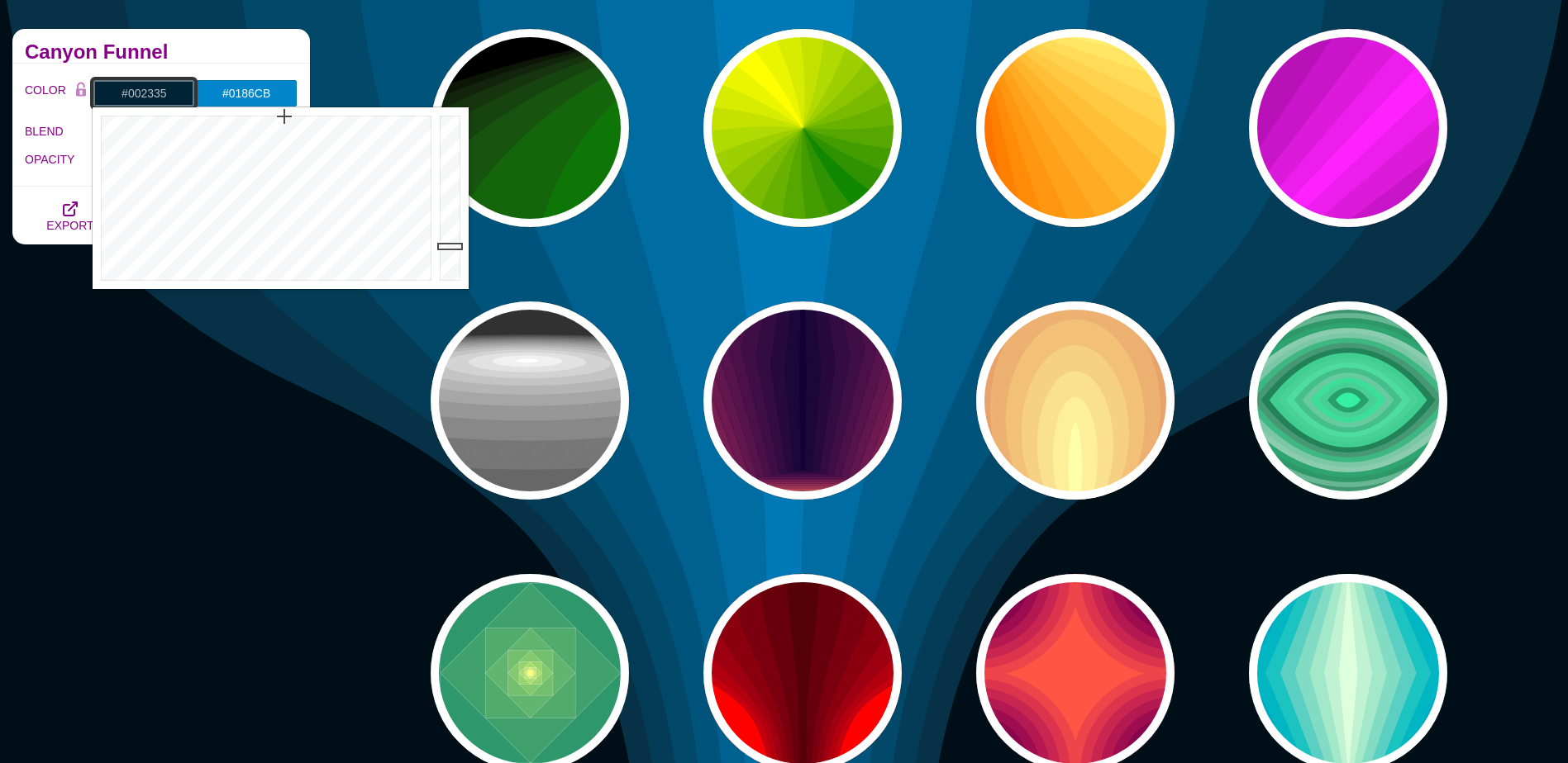
drag, startPoint x: 454, startPoint y: 266, endPoint x: 449, endPoint y: 246, distance: 20.6
click at [449, 246] on div at bounding box center [451, 198] width 33 height 182
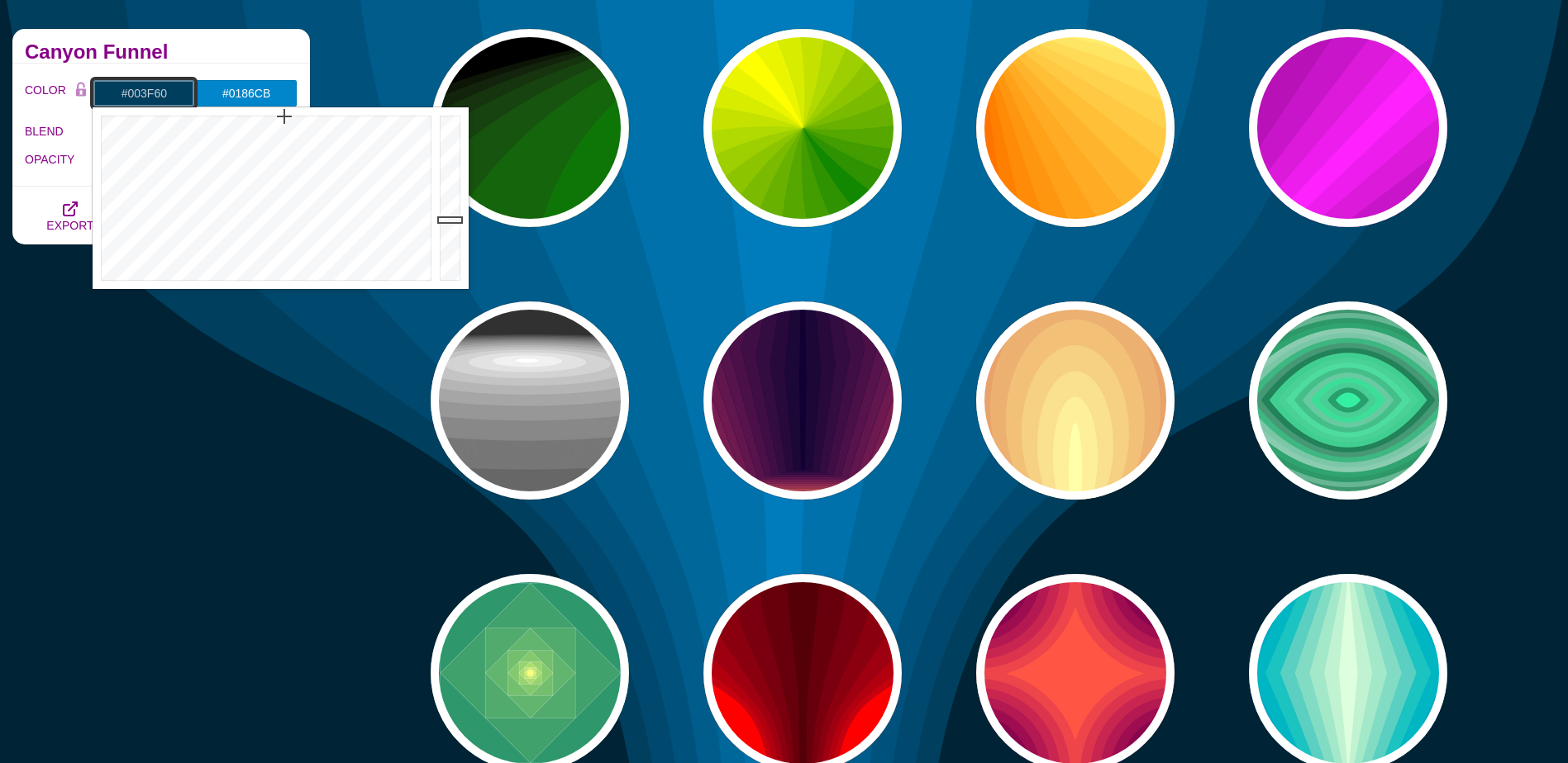
drag, startPoint x: 449, startPoint y: 246, endPoint x: 450, endPoint y: 218, distance: 28.0
click at [450, 218] on div at bounding box center [451, 198] width 33 height 182
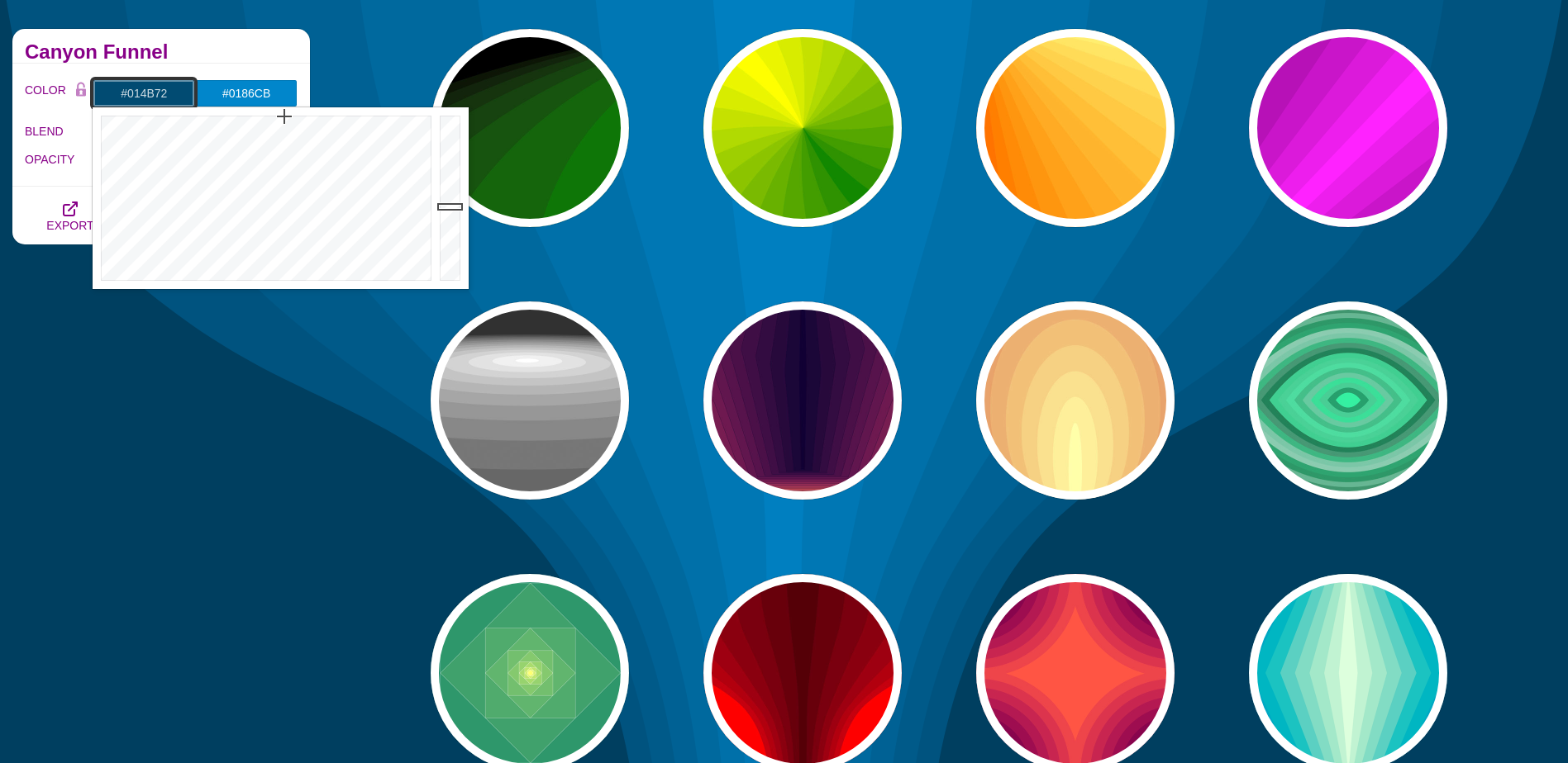
drag, startPoint x: 450, startPoint y: 218, endPoint x: 453, endPoint y: 206, distance: 12.4
click at [453, 206] on div at bounding box center [451, 198] width 33 height 182
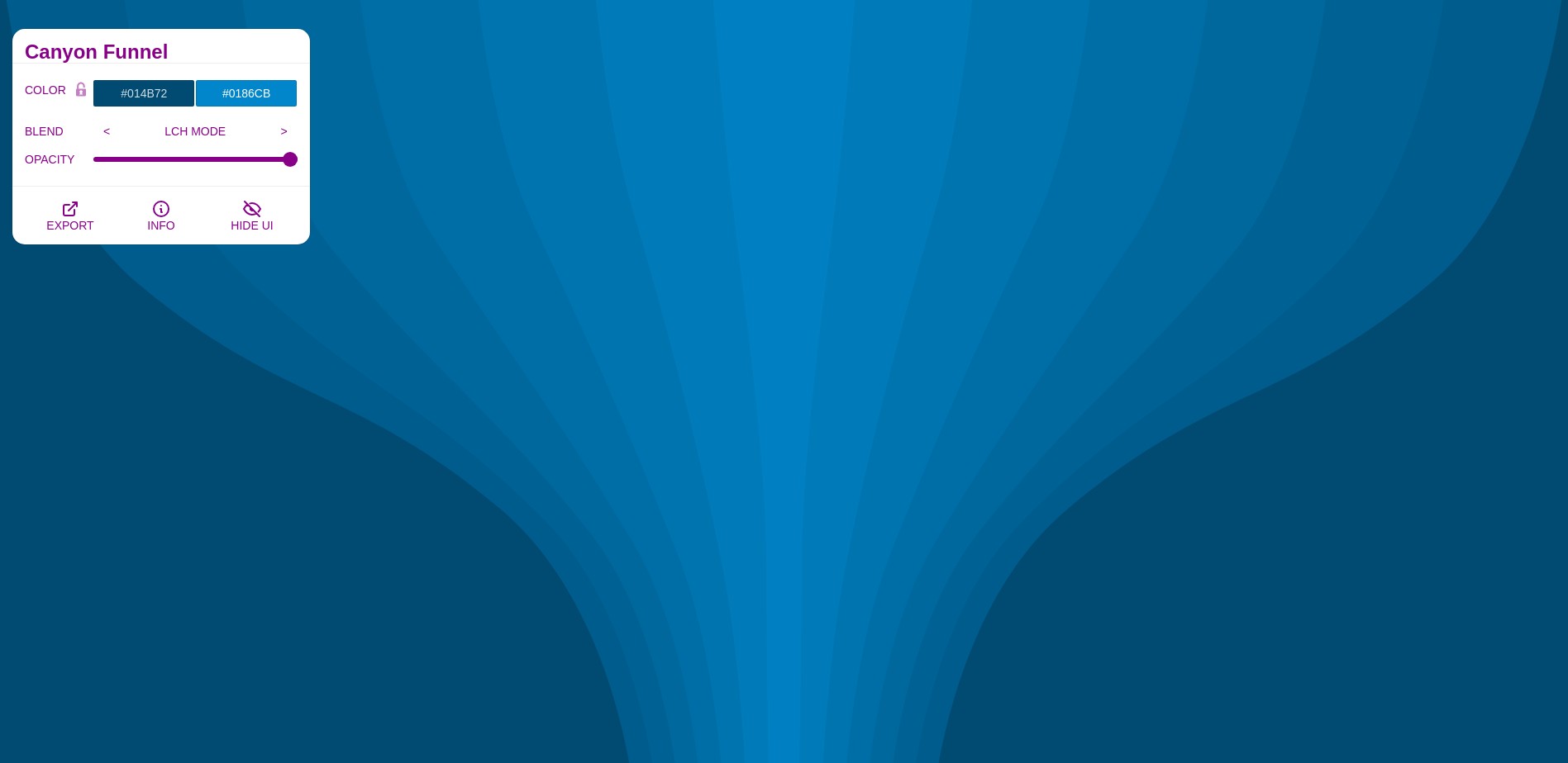
click at [178, 37] on div "Canyon Funnel" at bounding box center [161, 45] width 297 height 35
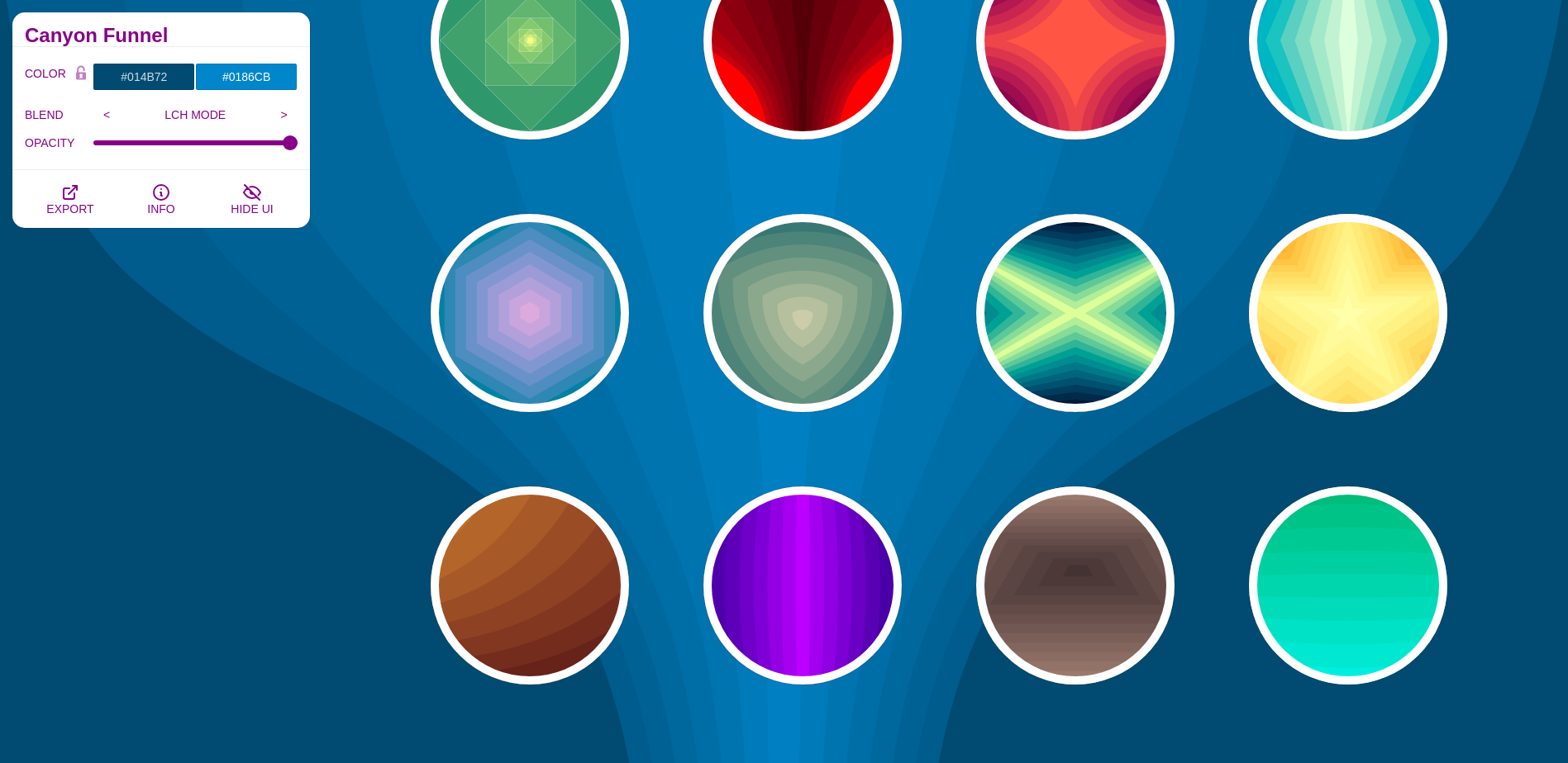
scroll to position [1074, 0]
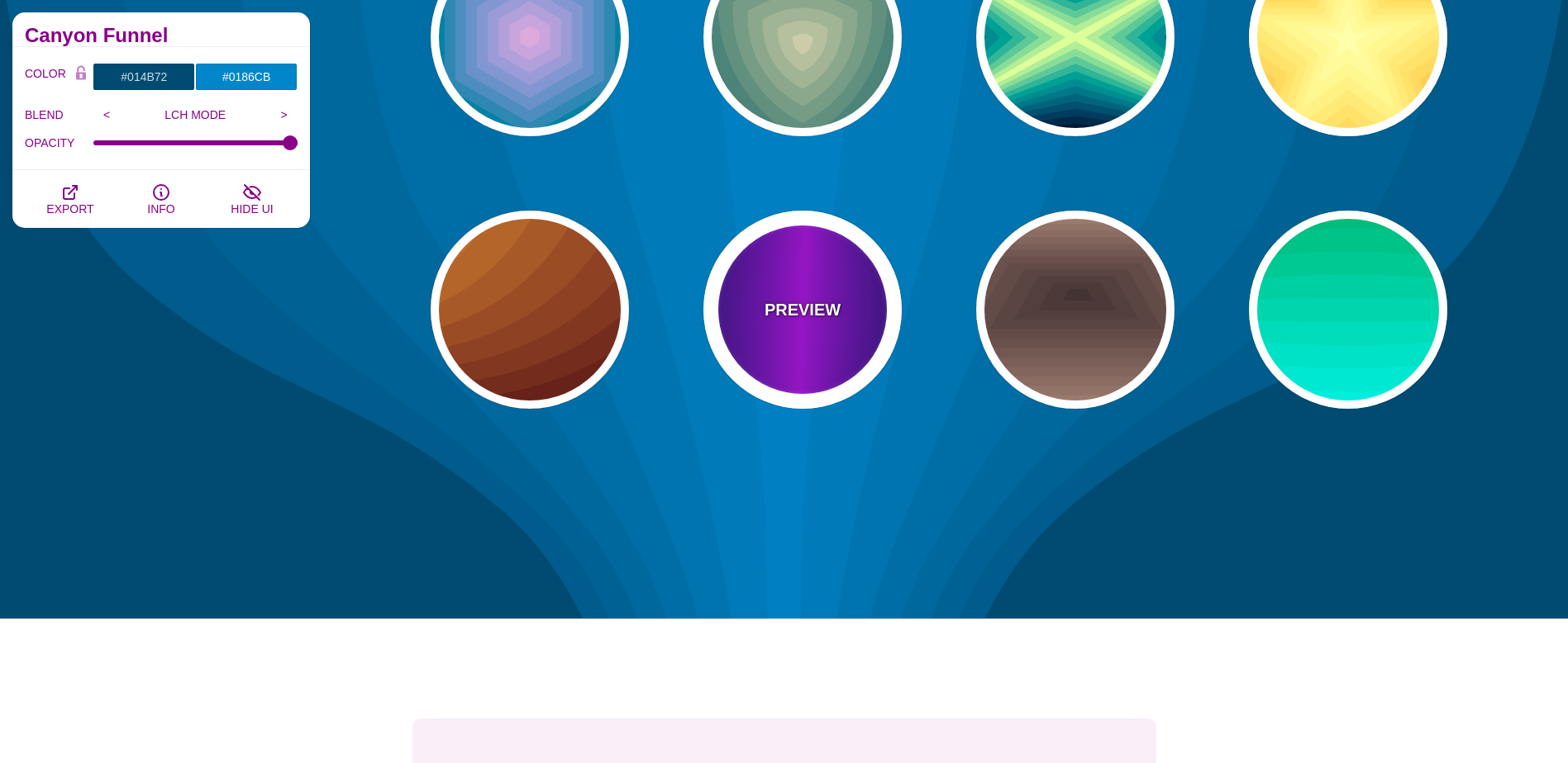
click at [826, 357] on div "PREVIEW" at bounding box center [802, 309] width 198 height 198
type input "#000022"
type input "#BB00FF"
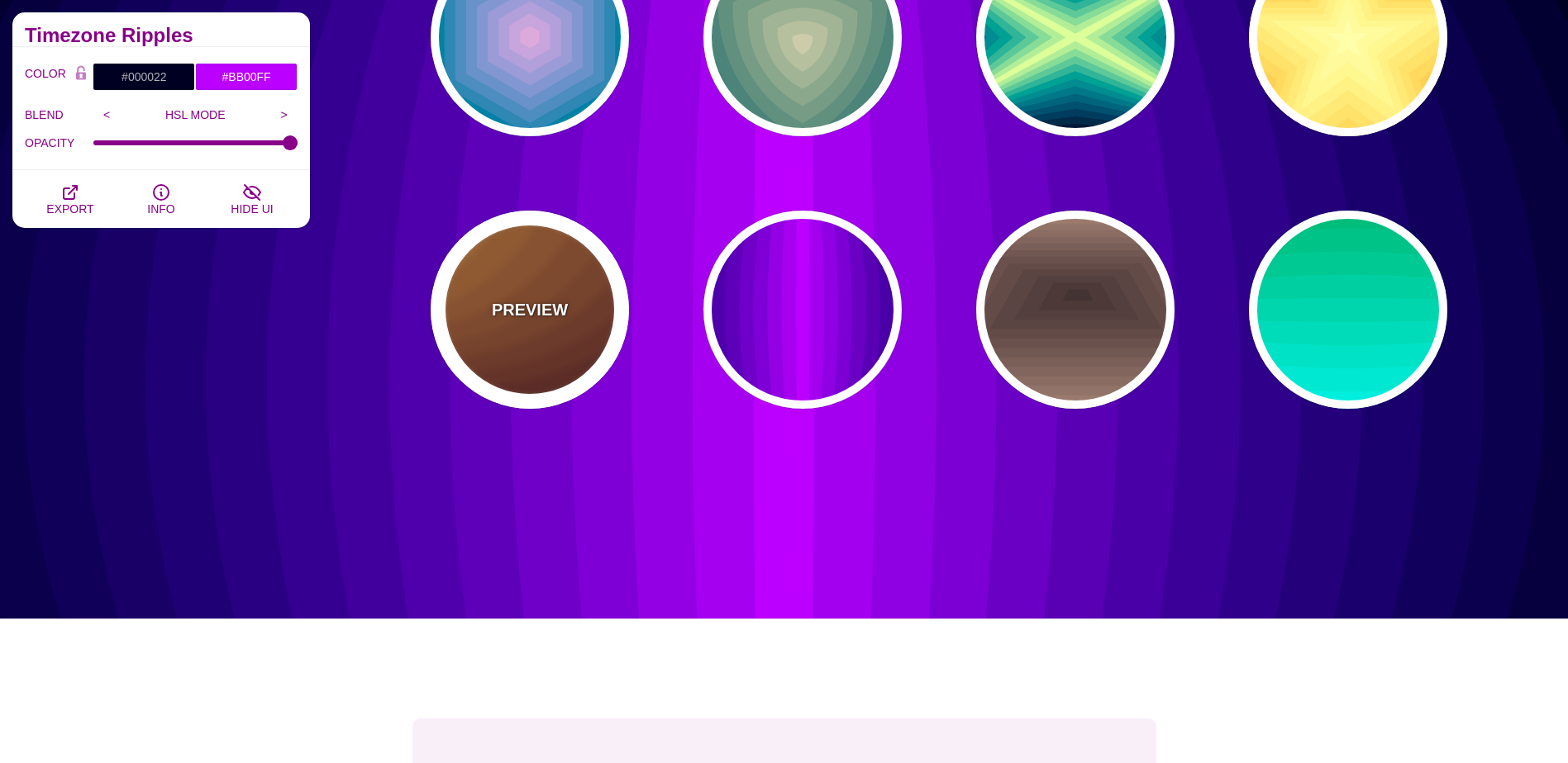
click at [530, 350] on div "PREVIEW" at bounding box center [529, 309] width 198 height 198
type input "#DD9933"
type input "#330000"
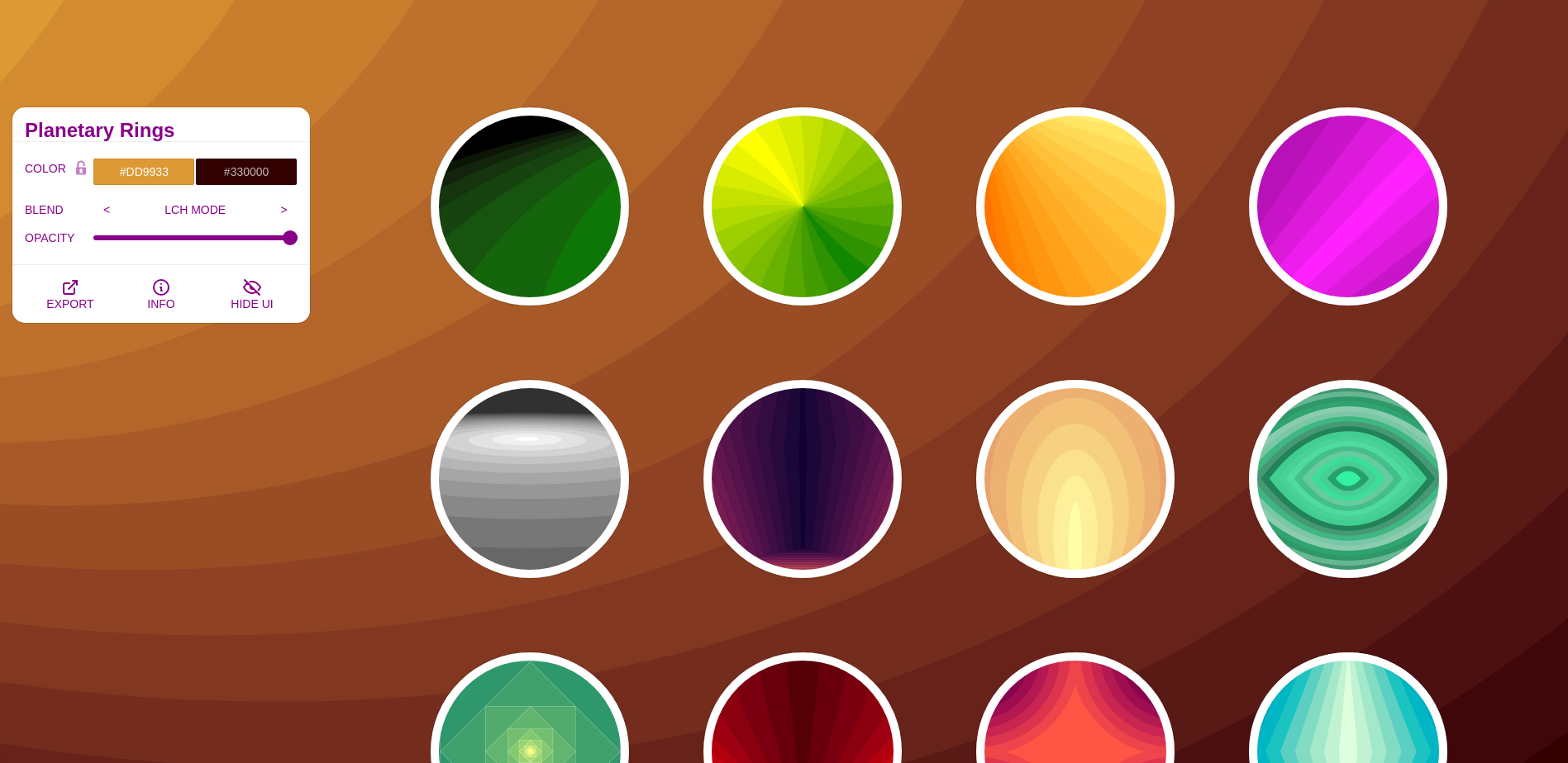
scroll to position [80, 0]
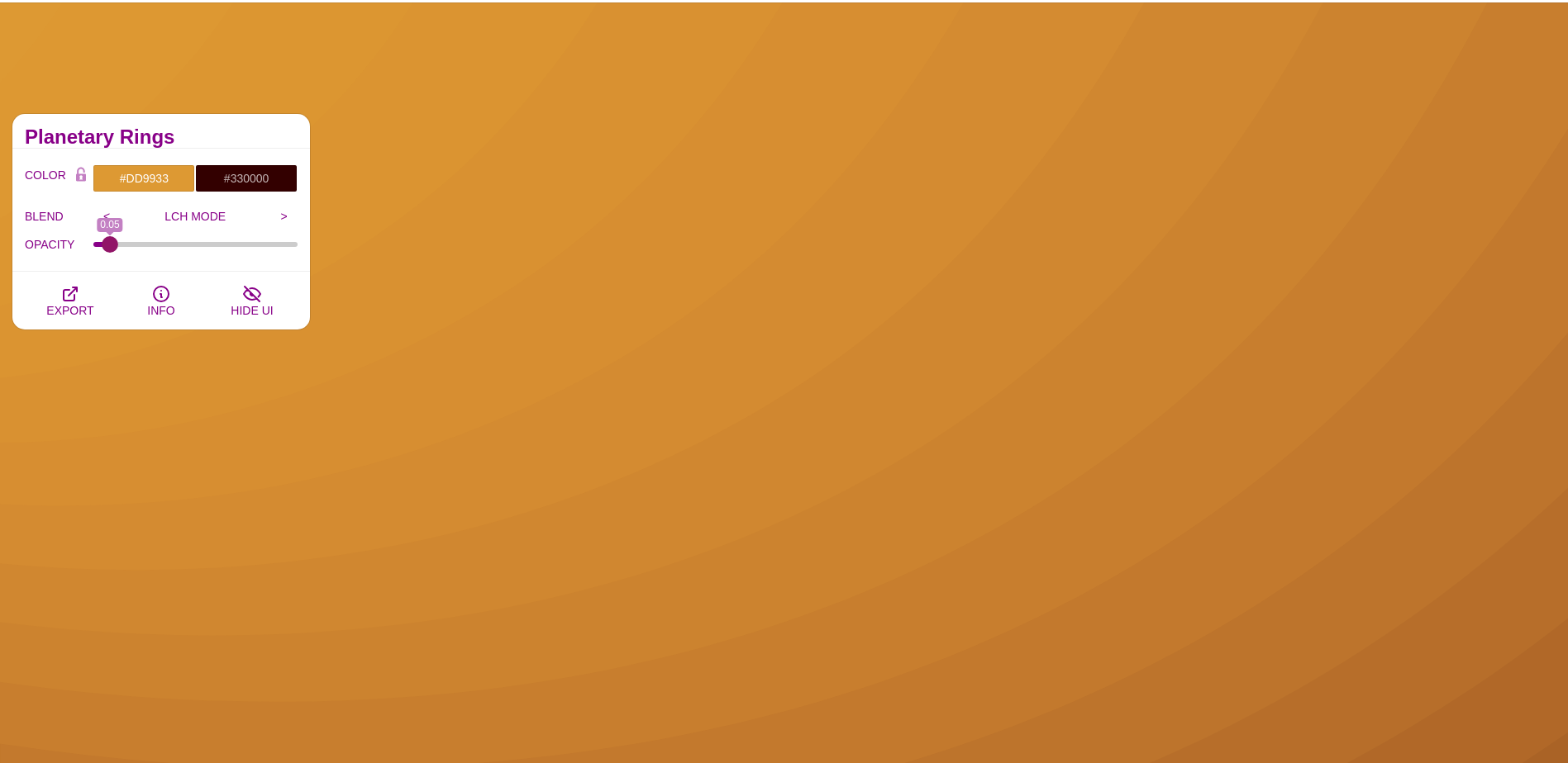
drag, startPoint x: 290, startPoint y: 246, endPoint x: 110, endPoint y: 258, distance: 180.4
type input "0.05"
click at [110, 248] on input "OPACITY" at bounding box center [196, 244] width 205 height 7
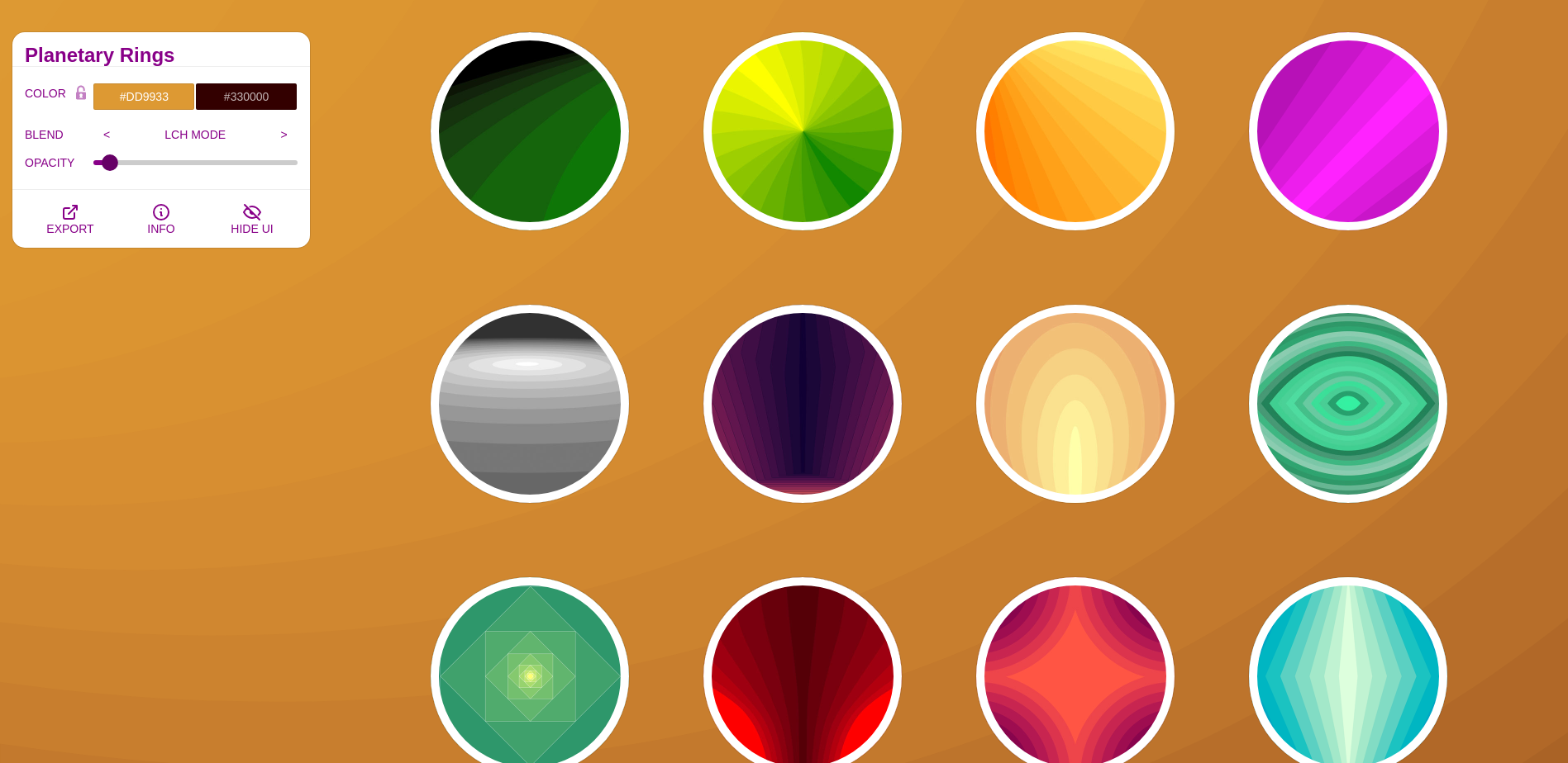
scroll to position [77, 0]
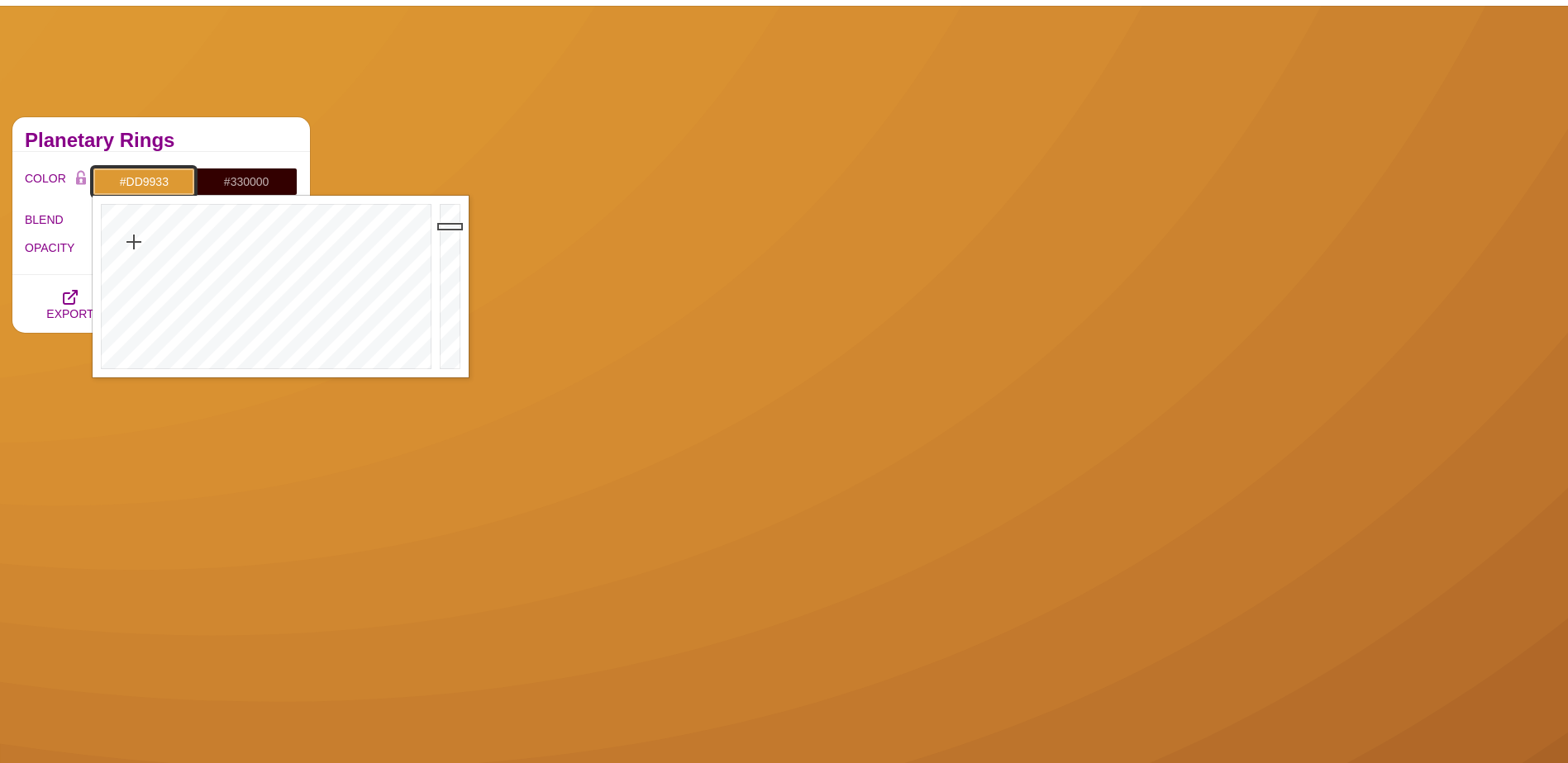
click at [158, 185] on input "#DD9933" at bounding box center [144, 182] width 103 height 28
drag, startPoint x: 167, startPoint y: 181, endPoint x: 129, endPoint y: 181, distance: 38.0
click at [129, 181] on input "#DD9933" at bounding box center [144, 182] width 103 height 28
paste input "background-color: #0186CB; background-image: url("data:image/svg+xml,%3Csvg xml…"
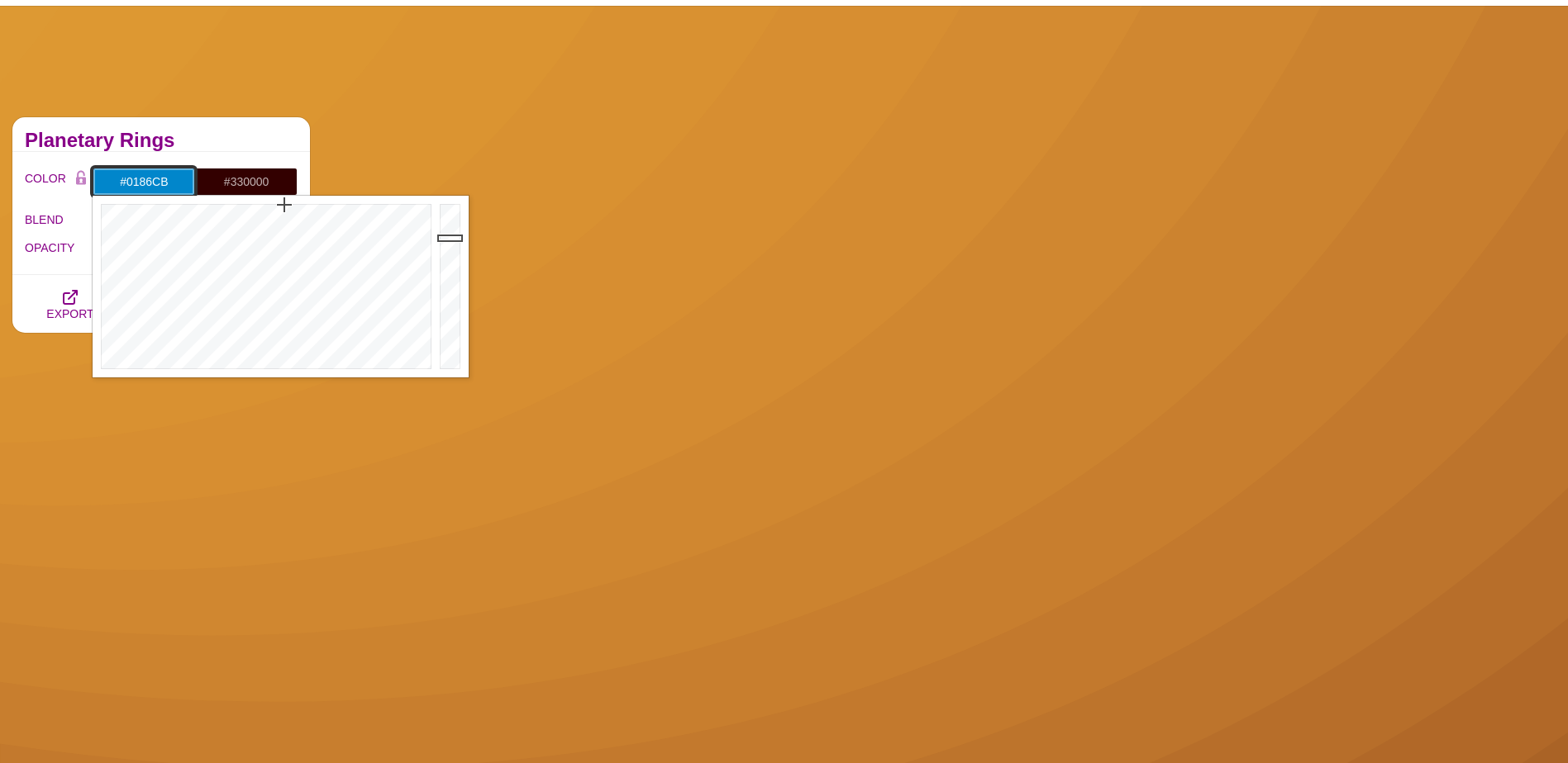
type input "#0186CB"
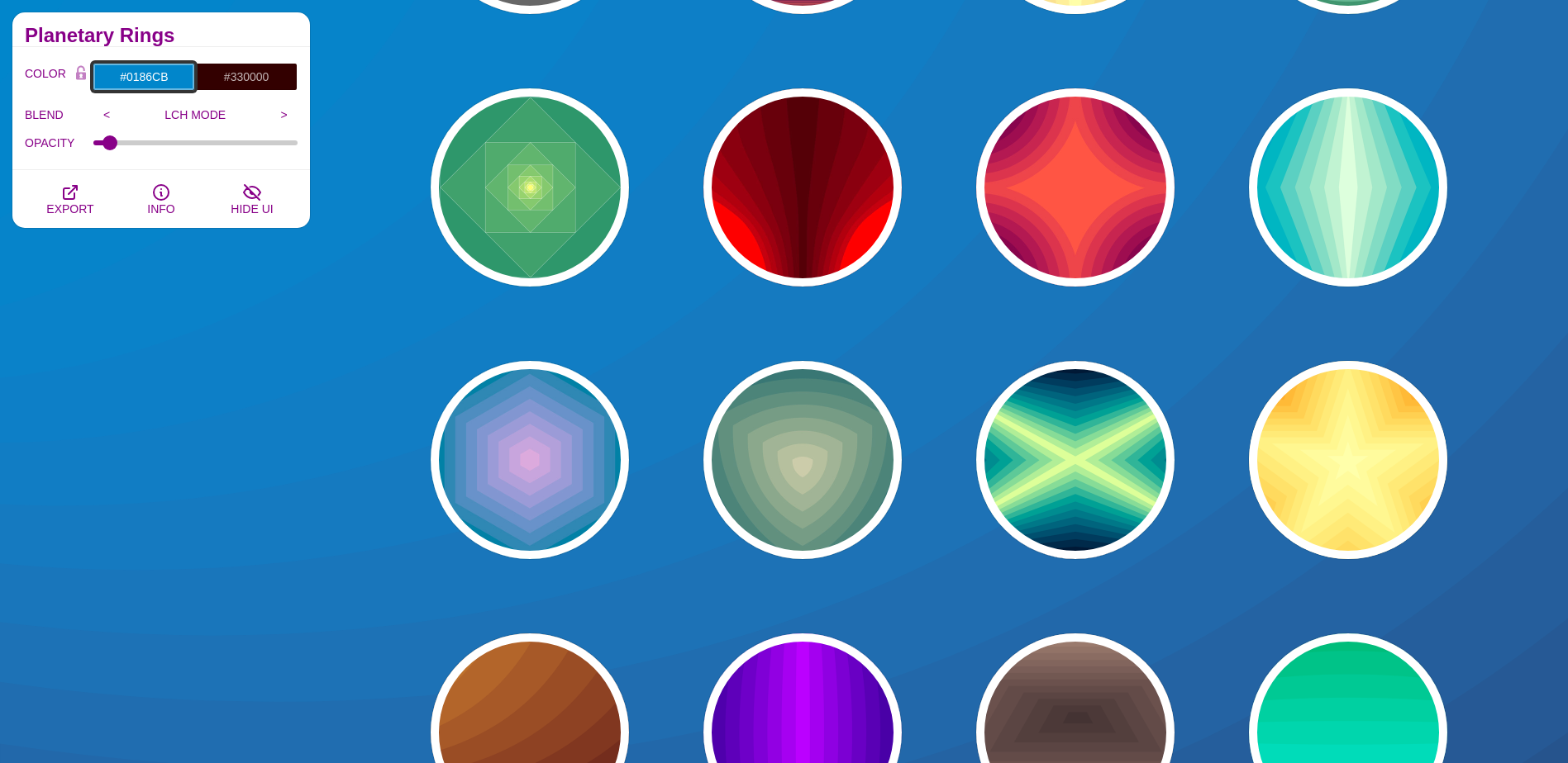
scroll to position [693, 0]
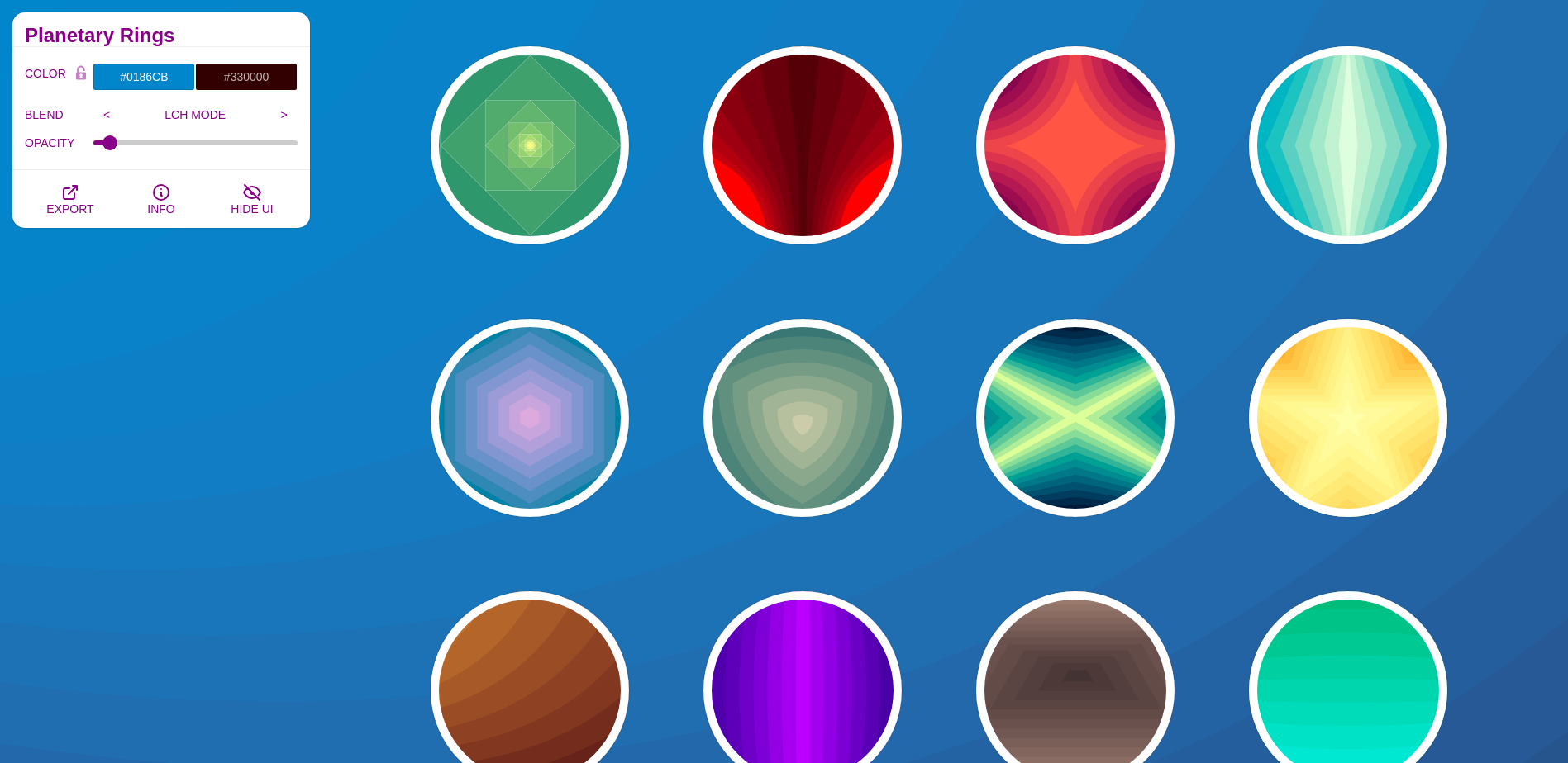
click at [121, 377] on div "Embedded Shape Blends This collection features shapes embedded within larger sh…" at bounding box center [161, 343] width 322 height 1314
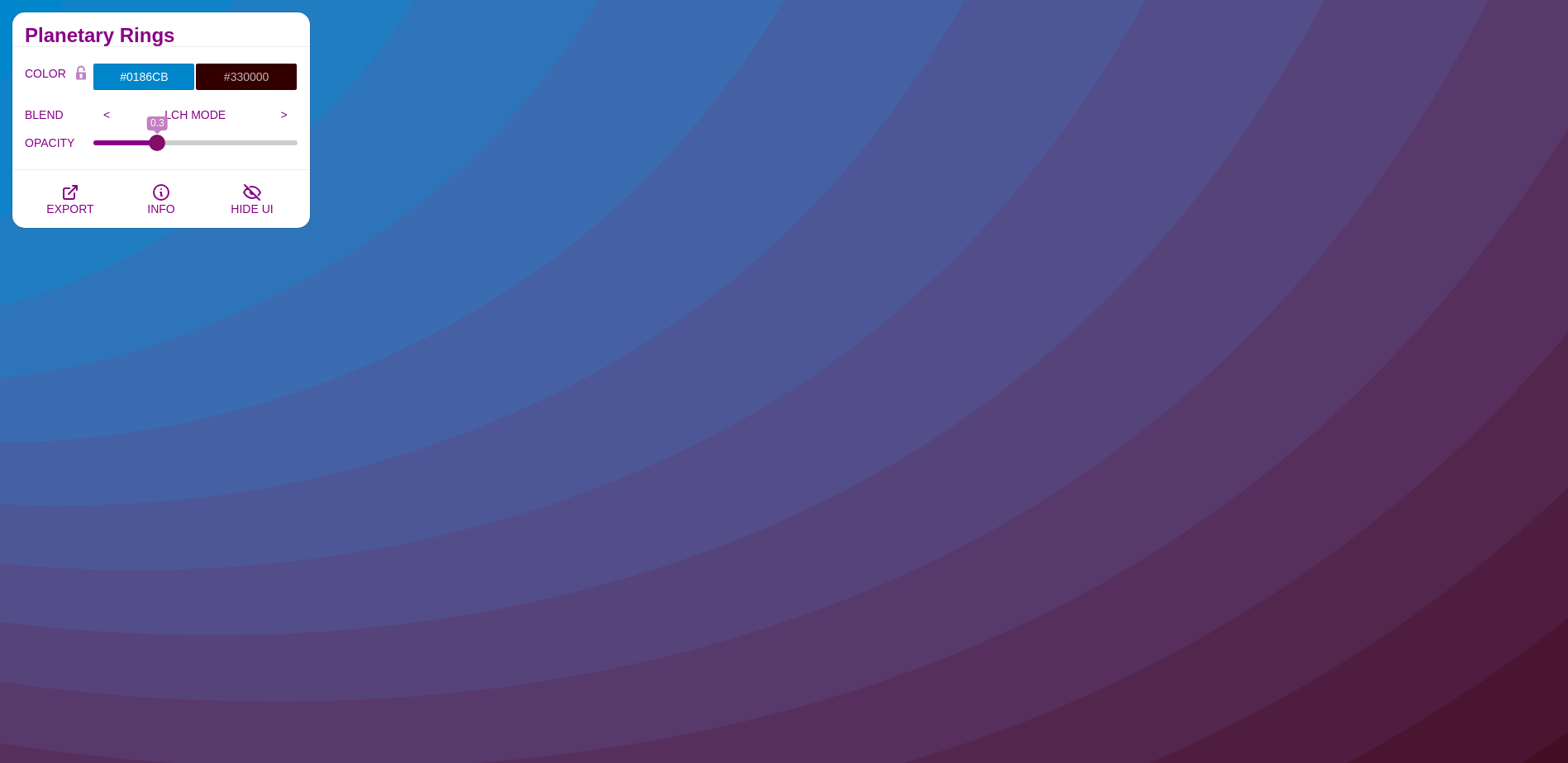
drag, startPoint x: 104, startPoint y: 142, endPoint x: 158, endPoint y: 149, distance: 54.5
click at [159, 146] on input "OPACITY" at bounding box center [196, 142] width 205 height 7
click at [276, 118] on input ">" at bounding box center [284, 114] width 28 height 25
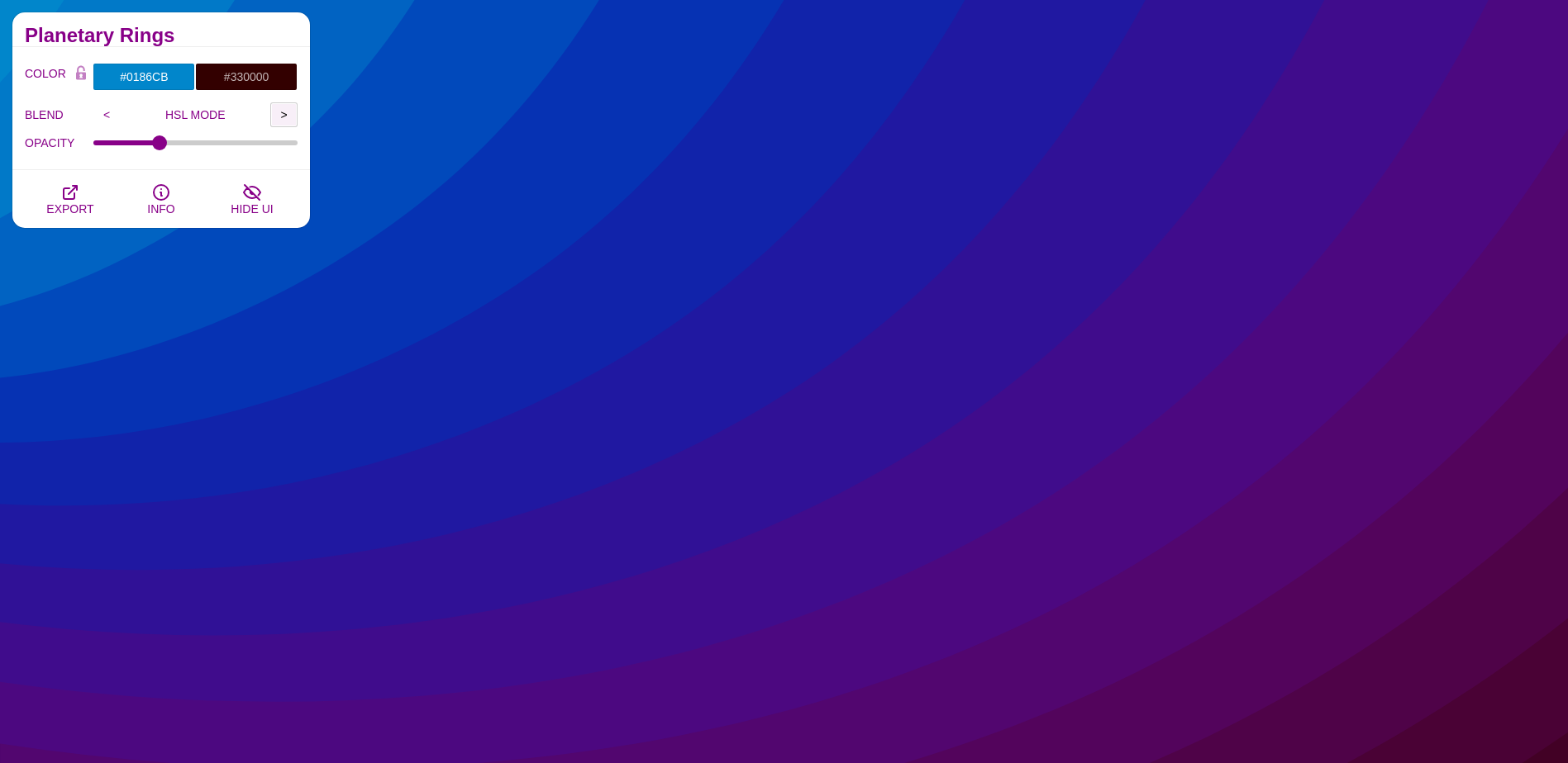
click at [276, 118] on input ">" at bounding box center [284, 114] width 28 height 25
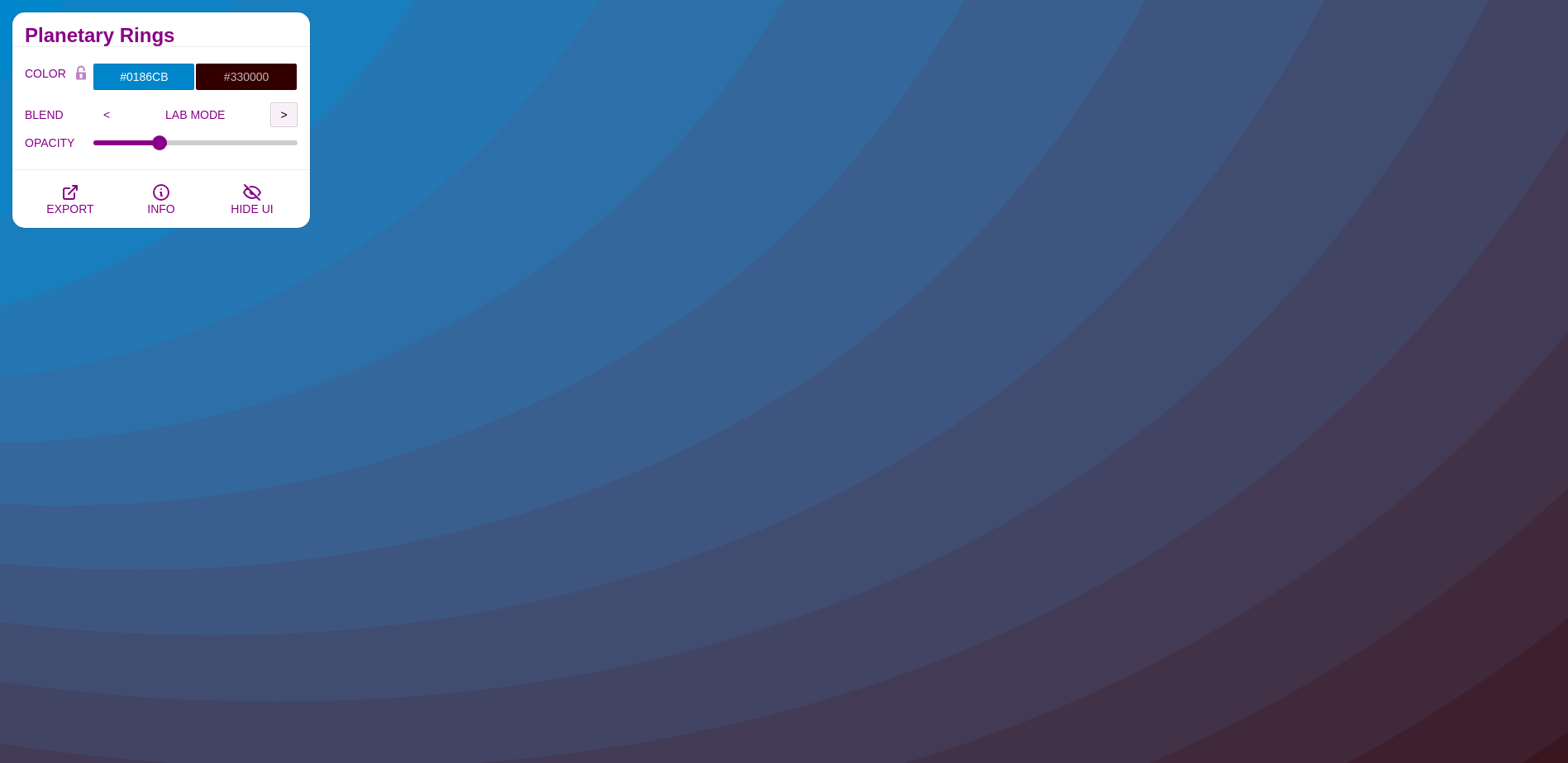
click at [276, 118] on input ">" at bounding box center [284, 114] width 28 height 25
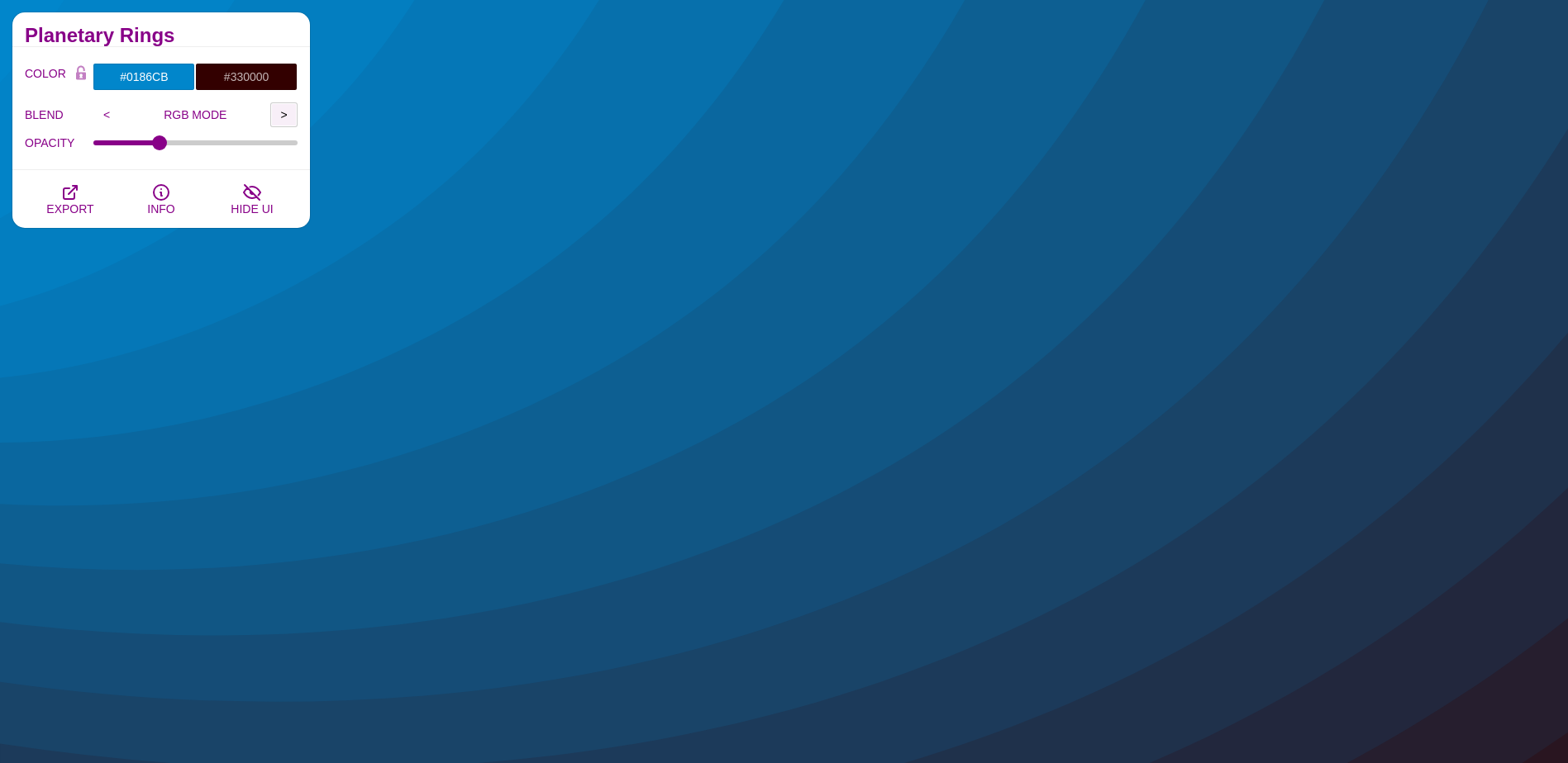
click at [276, 118] on input ">" at bounding box center [284, 114] width 28 height 25
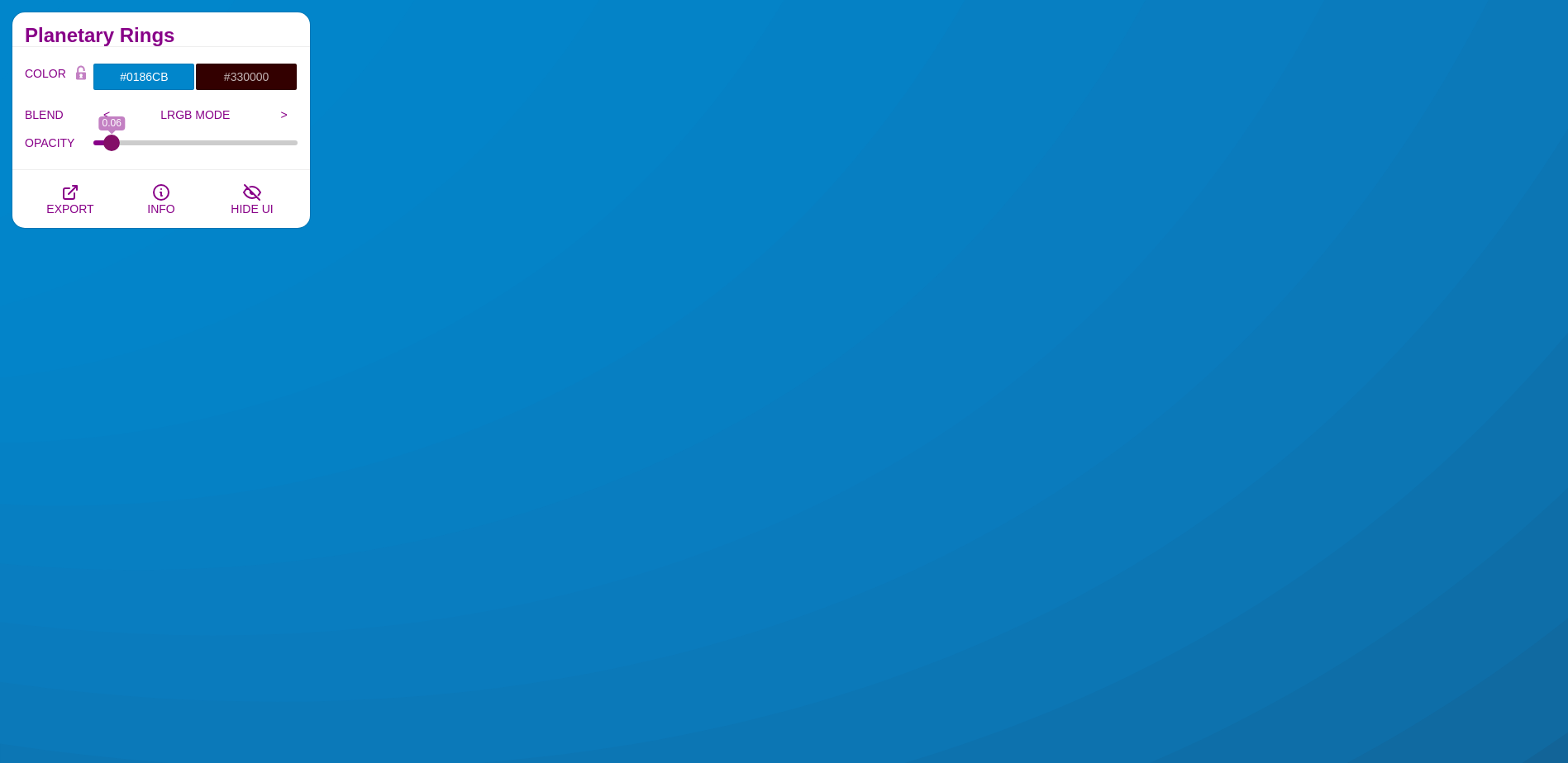
drag, startPoint x: 158, startPoint y: 147, endPoint x: 113, endPoint y: 149, distance: 45.0
type input "0.06"
click at [113, 146] on input "OPACITY" at bounding box center [196, 142] width 205 height 7
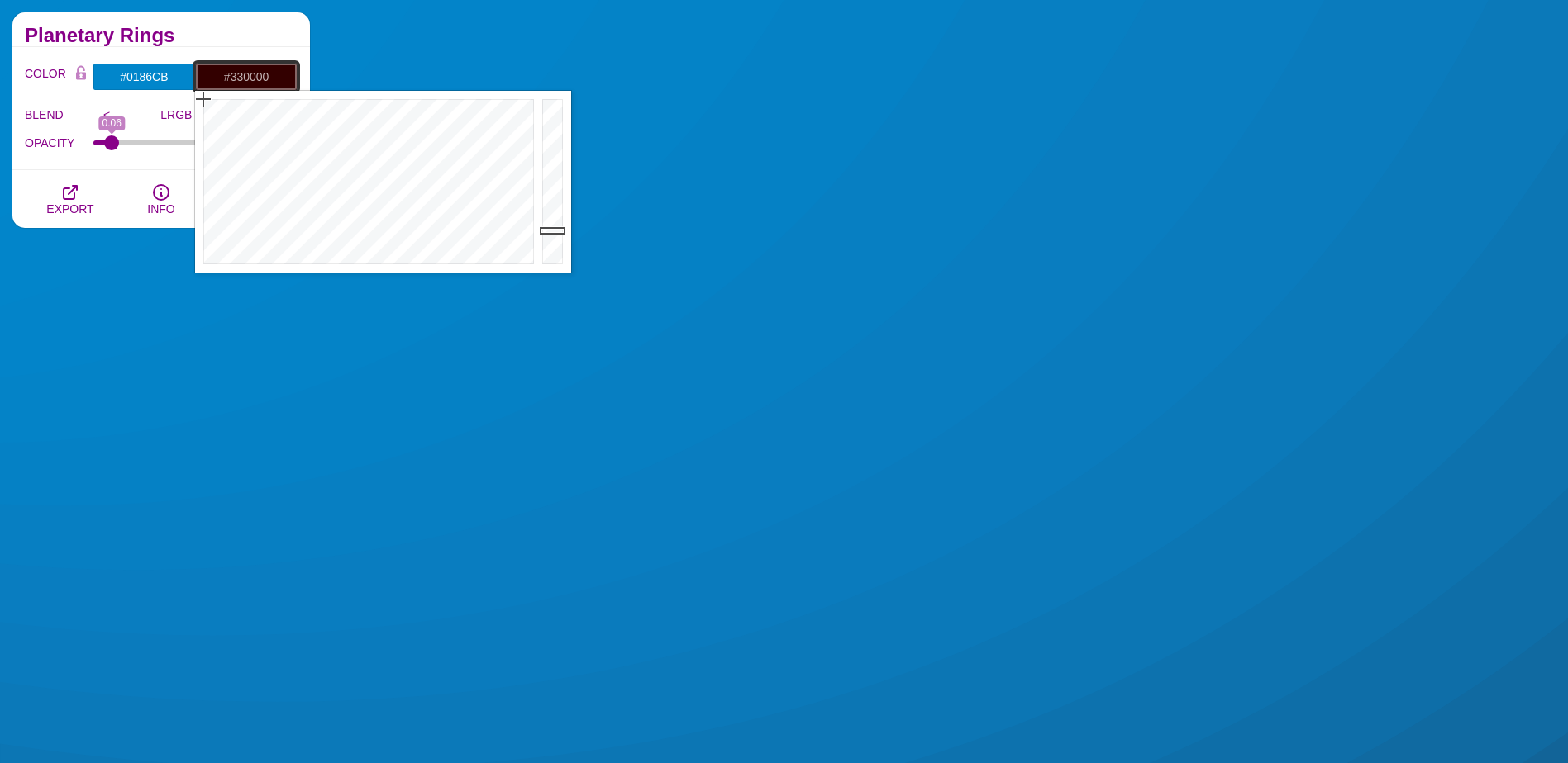
click at [249, 85] on input "#330000" at bounding box center [247, 77] width 103 height 28
drag, startPoint x: 209, startPoint y: 160, endPoint x: 203, endPoint y: 267, distance: 107.2
click at [203, 267] on div at bounding box center [366, 182] width 343 height 182
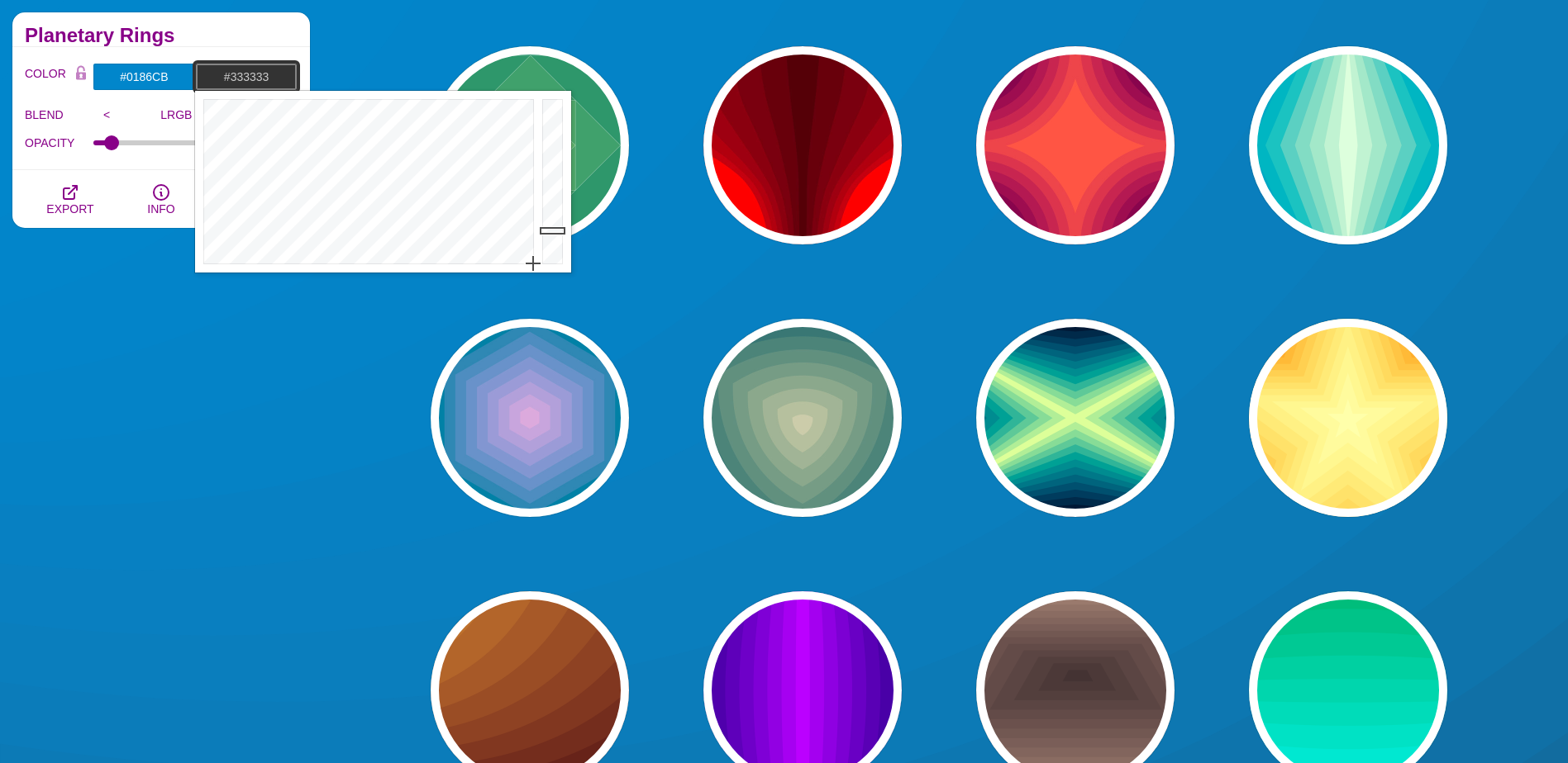
drag, startPoint x: 526, startPoint y: 261, endPoint x: 544, endPoint y: 269, distance: 19.7
click at [544, 269] on div "Close" at bounding box center [383, 182] width 376 height 182
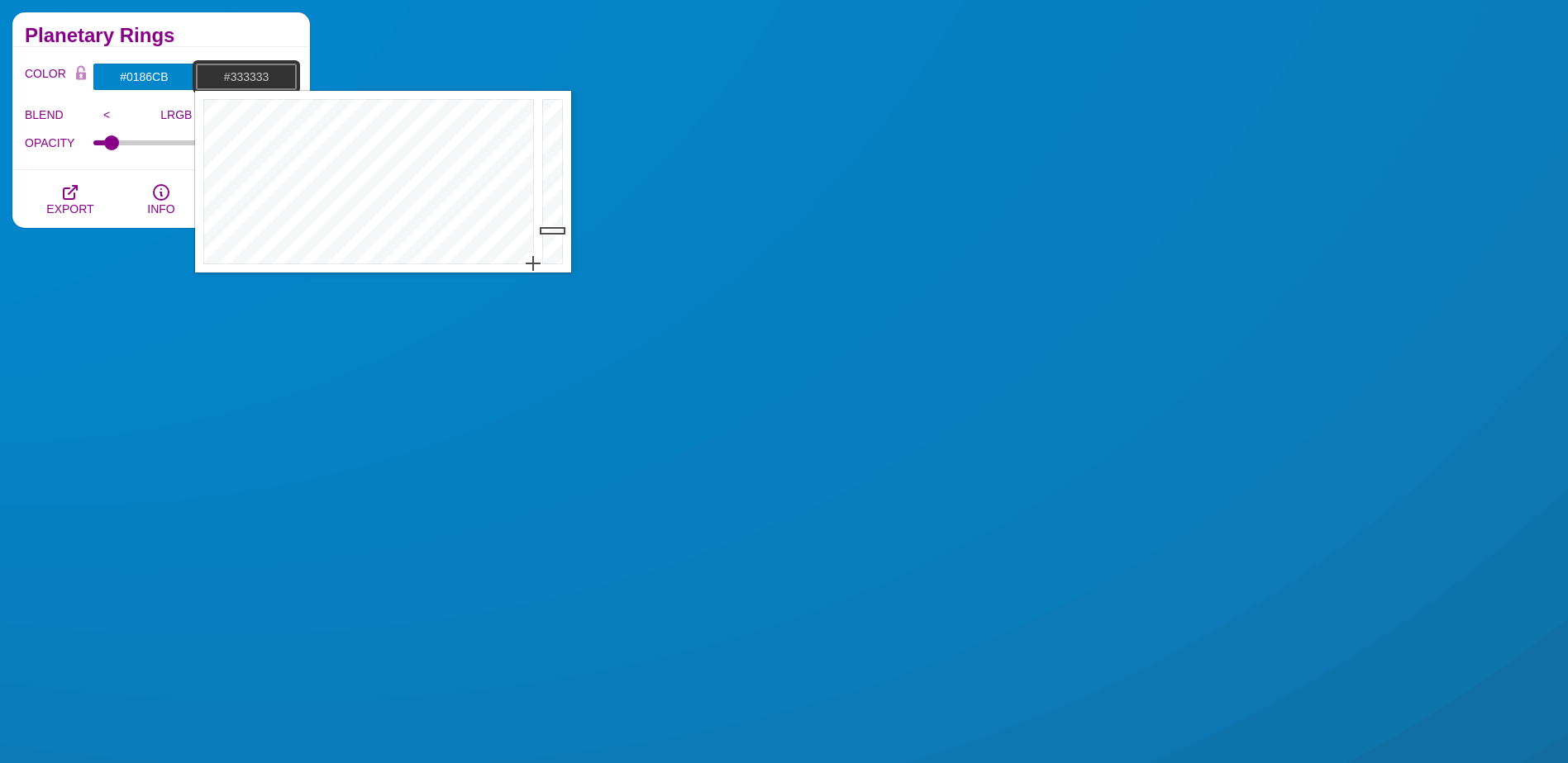
drag, startPoint x: 272, startPoint y: 70, endPoint x: 233, endPoint y: 77, distance: 39.6
click at [233, 77] on input "#333333" at bounding box center [247, 77] width 103 height 28
type input "#FFFFFF"
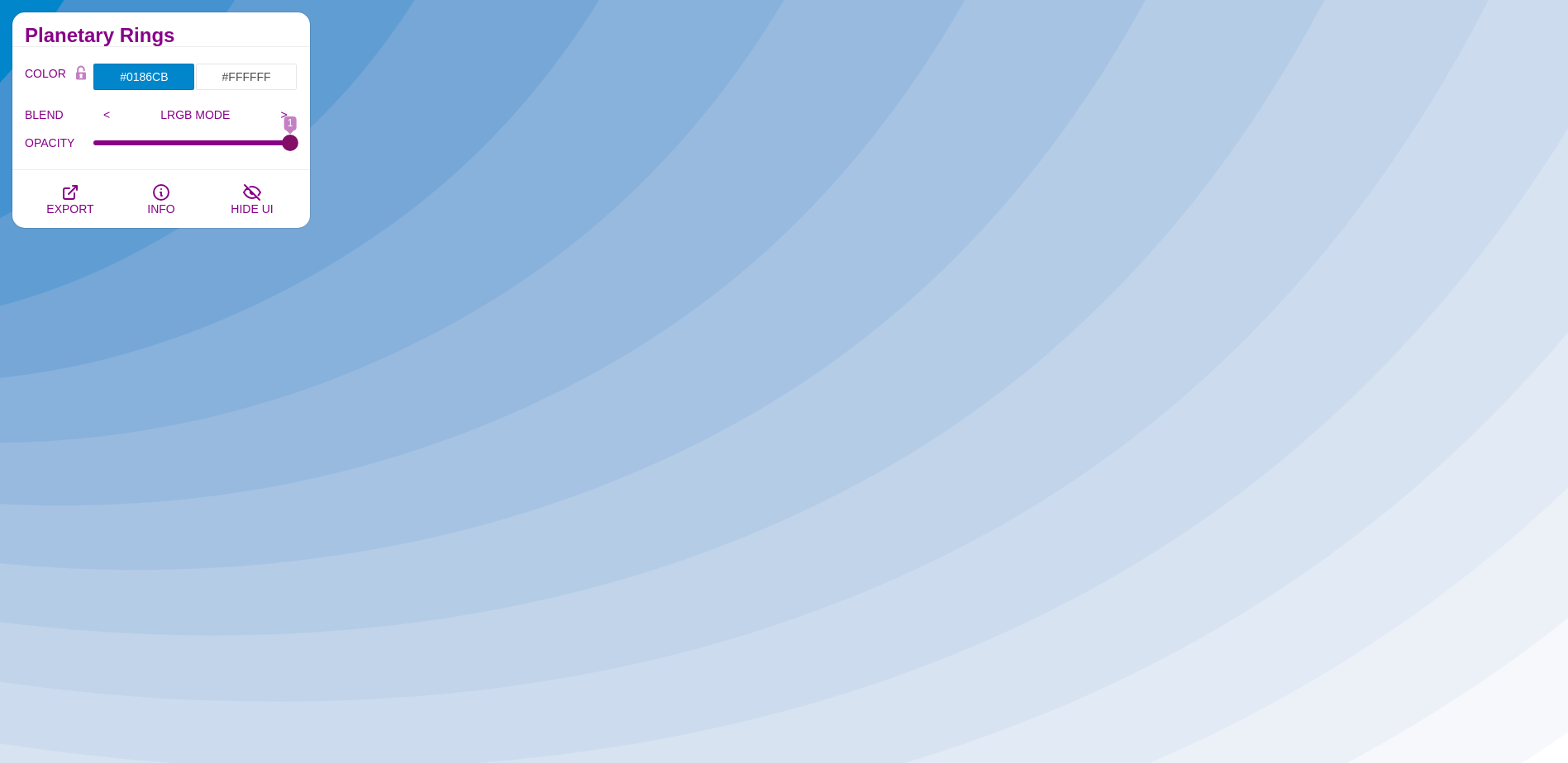
drag, startPoint x: 106, startPoint y: 143, endPoint x: 301, endPoint y: 150, distance: 195.1
type input "1"
click at [298, 146] on input "OPACITY" at bounding box center [196, 142] width 205 height 7
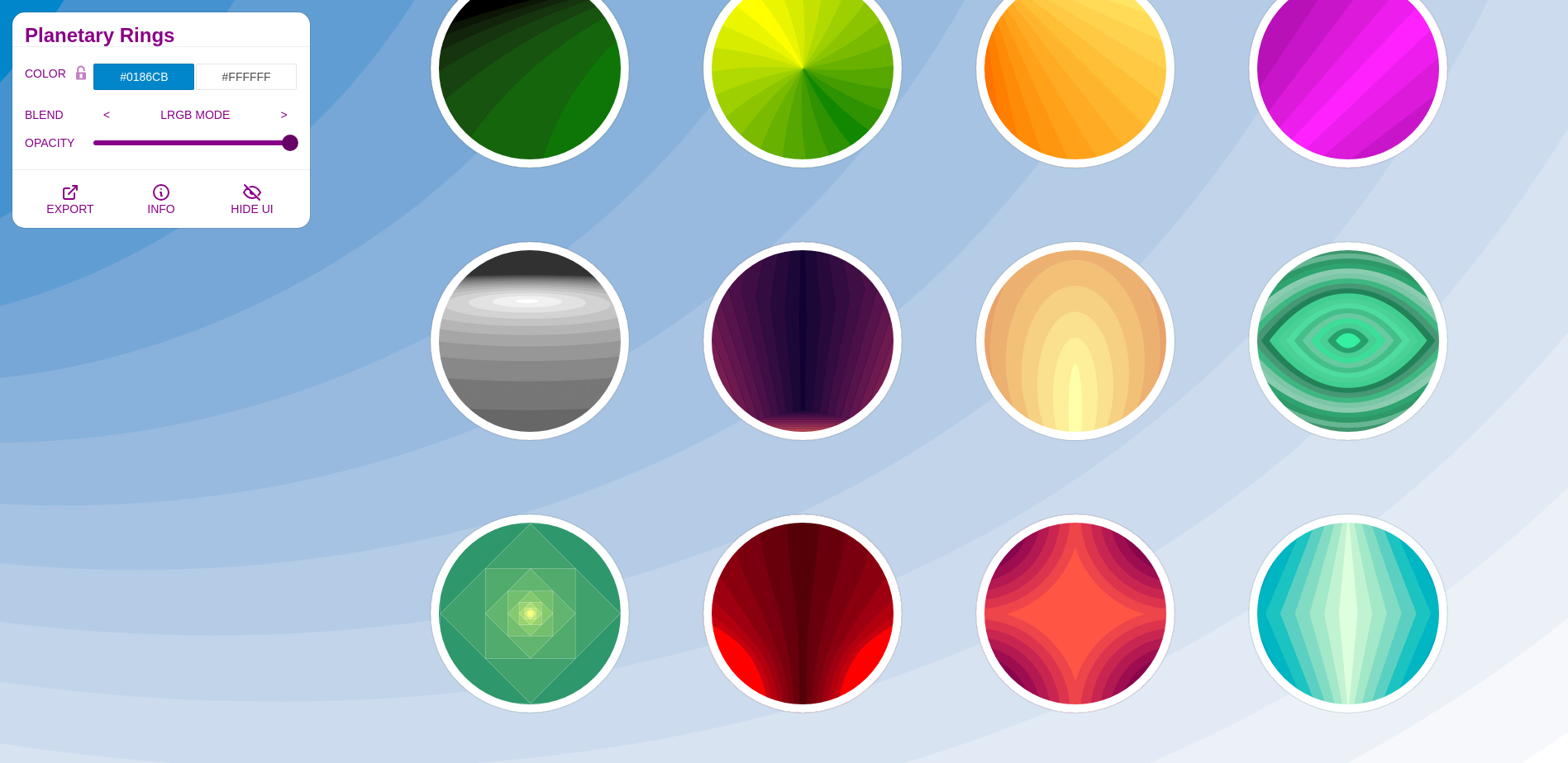
scroll to position [0, 0]
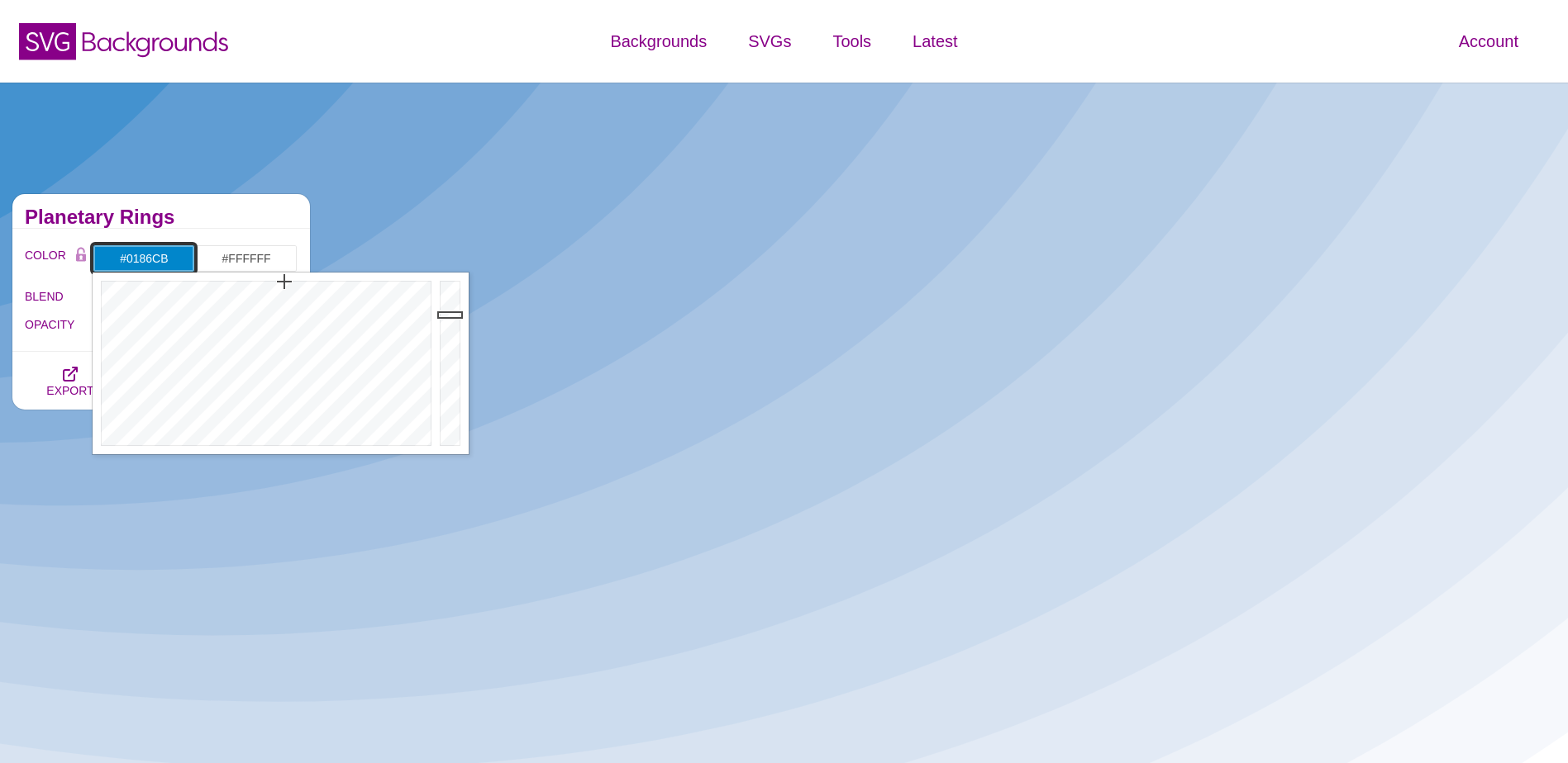
drag, startPoint x: 183, startPoint y: 261, endPoint x: 128, endPoint y: 261, distance: 55.0
click at [128, 261] on input "#0186CB" at bounding box center [144, 259] width 103 height 28
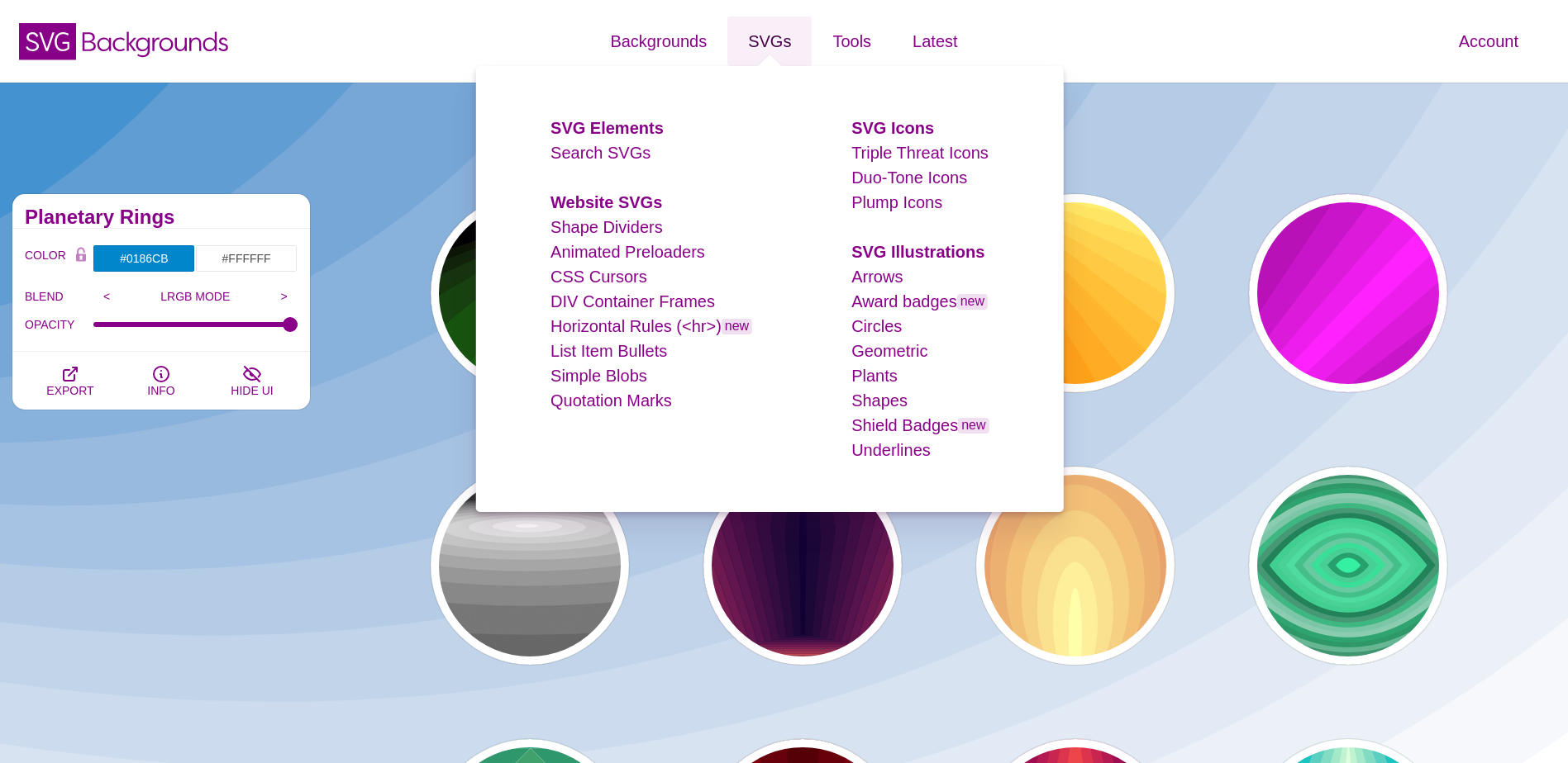
click at [778, 40] on link "SVGs" at bounding box center [769, 41] width 84 height 49
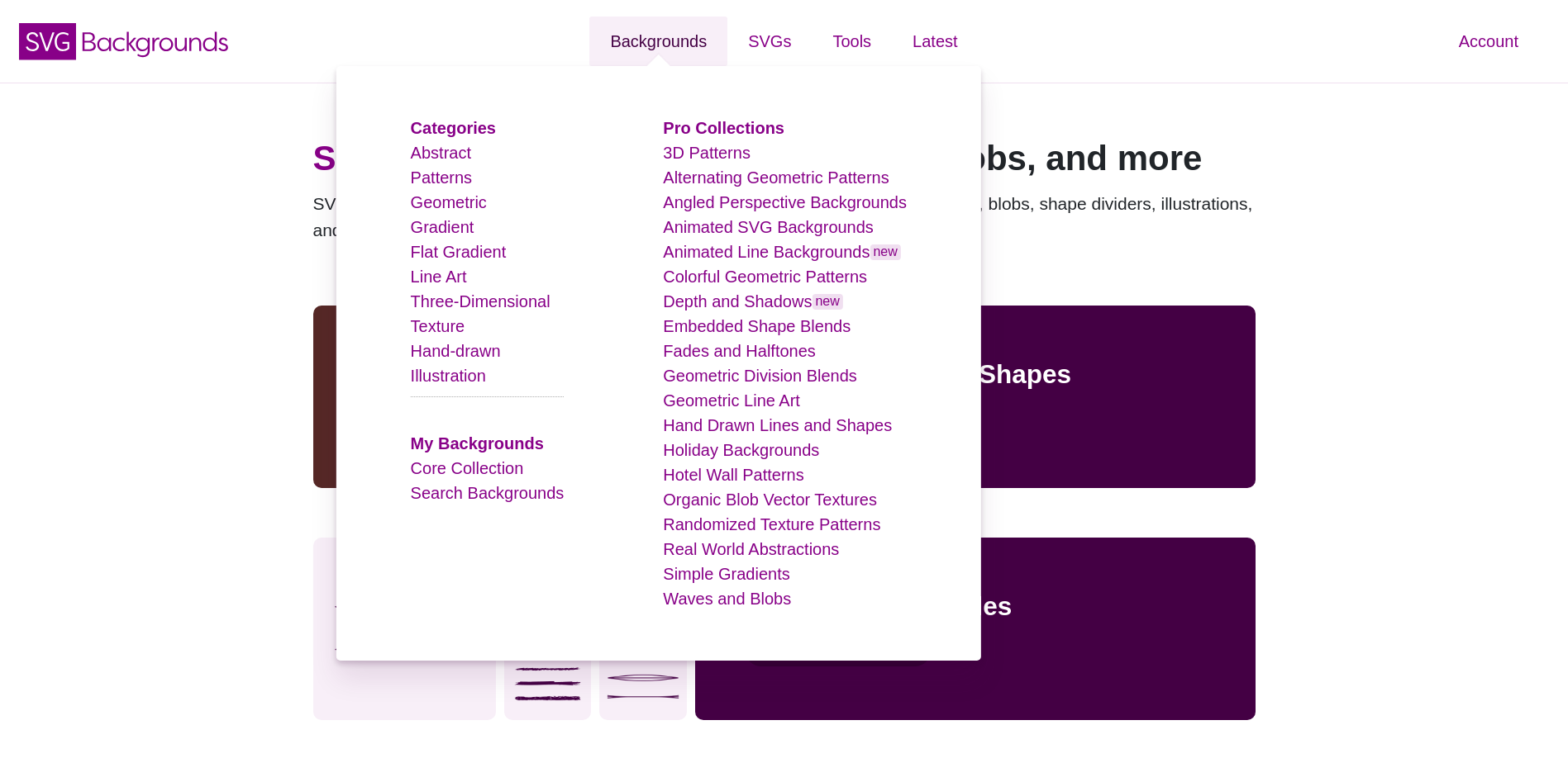
click at [663, 43] on link "Backgrounds" at bounding box center [659, 41] width 138 height 49
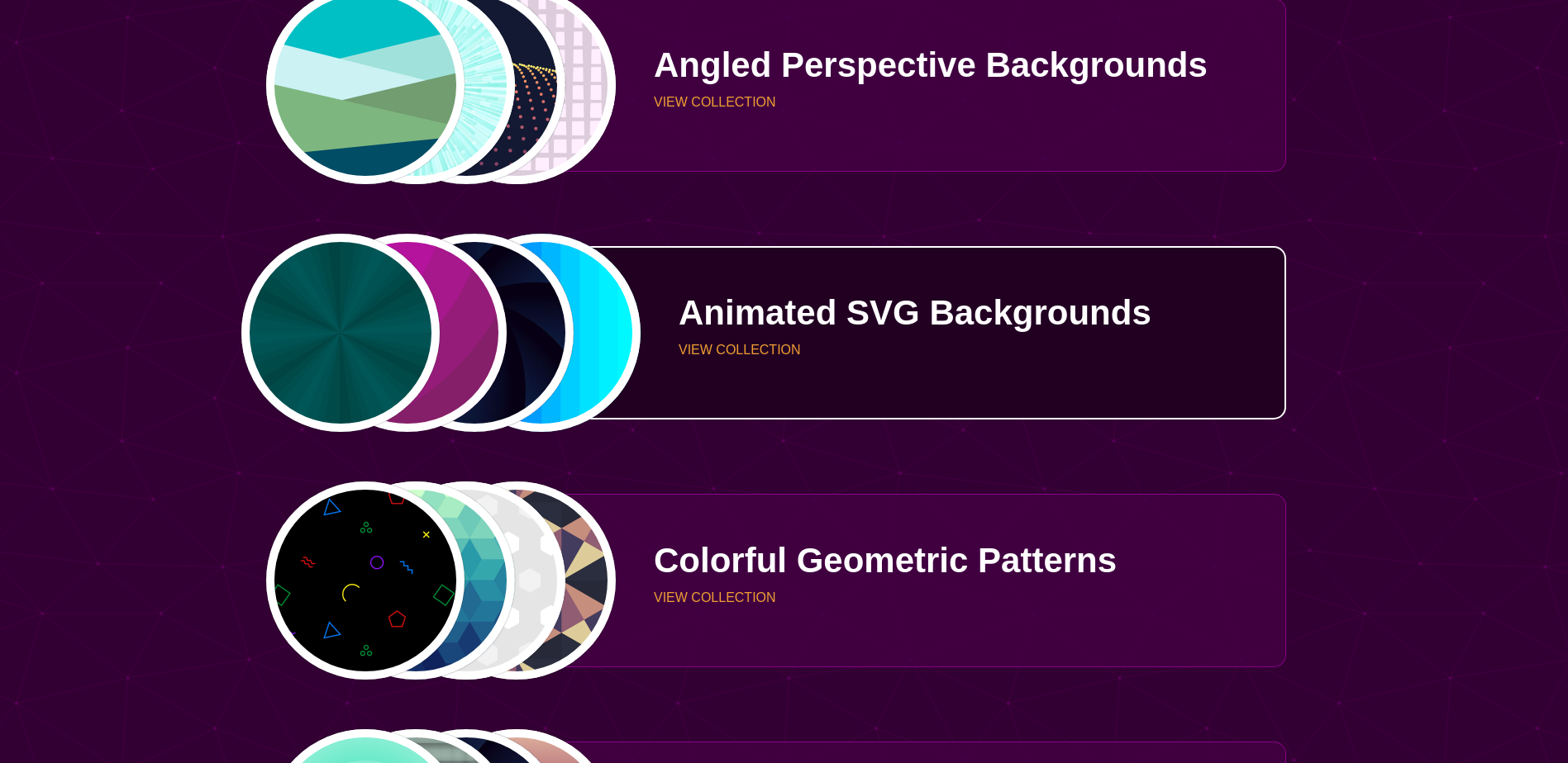
scroll to position [1983, 0]
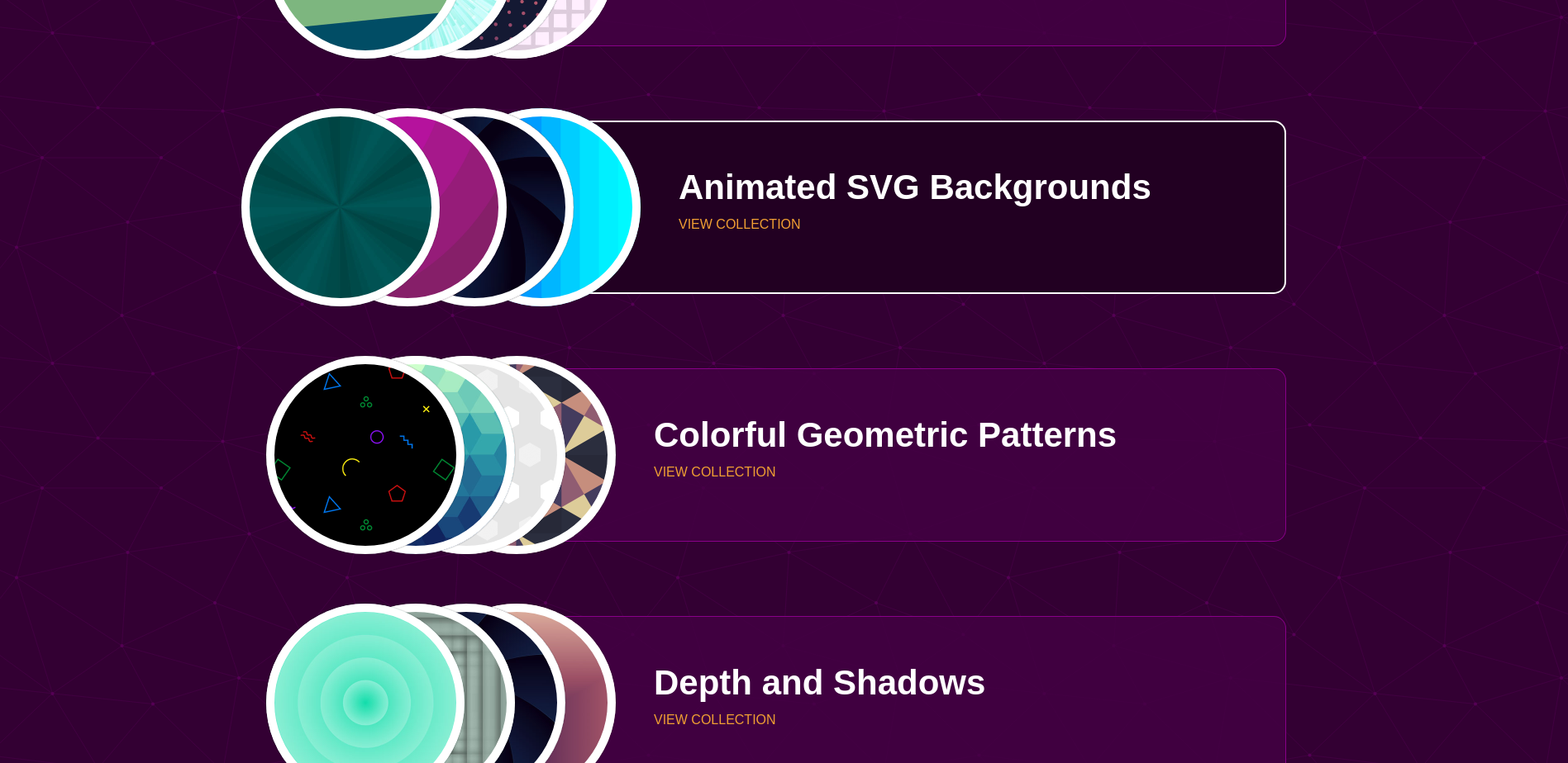
click at [703, 180] on p "Animated SVG Backgrounds" at bounding box center [976, 187] width 595 height 35
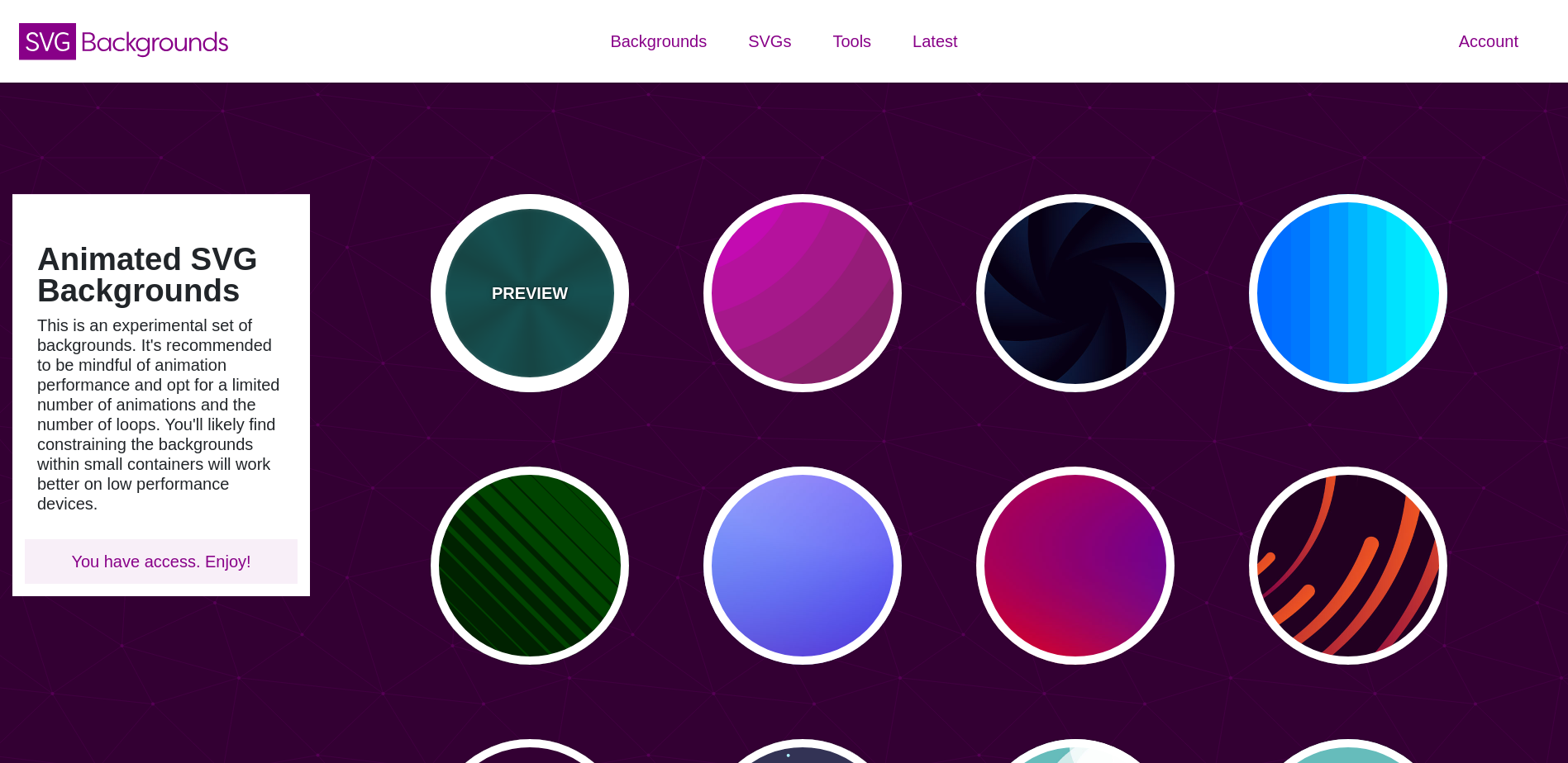
click at [567, 270] on div "PREVIEW" at bounding box center [529, 293] width 198 height 198
type input "#004444"
type input "#006666"
type input "5"
type input "0.2"
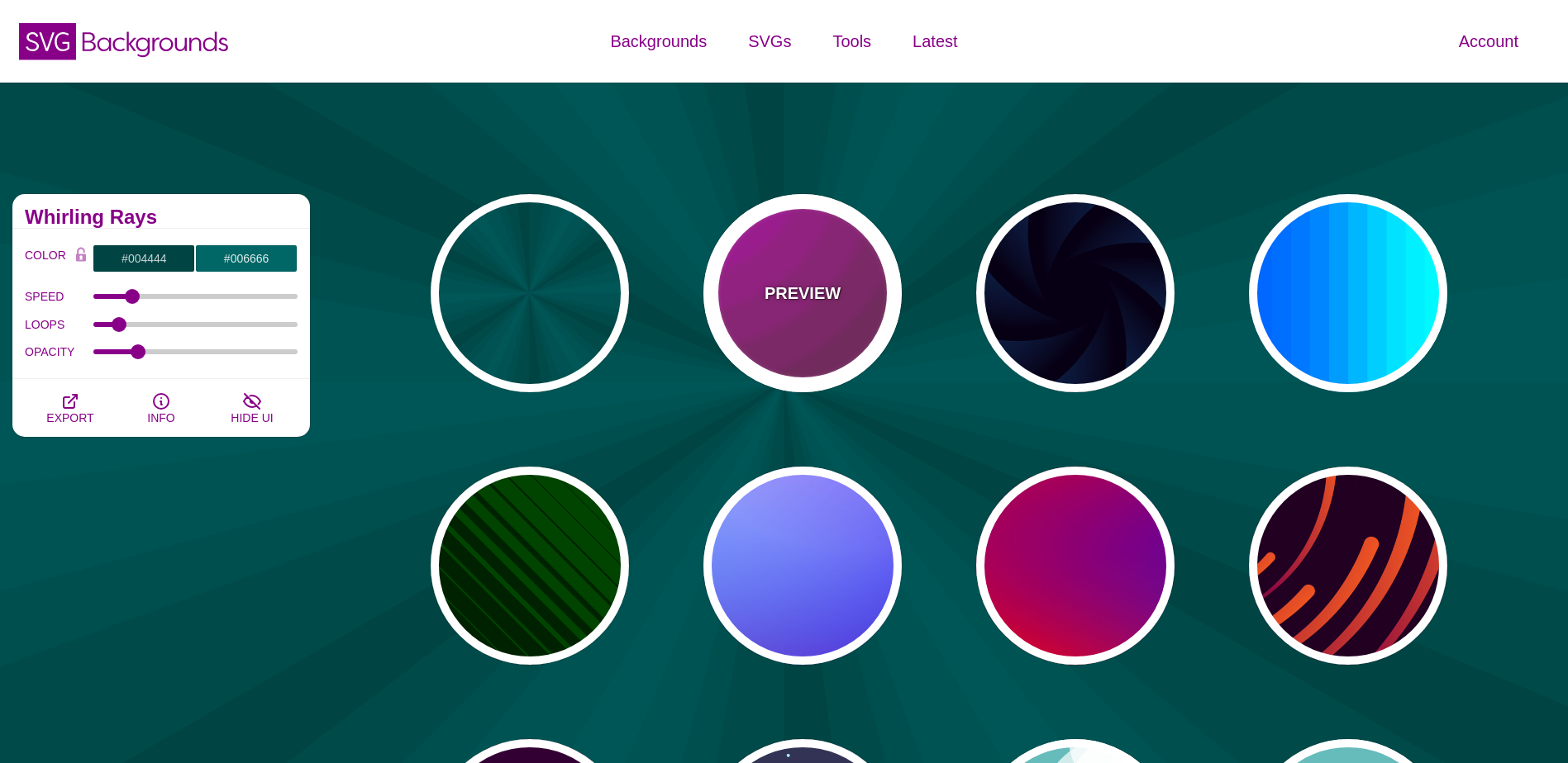
click at [765, 271] on div "PREVIEW" at bounding box center [802, 293] width 198 height 198
type input "#442233"
type input "#DD00DD"
type input "0"
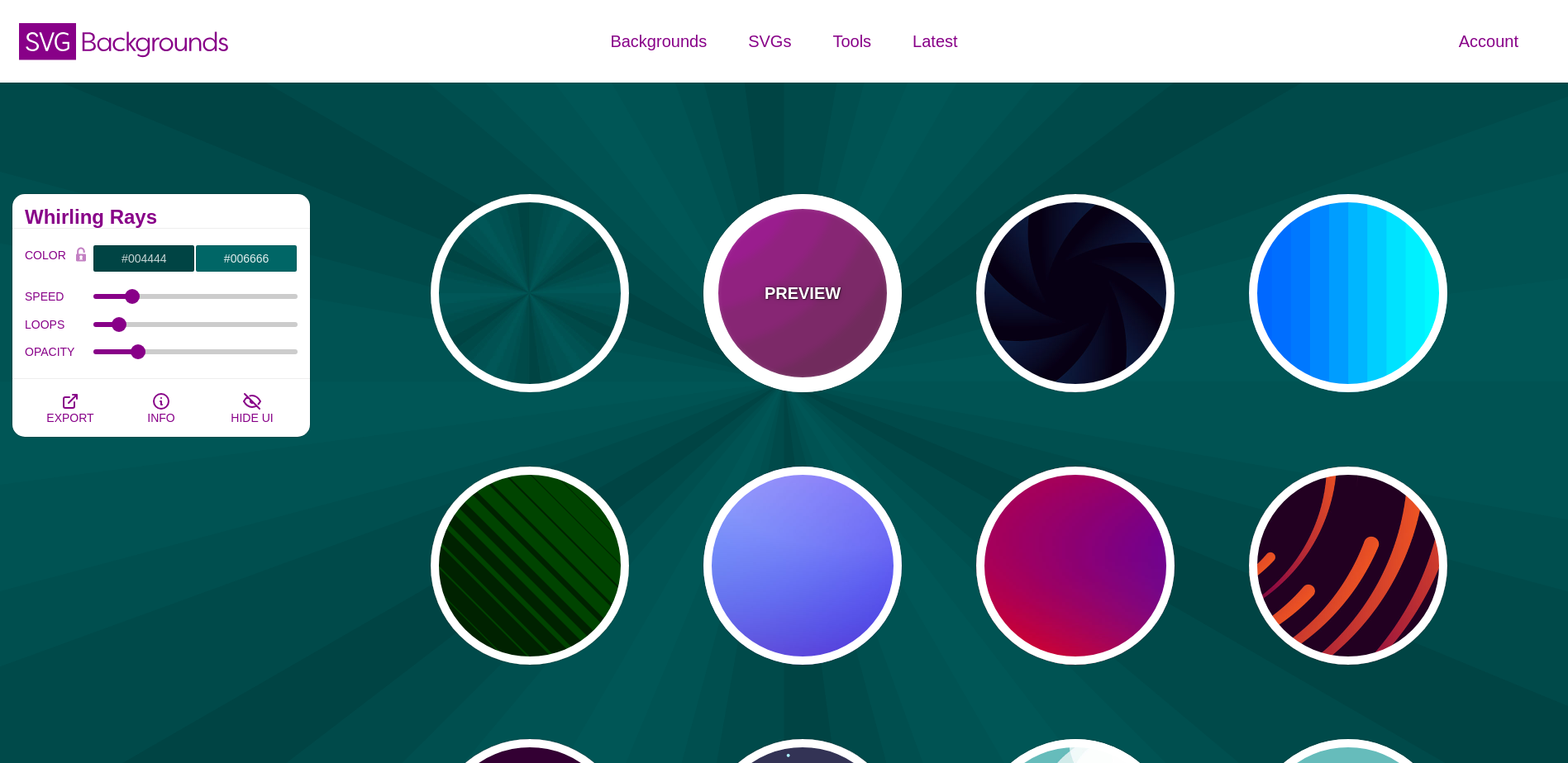
type input "5"
type input "0.2"
type input "0"
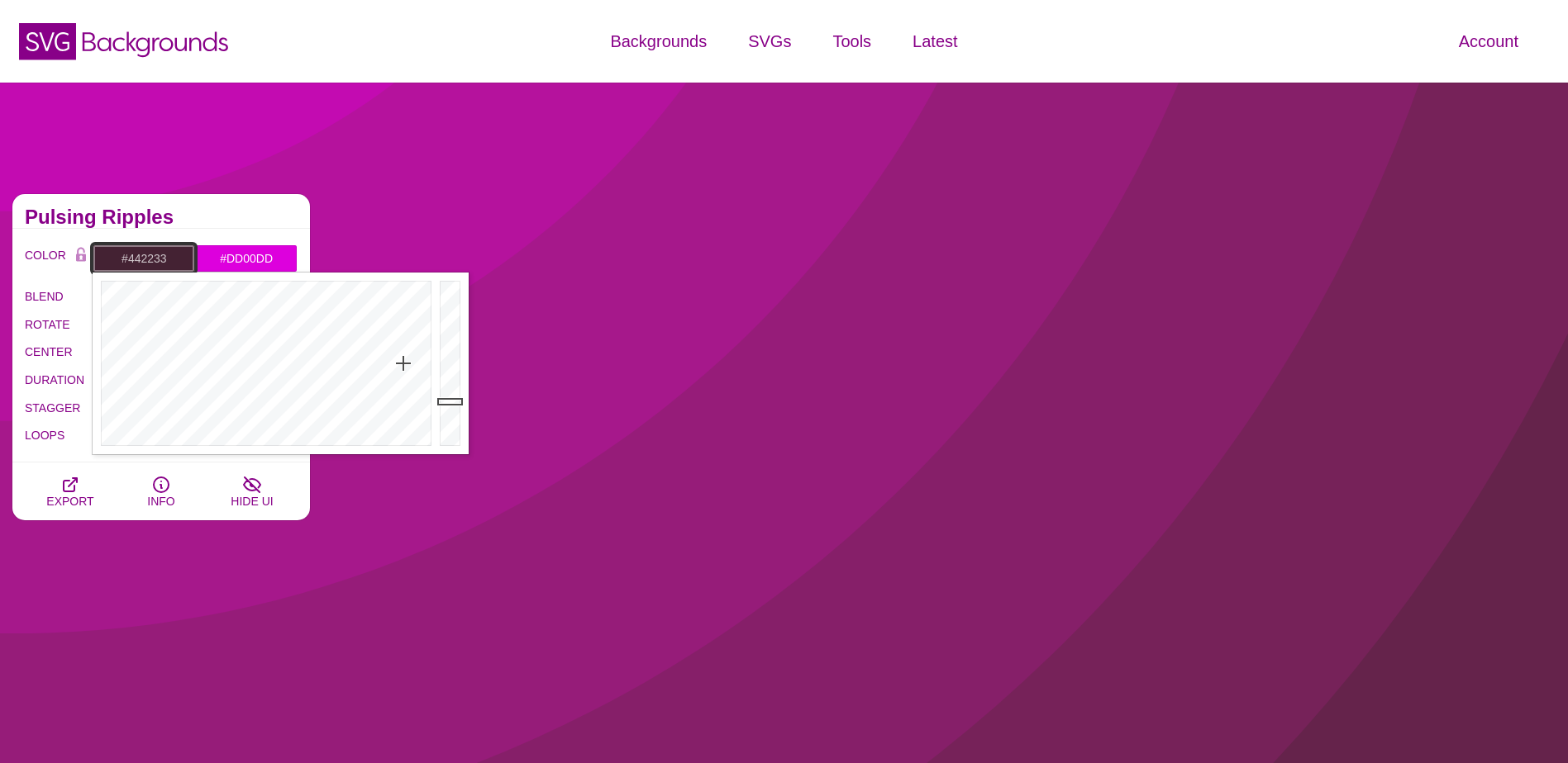
drag, startPoint x: 171, startPoint y: 257, endPoint x: 128, endPoint y: 261, distance: 43.2
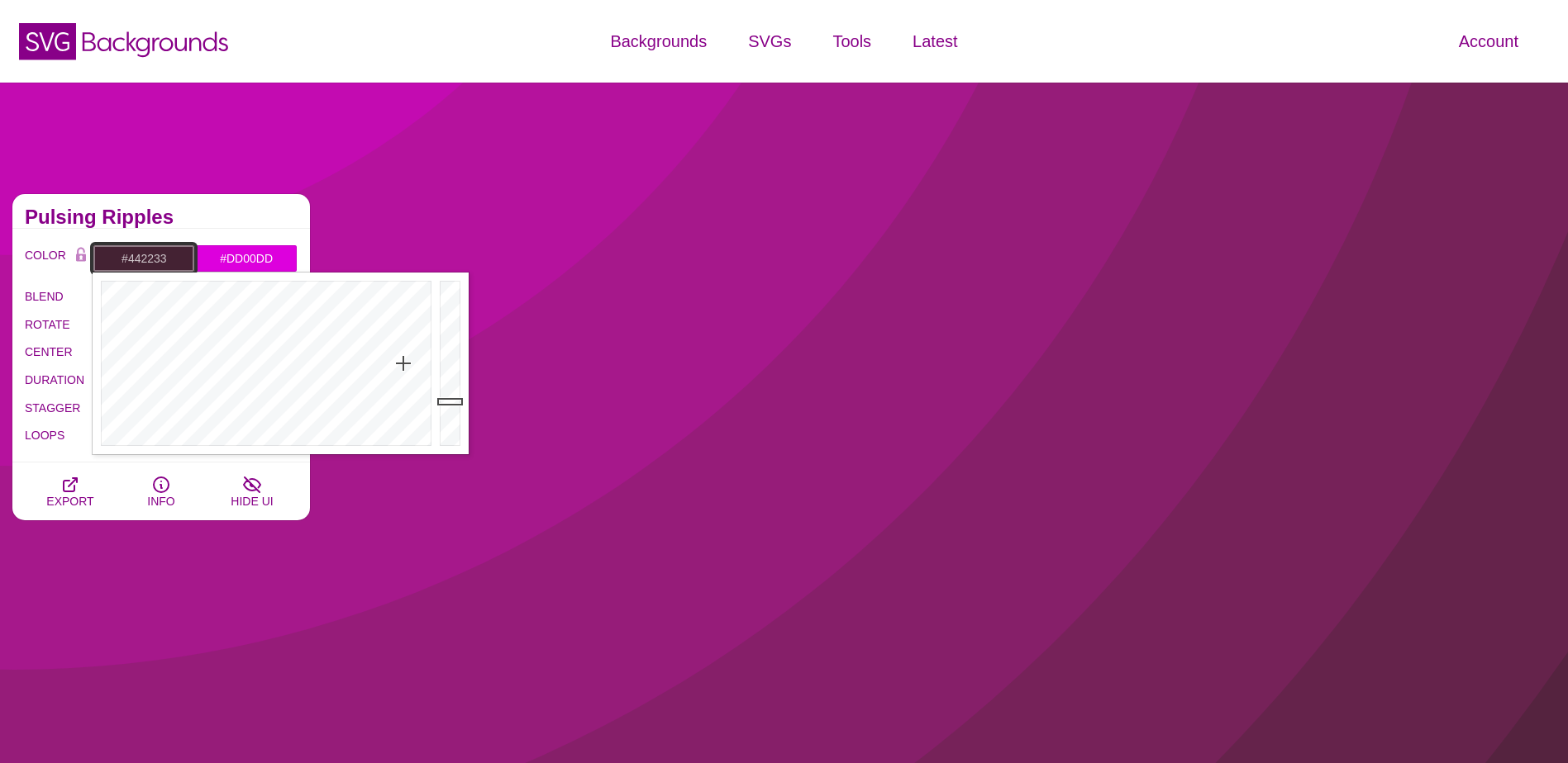
click at [128, 261] on input "#442233" at bounding box center [144, 259] width 103 height 28
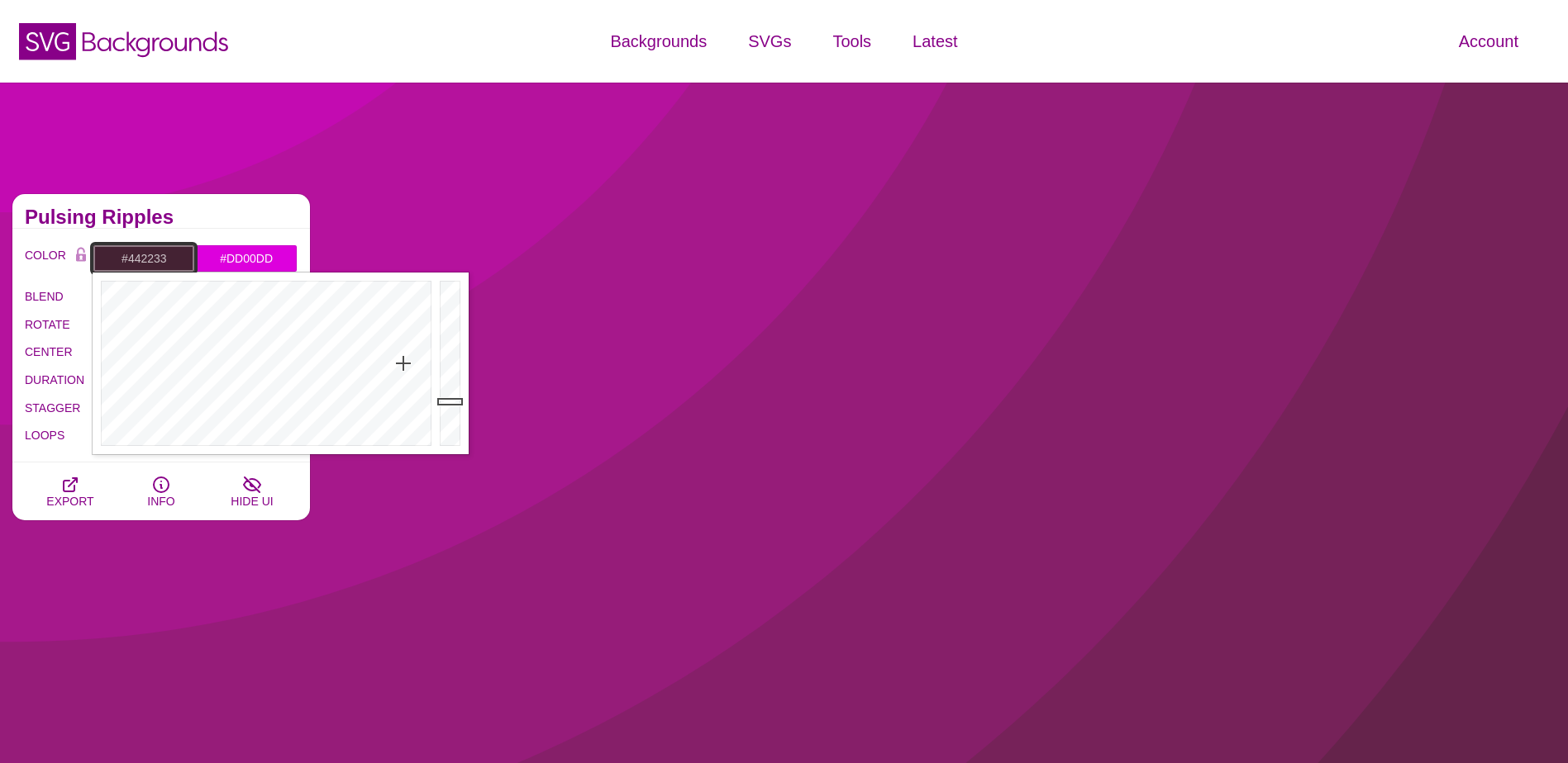
paste input "0186CB"
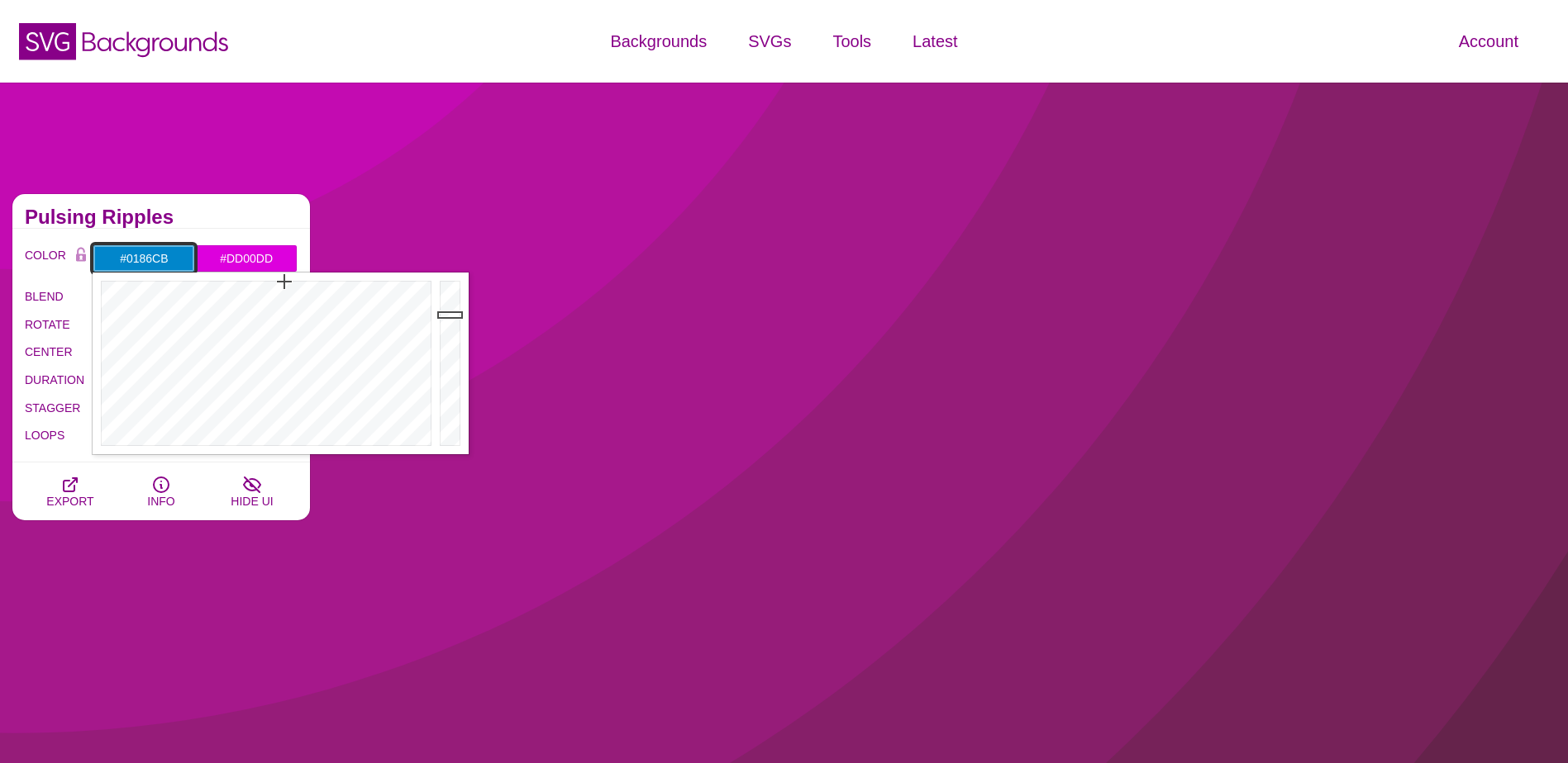
type input "#0186CB"
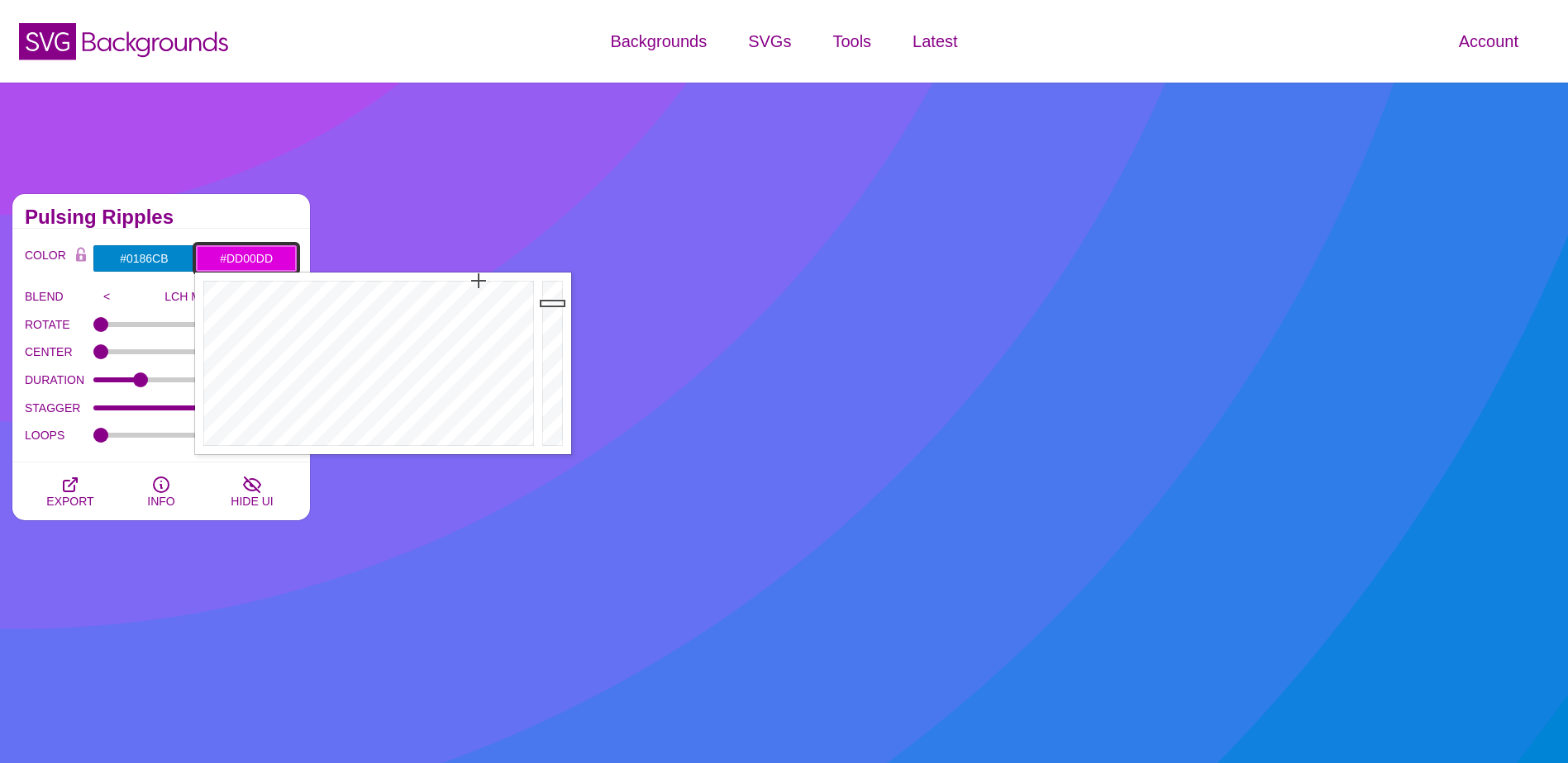
click at [241, 259] on input "#DD00DD" at bounding box center [247, 259] width 103 height 28
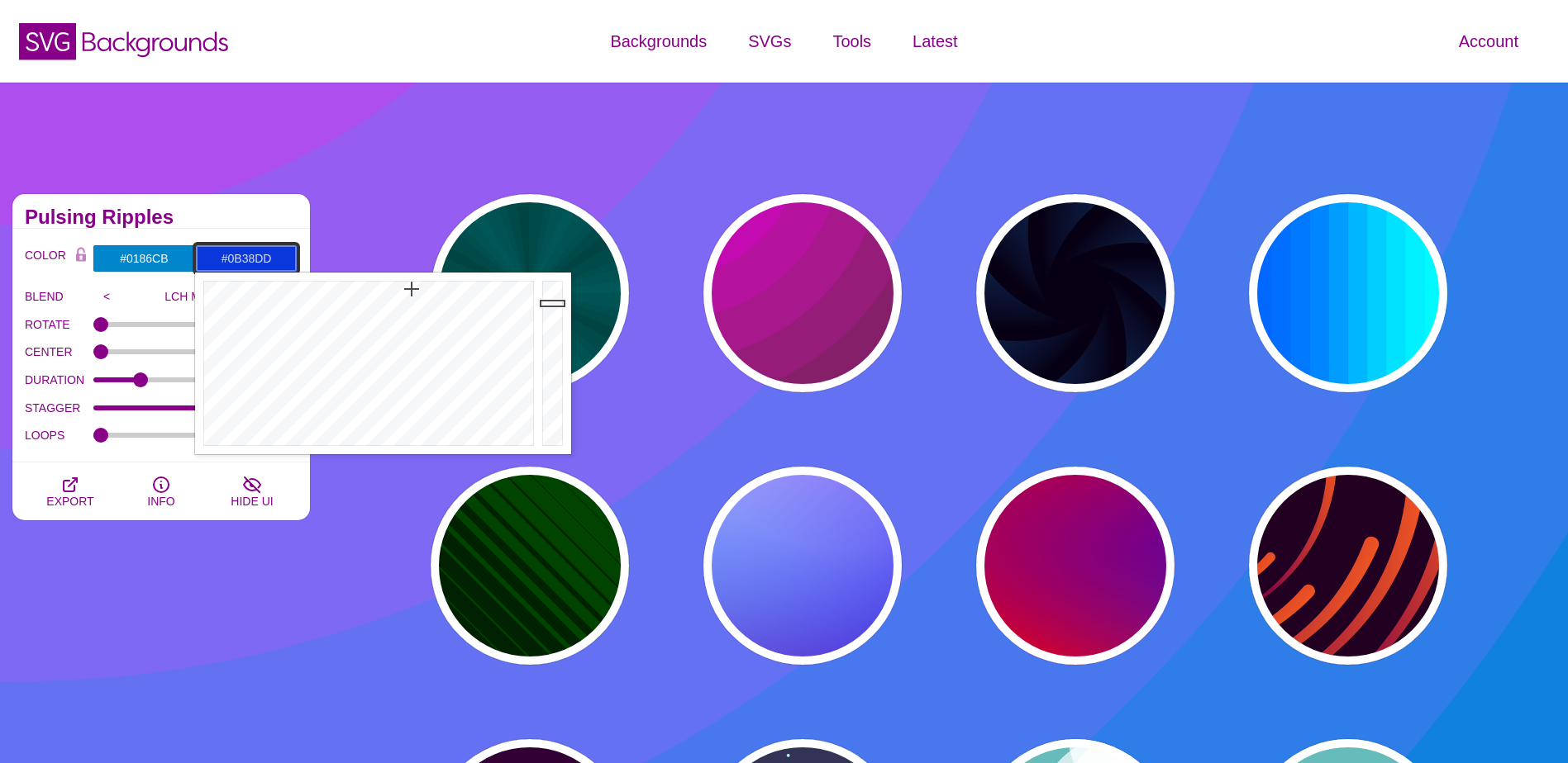
click at [412, 289] on div at bounding box center [366, 363] width 343 height 182
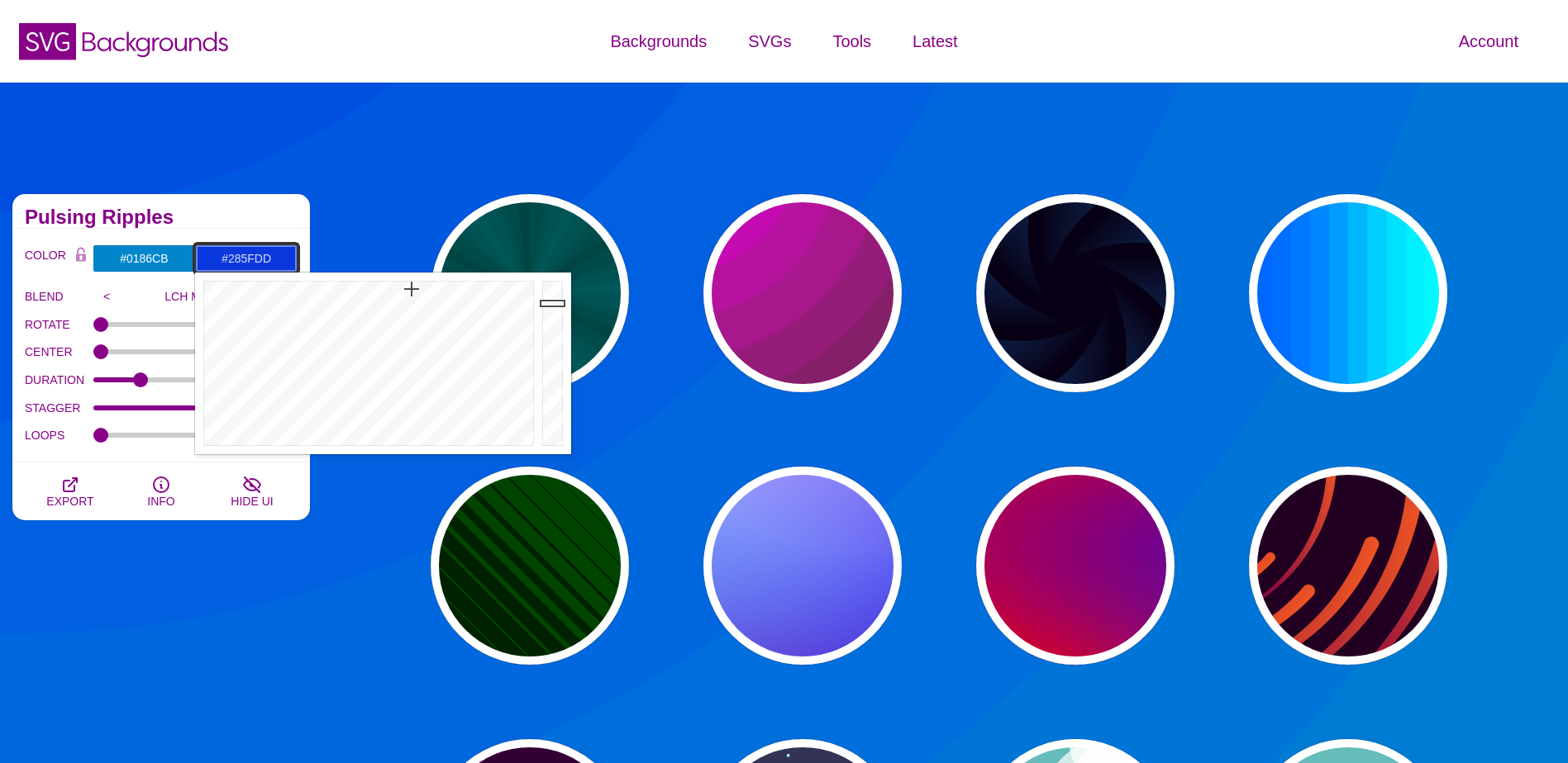
click at [407, 311] on div at bounding box center [366, 363] width 343 height 182
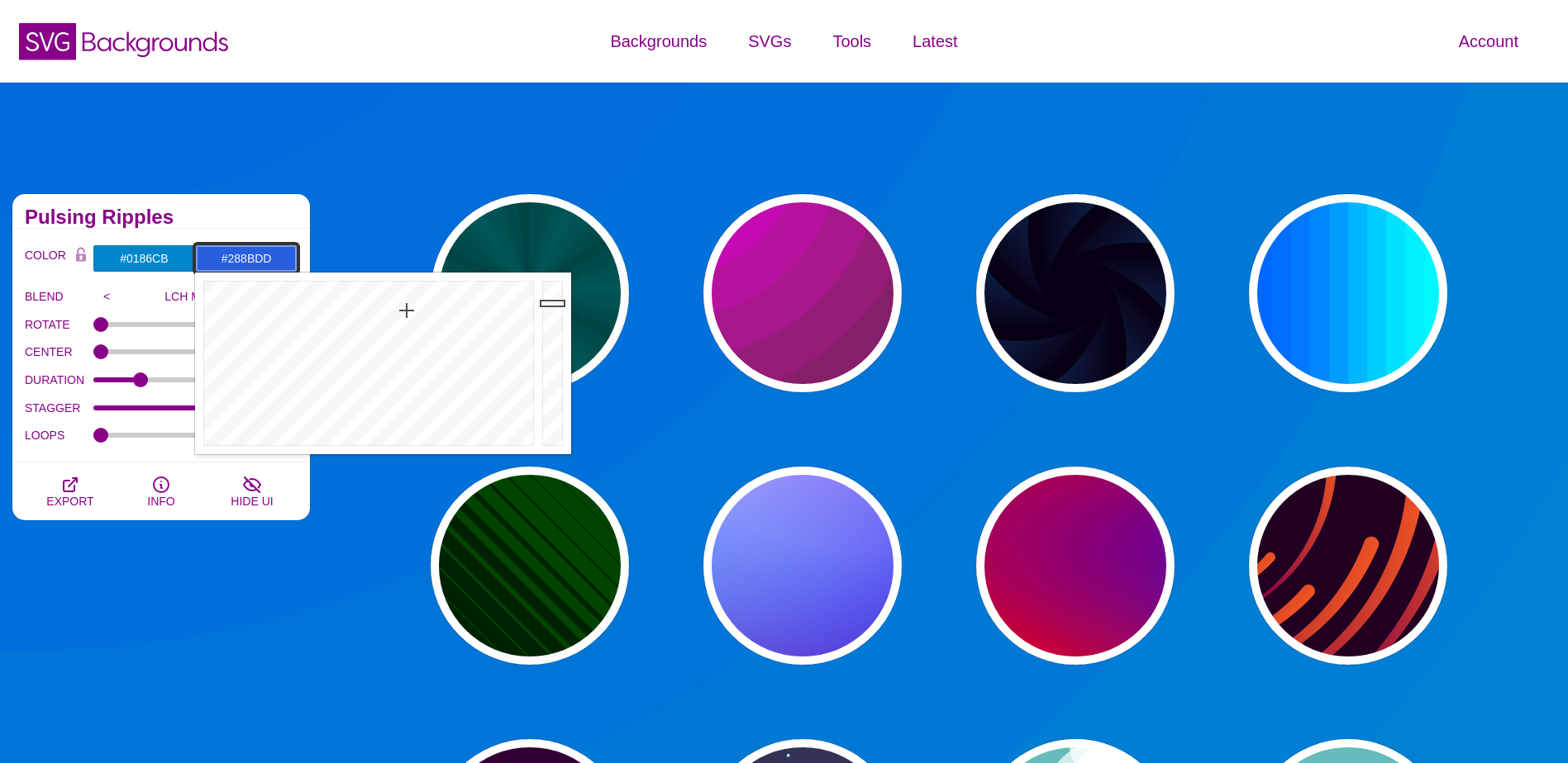
click at [393, 311] on div at bounding box center [366, 363] width 343 height 182
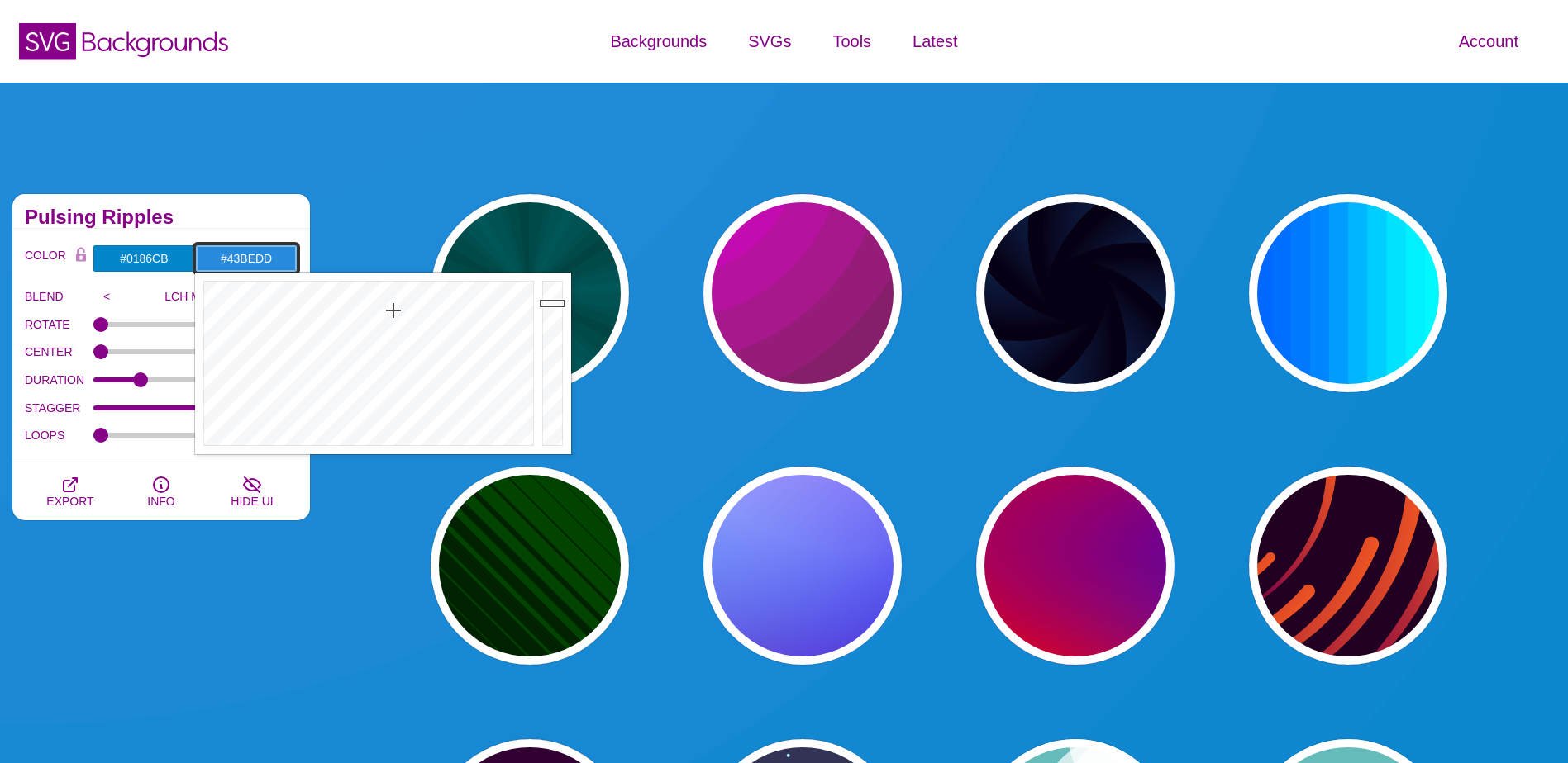
click at [379, 331] on div at bounding box center [366, 363] width 343 height 182
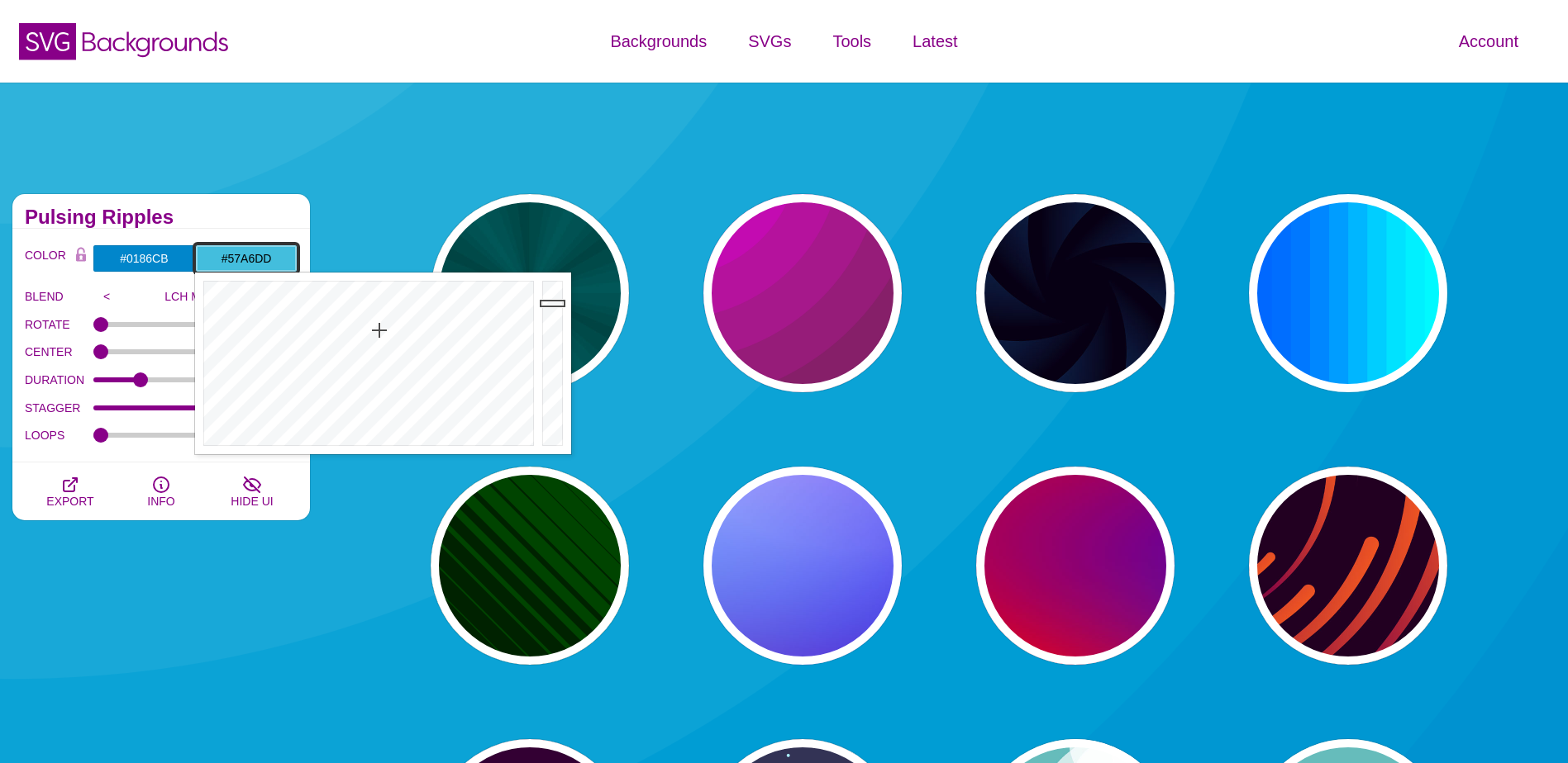
click at [391, 345] on div at bounding box center [366, 363] width 343 height 182
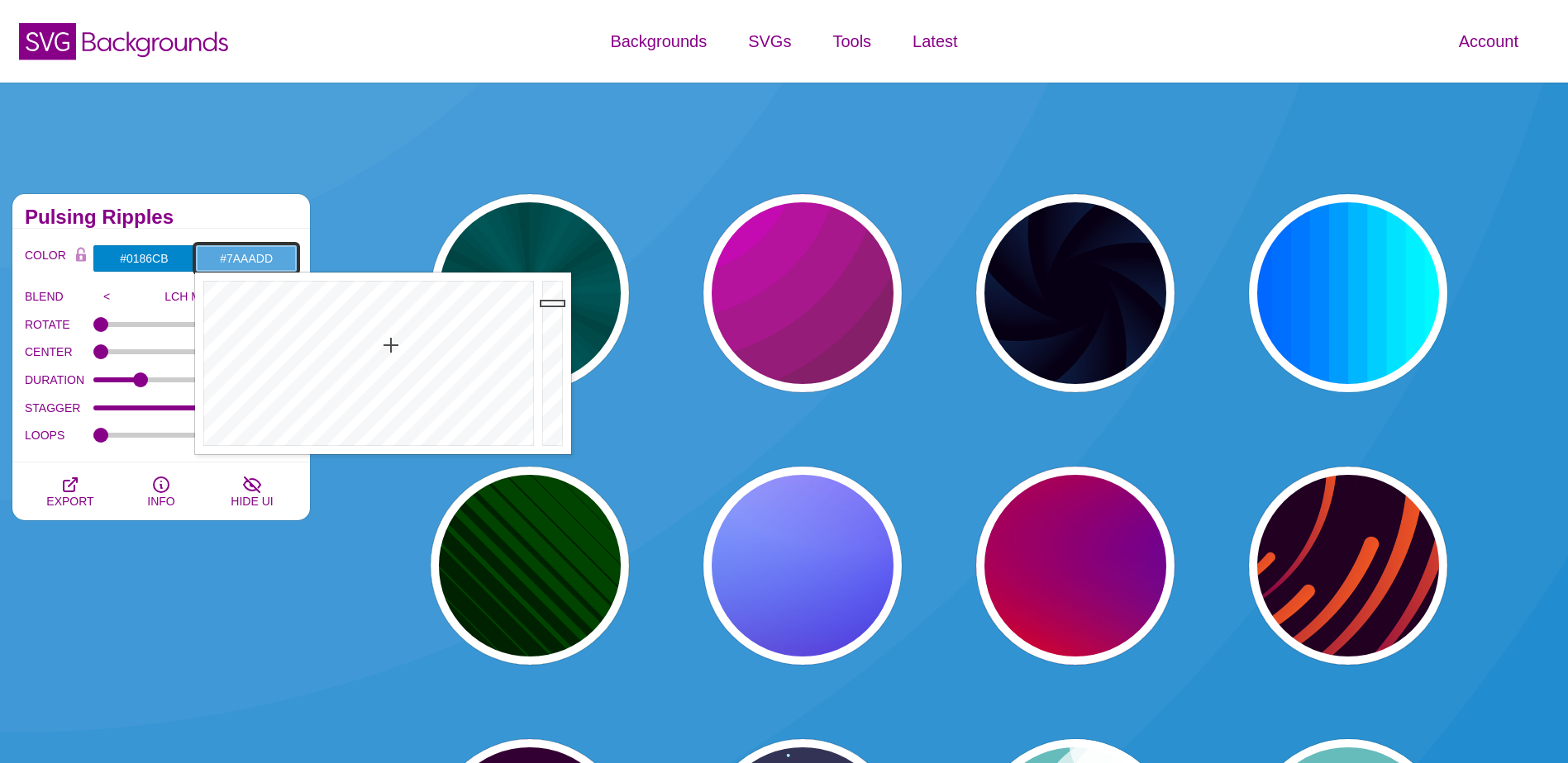
click at [397, 372] on div at bounding box center [366, 363] width 343 height 182
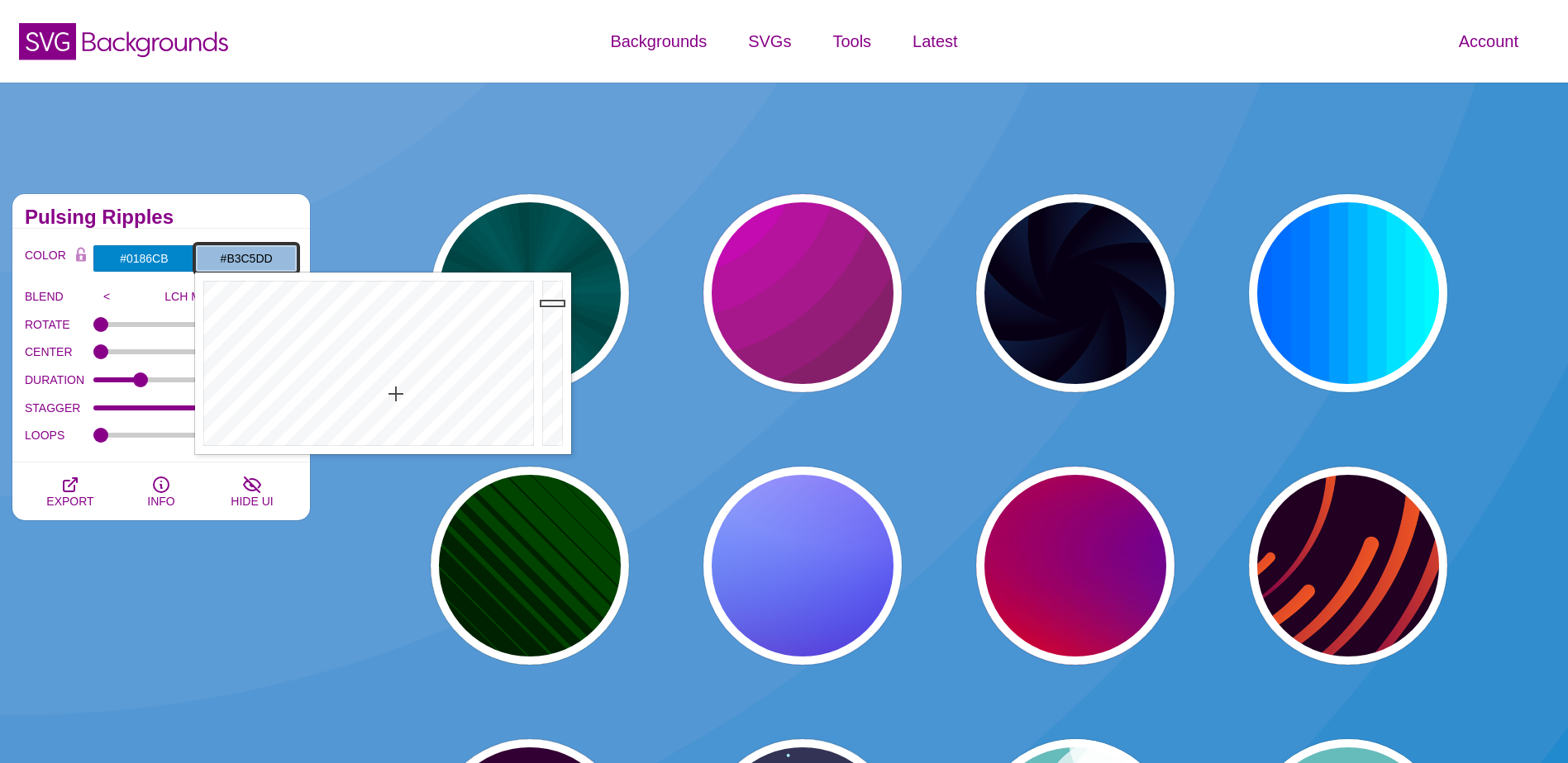
type input "#B6C7DD"
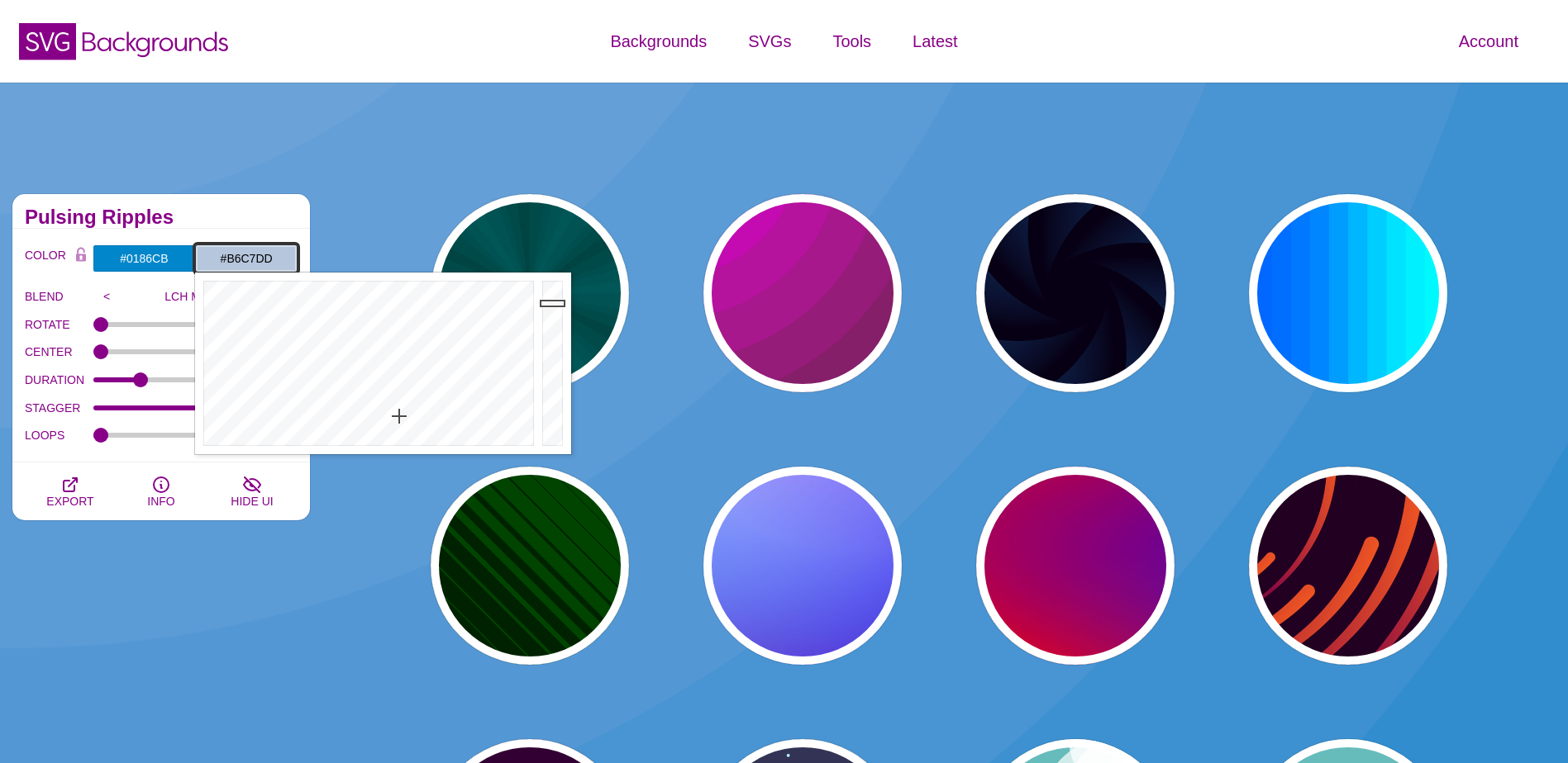
drag, startPoint x: 396, startPoint y: 384, endPoint x: 399, endPoint y: 417, distance: 33.1
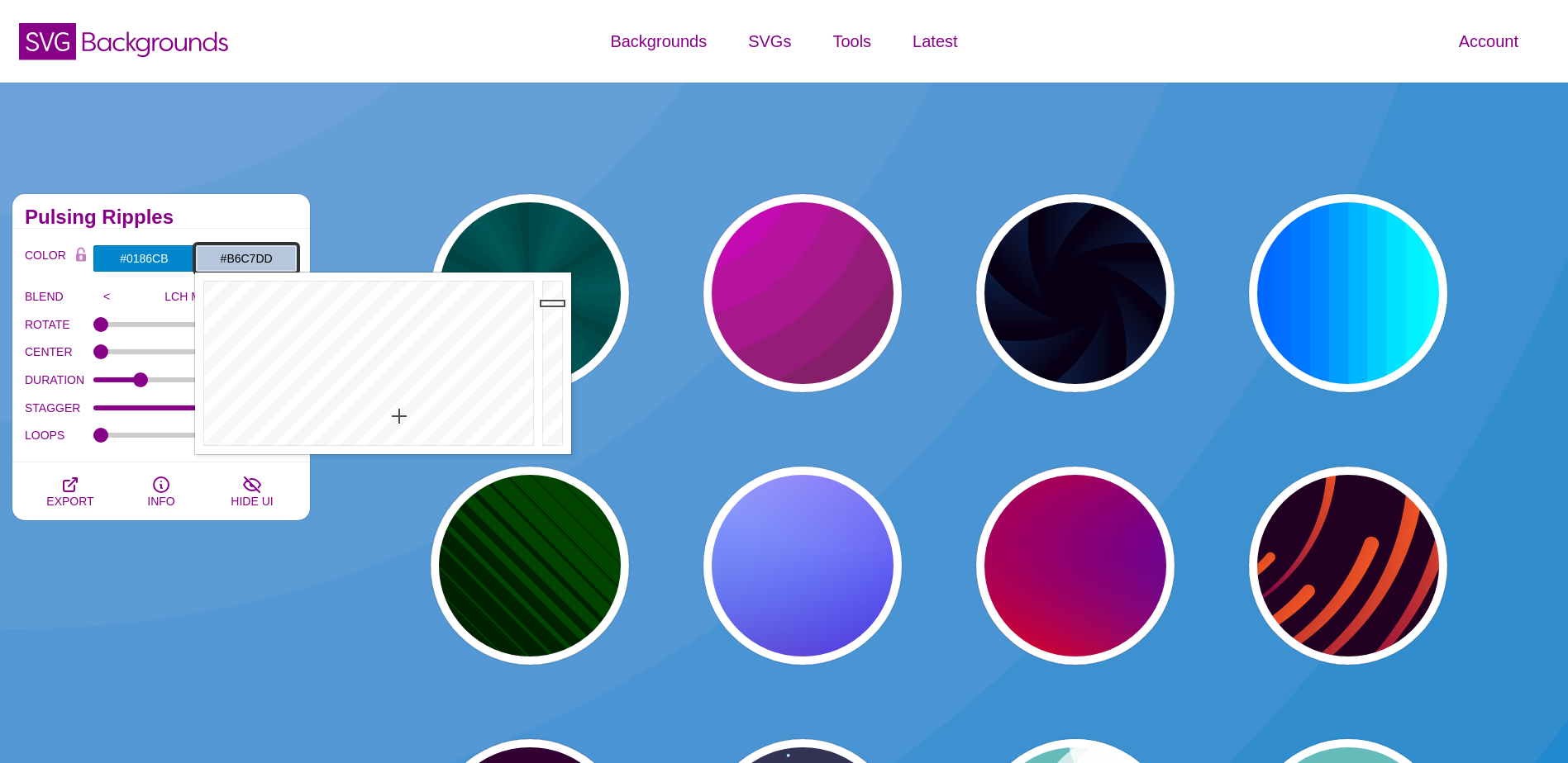
click at [399, 417] on div at bounding box center [366, 363] width 343 height 182
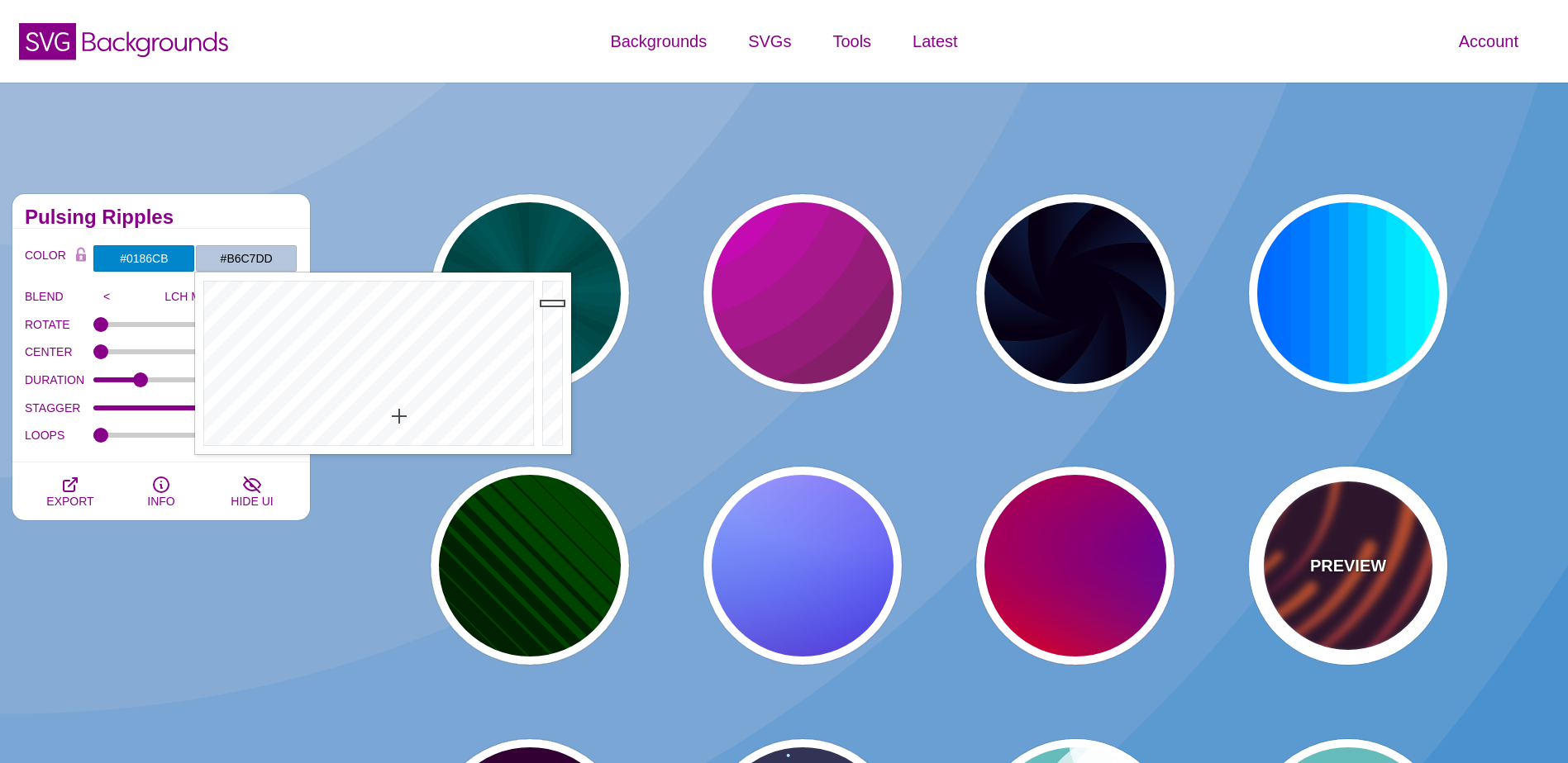
click at [1376, 546] on div "PREVIEW" at bounding box center [1348, 566] width 198 height 198
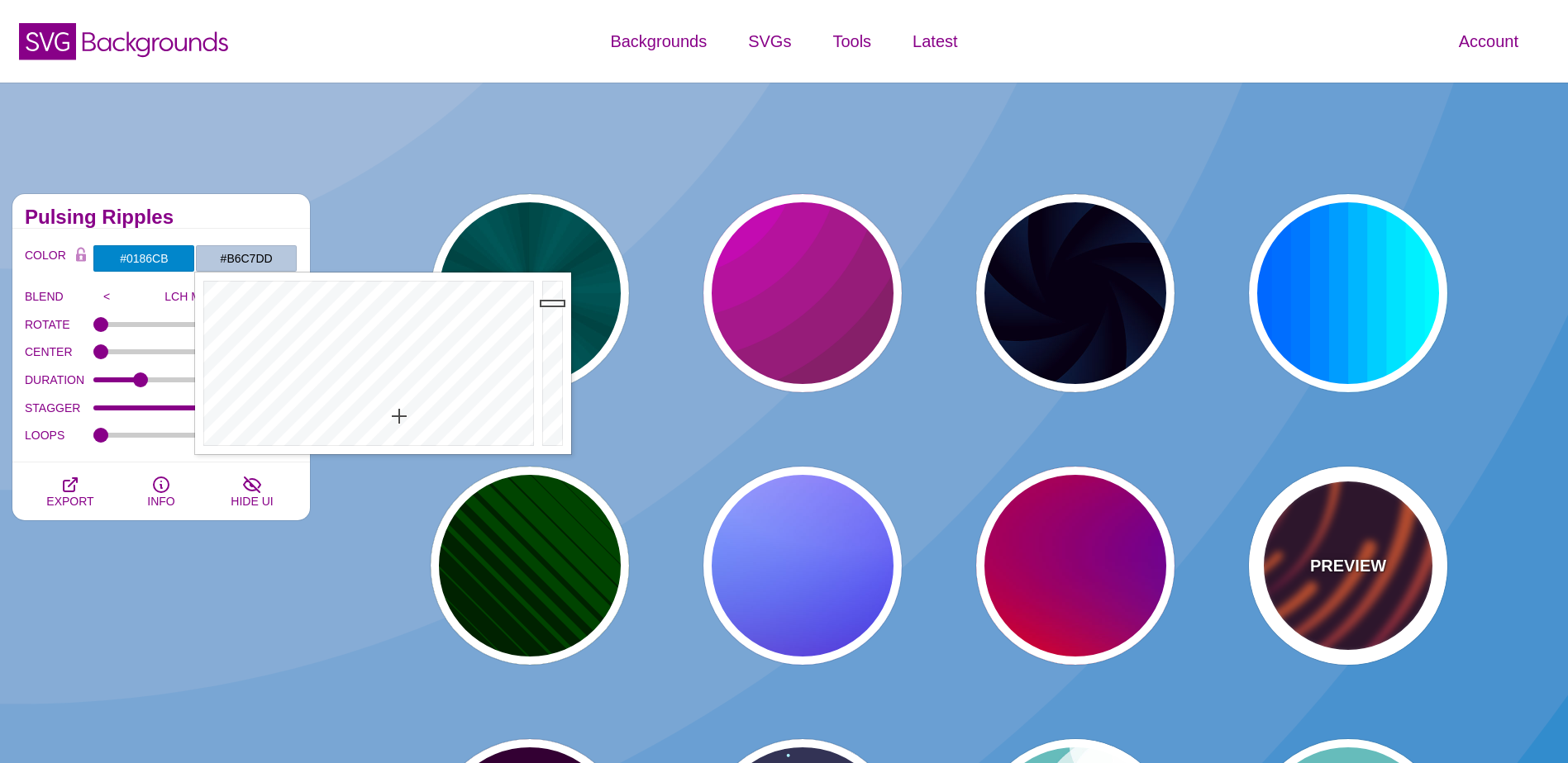
type input "#220022"
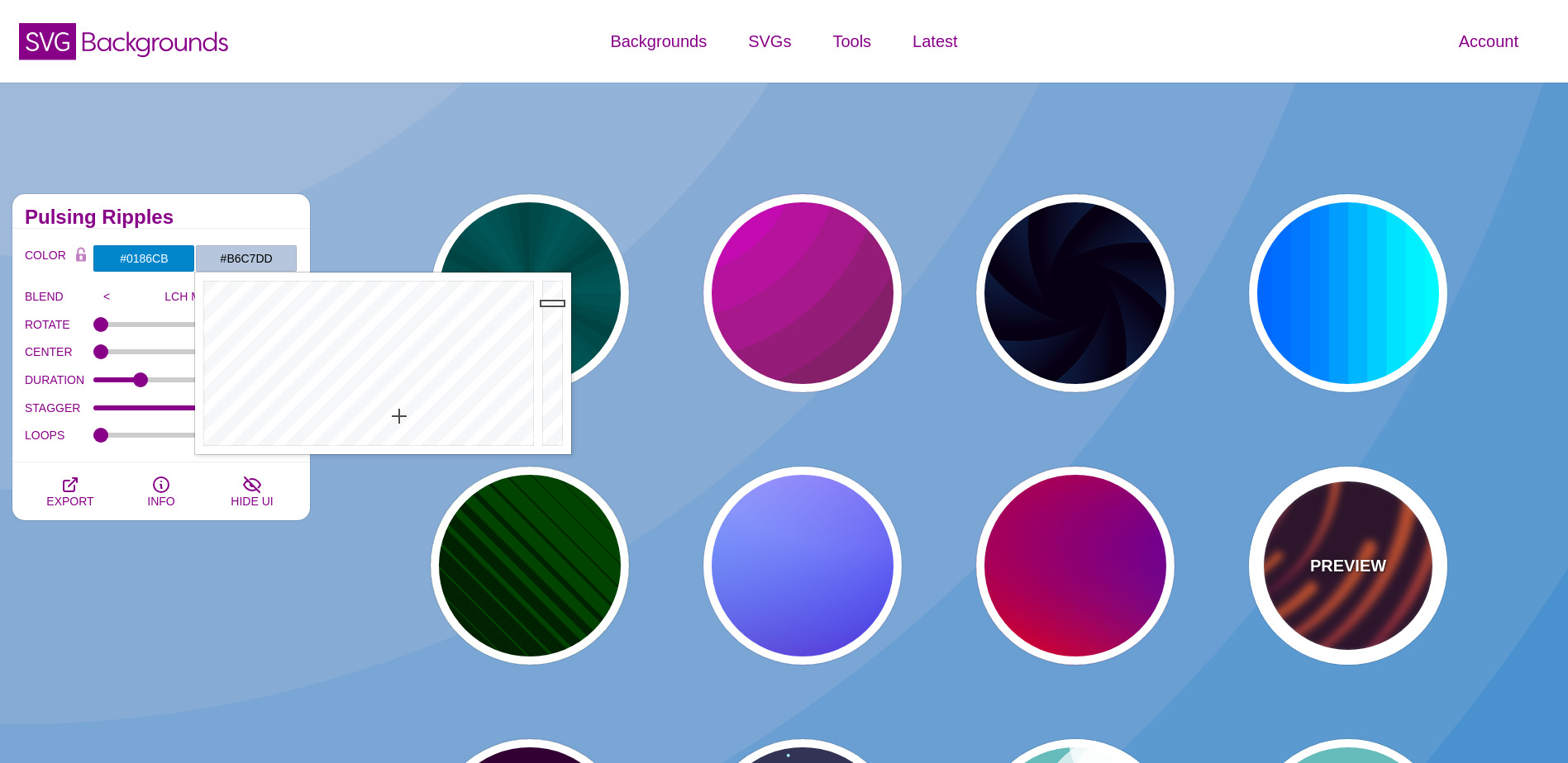
type input "#EE5522"
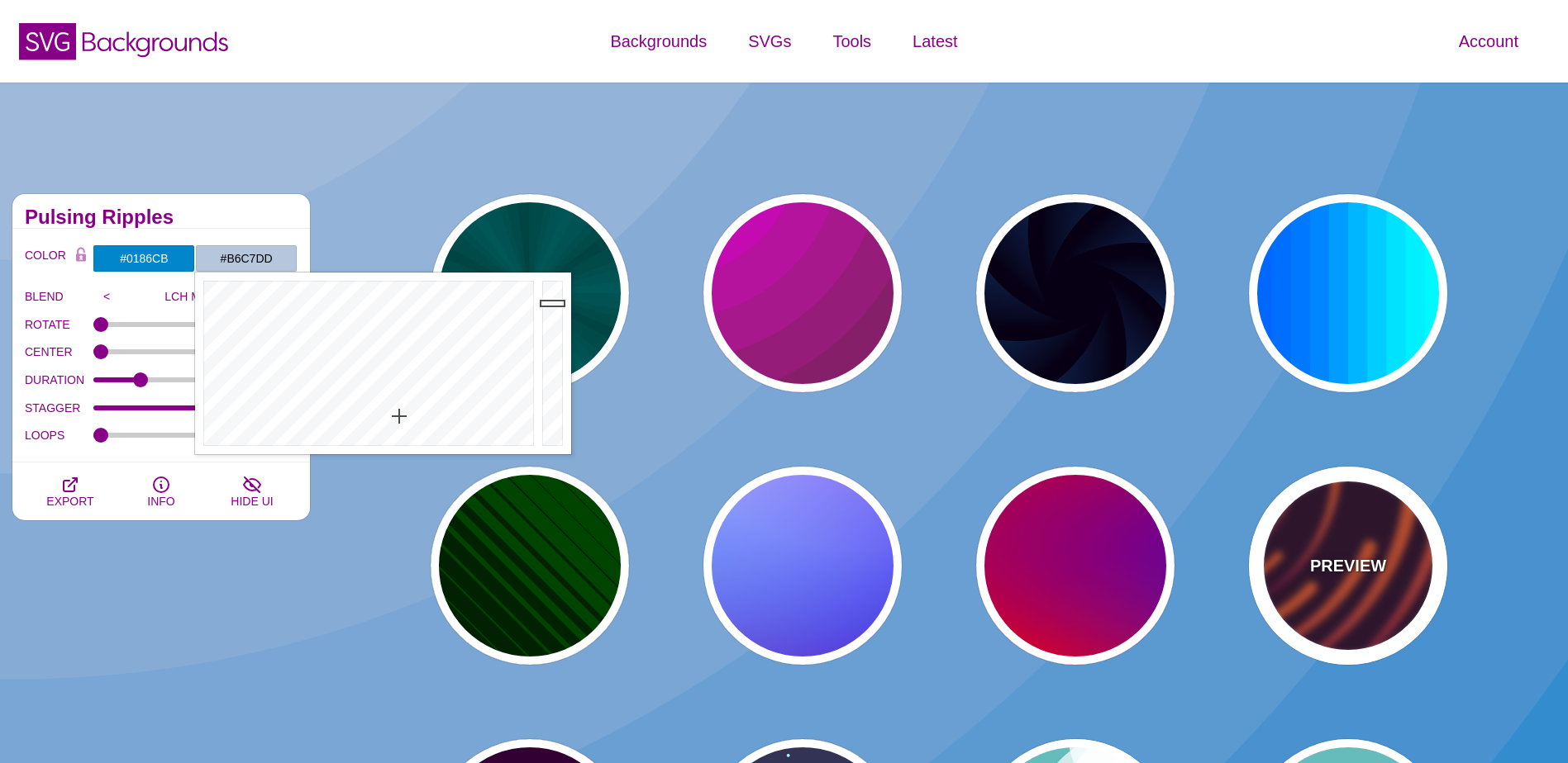
type input "#220022"
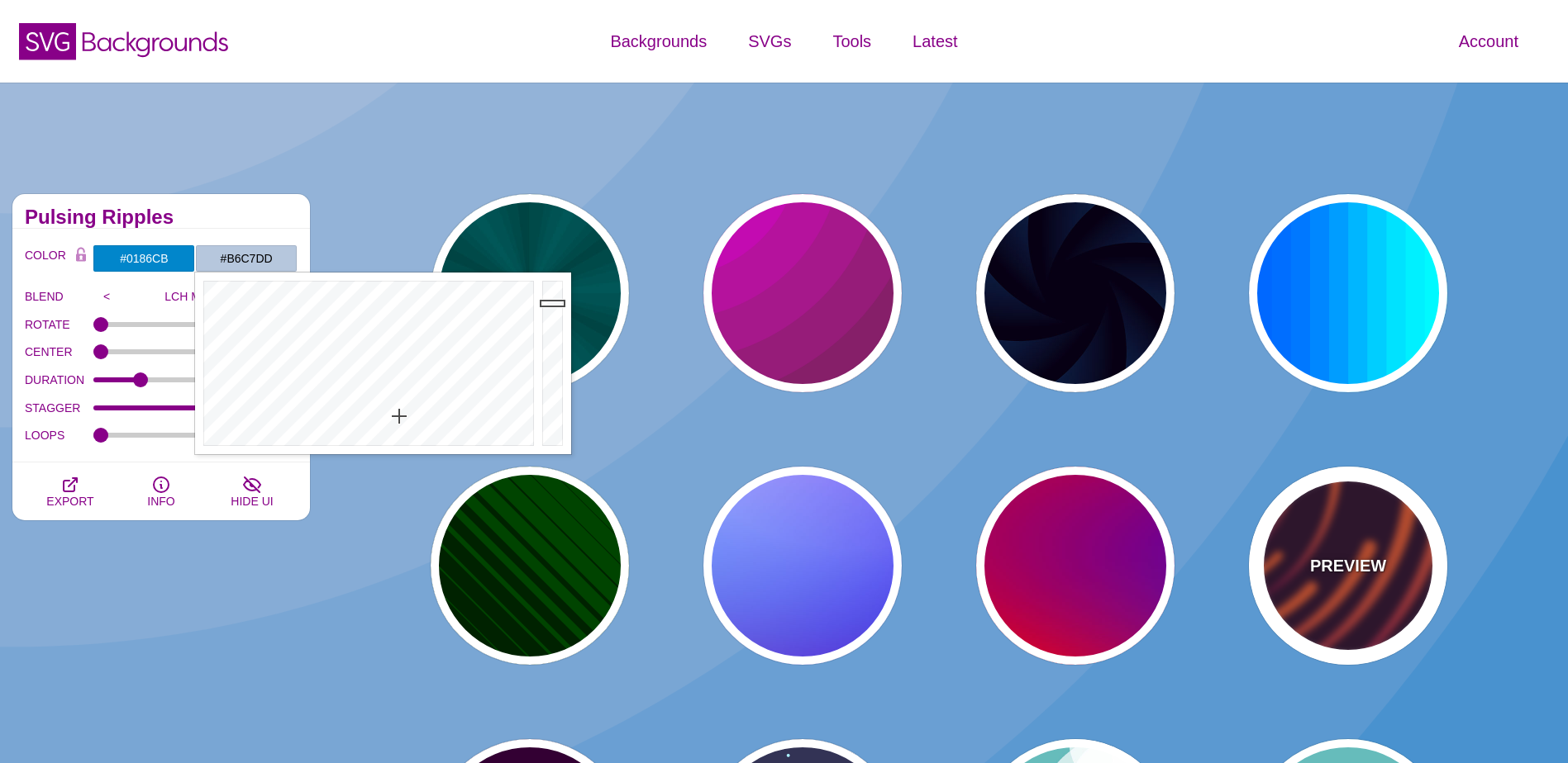
type input "50"
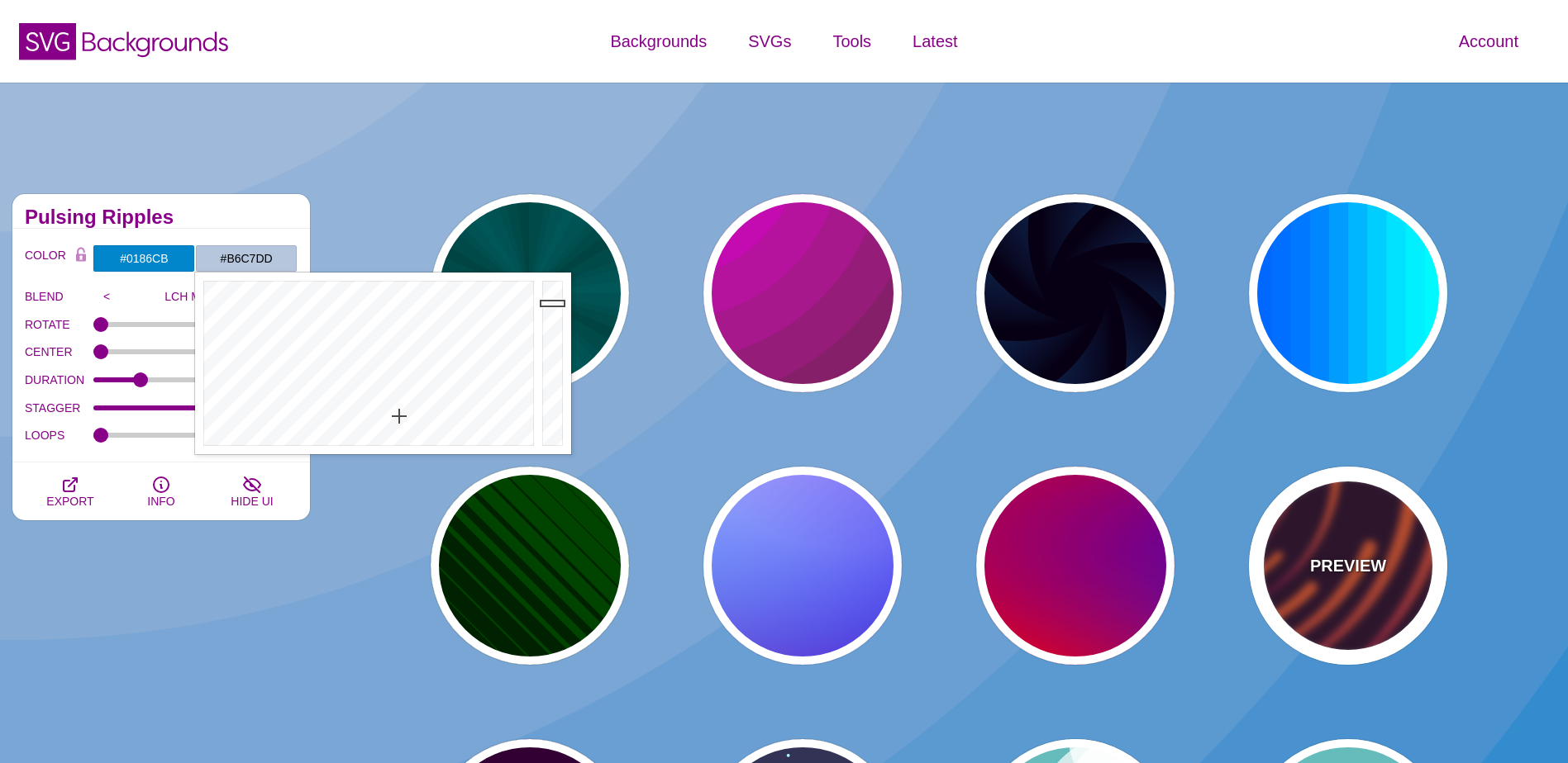
type input "99"
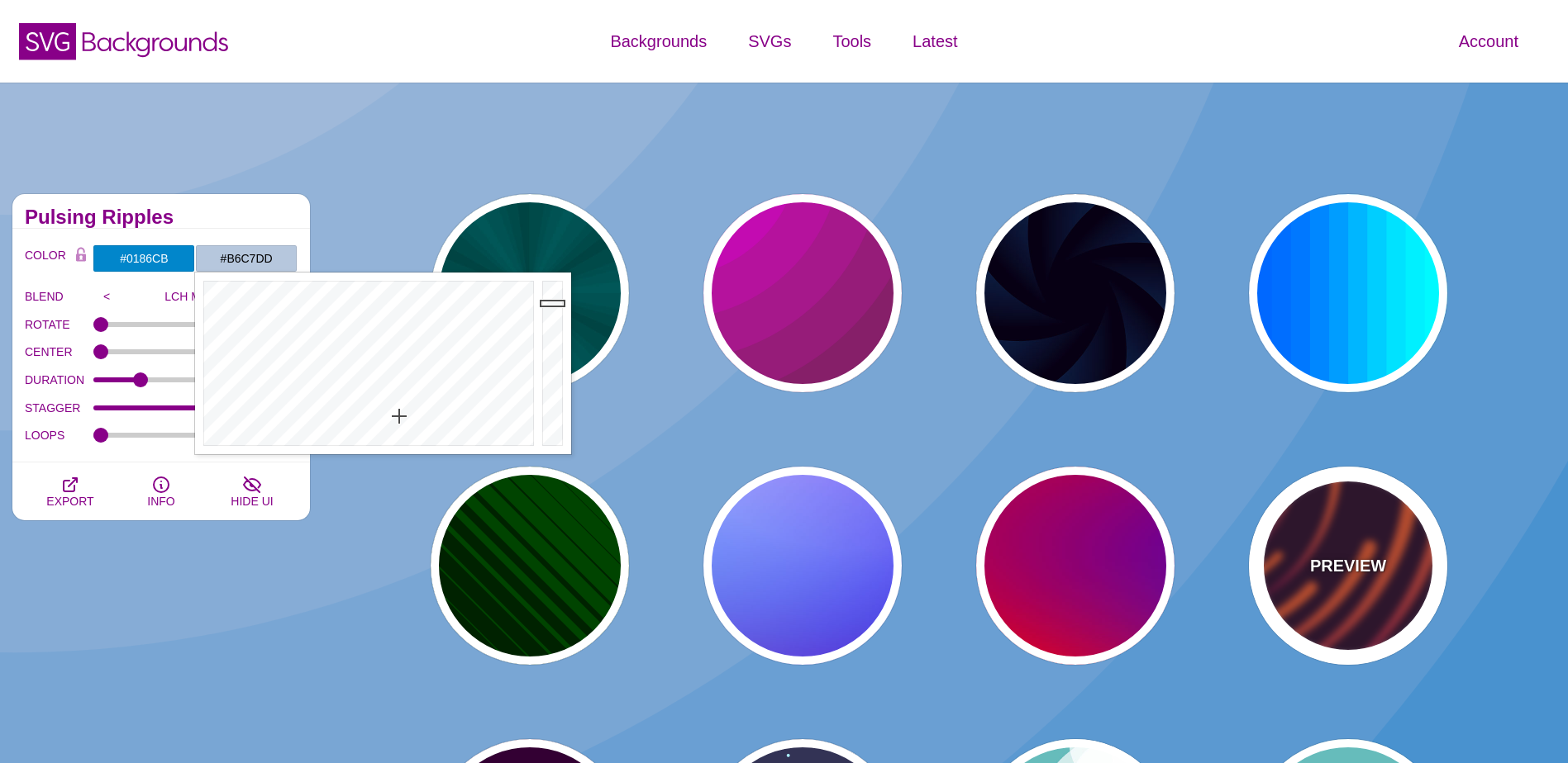
type input "0"
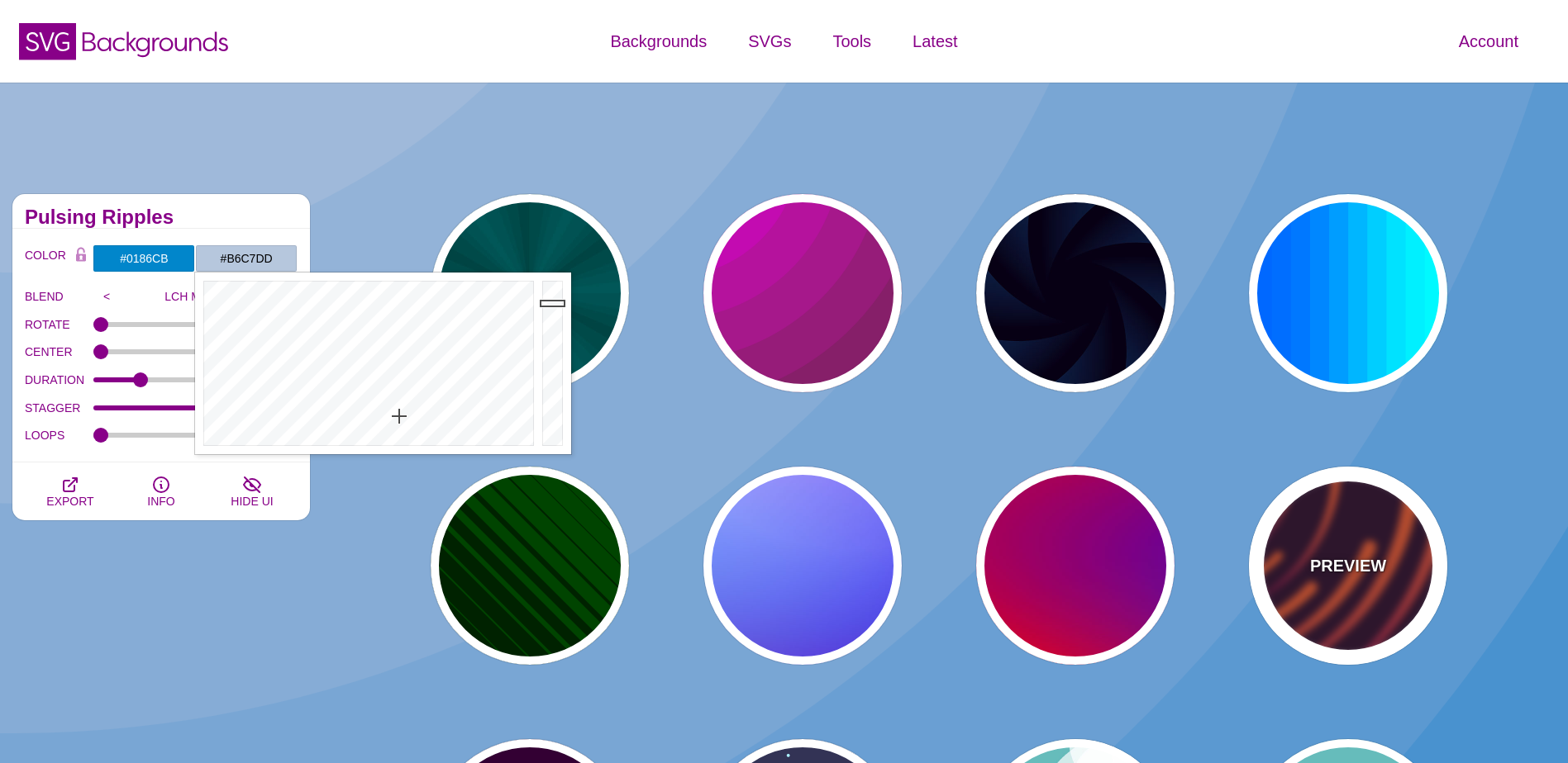
type input "0"
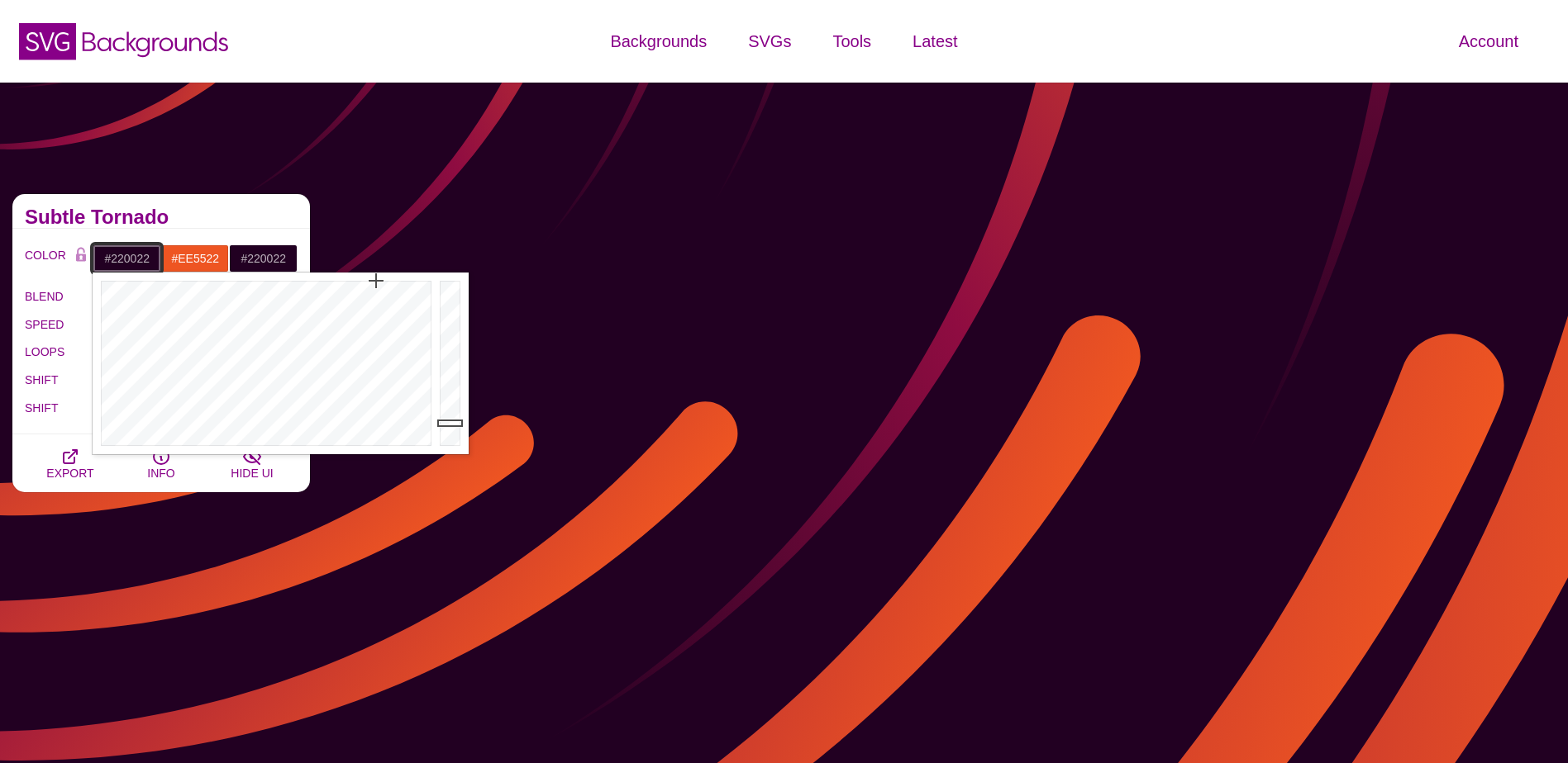
click at [139, 256] on input "#220022" at bounding box center [126, 259] width 68 height 28
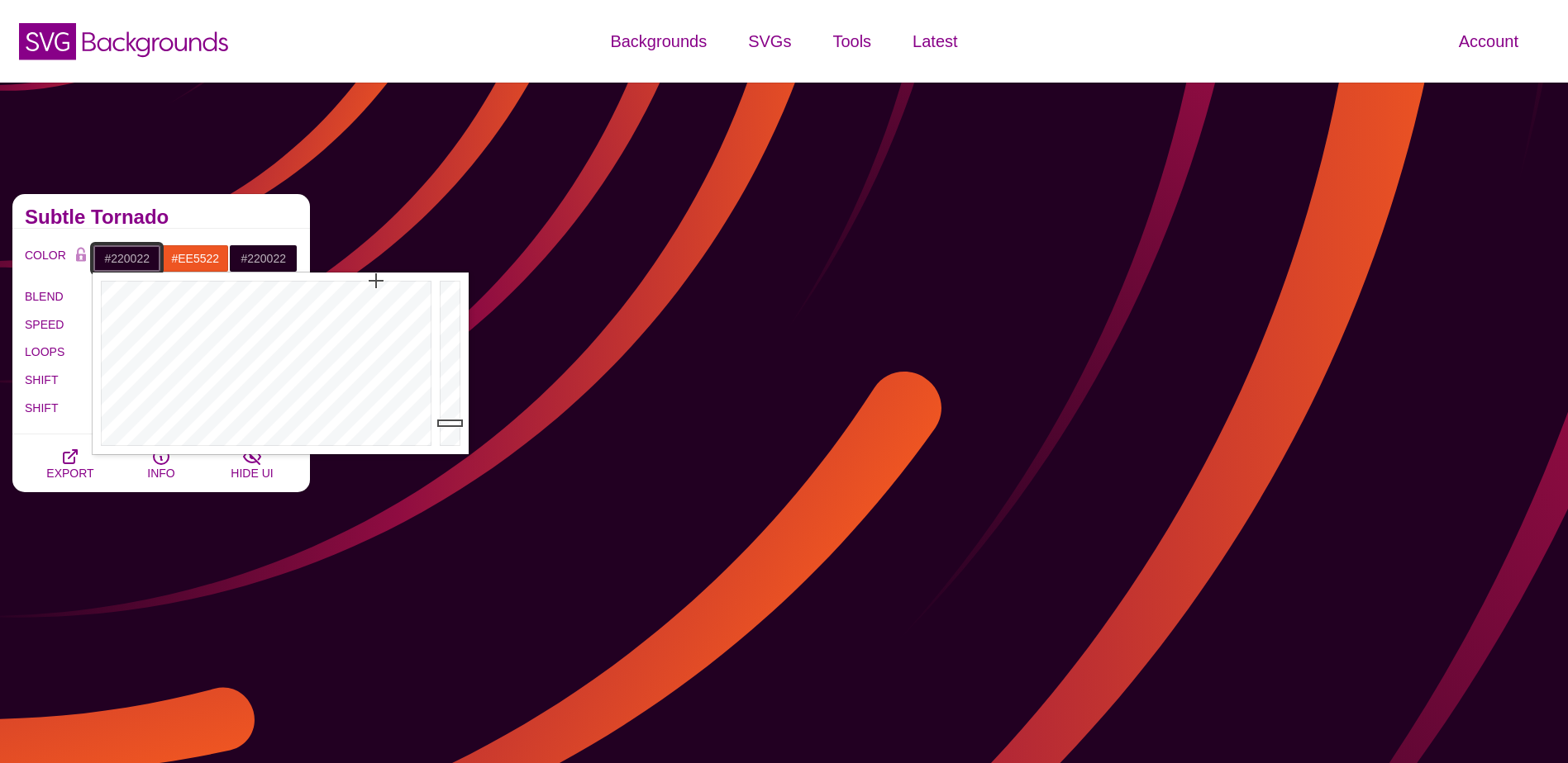
drag, startPoint x: 151, startPoint y: 260, endPoint x: 113, endPoint y: 266, distance: 38.5
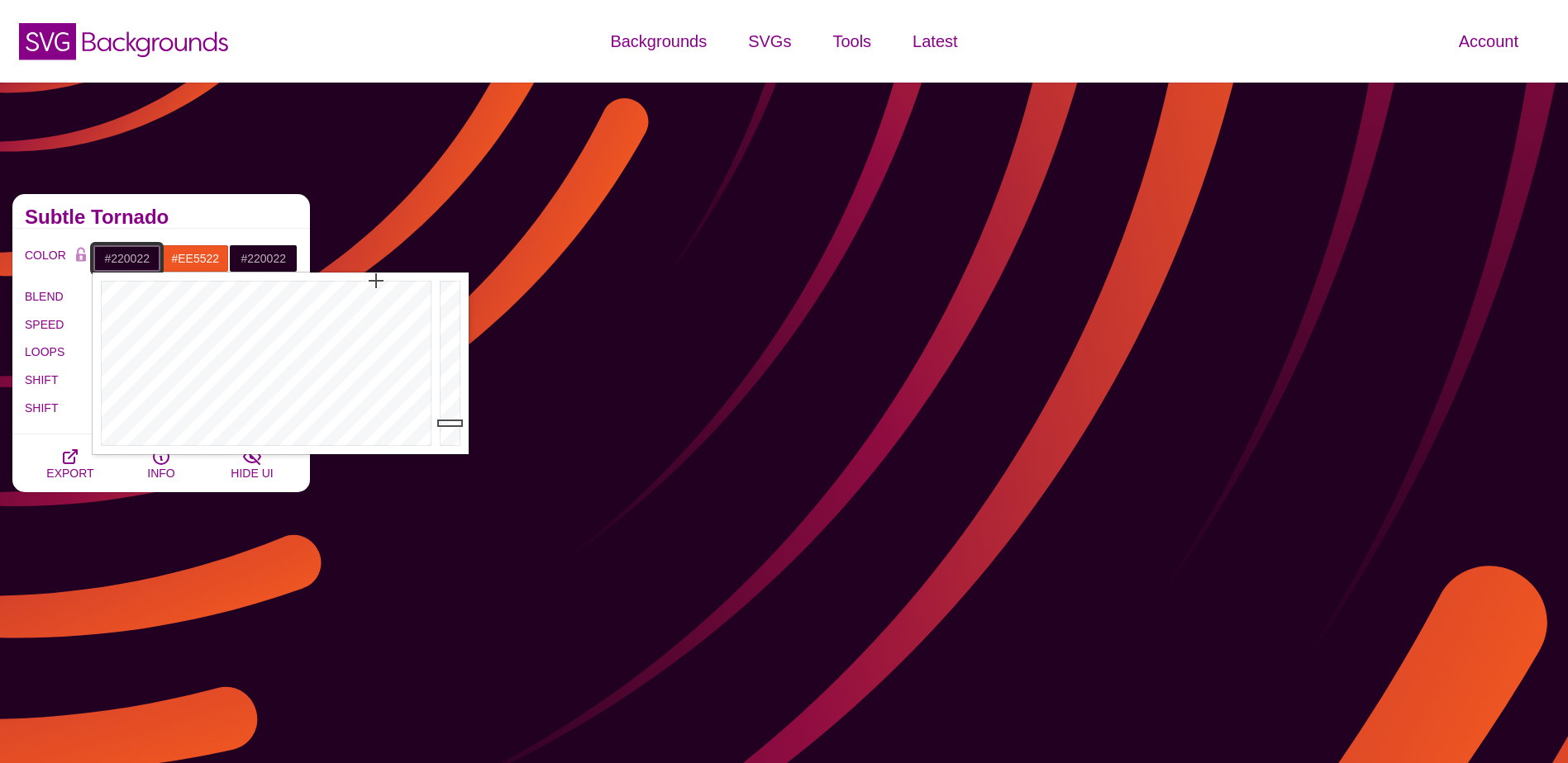
click at [113, 266] on input "#220022" at bounding box center [126, 259] width 68 height 28
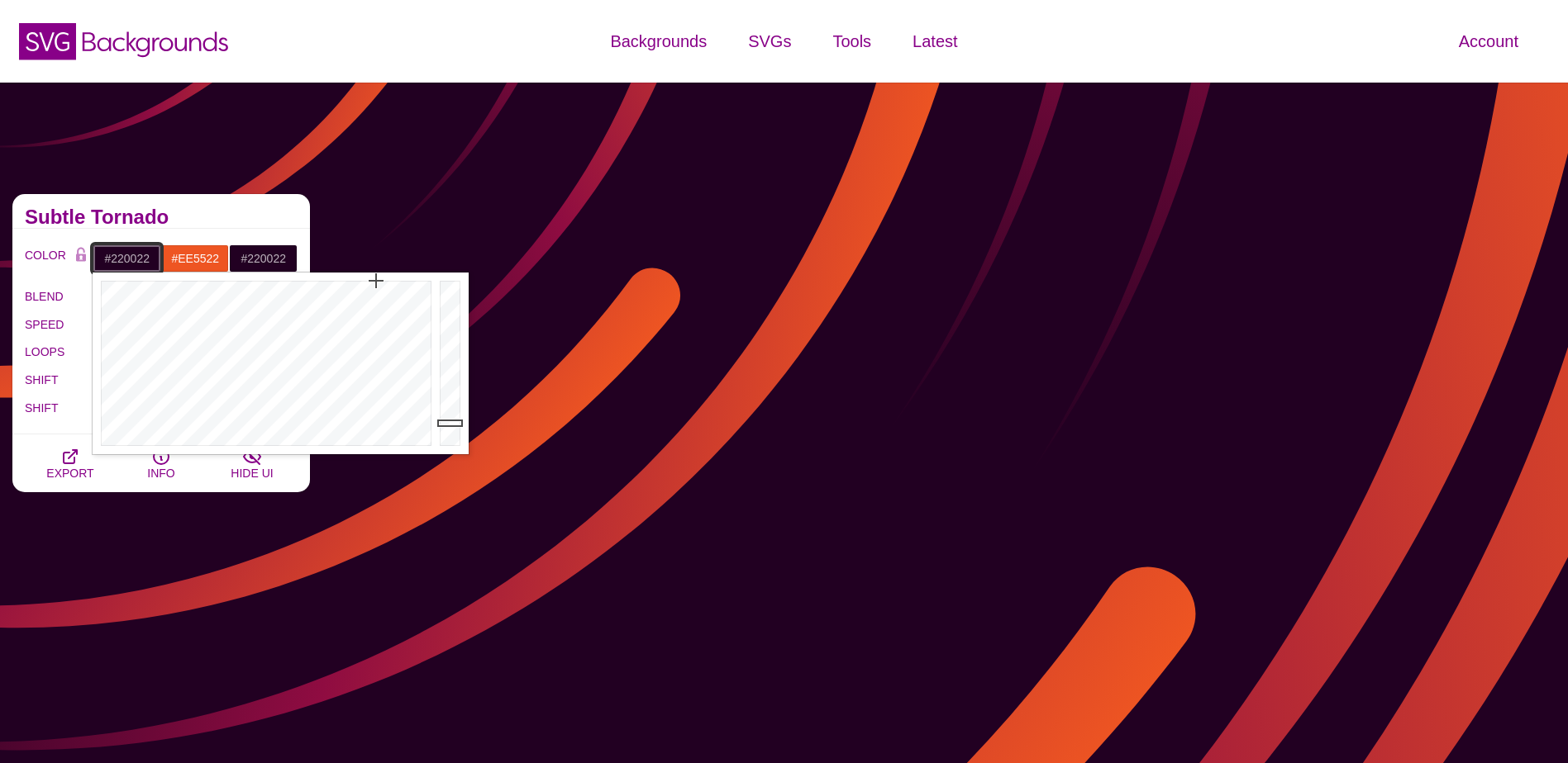
paste input "0186CB"
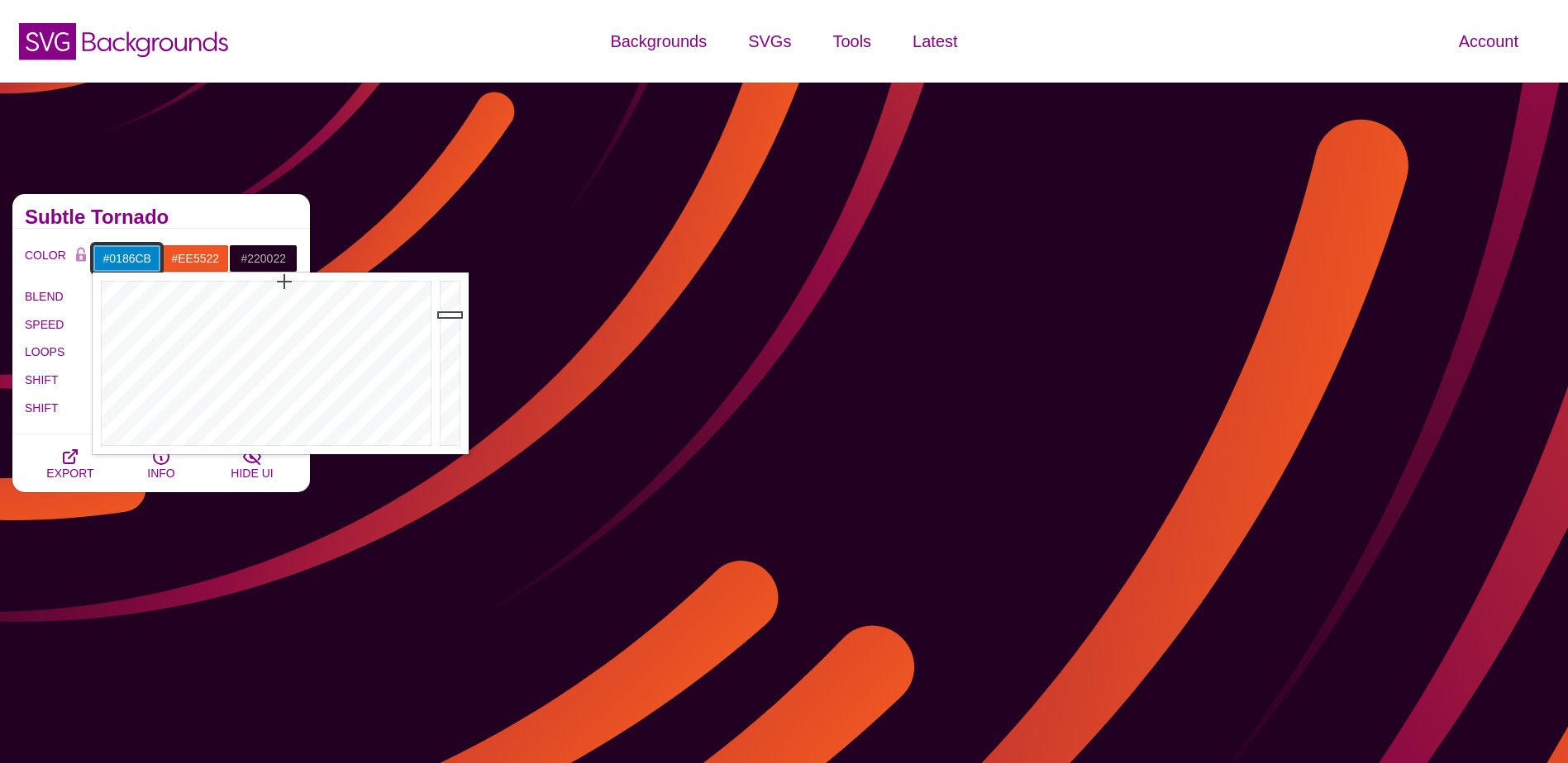
type input "#0186CB"
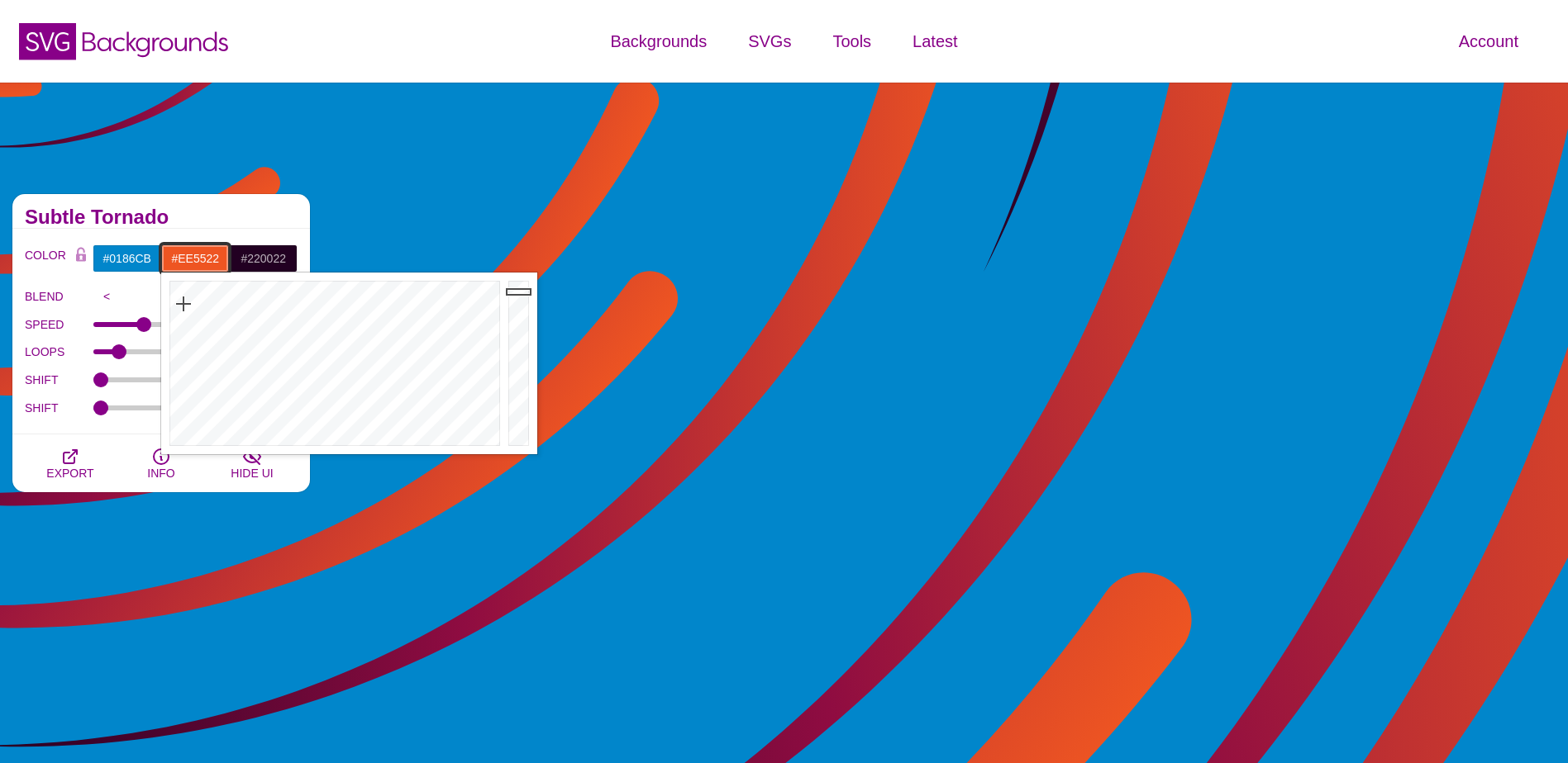
click at [196, 259] on input "#EE5522" at bounding box center [195, 259] width 68 height 28
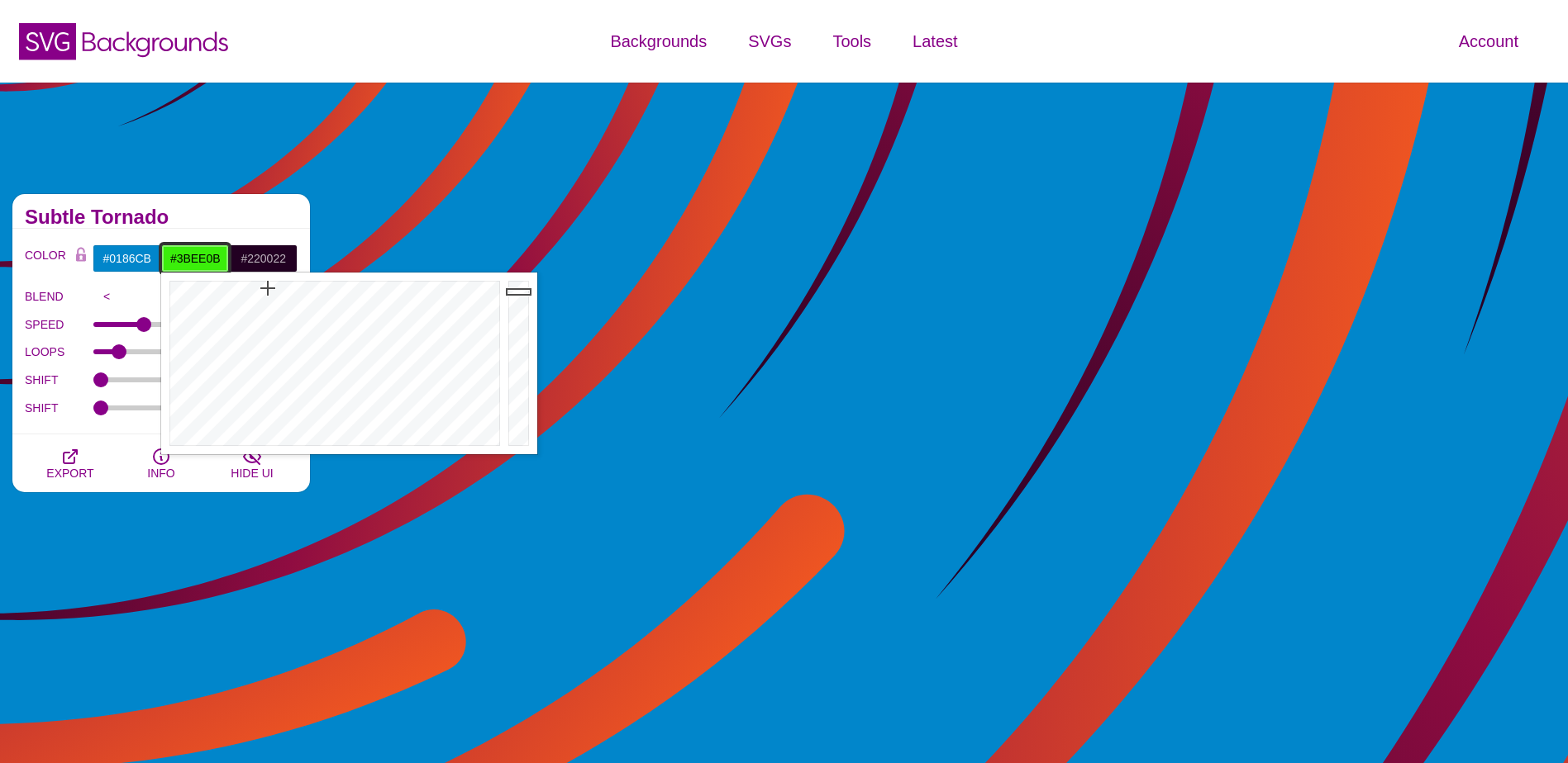
type input "#3AEE0A"
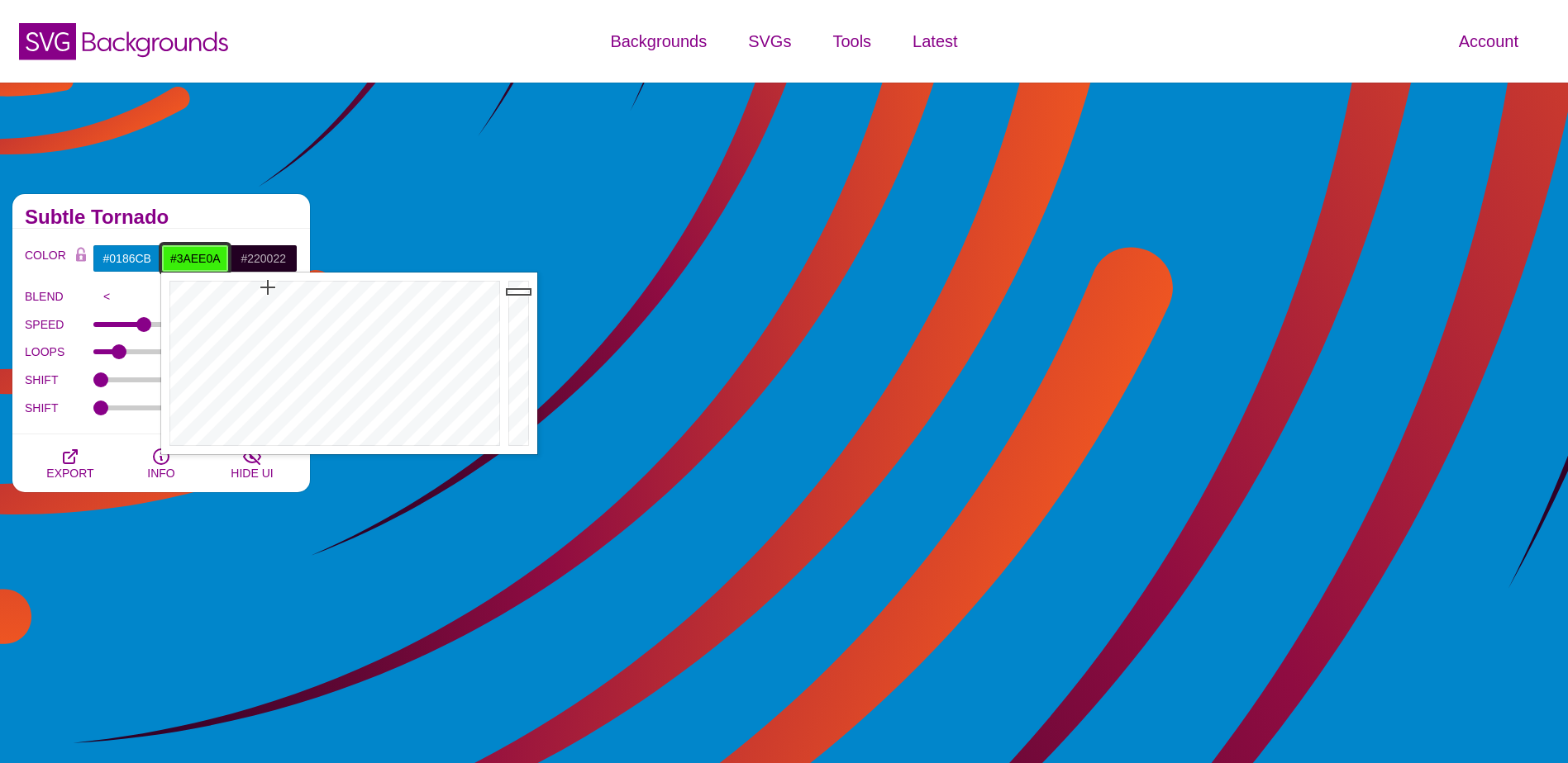
click at [268, 287] on div at bounding box center [332, 363] width 343 height 182
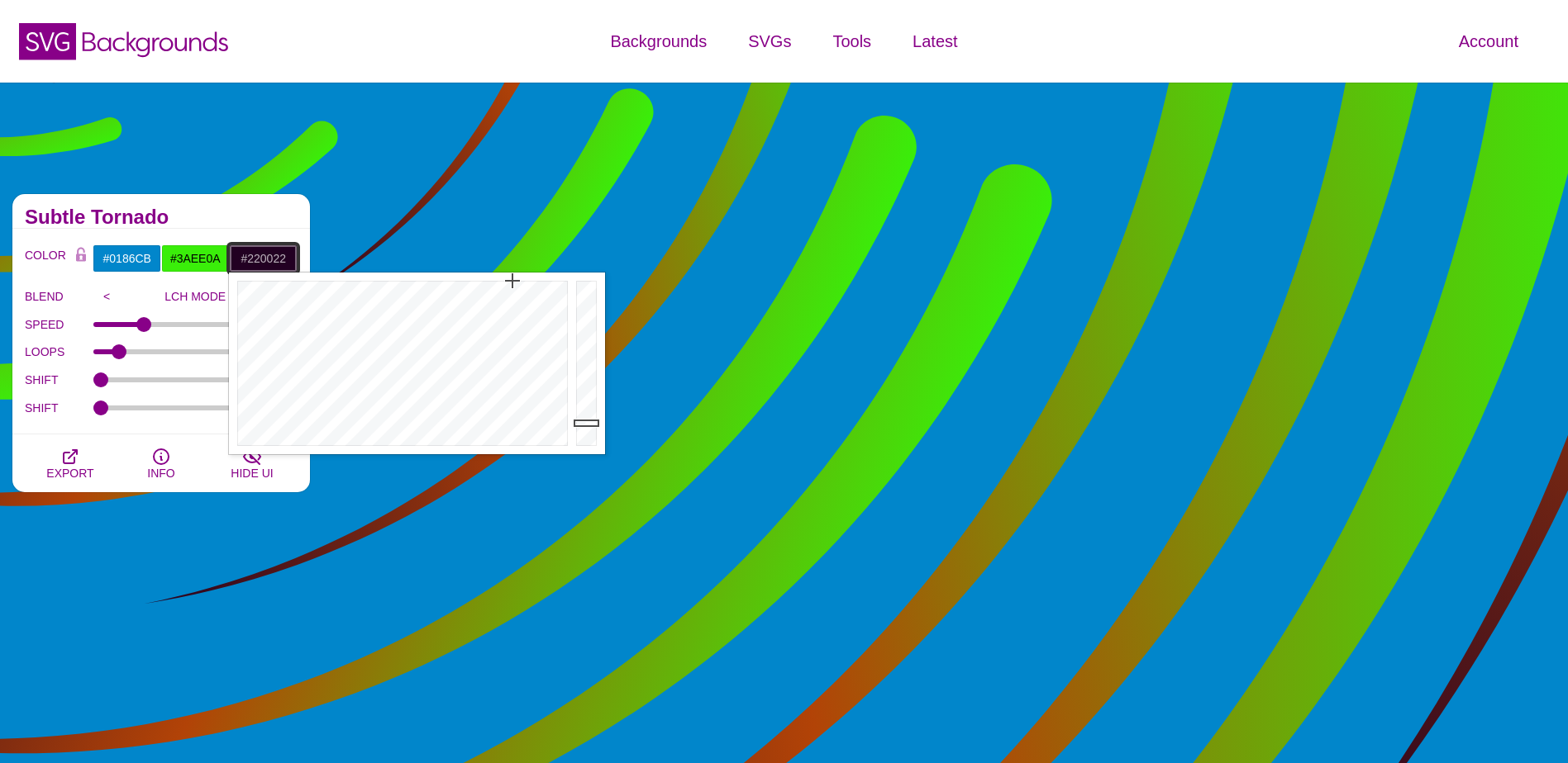
click at [245, 258] on input "#220022" at bounding box center [263, 259] width 68 height 28
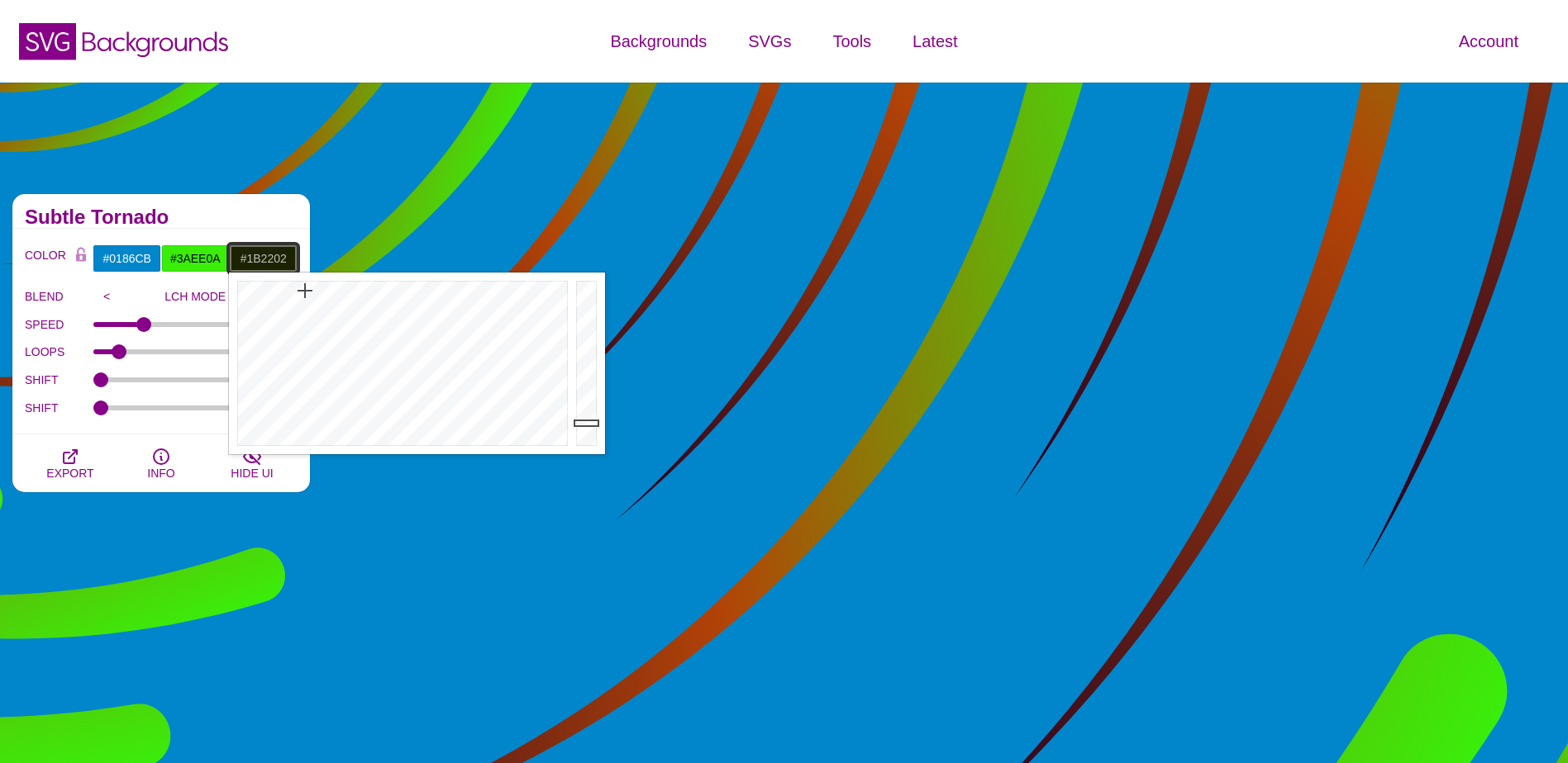
click at [305, 291] on div at bounding box center [400, 363] width 343 height 182
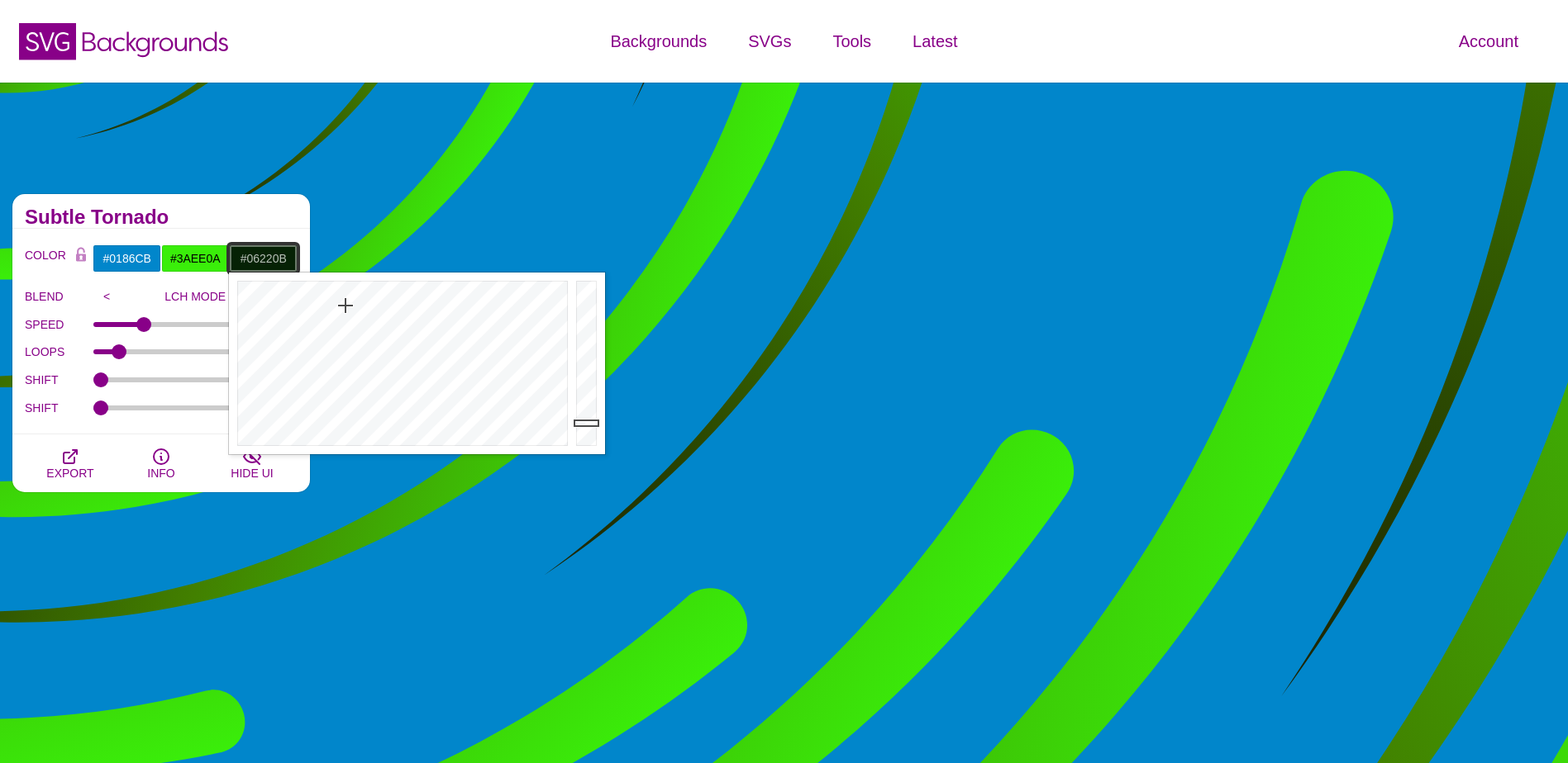
drag, startPoint x: 327, startPoint y: 302, endPoint x: 357, endPoint y: 309, distance: 30.8
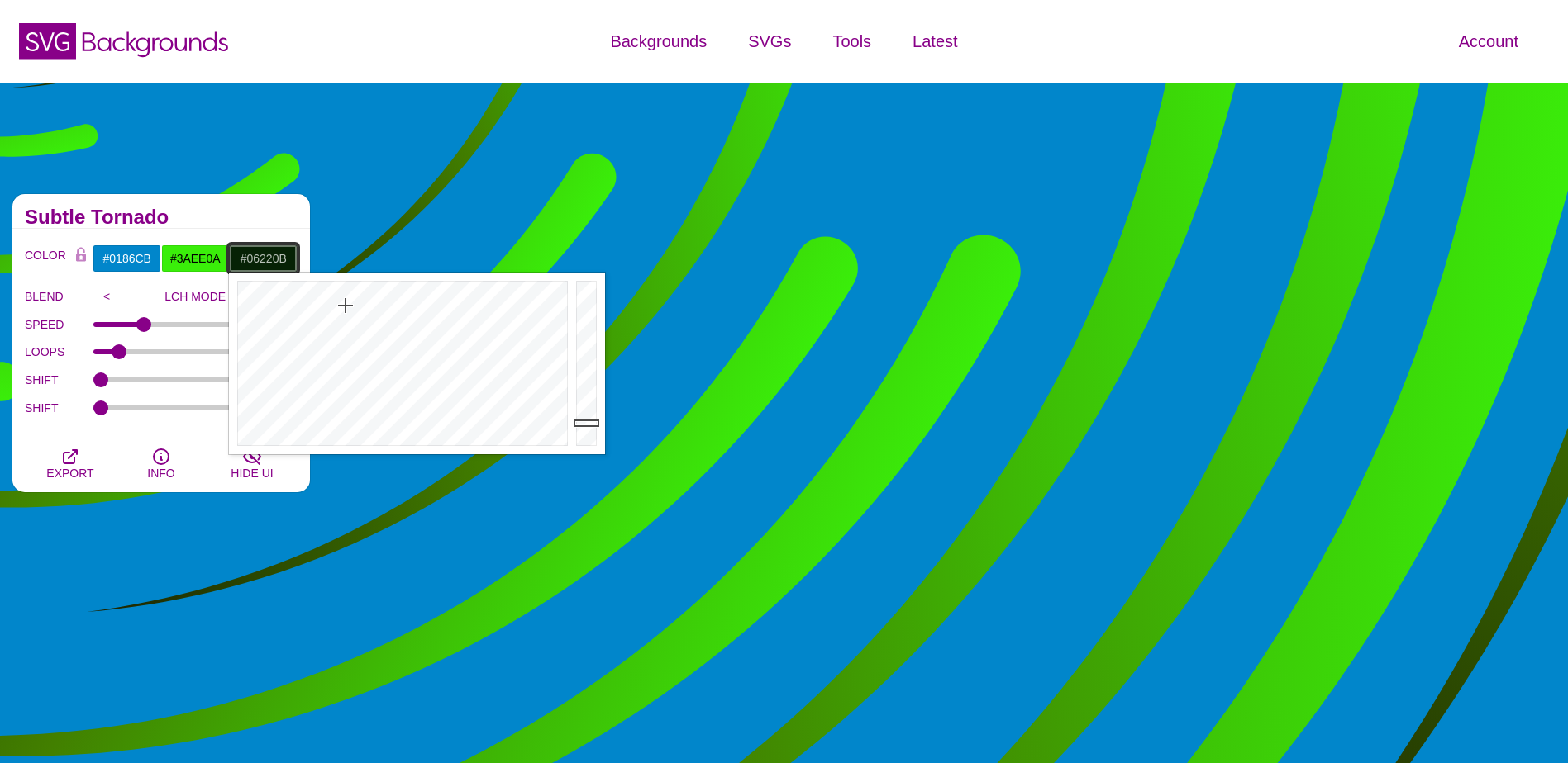
click at [357, 309] on div at bounding box center [400, 363] width 343 height 182
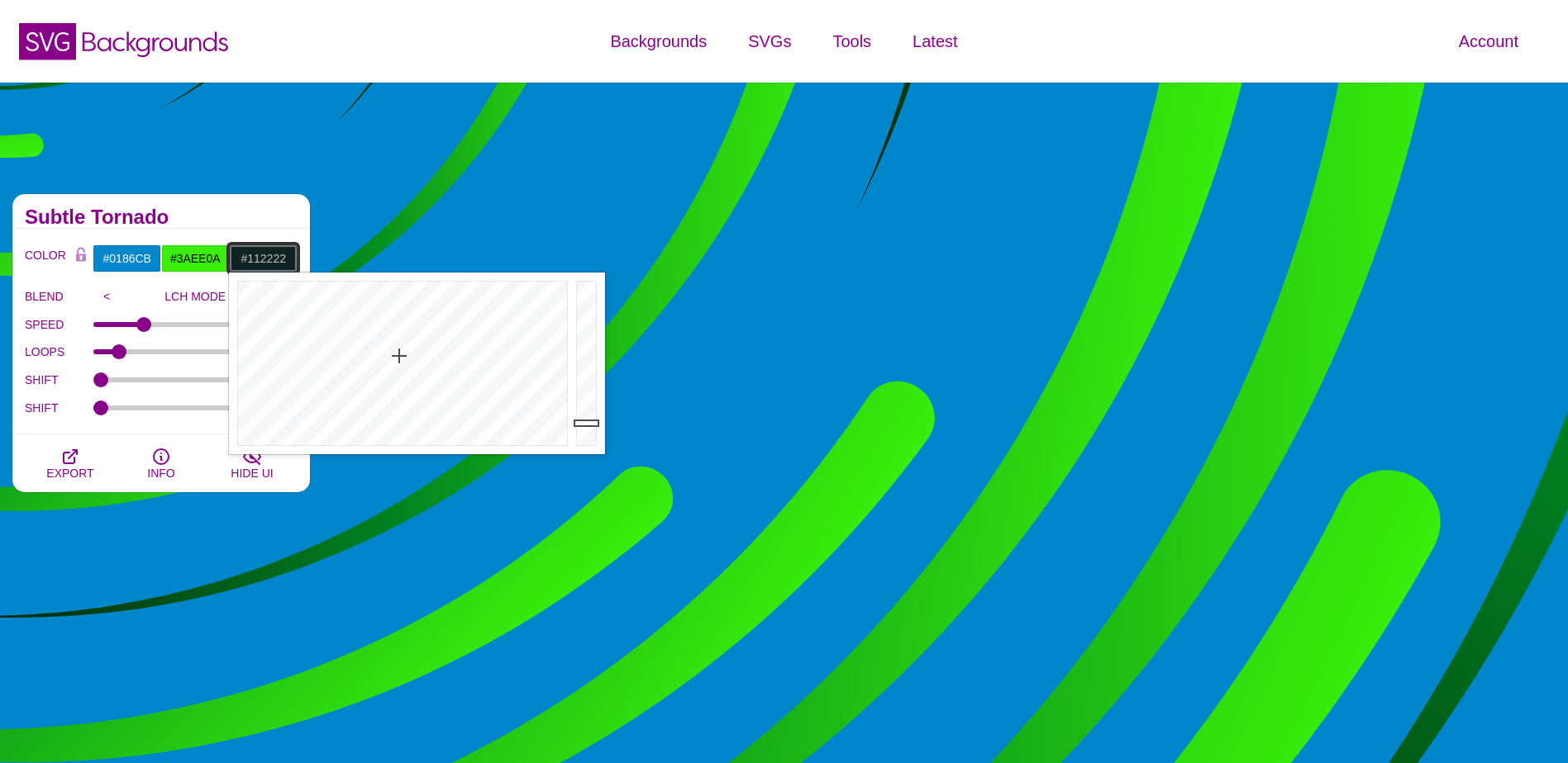
drag, startPoint x: 367, startPoint y: 311, endPoint x: 403, endPoint y: 364, distance: 64.1
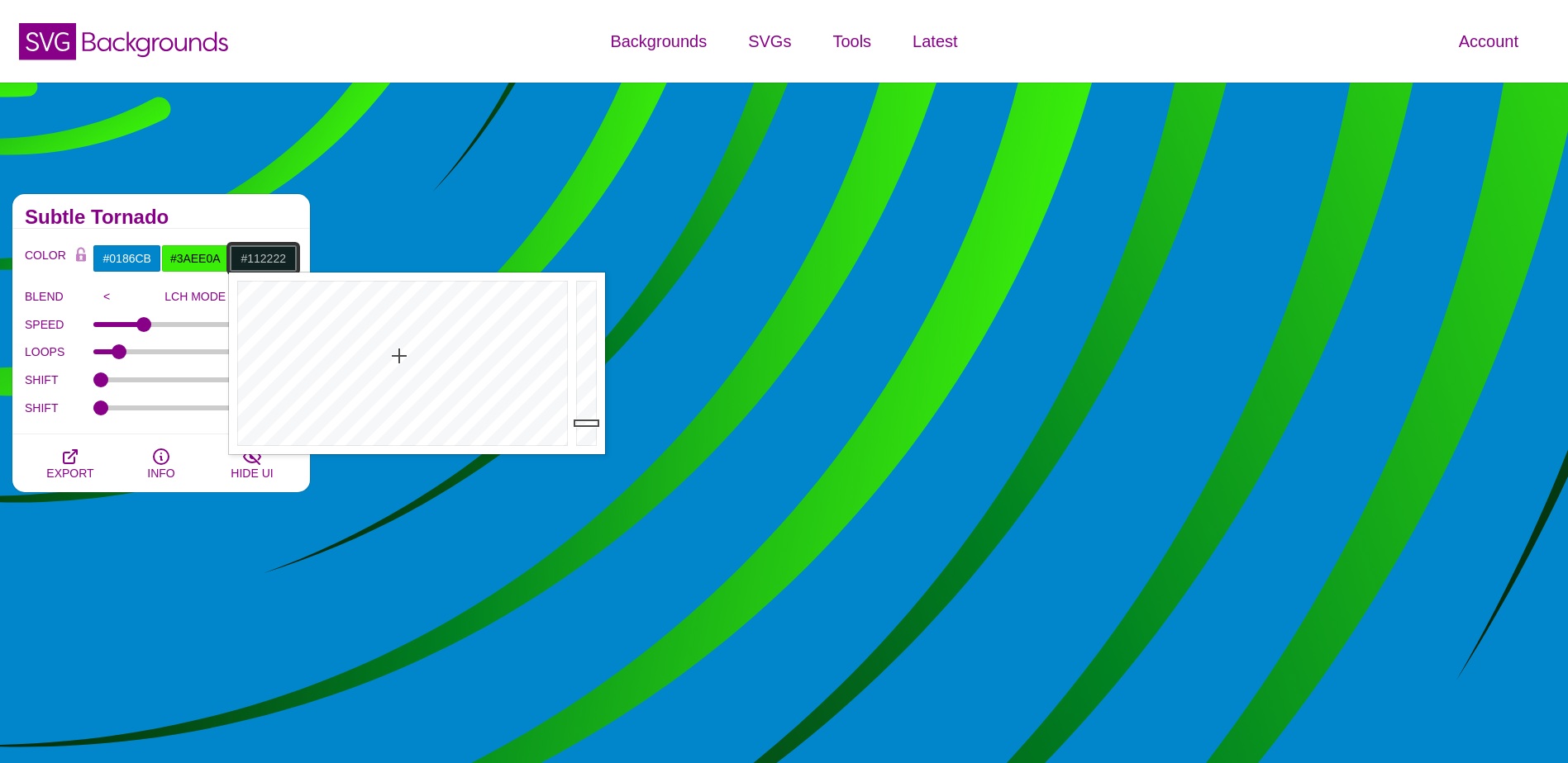
click at [403, 364] on div at bounding box center [400, 363] width 343 height 182
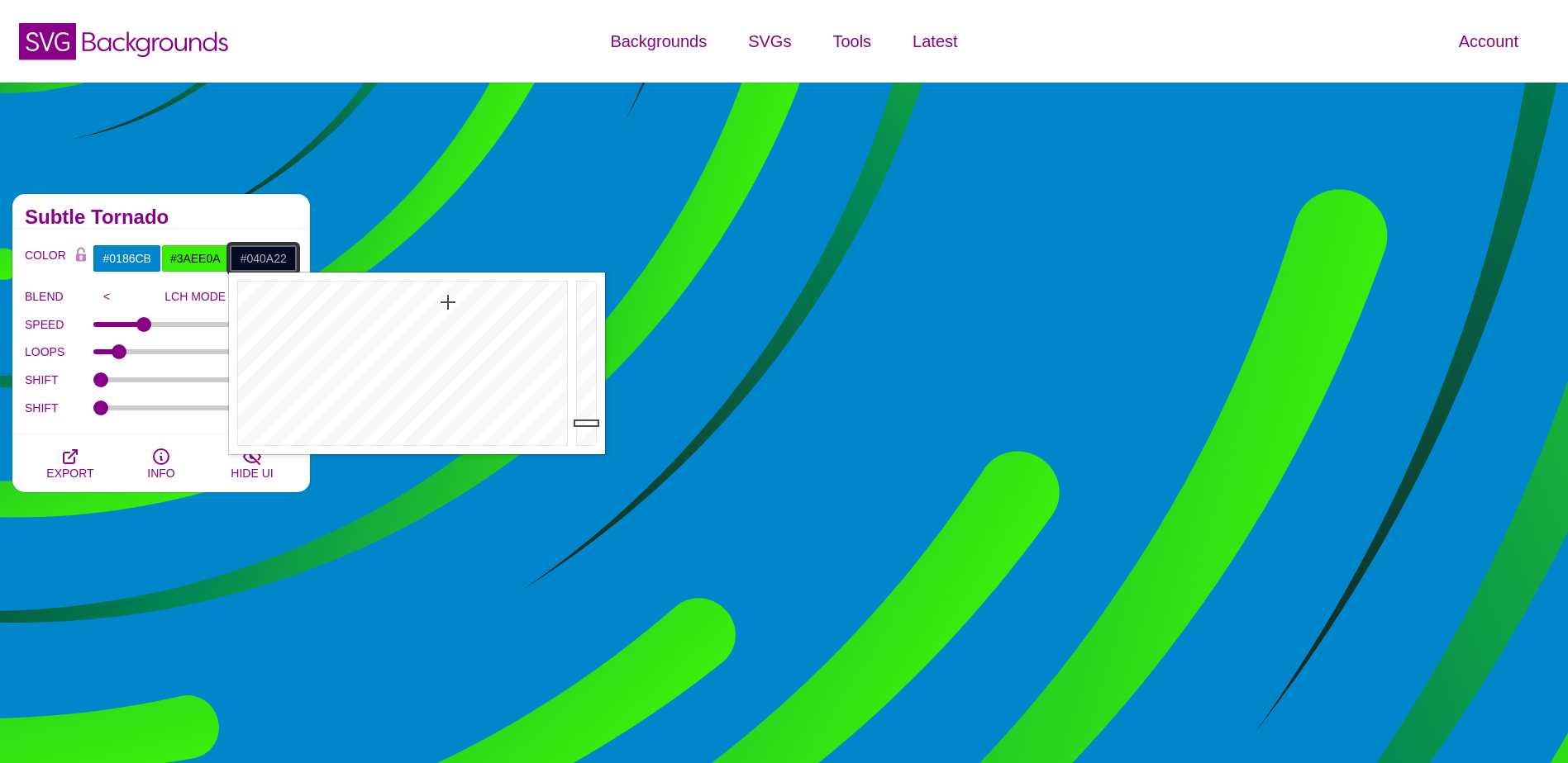
click at [448, 302] on div at bounding box center [400, 363] width 343 height 182
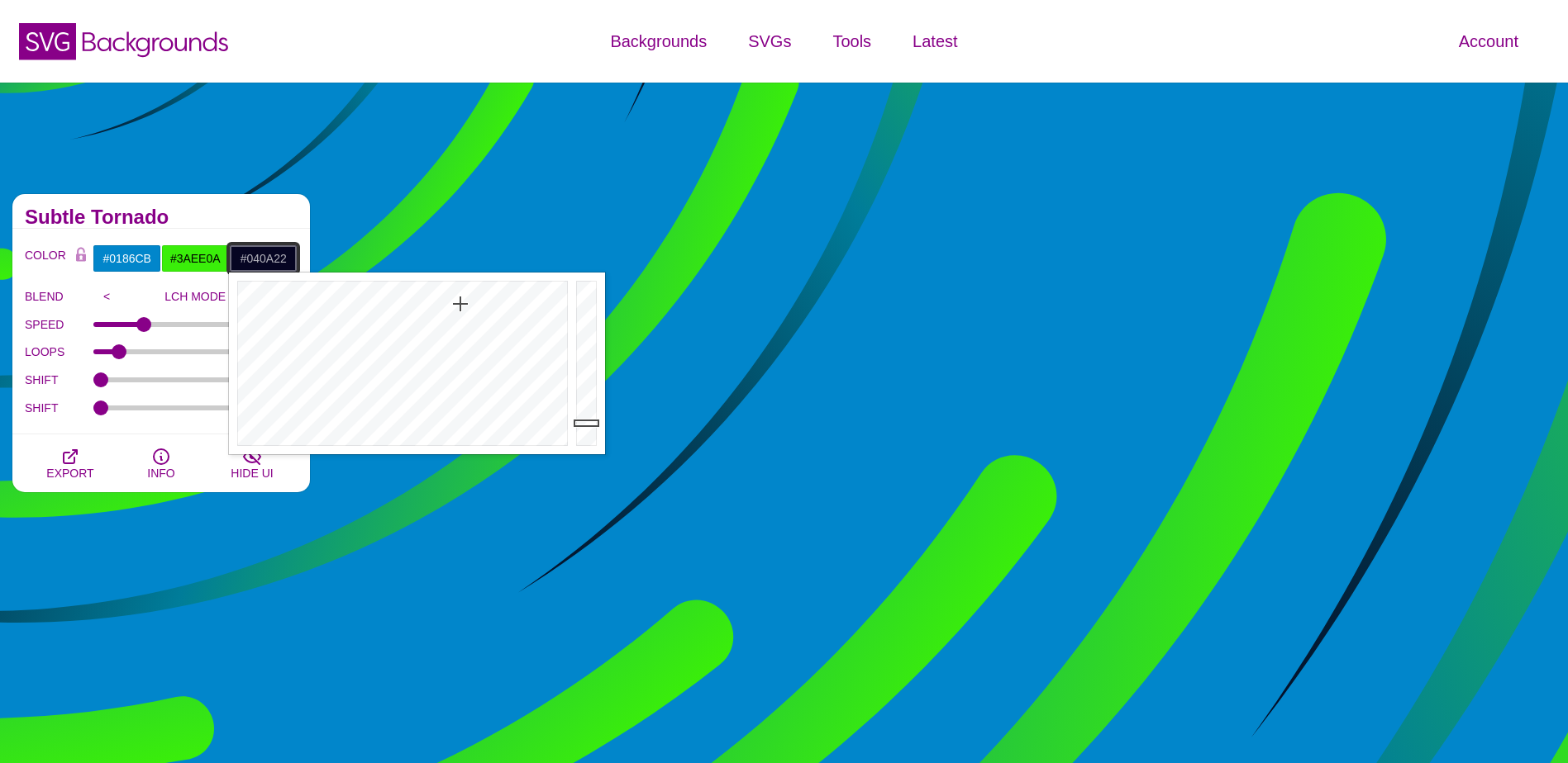
type input "#060522"
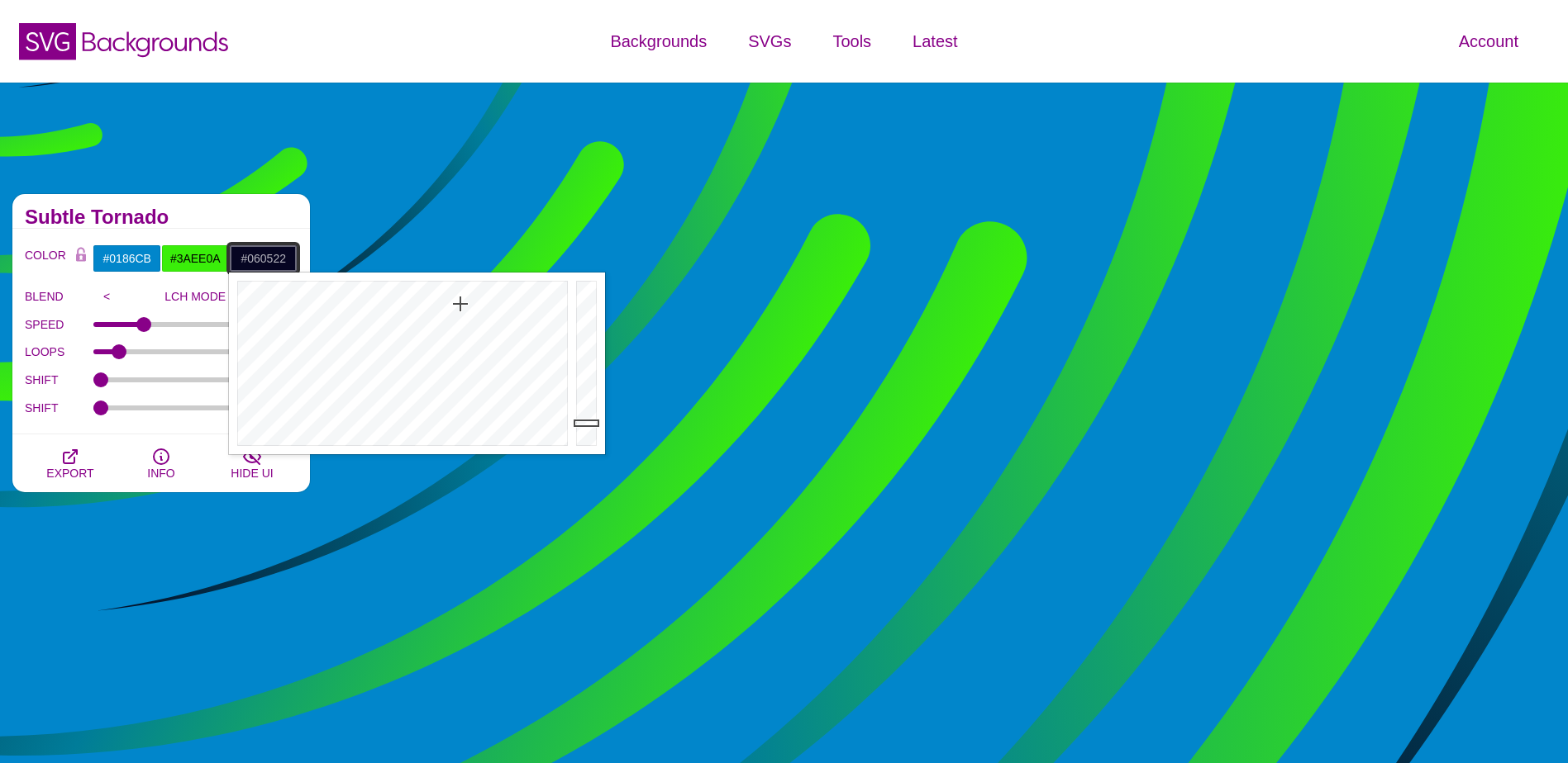
click at [460, 304] on div at bounding box center [400, 363] width 343 height 182
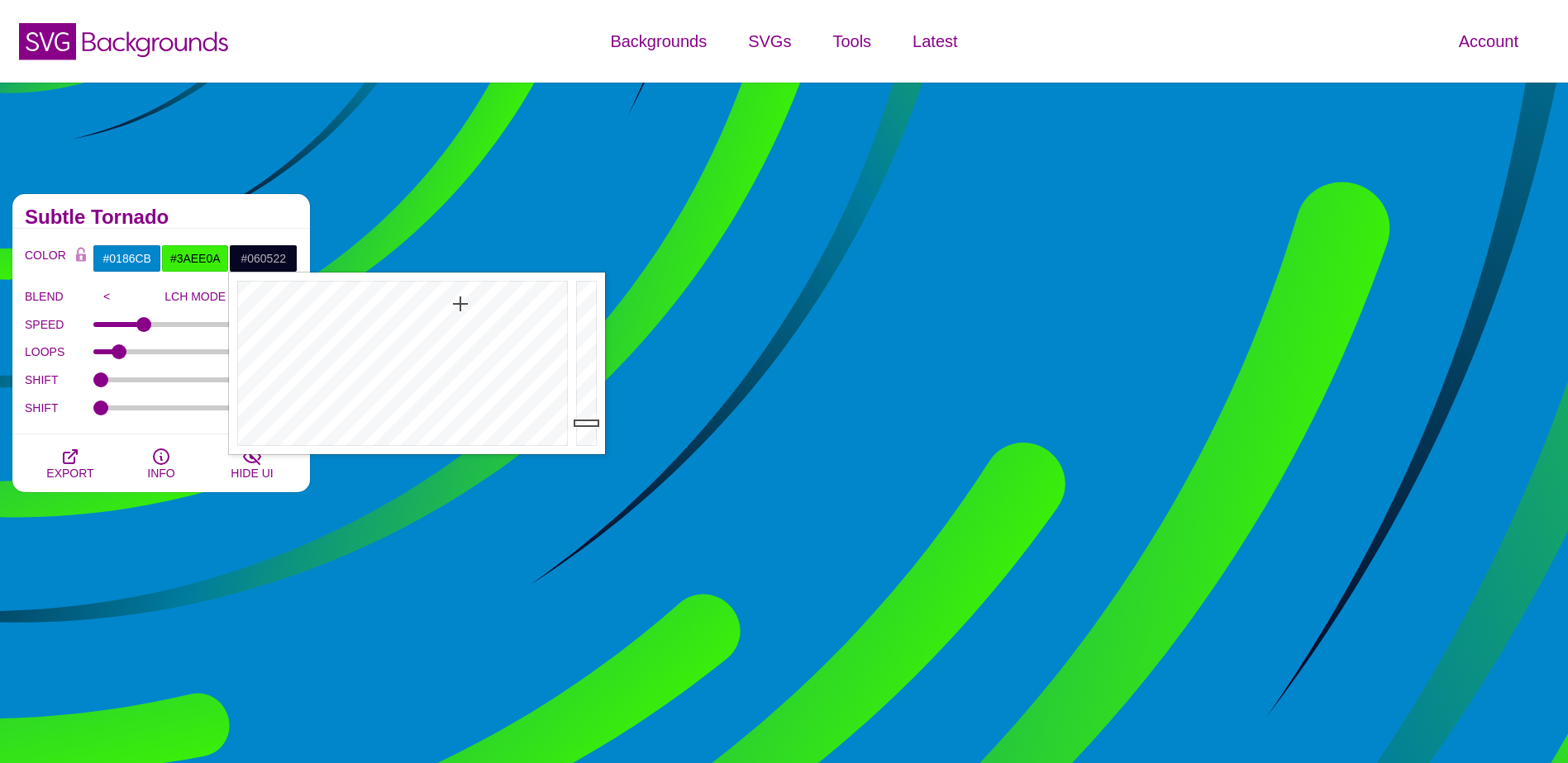
click at [195, 205] on div "Subtle Tornado" at bounding box center [161, 211] width 297 height 35
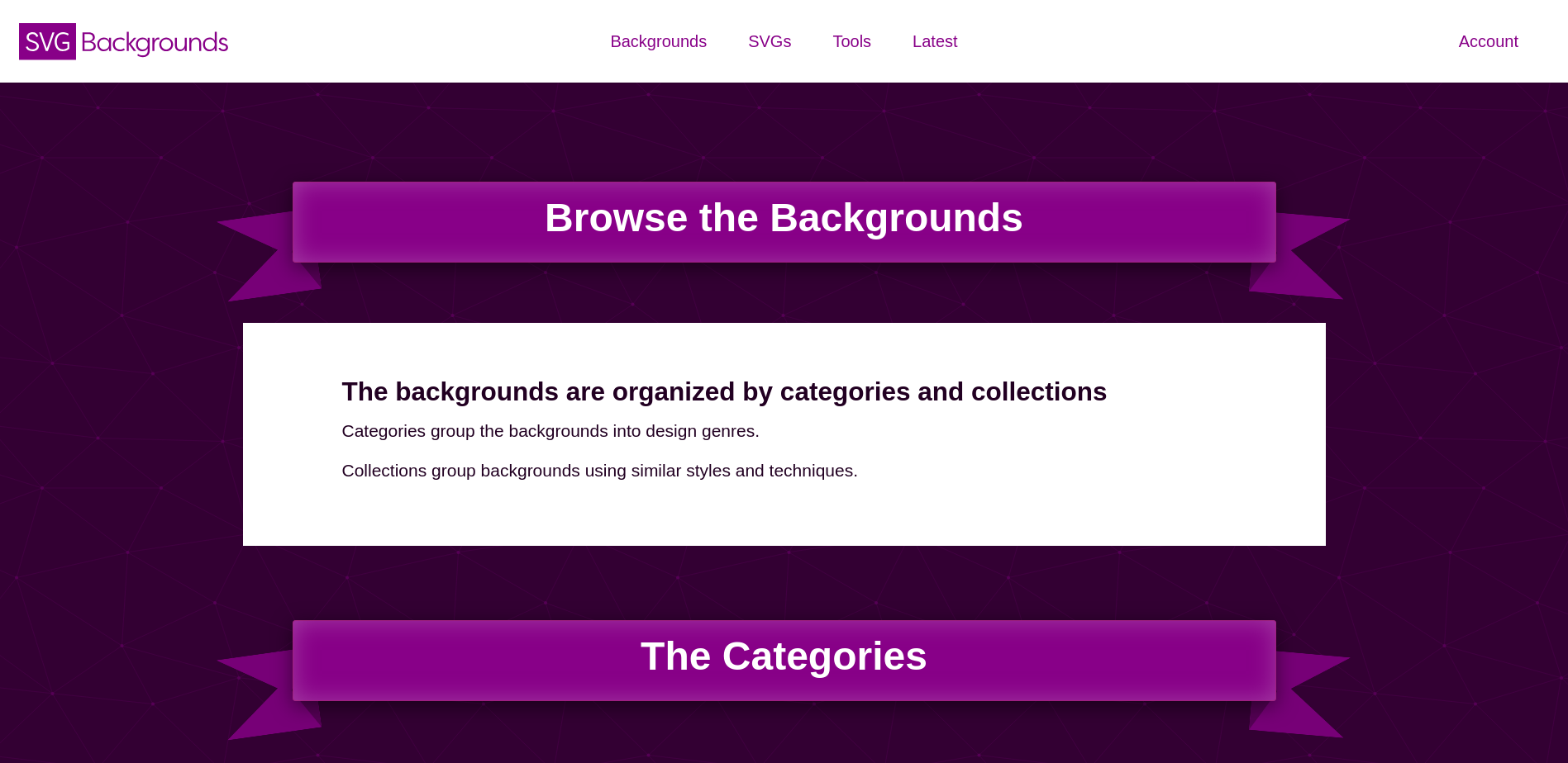
scroll to position [1983, 0]
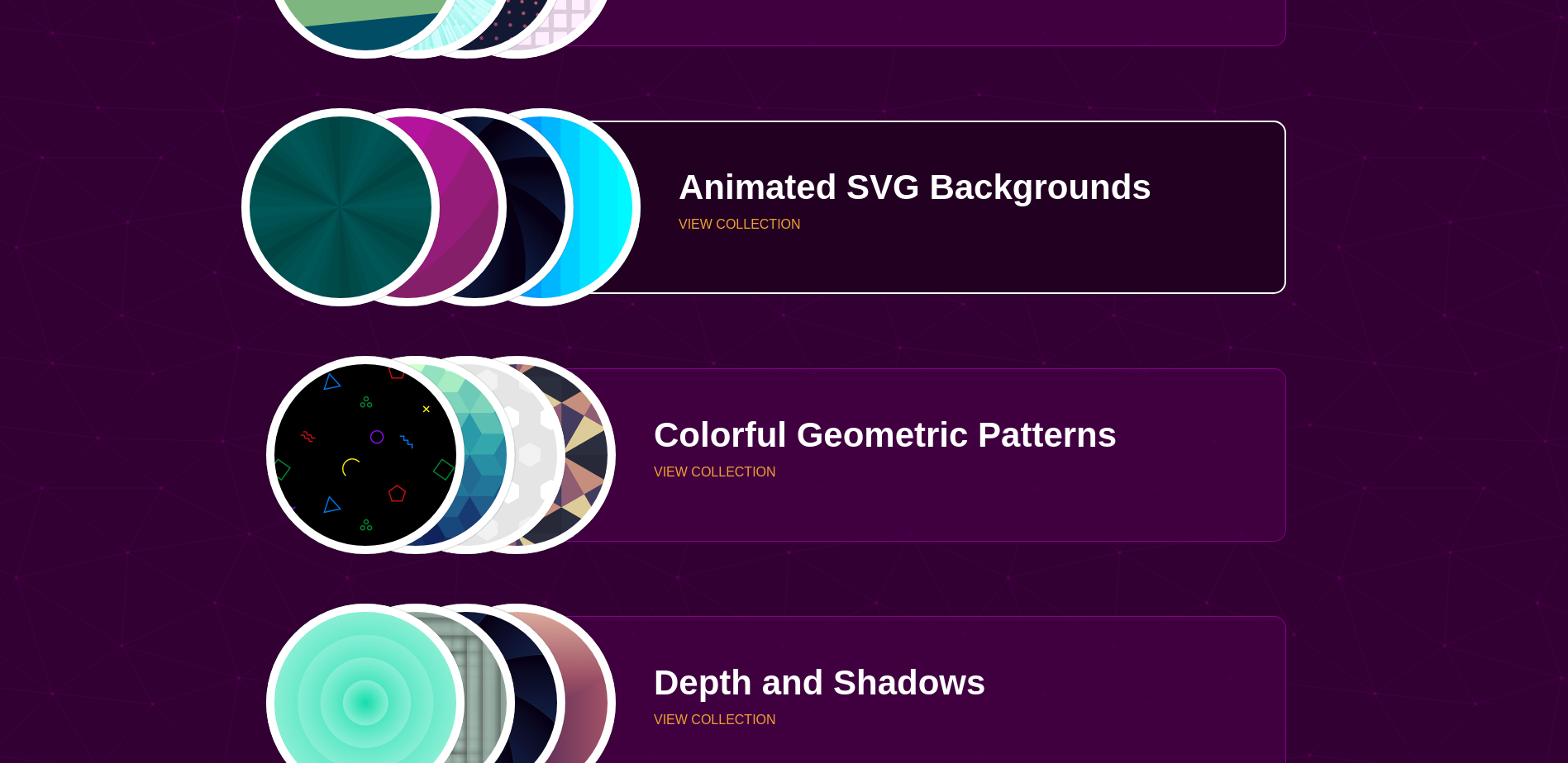
drag, startPoint x: 693, startPoint y: 200, endPoint x: 702, endPoint y: 202, distance: 9.2
click at [694, 200] on p "Animated SVG Backgrounds" at bounding box center [976, 187] width 595 height 35
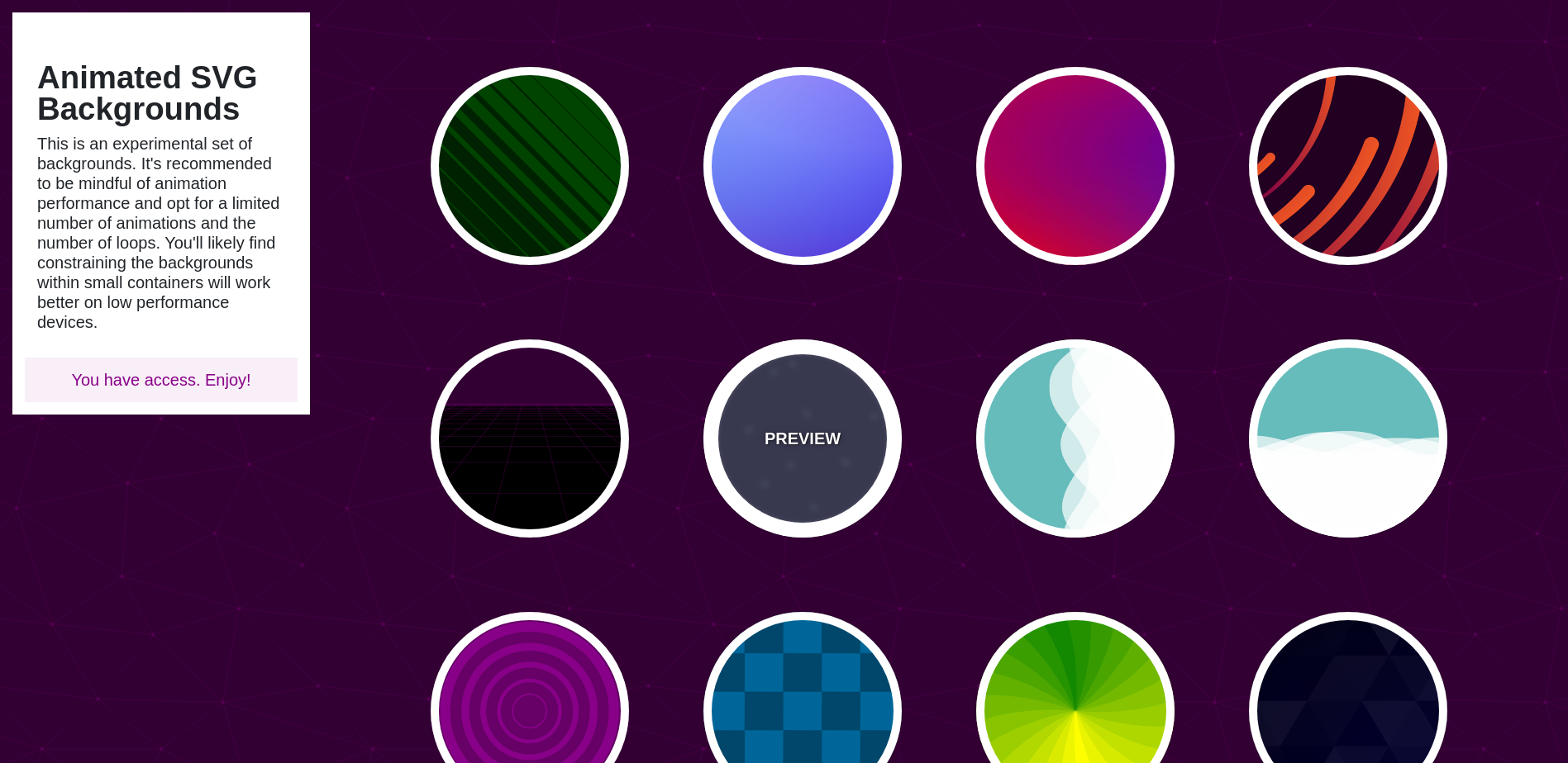
scroll to position [496, 0]
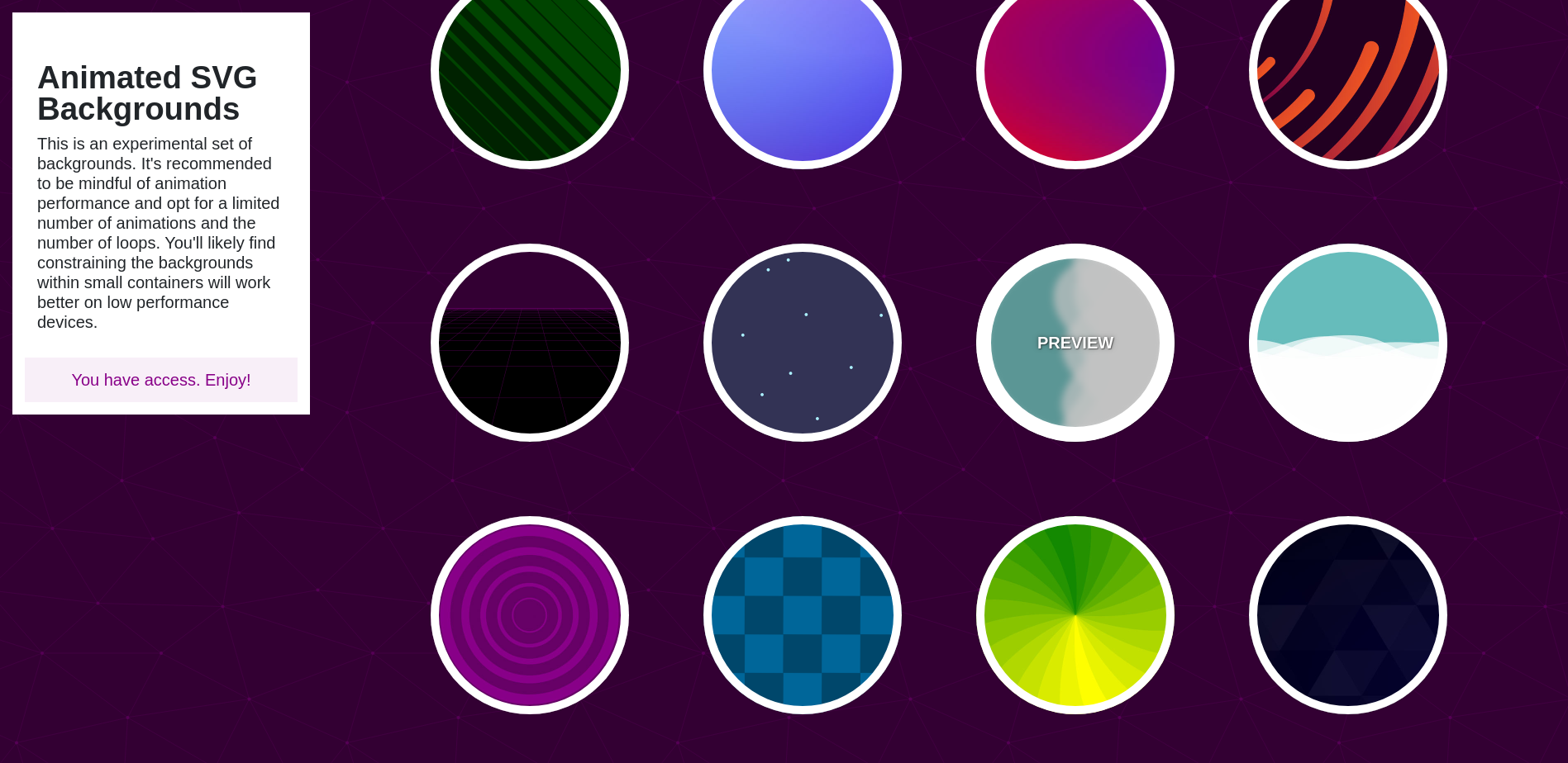
click at [1082, 391] on div "PREVIEW" at bounding box center [1075, 343] width 198 height 198
type input "#66BBBB"
type input "0"
type input "0.7"
type input "56"
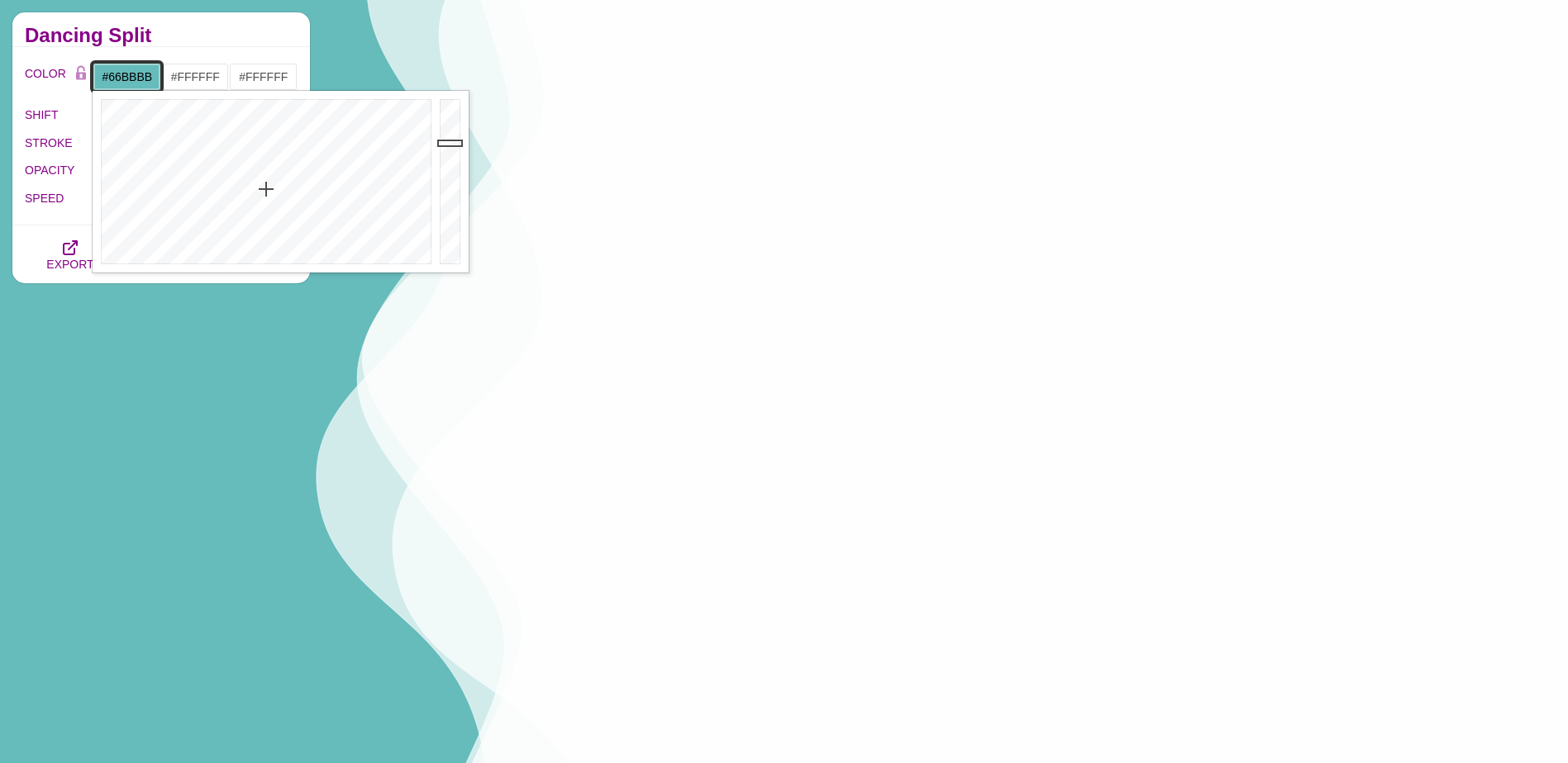
click at [128, 75] on input "#66BBBB" at bounding box center [126, 77] width 68 height 28
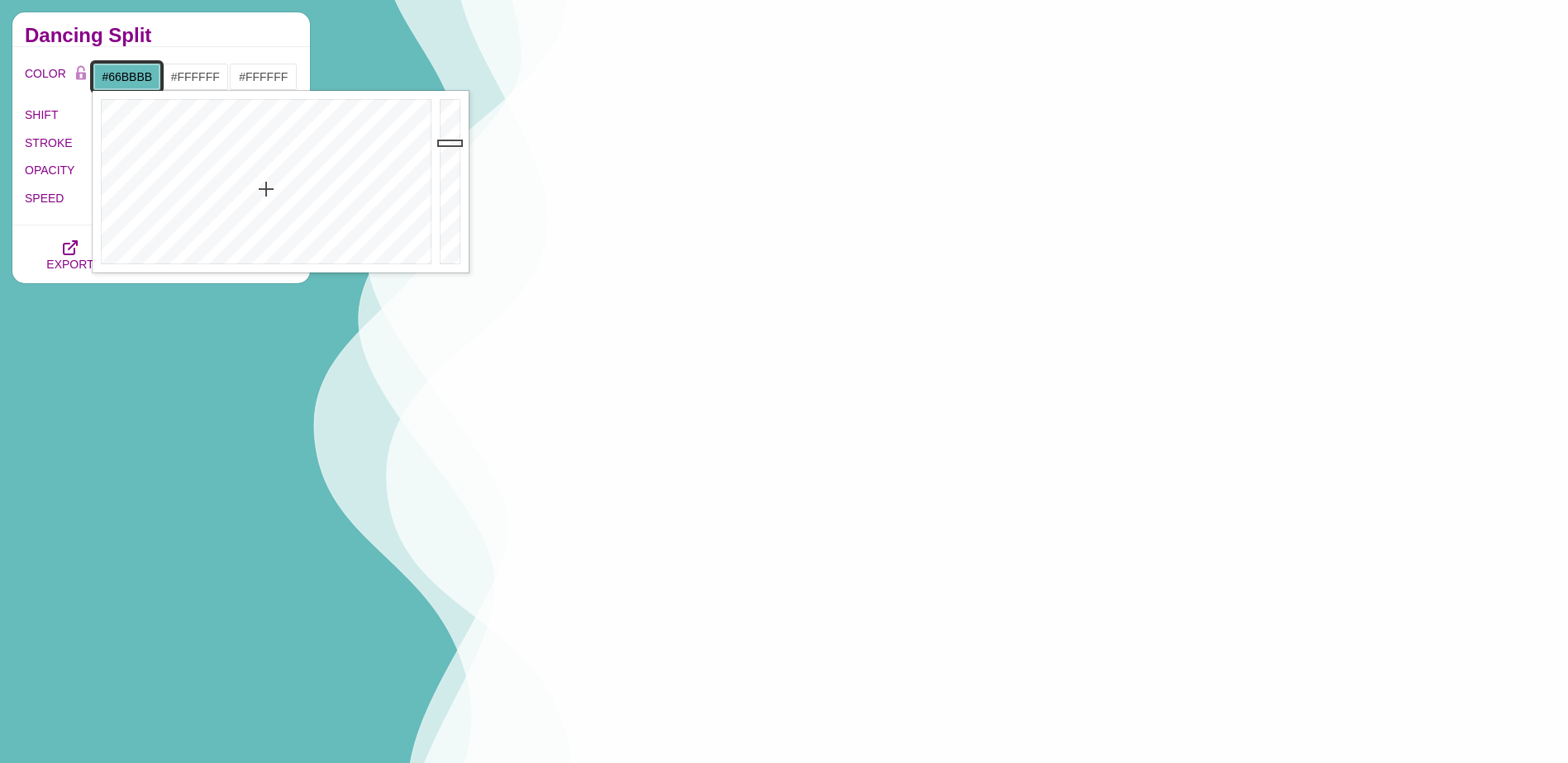
drag, startPoint x: 149, startPoint y: 78, endPoint x: 109, endPoint y: 80, distance: 40.0
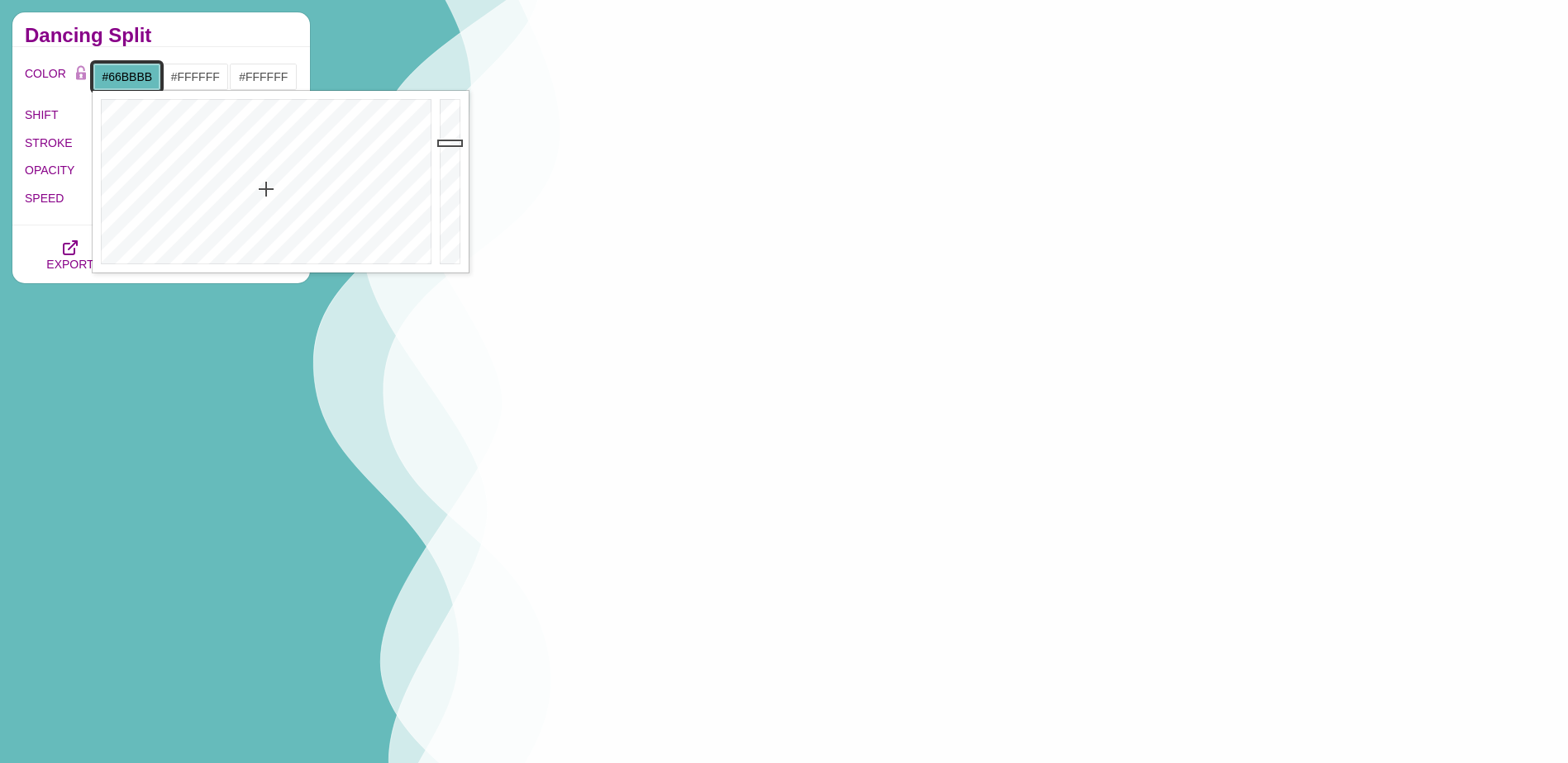
click at [109, 80] on input "#66BBBB" at bounding box center [126, 77] width 68 height 28
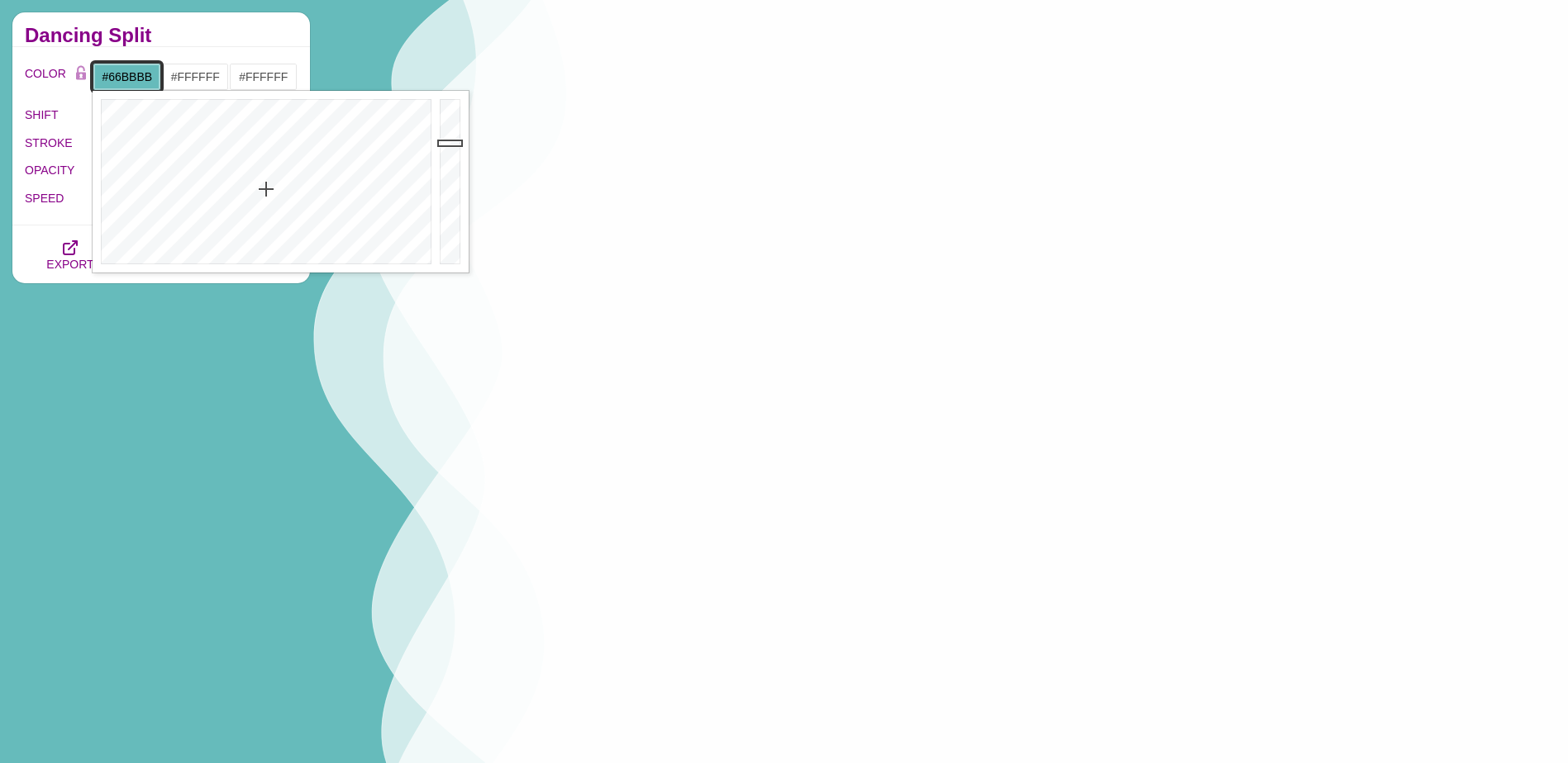
paste input "0186C"
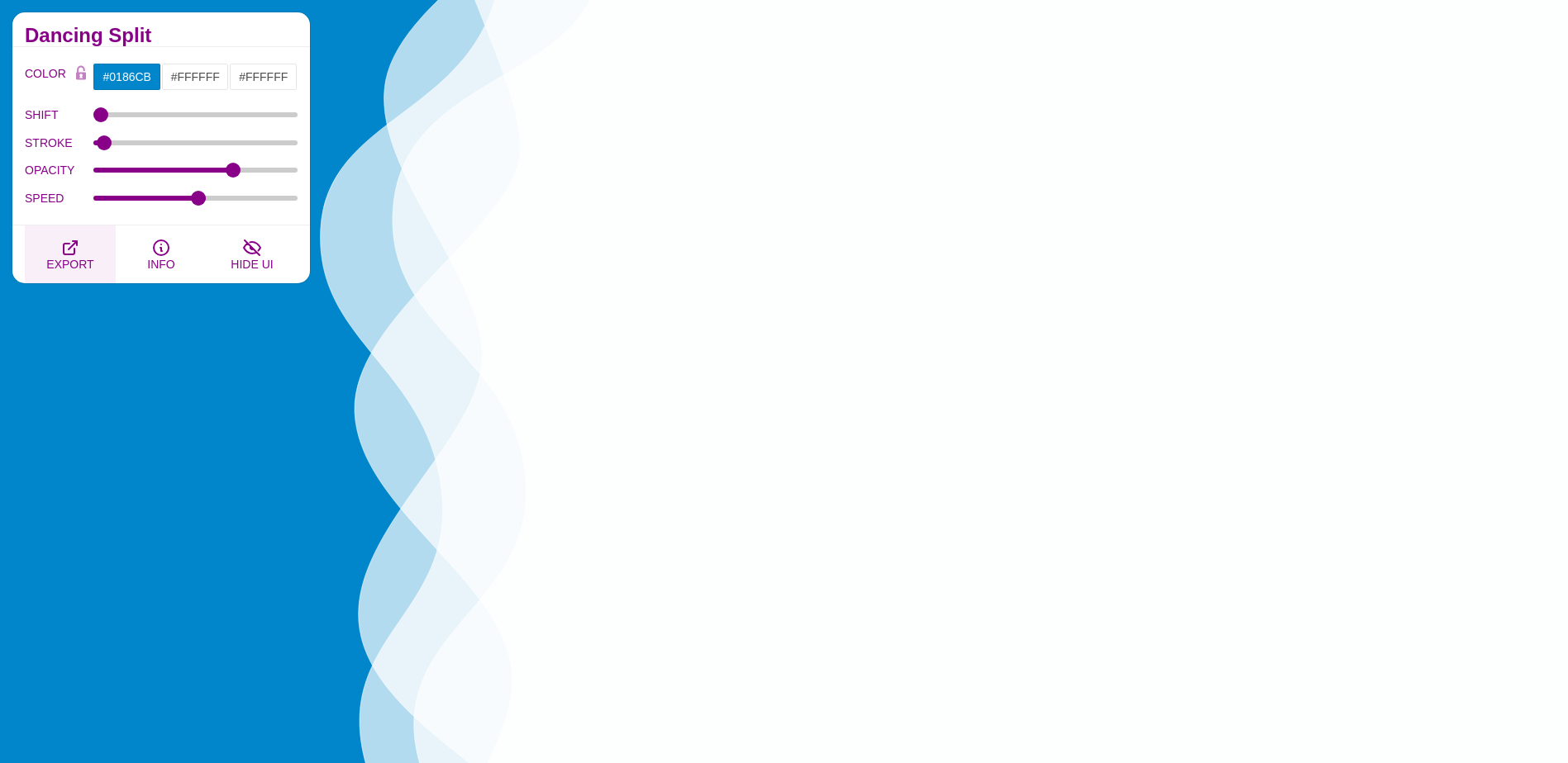
click at [68, 251] on icon "button" at bounding box center [70, 248] width 20 height 20
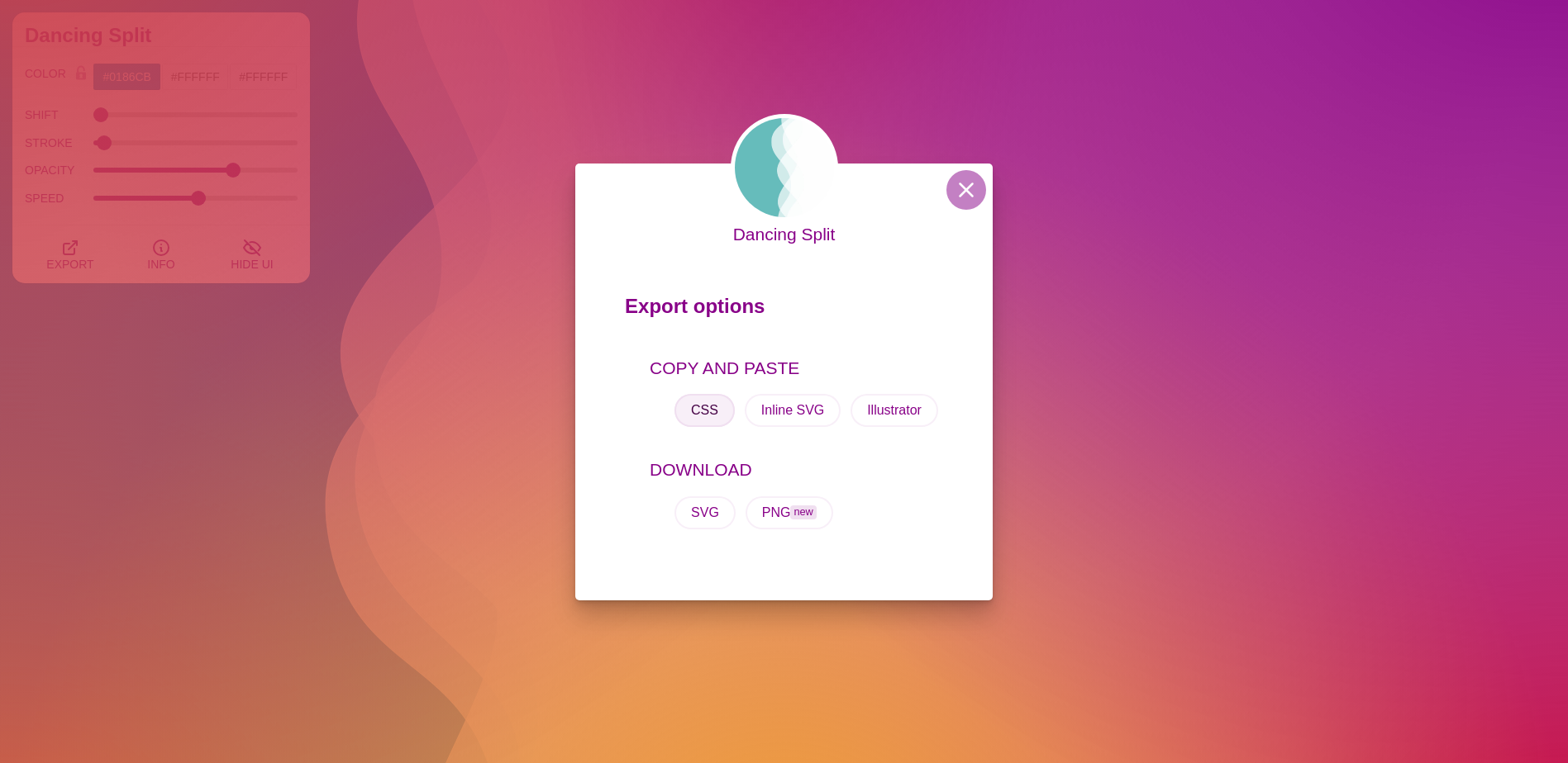
click at [702, 408] on button "CSS" at bounding box center [704, 410] width 60 height 33
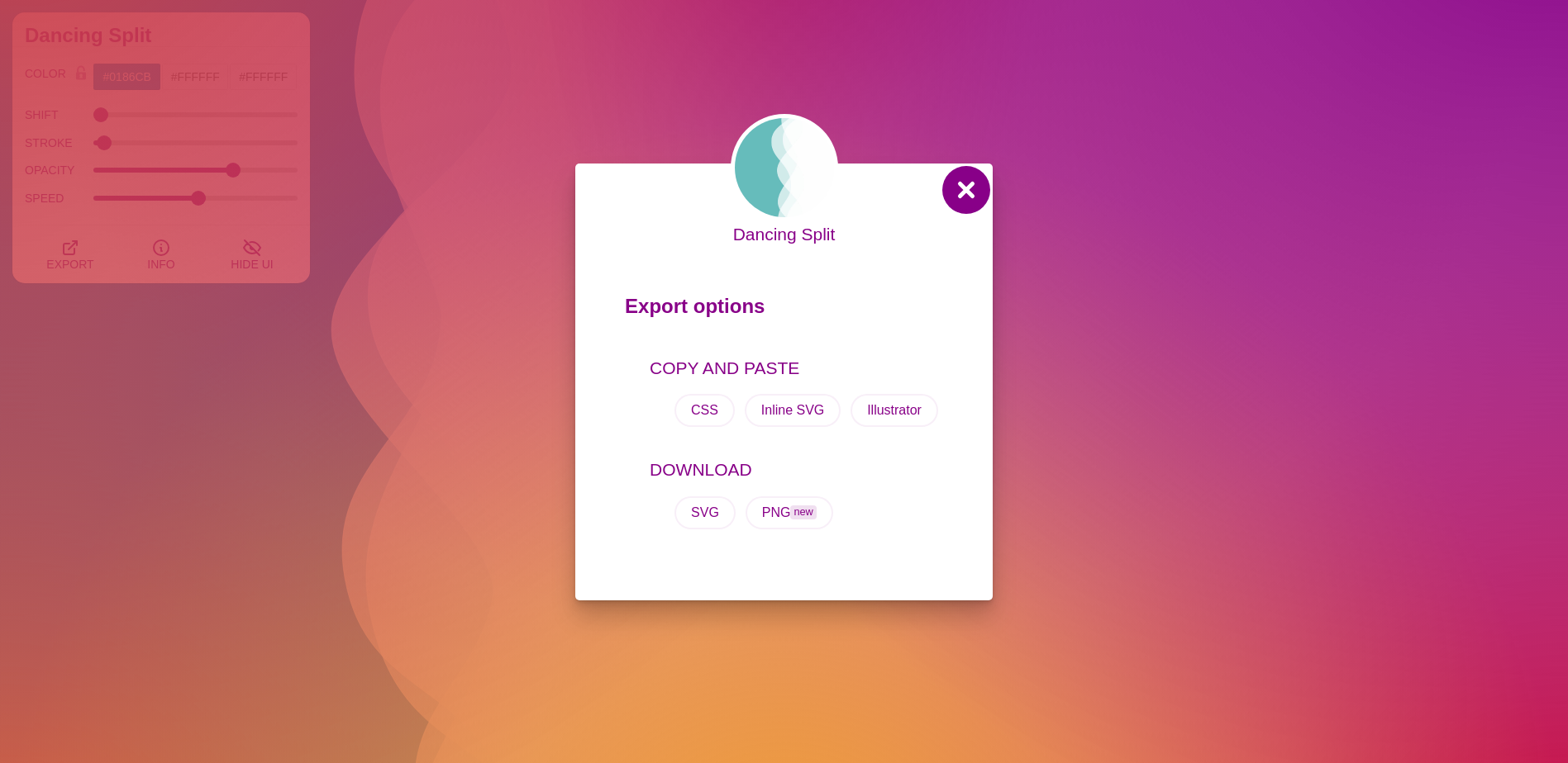
click at [963, 187] on button at bounding box center [966, 190] width 39 height 39
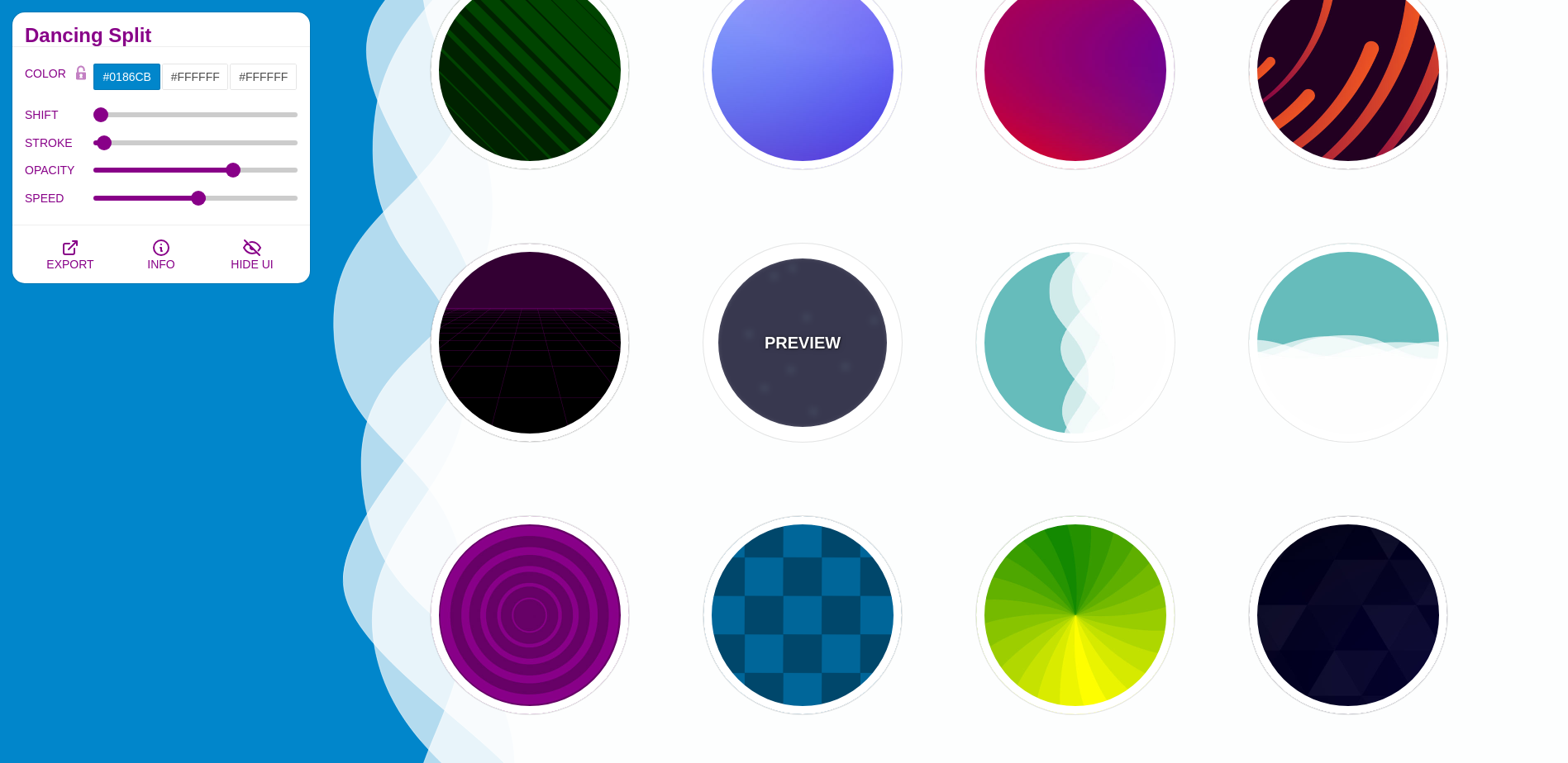
click at [769, 372] on div "PREVIEW" at bounding box center [802, 343] width 198 height 198
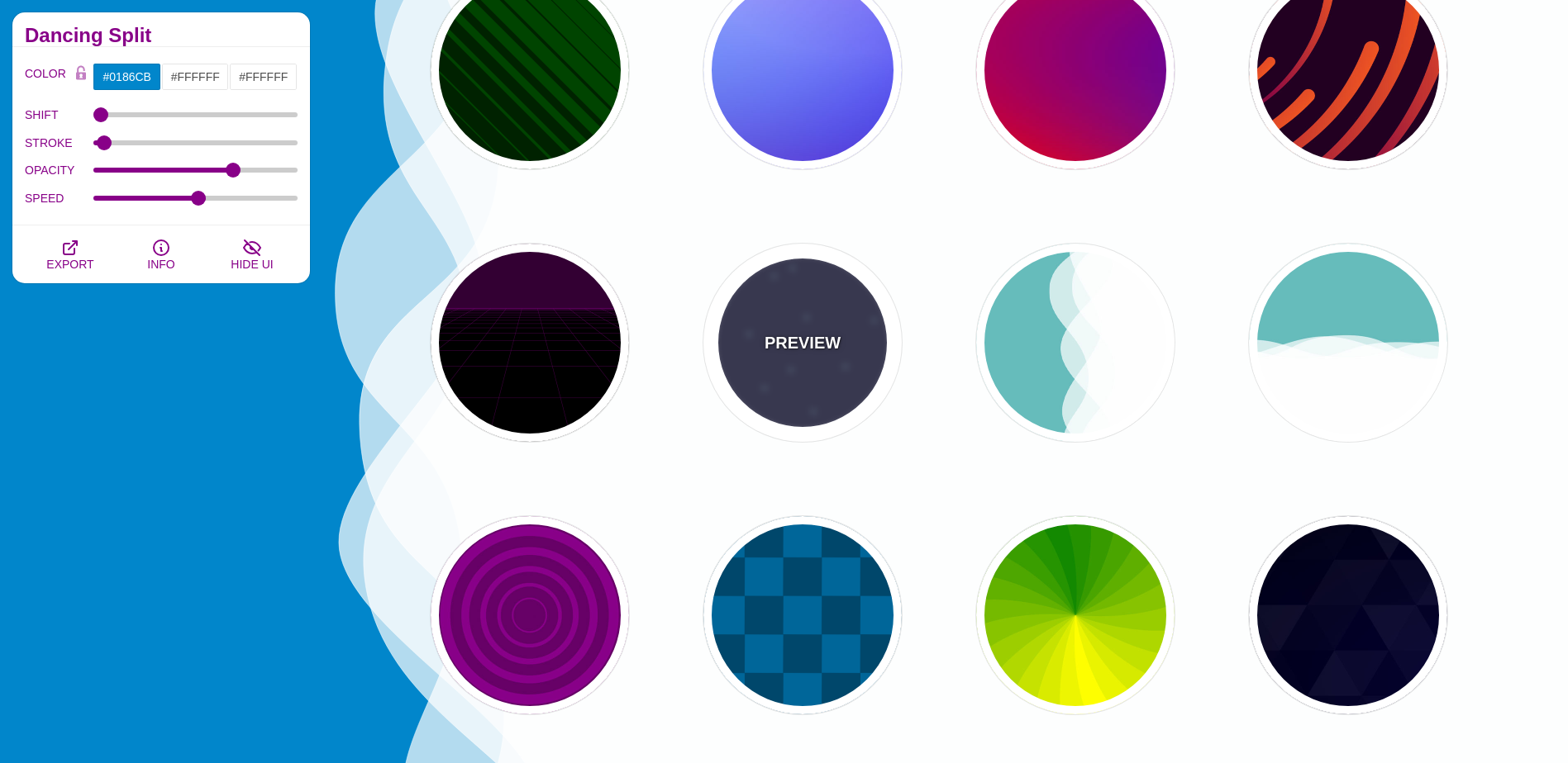
type input "#333355"
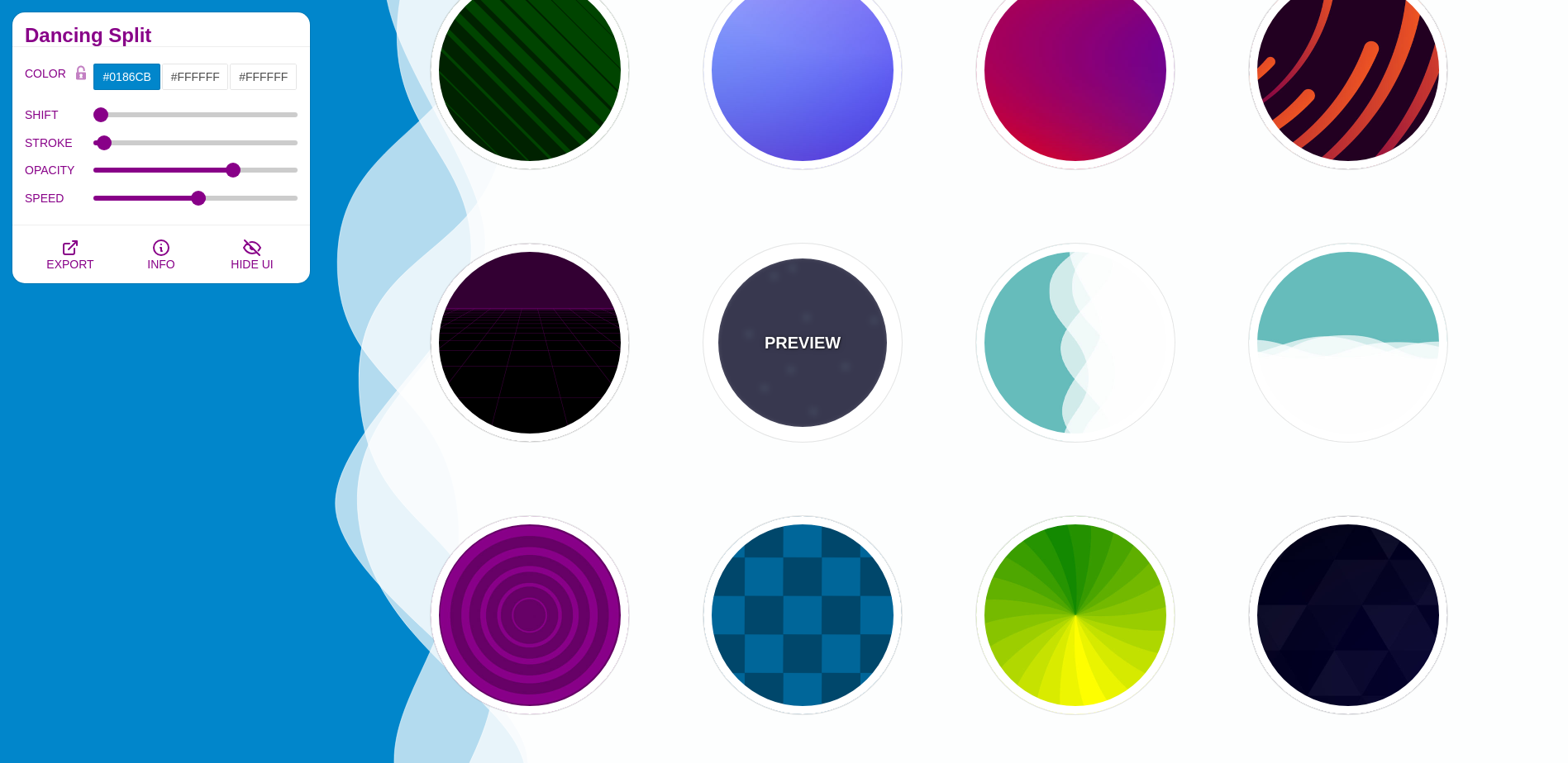
type input "#AAEEFF"
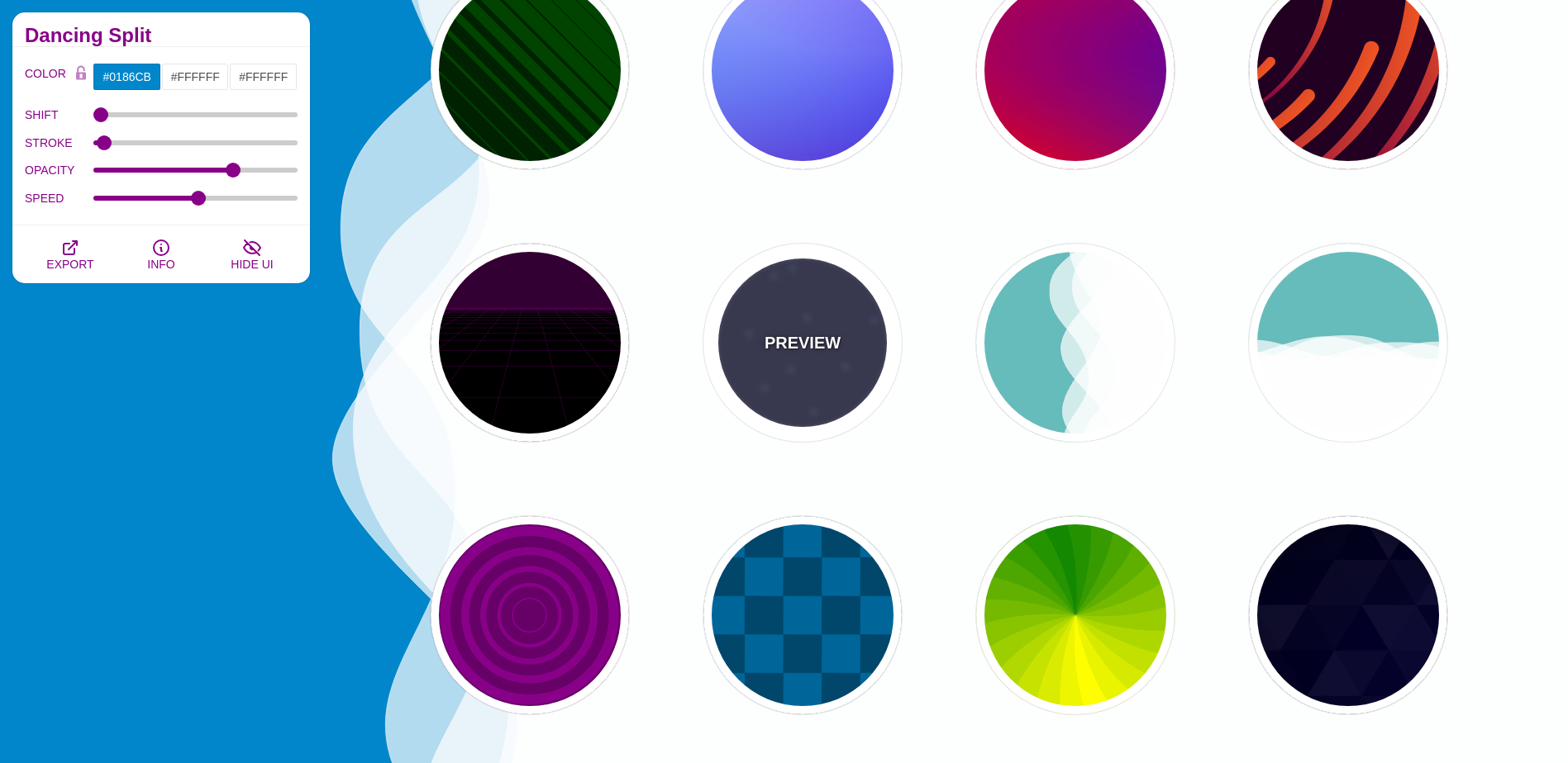
type input "15"
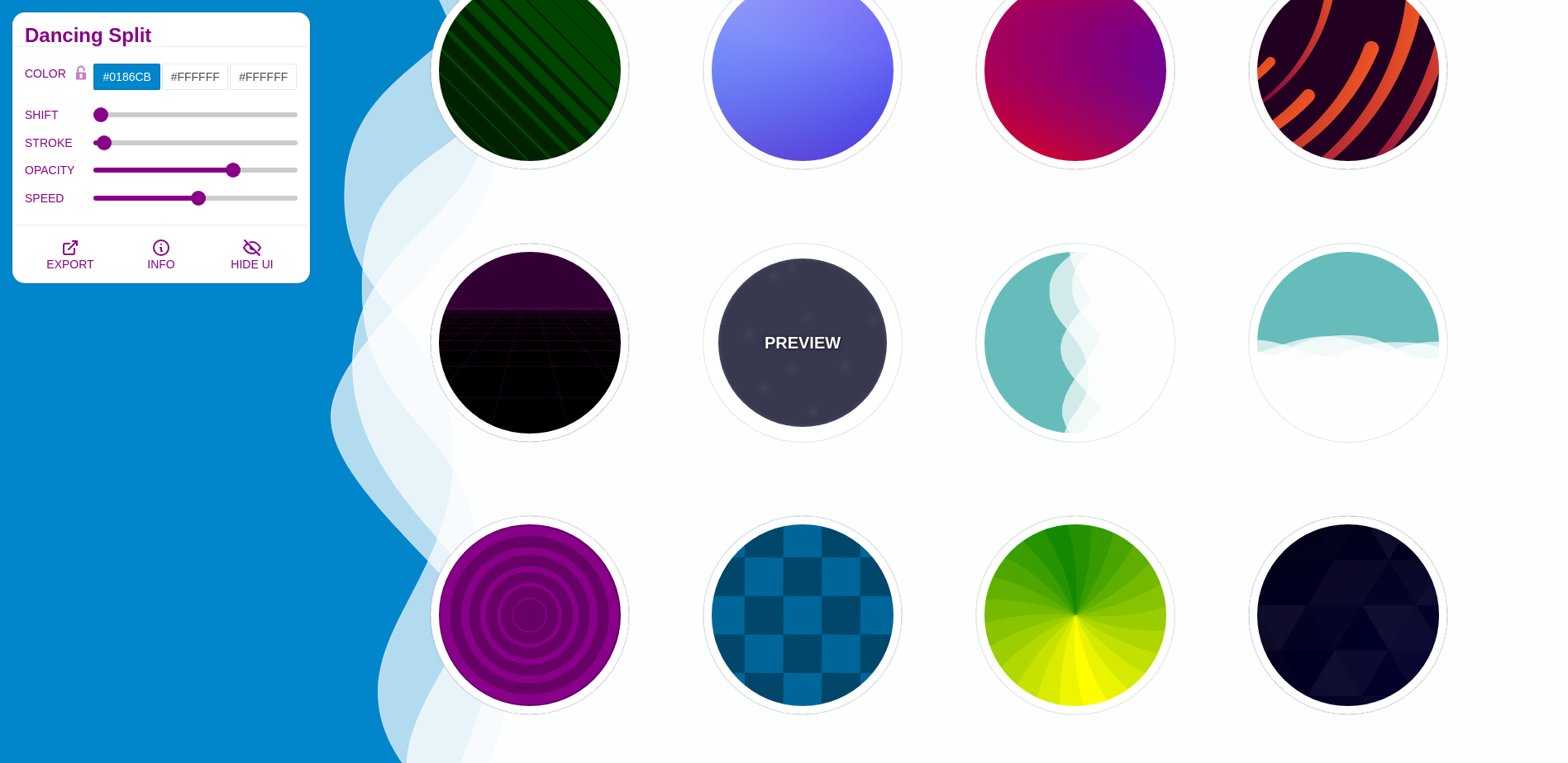
type input "40"
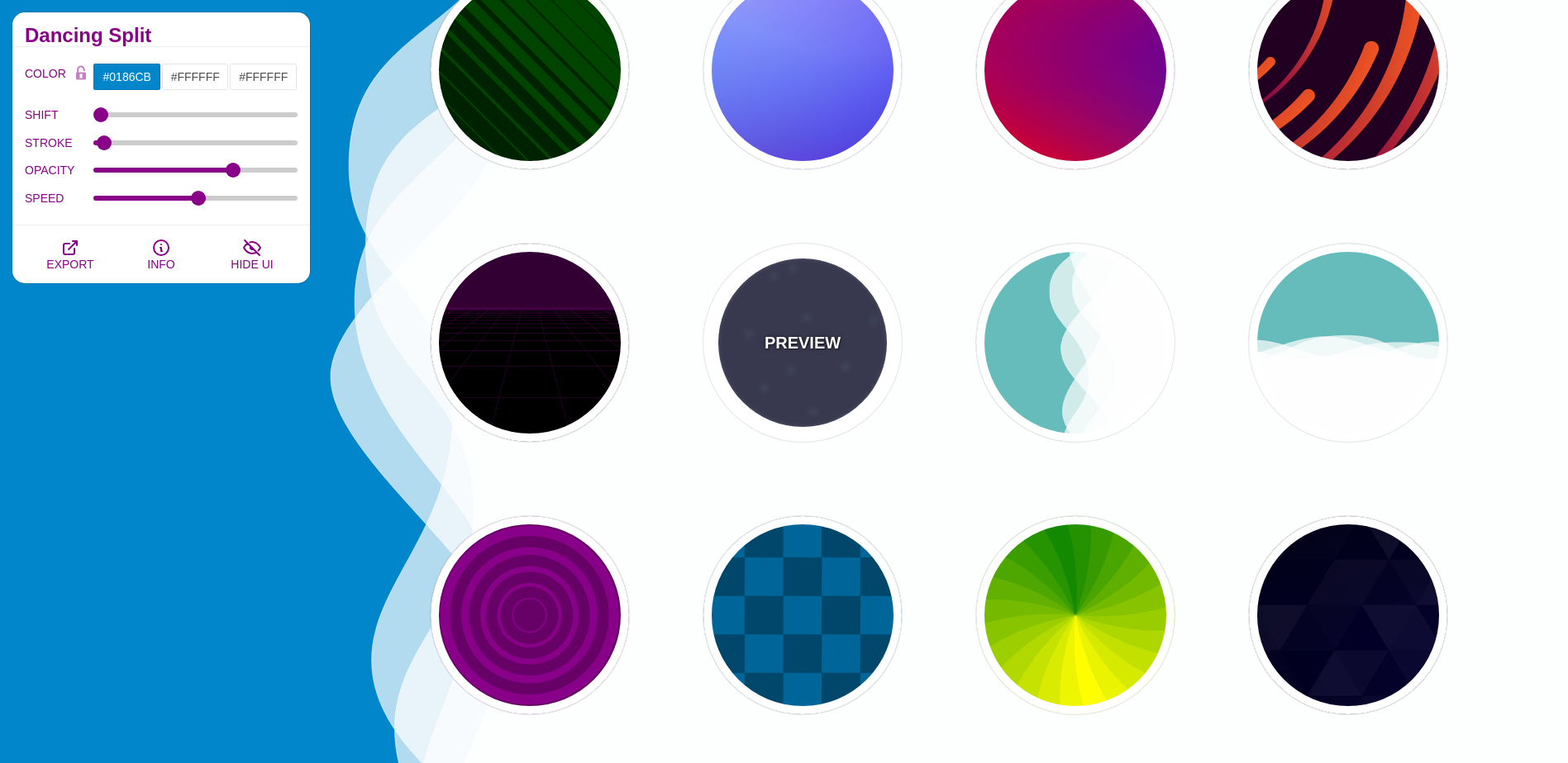
type input "5"
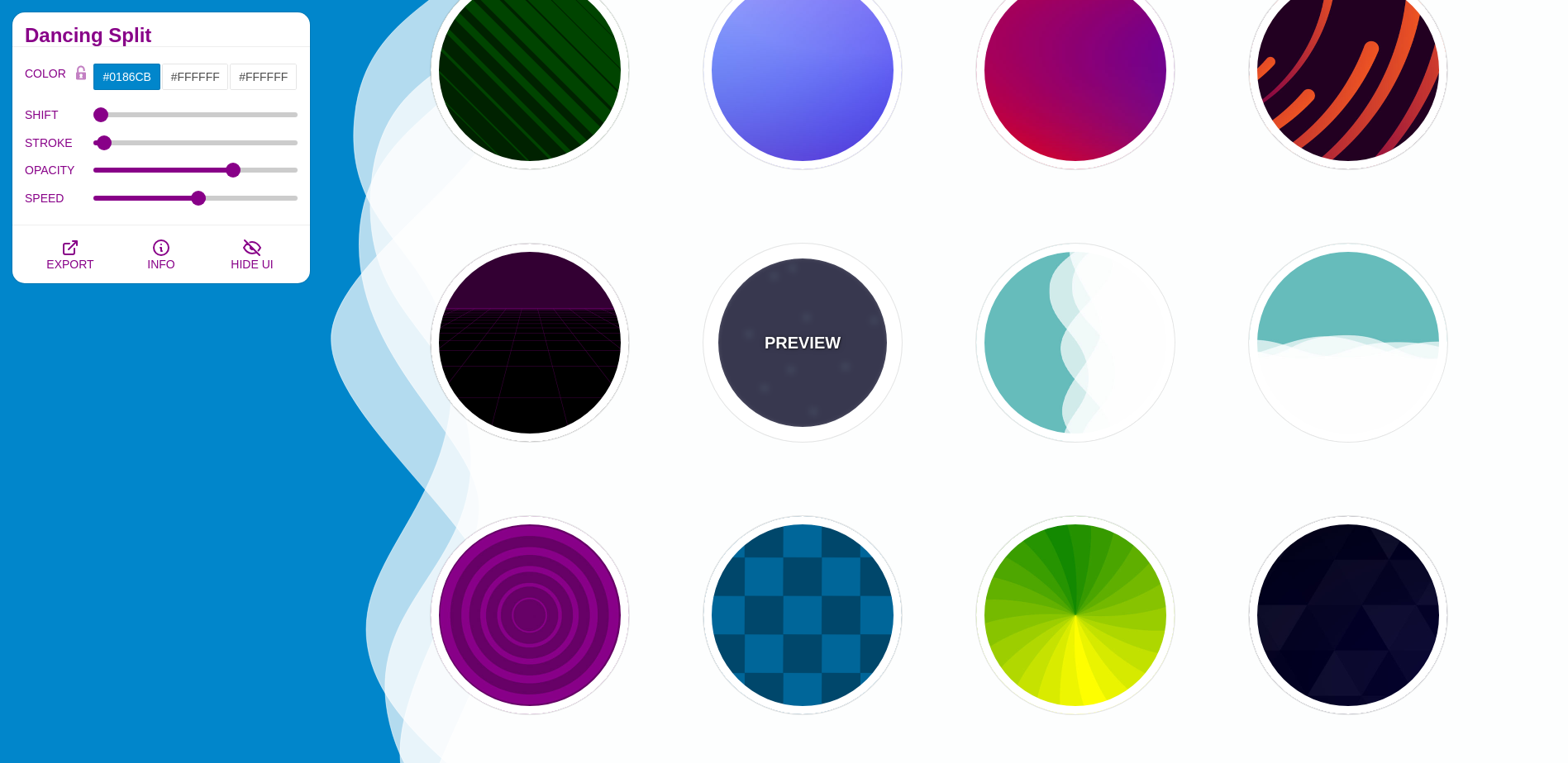
type input "1"
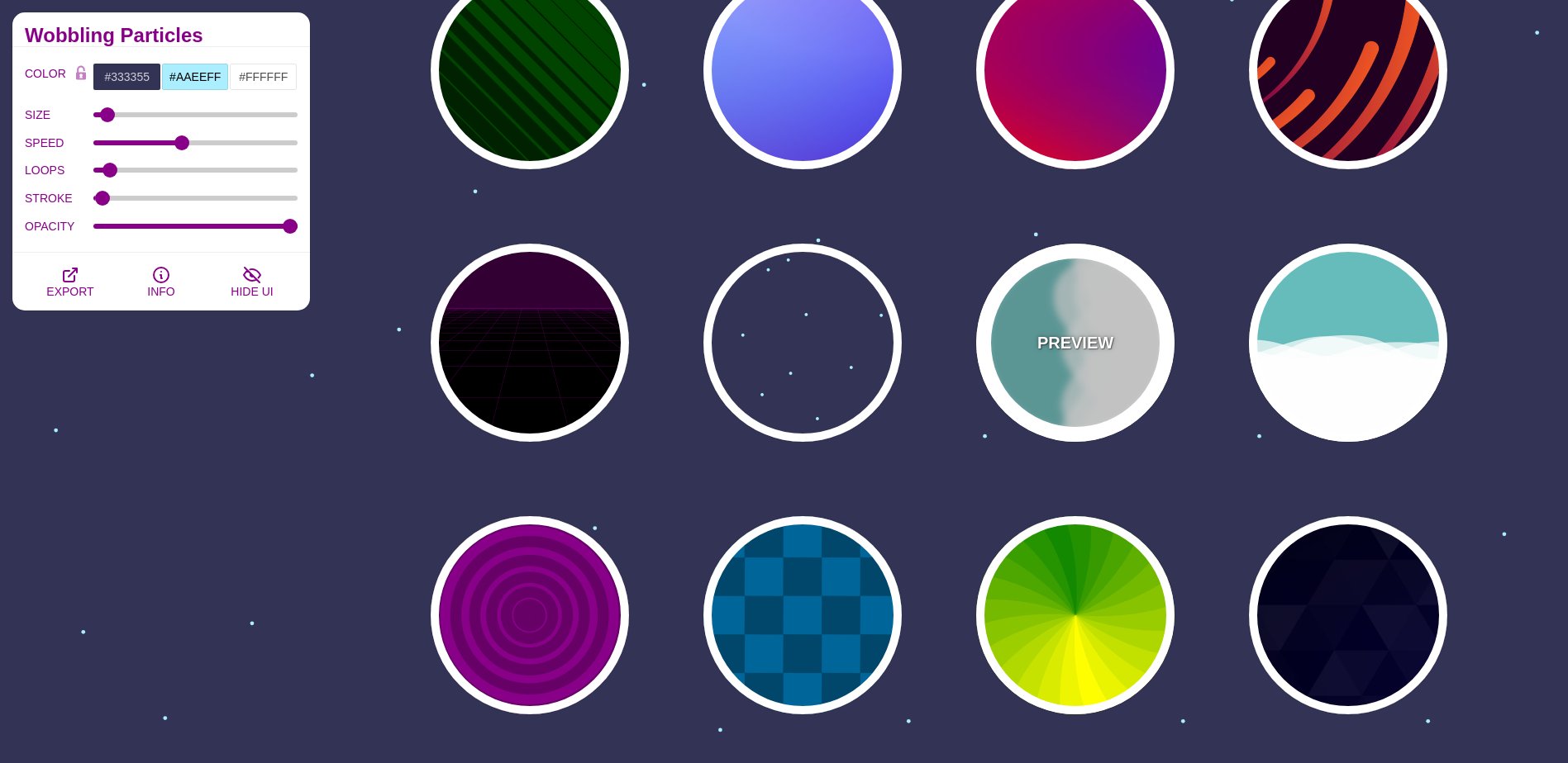
click at [1069, 415] on div "PREVIEW" at bounding box center [1075, 343] width 198 height 198
type input "#66BBBB"
type input "#FFFFFF"
type input "0"
type input "1"
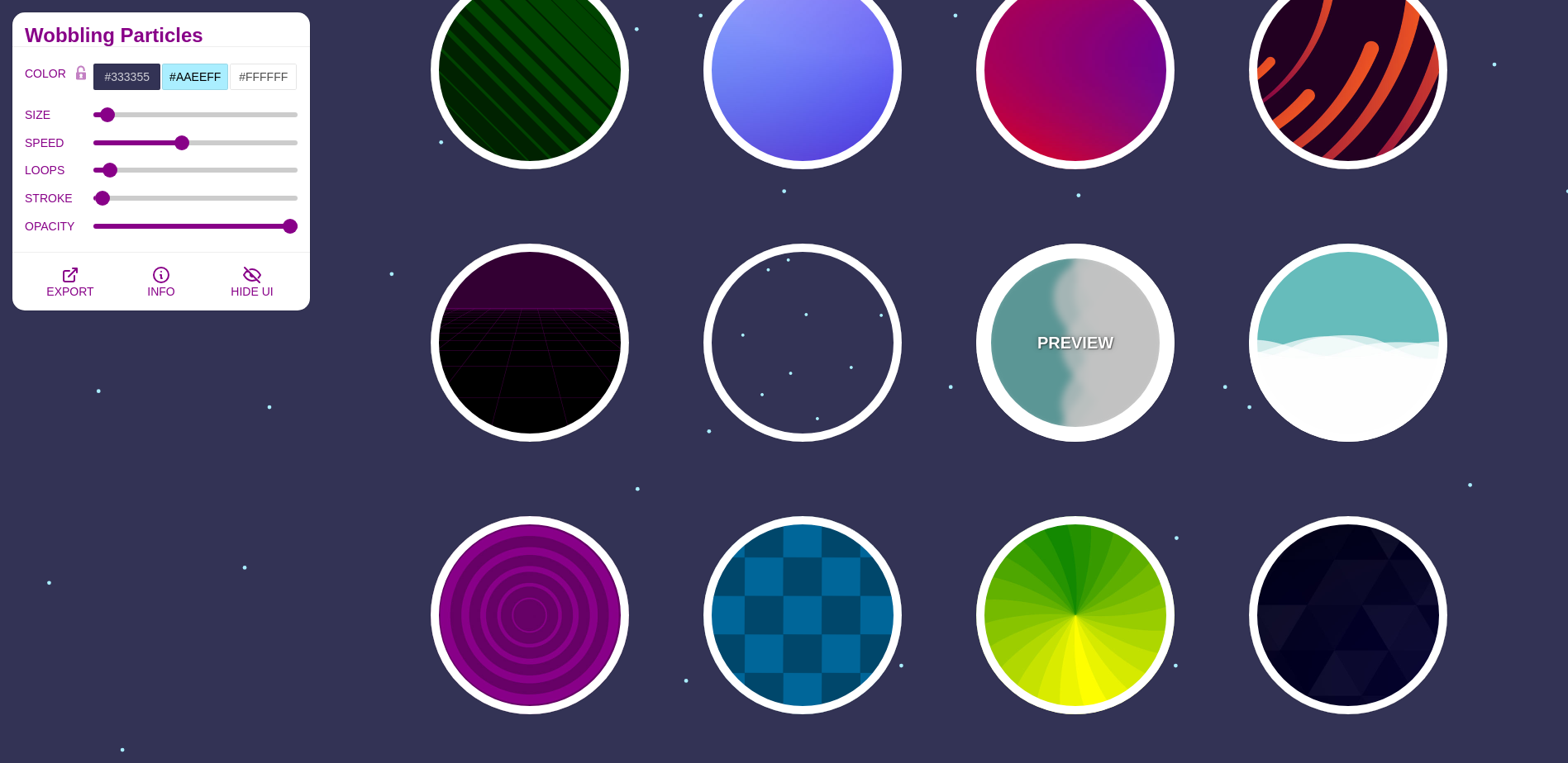
type input "0.7"
type input "56"
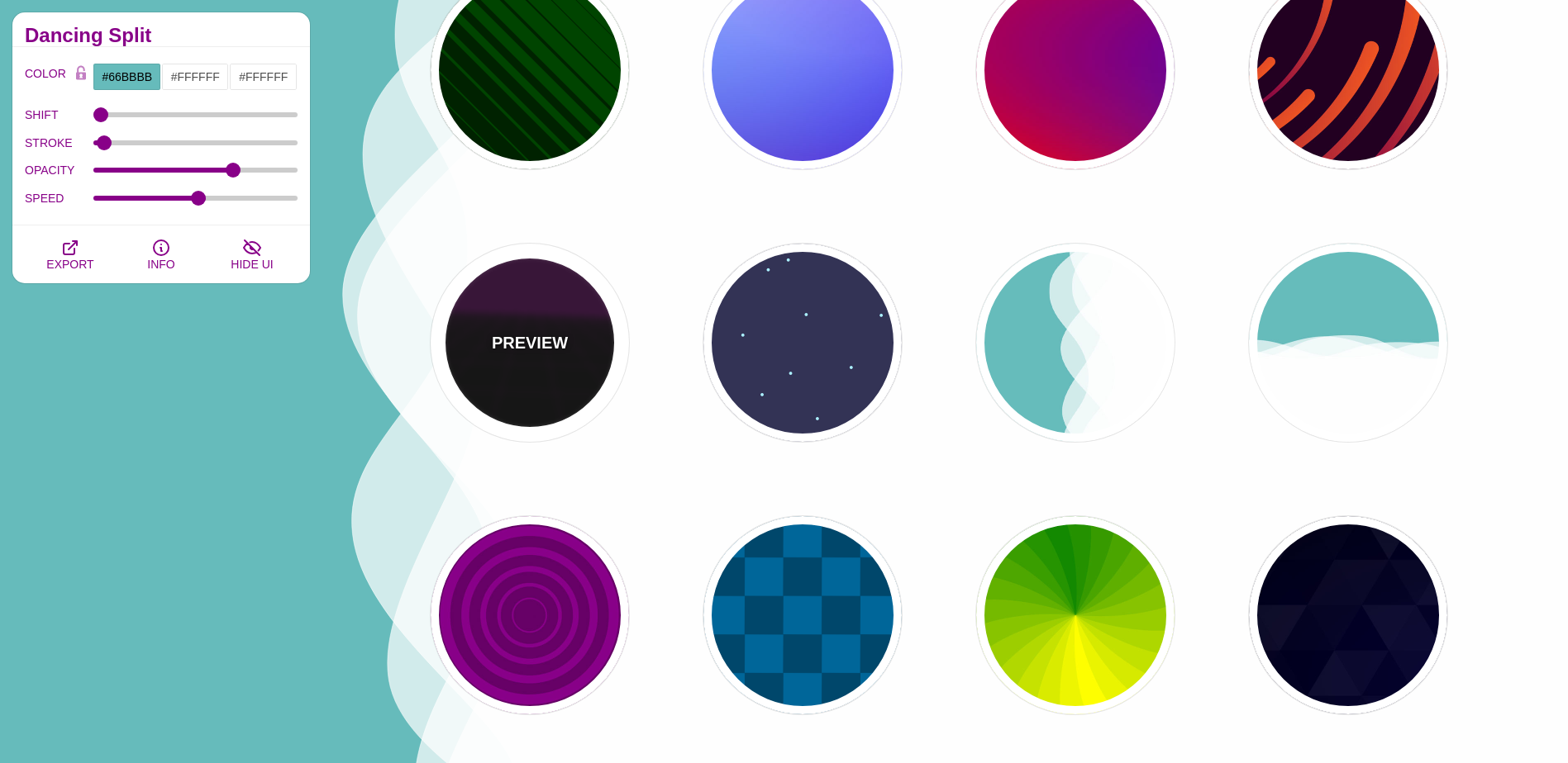
click at [514, 377] on div "PREVIEW" at bounding box center [529, 343] width 198 height 198
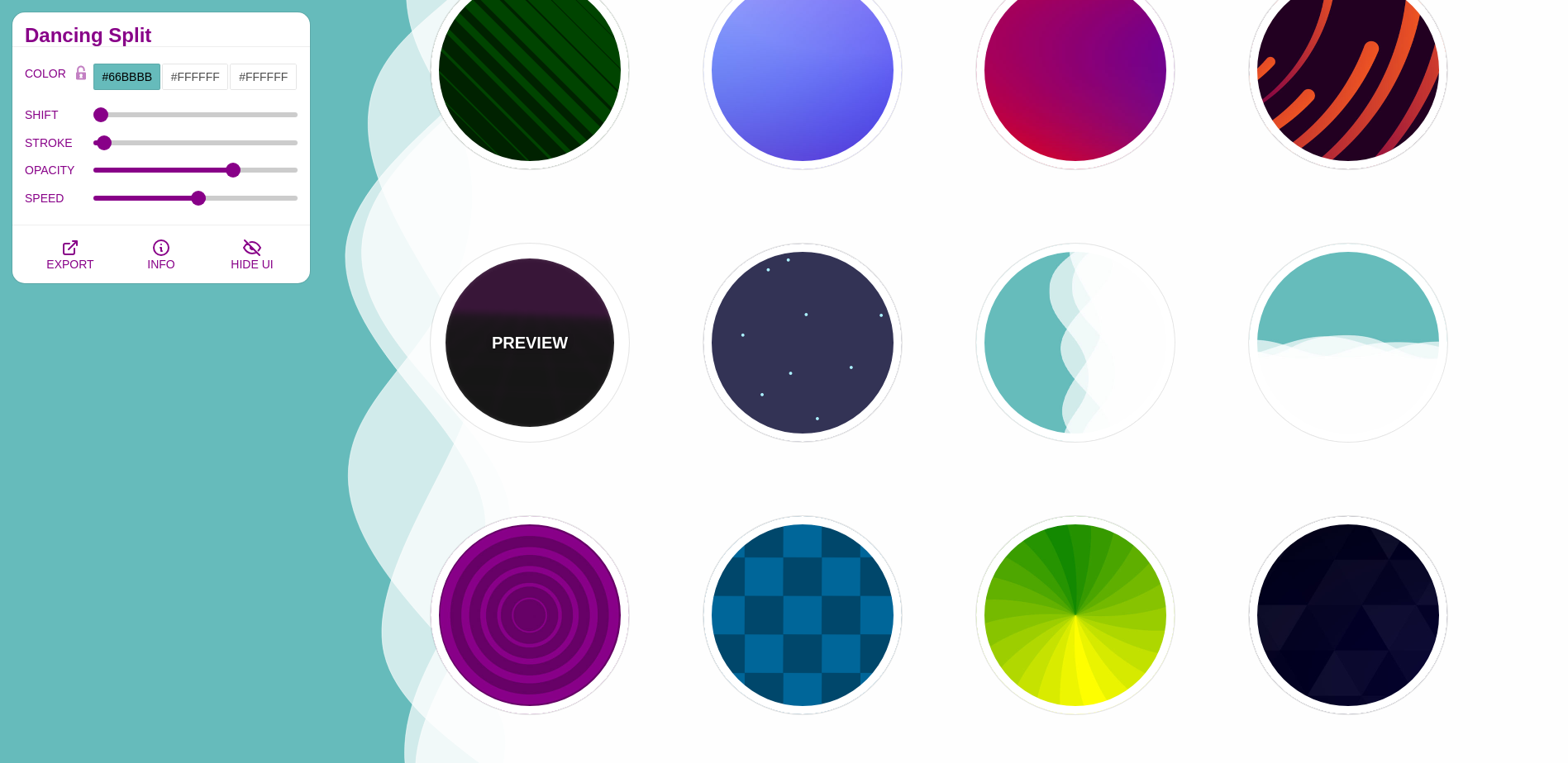
type input "#000000"
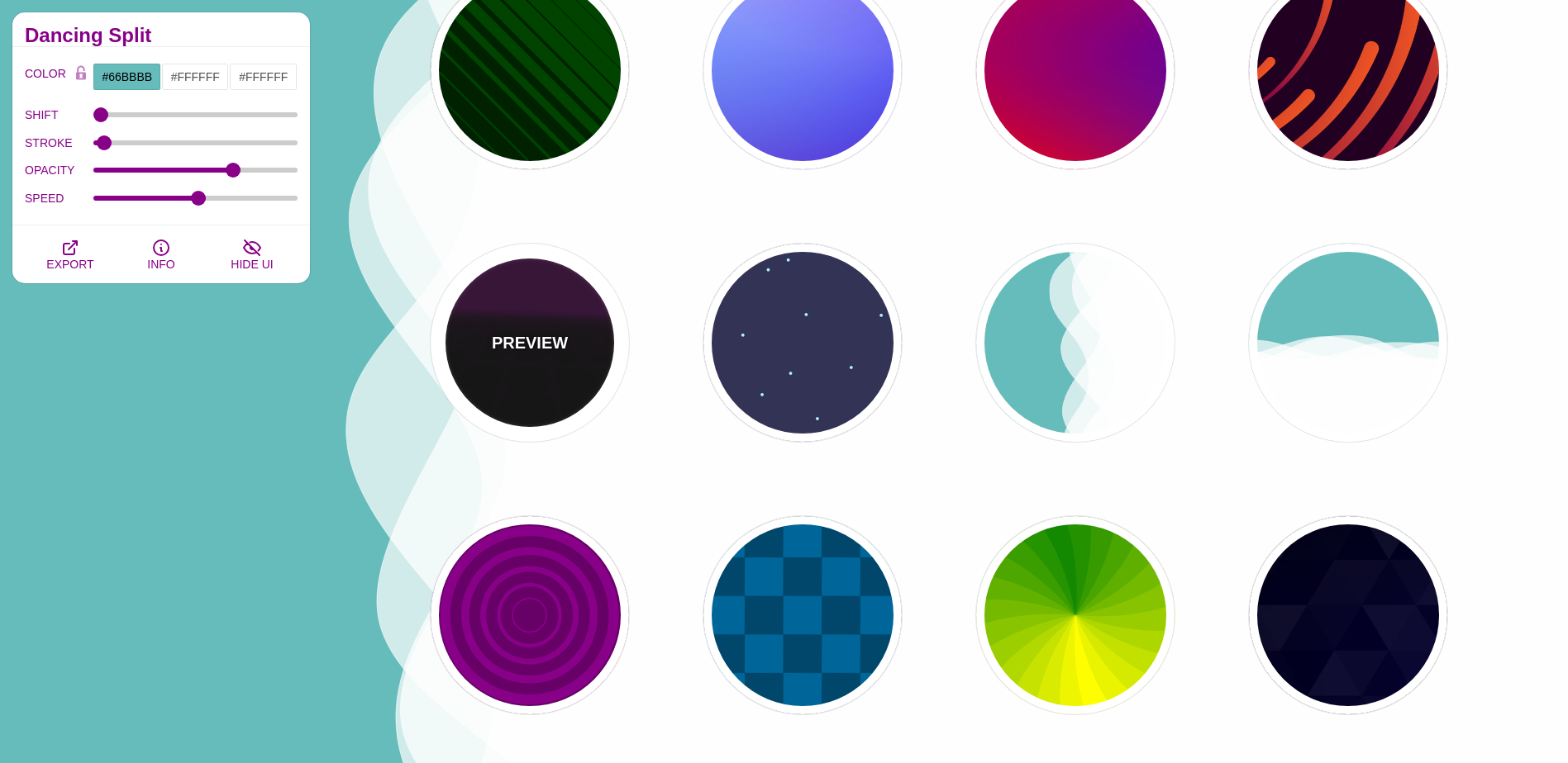
type input "#220022"
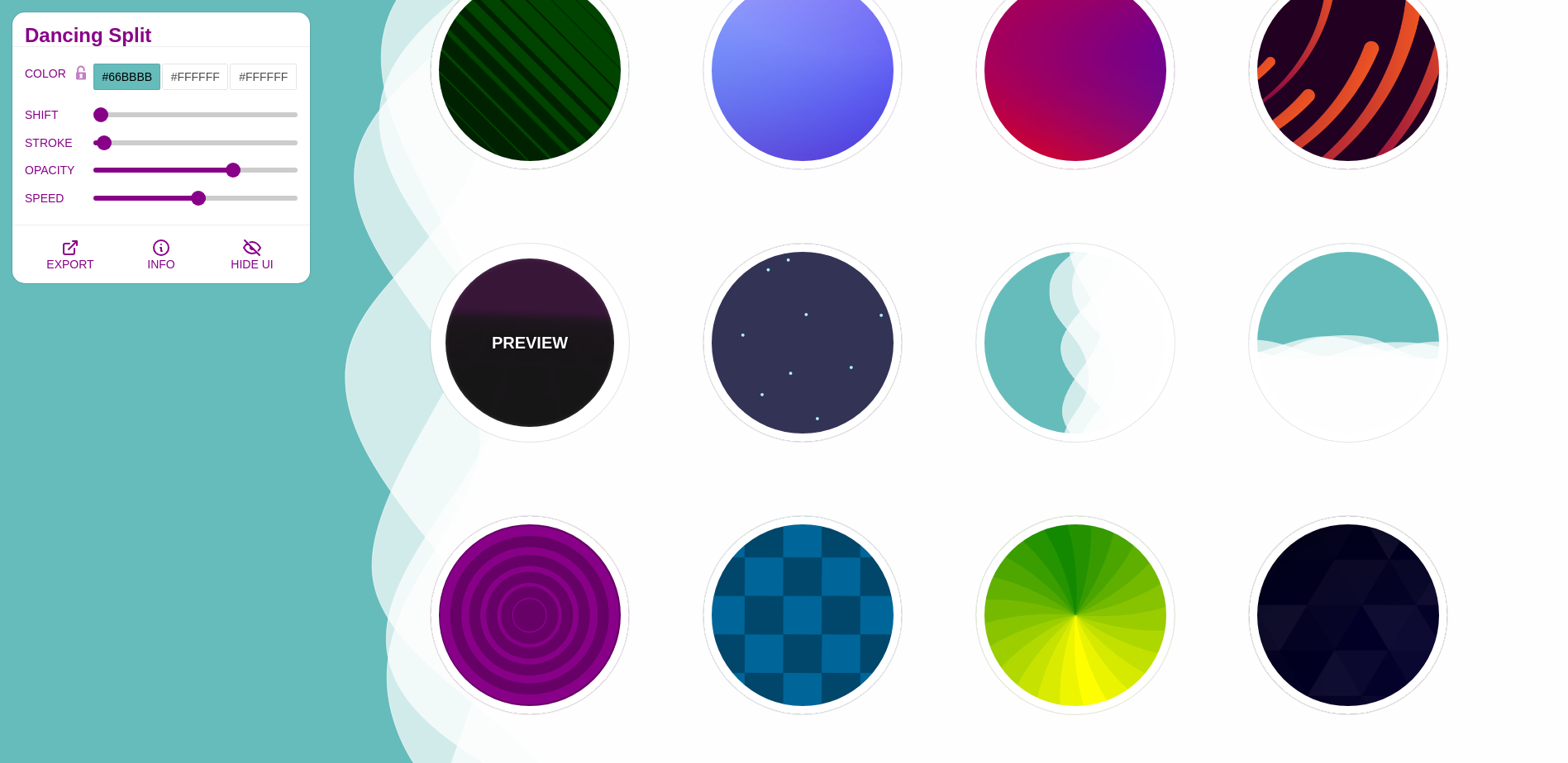
type input "#330033"
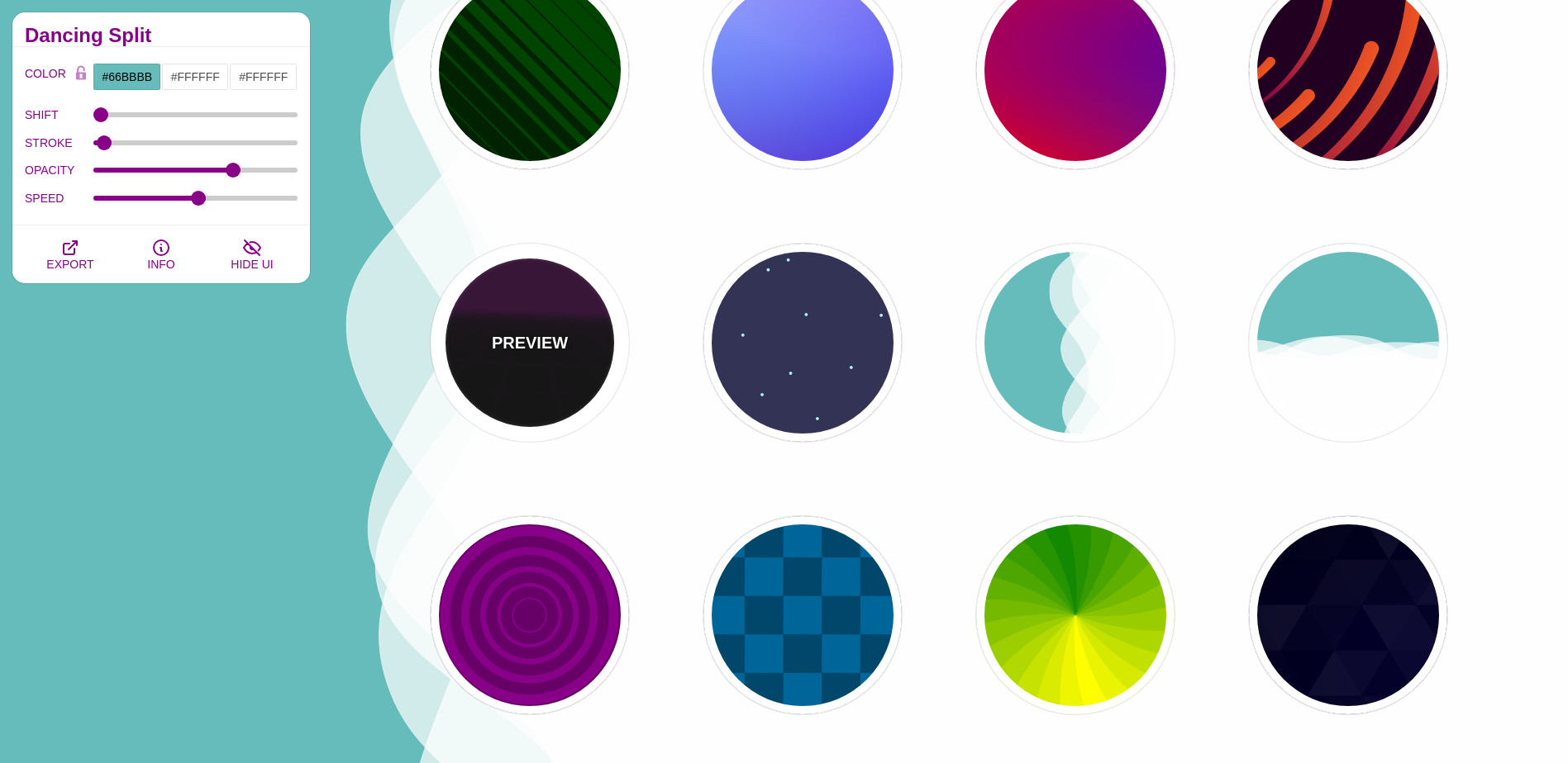
type input "1"
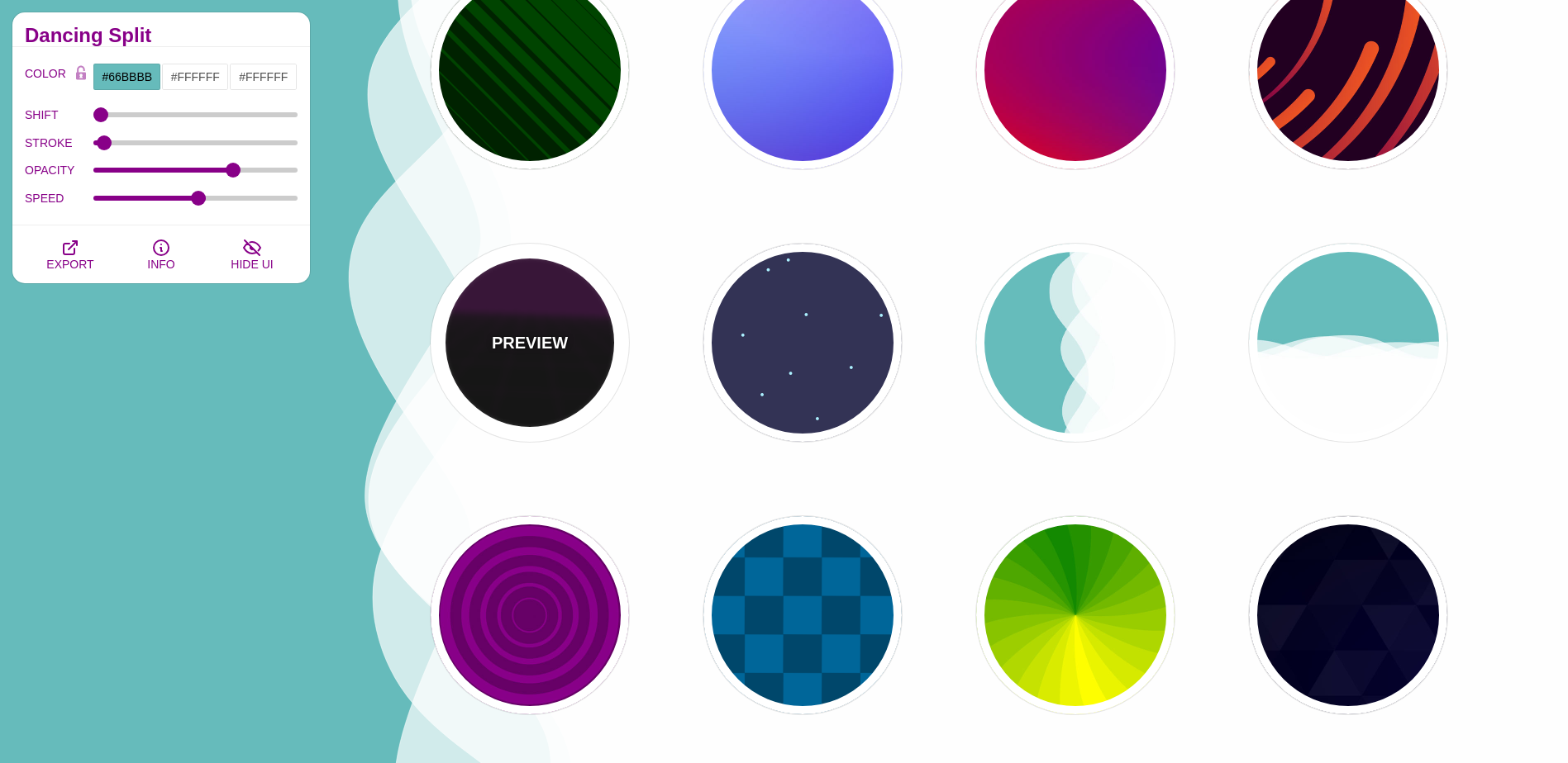
type input "10"
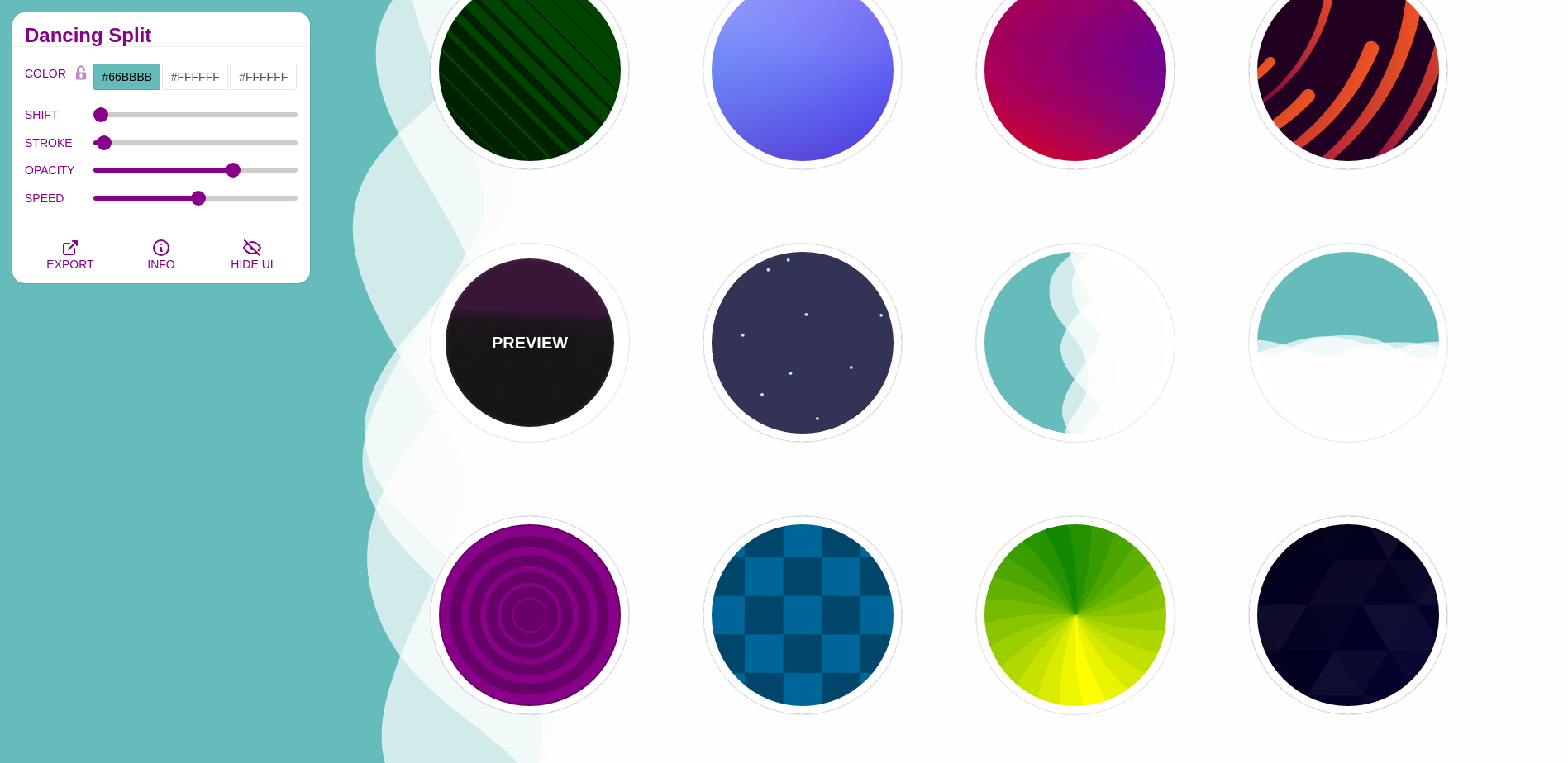
type input "999"
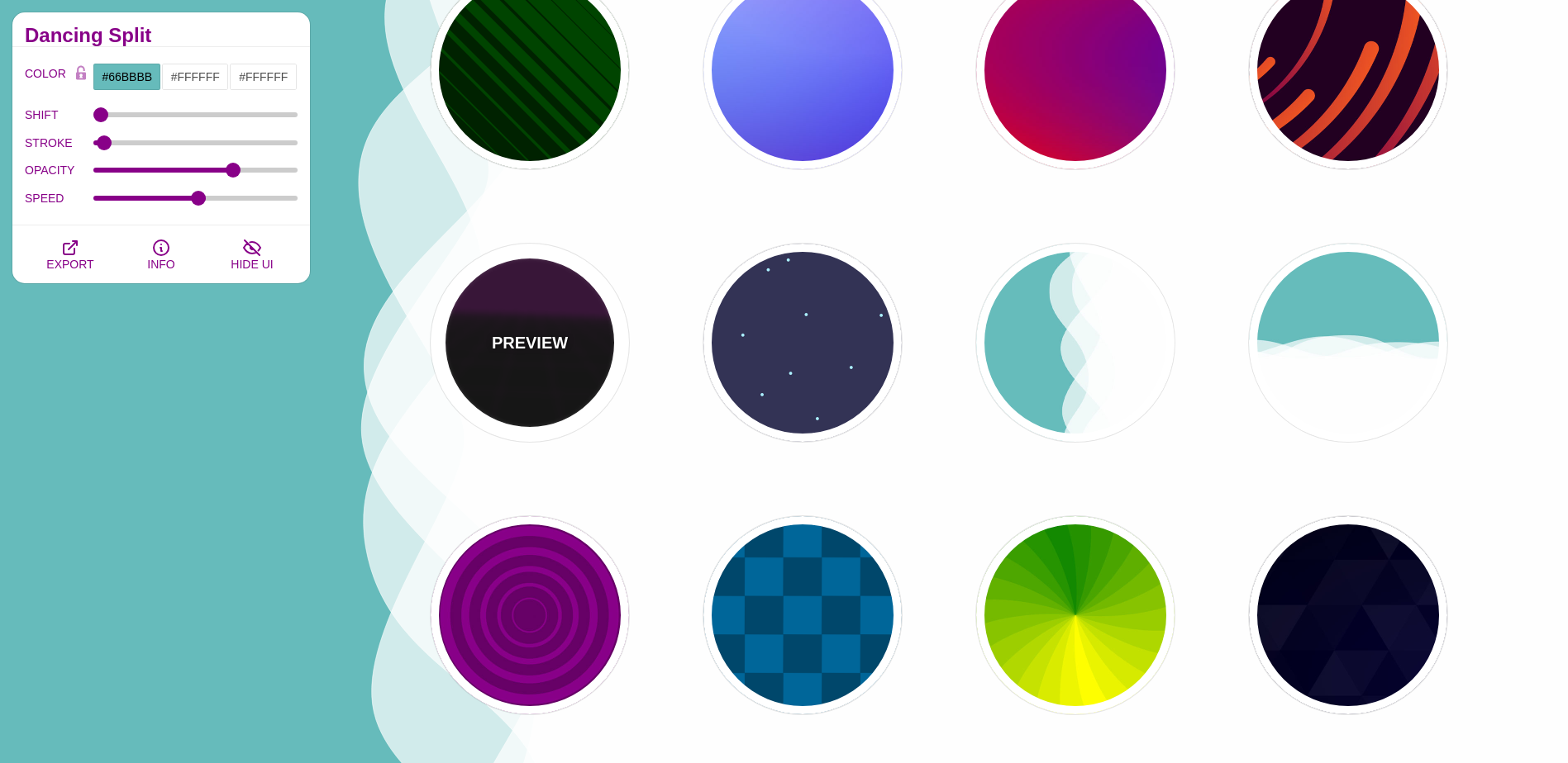
type input "1"
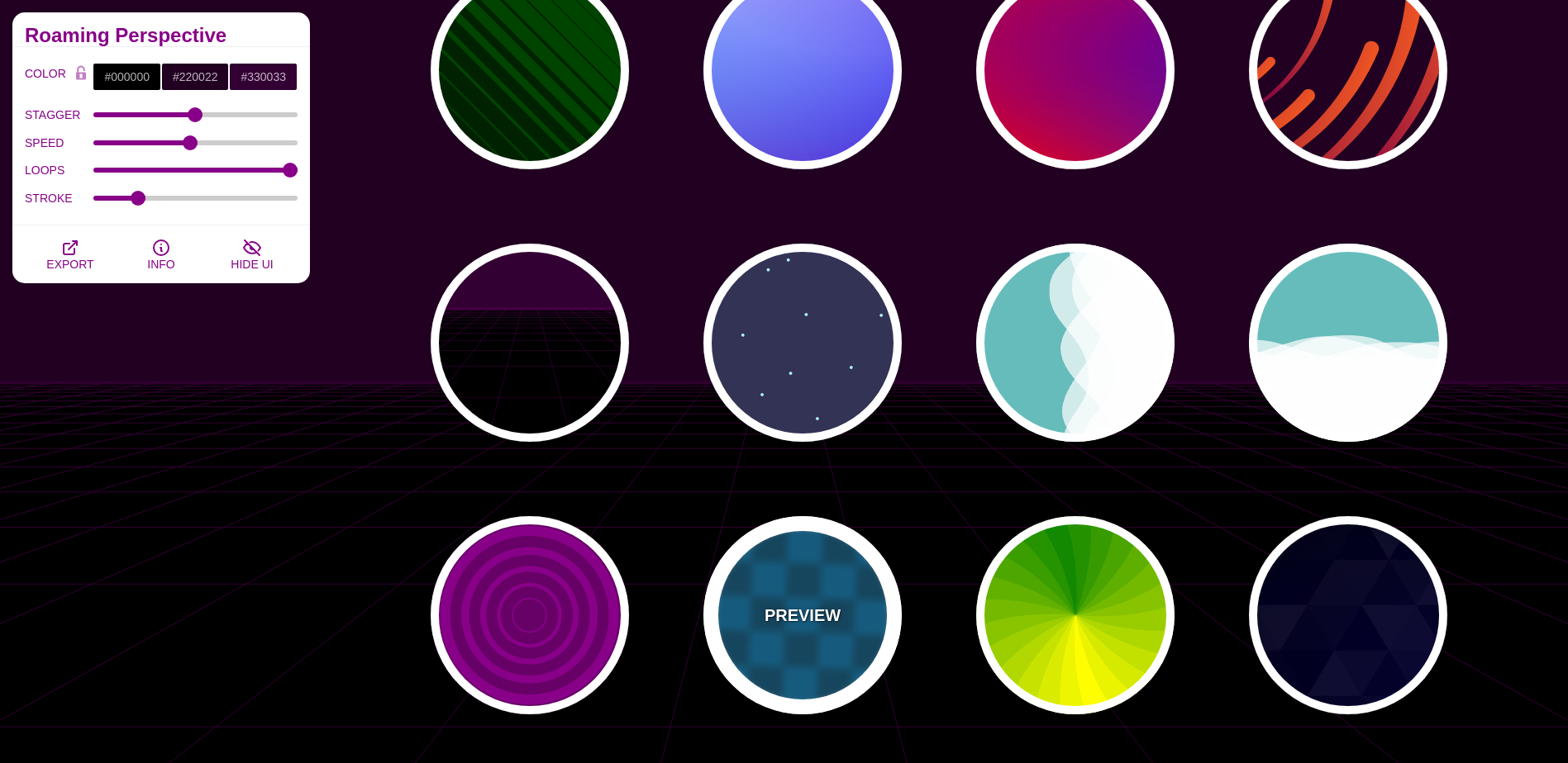
click at [770, 608] on p "PREVIEW" at bounding box center [802, 615] width 76 height 25
type input "#00476B"
type input "#006699"
type input "0"
type input "1"
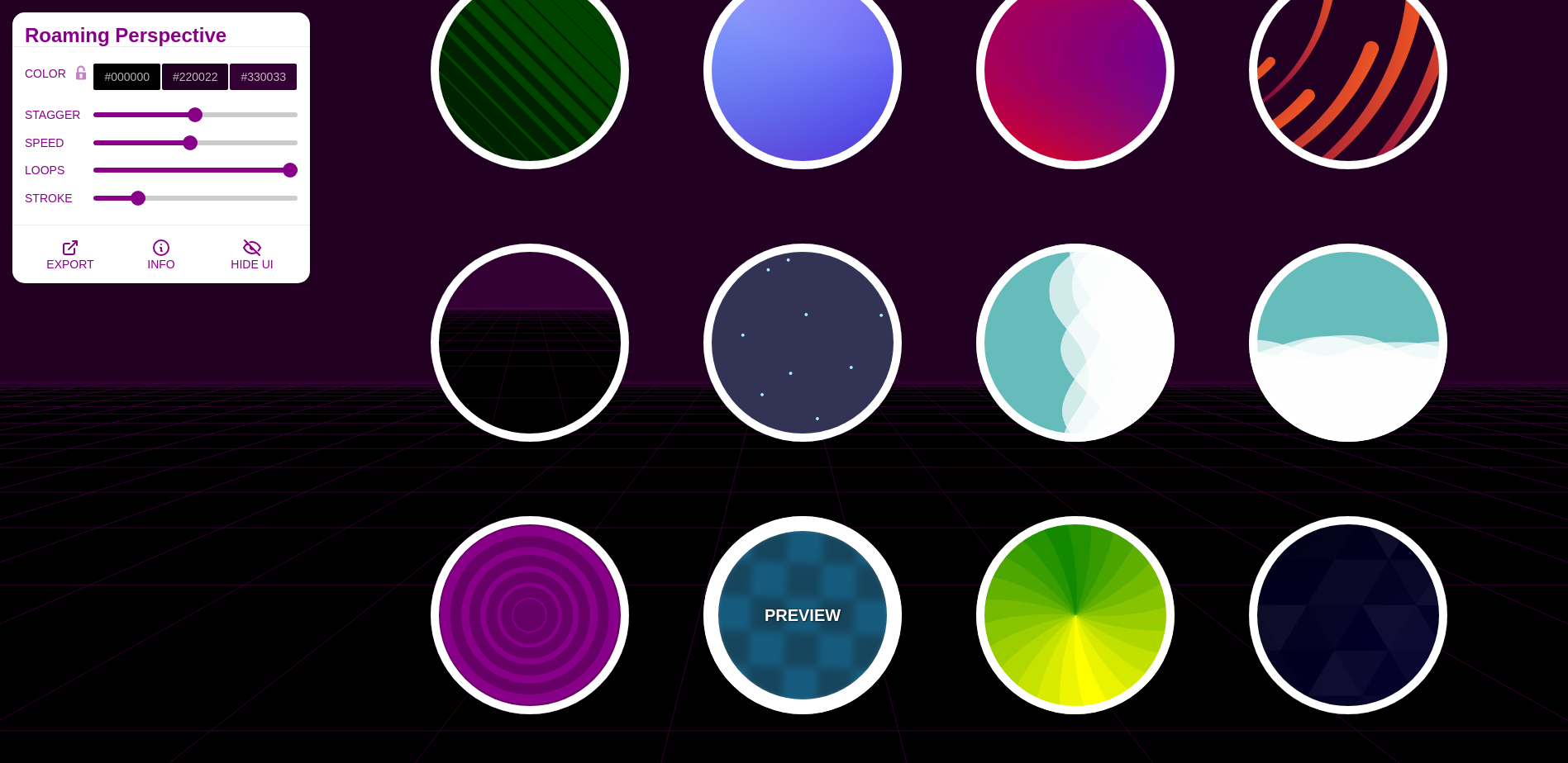
type input "5"
type input "15"
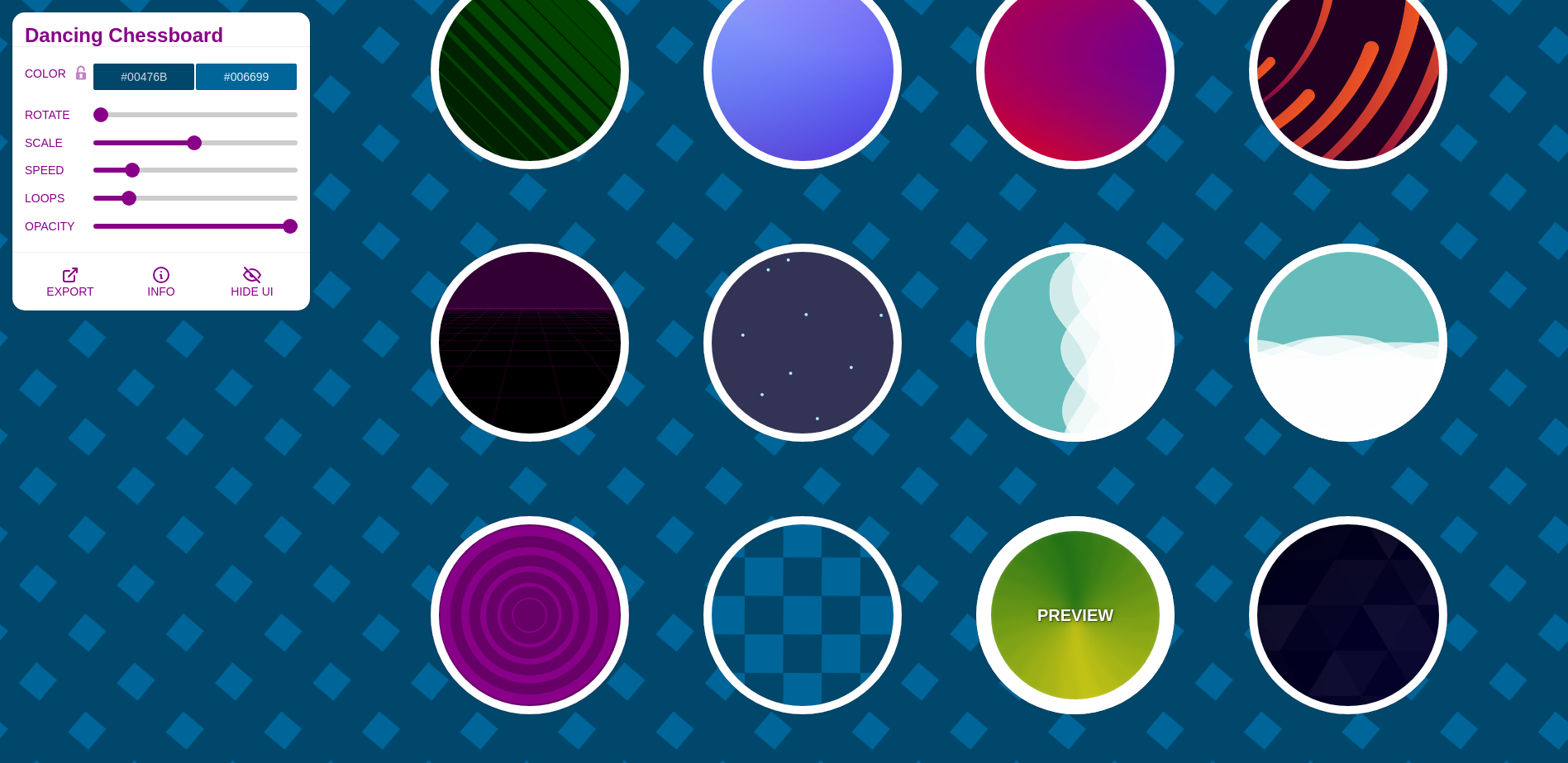
click at [1094, 649] on div "PREVIEW" at bounding box center [1075, 615] width 198 height 198
type input "#118800"
type input "#FFFF00"
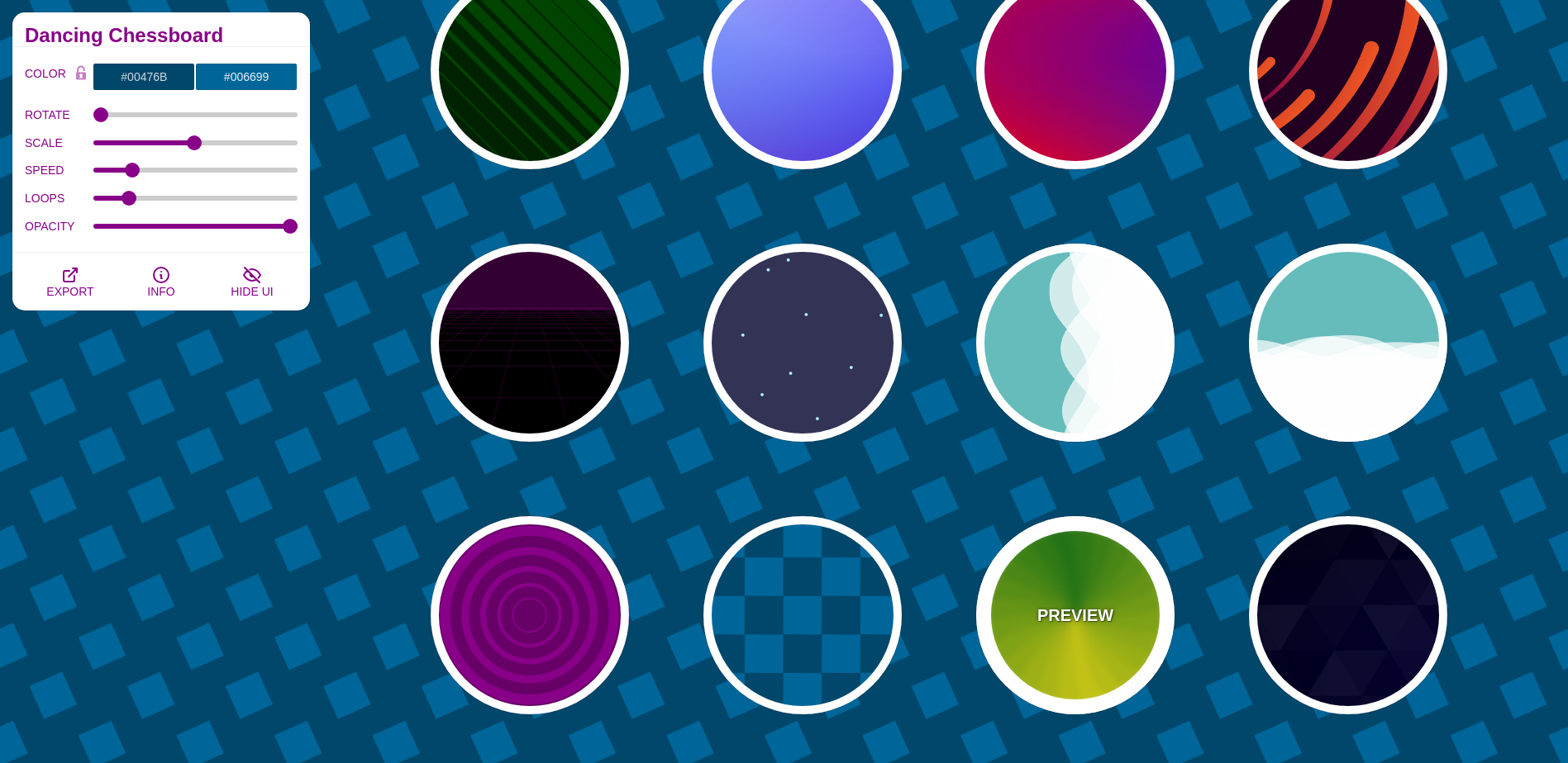
type input "4.8"
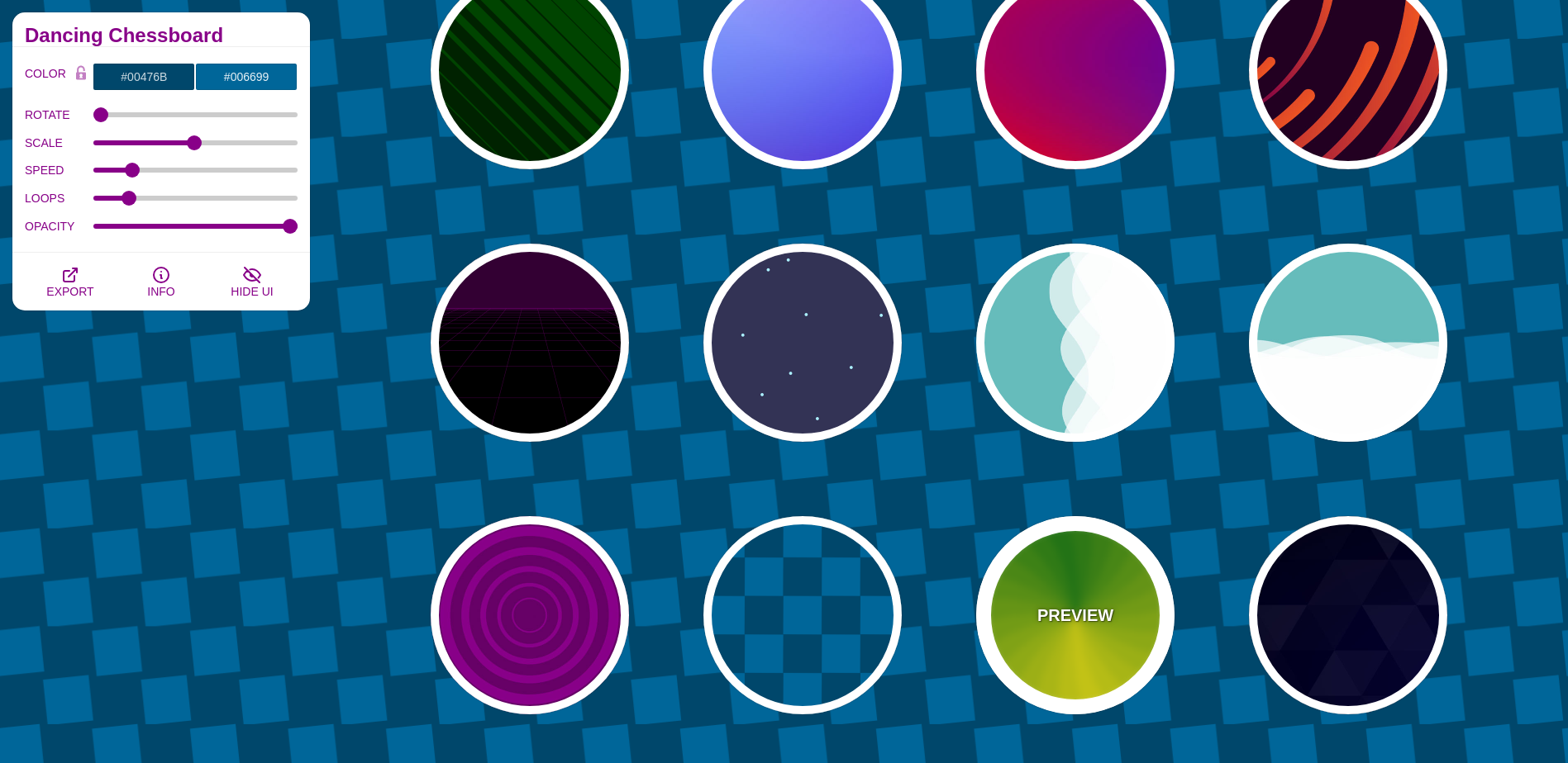
type input "0"
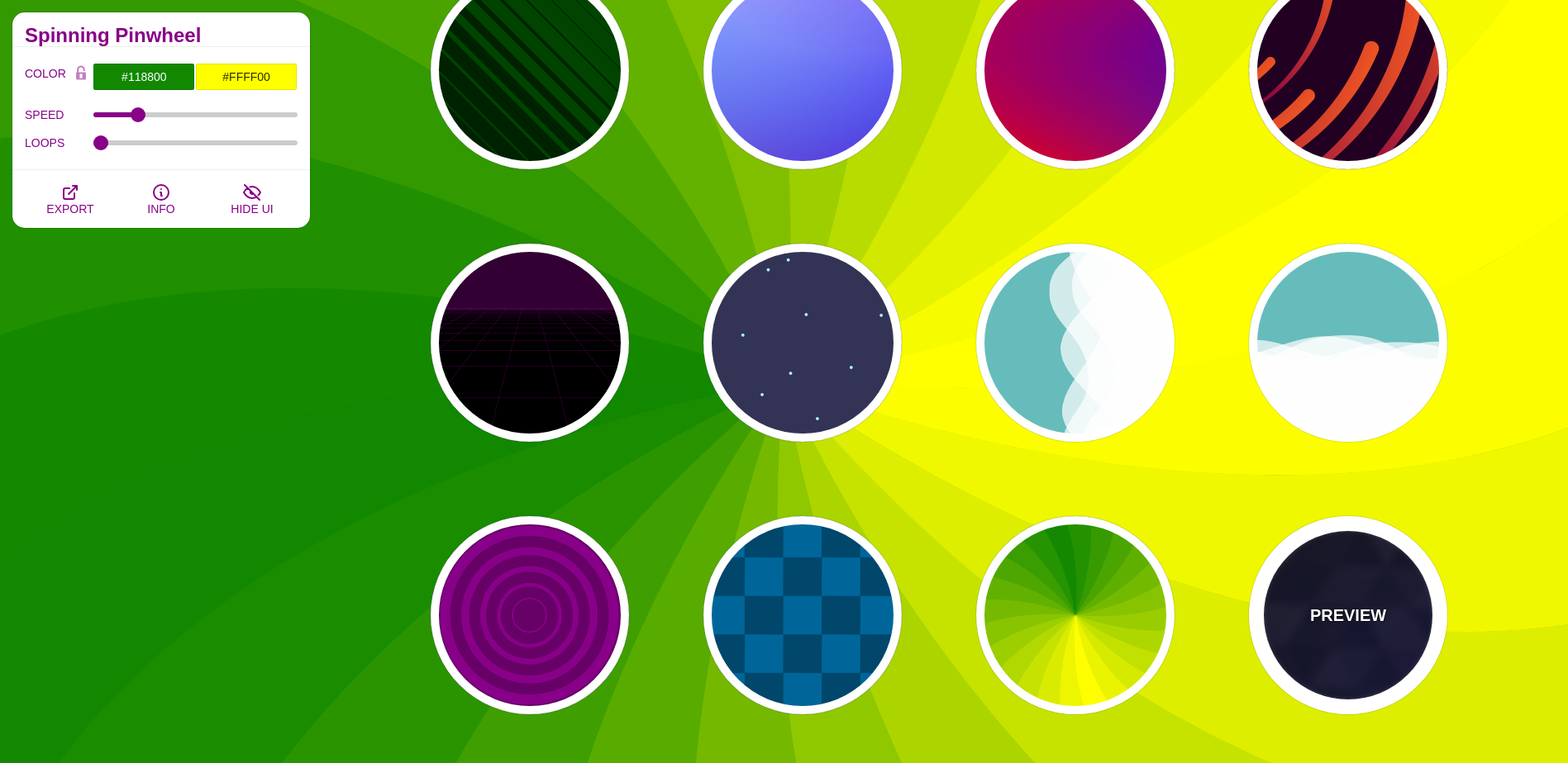
click at [1316, 671] on div "PREVIEW" at bounding box center [1348, 615] width 198 height 198
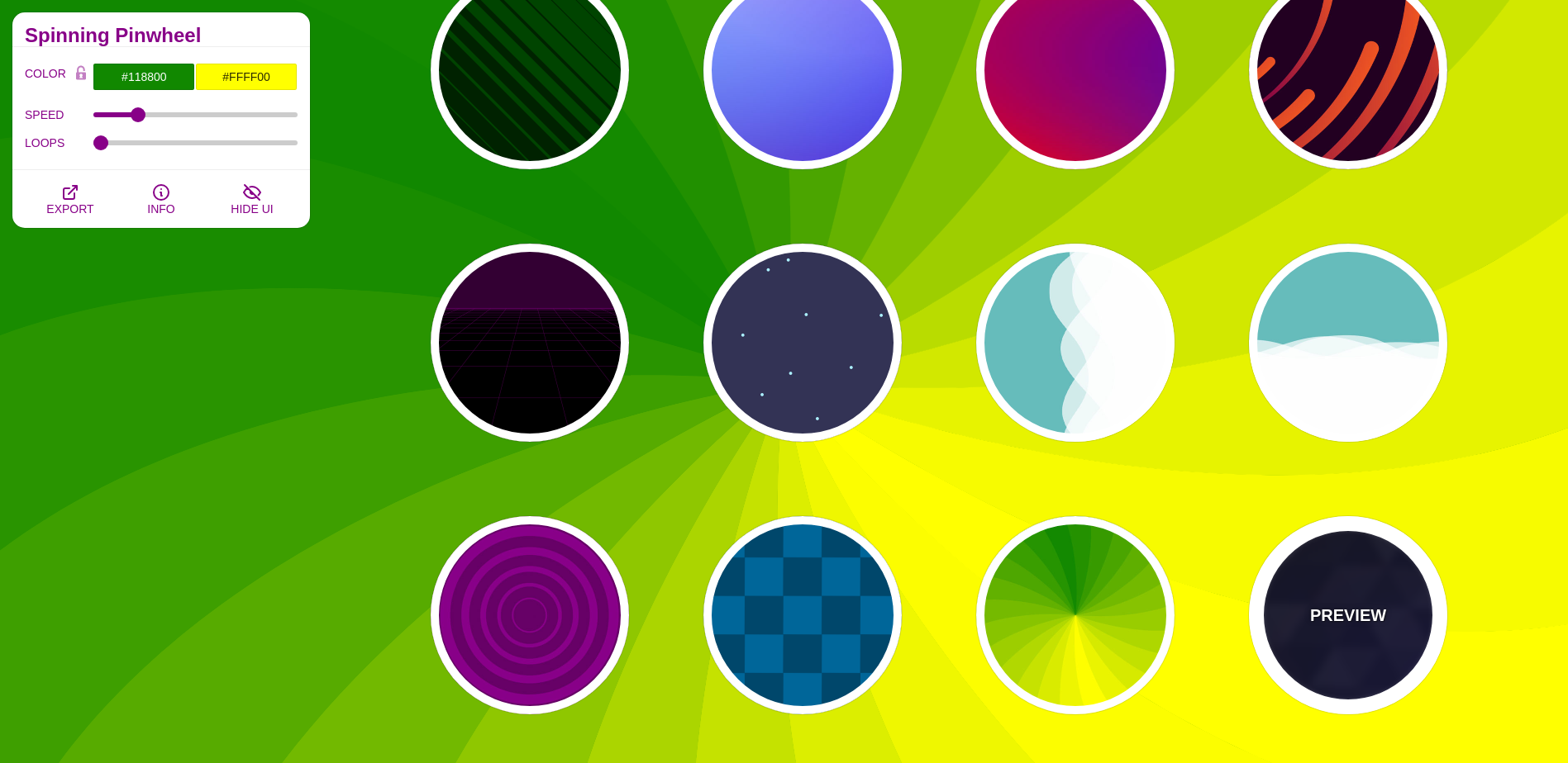
type input "#000000"
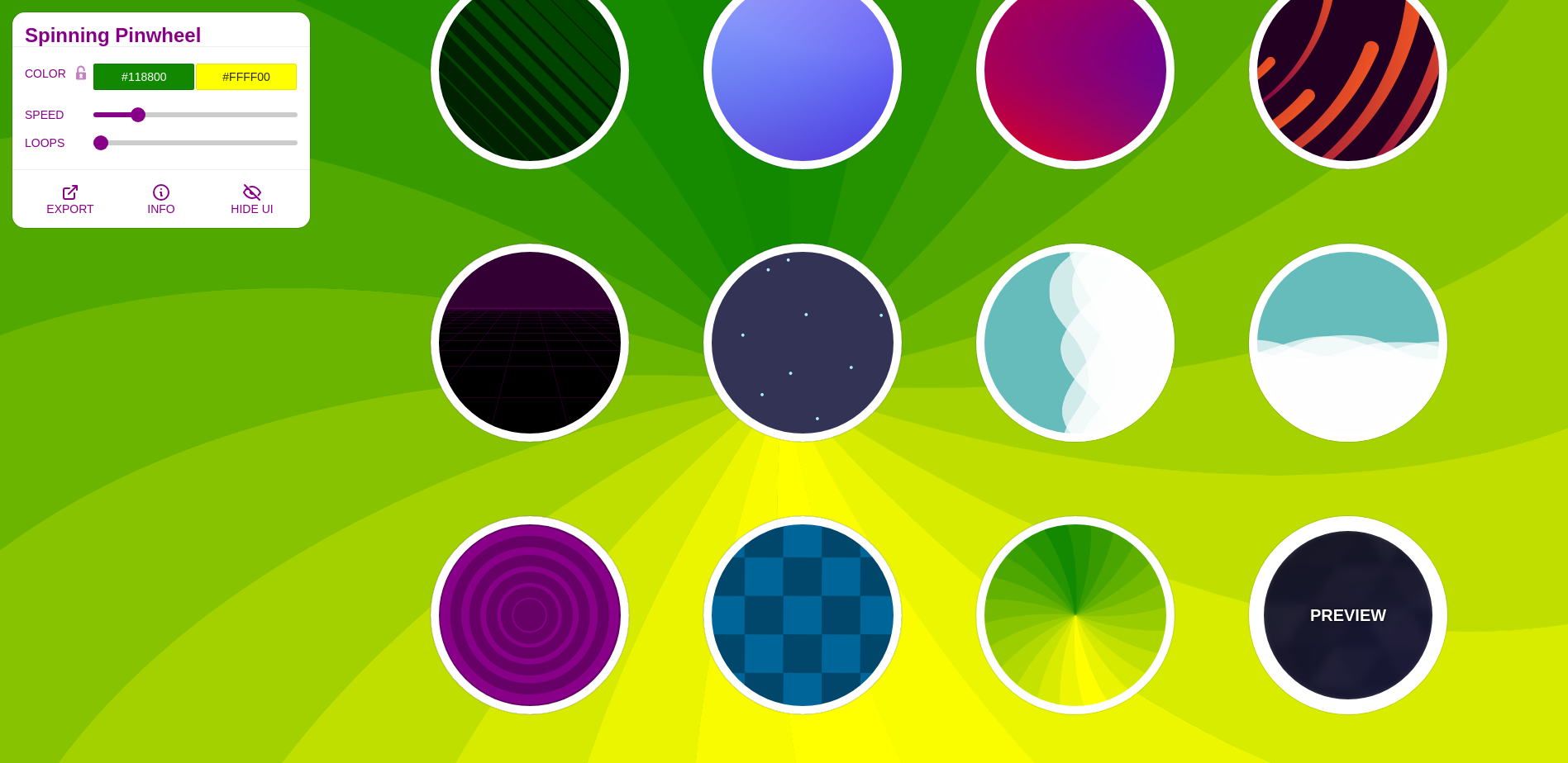
type input "#880088"
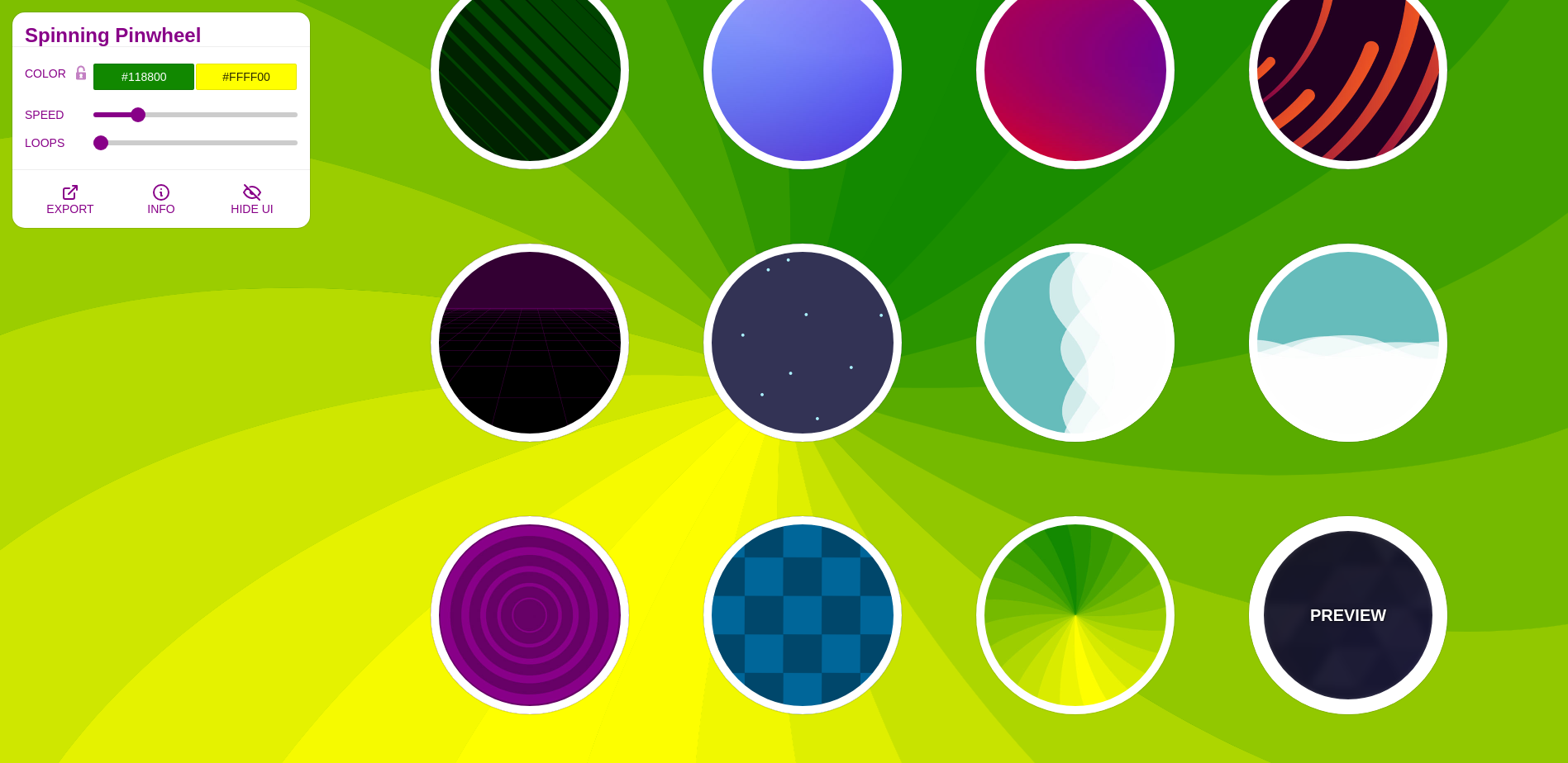
type input "#0000FF"
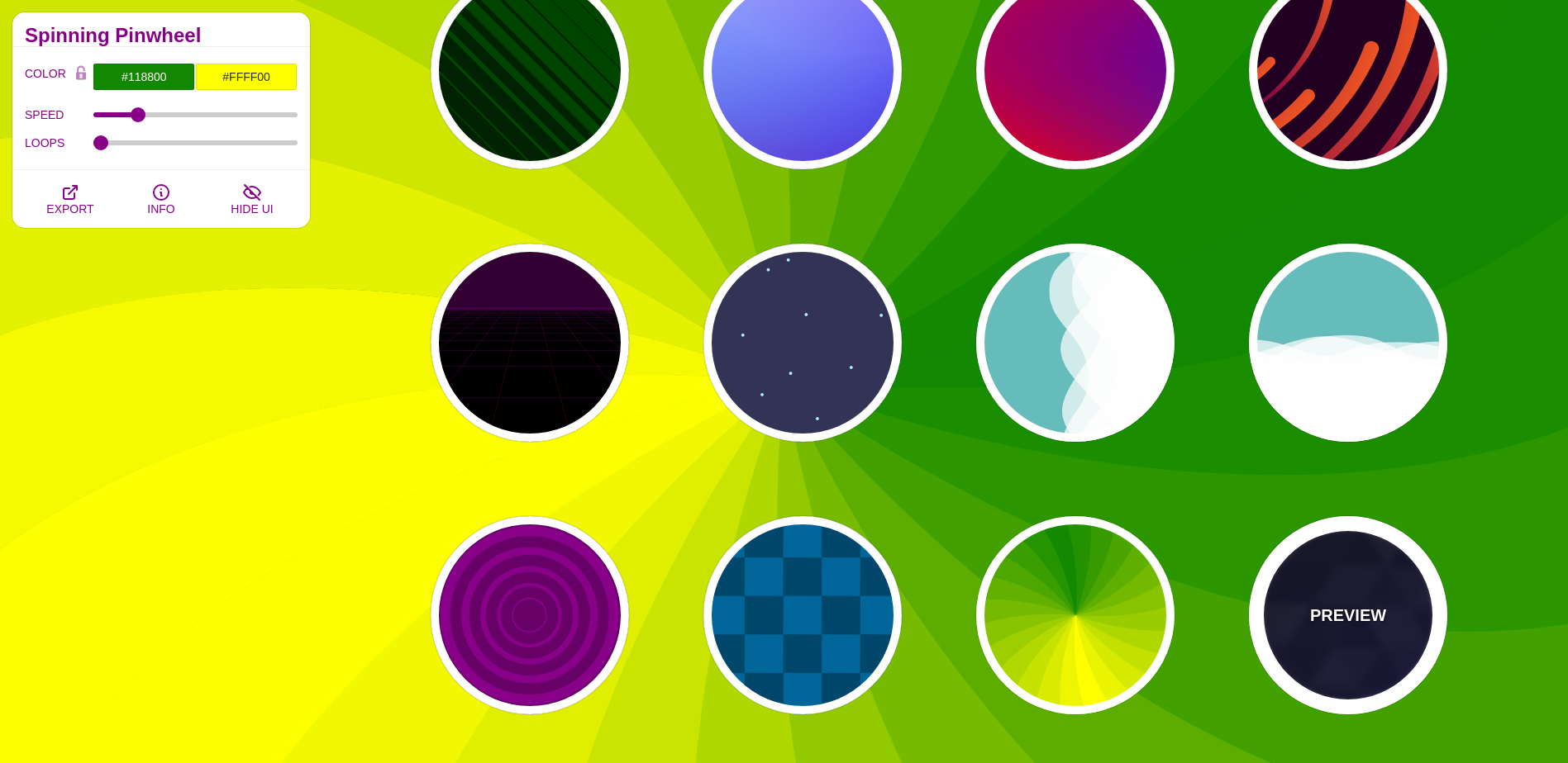
type input "#006600"
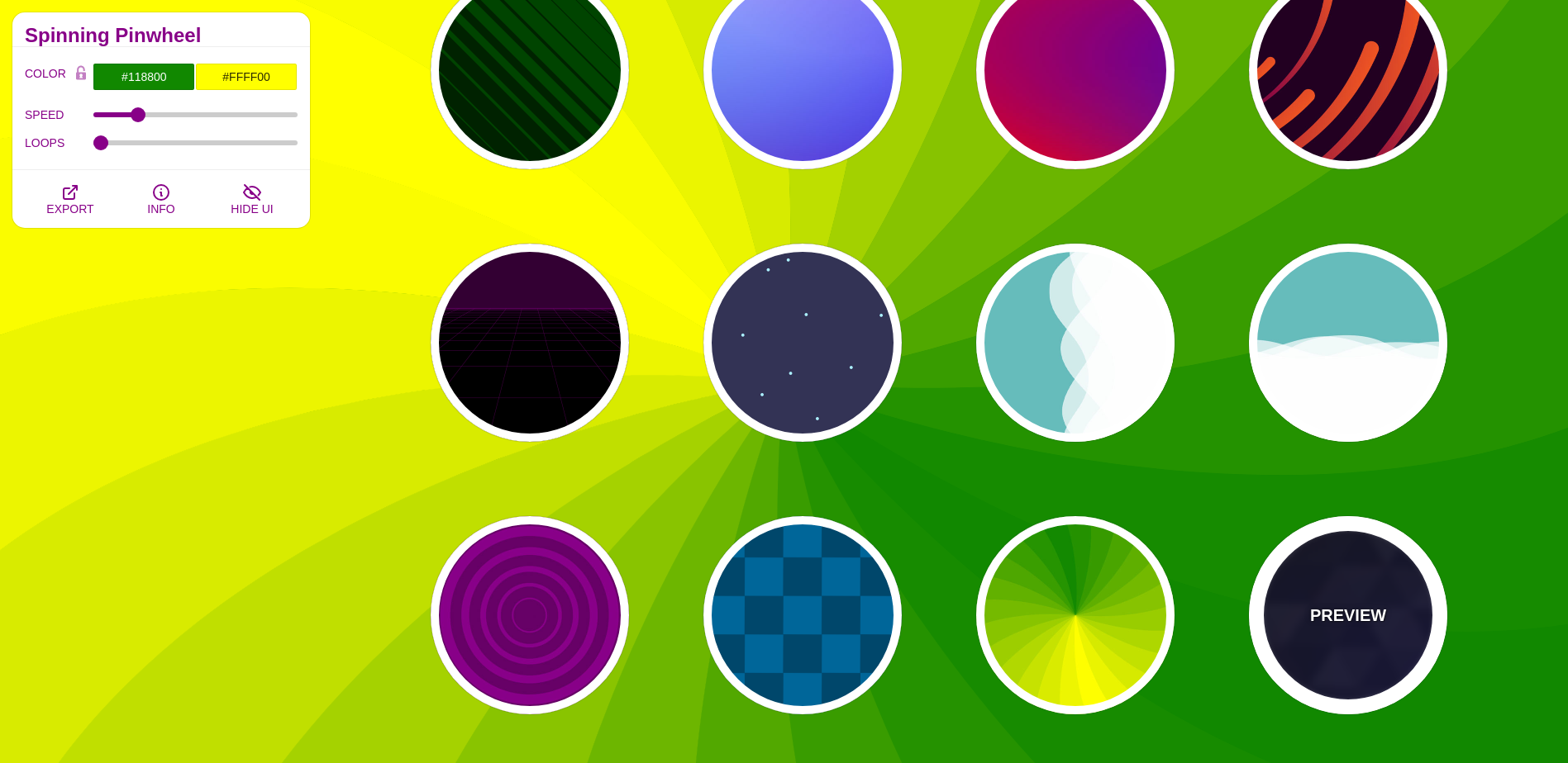
type input "0"
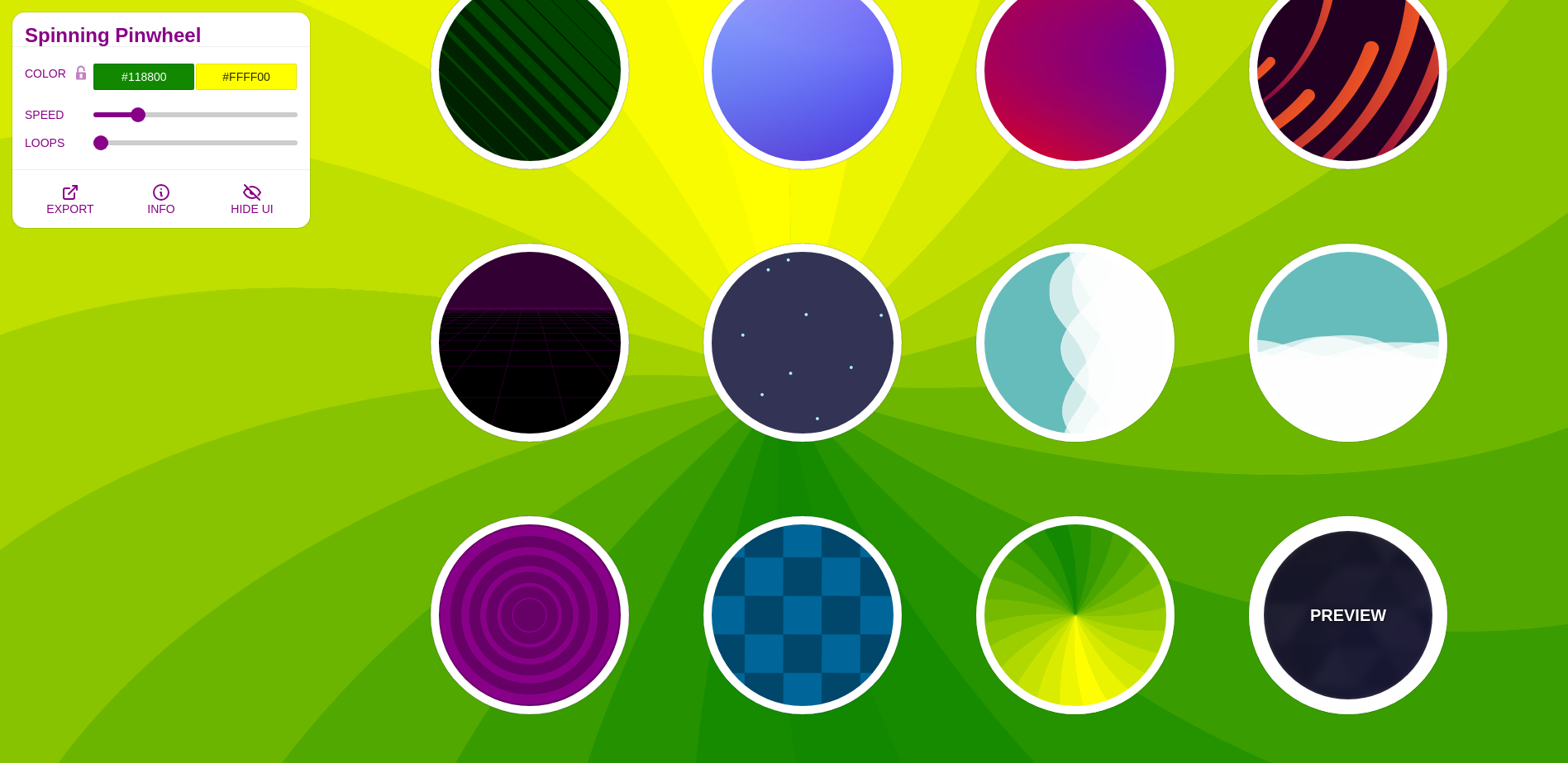
type input "0.4"
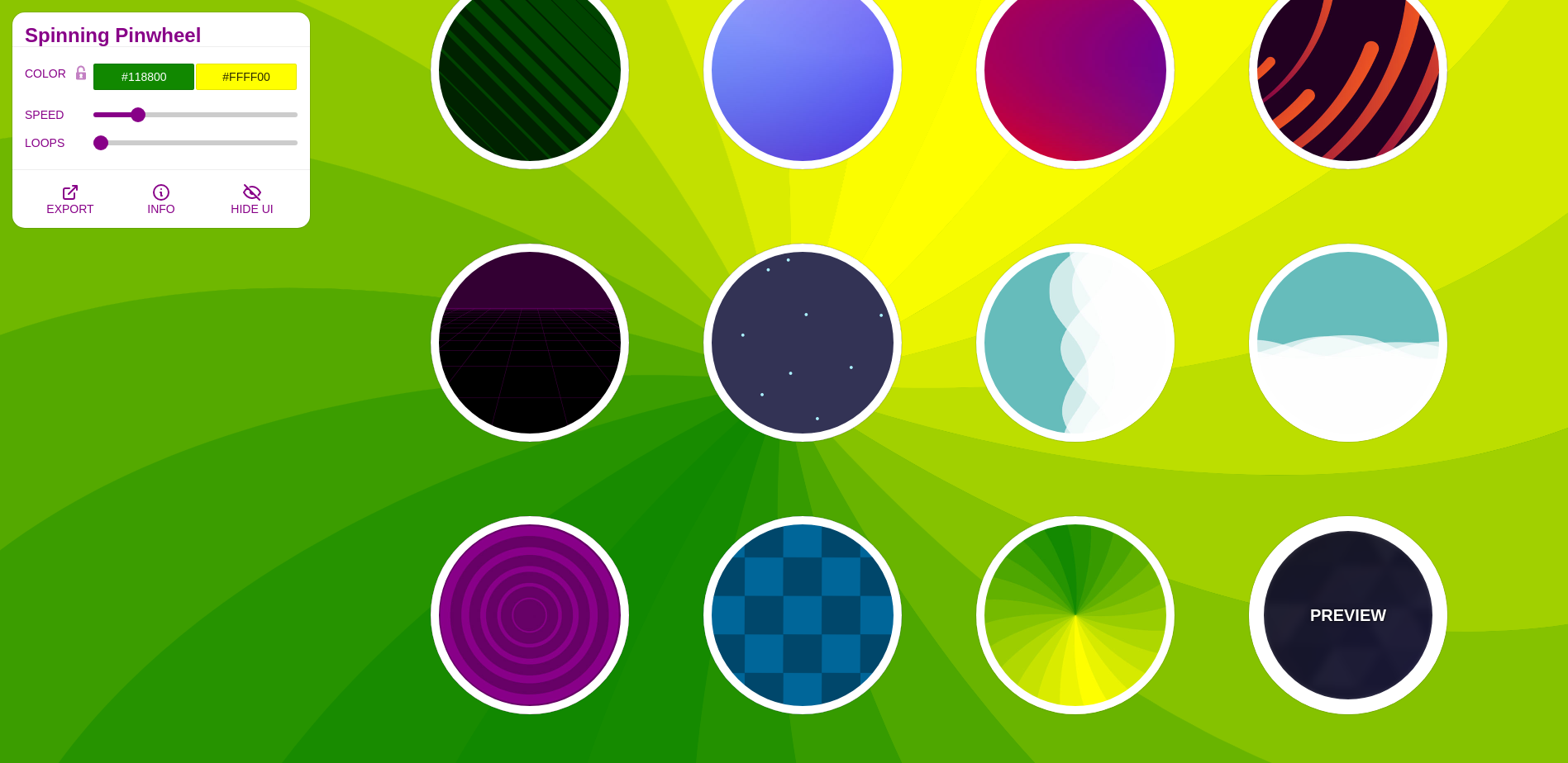
type input "0.2"
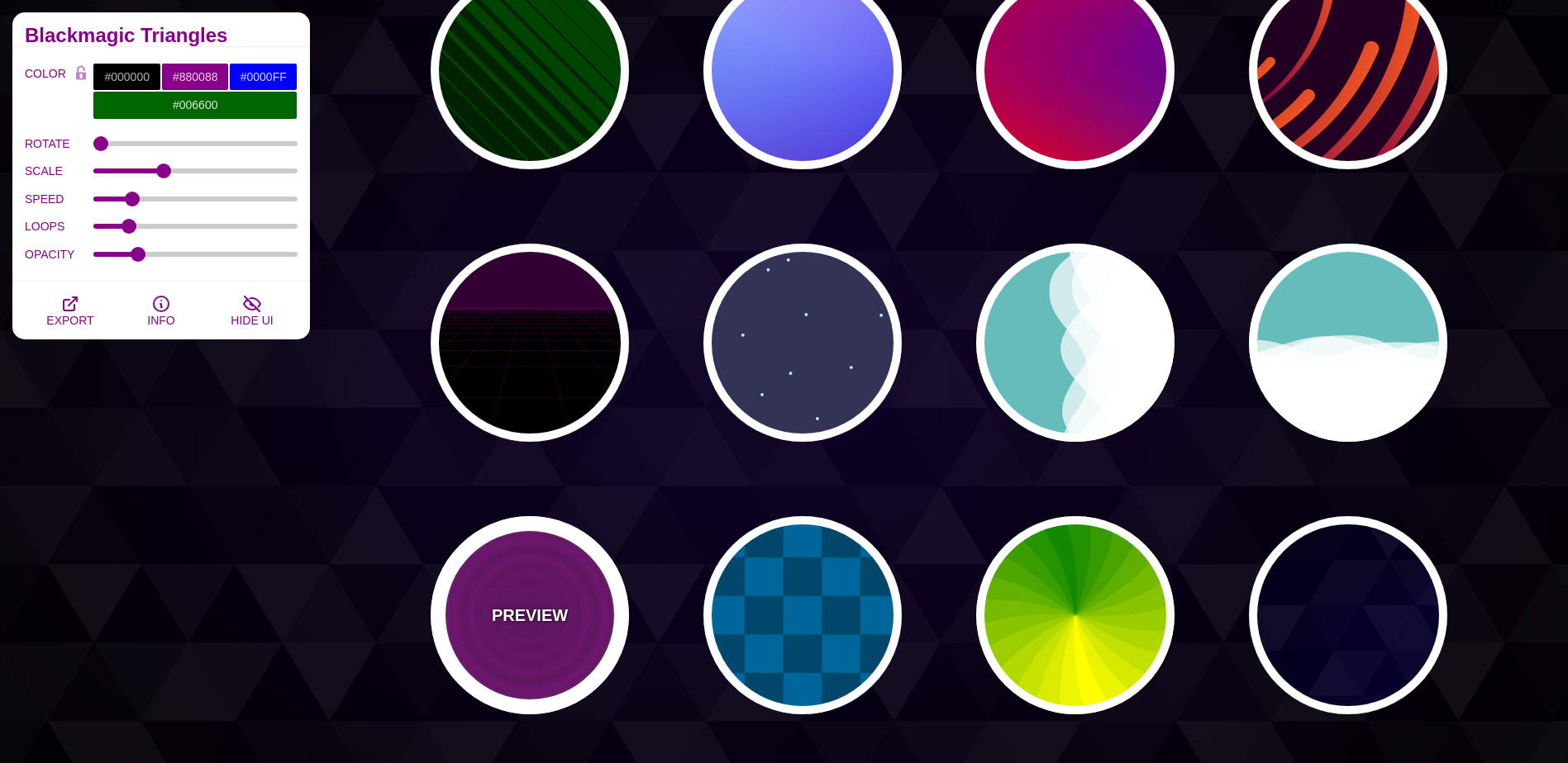
click at [544, 657] on div "PREVIEW" at bounding box center [529, 615] width 198 height 198
type input "#880088"
type input "#660066"
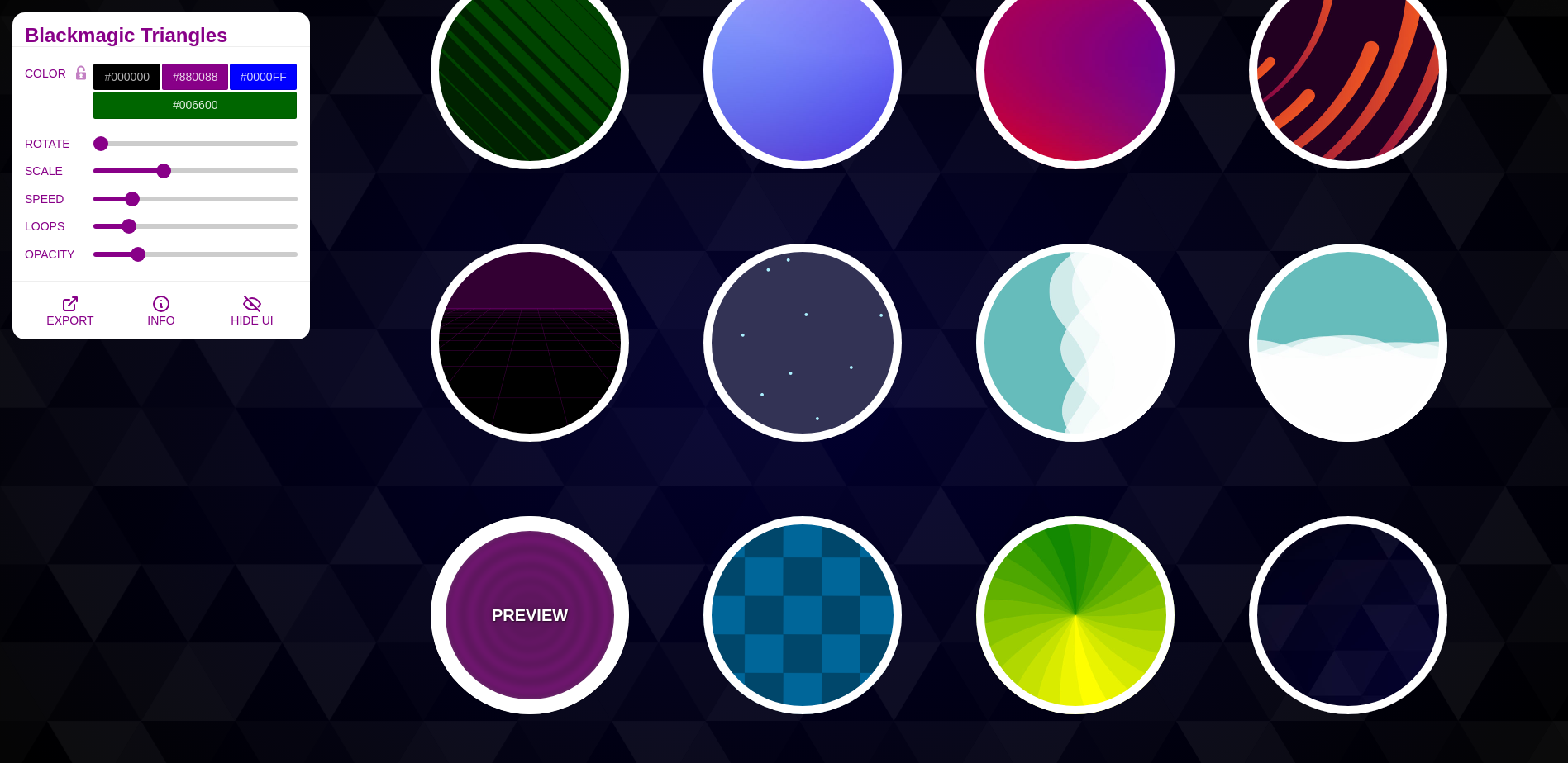
type input "15"
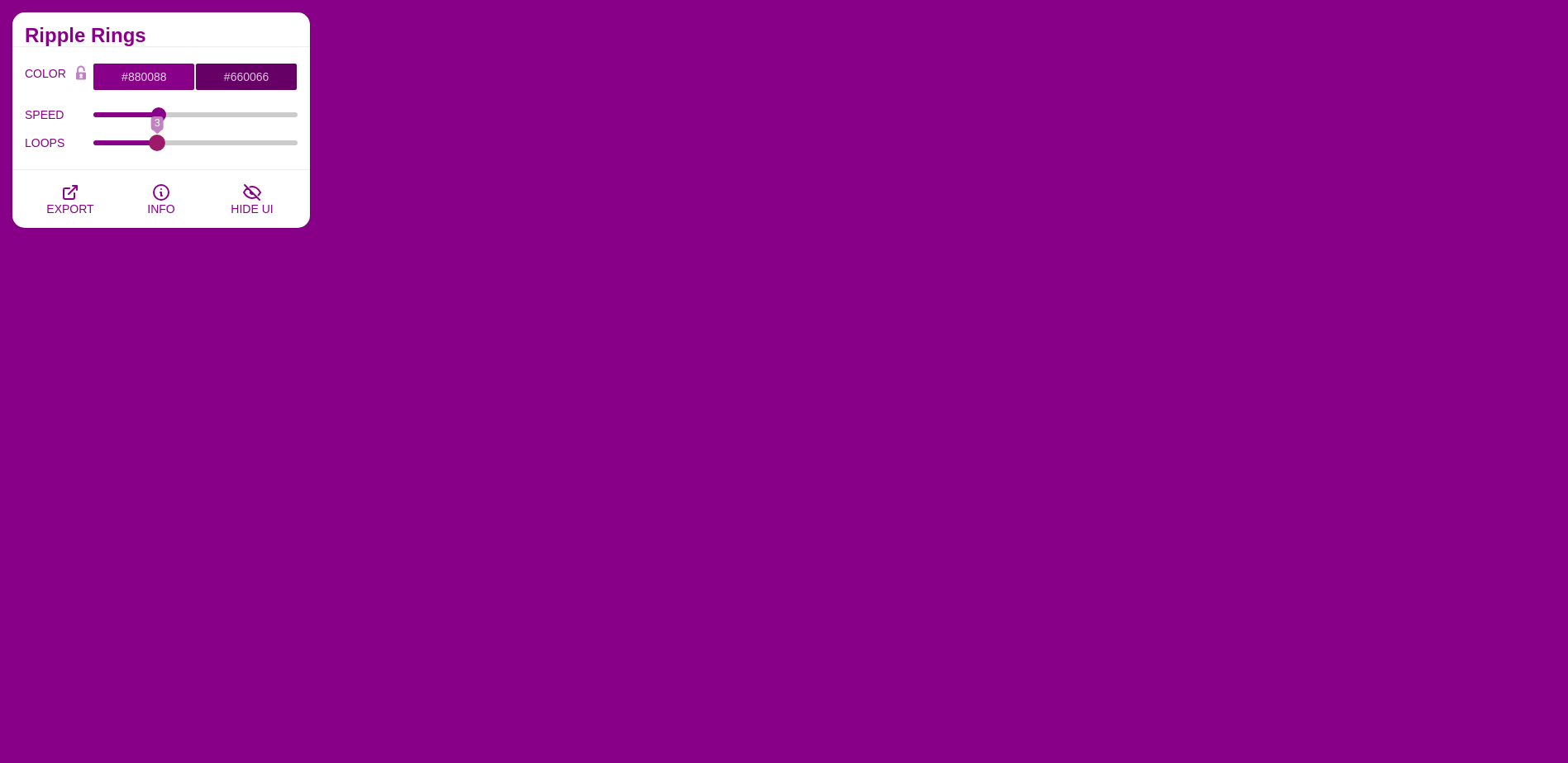
drag, startPoint x: 108, startPoint y: 144, endPoint x: 149, endPoint y: 145, distance: 41.0
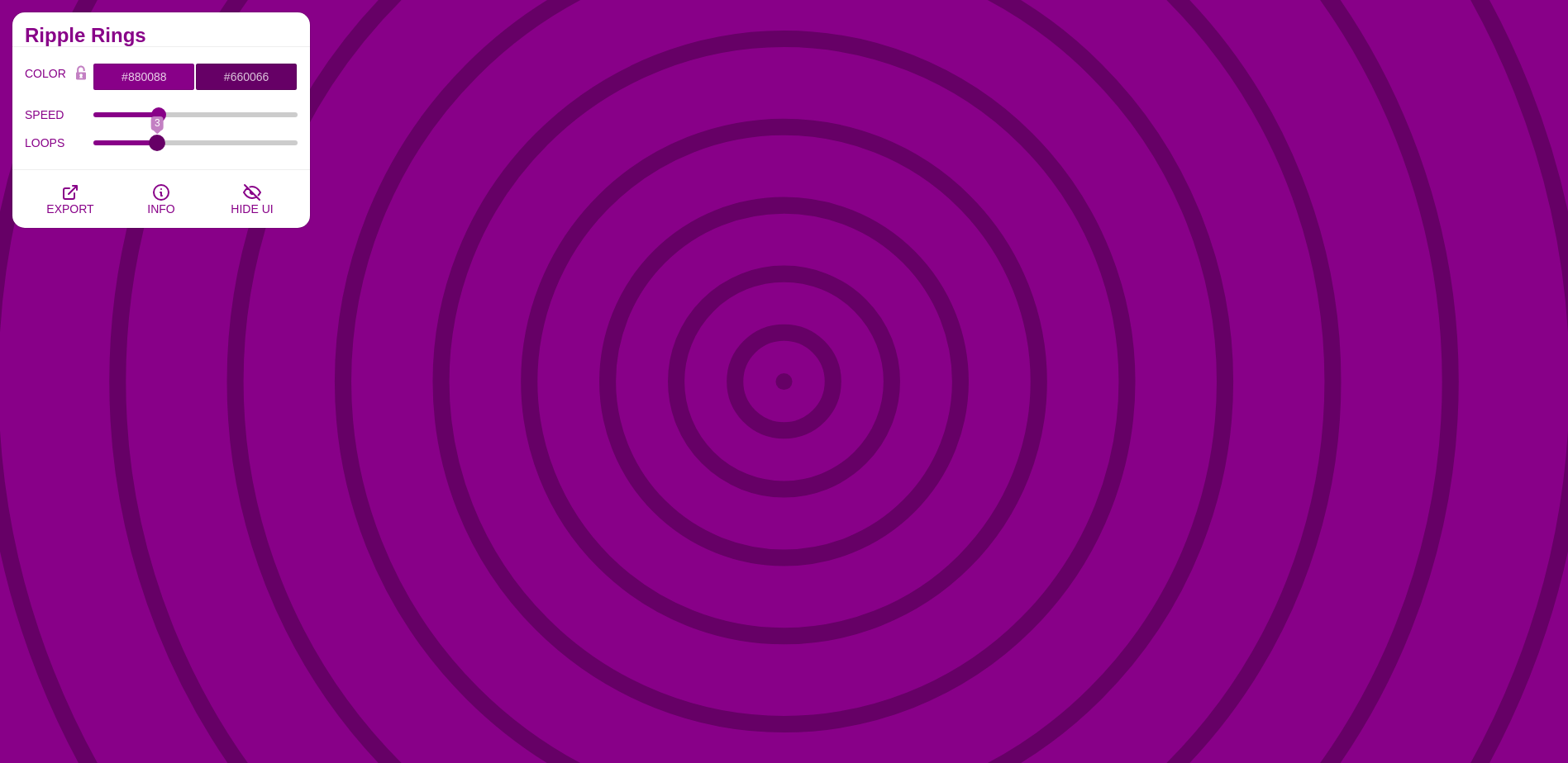
type input "3"
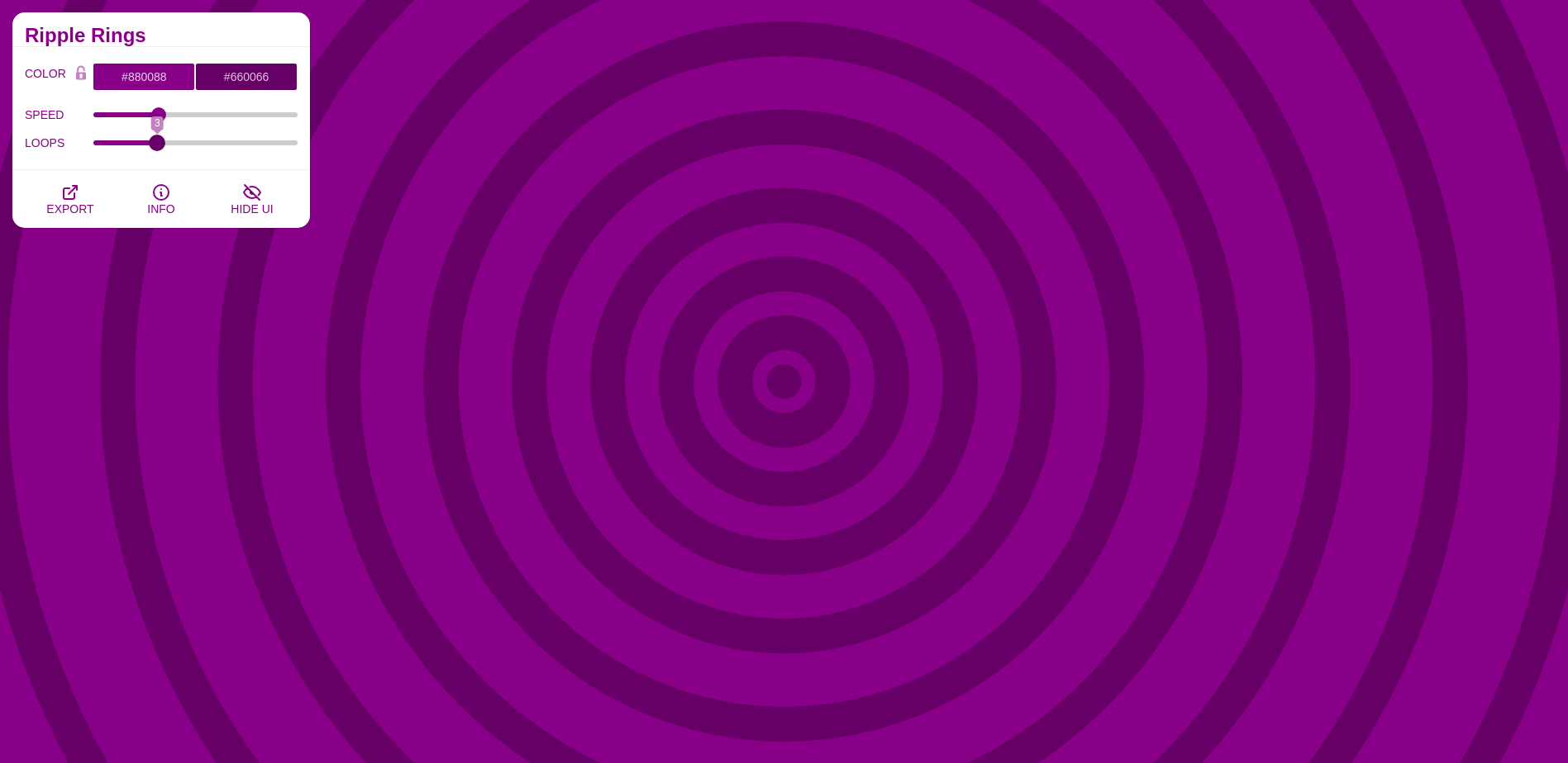
click at [149, 145] on input "LOOPS" at bounding box center [196, 142] width 205 height 7
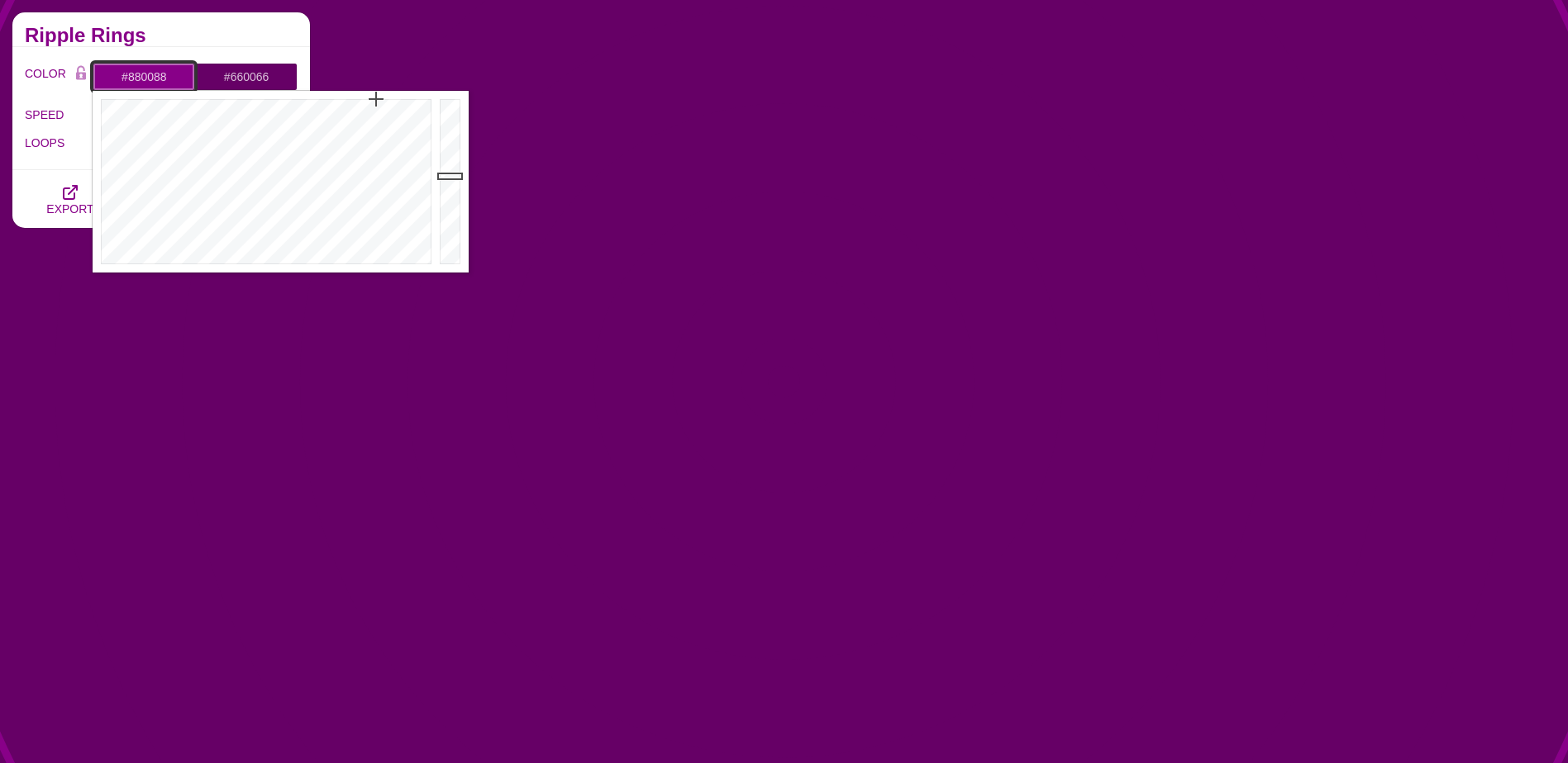
drag, startPoint x: 127, startPoint y: 77, endPoint x: 191, endPoint y: 80, distance: 64.1
click at [191, 80] on input "#880088" at bounding box center [144, 77] width 103 height 28
type input "#0186CB"
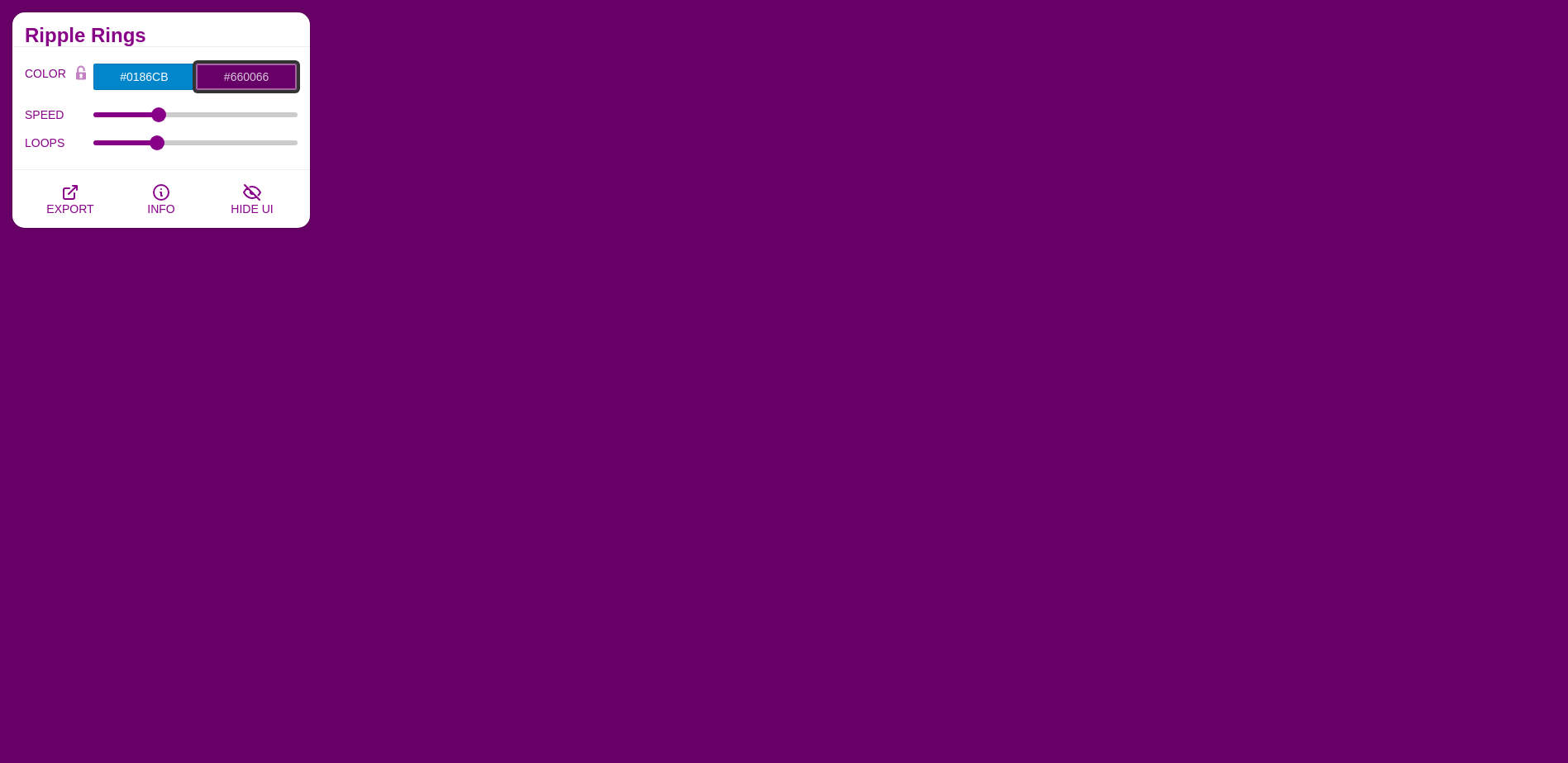
click at [259, 77] on input "#660066" at bounding box center [247, 77] width 103 height 28
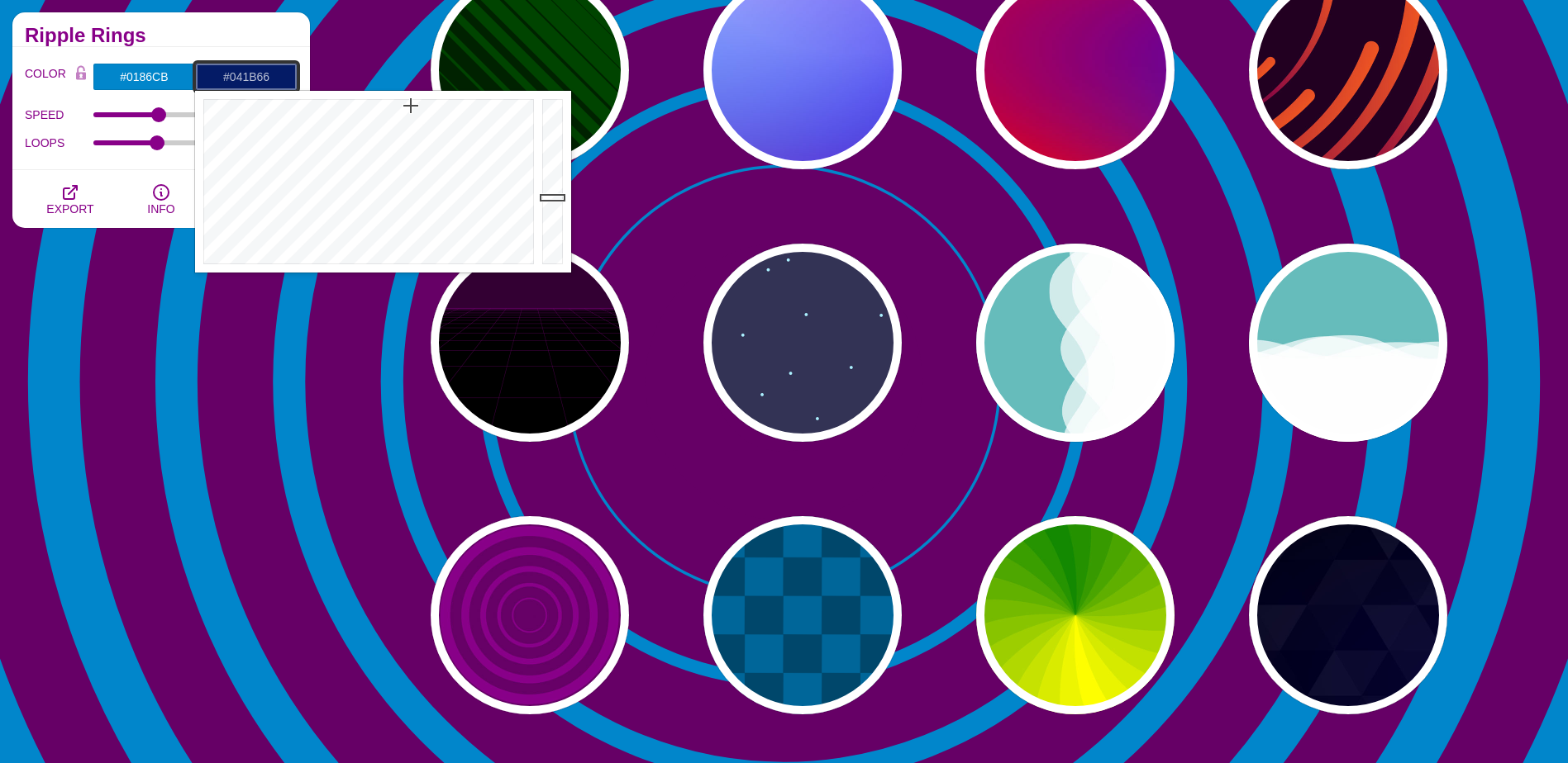
click at [411, 106] on div at bounding box center [366, 182] width 343 height 182
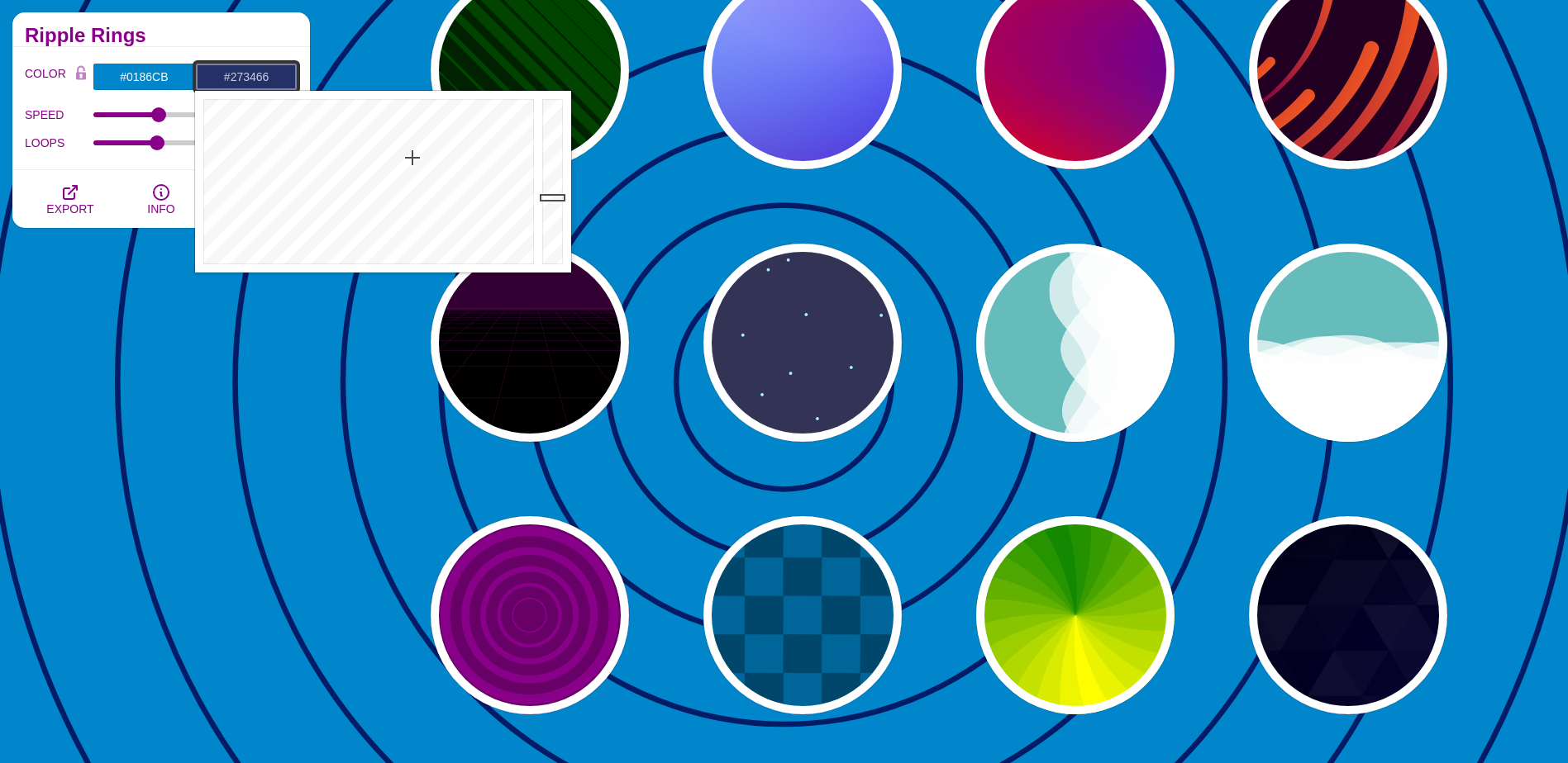
drag, startPoint x: 413, startPoint y: 135, endPoint x: 413, endPoint y: 162, distance: 27.0
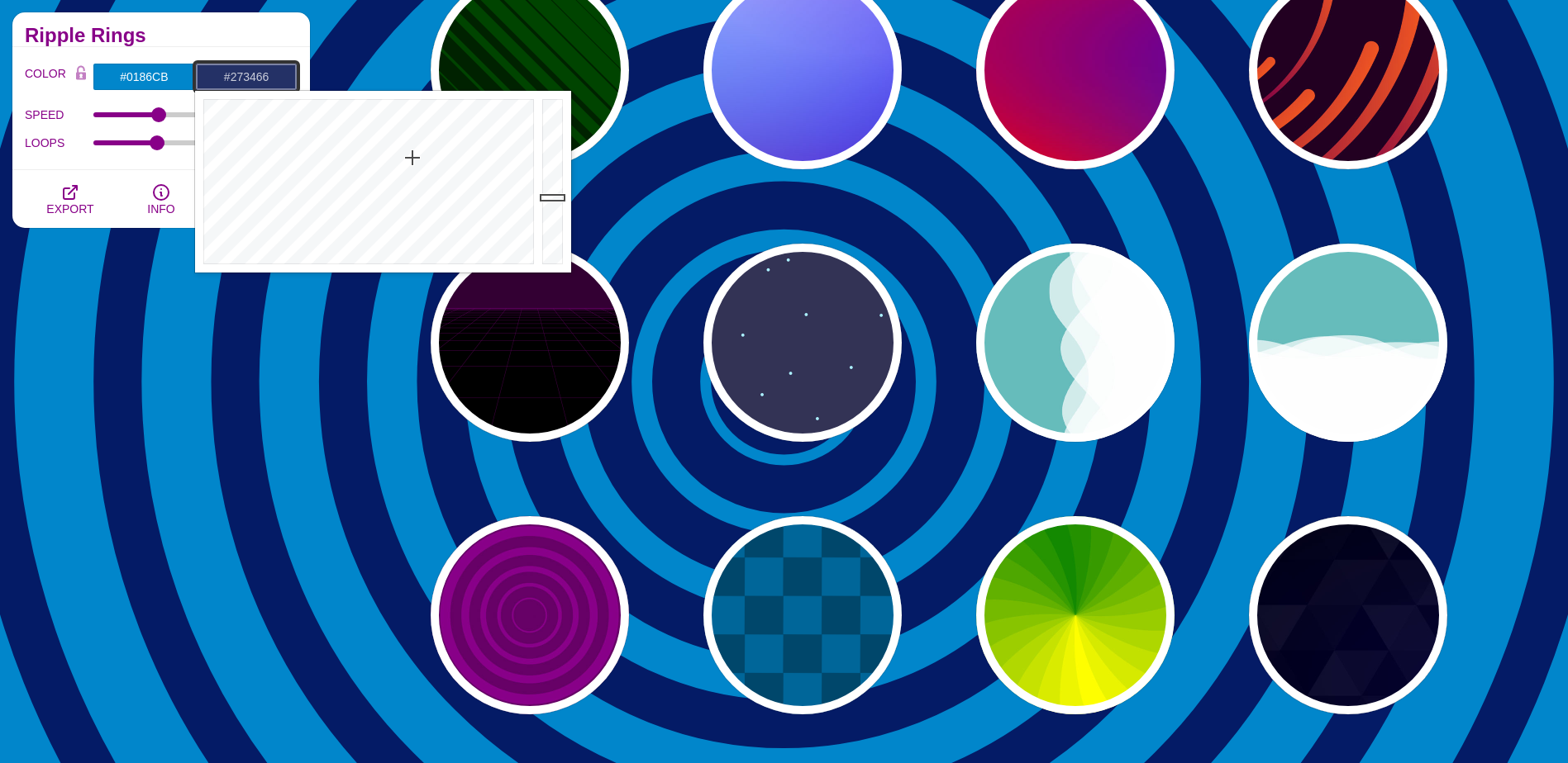
click at [413, 162] on div at bounding box center [366, 182] width 343 height 182
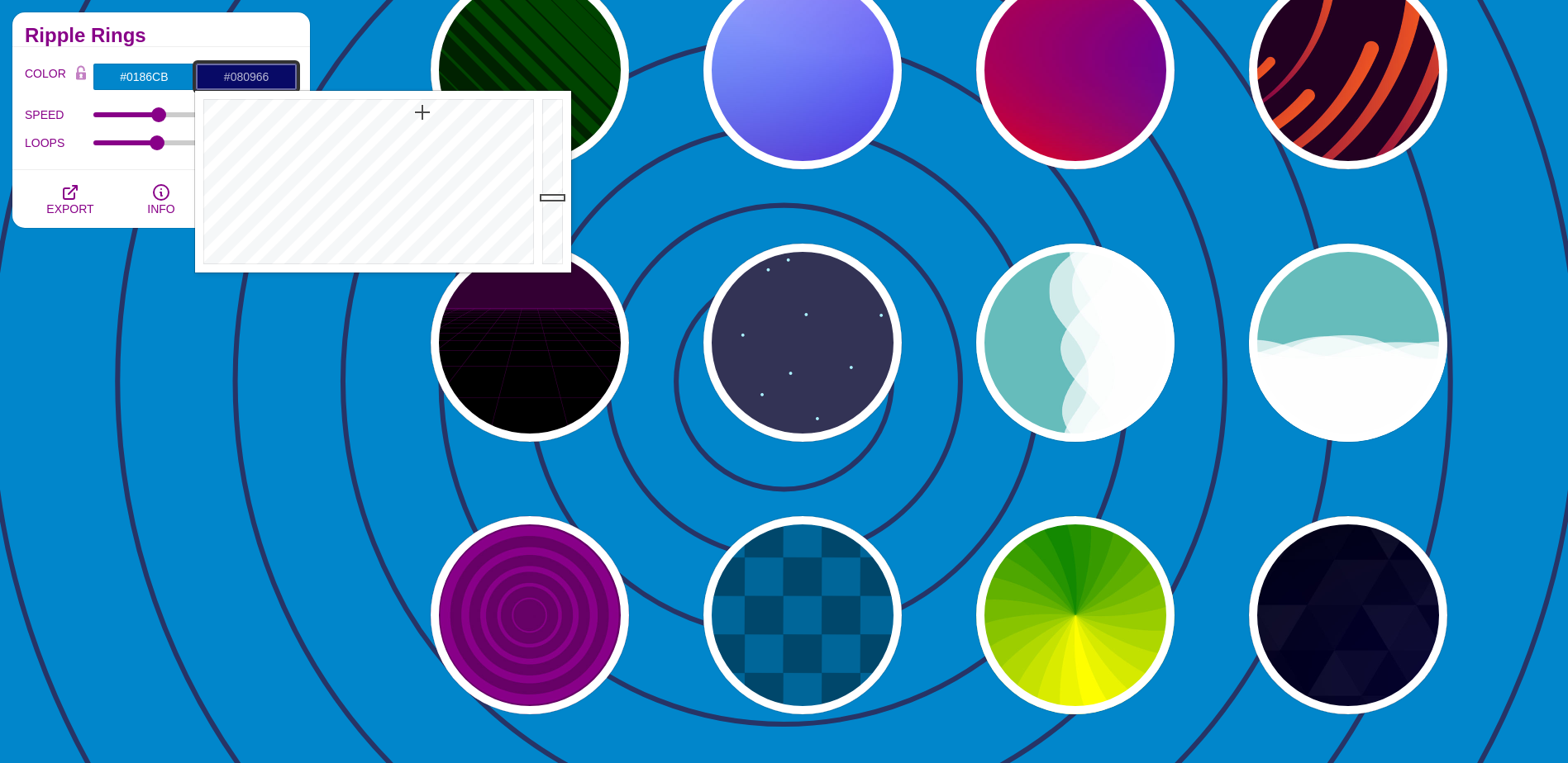
drag, startPoint x: 413, startPoint y: 162, endPoint x: 424, endPoint y: 113, distance: 50.2
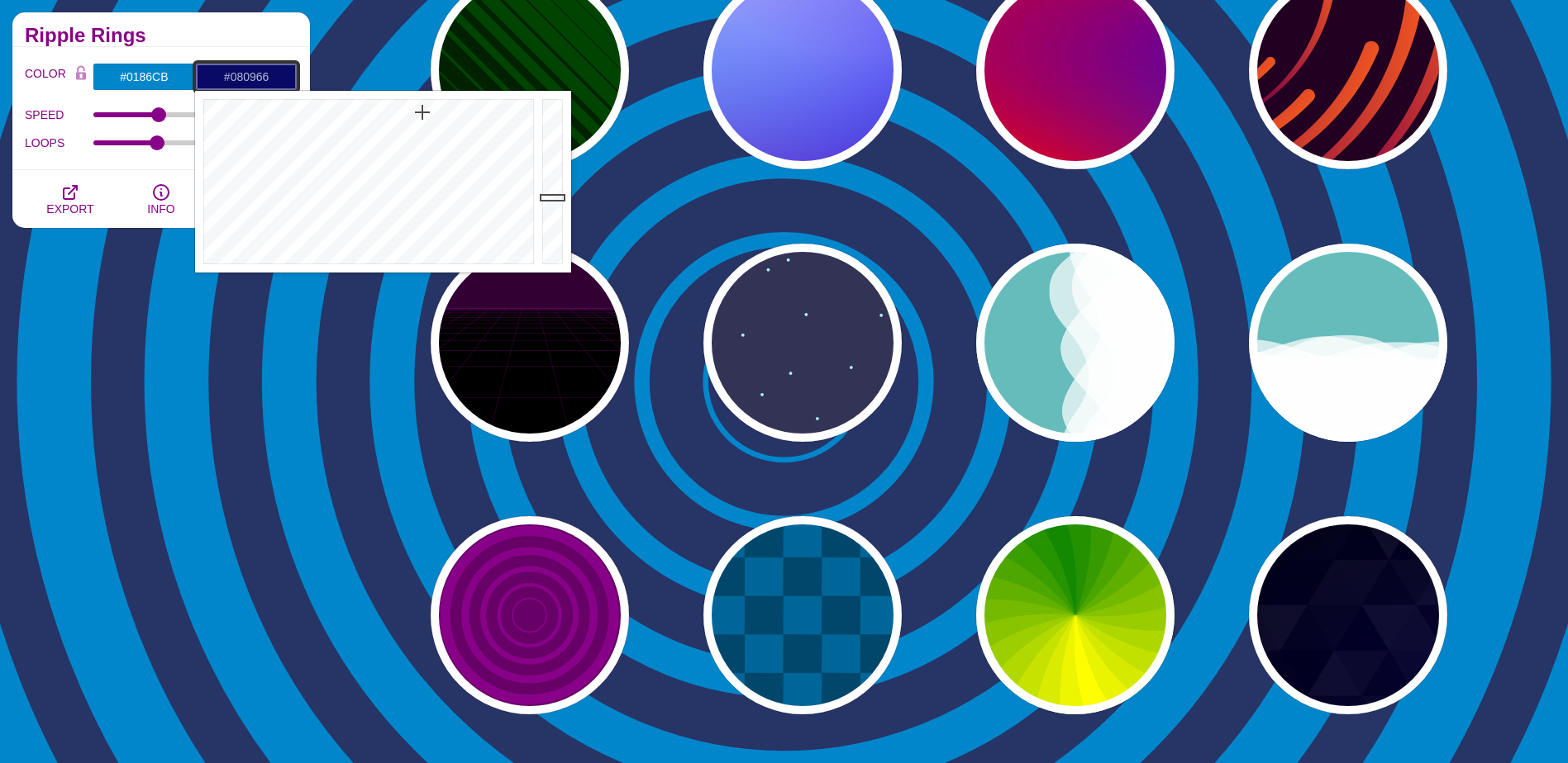
click at [424, 113] on div at bounding box center [366, 182] width 343 height 182
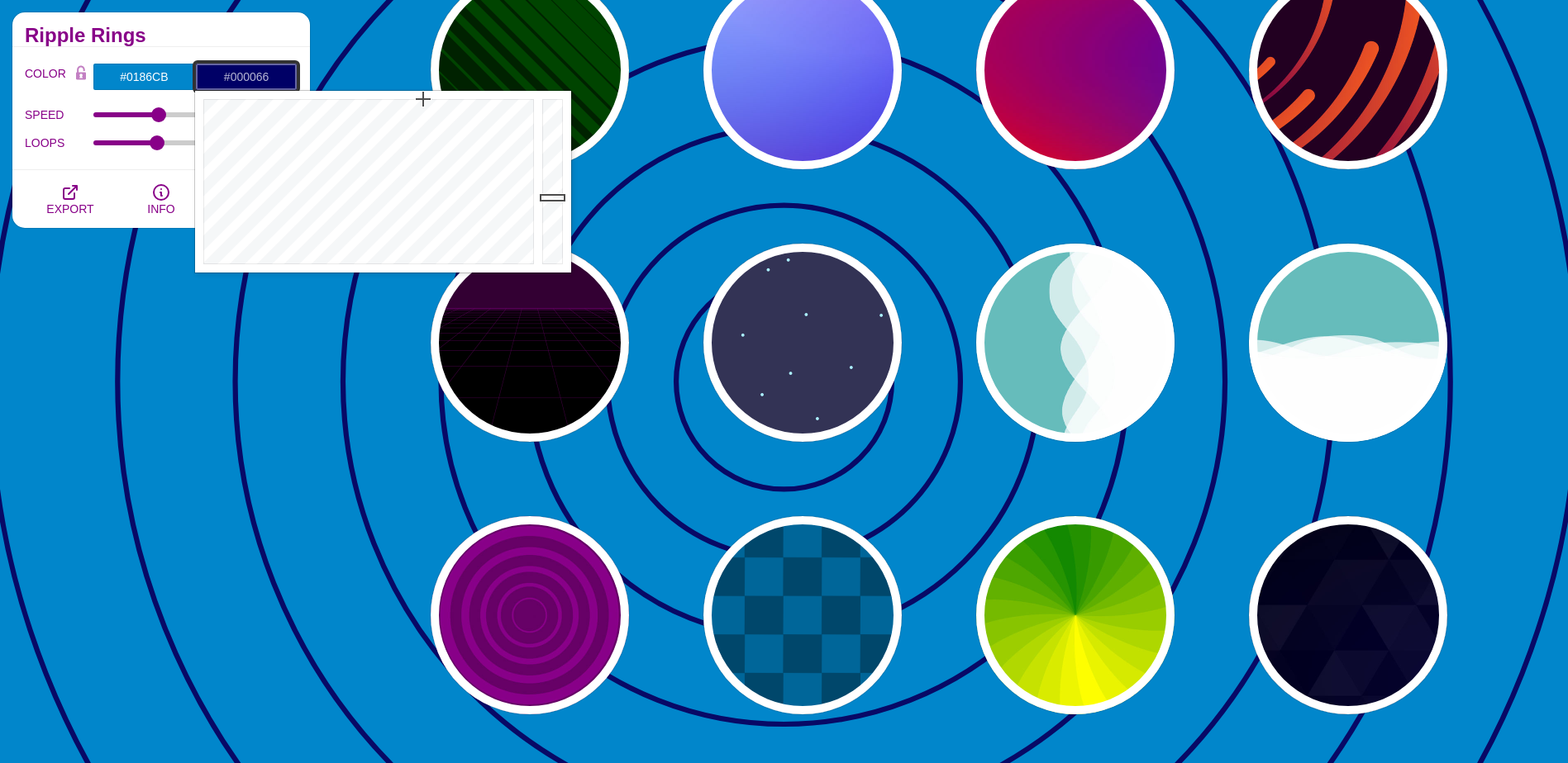
drag, startPoint x: 424, startPoint y: 113, endPoint x: 424, endPoint y: 89, distance: 24.0
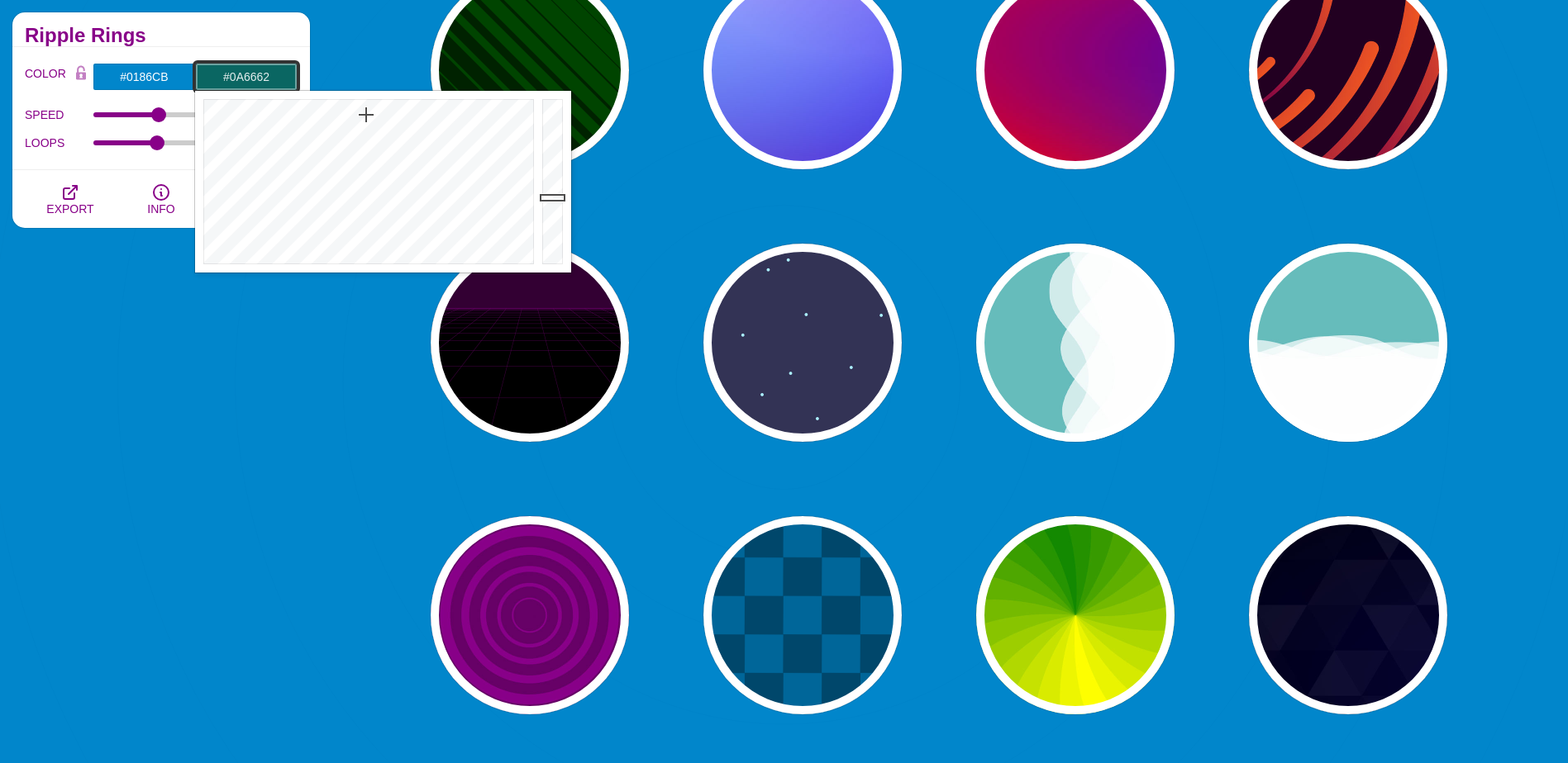
drag, startPoint x: 413, startPoint y: 102, endPoint x: 366, endPoint y: 114, distance: 48.5
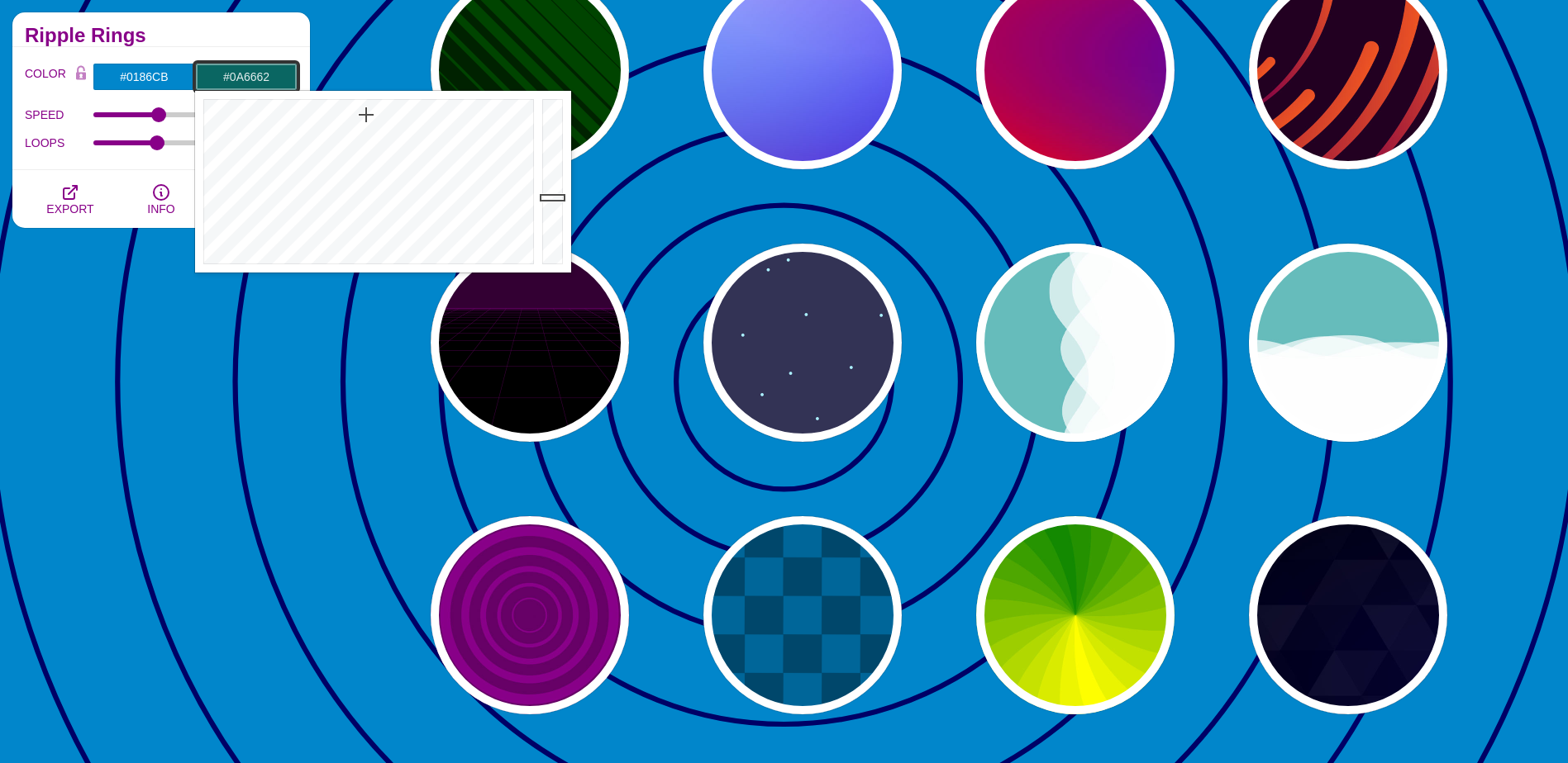
click at [366, 114] on div at bounding box center [366, 182] width 343 height 182
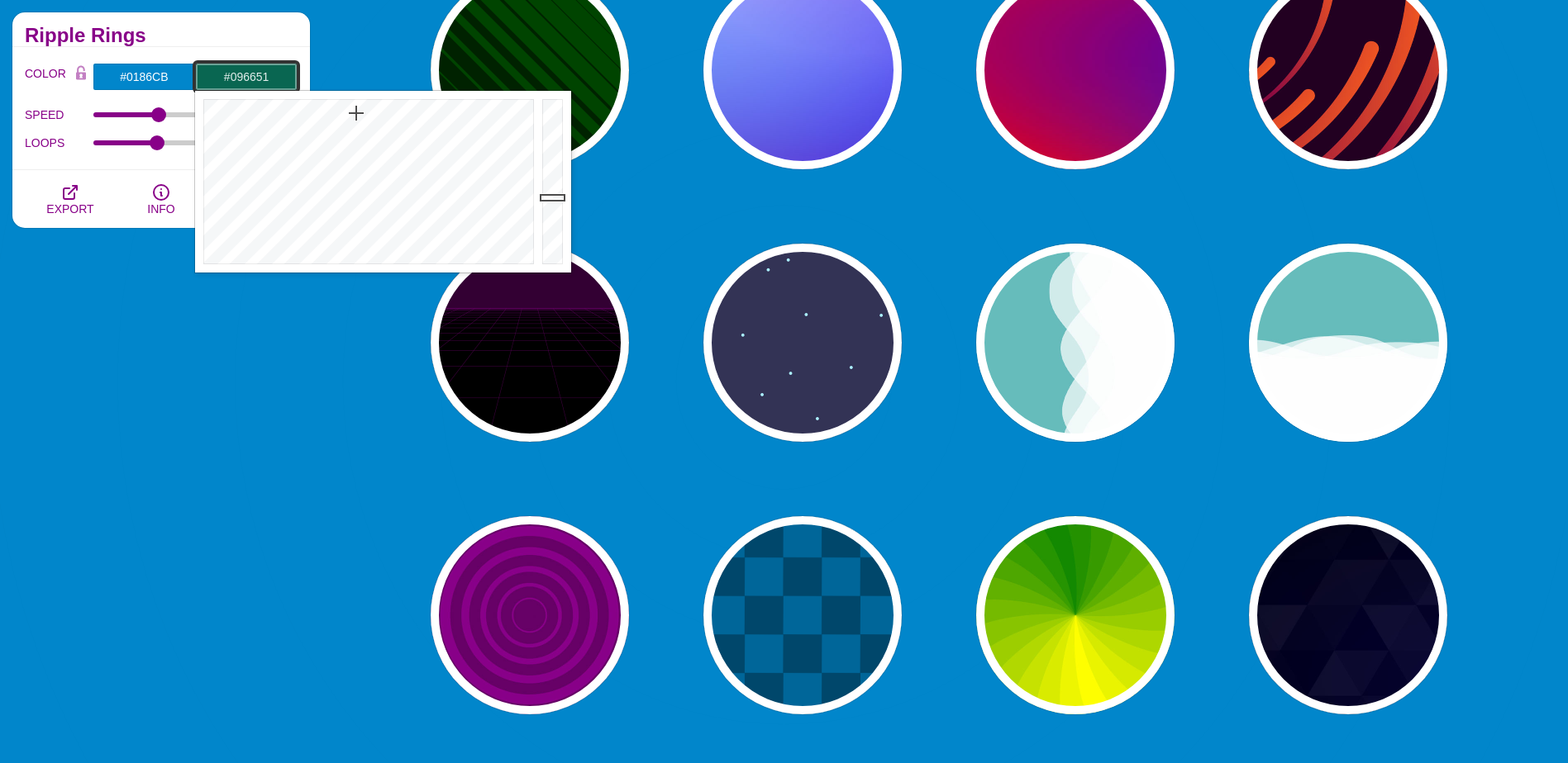
drag, startPoint x: 365, startPoint y: 114, endPoint x: 356, endPoint y: 114, distance: 9.0
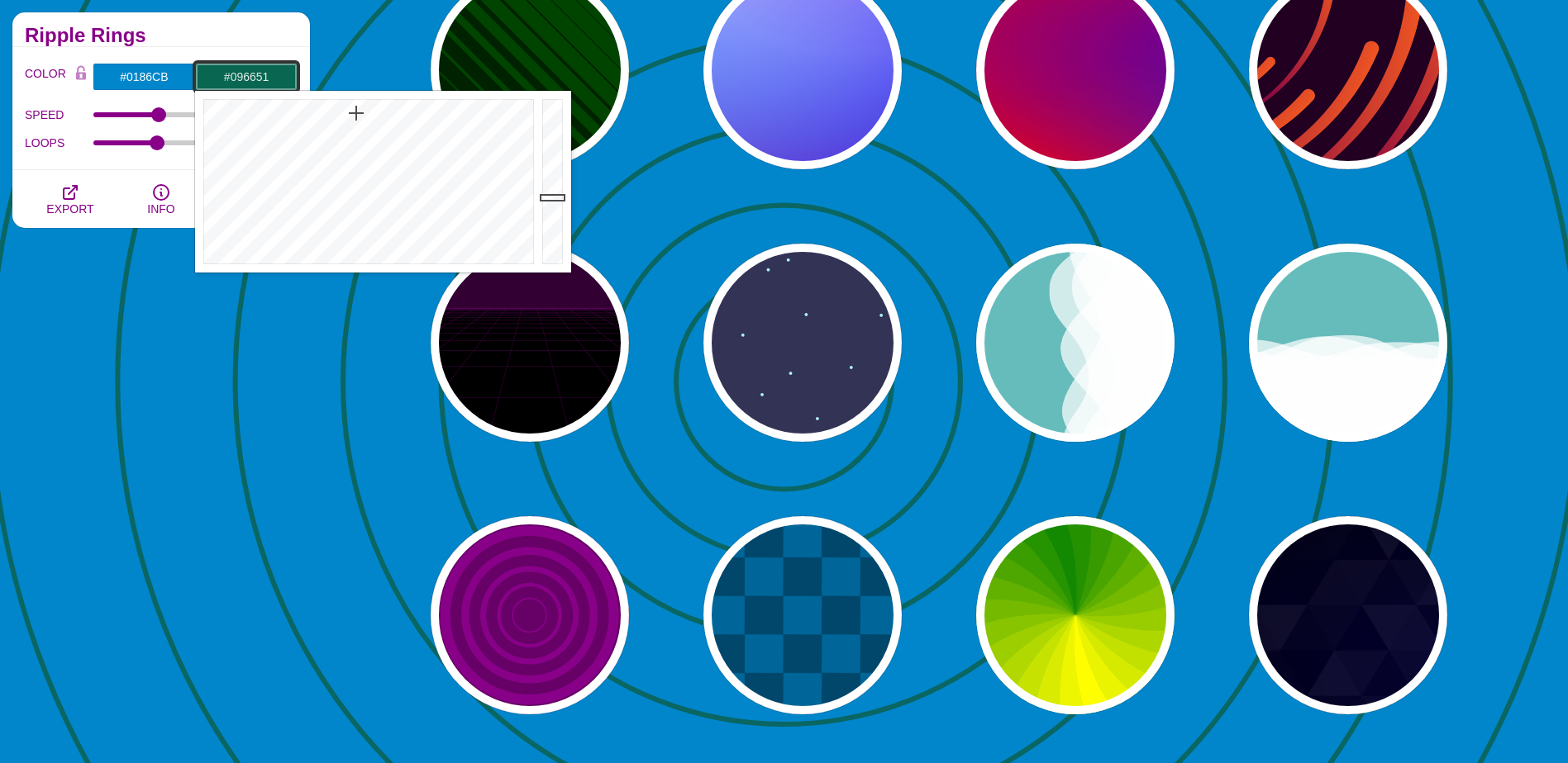
click at [356, 114] on div at bounding box center [366, 182] width 343 height 182
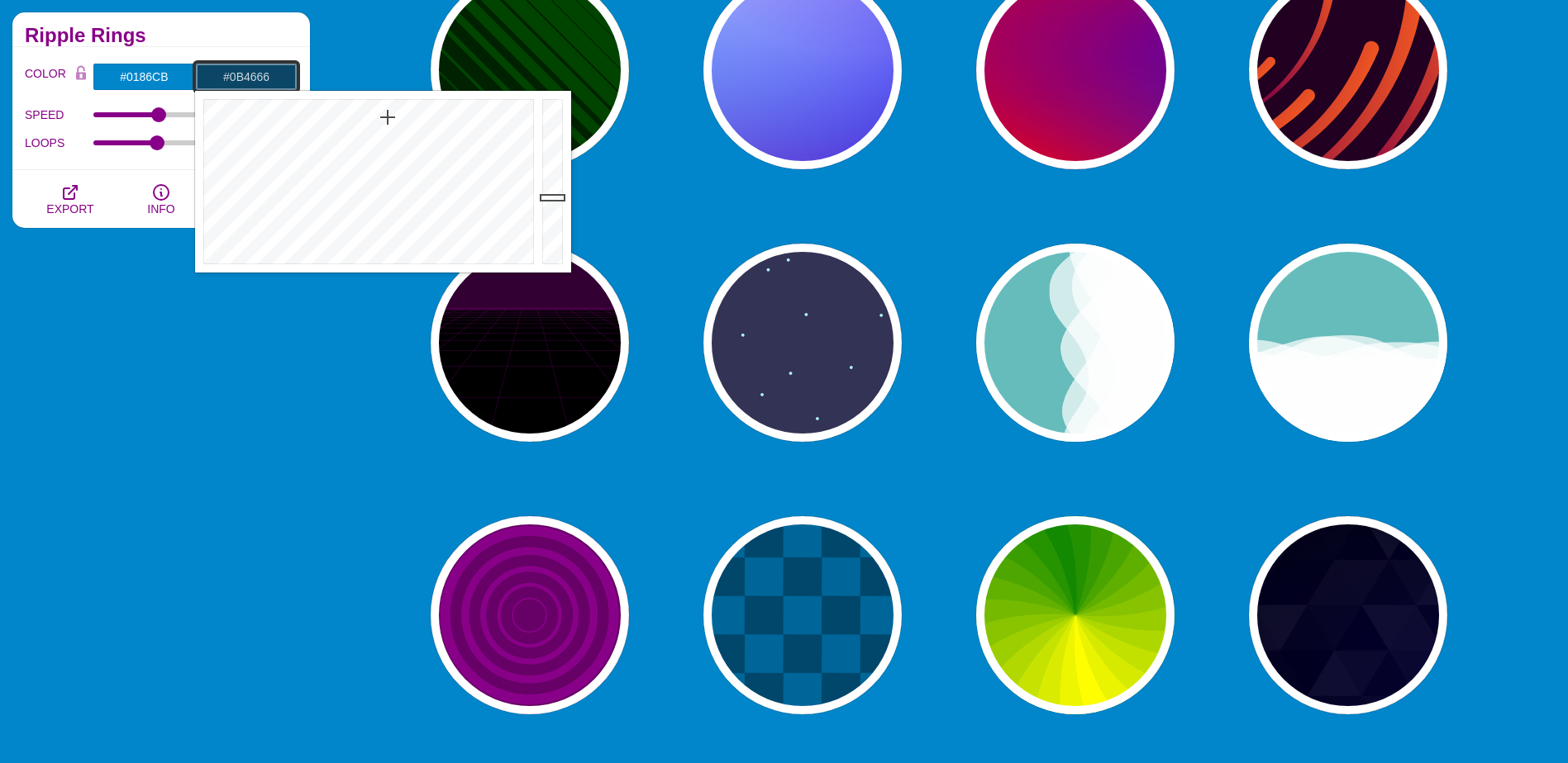
drag, startPoint x: 356, startPoint y: 114, endPoint x: 388, endPoint y: 117, distance: 32.1
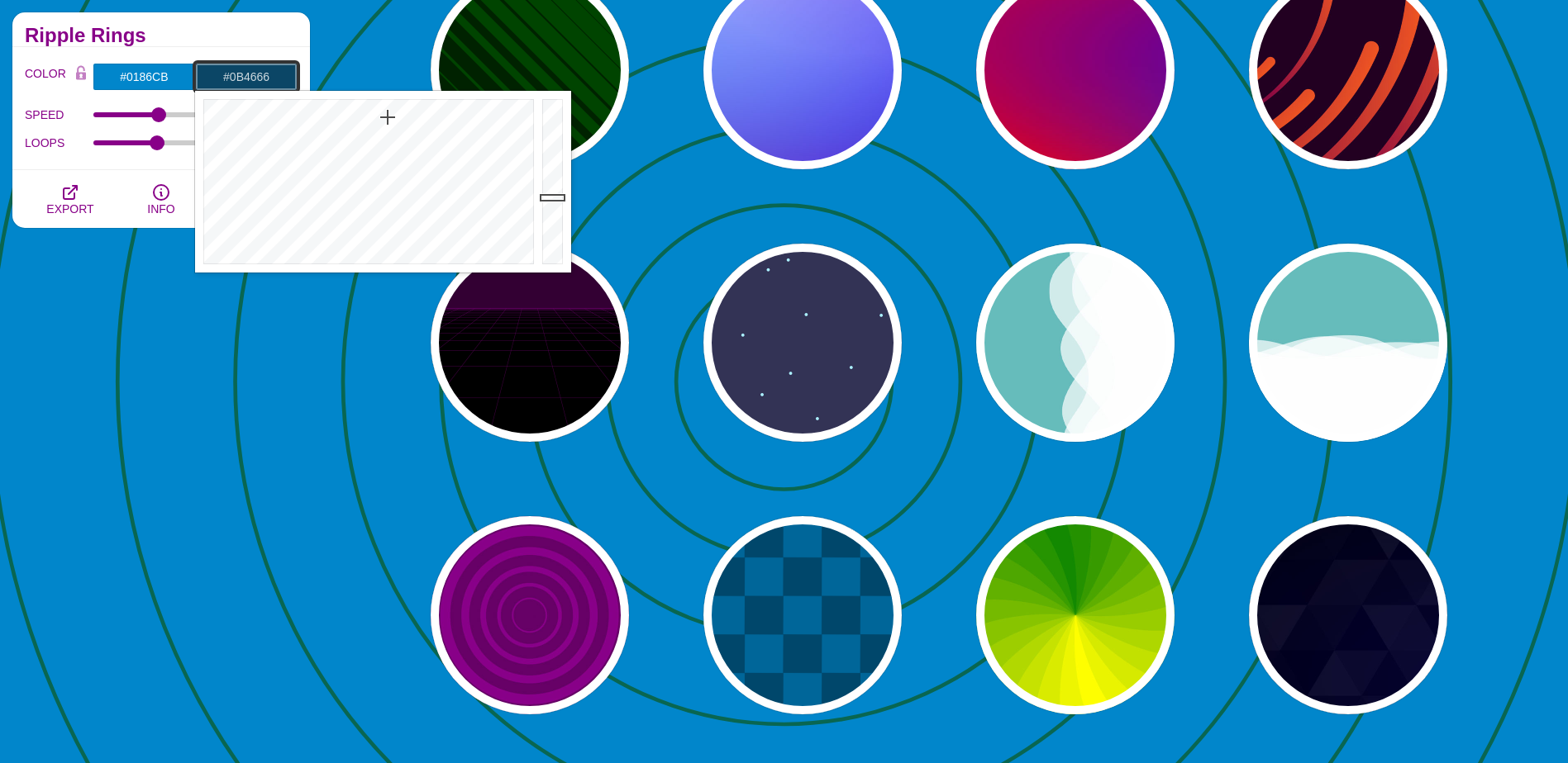
click at [388, 117] on div at bounding box center [366, 182] width 343 height 182
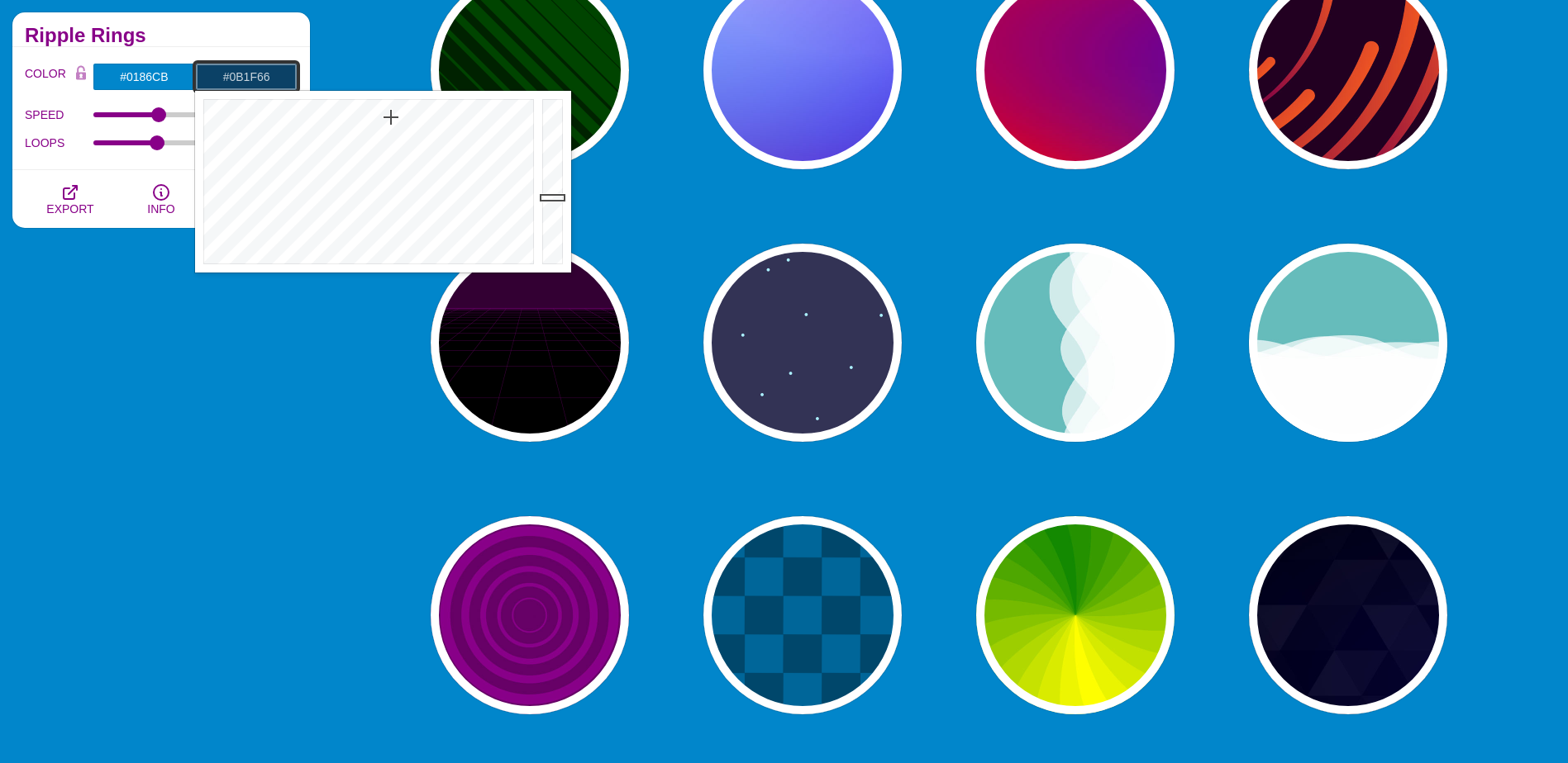
type input "#0B1D66"
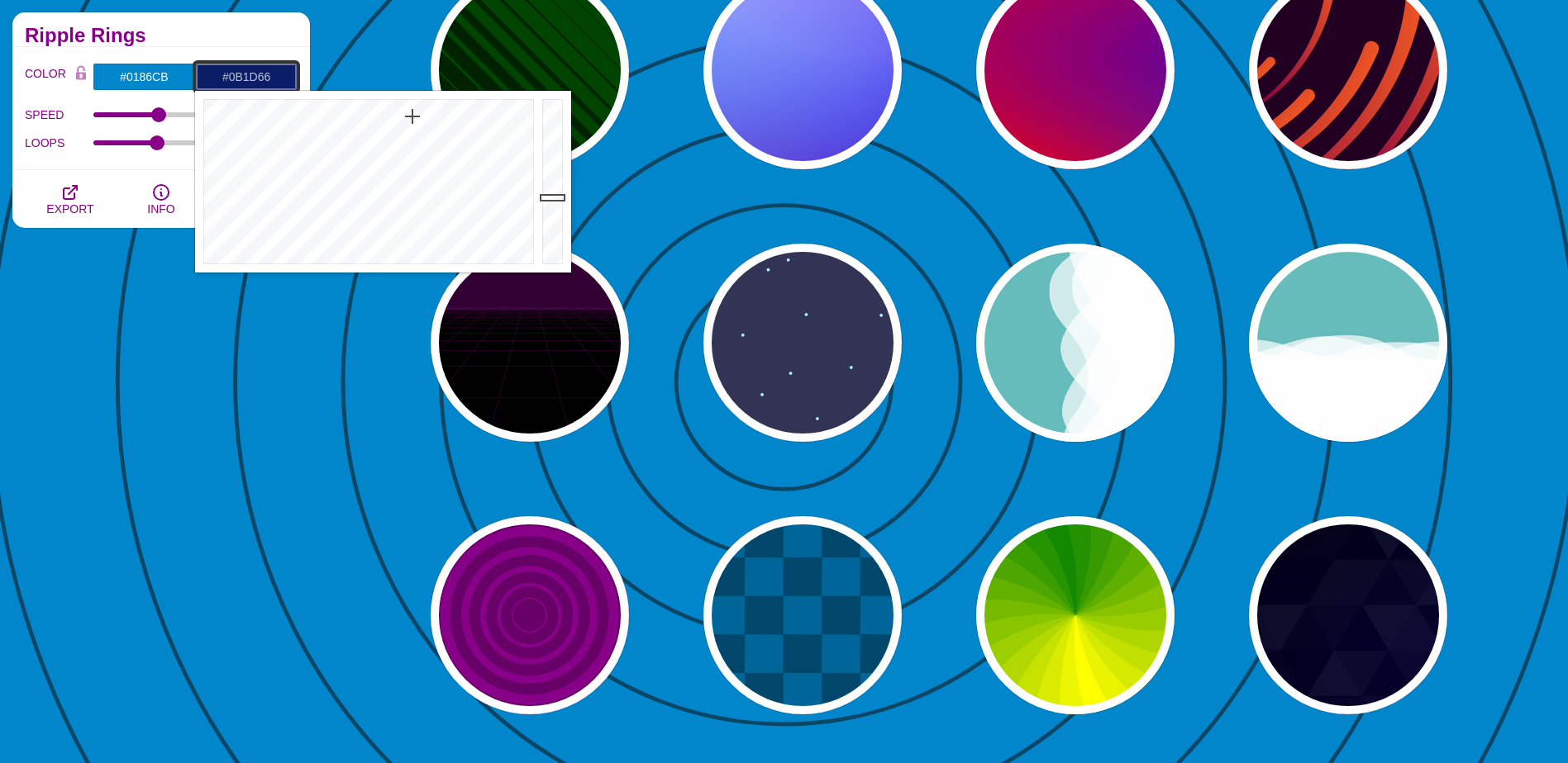
drag, startPoint x: 391, startPoint y: 117, endPoint x: 413, endPoint y: 116, distance: 22.0
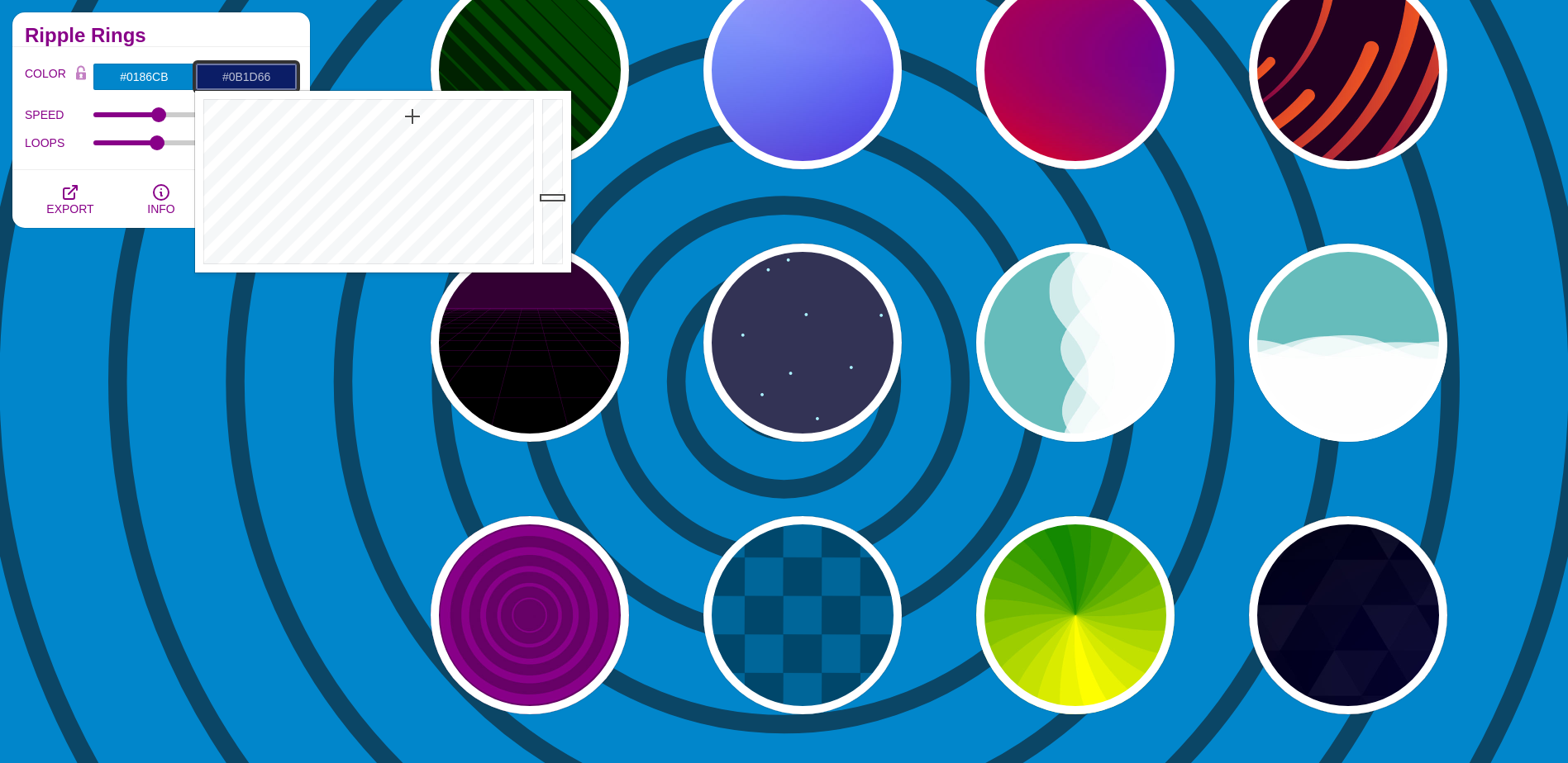
click at [413, 116] on div at bounding box center [366, 182] width 343 height 182
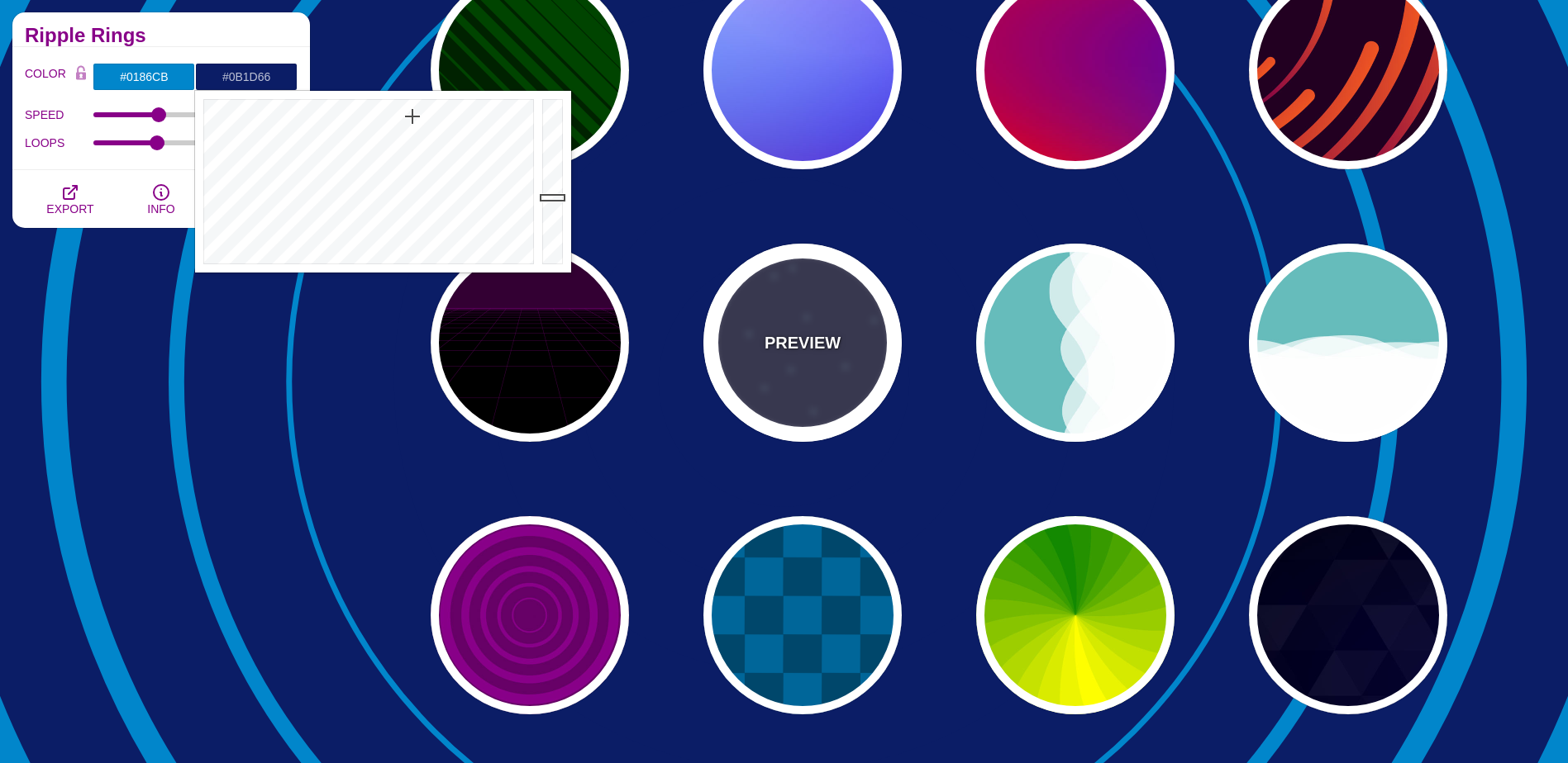
click at [844, 310] on div "PREVIEW" at bounding box center [802, 343] width 198 height 198
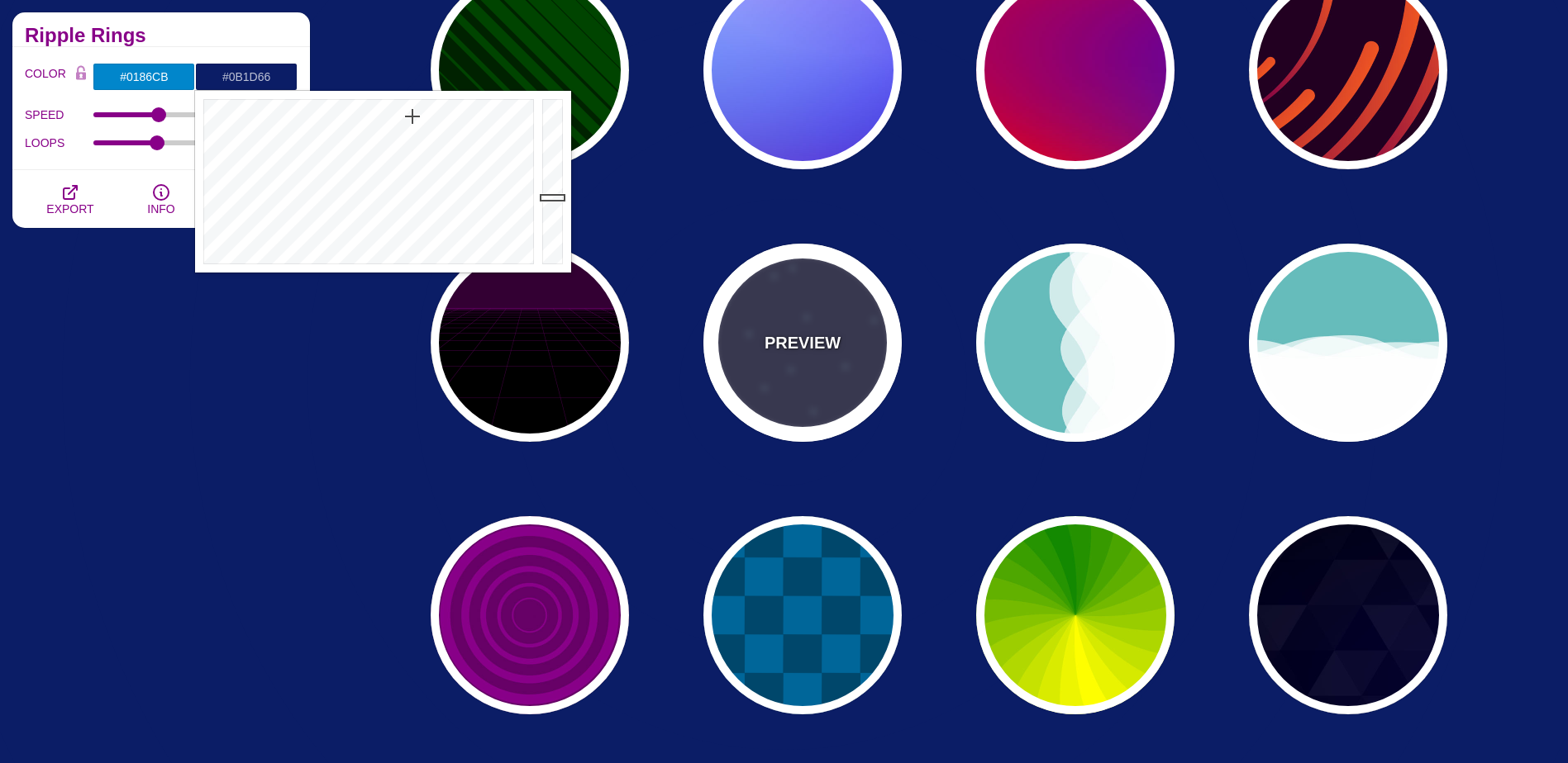
type input "#333355"
type input "#AAEEFF"
type input "#FFFFFF"
type input "40"
type input "1"
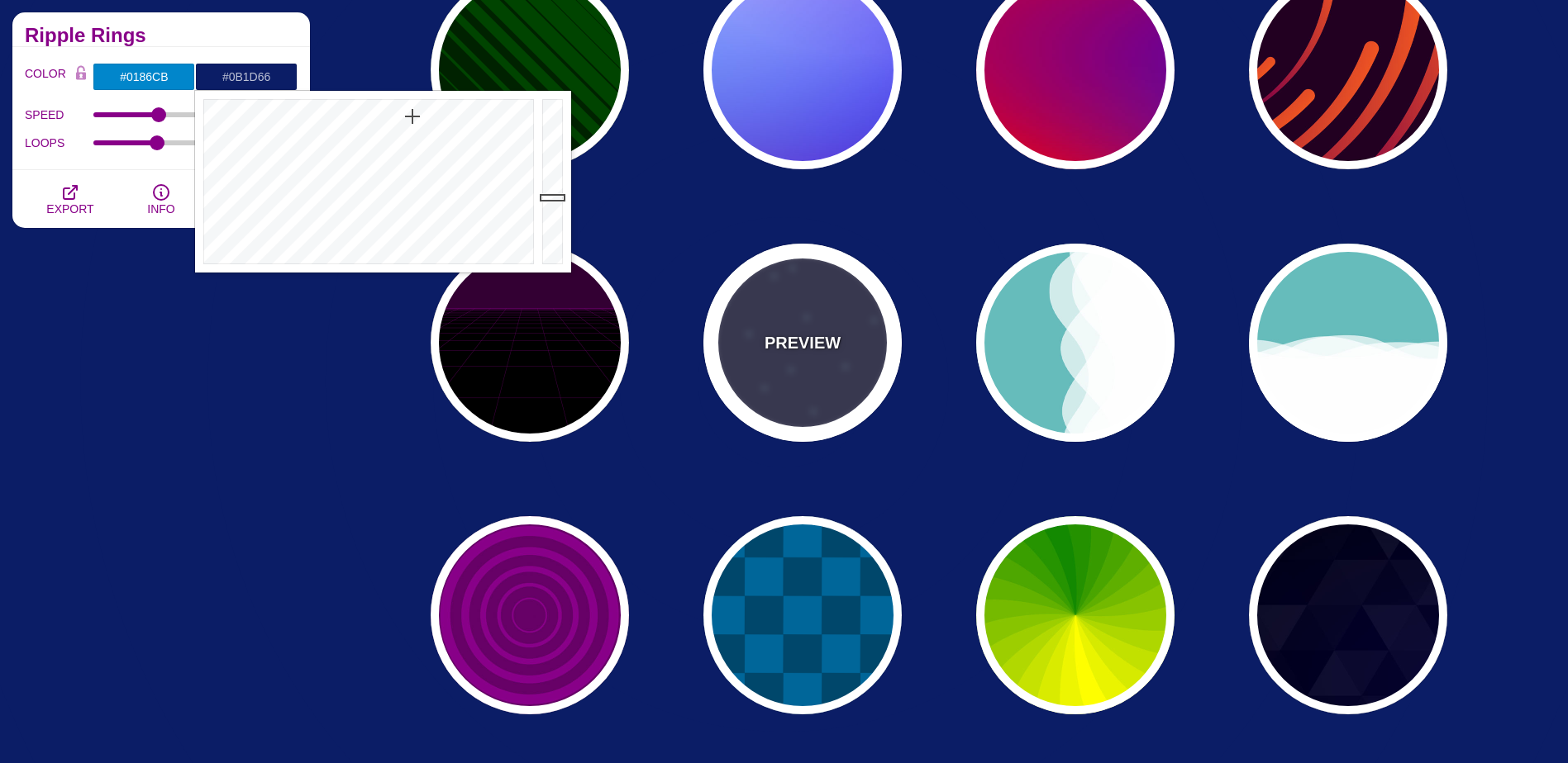
type input "1"
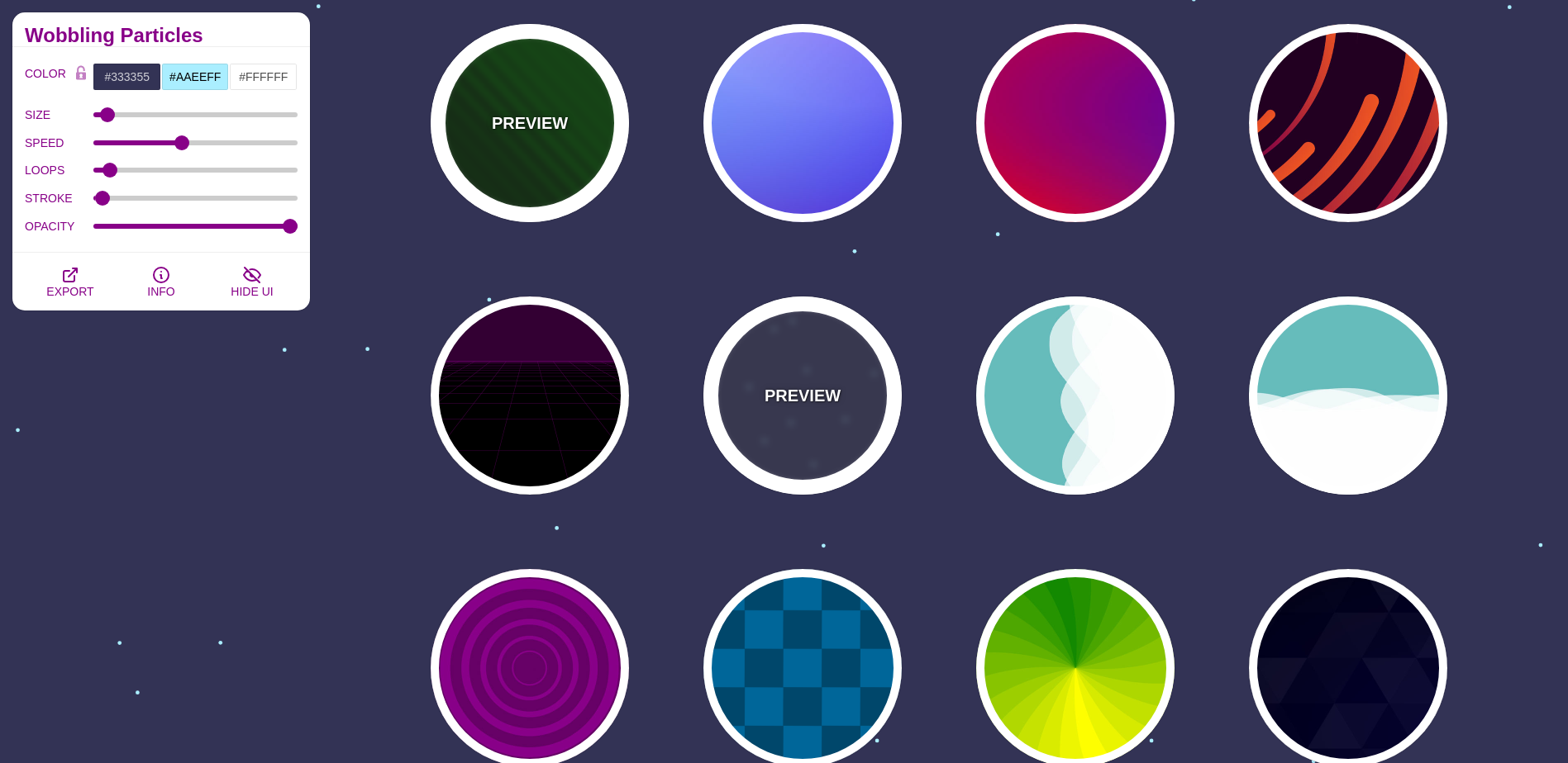
scroll to position [414, 0]
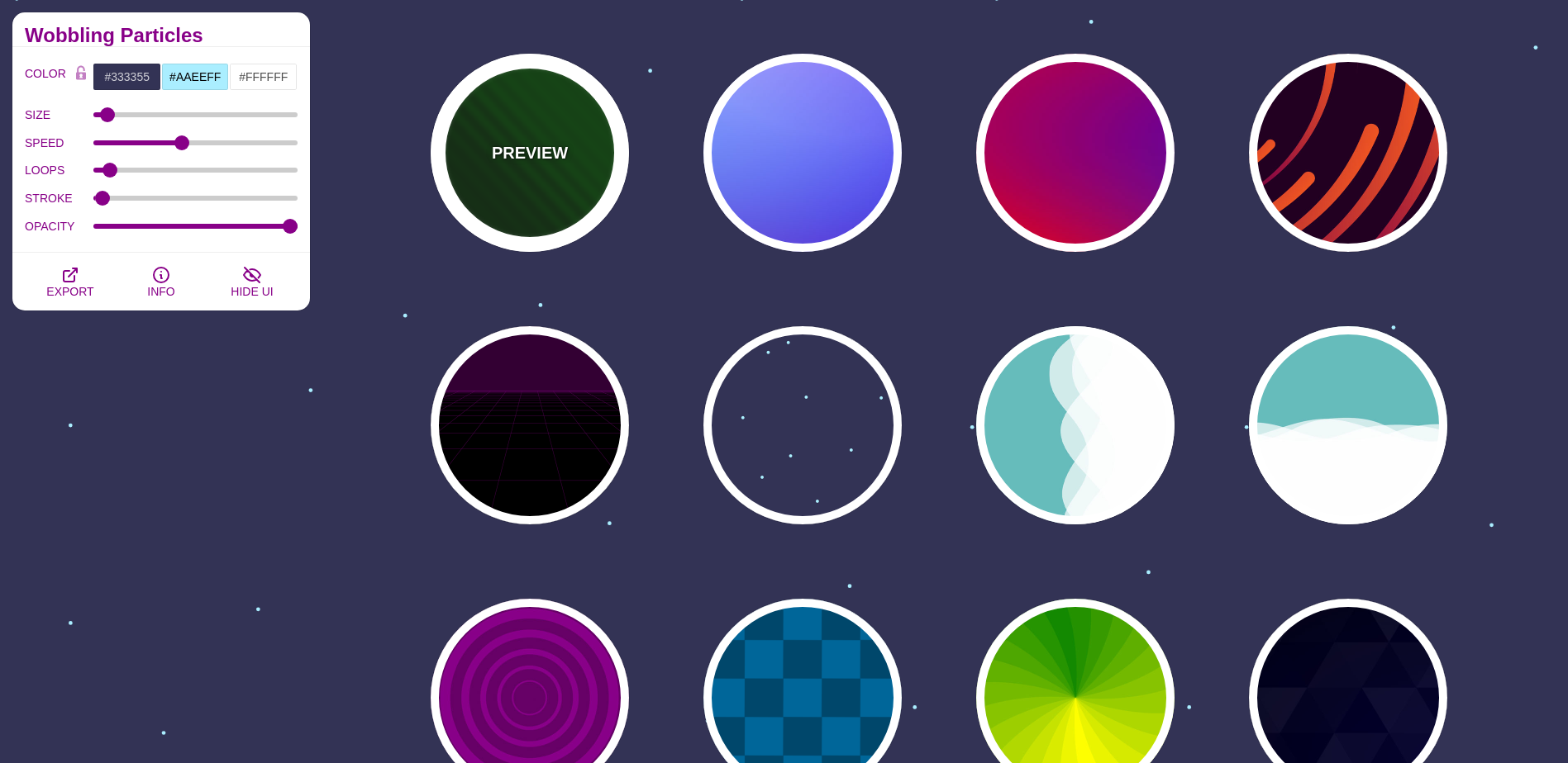
click at [584, 174] on div "PREVIEW" at bounding box center [529, 152] width 198 height 198
type input "#002200"
type input "#004400"
type input "0"
type input "1"
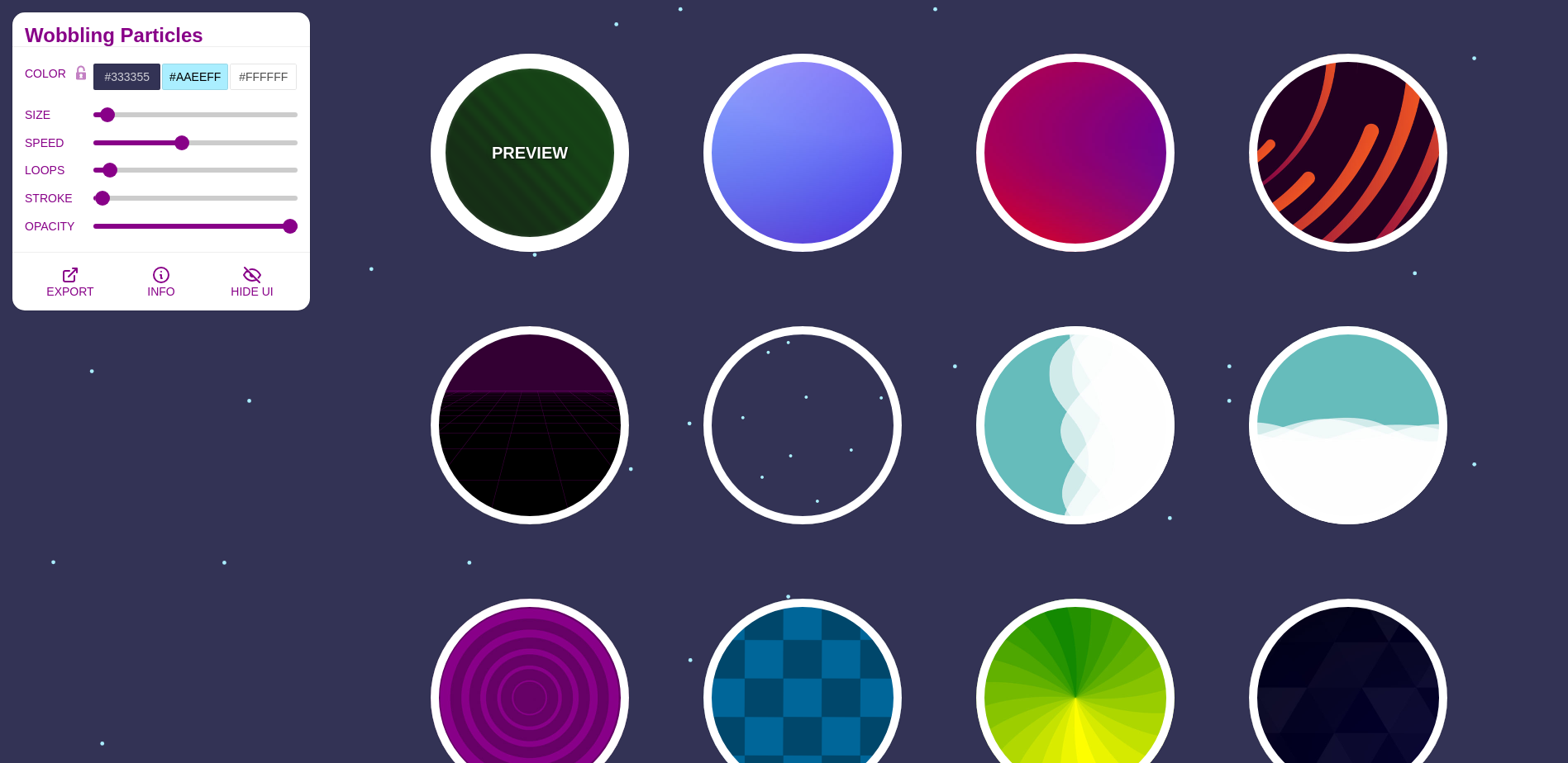
type input "0"
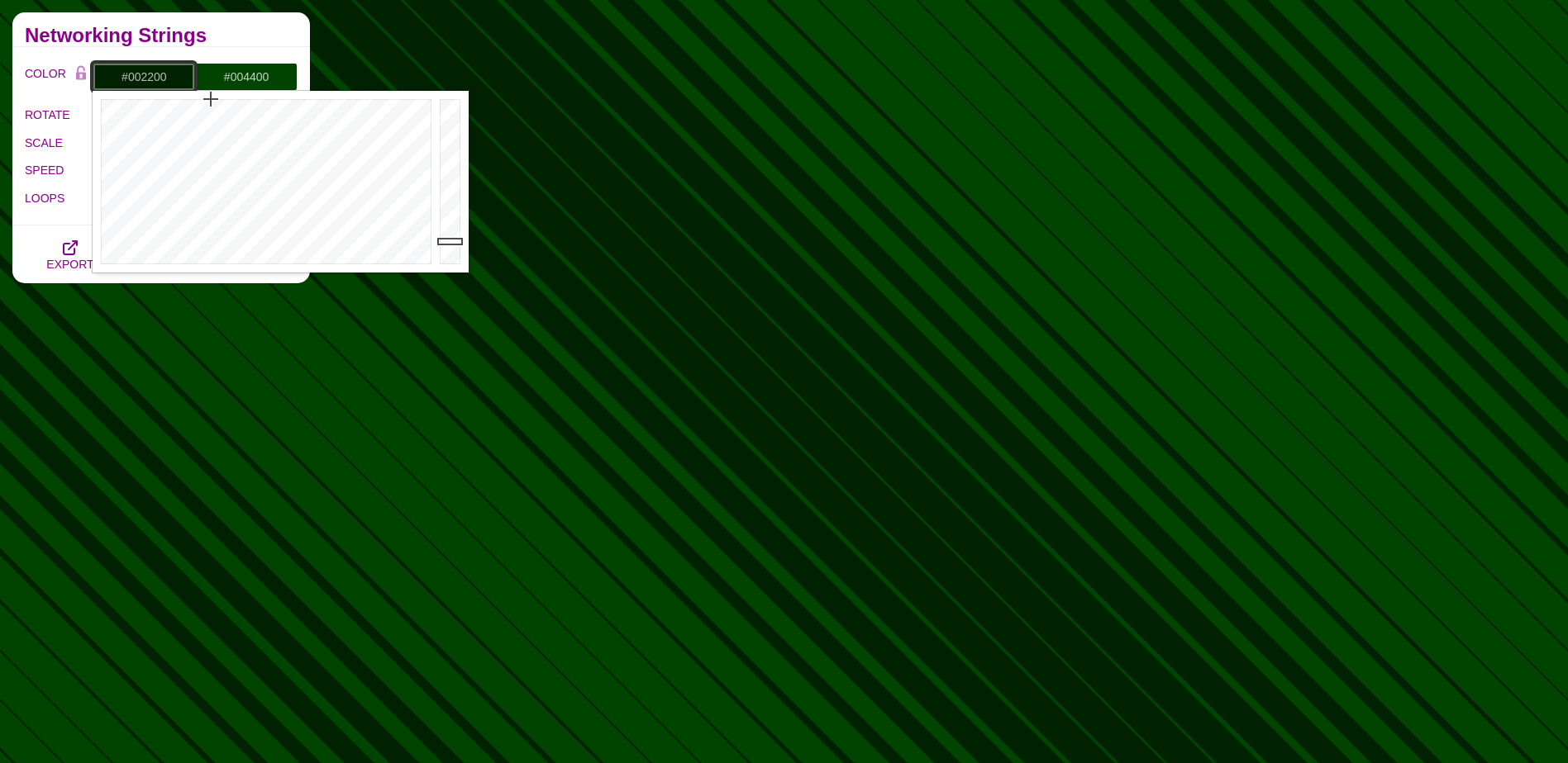
click at [161, 83] on input "#002200" at bounding box center [144, 77] width 103 height 28
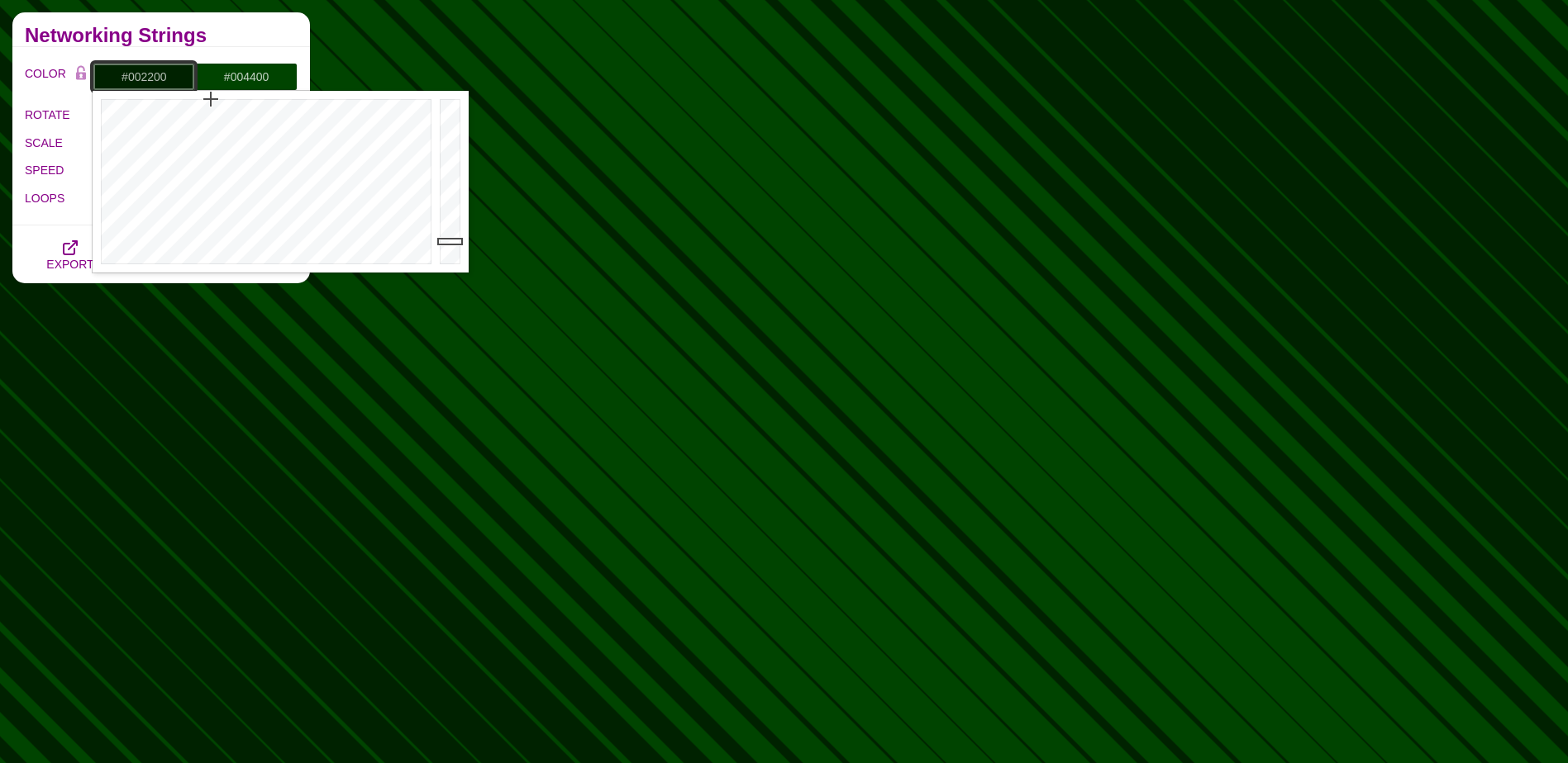
drag, startPoint x: 134, startPoint y: 75, endPoint x: 229, endPoint y: 82, distance: 95.3
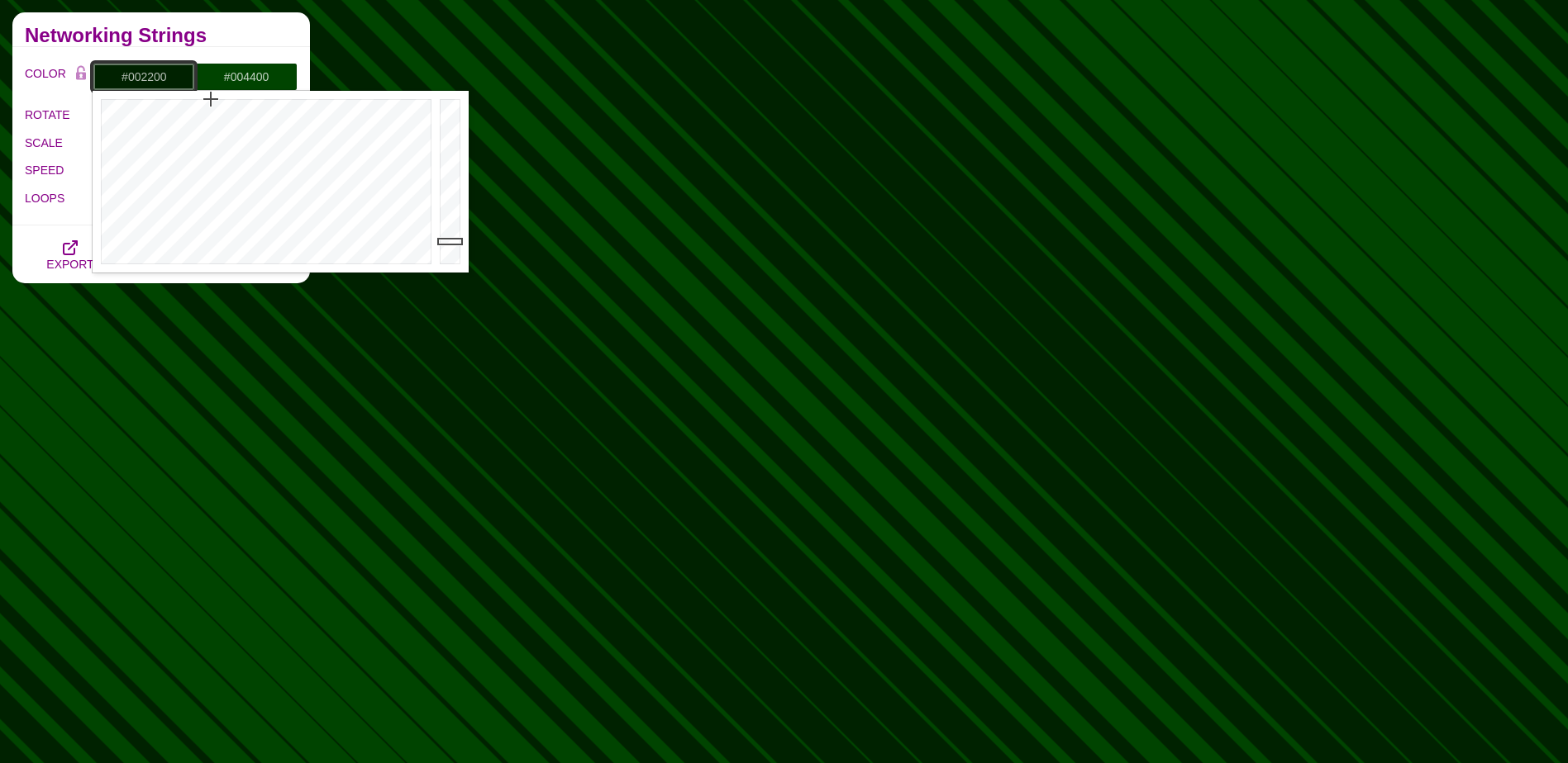
click at [229, 82] on div "#002200 #004400 #FFFFFF #006600 #555555 #666666 #777777 #888888 #999999" at bounding box center [196, 77] width 205 height 28
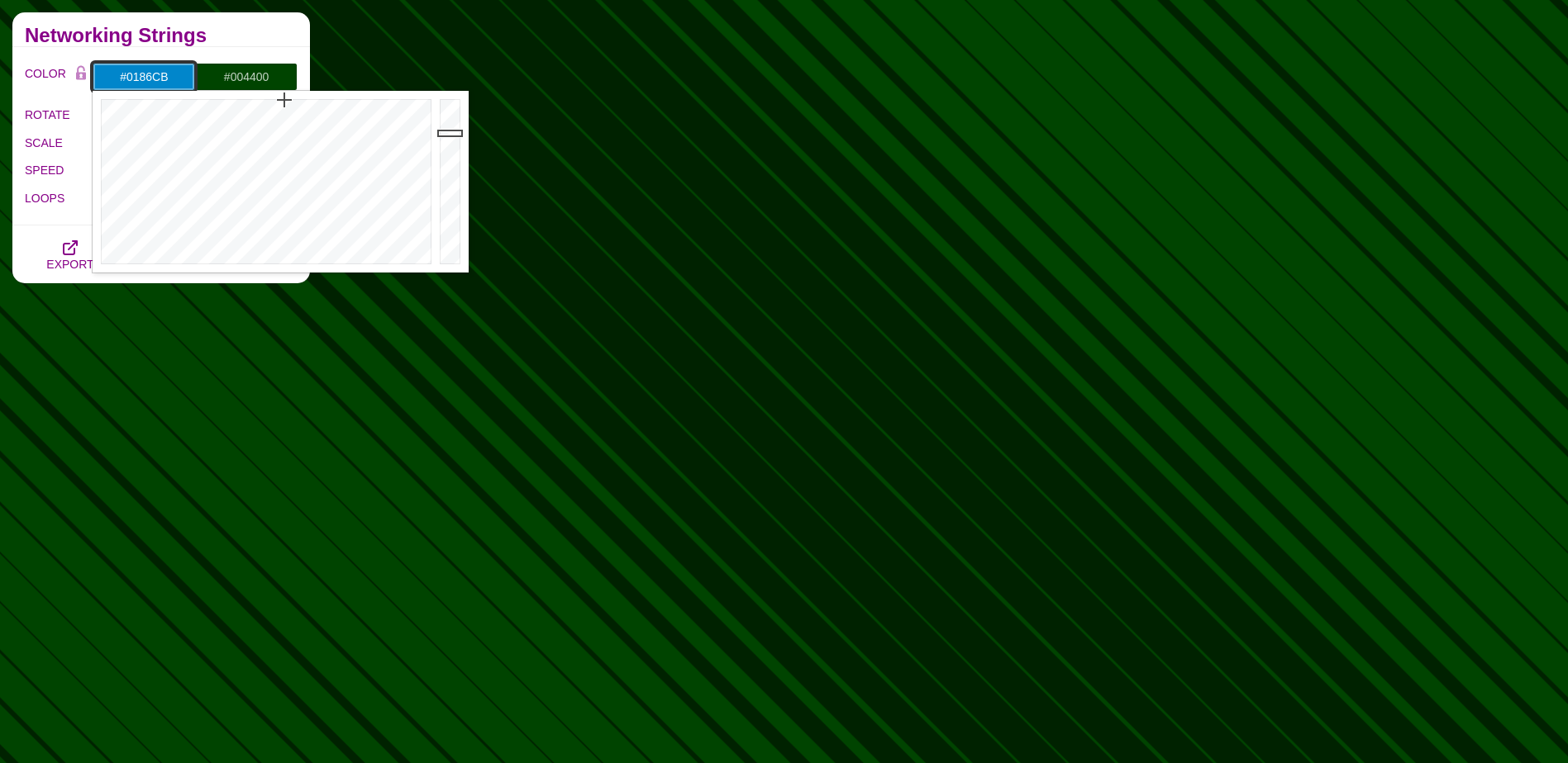
type input "#0186CB"
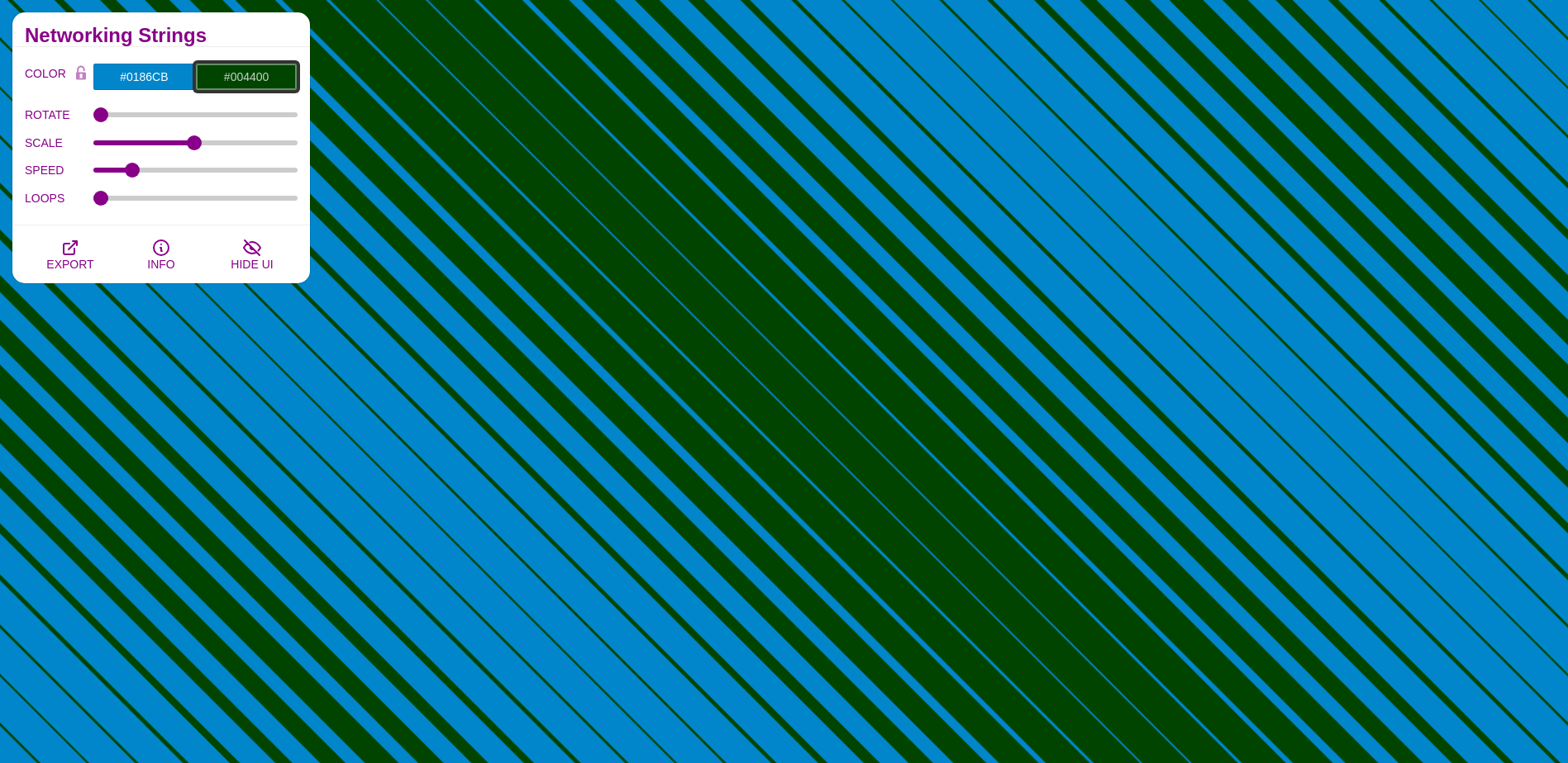
click at [240, 73] on input "#004400" at bounding box center [247, 77] width 103 height 28
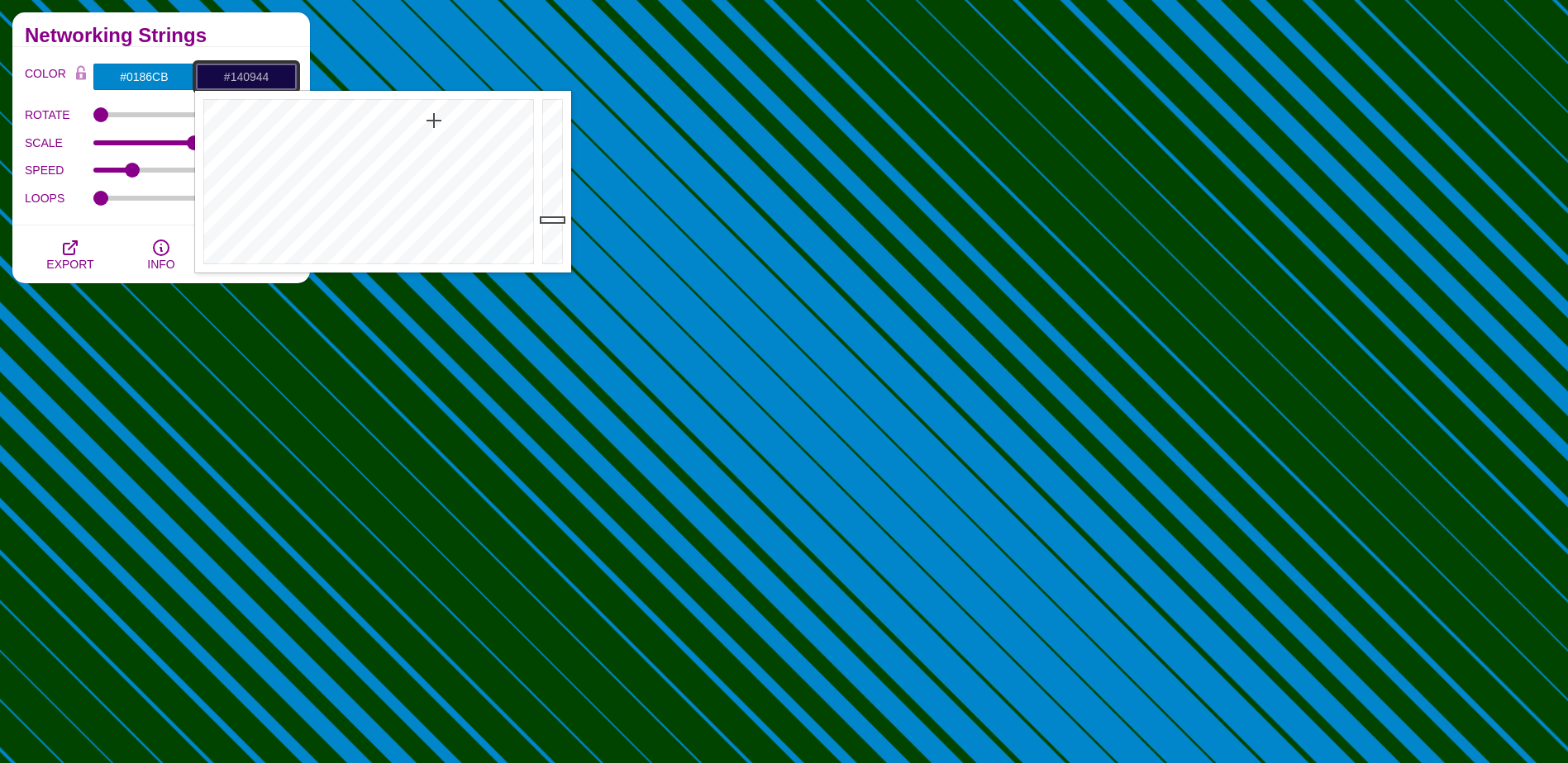
click at [433, 120] on div at bounding box center [366, 182] width 343 height 182
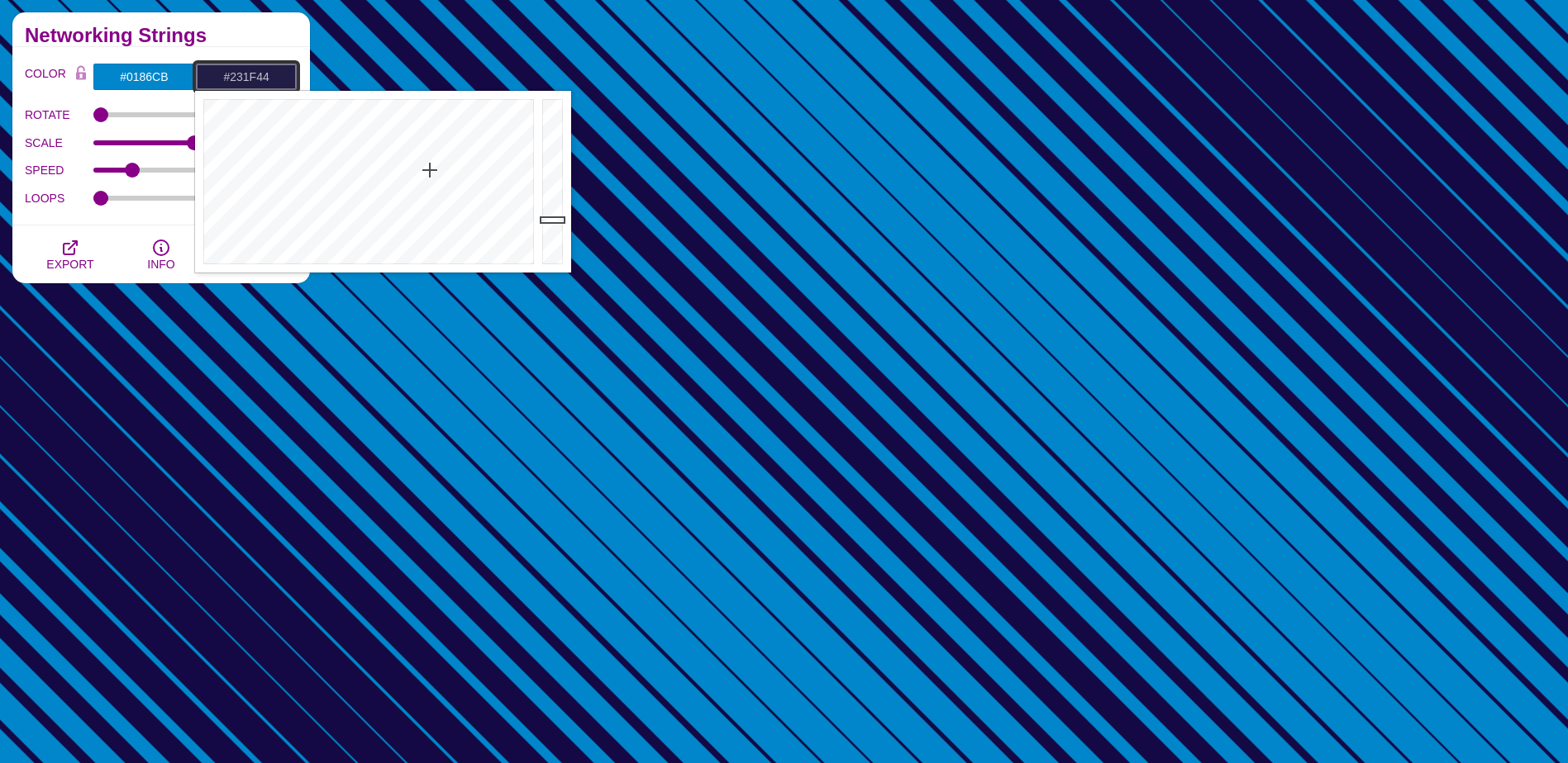
drag, startPoint x: 433, startPoint y: 120, endPoint x: 430, endPoint y: 175, distance: 55.1
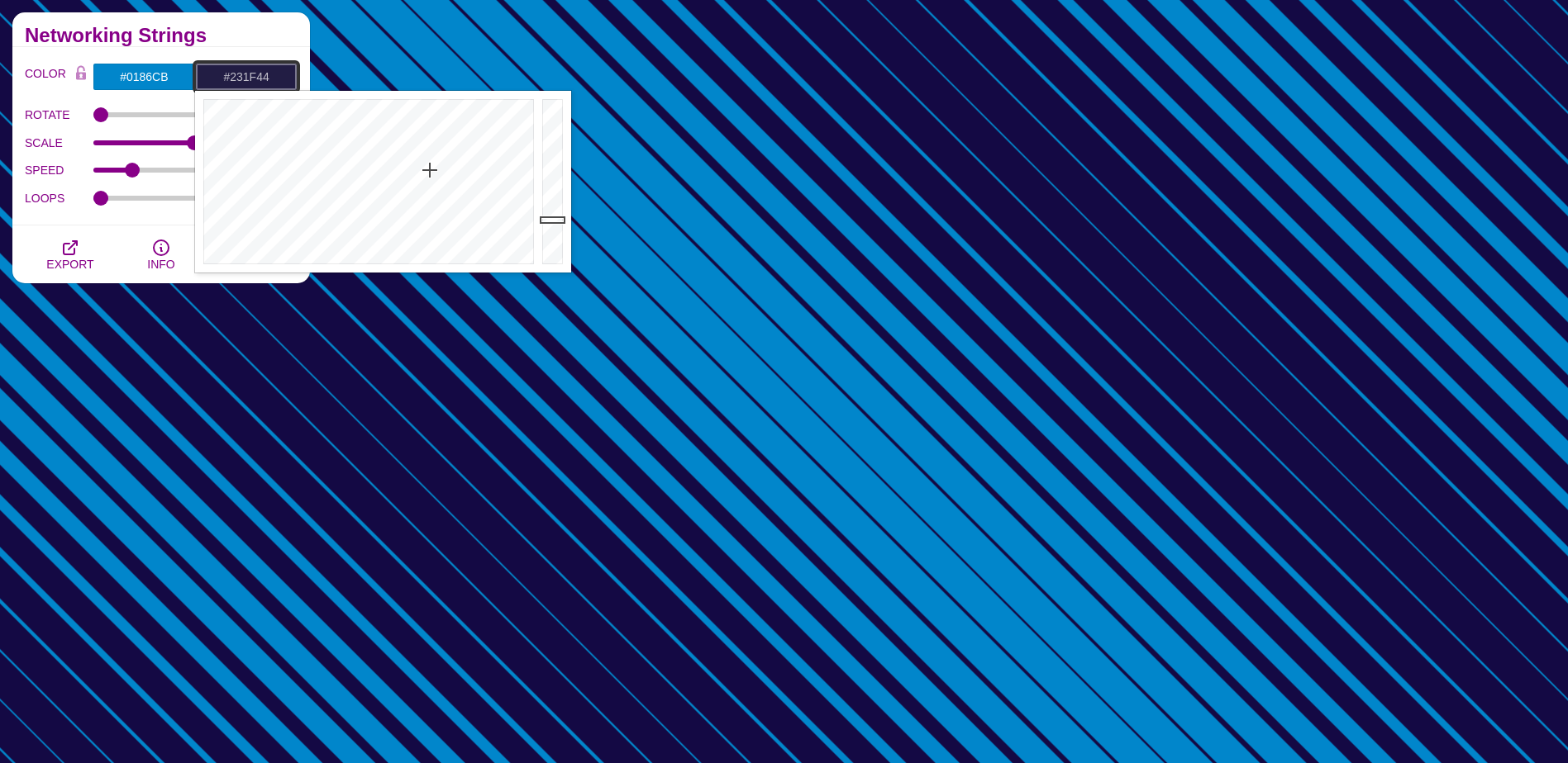
click at [430, 175] on div at bounding box center [366, 182] width 343 height 182
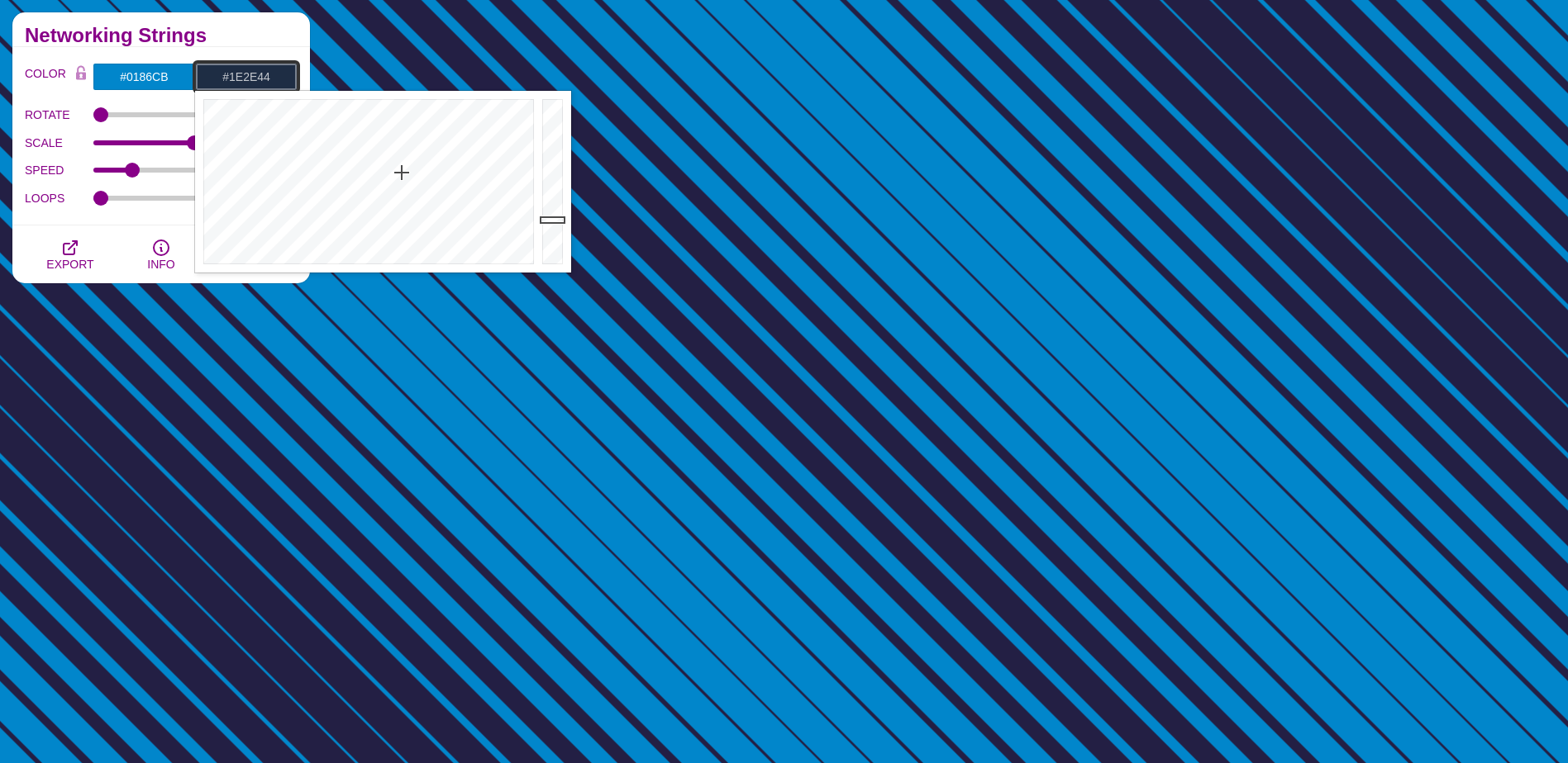
drag, startPoint x: 417, startPoint y: 175, endPoint x: 401, endPoint y: 173, distance: 16.1
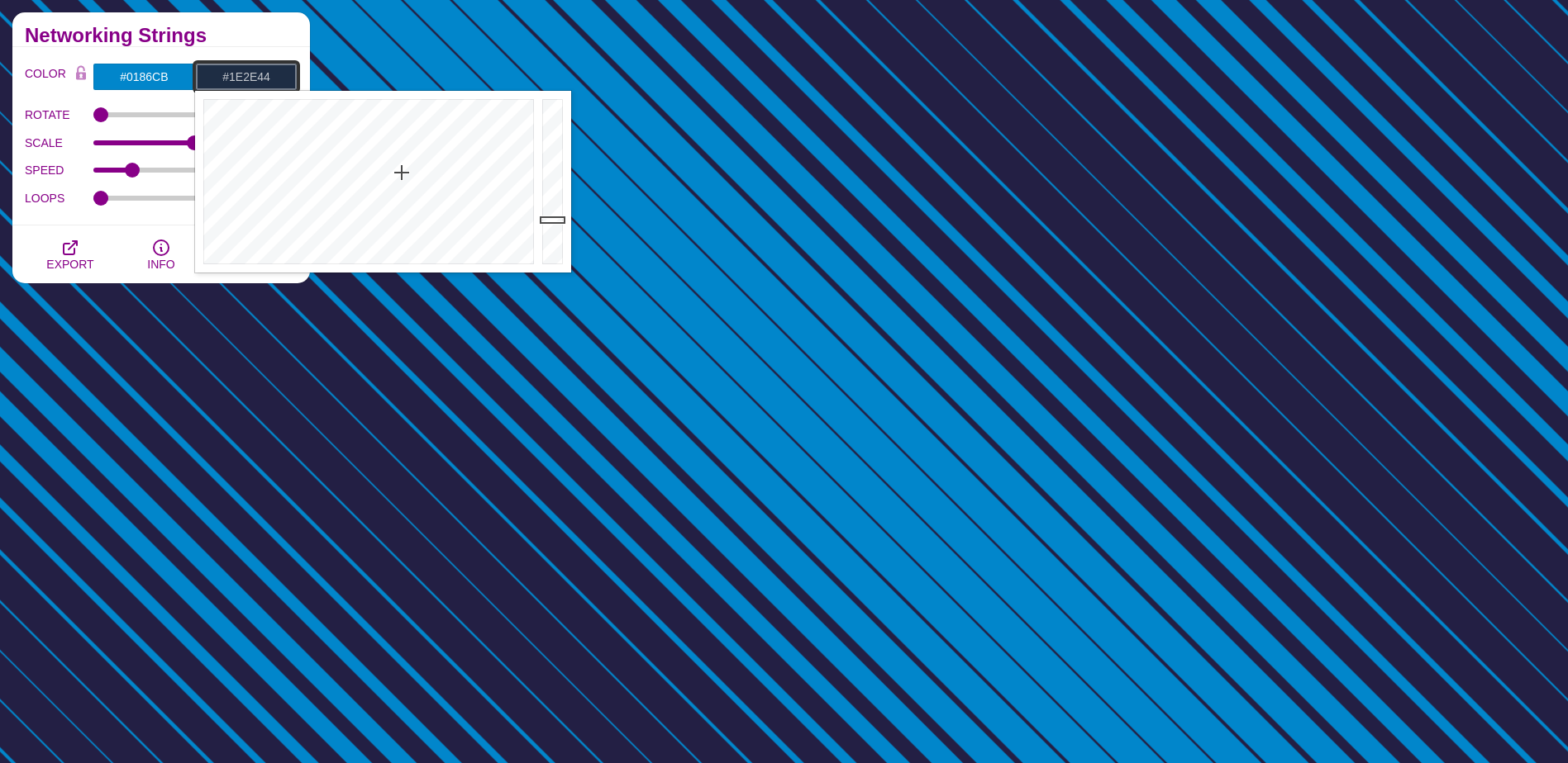
click at [401, 173] on div at bounding box center [366, 182] width 343 height 182
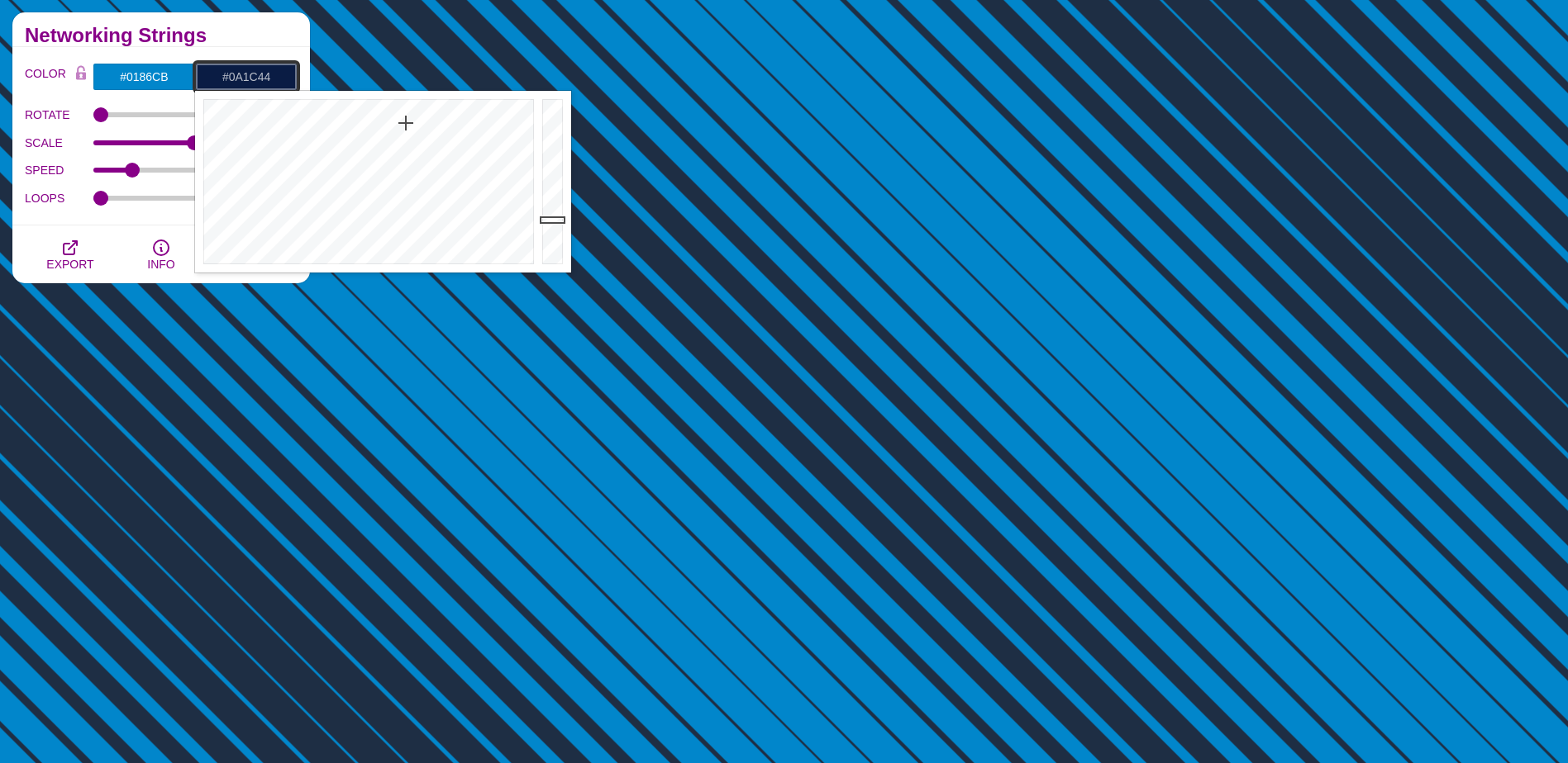
drag, startPoint x: 402, startPoint y: 173, endPoint x: 406, endPoint y: 123, distance: 50.2
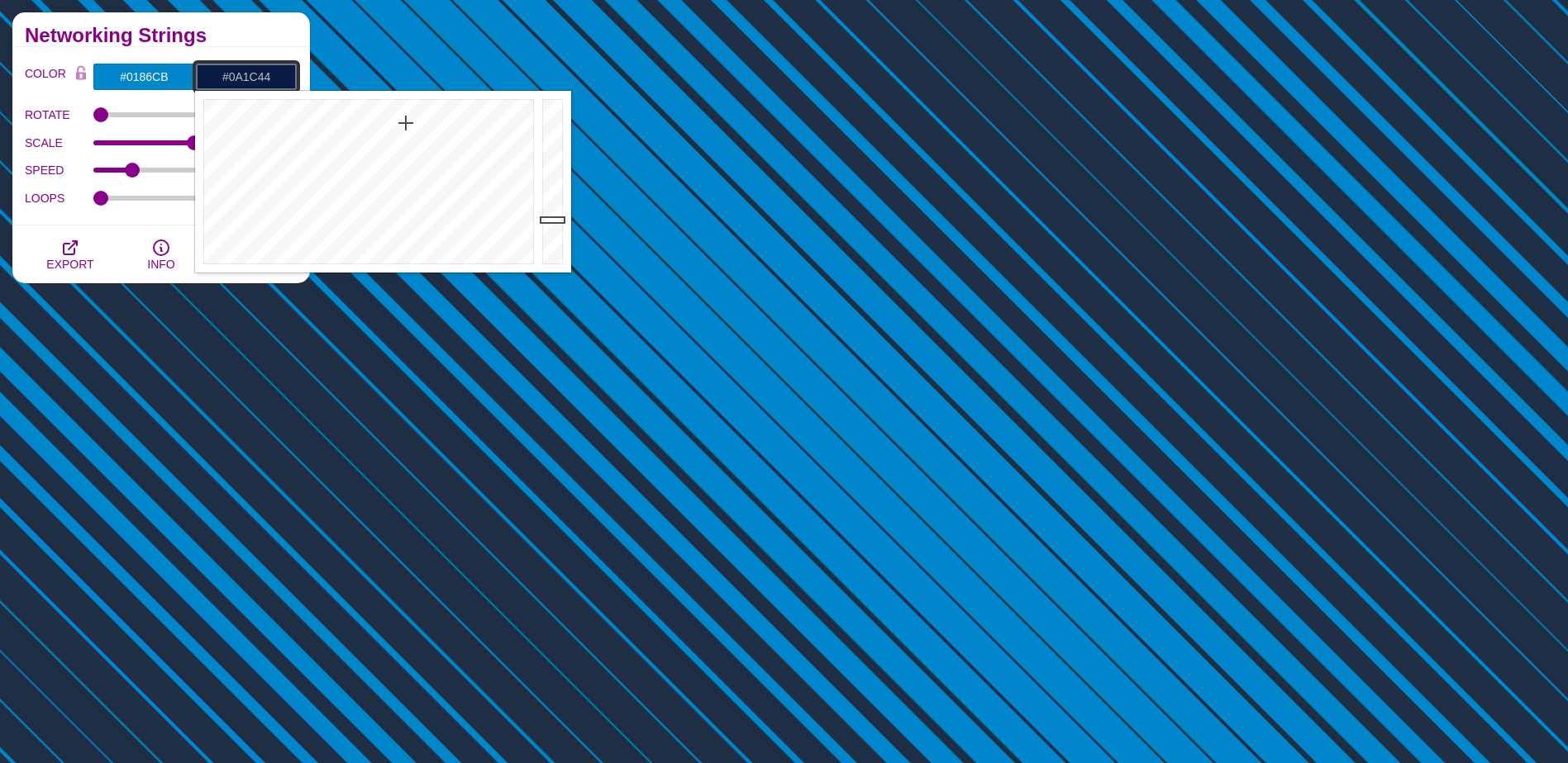
click at [406, 123] on div at bounding box center [366, 182] width 343 height 182
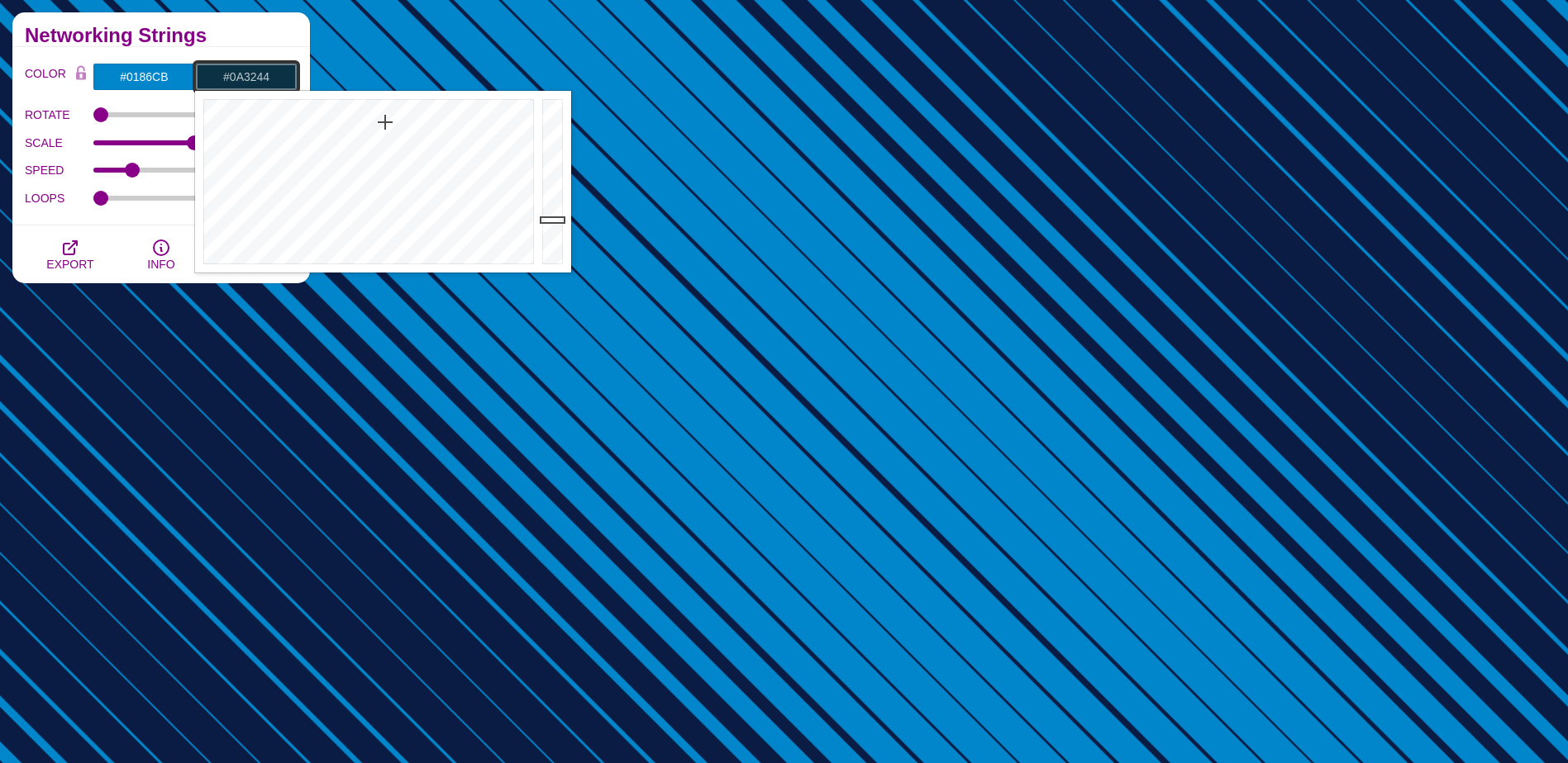
click at [385, 122] on div at bounding box center [366, 182] width 343 height 182
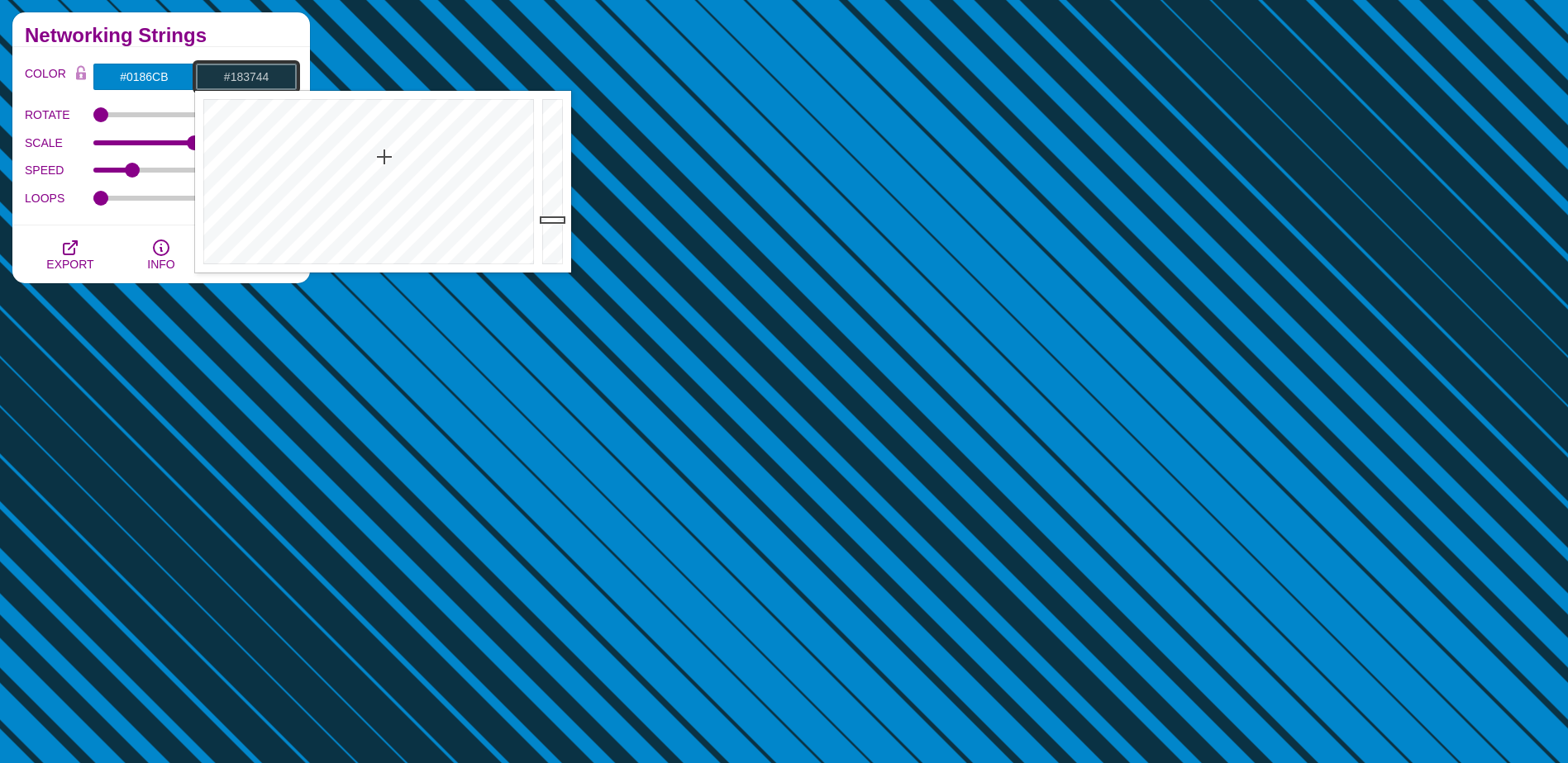
drag, startPoint x: 385, startPoint y: 122, endPoint x: 384, endPoint y: 158, distance: 36.0
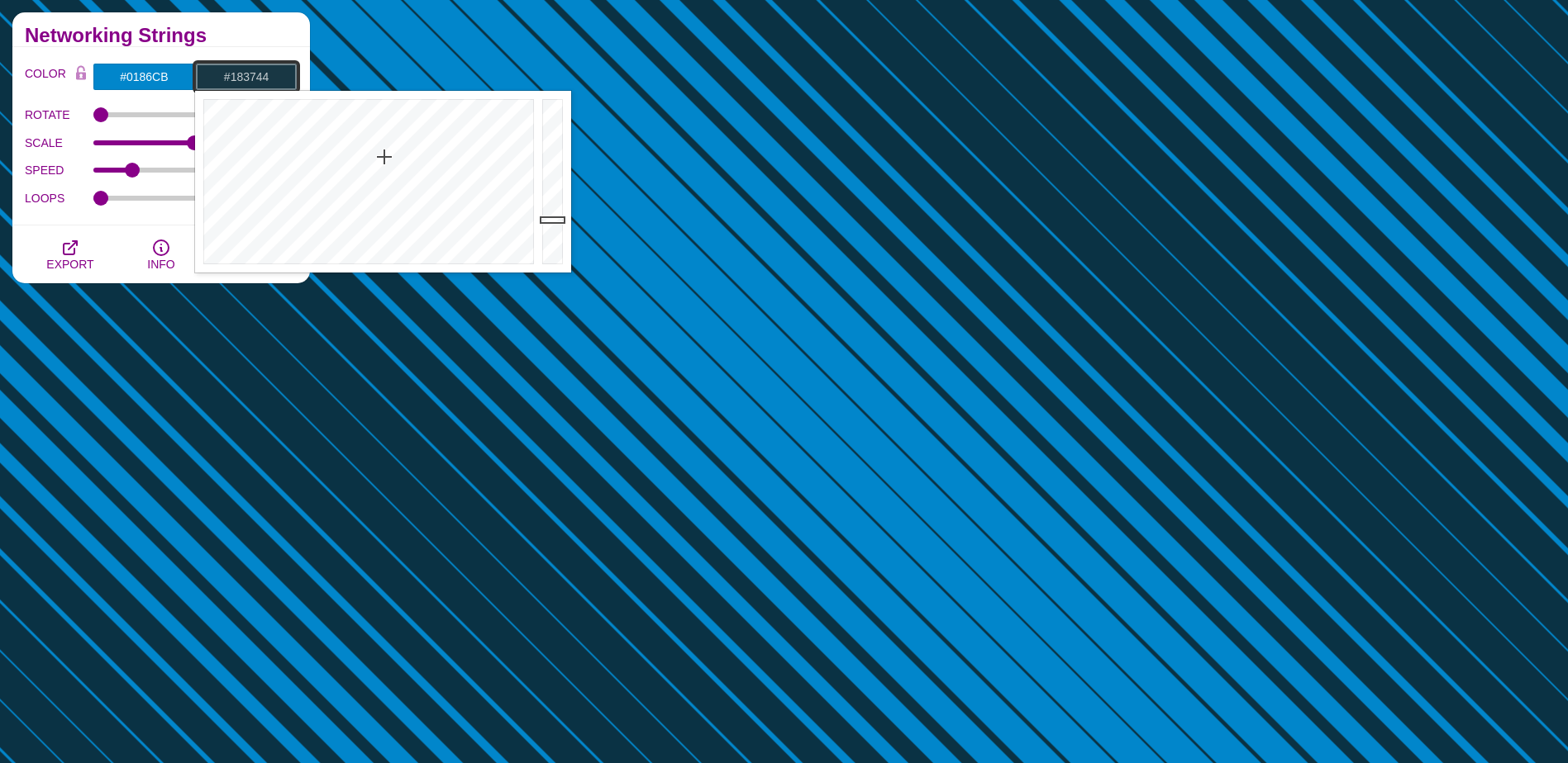
click at [384, 158] on div at bounding box center [366, 182] width 343 height 182
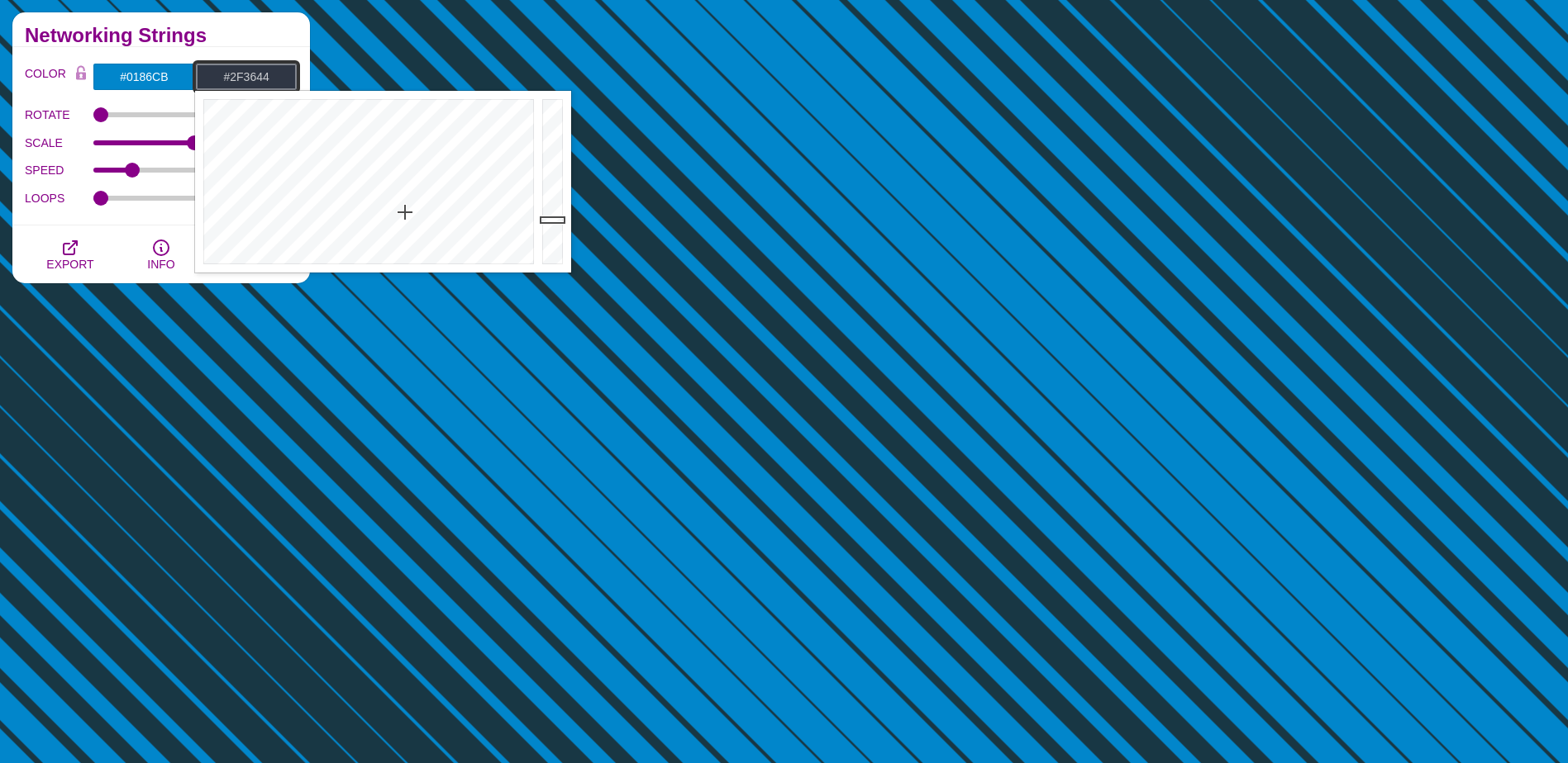
drag, startPoint x: 384, startPoint y: 160, endPoint x: 405, endPoint y: 213, distance: 57.0
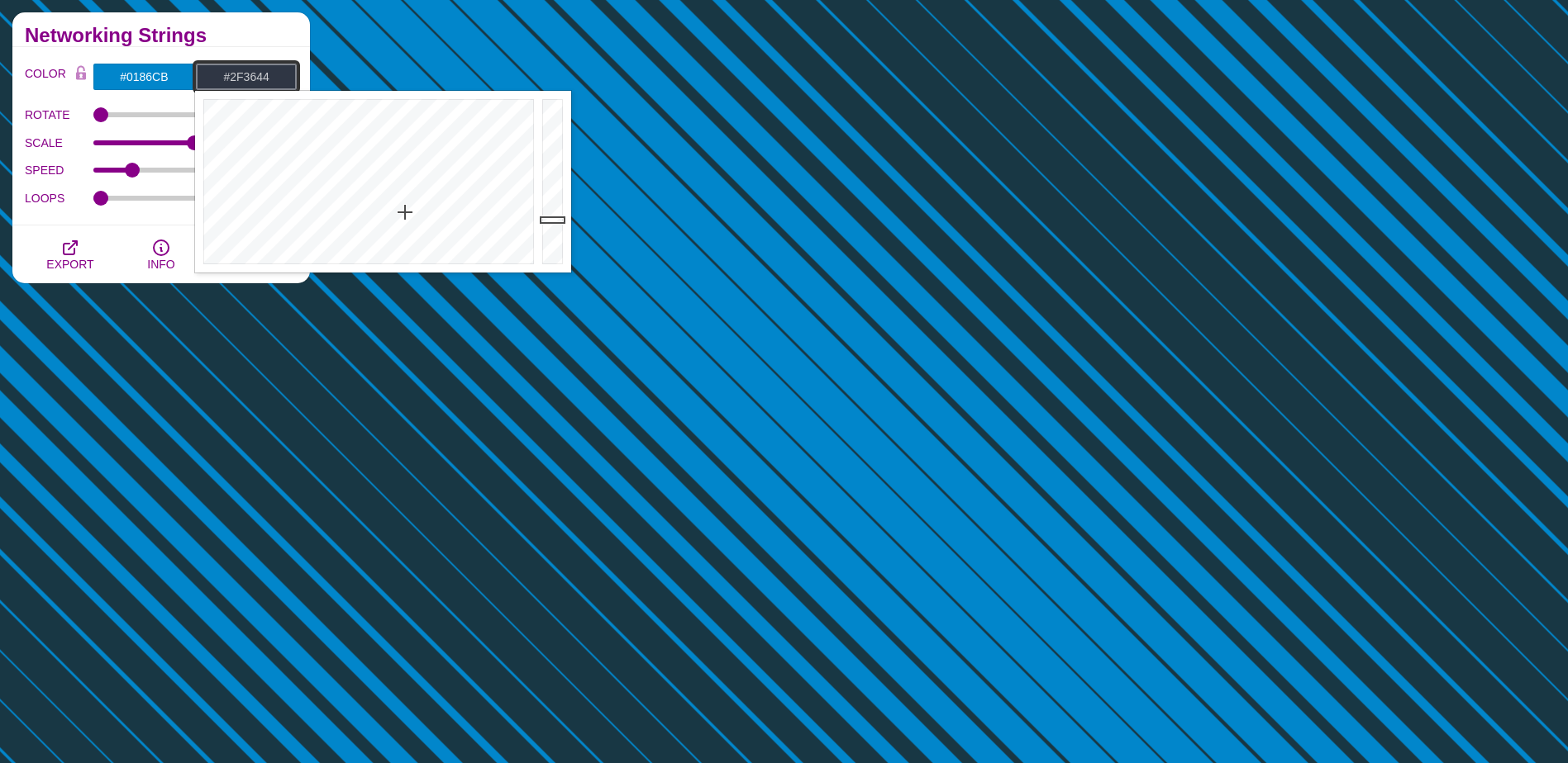
click at [405, 213] on div at bounding box center [366, 182] width 343 height 182
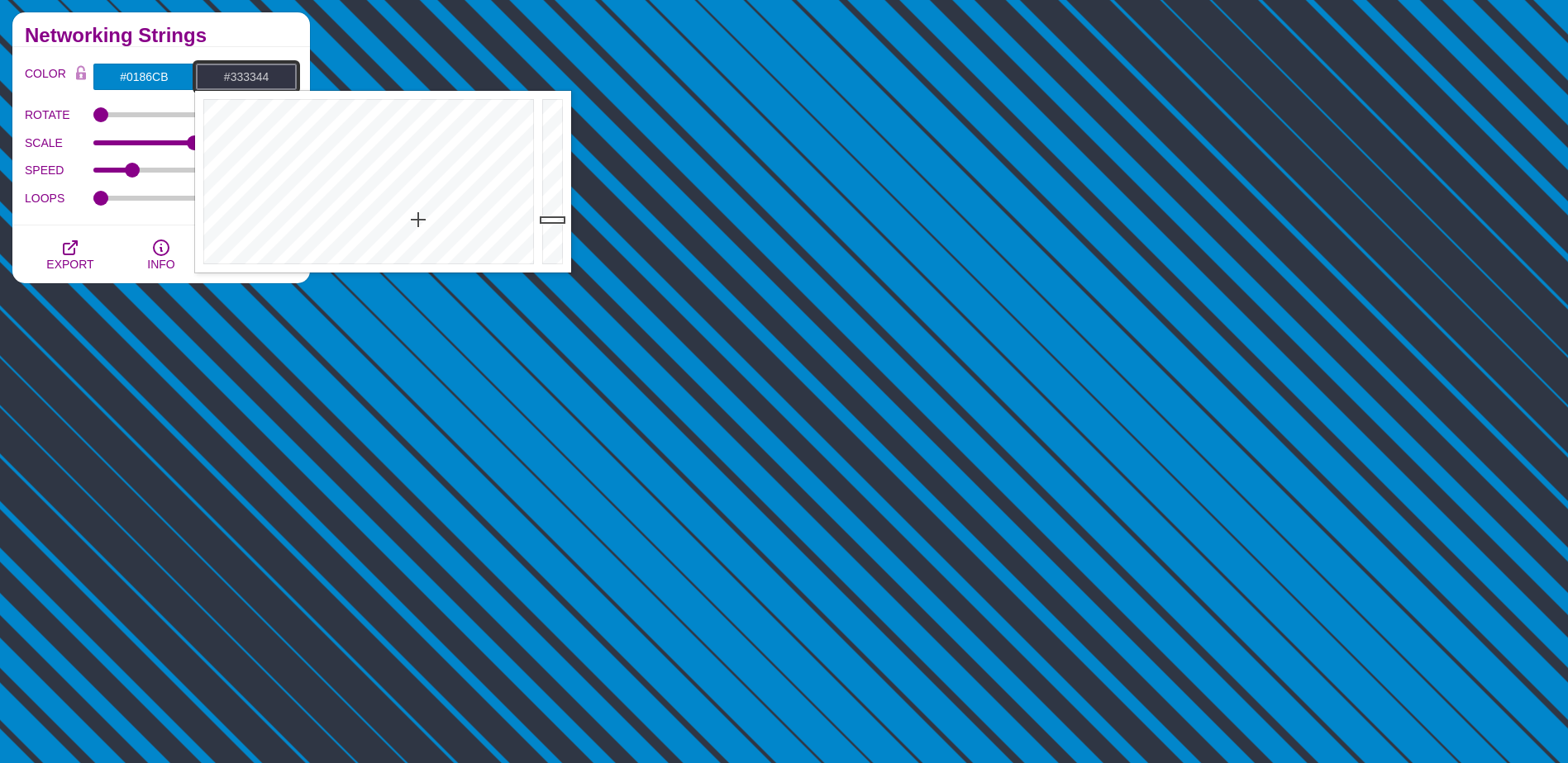
drag, startPoint x: 405, startPoint y: 213, endPoint x: 422, endPoint y: 222, distance: 19.2
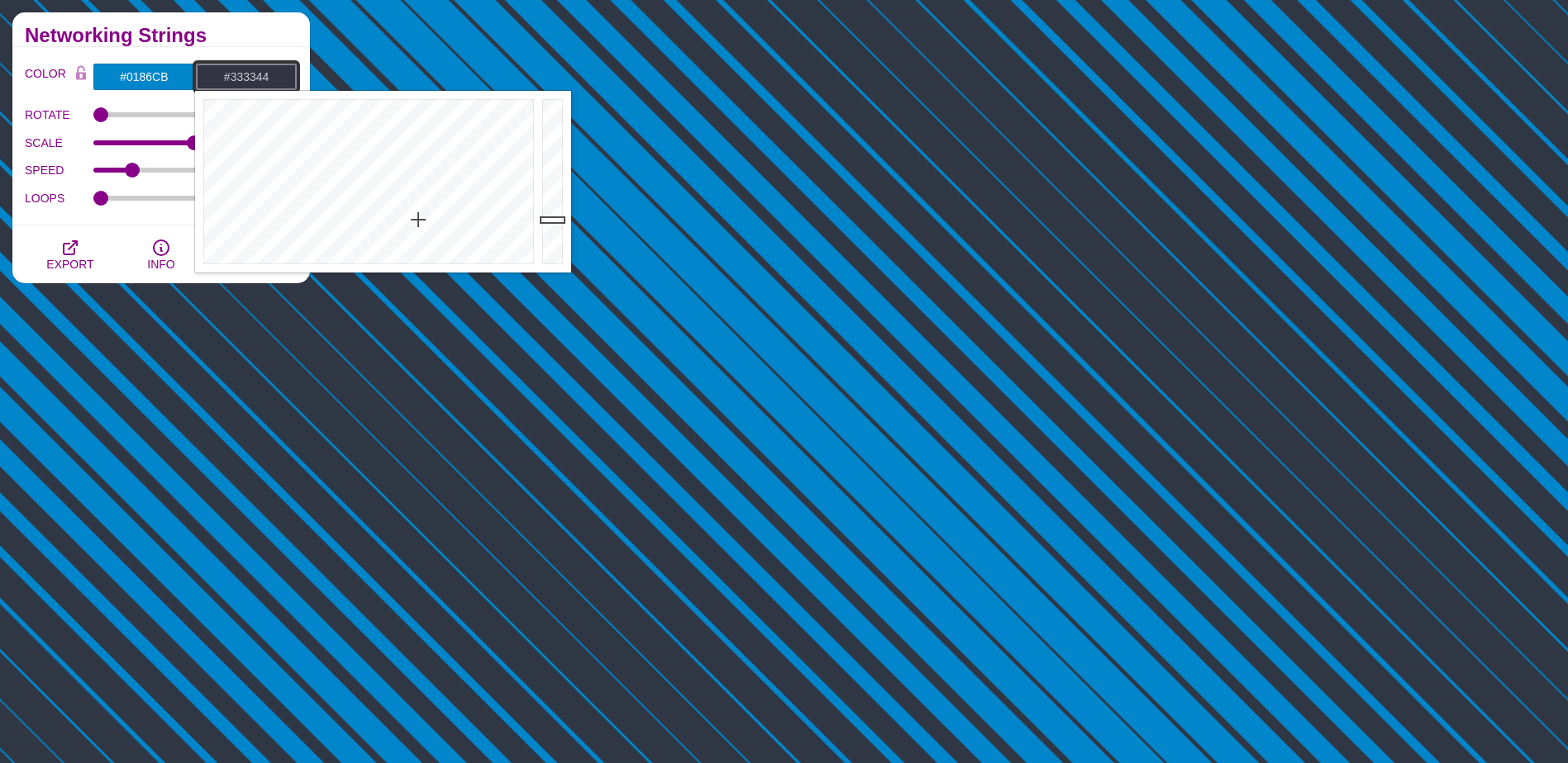
click at [422, 222] on div at bounding box center [366, 182] width 343 height 182
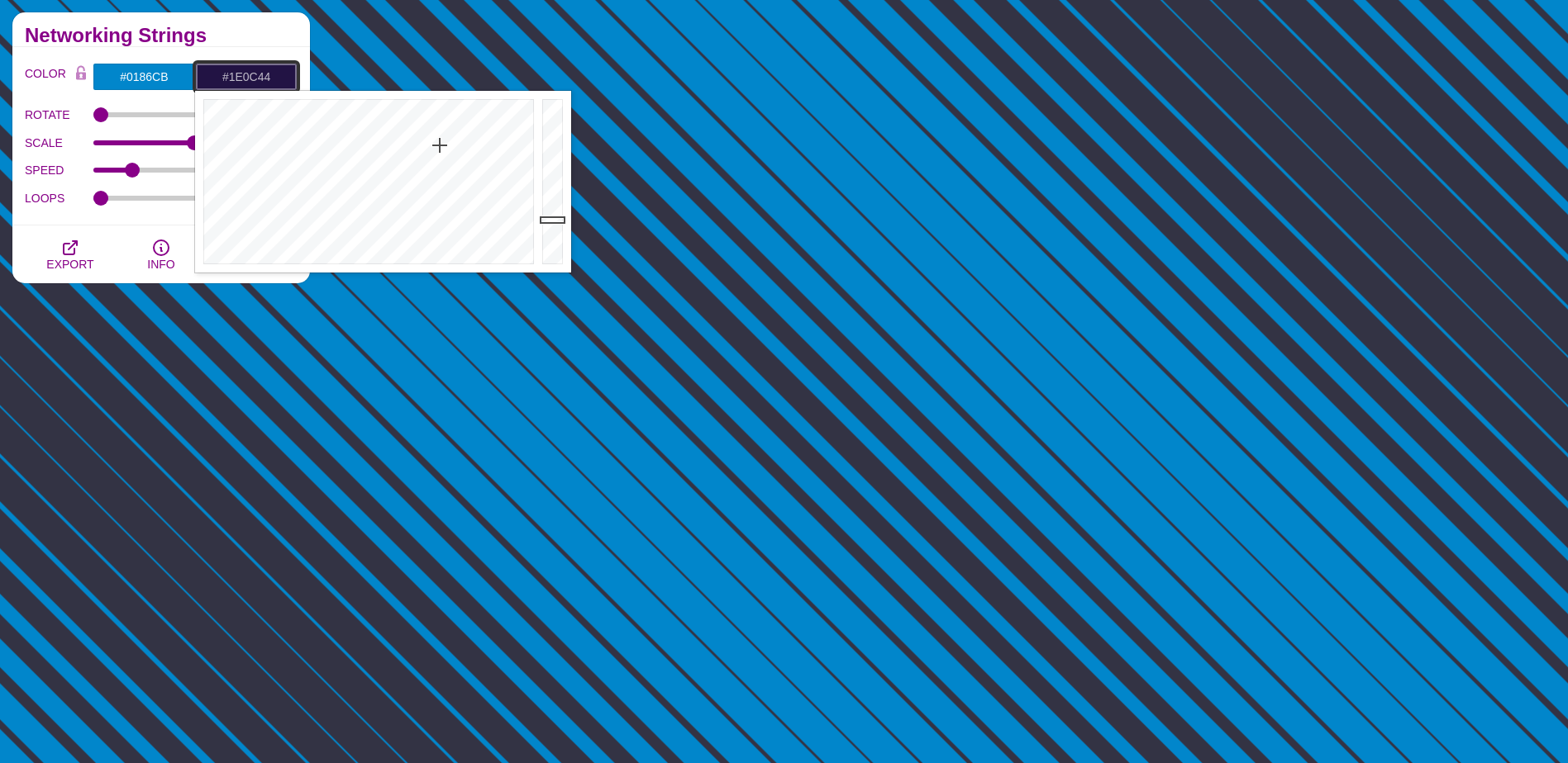
drag, startPoint x: 436, startPoint y: 169, endPoint x: 441, endPoint y: 128, distance: 41.3
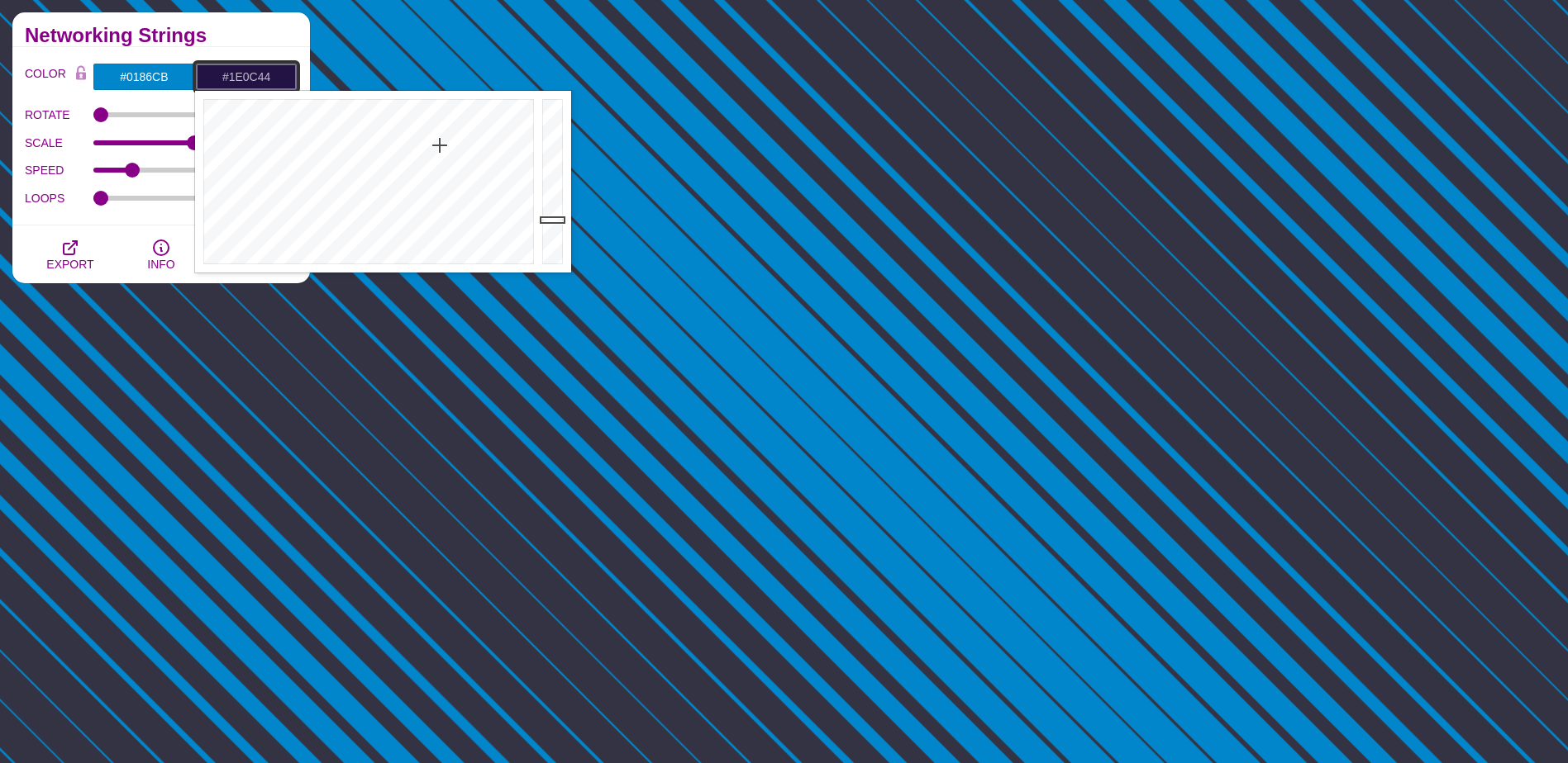
click at [441, 128] on div at bounding box center [366, 182] width 343 height 182
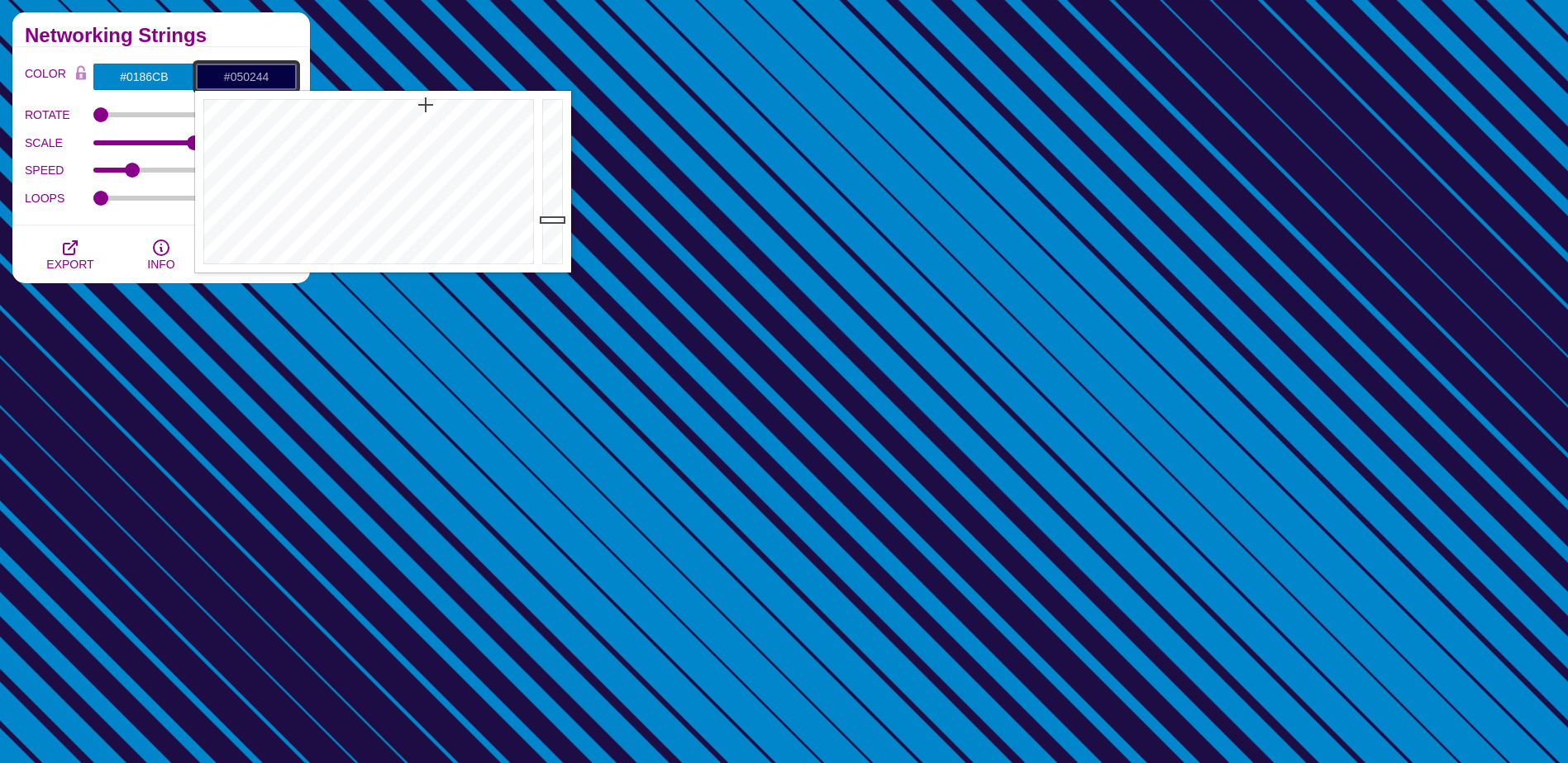
drag, startPoint x: 440, startPoint y: 127, endPoint x: 425, endPoint y: 105, distance: 26.6
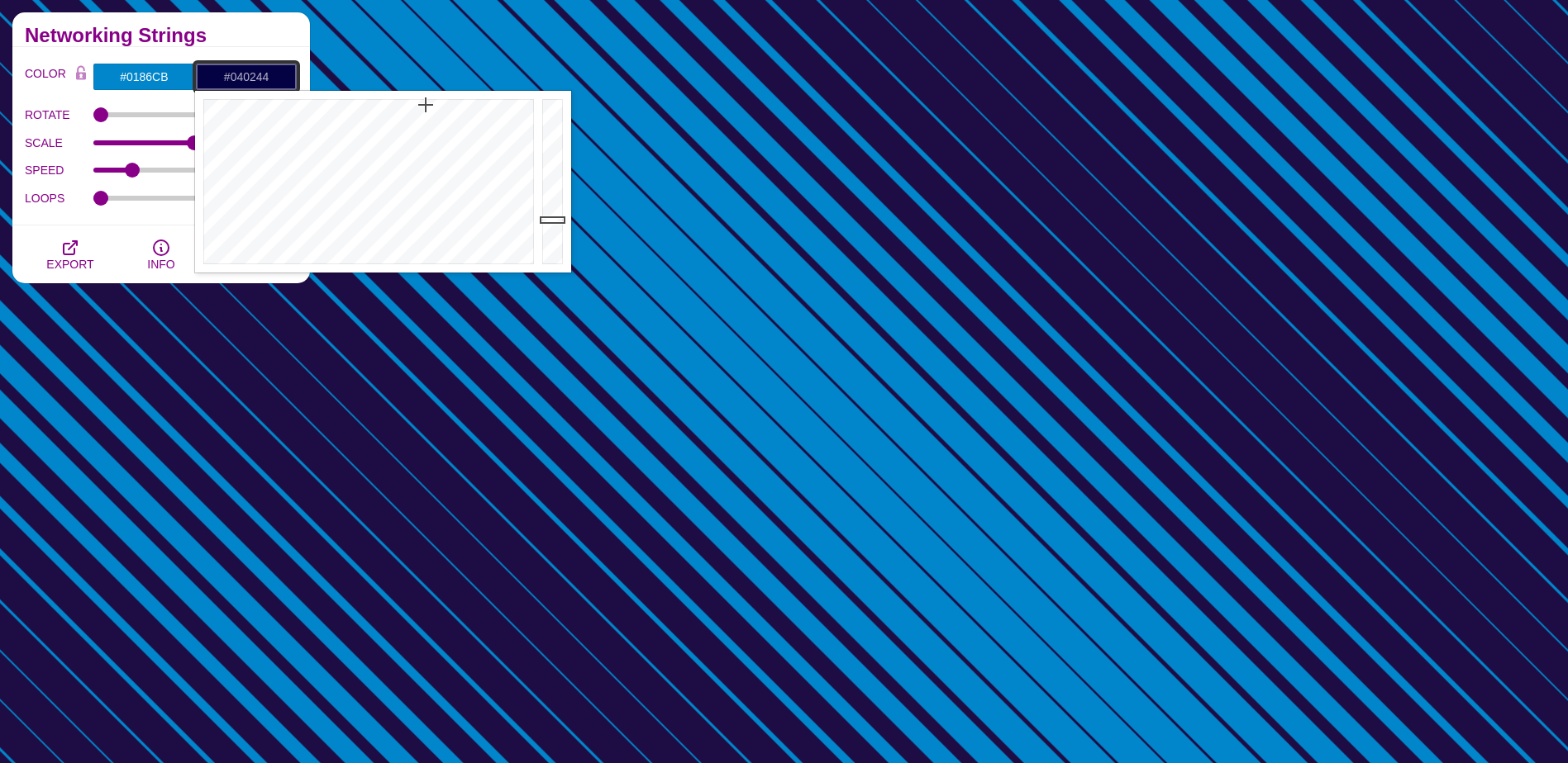
click at [425, 105] on div at bounding box center [366, 182] width 343 height 182
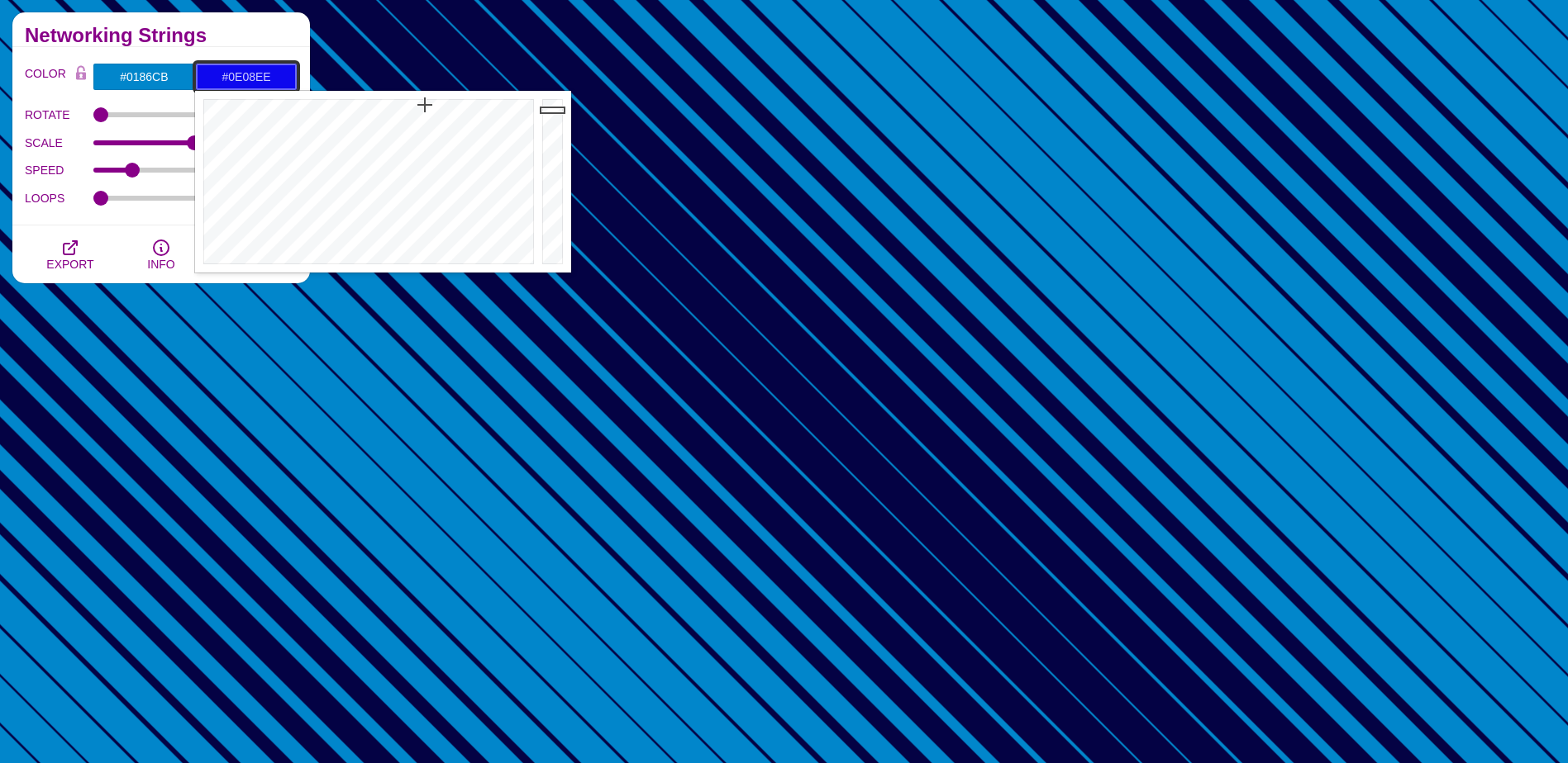
drag, startPoint x: 555, startPoint y: 219, endPoint x: 558, endPoint y: 110, distance: 109.0
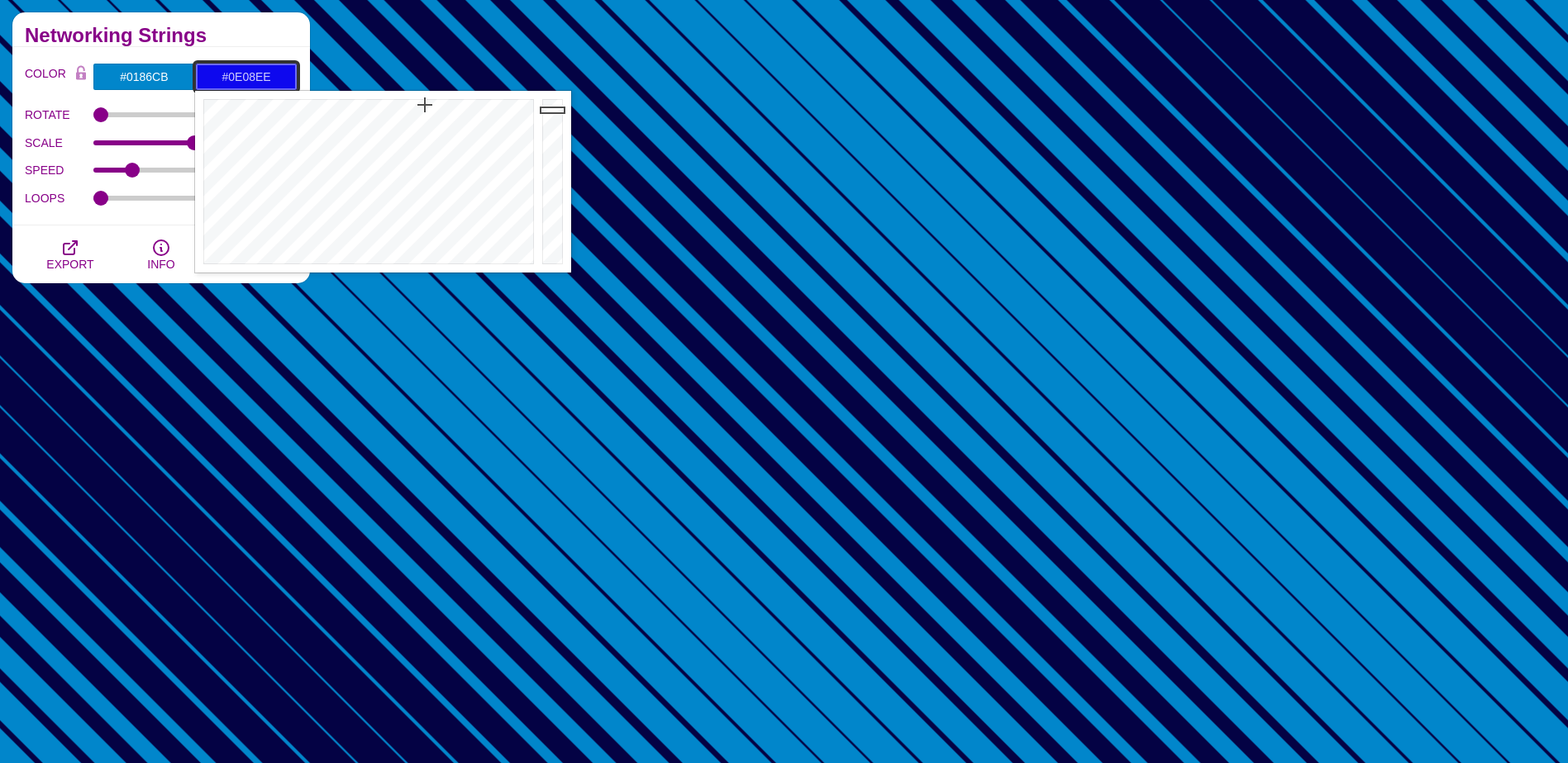
click at [558, 110] on div at bounding box center [554, 182] width 33 height 182
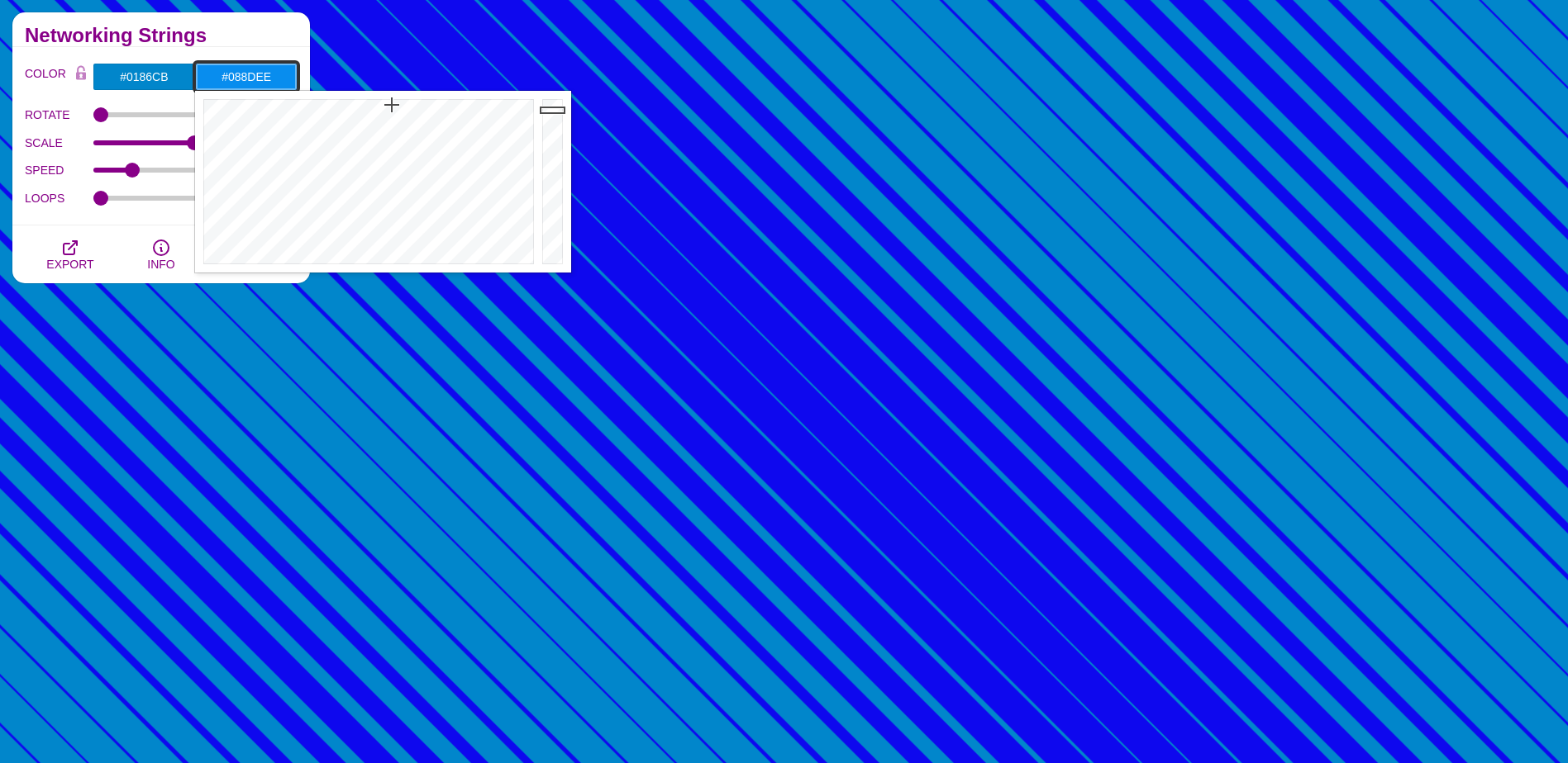
type input "#0890EE"
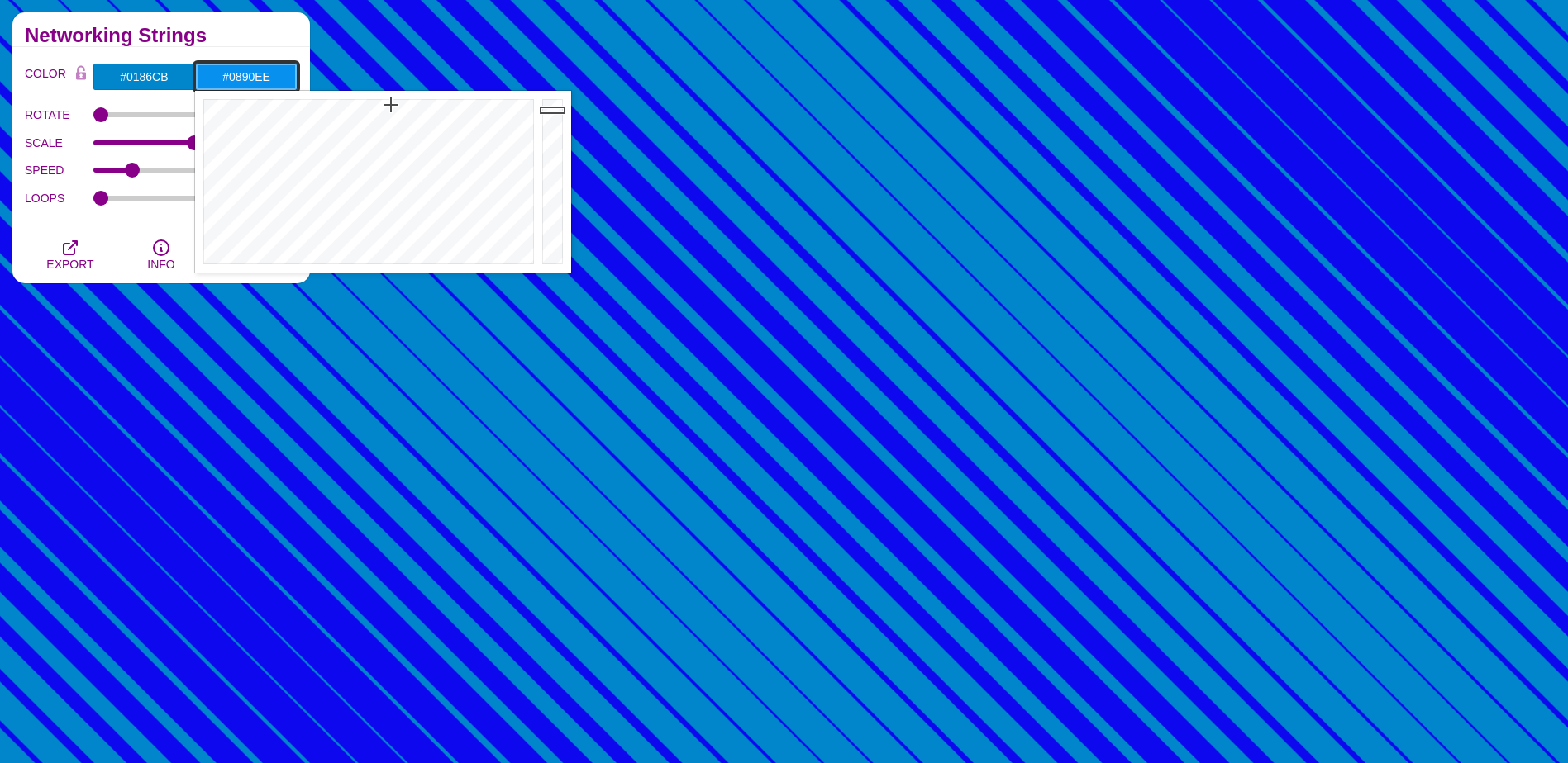
drag, startPoint x: 427, startPoint y: 106, endPoint x: 391, endPoint y: 105, distance: 36.0
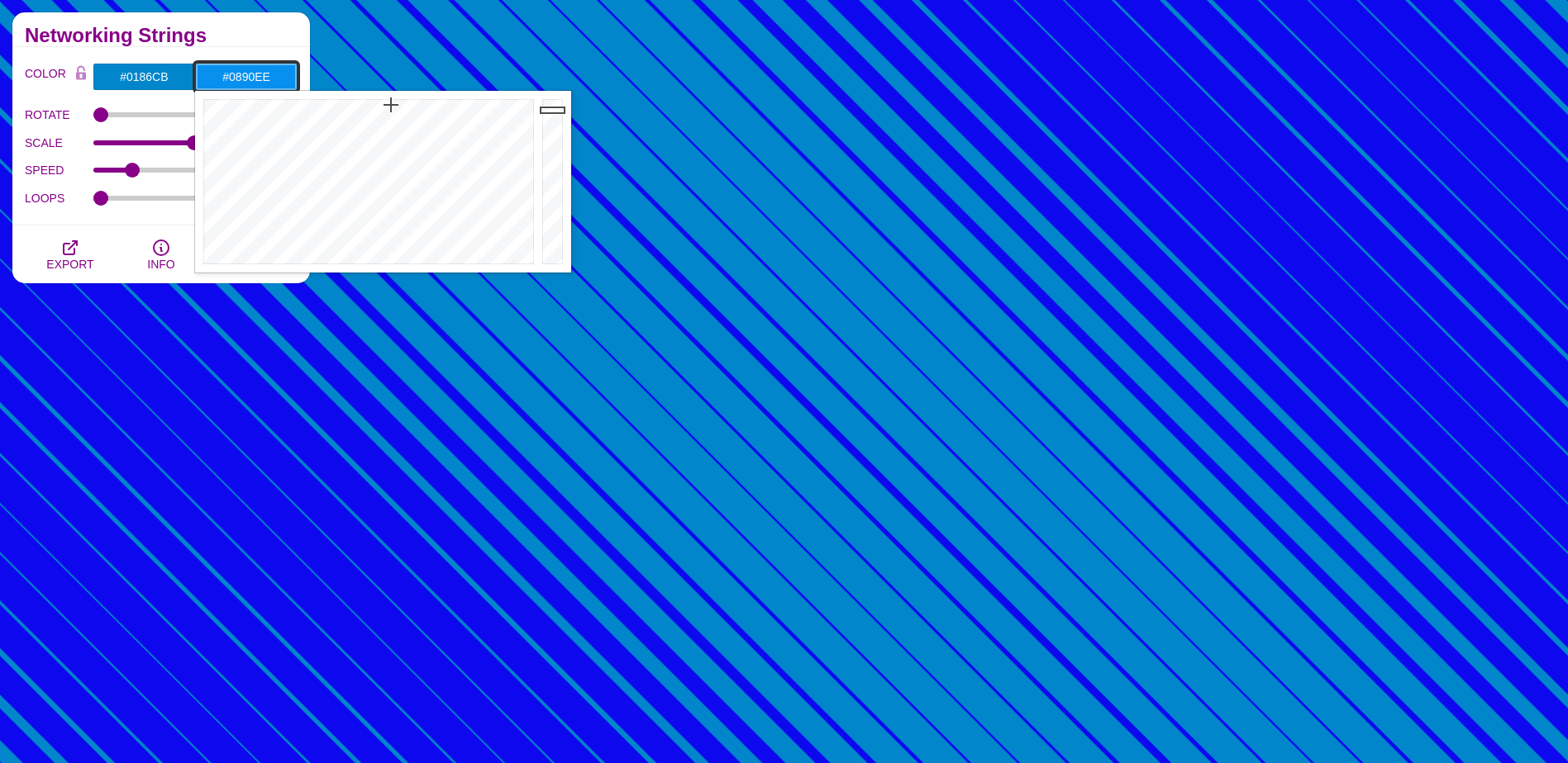
click at [391, 105] on div at bounding box center [366, 182] width 343 height 182
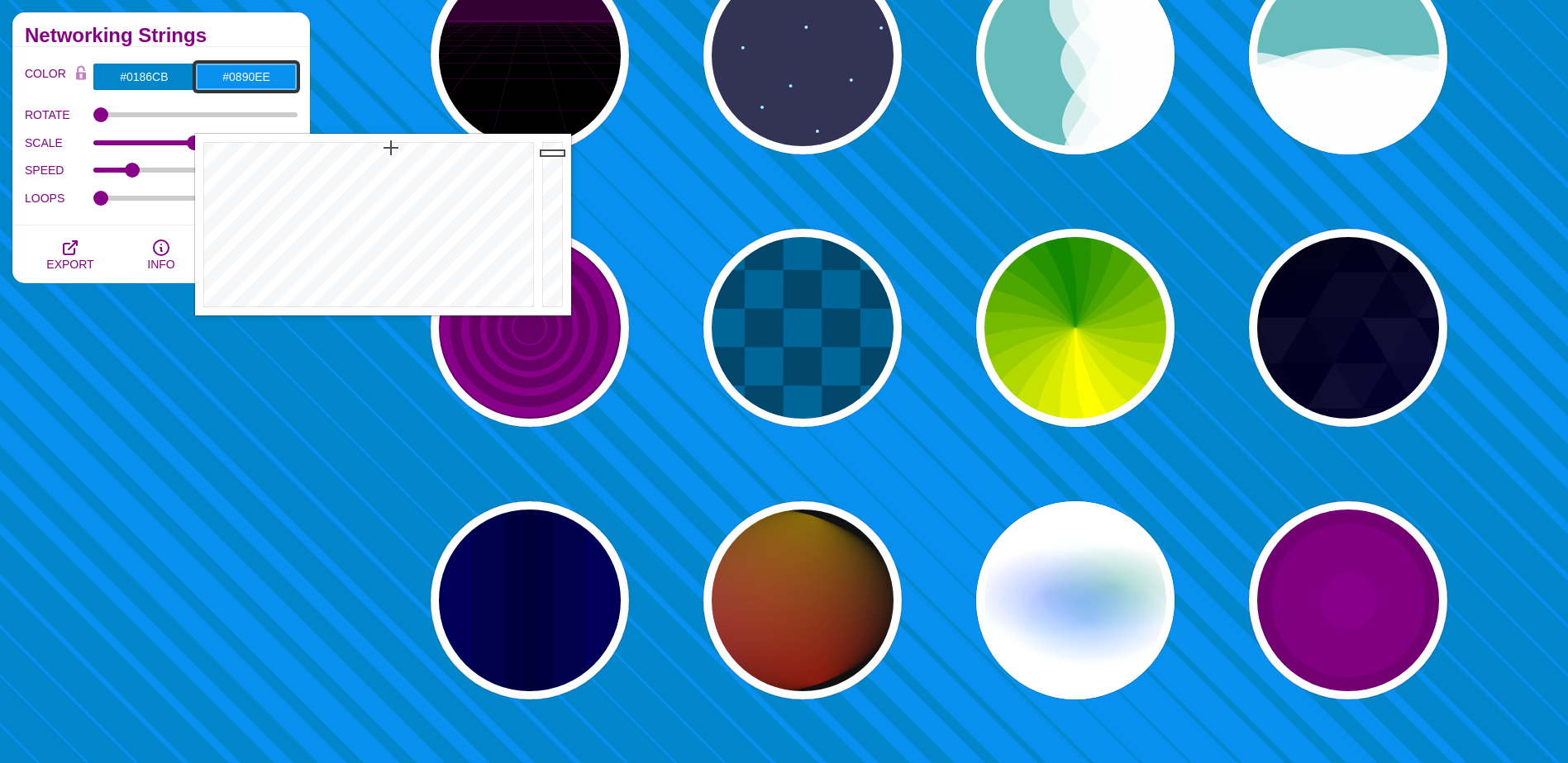
scroll to position [826, 0]
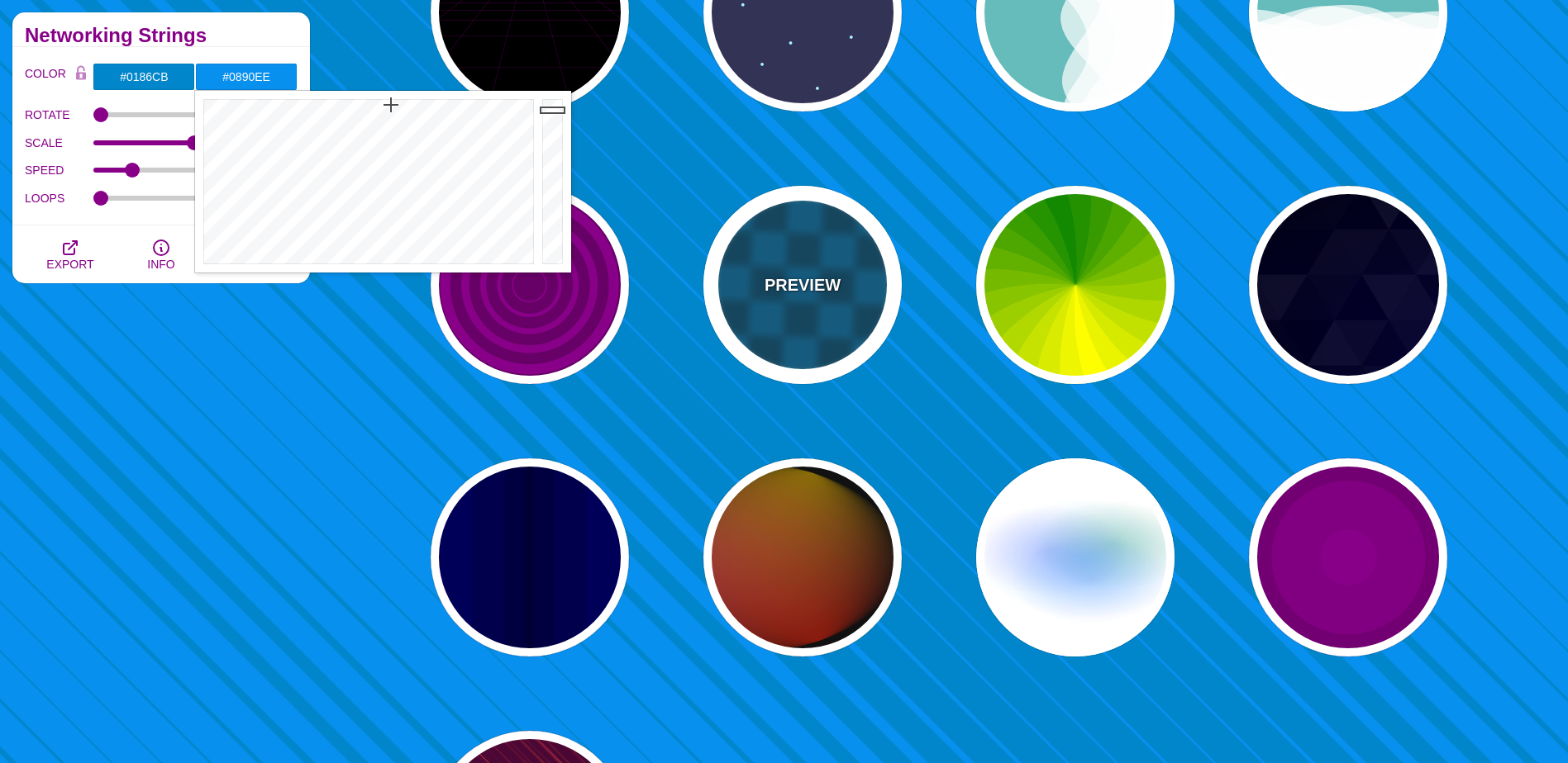
click at [849, 312] on div "PREVIEW" at bounding box center [802, 284] width 198 height 198
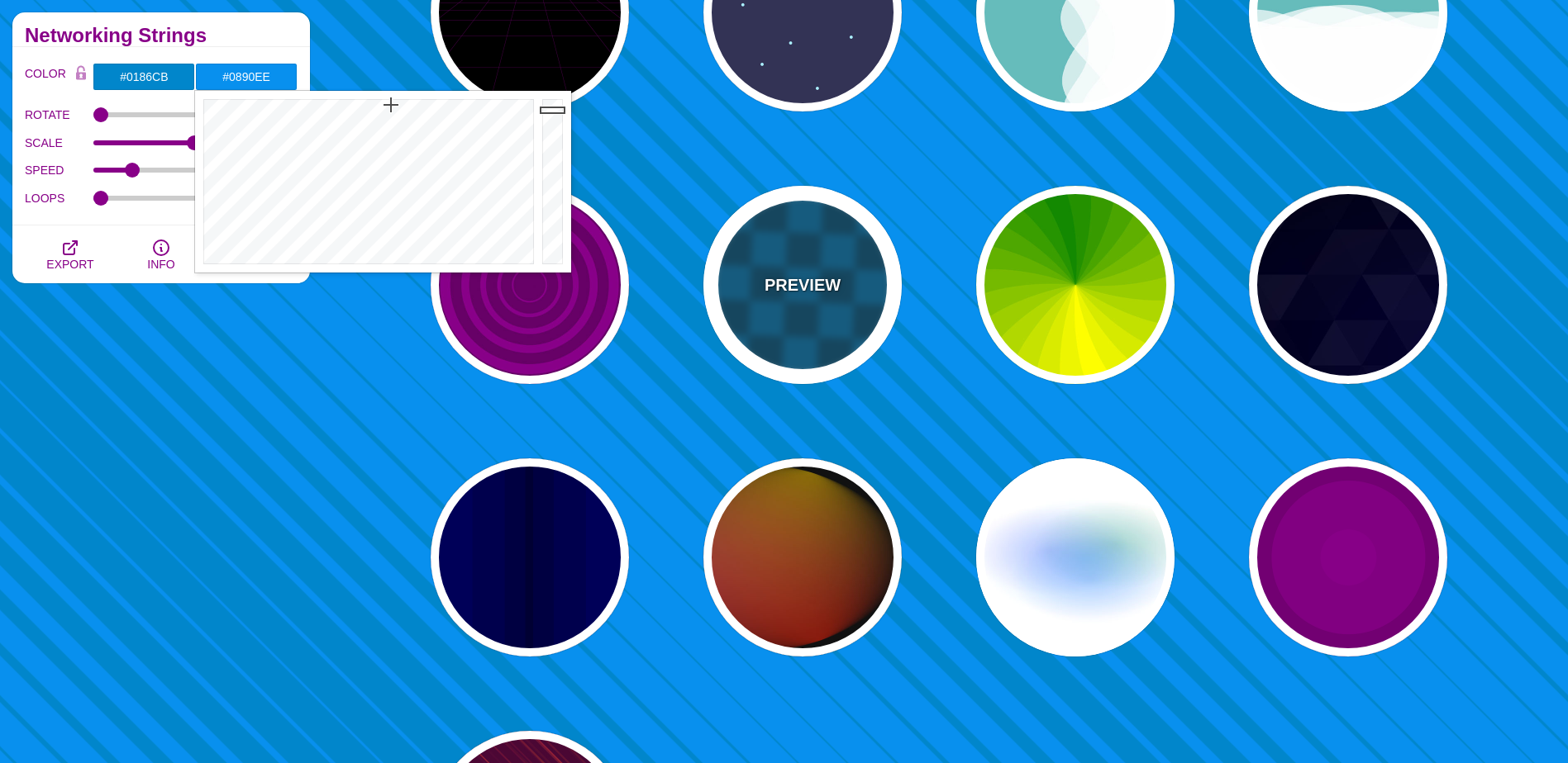
type input "#00476B"
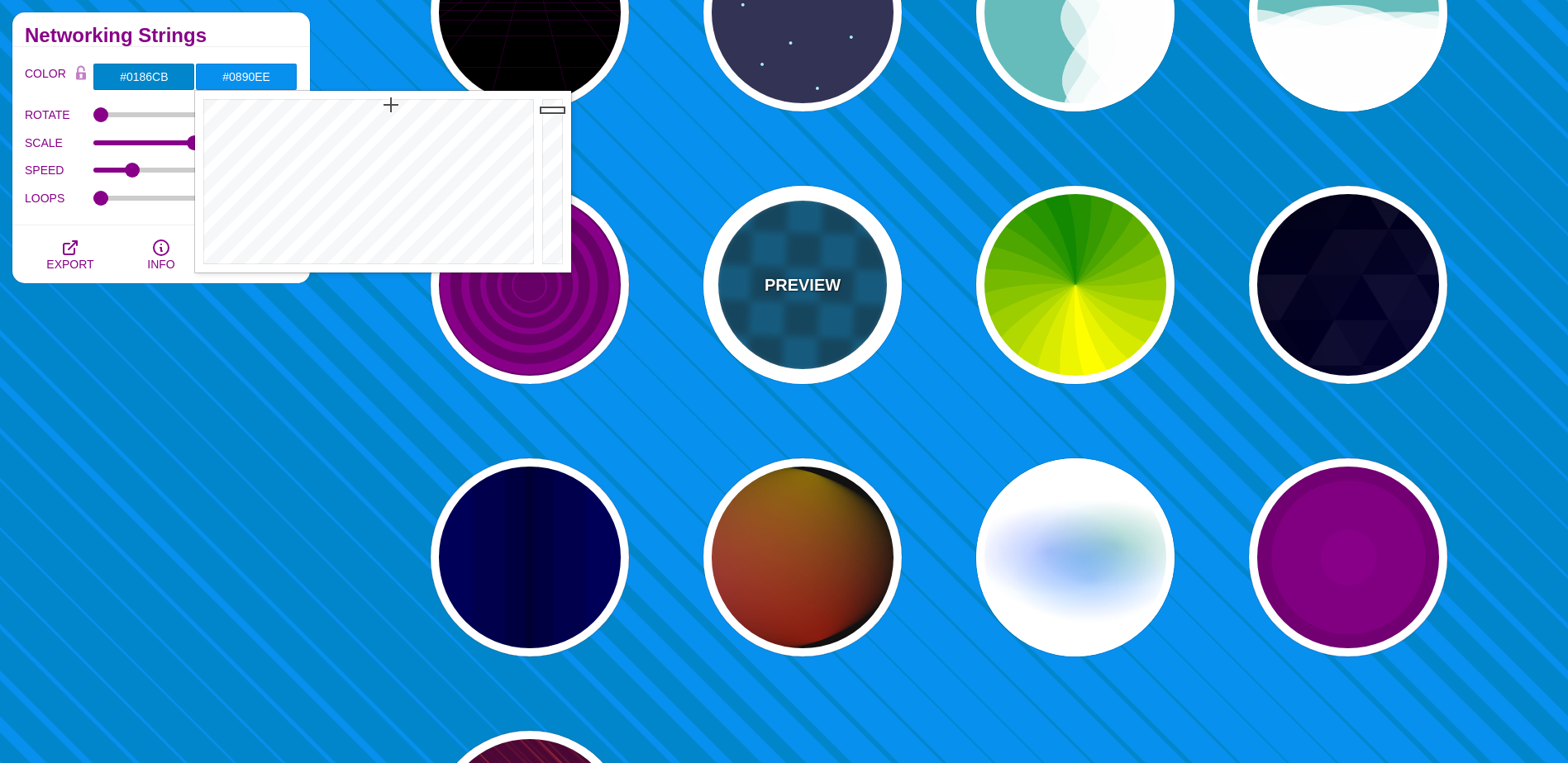
type input "#006699"
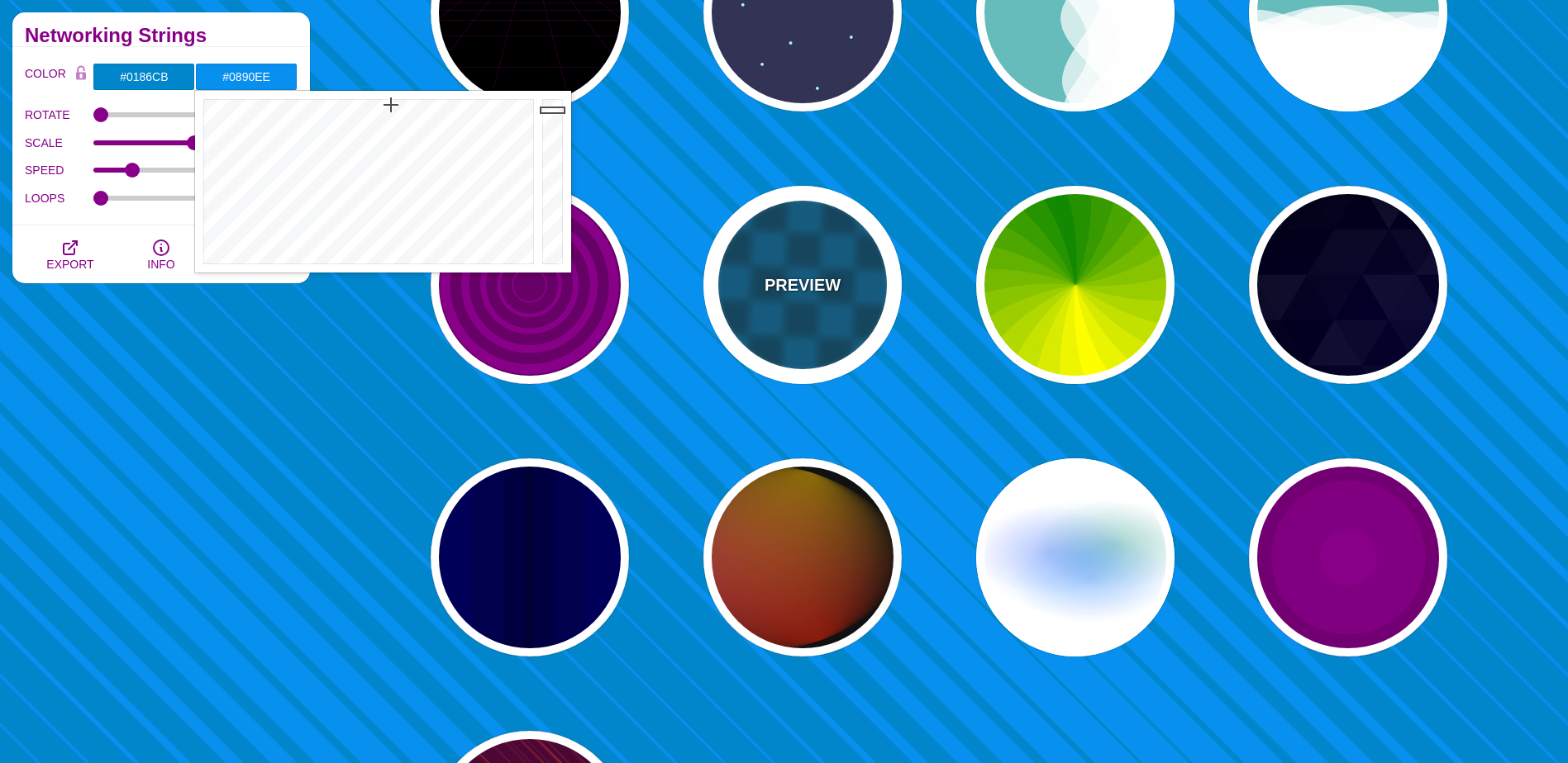
type input "15"
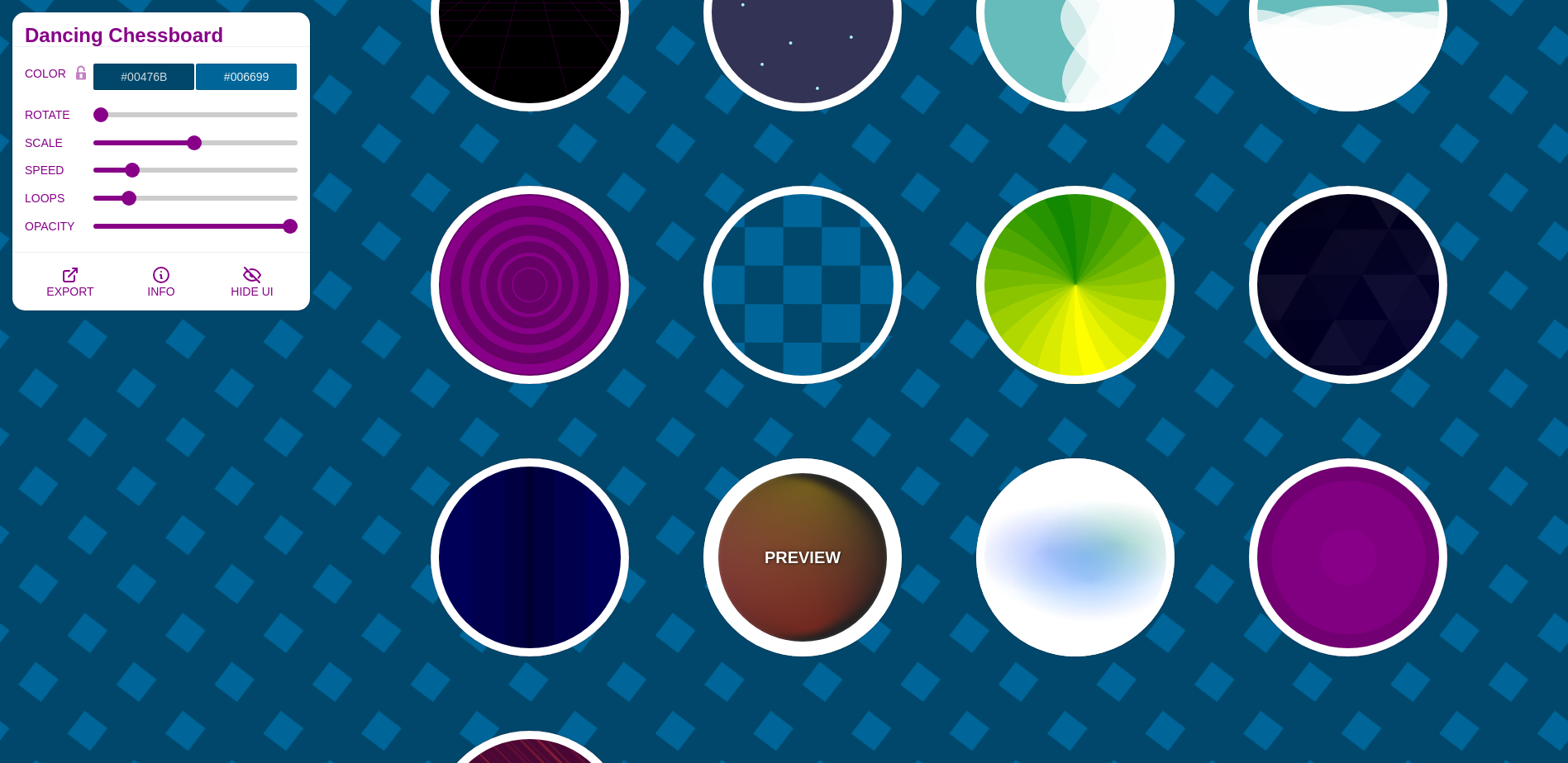
click at [792, 594] on div "PREVIEW" at bounding box center [802, 558] width 198 height 198
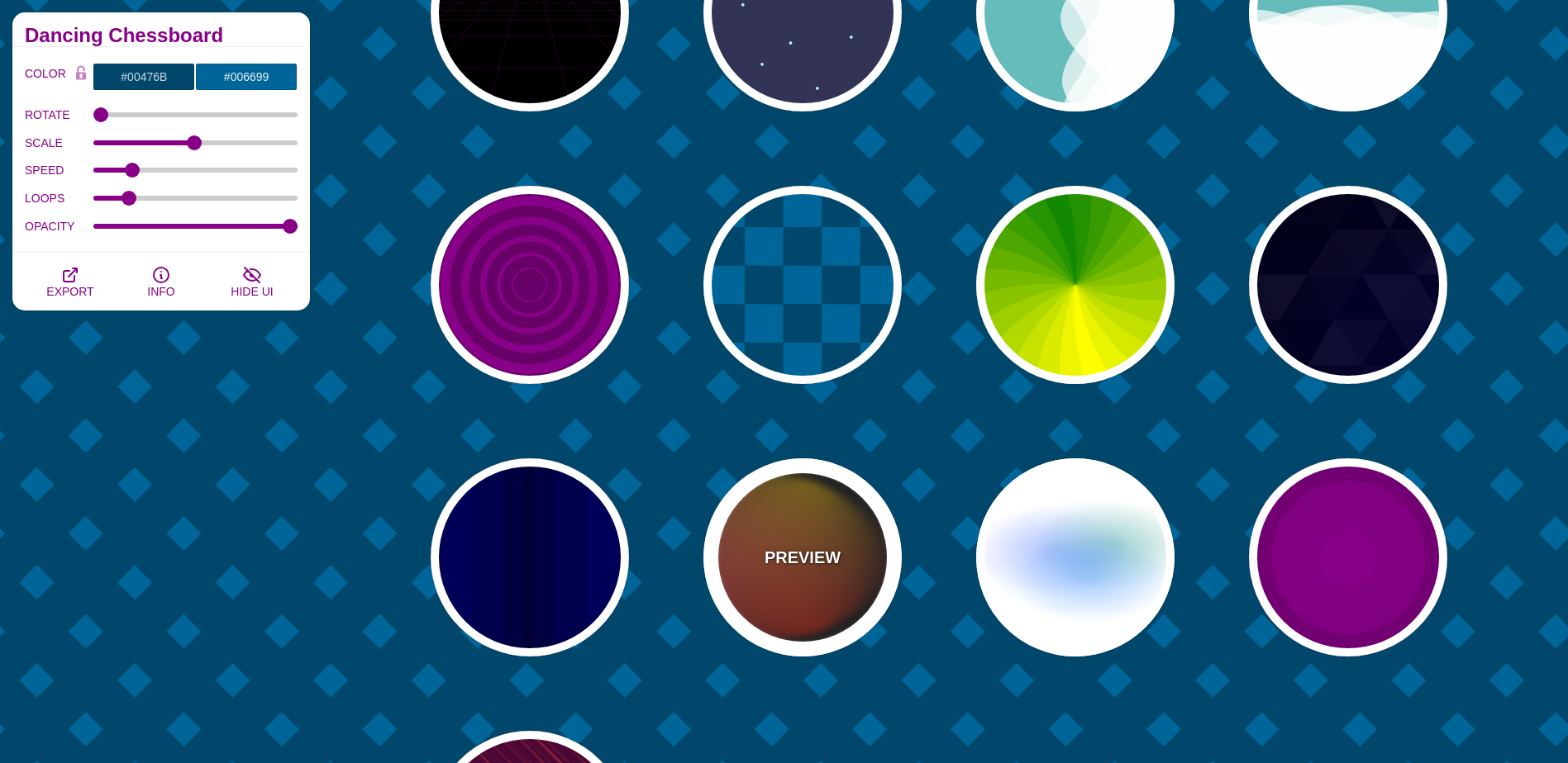
type input "#111111"
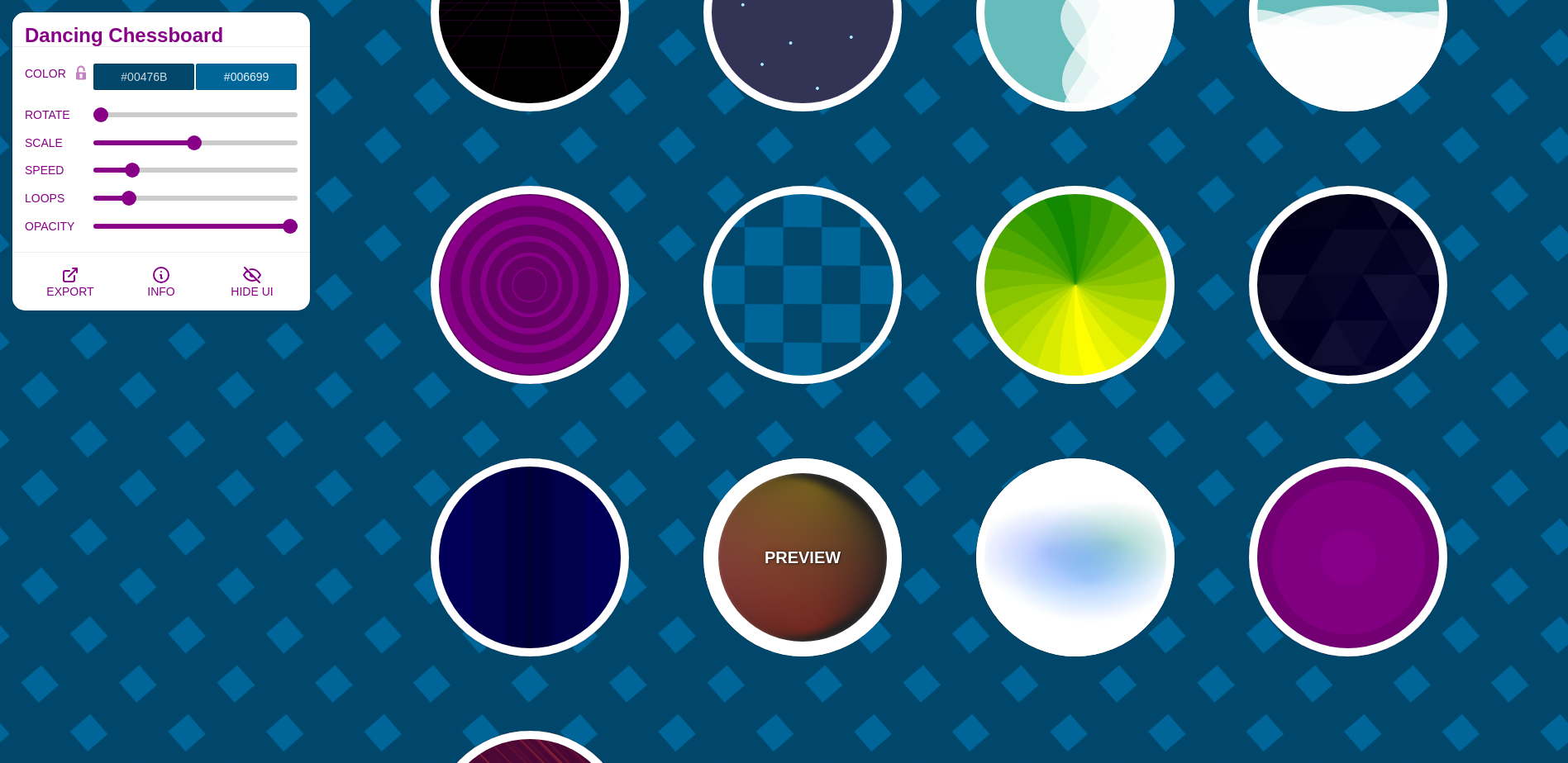
type input "#FF00FF"
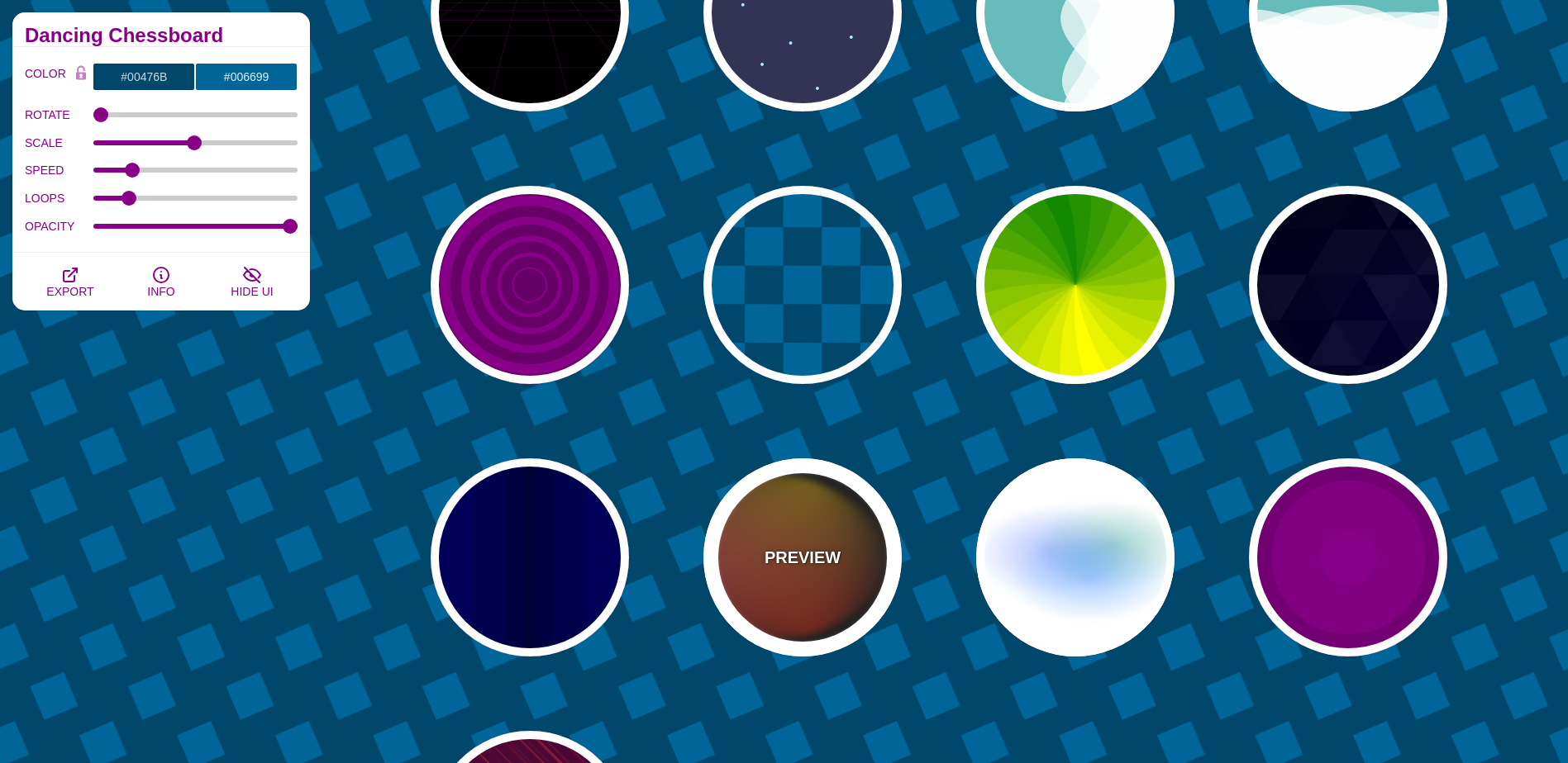
type input "#FFCC00"
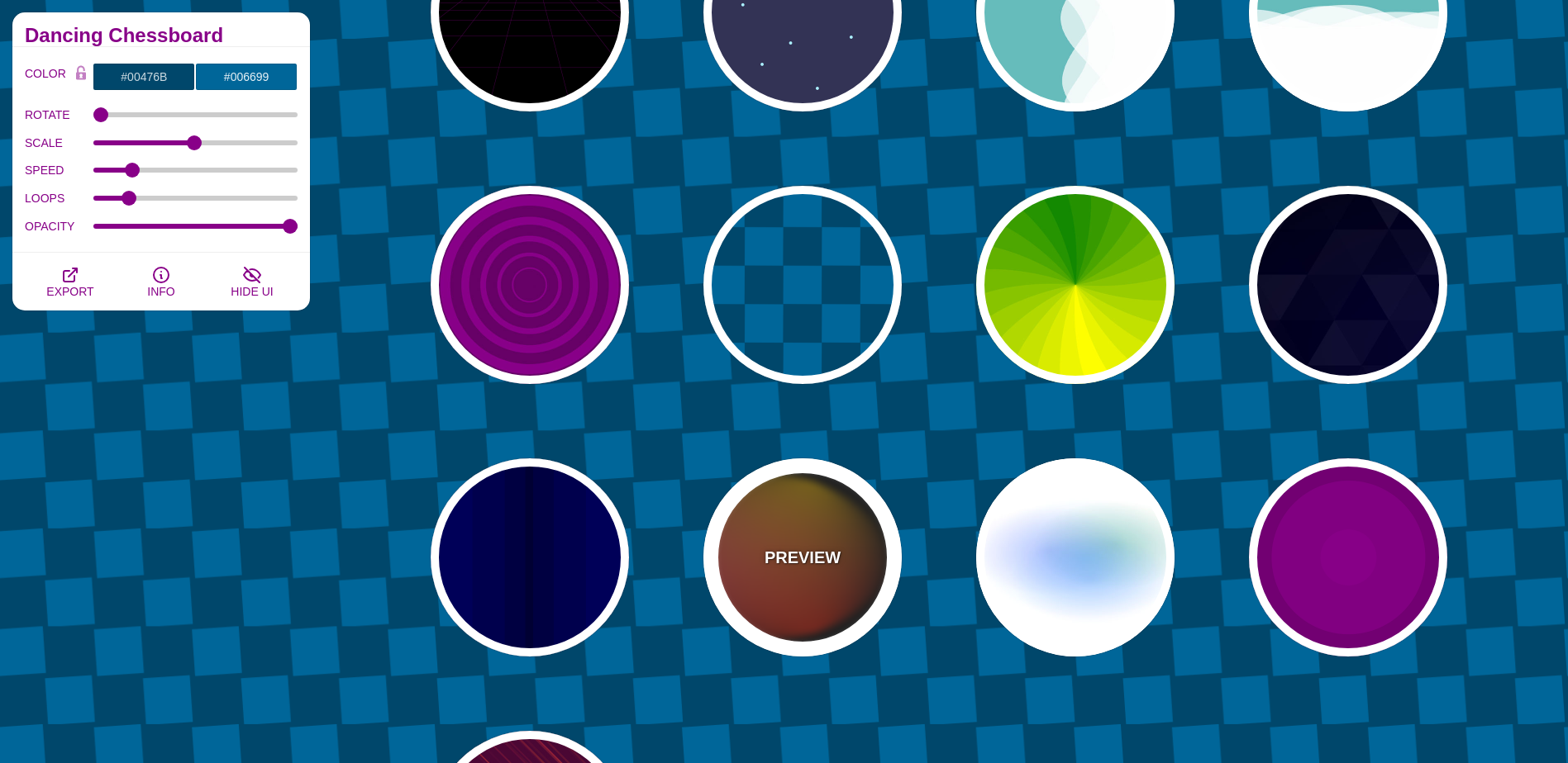
type input "#FF2200"
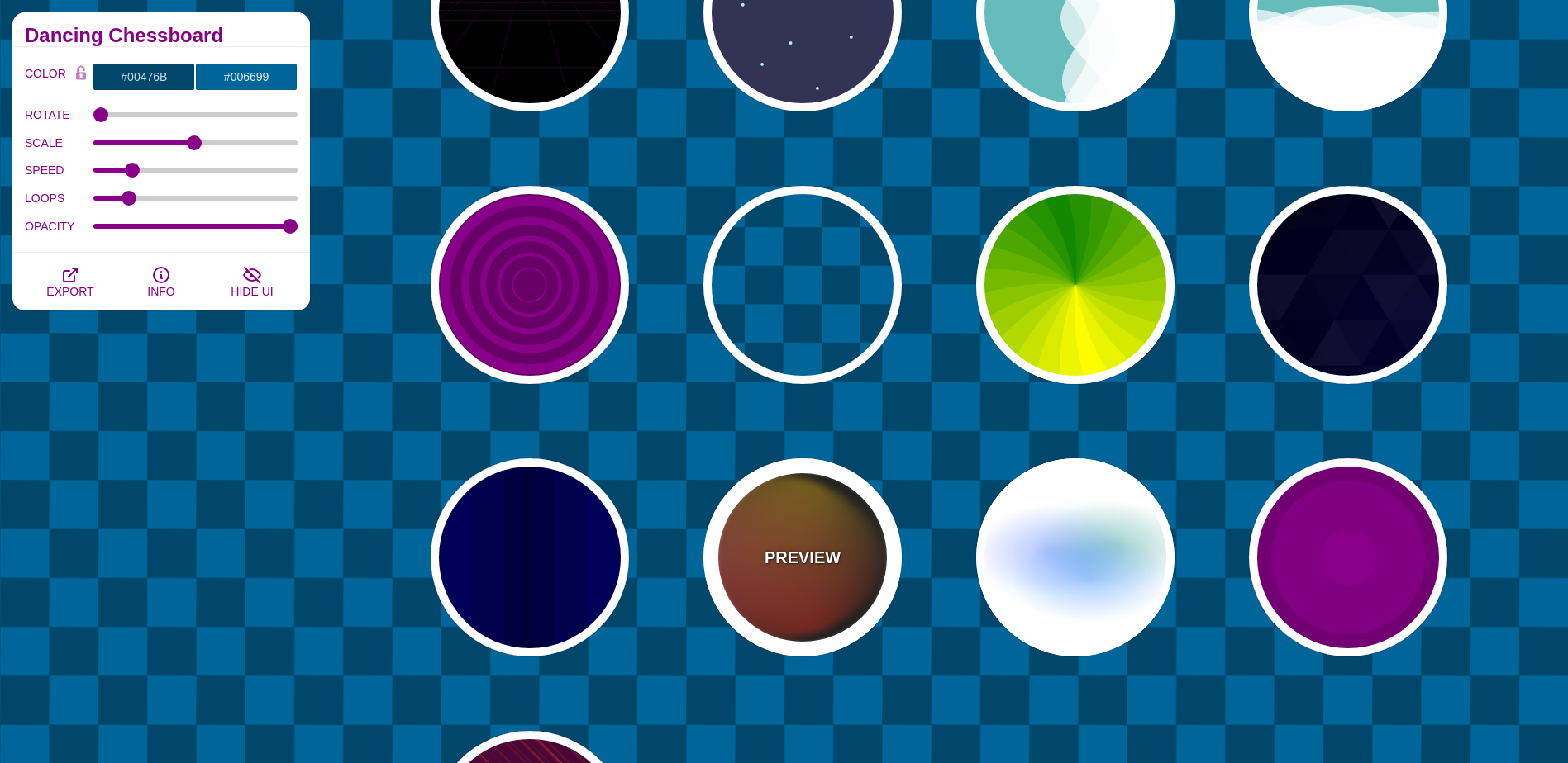
type input "4"
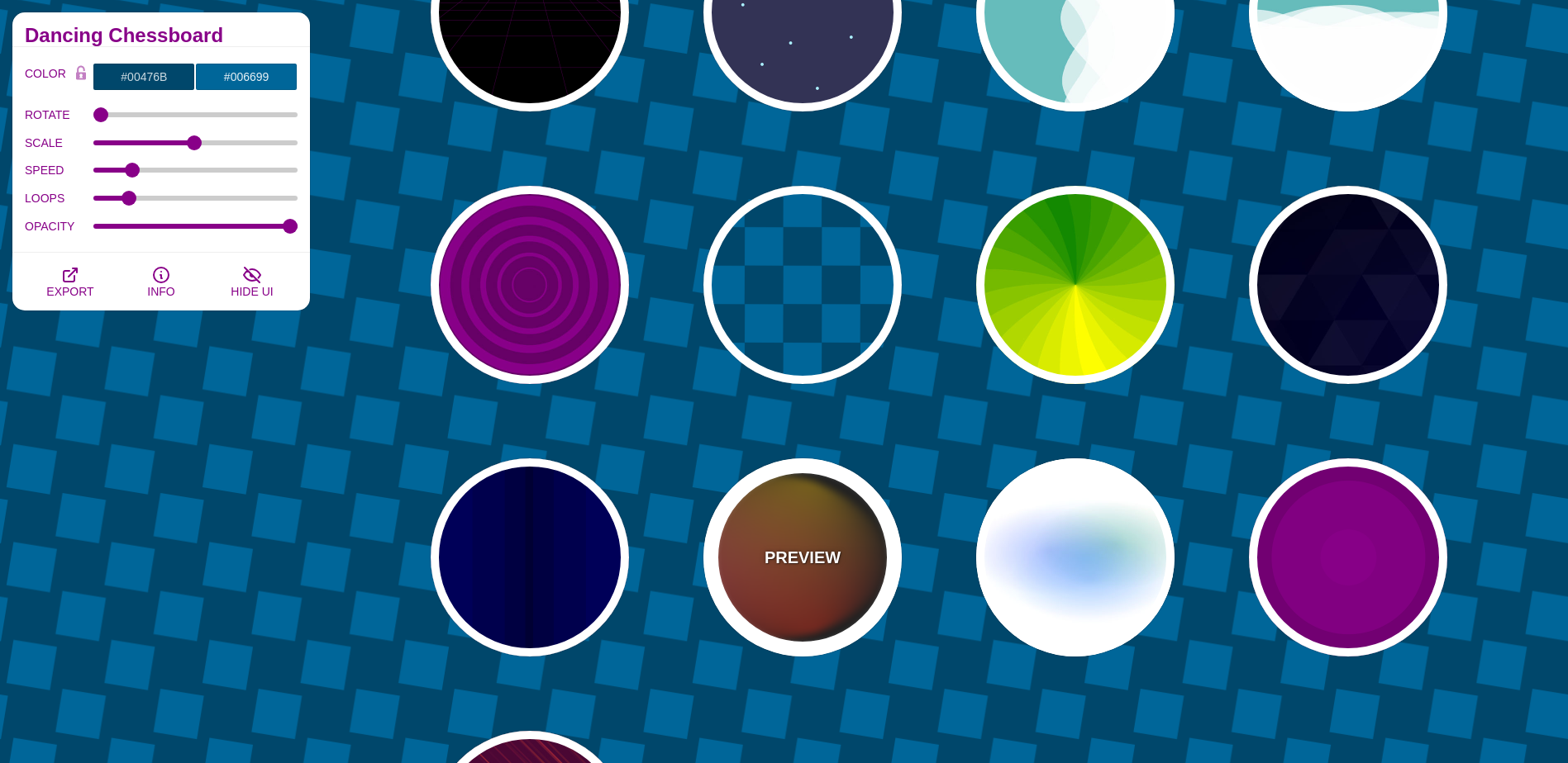
type input "12"
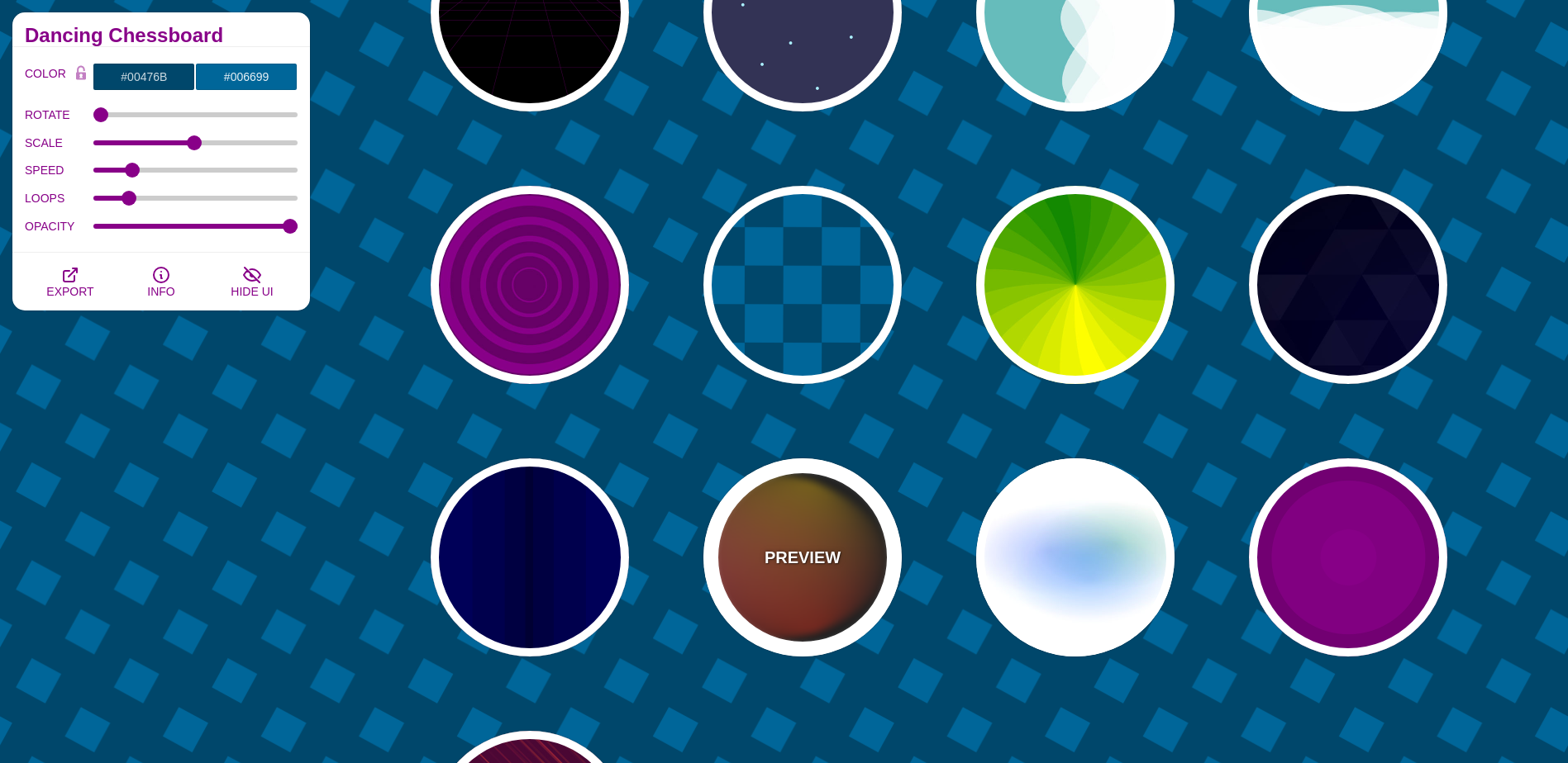
type input "999"
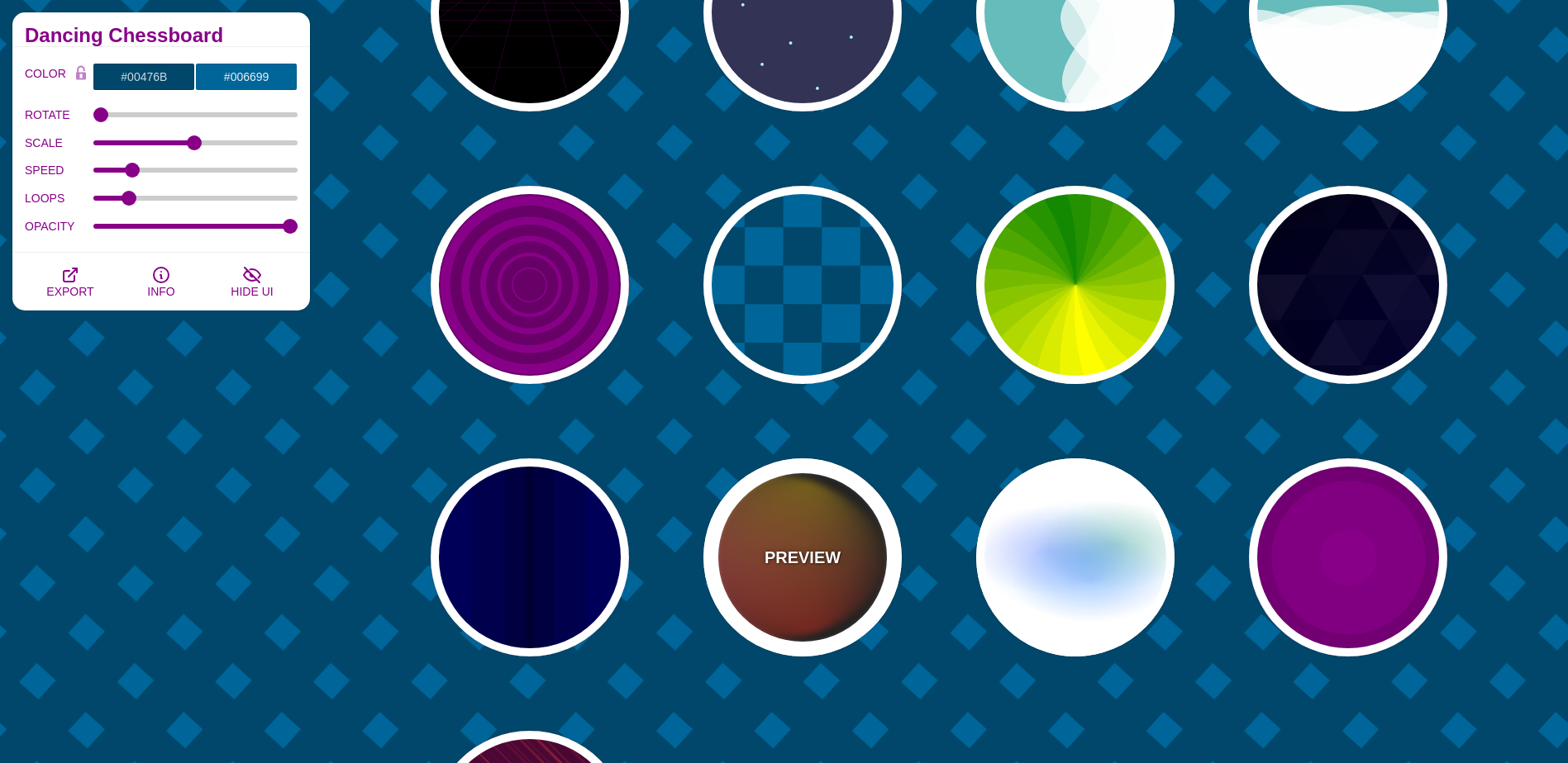
type input "1"
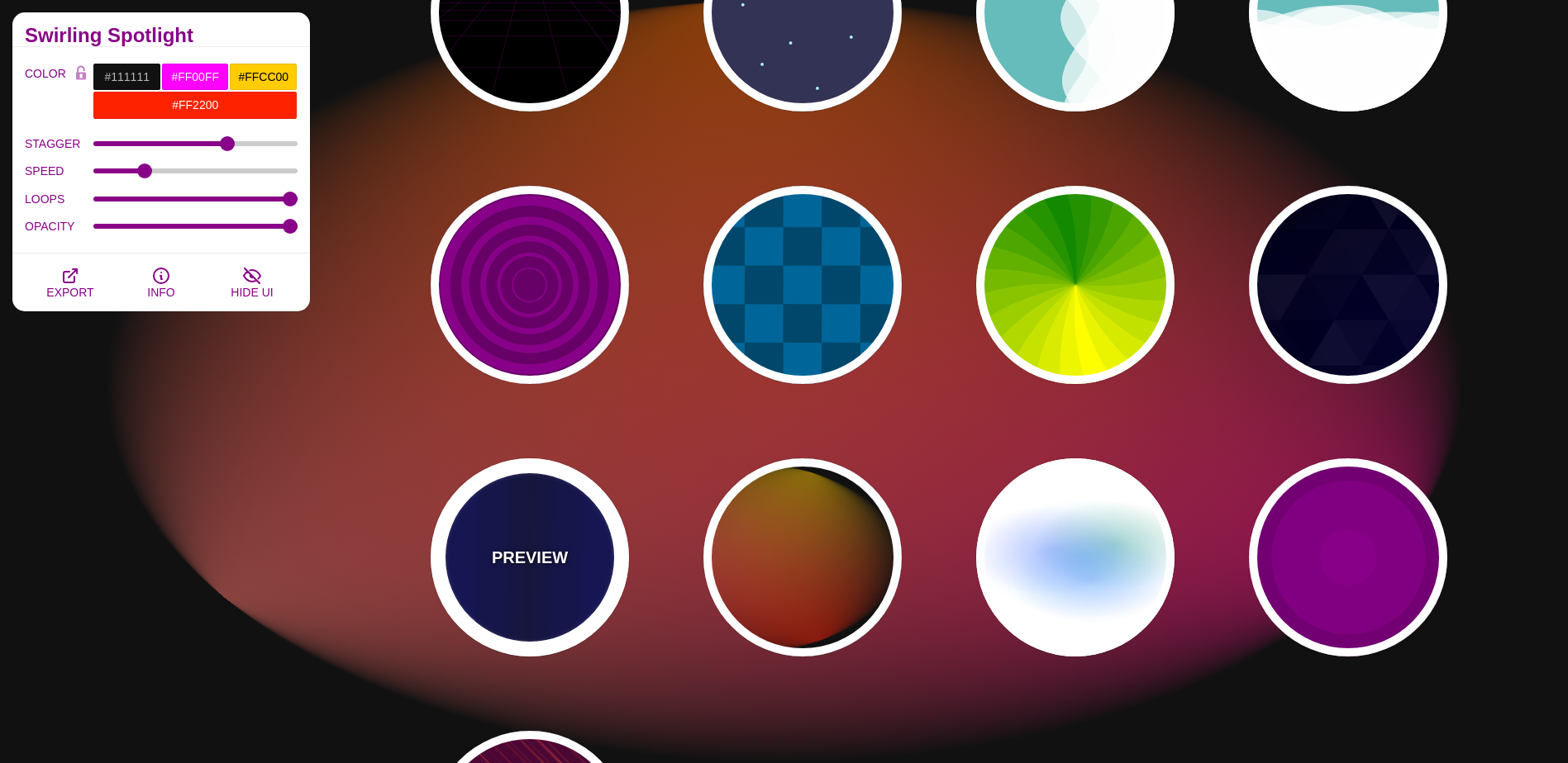
click at [601, 595] on div "PREVIEW" at bounding box center [529, 558] width 198 height 198
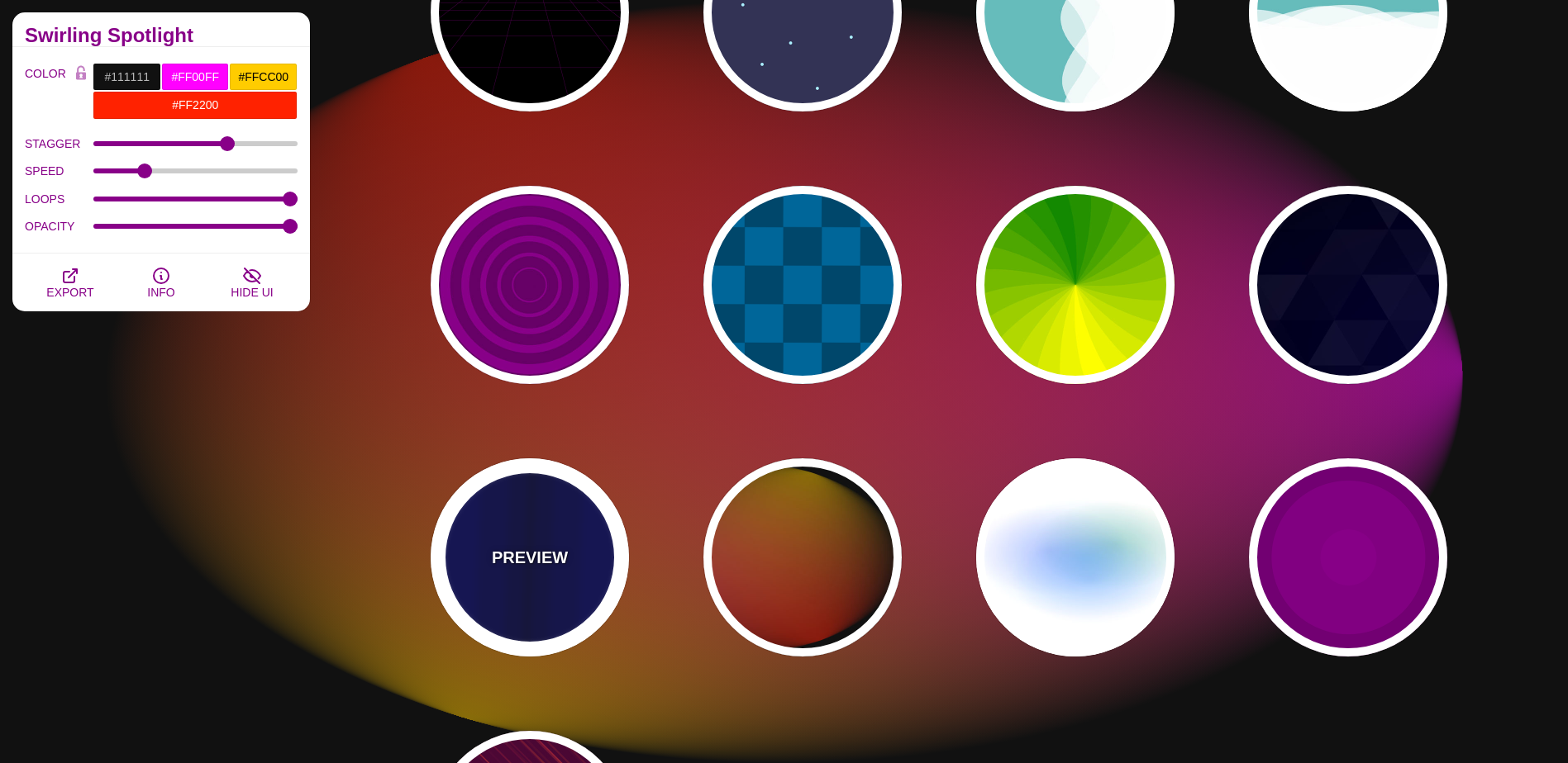
type input "#0000BB"
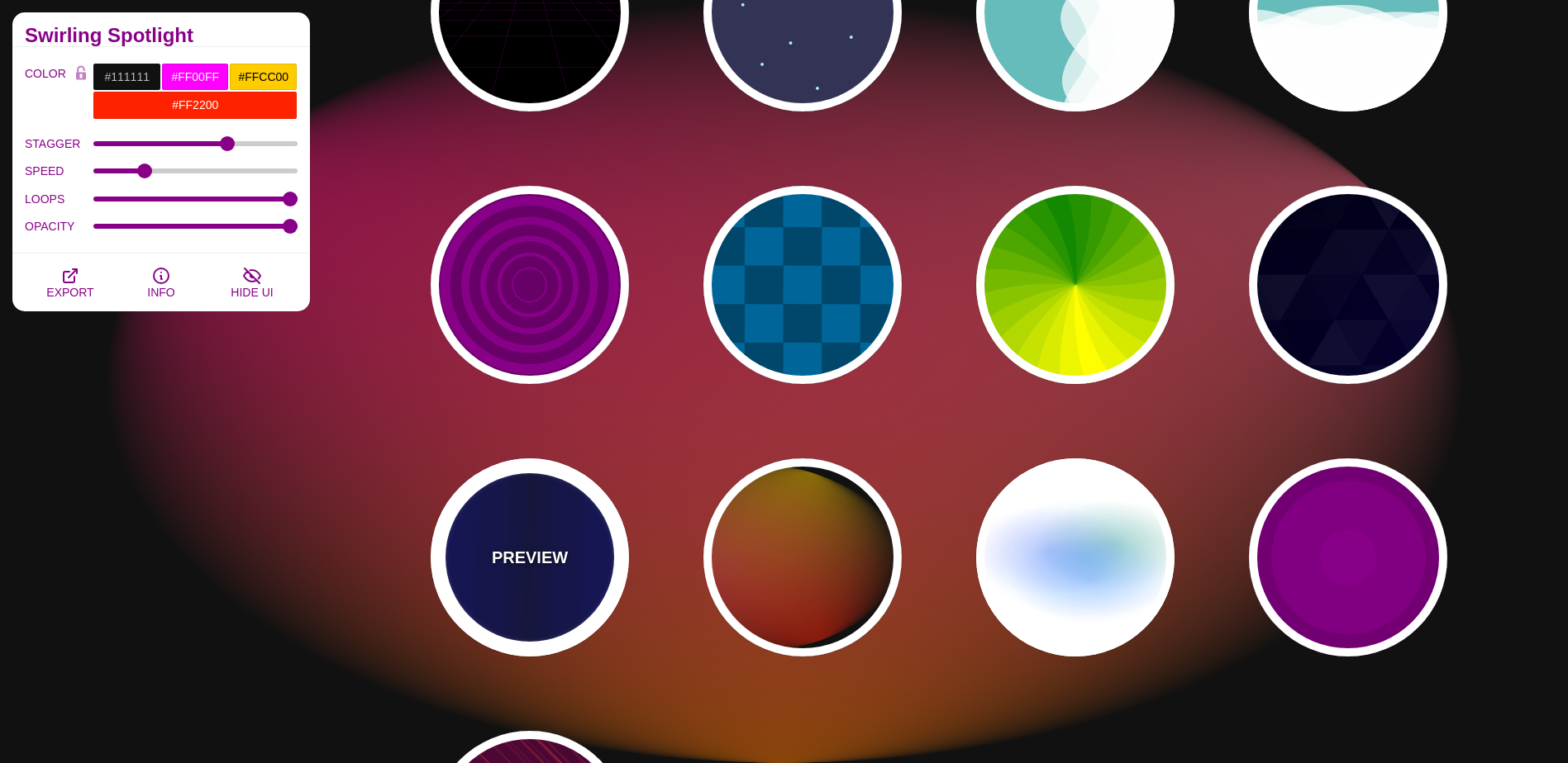
type input "#000033"
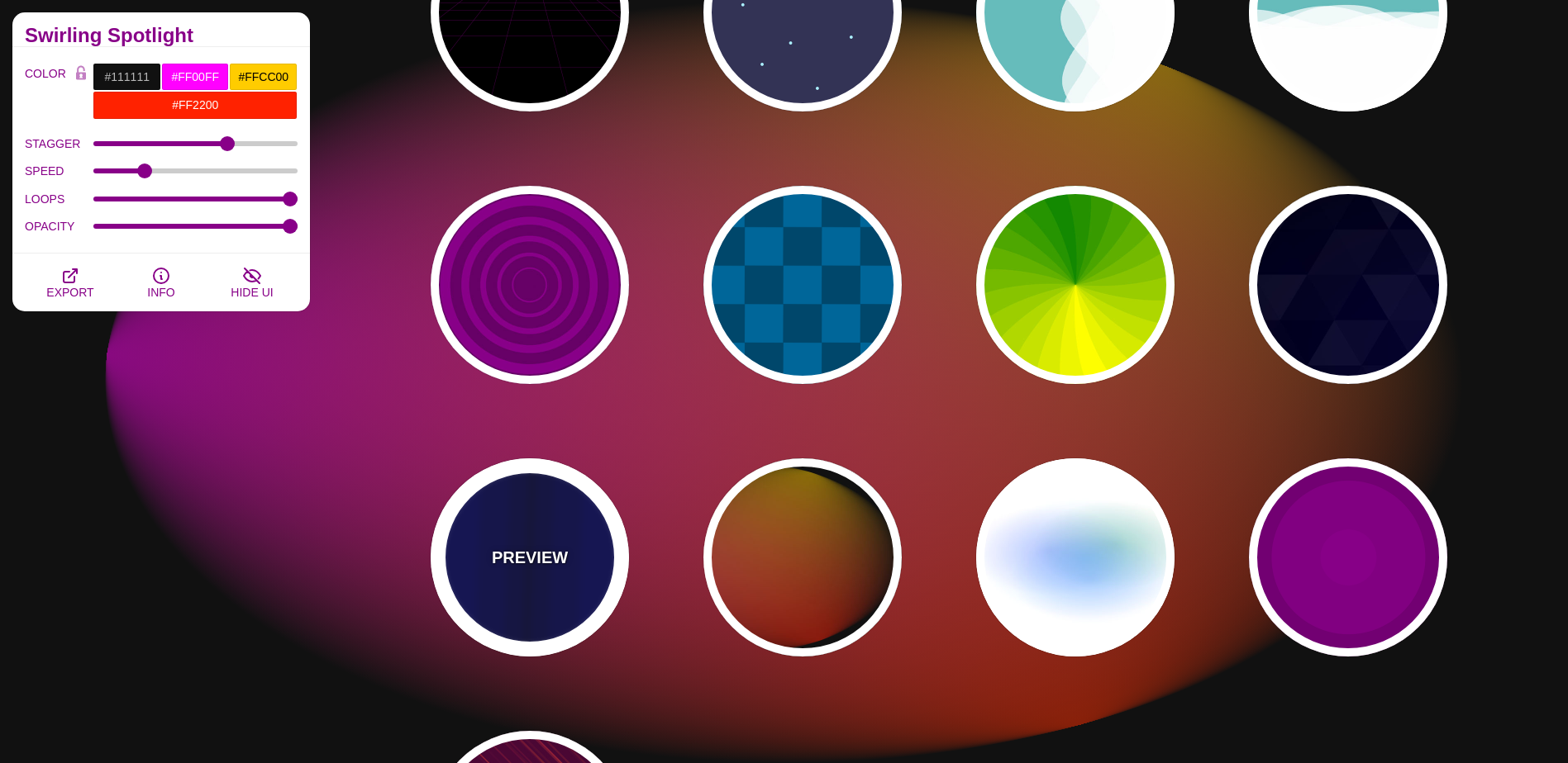
type input "0.5"
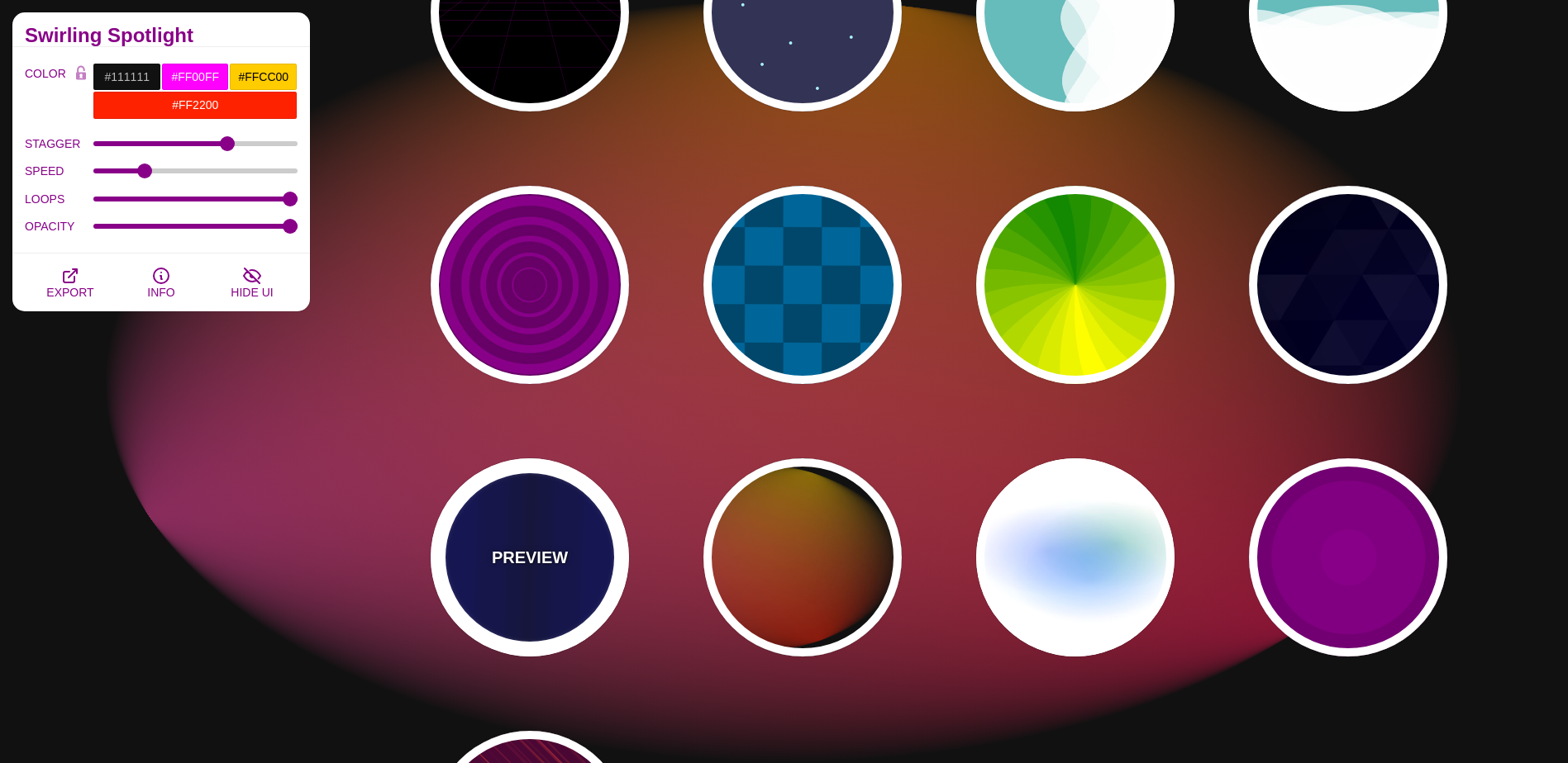
type input "5"
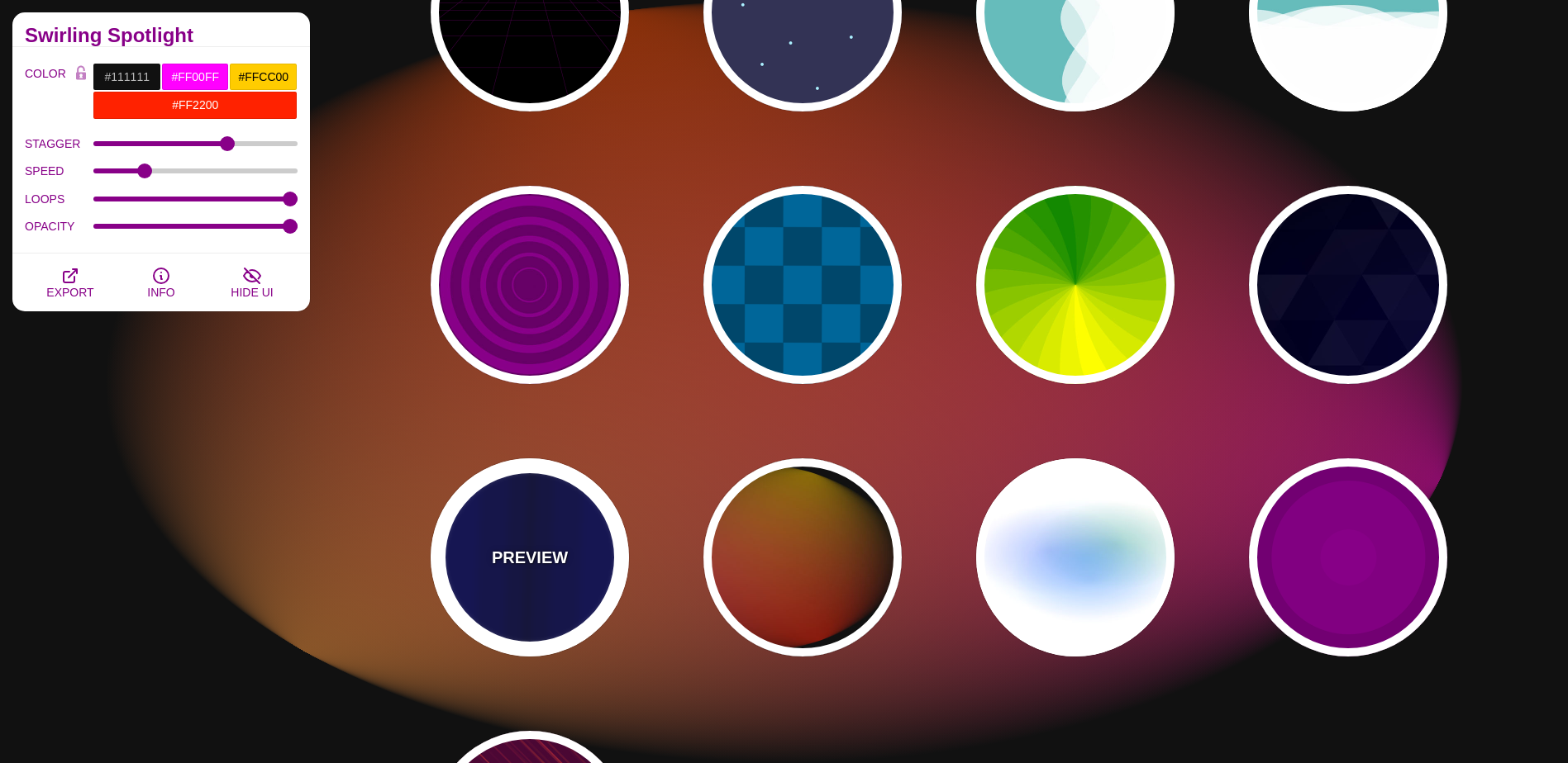
type input "0.1"
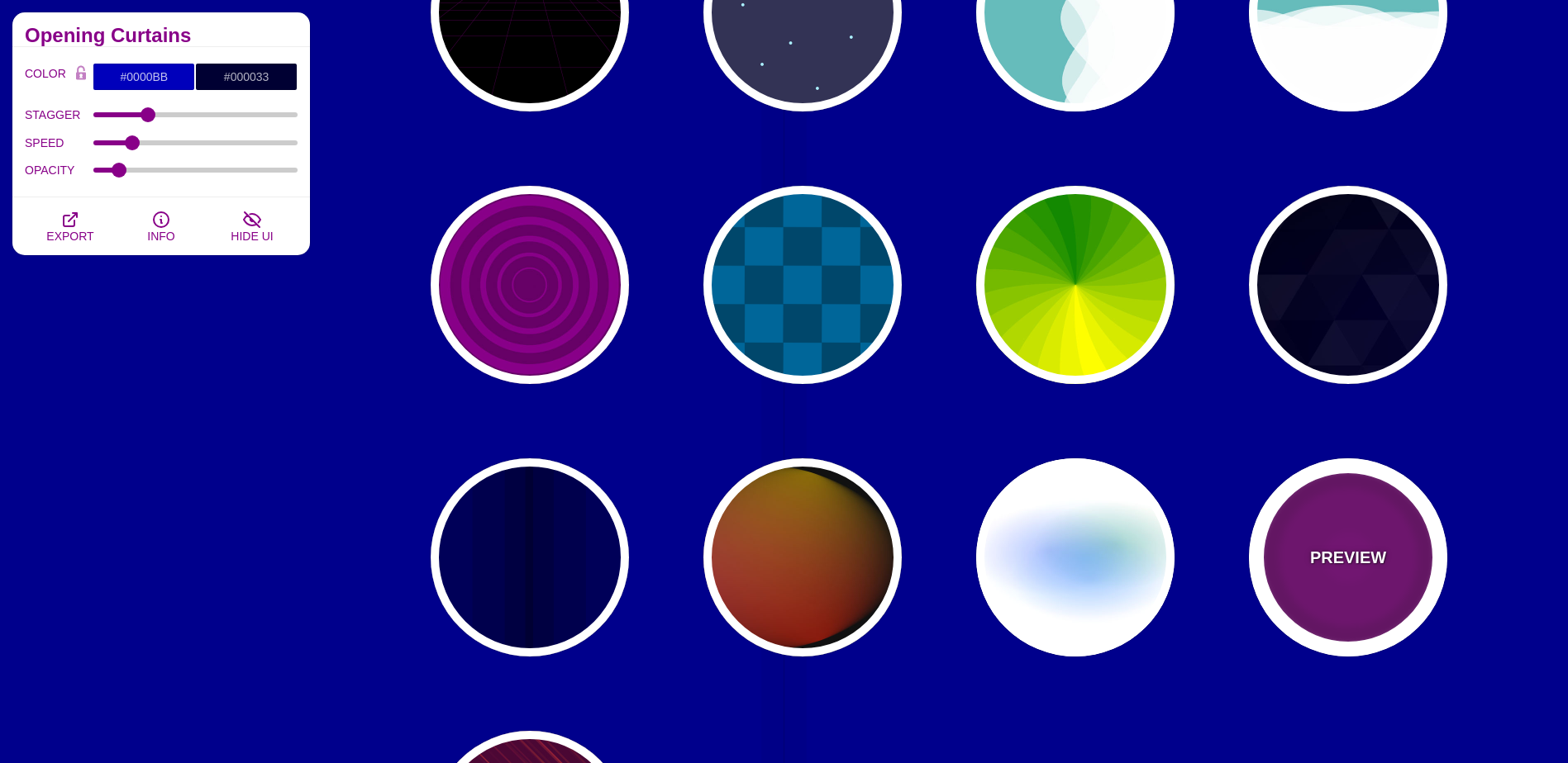
click at [1356, 534] on div "PREVIEW" at bounding box center [1348, 558] width 198 height 198
type input "#220022"
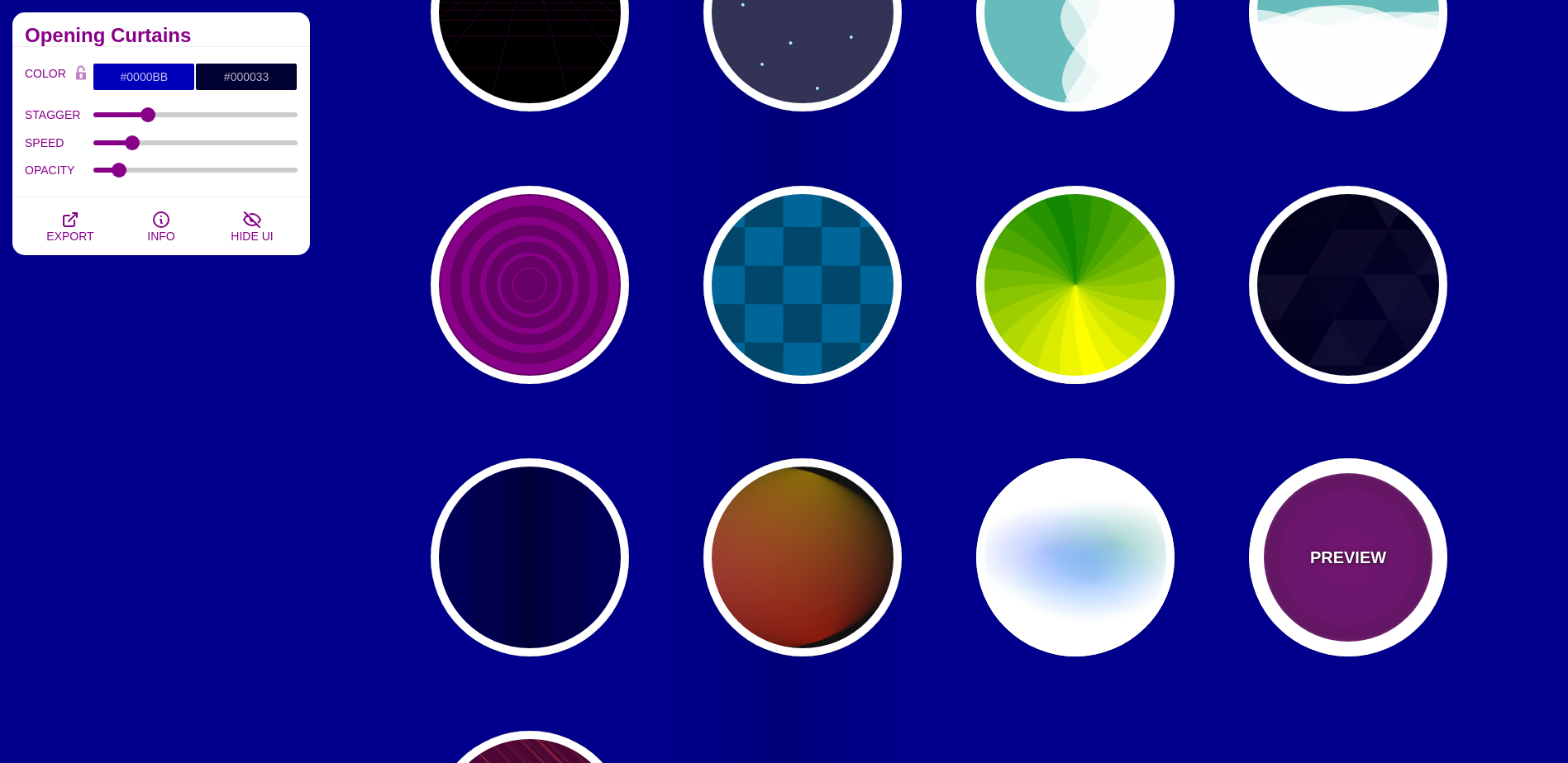
type input "#880088"
type input "999"
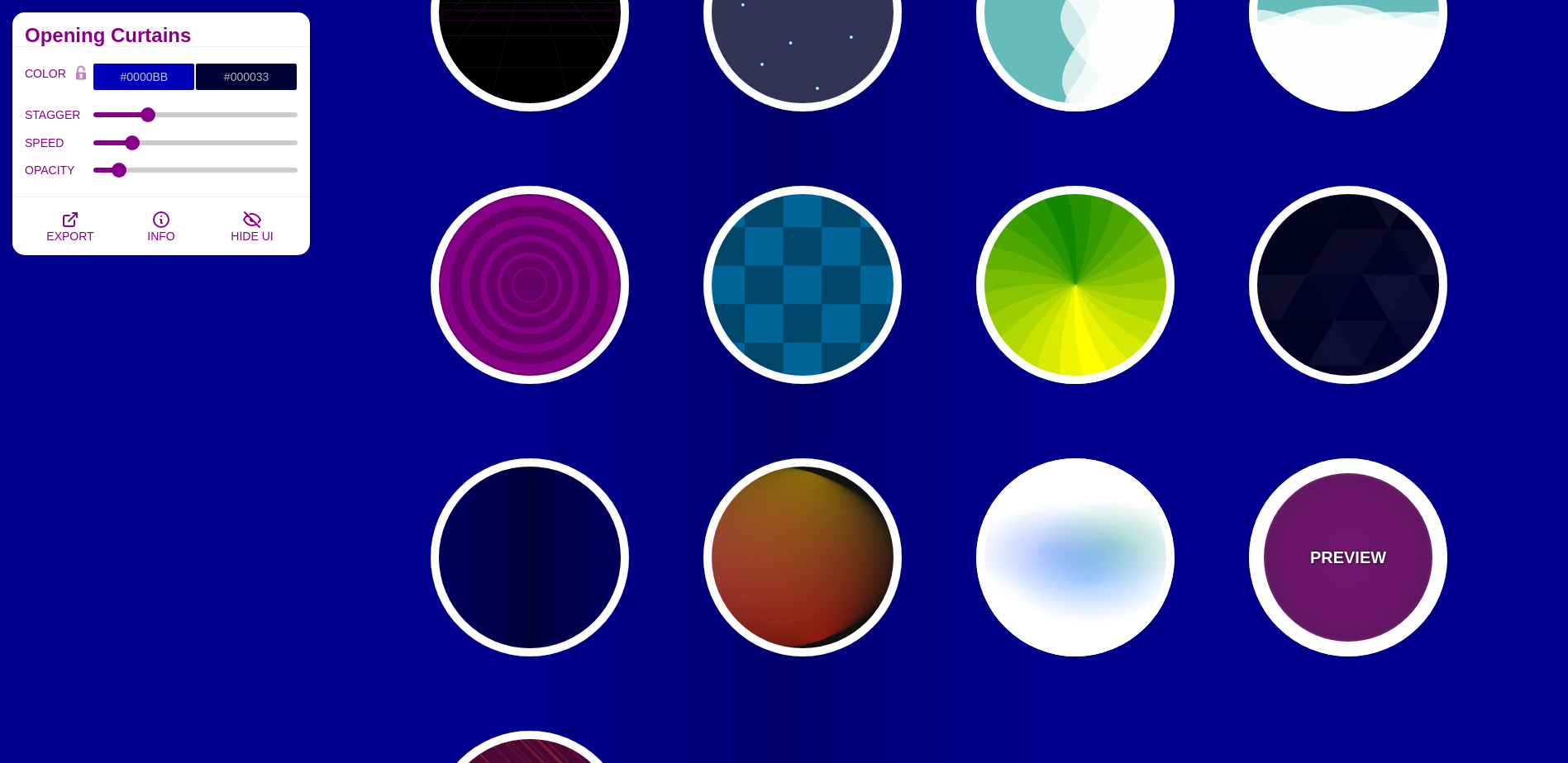
type input "0"
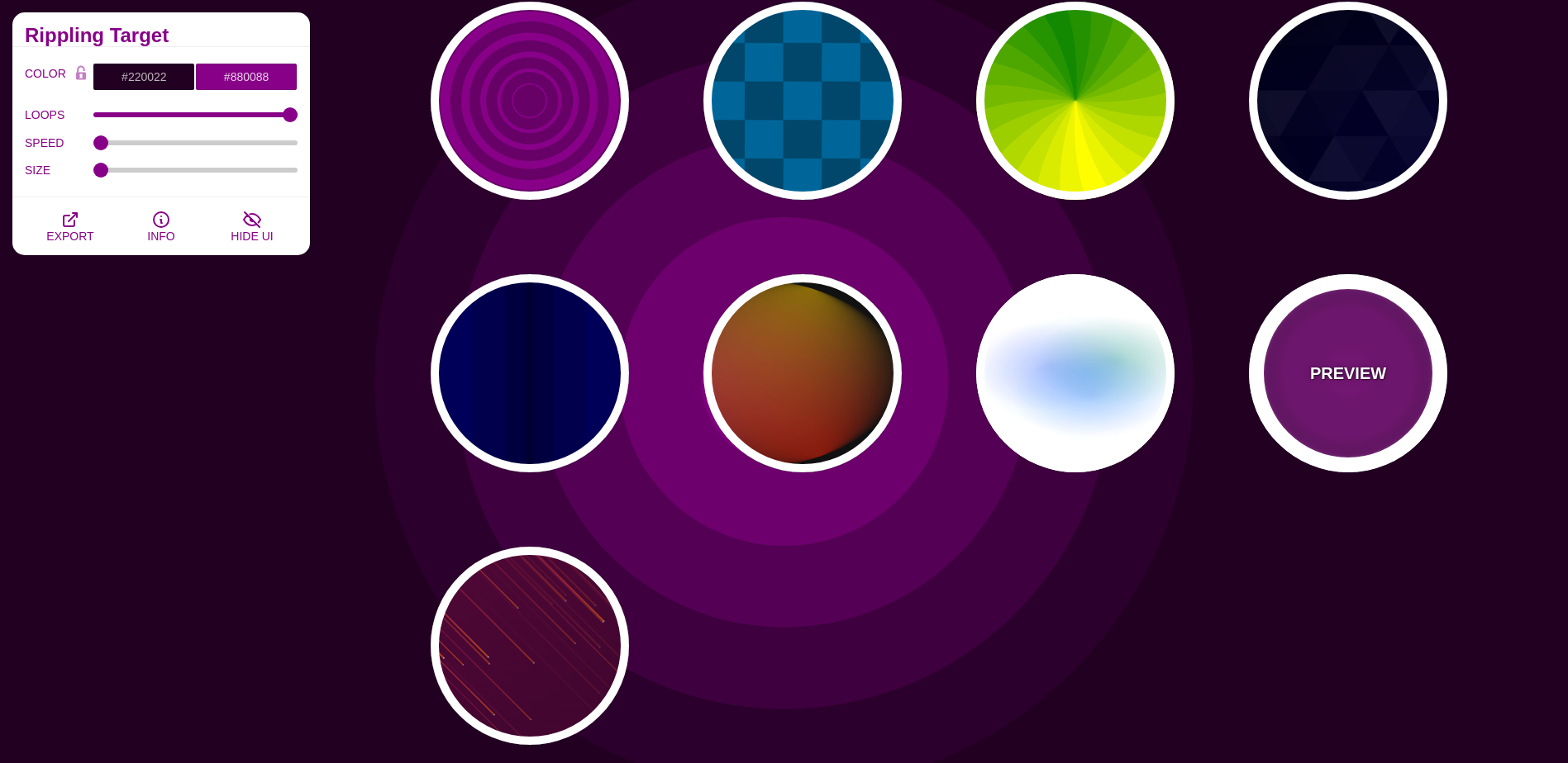
scroll to position [743, 0]
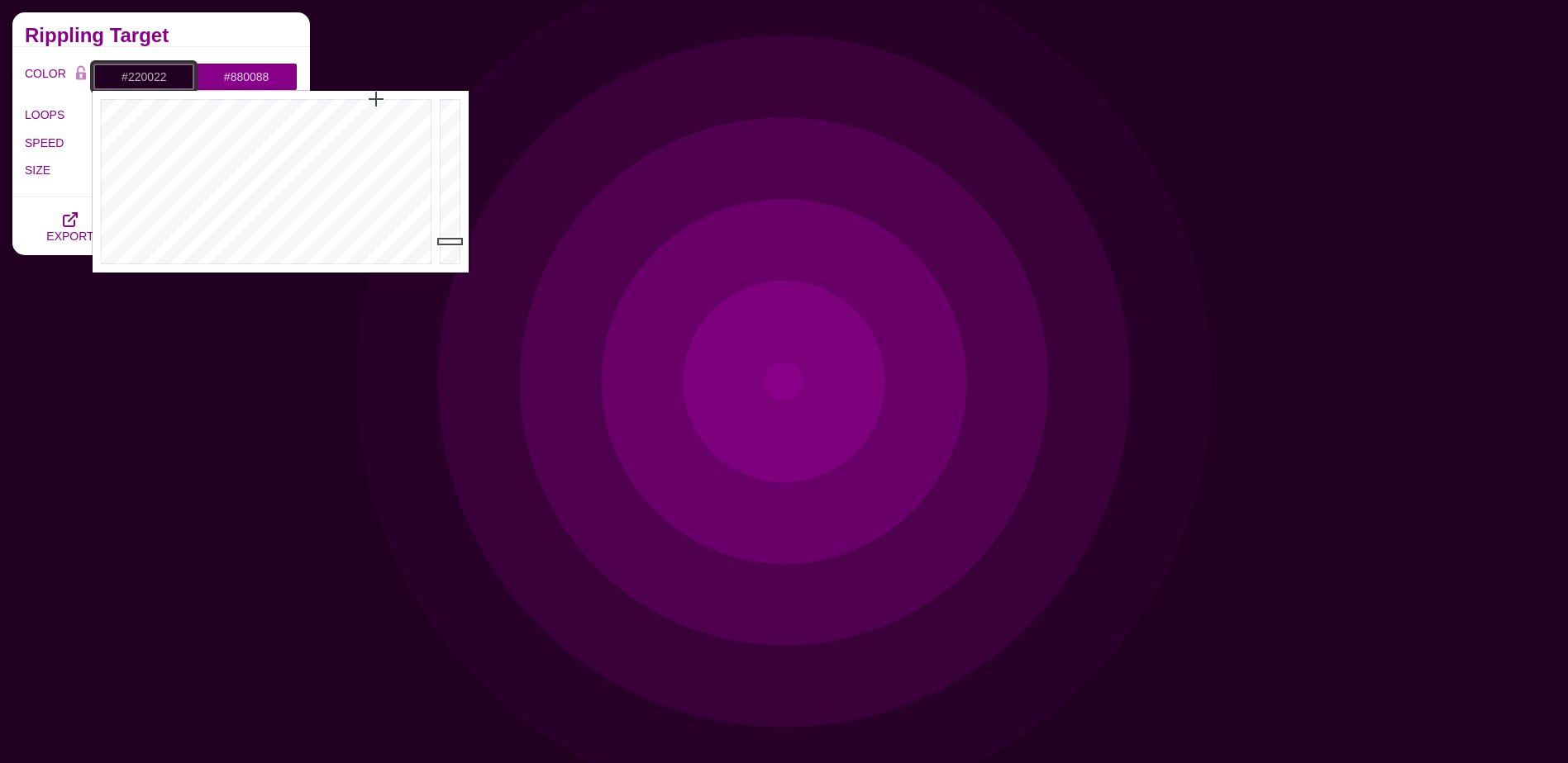
drag, startPoint x: 171, startPoint y: 84, endPoint x: 128, endPoint y: 87, distance: 43.1
click at [128, 87] on input "#220022" at bounding box center [144, 77] width 103 height 28
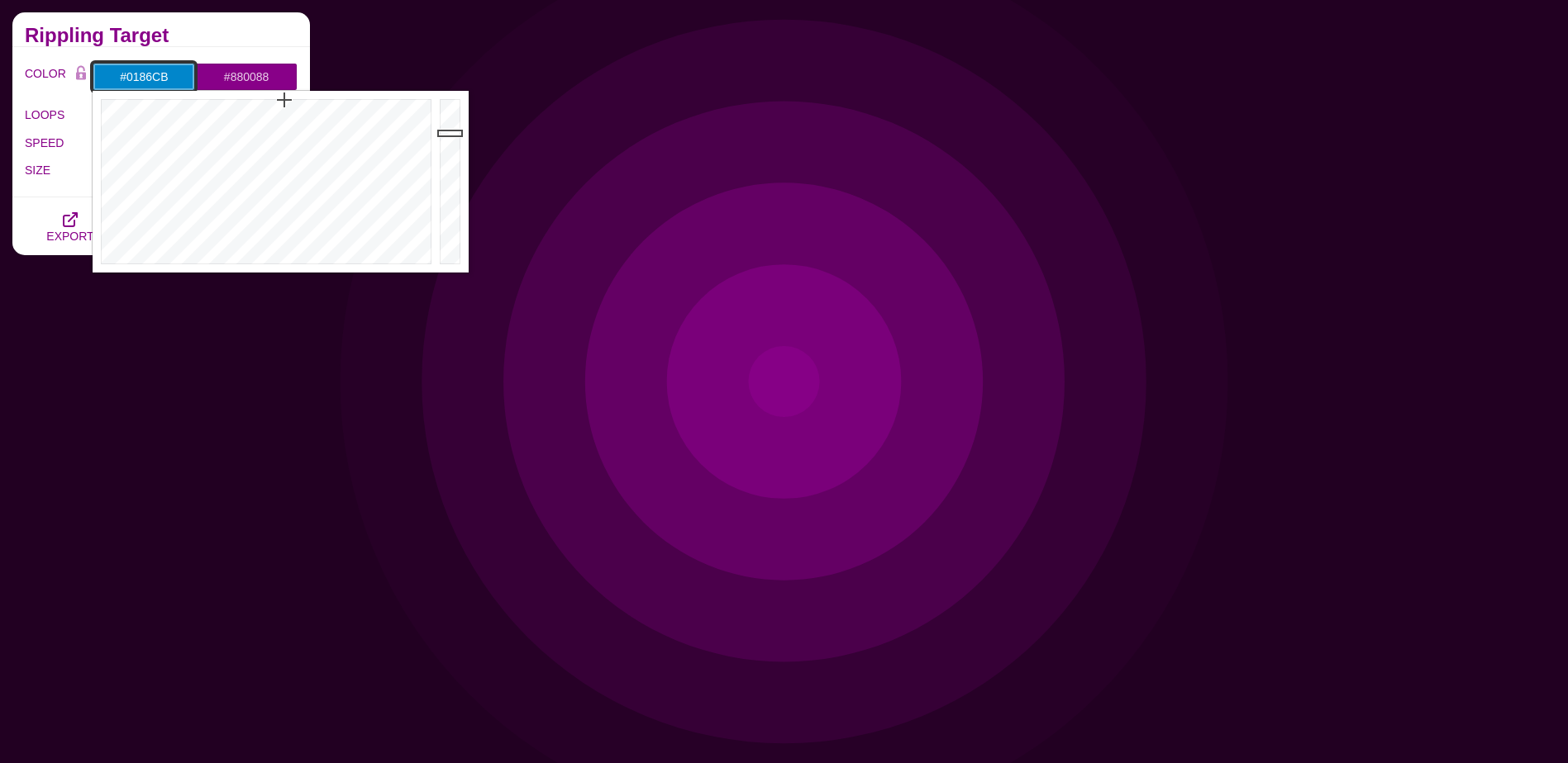
type input "#0186CB"
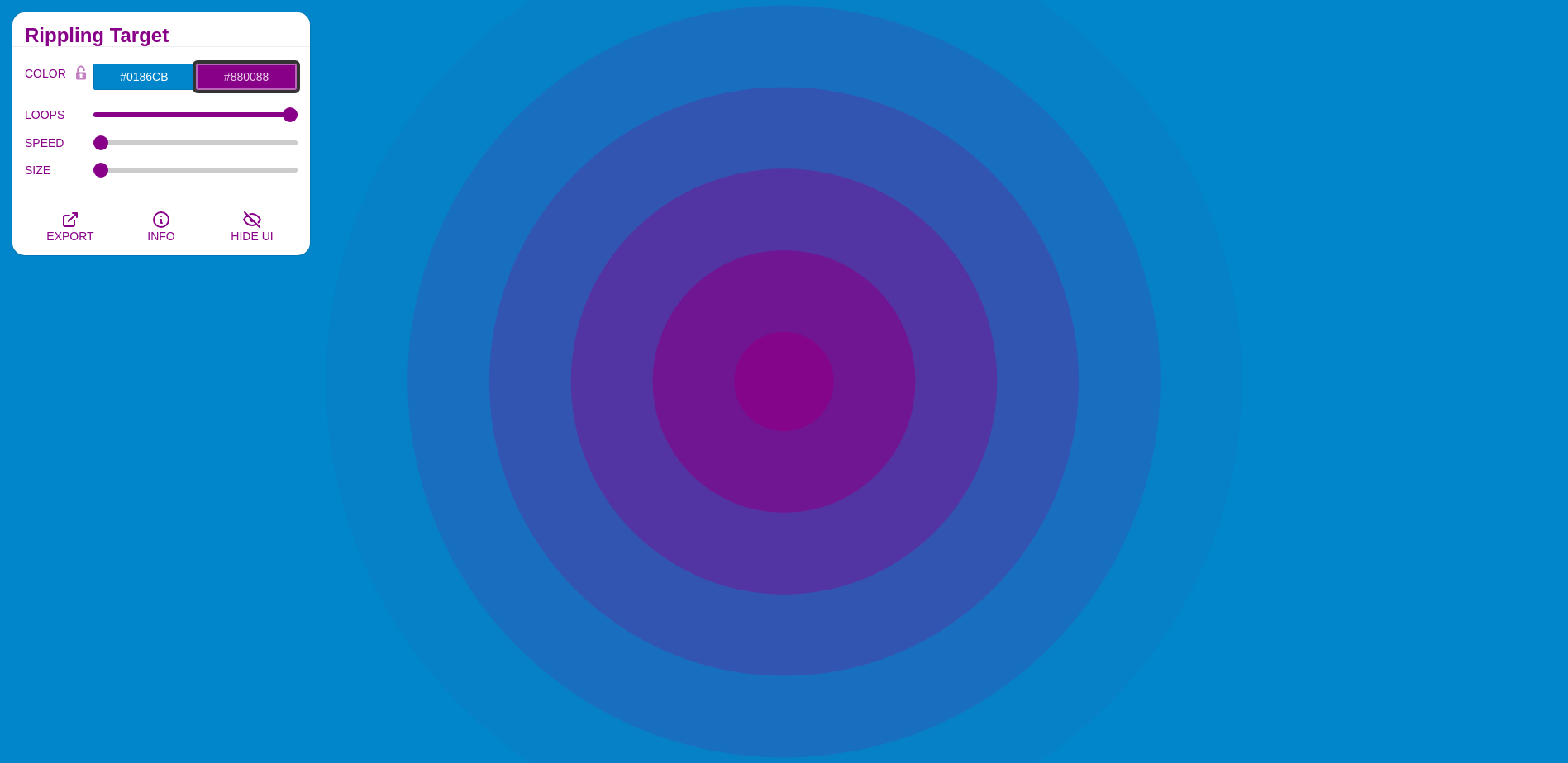
click at [248, 73] on input "#880088" at bounding box center [247, 77] width 103 height 28
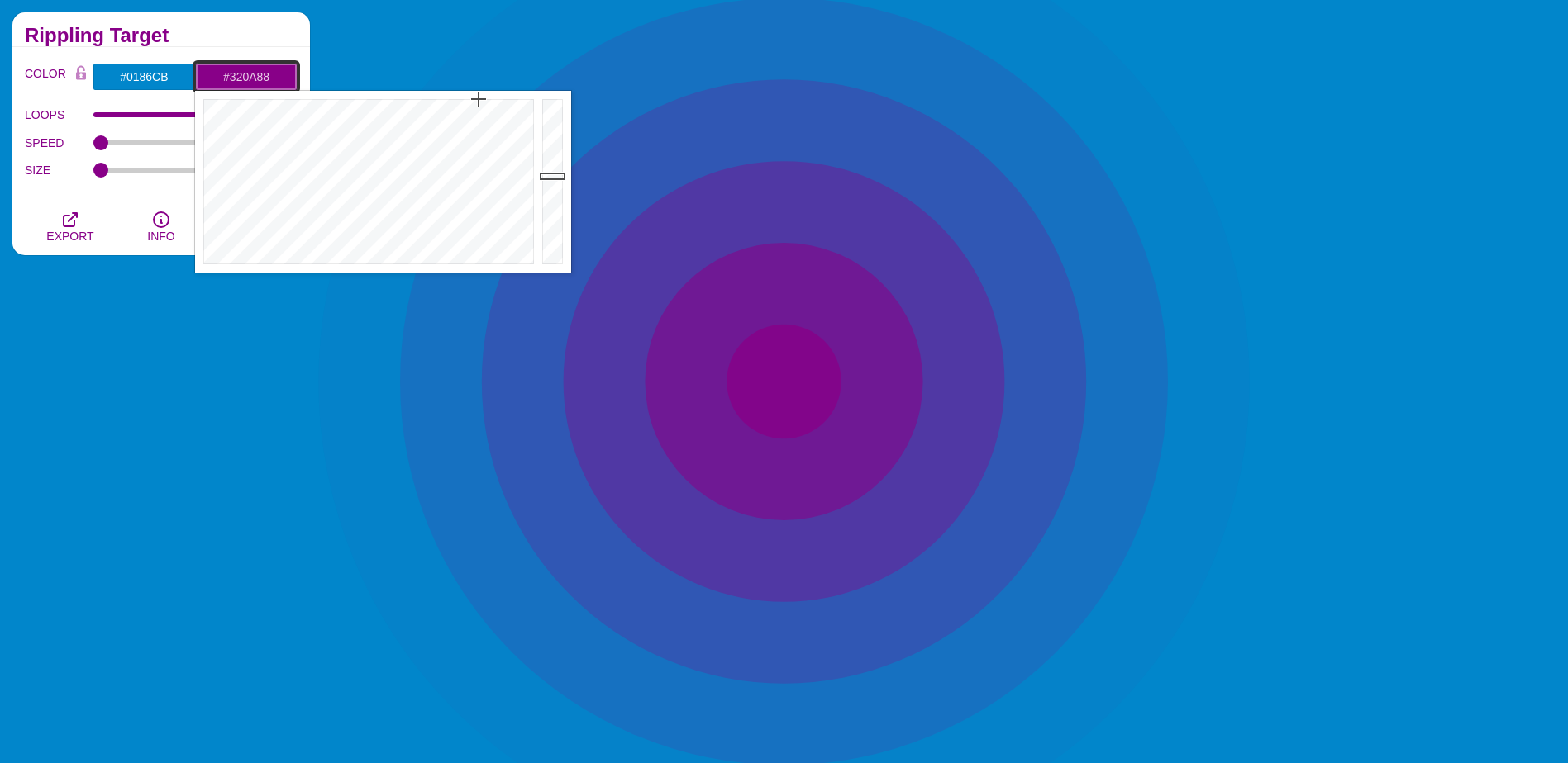
click at [440, 112] on div at bounding box center [366, 182] width 343 height 182
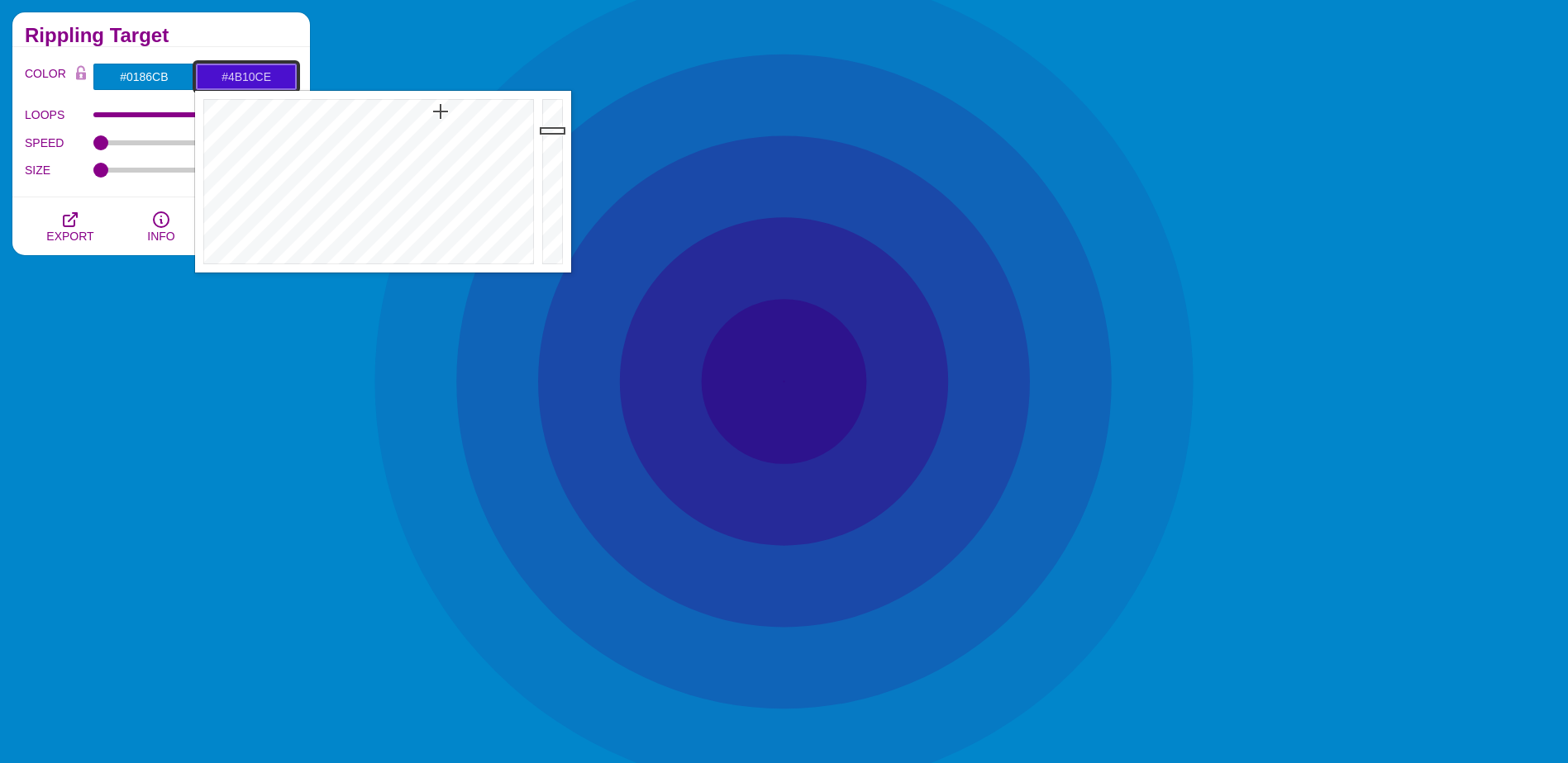
drag, startPoint x: 556, startPoint y: 176, endPoint x: 565, endPoint y: 130, distance: 46.9
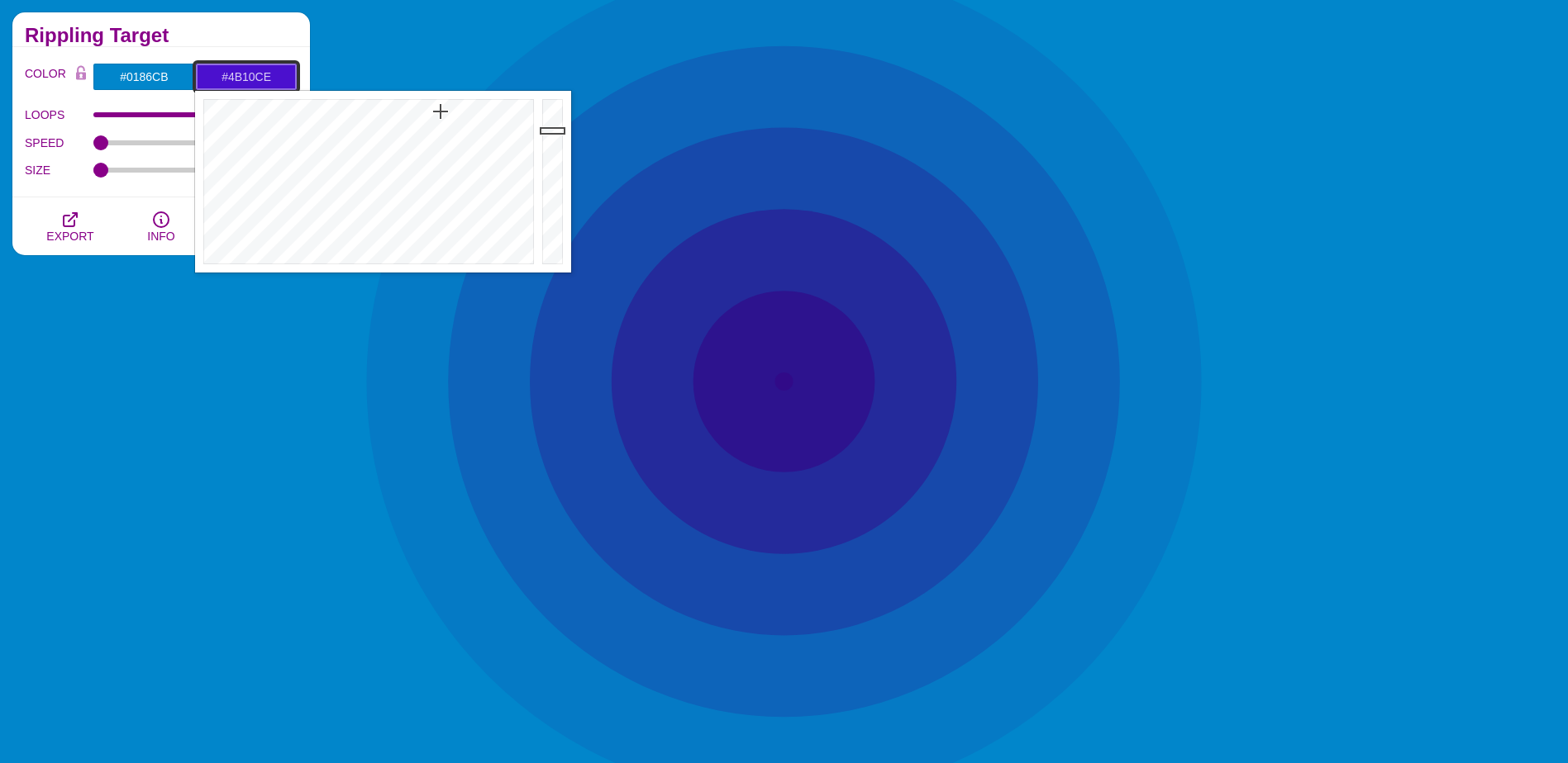
click at [565, 130] on div at bounding box center [554, 182] width 33 height 182
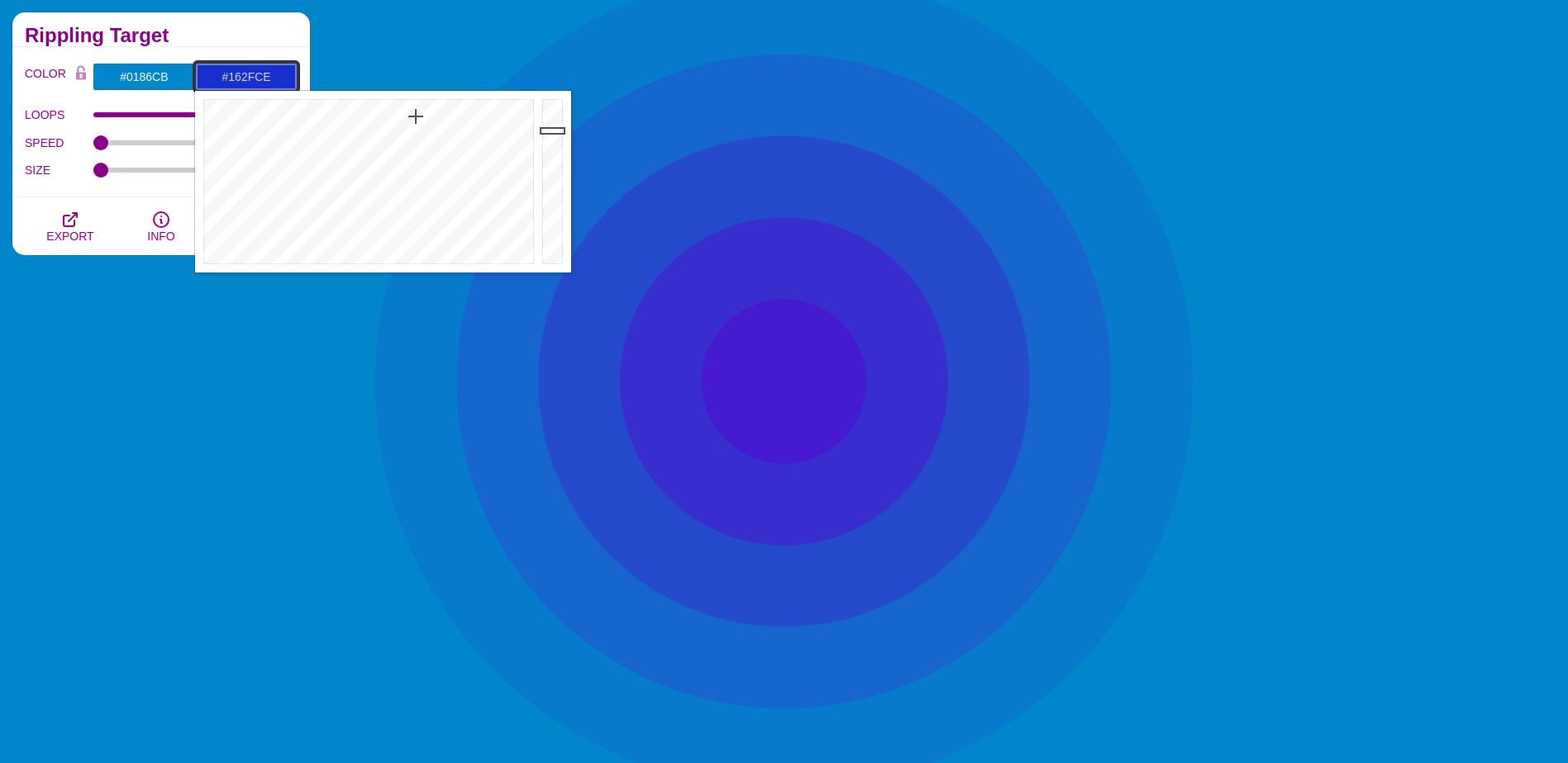
drag, startPoint x: 433, startPoint y: 116, endPoint x: 416, endPoint y: 116, distance: 17.0
click at [416, 116] on div at bounding box center [366, 182] width 343 height 182
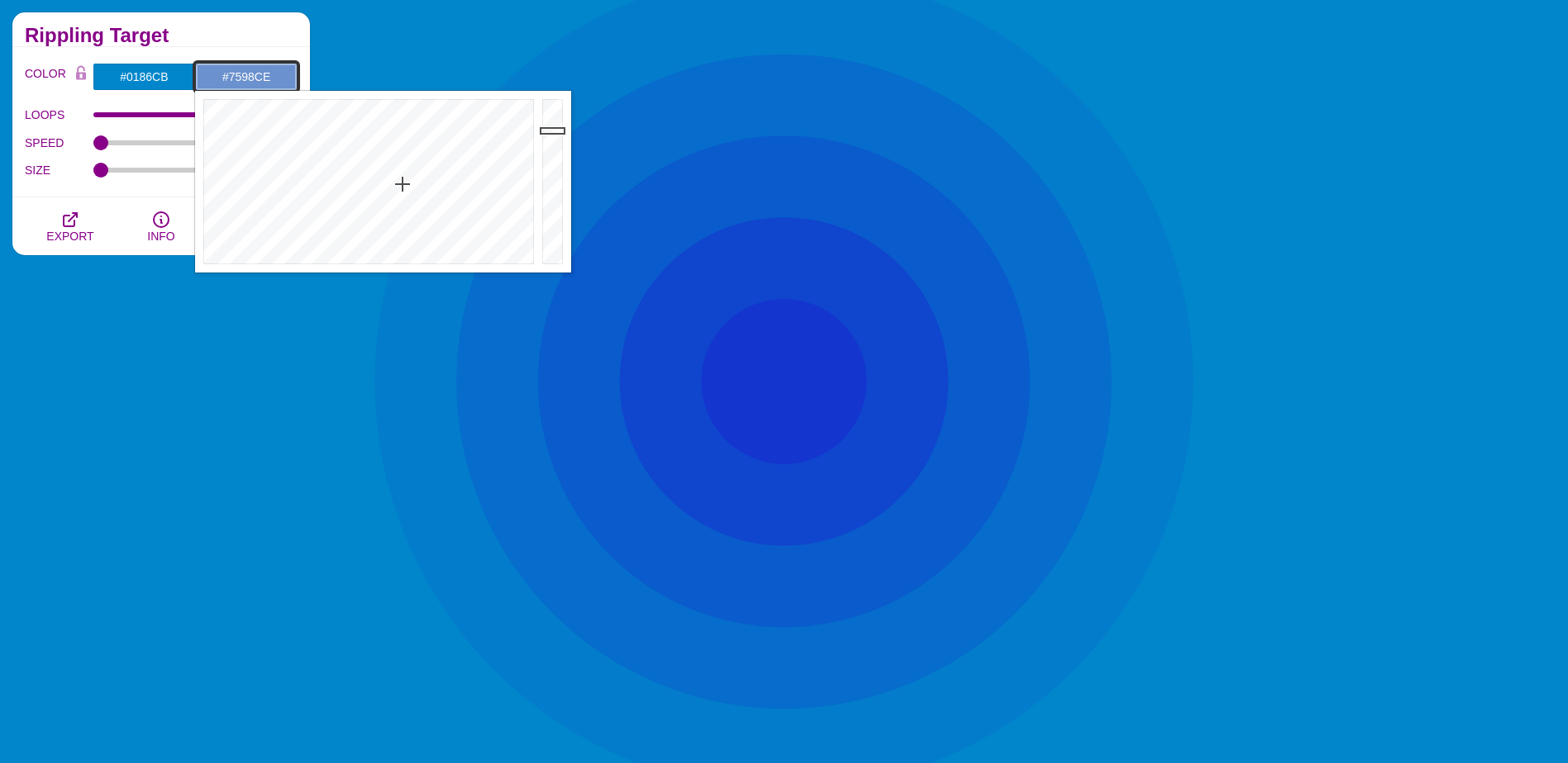
drag, startPoint x: 416, startPoint y: 116, endPoint x: 402, endPoint y: 192, distance: 77.3
click at [402, 192] on div at bounding box center [366, 182] width 343 height 182
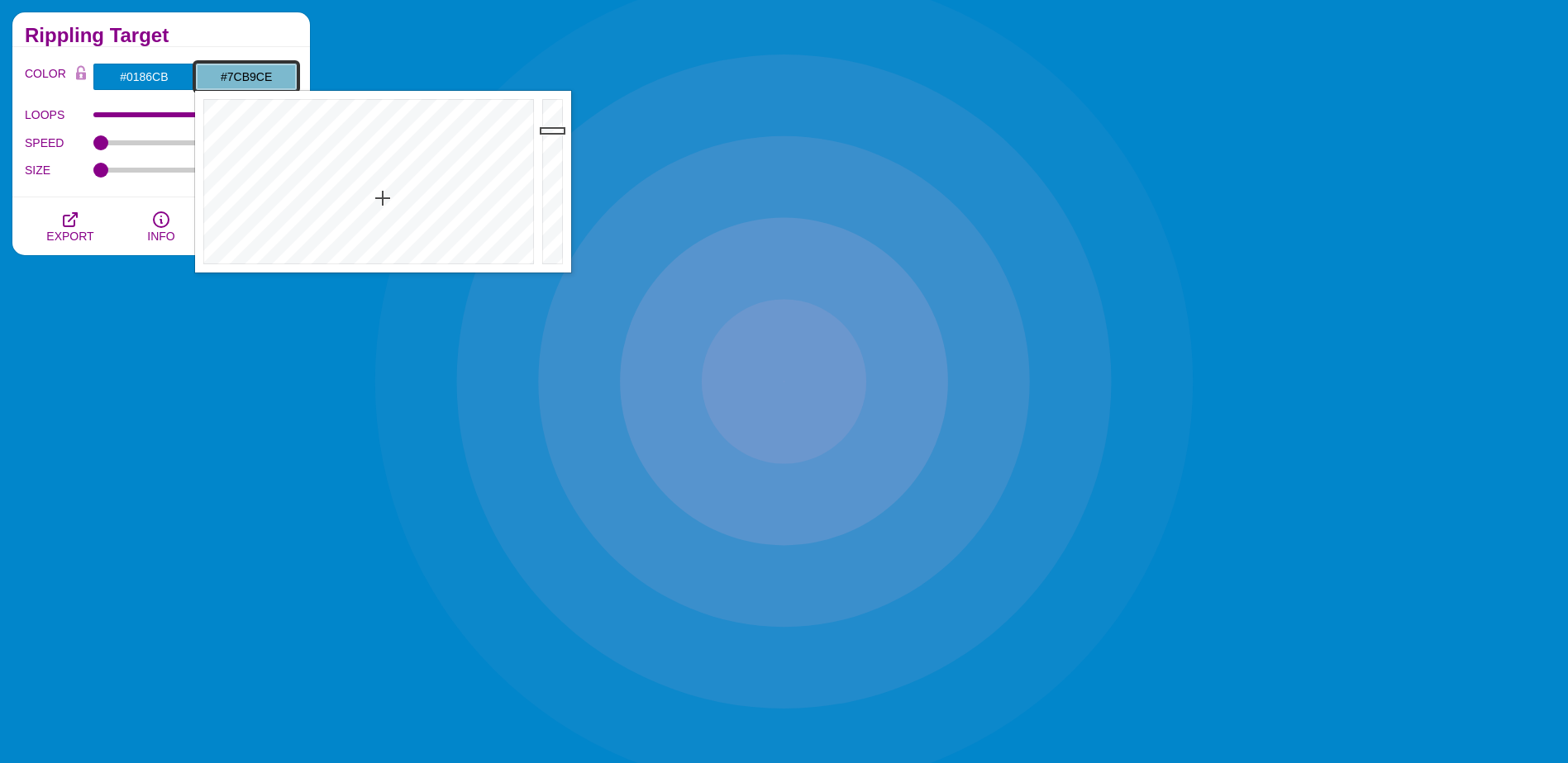
drag, startPoint x: 402, startPoint y: 192, endPoint x: 383, endPoint y: 198, distance: 19.9
click at [383, 198] on div at bounding box center [366, 182] width 343 height 182
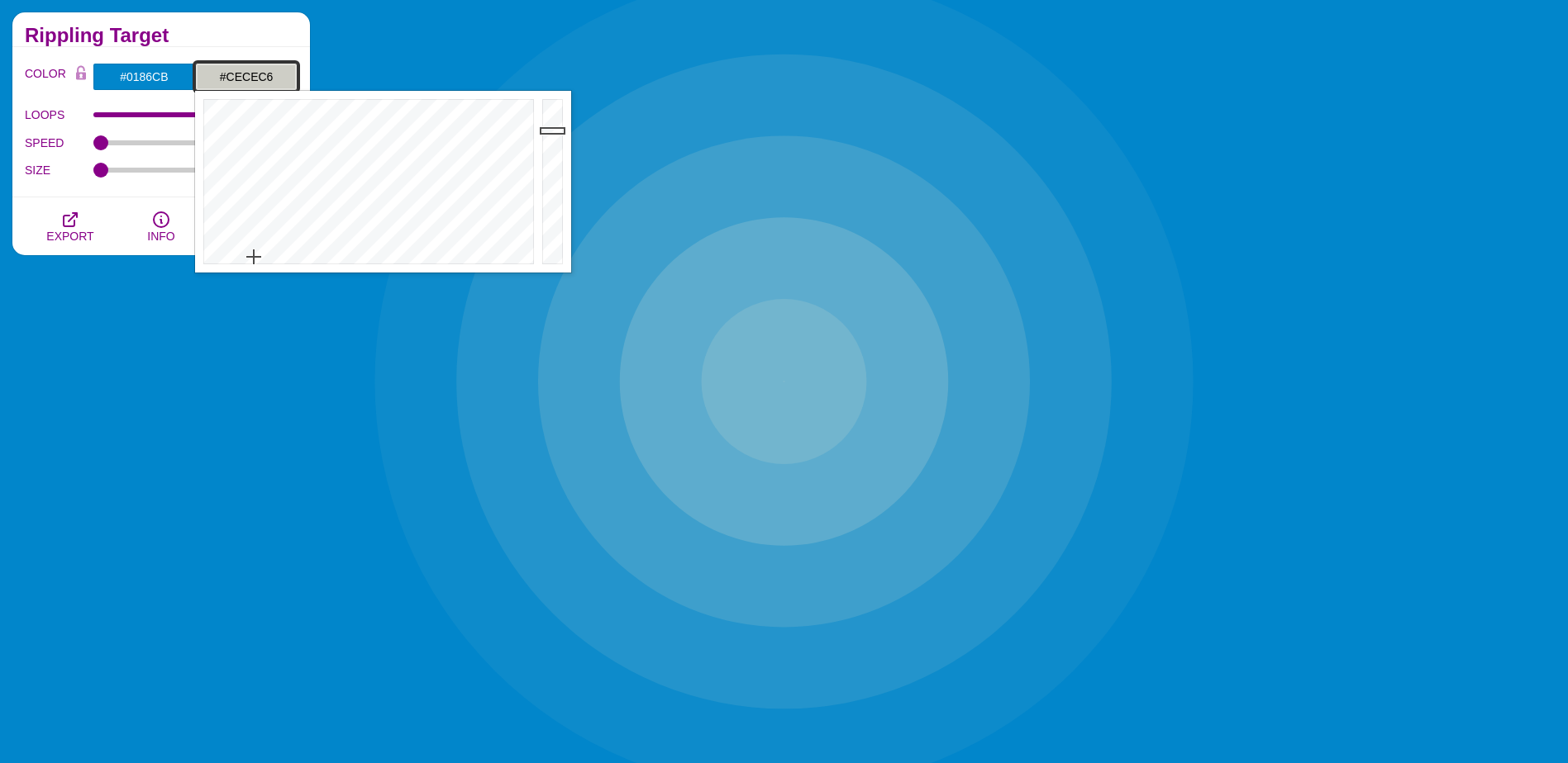
click at [254, 257] on div at bounding box center [366, 182] width 343 height 182
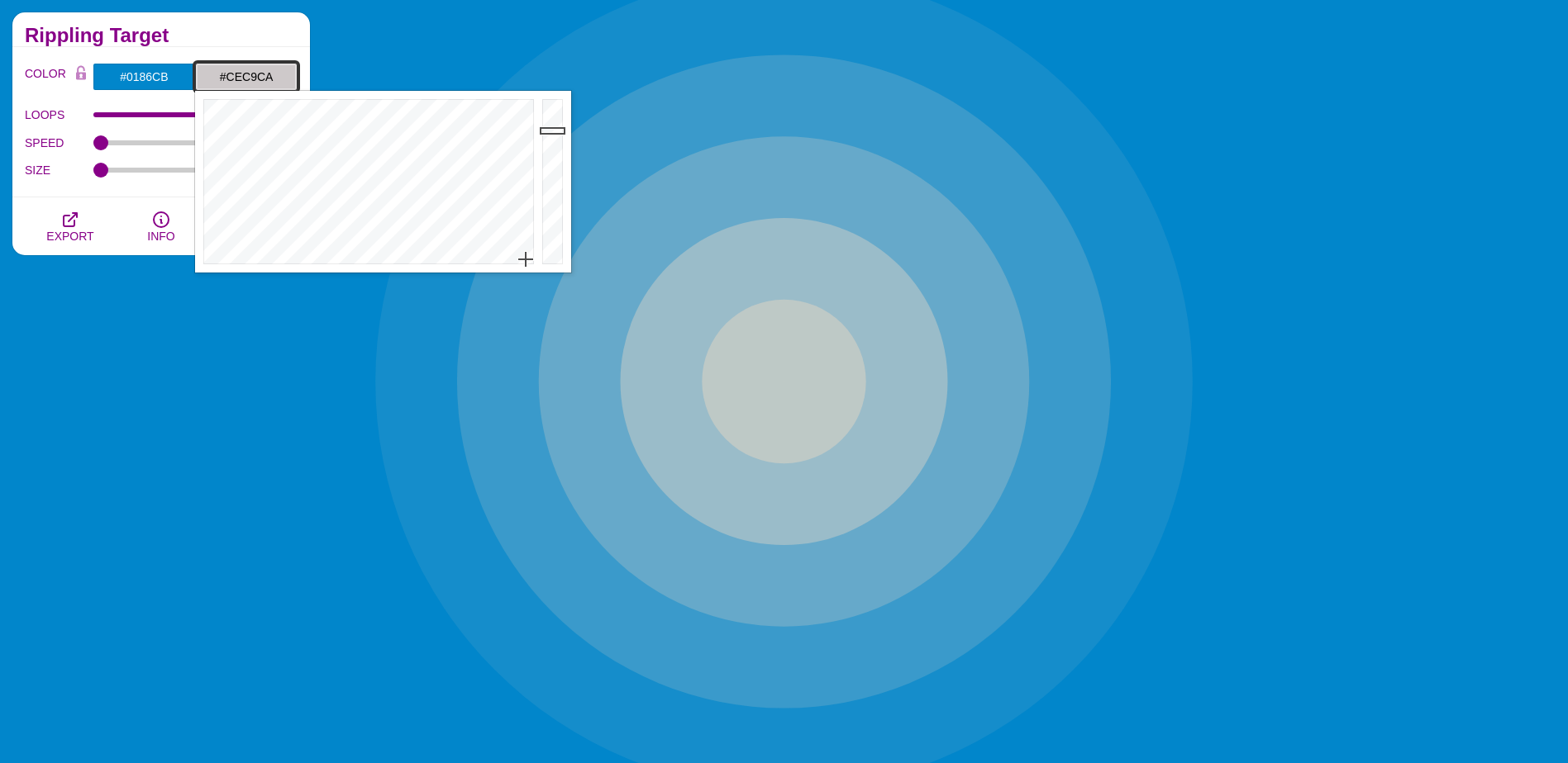
click at [525, 260] on div at bounding box center [366, 182] width 343 height 182
click at [265, 80] on input "#CEC9CA" at bounding box center [247, 77] width 103 height 28
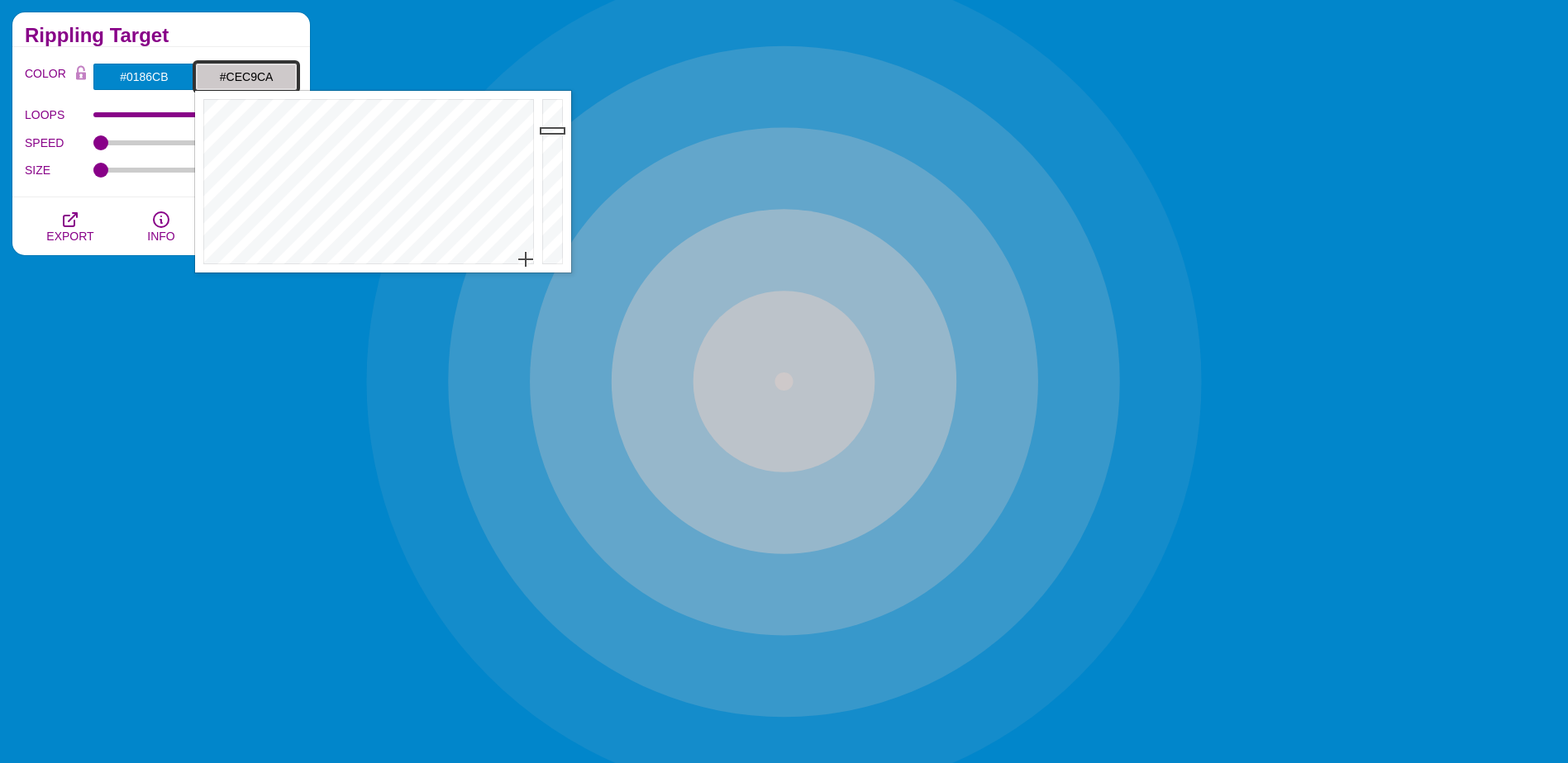
drag, startPoint x: 275, startPoint y: 79, endPoint x: 256, endPoint y: 73, distance: 19.9
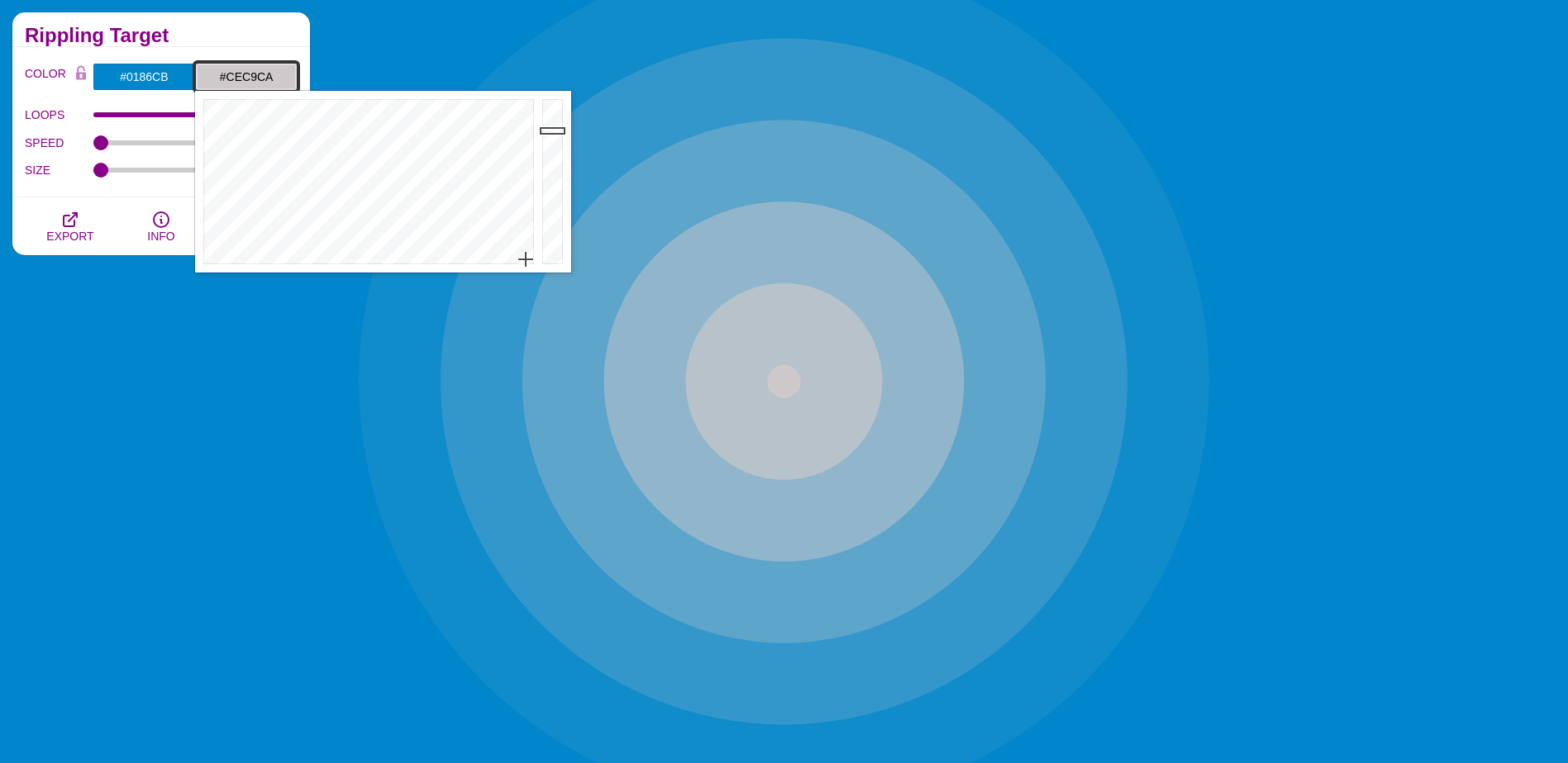
click at [233, 81] on input "#CEC9CA" at bounding box center [247, 77] width 103 height 28
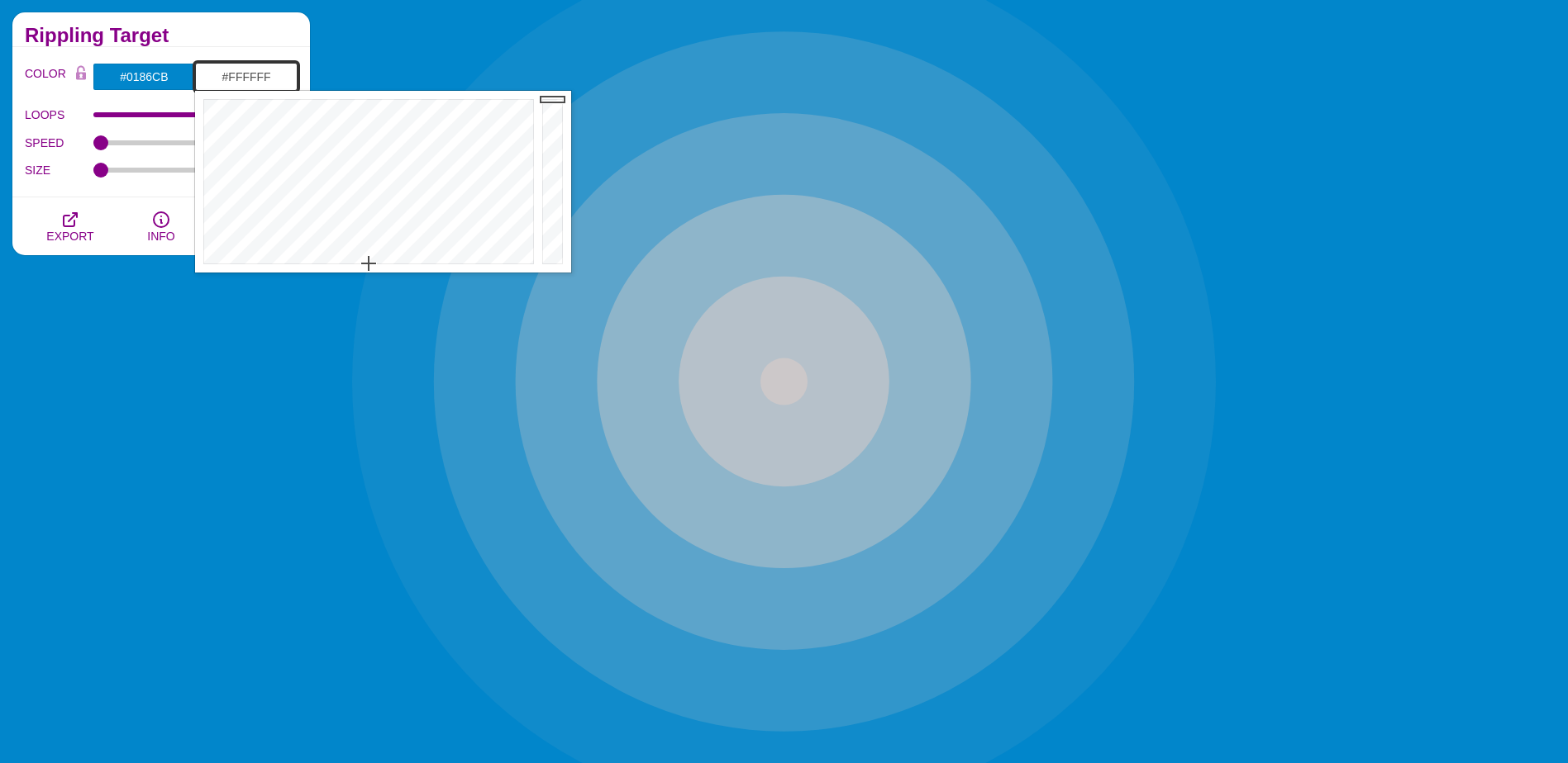
type input "#FFFFFF"
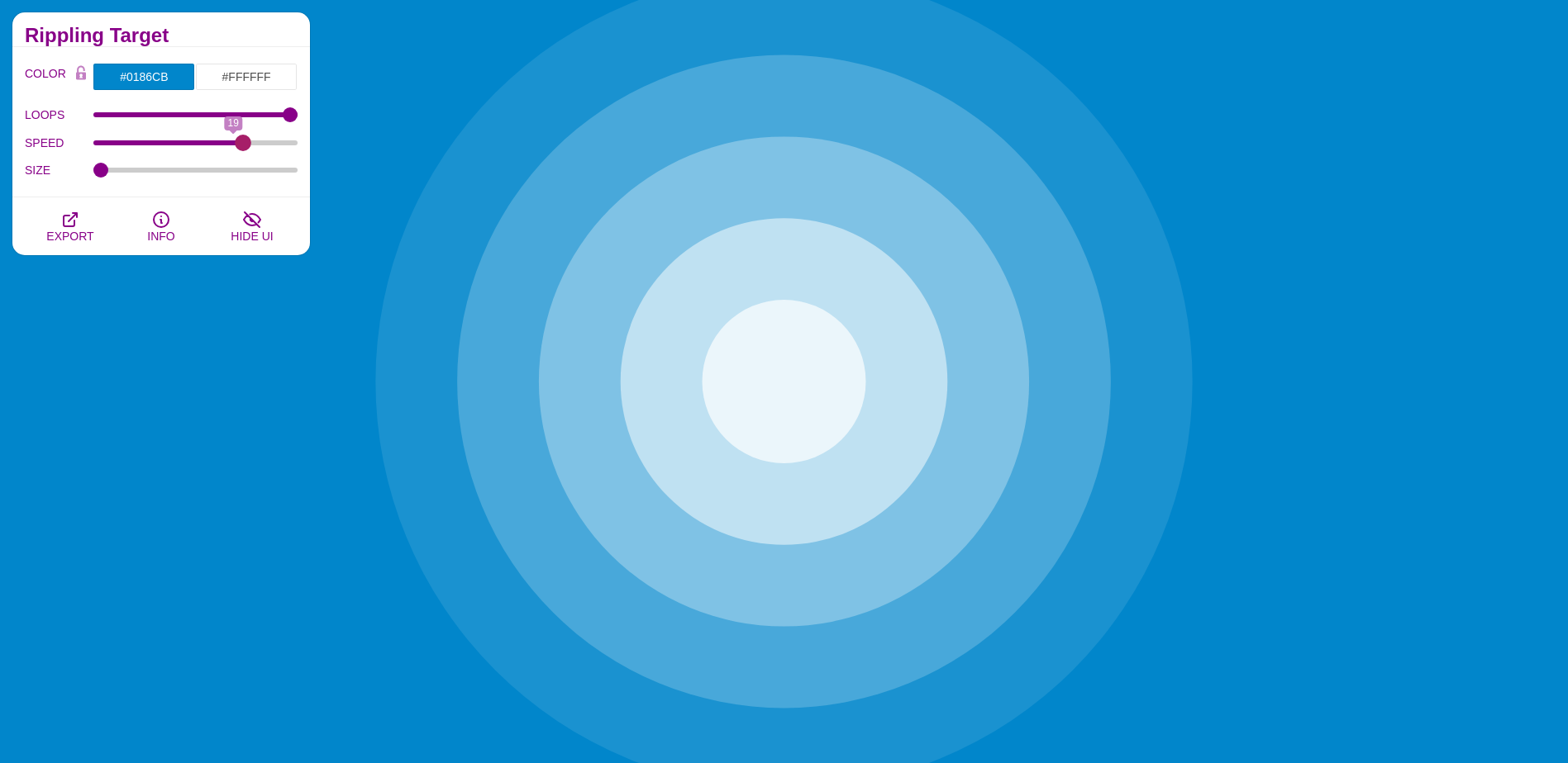
drag, startPoint x: 108, startPoint y: 144, endPoint x: 240, endPoint y: 142, distance: 132.0
click at [240, 142] on input "SPEED" at bounding box center [196, 142] width 205 height 7
drag, startPoint x: 243, startPoint y: 146, endPoint x: 72, endPoint y: 148, distance: 171.0
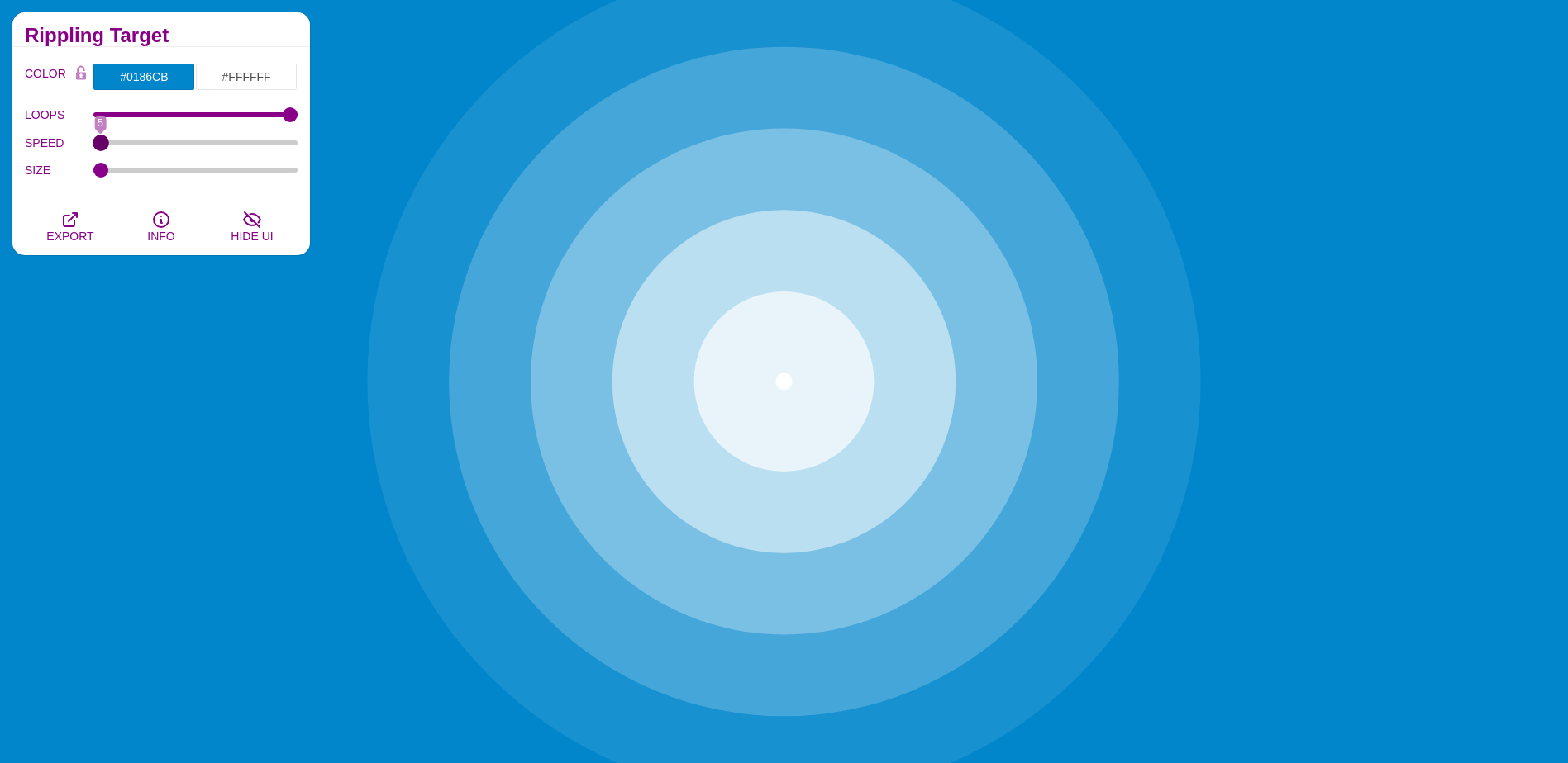
type input "5"
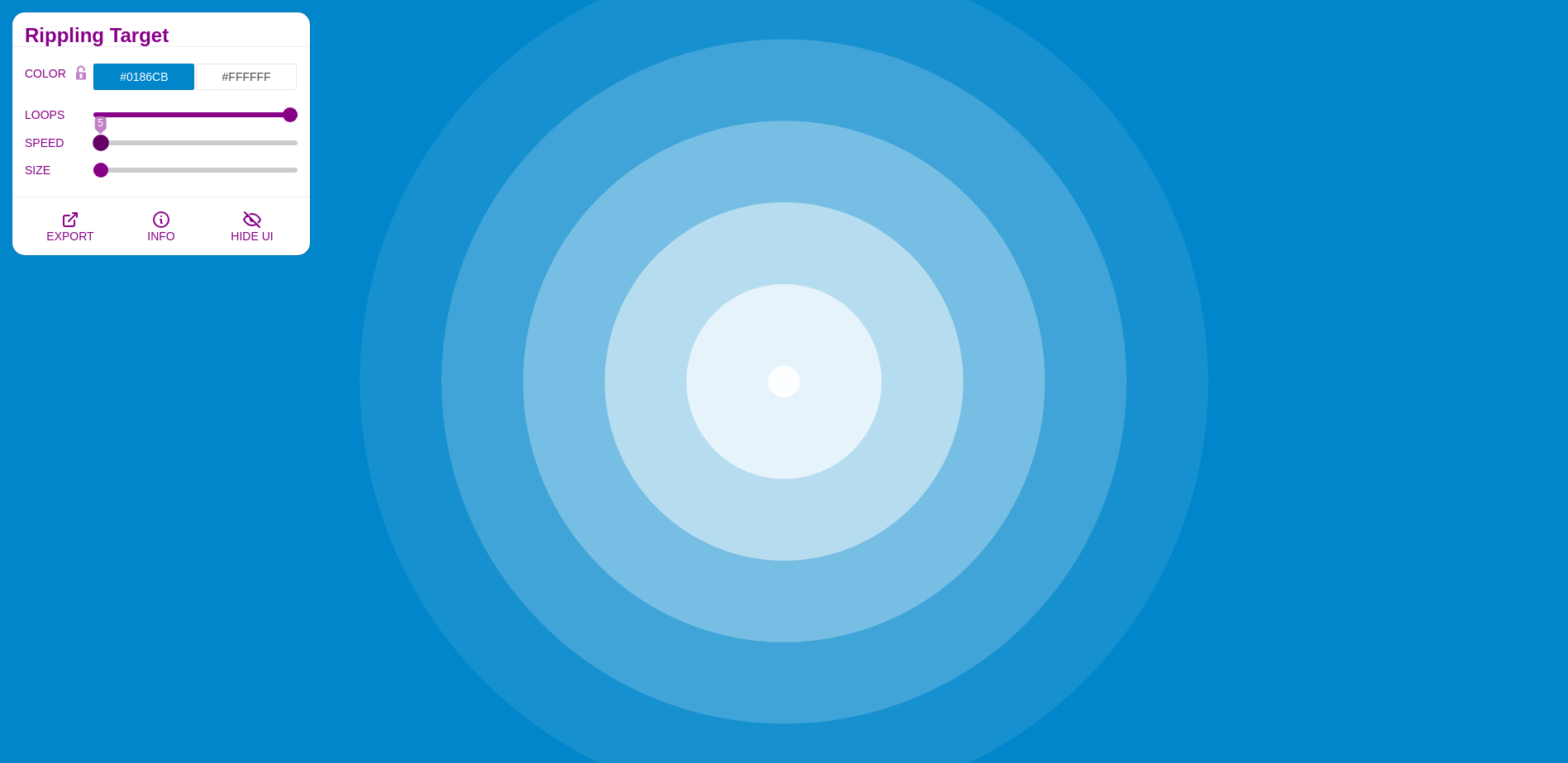
click at [94, 146] on input "SPEED" at bounding box center [196, 142] width 205 height 7
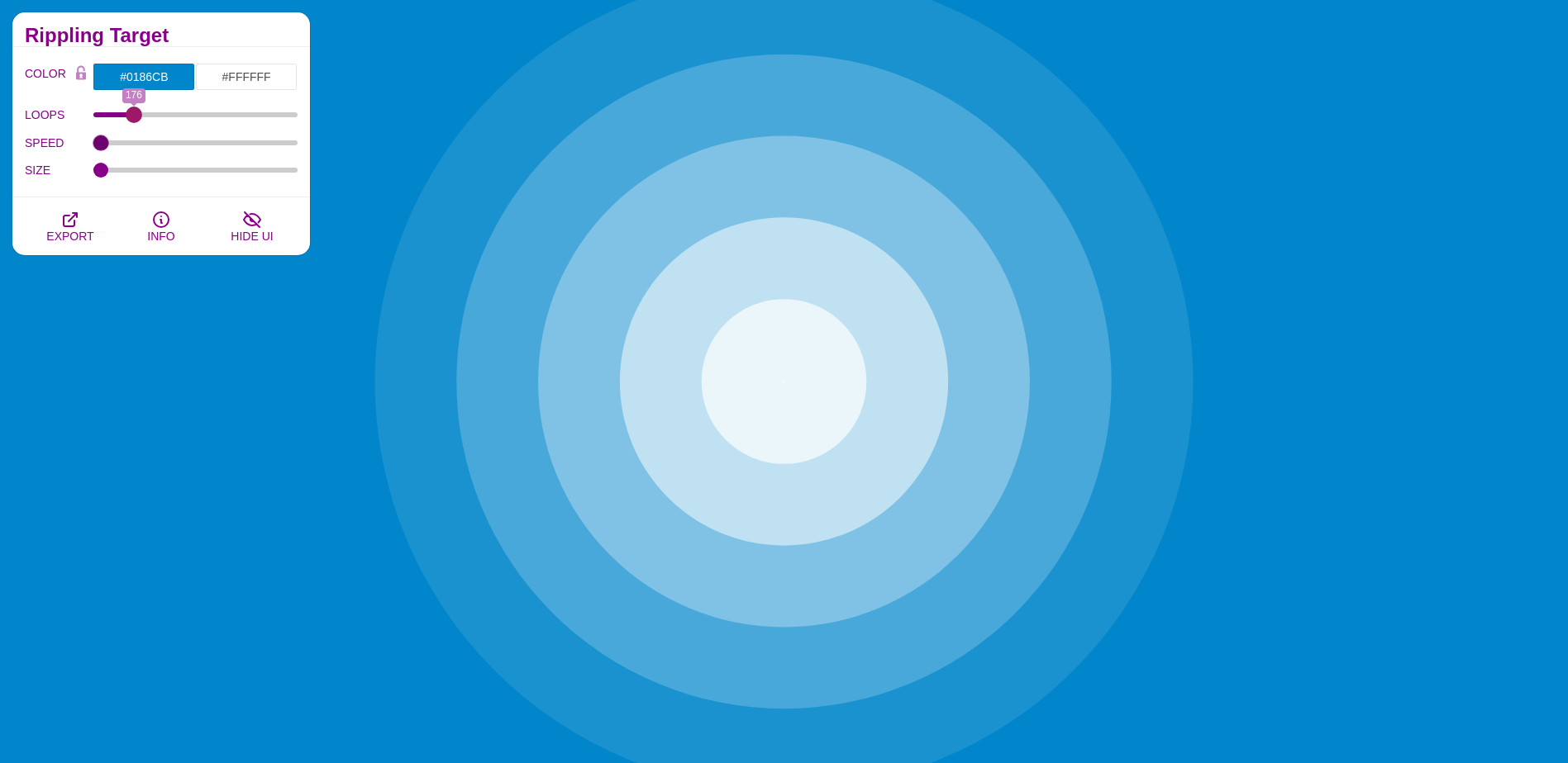
drag, startPoint x: 287, startPoint y: 114, endPoint x: 134, endPoint y: 130, distance: 153.8
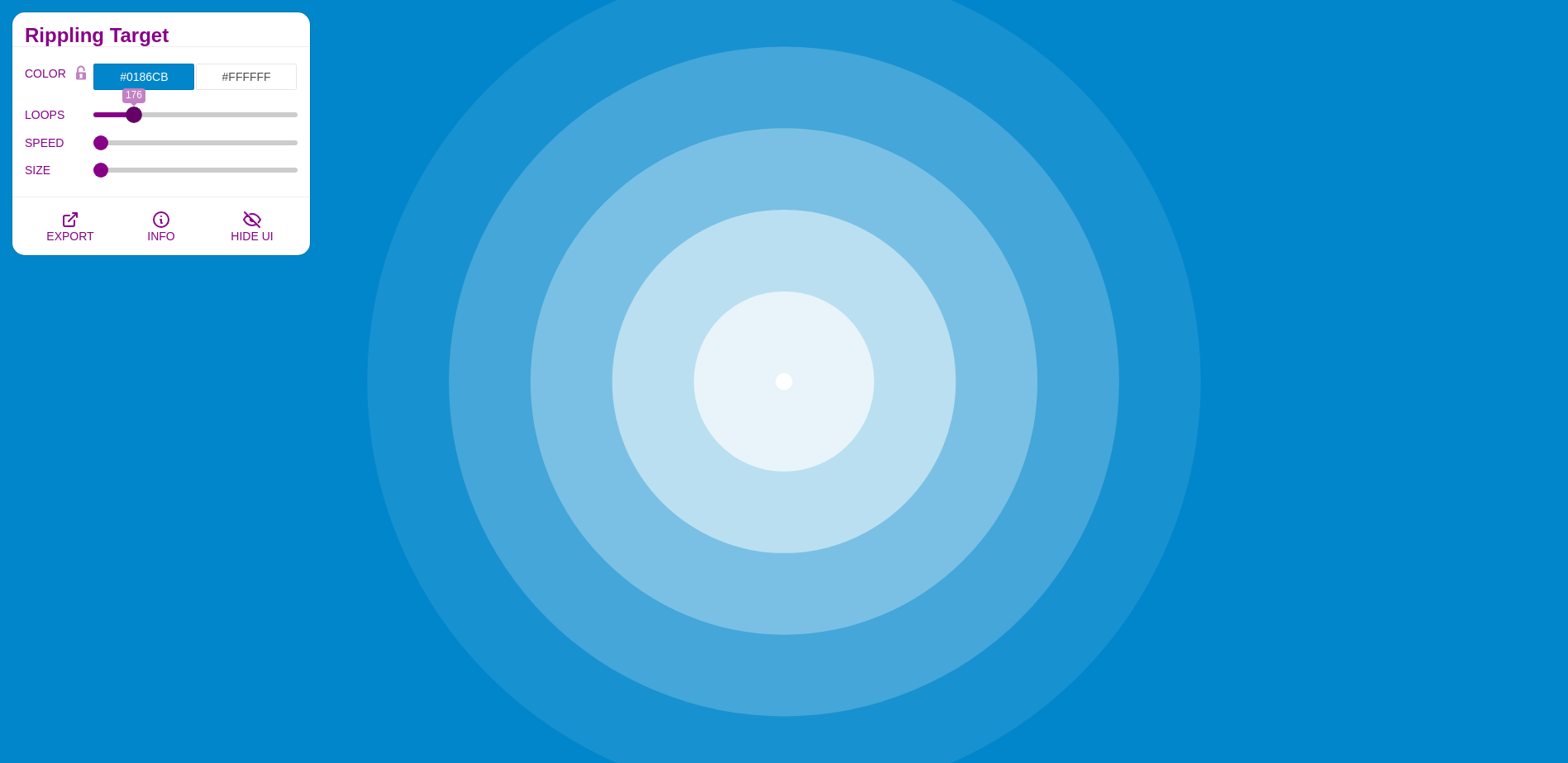
click at [134, 118] on input "LOOPS" at bounding box center [196, 114] width 205 height 7
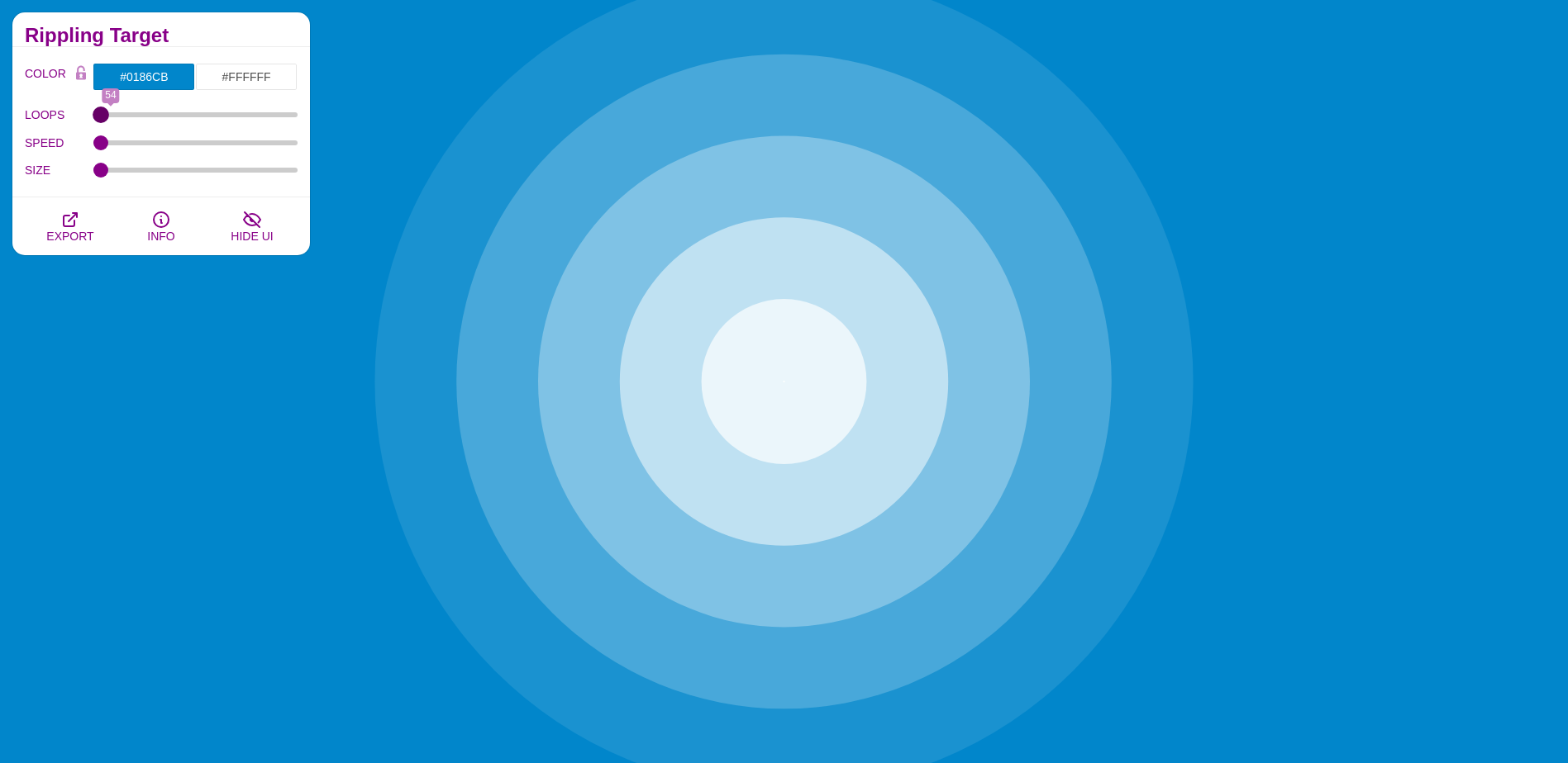
drag, startPoint x: 127, startPoint y: 117, endPoint x: 93, endPoint y: 116, distance: 34.0
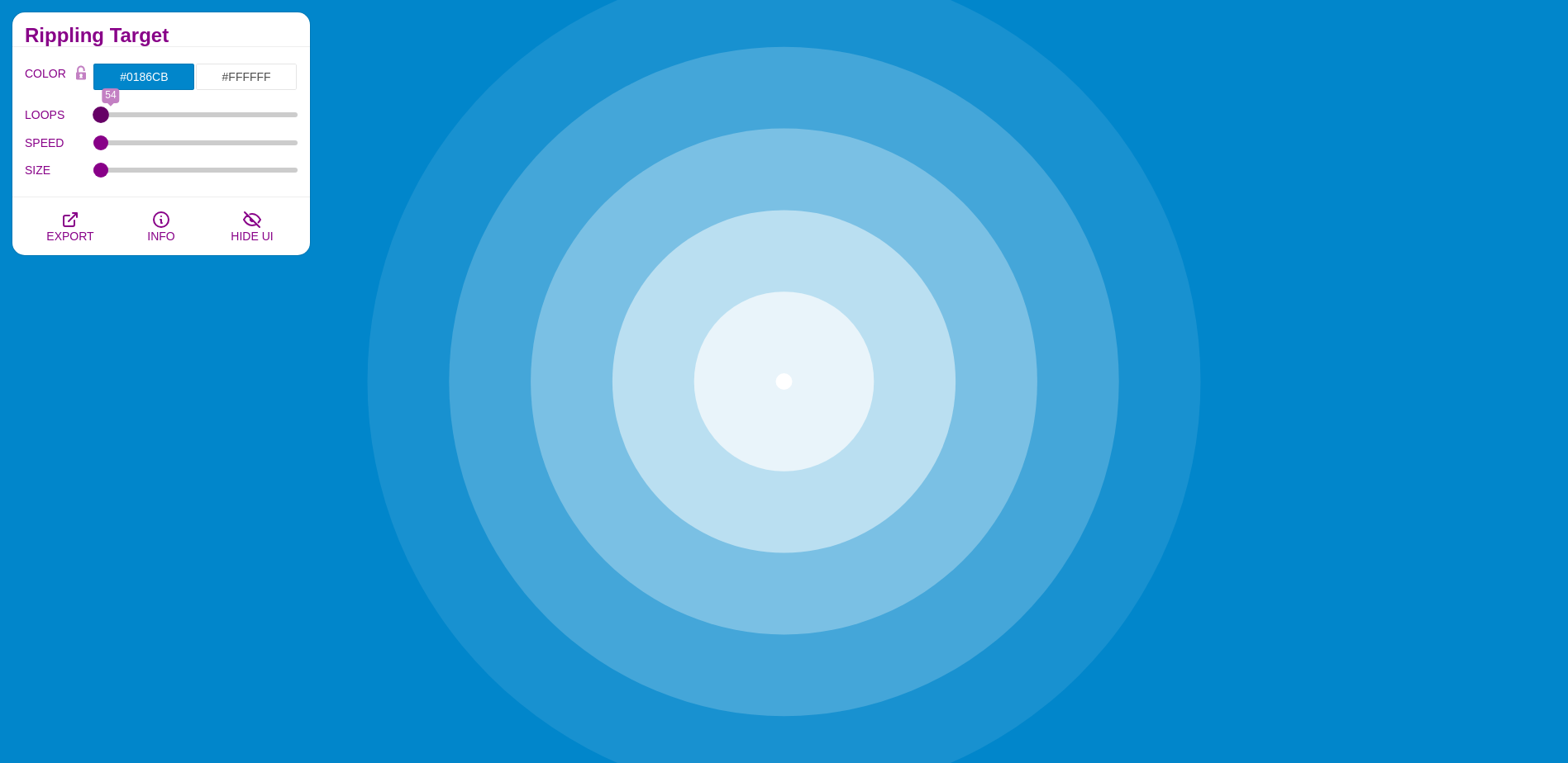
type input "0"
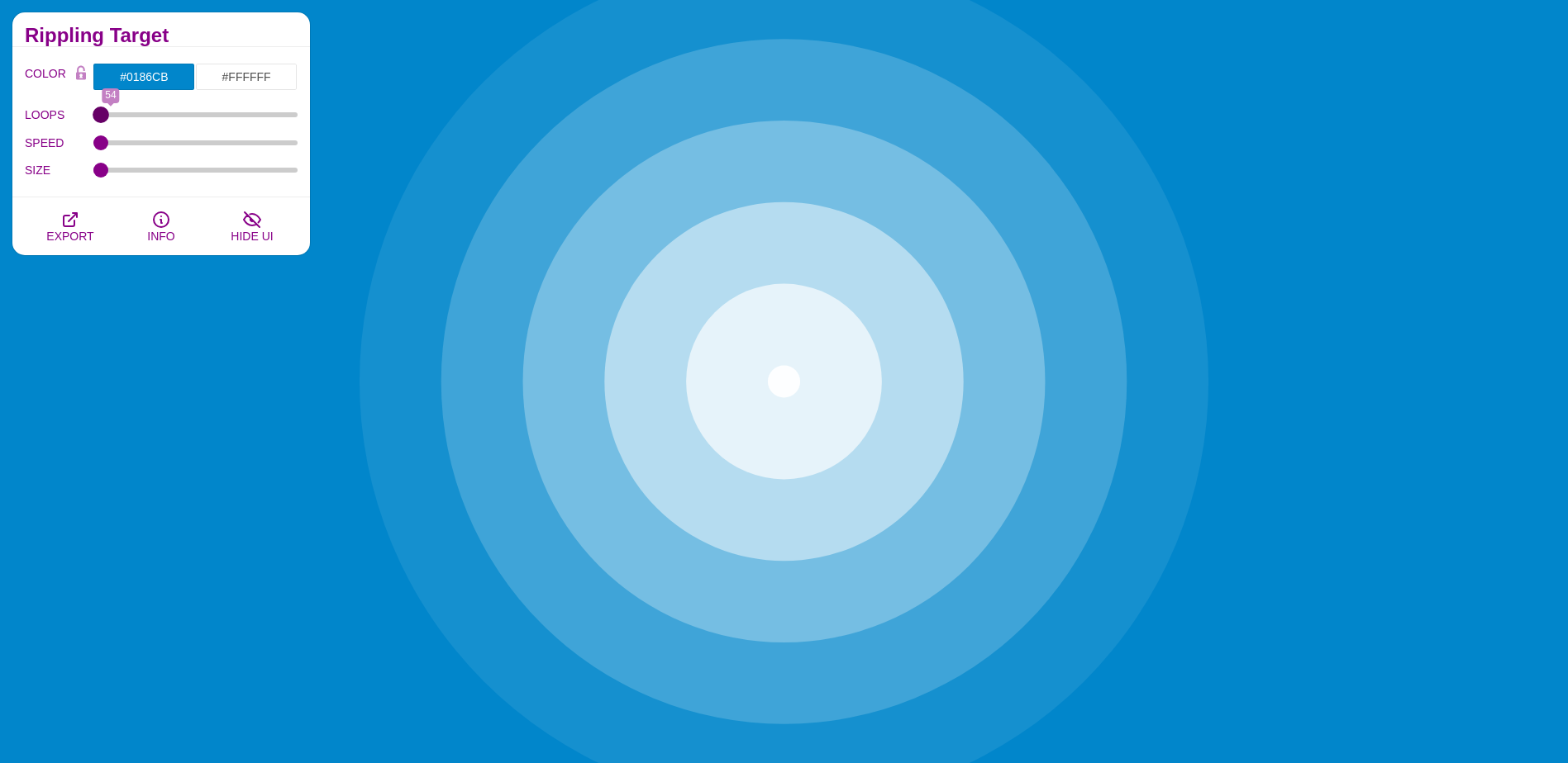
click at [94, 116] on input "LOOPS" at bounding box center [196, 114] width 205 height 7
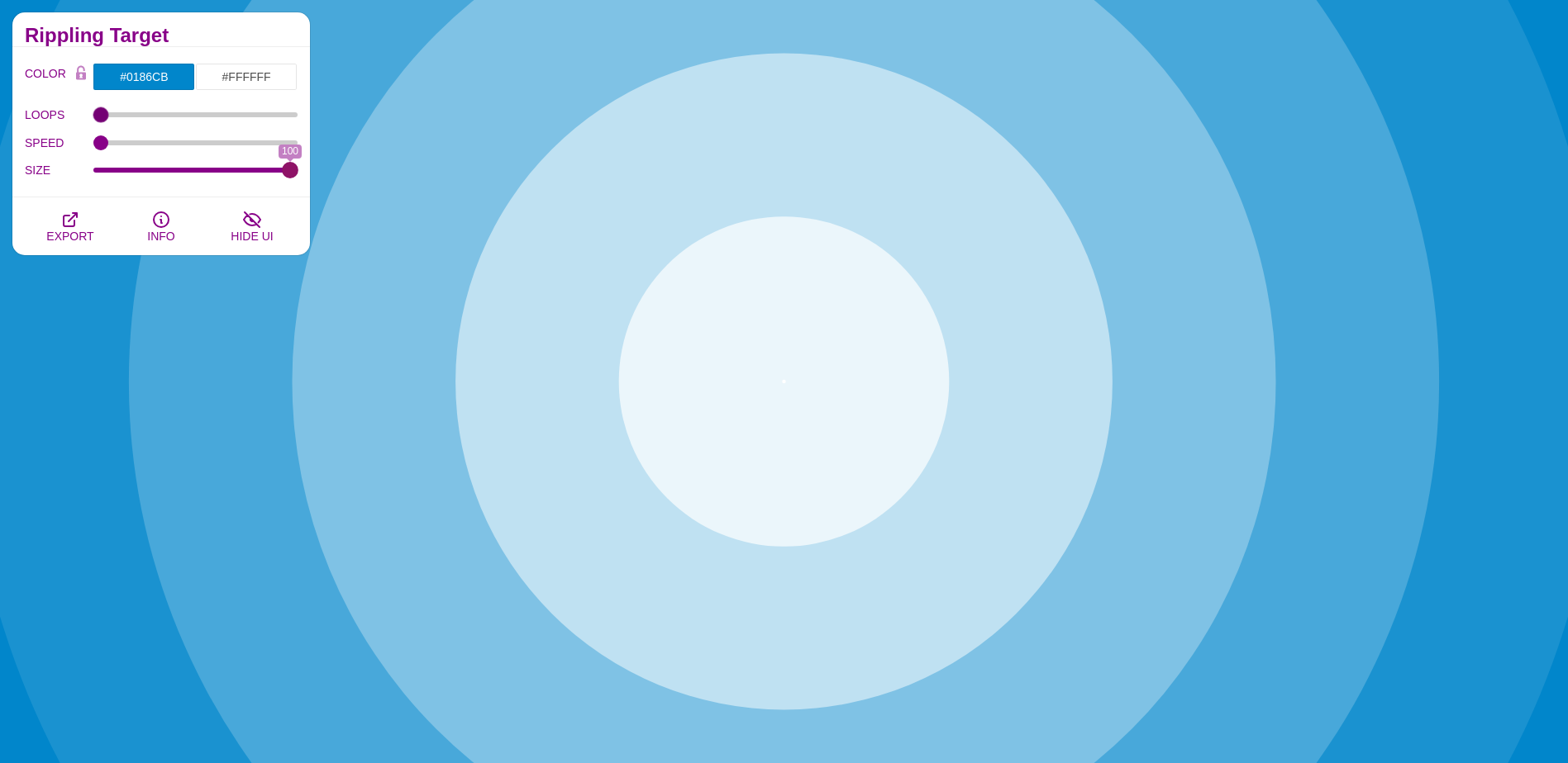
drag, startPoint x: 98, startPoint y: 171, endPoint x: 317, endPoint y: 171, distance: 219.0
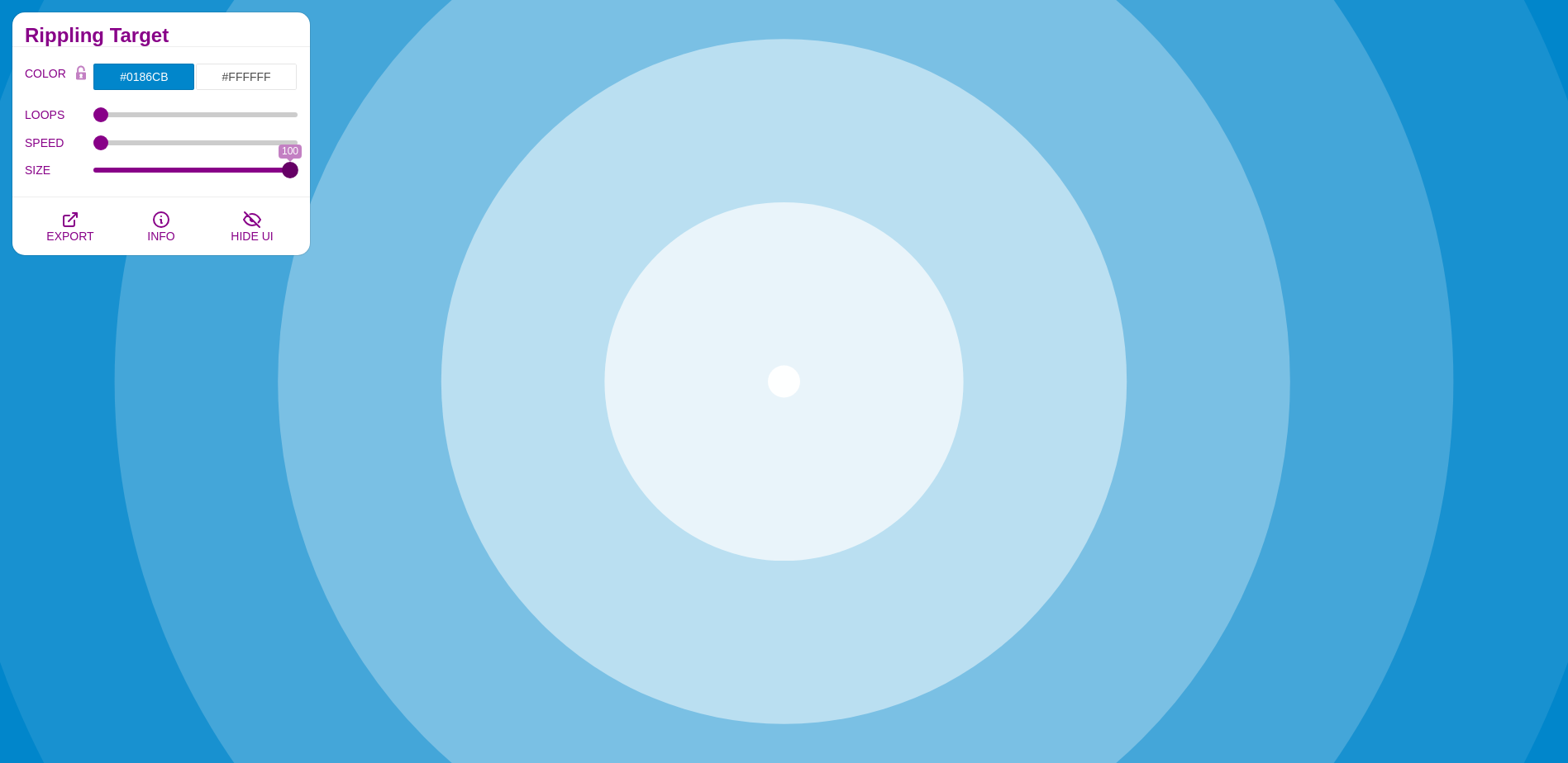
click at [298, 171] on input "SIZE" at bounding box center [196, 170] width 205 height 7
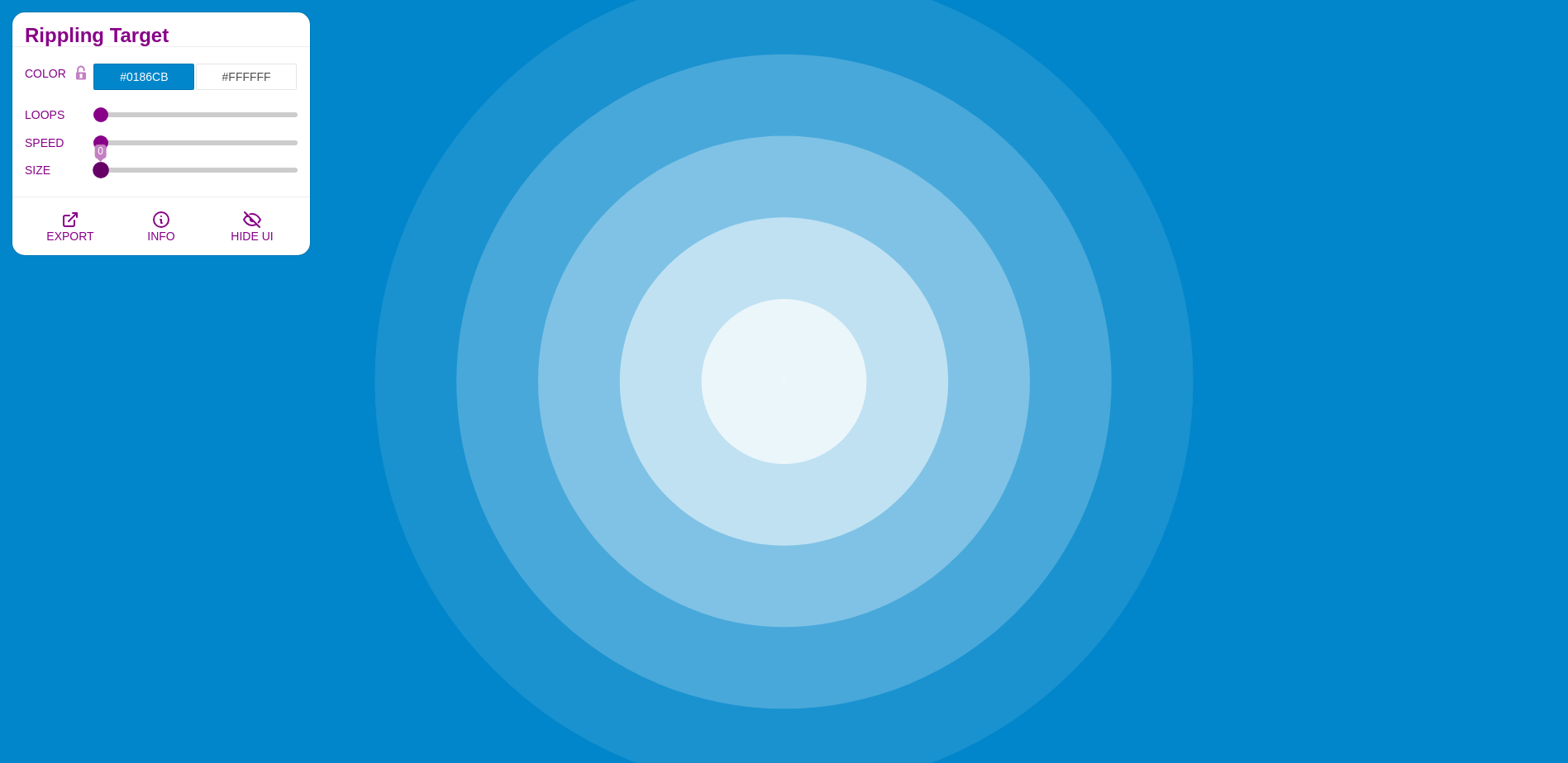
drag, startPoint x: 286, startPoint y: 173, endPoint x: 29, endPoint y: 185, distance: 257.3
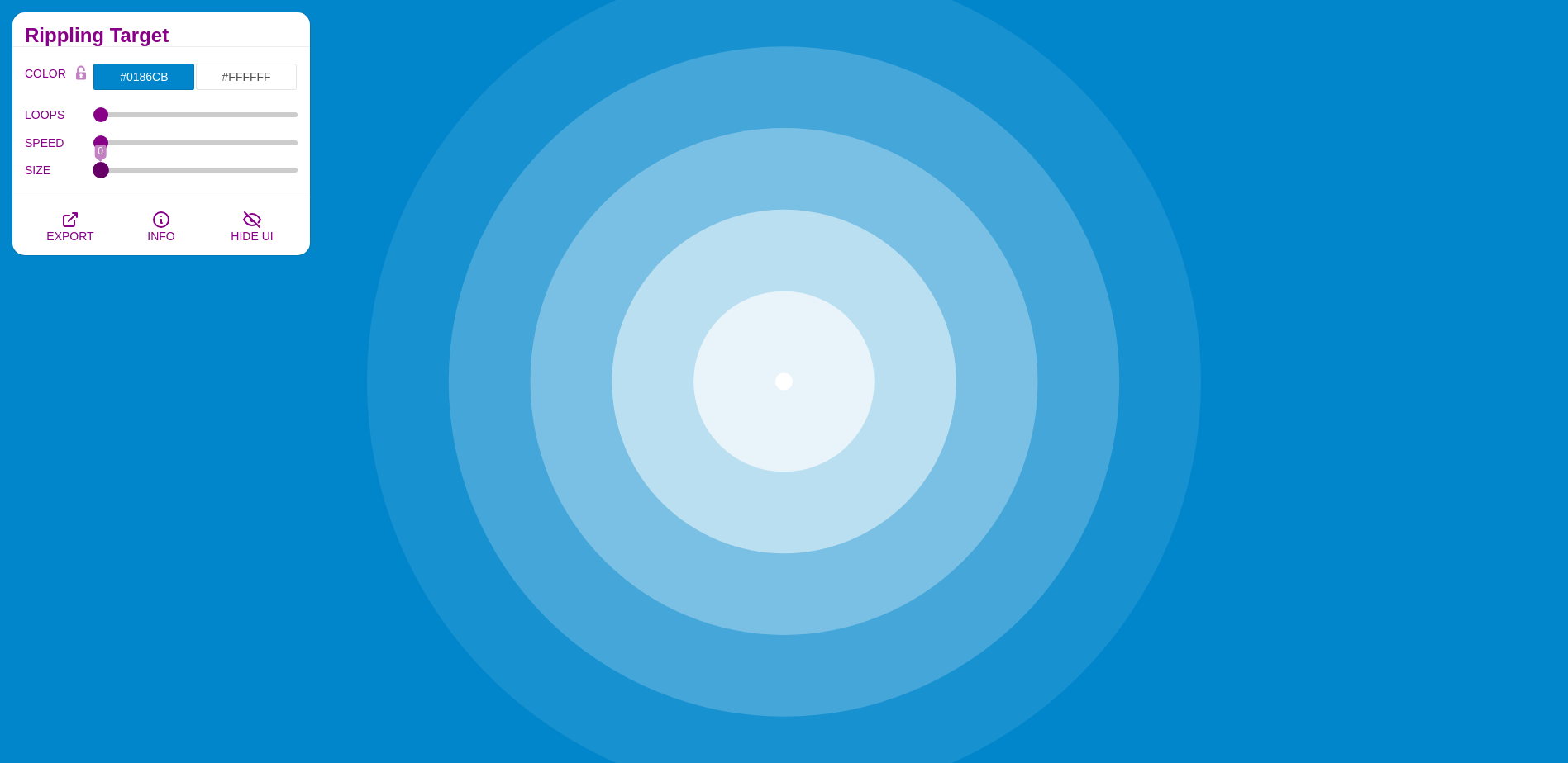
type input "0"
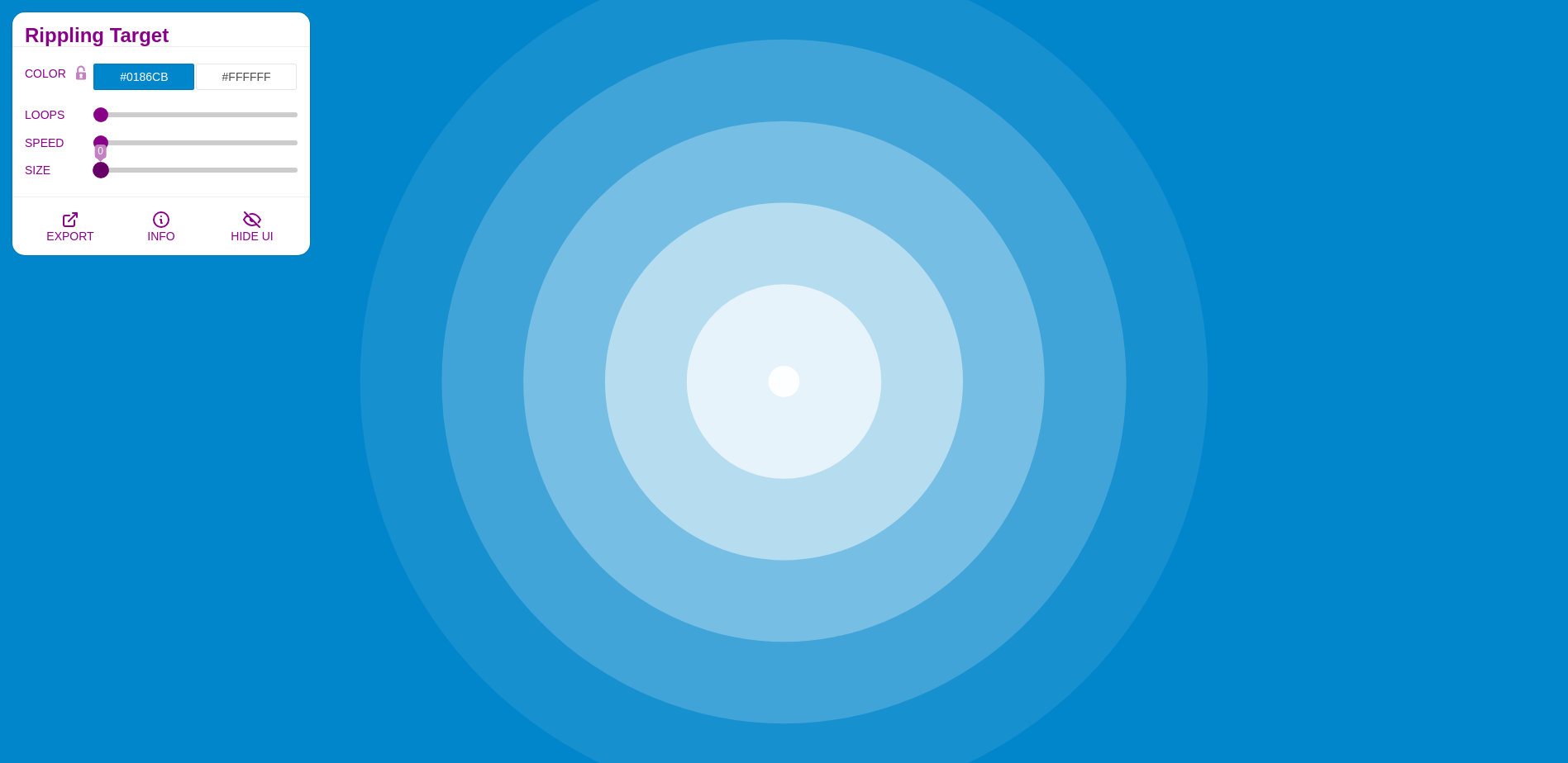
click at [94, 174] on input "SIZE" at bounding box center [196, 170] width 205 height 7
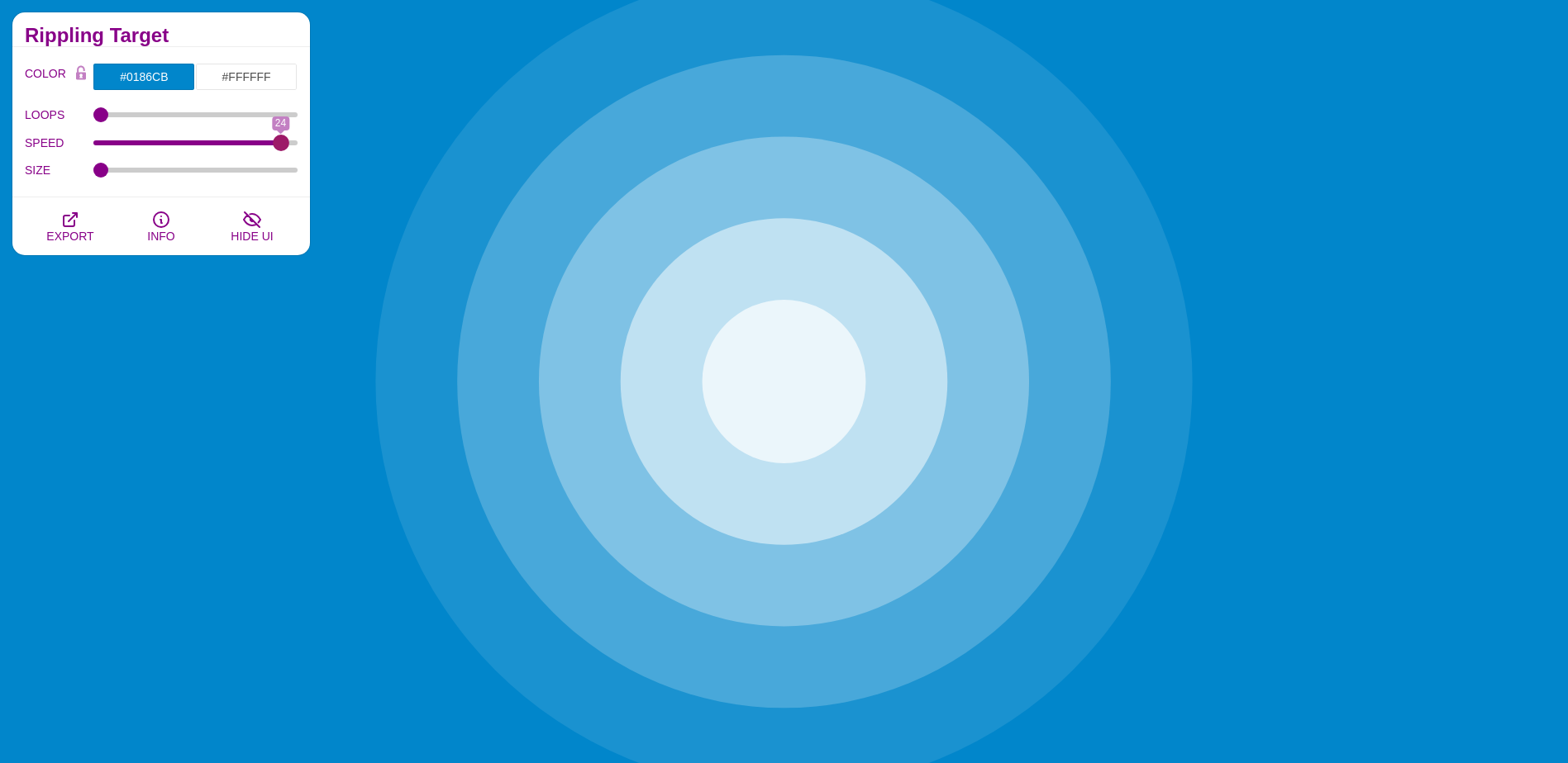
drag, startPoint x: 98, startPoint y: 141, endPoint x: 281, endPoint y: 141, distance: 183.0
click at [281, 141] on input "SPEED" at bounding box center [196, 142] width 205 height 7
drag, startPoint x: 282, startPoint y: 141, endPoint x: 110, endPoint y: 146, distance: 172.1
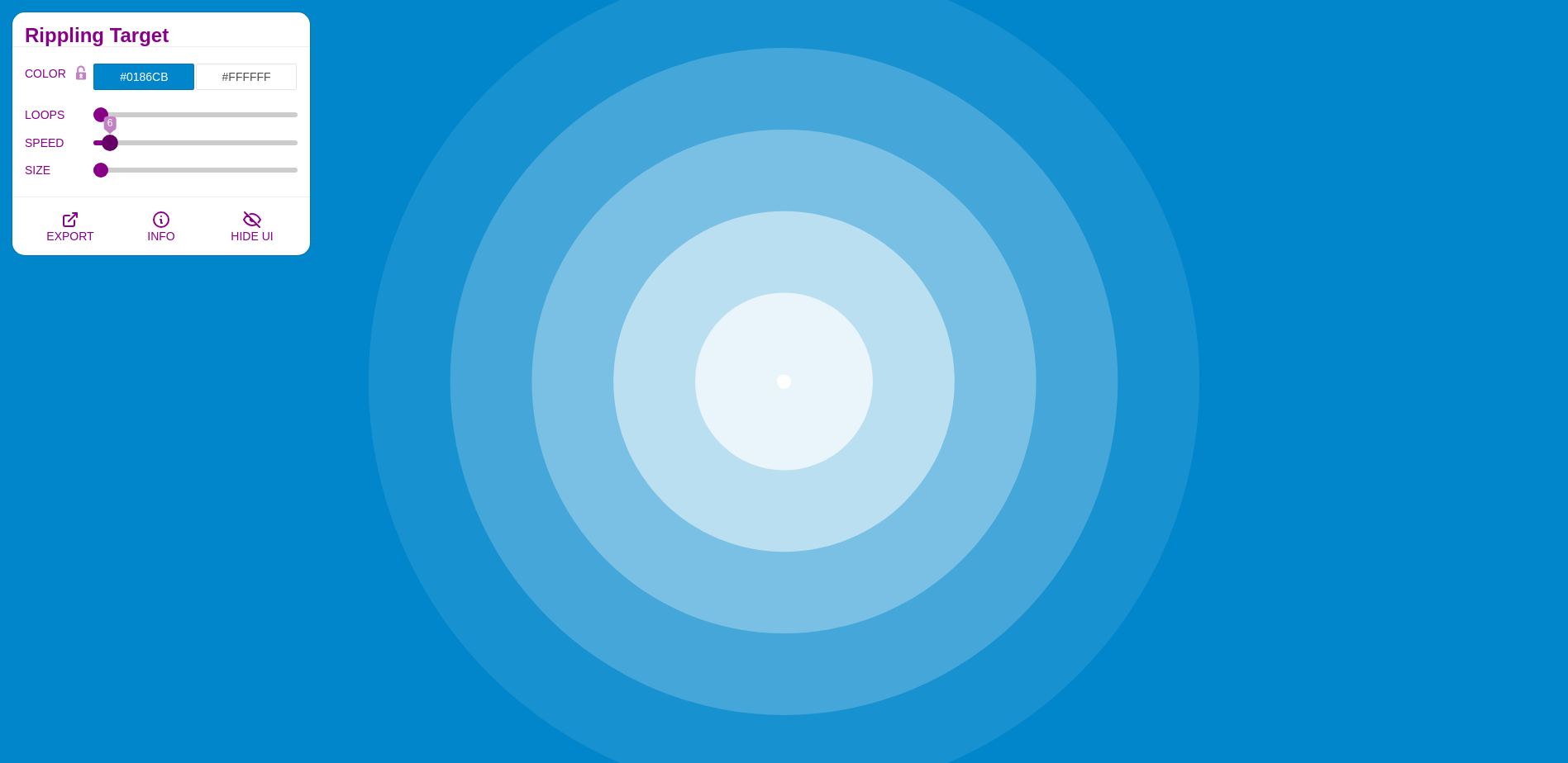
type input "6"
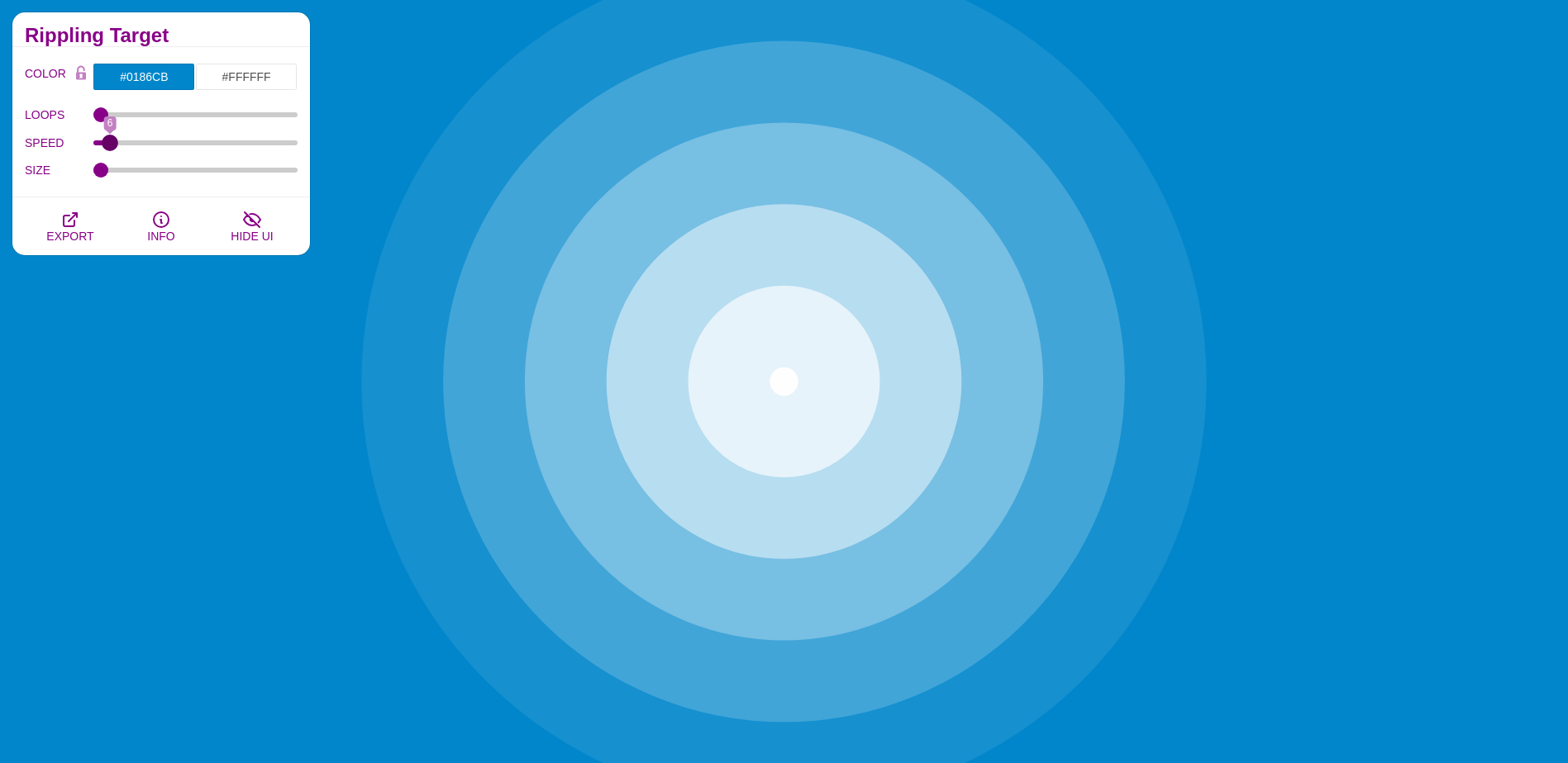
click at [110, 146] on input "SPEED" at bounding box center [196, 142] width 205 height 7
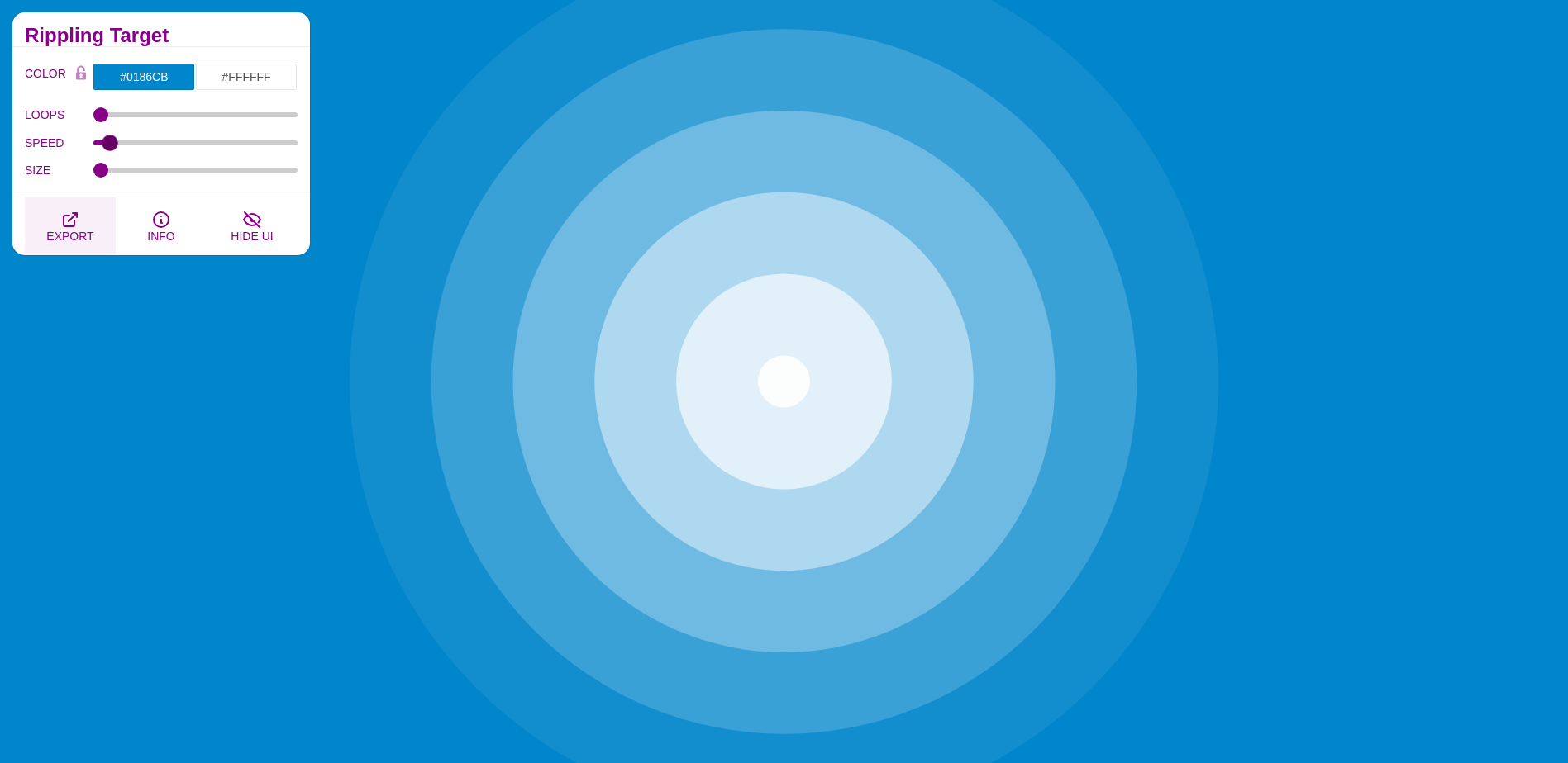
click at [74, 223] on icon "button" at bounding box center [69, 219] width 13 height 13
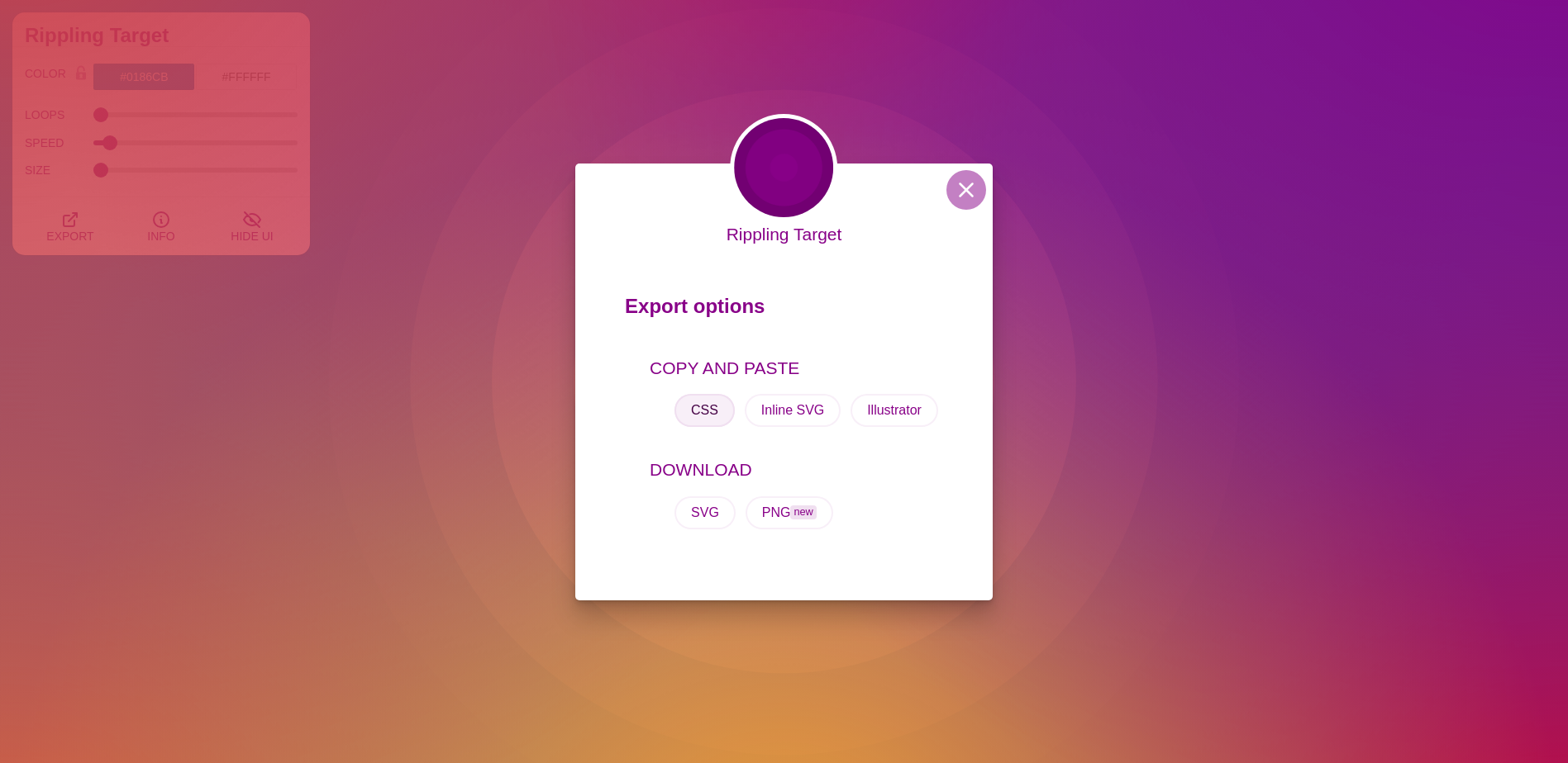
click at [693, 401] on button "CSS" at bounding box center [704, 410] width 60 height 33
click at [978, 192] on button at bounding box center [966, 190] width 39 height 39
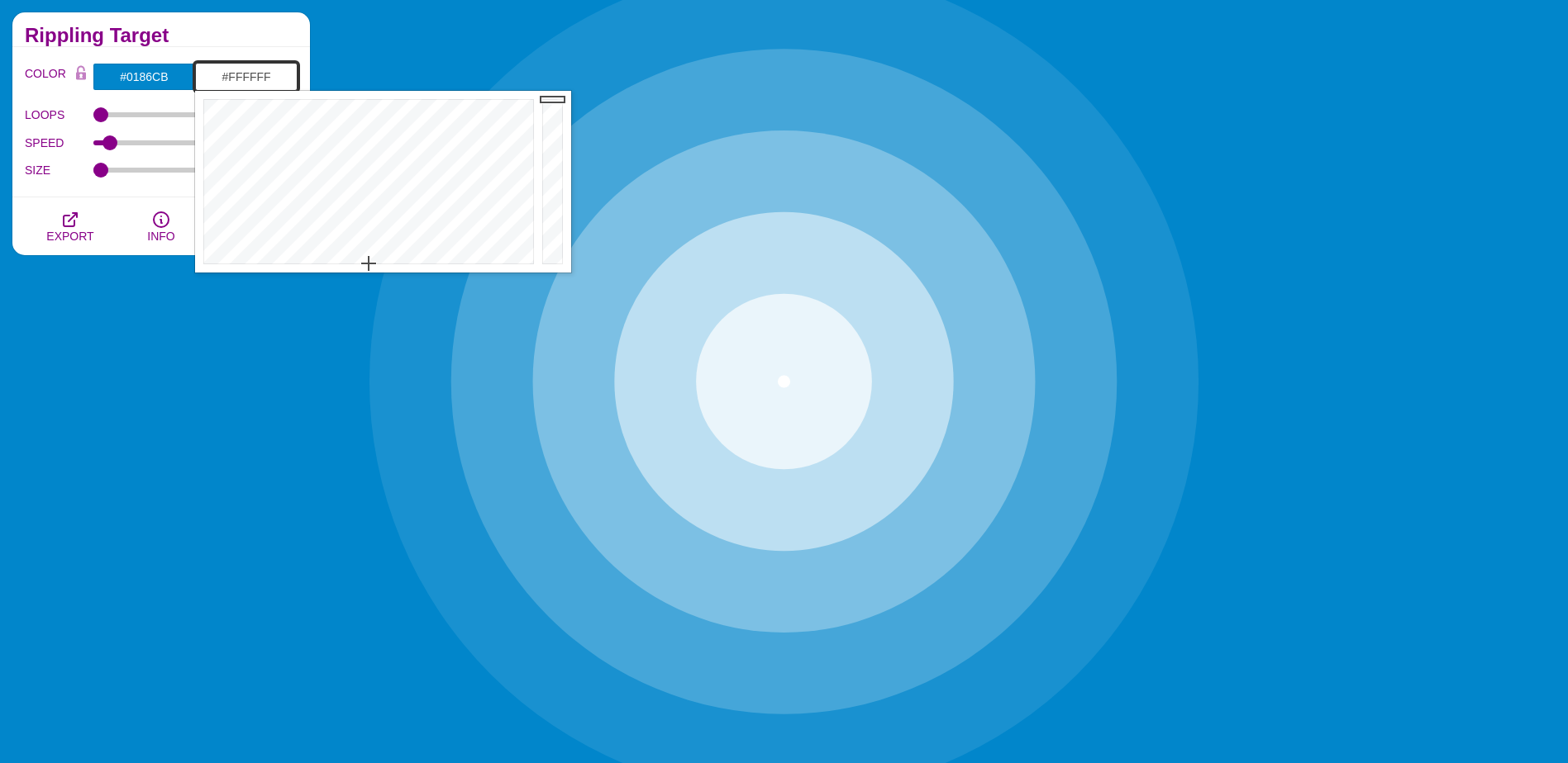
click at [232, 73] on input "#FFFFFF" at bounding box center [247, 77] width 103 height 28
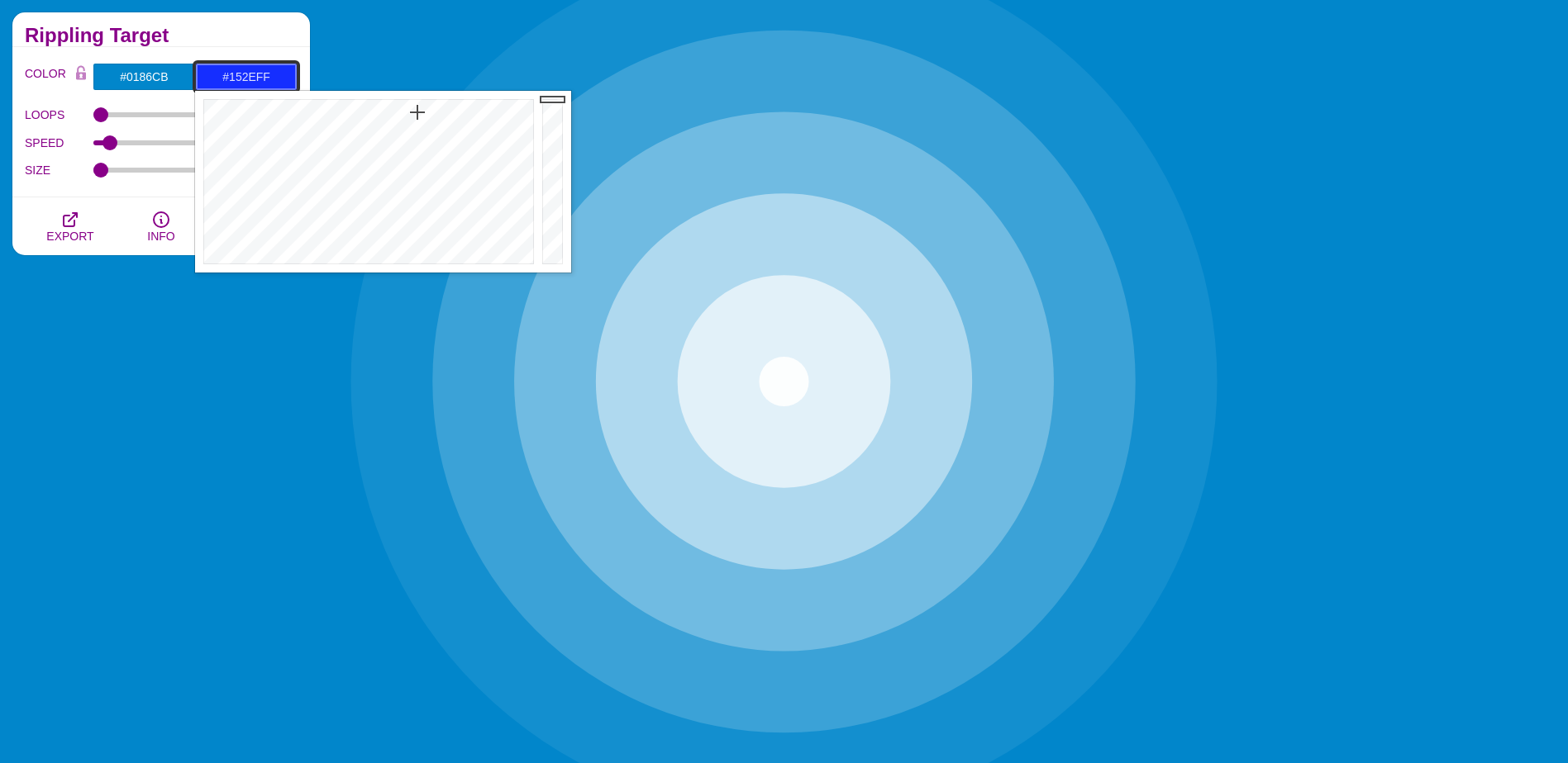
click at [418, 113] on div at bounding box center [366, 182] width 343 height 182
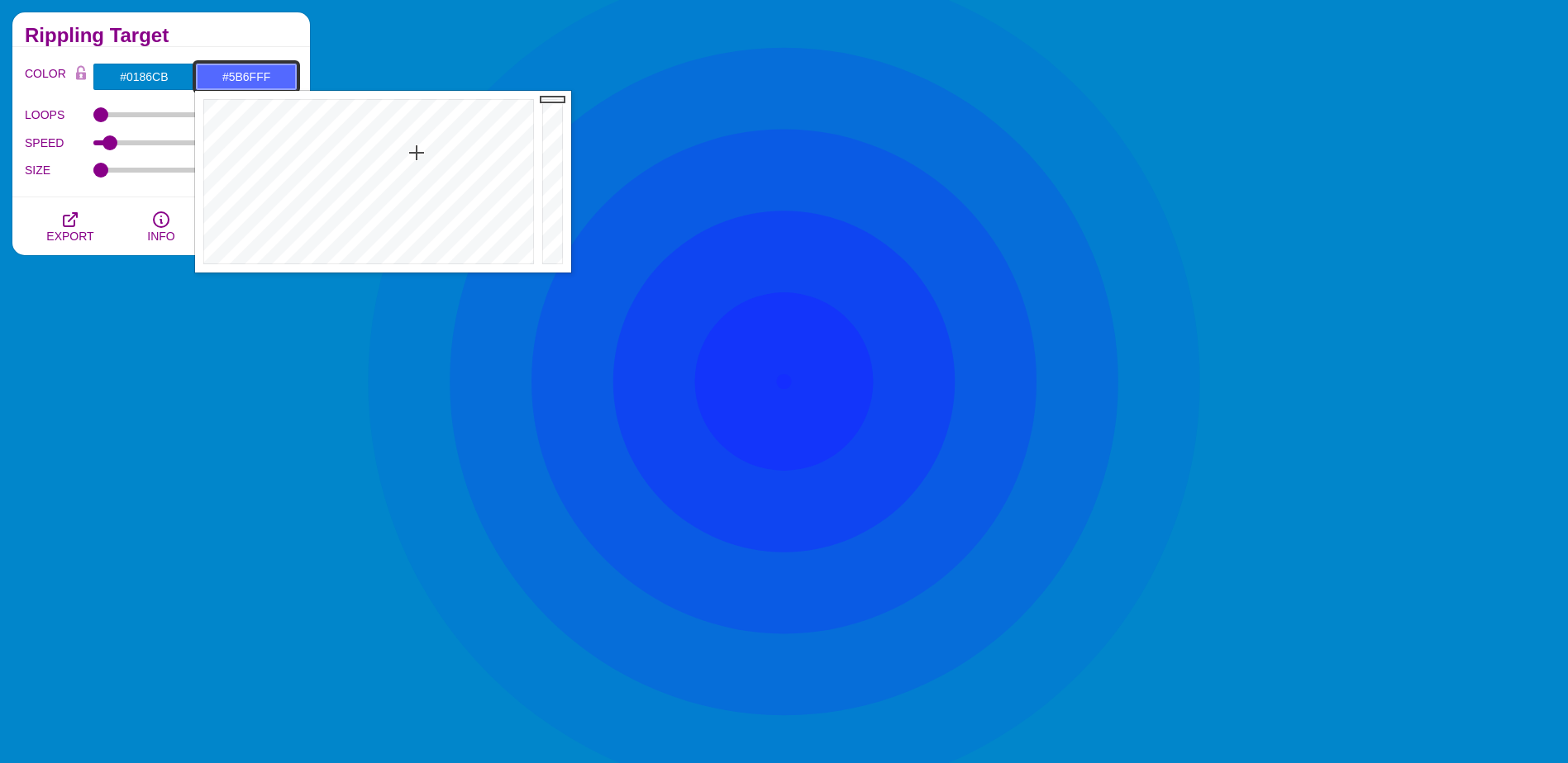
drag, startPoint x: 417, startPoint y: 113, endPoint x: 417, endPoint y: 158, distance: 45.0
click at [417, 158] on div at bounding box center [366, 182] width 343 height 182
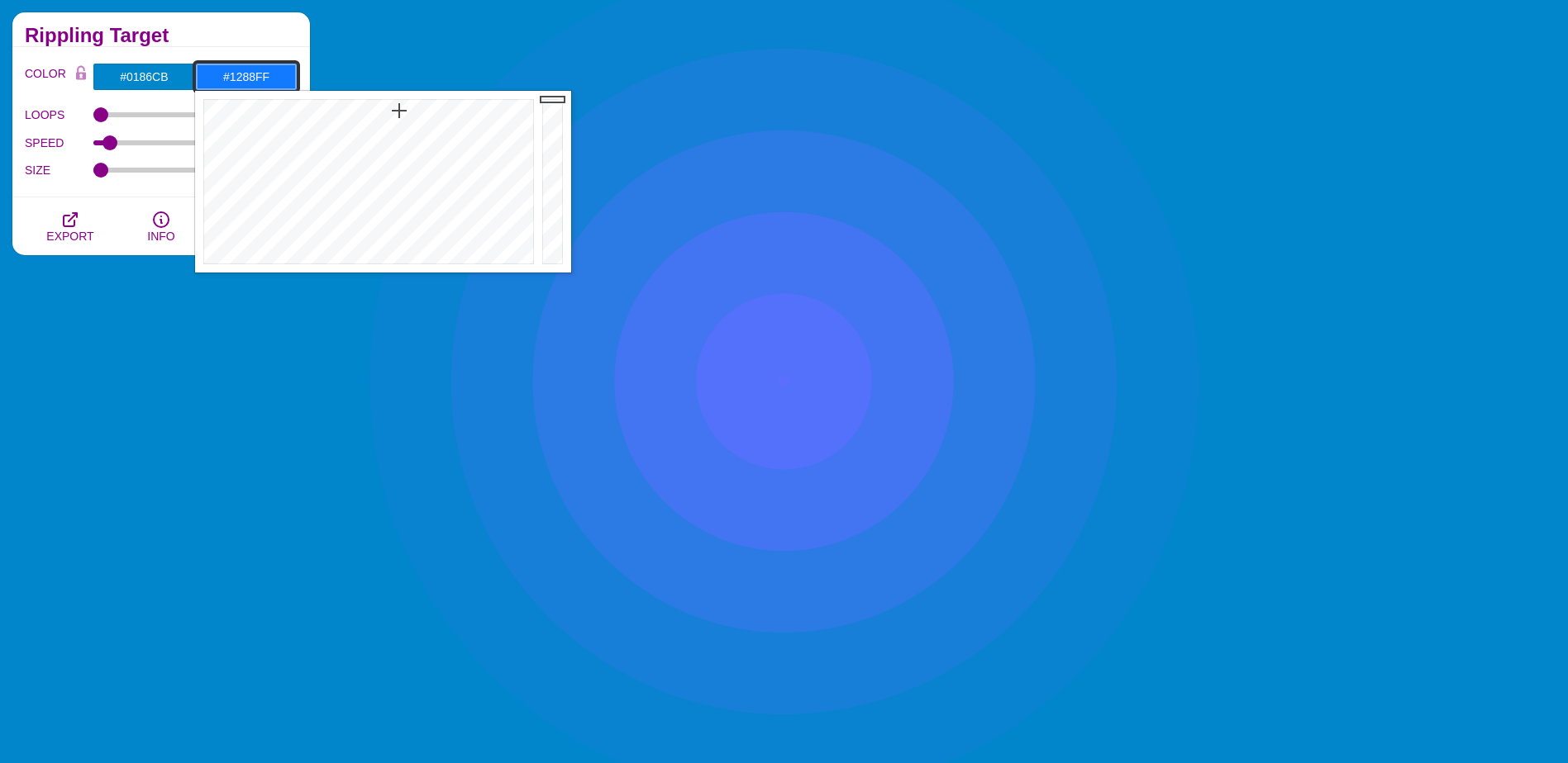
drag, startPoint x: 417, startPoint y: 158, endPoint x: 393, endPoint y: 111, distance: 52.8
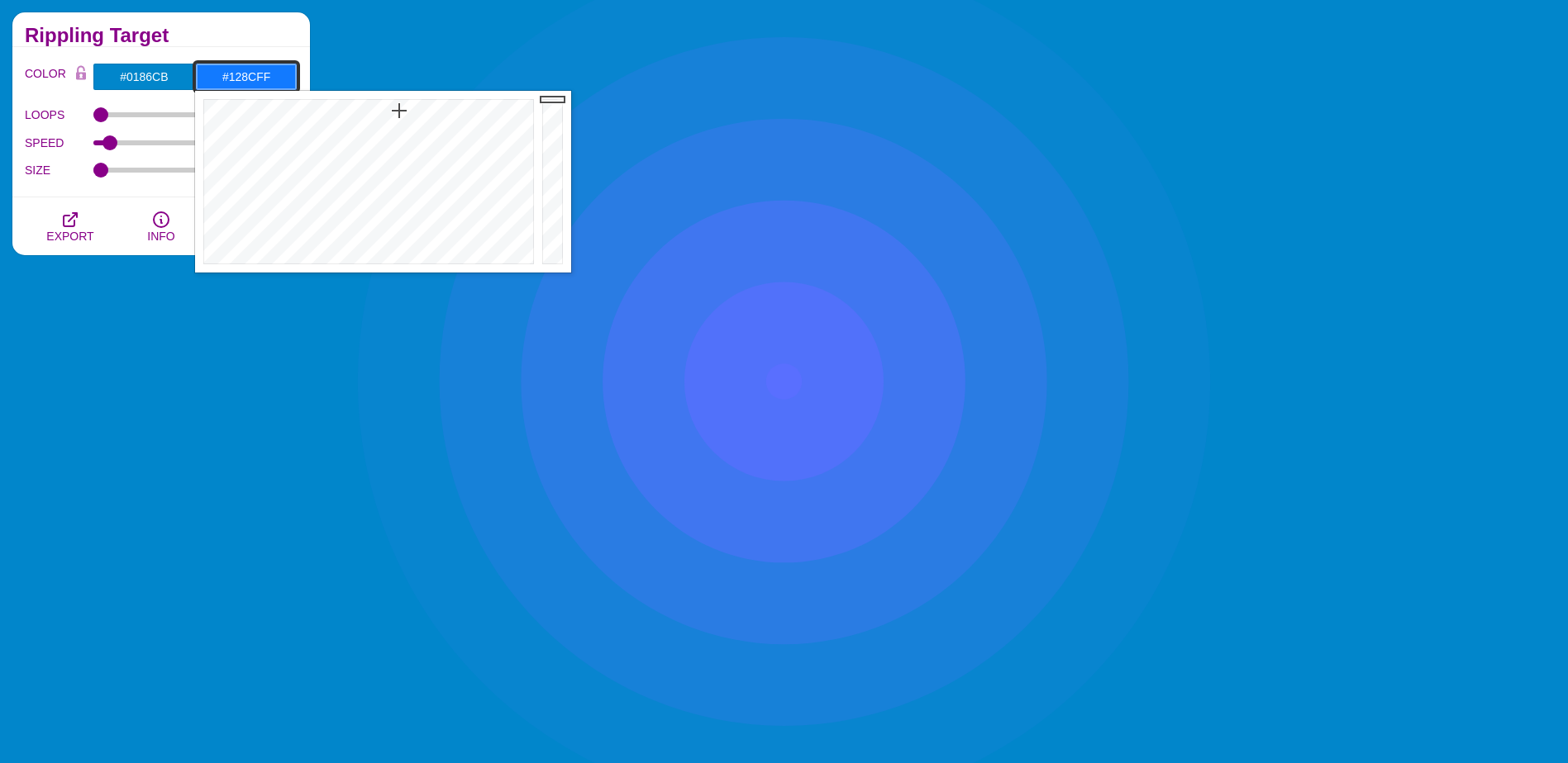
click at [395, 111] on div at bounding box center [366, 182] width 343 height 182
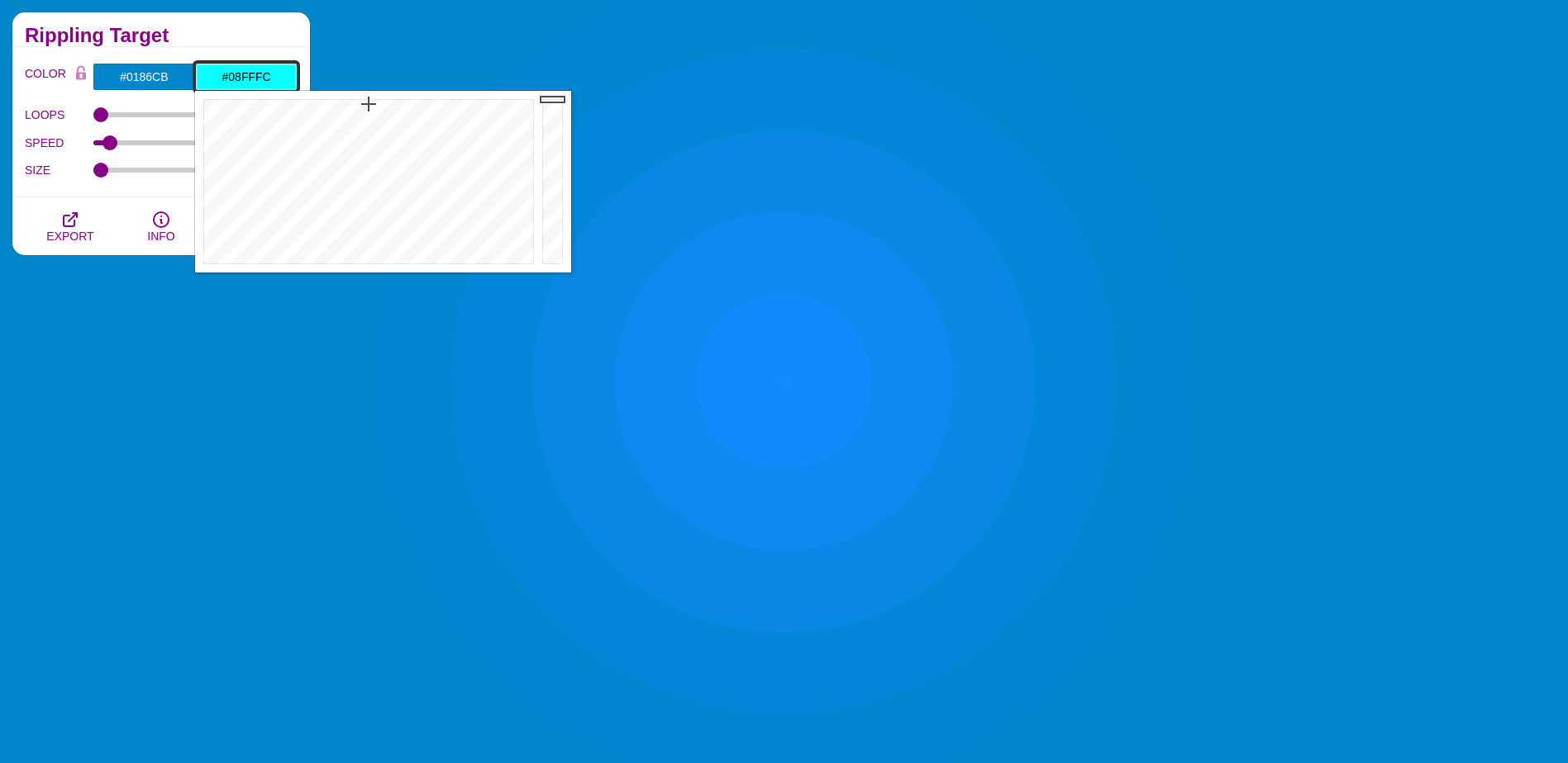
type input "#08FFF9"
drag, startPoint x: 393, startPoint y: 111, endPoint x: 367, endPoint y: 104, distance: 26.9
click at [367, 104] on div at bounding box center [366, 182] width 343 height 182
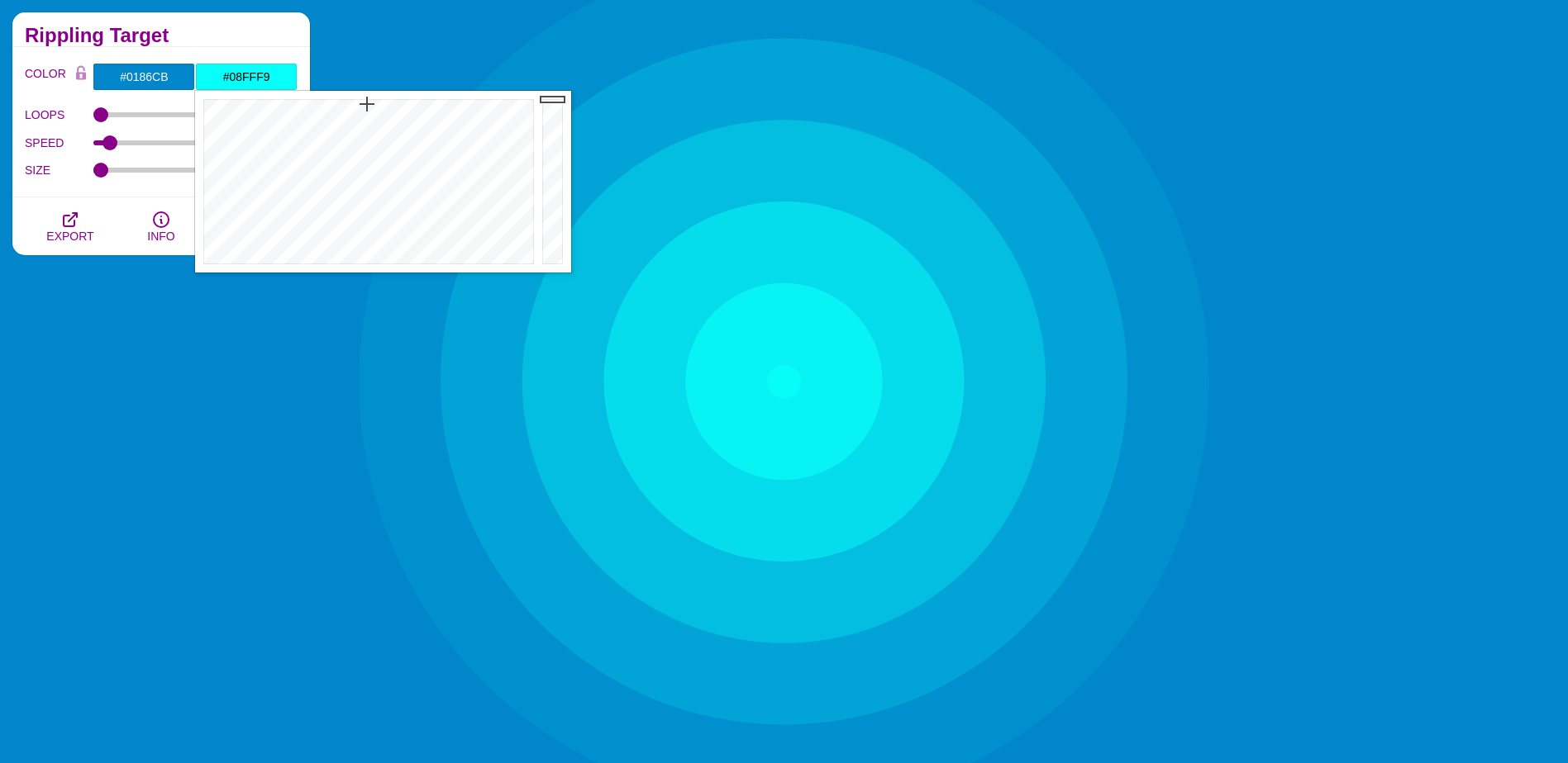
click at [269, 24] on div "Rippling Target" at bounding box center [161, 30] width 297 height 35
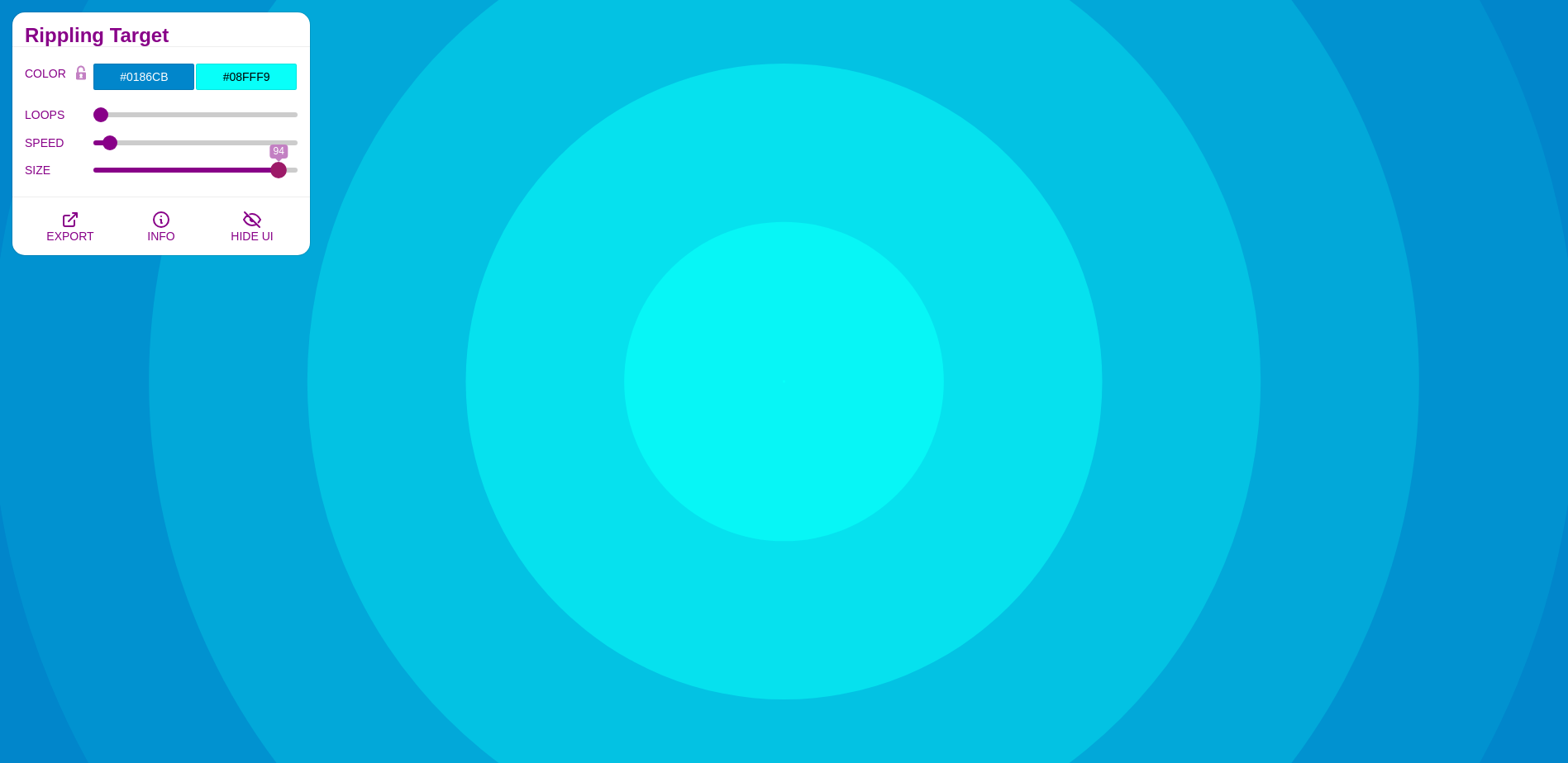
drag, startPoint x: 105, startPoint y: 167, endPoint x: 278, endPoint y: 167, distance: 173.0
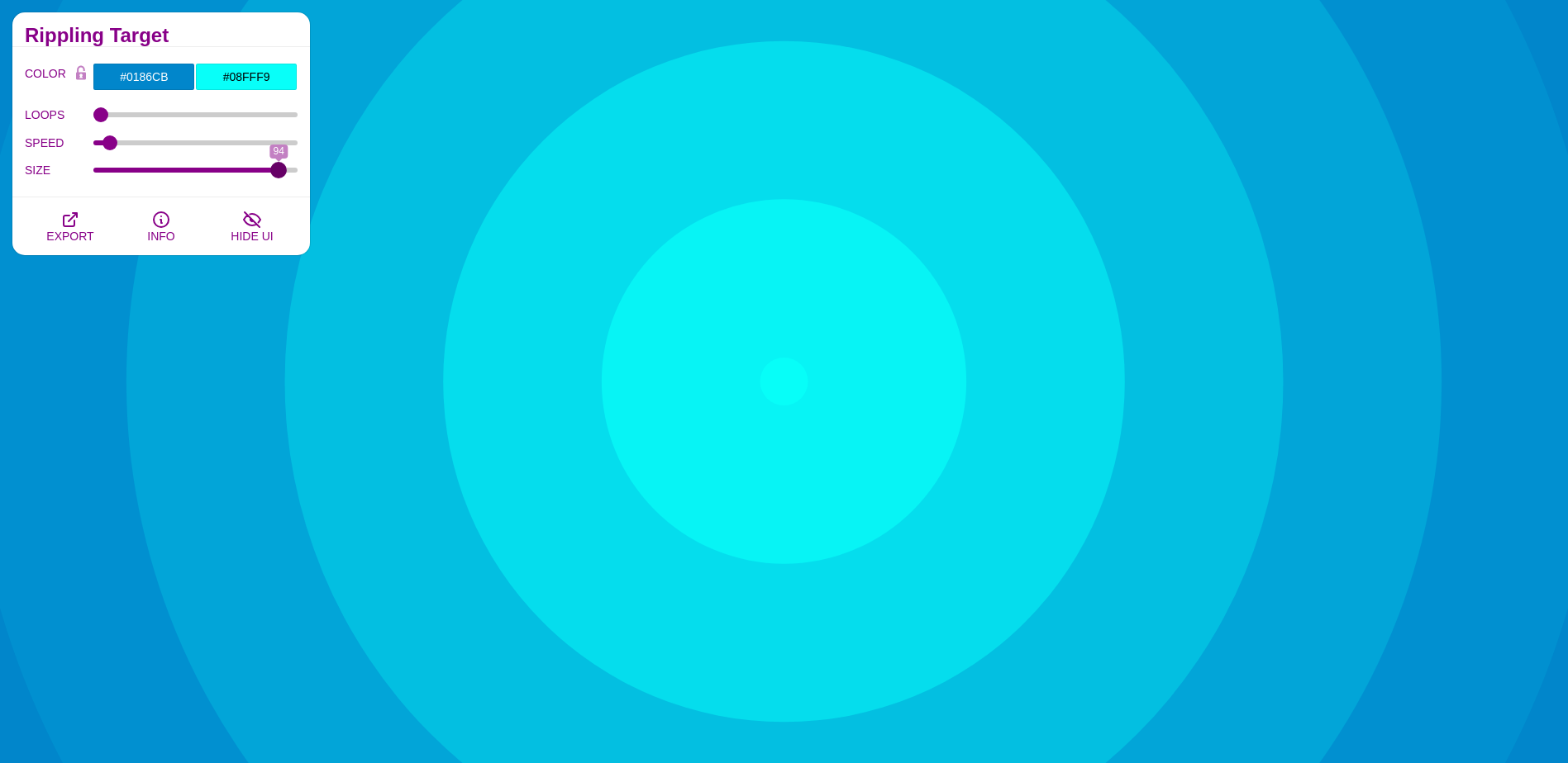
type input "94"
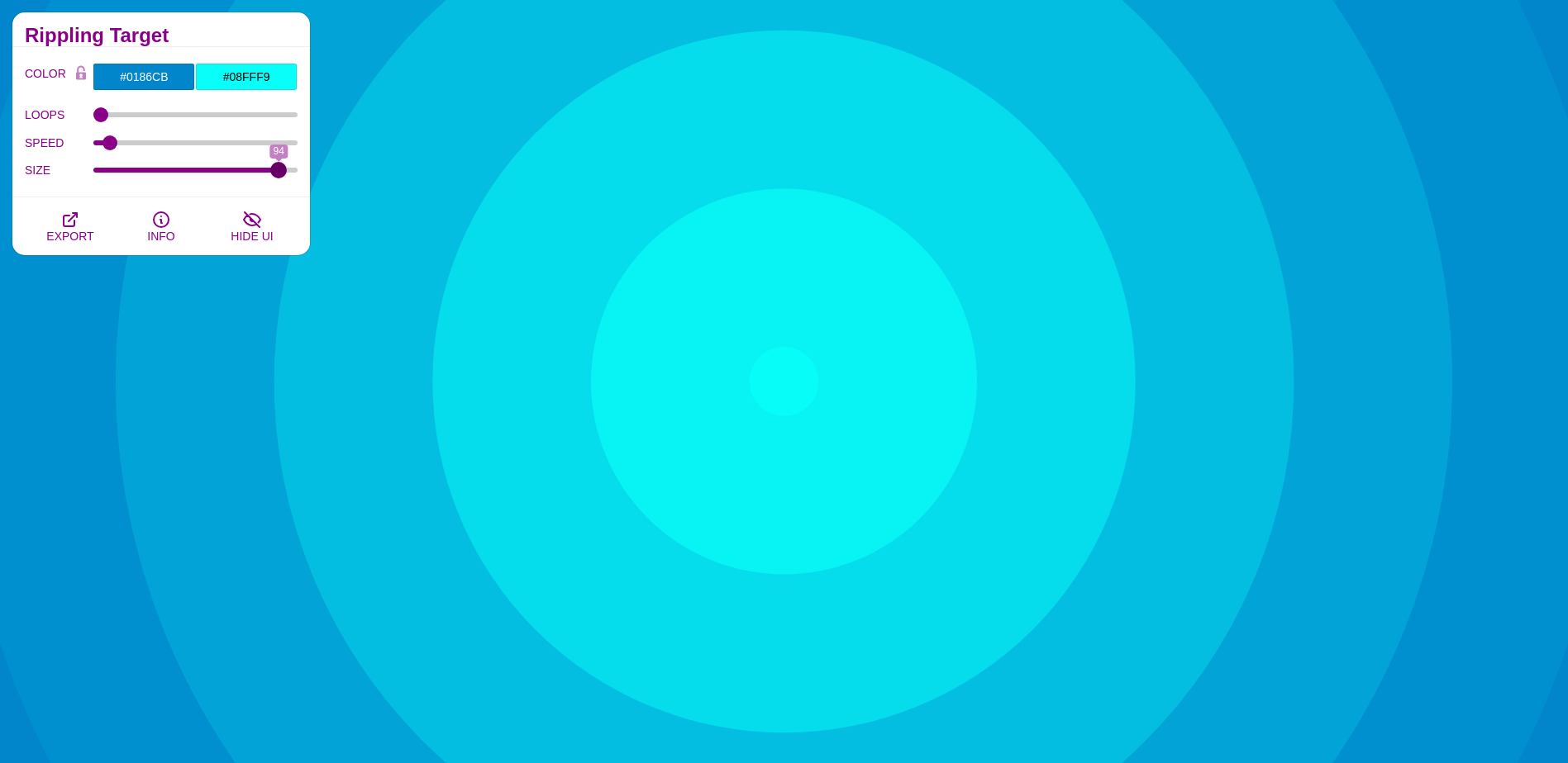
click at [278, 167] on input "SIZE" at bounding box center [196, 170] width 205 height 7
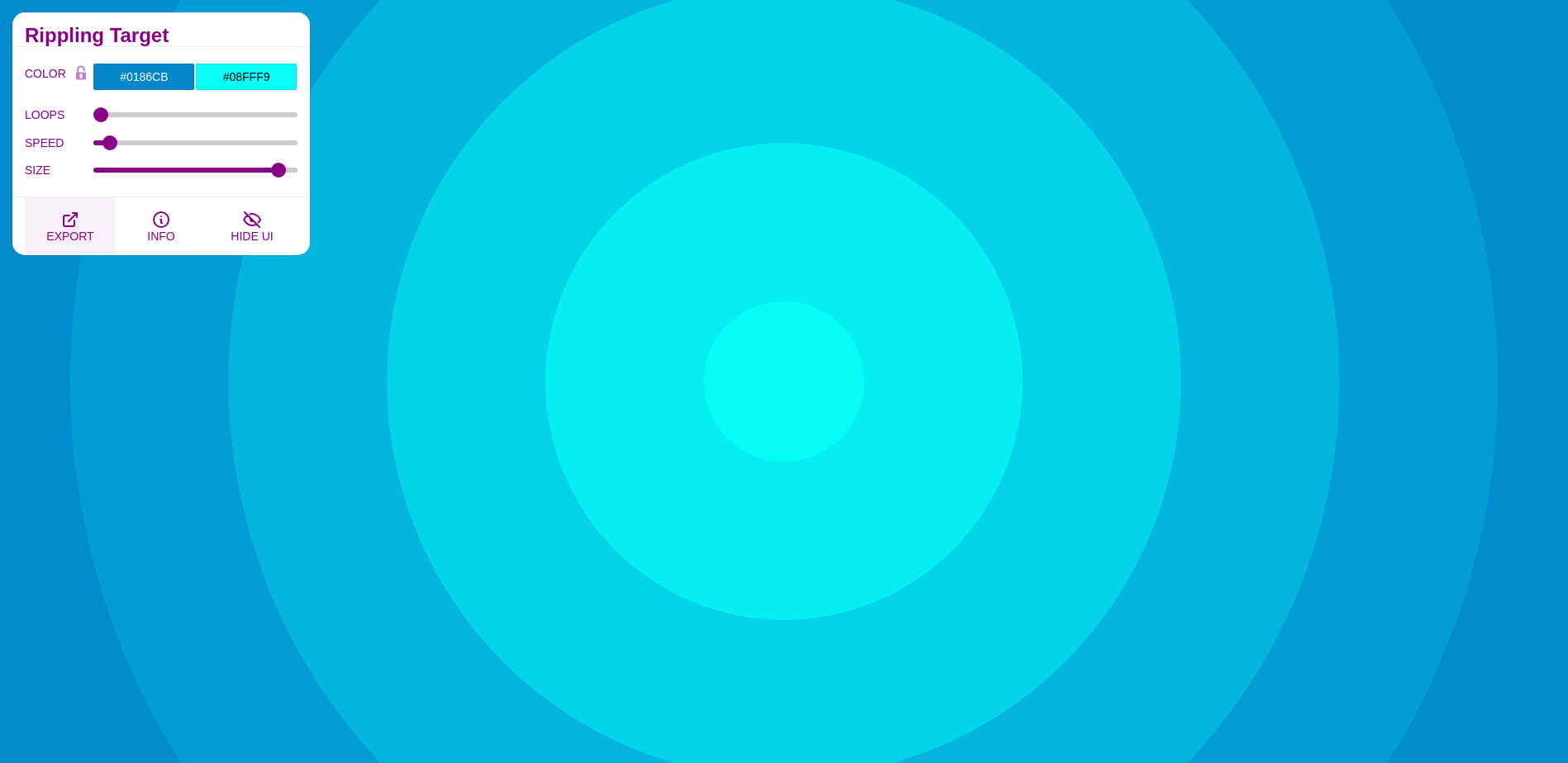
click at [78, 236] on span "EXPORT" at bounding box center [70, 236] width 47 height 13
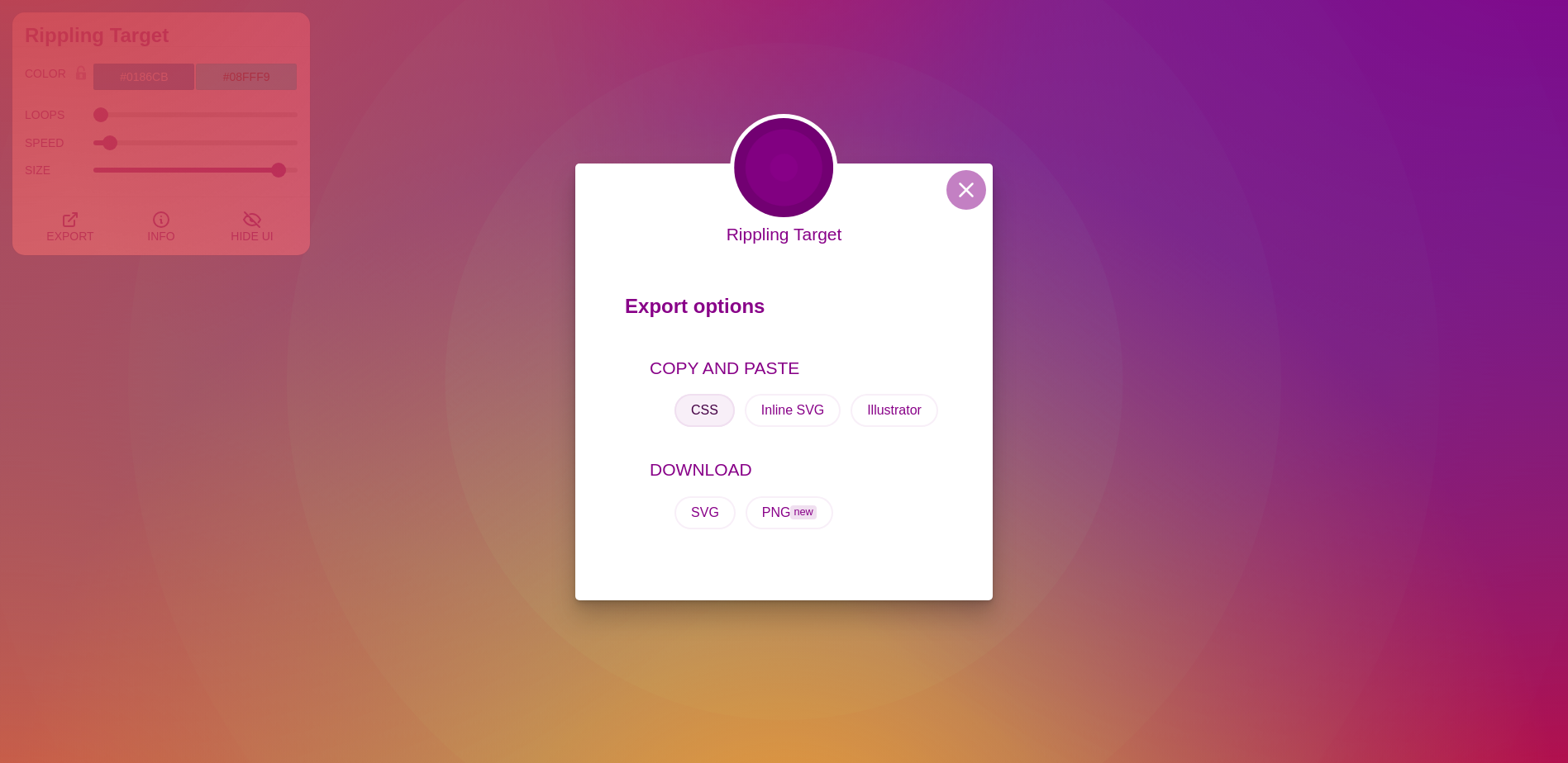
click at [706, 411] on button "CSS" at bounding box center [704, 410] width 60 height 33
click at [969, 194] on button at bounding box center [966, 190] width 39 height 39
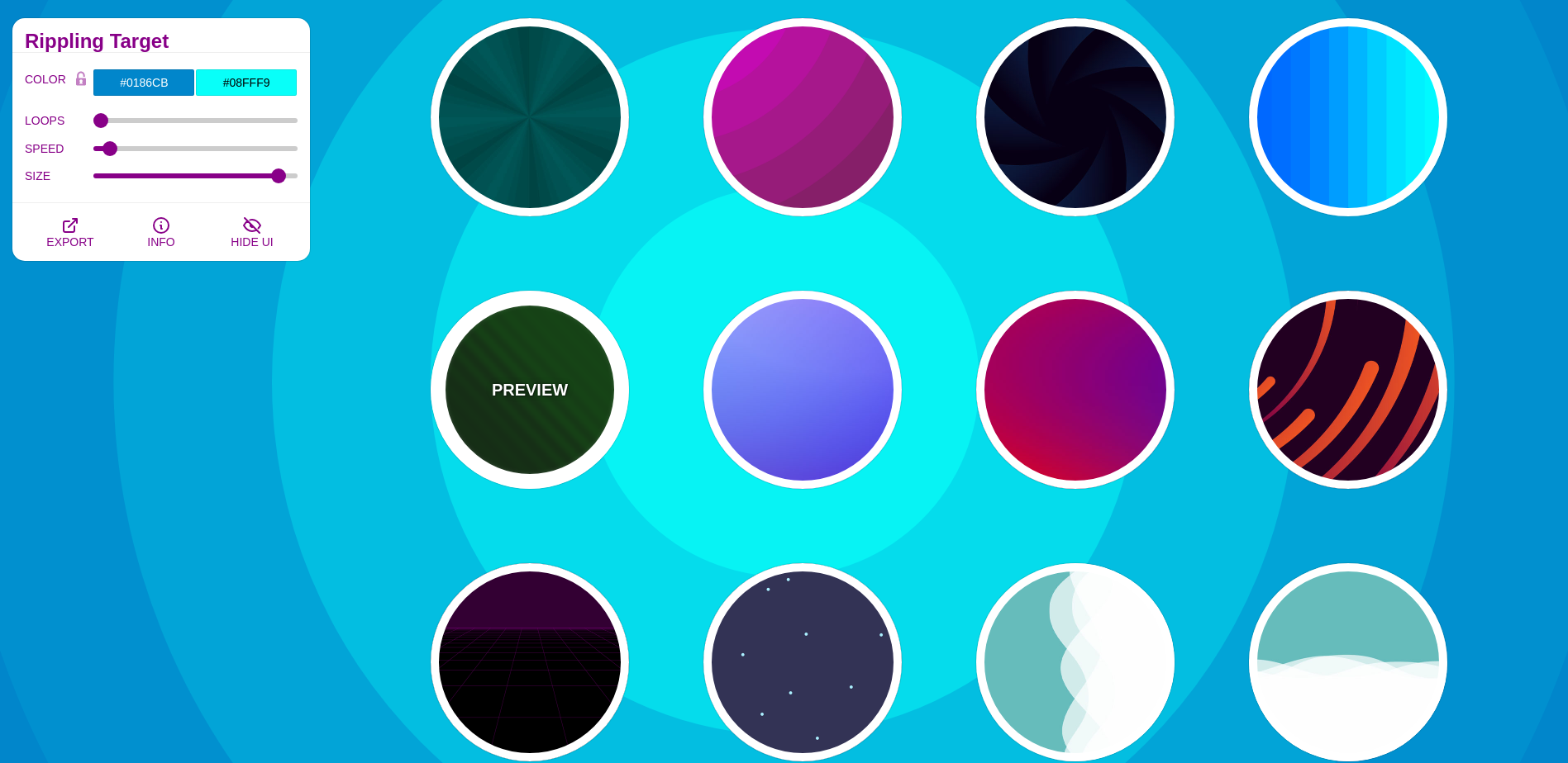
scroll to position [0, 0]
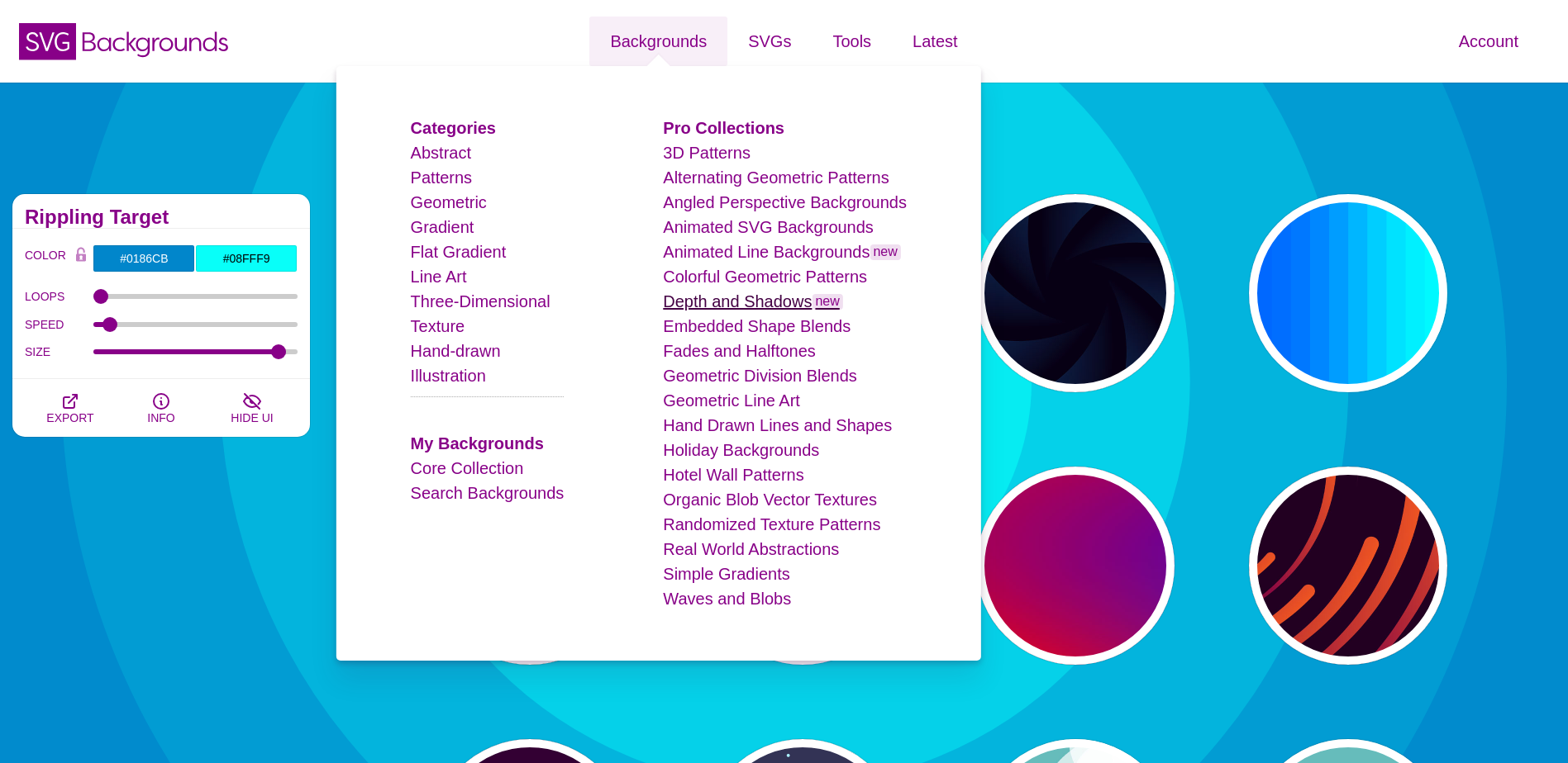
click at [691, 296] on link "Depth and Shadows new" at bounding box center [752, 301] width 180 height 18
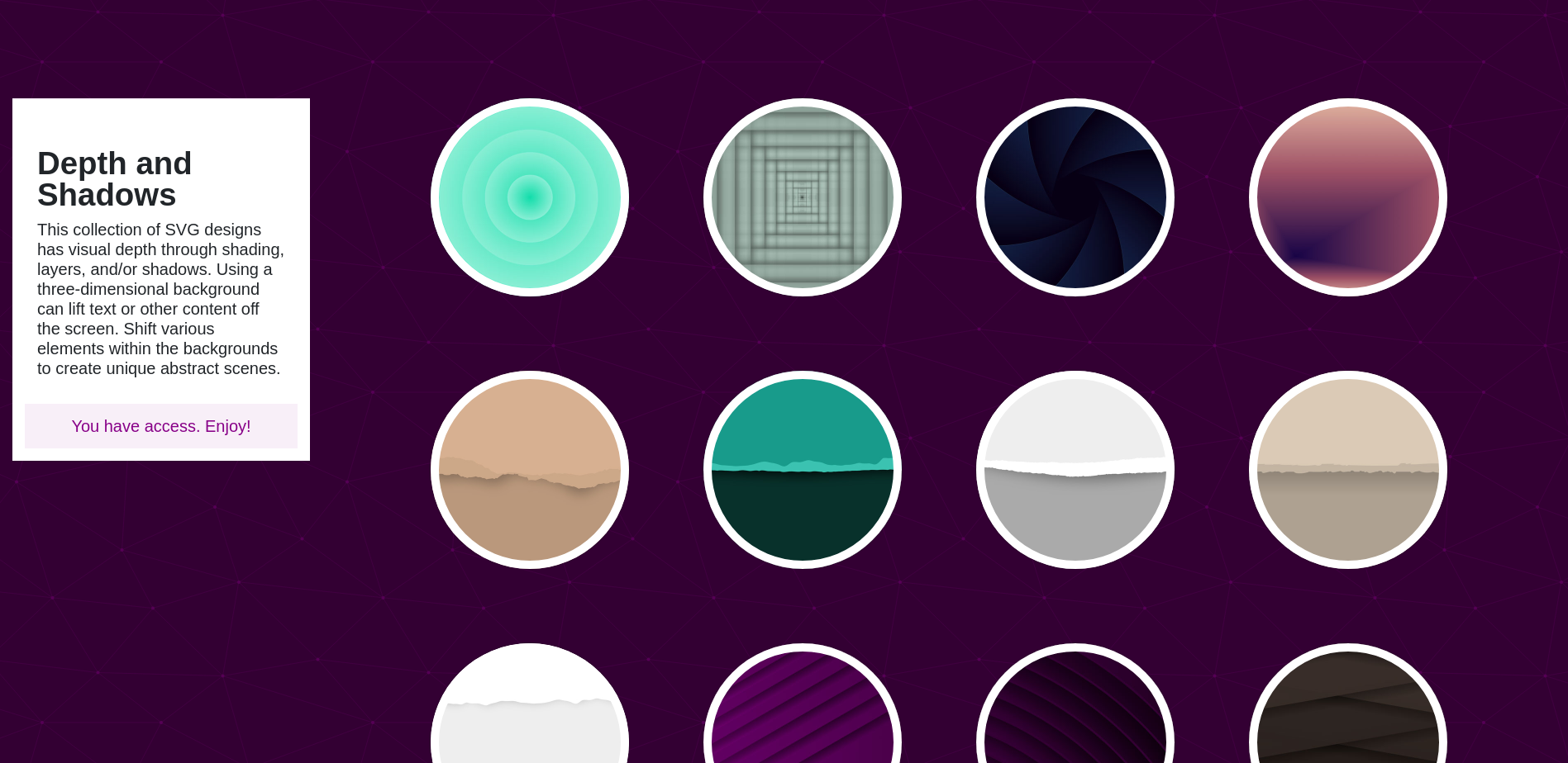
scroll to position [331, 0]
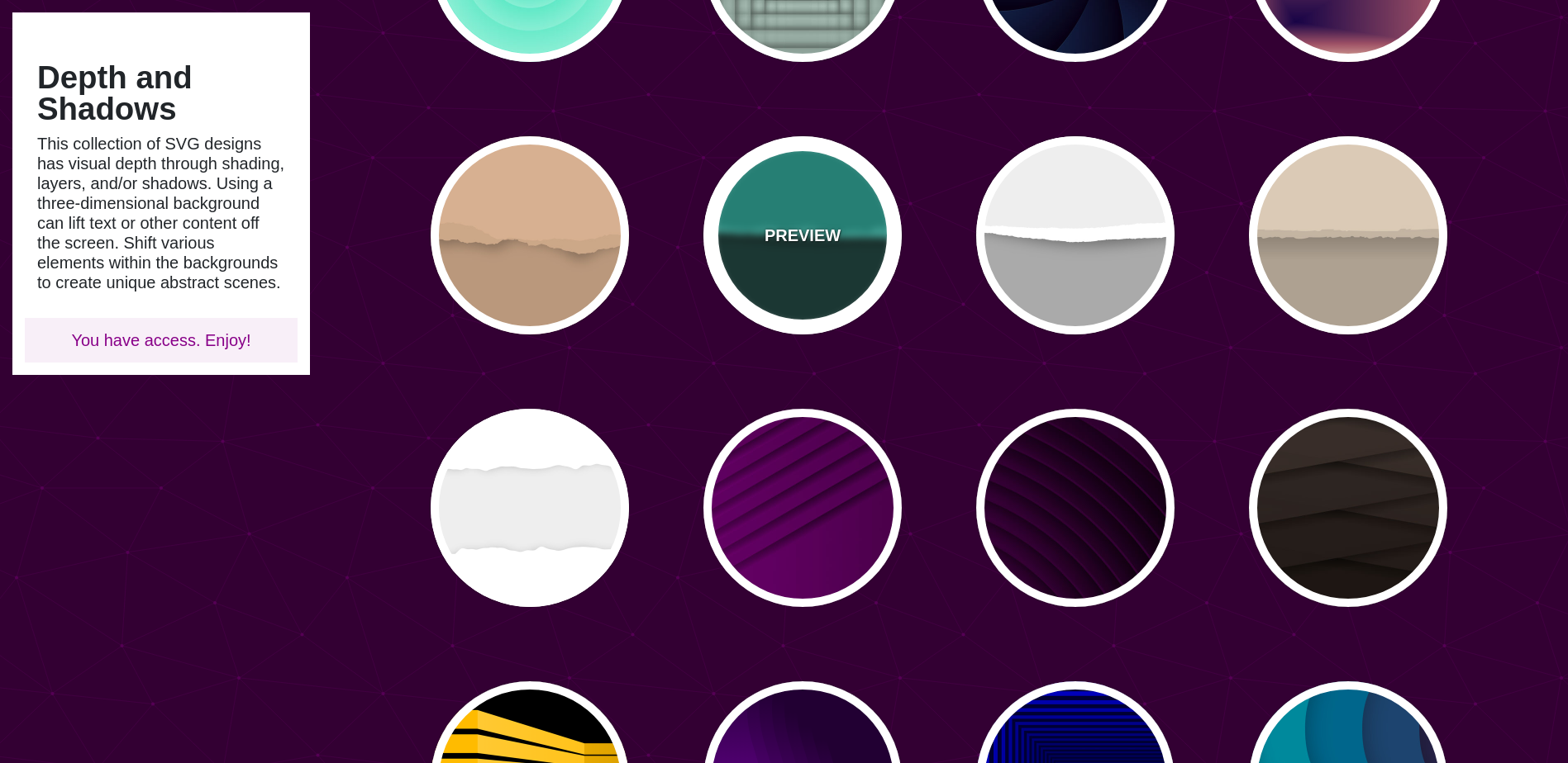
click at [803, 265] on div "PREVIEW" at bounding box center [802, 235] width 198 height 198
type input "#08312B"
type input "#189B8A"
type input "#3BC3B0"
type input "0"
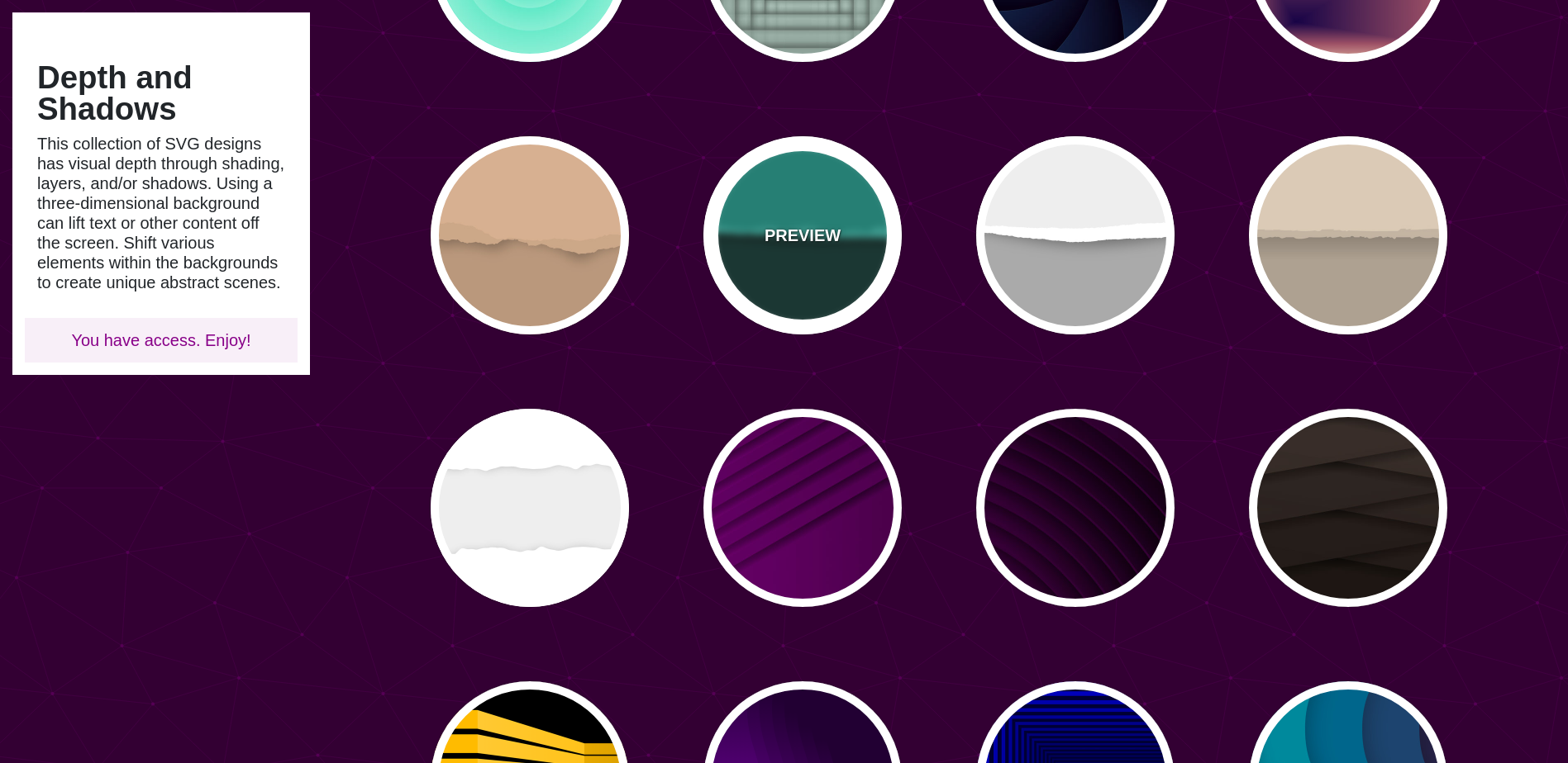
type input "0"
type input "0.5"
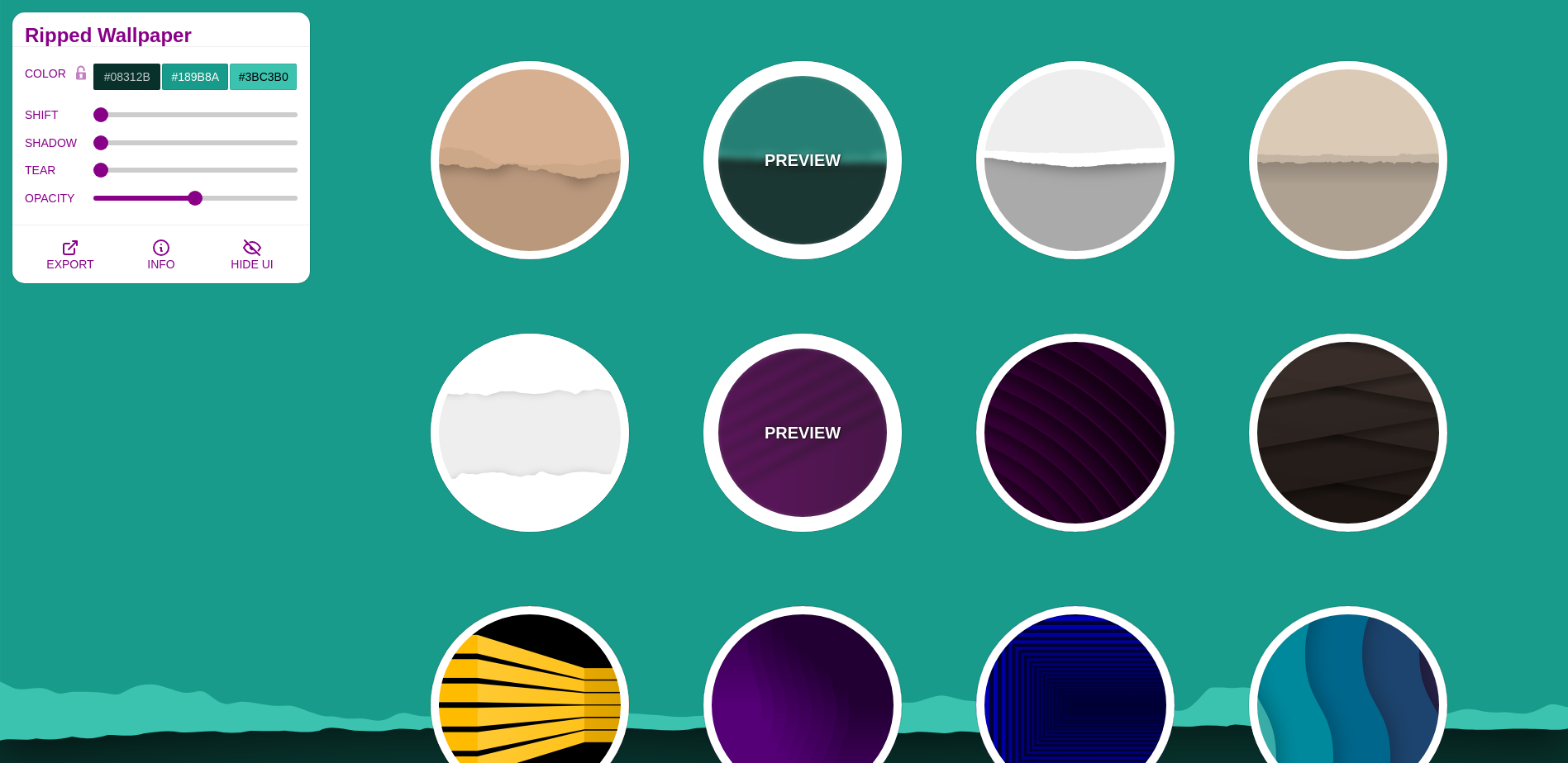
scroll to position [661, 0]
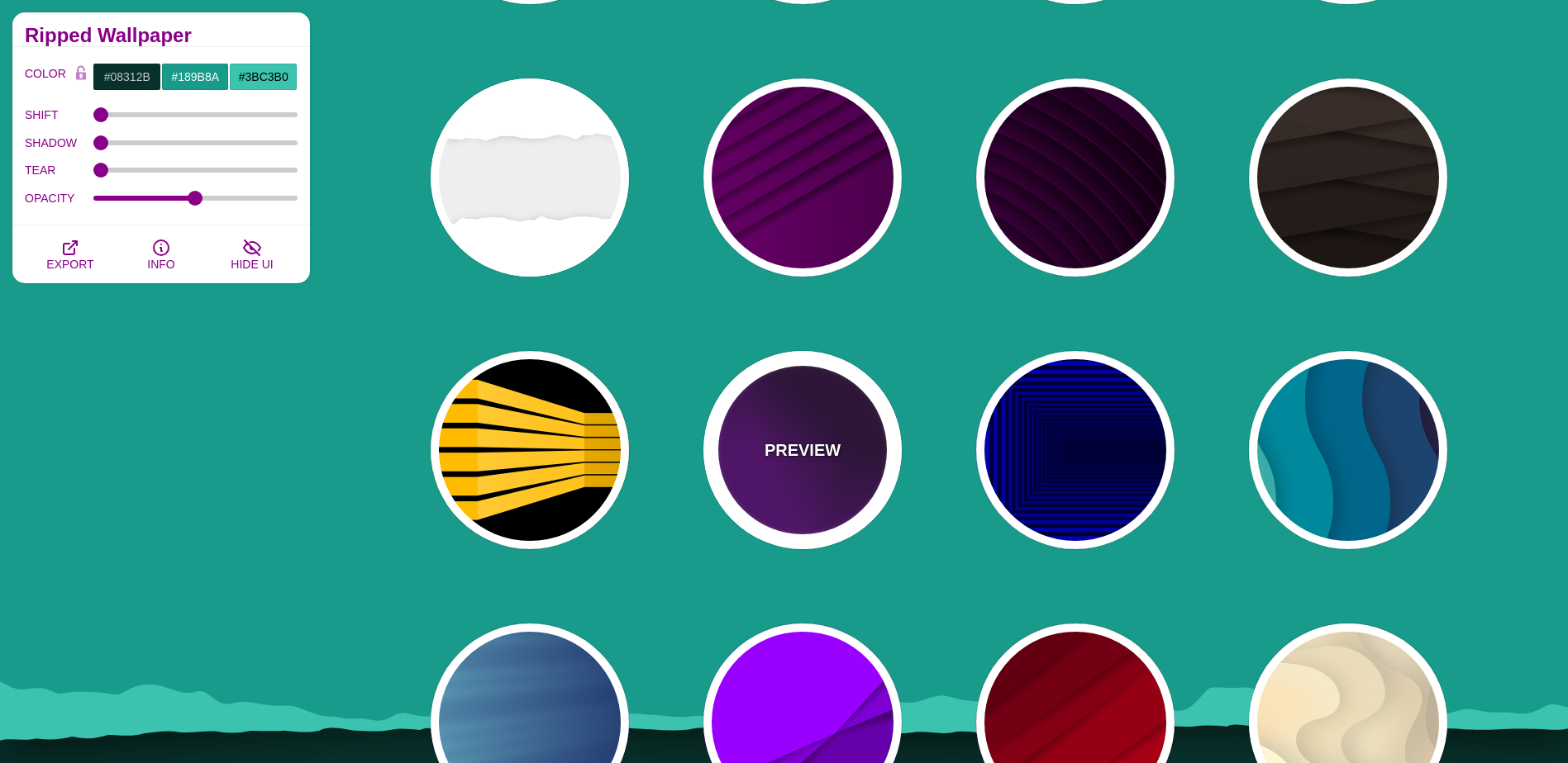
click at [801, 414] on div "PREVIEW" at bounding box center [802, 450] width 198 height 198
type input "#550077"
type input "#220033"
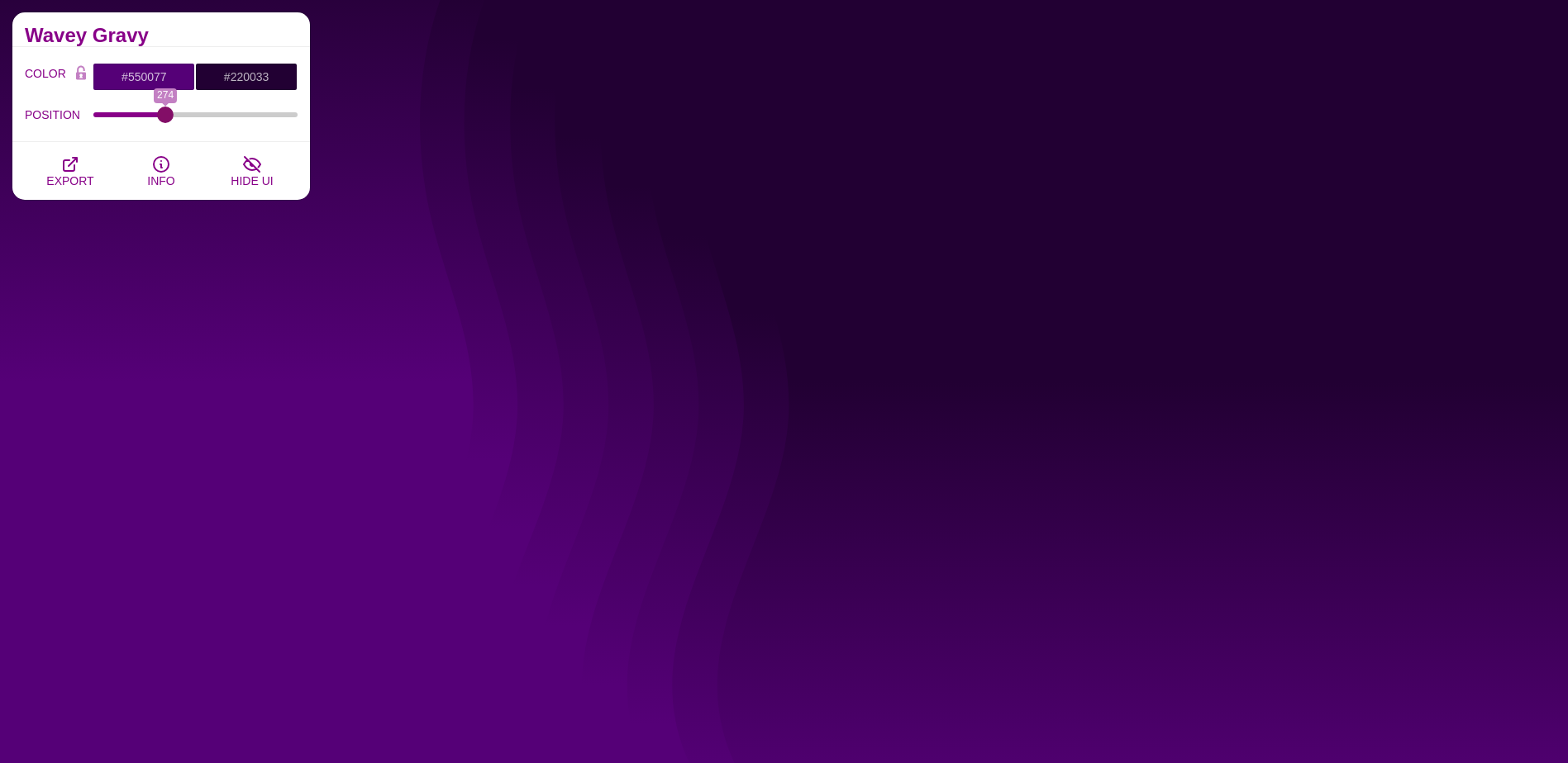
drag, startPoint x: 104, startPoint y: 114, endPoint x: 165, endPoint y: 119, distance: 61.2
click at [165, 118] on input "POSITION" at bounding box center [196, 114] width 205 height 7
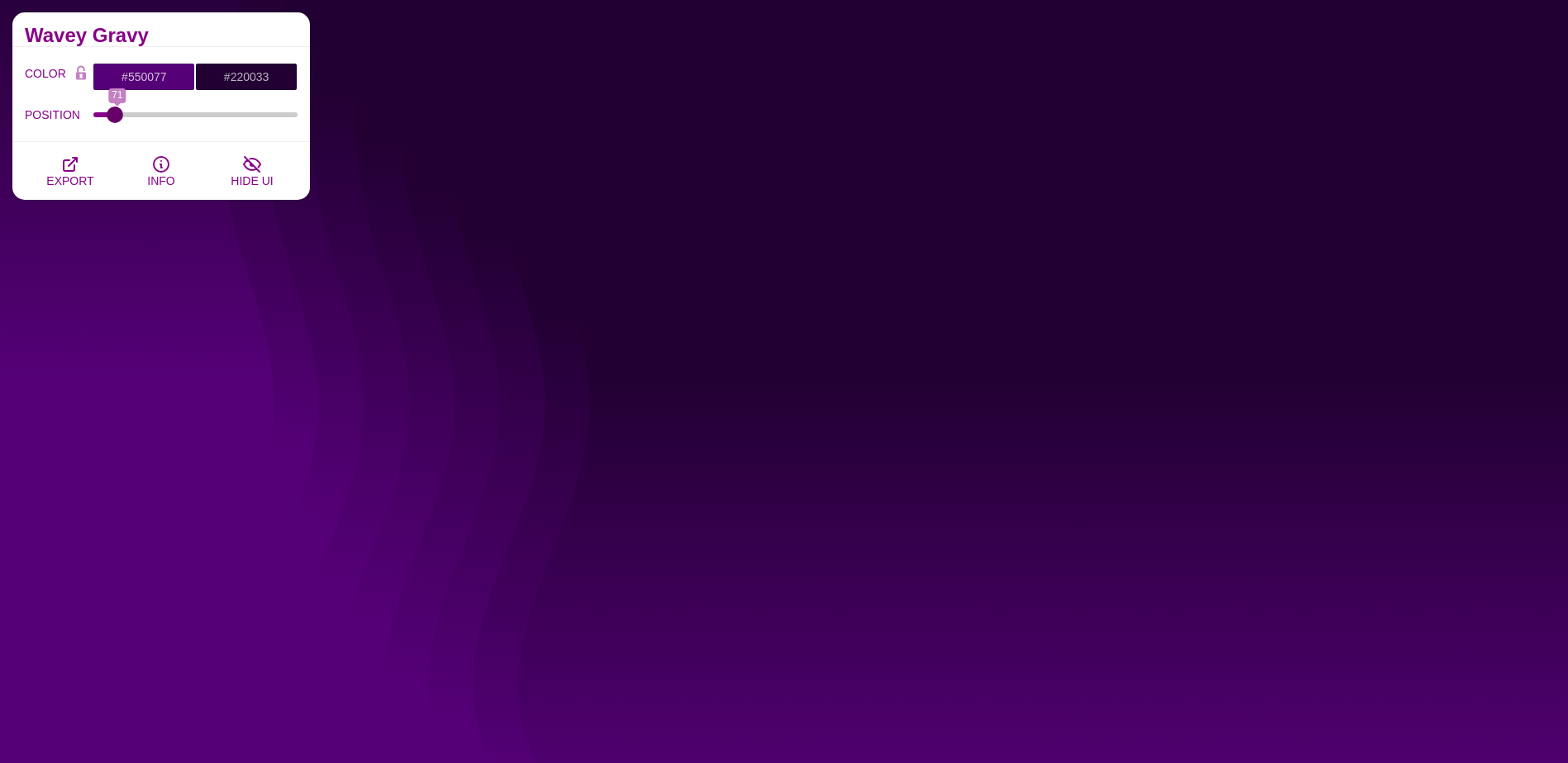
drag, startPoint x: 163, startPoint y: 119, endPoint x: 115, endPoint y: 118, distance: 48.0
type input "61"
click at [115, 118] on input "POSITION" at bounding box center [196, 114] width 205 height 7
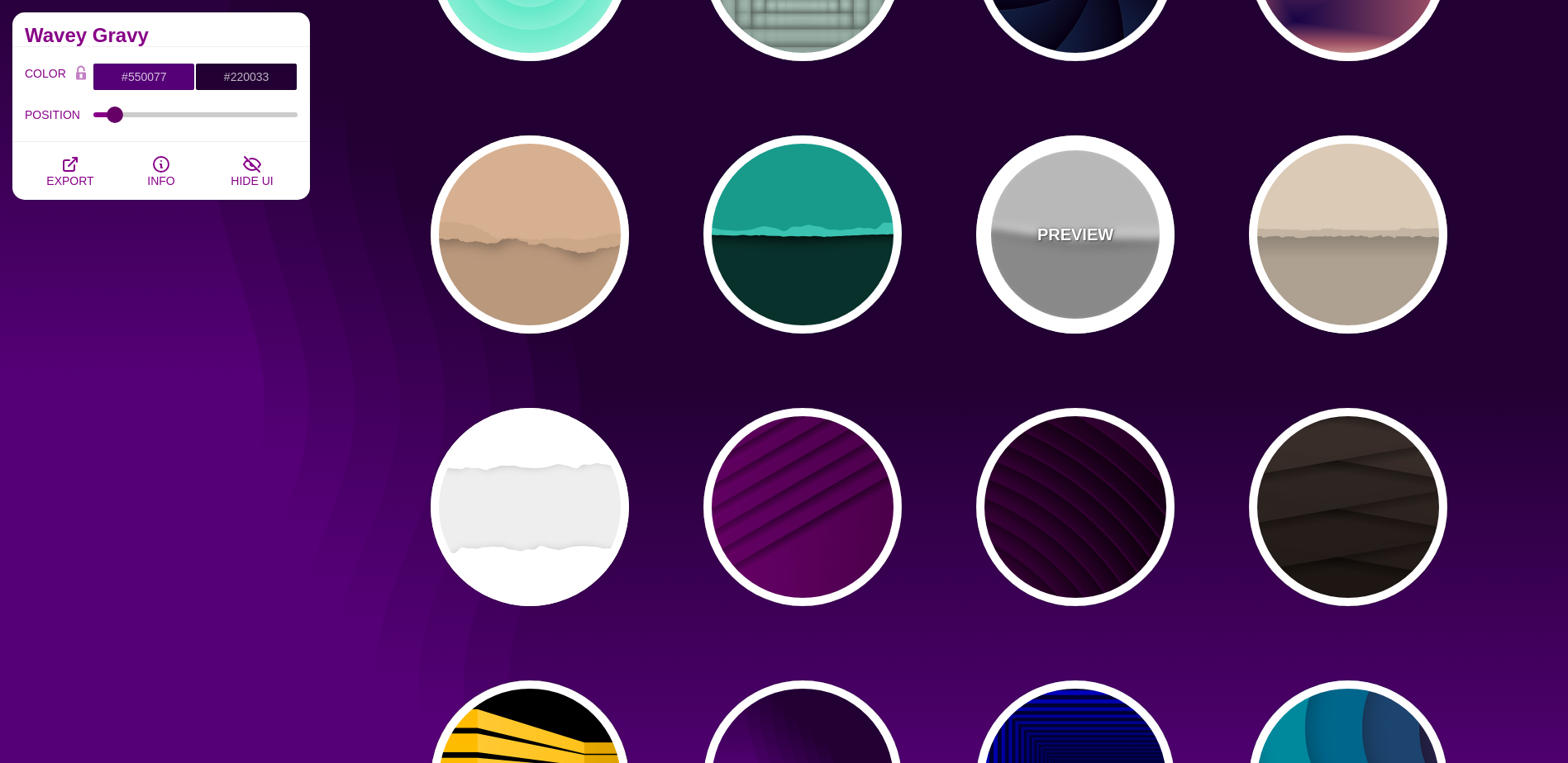
scroll to position [0, 0]
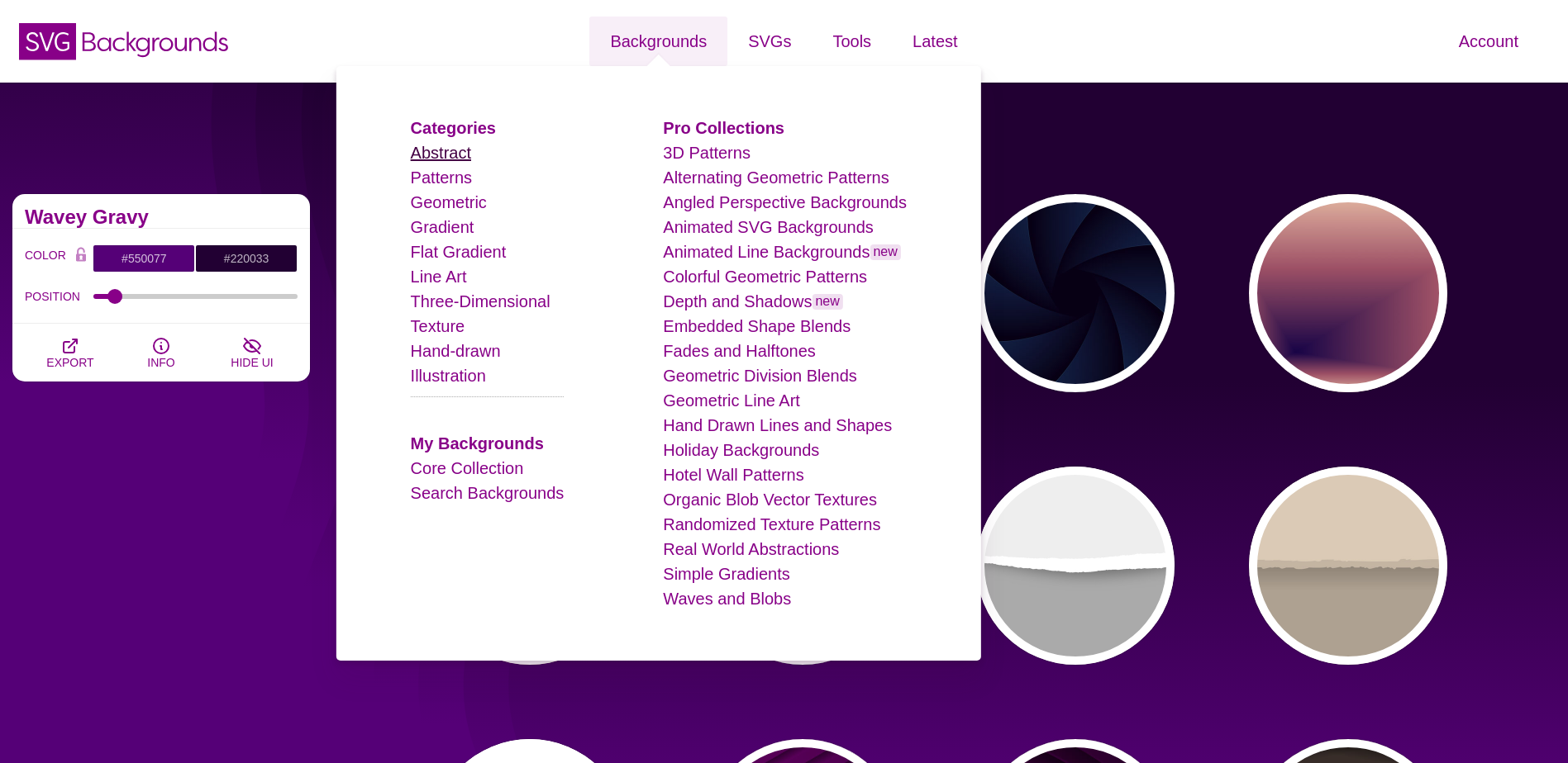
click at [471, 155] on link "Abstract" at bounding box center [440, 153] width 60 height 18
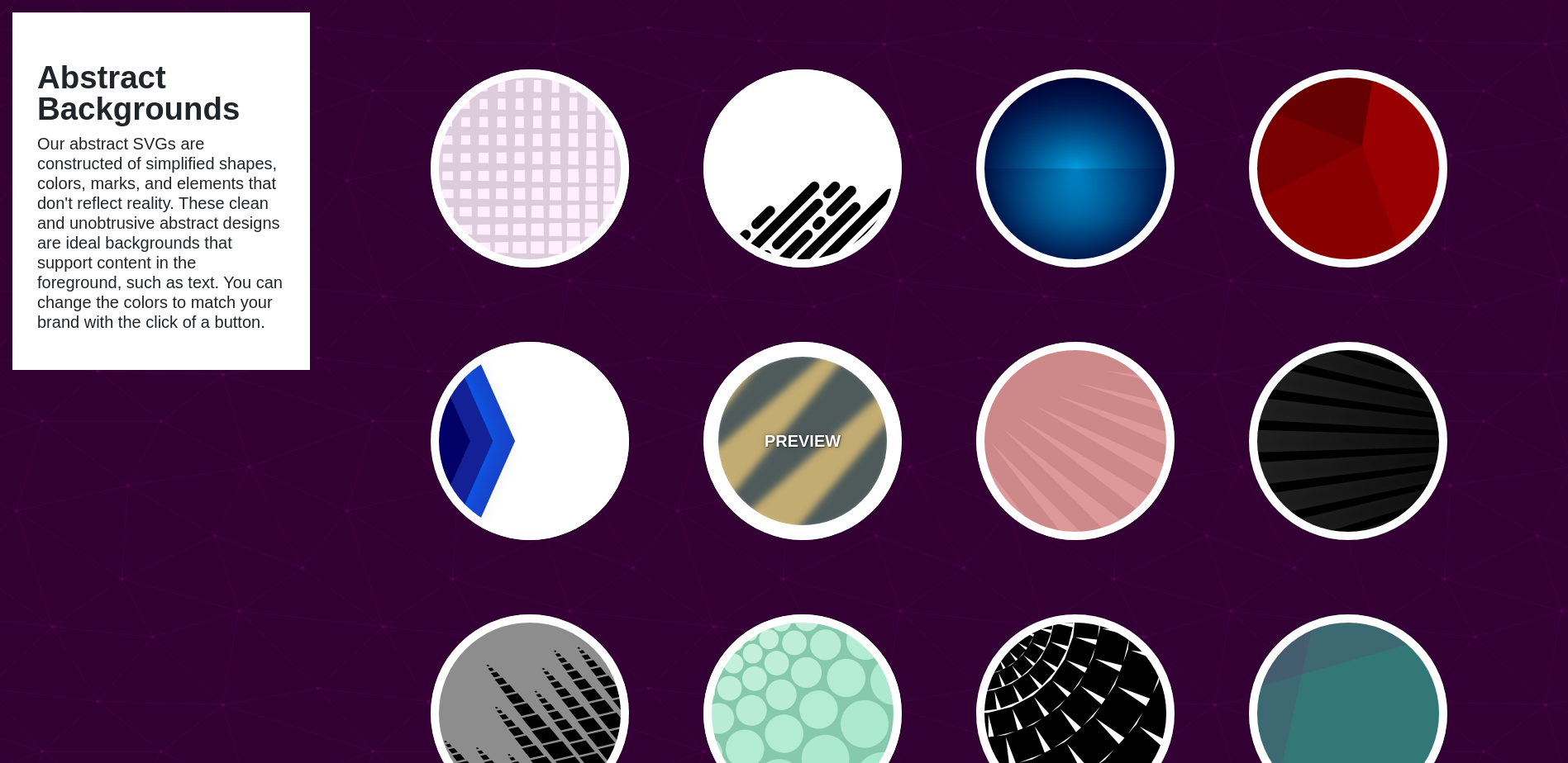
scroll to position [331, 0]
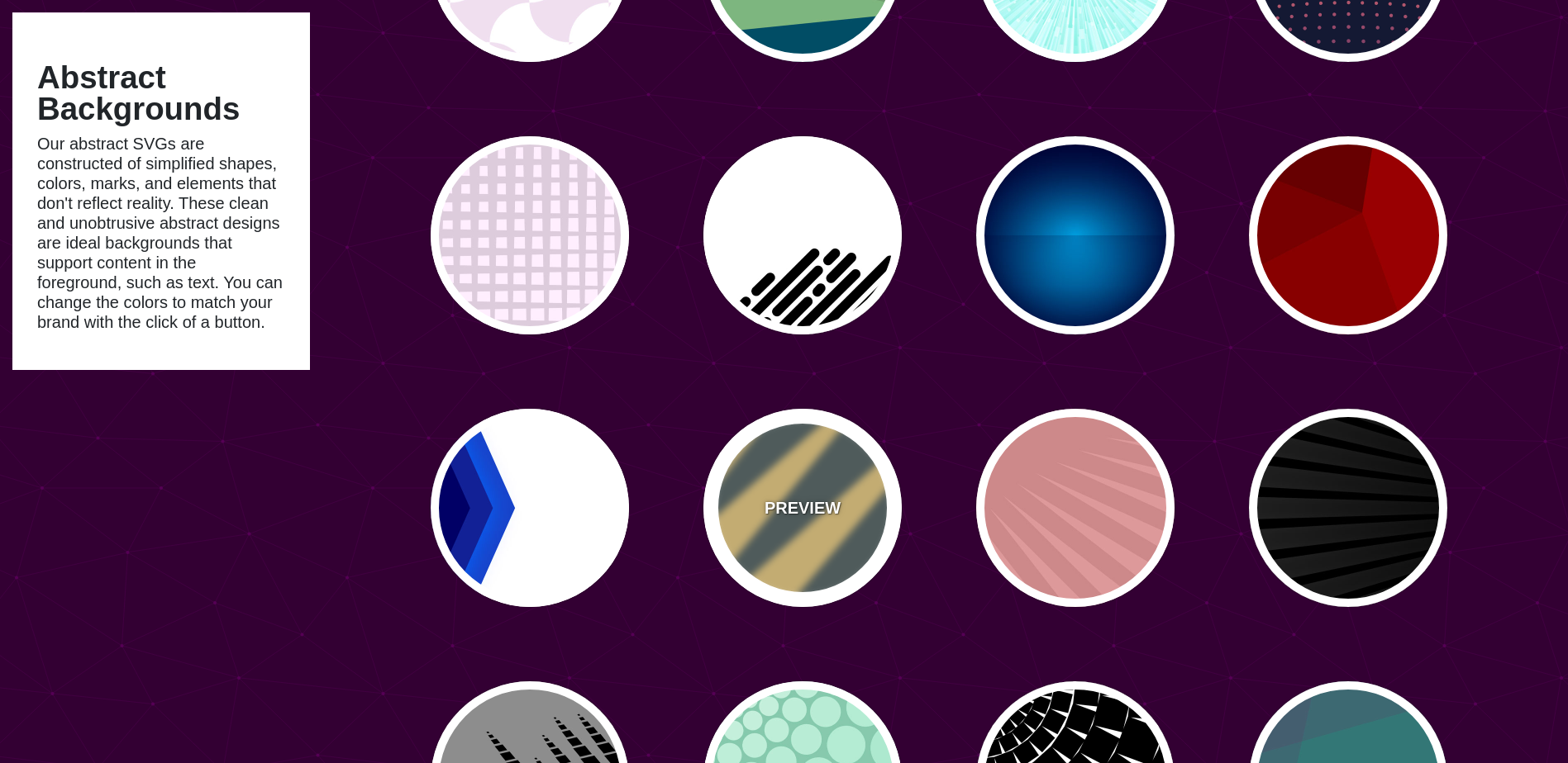
click at [795, 477] on div "PREVIEW" at bounding box center [802, 507] width 198 height 198
type input "#556666"
type input "#FFDD88"
type input "#778888"
type input "0"
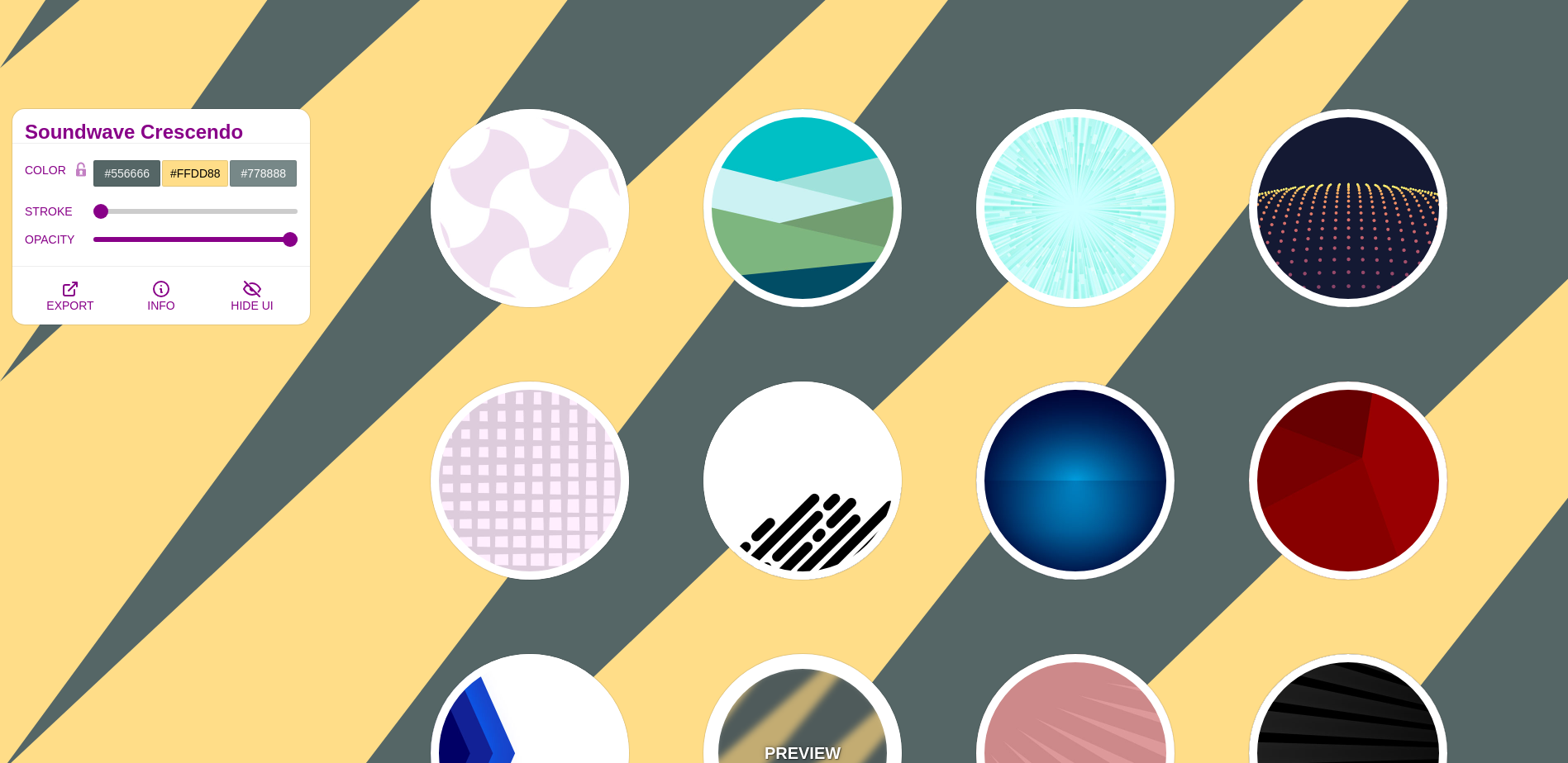
scroll to position [83, 0]
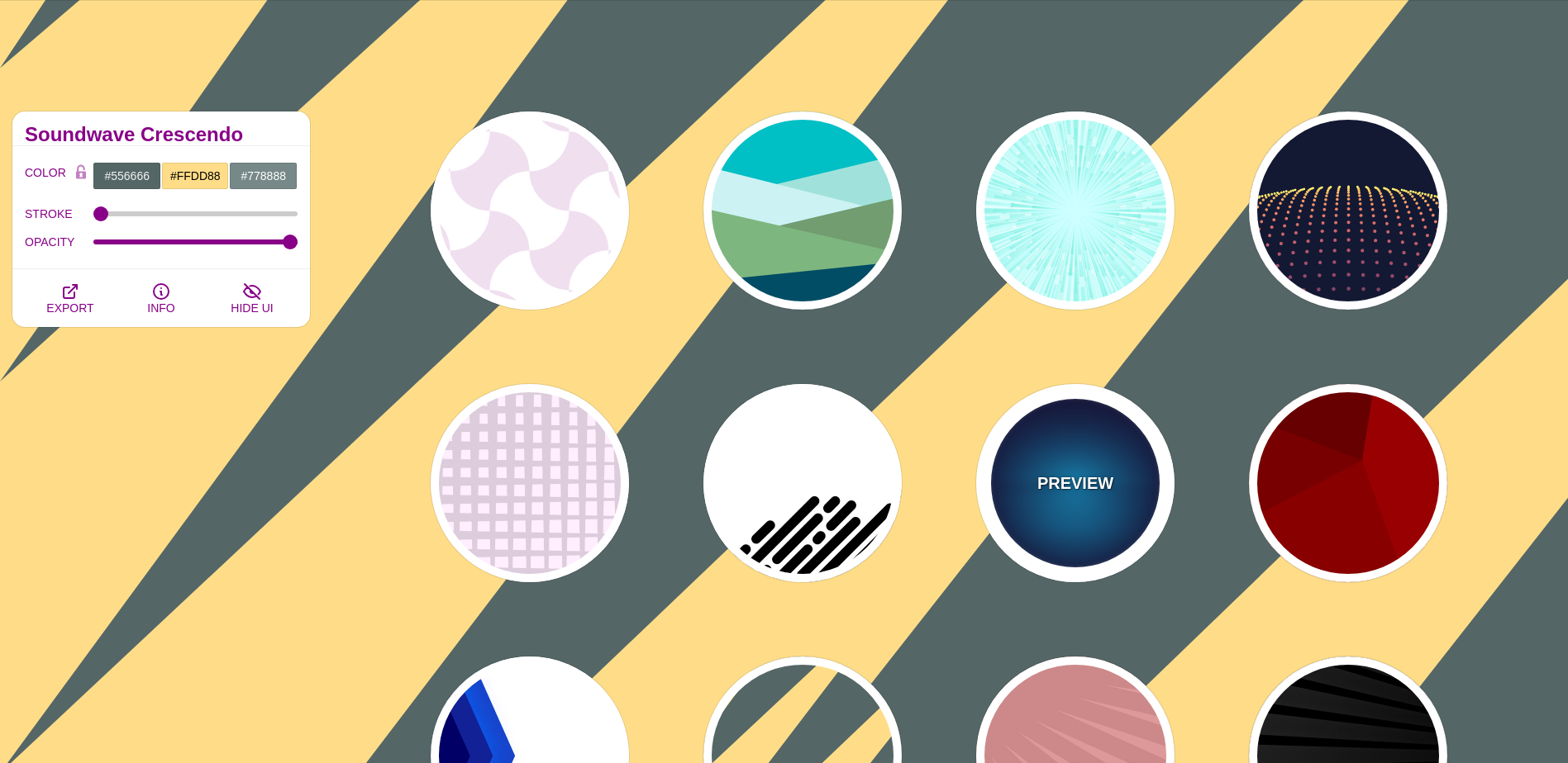
click at [1087, 450] on div "PREVIEW" at bounding box center [1075, 483] width 198 height 198
type input "#000033"
type input "#00BBFF"
type input "#000033"
type input "2000"
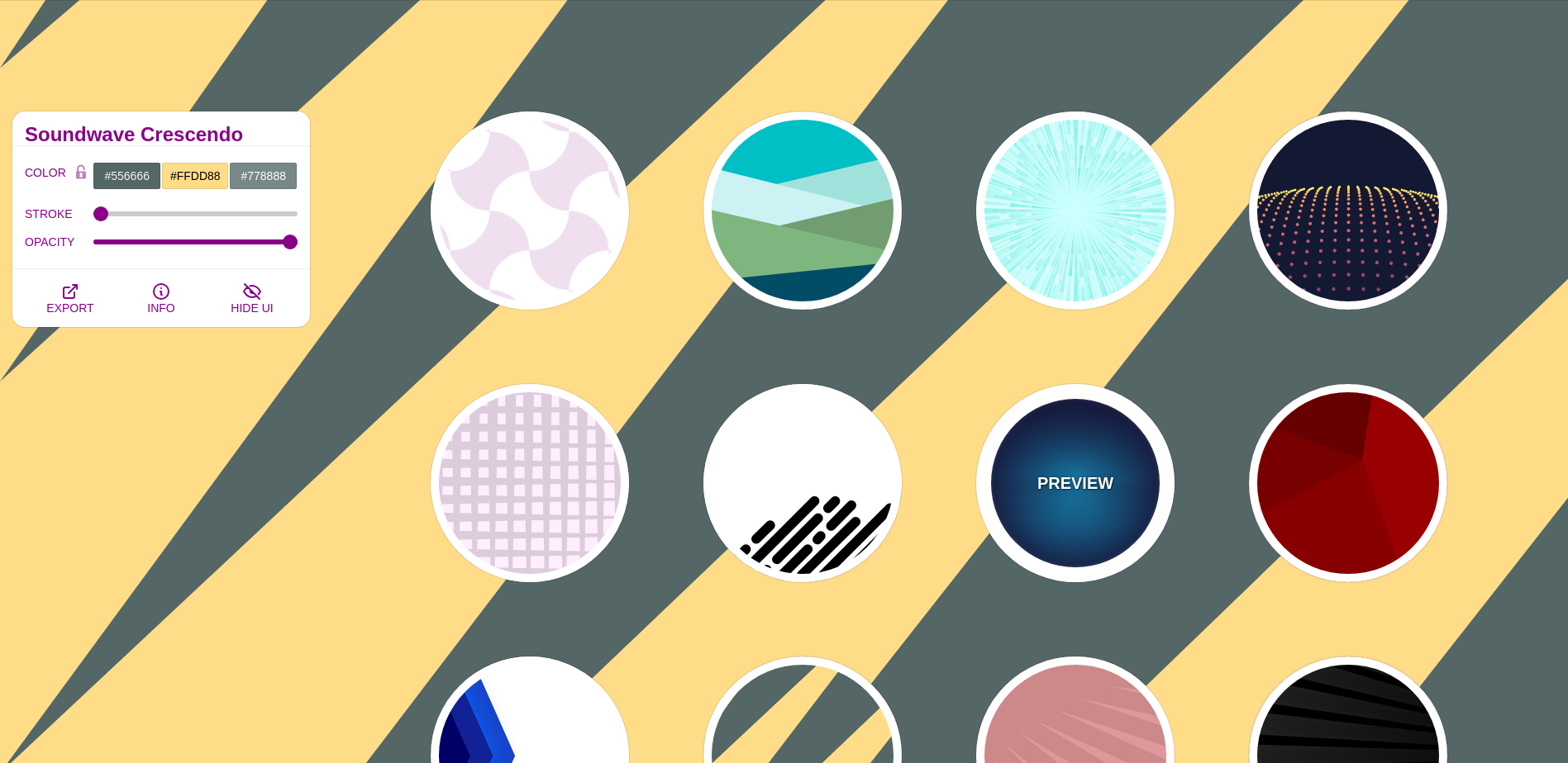
type input "0.5"
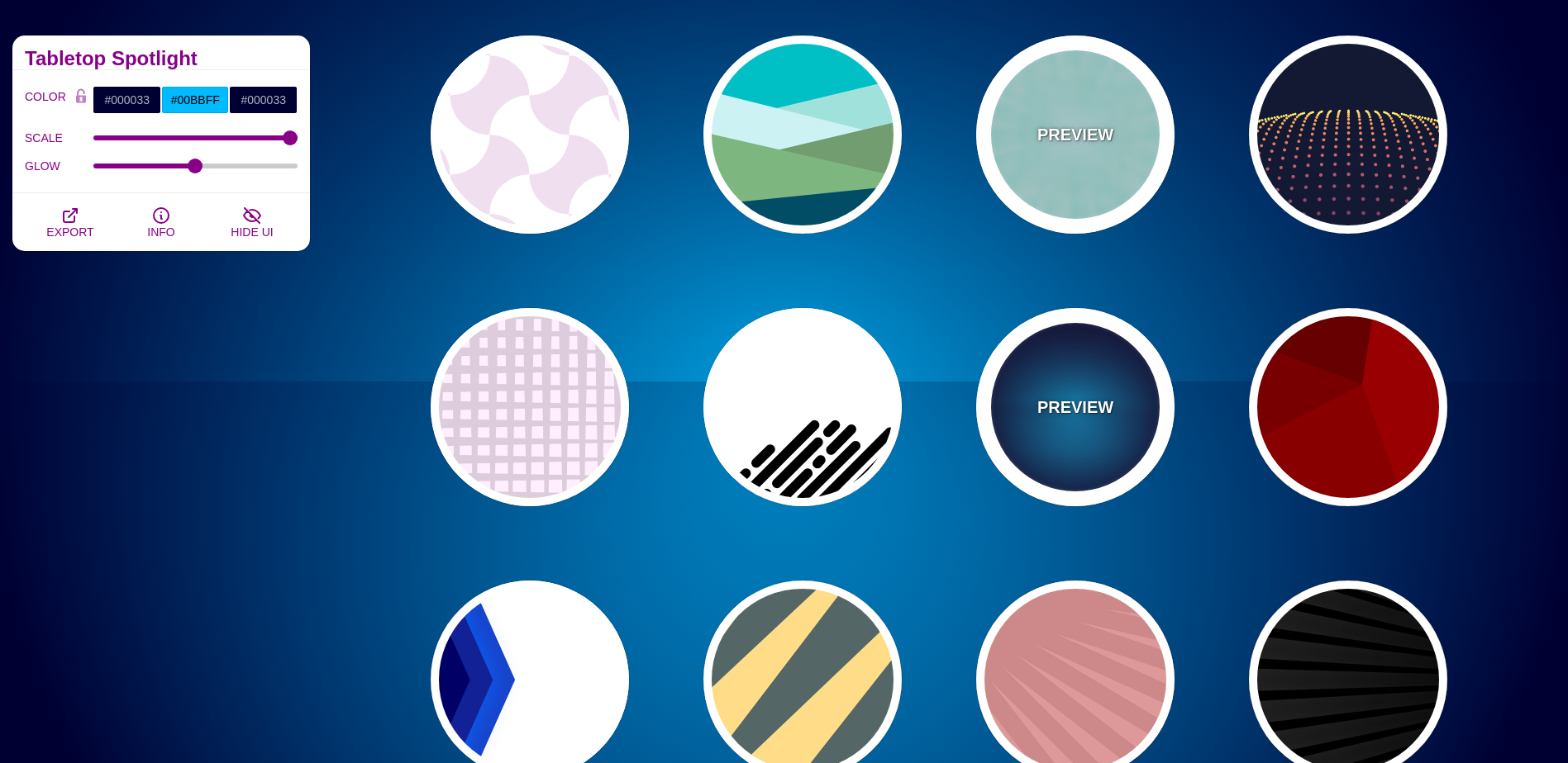
scroll to position [0, 0]
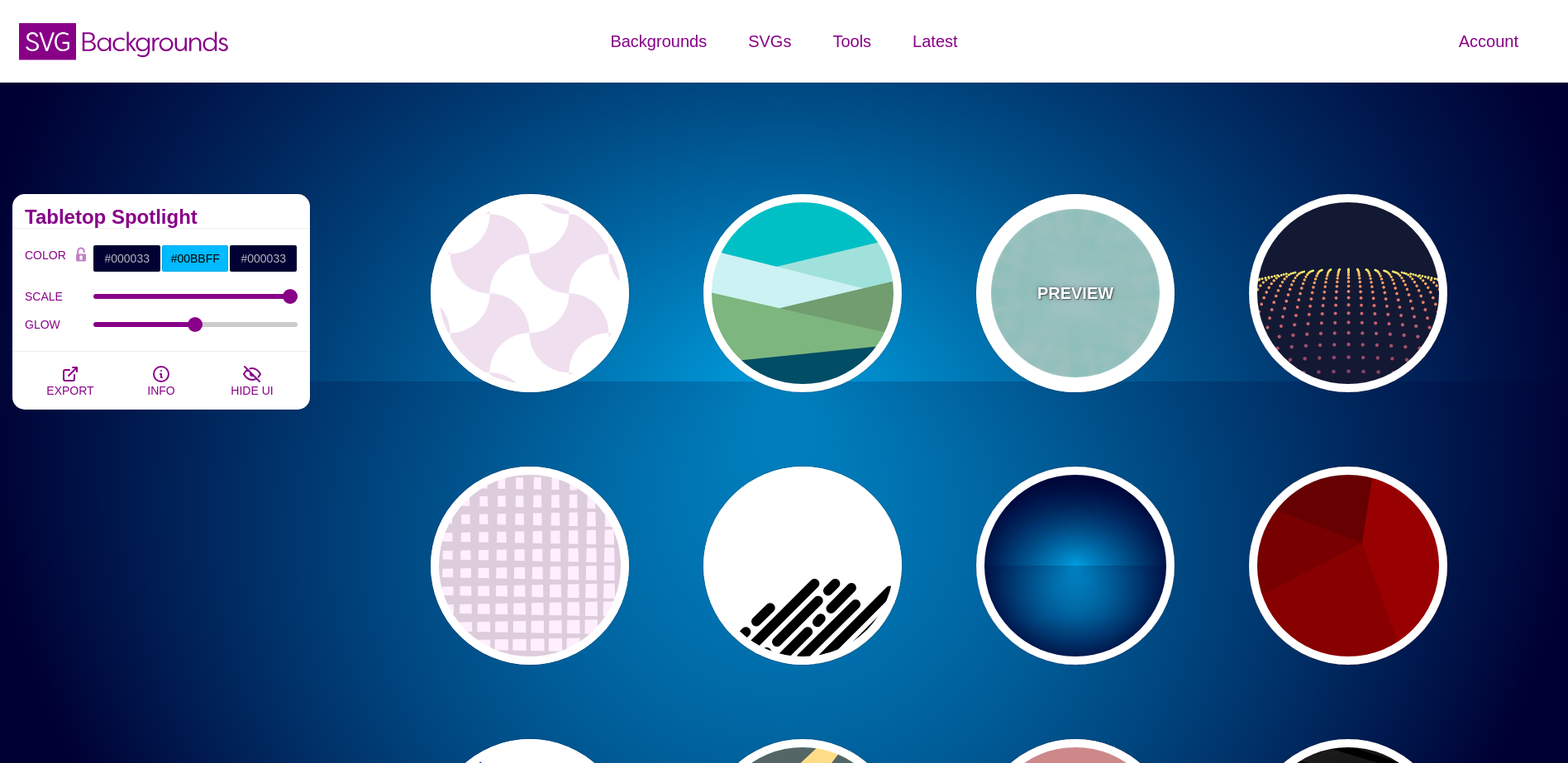
click at [1086, 256] on div "PREVIEW" at bounding box center [1075, 293] width 198 height 198
type input "#CCFFFF"
type input "#77EEDD"
type input "#FFFFFF"
type input "0"
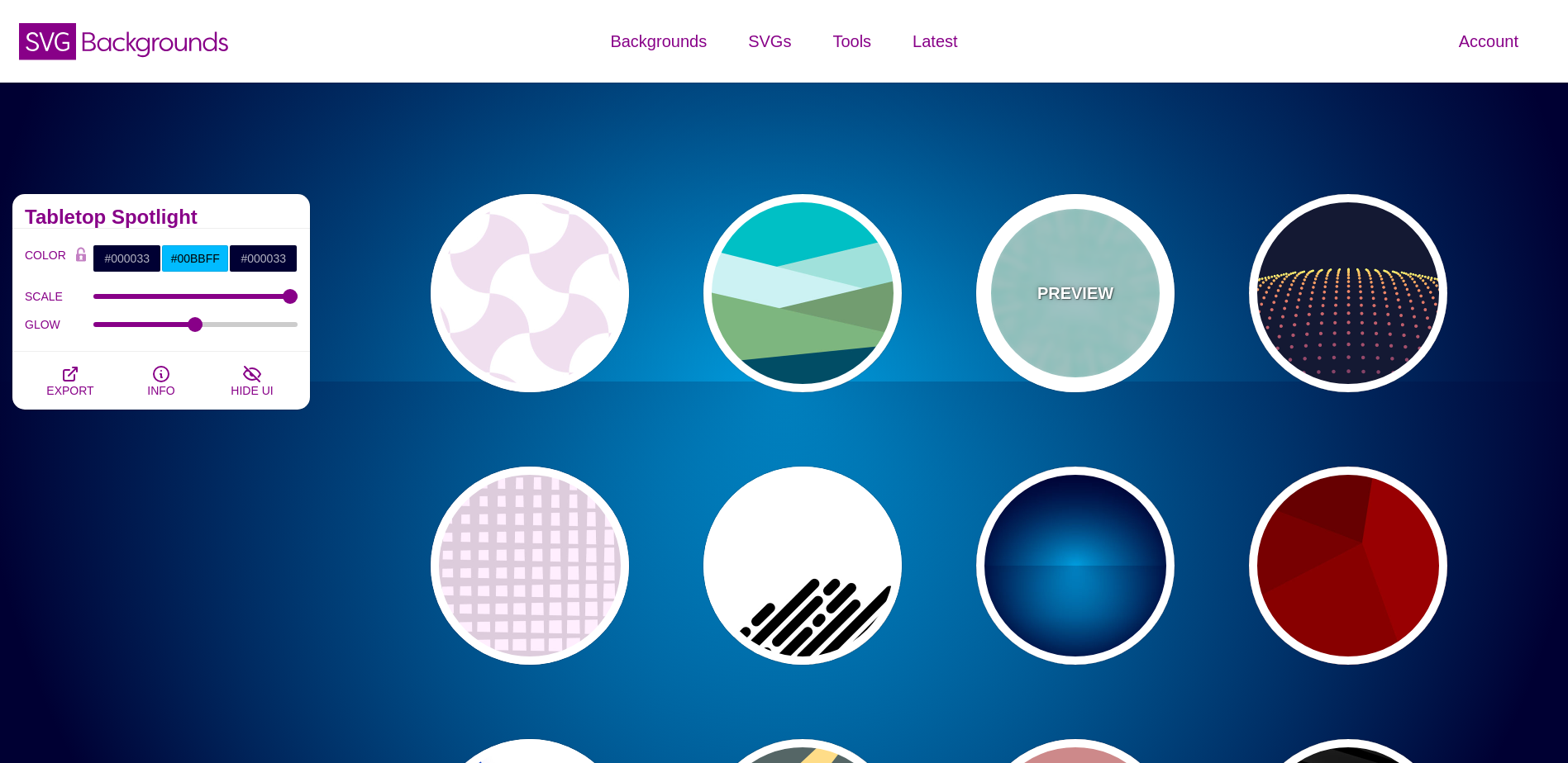
type input "0"
type input "0.5"
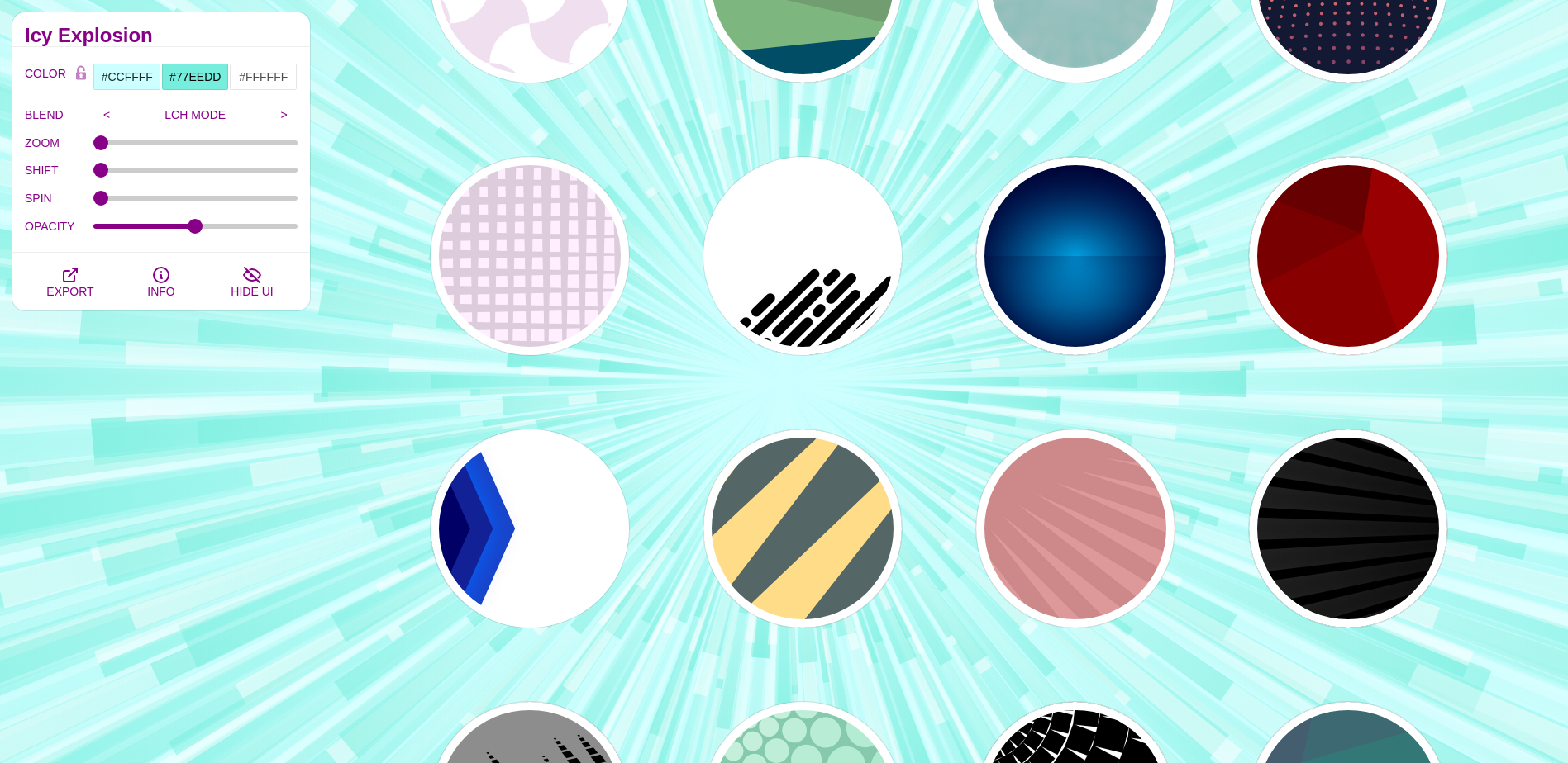
scroll to position [578, 0]
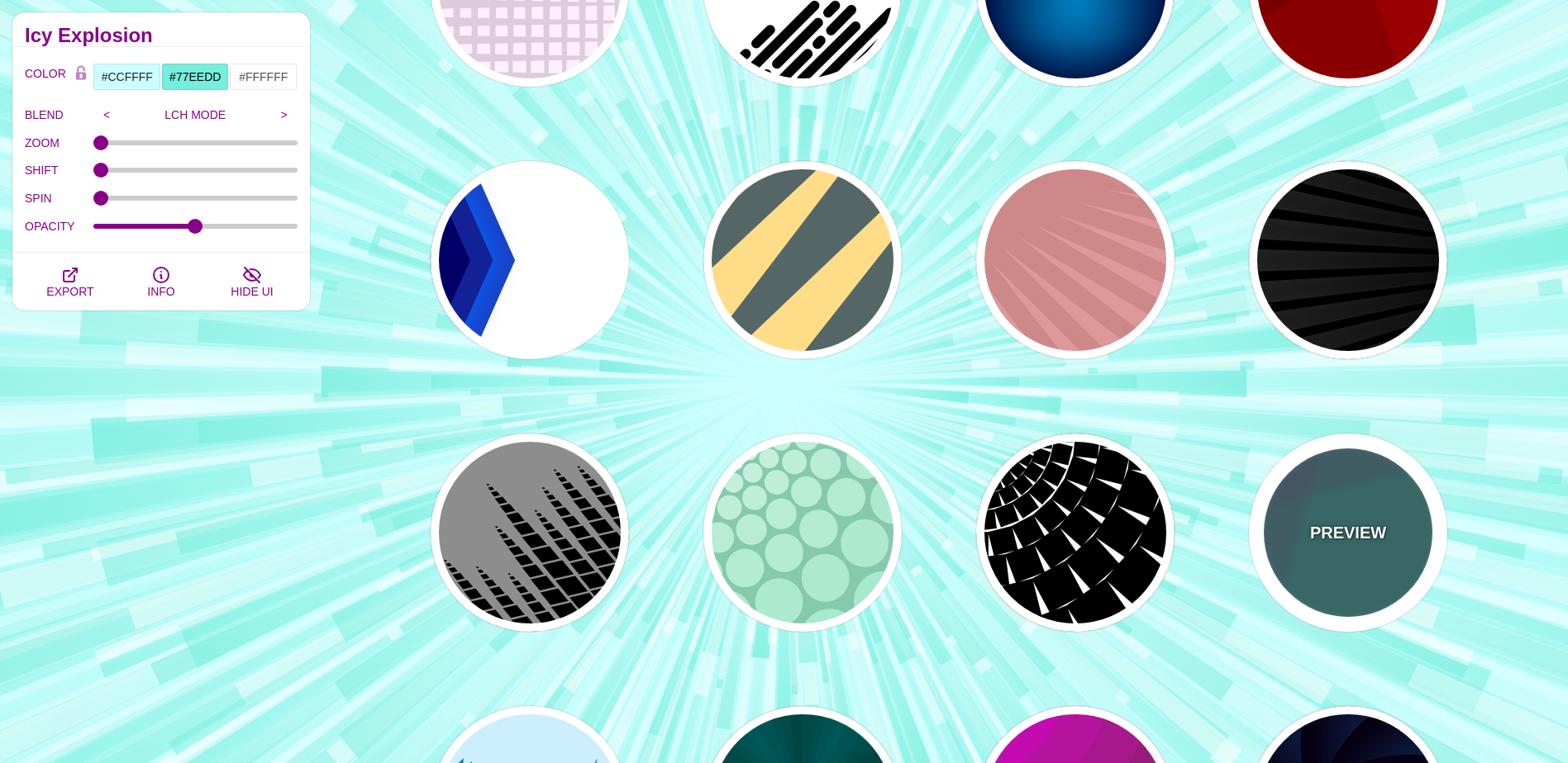
click at [1362, 546] on div "PREVIEW" at bounding box center [1348, 532] width 198 height 198
type input "#337777"
type input "#663366"
type input "#55CC77"
type input "0.2"
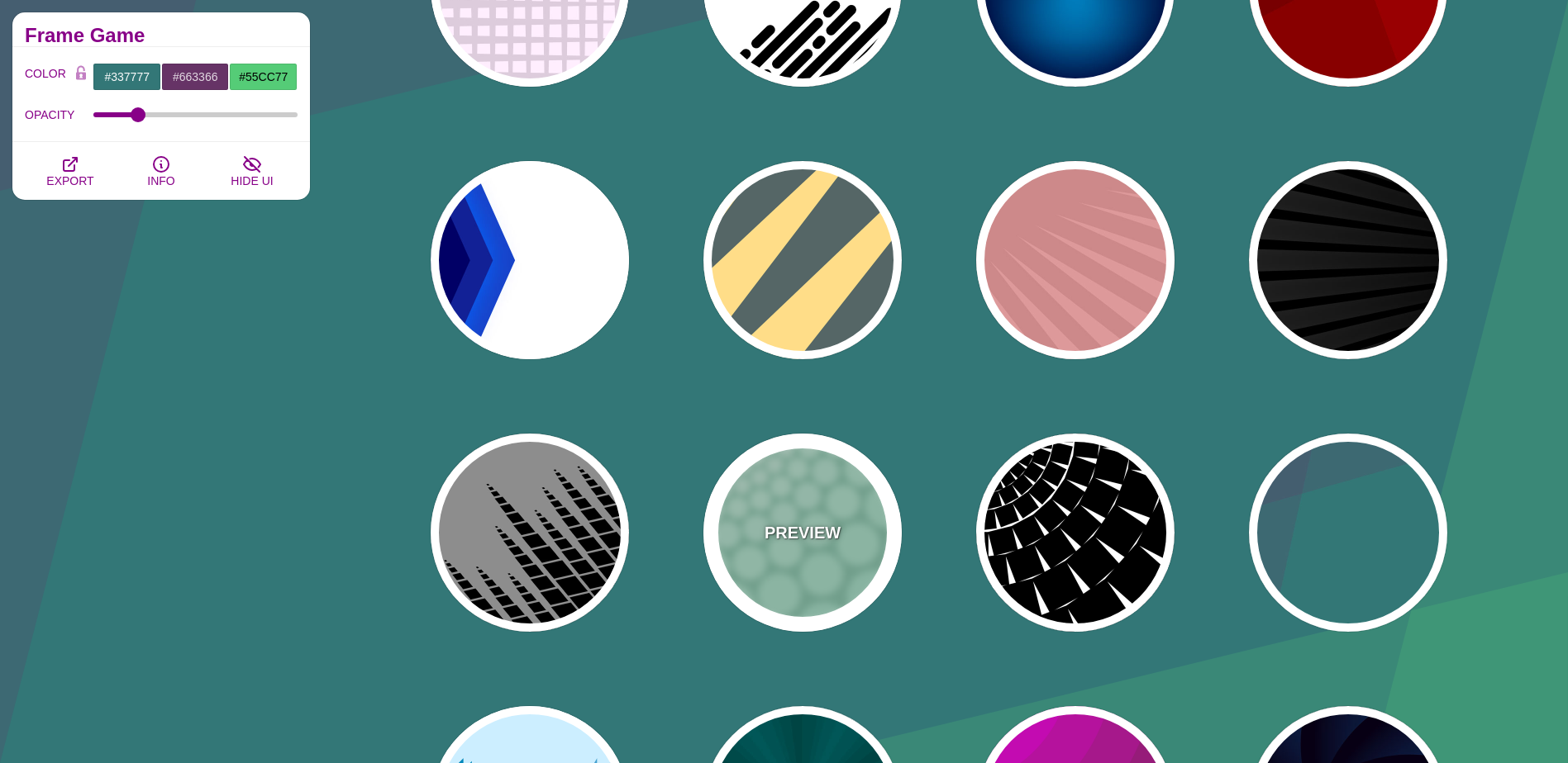
click at [763, 499] on div "PREVIEW" at bounding box center [802, 532] width 198 height 198
type input "#85C9AD"
type input "#96E3C3"
type input "#FFFFFF"
type input "0"
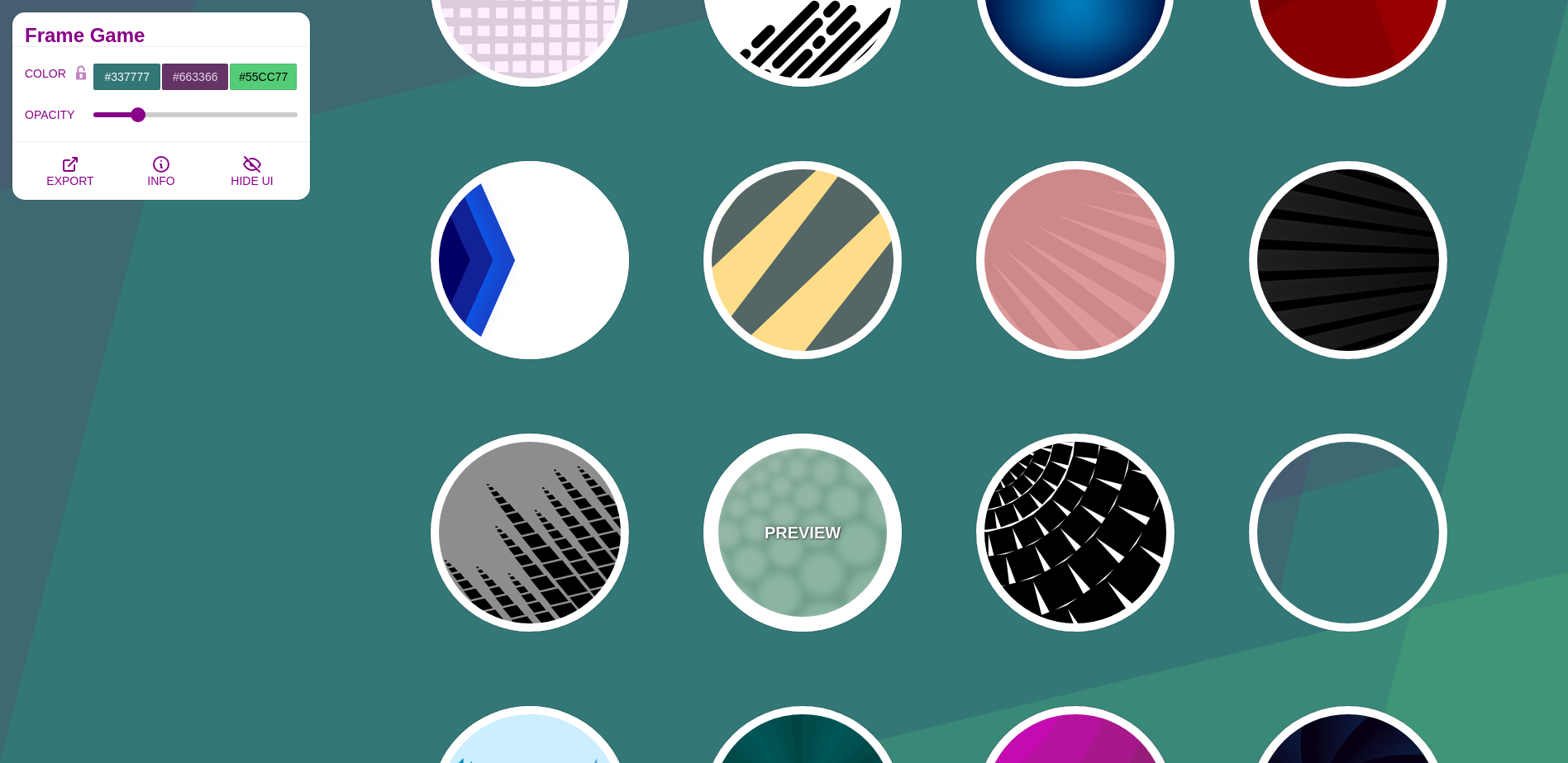
type input "100"
type input "1"
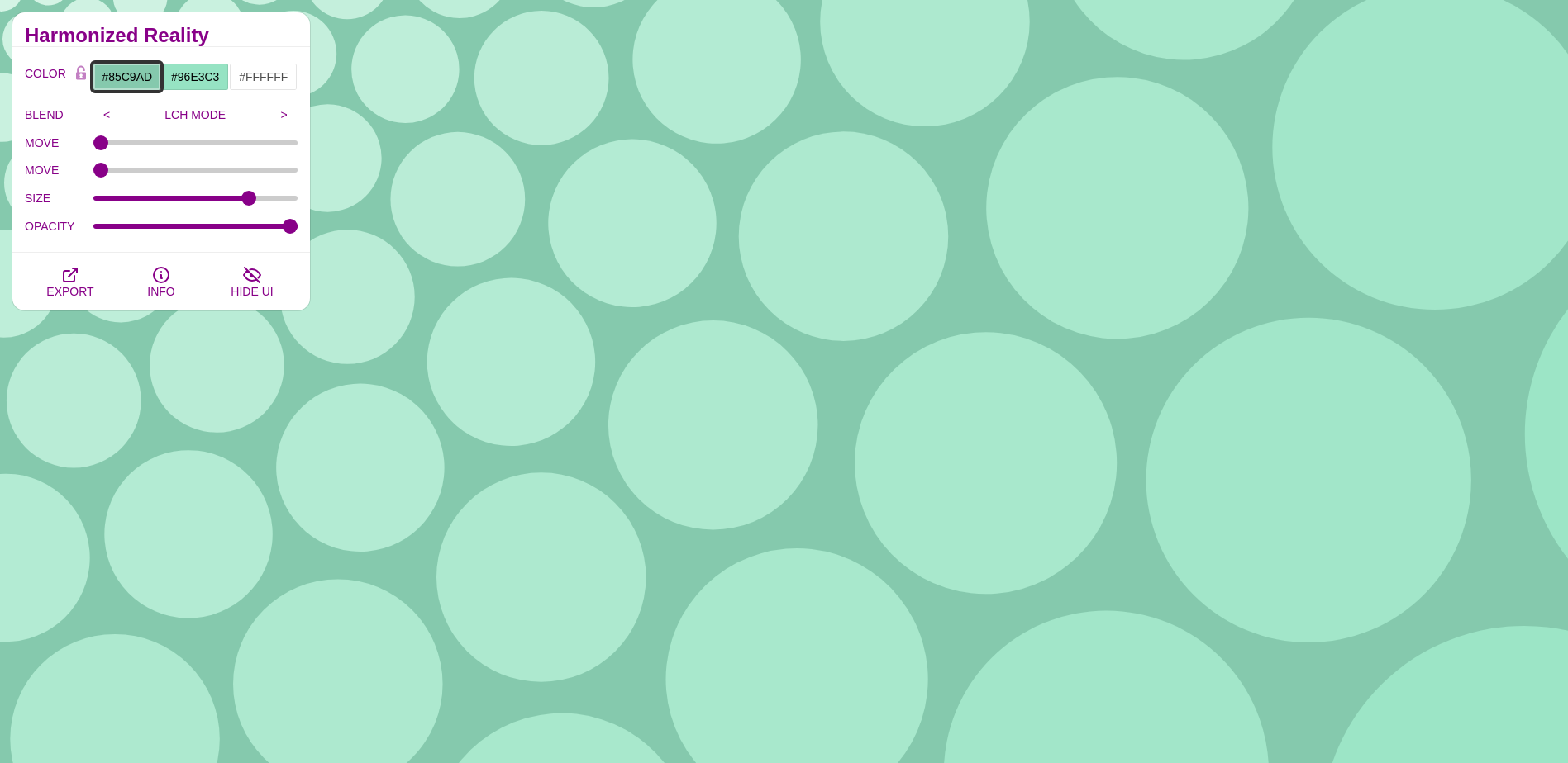
click at [133, 80] on input "#85C9AD" at bounding box center [126, 77] width 68 height 28
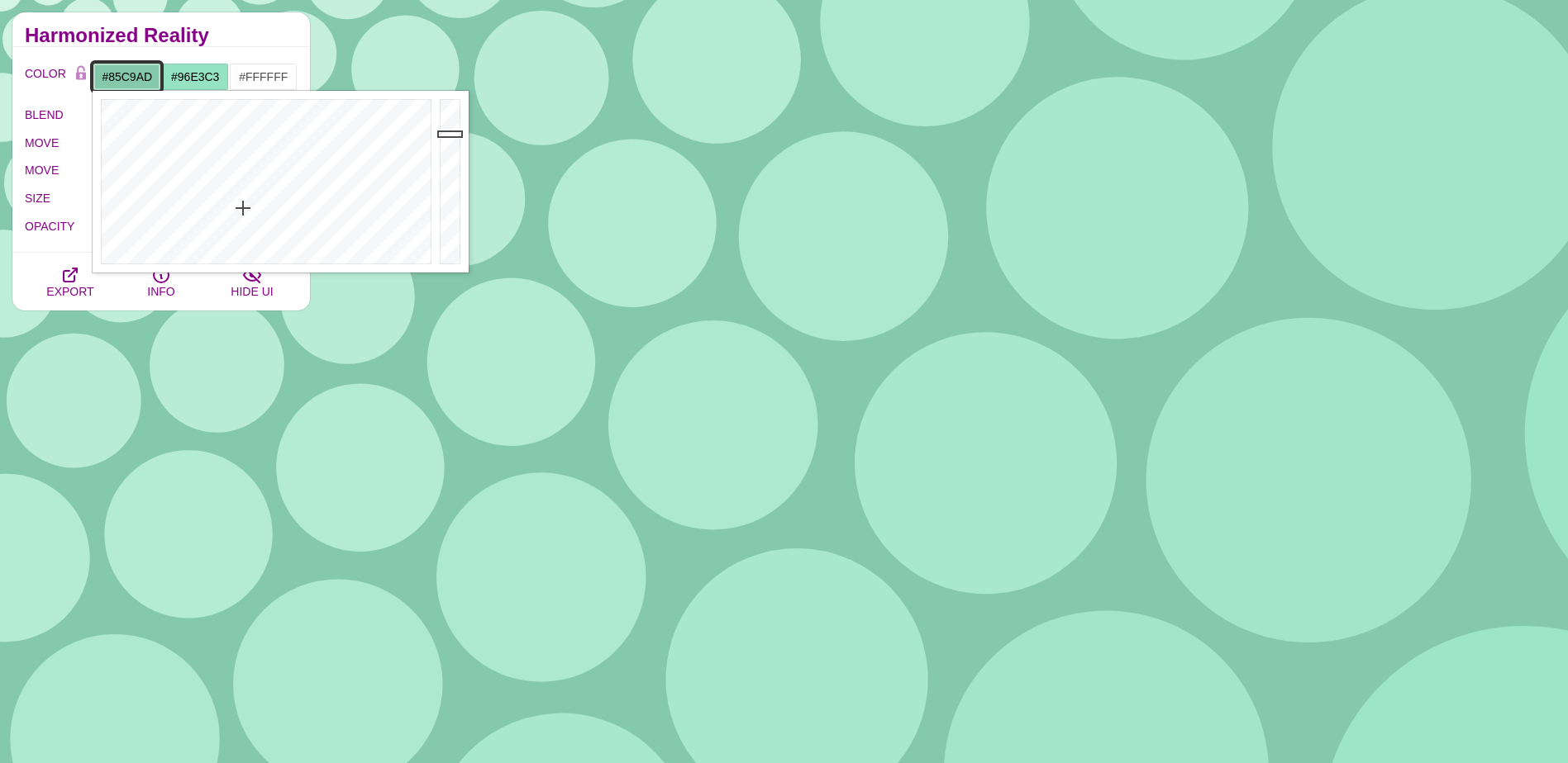
drag, startPoint x: 109, startPoint y: 81, endPoint x: 160, endPoint y: 80, distance: 51.0
click at [160, 80] on input "#85C9AD" at bounding box center [126, 77] width 68 height 28
type input "#0186CB"
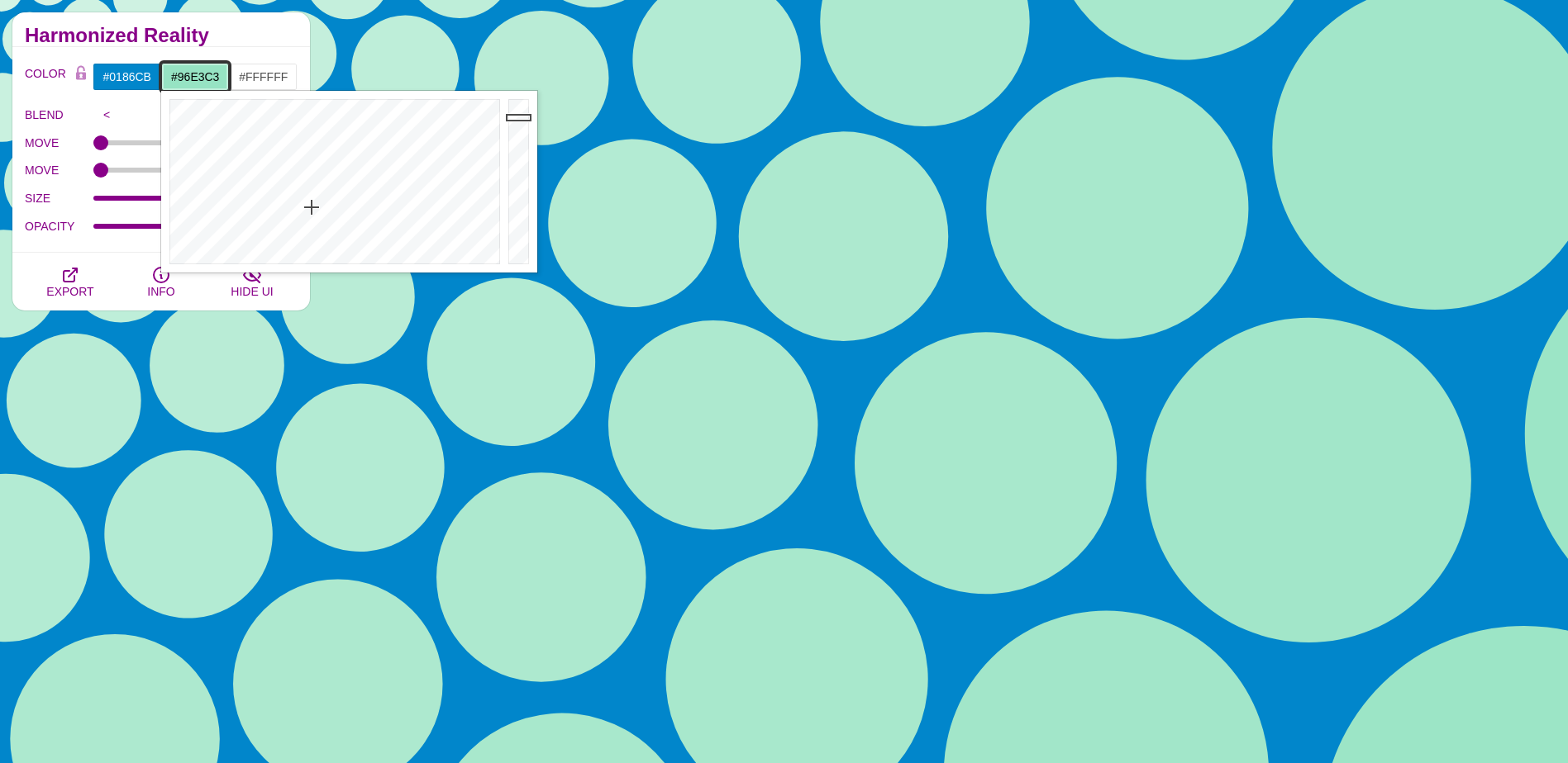
click at [202, 74] on input "#96E3C3" at bounding box center [195, 77] width 68 height 28
drag, startPoint x: 339, startPoint y: 194, endPoint x: 372, endPoint y: 149, distance: 55.8
click at [372, 149] on div at bounding box center [332, 182] width 343 height 182
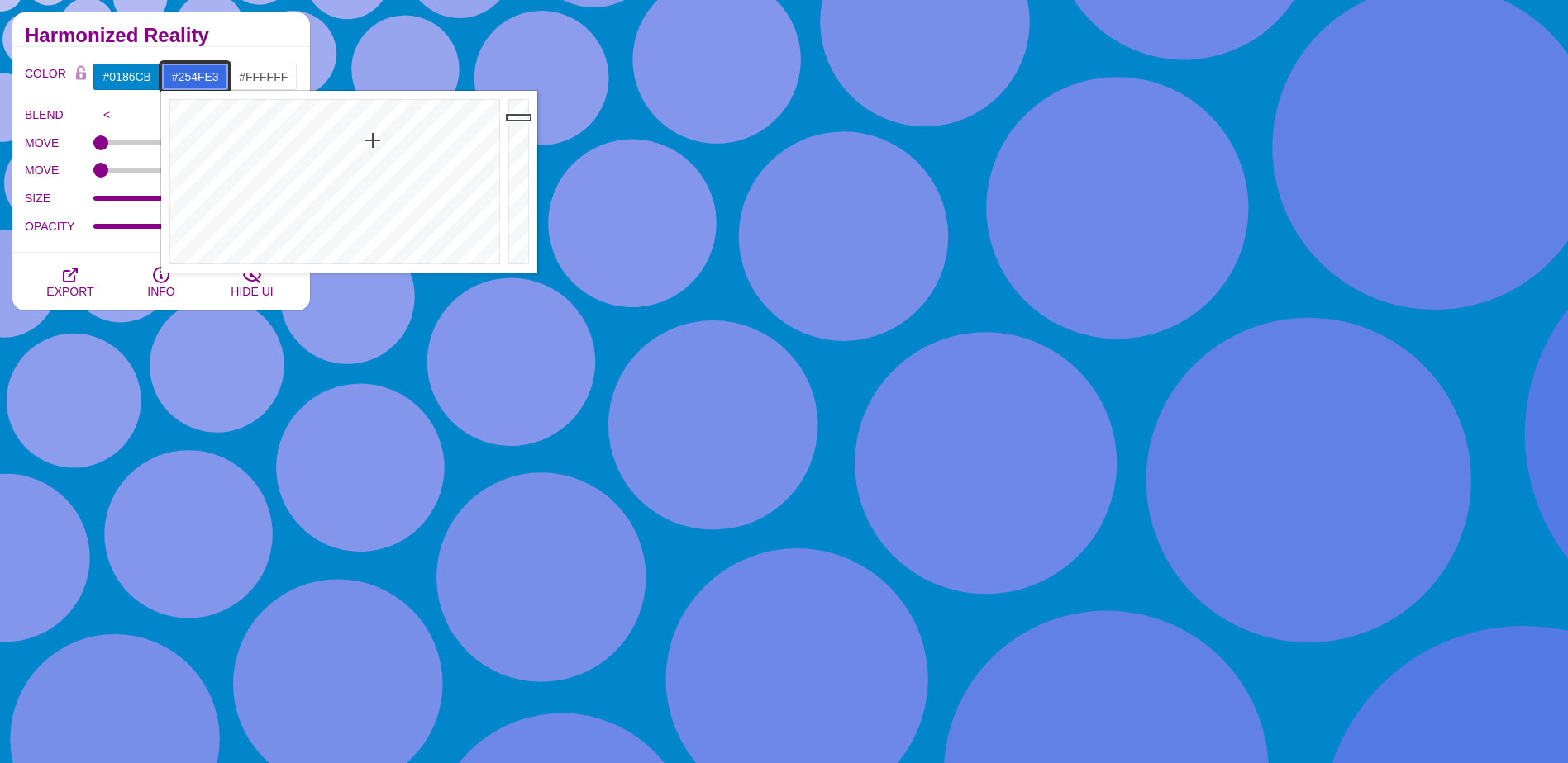
drag, startPoint x: 372, startPoint y: 149, endPoint x: 377, endPoint y: 125, distance: 24.5
click at [377, 125] on div at bounding box center [332, 182] width 343 height 182
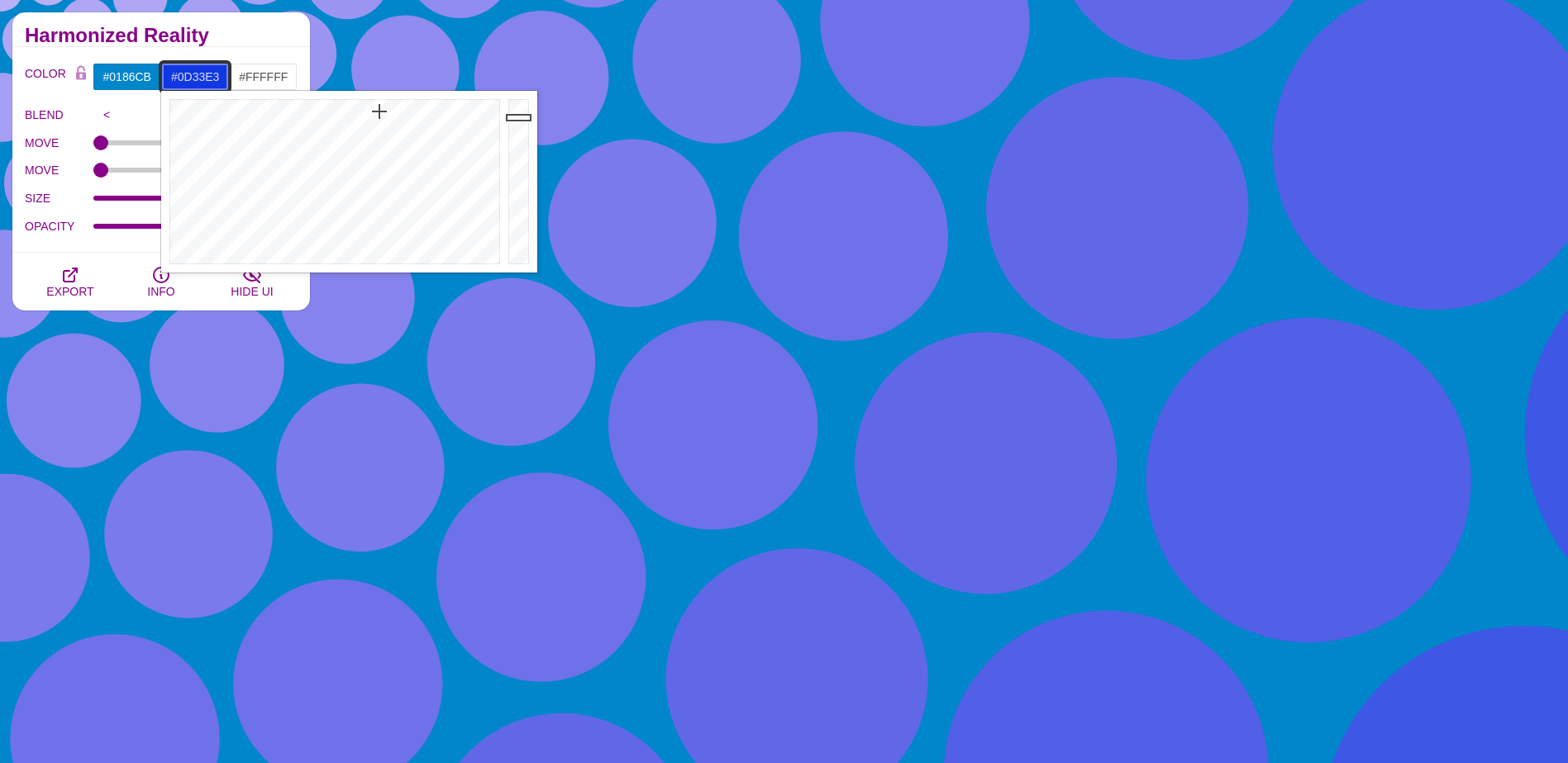
drag, startPoint x: 377, startPoint y: 125, endPoint x: 379, endPoint y: 109, distance: 16.1
click at [379, 109] on div at bounding box center [332, 182] width 343 height 182
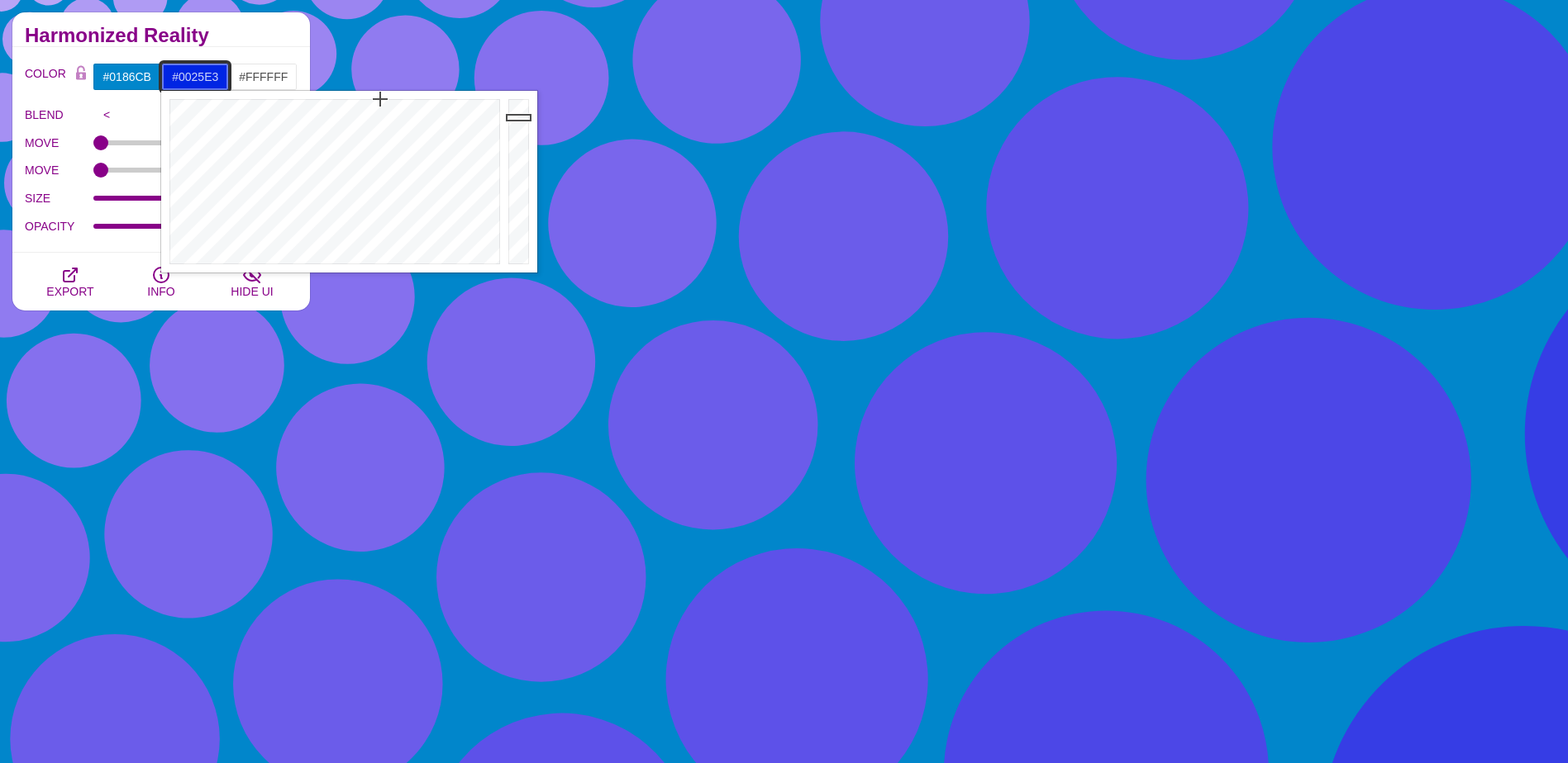
drag, startPoint x: 379, startPoint y: 109, endPoint x: 378, endPoint y: 94, distance: 15.0
click at [379, 94] on div at bounding box center [332, 182] width 343 height 182
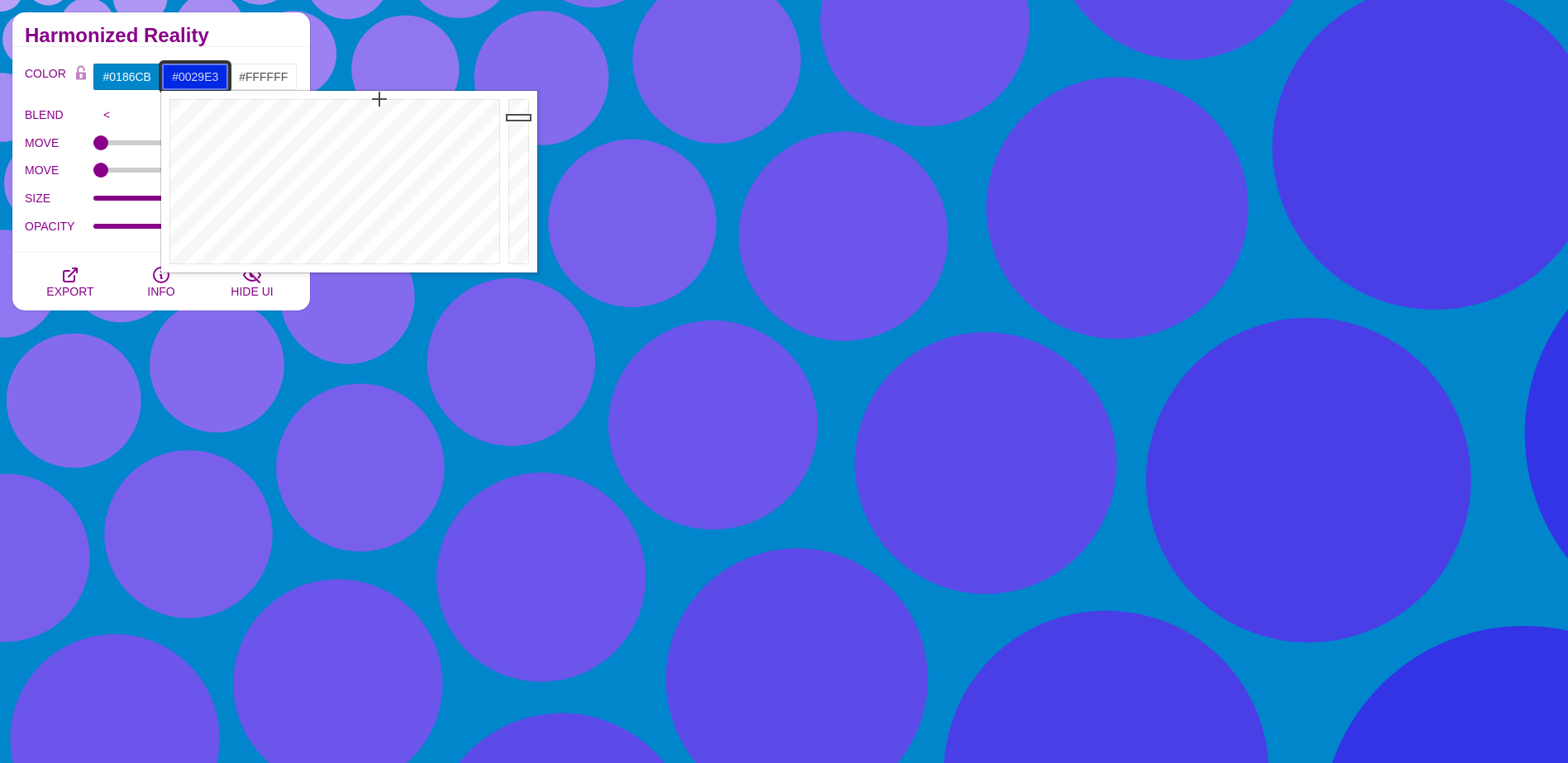
drag, startPoint x: 220, startPoint y: 76, endPoint x: 182, endPoint y: 74, distance: 38.1
click at [182, 74] on input "#0029E3" at bounding box center [195, 77] width 68 height 28
type input "#0186CB"
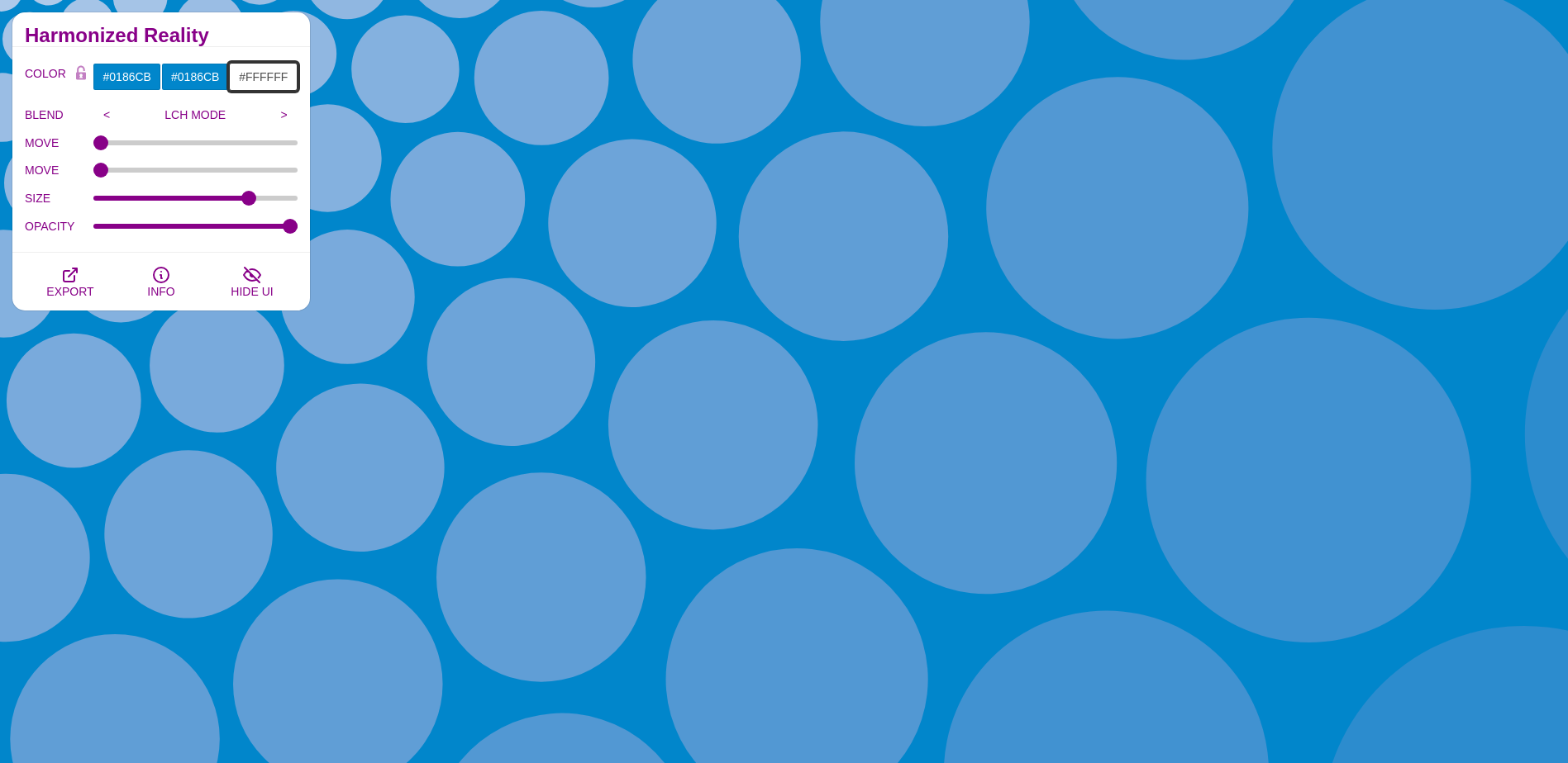
click at [272, 74] on input "#FFFFFF" at bounding box center [263, 77] width 68 height 28
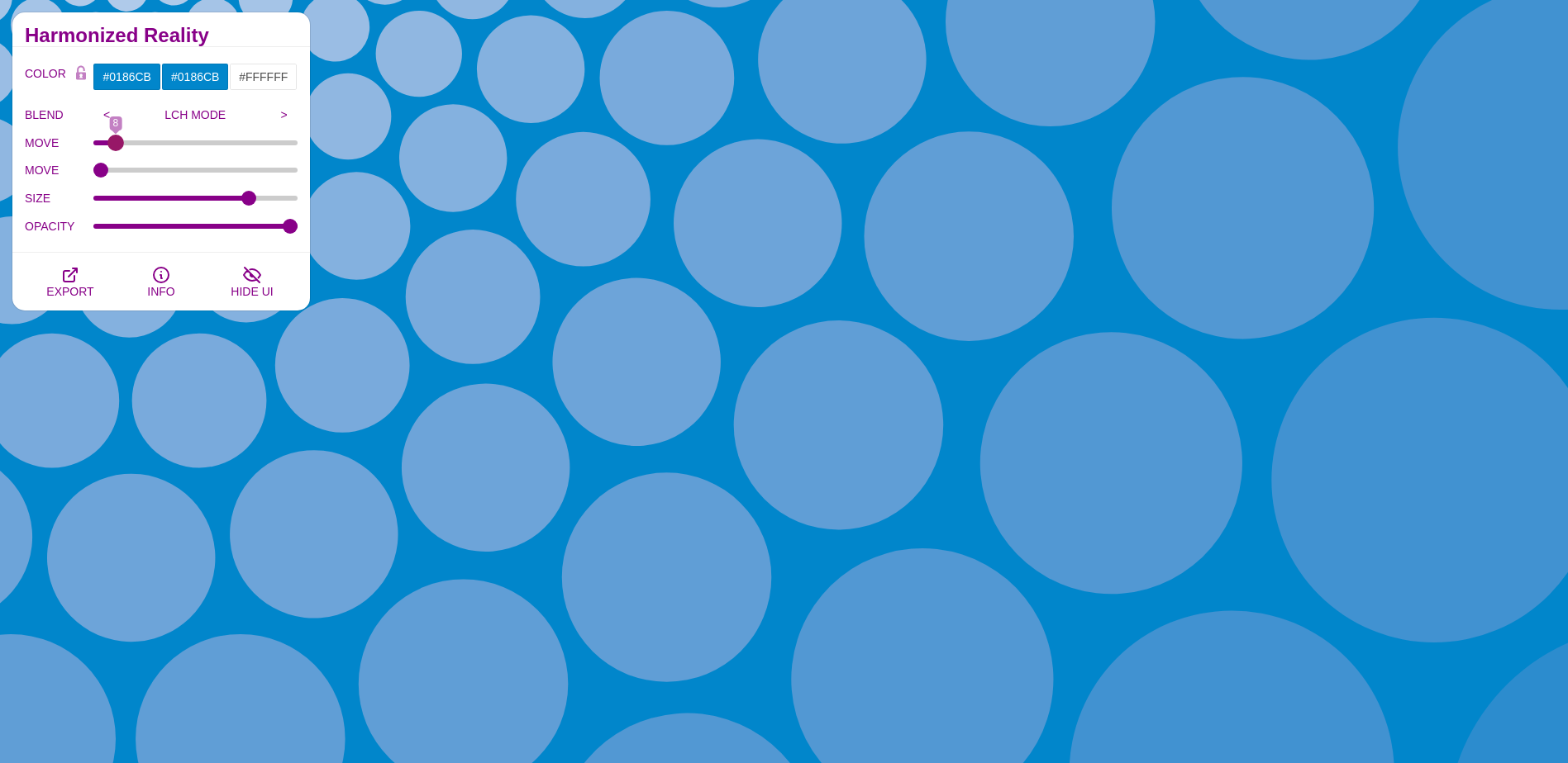
drag, startPoint x: 103, startPoint y: 144, endPoint x: 115, endPoint y: 144, distance: 12.0
type input "8"
click at [115, 144] on input "MOVE" at bounding box center [196, 142] width 205 height 7
click at [250, 78] on input "#FFFFFF" at bounding box center [263, 77] width 68 height 28
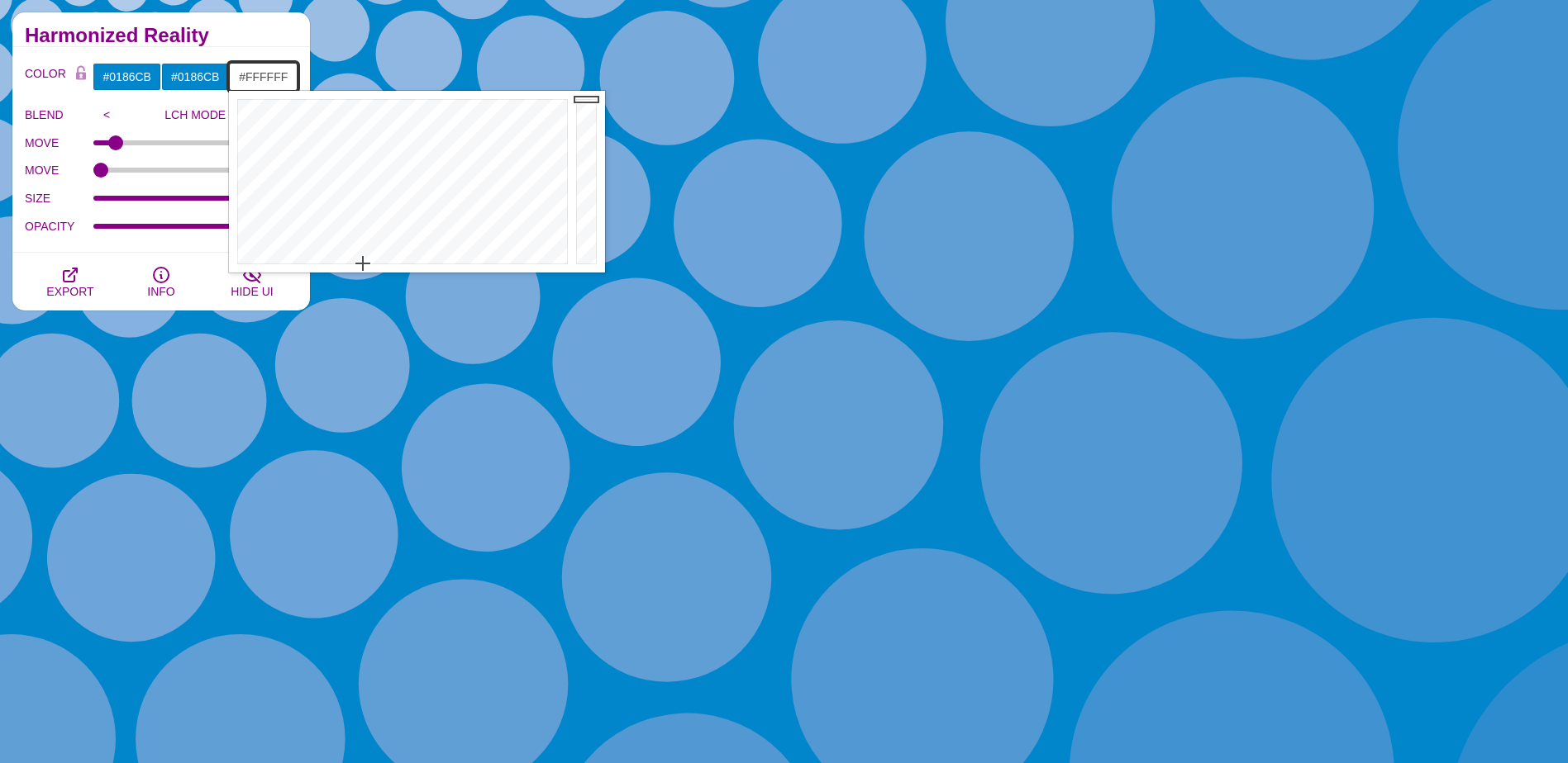
drag, startPoint x: 251, startPoint y: 76, endPoint x: 291, endPoint y: 79, distance: 40.1
click at [291, 79] on input "#FFFFFF" at bounding box center [263, 77] width 68 height 28
type input "#0186CB"
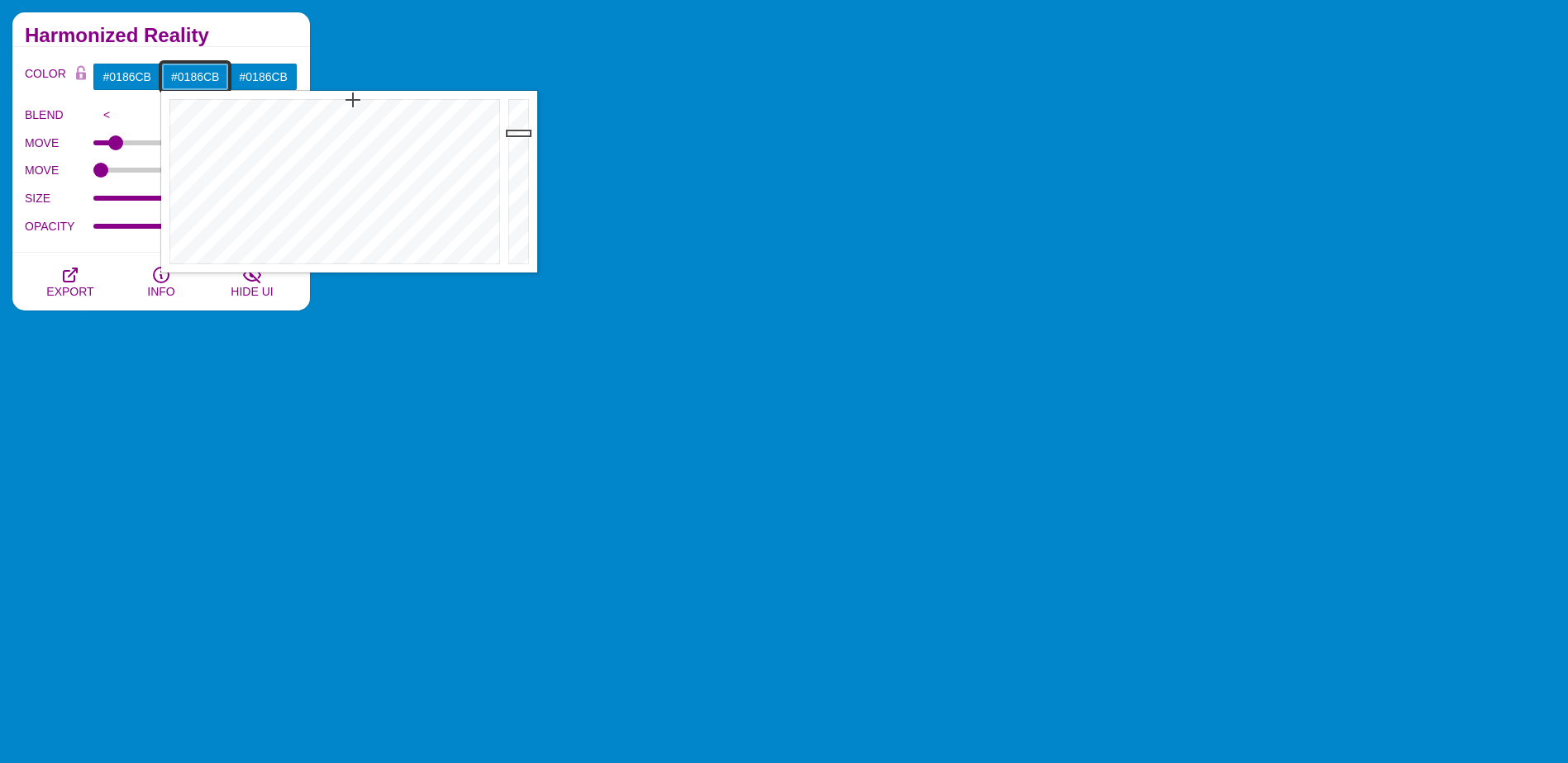
click at [182, 75] on input "#0186CB" at bounding box center [195, 77] width 68 height 28
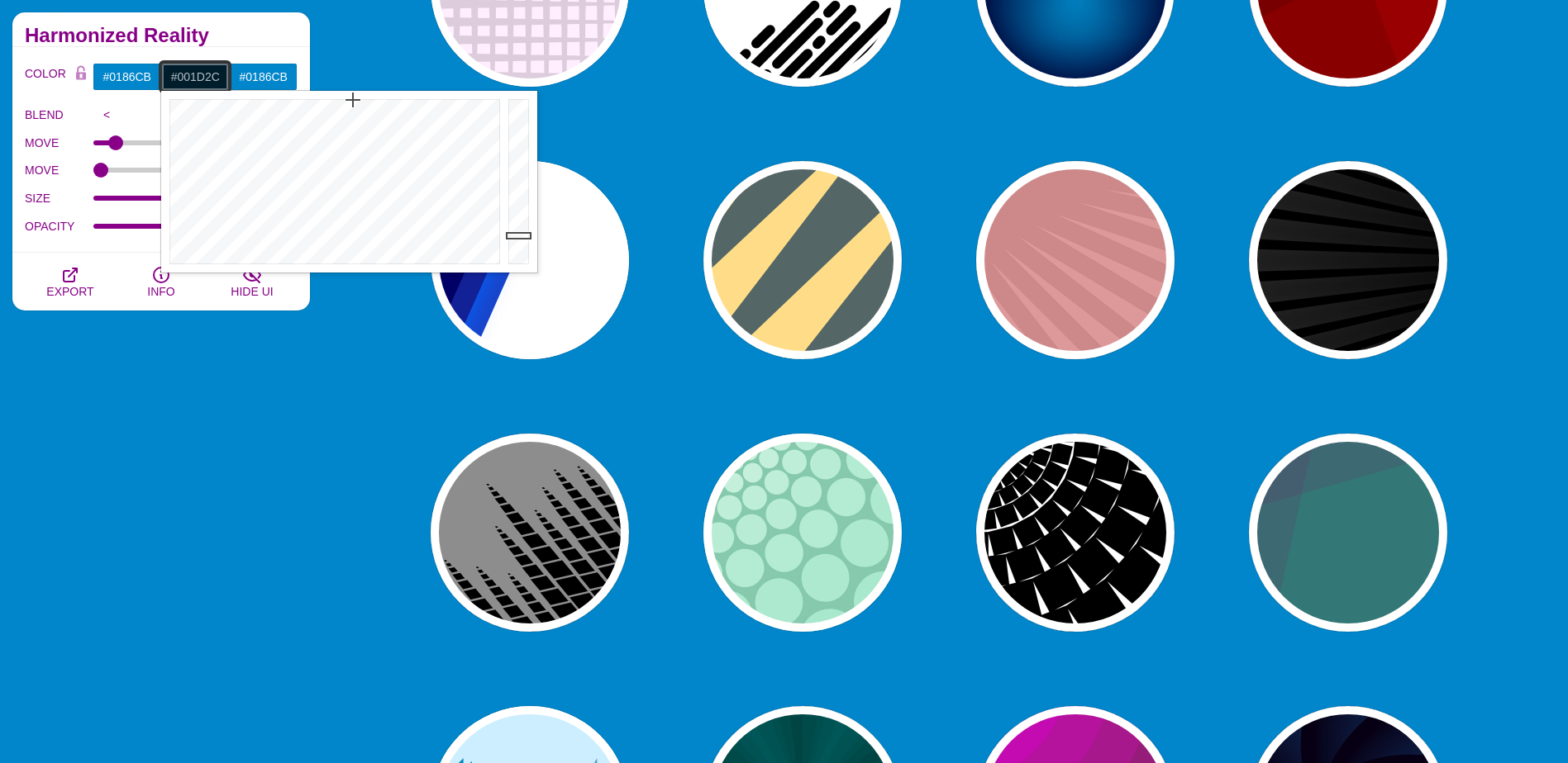
drag, startPoint x: 517, startPoint y: 133, endPoint x: 519, endPoint y: 236, distance: 103.0
click at [519, 236] on div at bounding box center [520, 182] width 33 height 182
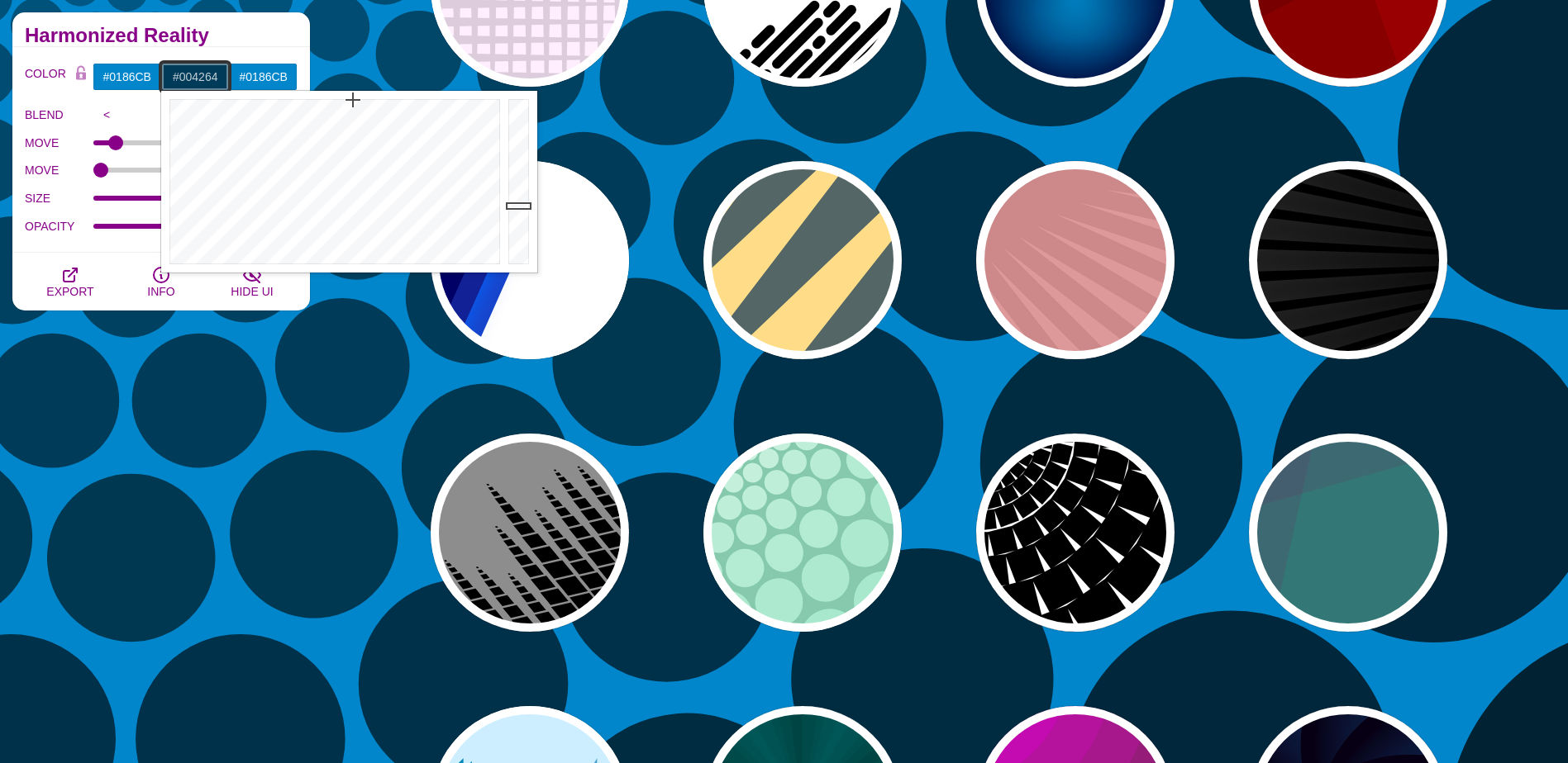
drag, startPoint x: 510, startPoint y: 235, endPoint x: 510, endPoint y: 199, distance: 36.0
click at [510, 199] on div at bounding box center [520, 182] width 33 height 182
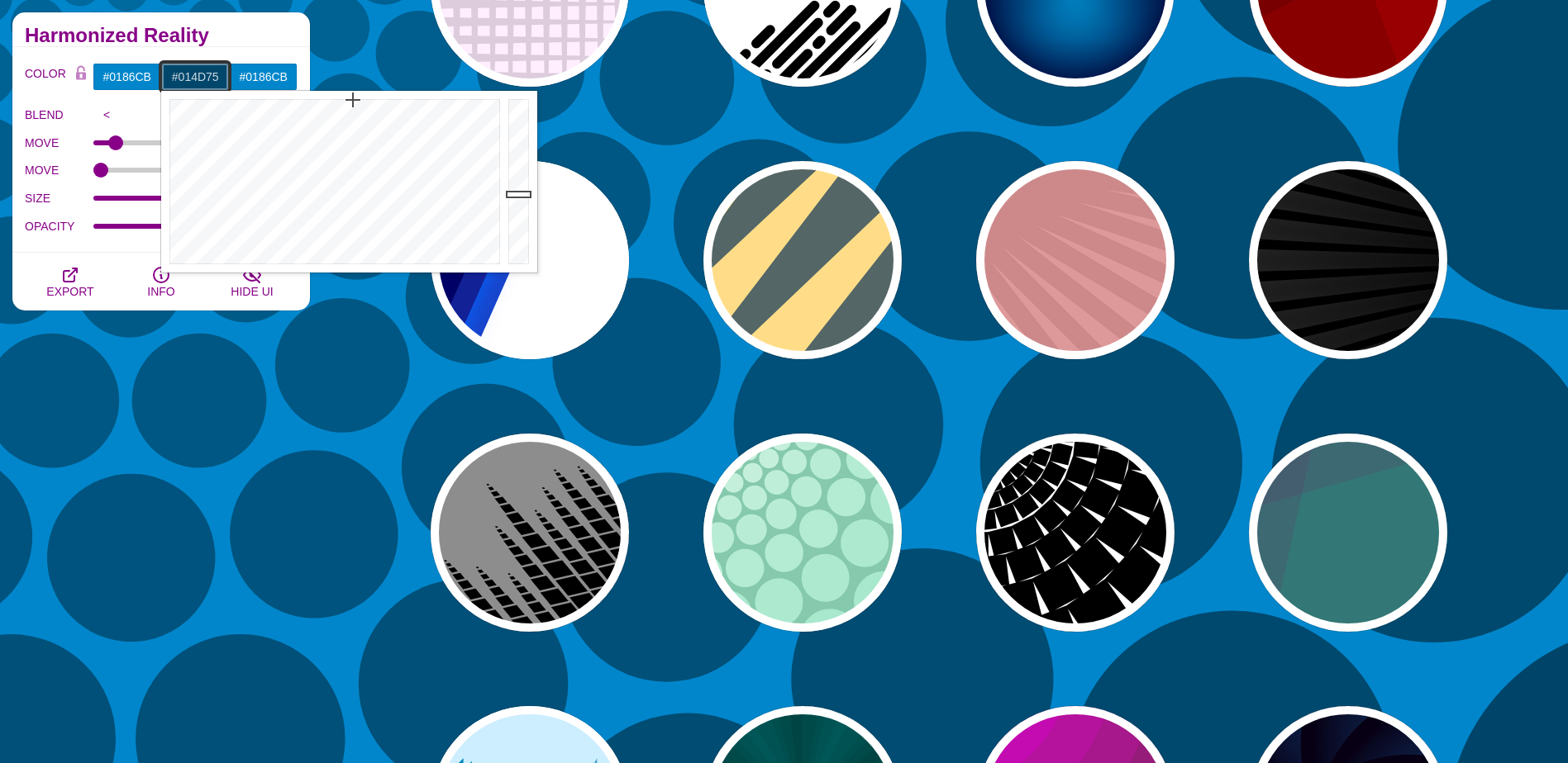
drag, startPoint x: 510, startPoint y: 199, endPoint x: 509, endPoint y: 189, distance: 10.0
click at [509, 189] on div at bounding box center [520, 182] width 33 height 182
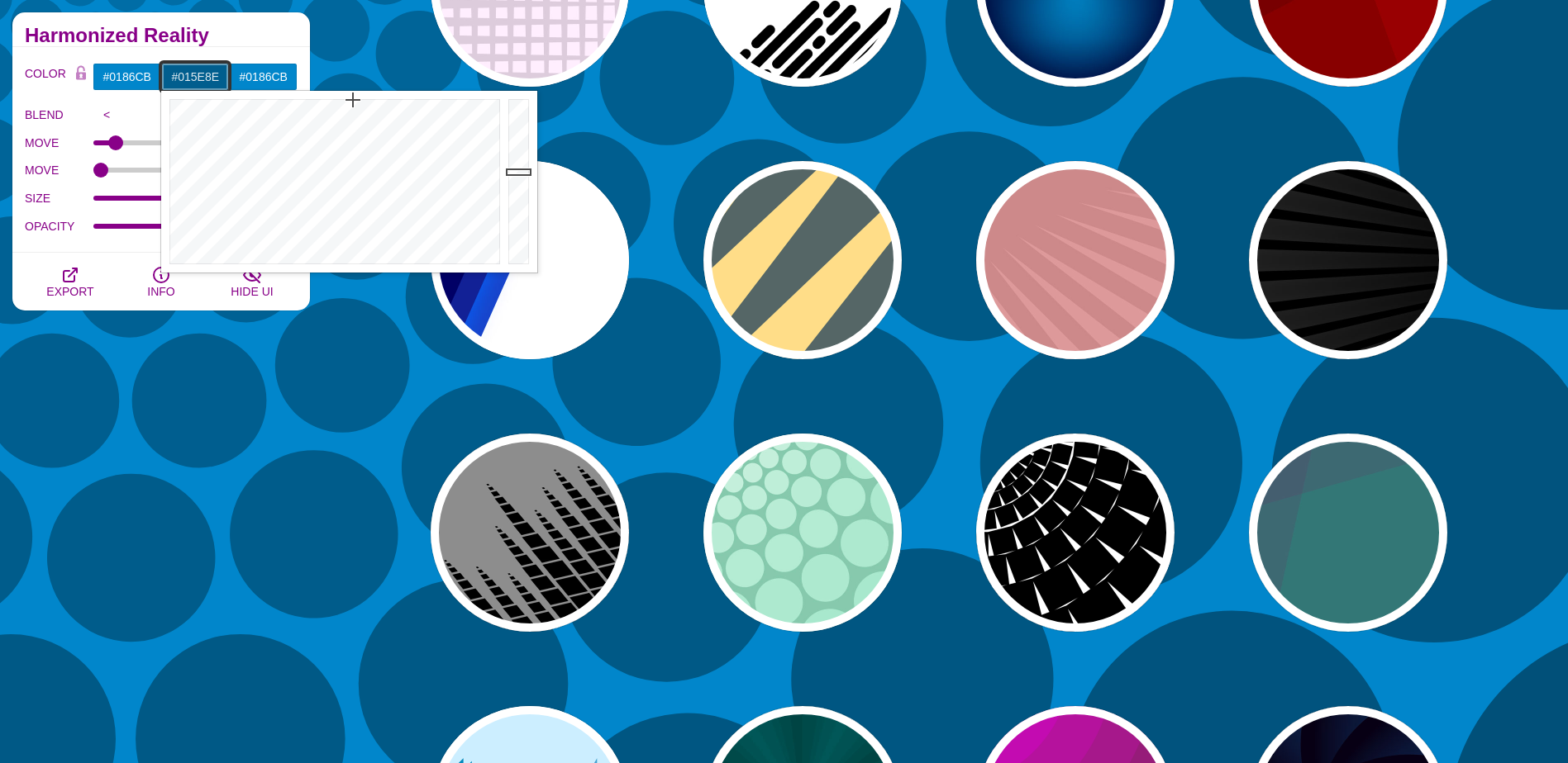
drag, startPoint x: 508, startPoint y: 188, endPoint x: 502, endPoint y: 172, distance: 17.1
click at [502, 172] on div "Close" at bounding box center [349, 182] width 376 height 182
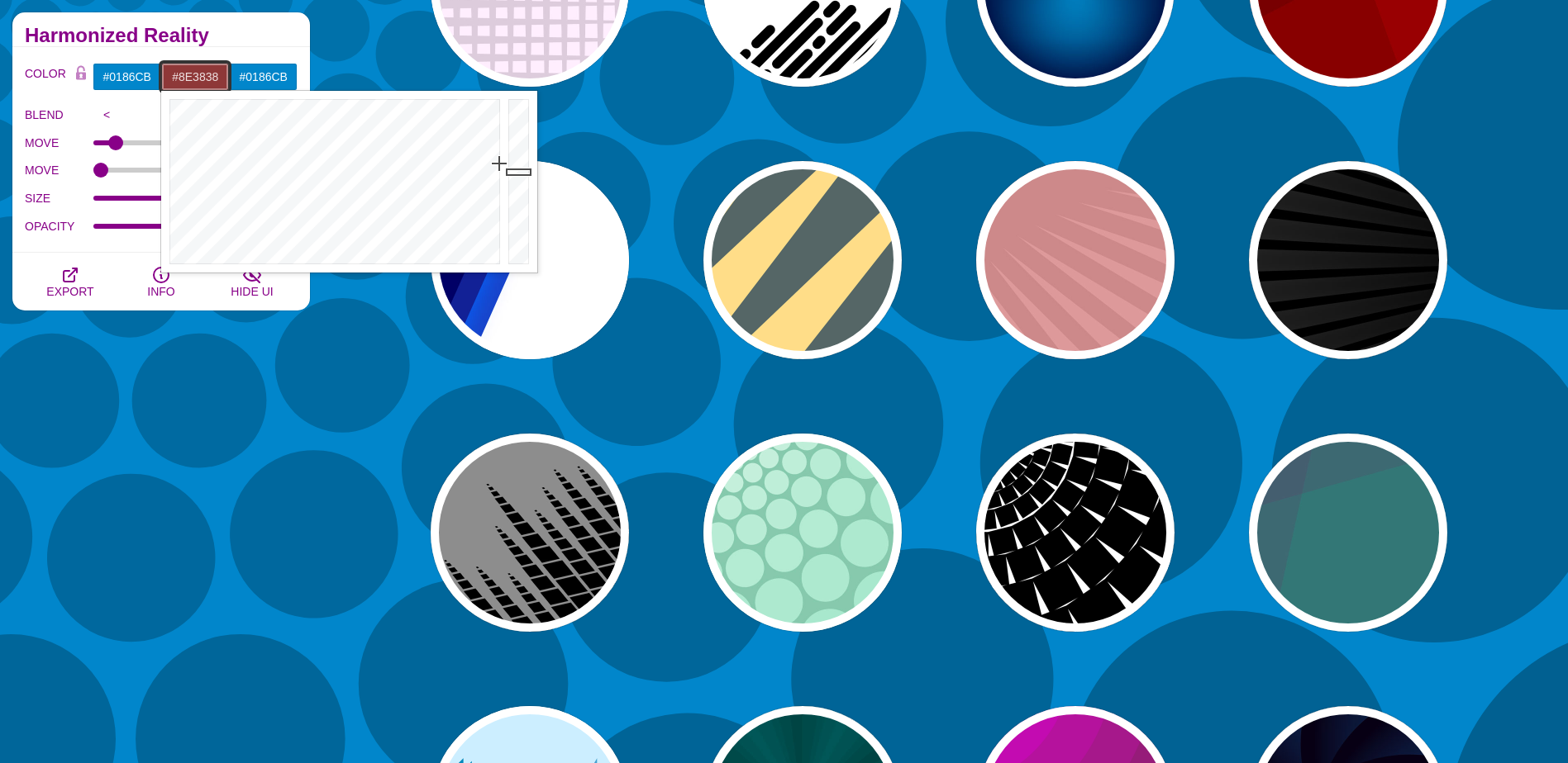
drag, startPoint x: 502, startPoint y: 172, endPoint x: 500, endPoint y: 164, distance: 8.2
click at [500, 164] on div at bounding box center [332, 182] width 343 height 182
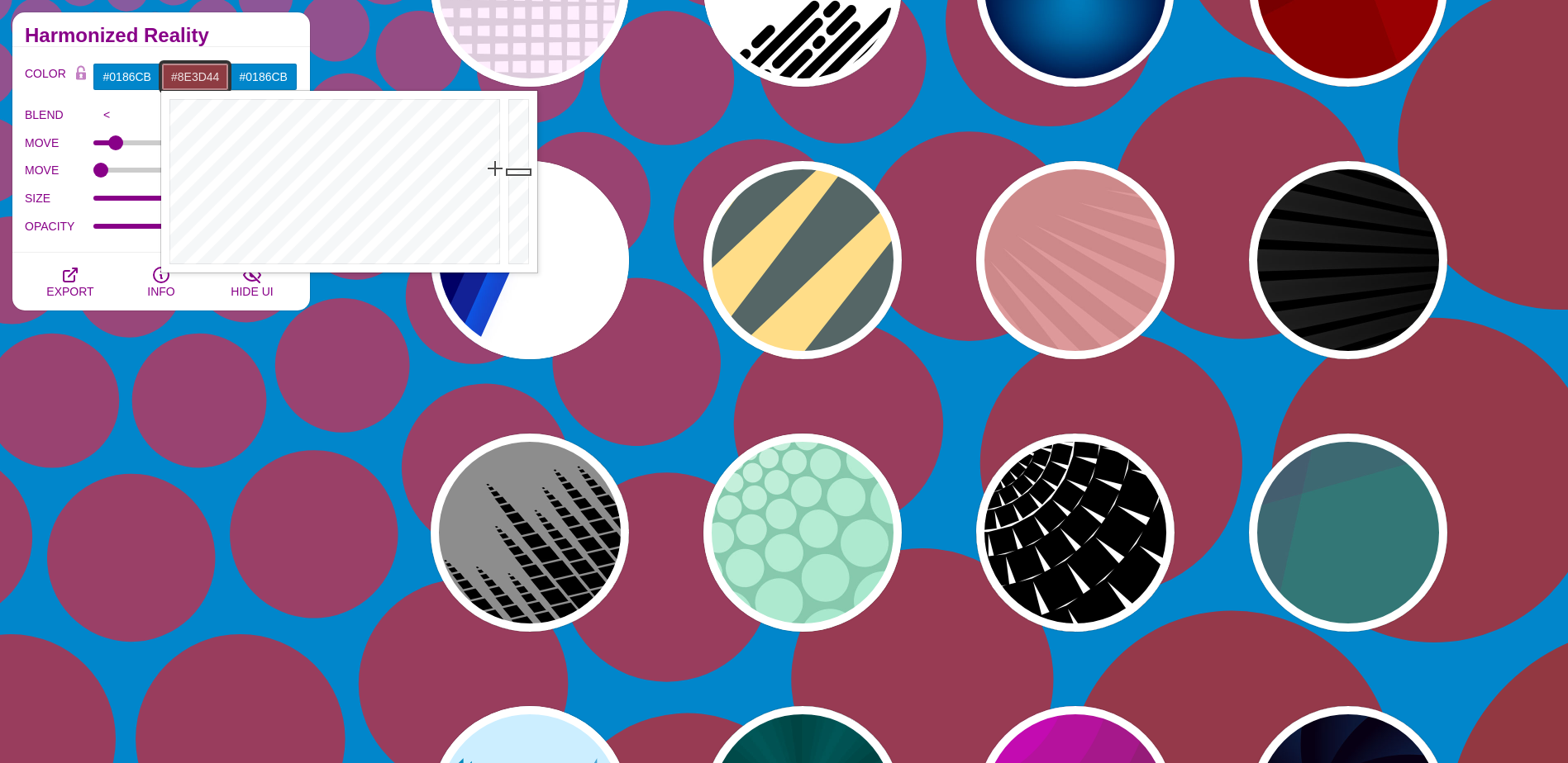
click at [495, 170] on div at bounding box center [332, 182] width 343 height 182
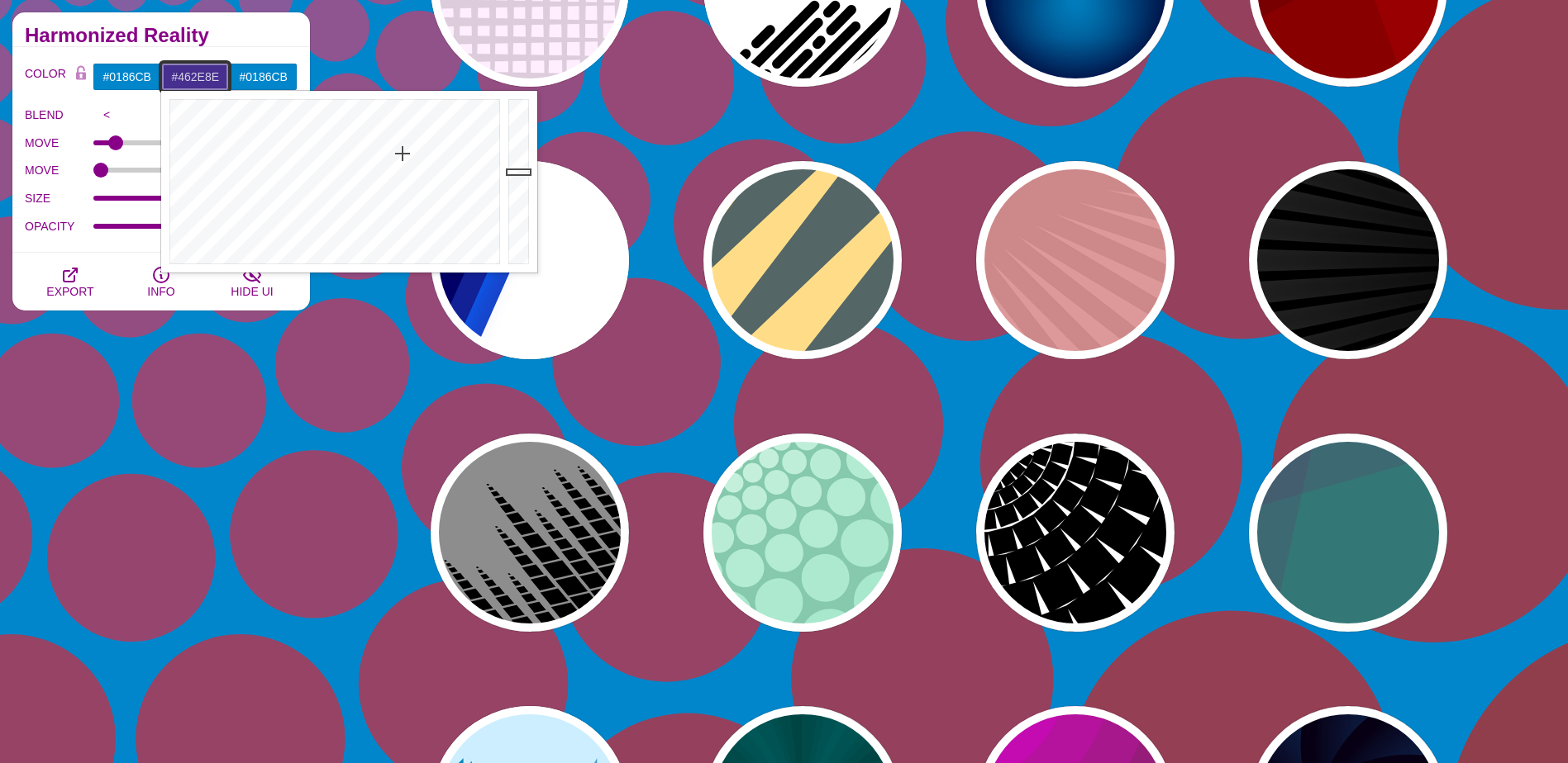
click at [403, 153] on div at bounding box center [332, 182] width 343 height 182
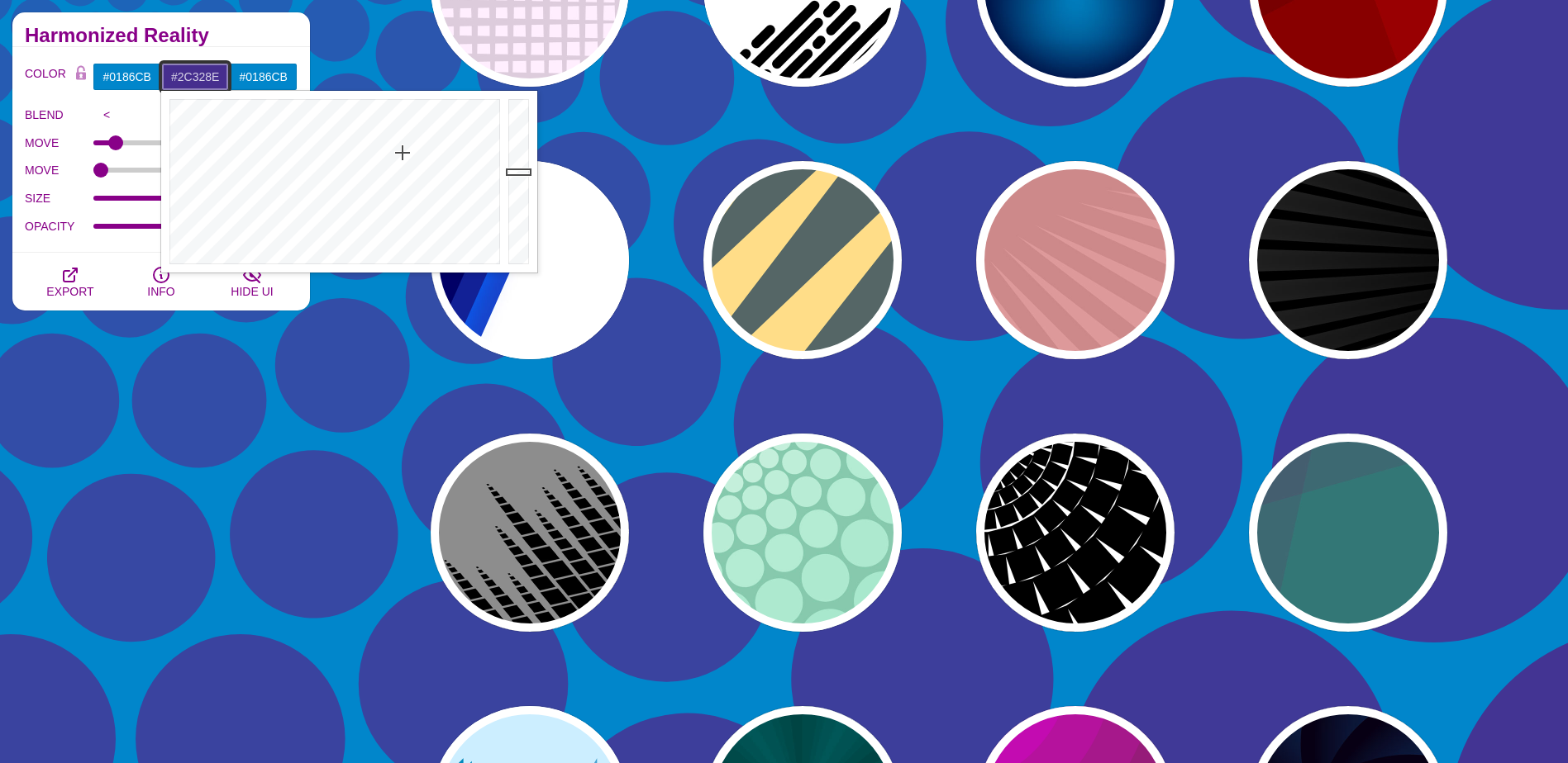
click at [386, 150] on div at bounding box center [332, 182] width 343 height 182
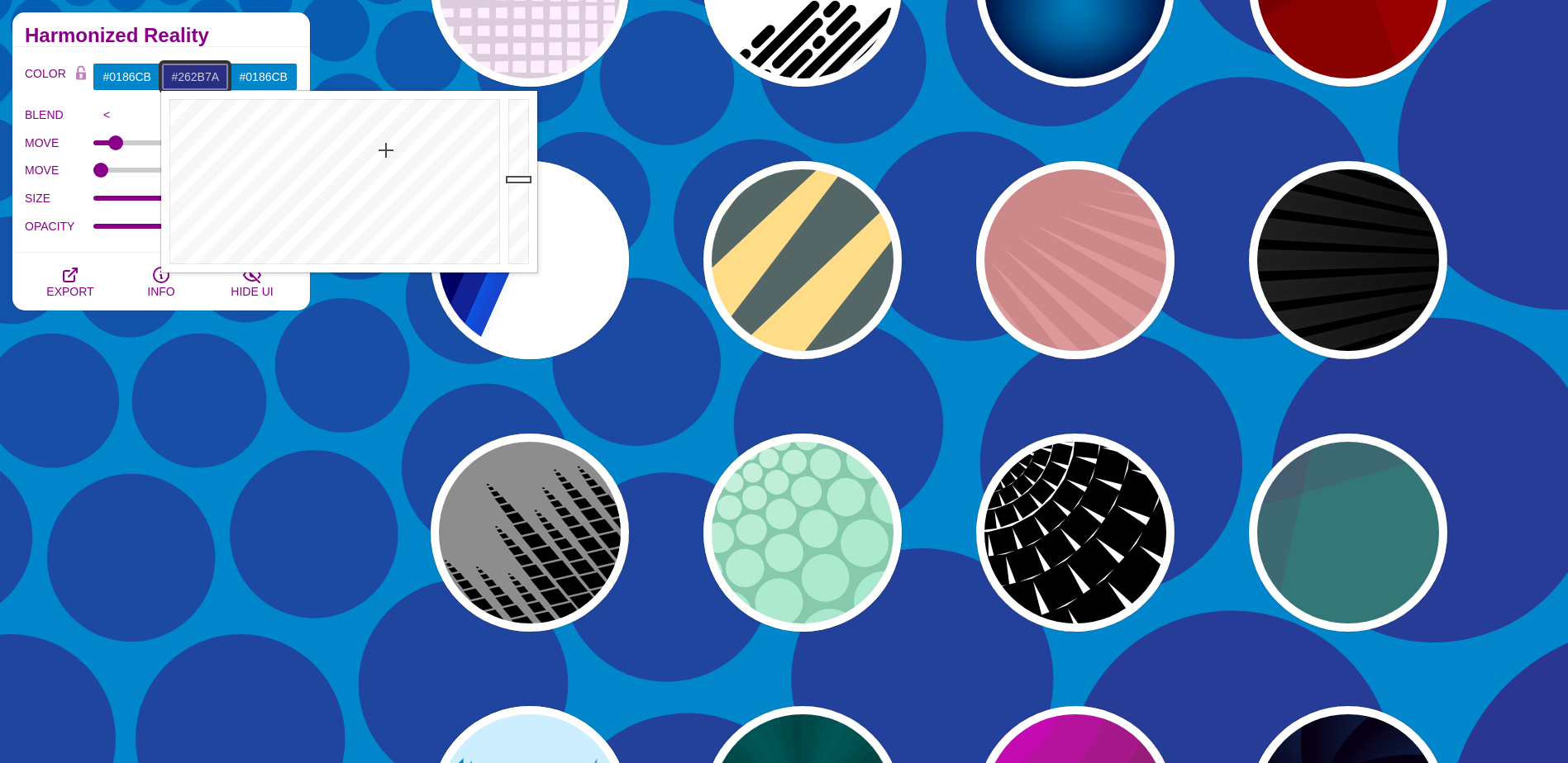
drag, startPoint x: 518, startPoint y: 166, endPoint x: 518, endPoint y: 185, distance: 19.0
click at [518, 185] on div at bounding box center [520, 182] width 33 height 182
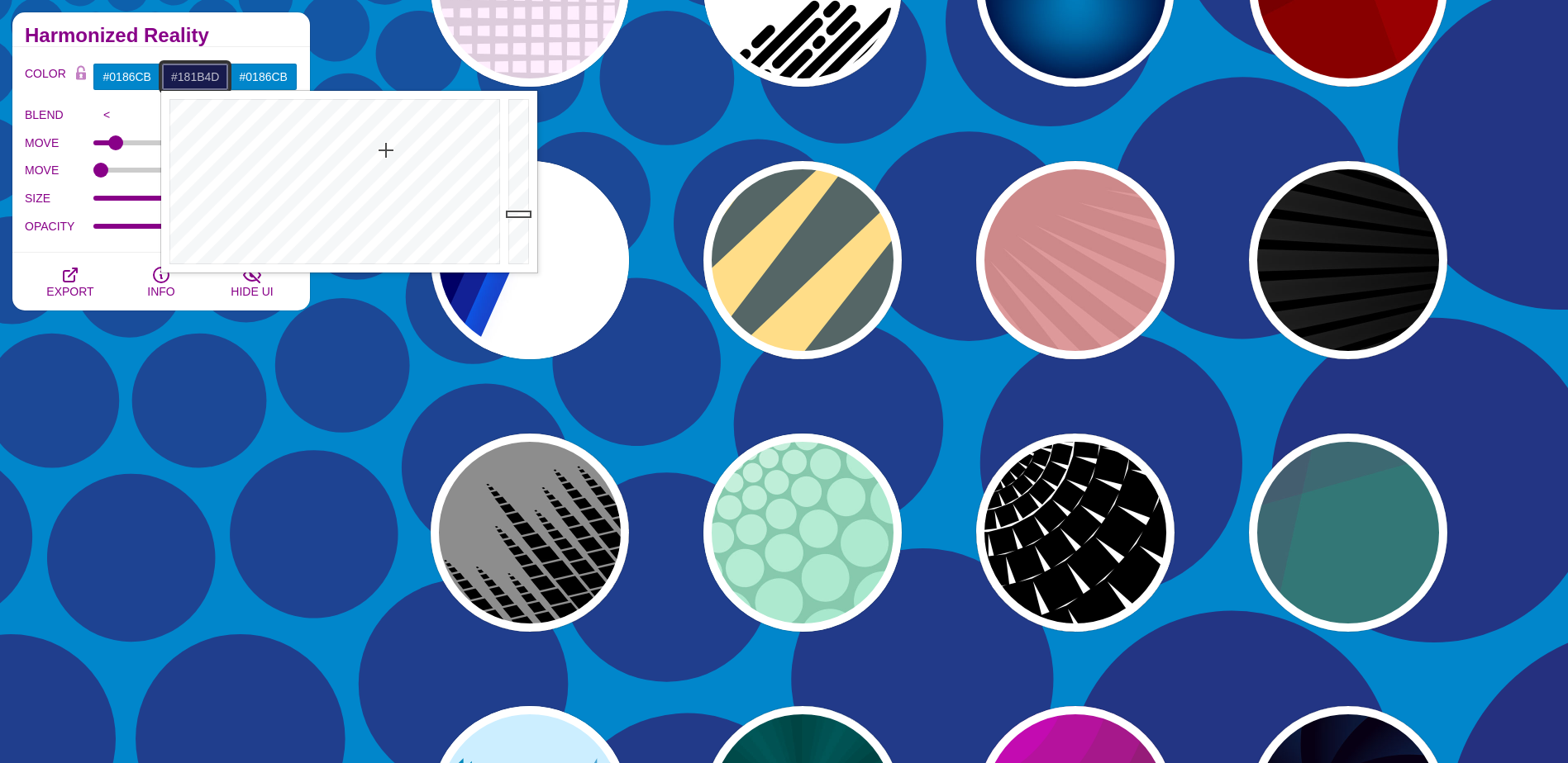
drag, startPoint x: 514, startPoint y: 185, endPoint x: 524, endPoint y: 214, distance: 30.7
click at [524, 214] on div at bounding box center [520, 182] width 33 height 182
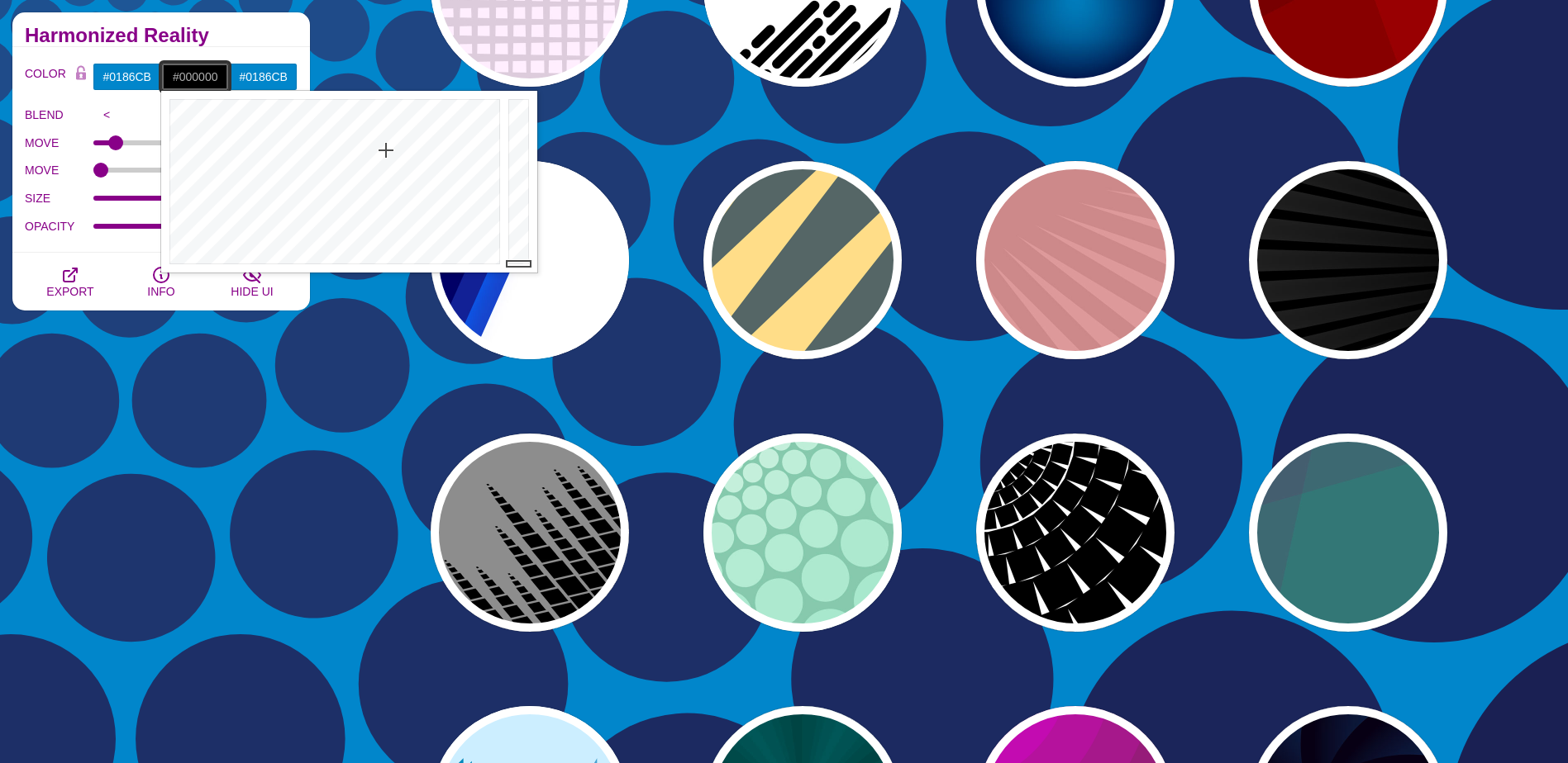
drag, startPoint x: 524, startPoint y: 215, endPoint x: 528, endPoint y: 271, distance: 56.1
click at [528, 271] on div at bounding box center [520, 182] width 33 height 182
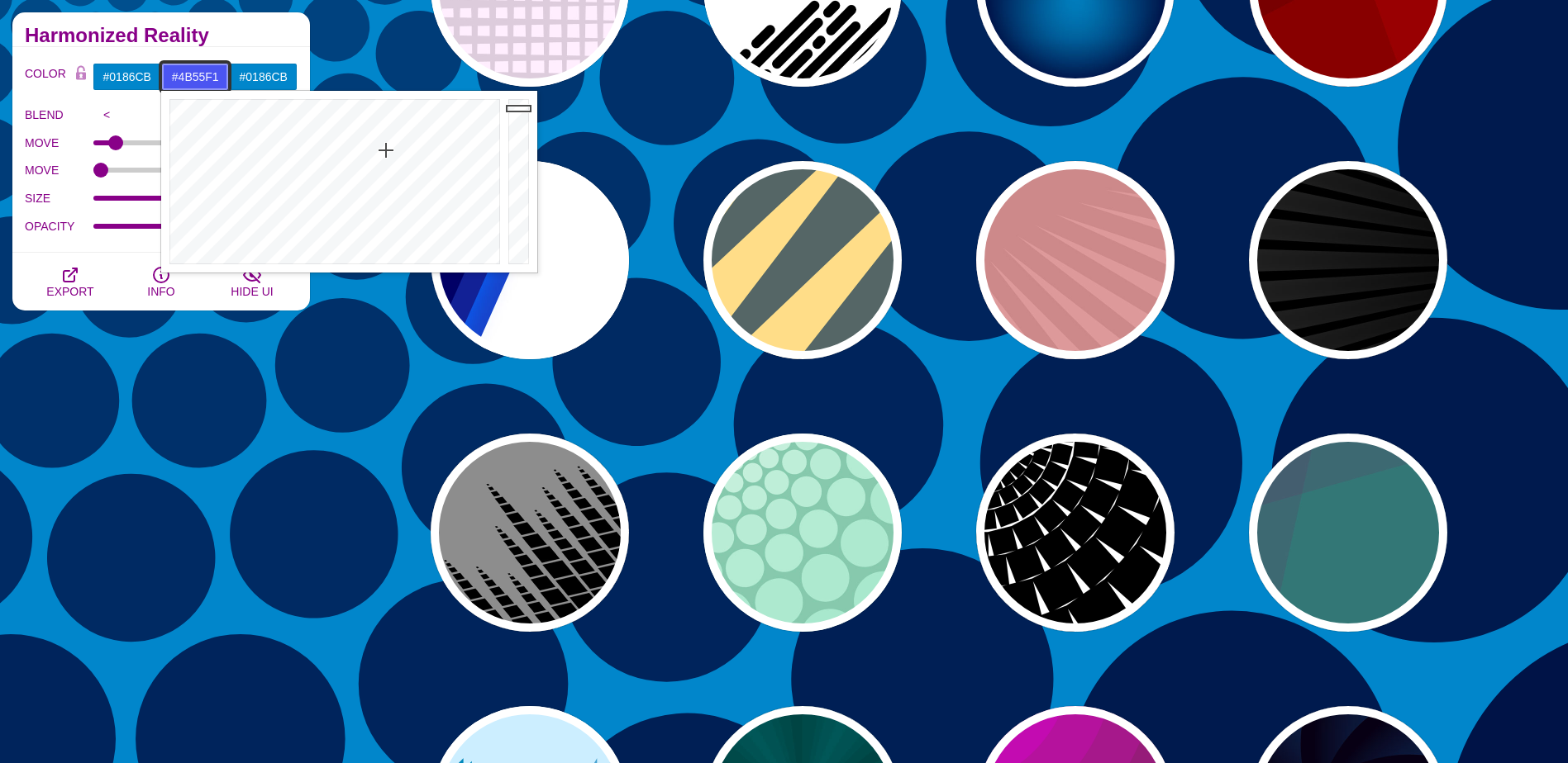
drag, startPoint x: 521, startPoint y: 253, endPoint x: 503, endPoint y: 119, distance: 135.2
click at [514, 108] on div at bounding box center [520, 182] width 33 height 182
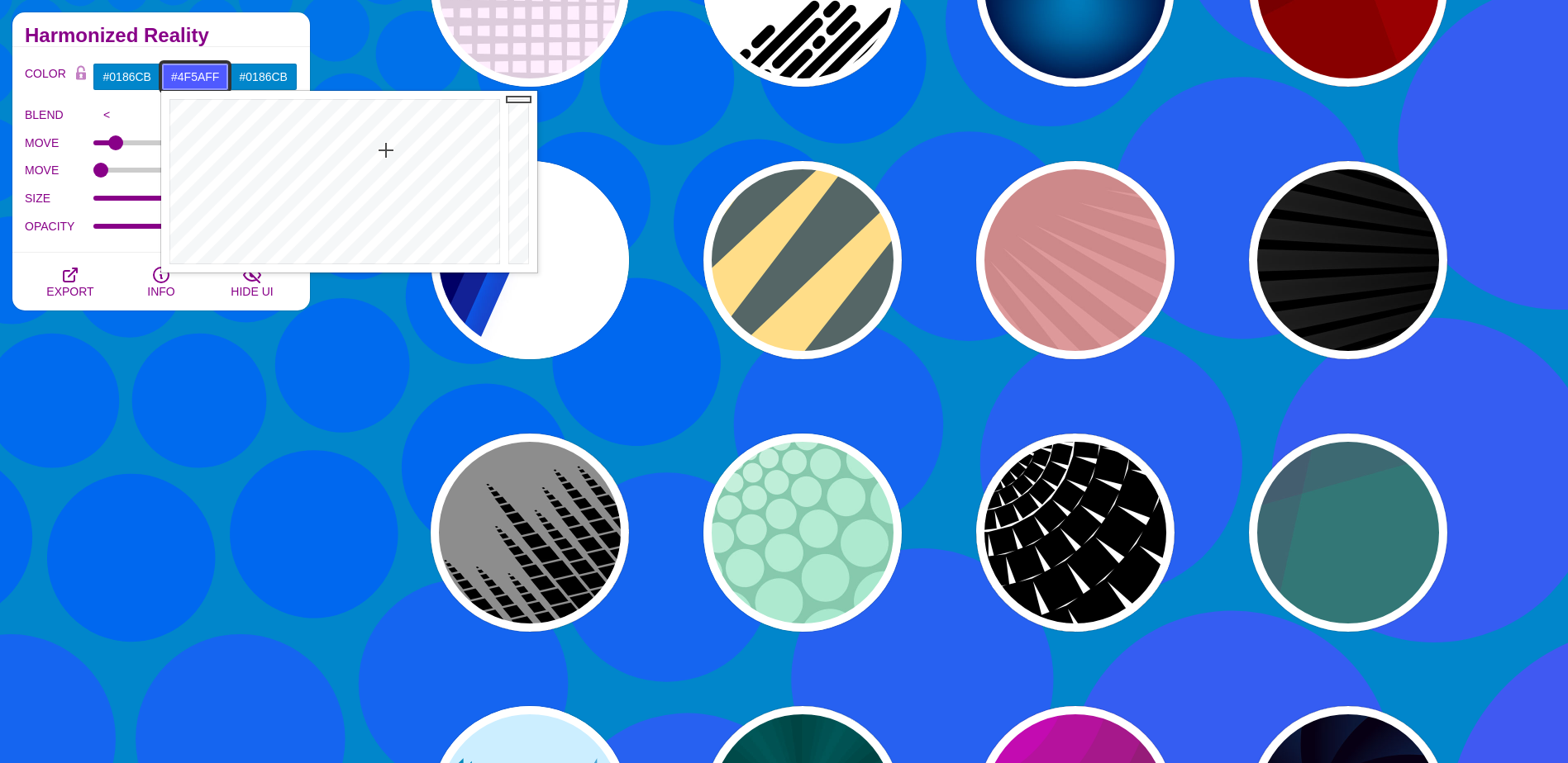
drag, startPoint x: 510, startPoint y: 106, endPoint x: 510, endPoint y: 91, distance: 15.0
click at [510, 91] on div at bounding box center [520, 182] width 33 height 182
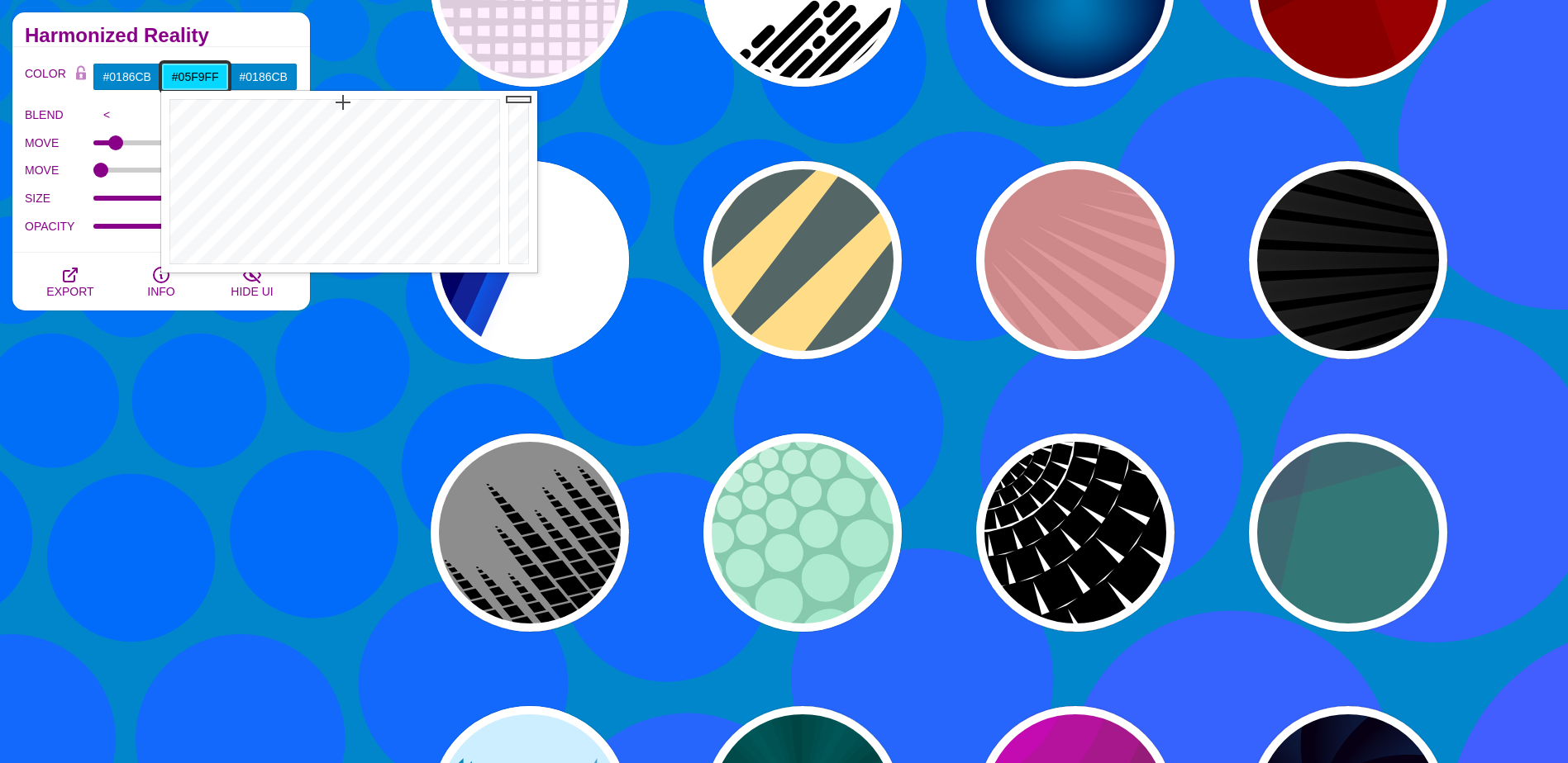
type input "#05FFFD"
drag, startPoint x: 383, startPoint y: 149, endPoint x: 334, endPoint y: 103, distance: 67.2
click at [334, 103] on div at bounding box center [332, 182] width 343 height 182
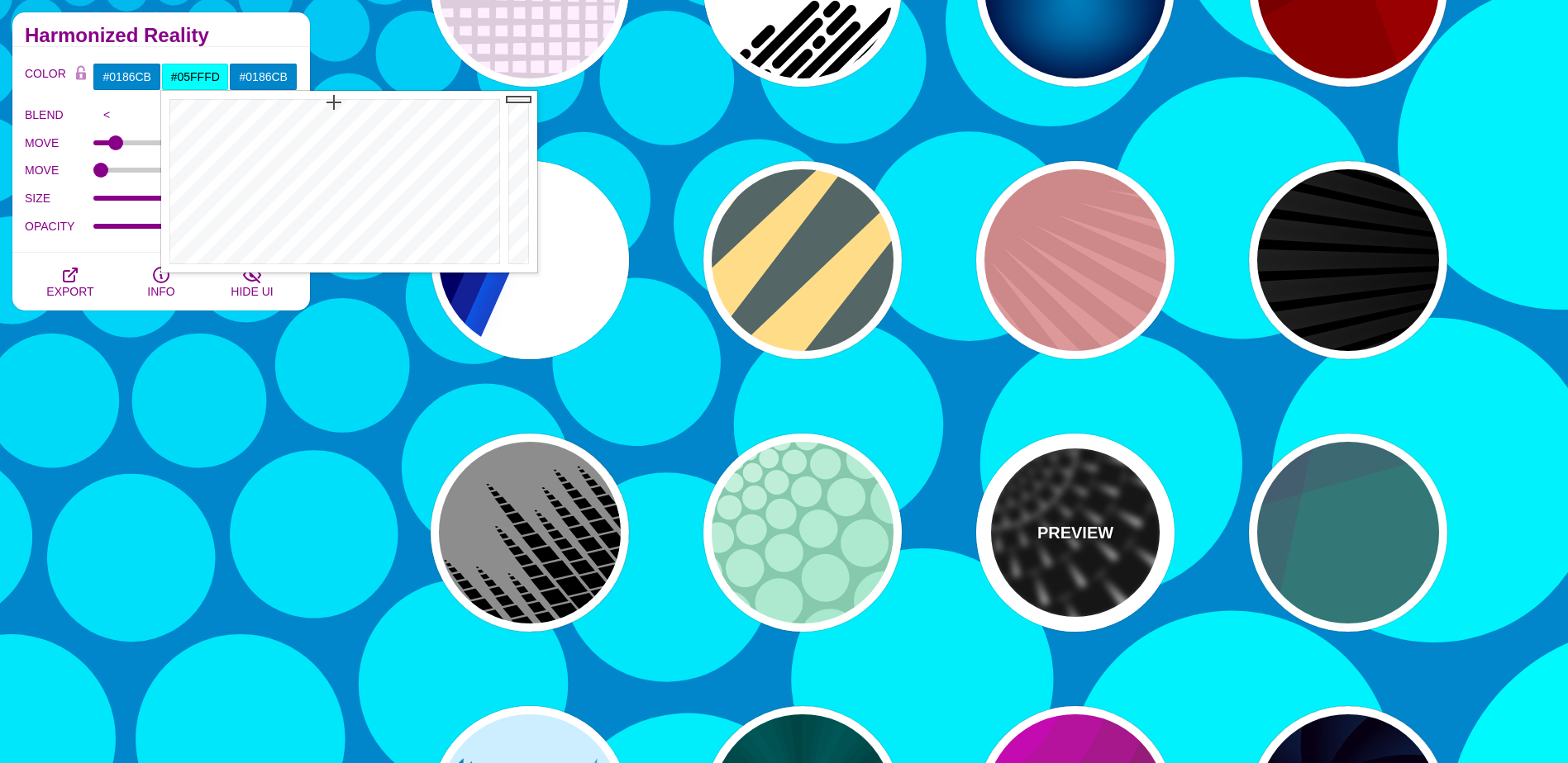
click at [1066, 551] on div "PREVIEW" at bounding box center [1075, 532] width 198 height 198
type input "#FFFFFF"
type input "#000000"
type input "0"
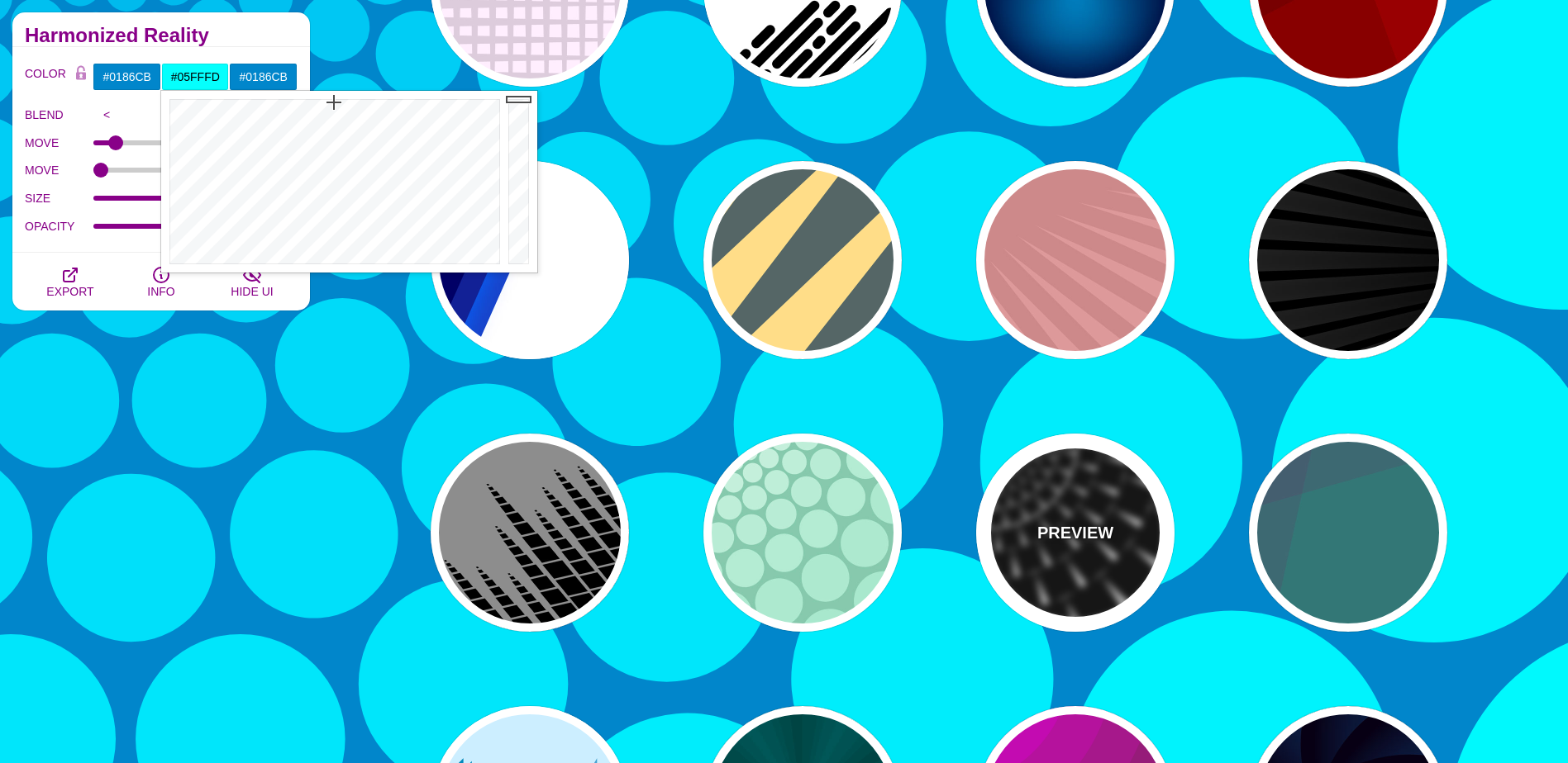
type input "100"
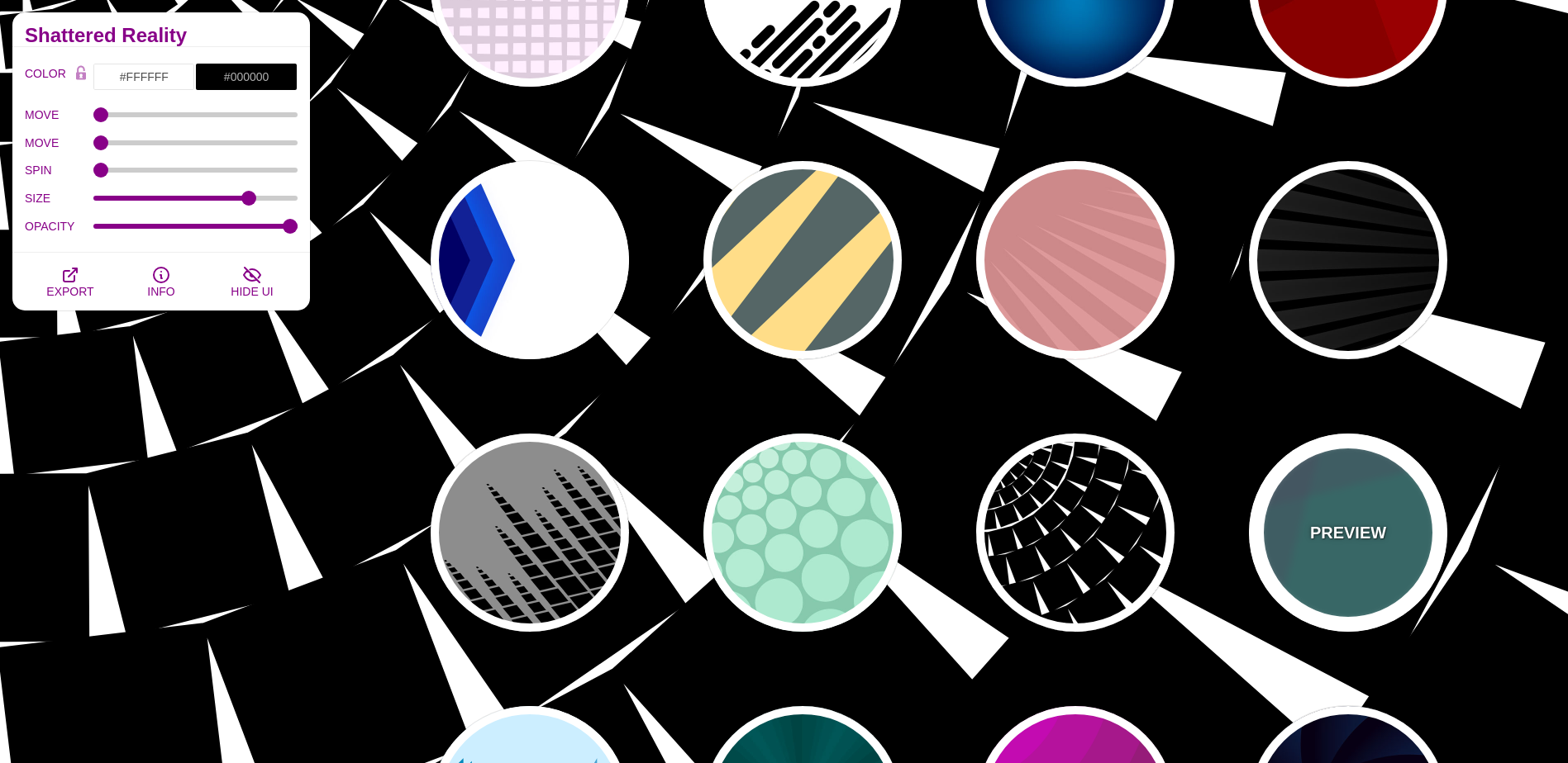
click at [1305, 546] on div "PREVIEW" at bounding box center [1348, 532] width 198 height 198
type input "#337777"
type input "#663366"
type input "#55CC77"
type input "0.2"
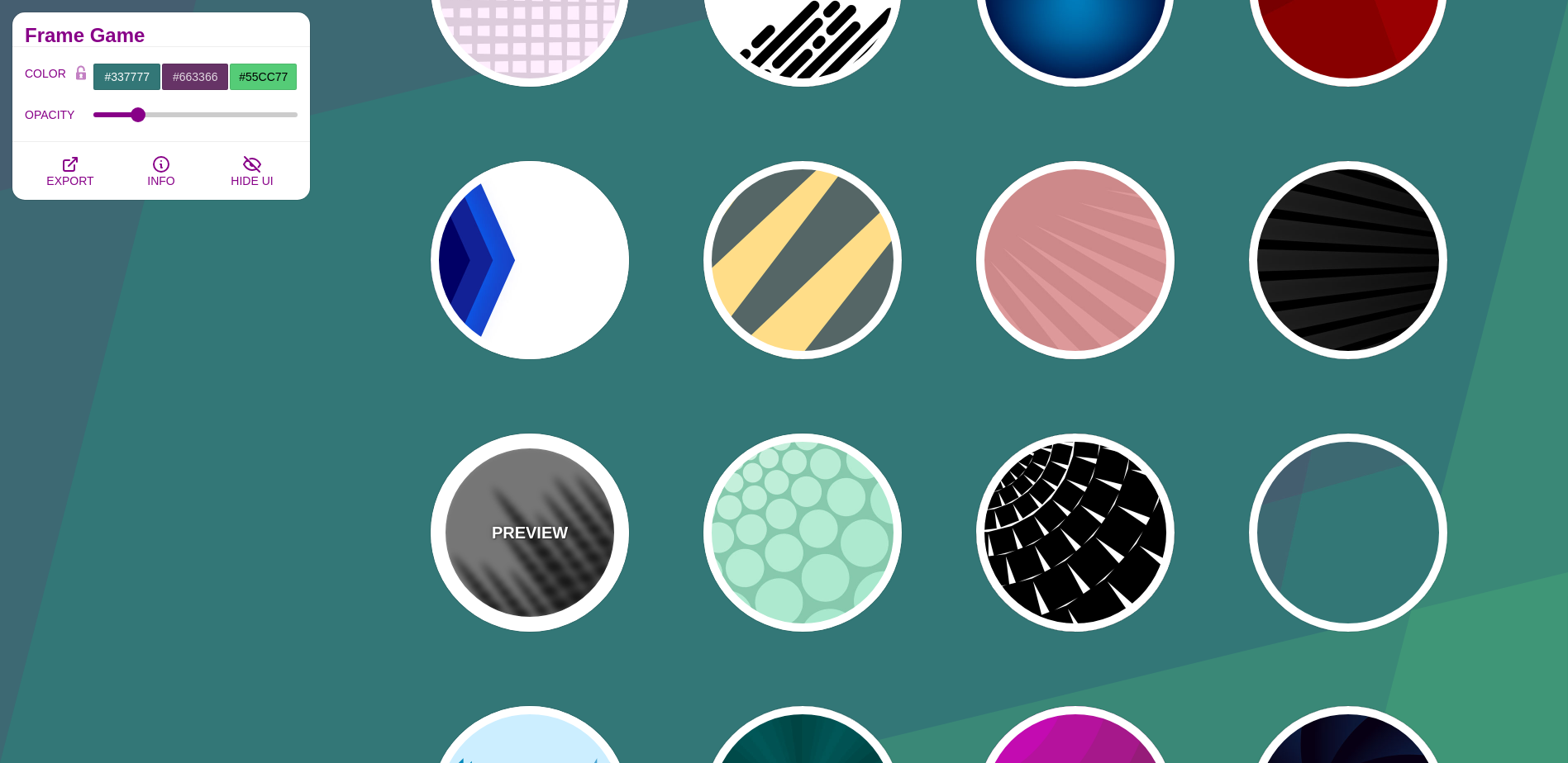
click at [566, 578] on div "PREVIEW" at bounding box center [529, 532] width 198 height 198
type input "#777777"
type input "#000000"
type input "#FFFFFF"
type input "0"
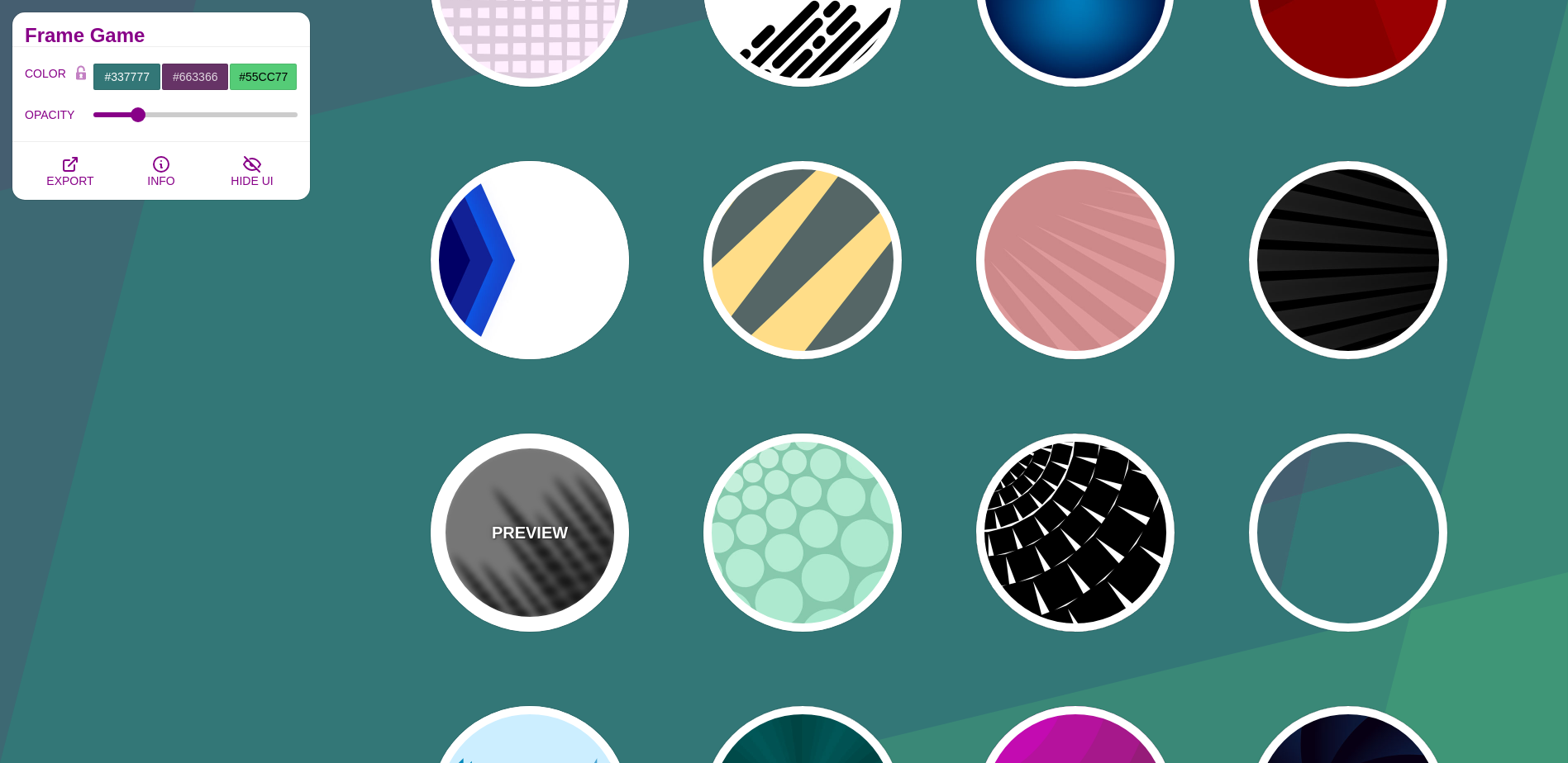
type input "0"
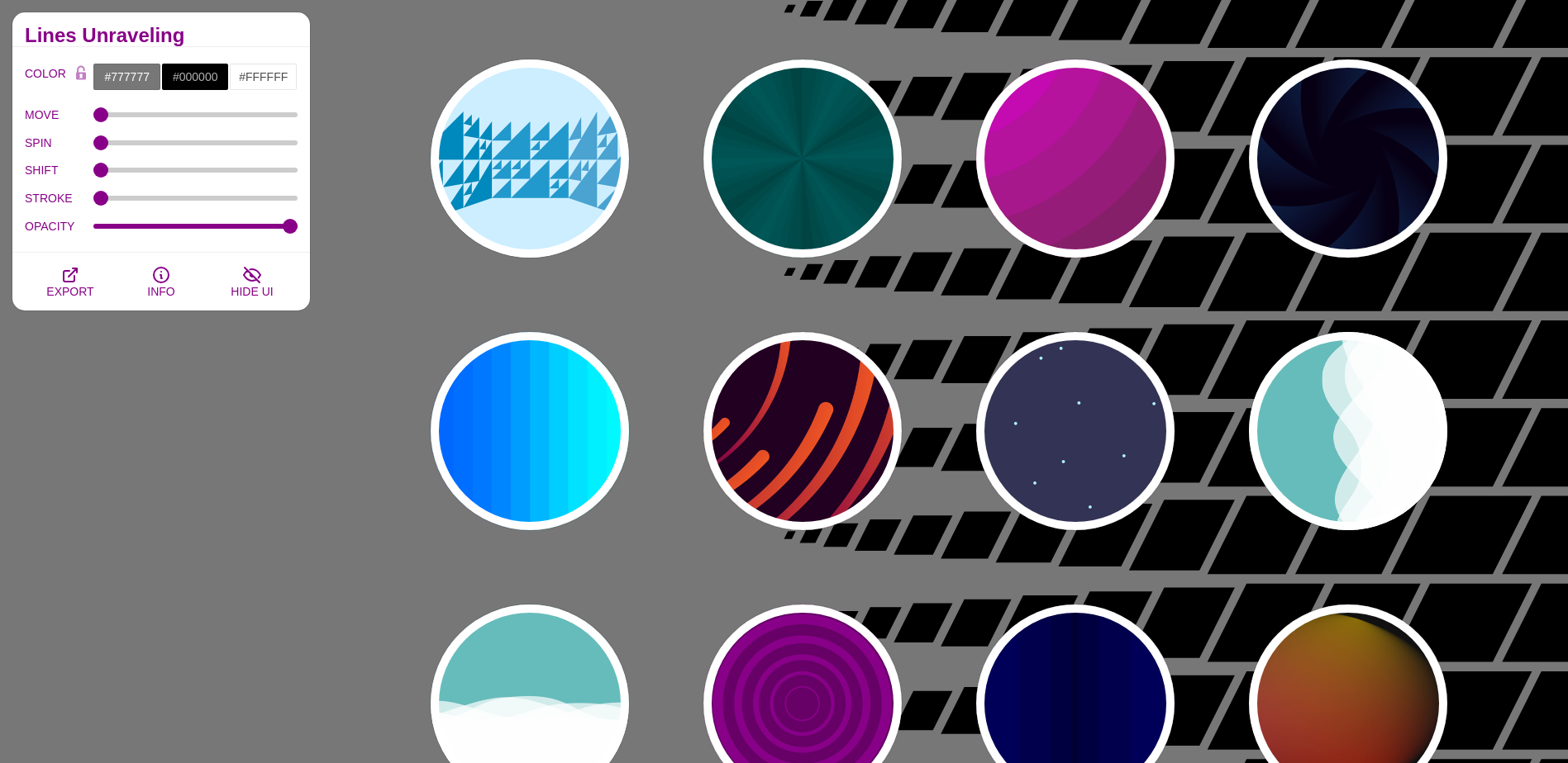
scroll to position [1240, 0]
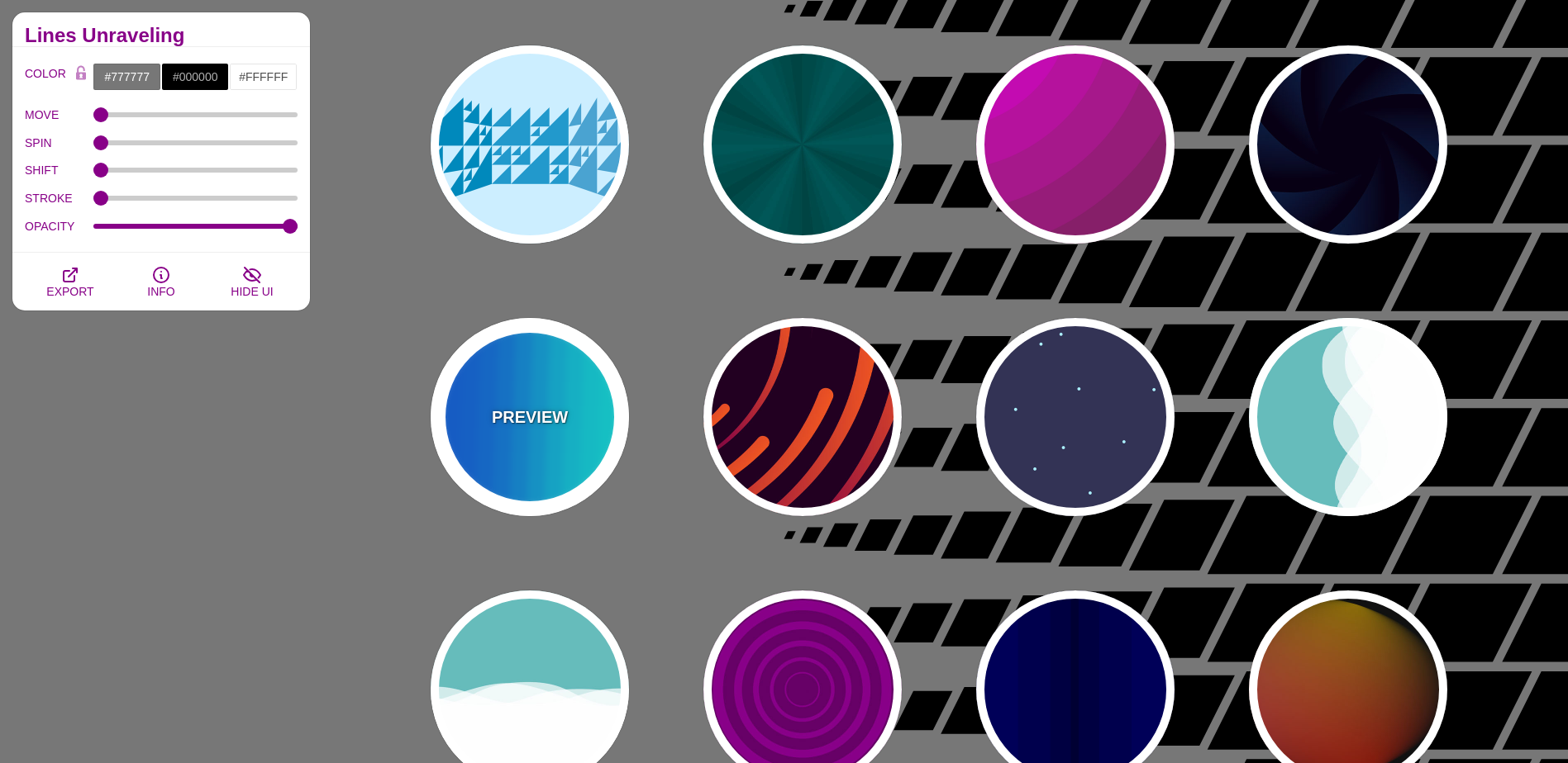
click at [556, 464] on div "PREVIEW" at bounding box center [529, 417] width 198 height 198
type input "#00FFFF"
type input "#0066FF"
type input "0.25"
type input "12"
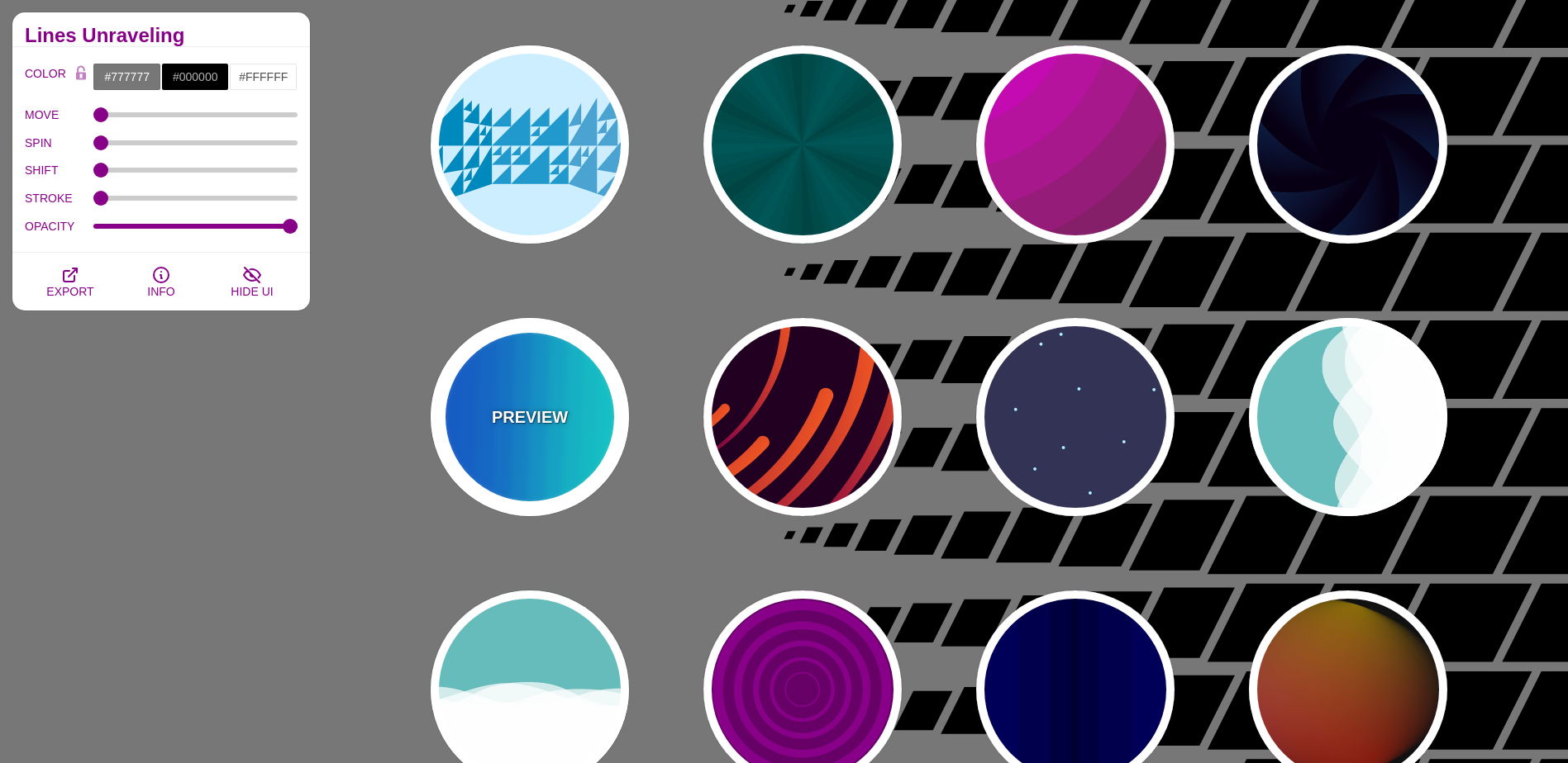
type input "999"
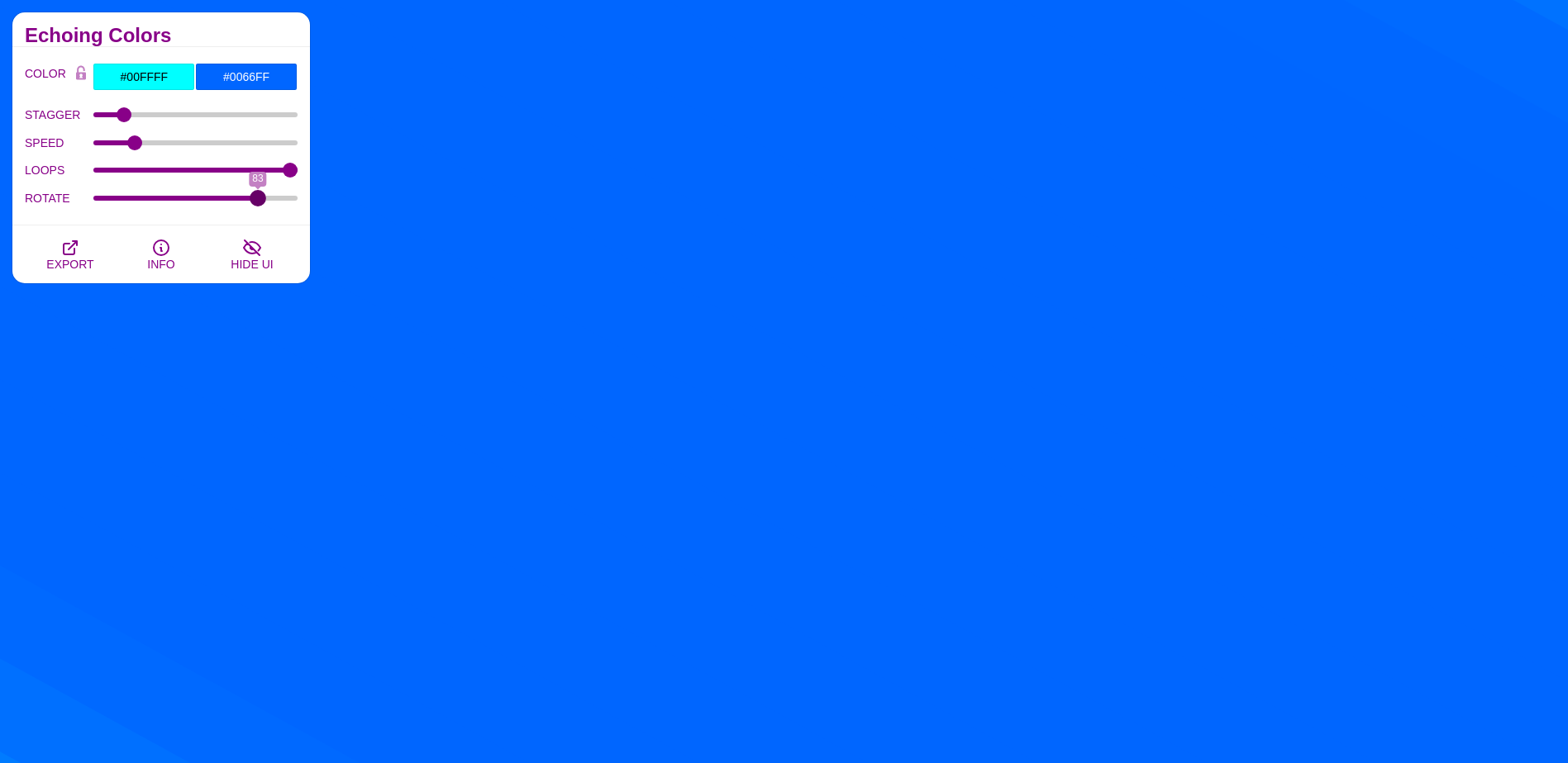
drag, startPoint x: 102, startPoint y: 196, endPoint x: 259, endPoint y: 197, distance: 157.0
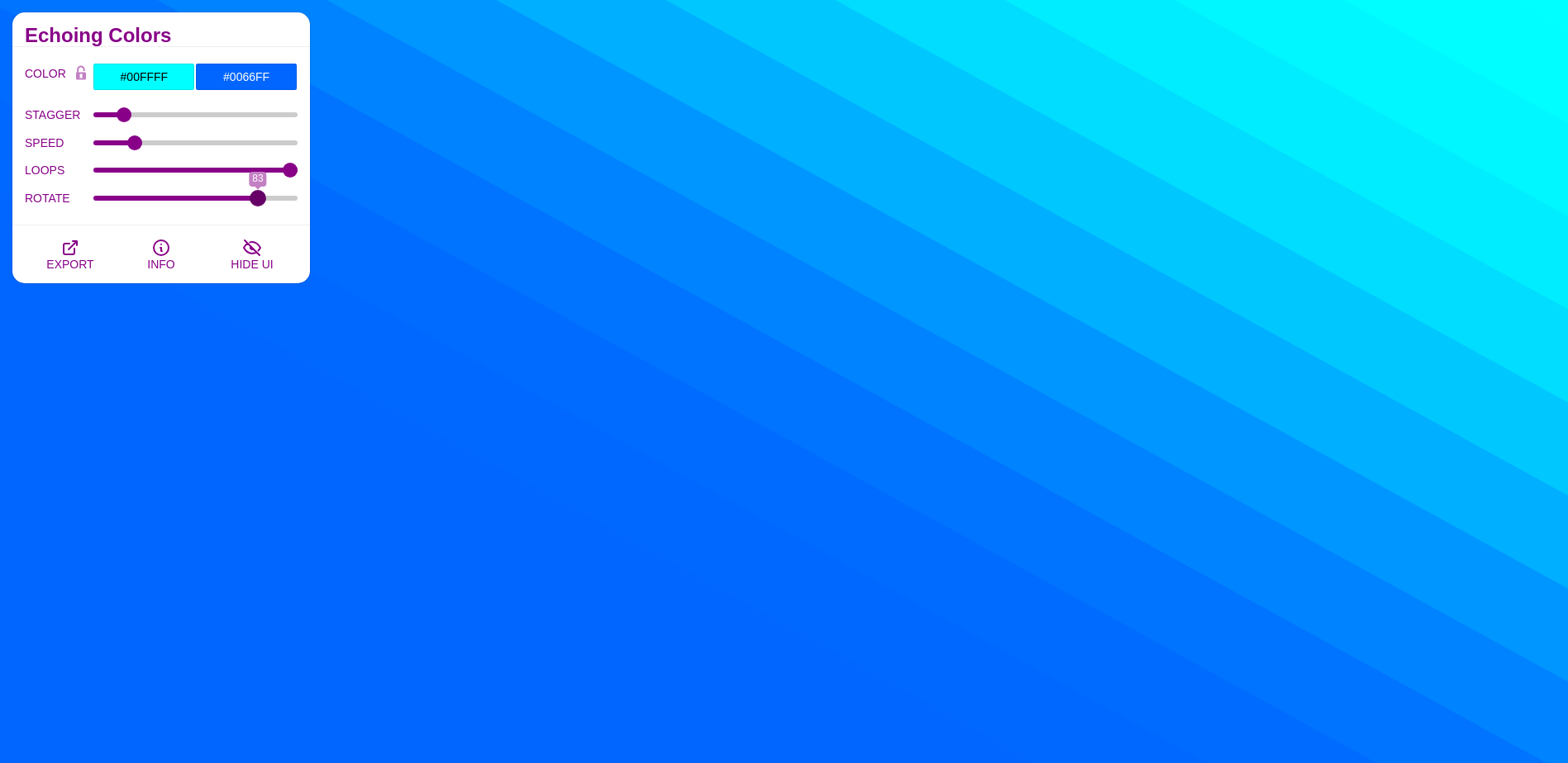
click at [259, 197] on input "ROTATE" at bounding box center [196, 198] width 205 height 7
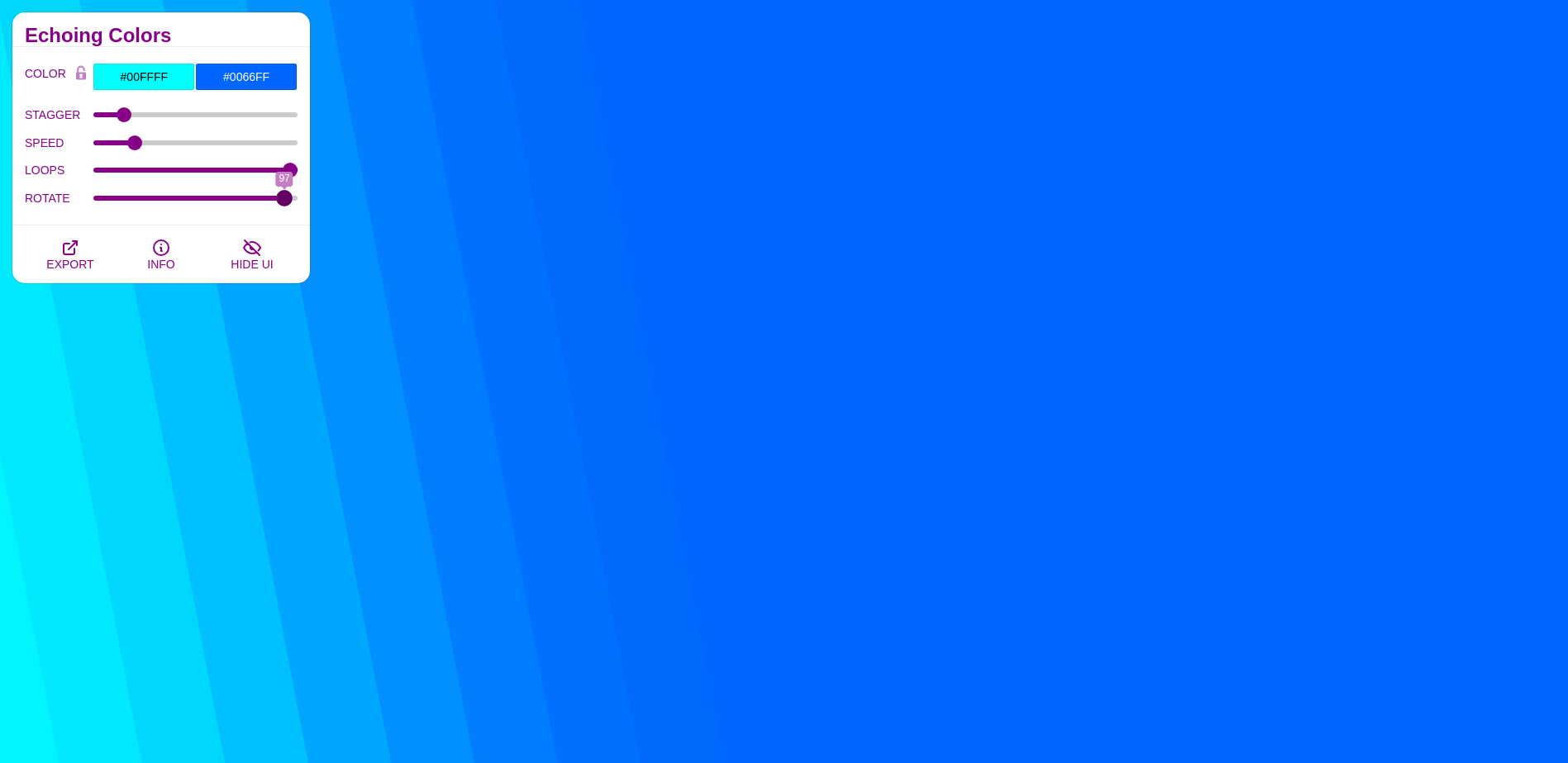
drag, startPoint x: 259, startPoint y: 197, endPoint x: 283, endPoint y: 198, distance: 24.0
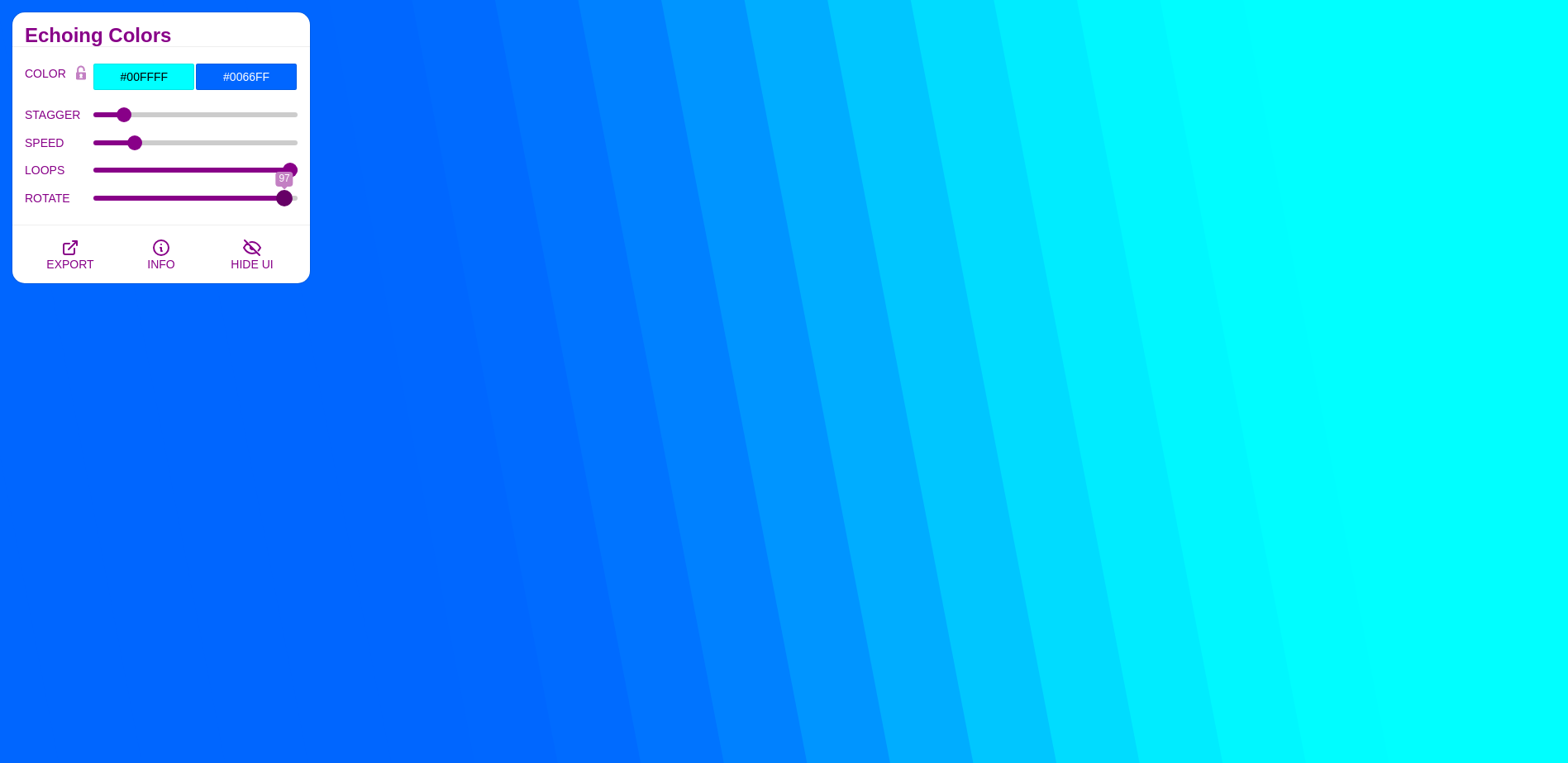
type input "97"
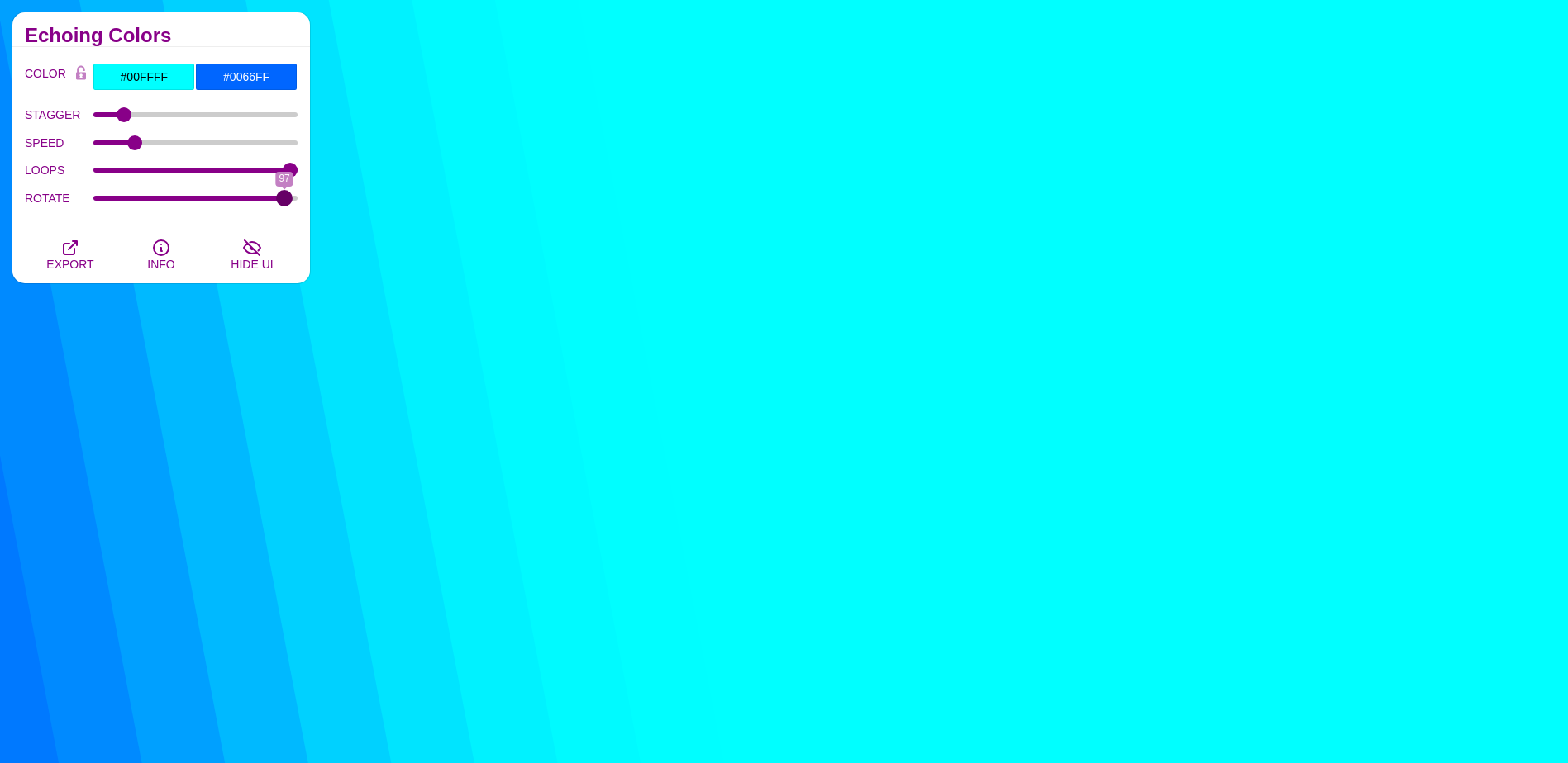
click at [283, 198] on input "ROTATE" at bounding box center [196, 198] width 205 height 7
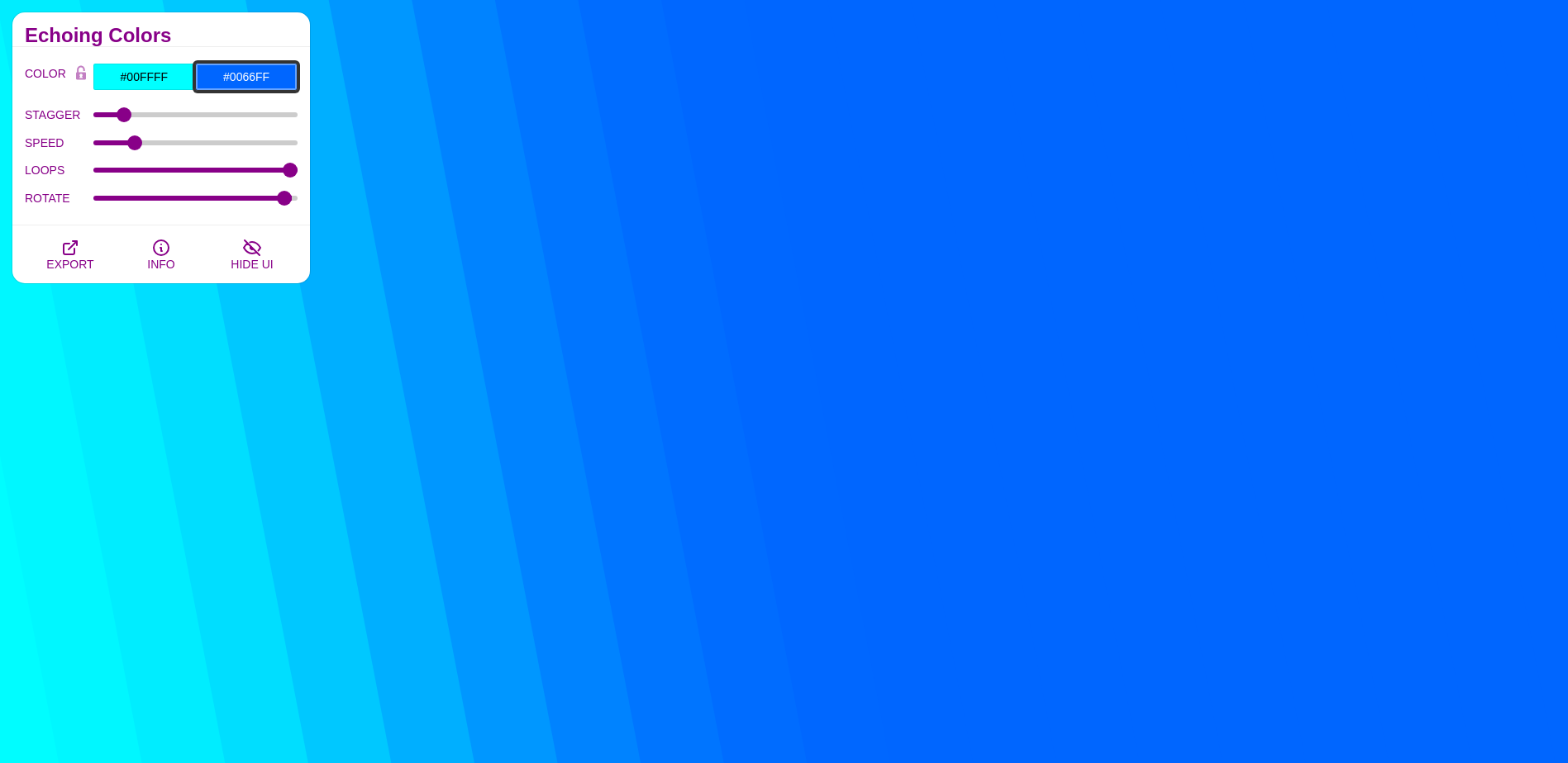
click at [240, 79] on input "#0066FF" at bounding box center [247, 77] width 103 height 28
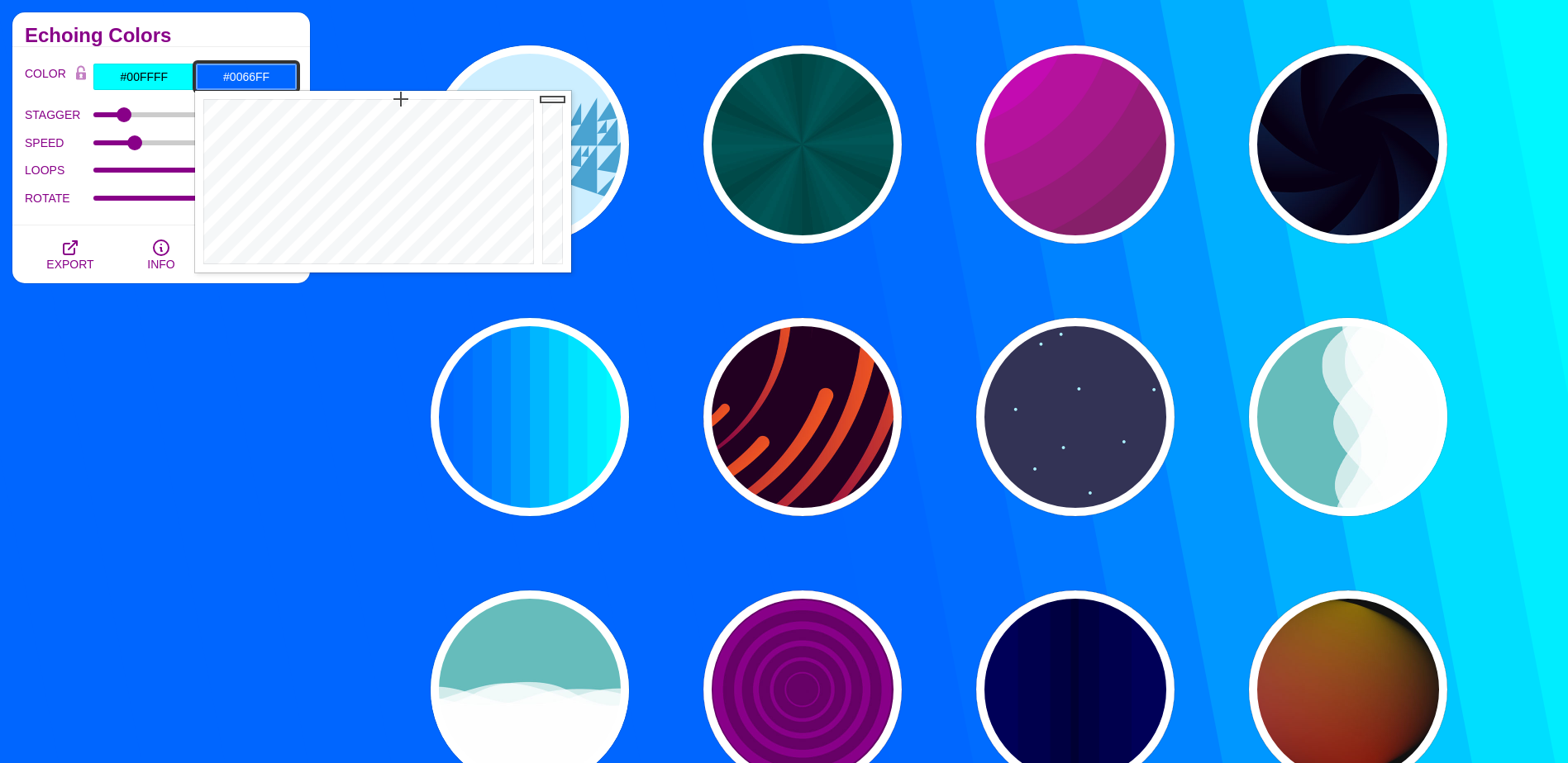
drag, startPoint x: 234, startPoint y: 79, endPoint x: 353, endPoint y: 80, distance: 119.0
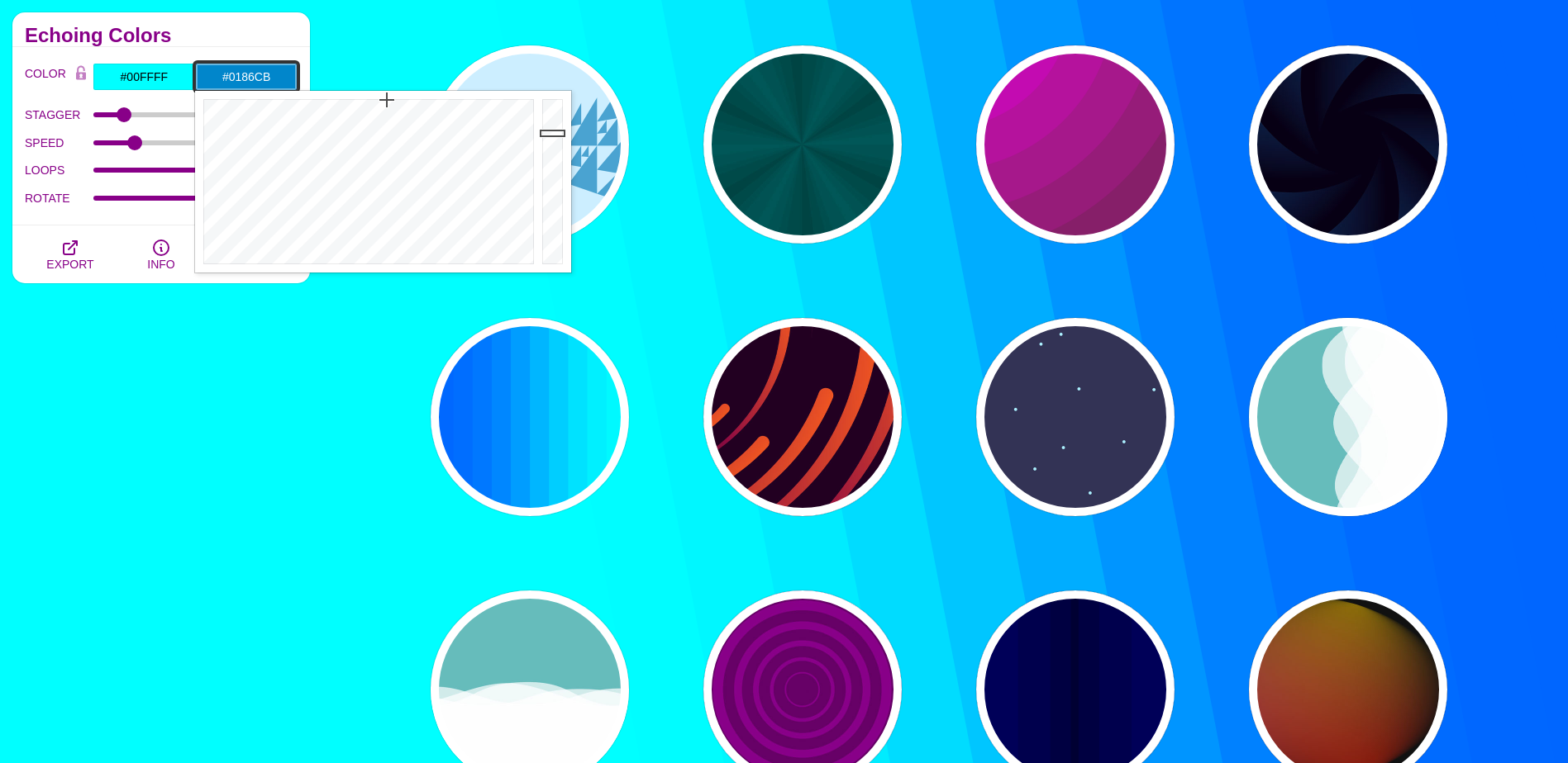
type input "#0186CB"
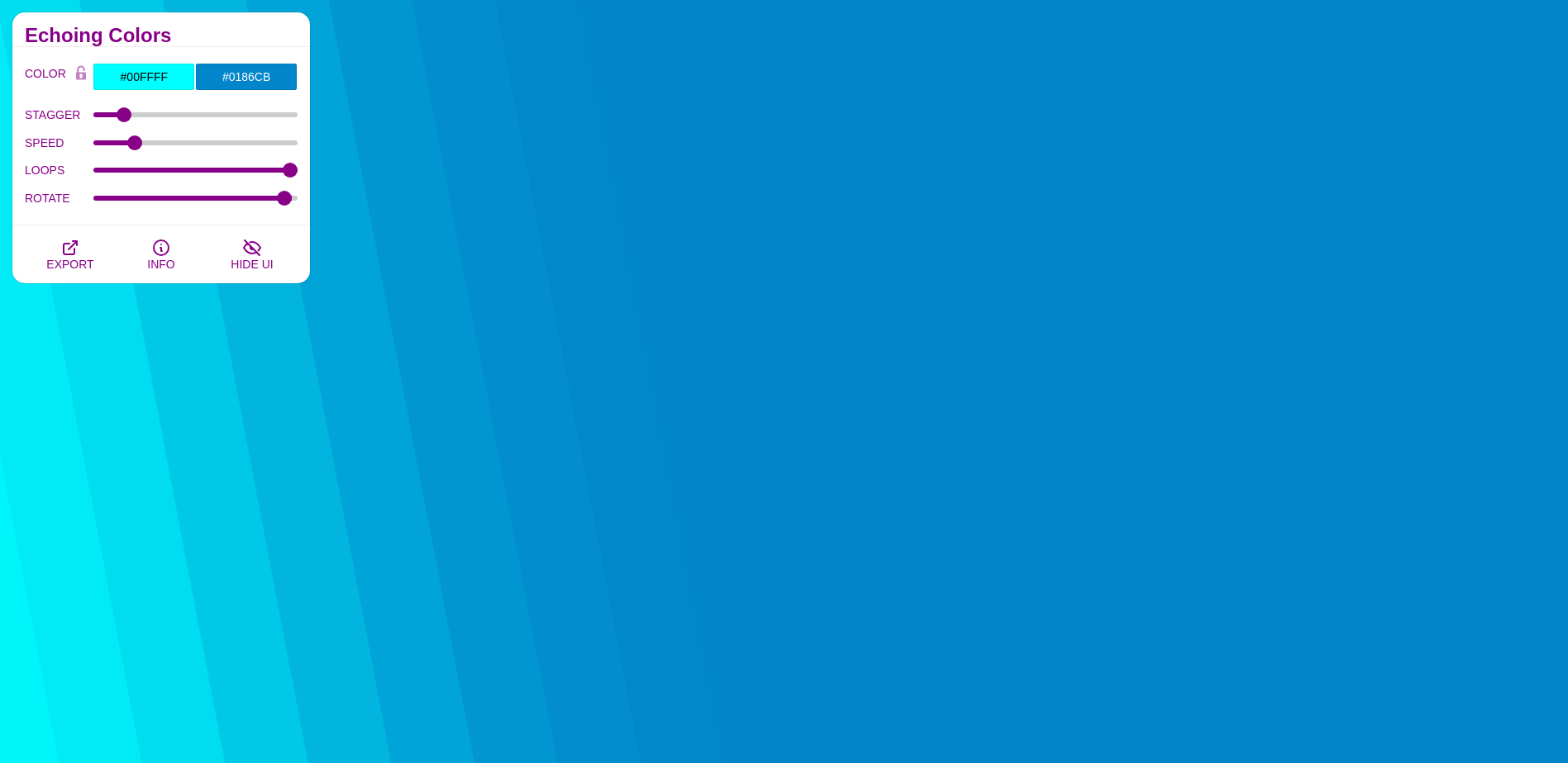
click at [262, 39] on h2 "Echoing Colors" at bounding box center [161, 35] width 273 height 13
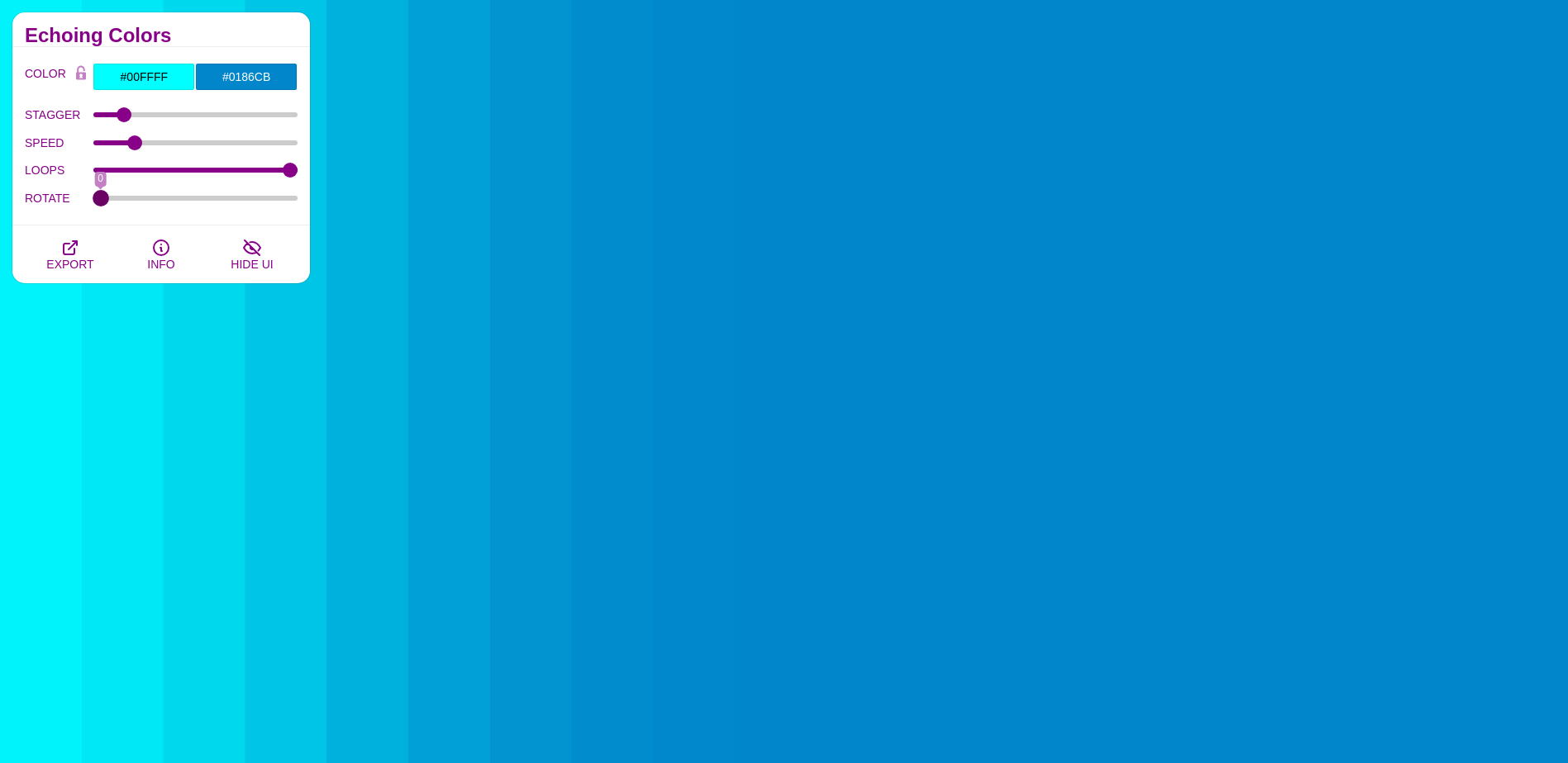
drag, startPoint x: 283, startPoint y: 197, endPoint x: 84, endPoint y: 205, distance: 199.2
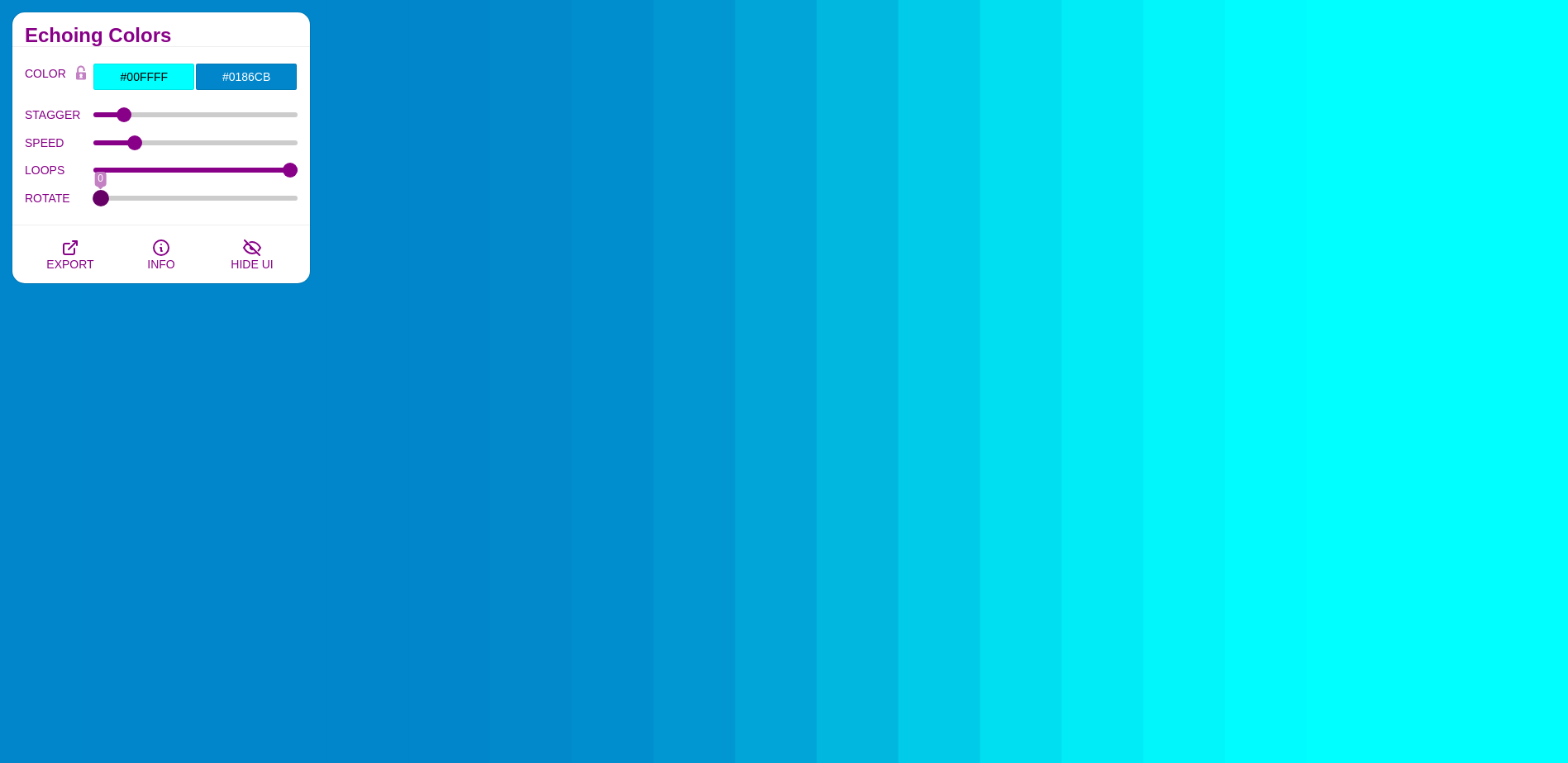
click at [94, 201] on input "ROTATE" at bounding box center [196, 198] width 205 height 7
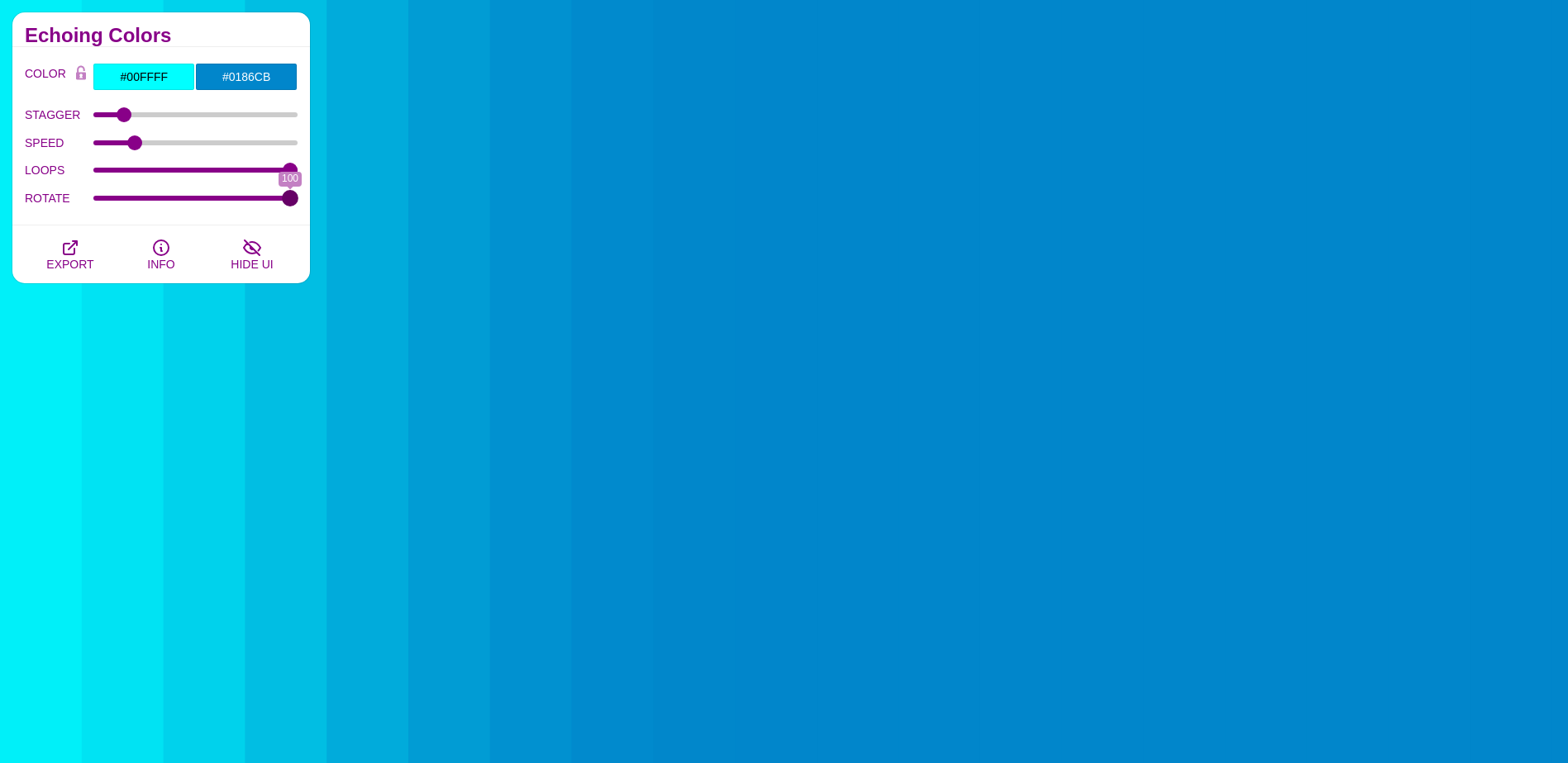
drag, startPoint x: 107, startPoint y: 199, endPoint x: 299, endPoint y: 210, distance: 192.3
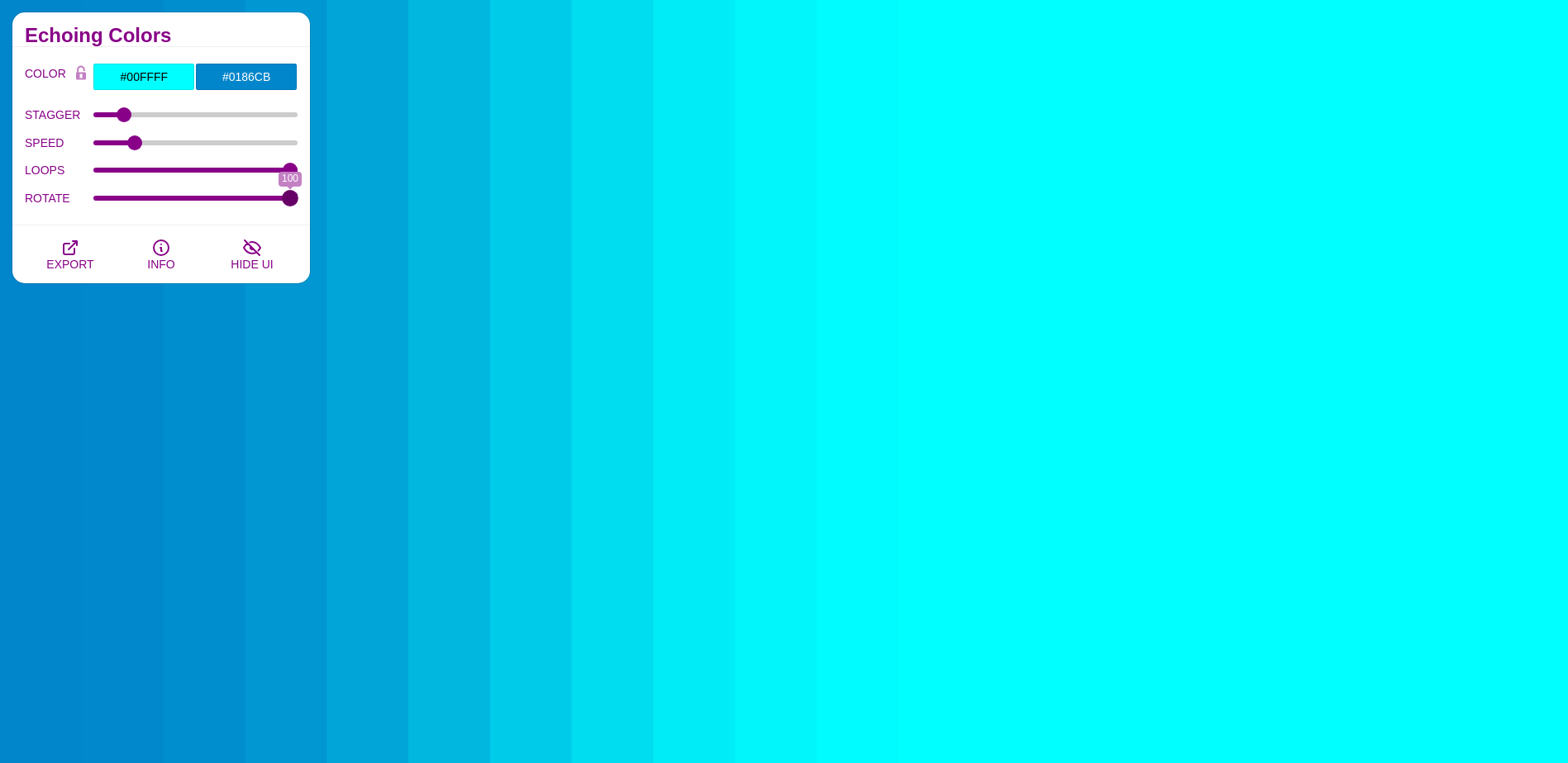
type input "100"
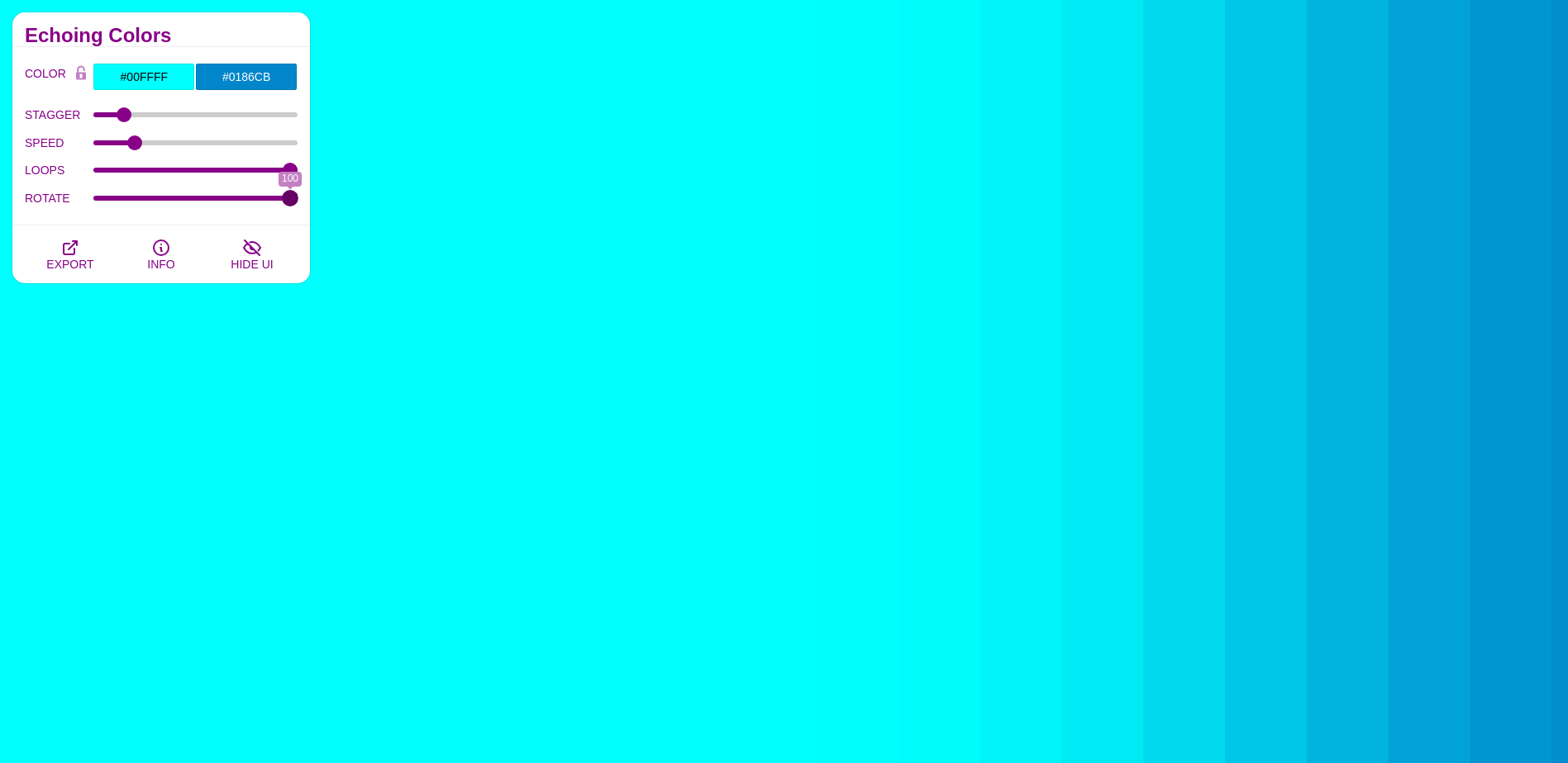
click at [298, 201] on input "ROTATE" at bounding box center [196, 198] width 205 height 7
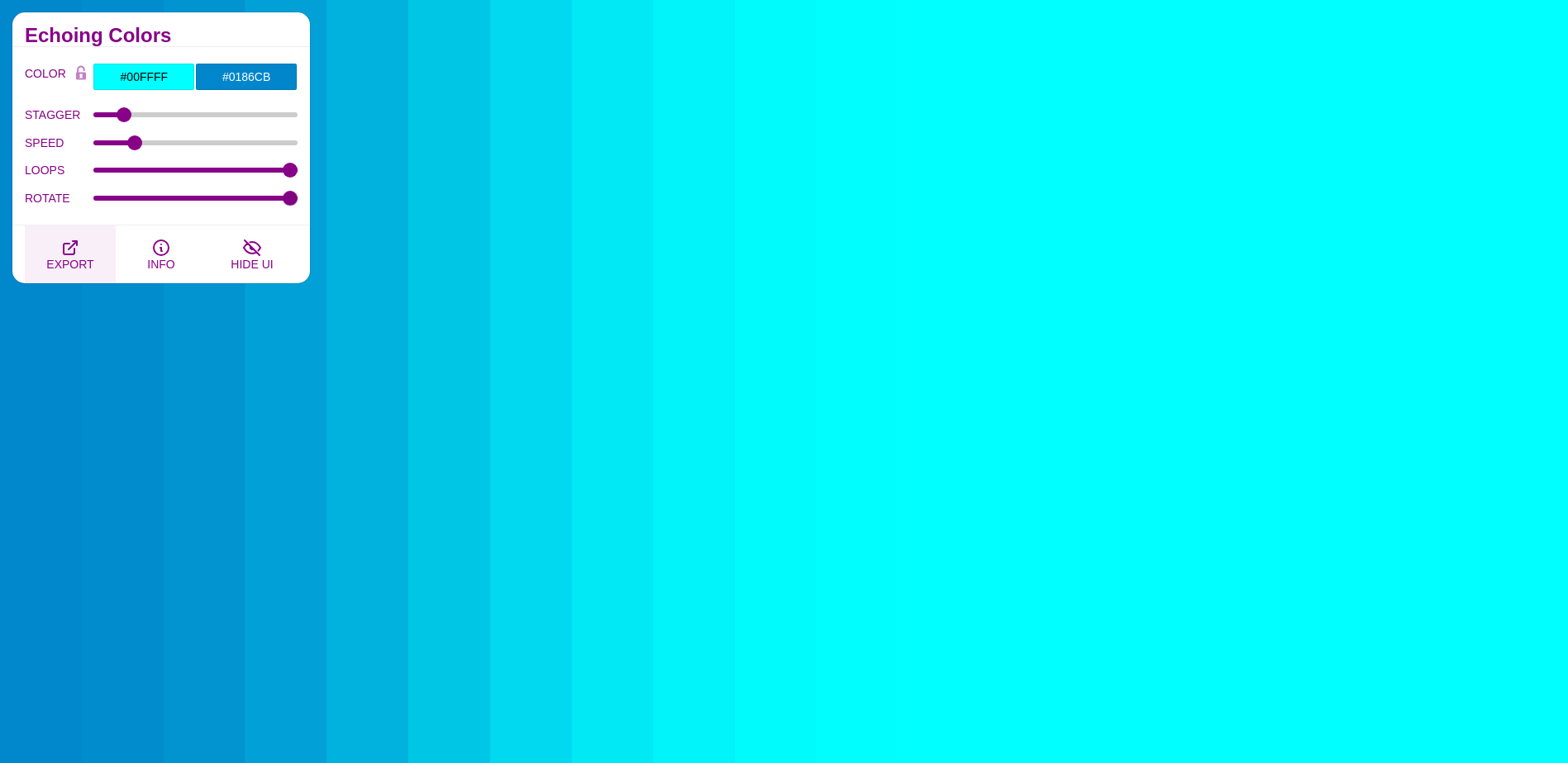
click at [78, 255] on icon "button" at bounding box center [70, 248] width 20 height 20
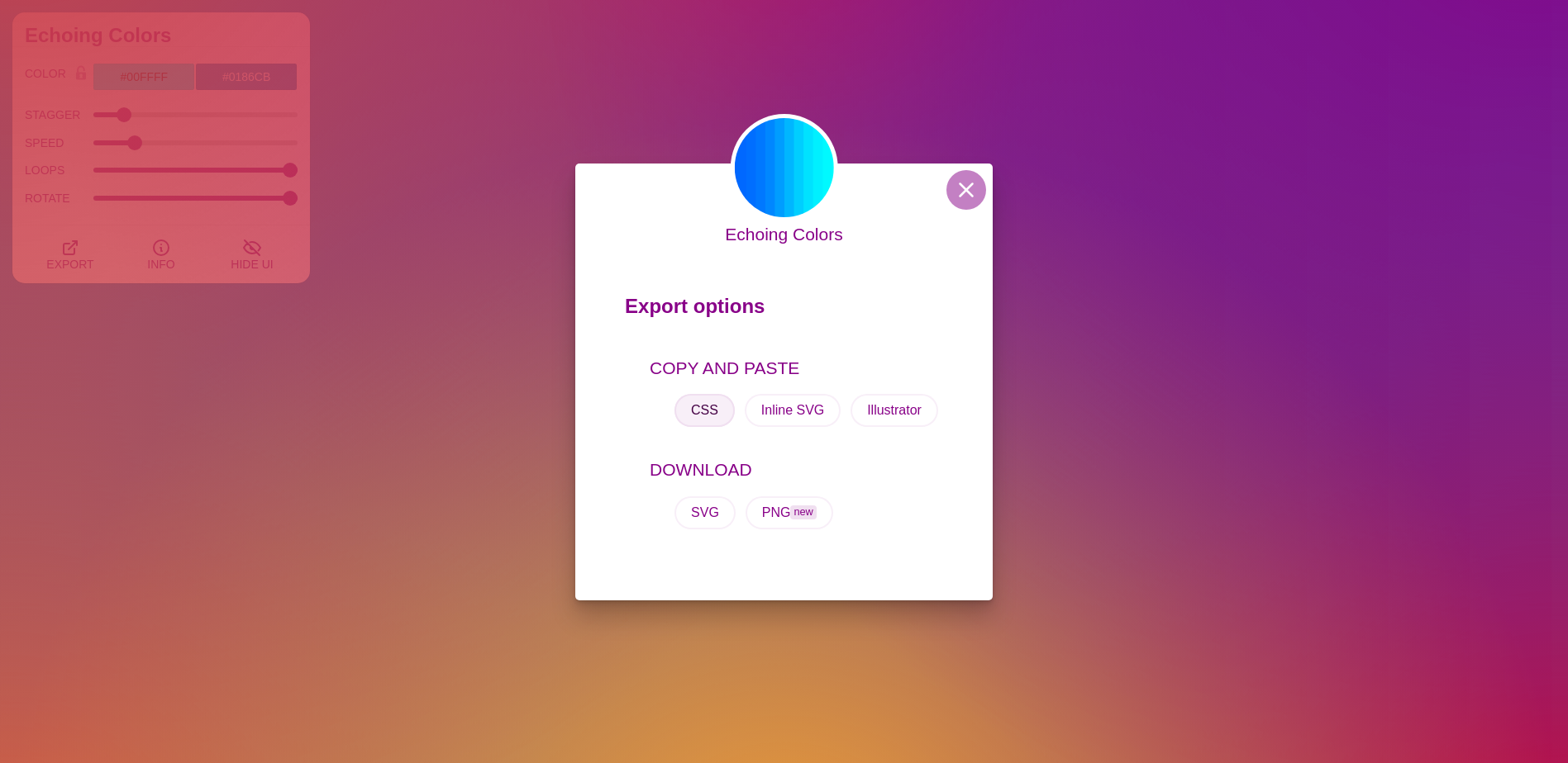
click at [707, 408] on button "CSS" at bounding box center [704, 410] width 60 height 33
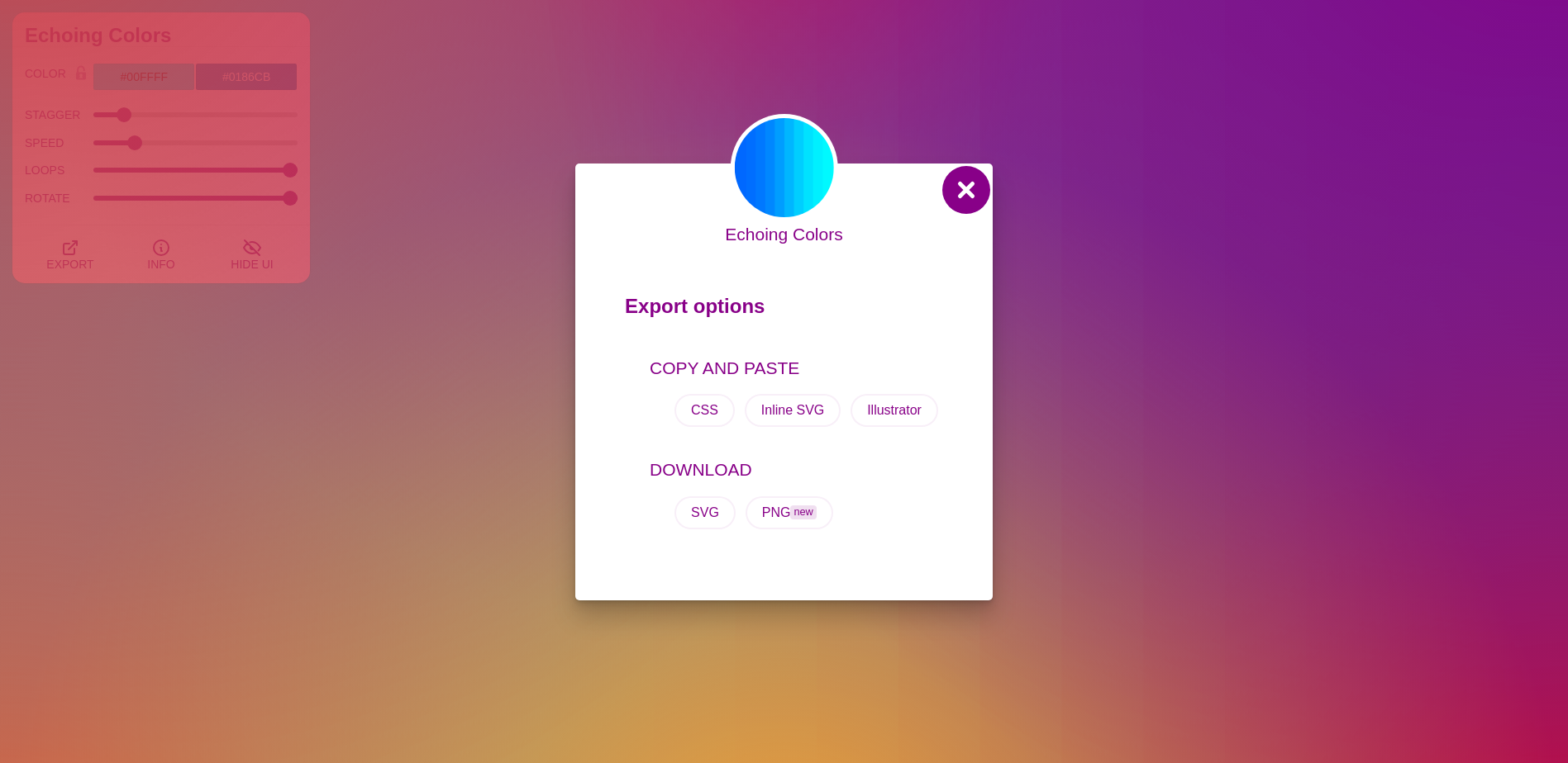
click at [960, 186] on button at bounding box center [966, 190] width 39 height 39
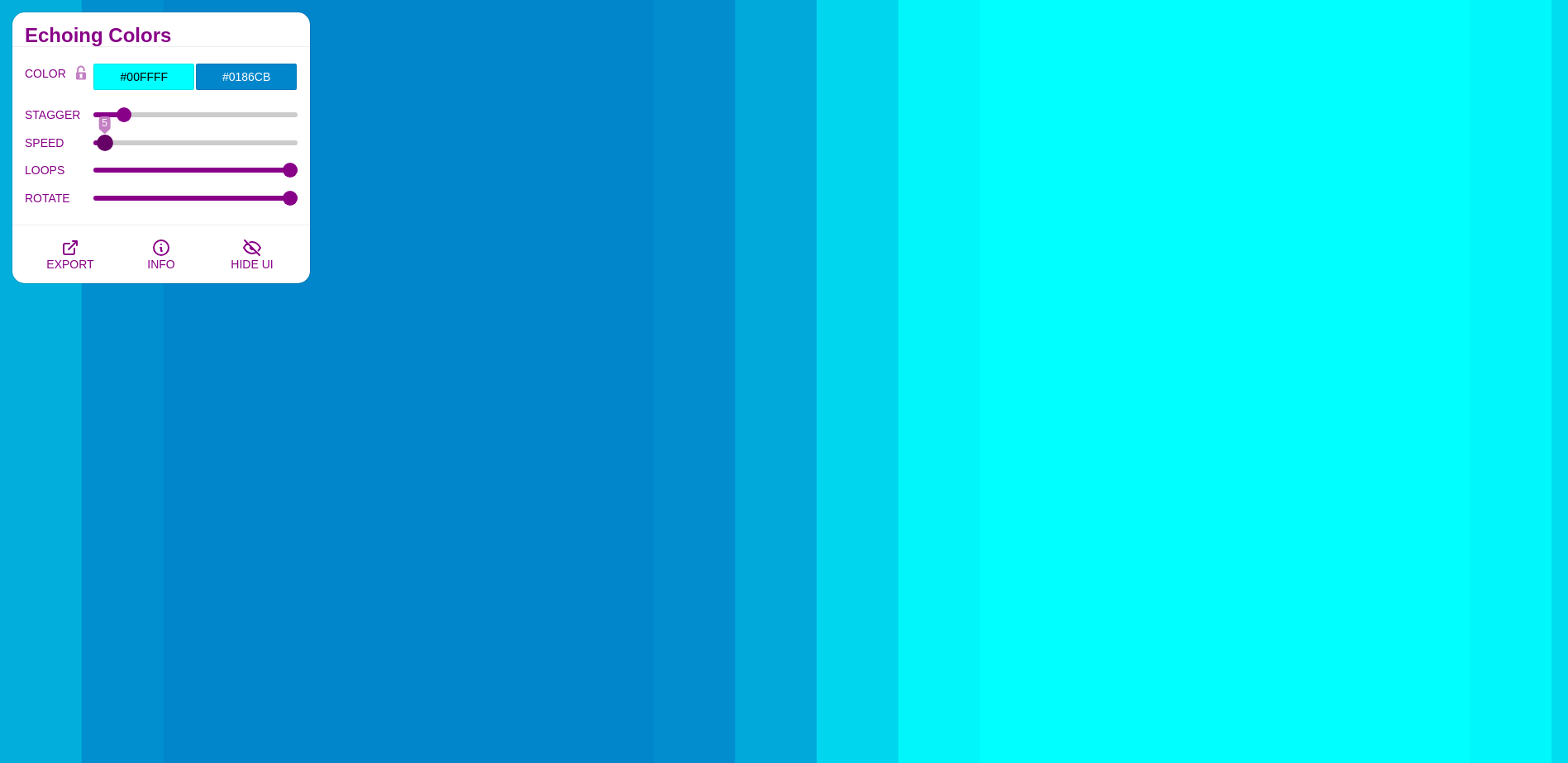
drag, startPoint x: 126, startPoint y: 143, endPoint x: 105, endPoint y: 145, distance: 21.1
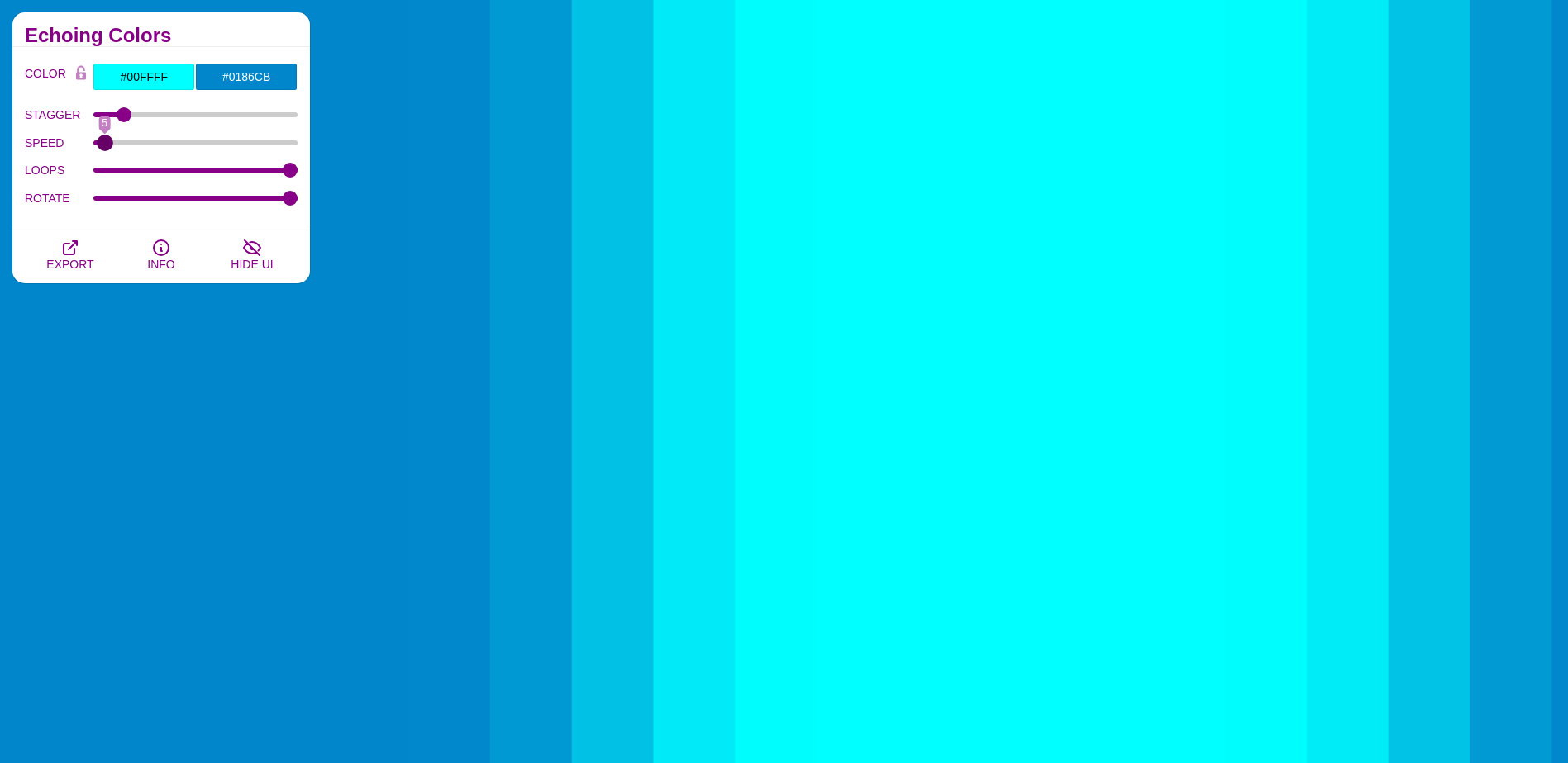
type input "5"
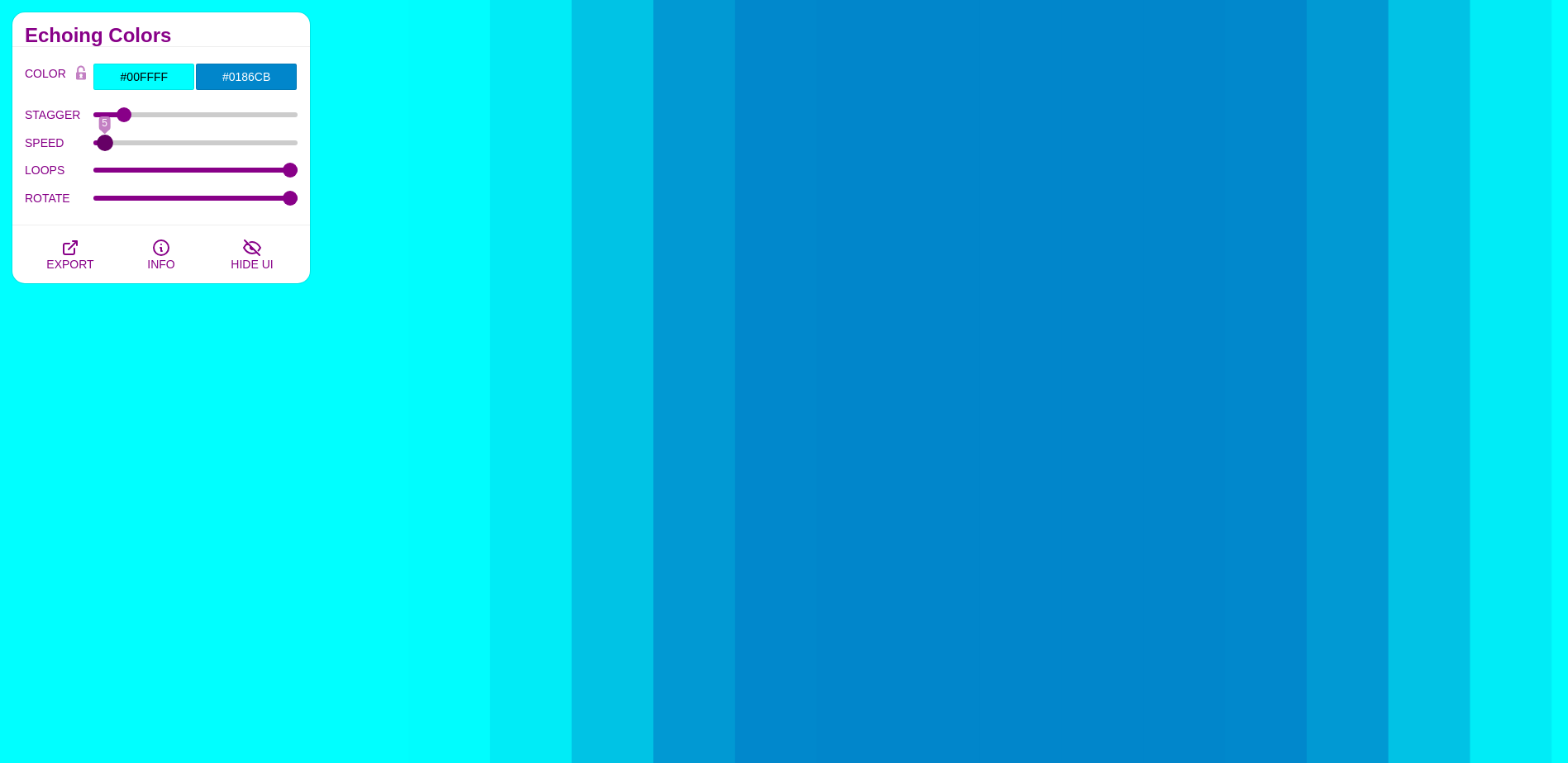
click at [105, 145] on input "SPEED" at bounding box center [196, 142] width 205 height 7
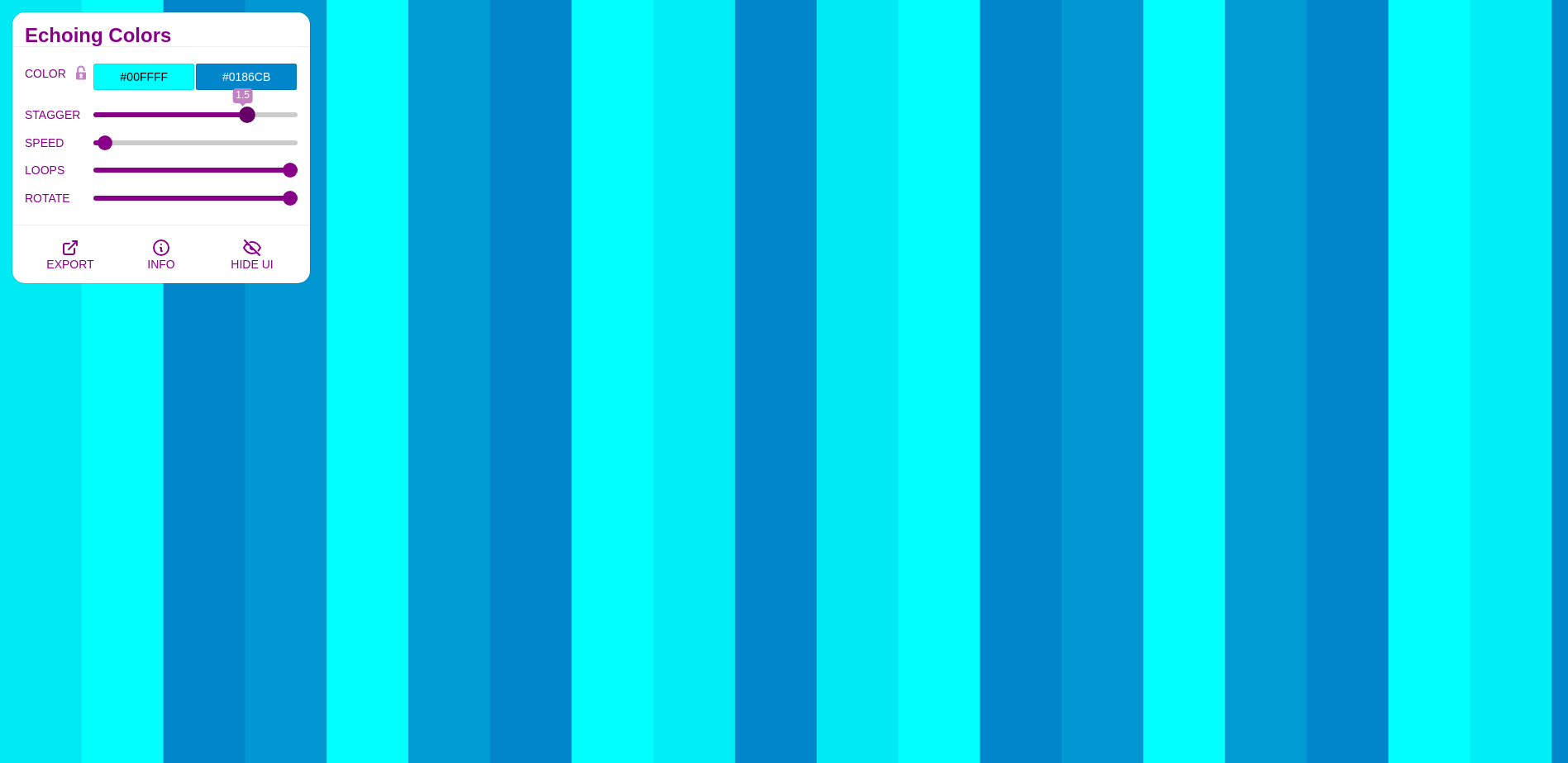
drag, startPoint x: 126, startPoint y: 114, endPoint x: 246, endPoint y: 123, distance: 120.3
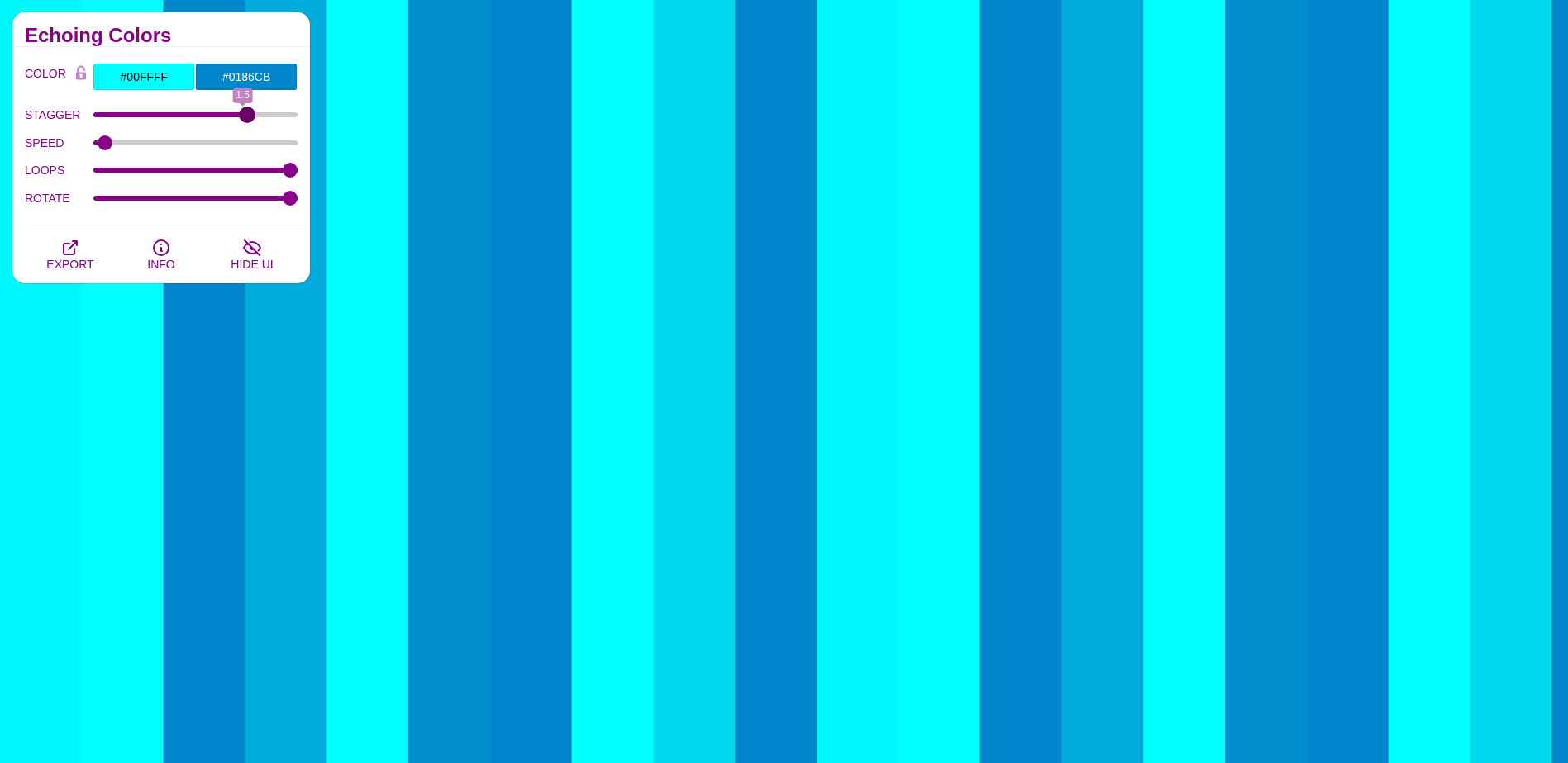
click at [246, 118] on input "STAGGER" at bounding box center [196, 114] width 205 height 7
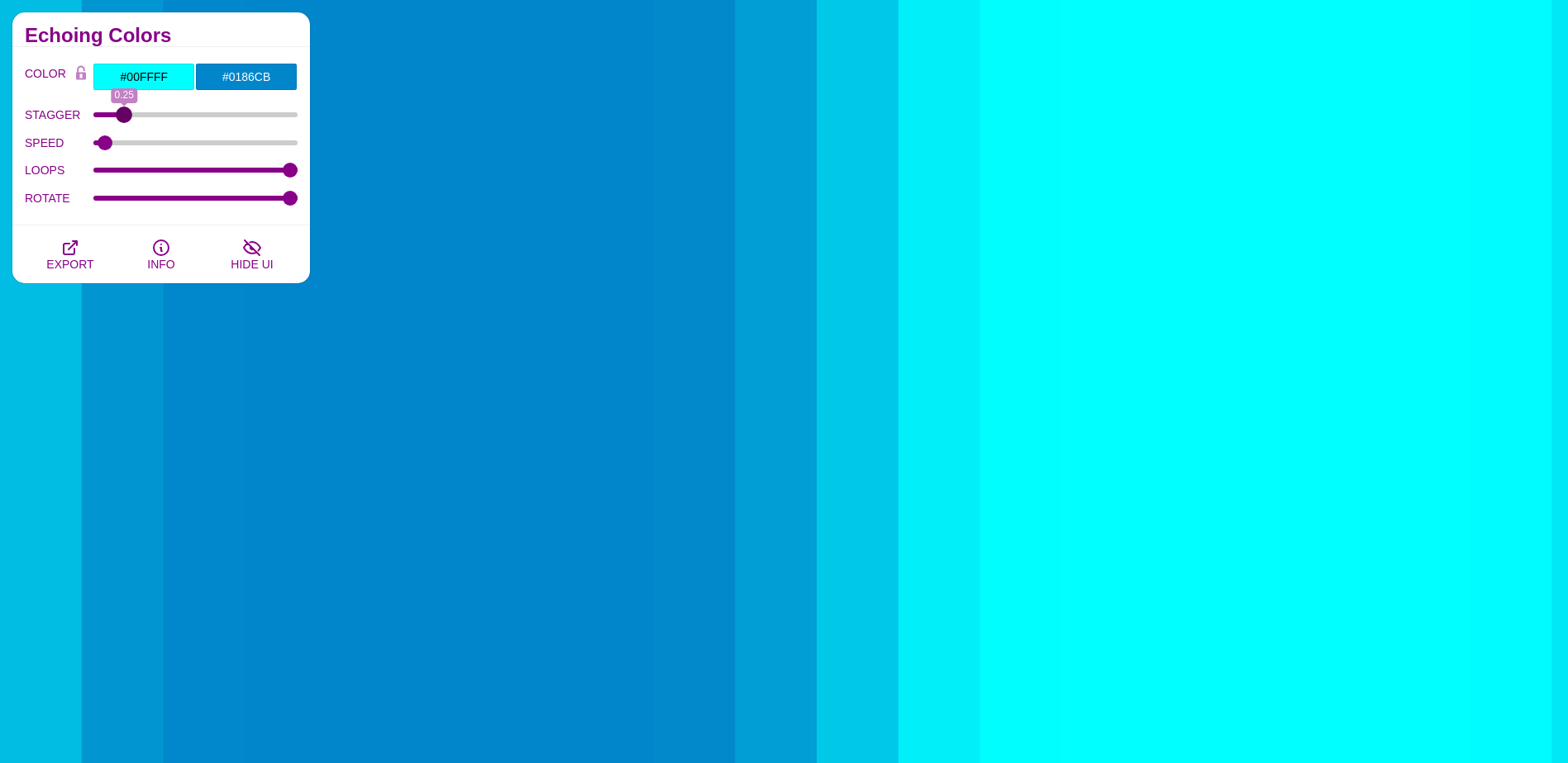
drag, startPoint x: 241, startPoint y: 114, endPoint x: 123, endPoint y: 113, distance: 118.0
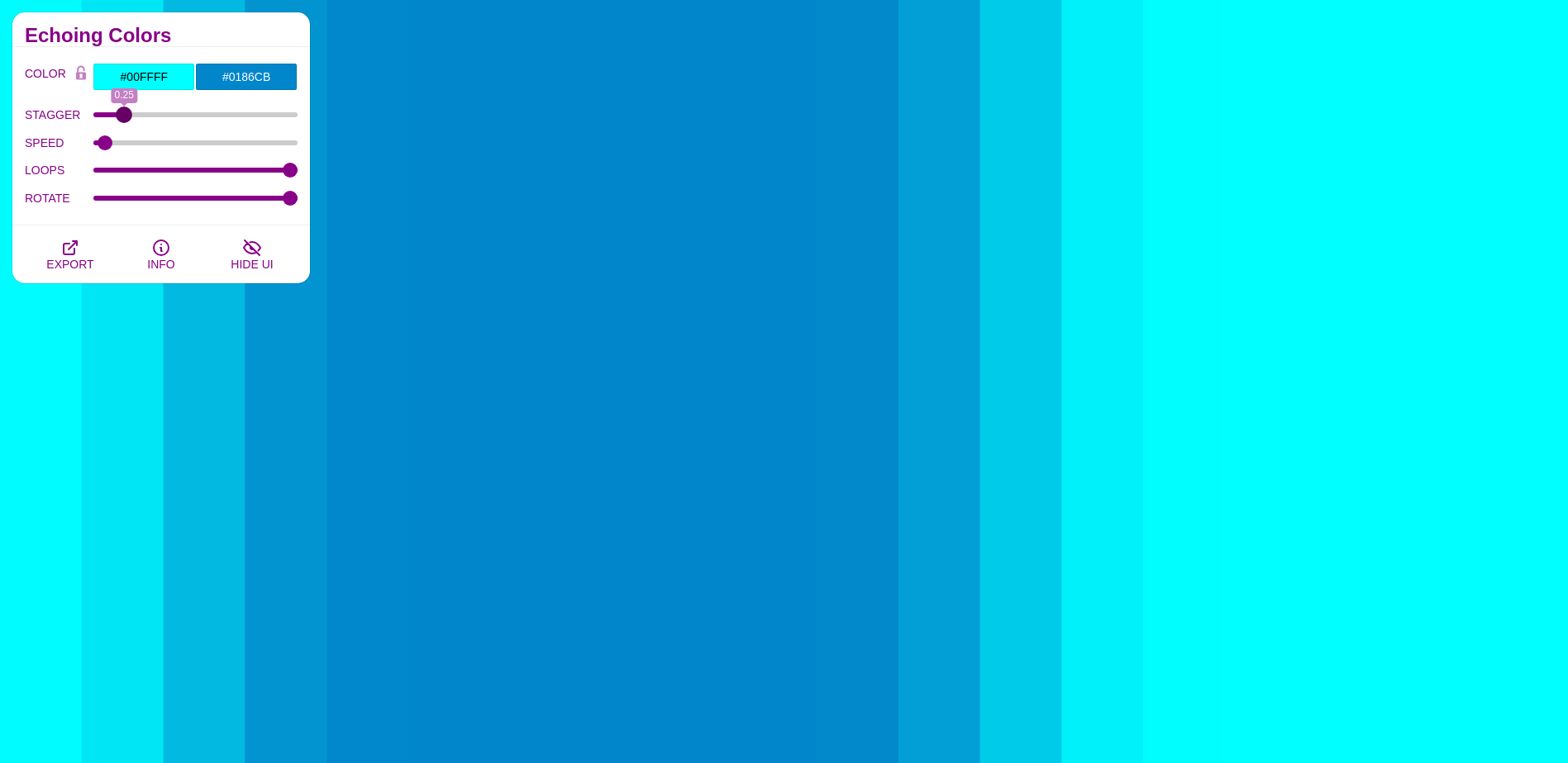
click at [123, 113] on input "STAGGER" at bounding box center [196, 114] width 205 height 7
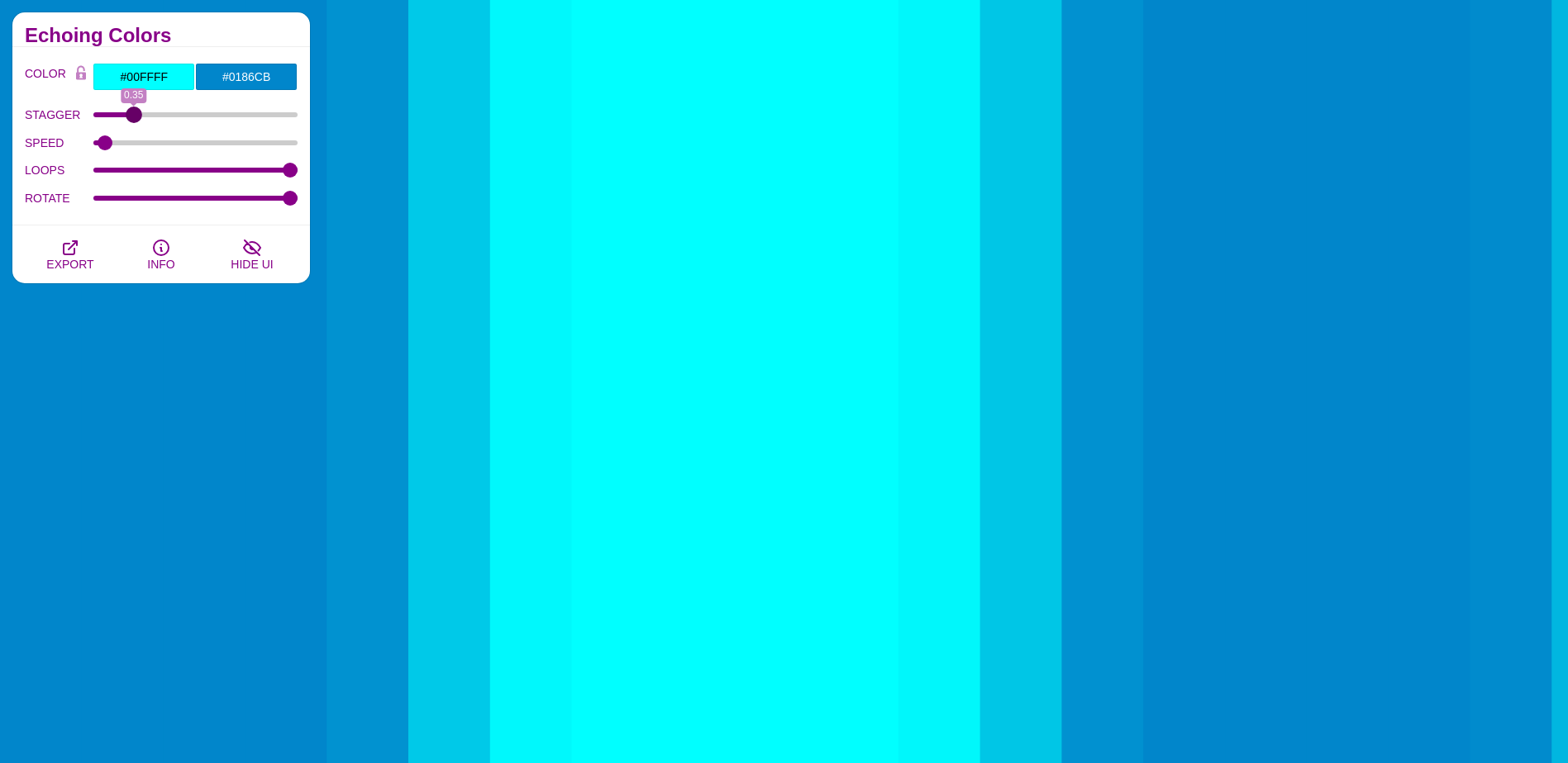
drag, startPoint x: 126, startPoint y: 114, endPoint x: 135, endPoint y: 114, distance: 9.0
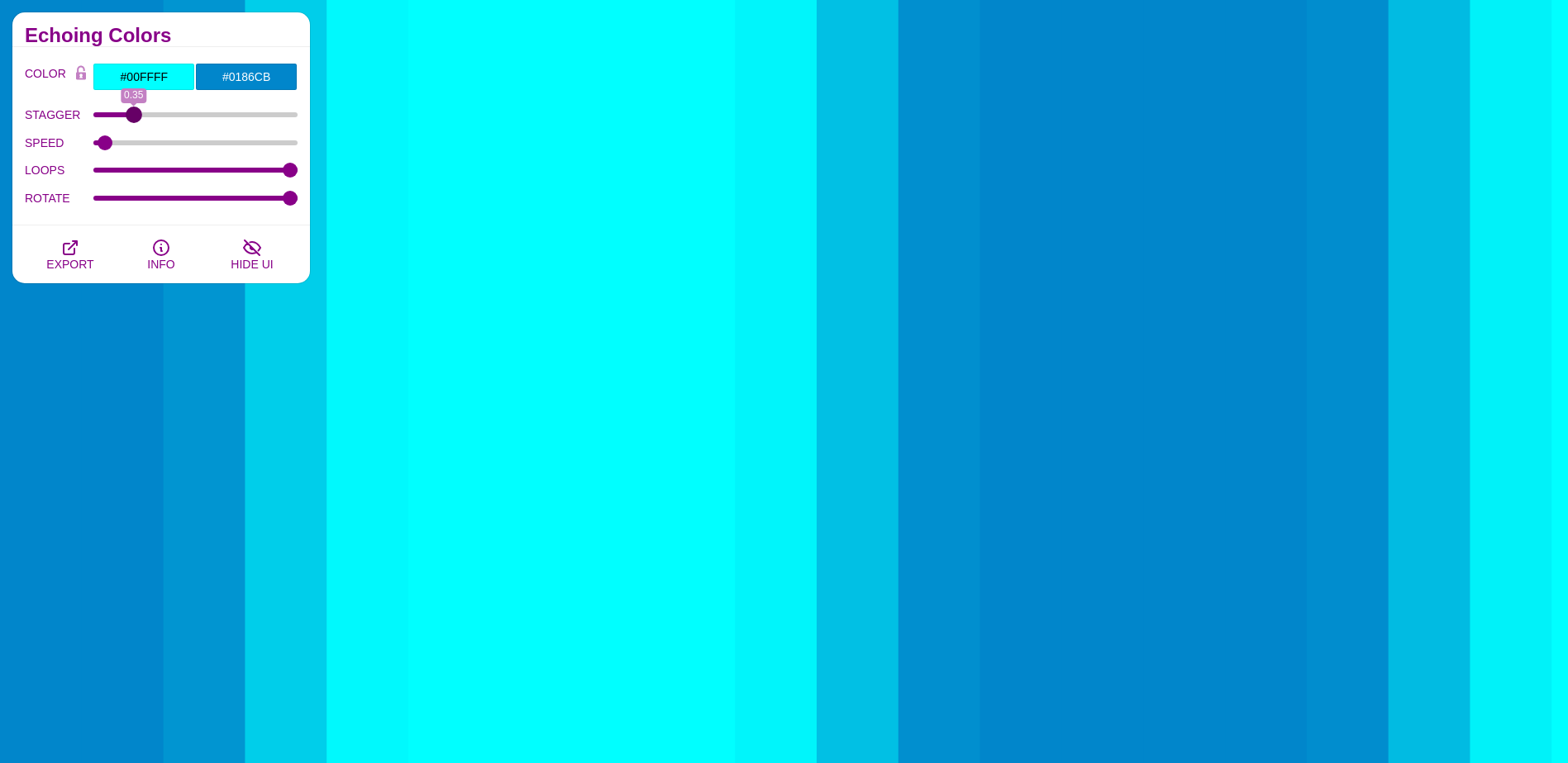
type input "0.35"
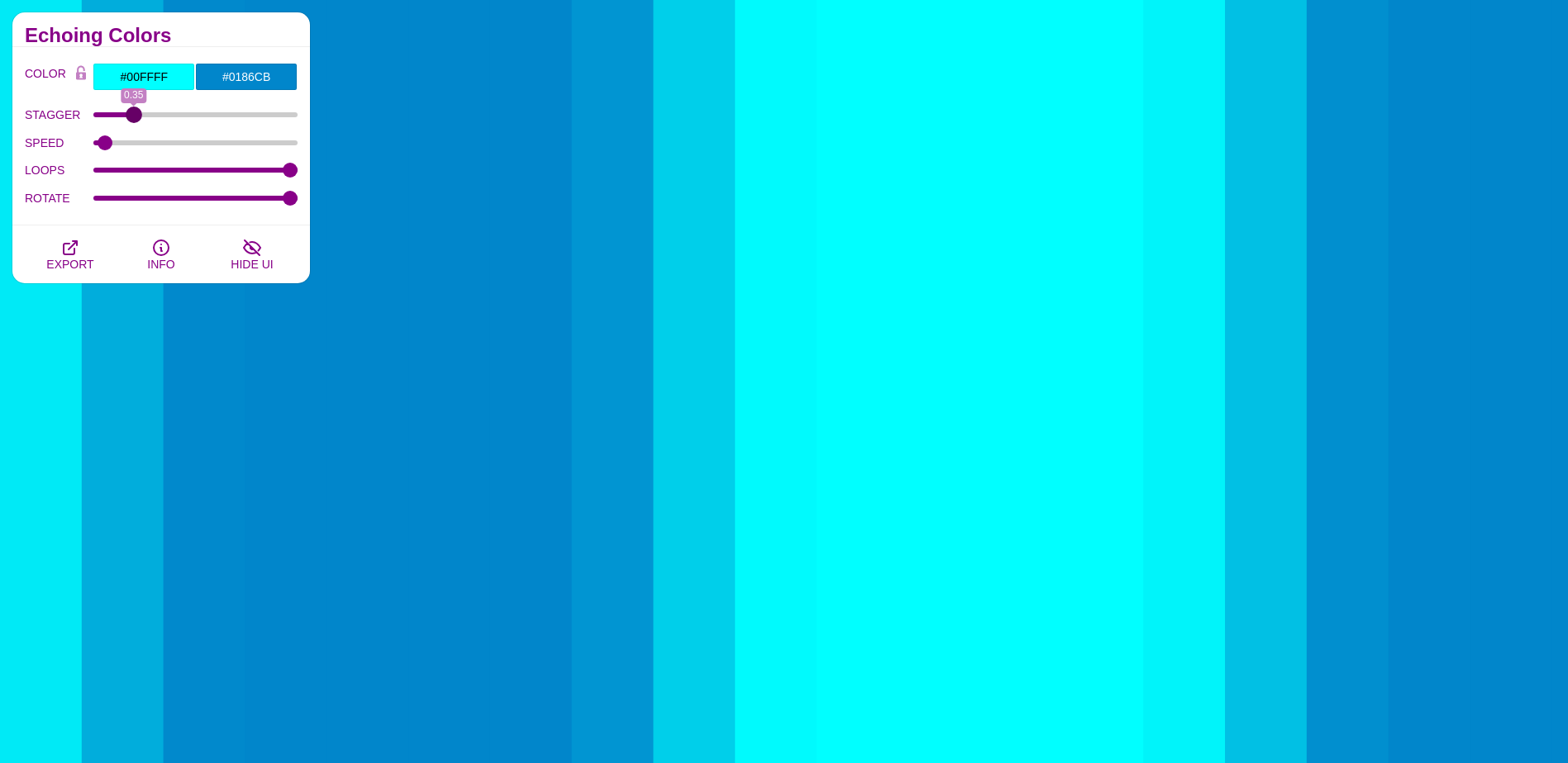
click at [135, 114] on input "STAGGER" at bounding box center [196, 114] width 205 height 7
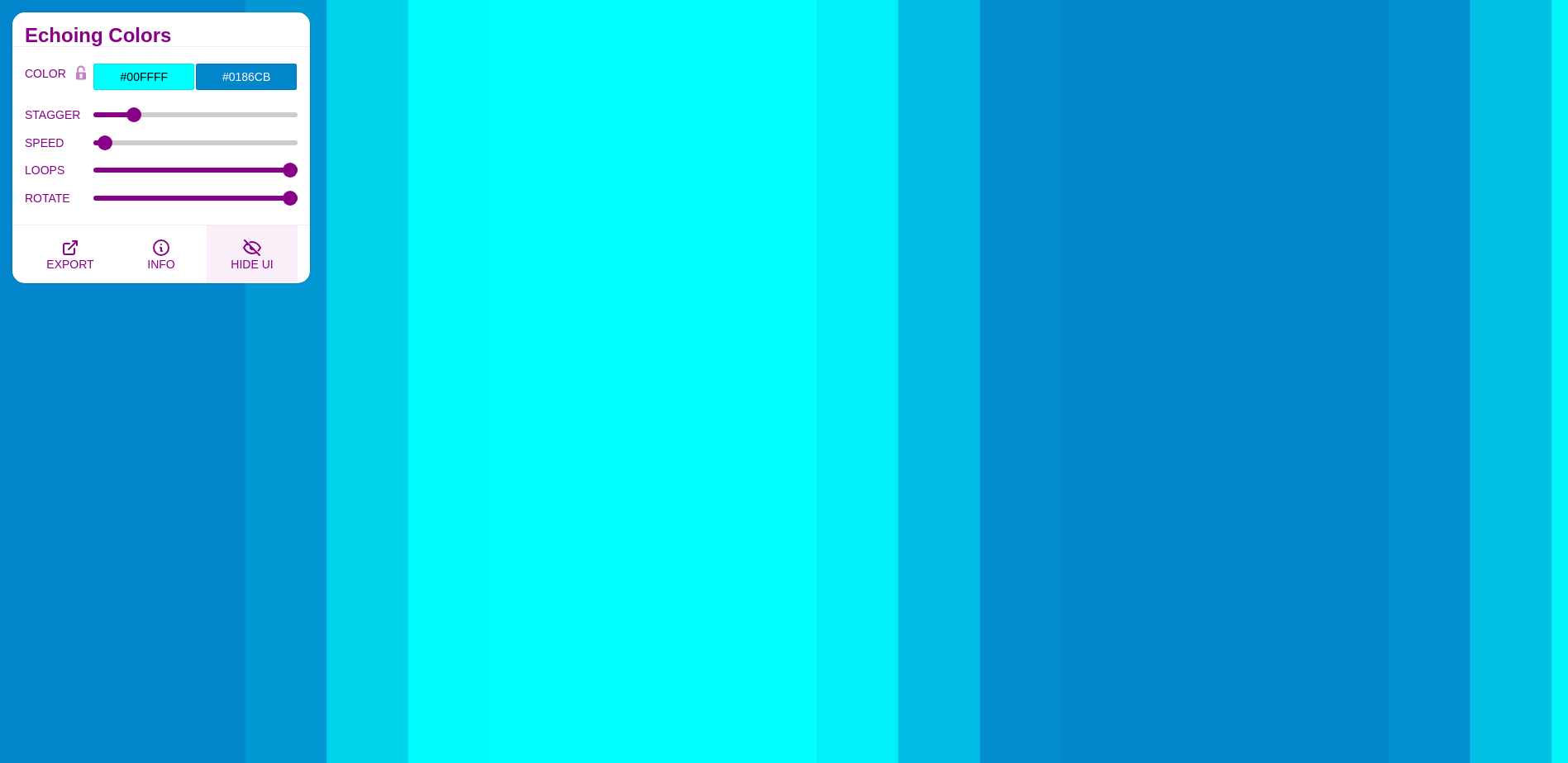
click at [258, 246] on icon "button" at bounding box center [252, 248] width 17 height 15
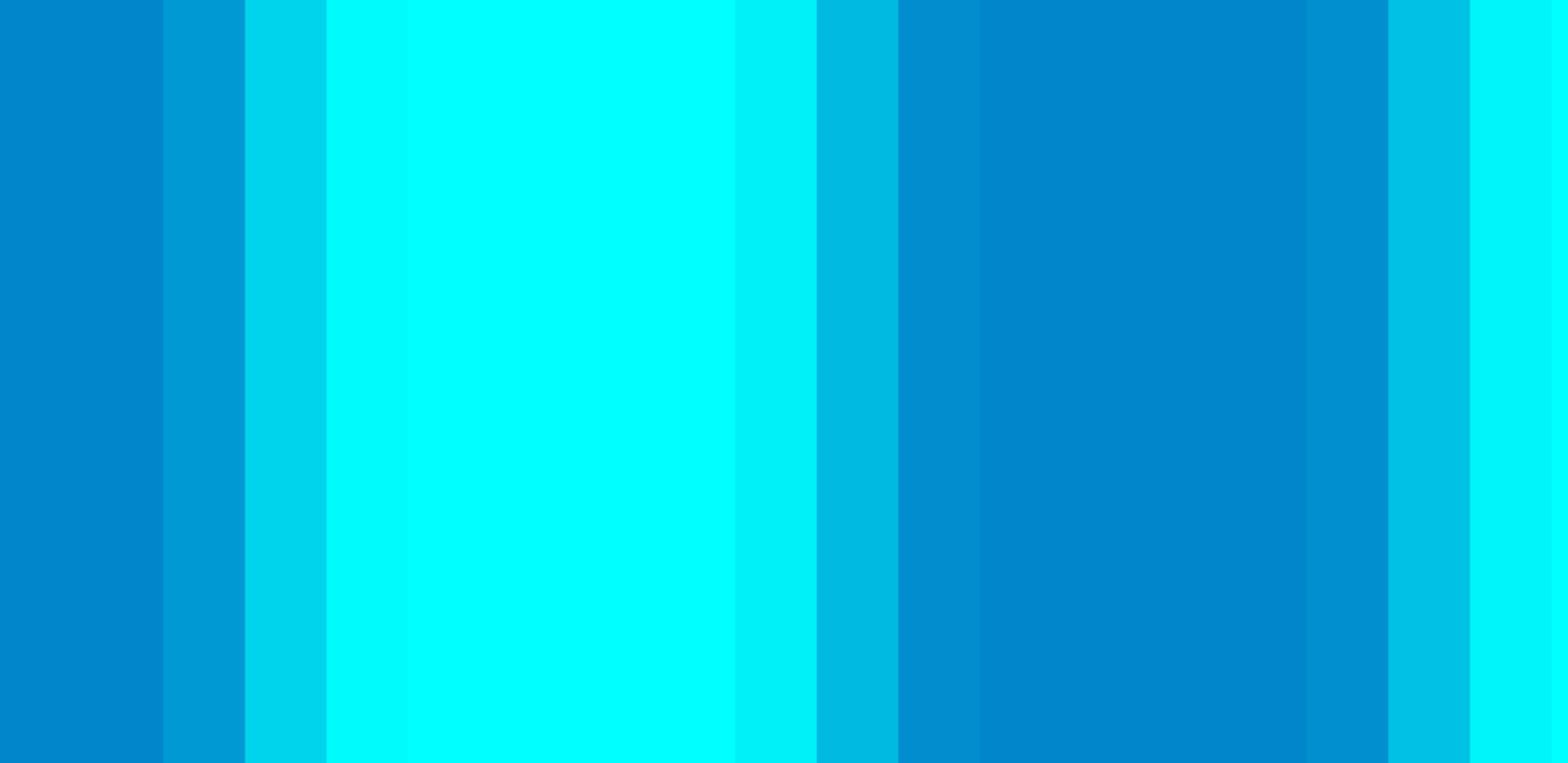
click at [258, 246] on icon "button" at bounding box center [252, 248] width 17 height 15
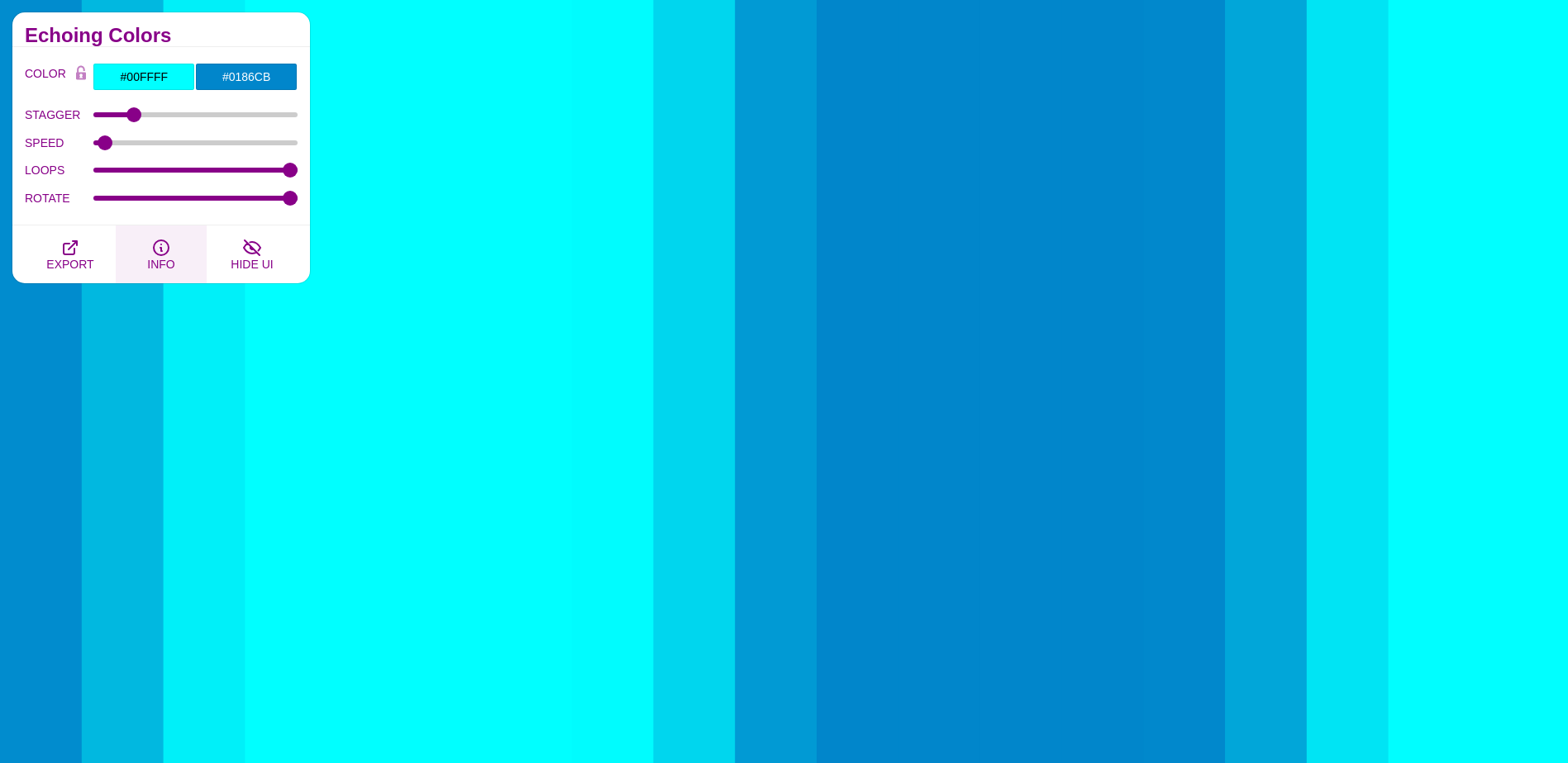
click at [163, 253] on icon "button" at bounding box center [161, 248] width 20 height 20
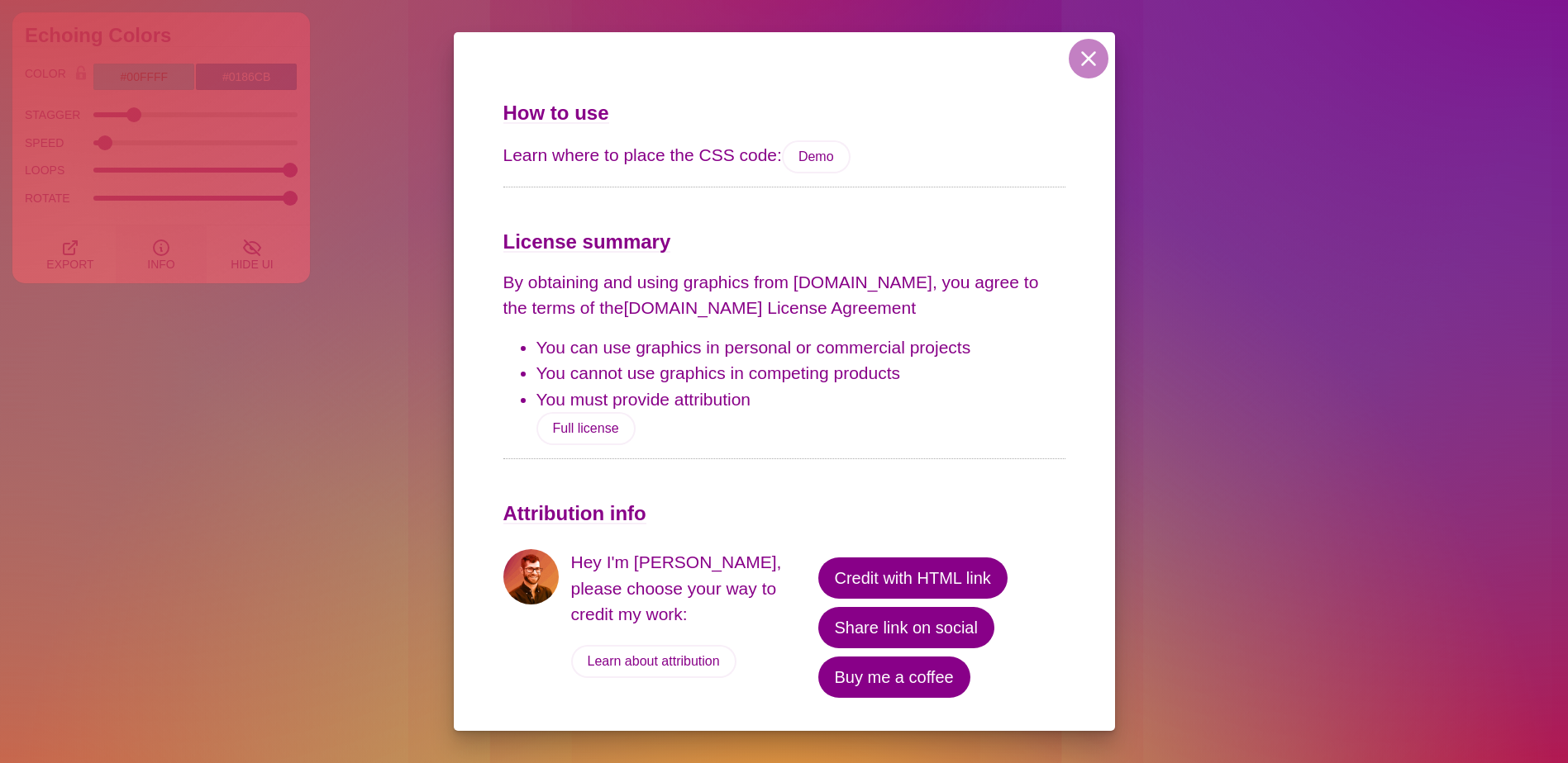
scroll to position [1488, 0]
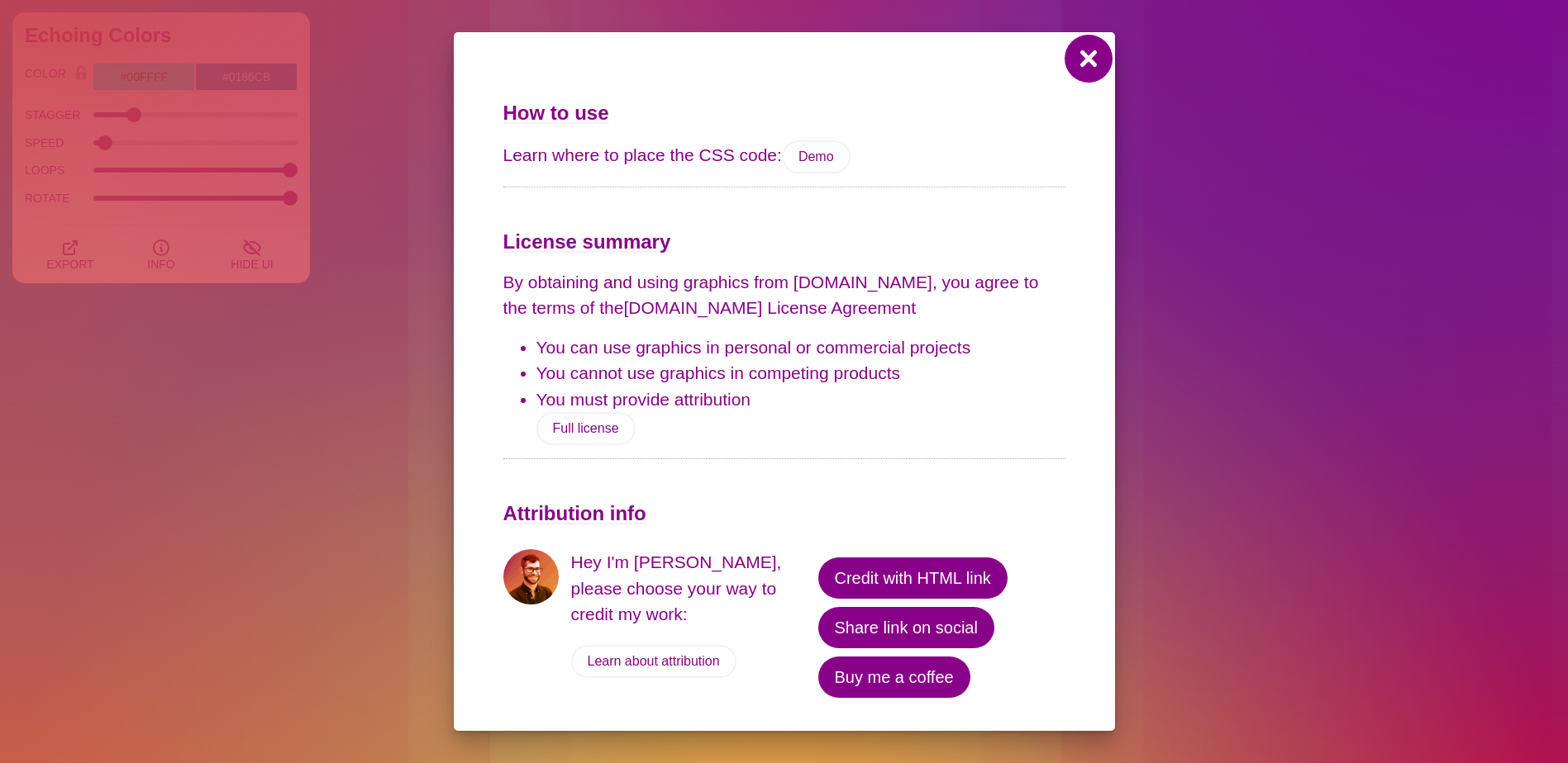
click at [1082, 62] on button at bounding box center [1088, 58] width 39 height 39
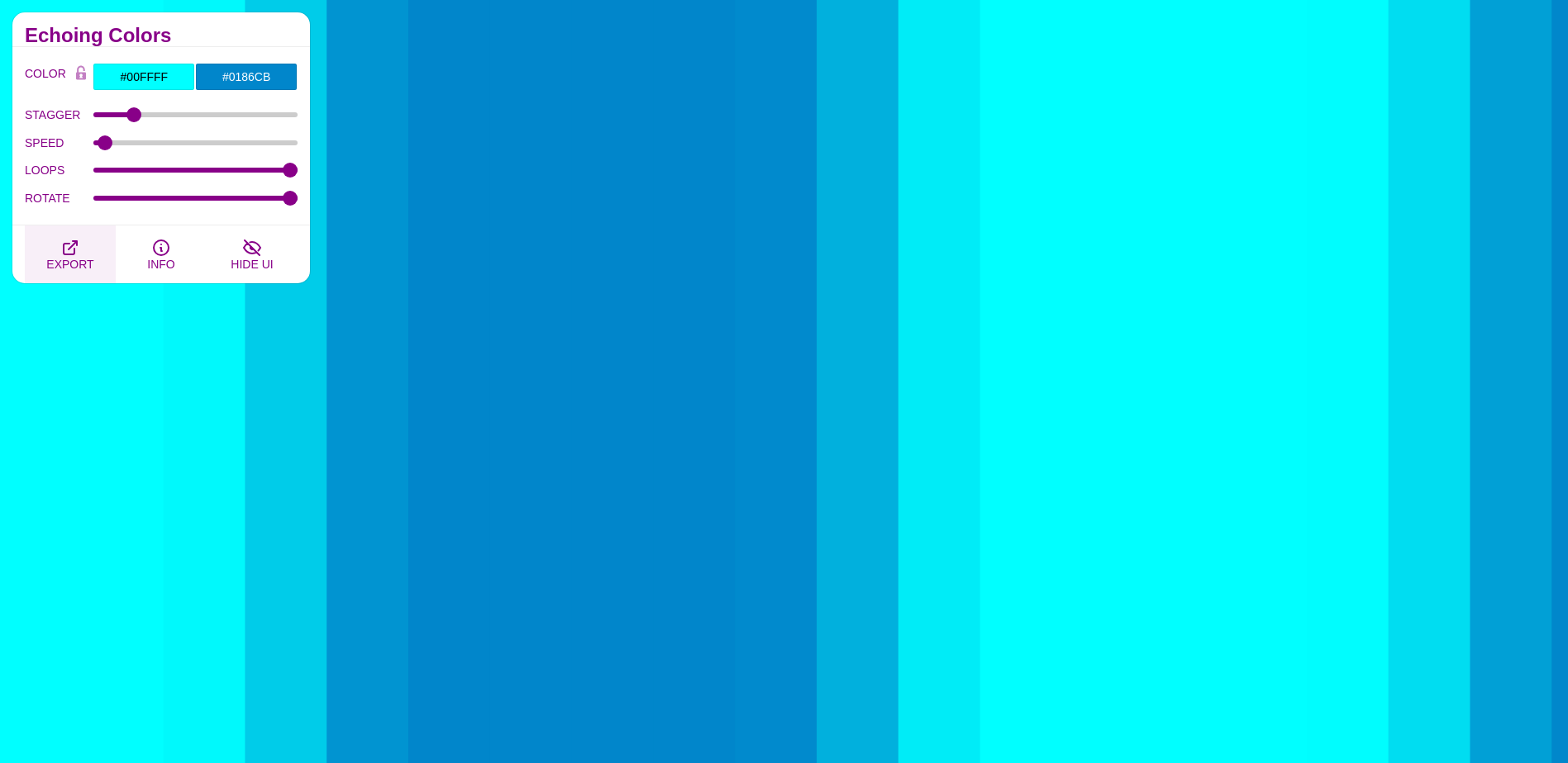
click at [76, 248] on icon "button" at bounding box center [70, 248] width 20 height 20
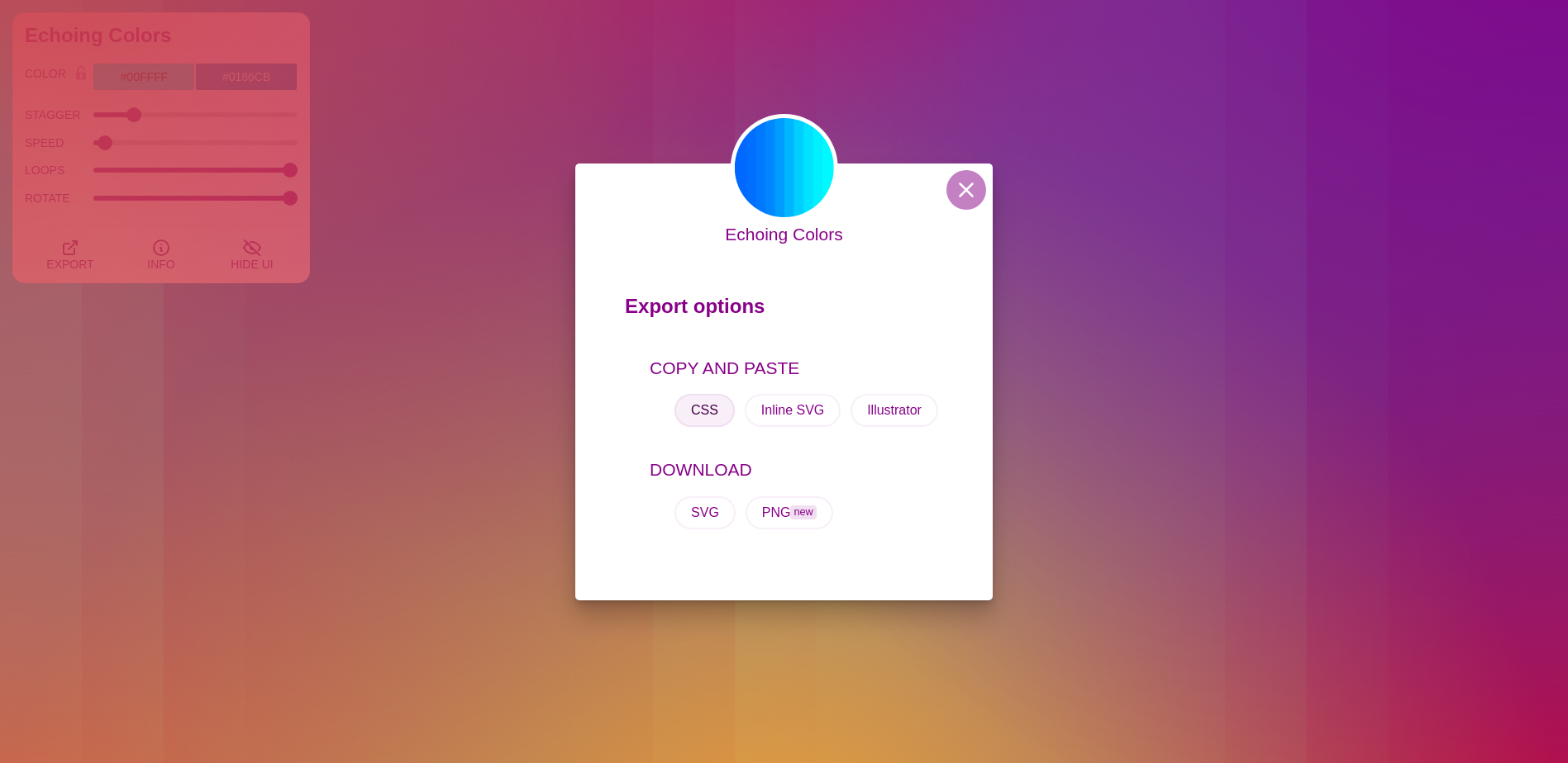
click at [704, 408] on button "CSS" at bounding box center [704, 410] width 60 height 33
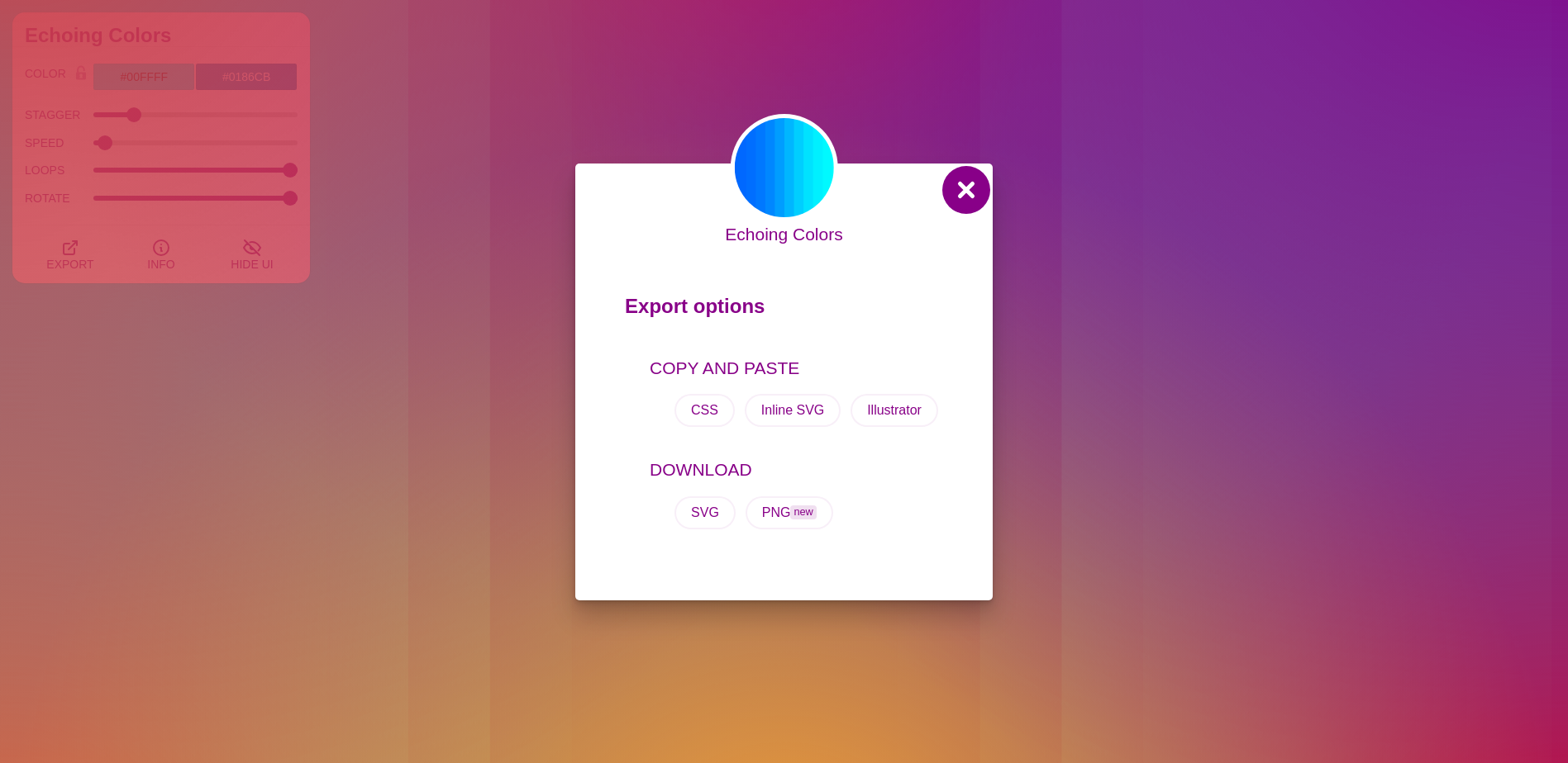
drag, startPoint x: 956, startPoint y: 185, endPoint x: 535, endPoint y: 116, distance: 426.6
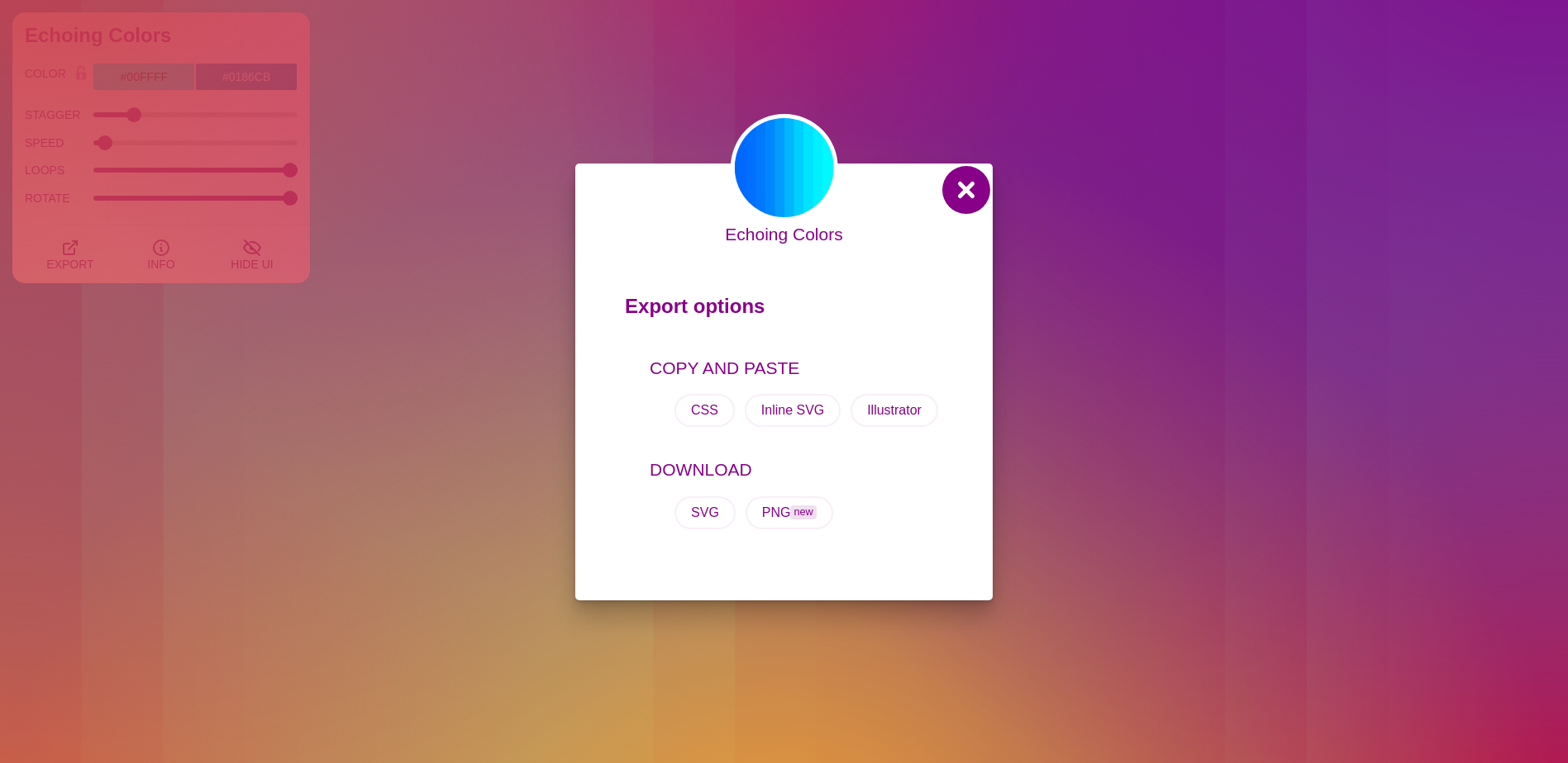
click at [954, 185] on button at bounding box center [966, 190] width 39 height 39
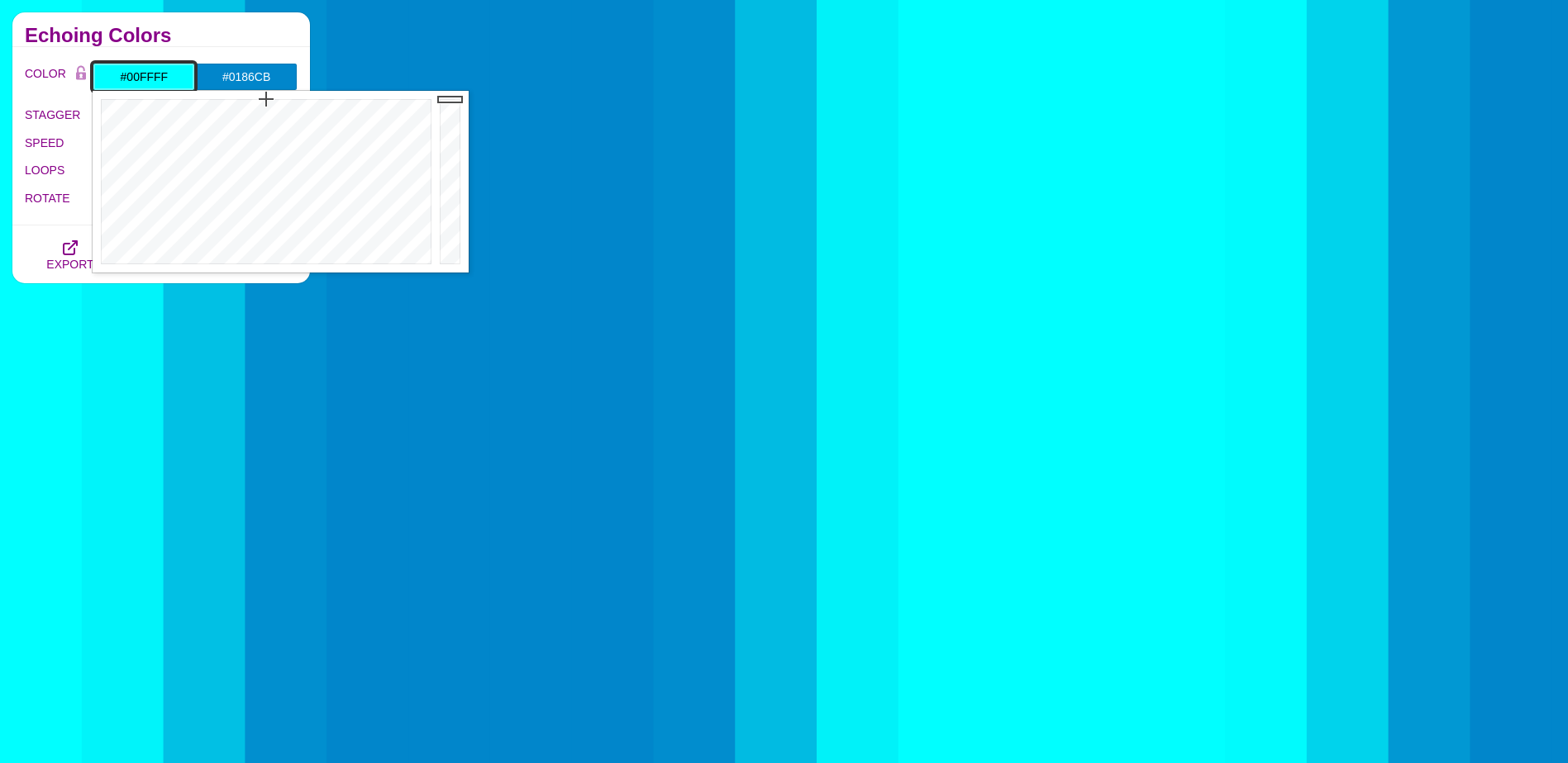
click at [142, 75] on input "#00FFFF" at bounding box center [144, 77] width 103 height 28
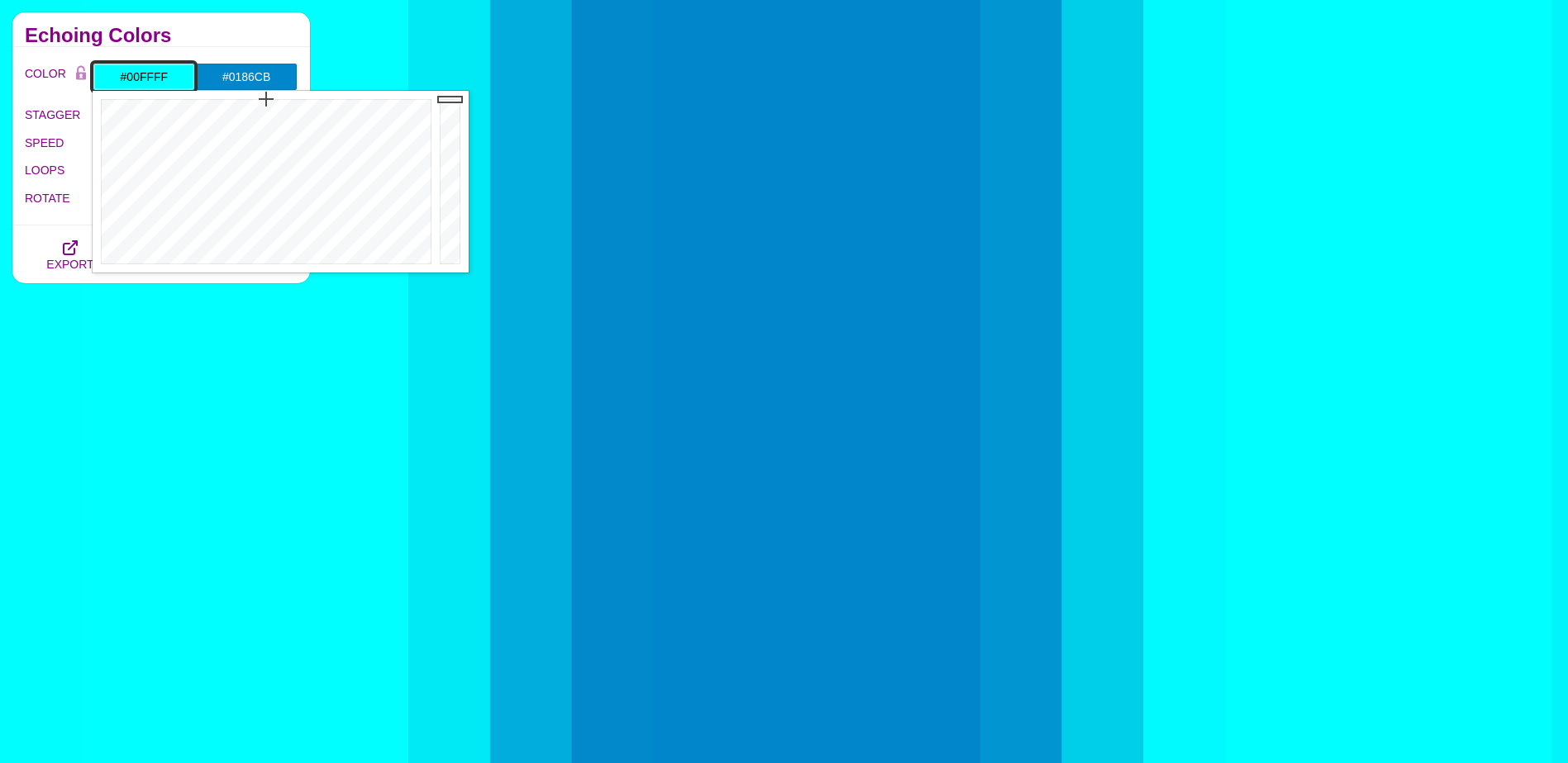
drag, startPoint x: 145, startPoint y: 68, endPoint x: 132, endPoint y: 69, distance: 13.0
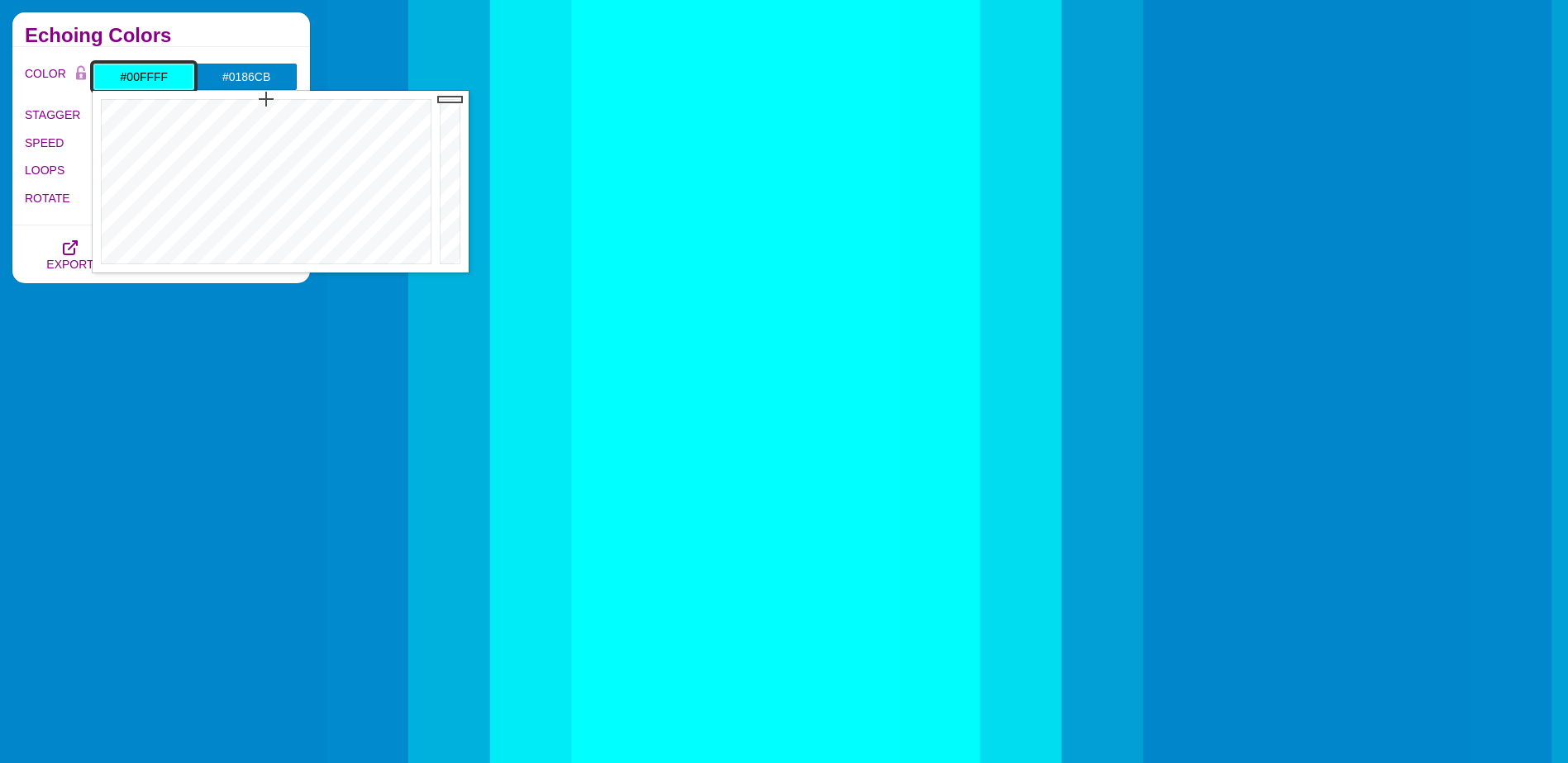
click at [132, 69] on input "#00FFFF" at bounding box center [144, 77] width 103 height 28
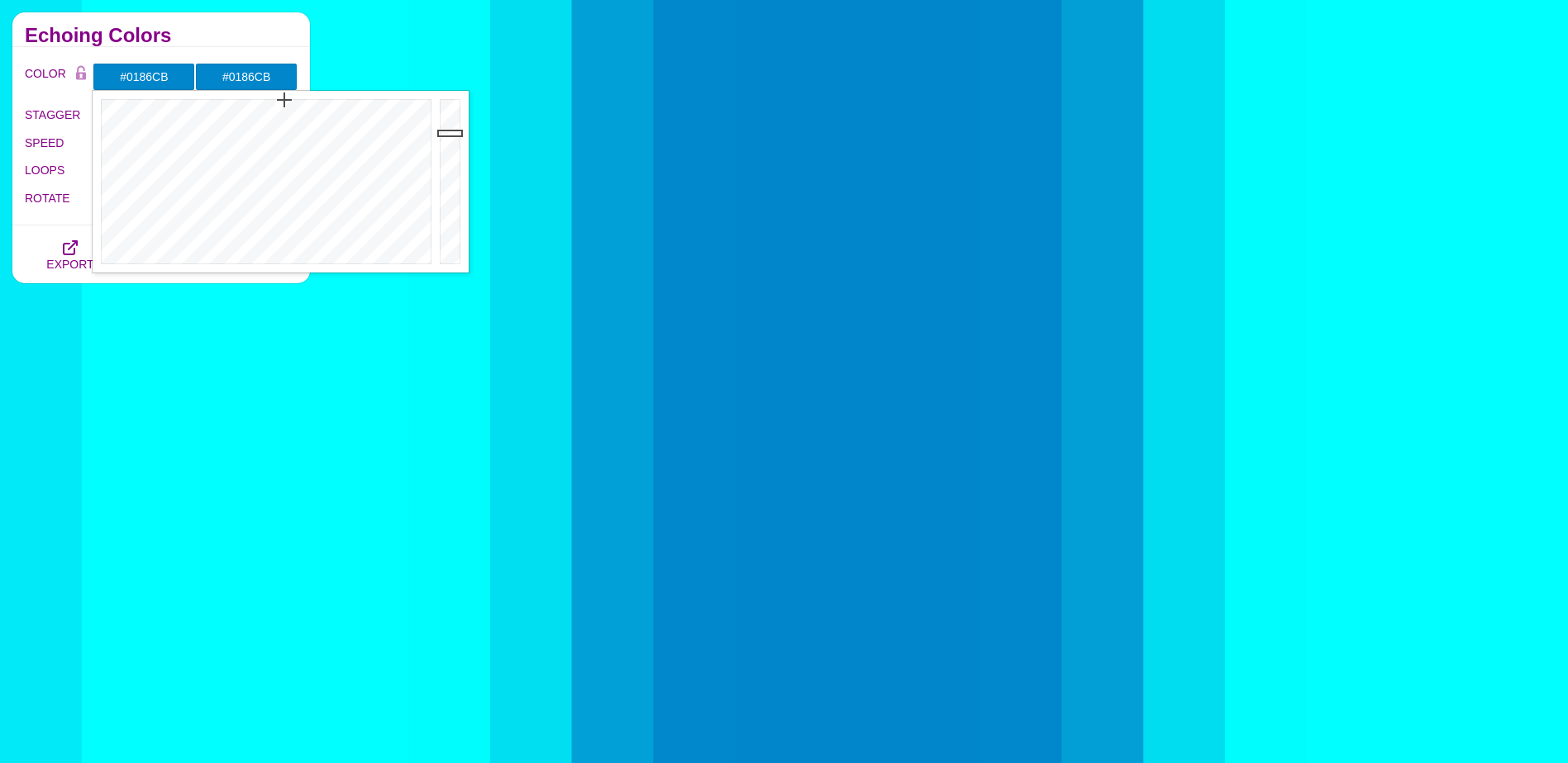
click at [236, 23] on div "Echoing Colors" at bounding box center [161, 30] width 297 height 35
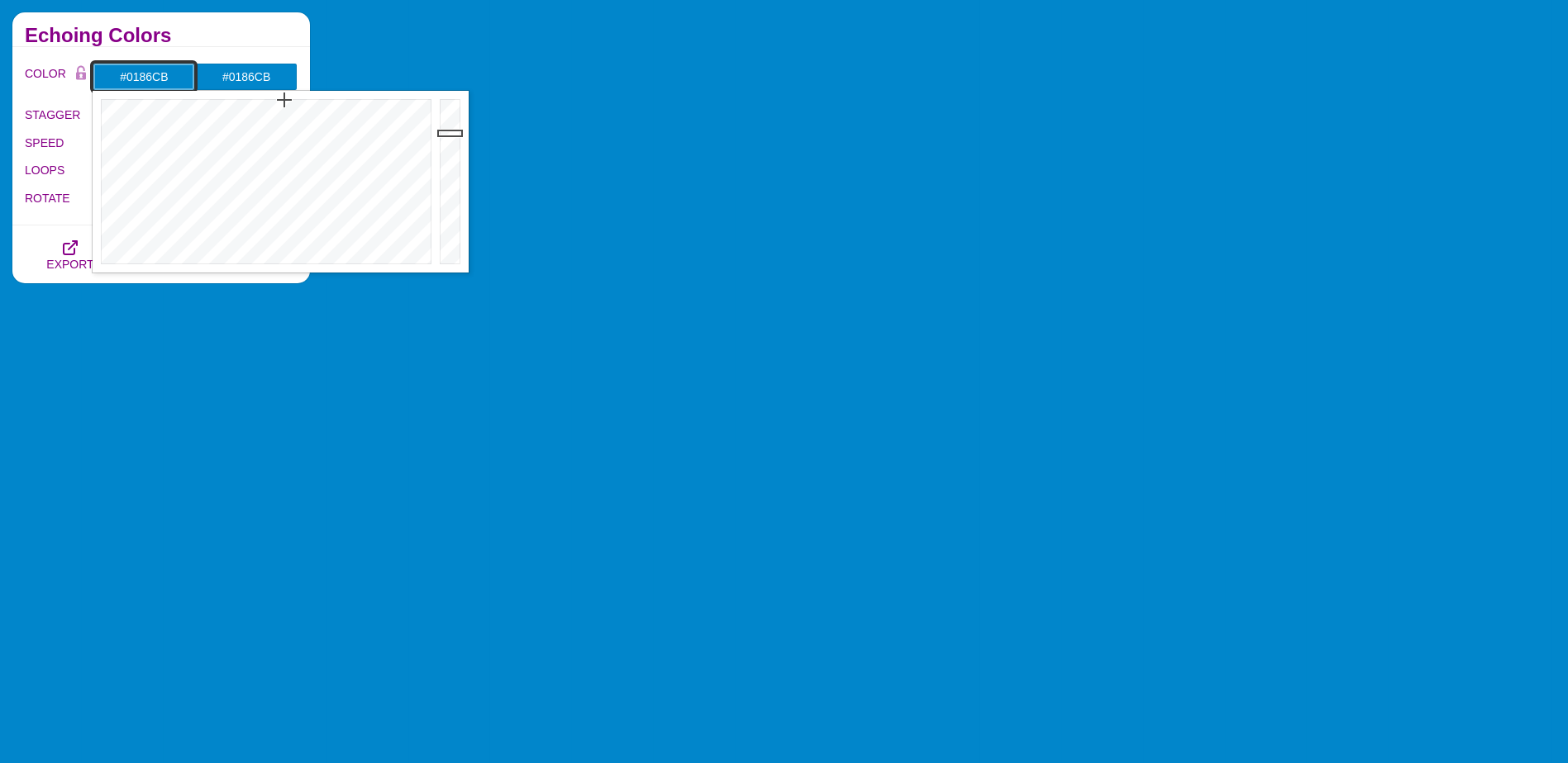
click at [170, 79] on input "#0186CB" at bounding box center [144, 77] width 103 height 28
drag, startPoint x: 448, startPoint y: 129, endPoint x: 445, endPoint y: 109, distance: 20.2
click at [445, 109] on div at bounding box center [451, 182] width 33 height 182
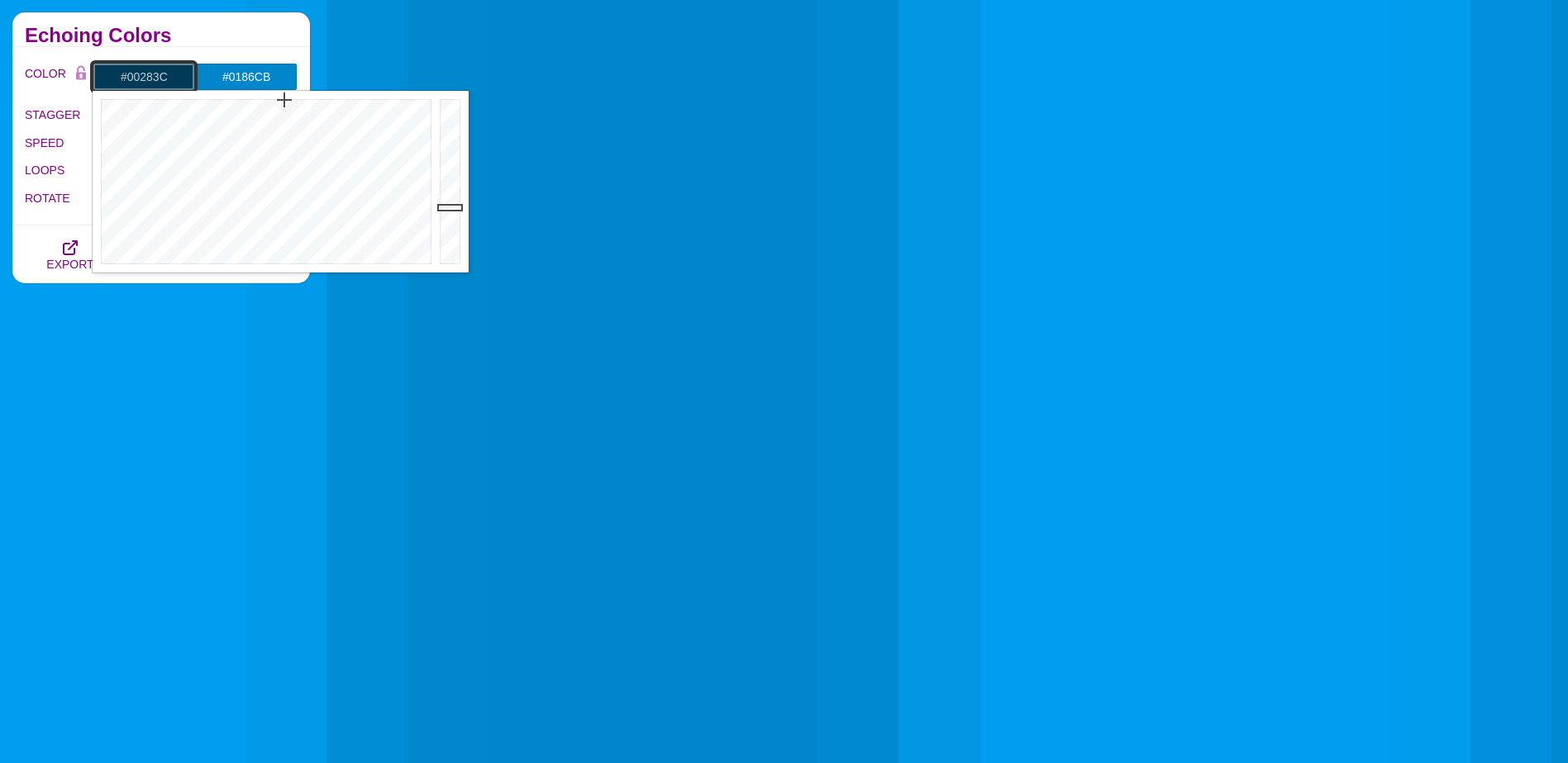
drag, startPoint x: 443, startPoint y: 109, endPoint x: 455, endPoint y: 225, distance: 116.6
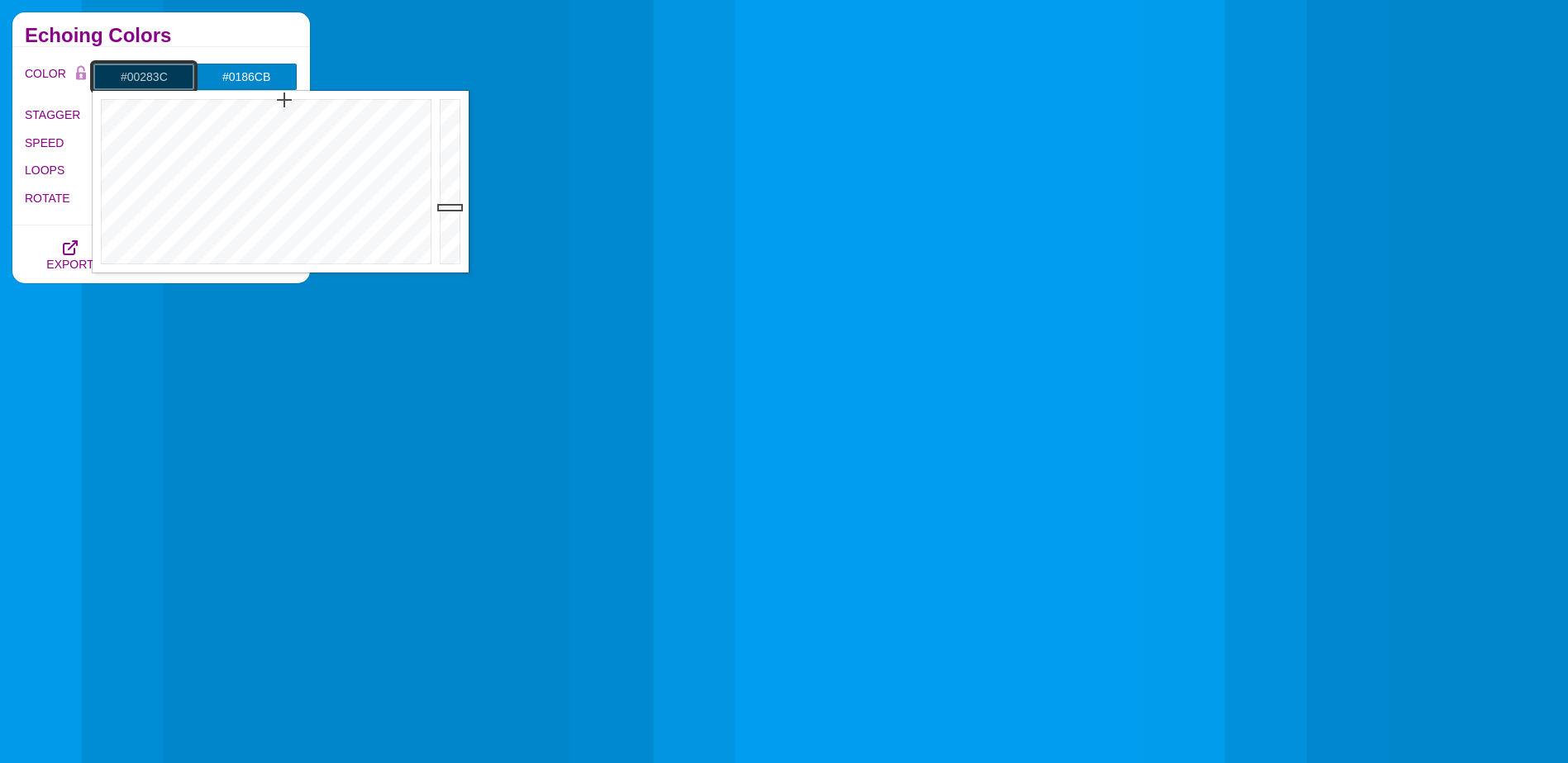
click at [455, 225] on div at bounding box center [451, 182] width 33 height 182
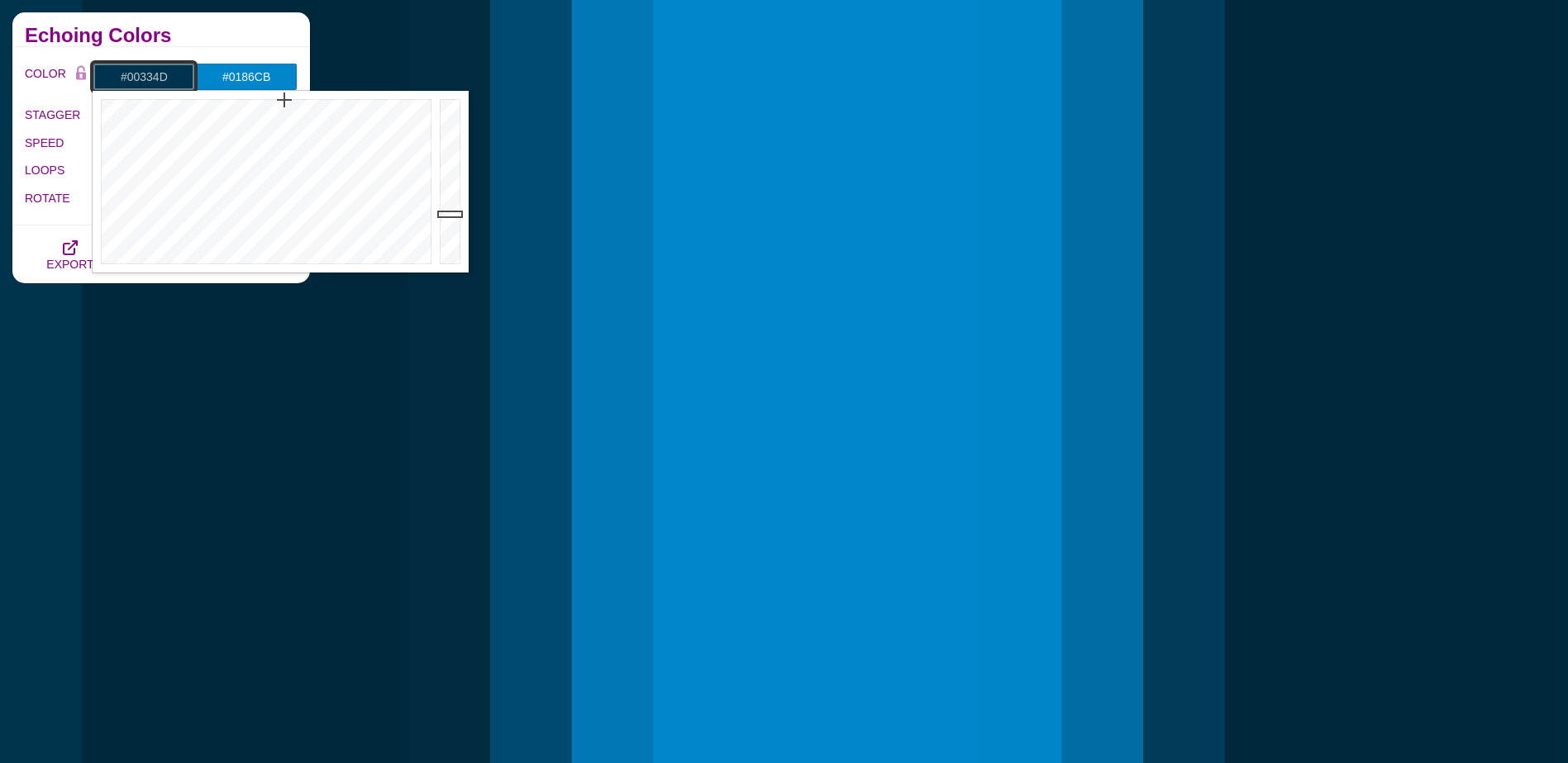
drag, startPoint x: 455, startPoint y: 225, endPoint x: 450, endPoint y: 214, distance: 12.1
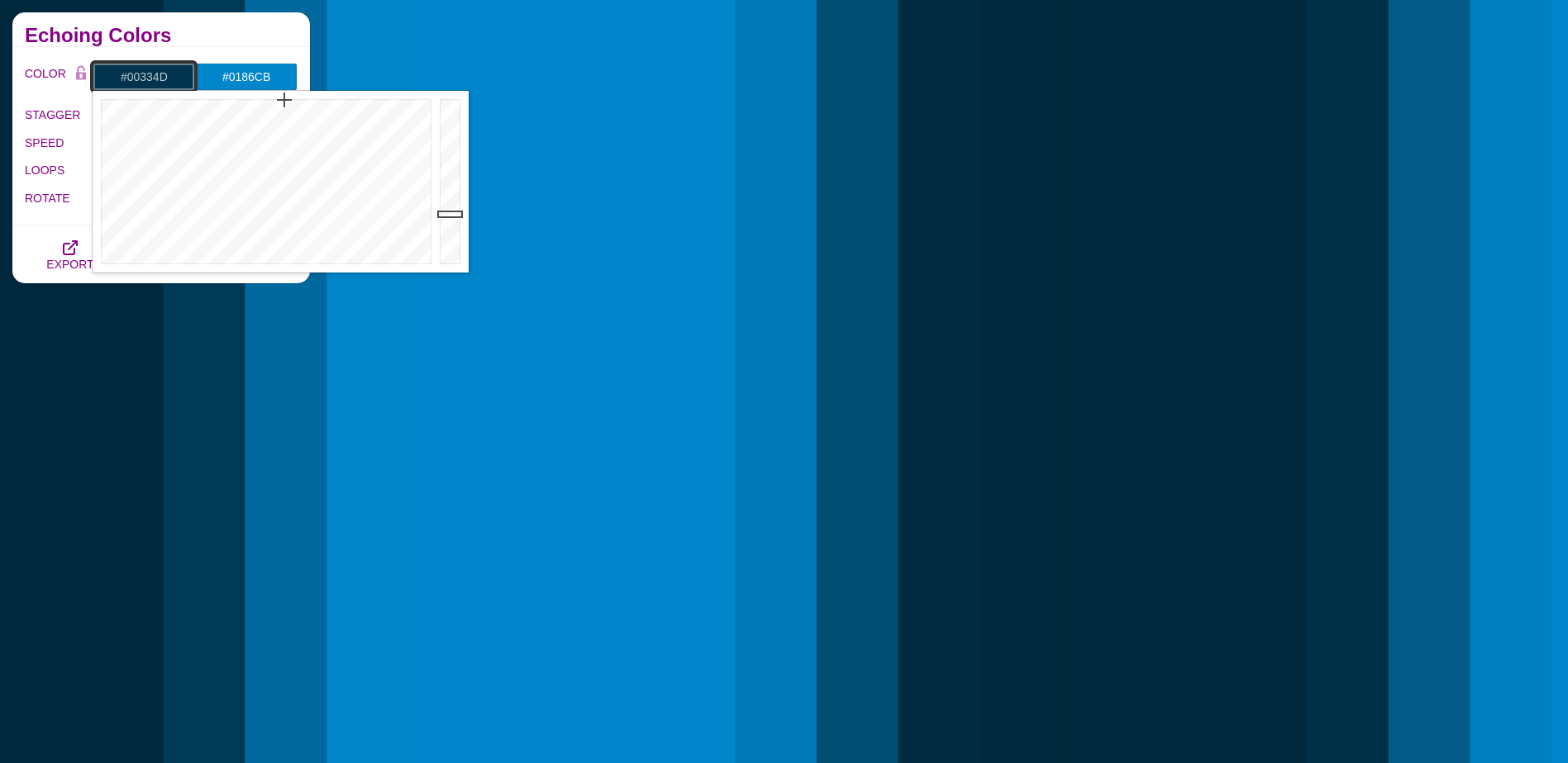
click at [450, 214] on div at bounding box center [451, 182] width 33 height 182
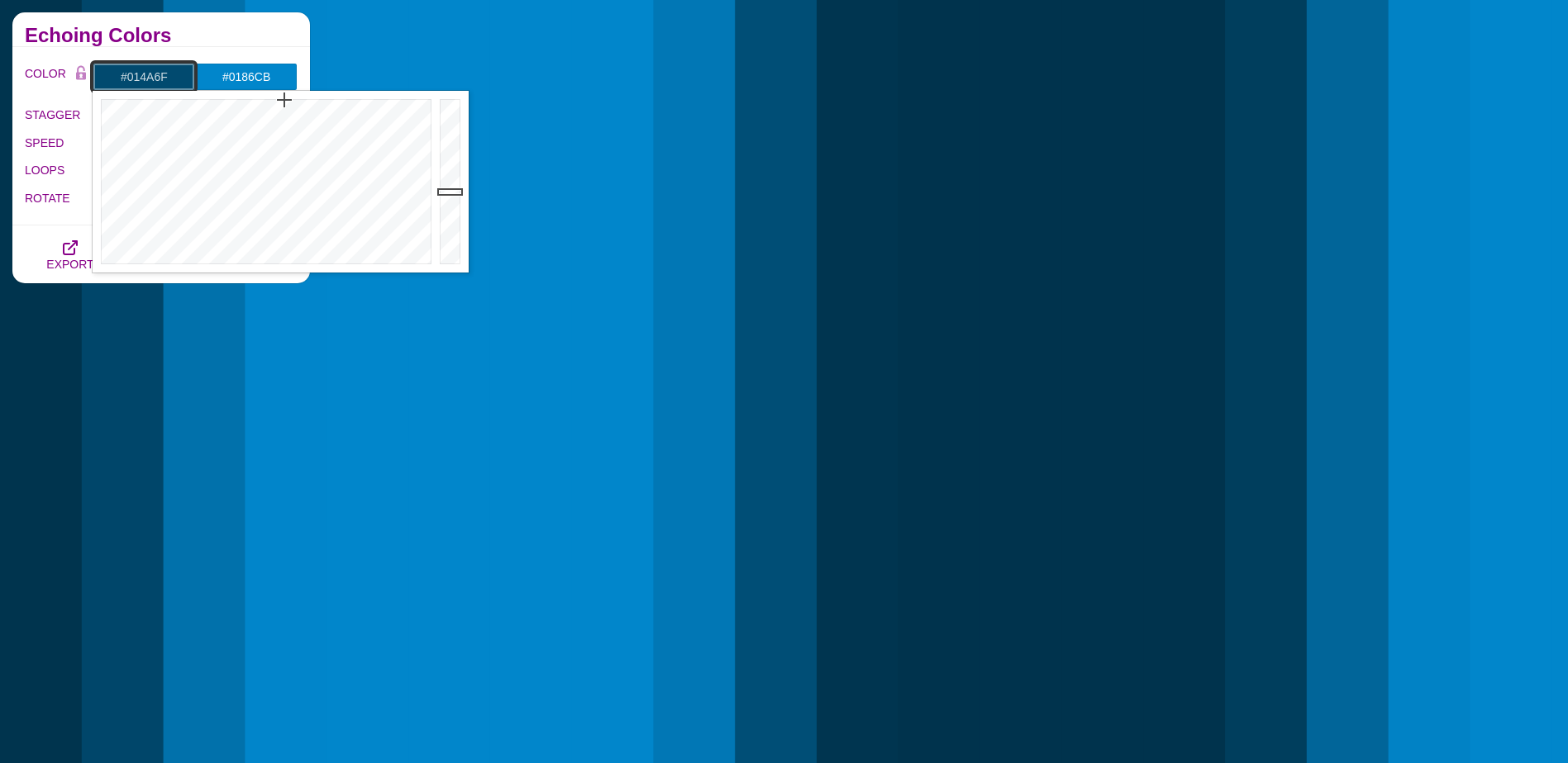
drag, startPoint x: 448, startPoint y: 211, endPoint x: 443, endPoint y: 191, distance: 20.6
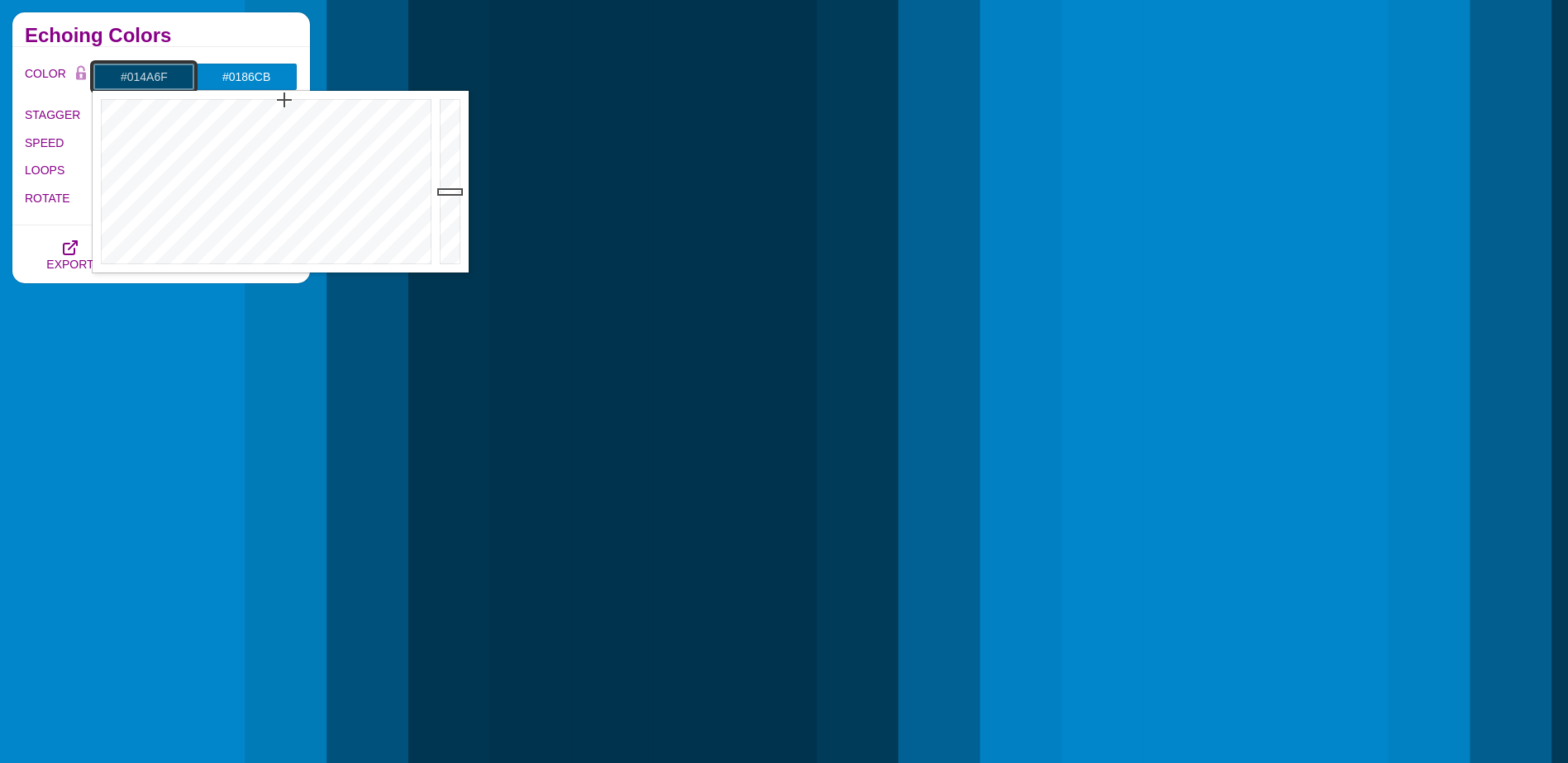
click at [443, 191] on div at bounding box center [451, 182] width 33 height 182
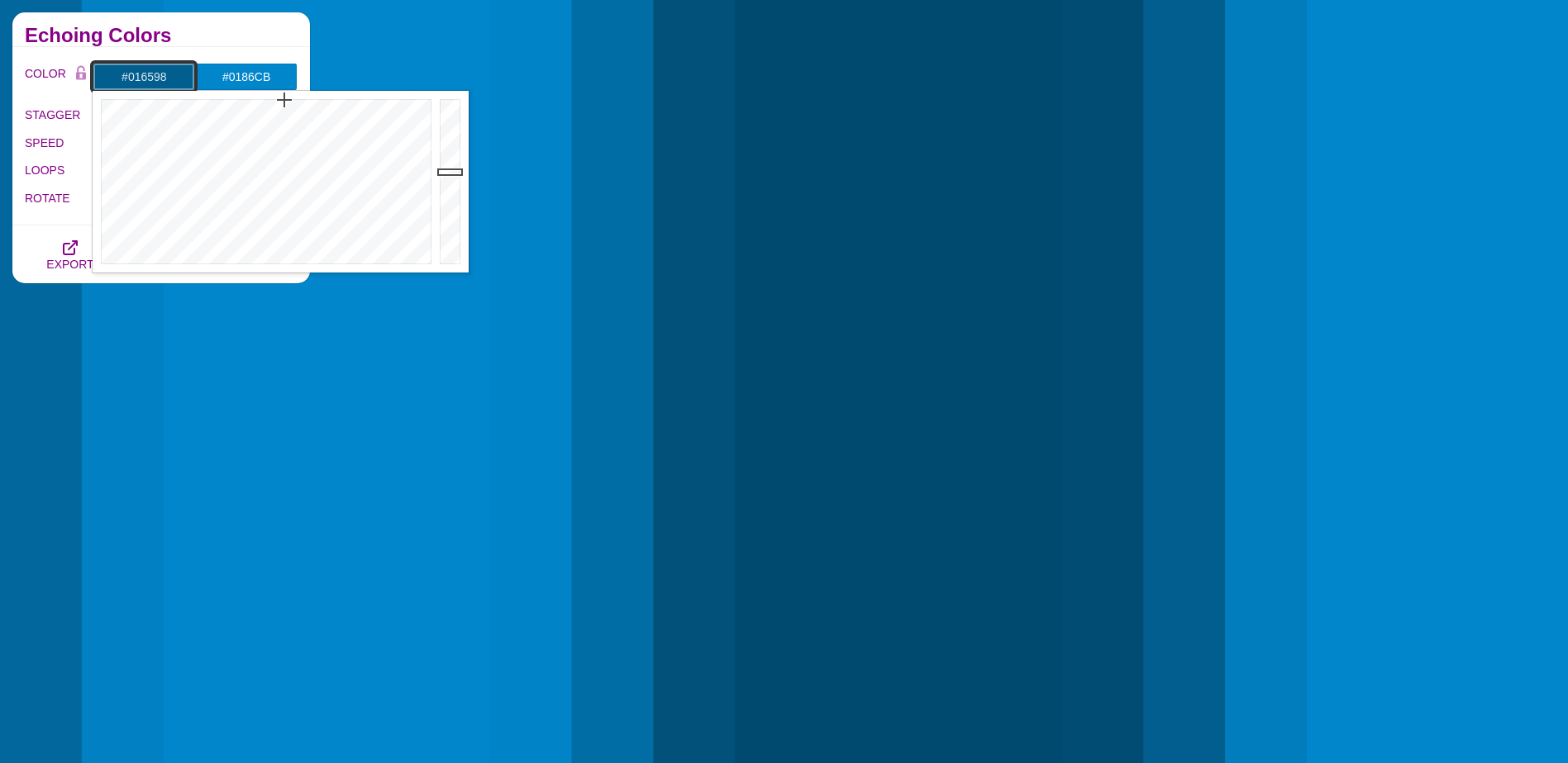
drag, startPoint x: 443, startPoint y: 191, endPoint x: 438, endPoint y: 165, distance: 26.5
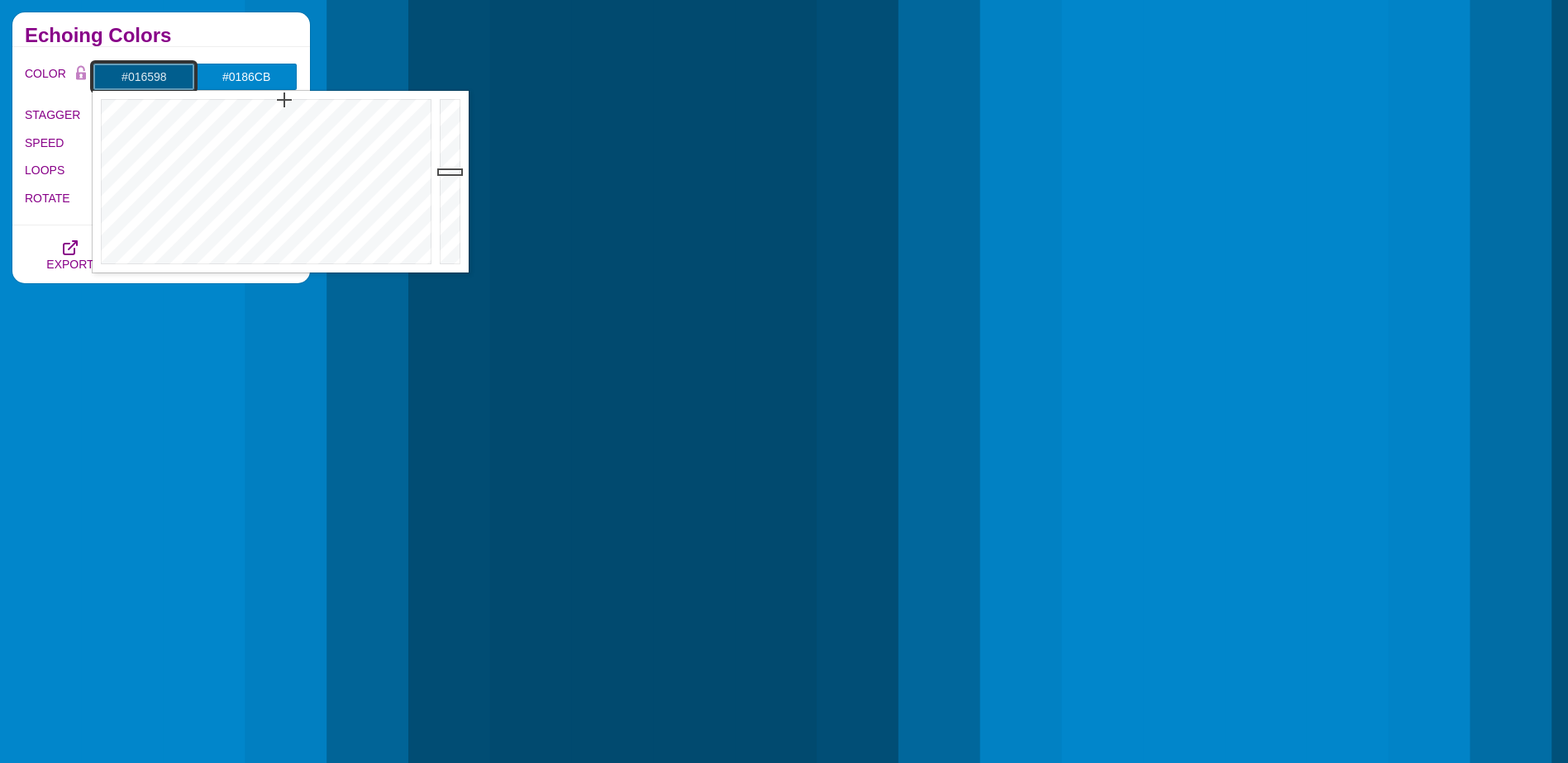
click at [438, 165] on div at bounding box center [451, 182] width 33 height 182
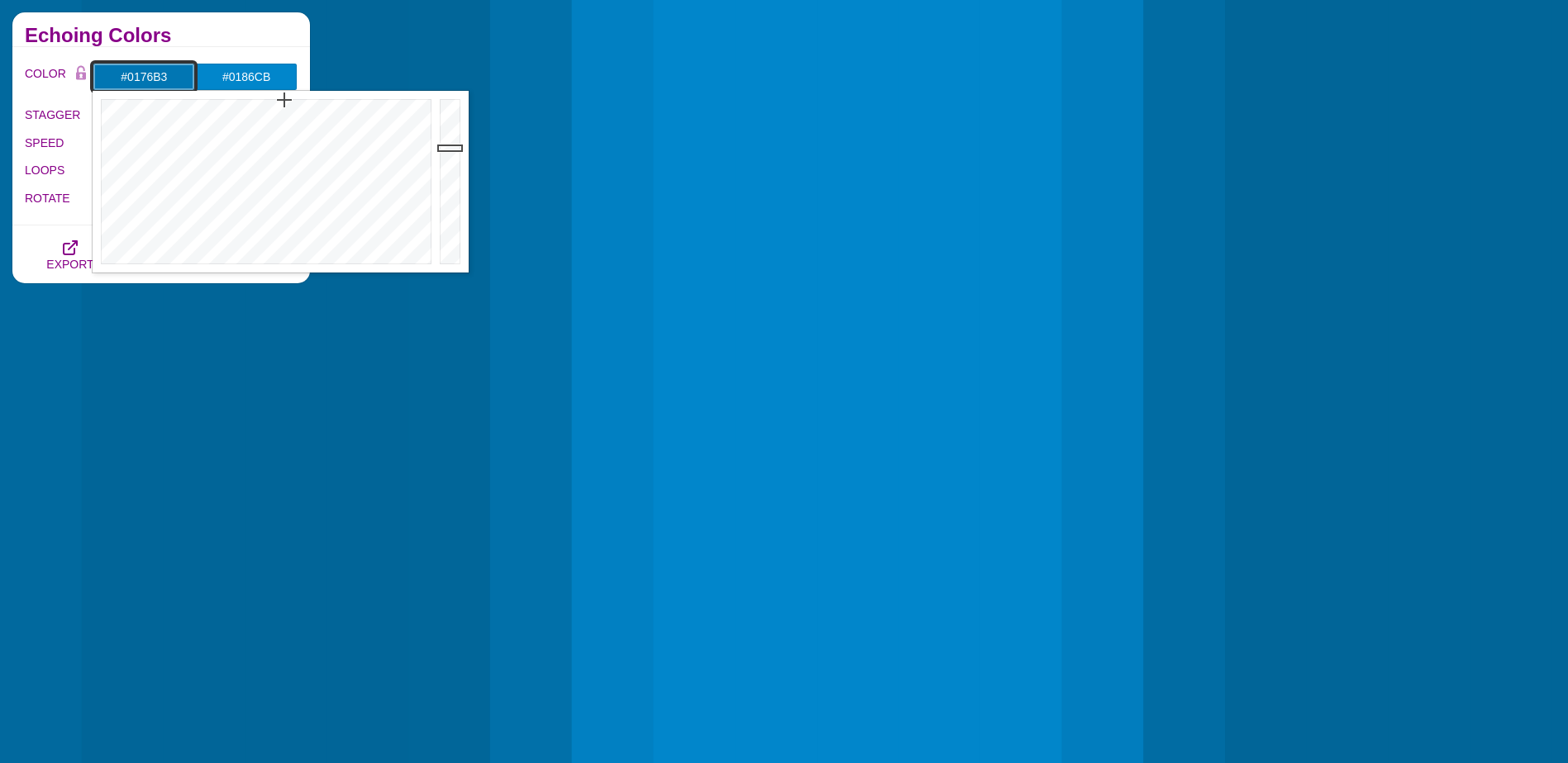
drag, startPoint x: 438, startPoint y: 166, endPoint x: 443, endPoint y: 148, distance: 18.7
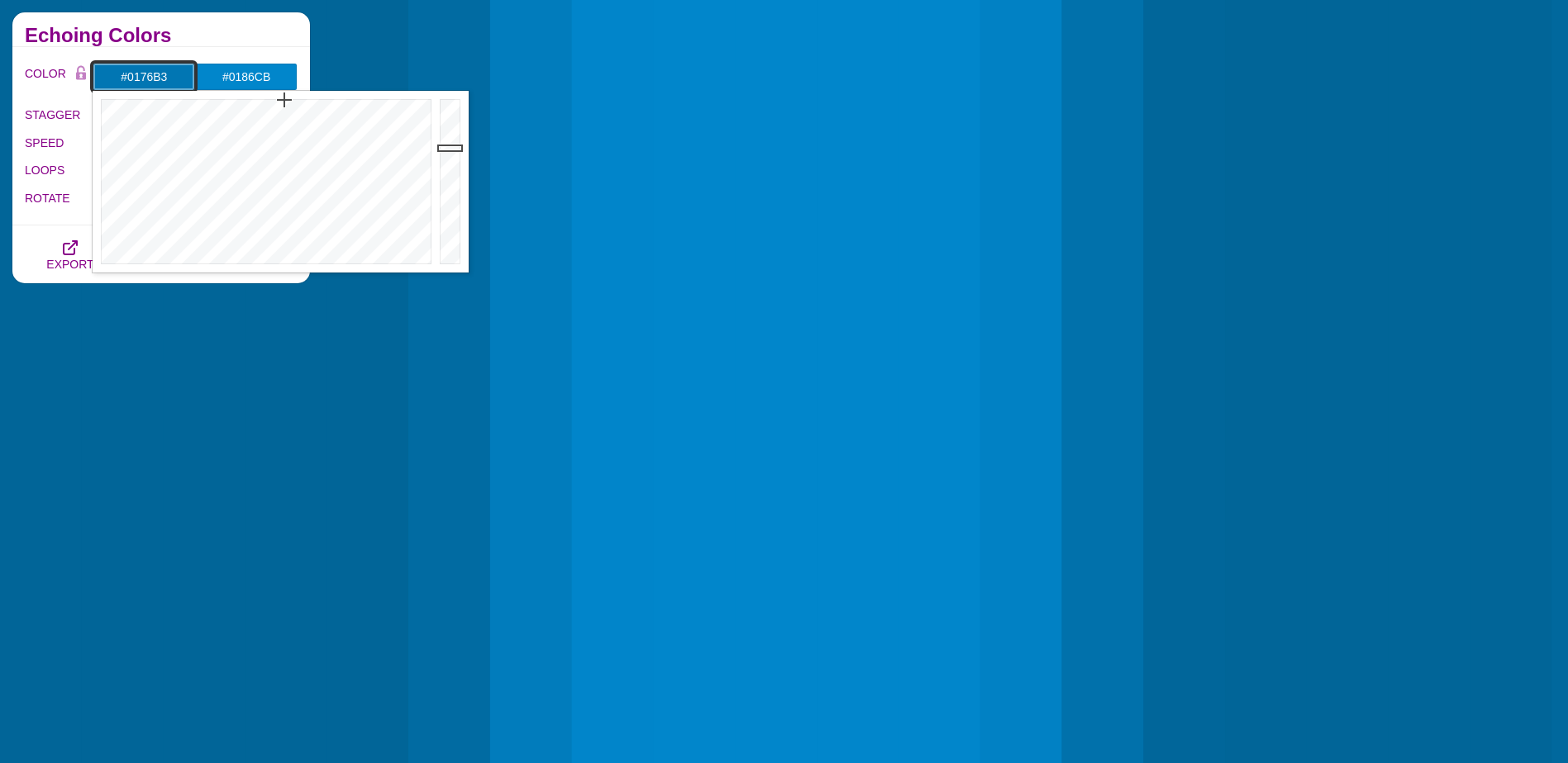
click at [443, 148] on div at bounding box center [451, 182] width 33 height 182
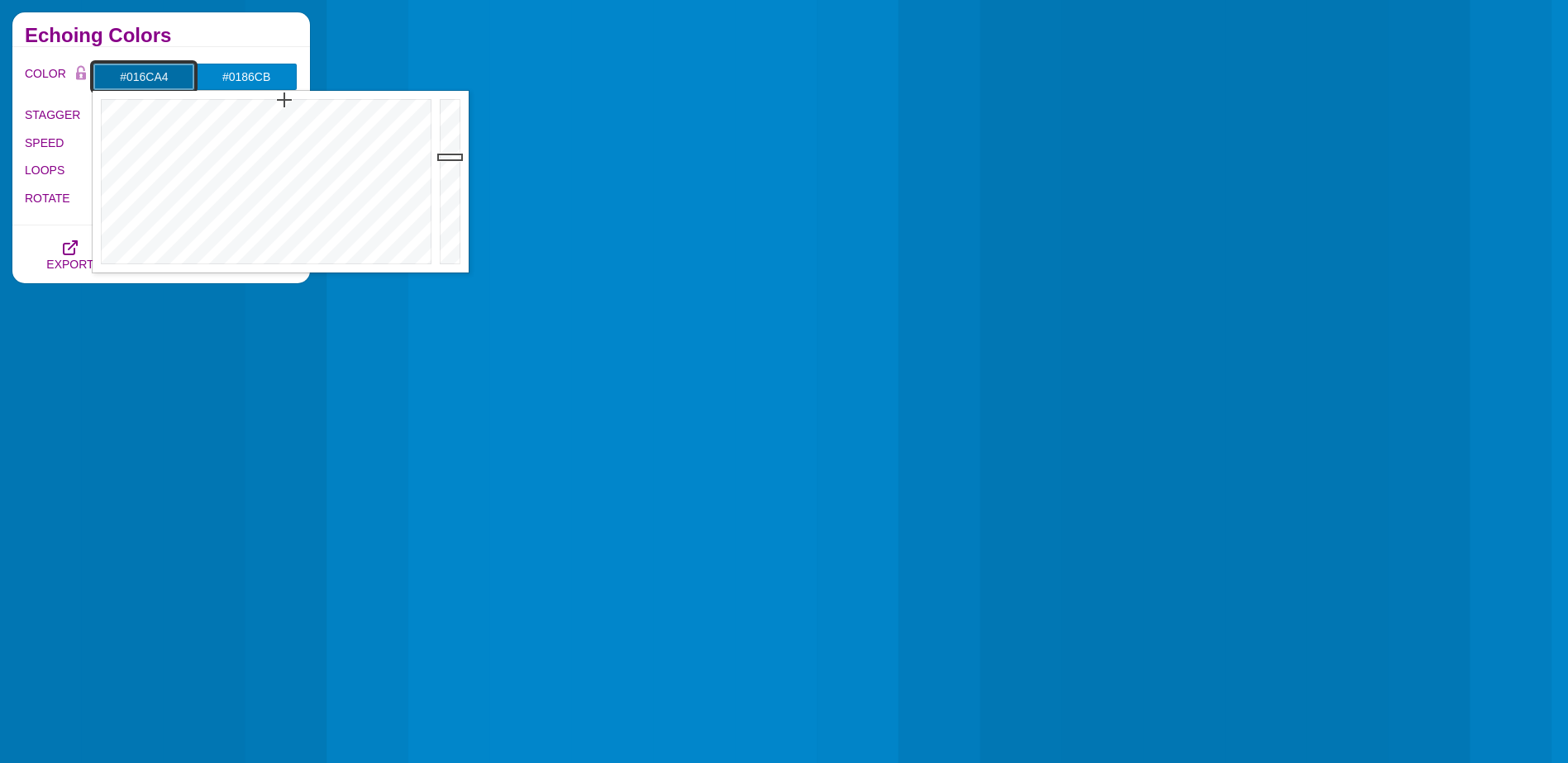
drag, startPoint x: 443, startPoint y: 148, endPoint x: 443, endPoint y: 158, distance: 10.0
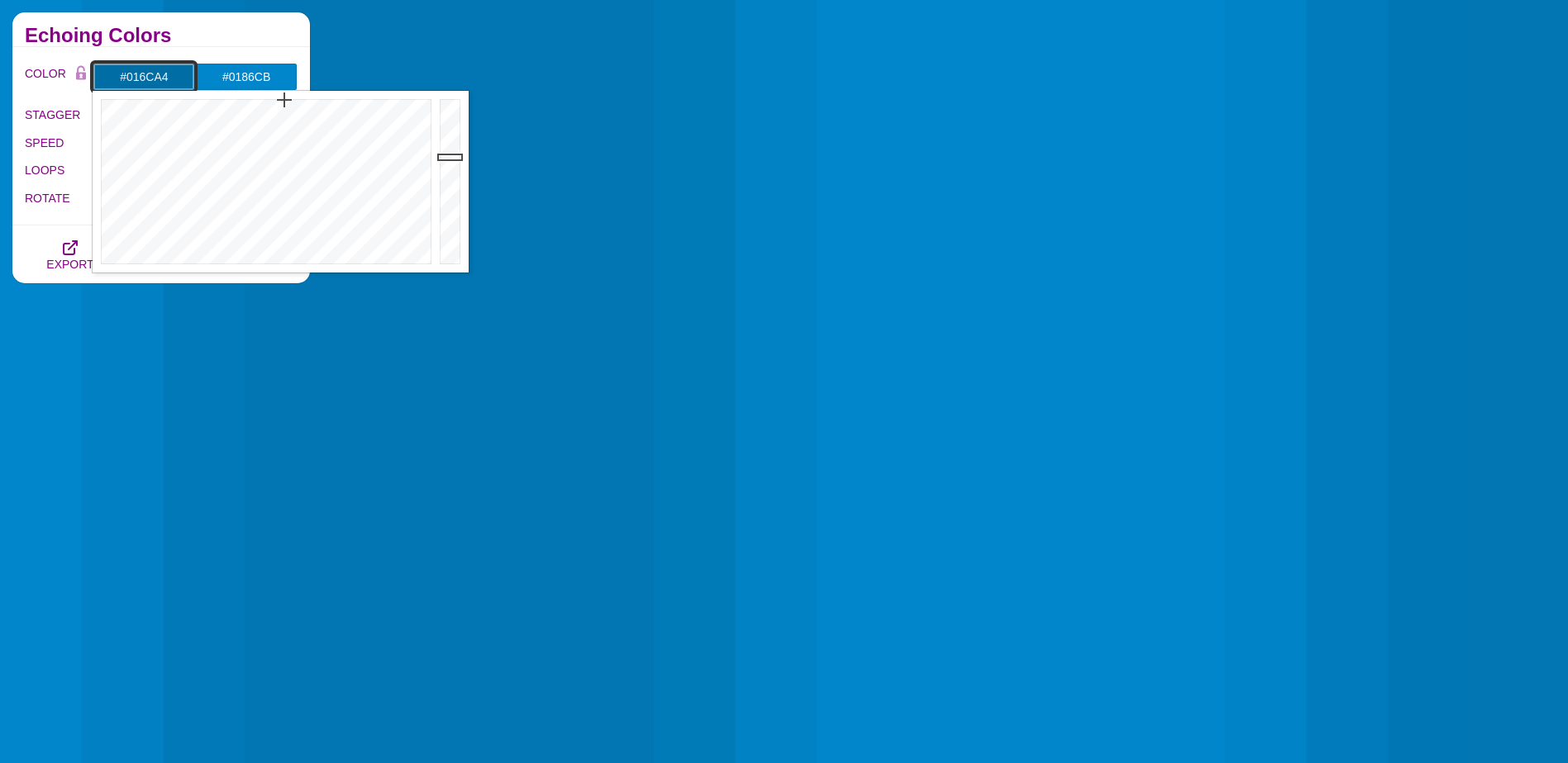
click at [443, 158] on div at bounding box center [451, 182] width 33 height 182
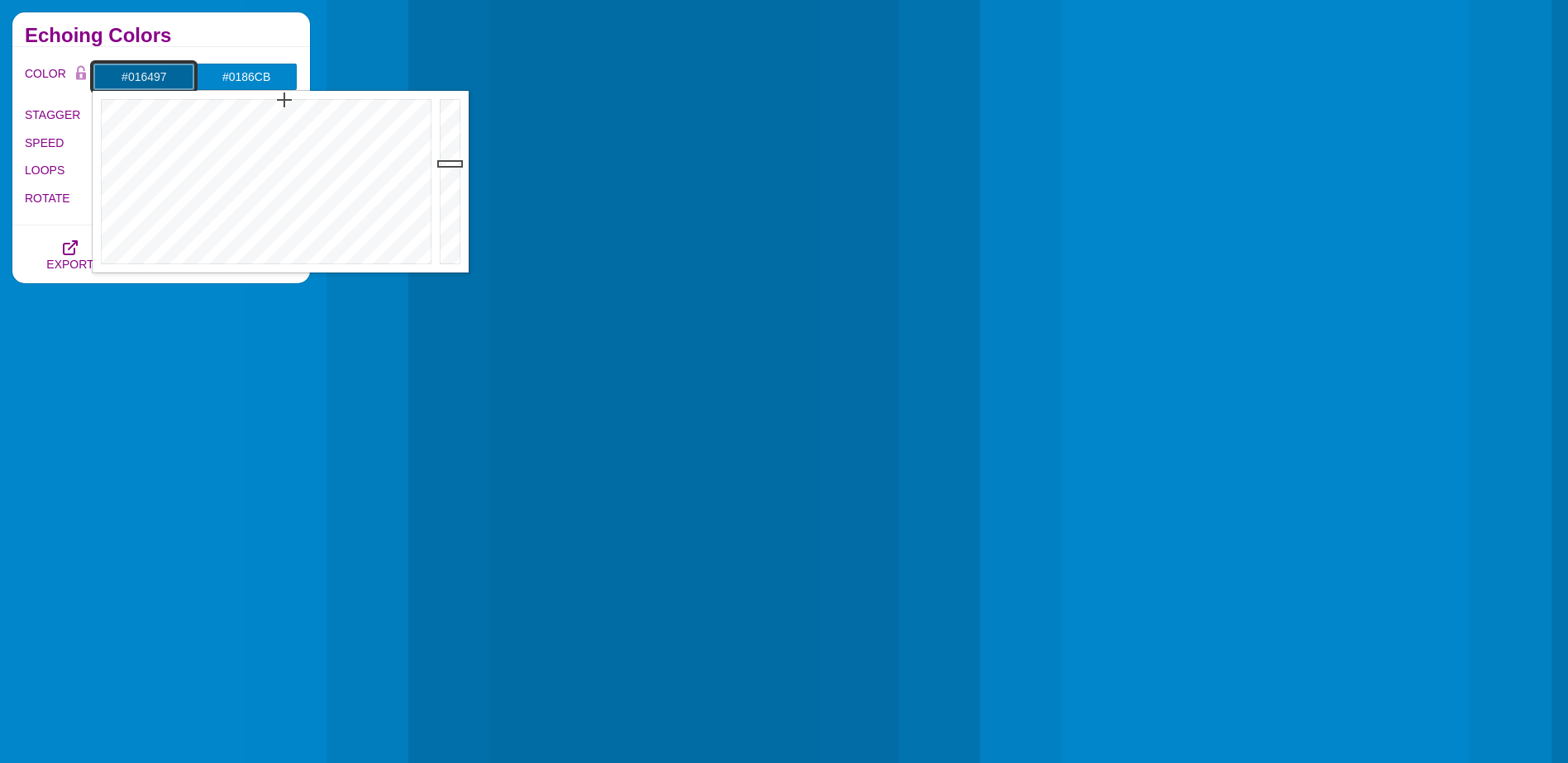
type input "#016396"
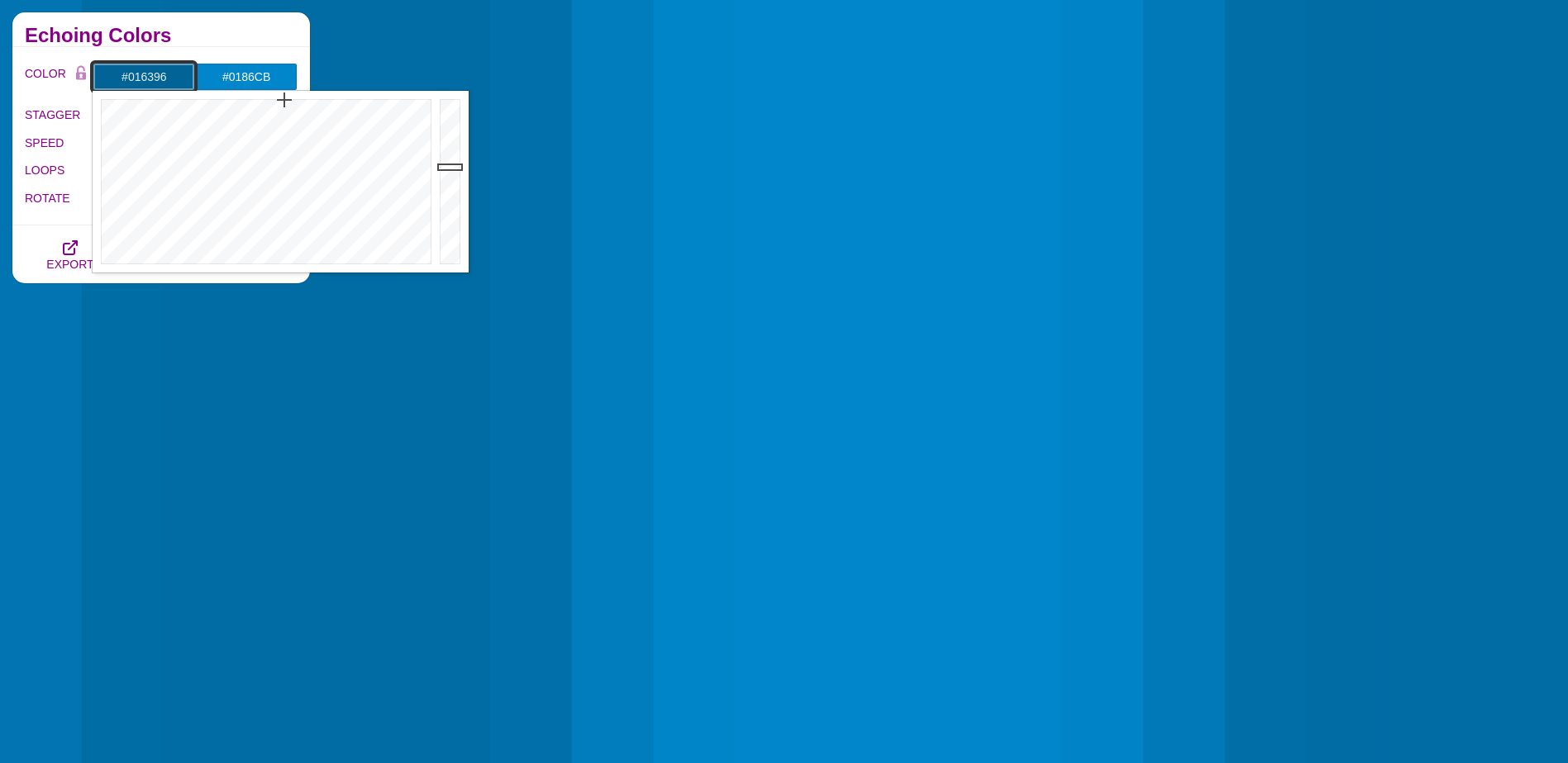
click at [448, 167] on div at bounding box center [451, 182] width 33 height 182
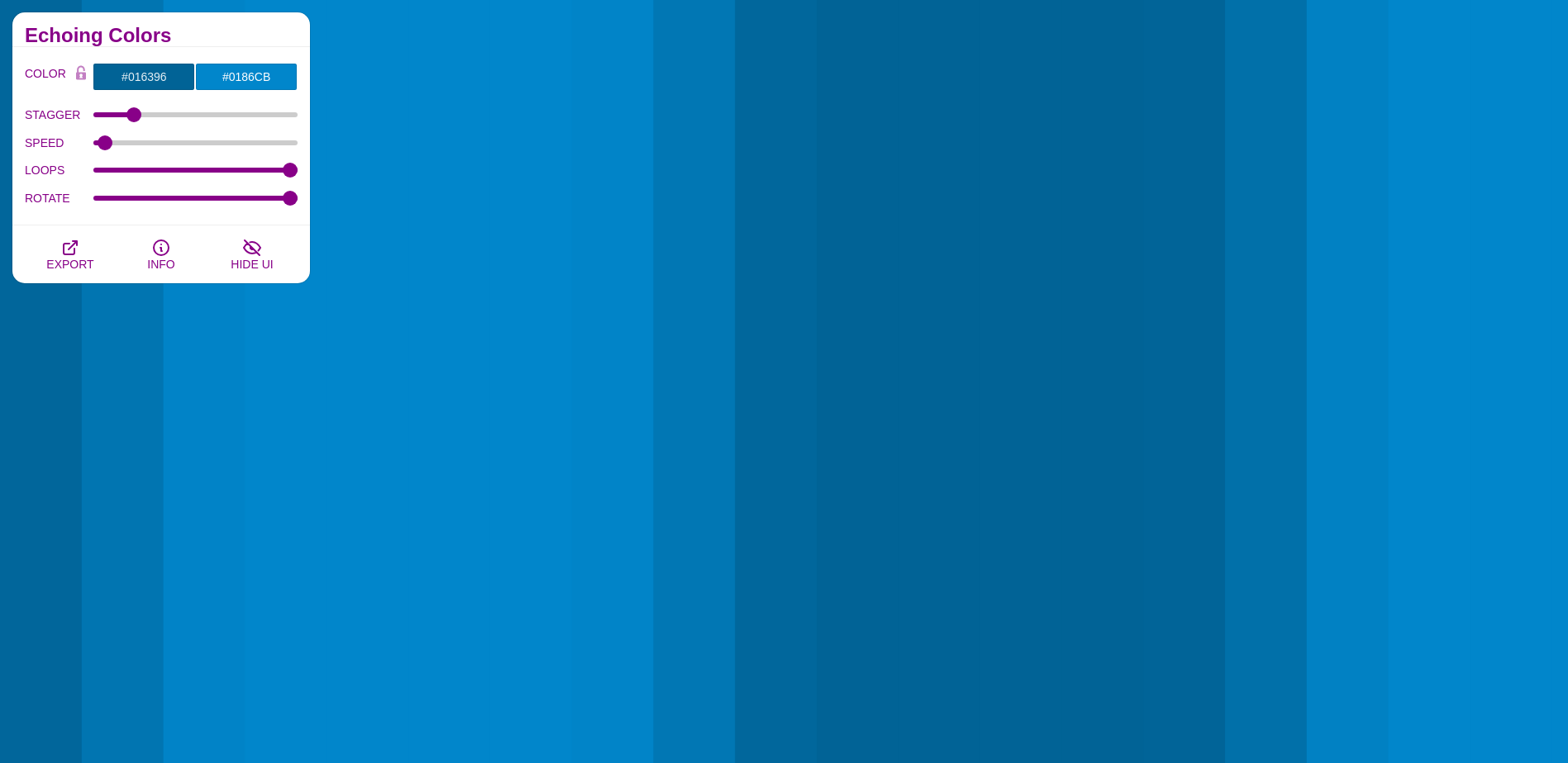
click at [279, 27] on div "Echoing Colors" at bounding box center [161, 30] width 297 height 35
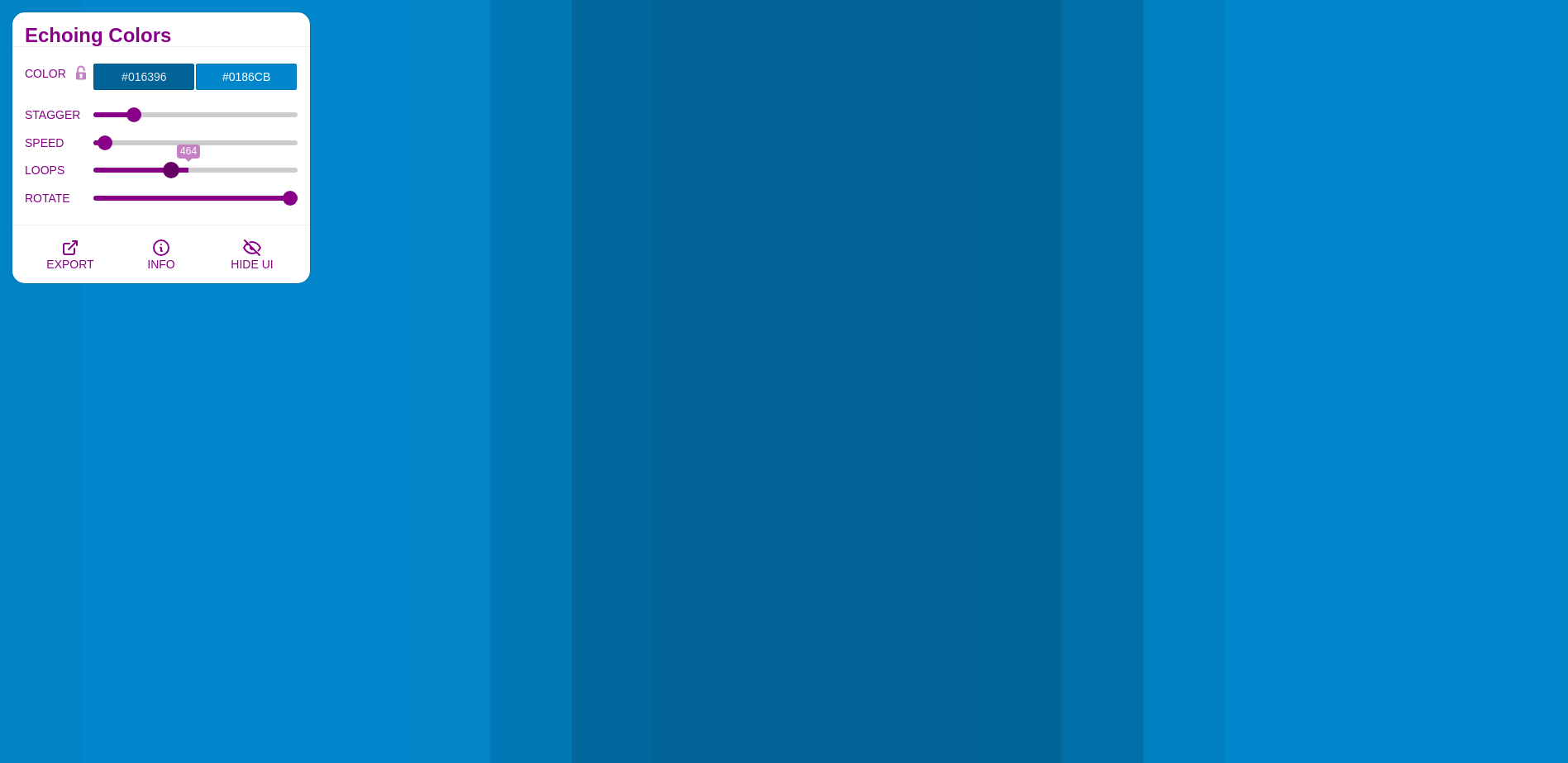
drag, startPoint x: 286, startPoint y: 165, endPoint x: 171, endPoint y: 174, distance: 115.4
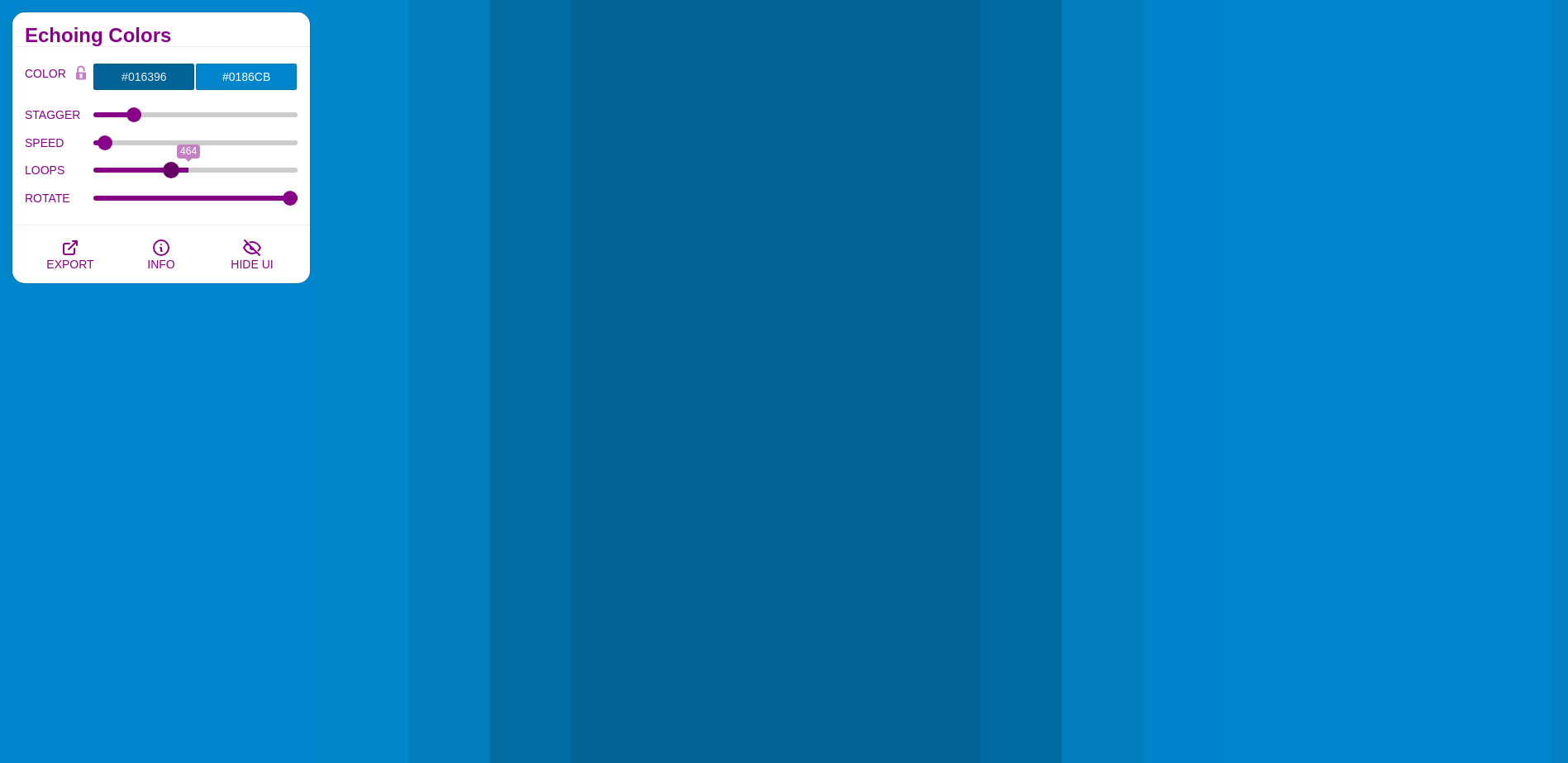
click at [171, 174] on input "LOOPS" at bounding box center [196, 170] width 205 height 7
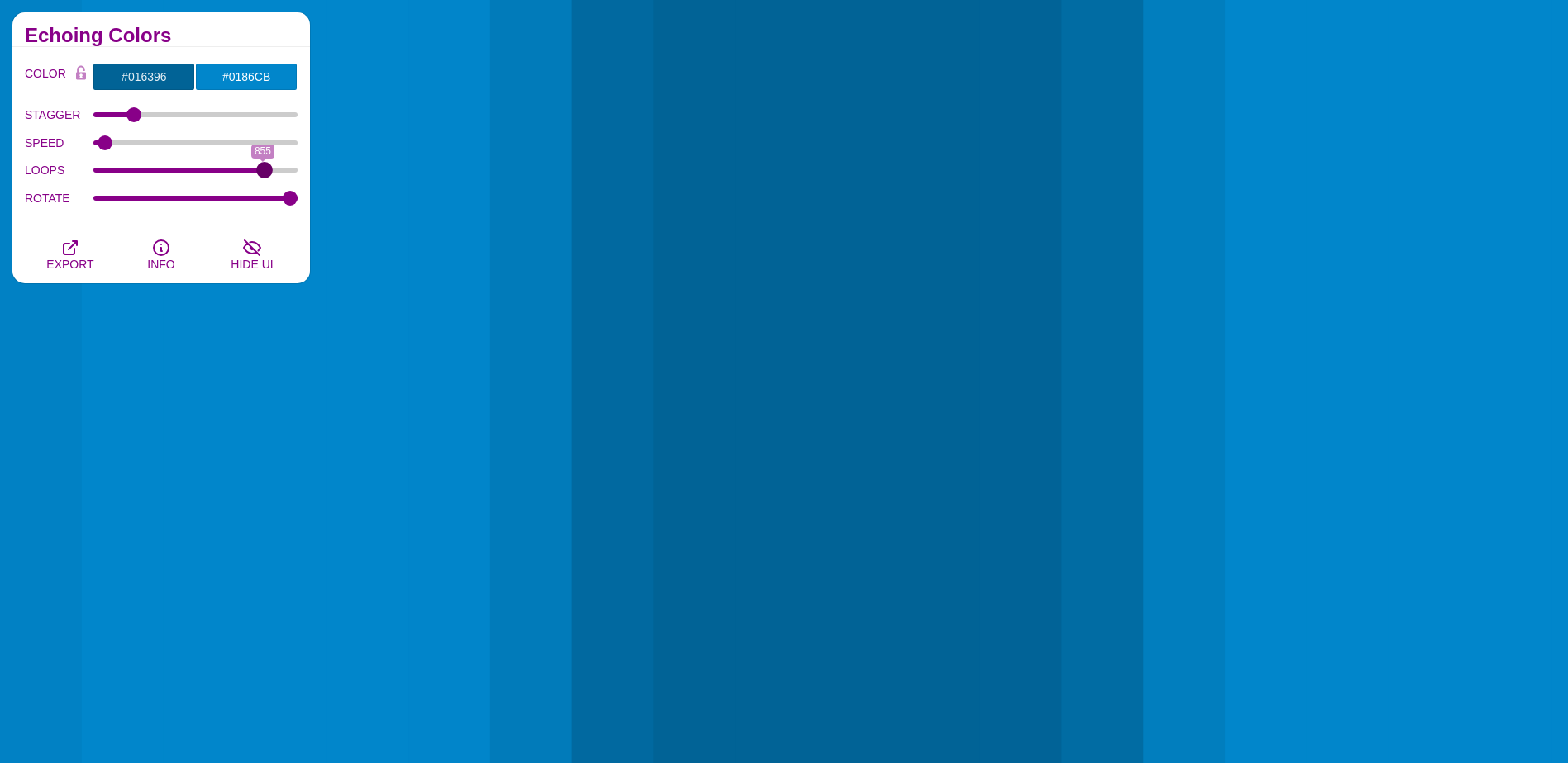
drag, startPoint x: 170, startPoint y: 175, endPoint x: 265, endPoint y: 179, distance: 95.1
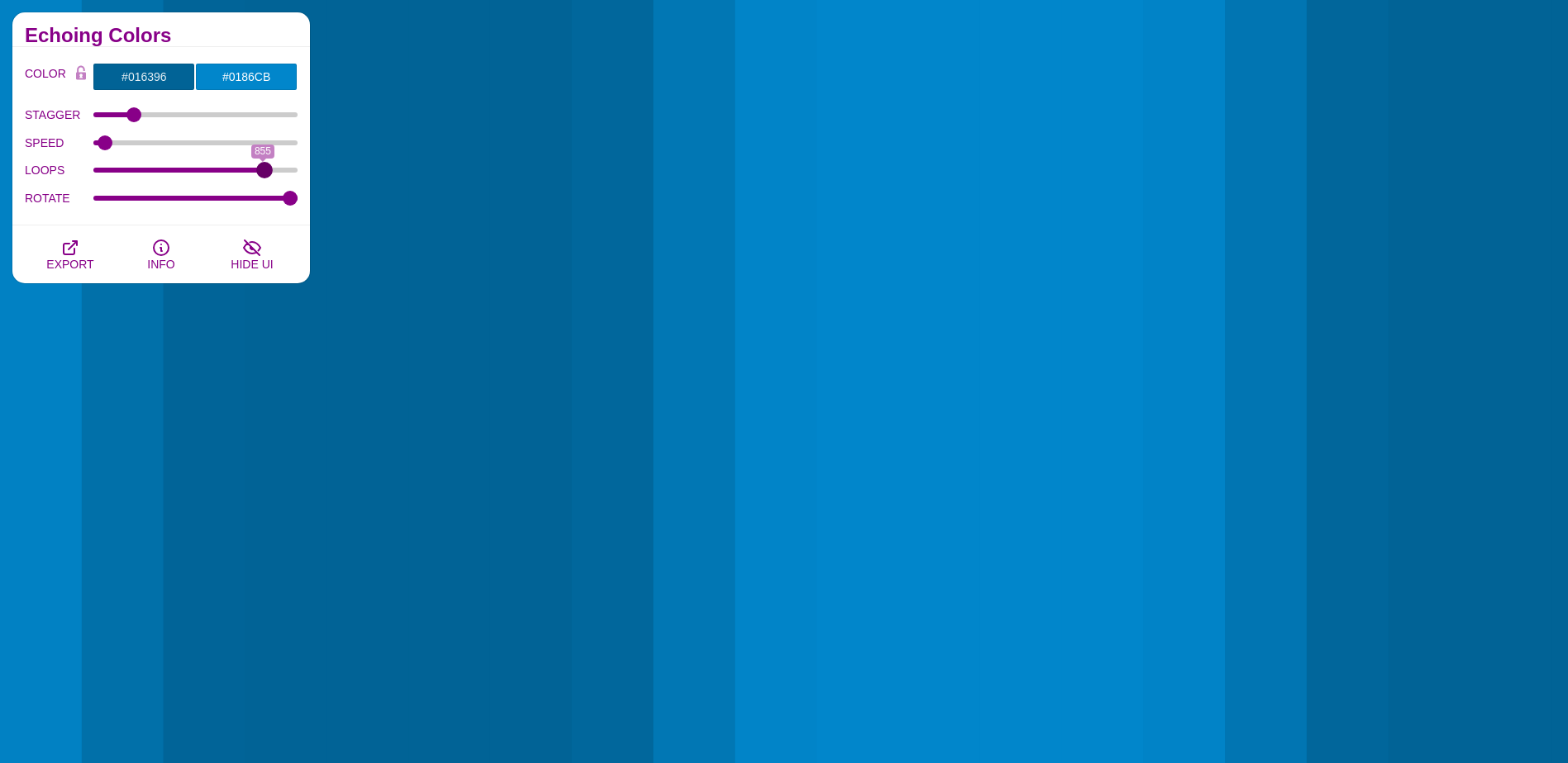
type input "864"
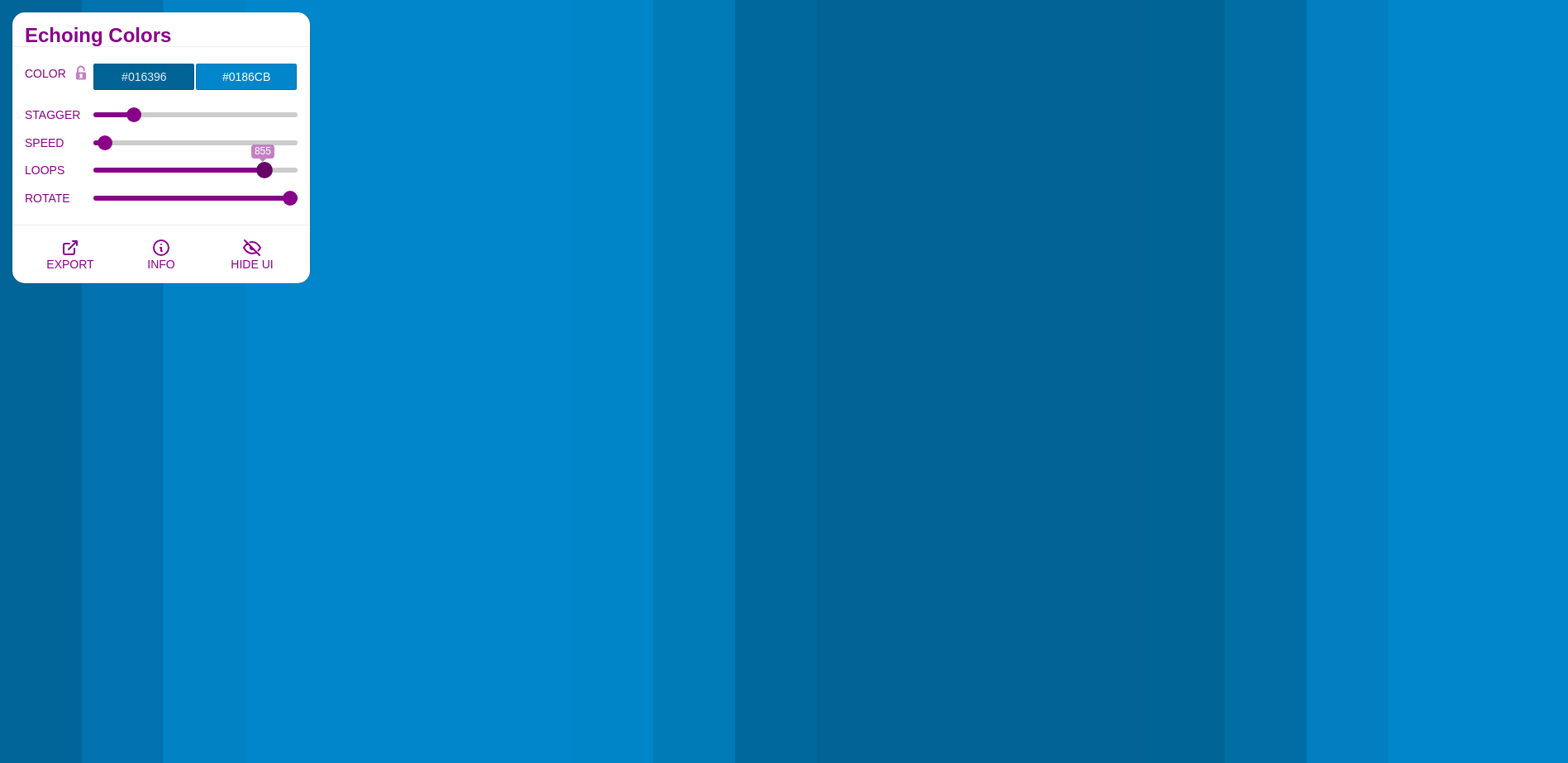
click at [265, 174] on input "LOOPS" at bounding box center [196, 170] width 205 height 7
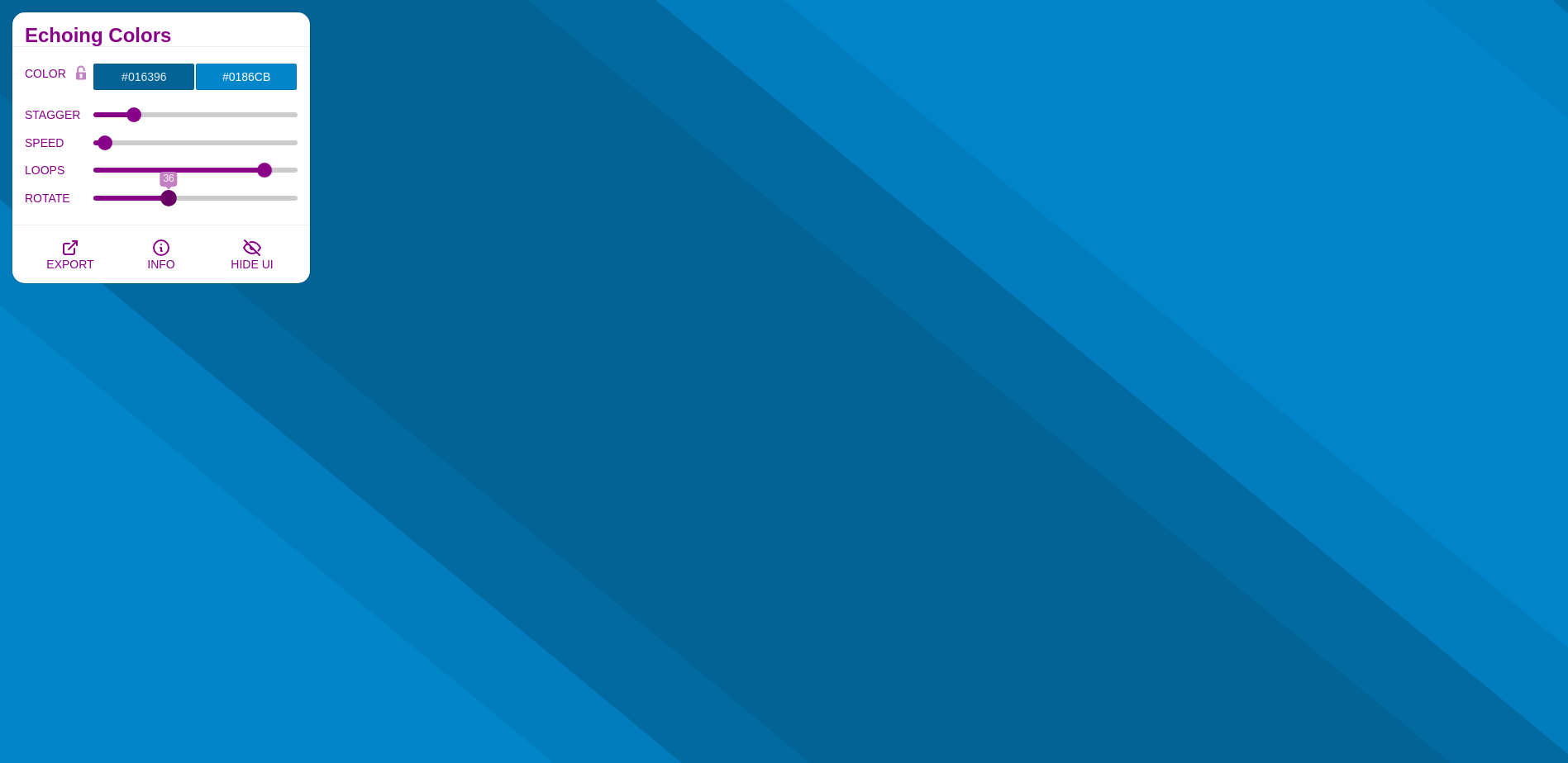
drag, startPoint x: 291, startPoint y: 201, endPoint x: 170, endPoint y: 201, distance: 121.0
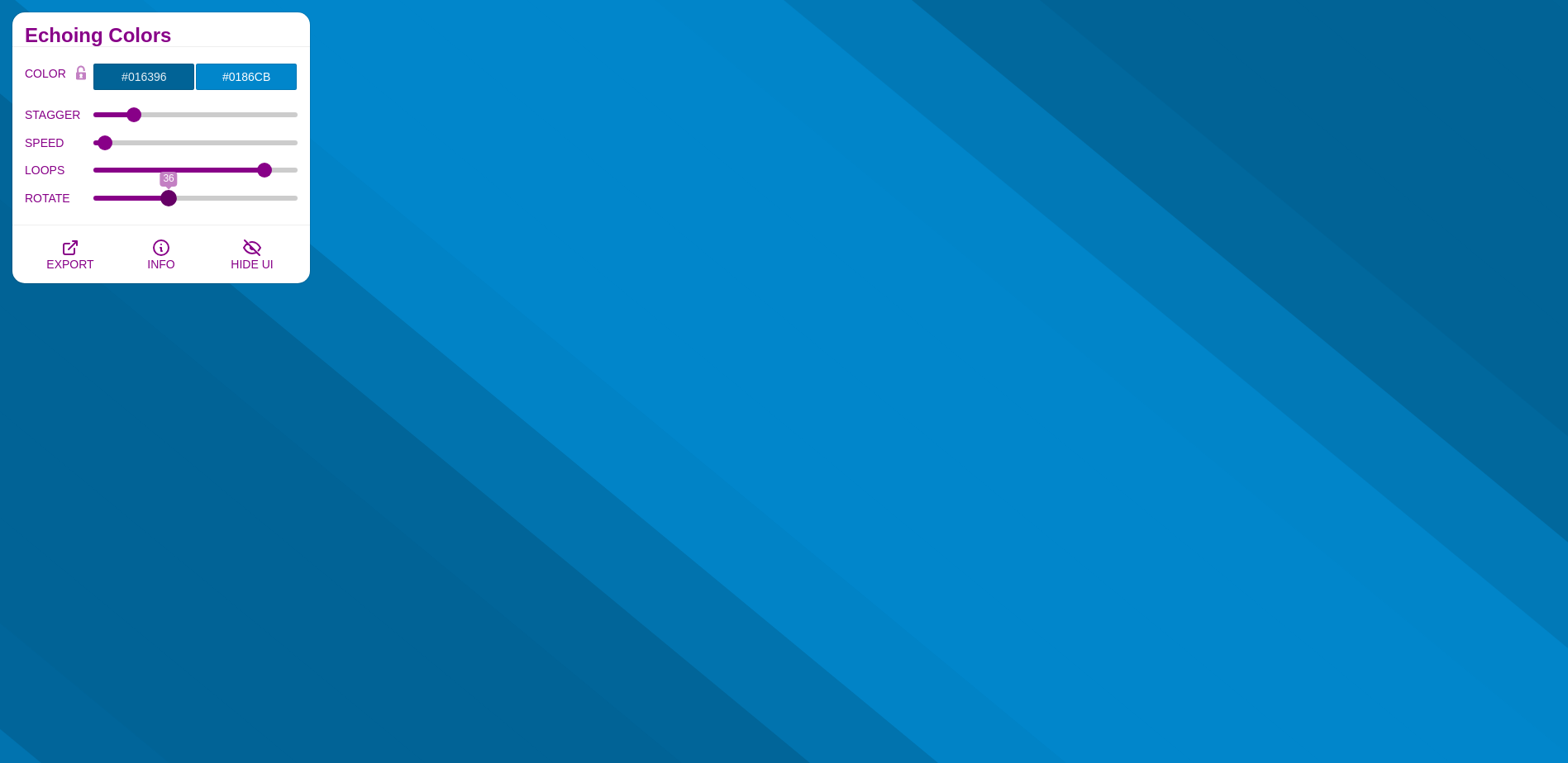
click at [170, 201] on input "ROTATE" at bounding box center [196, 198] width 205 height 7
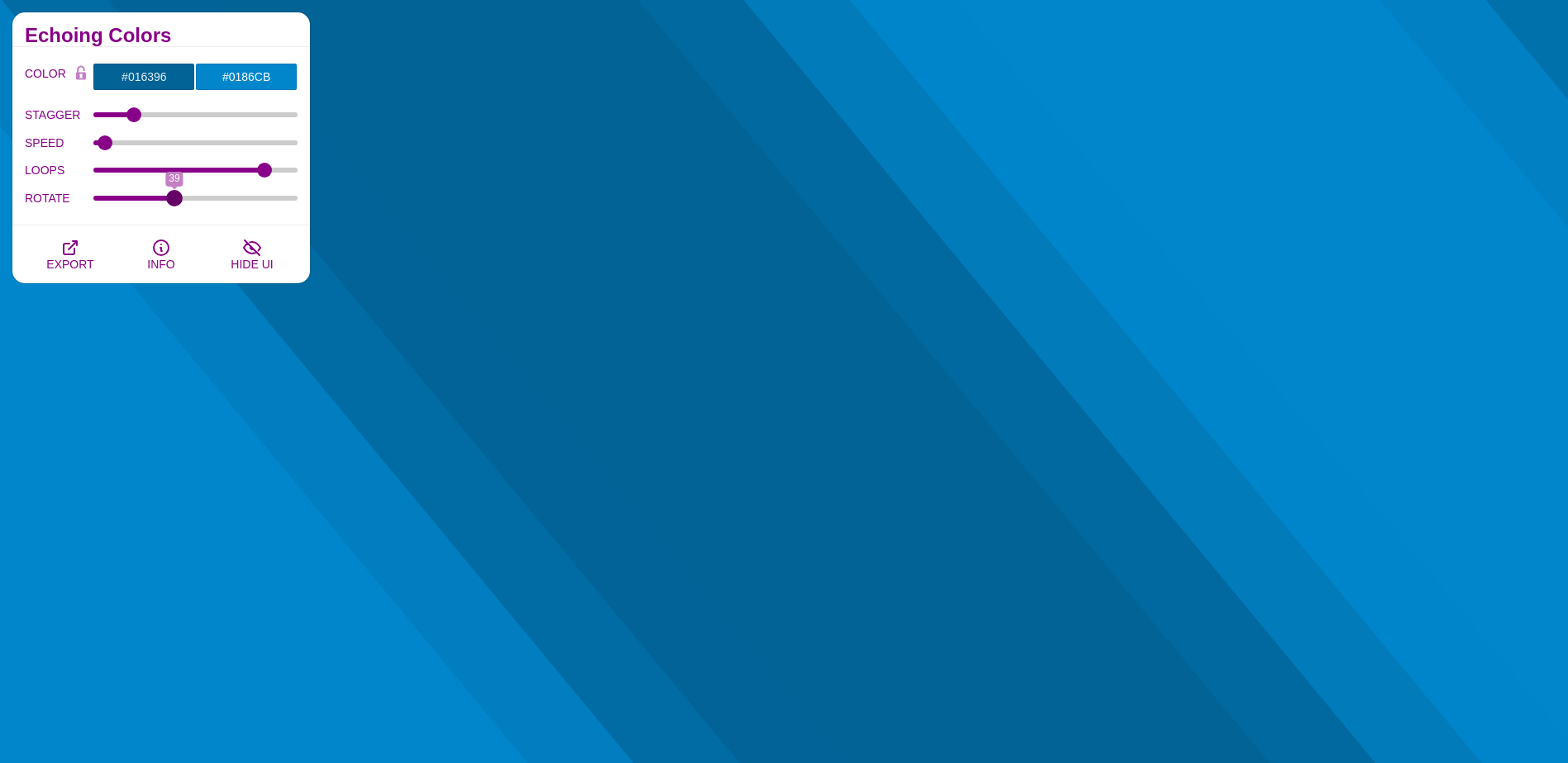
drag, startPoint x: 152, startPoint y: 201, endPoint x: 175, endPoint y: 204, distance: 23.2
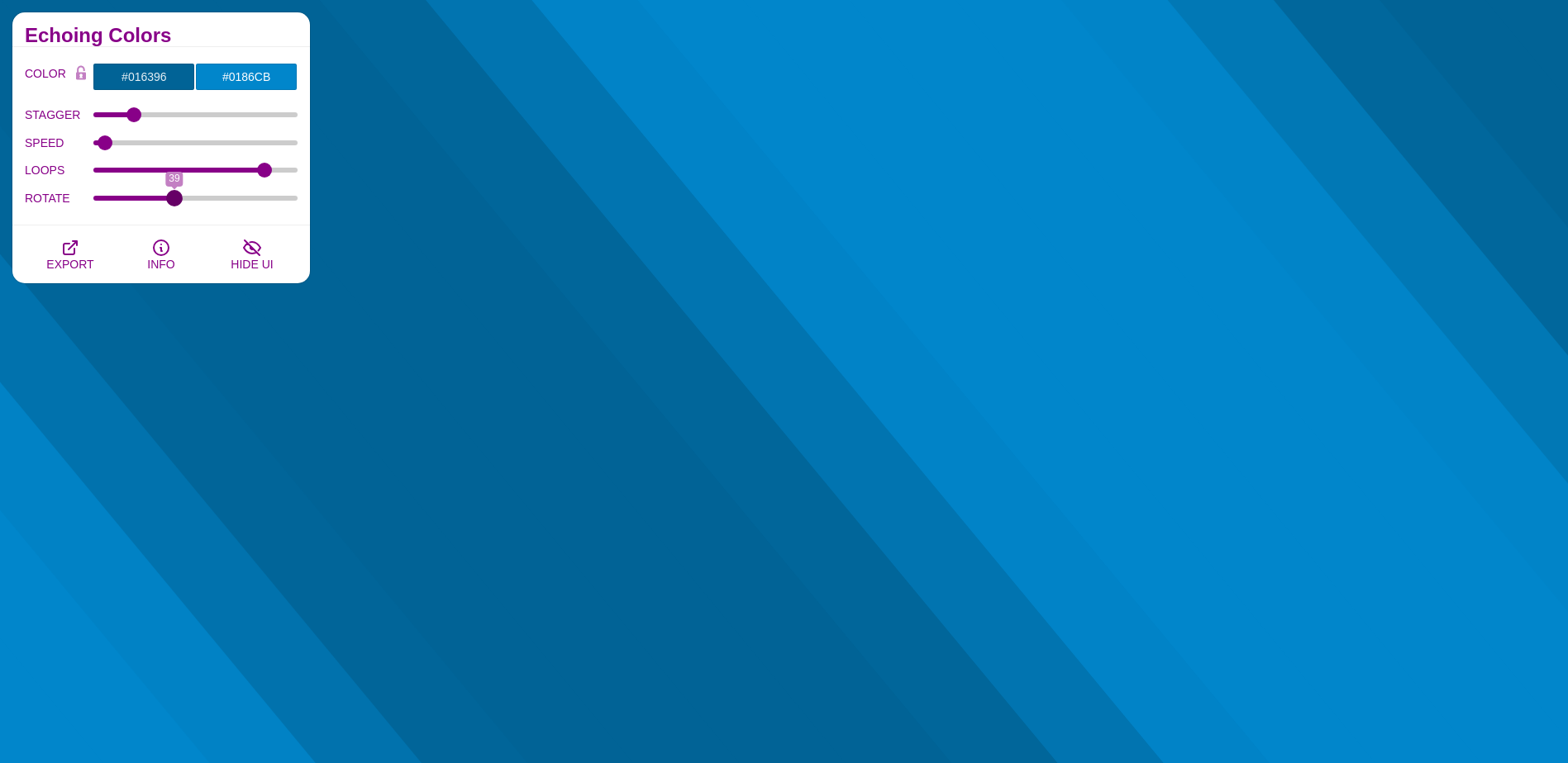
type input "39"
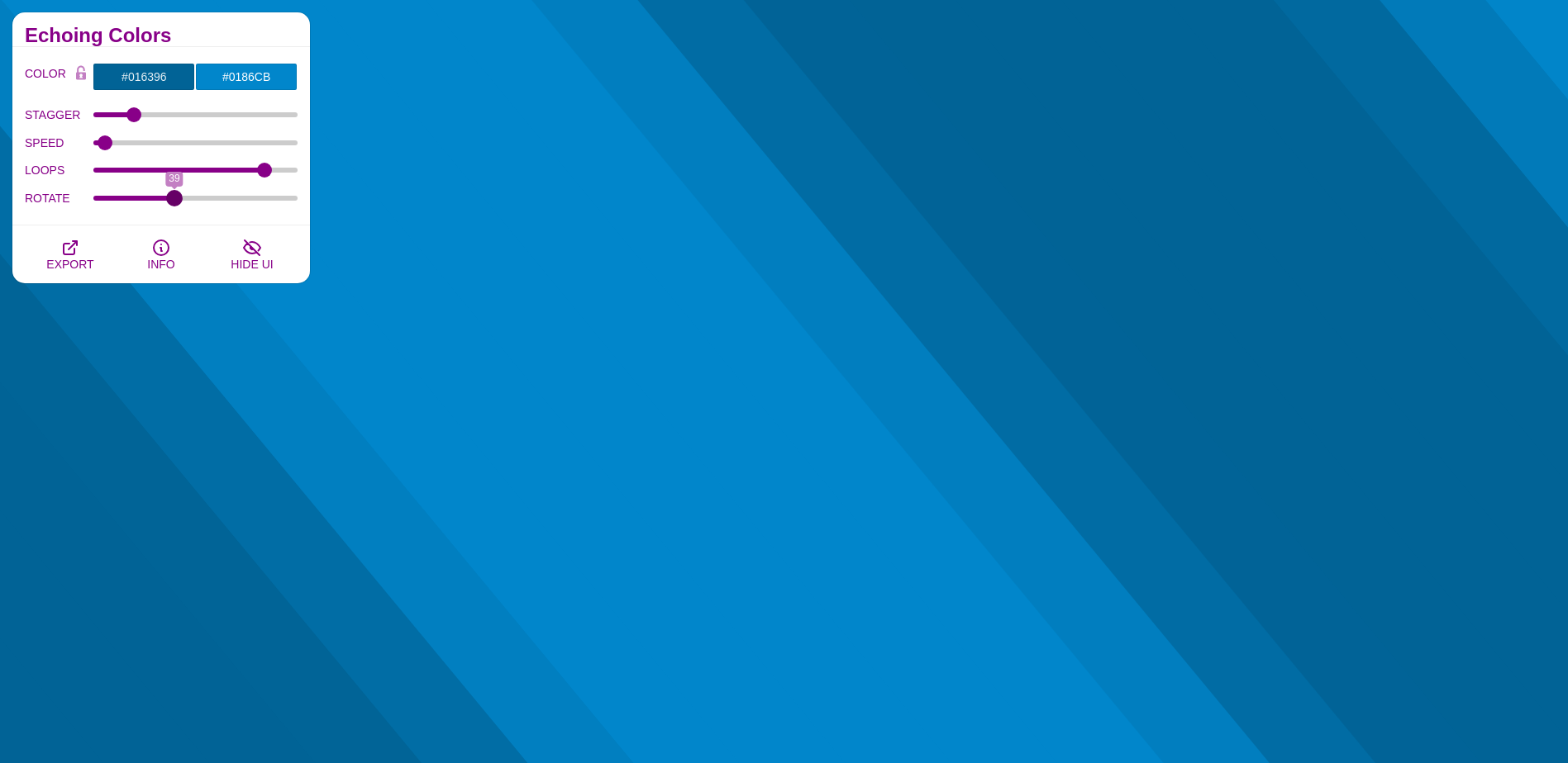
click at [175, 201] on input "ROTATE" at bounding box center [196, 198] width 205 height 7
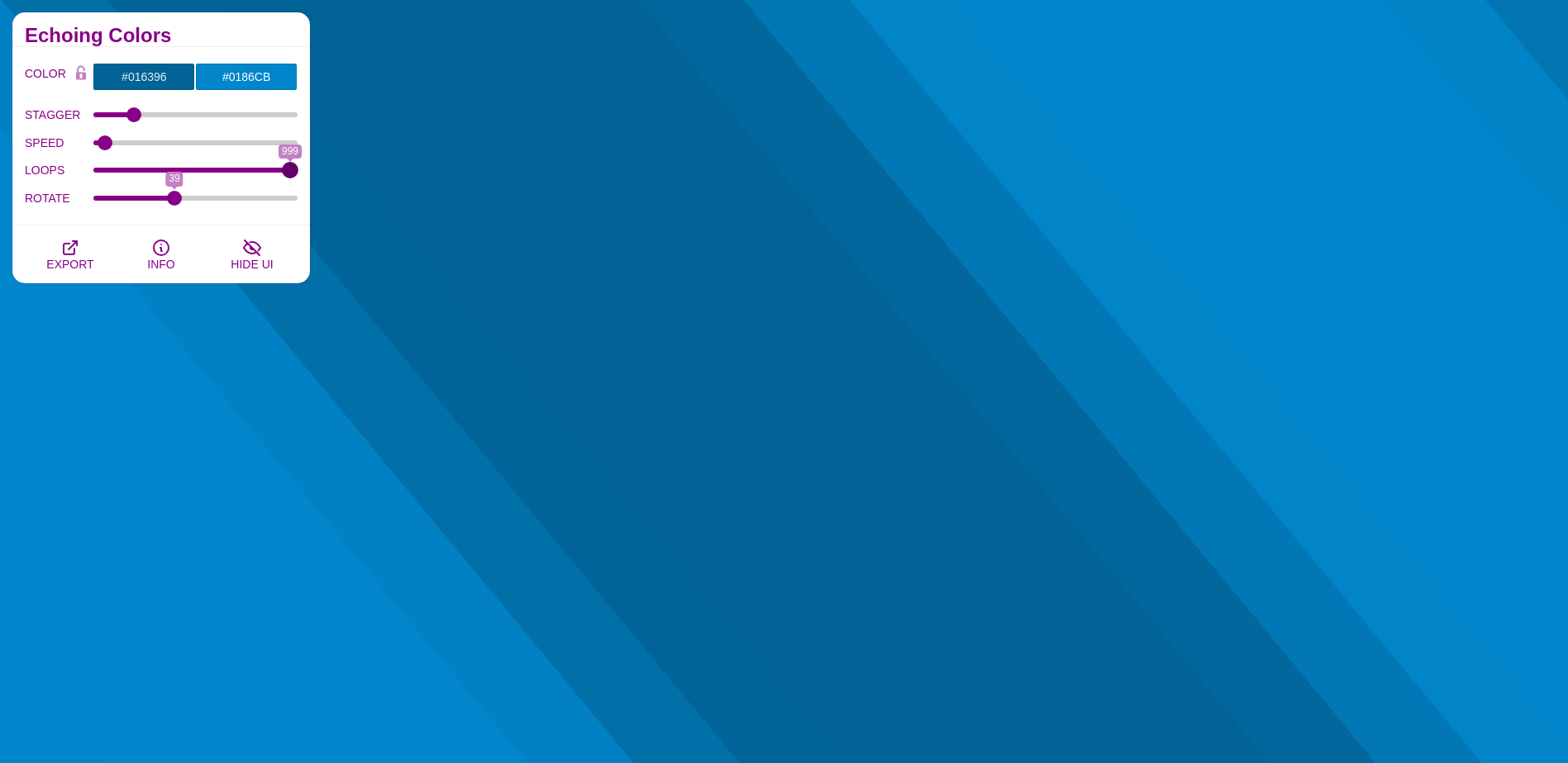
drag, startPoint x: 259, startPoint y: 175, endPoint x: 294, endPoint y: 175, distance: 35.0
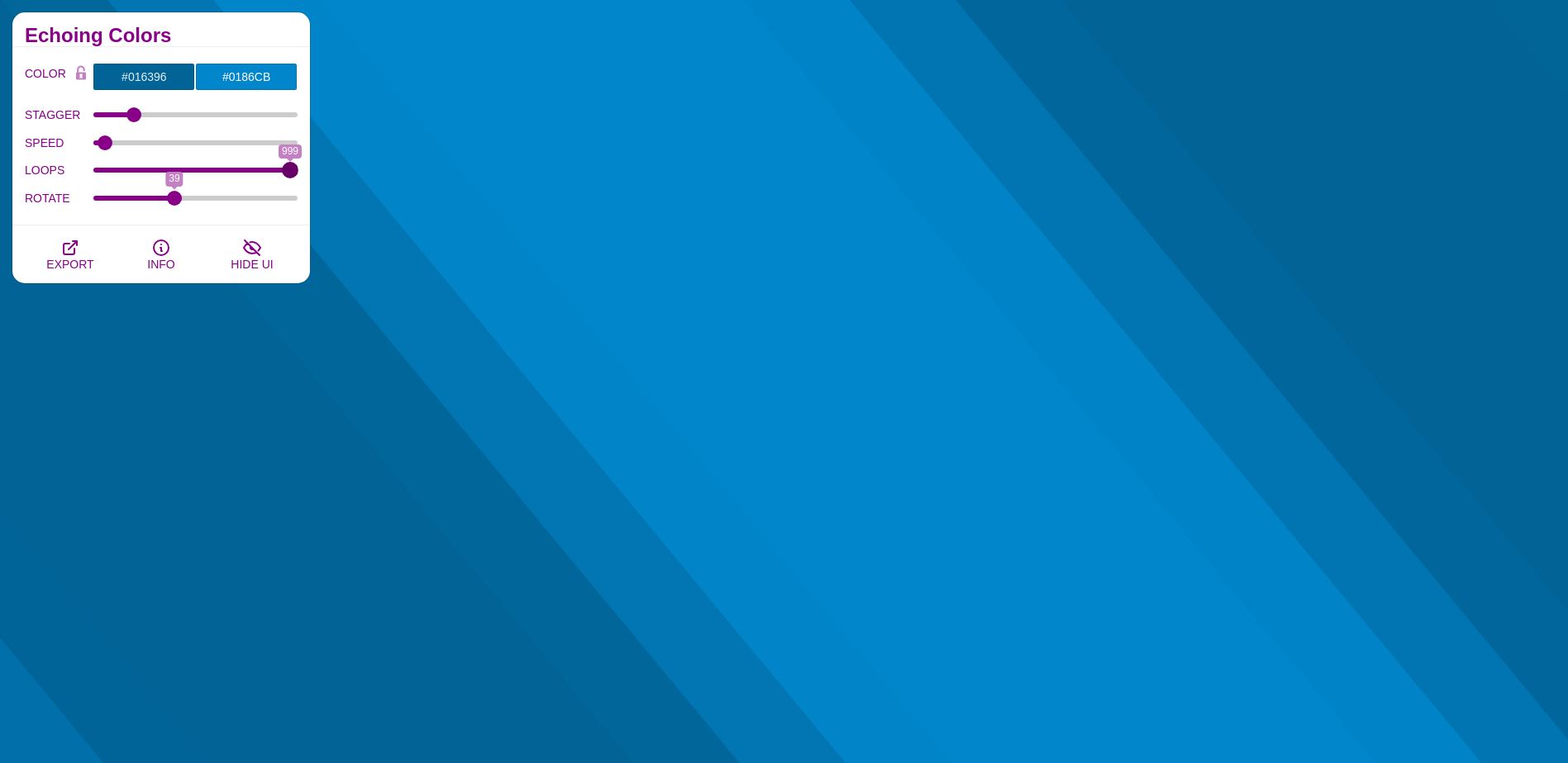
type input "999"
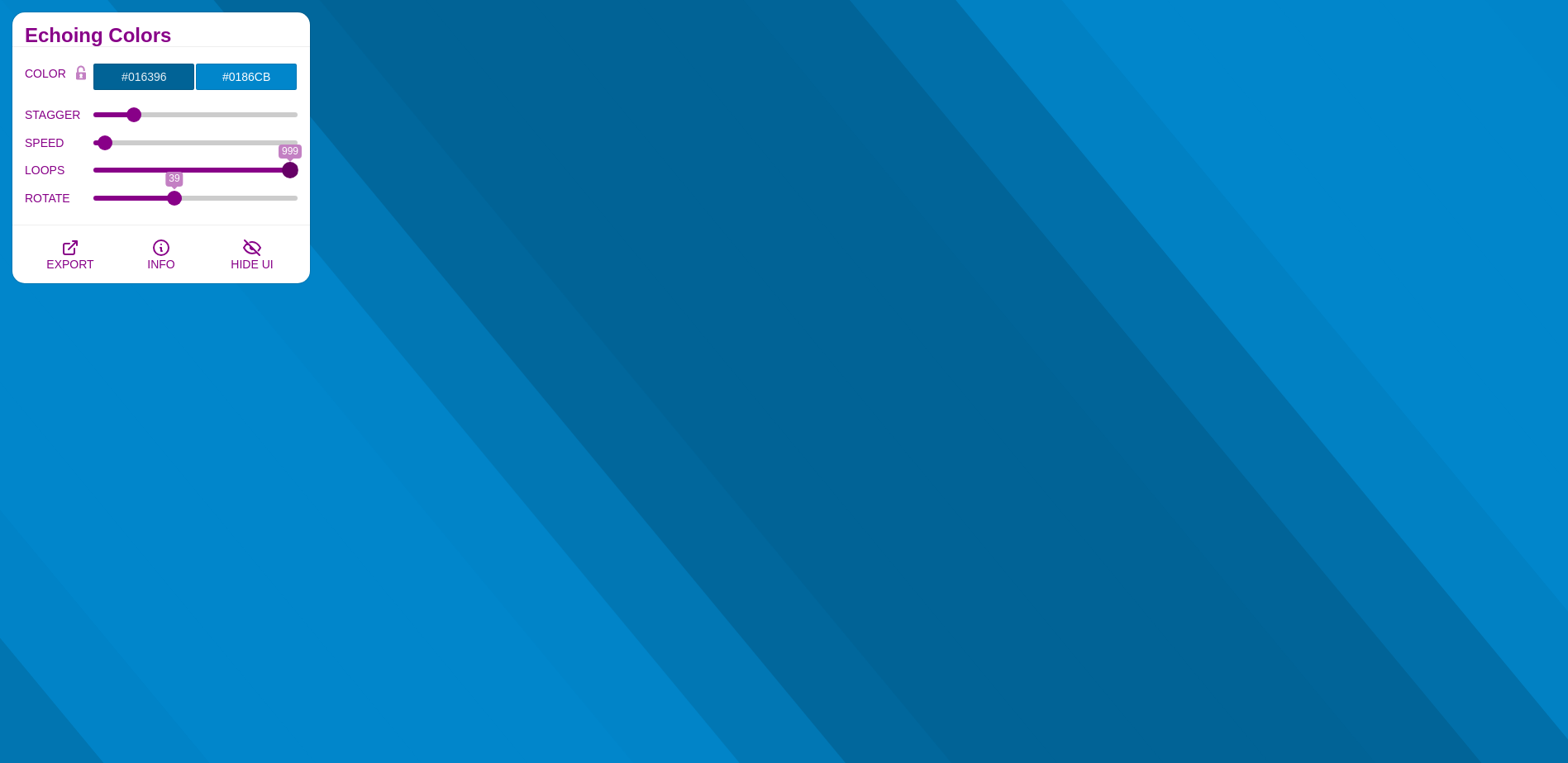
click at [294, 174] on input "LOOPS" at bounding box center [196, 170] width 205 height 7
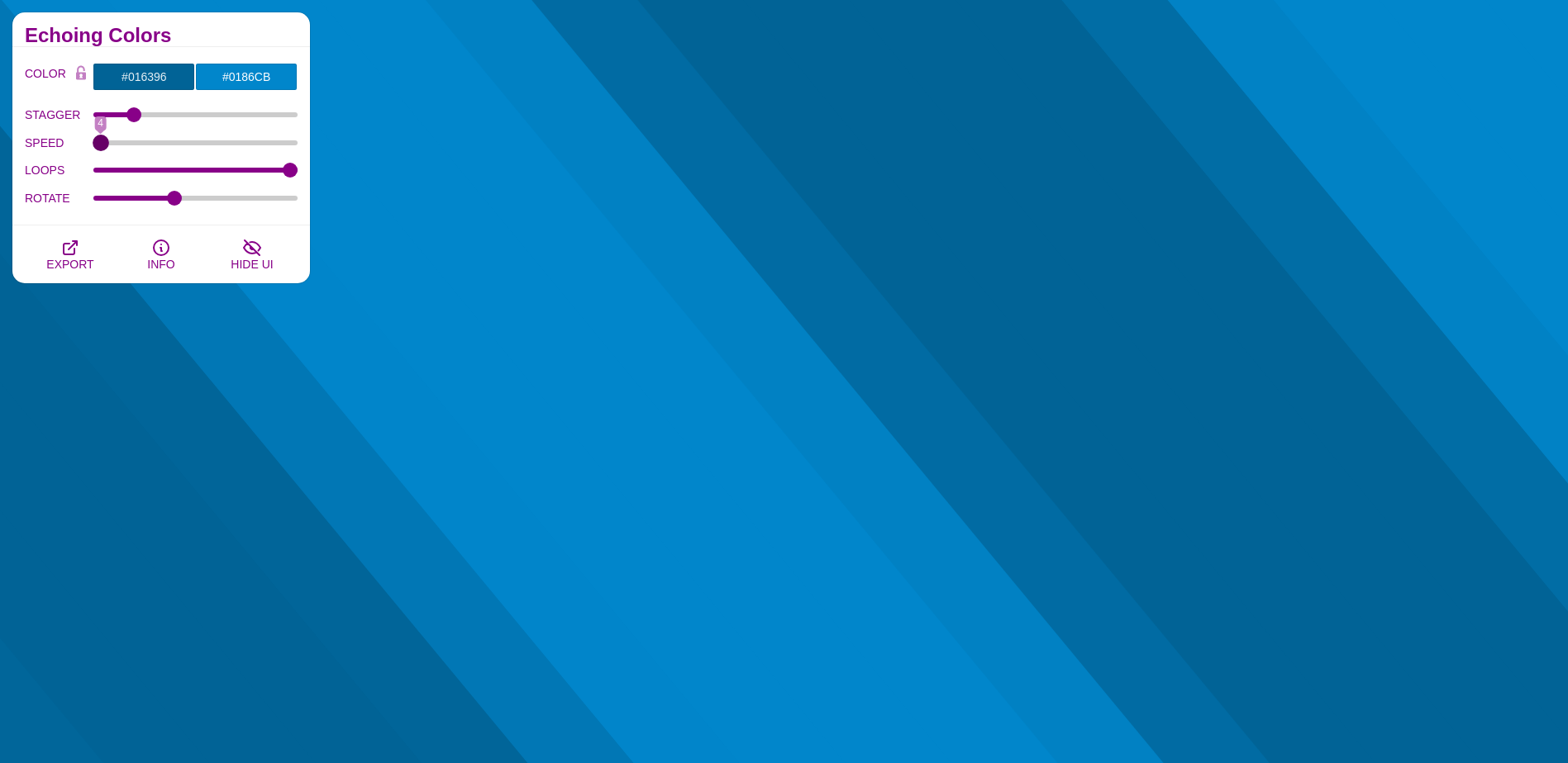
drag, startPoint x: 109, startPoint y: 139, endPoint x: 83, endPoint y: 141, distance: 26.1
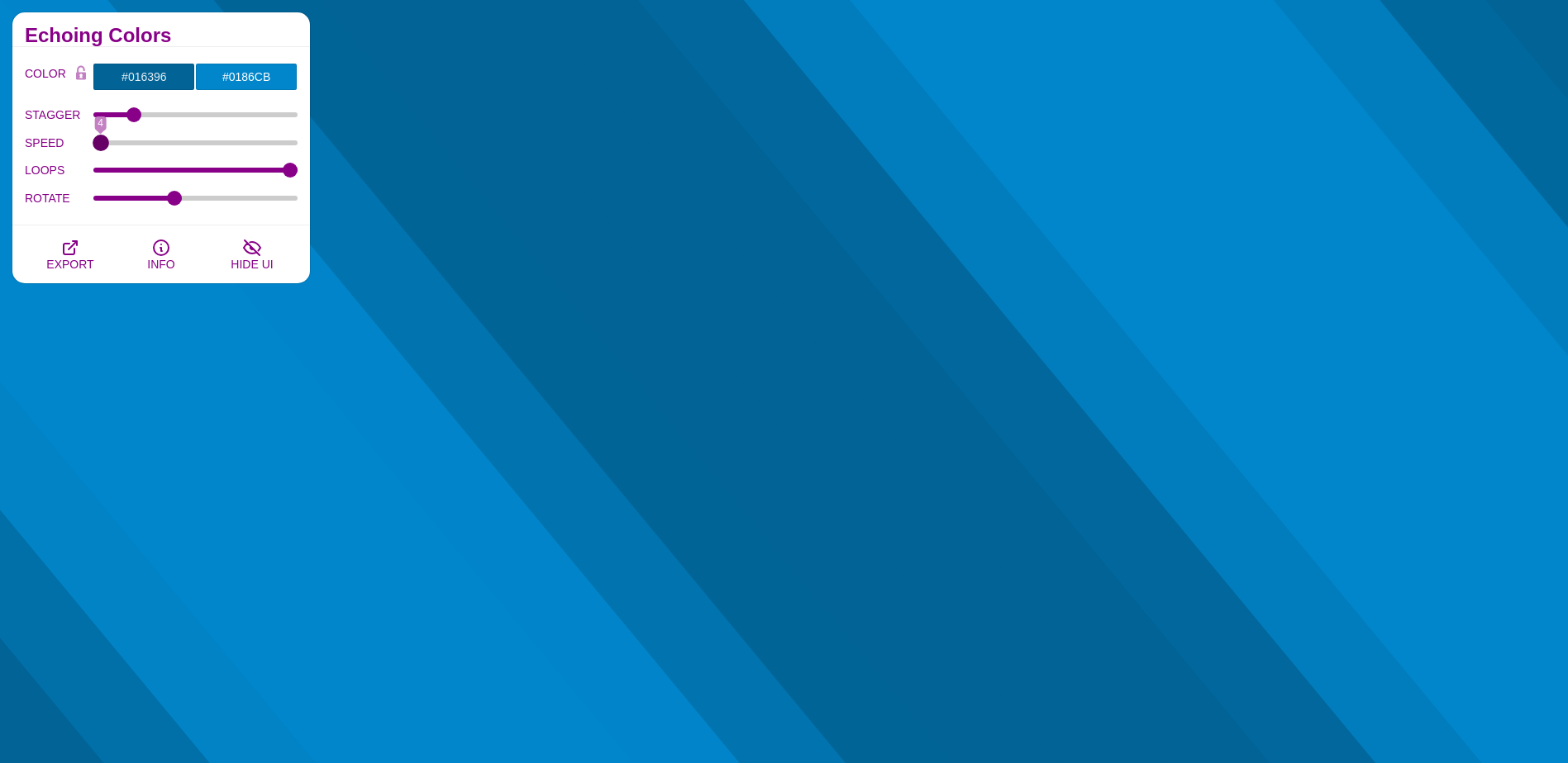
click at [94, 141] on input "SPEED" at bounding box center [196, 142] width 205 height 7
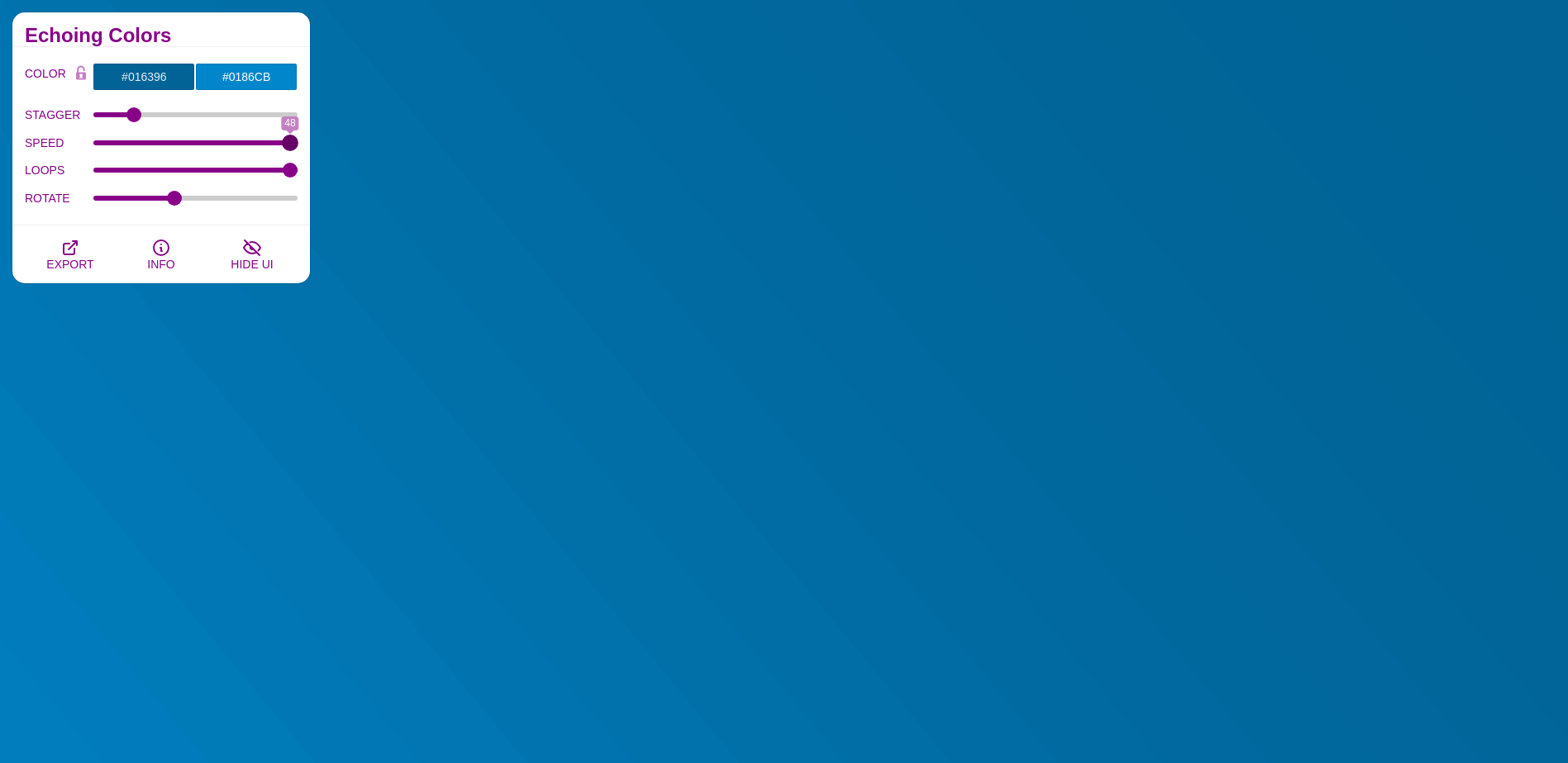
drag, startPoint x: 102, startPoint y: 144, endPoint x: 339, endPoint y: 146, distance: 237.0
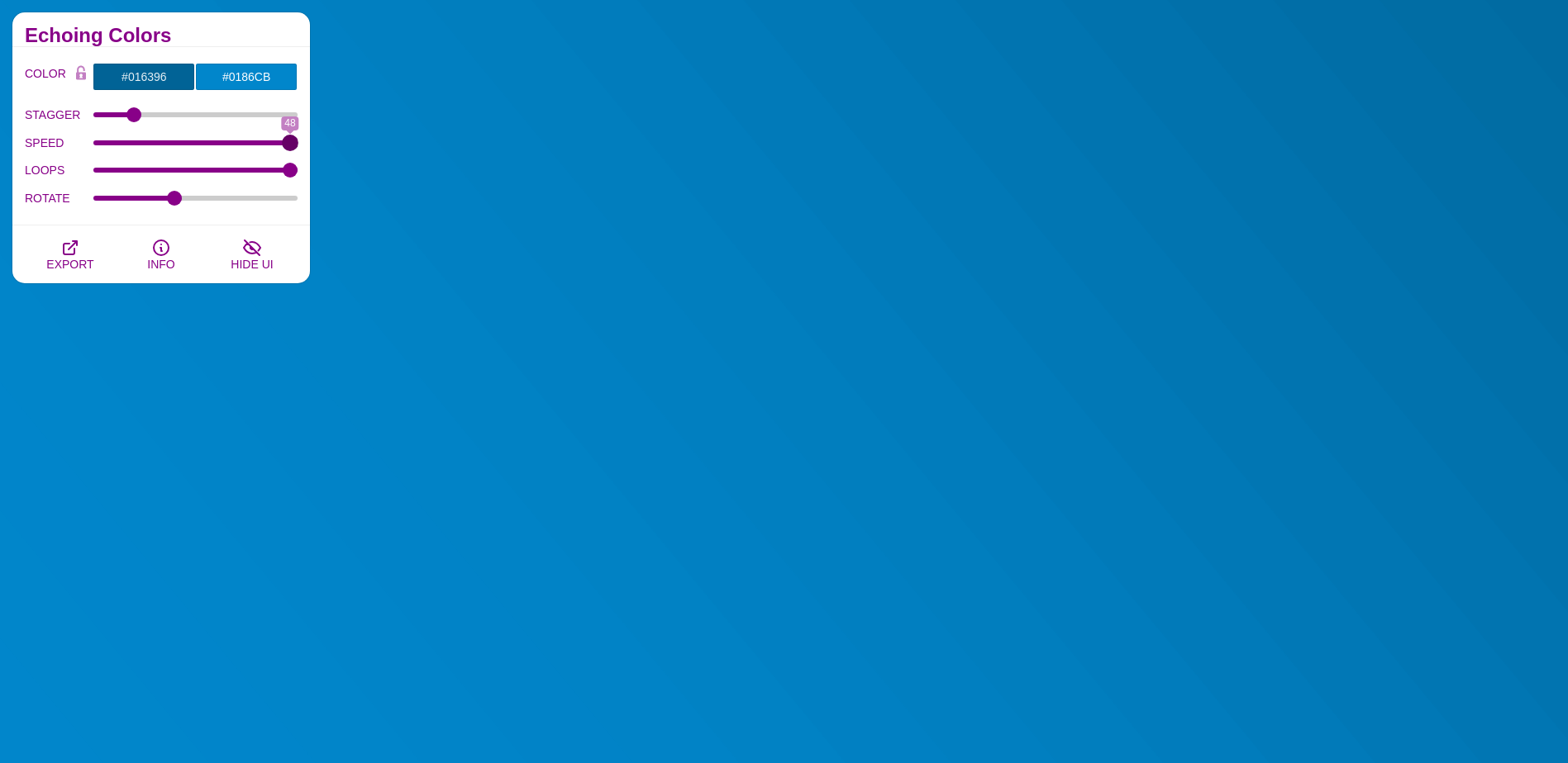
click at [298, 146] on input "SPEED" at bounding box center [196, 142] width 205 height 7
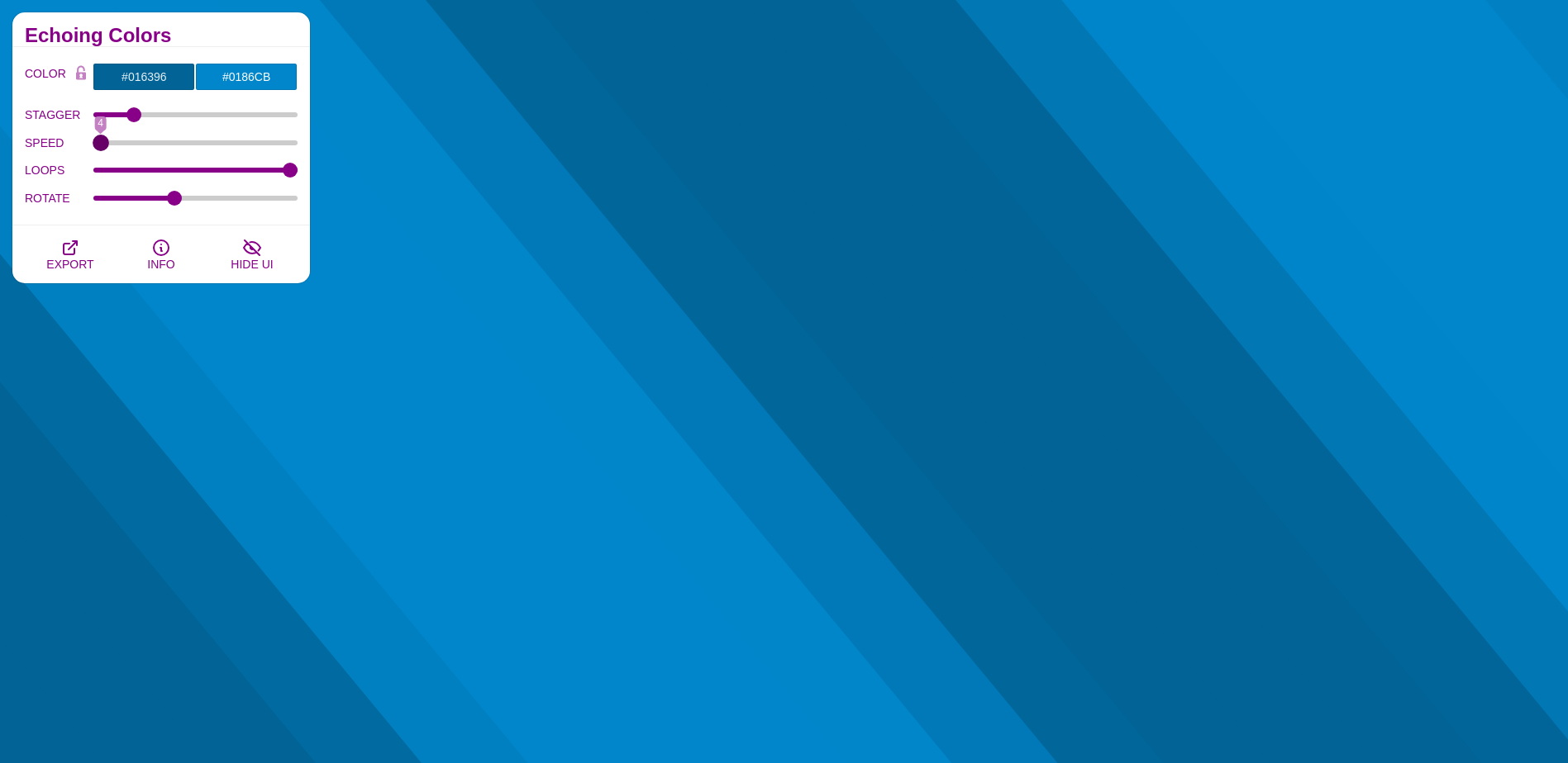
drag, startPoint x: 291, startPoint y: 138, endPoint x: 81, endPoint y: 139, distance: 210.0
type input "4"
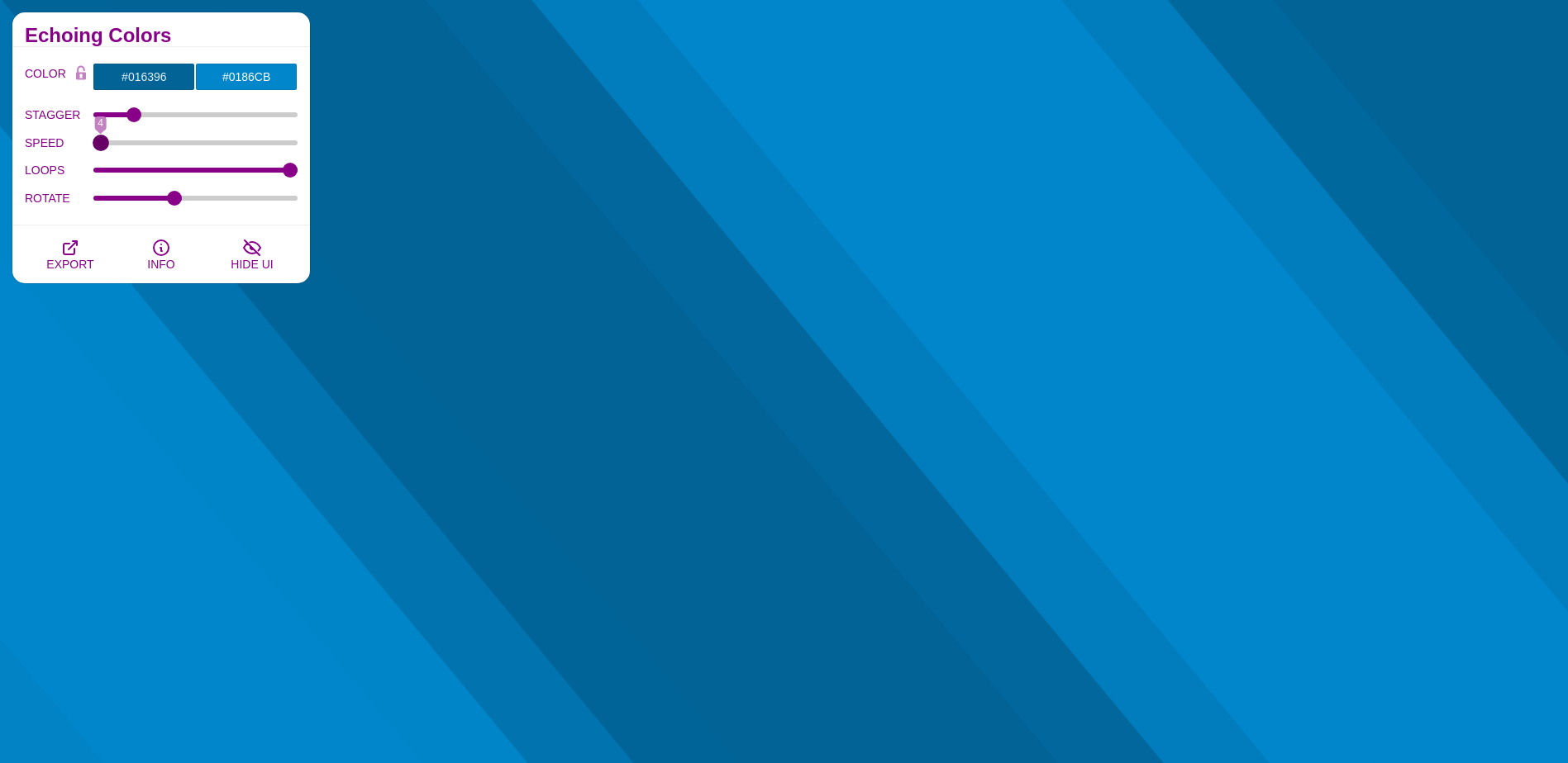
click at [94, 139] on input "SPEED" at bounding box center [196, 142] width 205 height 7
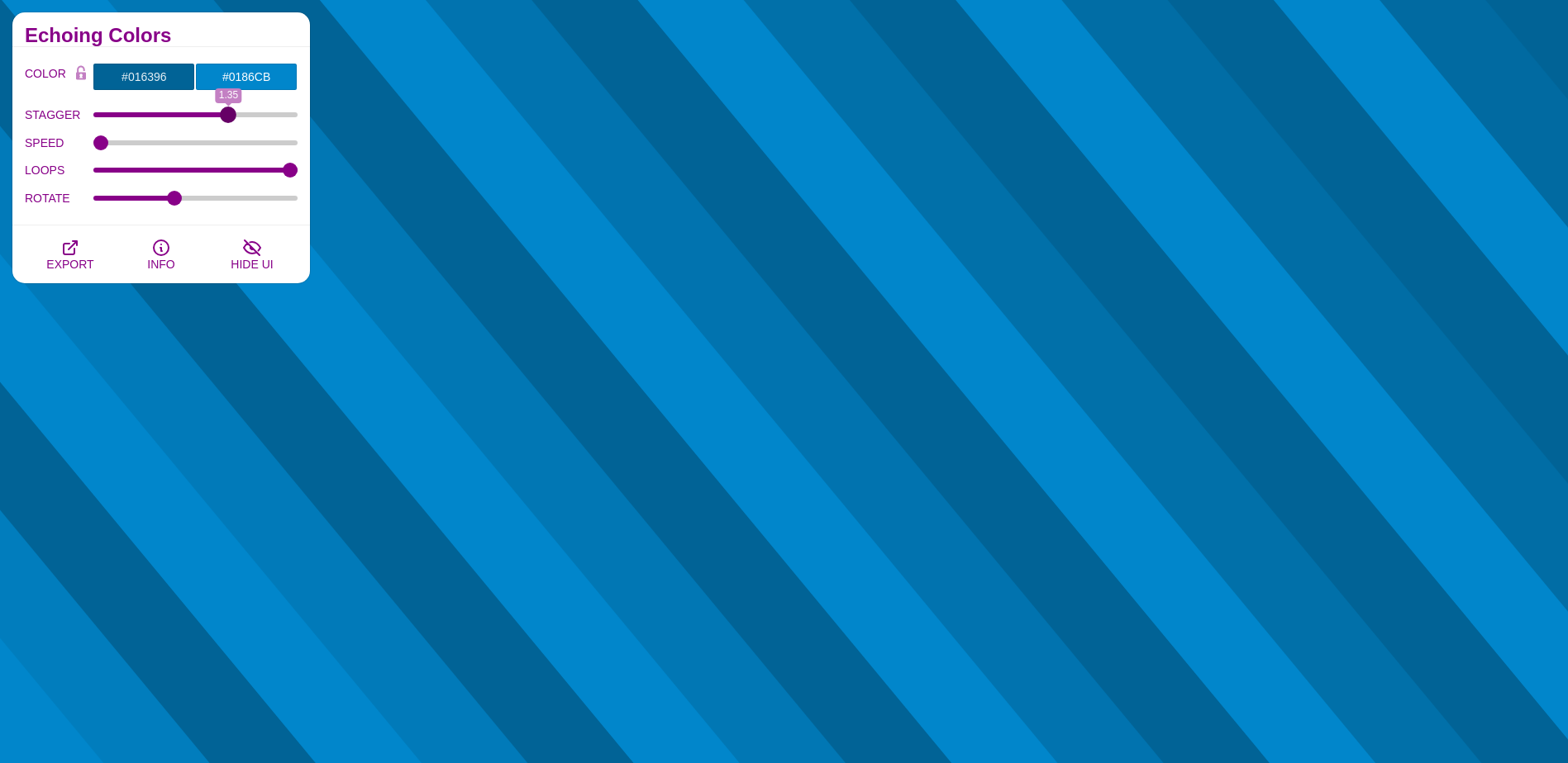
drag, startPoint x: 138, startPoint y: 114, endPoint x: 227, endPoint y: 114, distance: 89.0
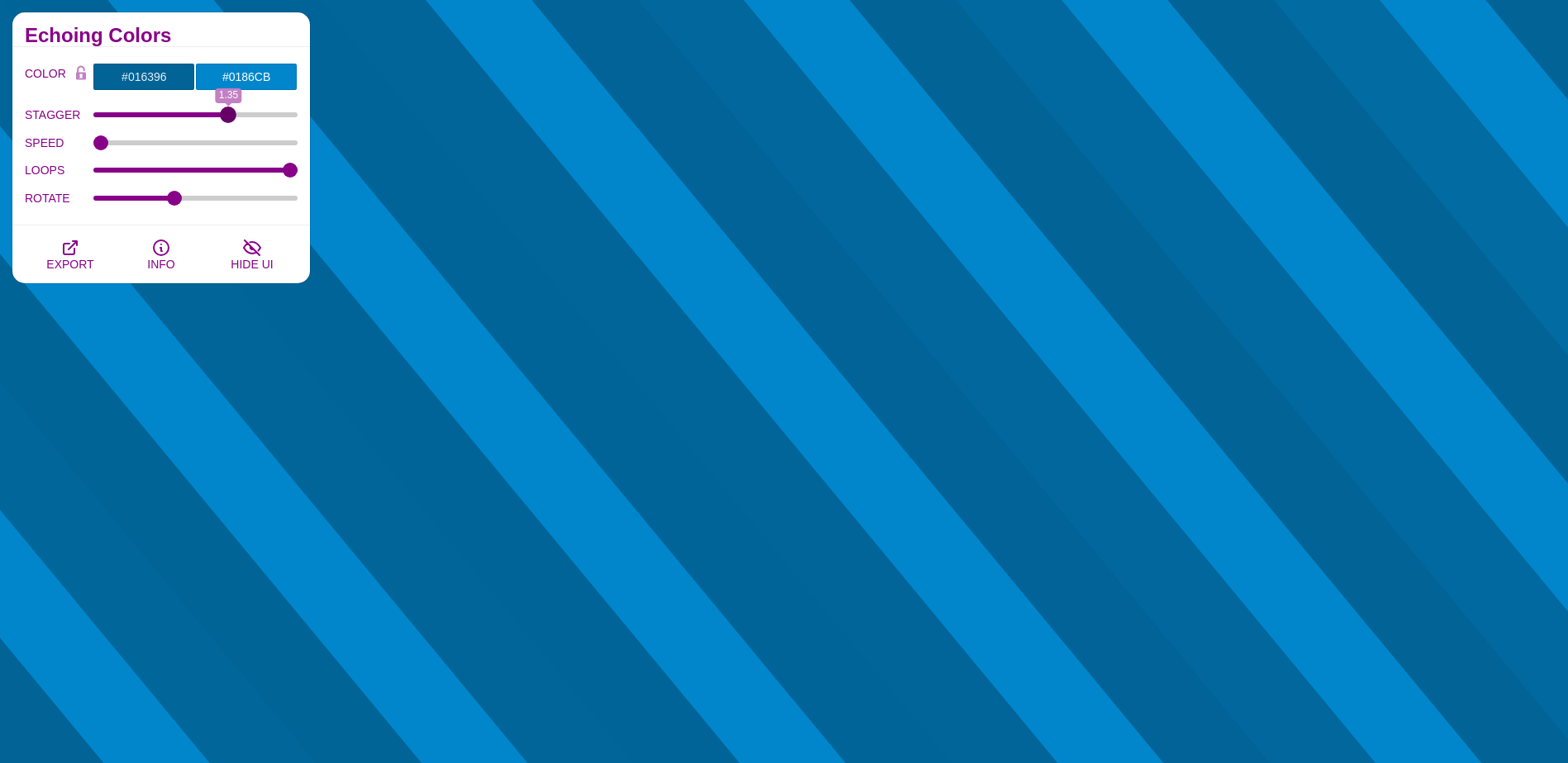
click at [227, 114] on input "STAGGER" at bounding box center [196, 114] width 205 height 7
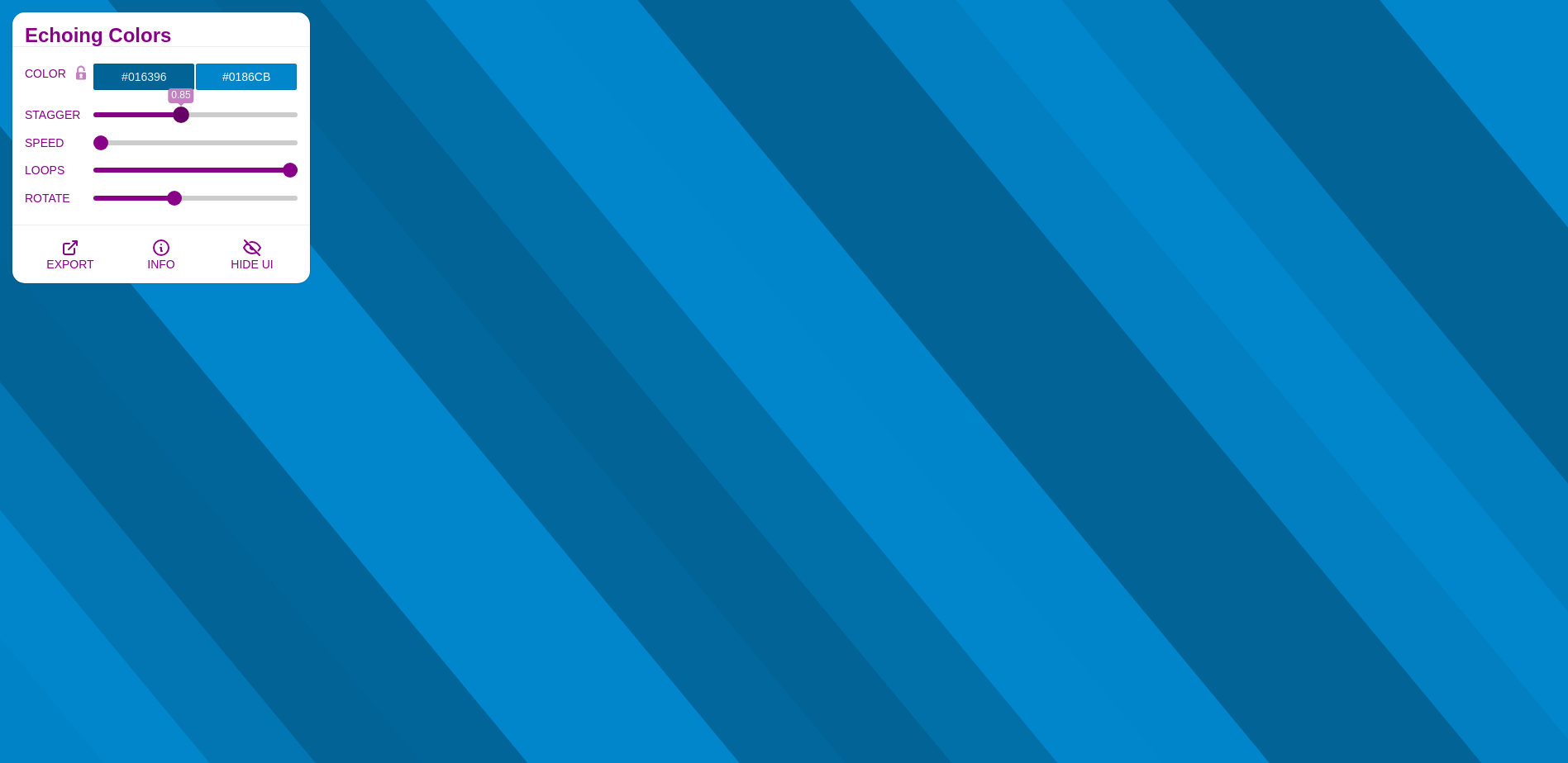
drag, startPoint x: 228, startPoint y: 114, endPoint x: 180, endPoint y: 115, distance: 48.0
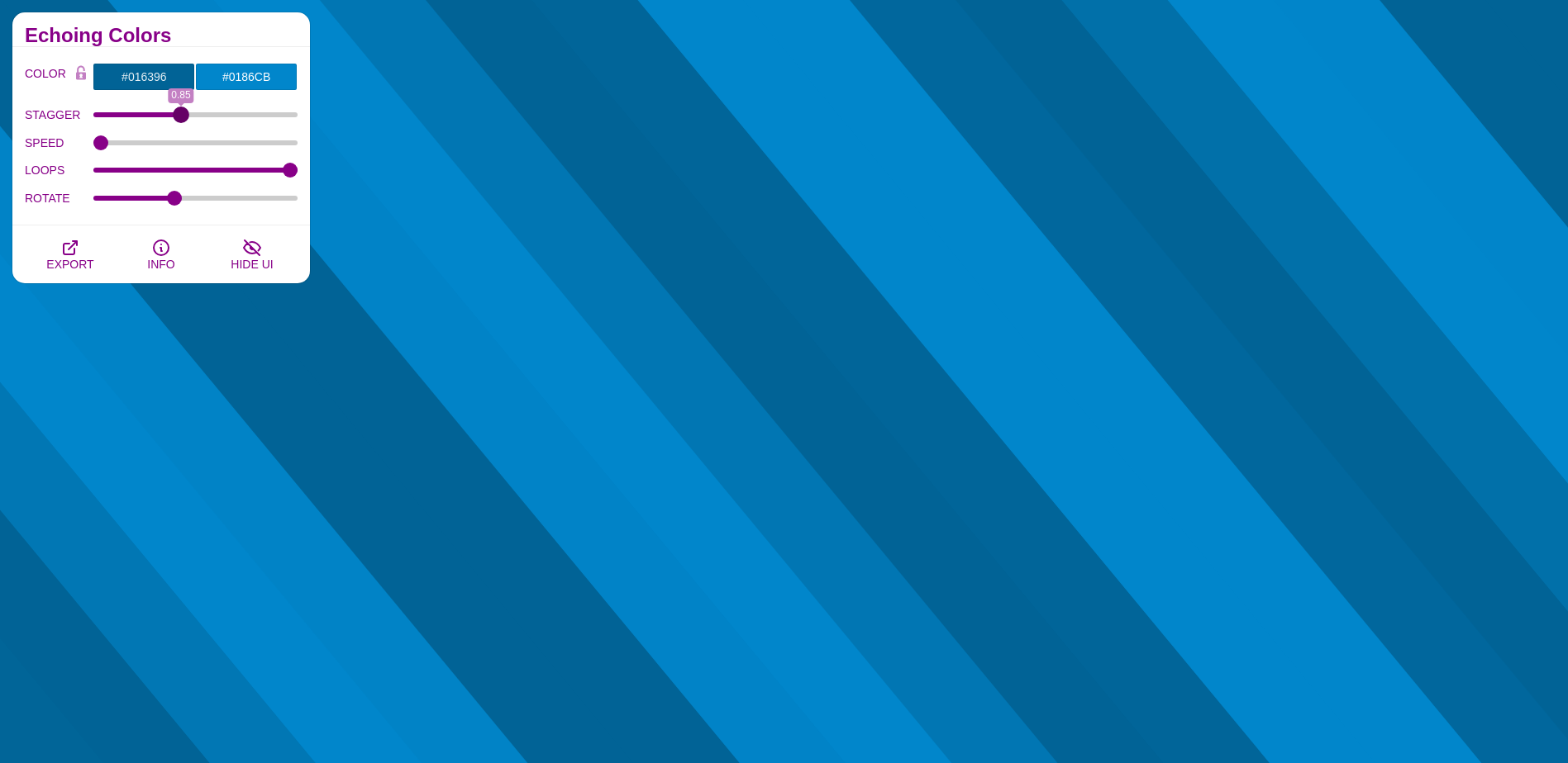
type input "0.85"
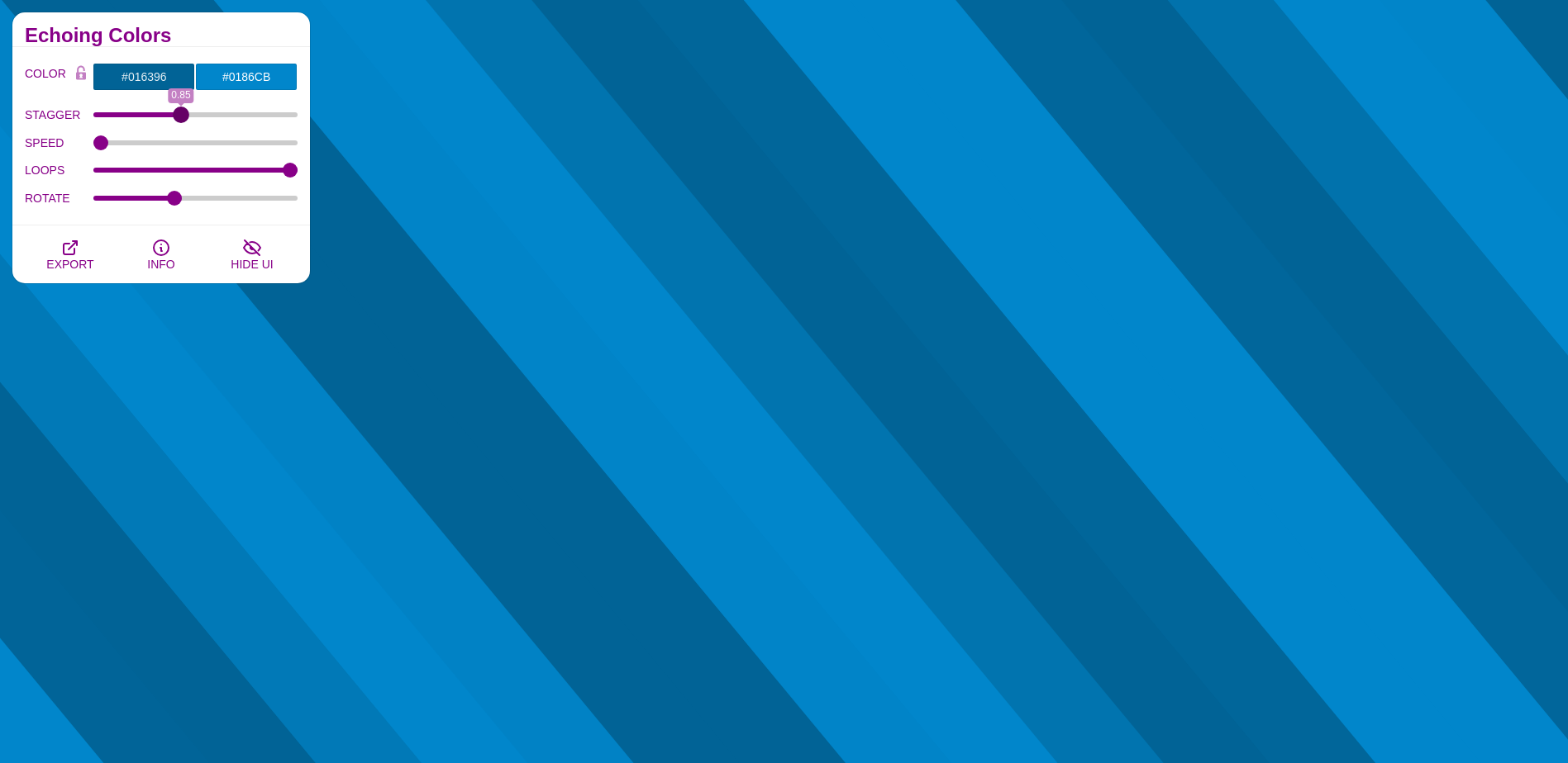
click at [180, 115] on input "STAGGER" at bounding box center [196, 114] width 205 height 7
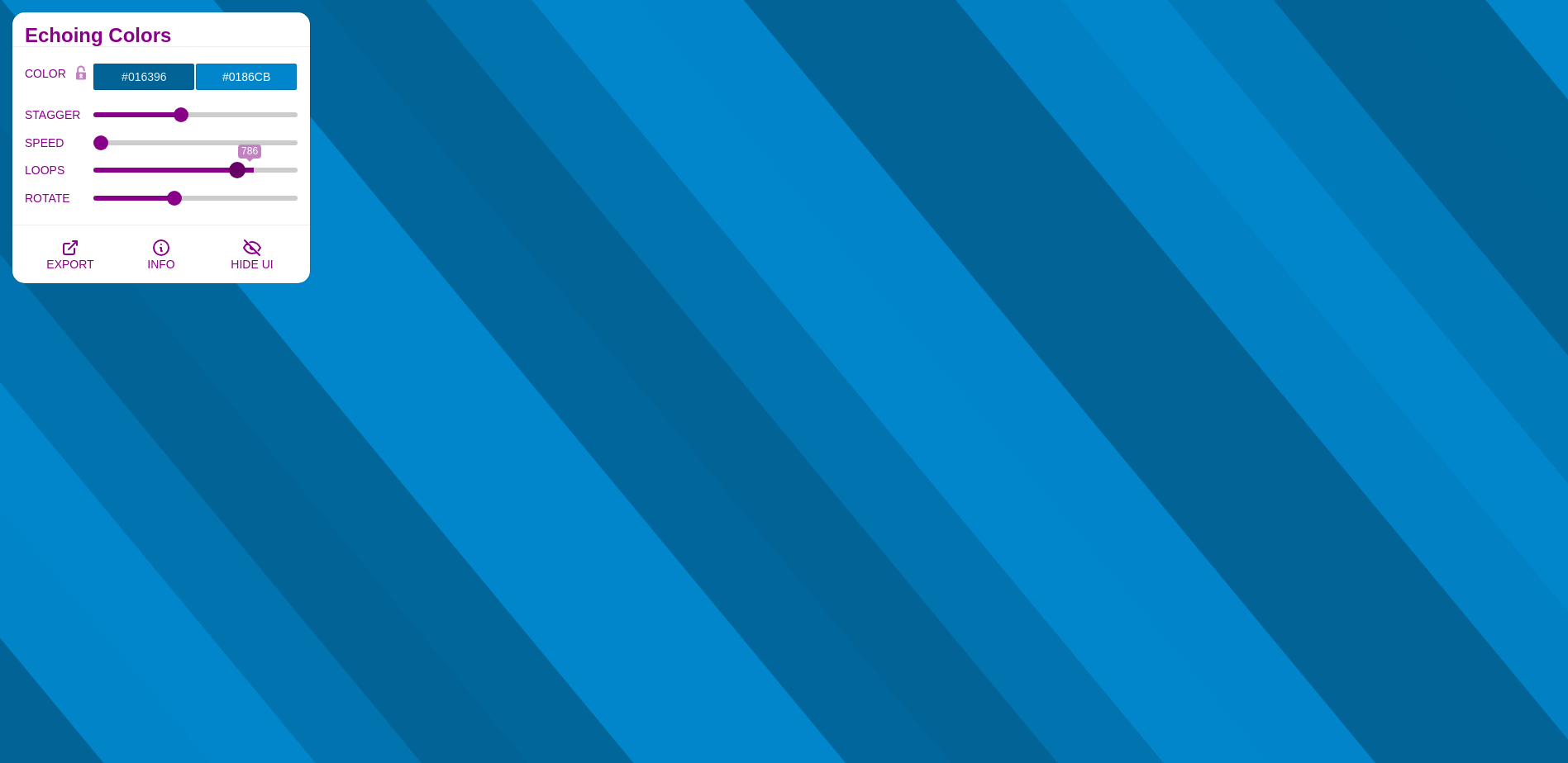
drag, startPoint x: 288, startPoint y: 170, endPoint x: 237, endPoint y: 170, distance: 51.0
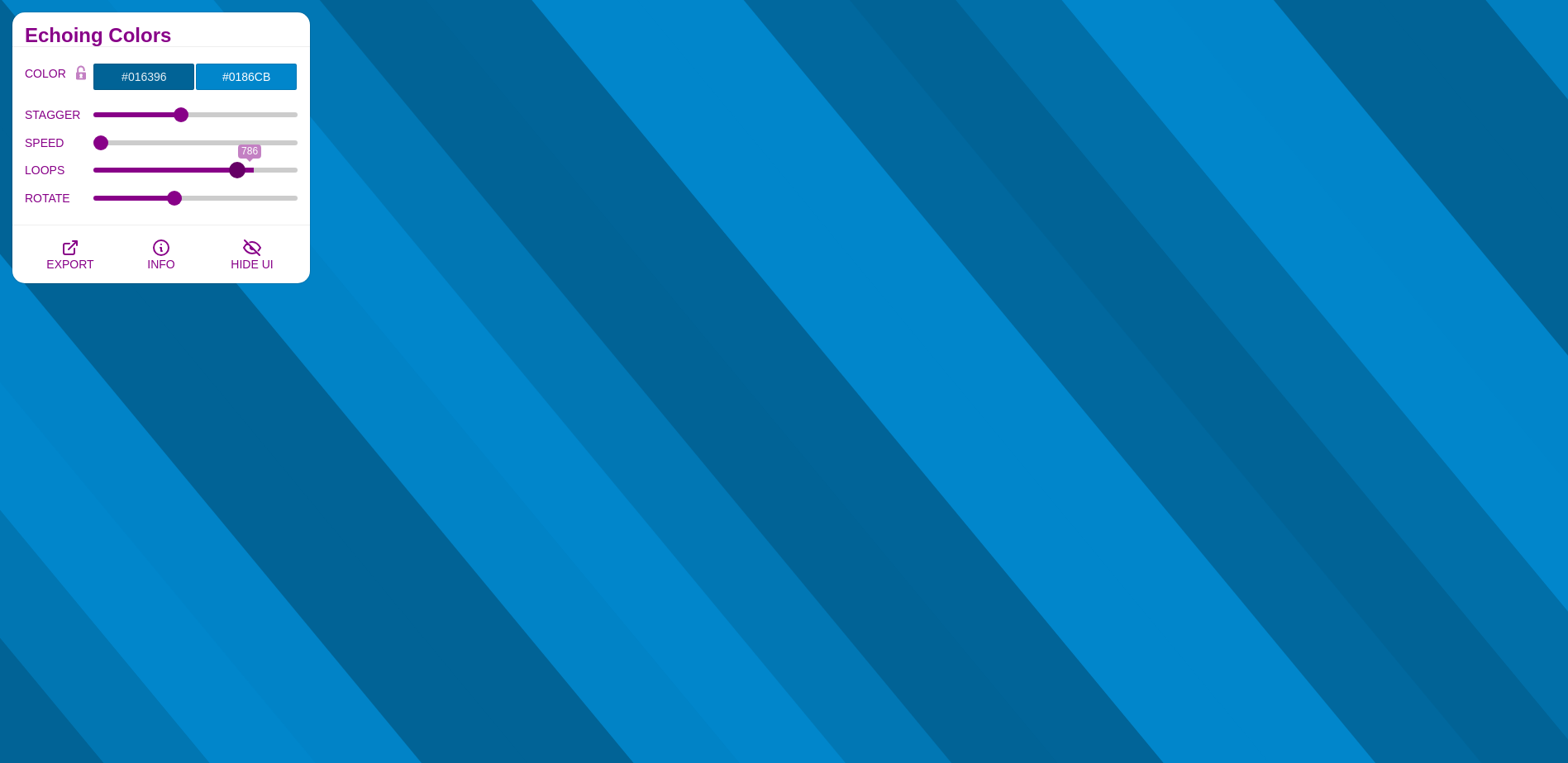
click at [237, 170] on input "LOOPS" at bounding box center [196, 170] width 205 height 7
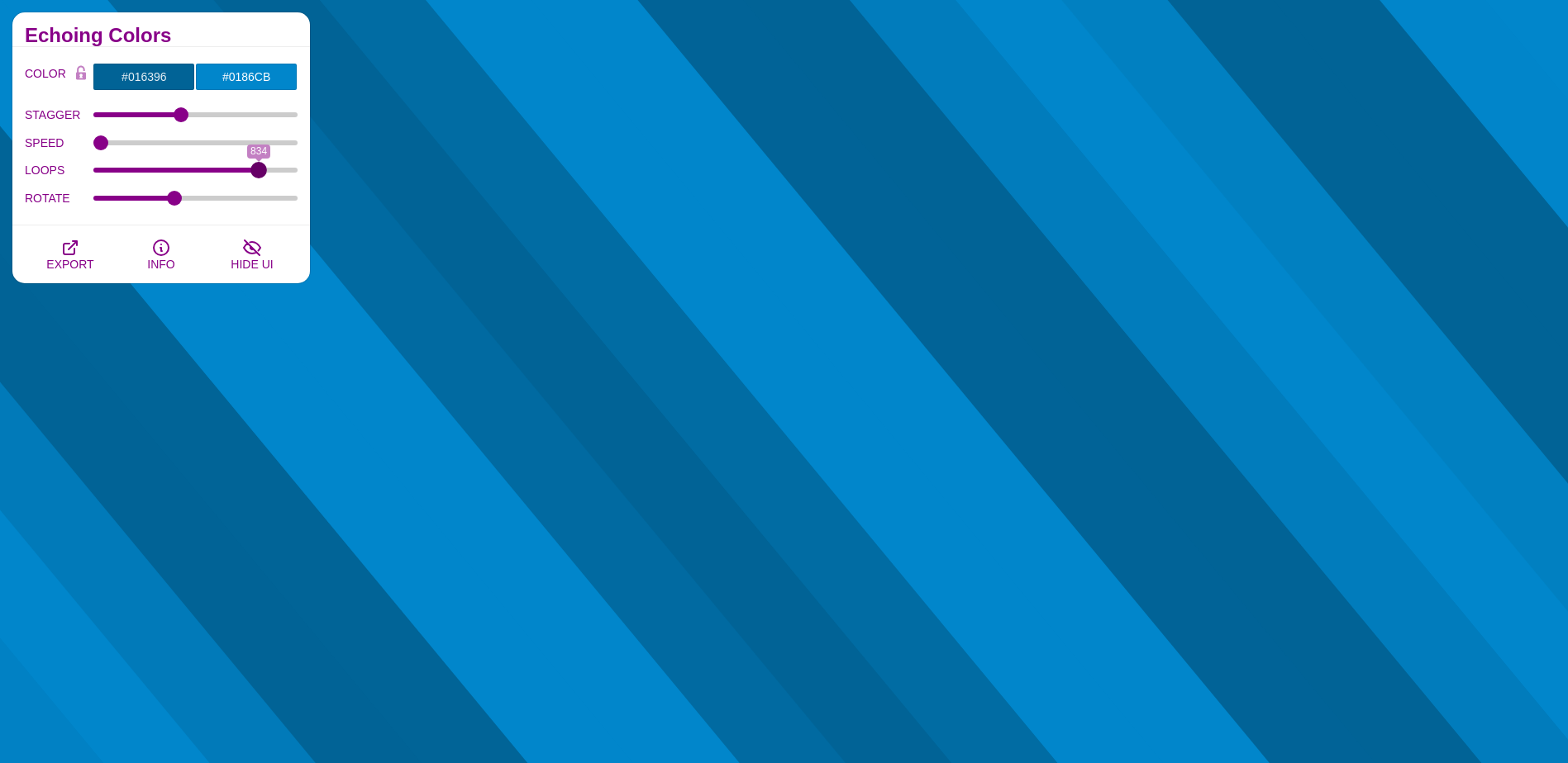
drag, startPoint x: 237, startPoint y: 170, endPoint x: 259, endPoint y: 169, distance: 22.0
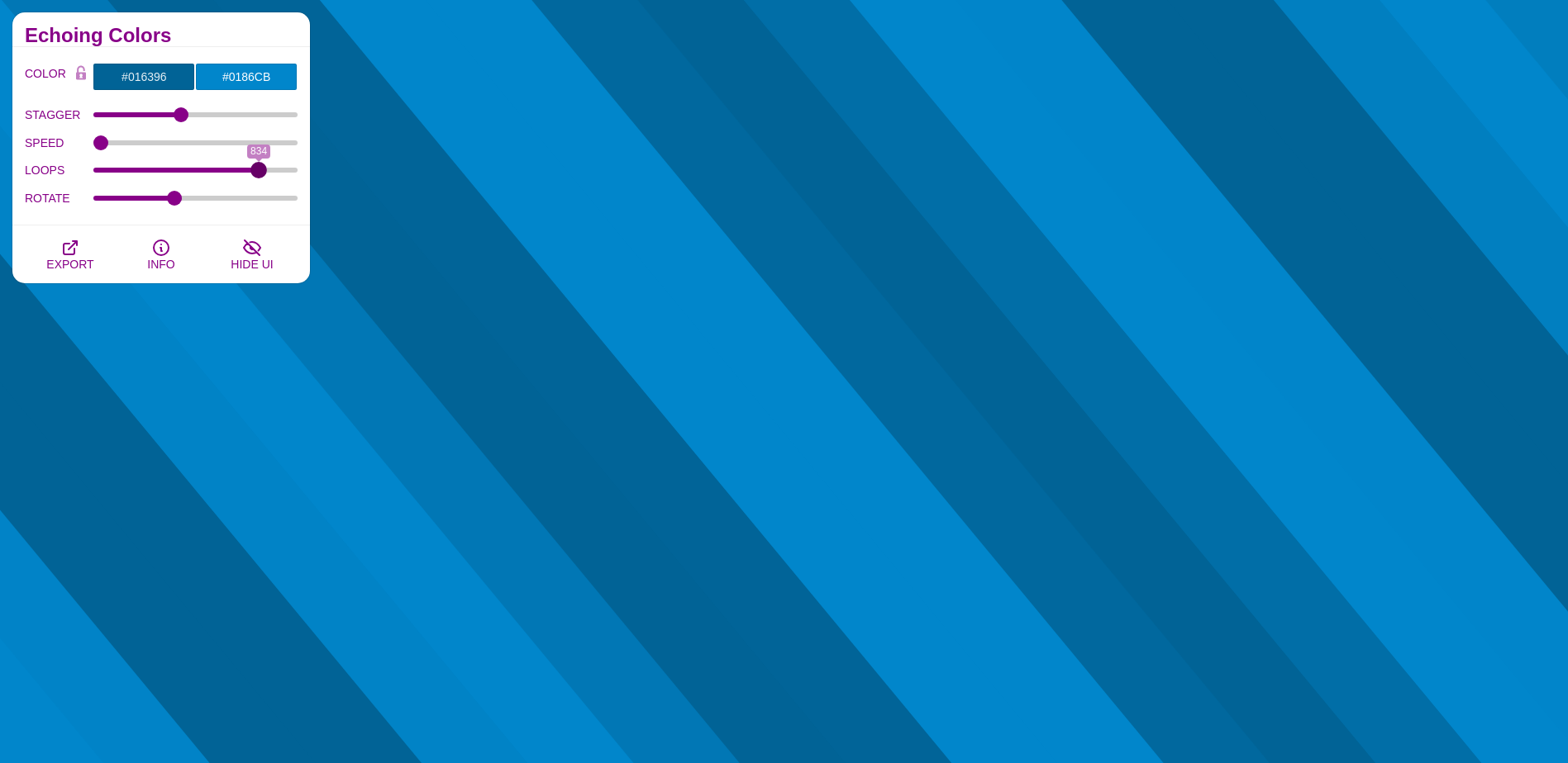
type input "834"
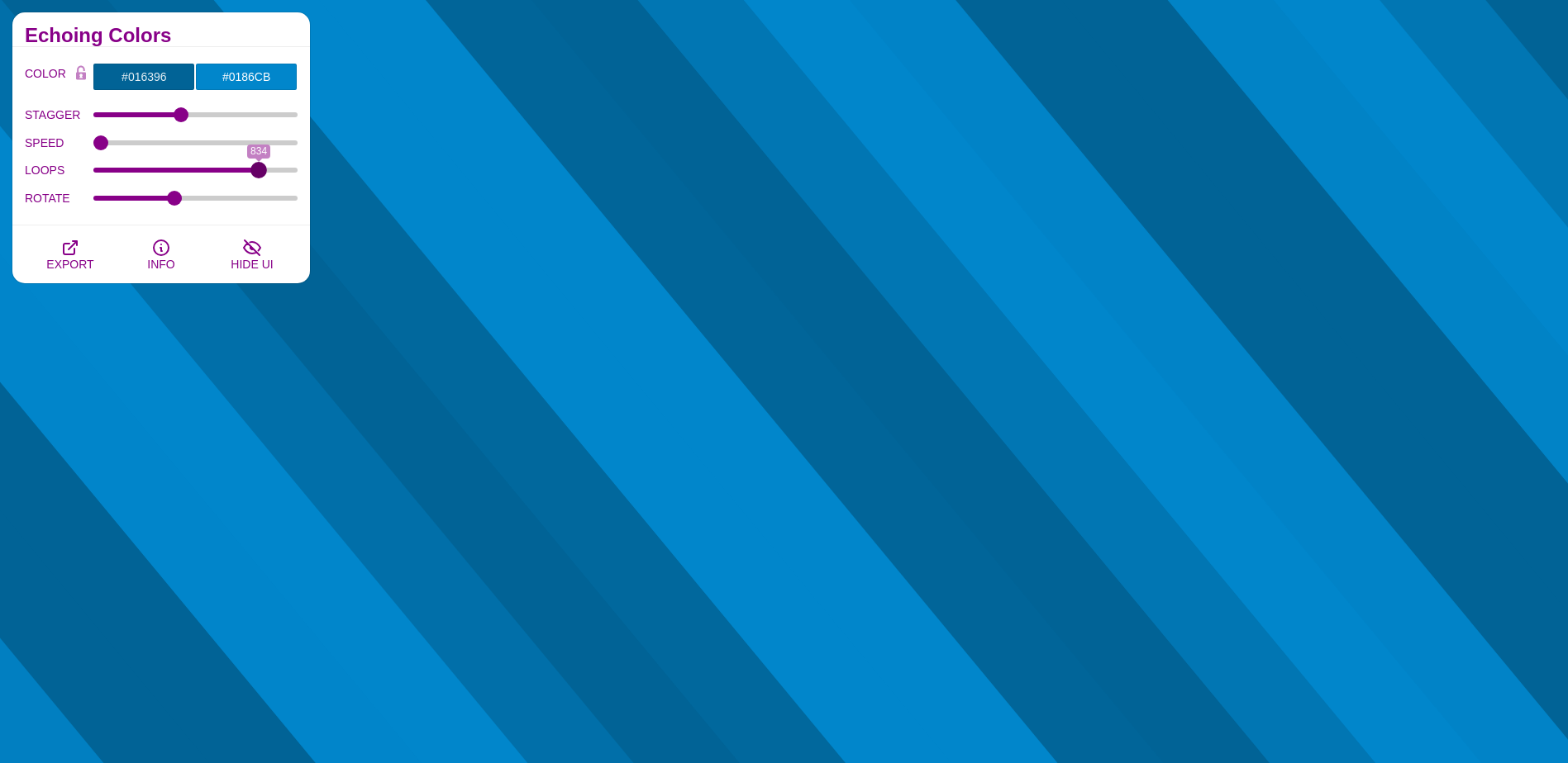
click at [259, 169] on input "LOOPS" at bounding box center [196, 170] width 205 height 7
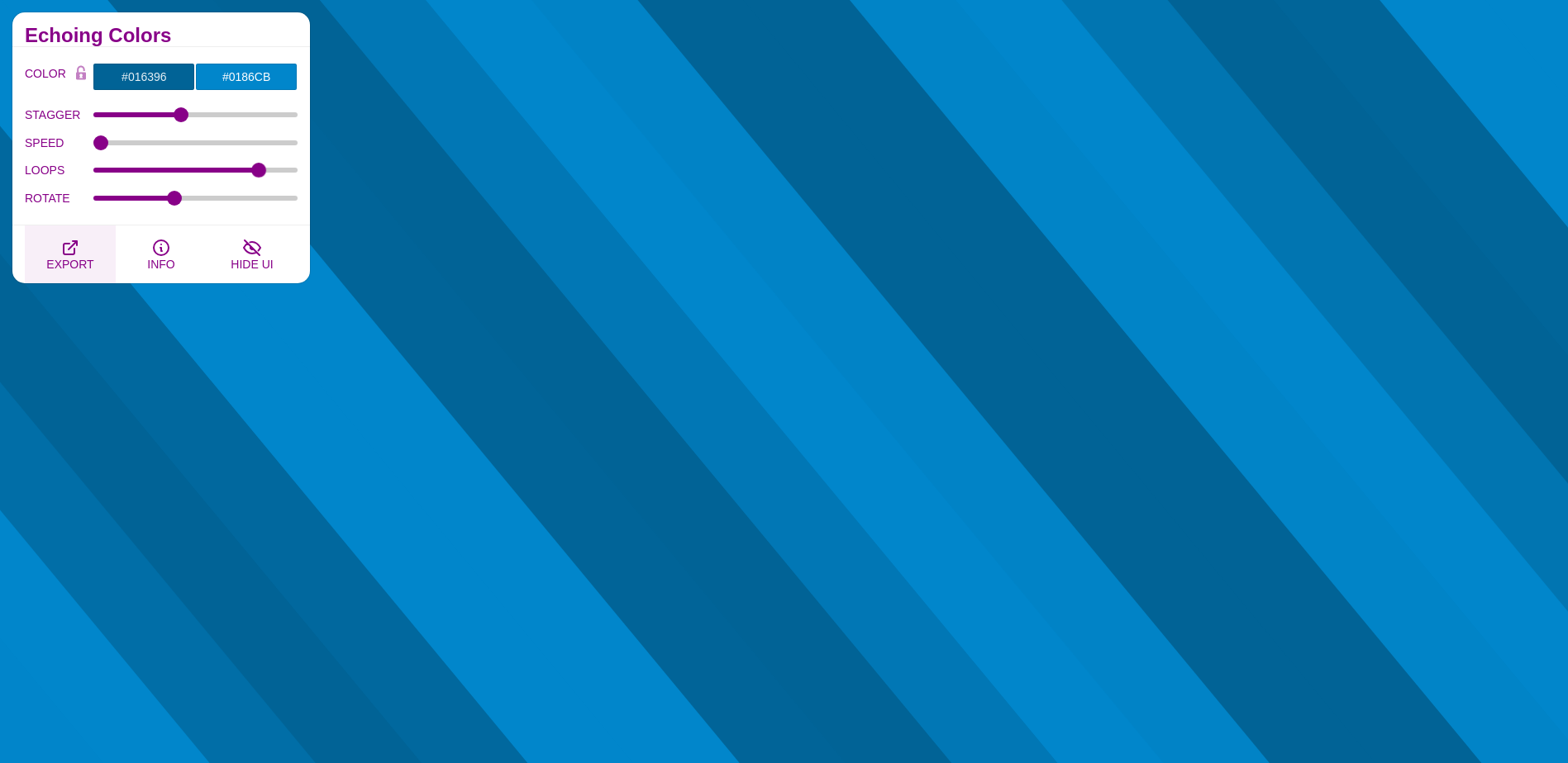
click at [63, 246] on icon "button" at bounding box center [69, 247] width 13 height 13
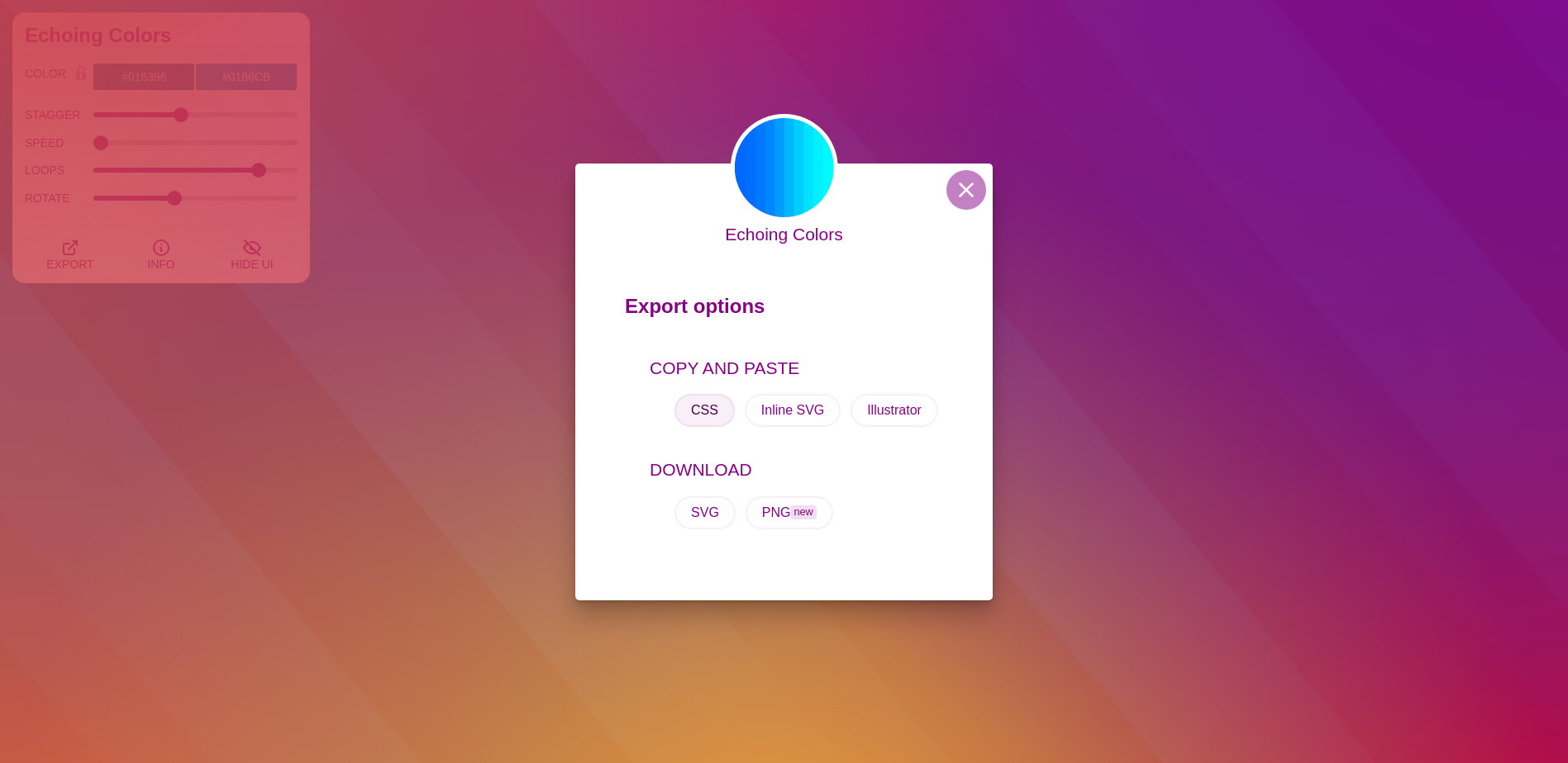
click at [702, 414] on button "CSS" at bounding box center [704, 410] width 60 height 33
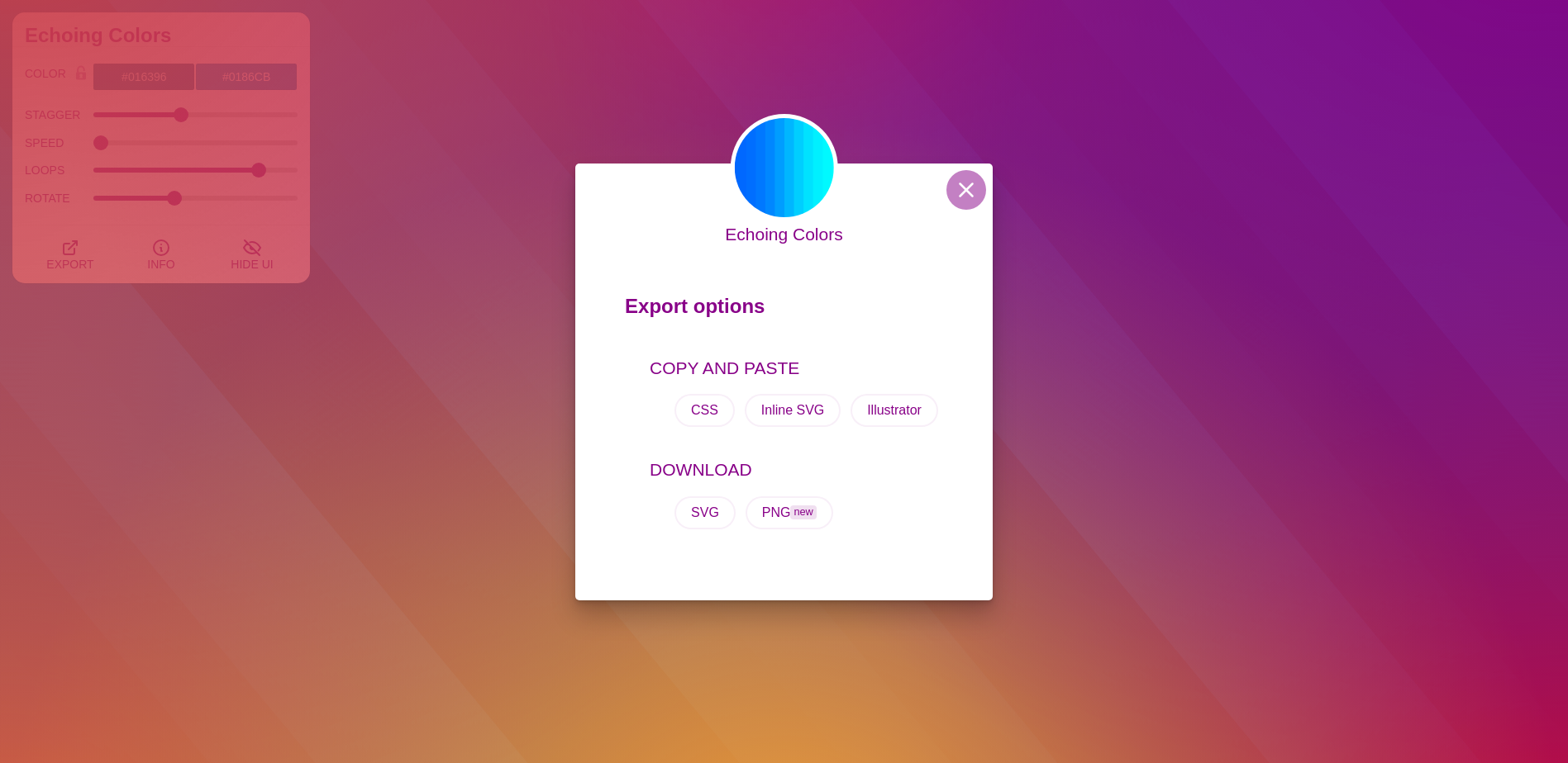
click at [948, 205] on div "Echoing Colors Export options COPY AND PASTE CSS Inline SVG Illustrator DOWNLOA…" at bounding box center [784, 382] width 418 height 437
click at [978, 185] on button at bounding box center [966, 190] width 39 height 39
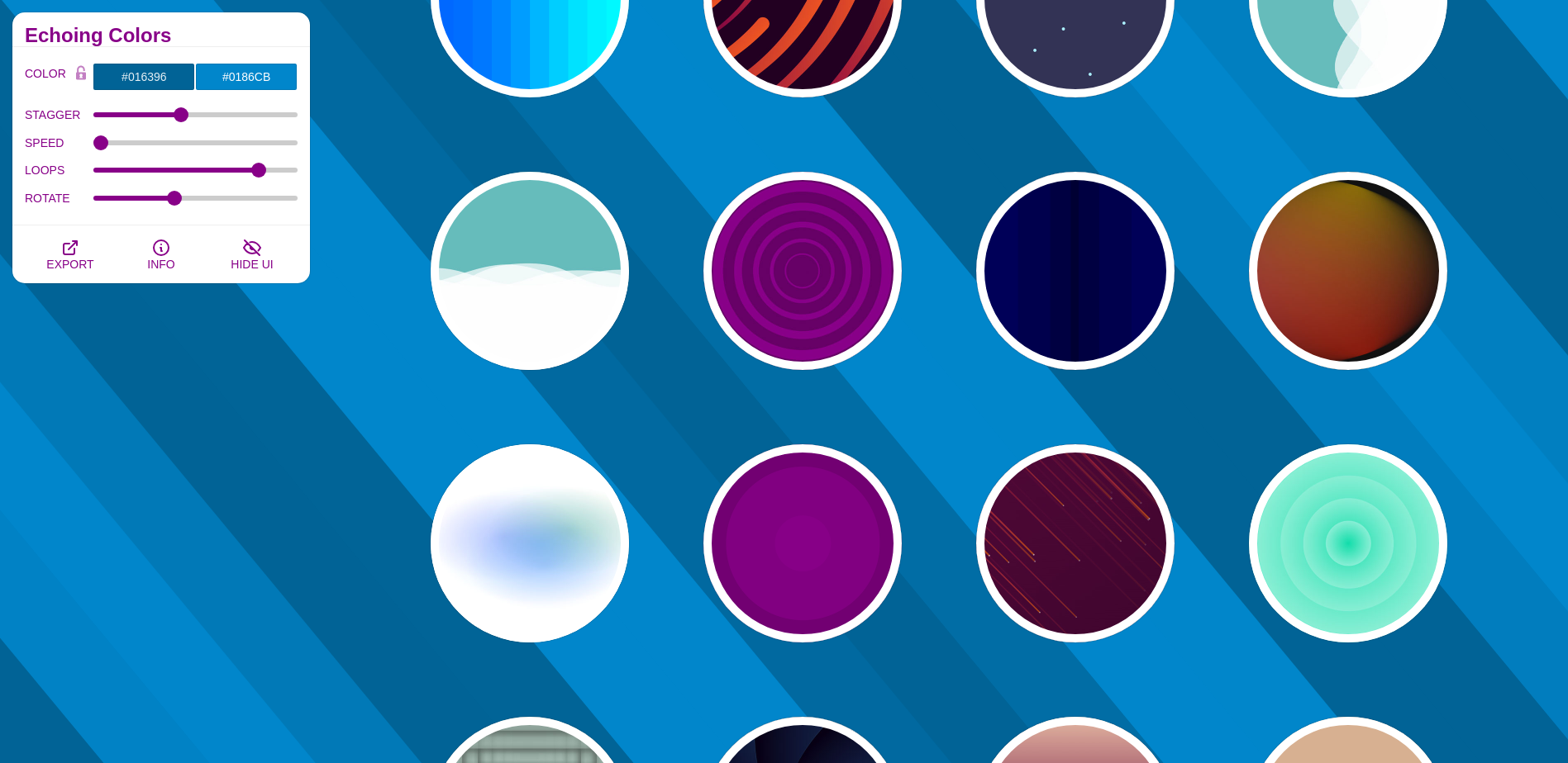
scroll to position [1652, 0]
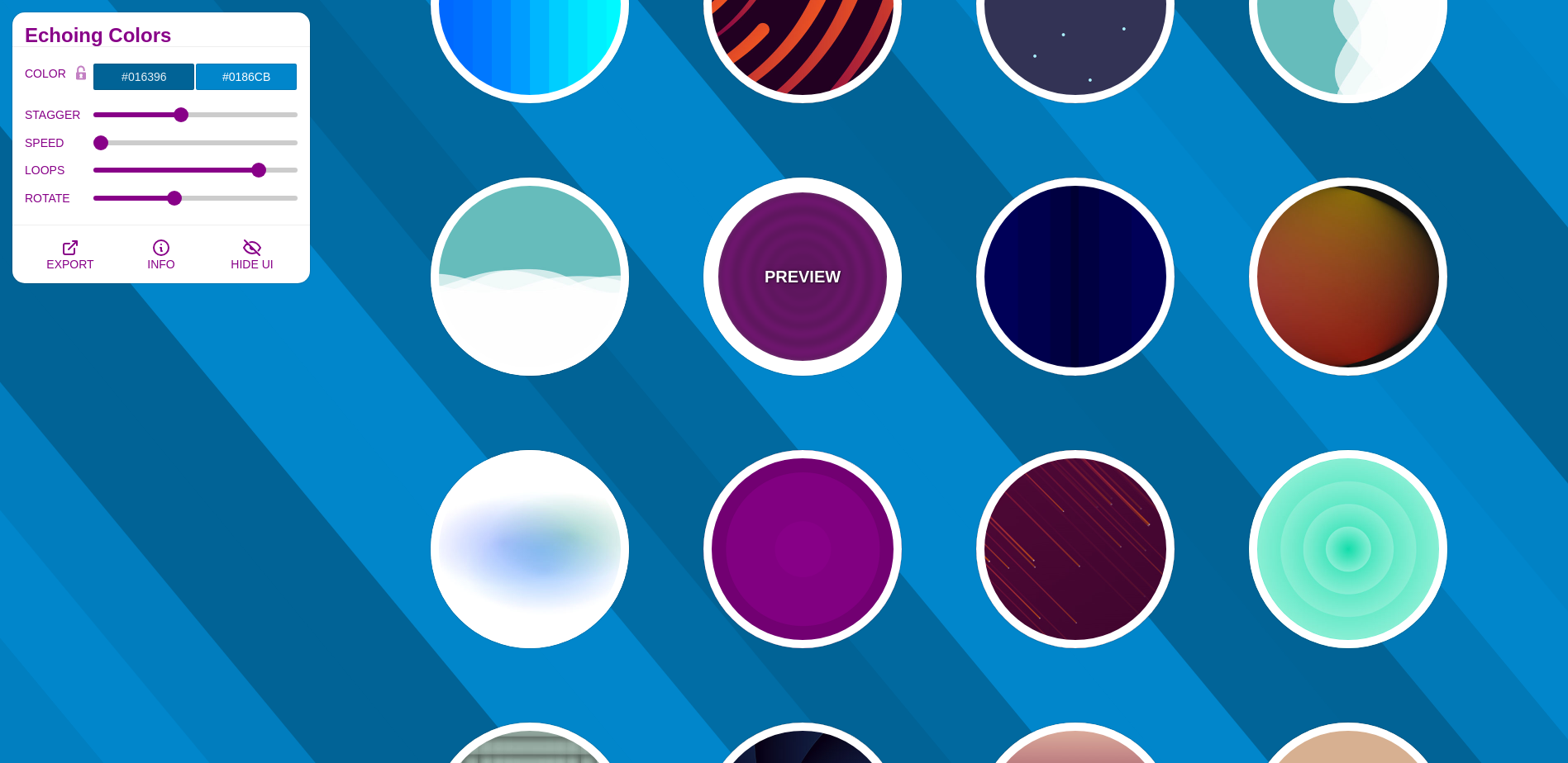
click at [860, 333] on div "PREVIEW" at bounding box center [802, 276] width 198 height 198
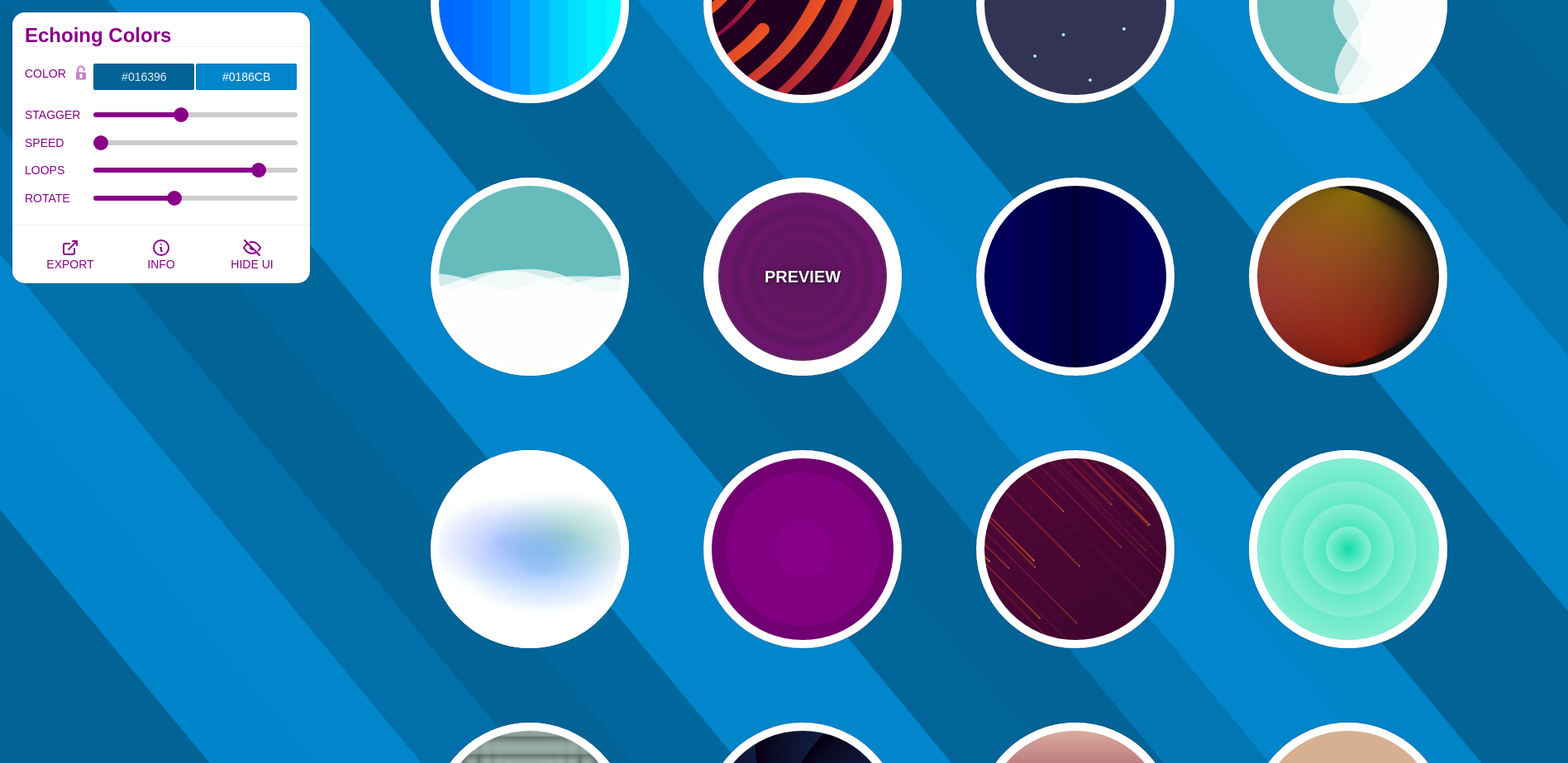
type input "#880088"
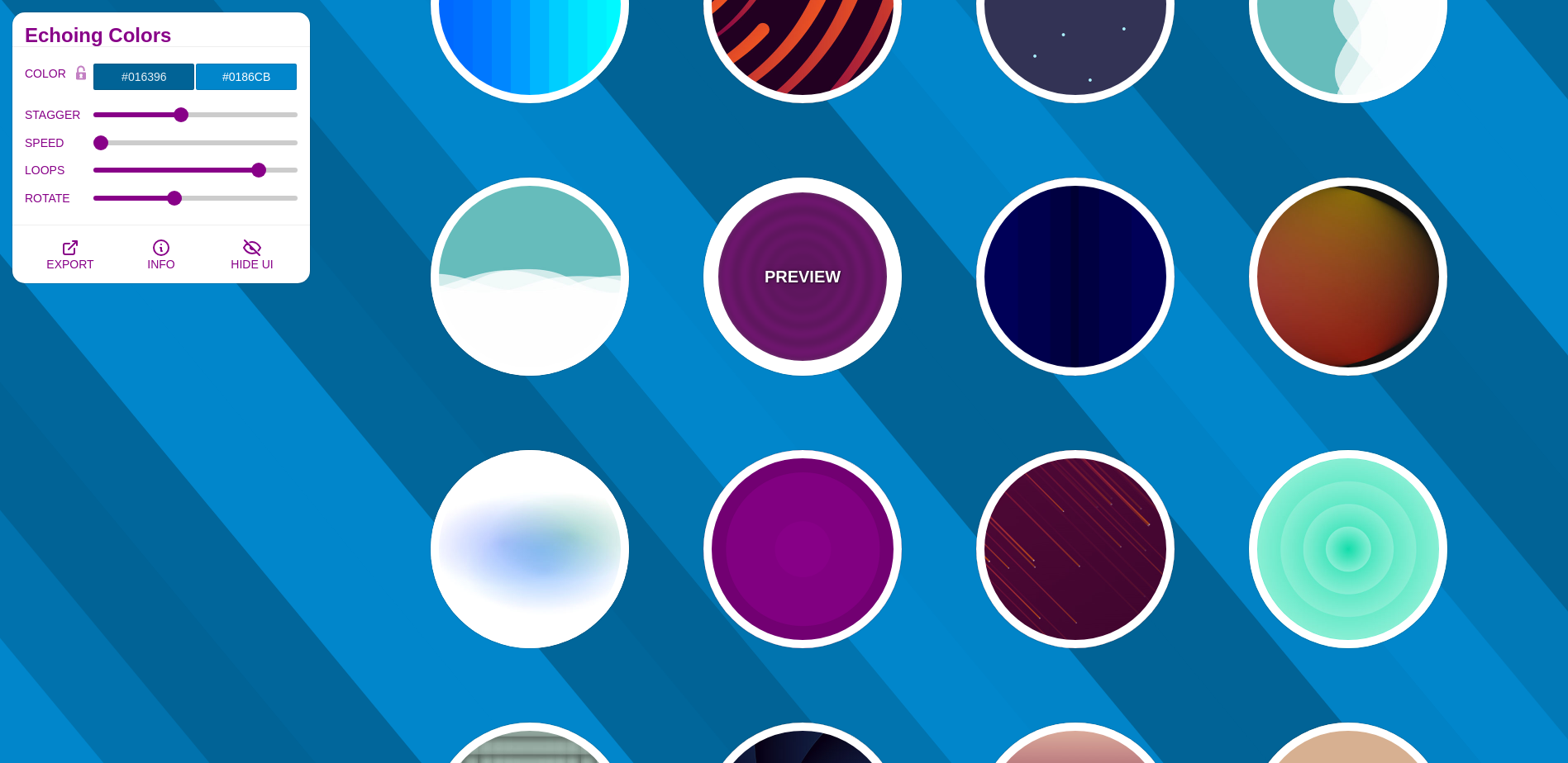
type input "#660066"
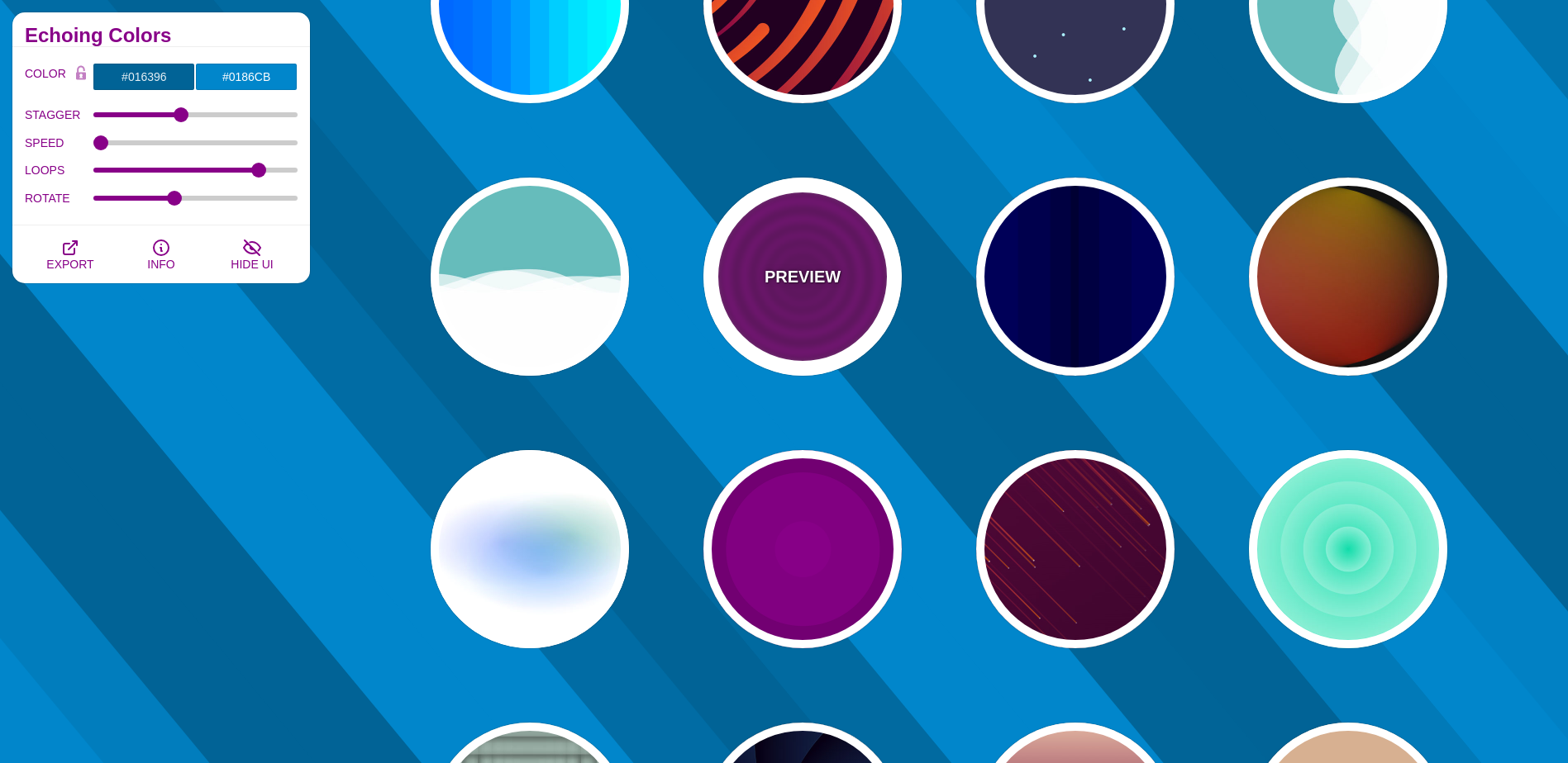
type input "15"
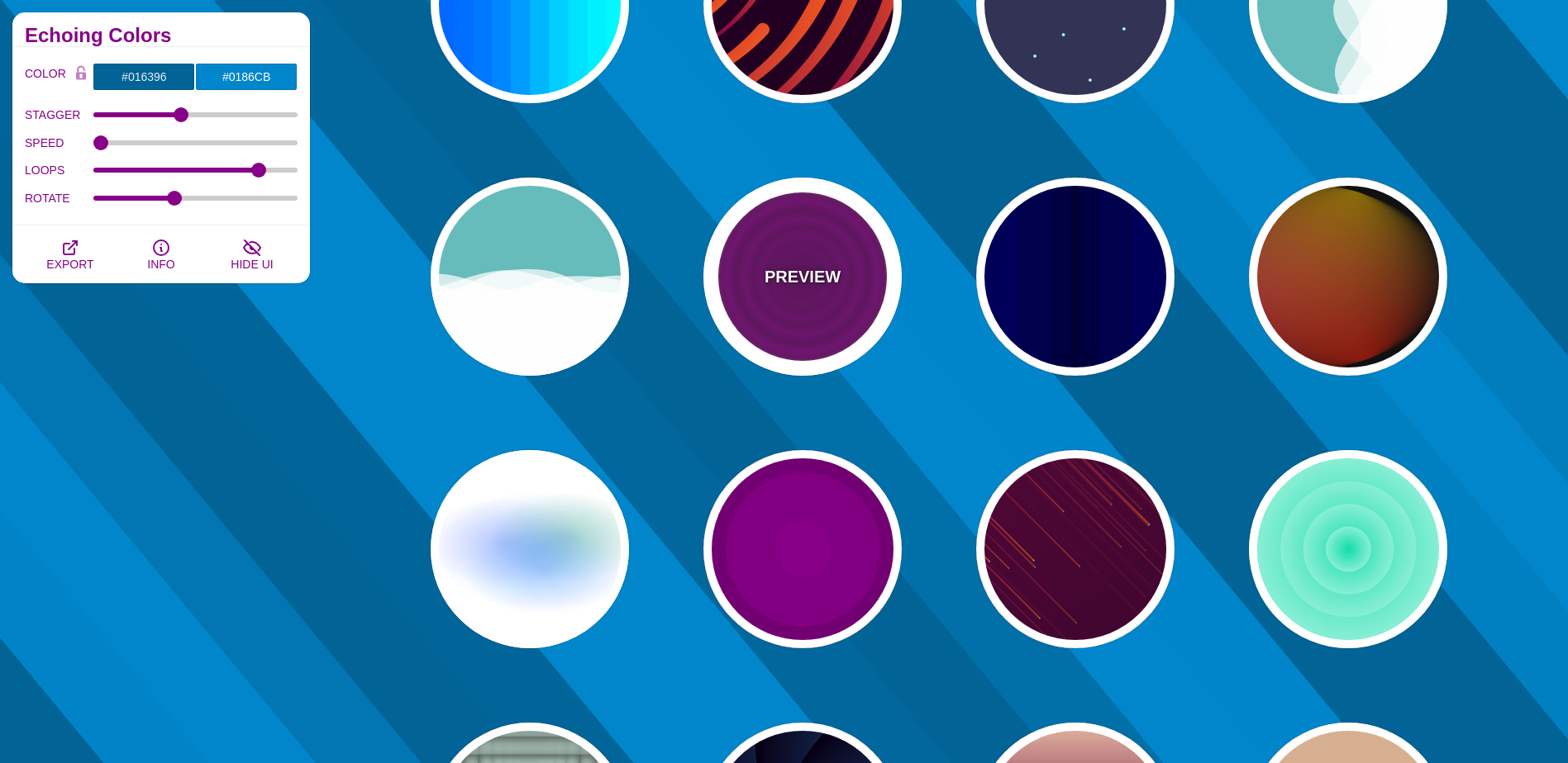
type input "0"
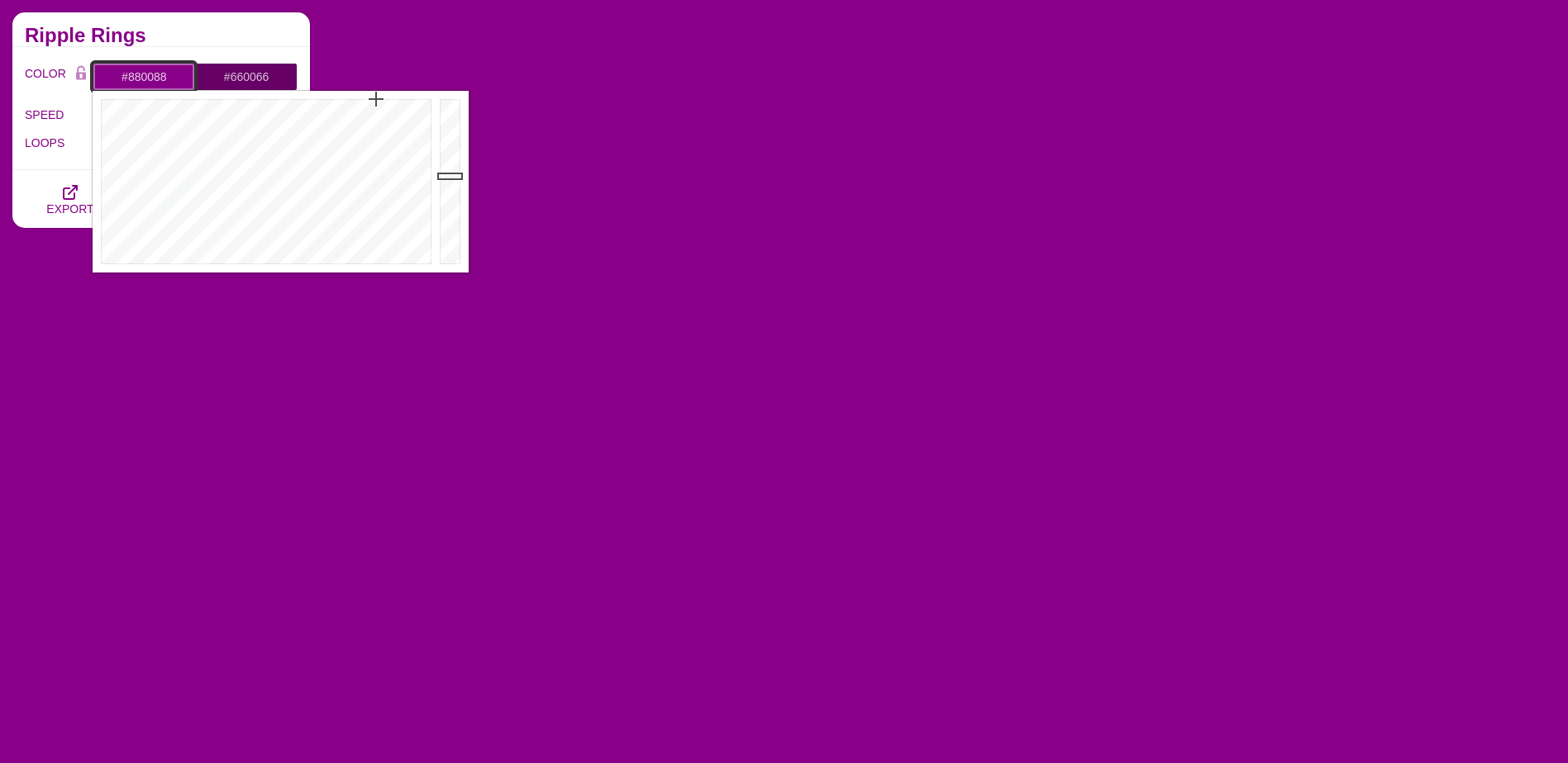
click at [134, 77] on input "#880088" at bounding box center [144, 77] width 103 height 28
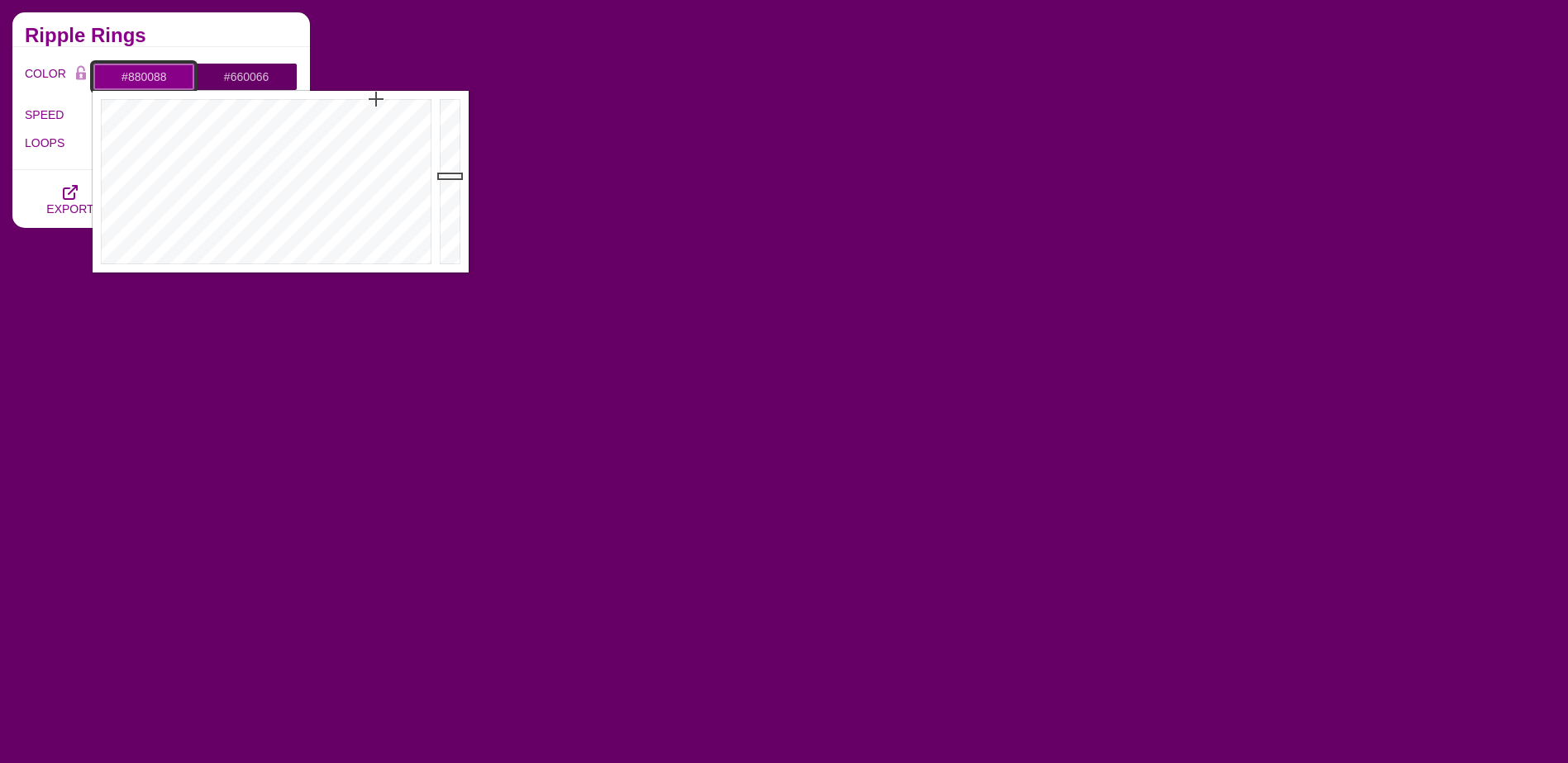
drag, startPoint x: 129, startPoint y: 77, endPoint x: 254, endPoint y: 82, distance: 125.1
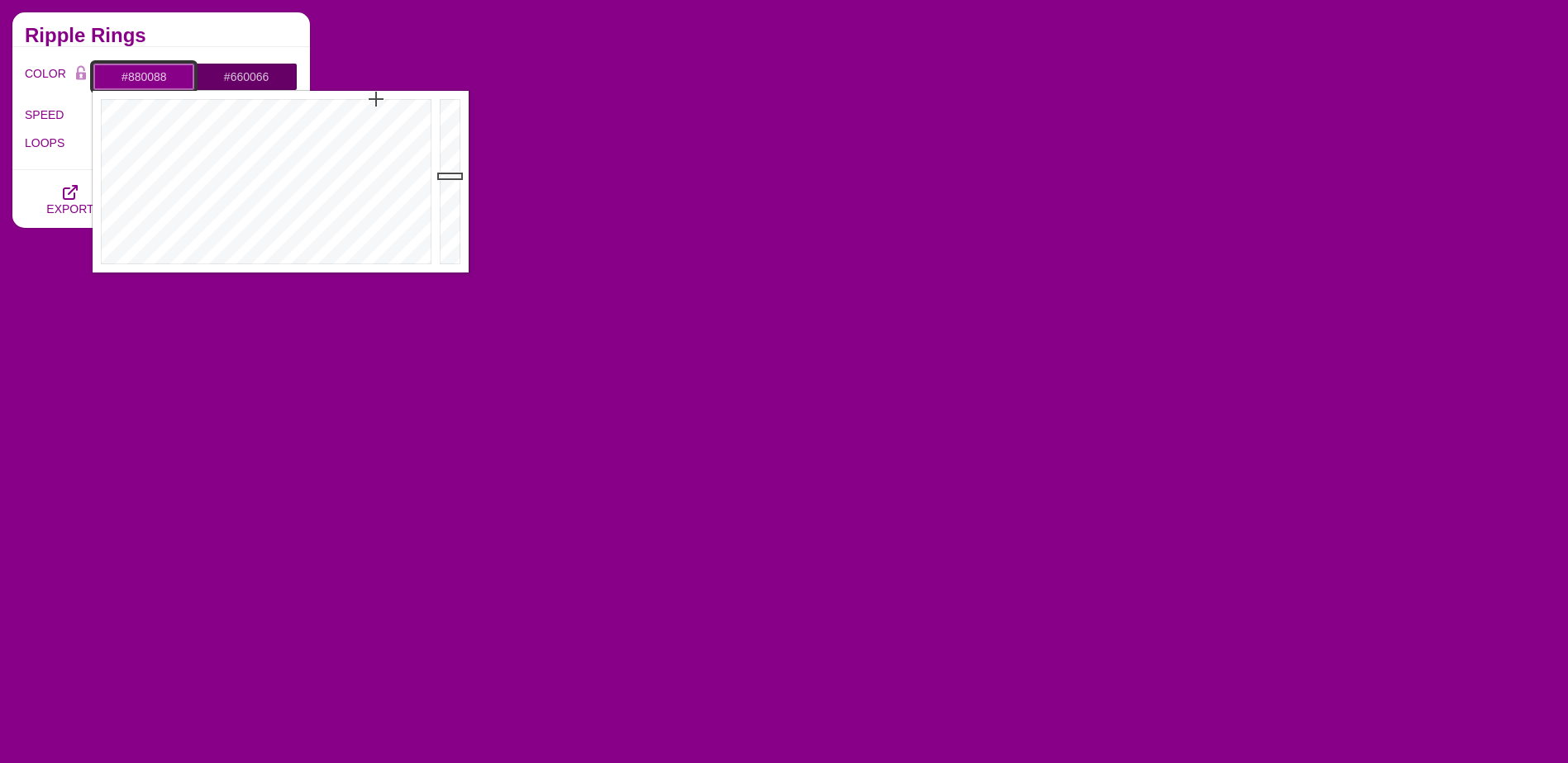
click at [254, 82] on div "#880088 #660066 #FFFFFF #444444 #555555 #666666 #777777 #888888 #999999" at bounding box center [196, 77] width 205 height 28
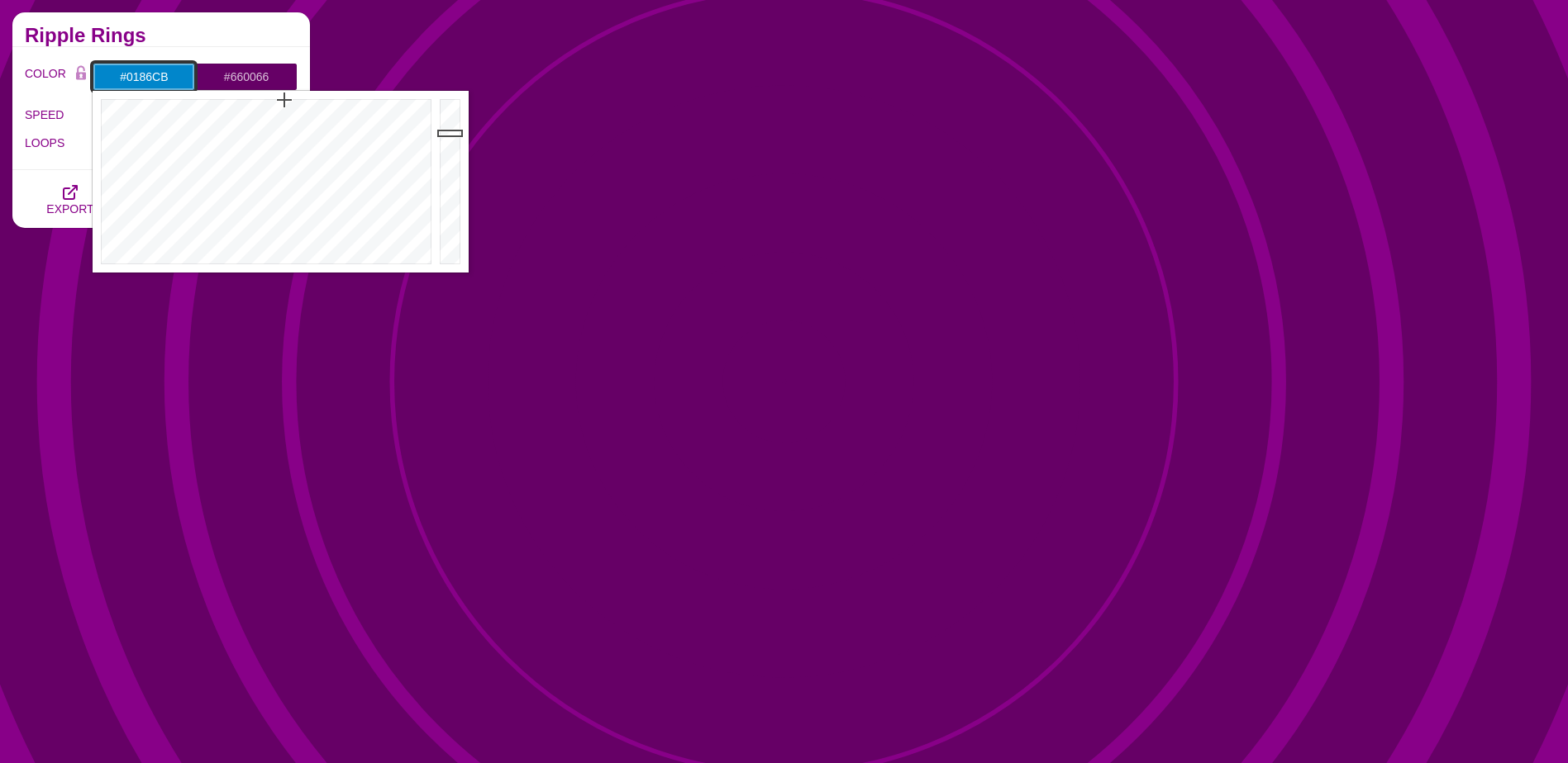
type input "#0186CB"
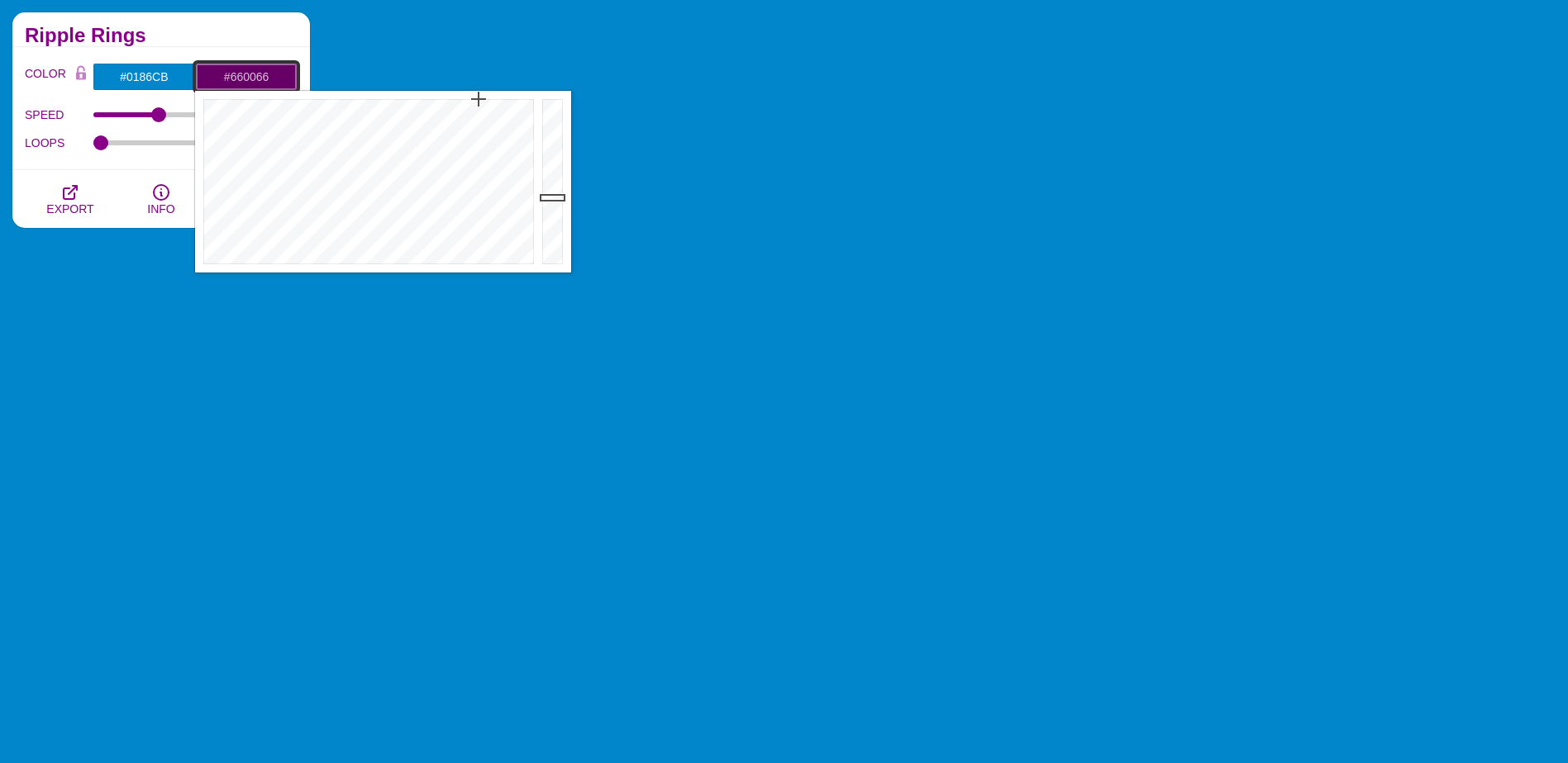
click at [244, 77] on input "#660066" at bounding box center [247, 77] width 103 height 28
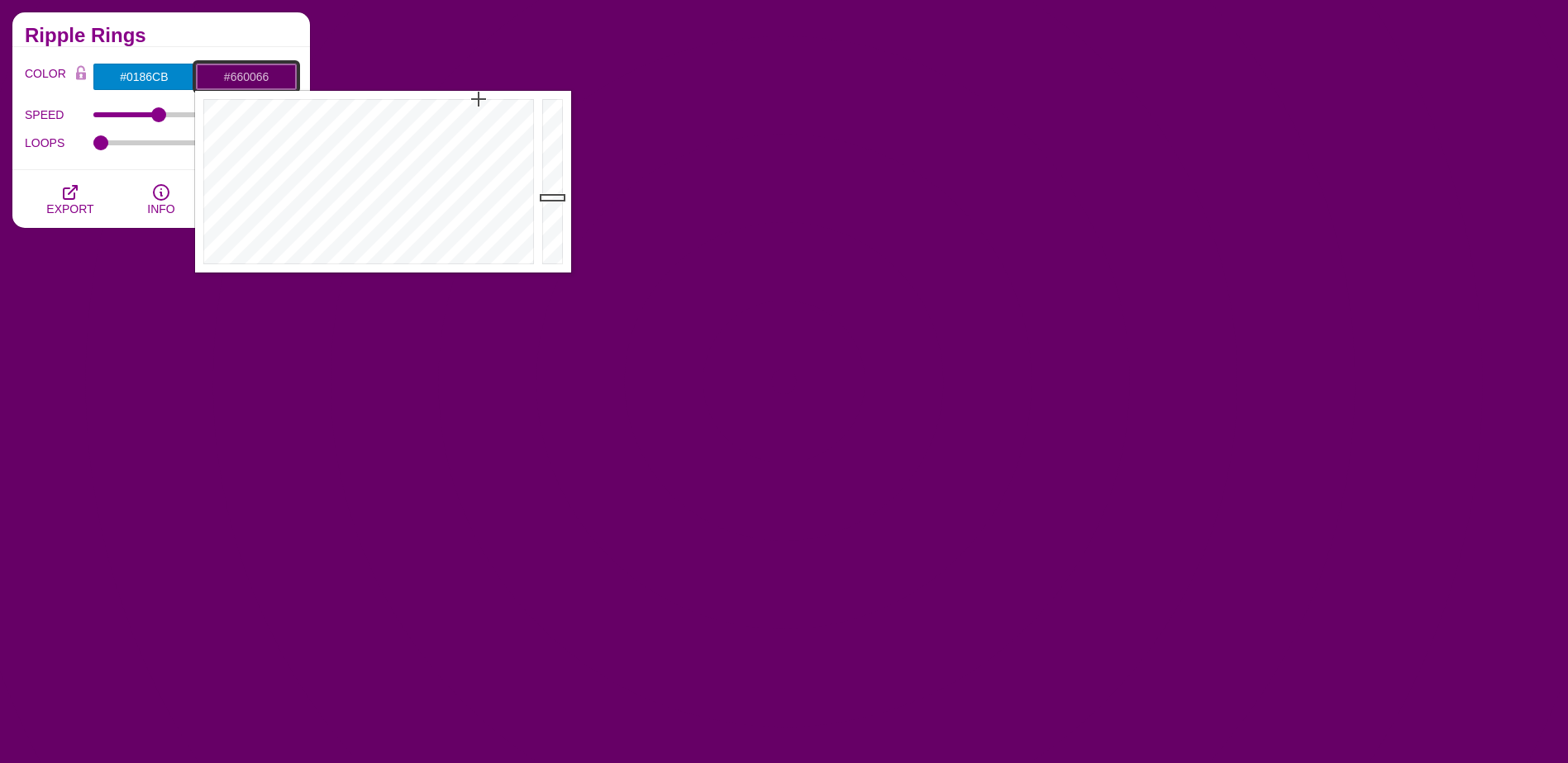
drag, startPoint x: 234, startPoint y: 77, endPoint x: 273, endPoint y: 79, distance: 39.1
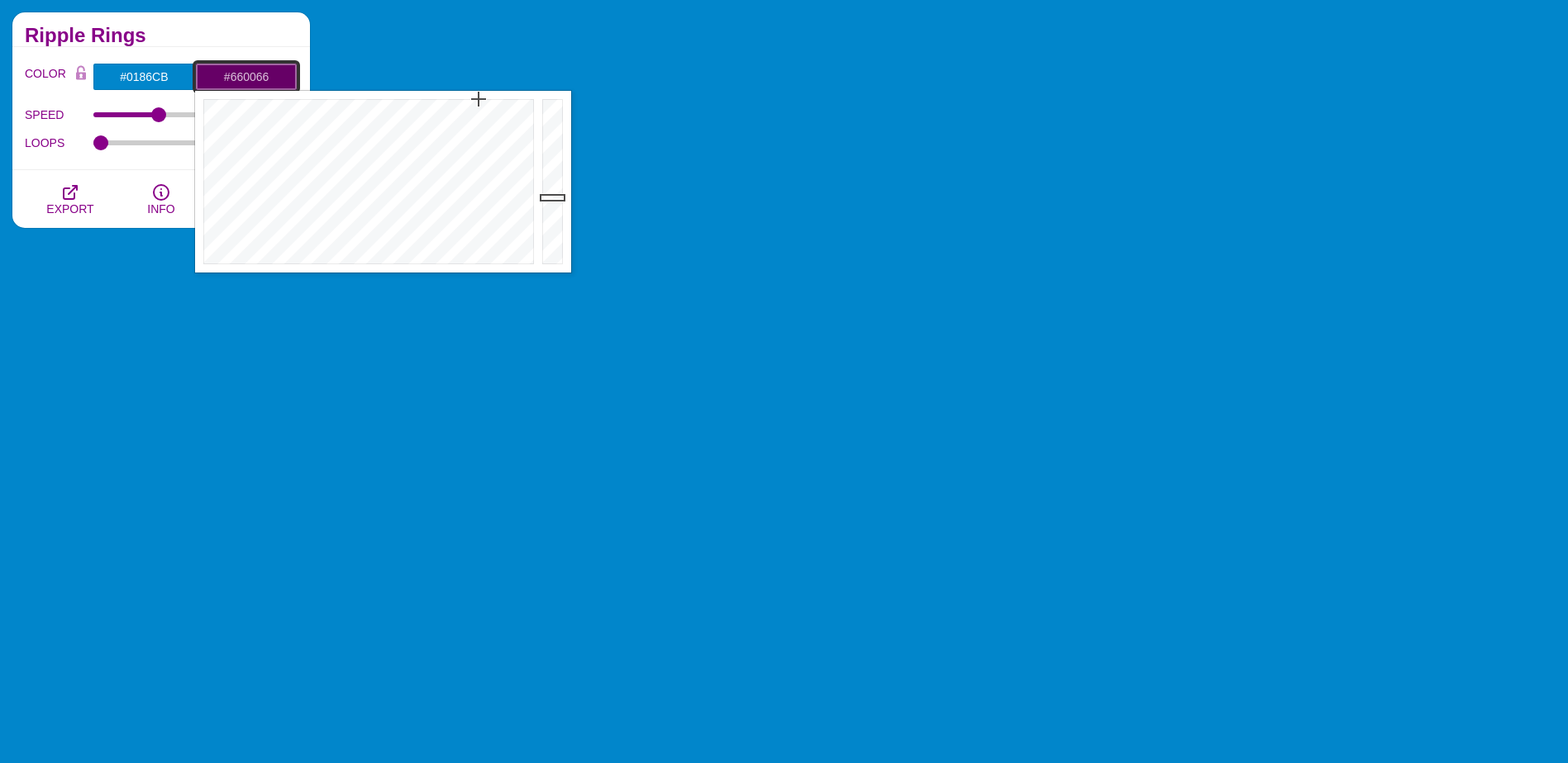
click at [273, 79] on input "#660066" at bounding box center [247, 77] width 103 height 28
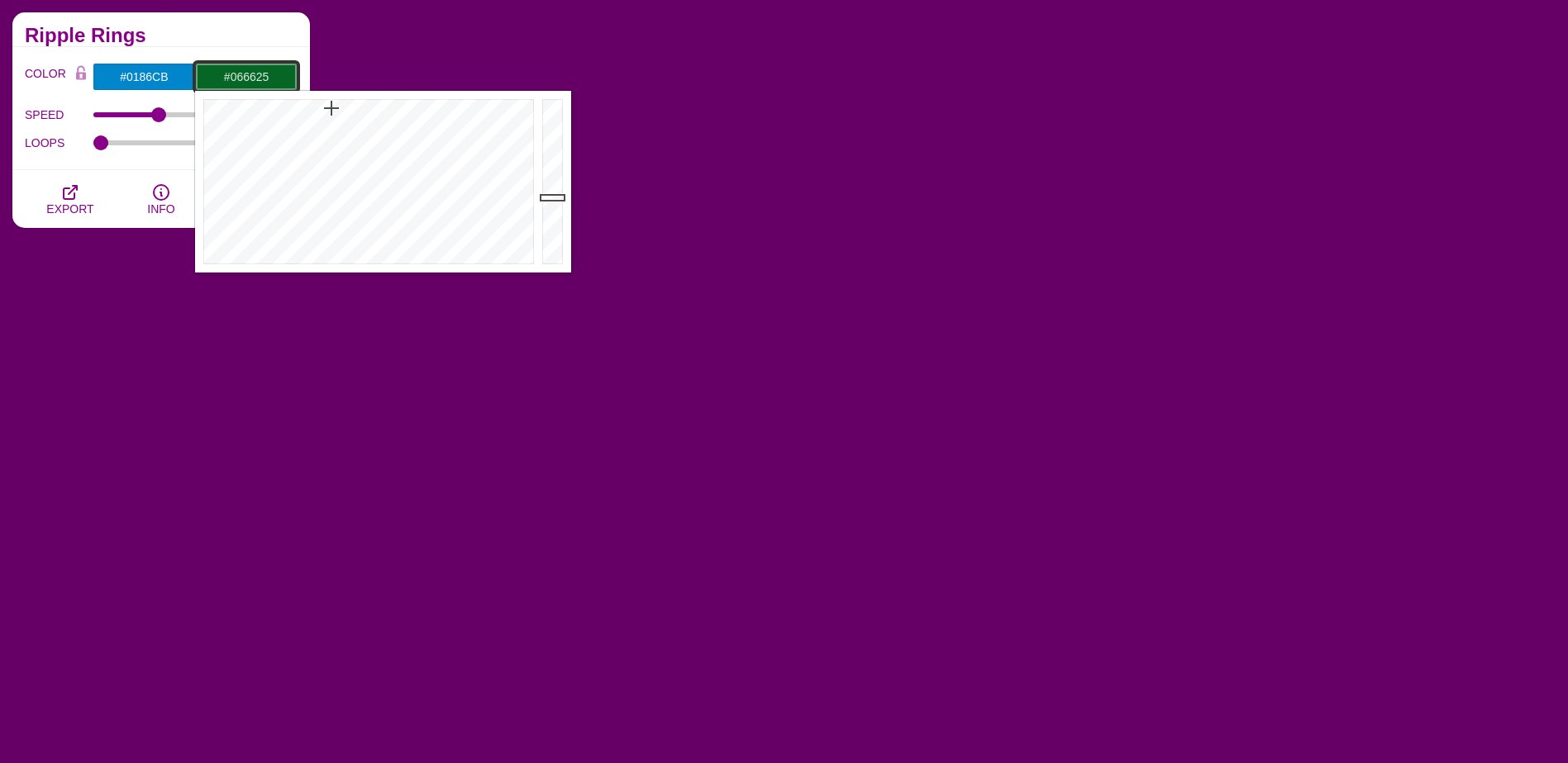
click at [332, 109] on div at bounding box center [366, 182] width 343 height 182
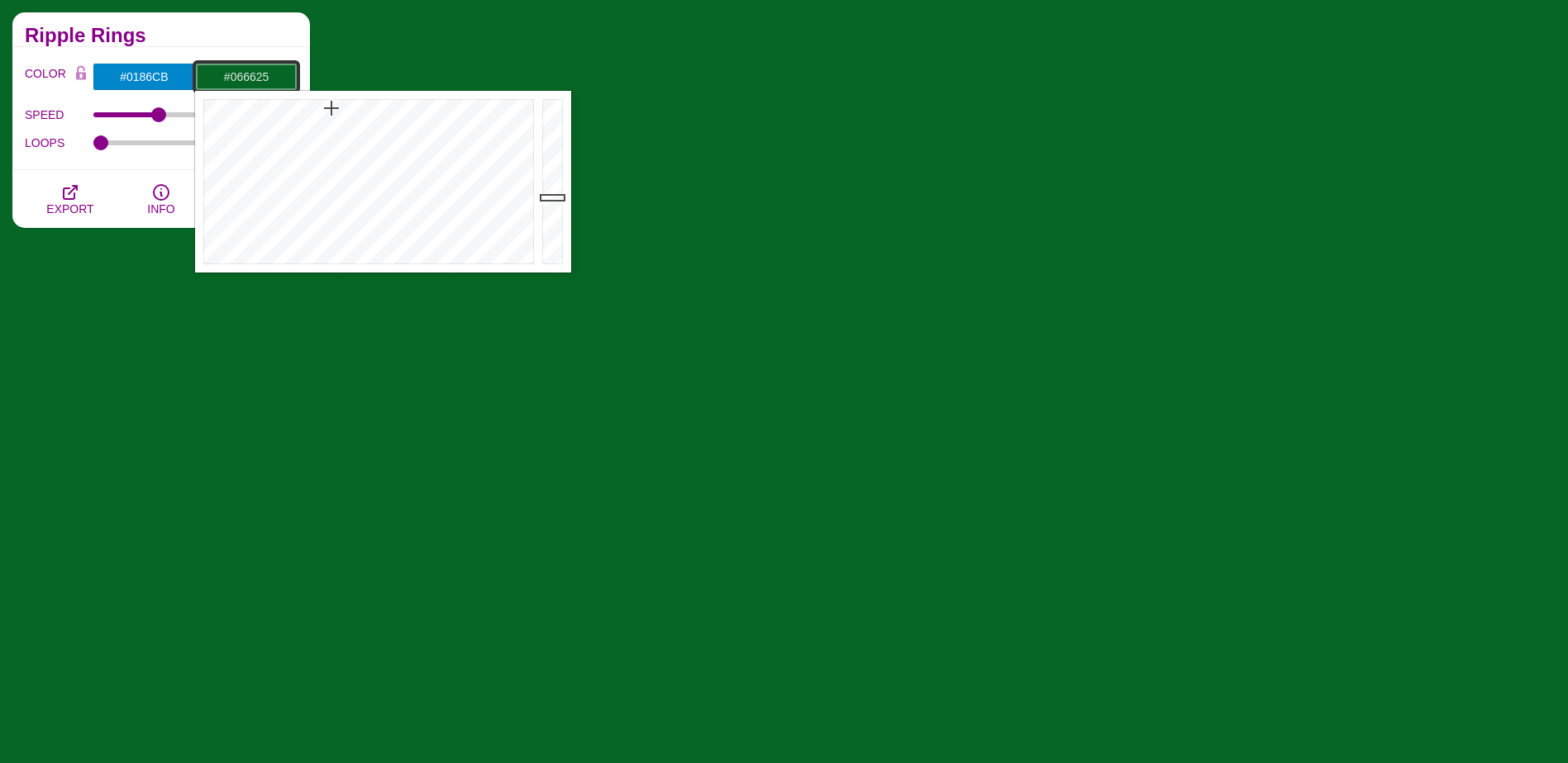
type input "#054466"
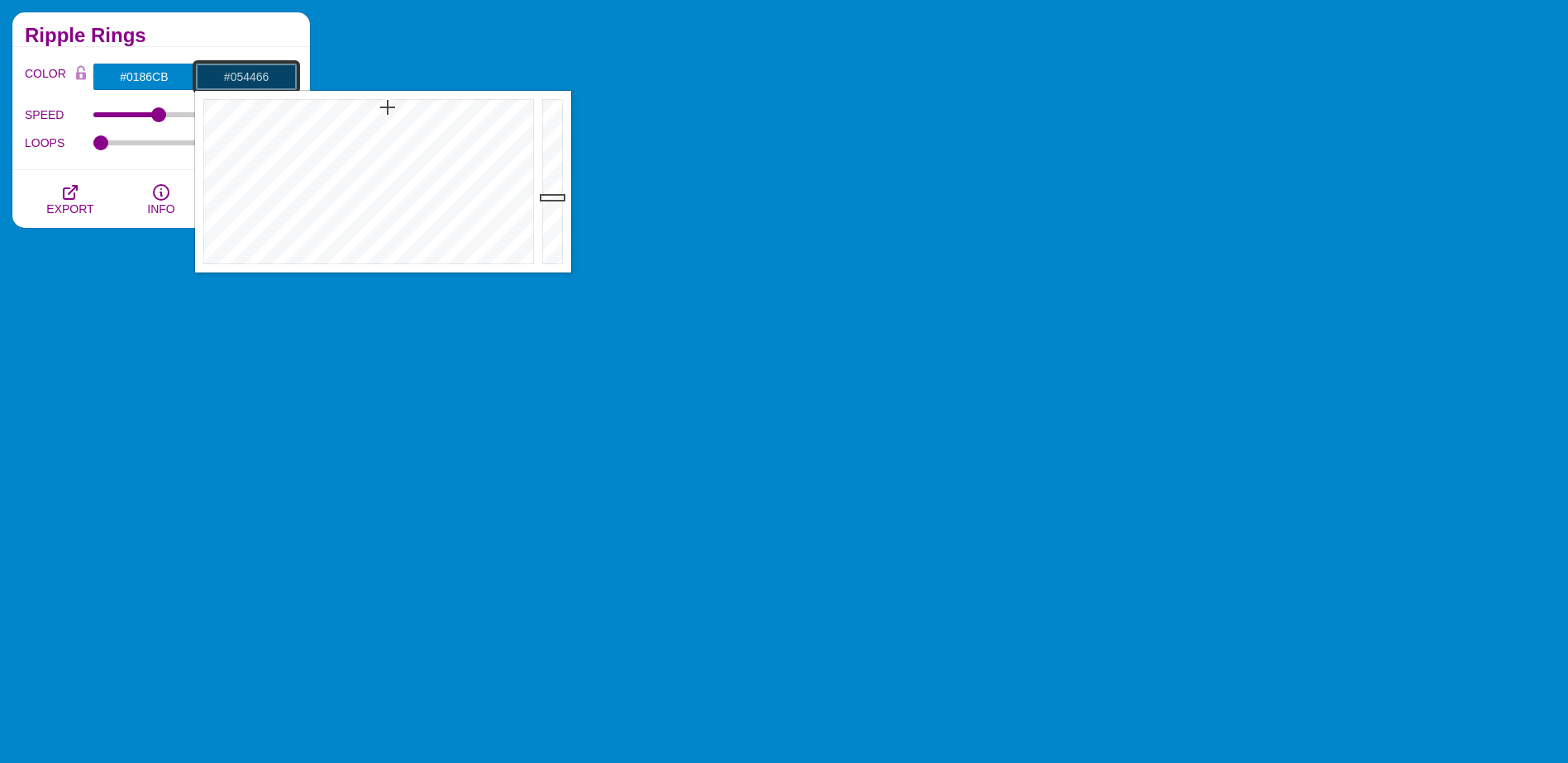
click at [388, 108] on div at bounding box center [366, 182] width 343 height 182
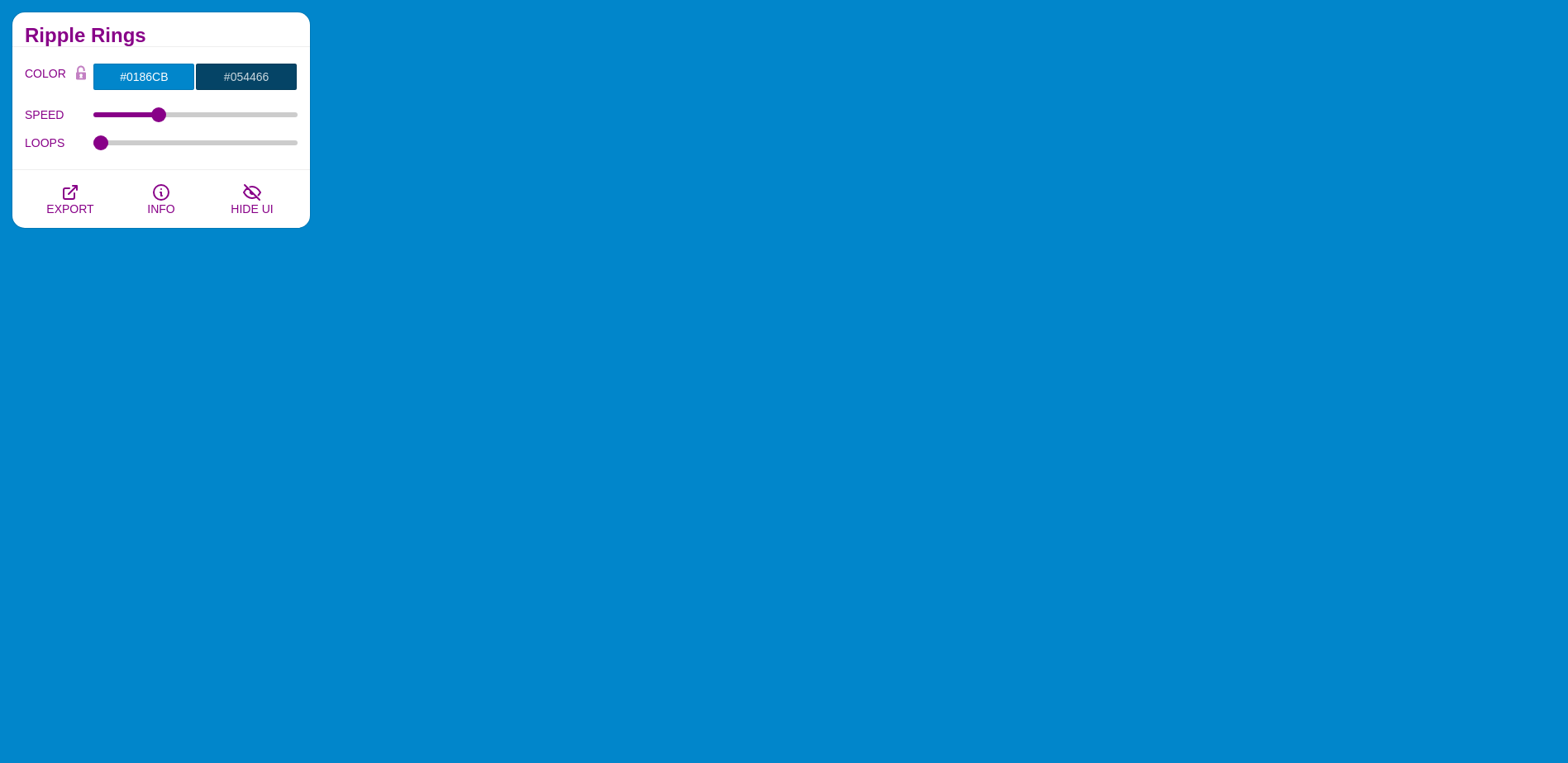
click at [252, 23] on div "Ripple Rings" at bounding box center [161, 30] width 297 height 35
drag, startPoint x: 108, startPoint y: 138, endPoint x: 238, endPoint y: 147, distance: 130.3
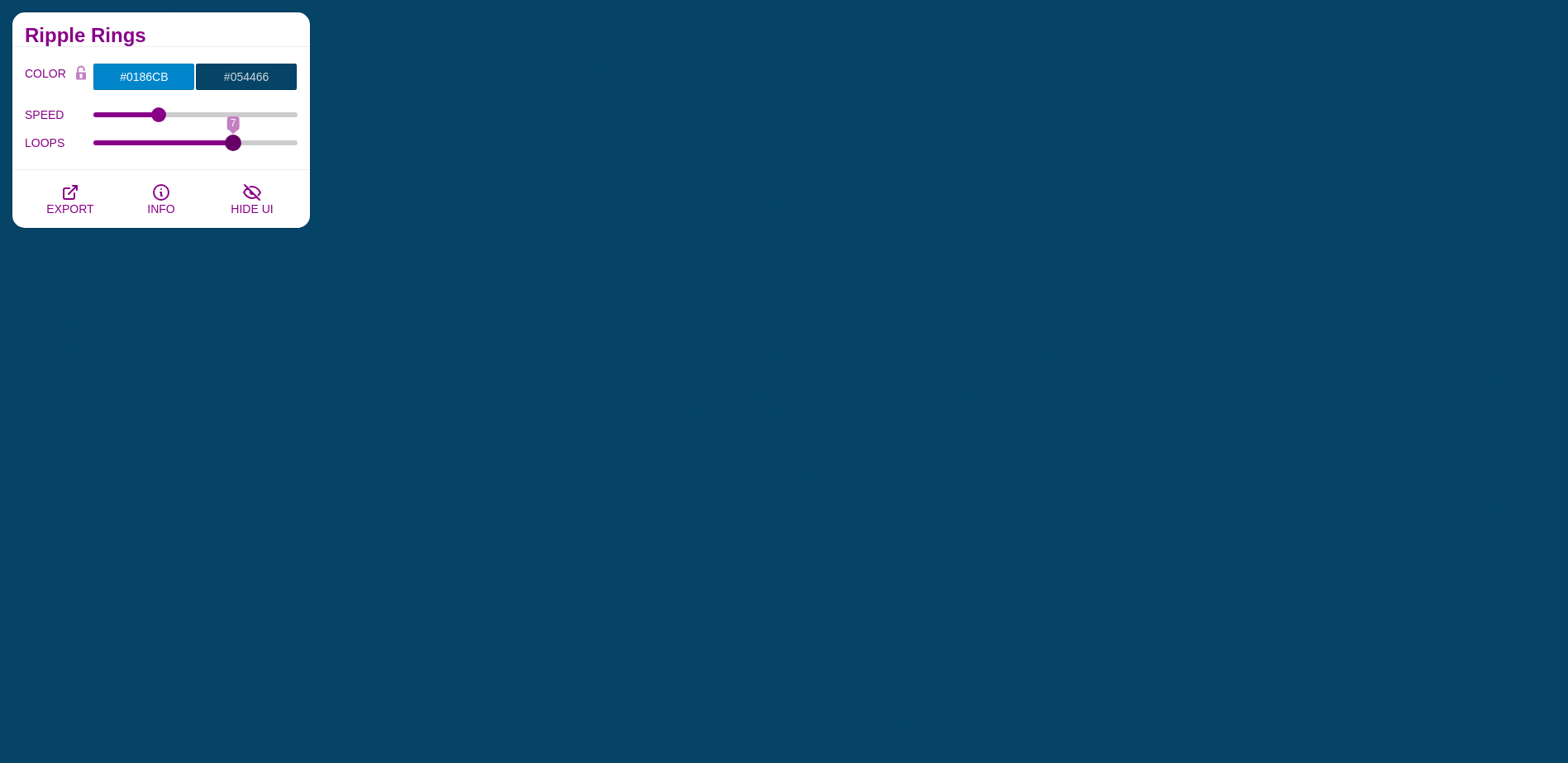
type input "7"
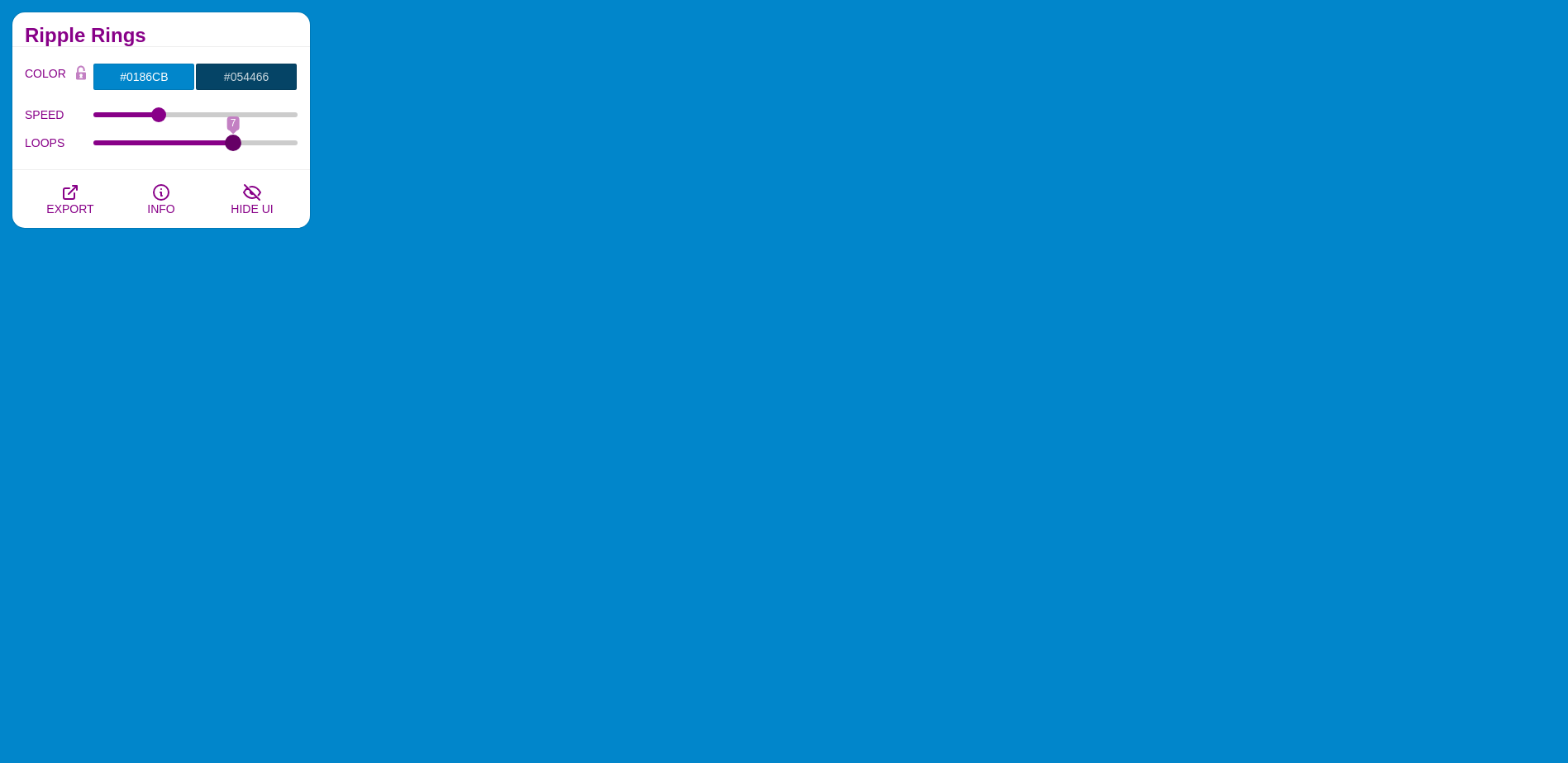
click at [238, 146] on input "LOOPS" at bounding box center [196, 142] width 205 height 7
click at [74, 189] on icon "button" at bounding box center [69, 191] width 13 height 13
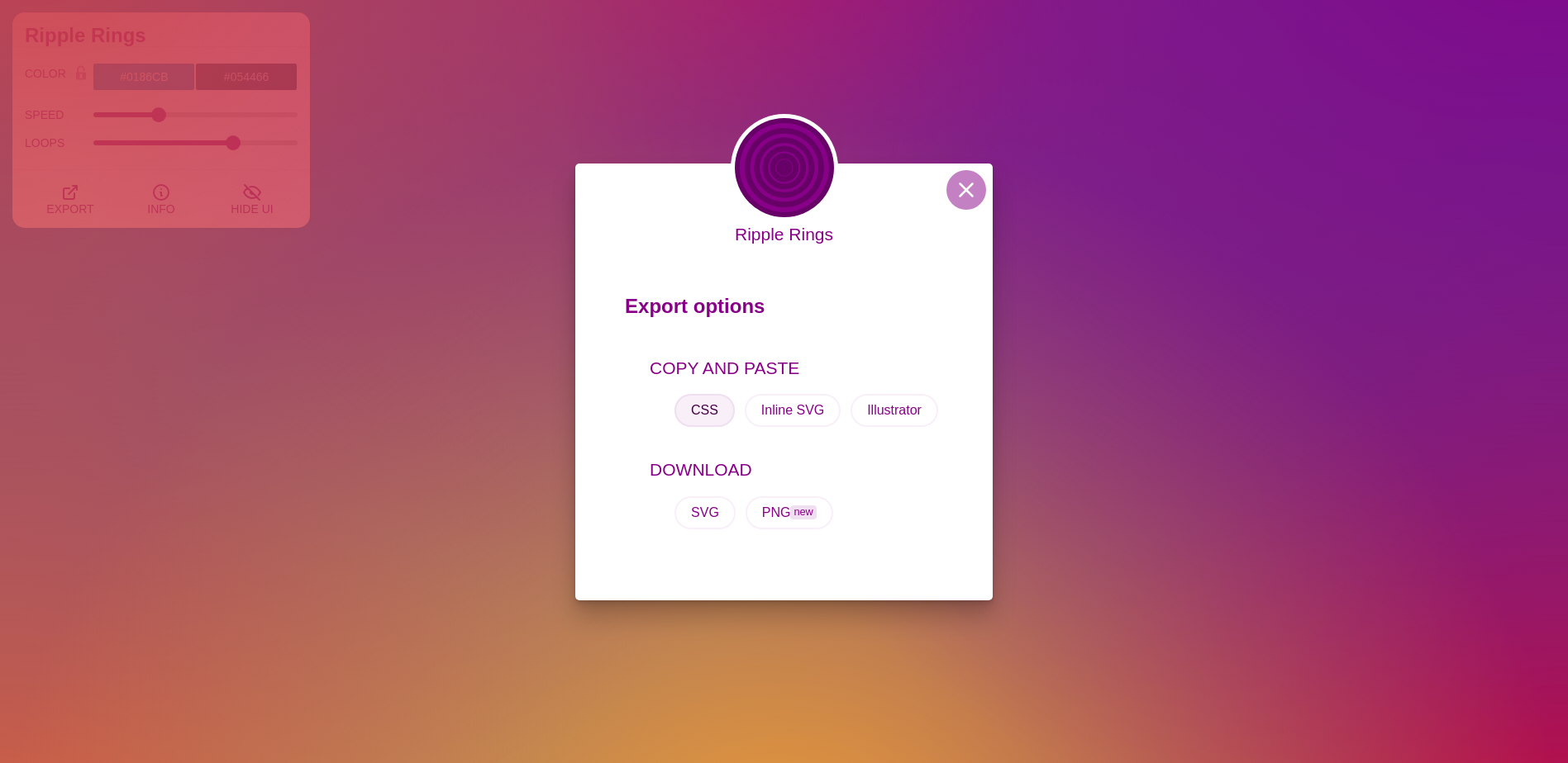
click at [702, 406] on button "CSS" at bounding box center [704, 410] width 60 height 33
click at [970, 192] on button at bounding box center [966, 190] width 39 height 39
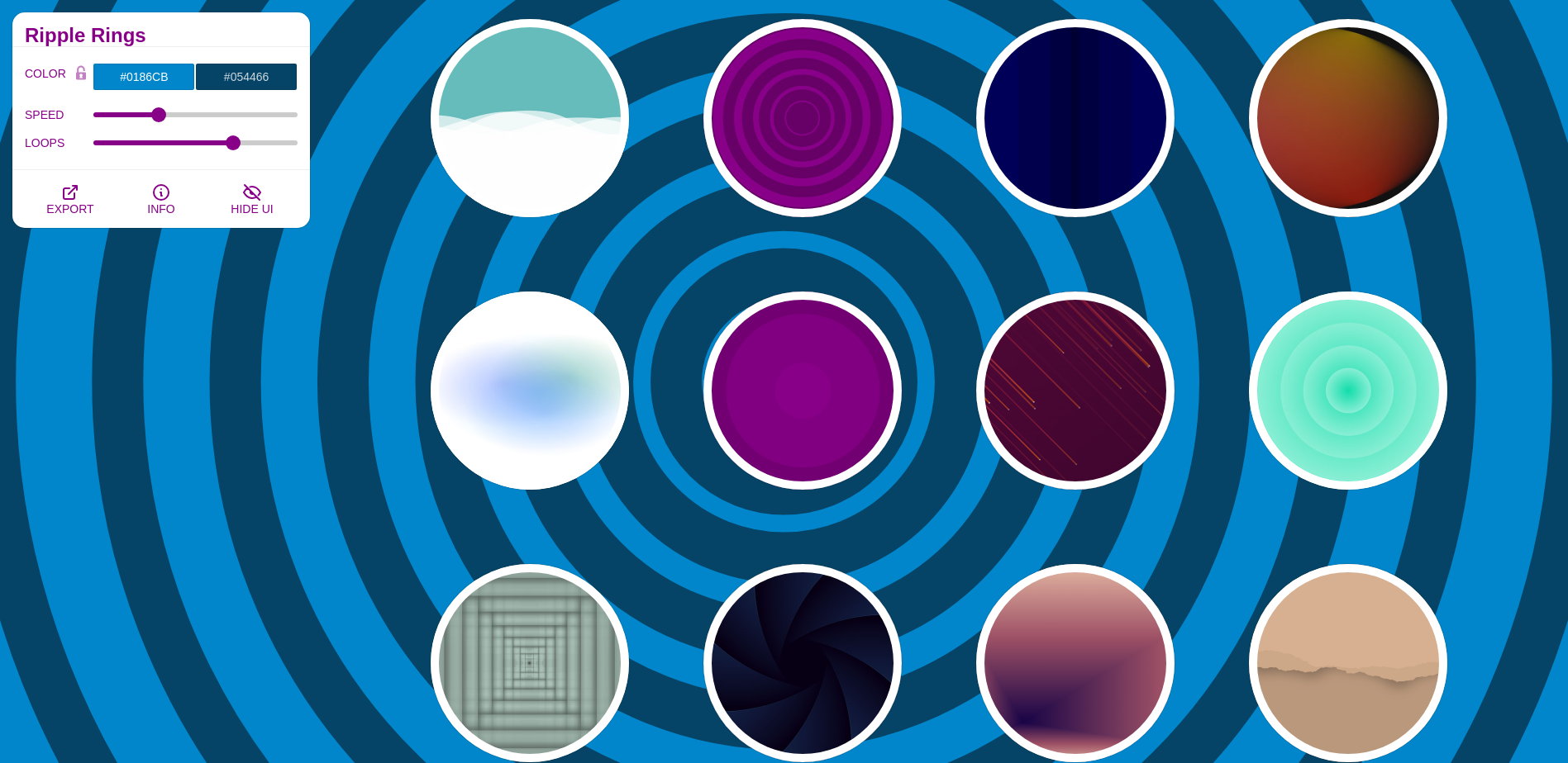
scroll to position [1817, 0]
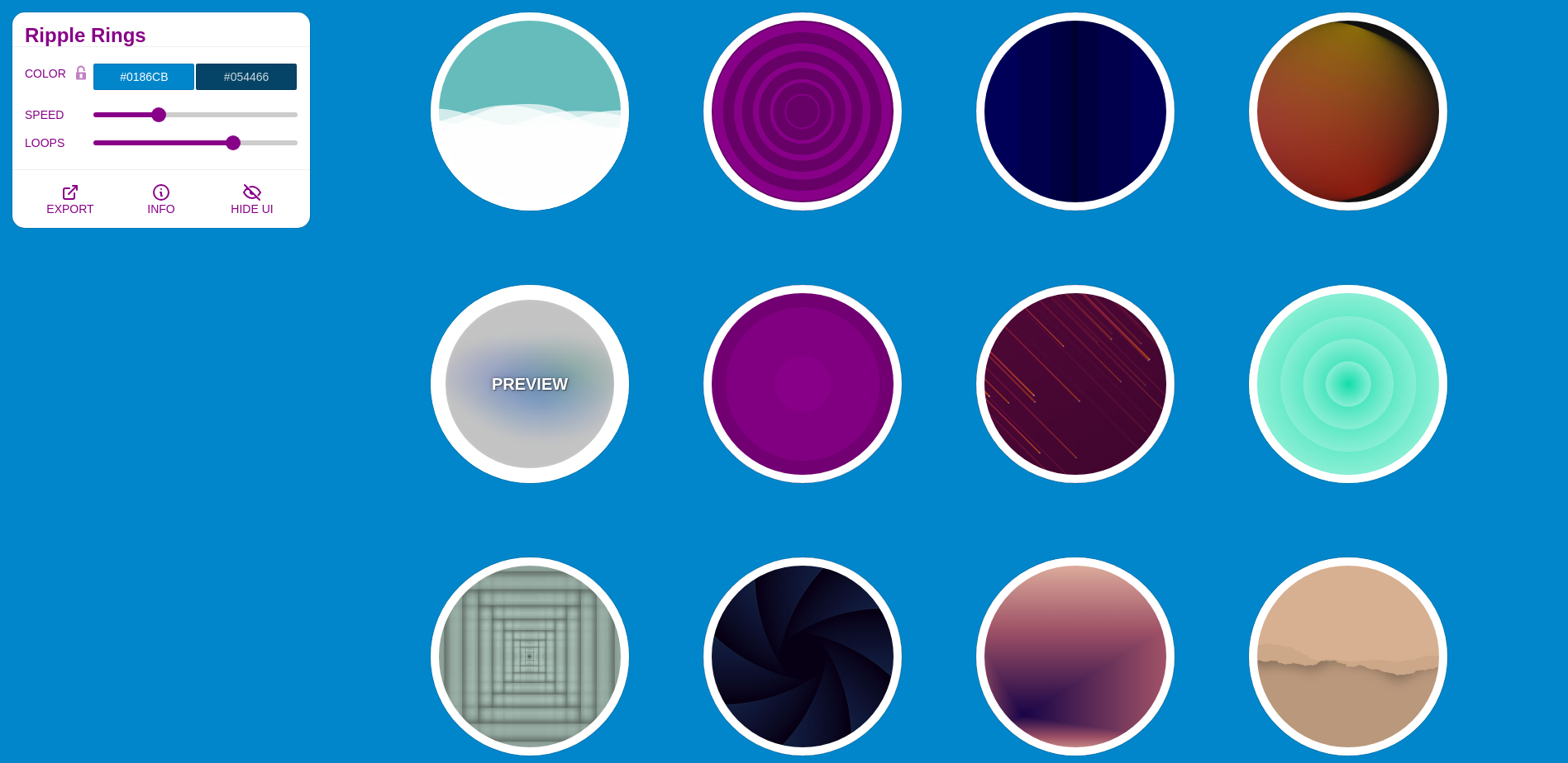
click at [559, 423] on div "PREVIEW" at bounding box center [529, 384] width 198 height 198
type input "#FFFFFF"
type input "#AA00FF"
type input "#0088FF"
type input "#008800"
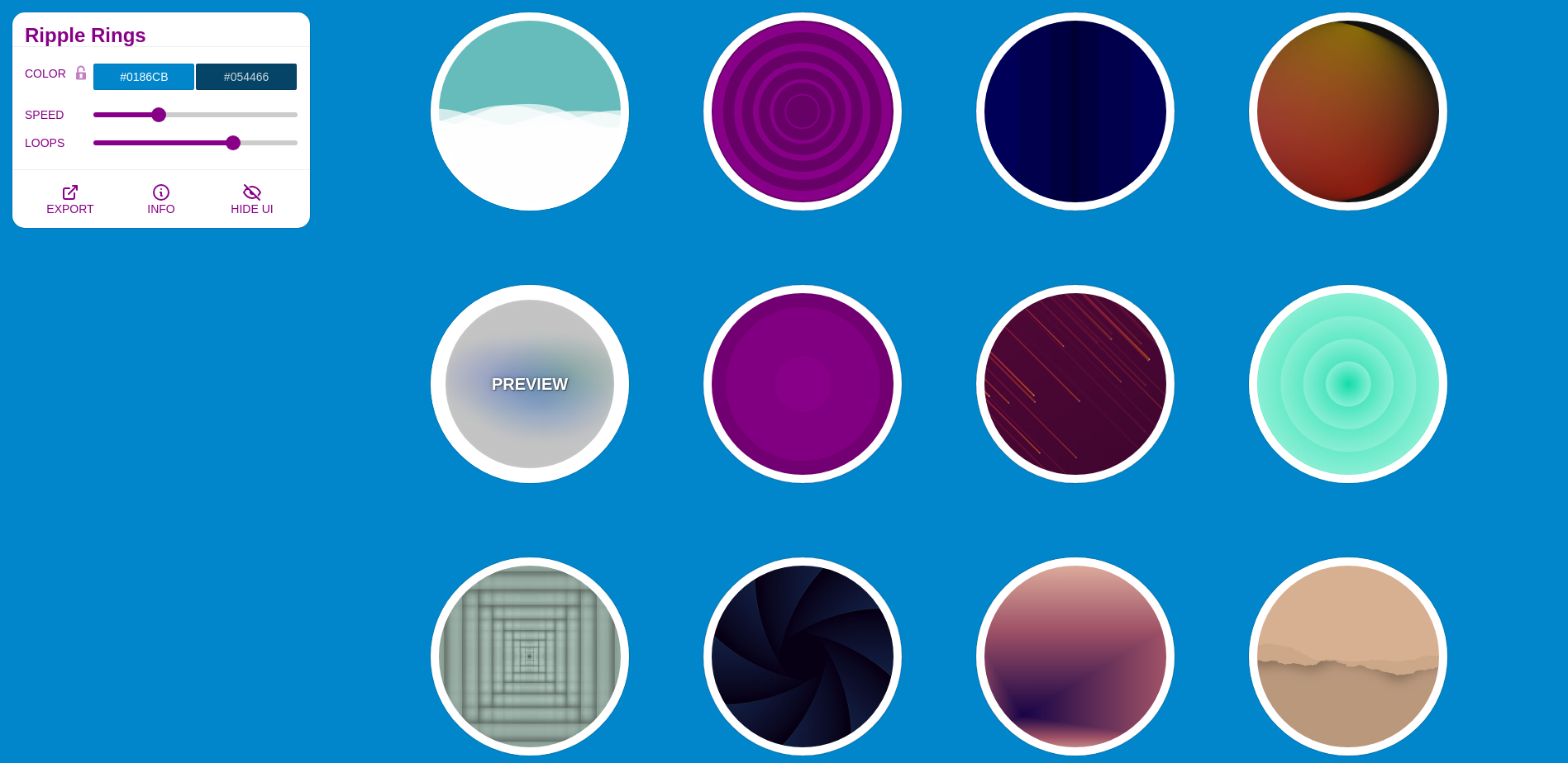
type input "8"
type input "24"
type input "999"
type input "0.5"
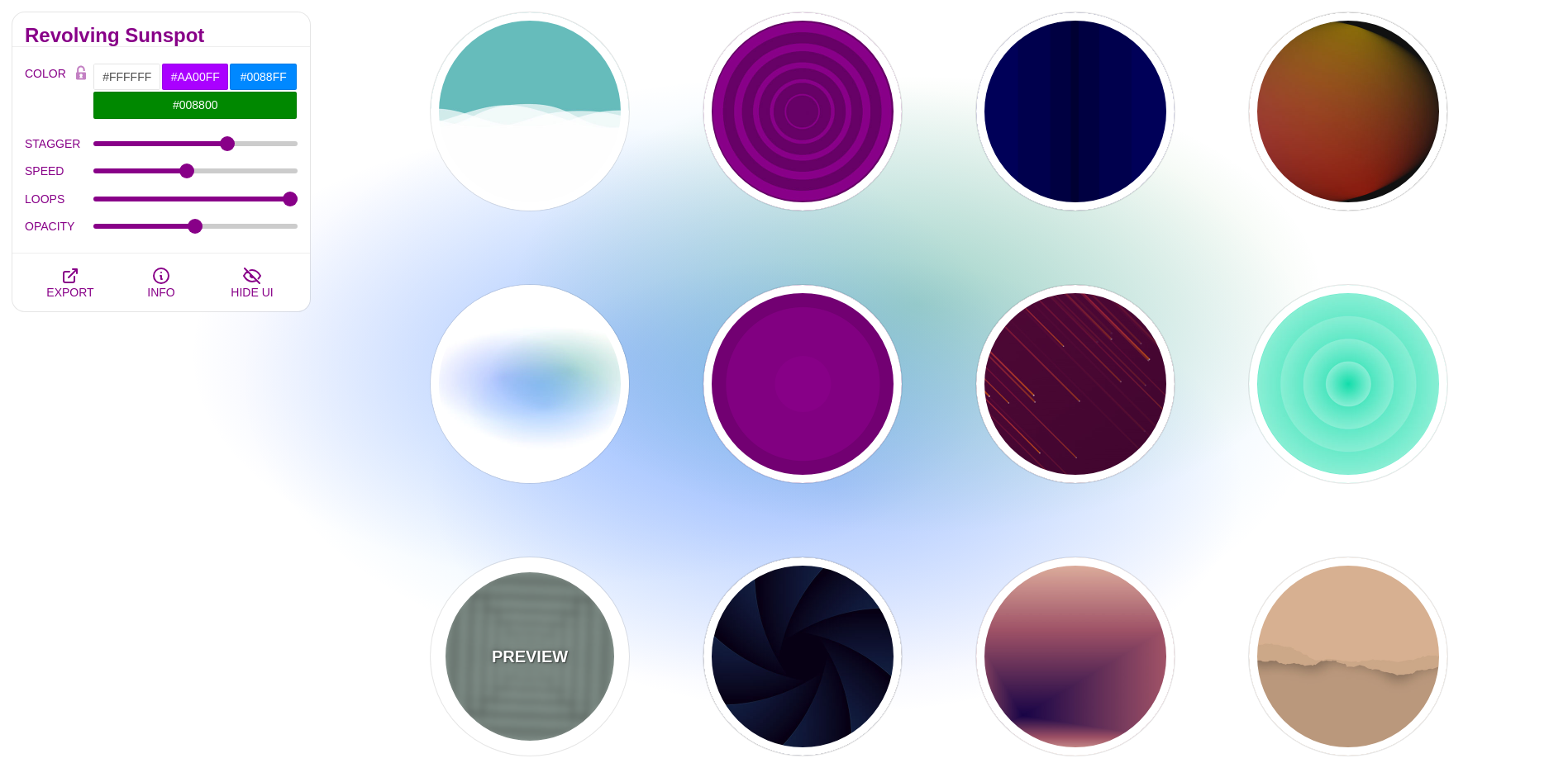
click at [565, 680] on div "PREVIEW" at bounding box center [529, 656] width 198 height 198
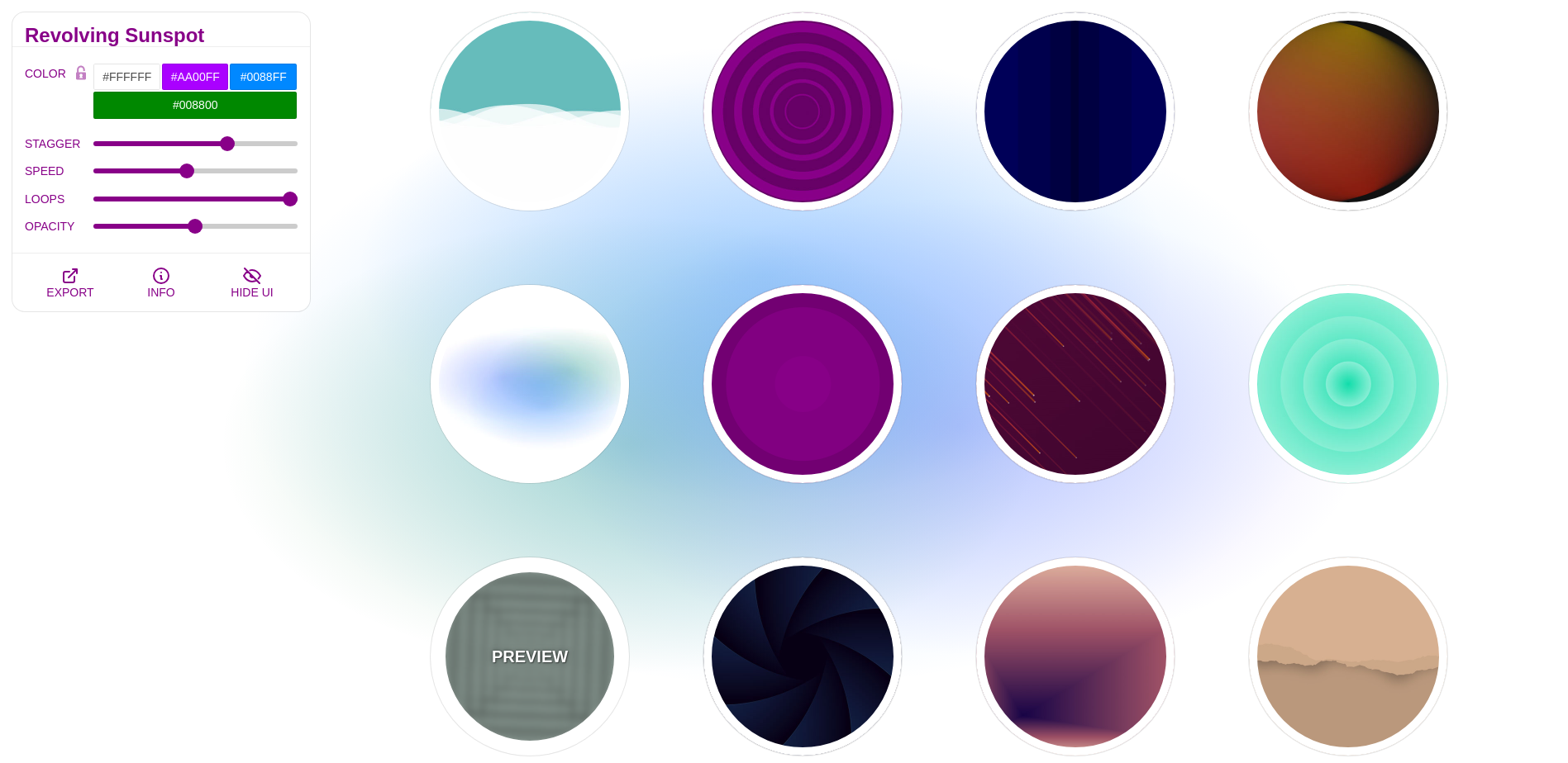
type input "#ABC3B9"
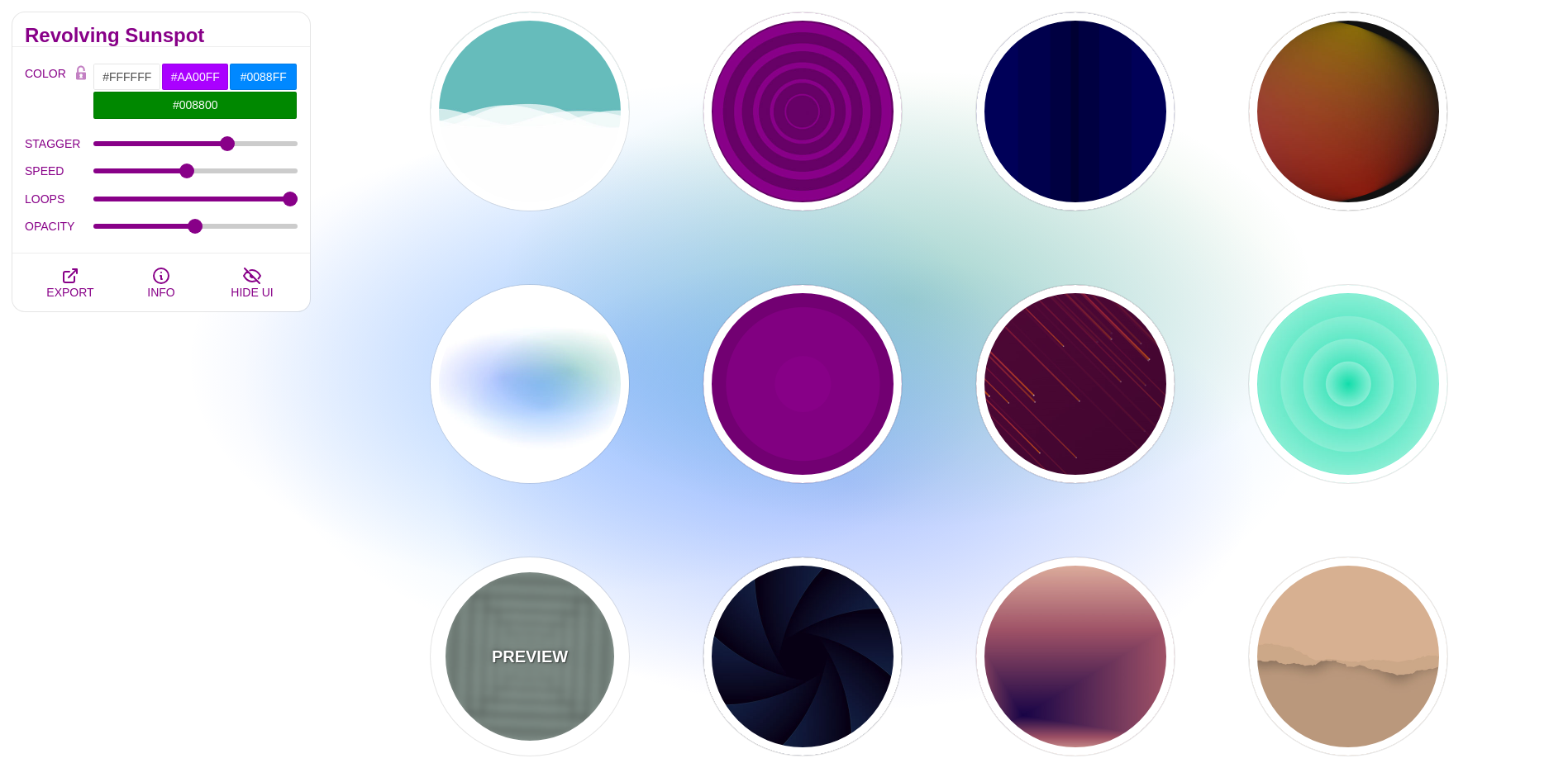
type input "0"
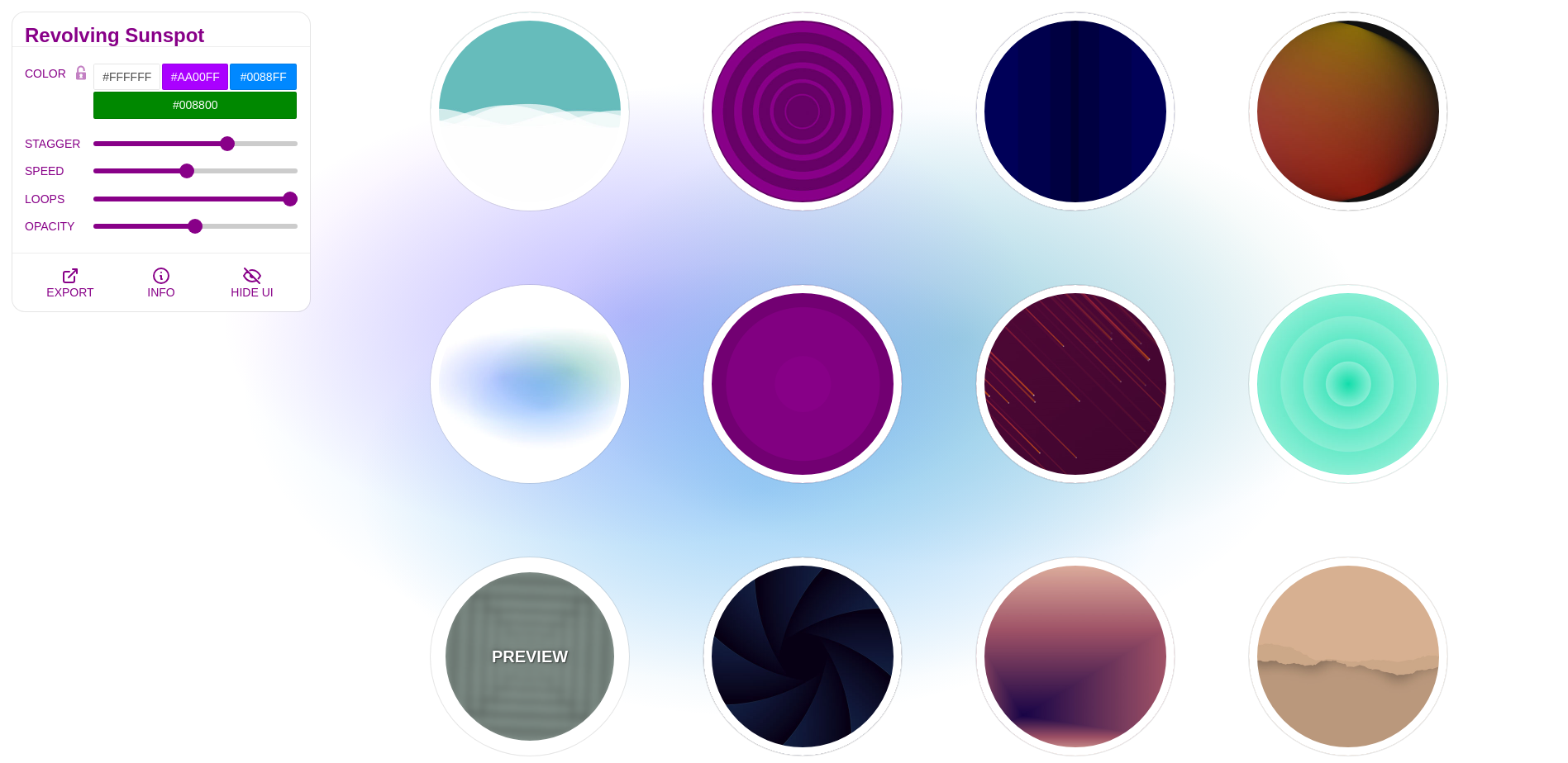
type input "0"
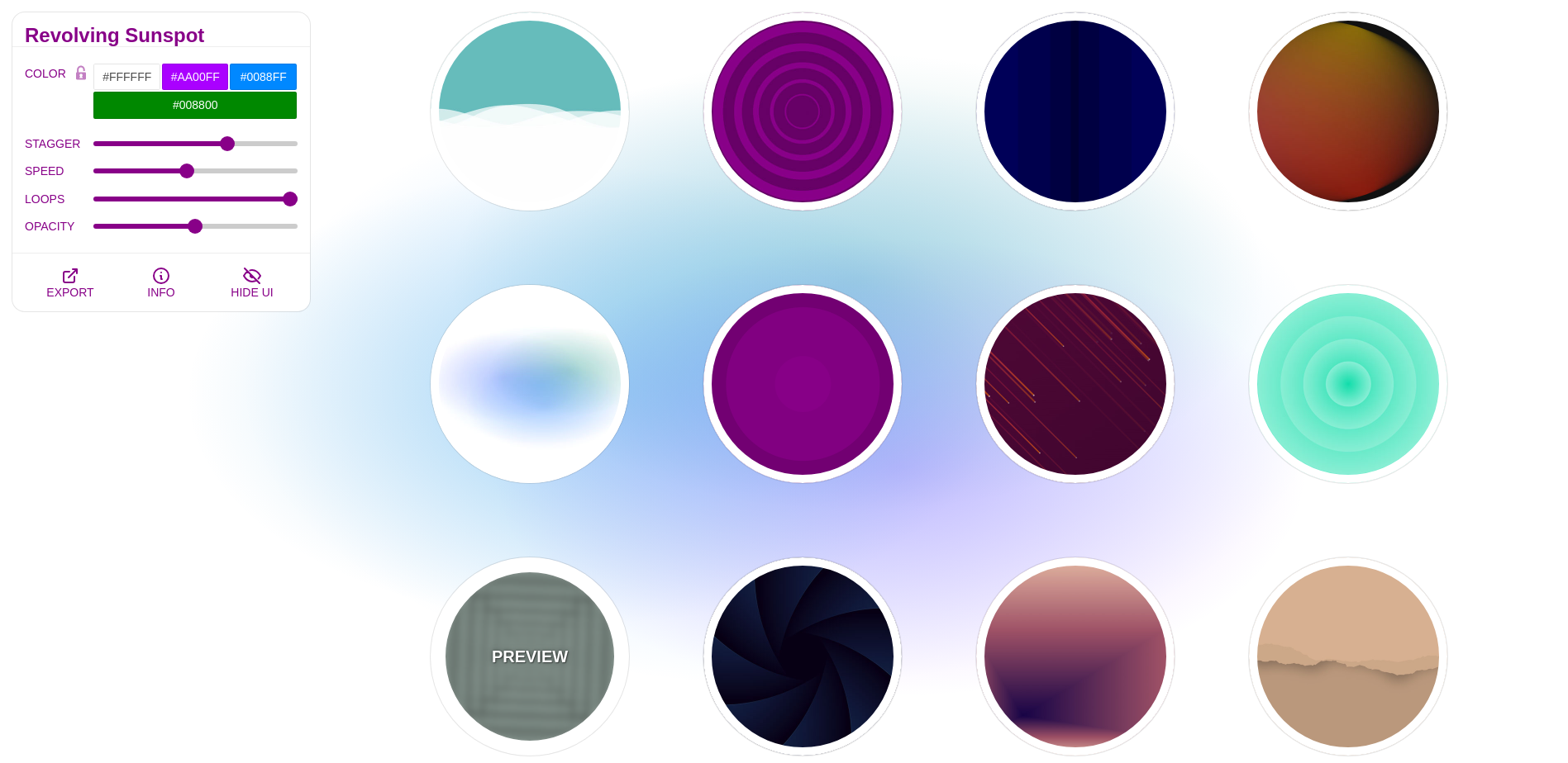
type input "0.5"
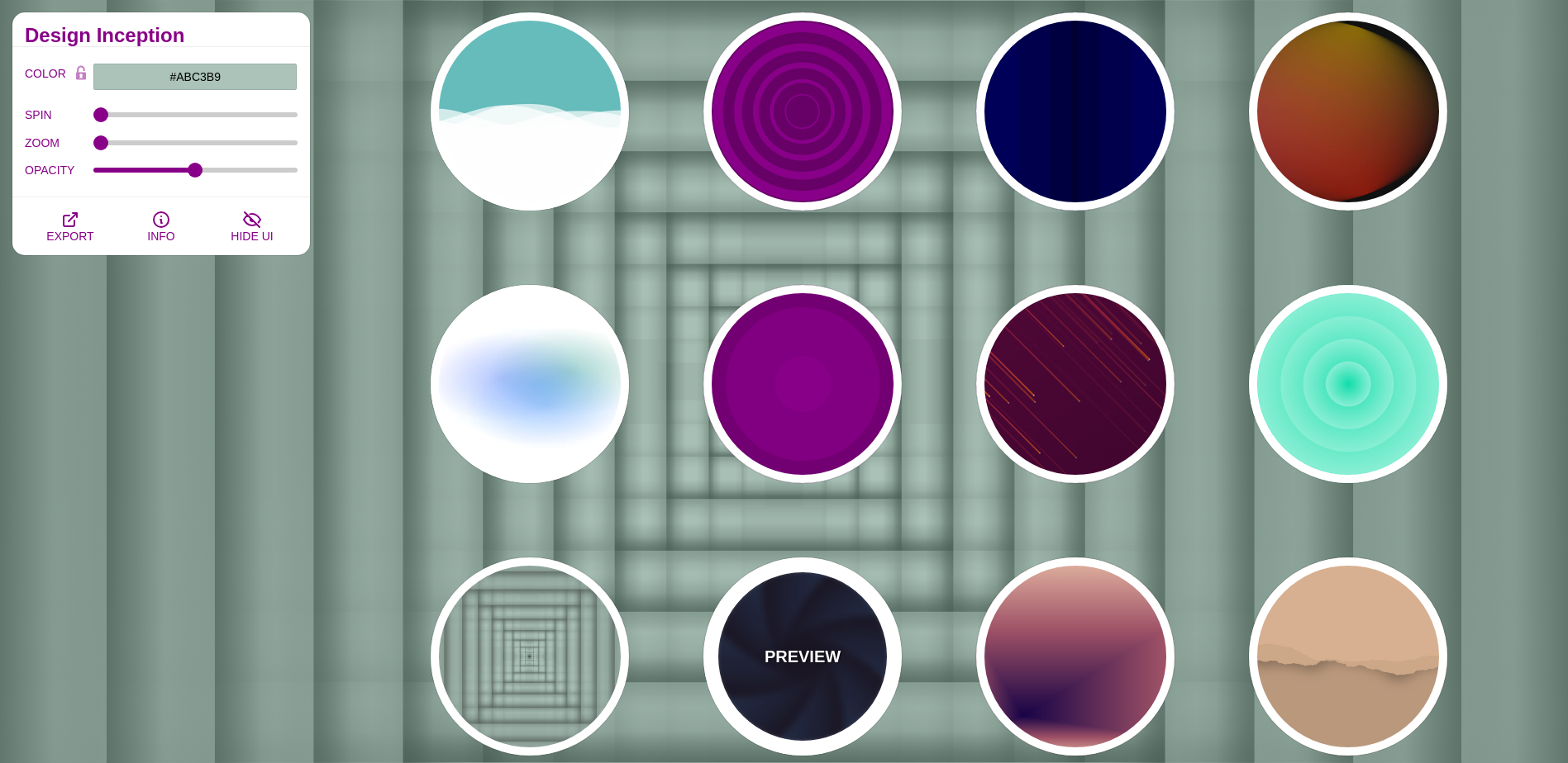
click at [772, 643] on div "PREVIEW" at bounding box center [802, 656] width 198 height 198
type input "#070014"
type input "#1A3666"
type input "#99FFFF"
type input "1"
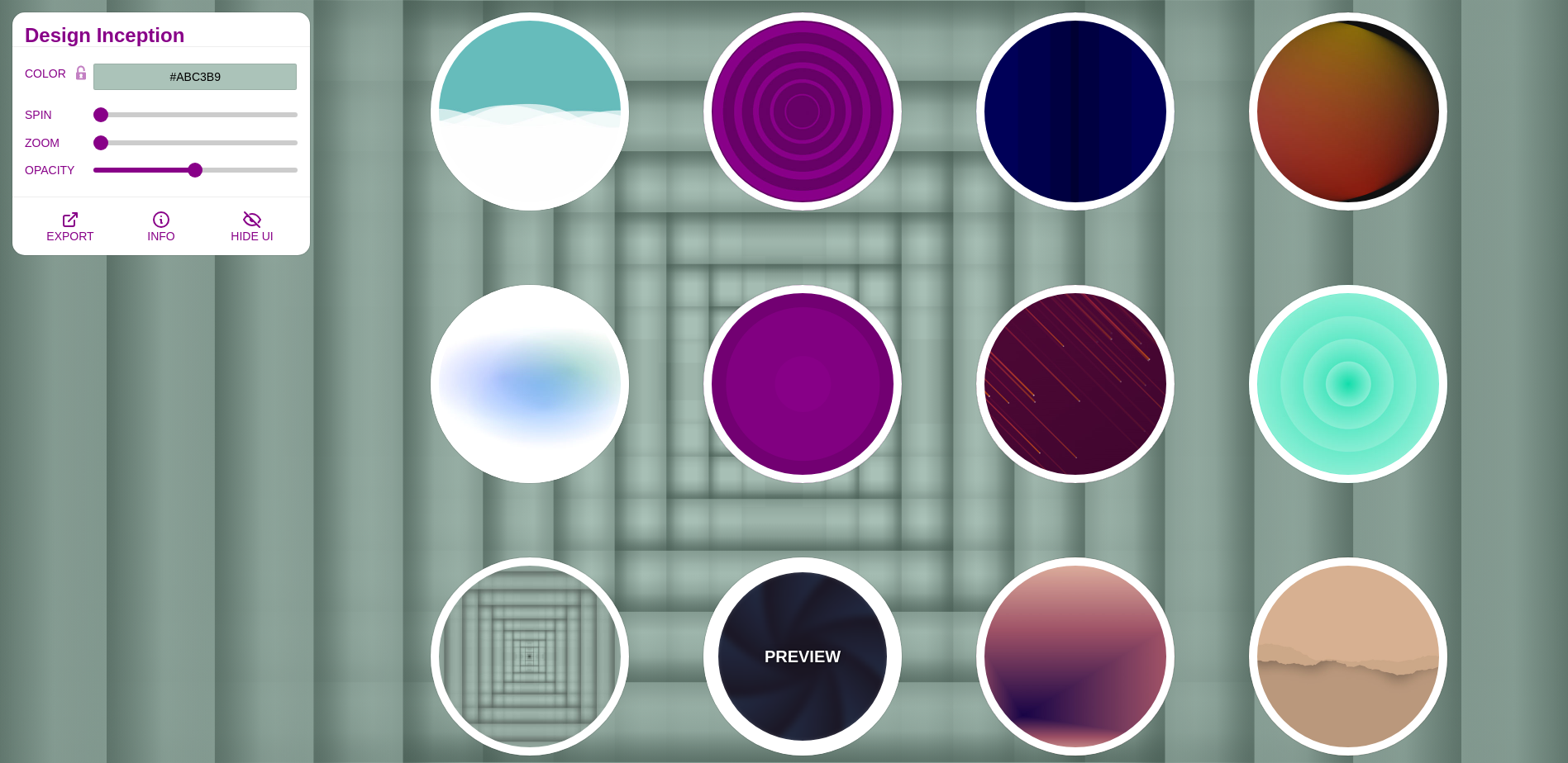
type input "1"
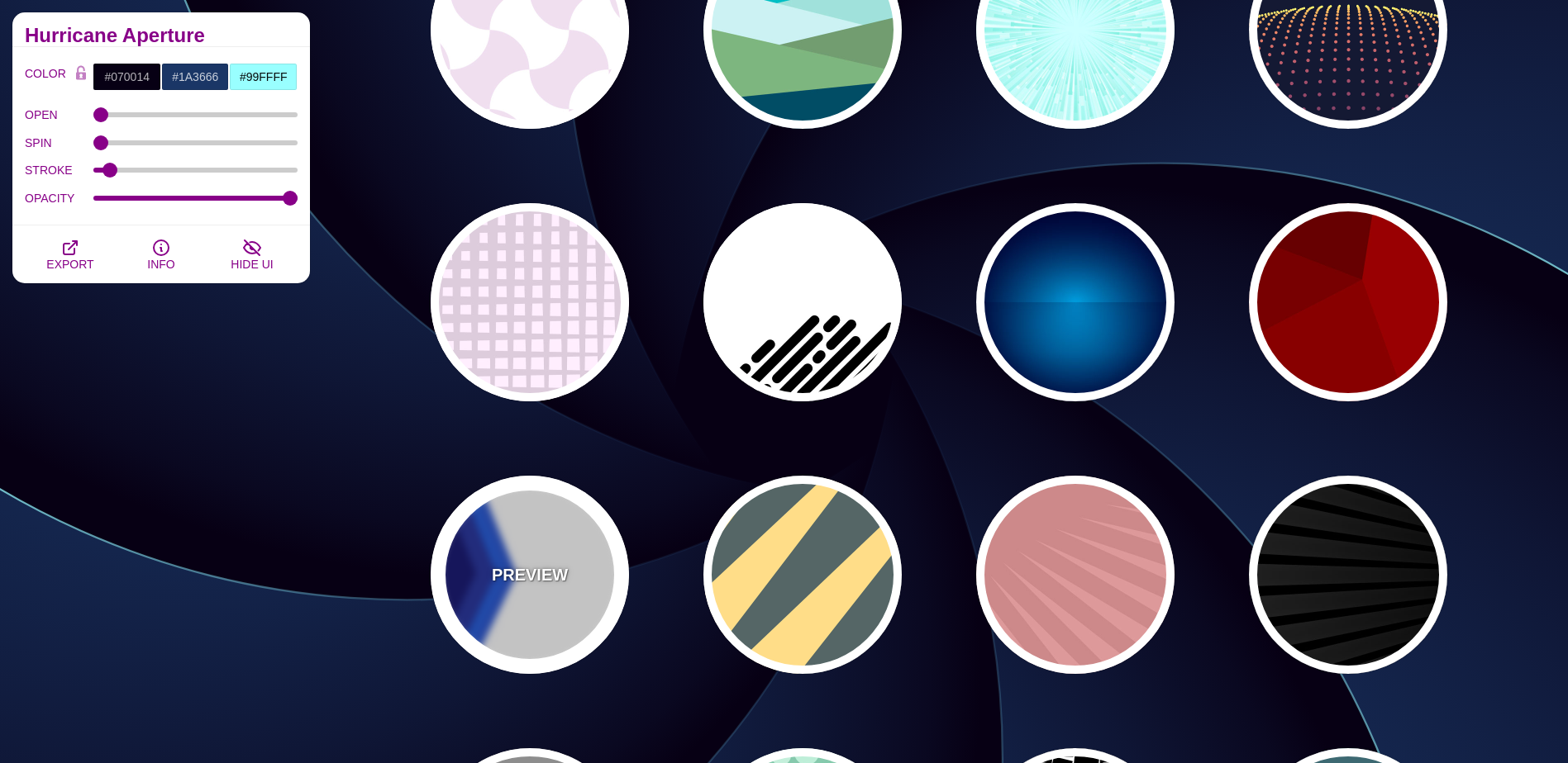
scroll to position [0, 0]
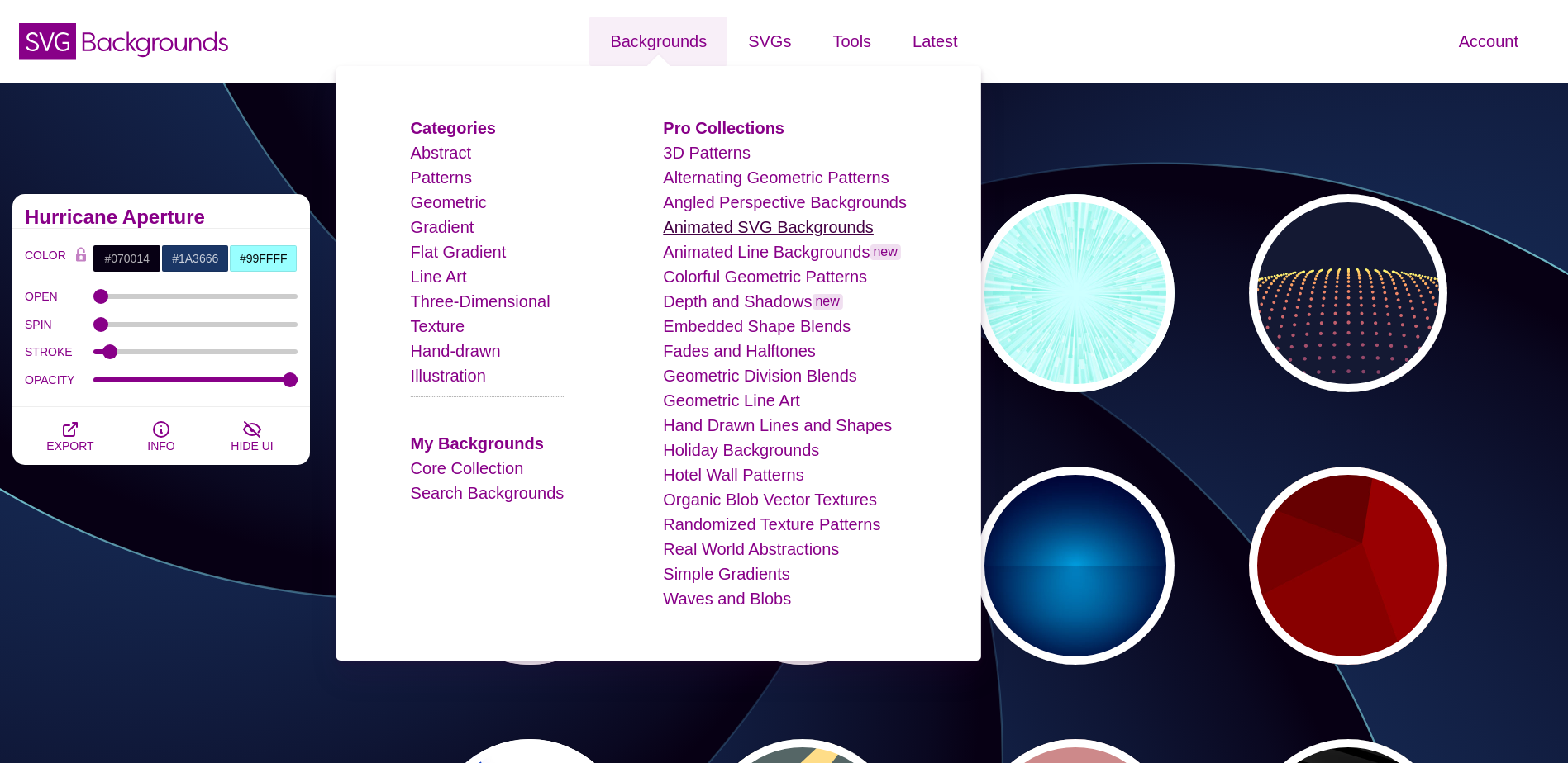
click at [692, 232] on link "Animated SVG Backgrounds" at bounding box center [767, 227] width 210 height 18
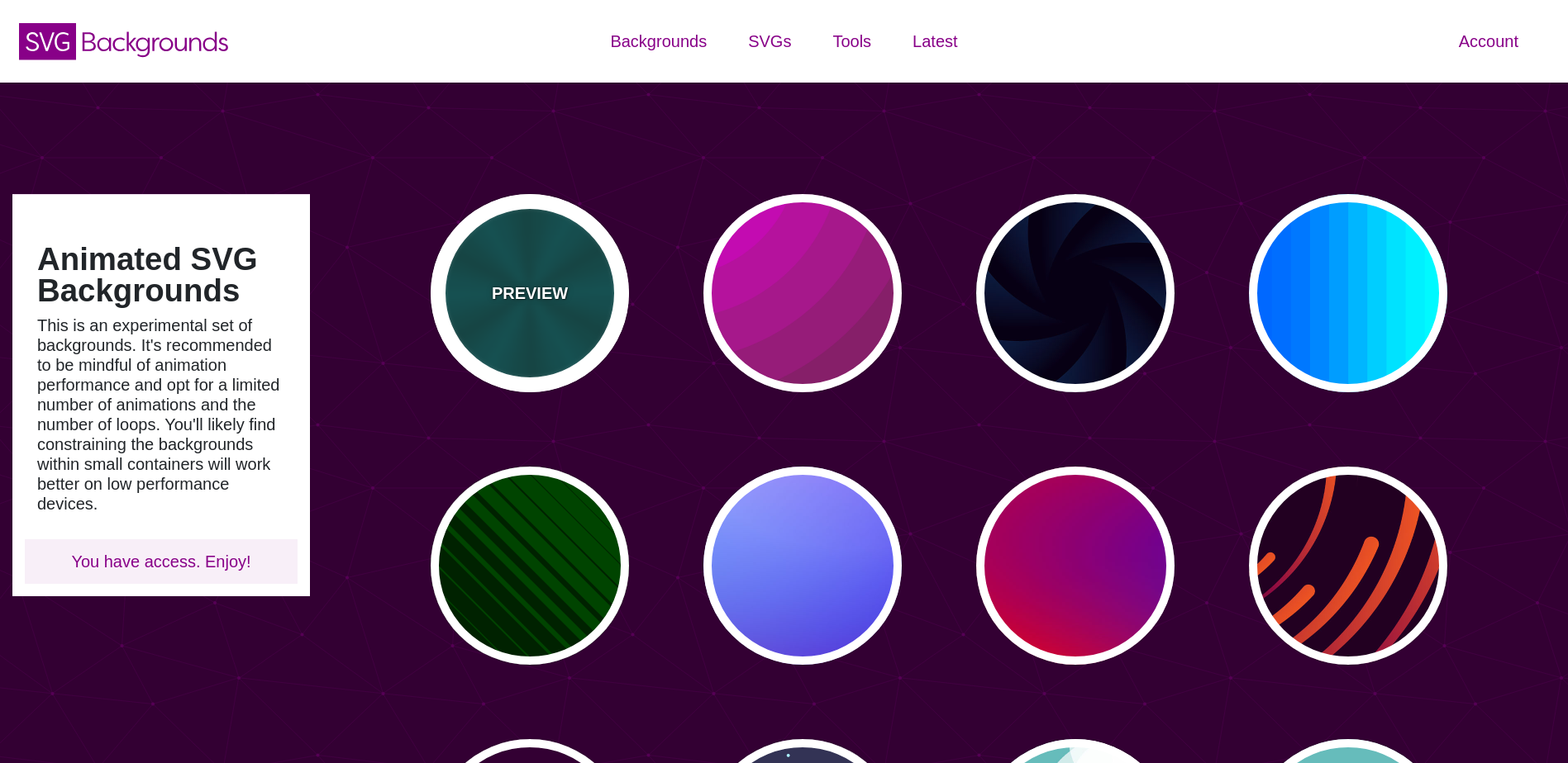
click at [506, 322] on div "PREVIEW" at bounding box center [529, 293] width 198 height 198
type input "#004444"
type input "#006666"
type input "5"
type input "0.2"
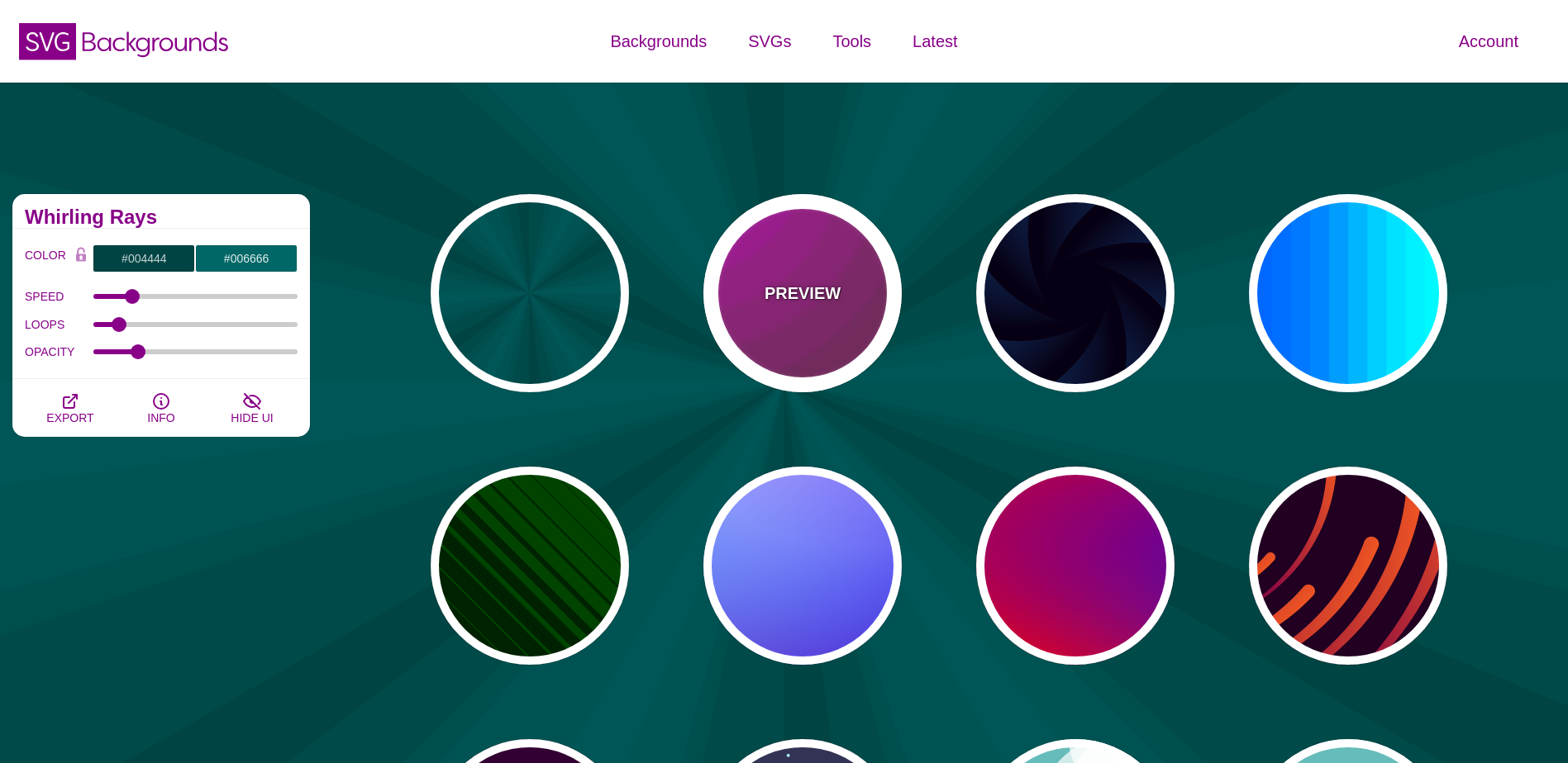
click at [768, 292] on p "PREVIEW" at bounding box center [802, 293] width 76 height 25
type input "#442233"
type input "#DD00DD"
type input "0"
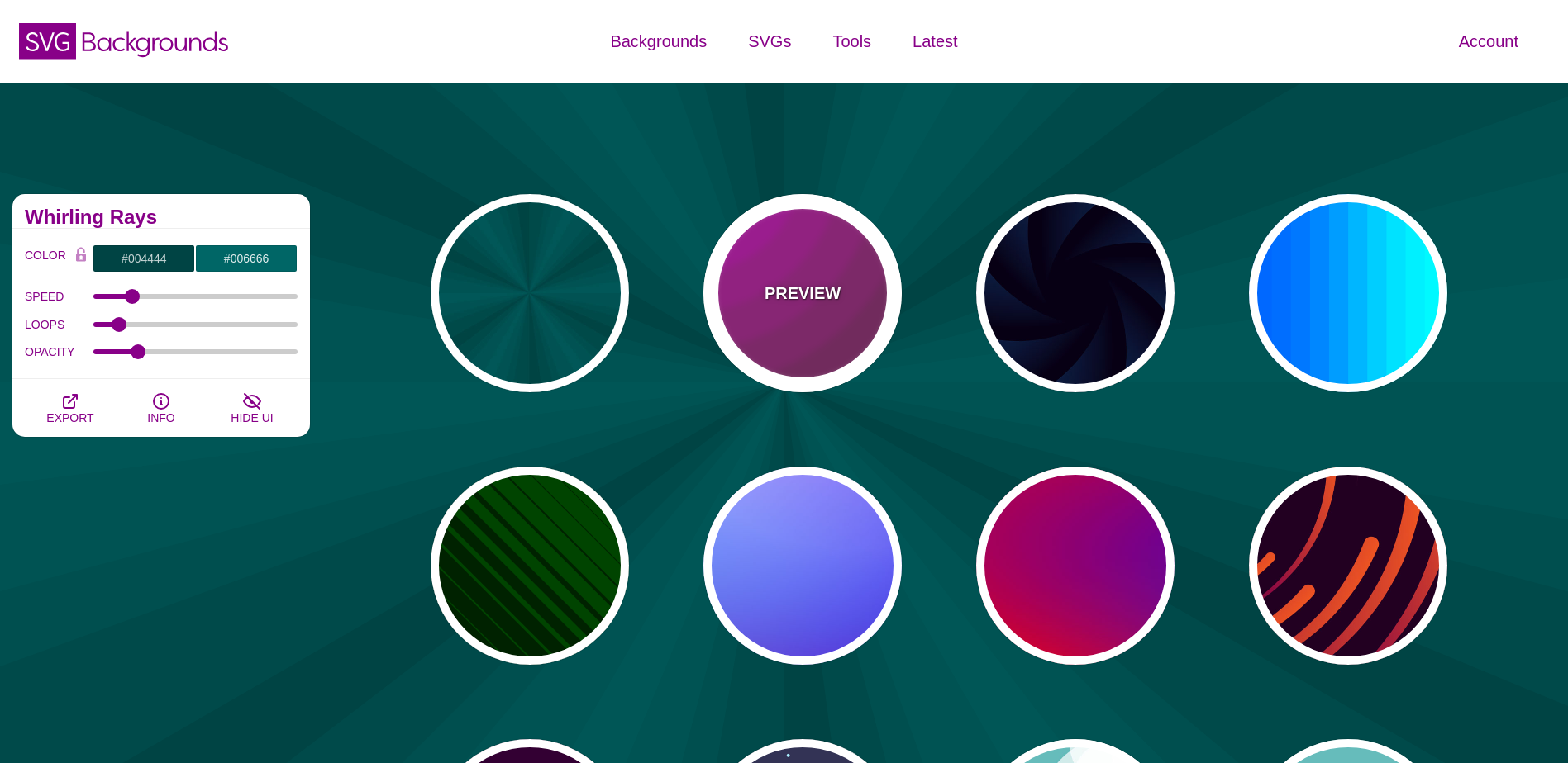
type input "5"
type input "0.2"
type input "0"
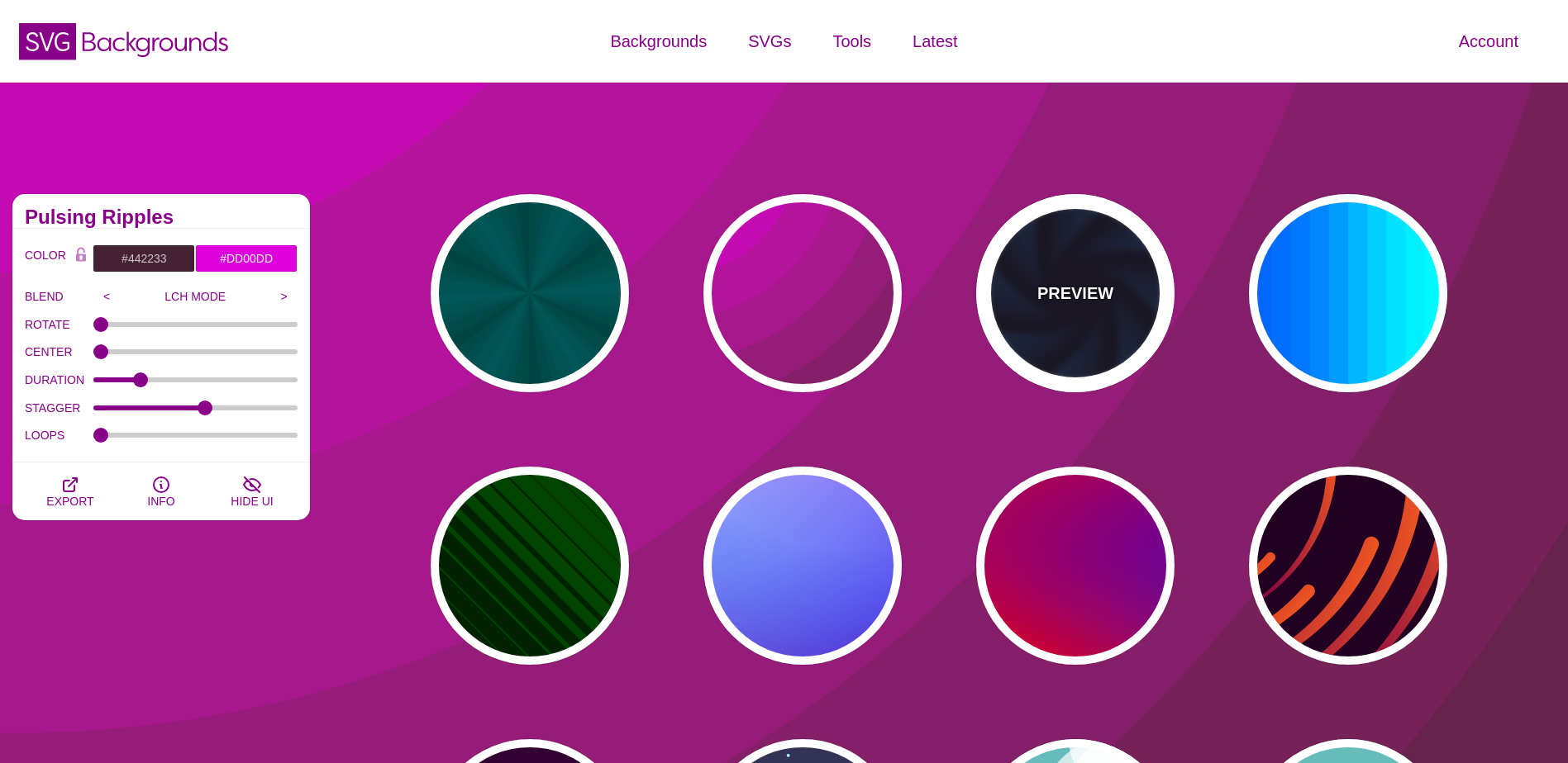
click at [1061, 291] on p "PREVIEW" at bounding box center [1074, 293] width 76 height 25
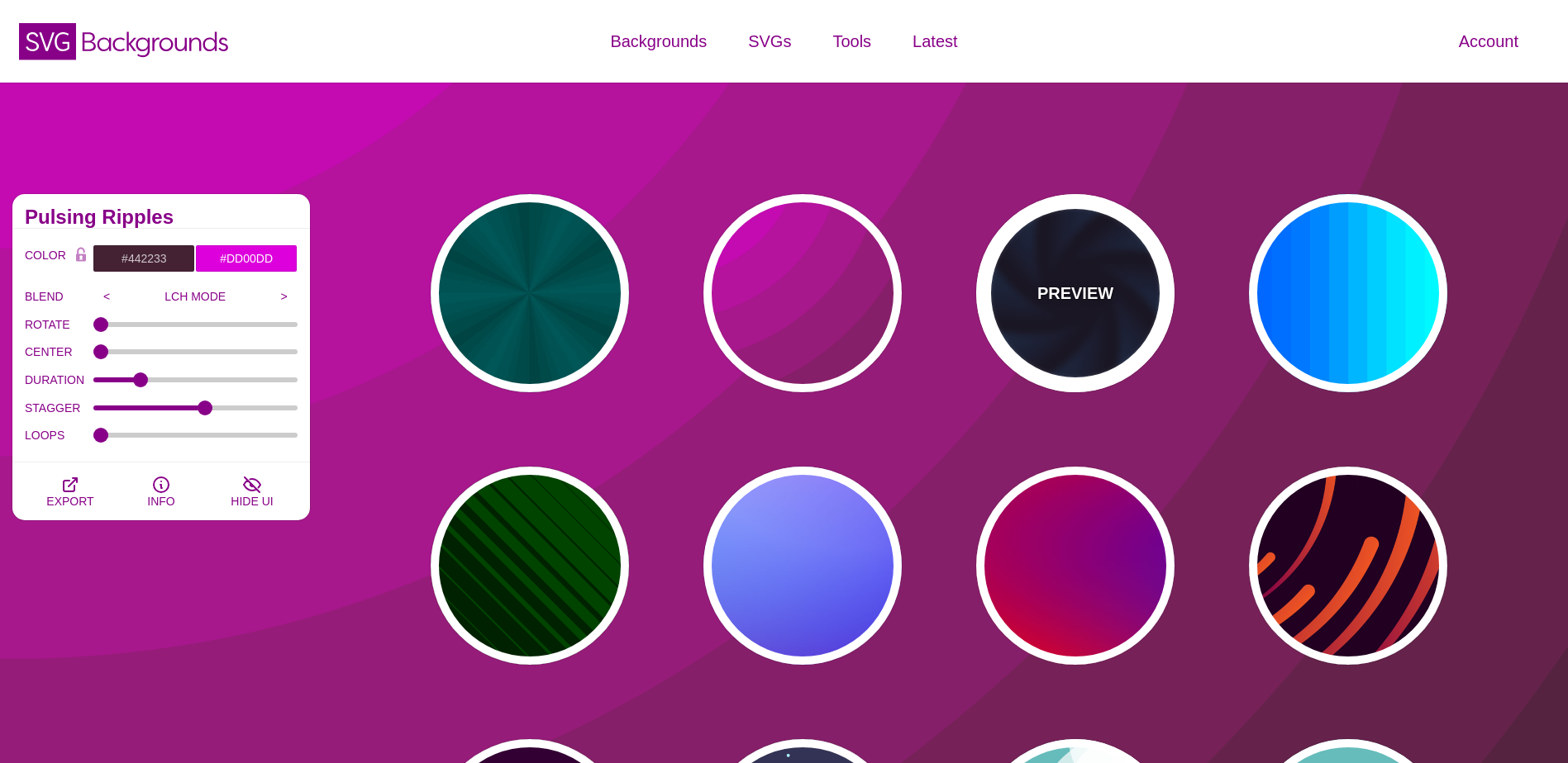
type input "#070014"
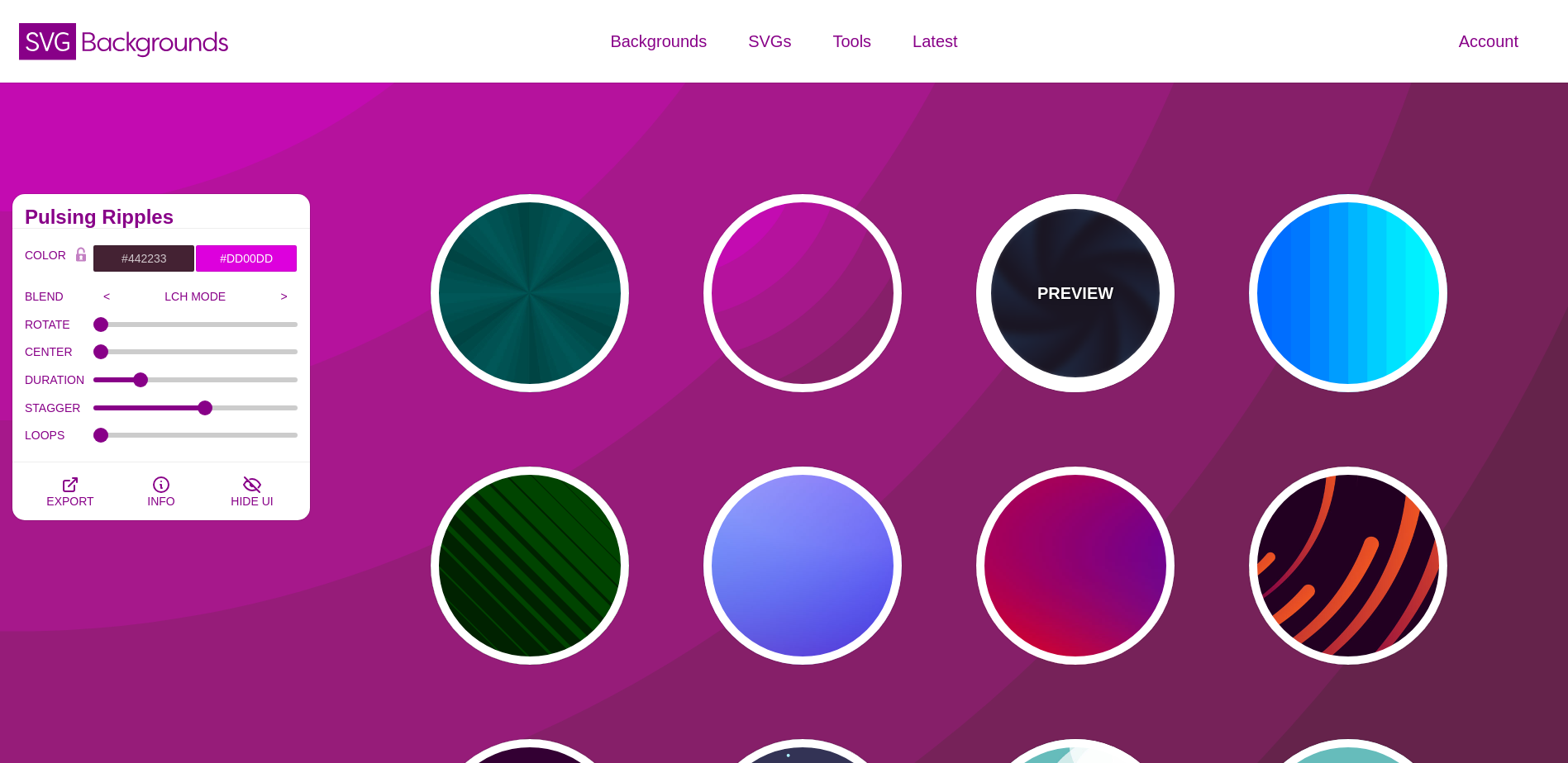
type input "#113366"
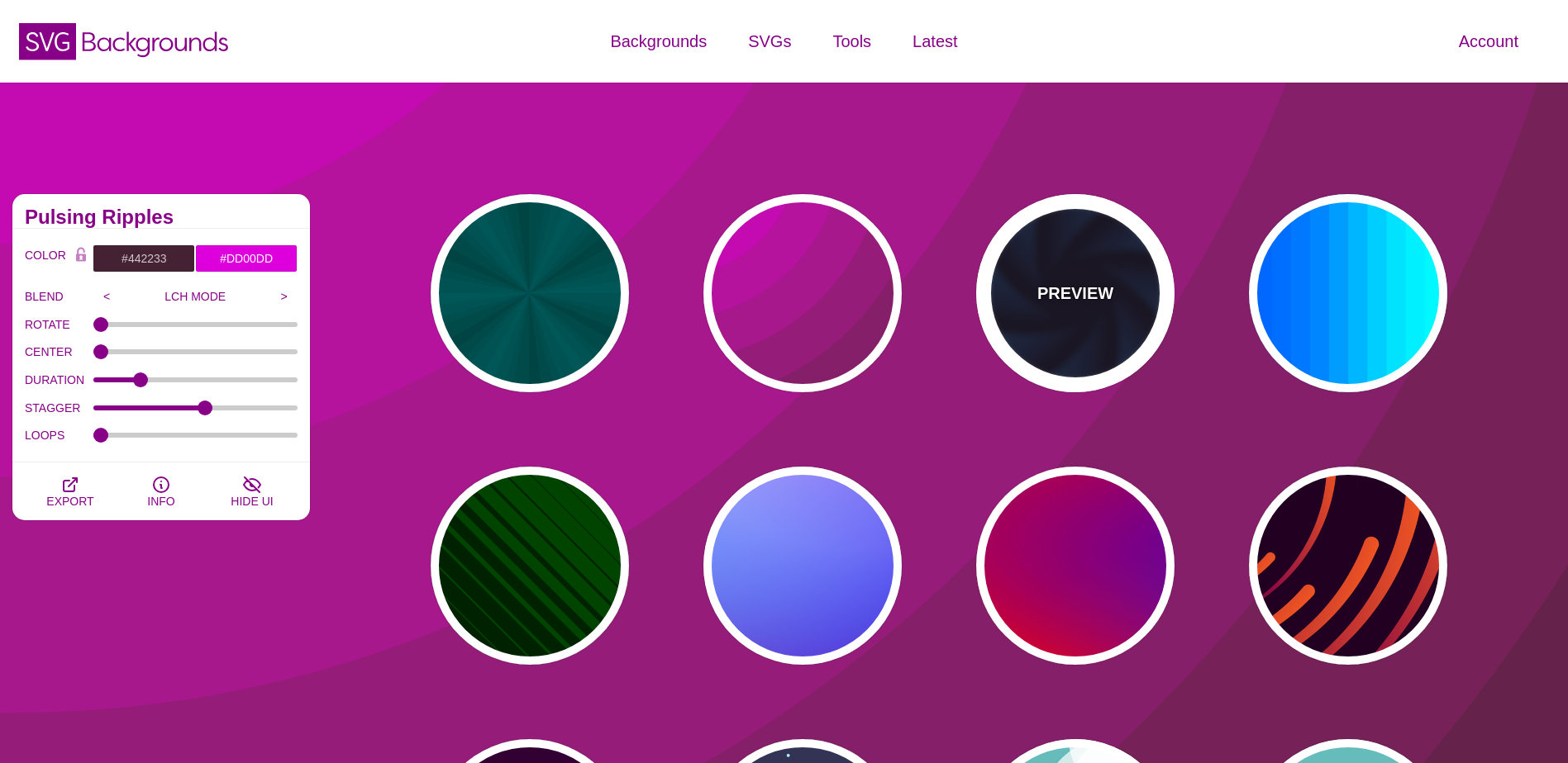
type input "#99FFFF"
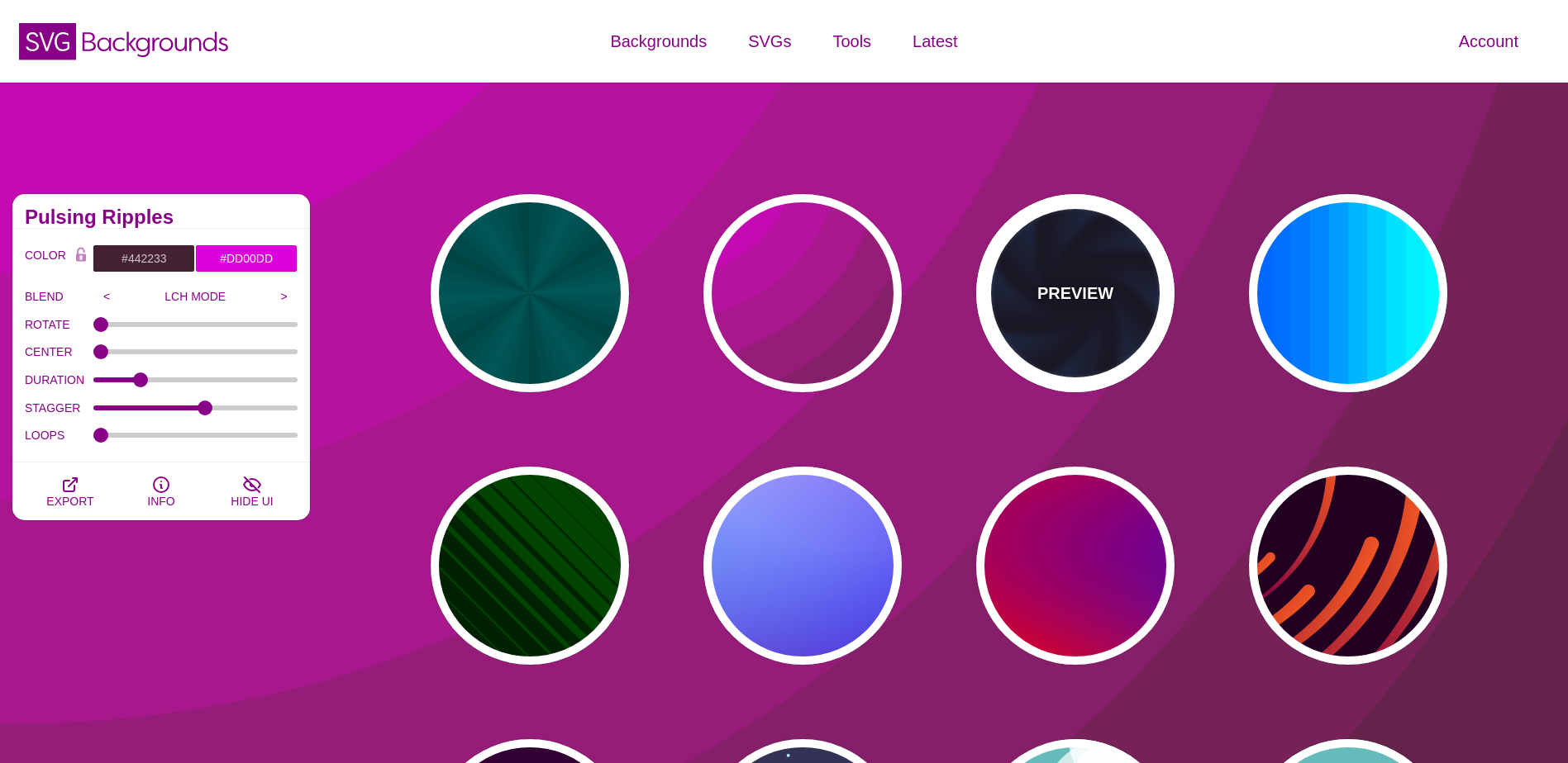
type input "1"
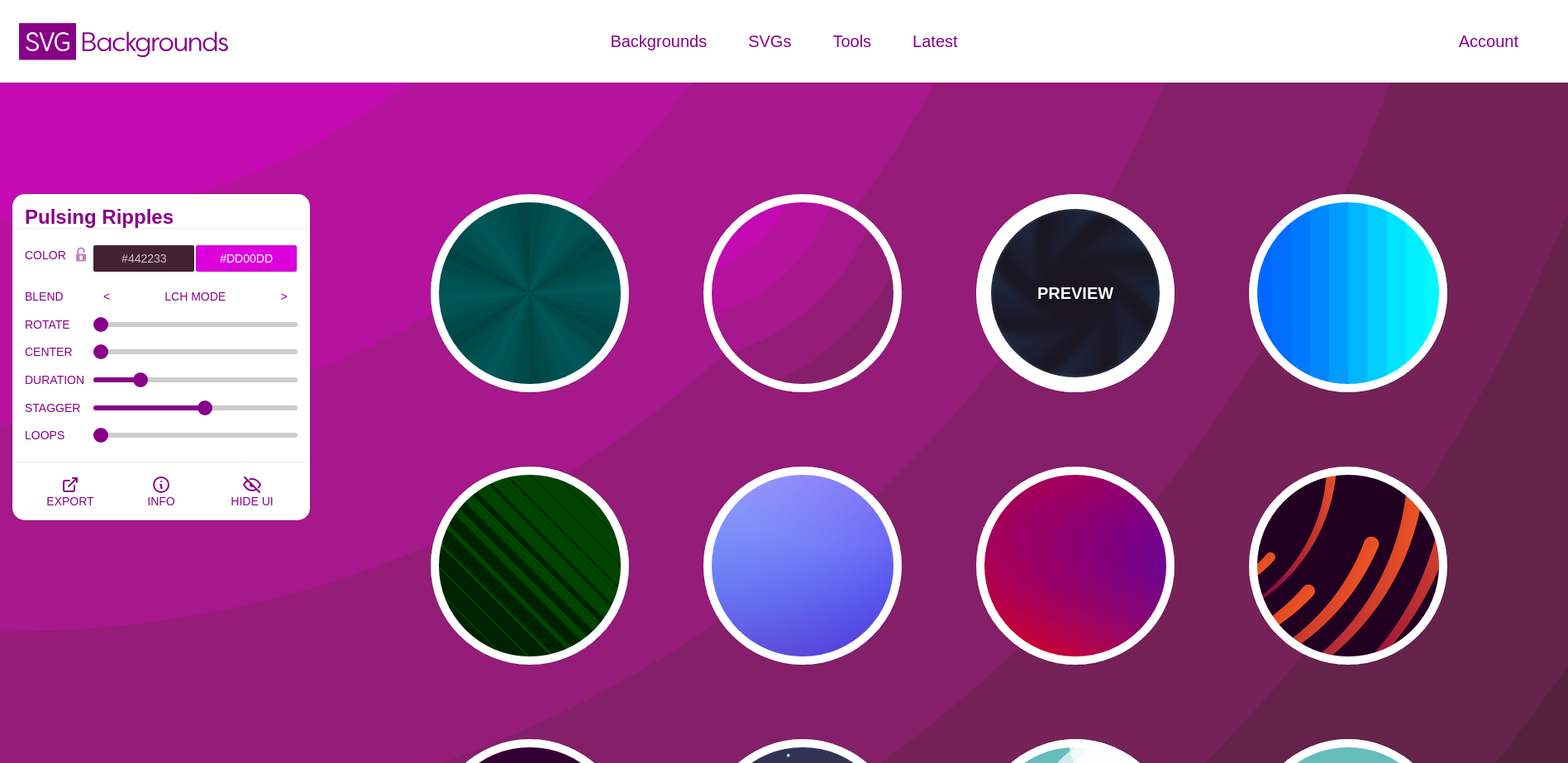
type input "1"
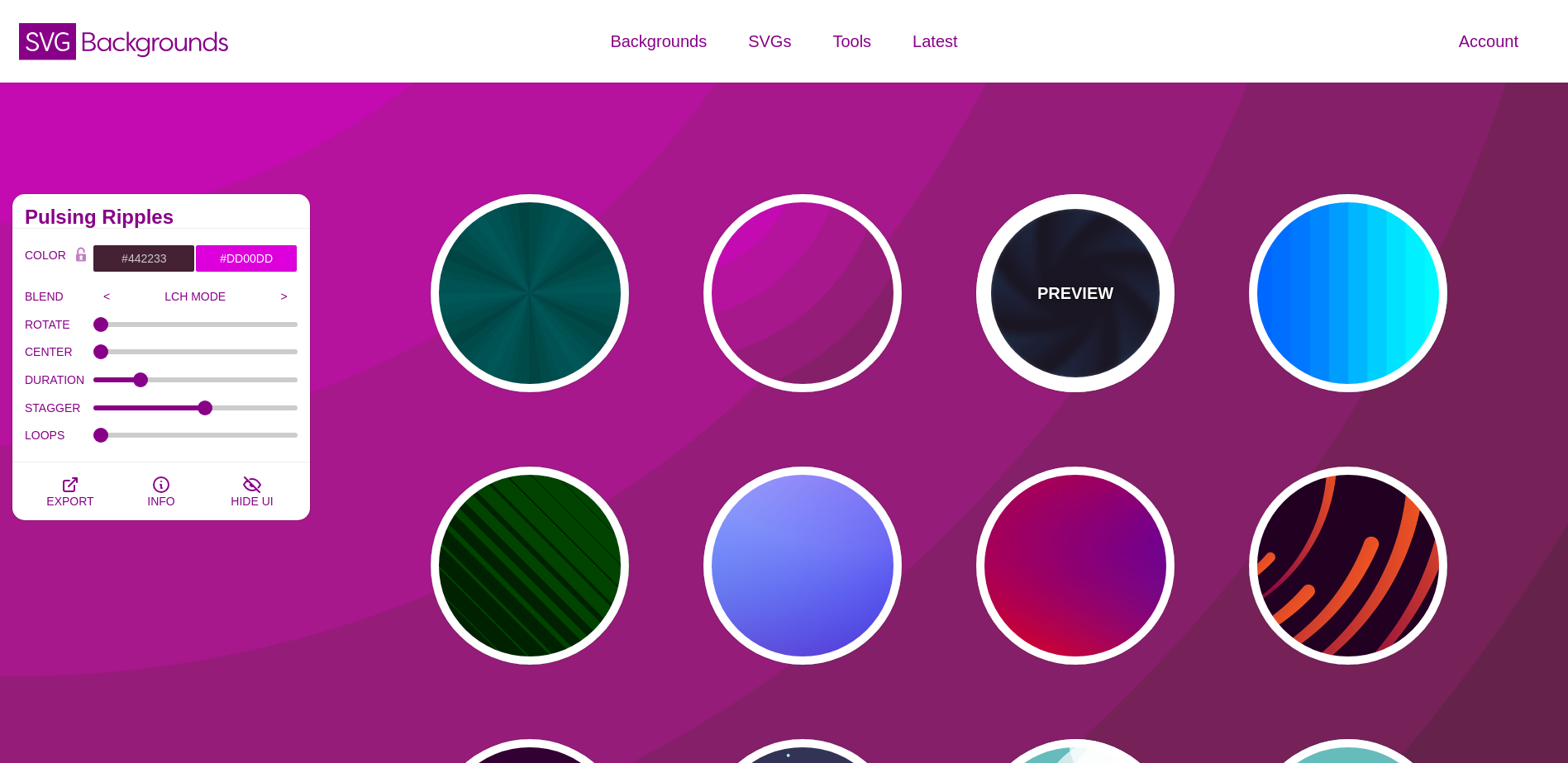
type input "12"
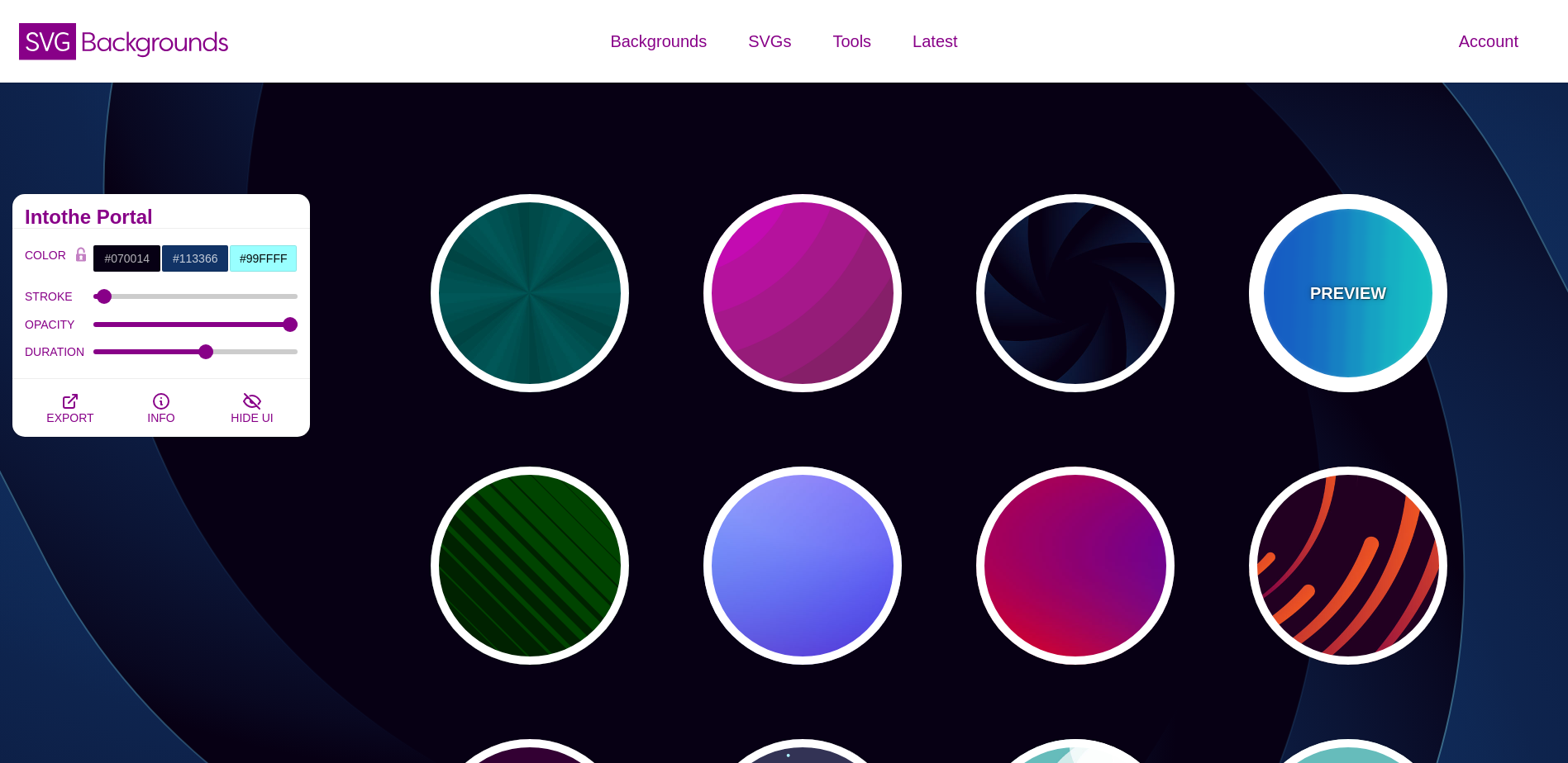
click at [1336, 276] on div "PREVIEW" at bounding box center [1348, 293] width 198 height 198
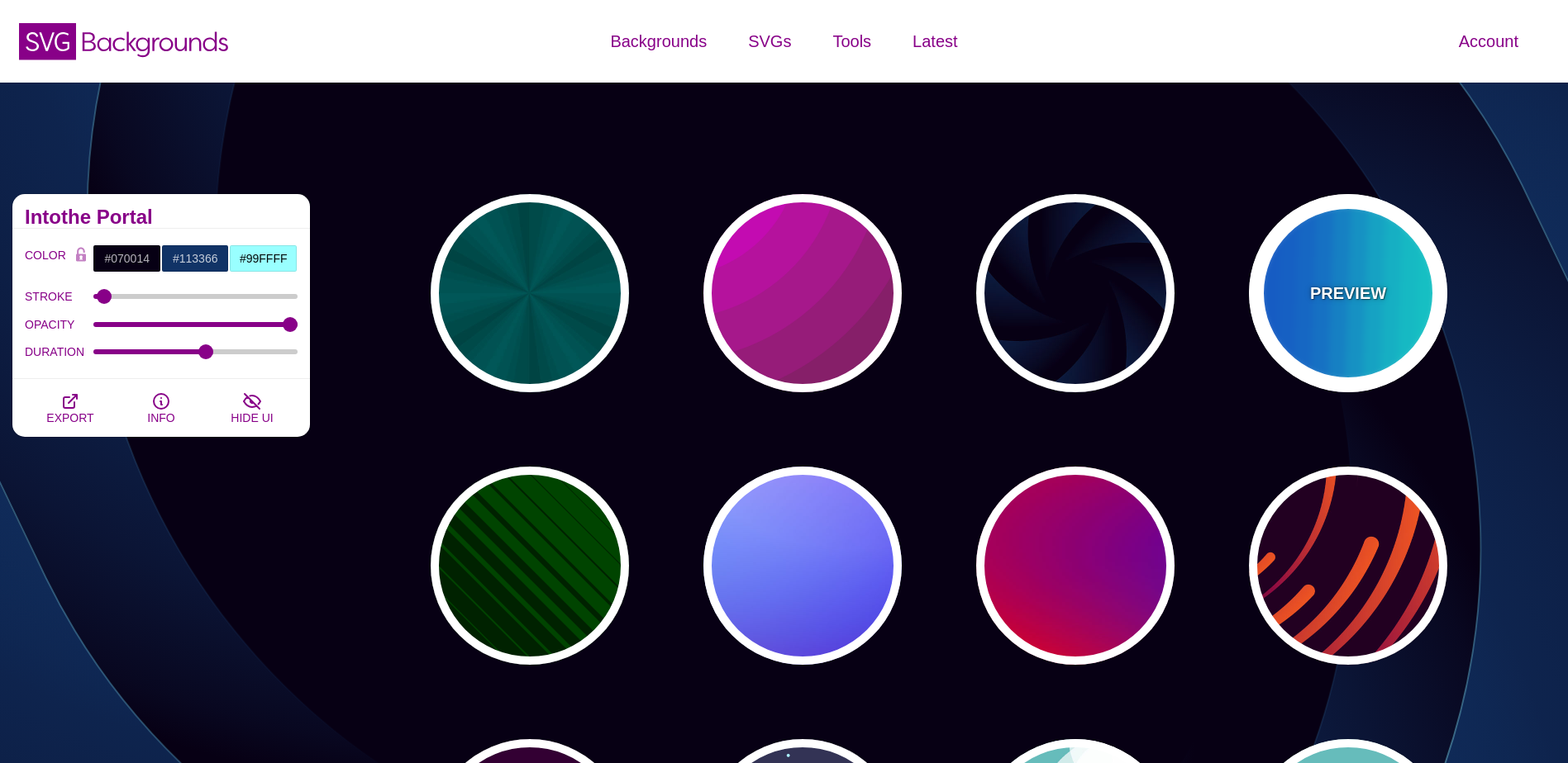
type input "#00FFFF"
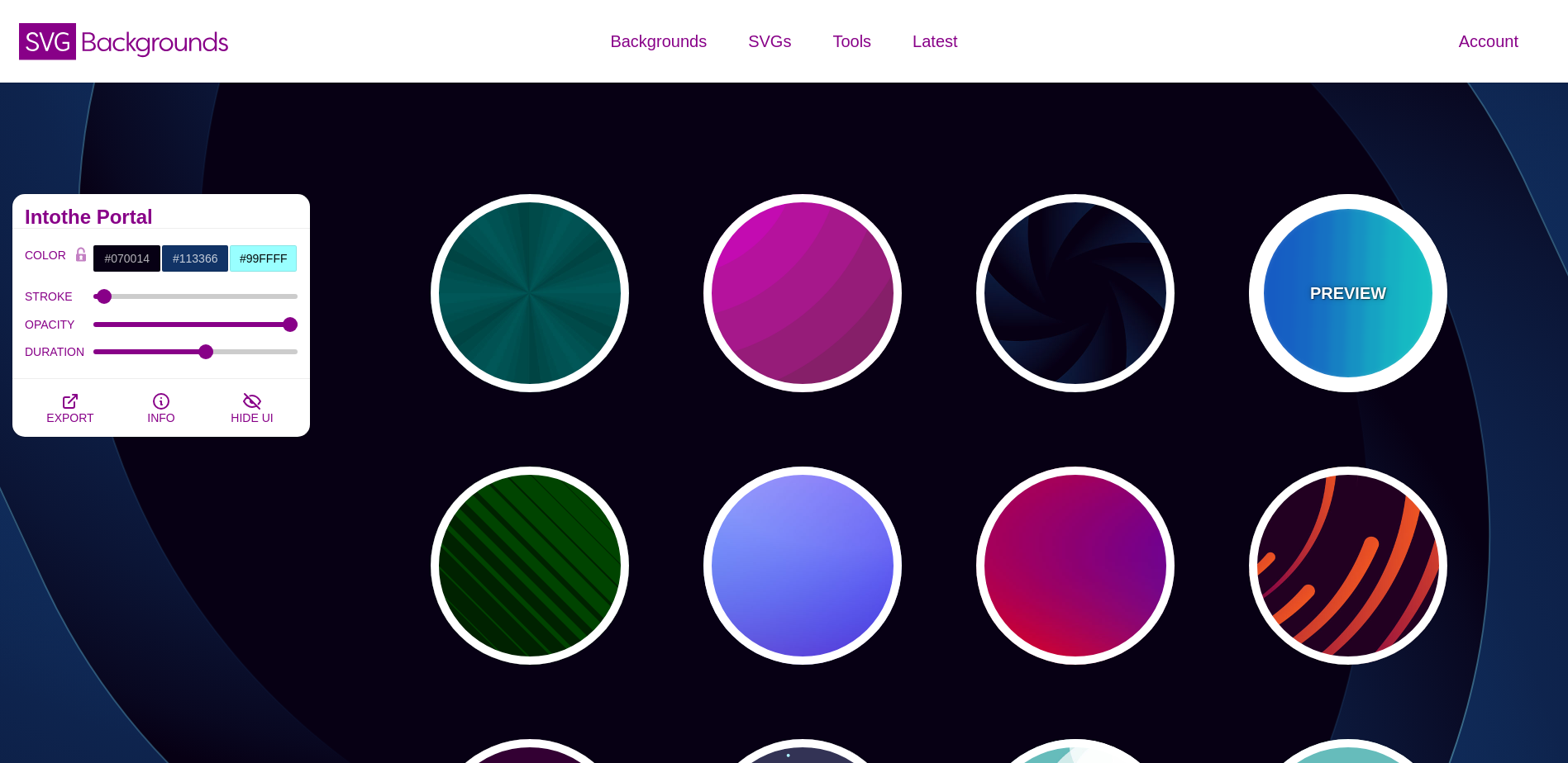
type input "#0066FF"
type input "0.25"
type input "12"
type input "999"
type input "0"
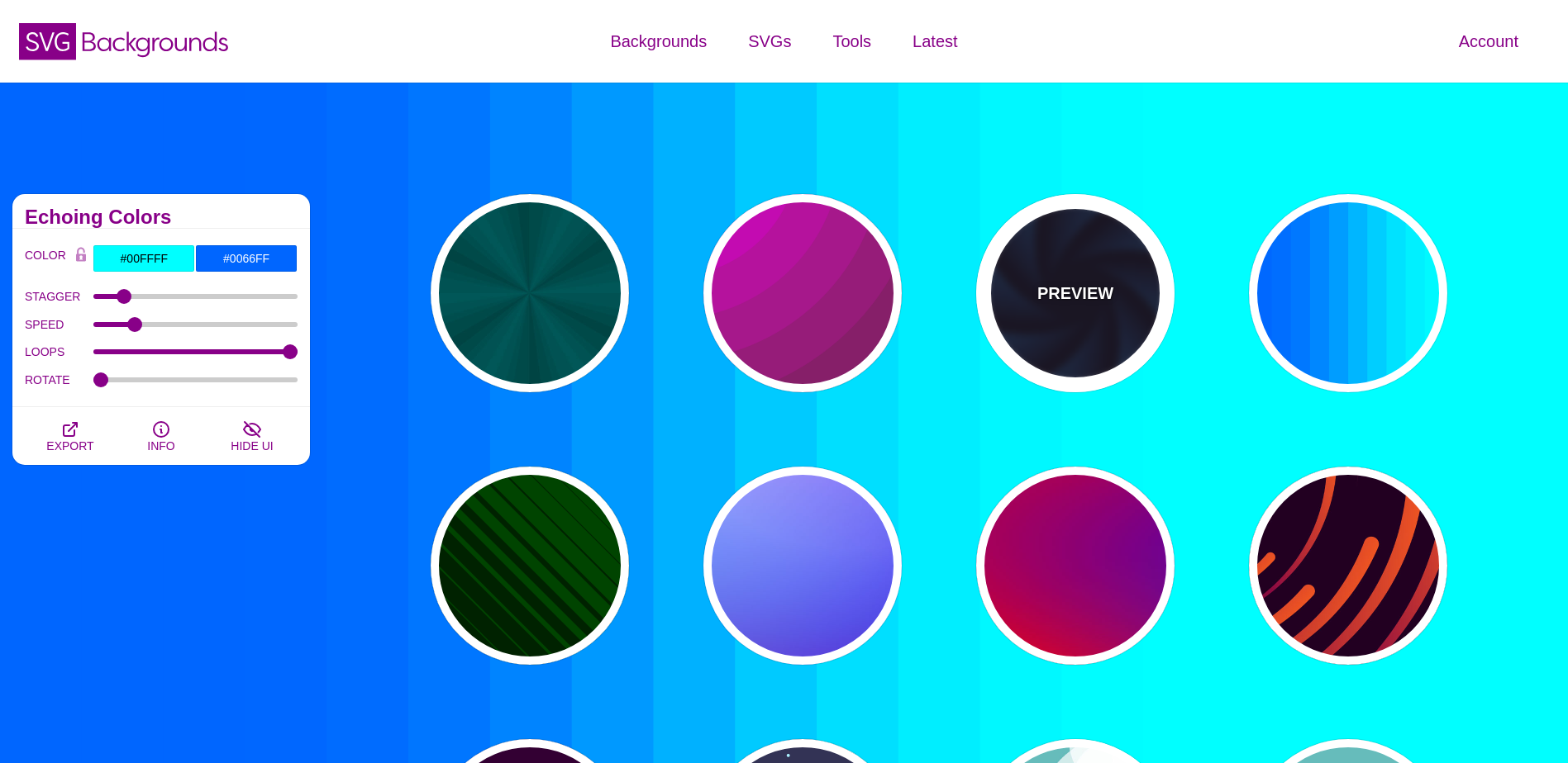
click at [1045, 340] on div "PREVIEW" at bounding box center [1075, 293] width 198 height 198
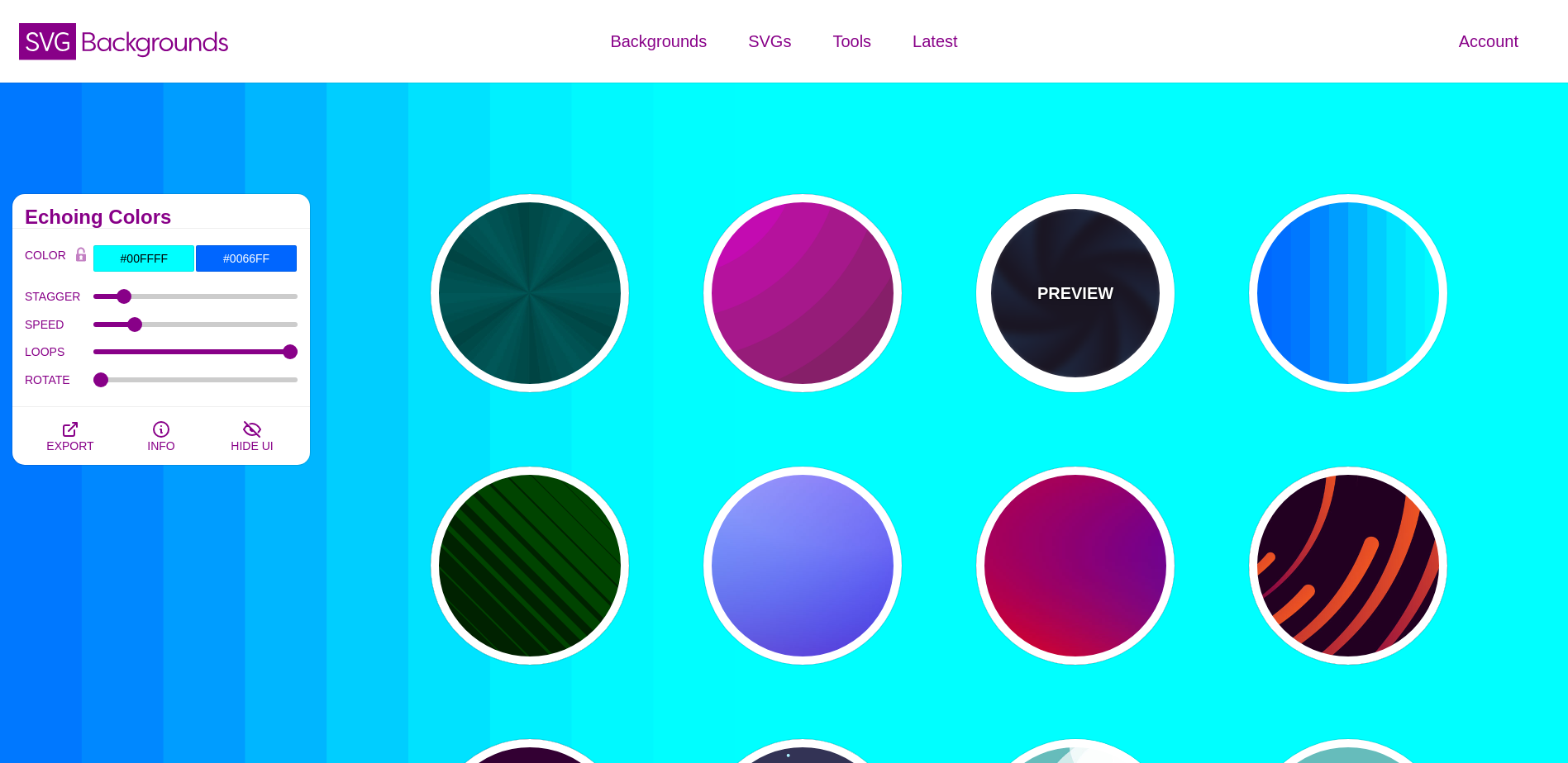
type input "#070014"
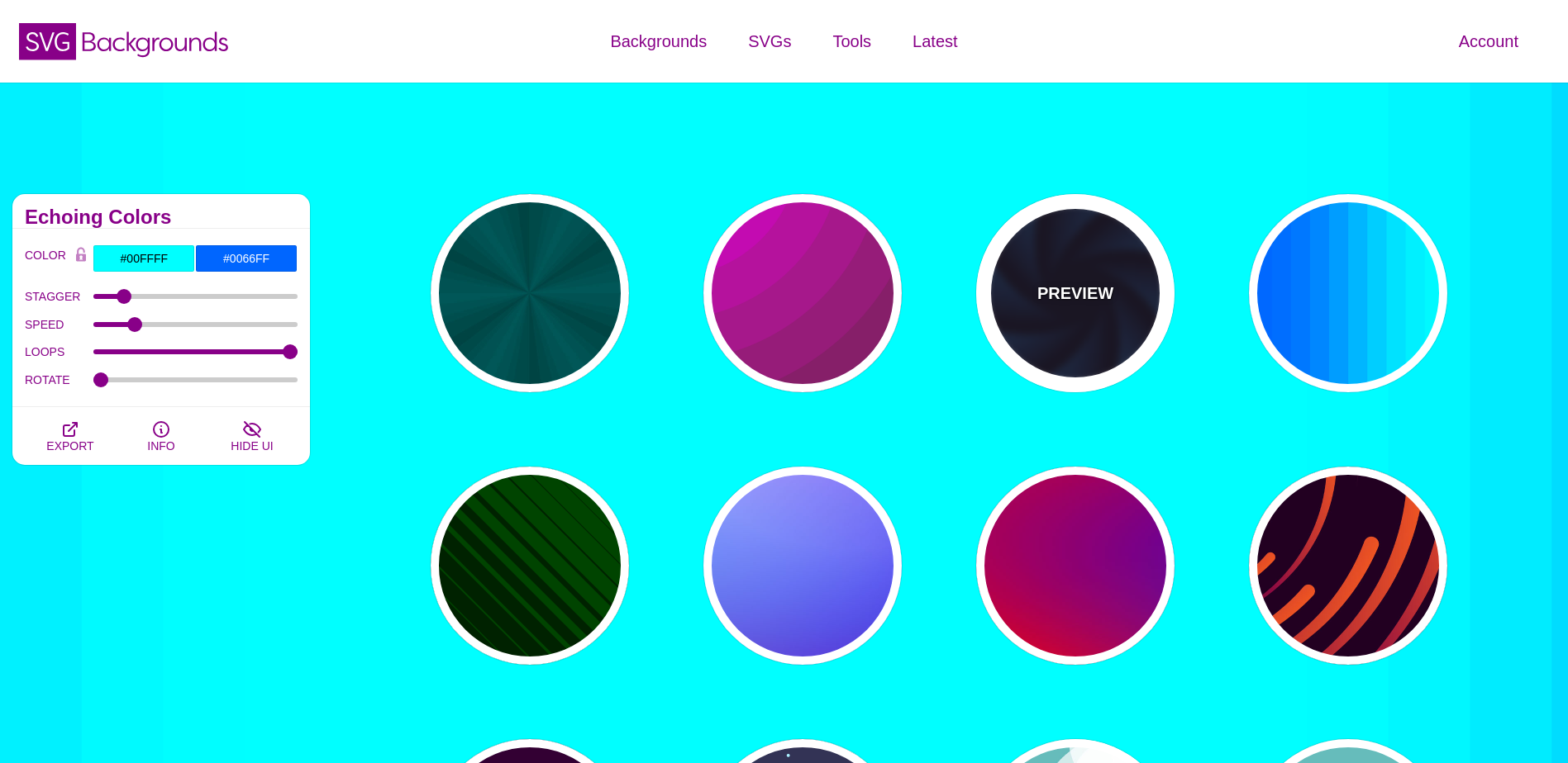
type input "#113366"
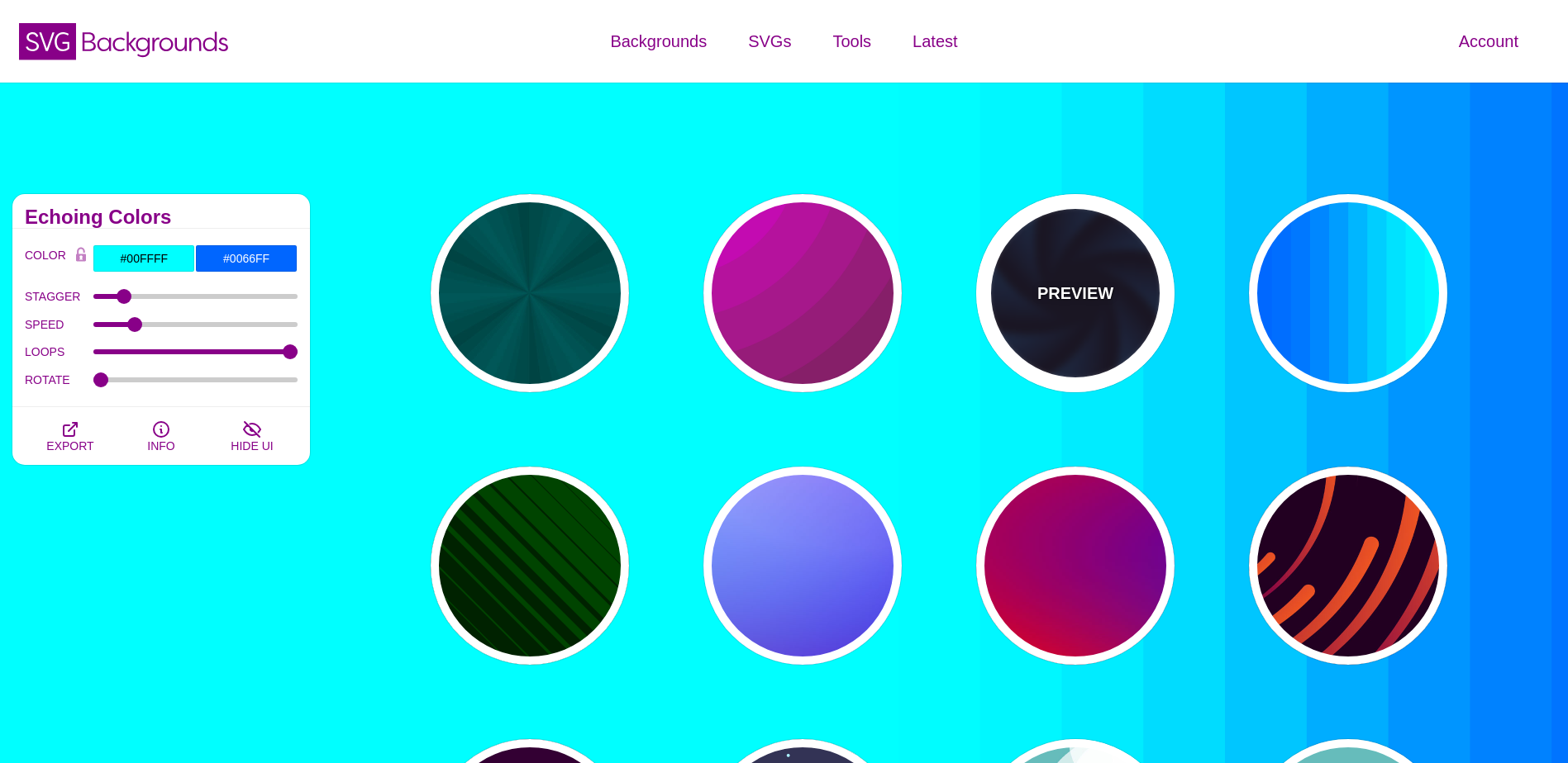
type input "1"
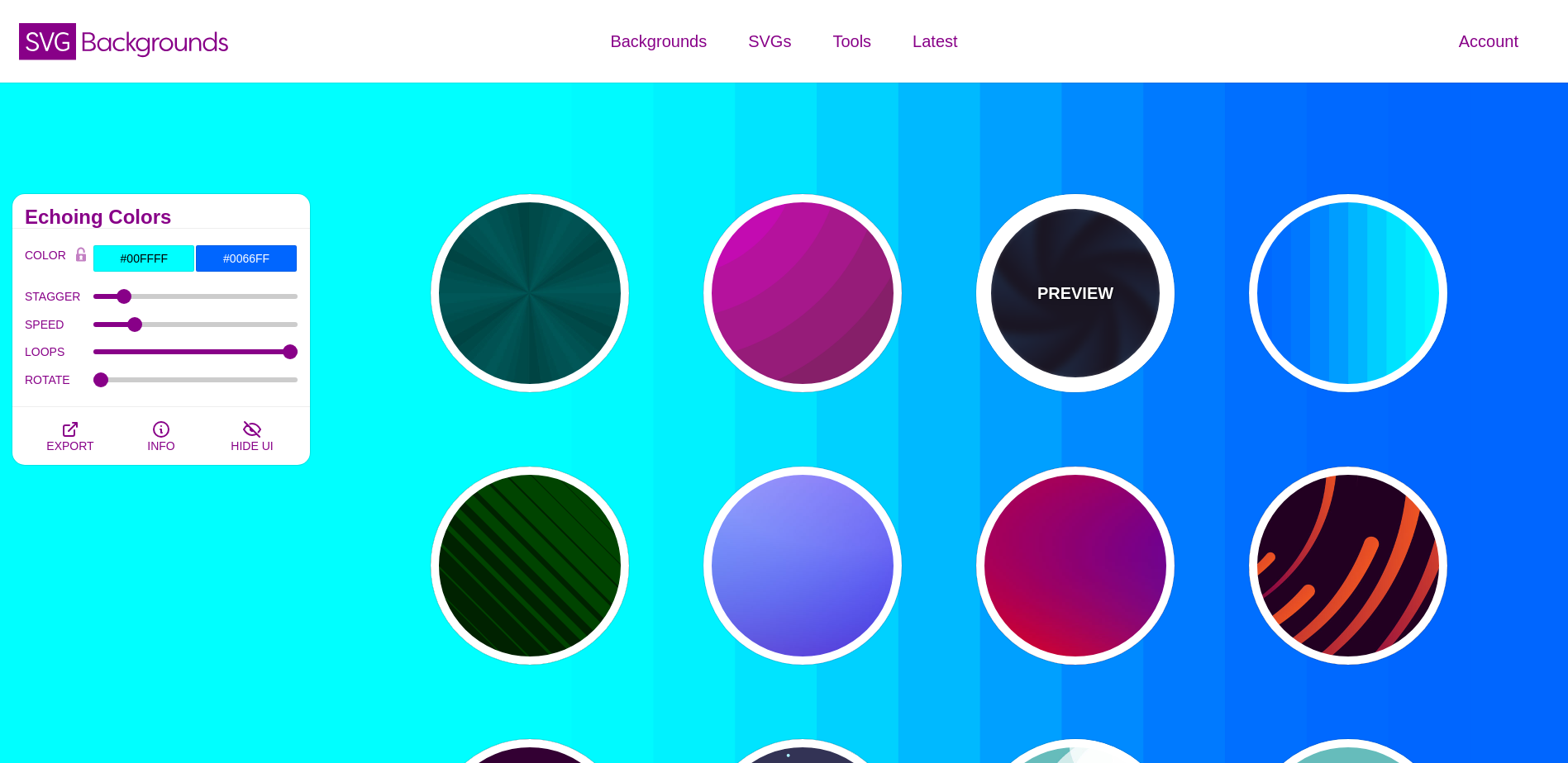
type input "1"
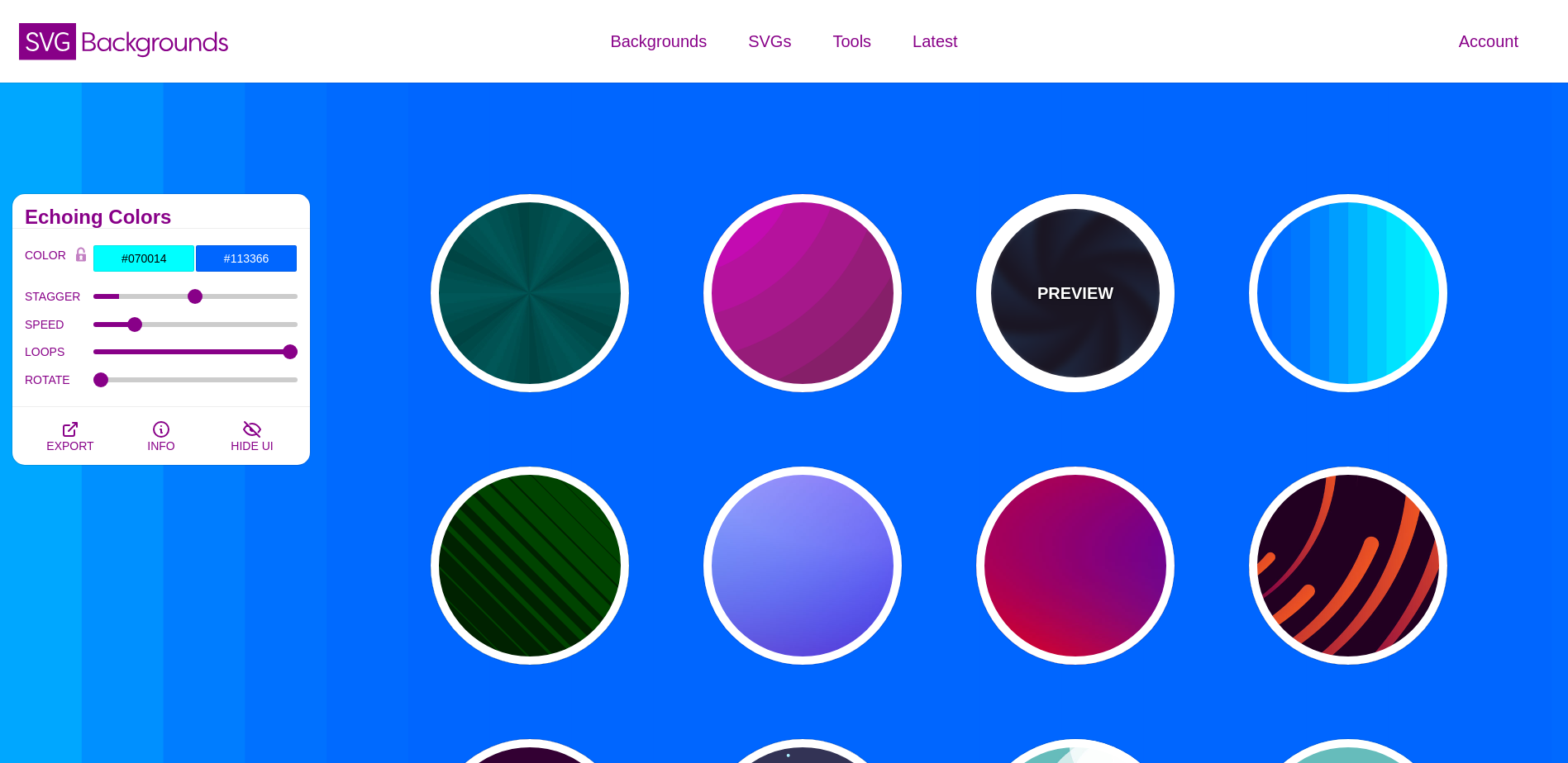
type input "12"
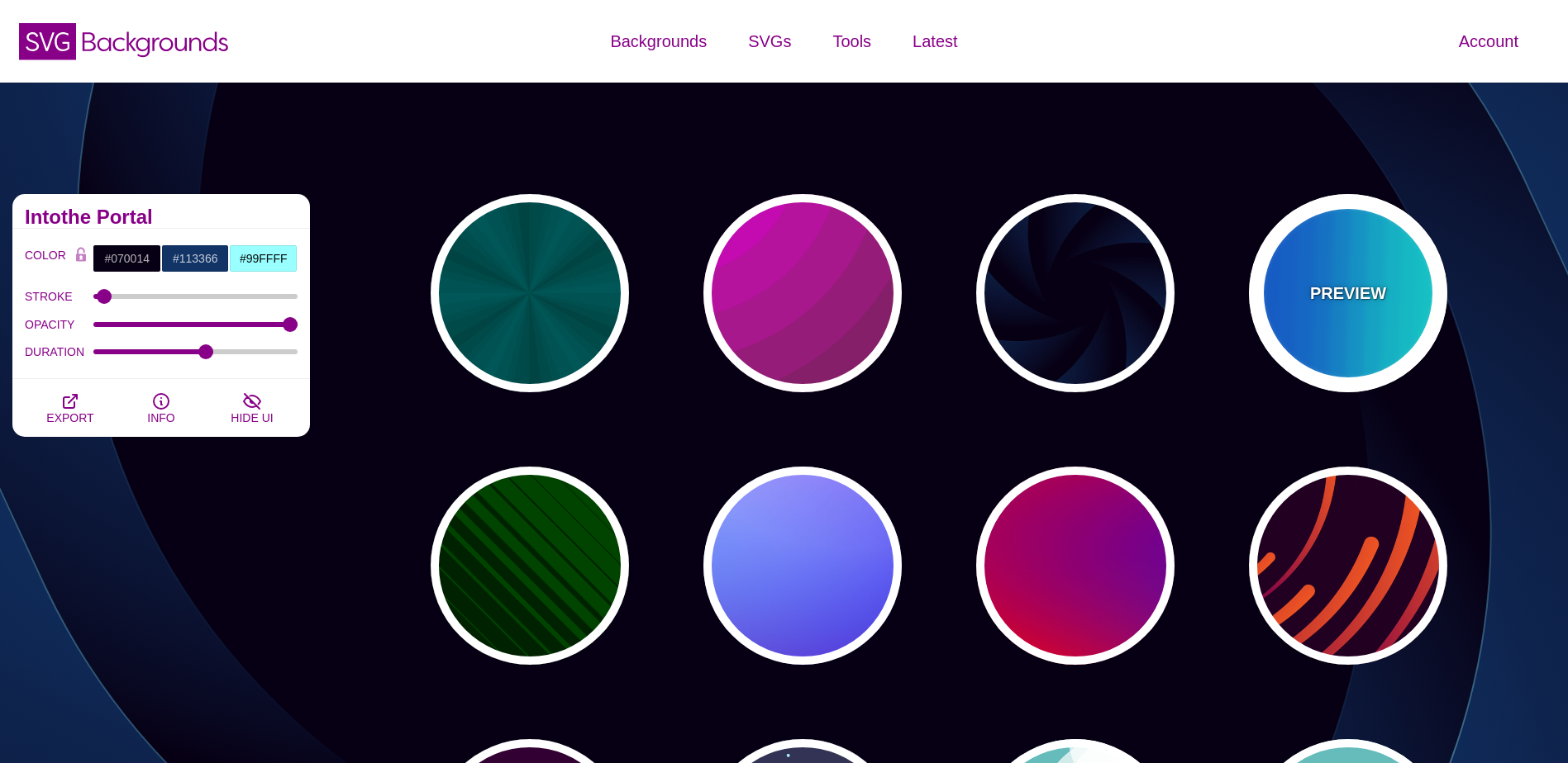
click at [1419, 301] on div "PREVIEW" at bounding box center [1348, 293] width 198 height 198
type input "#00FFFF"
type input "#0066FF"
type input "0.25"
type input "12"
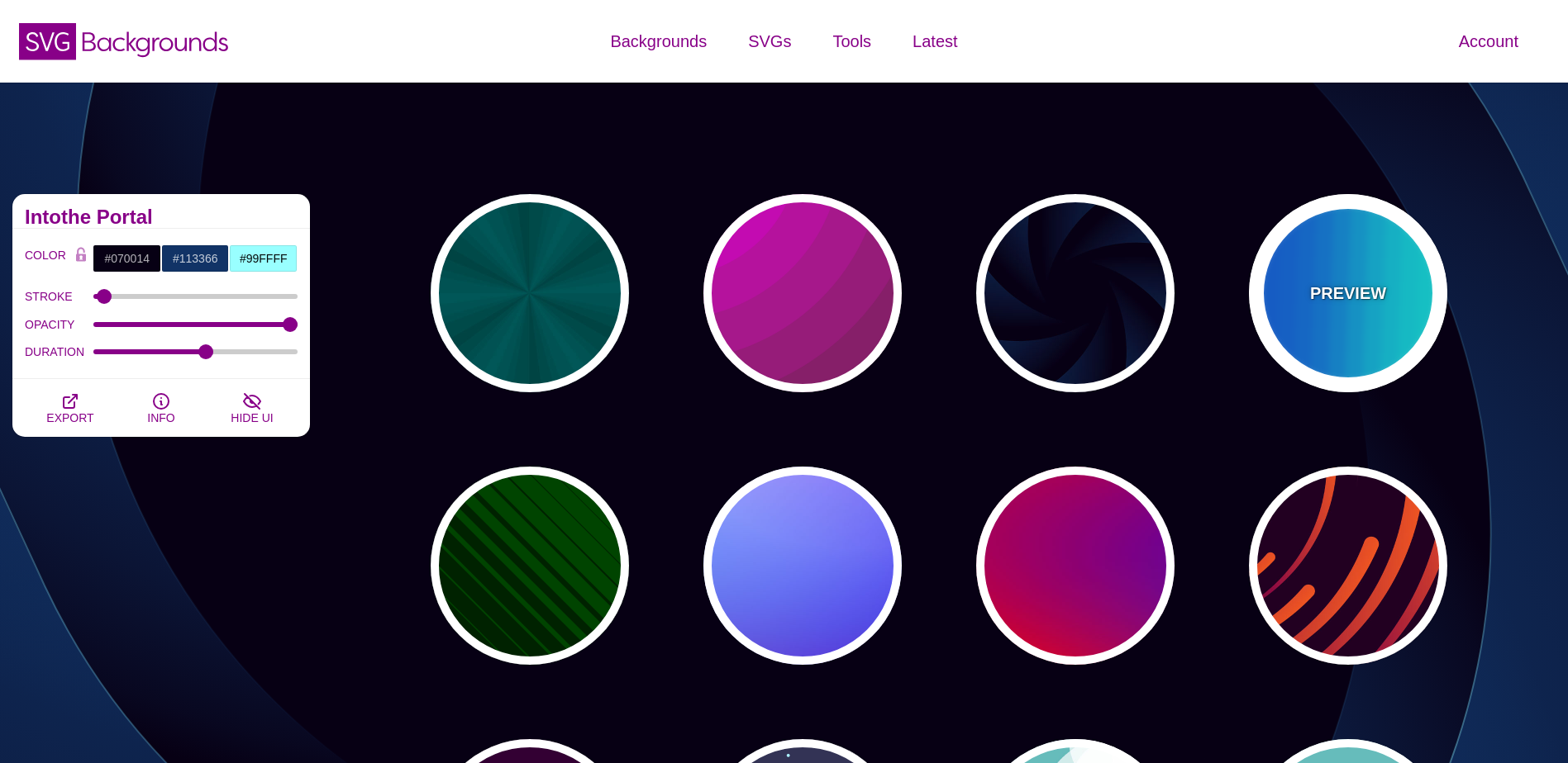
type input "999"
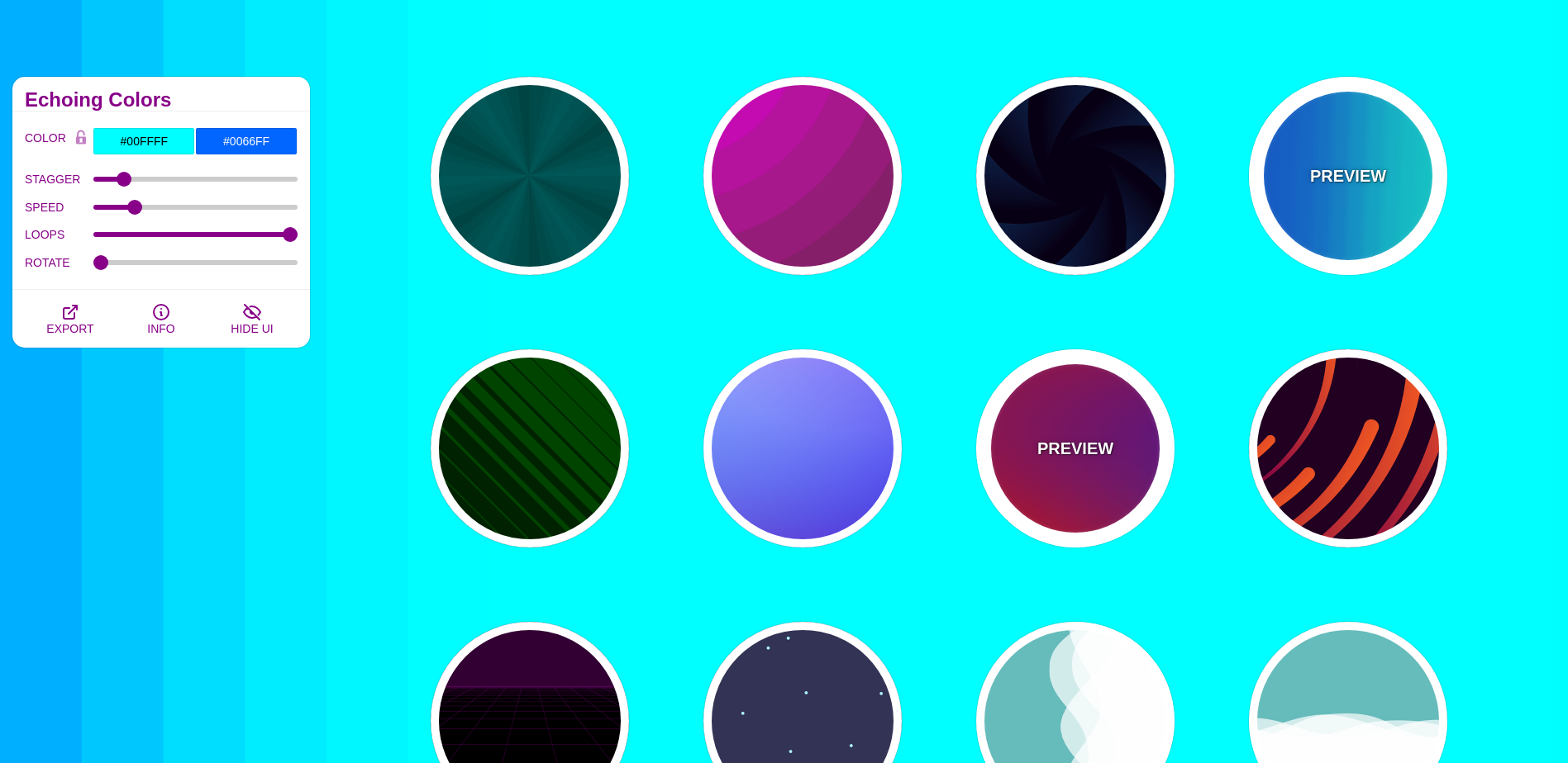
scroll to position [248, 0]
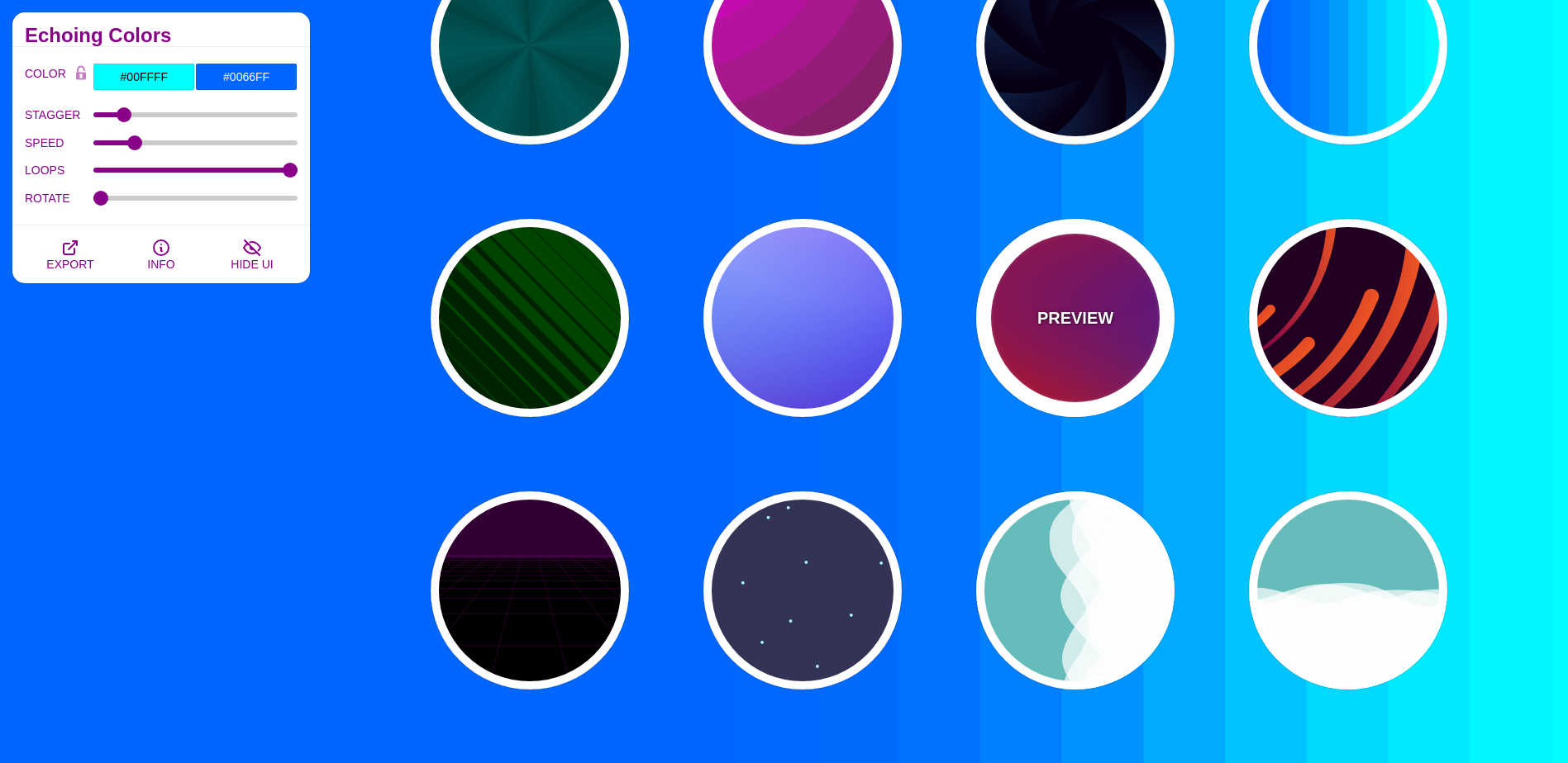
click at [1067, 283] on div "PREVIEW" at bounding box center [1075, 318] width 198 height 198
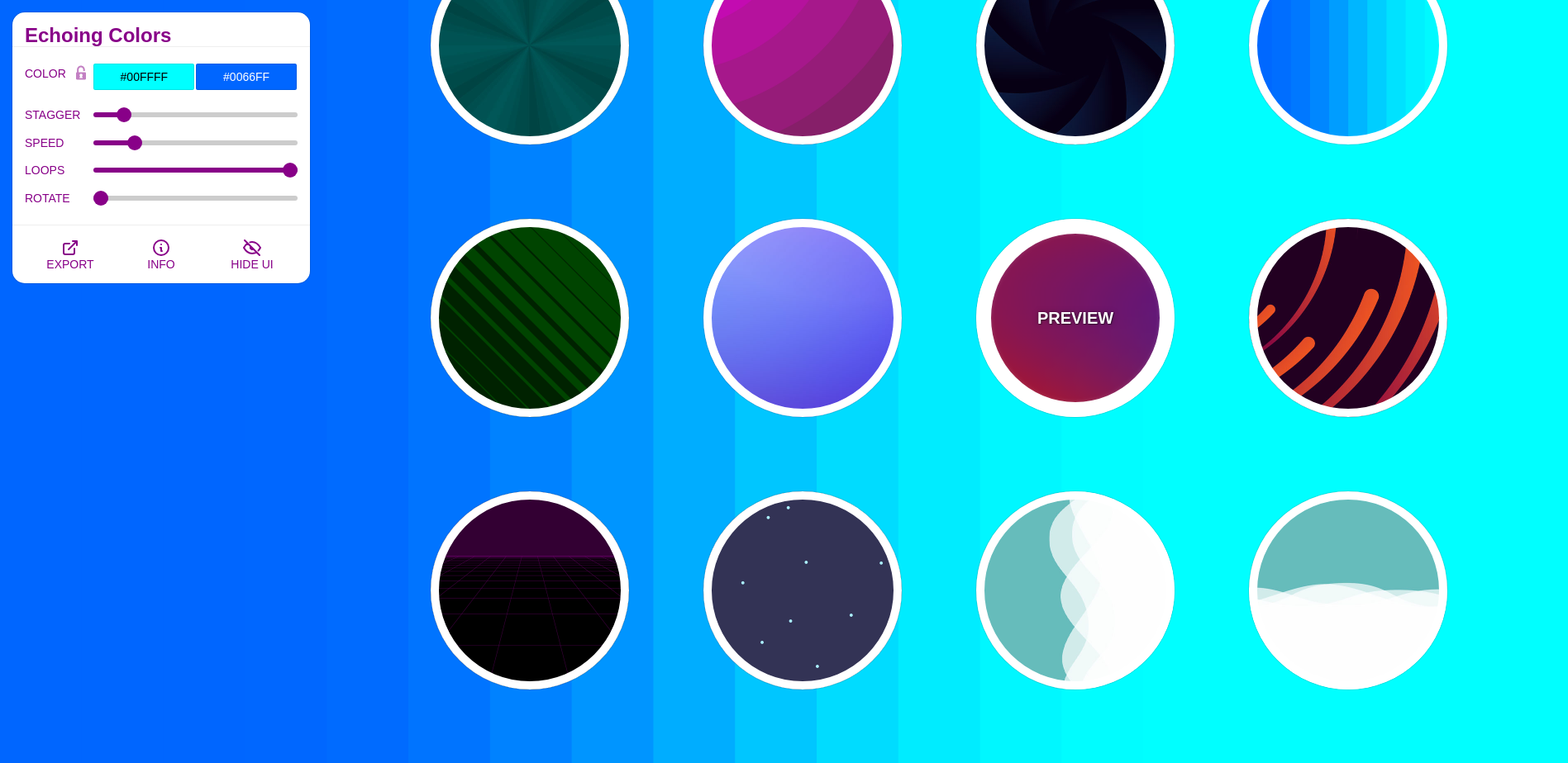
type input "#FF0000"
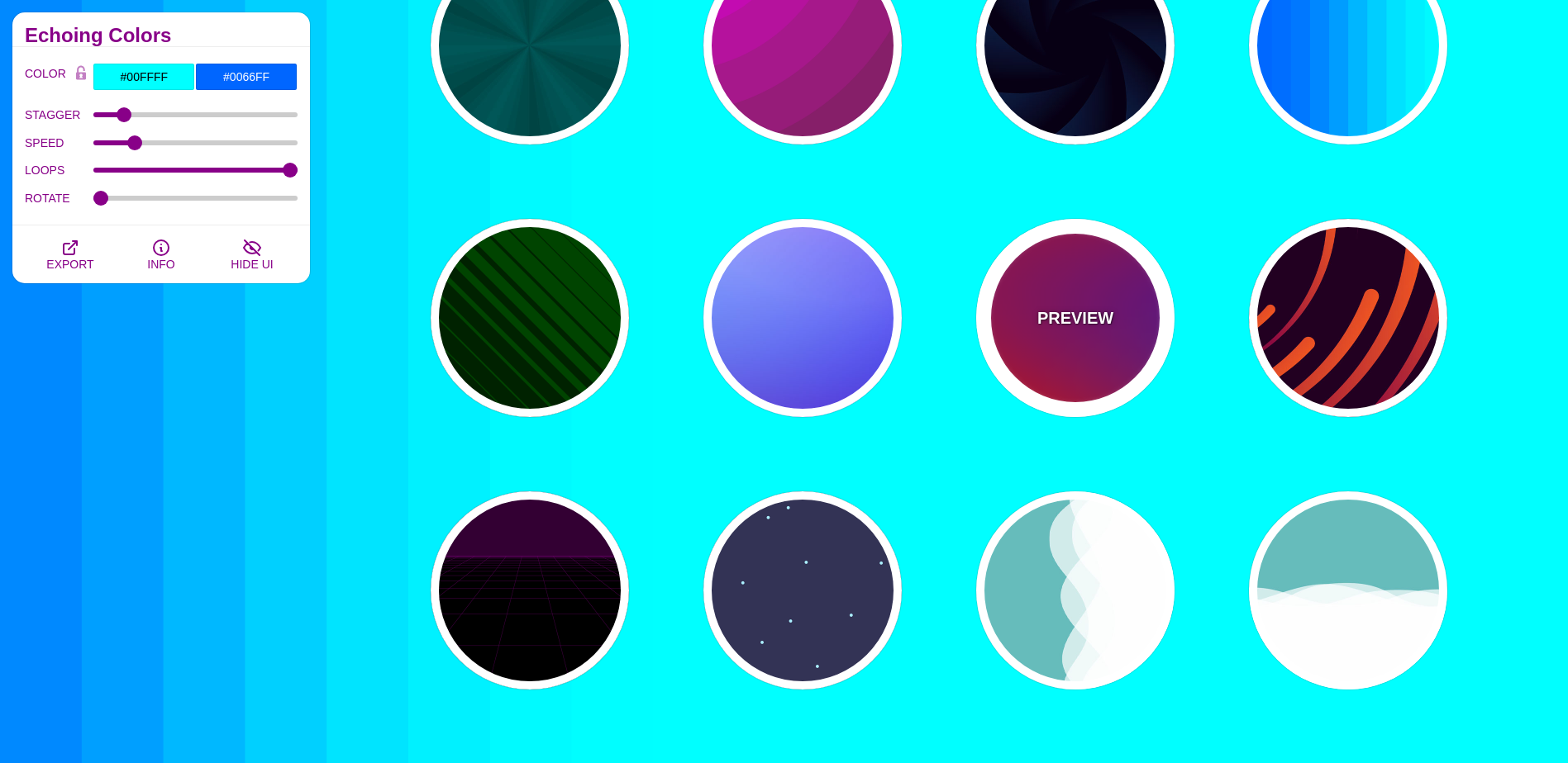
type input "#800080"
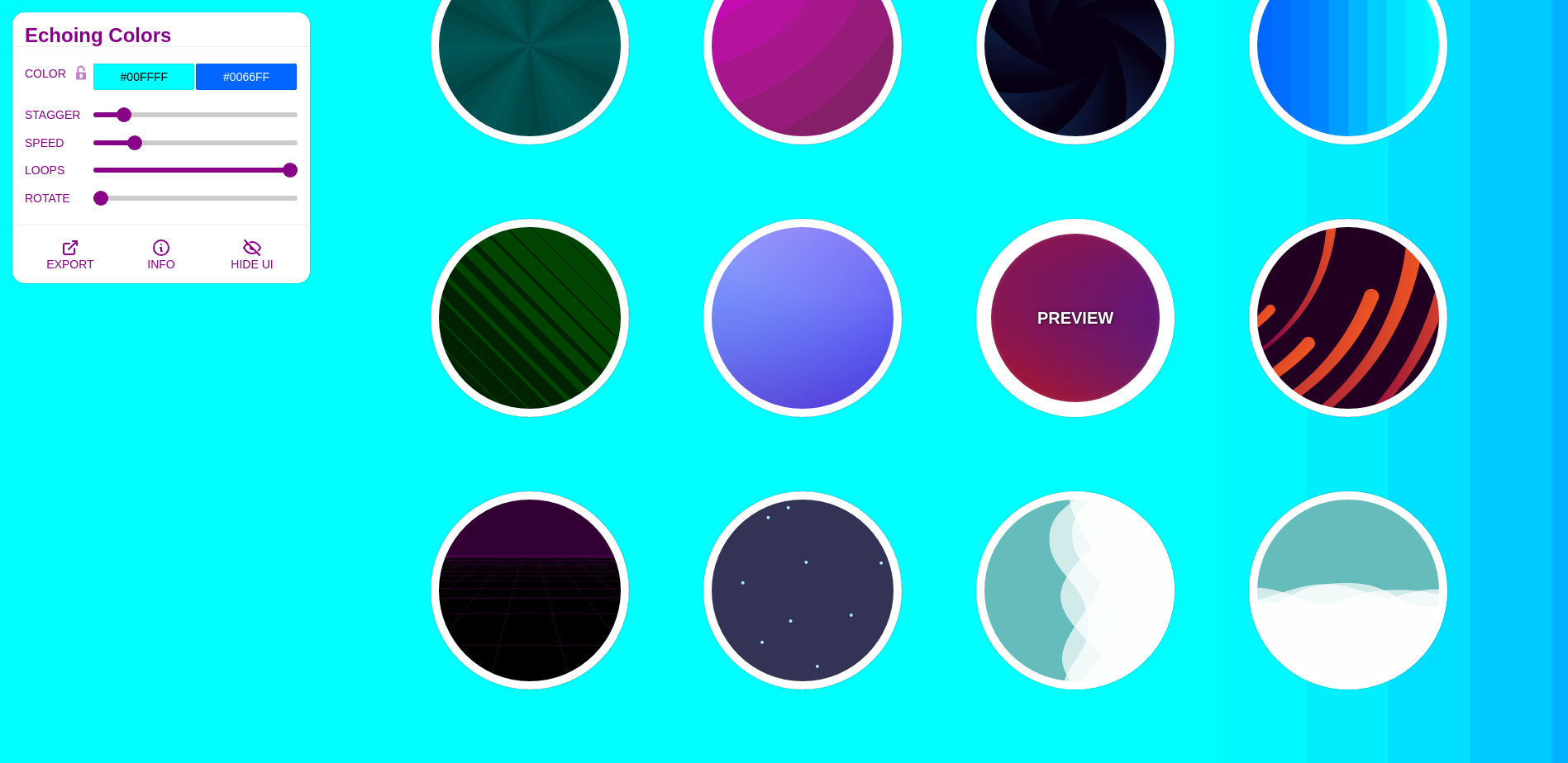
type input "#0000FF"
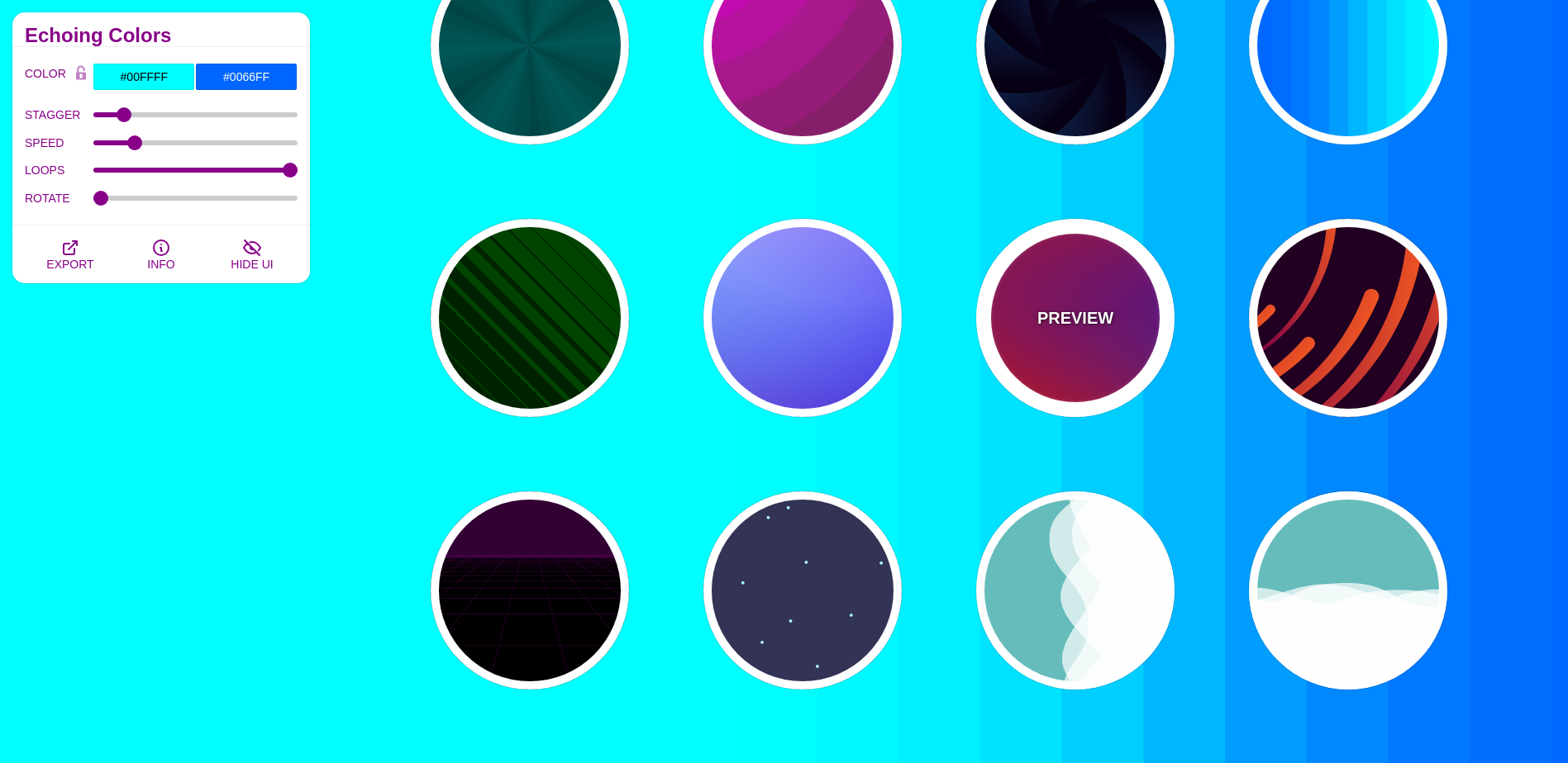
type input "#00EEBB"
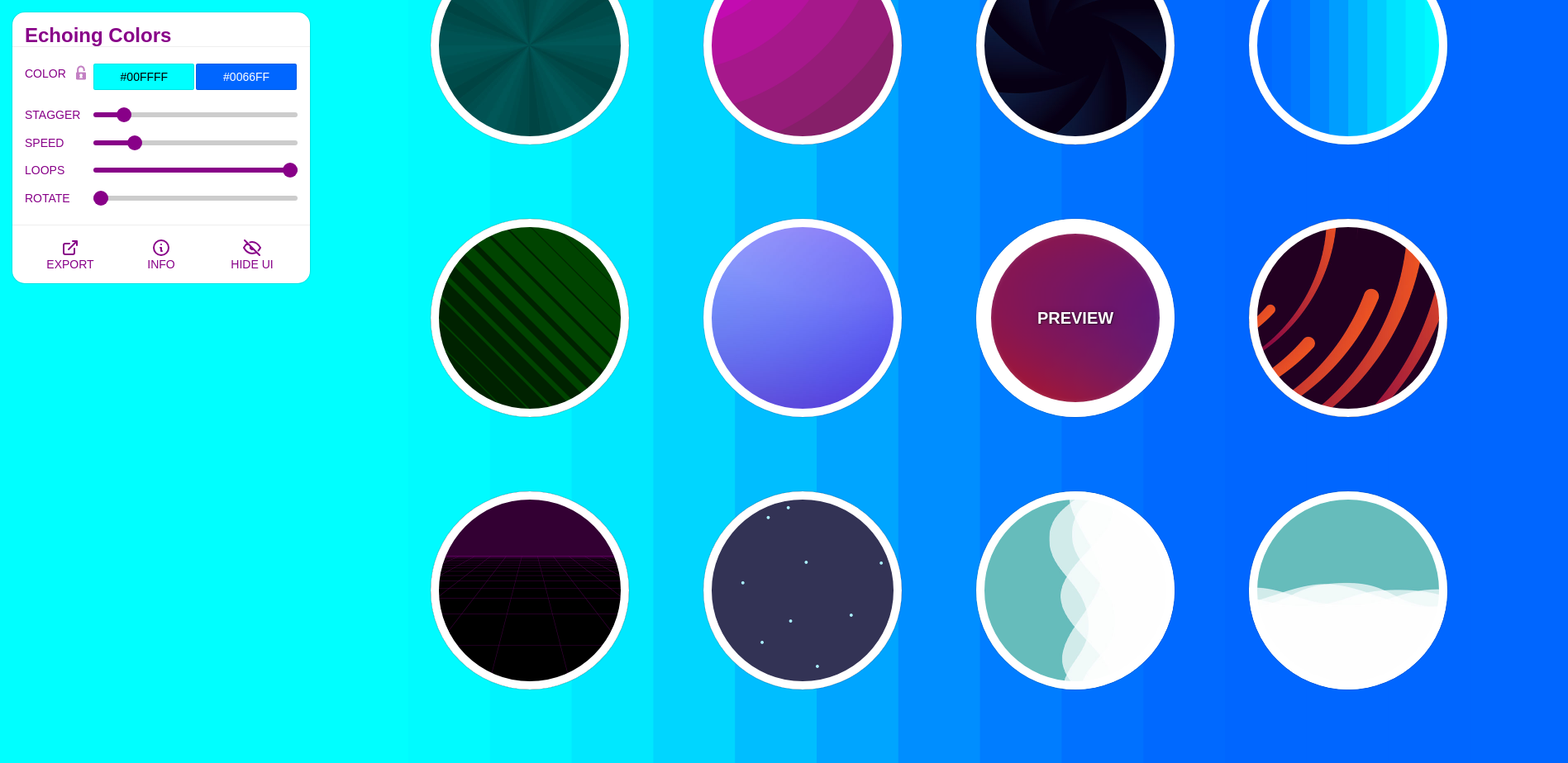
type input "#FFFF00"
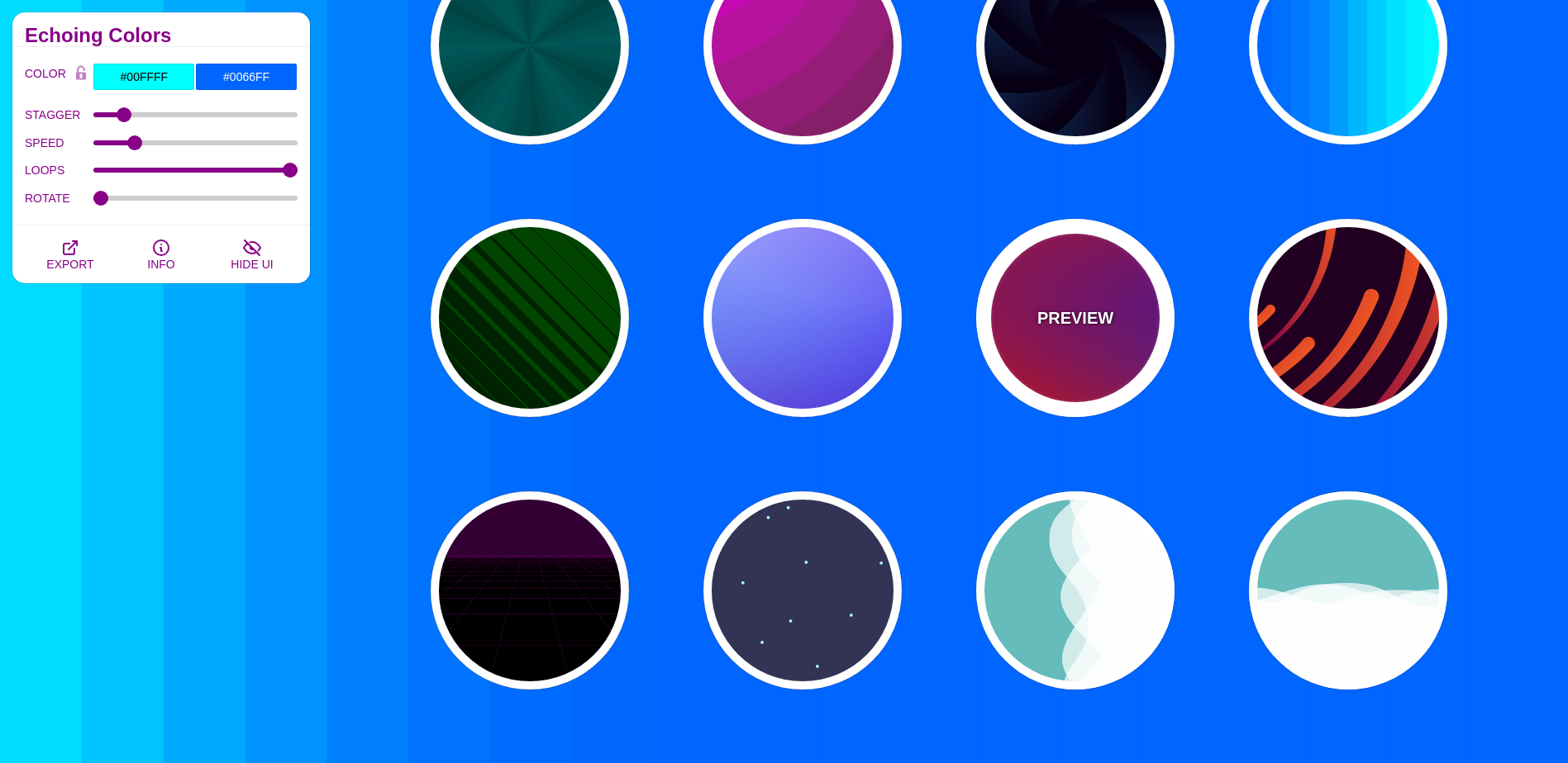
type input "#FFA500"
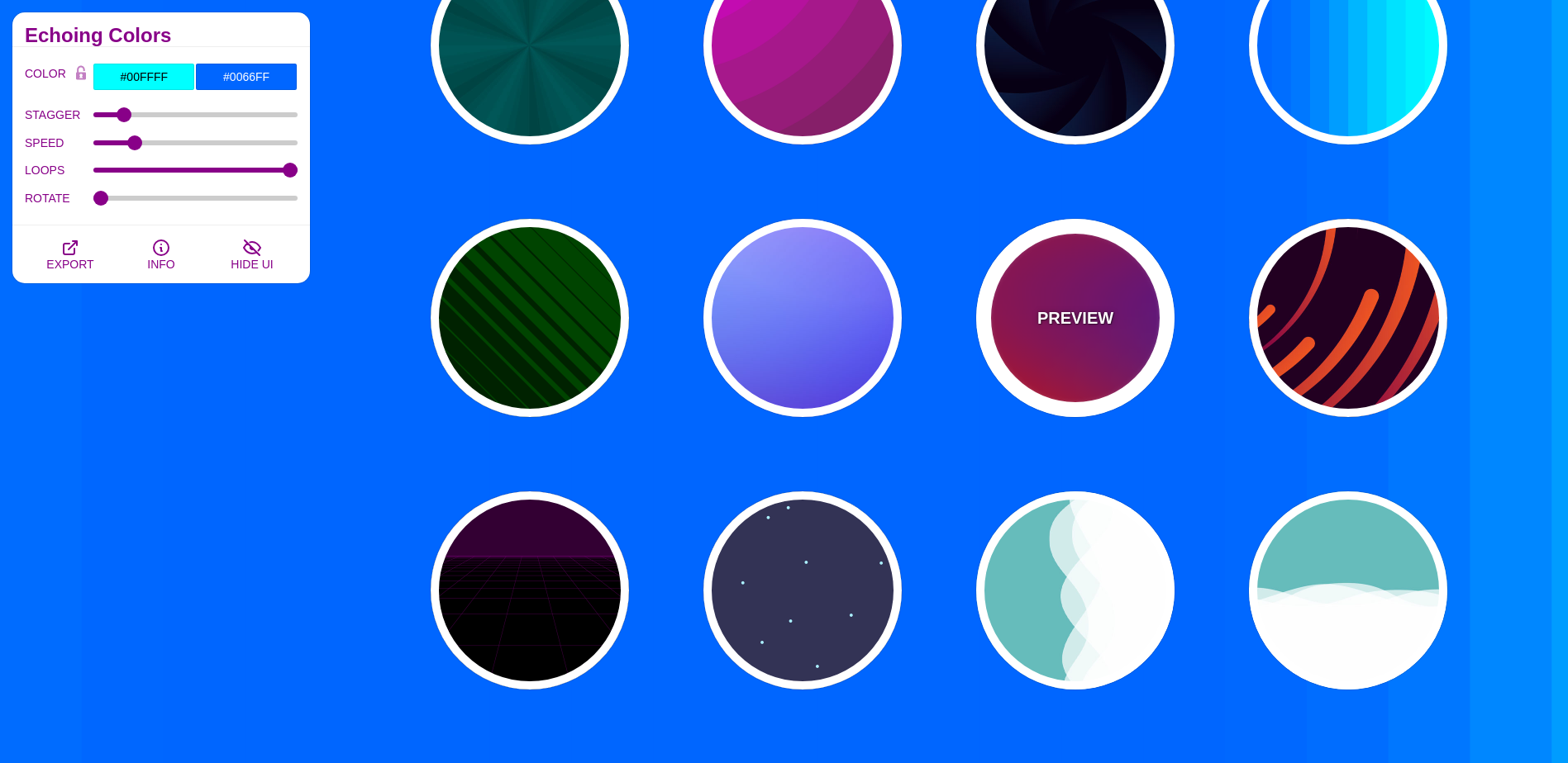
type input "1"
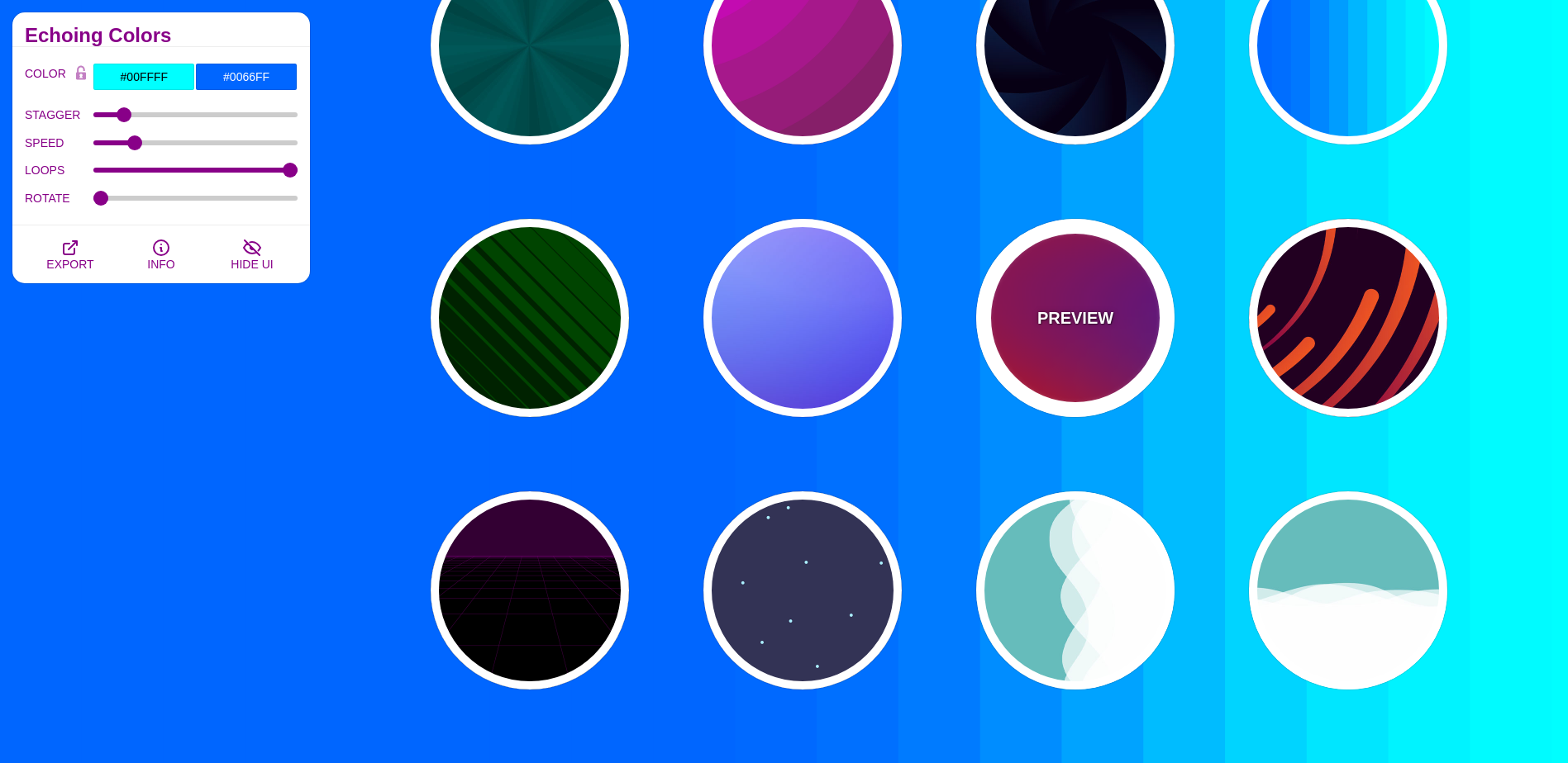
type input "20"
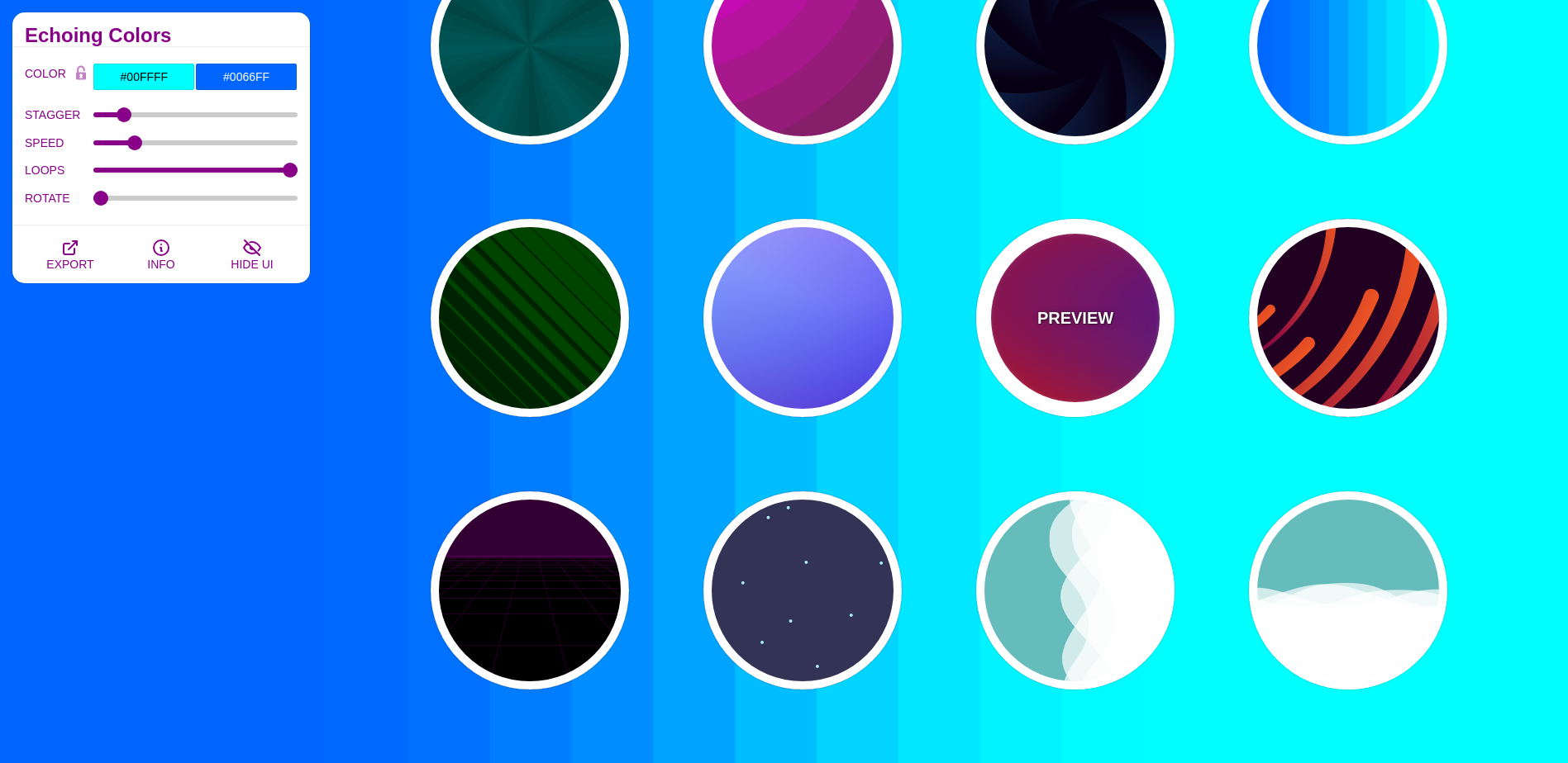
type input "0"
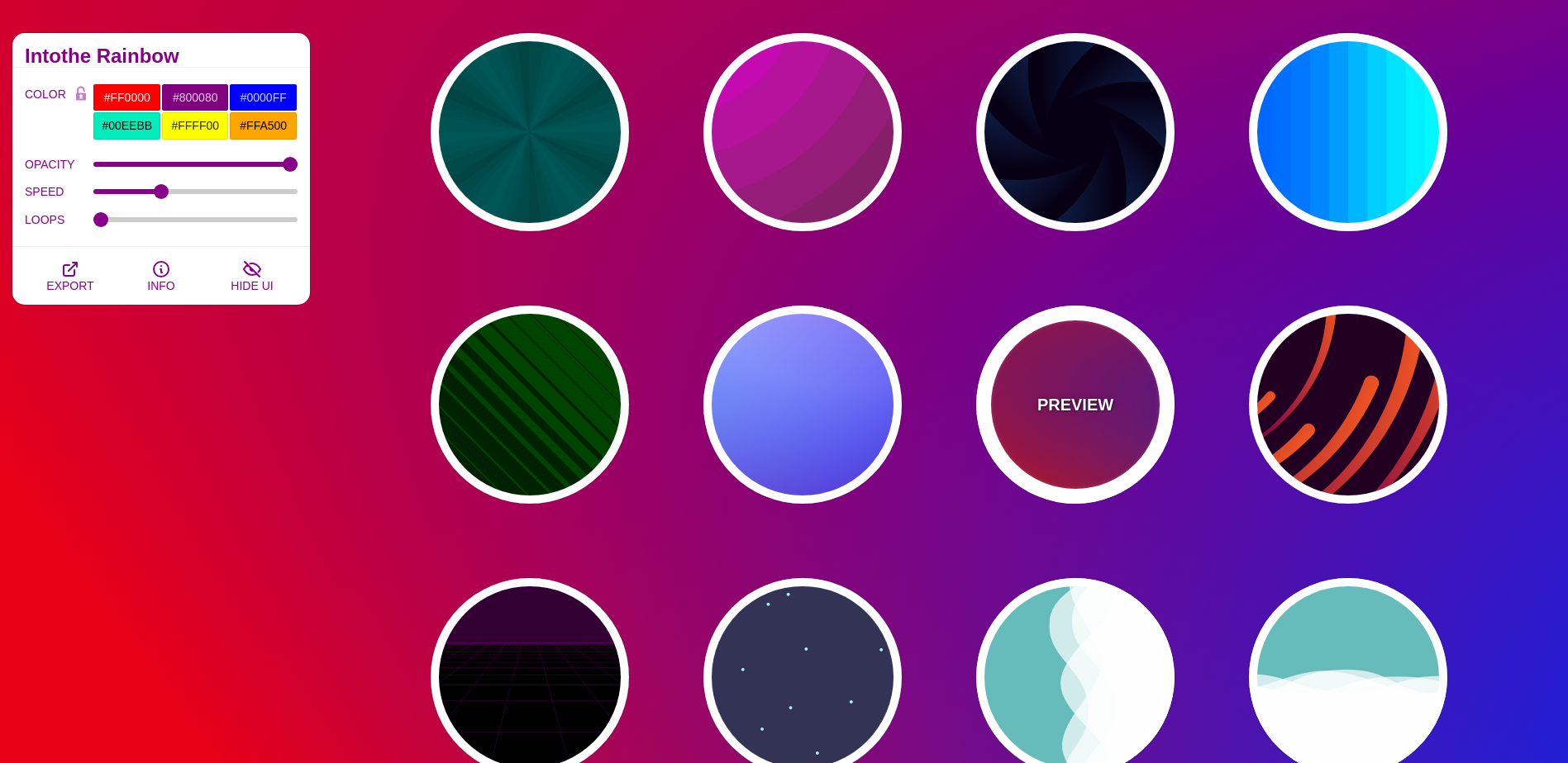
scroll to position [165, 0]
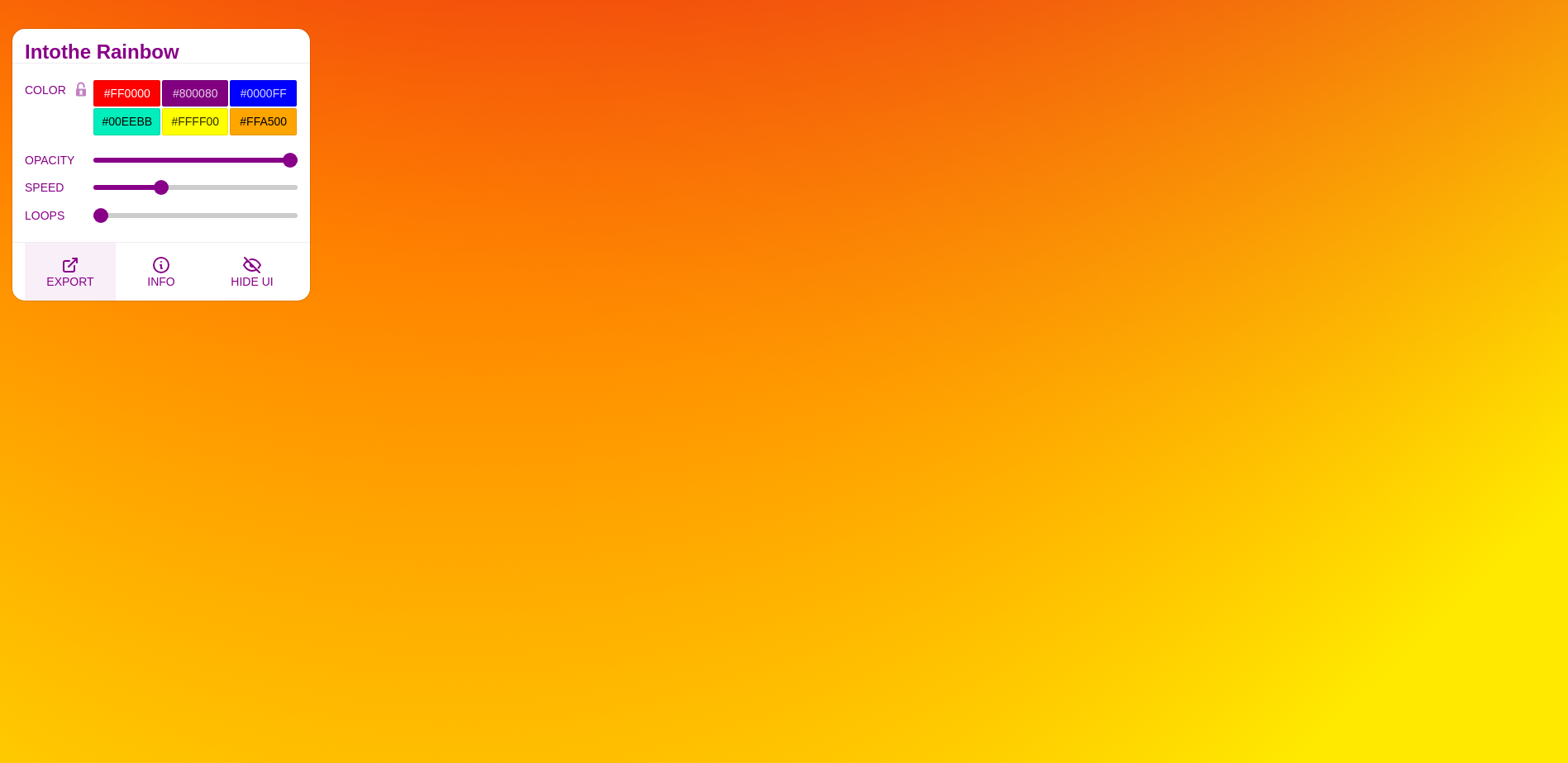
click at [62, 275] on span "EXPORT" at bounding box center [70, 281] width 47 height 13
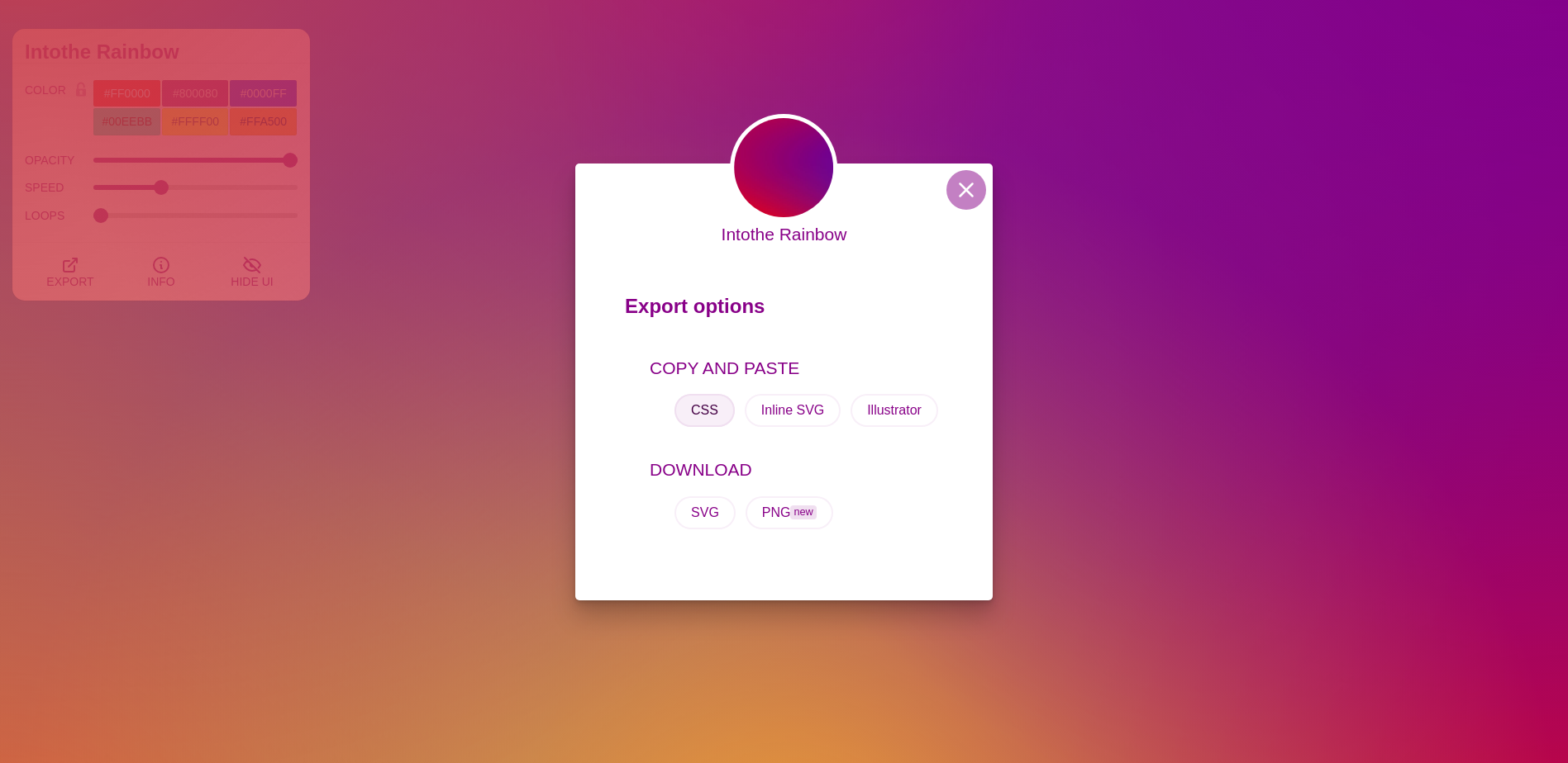
click at [709, 414] on button "CSS" at bounding box center [704, 410] width 60 height 33
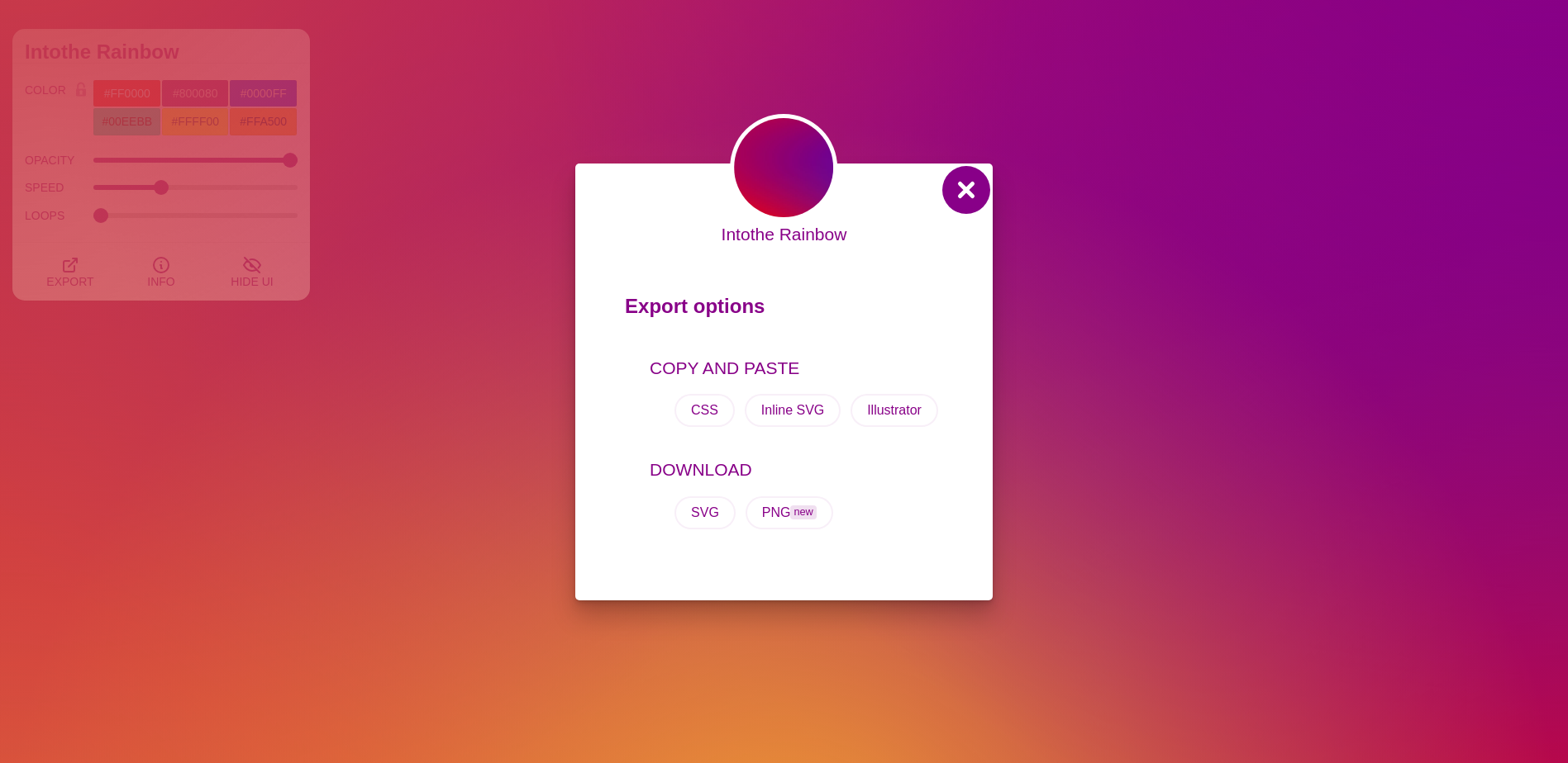
click at [966, 186] on button at bounding box center [966, 190] width 39 height 39
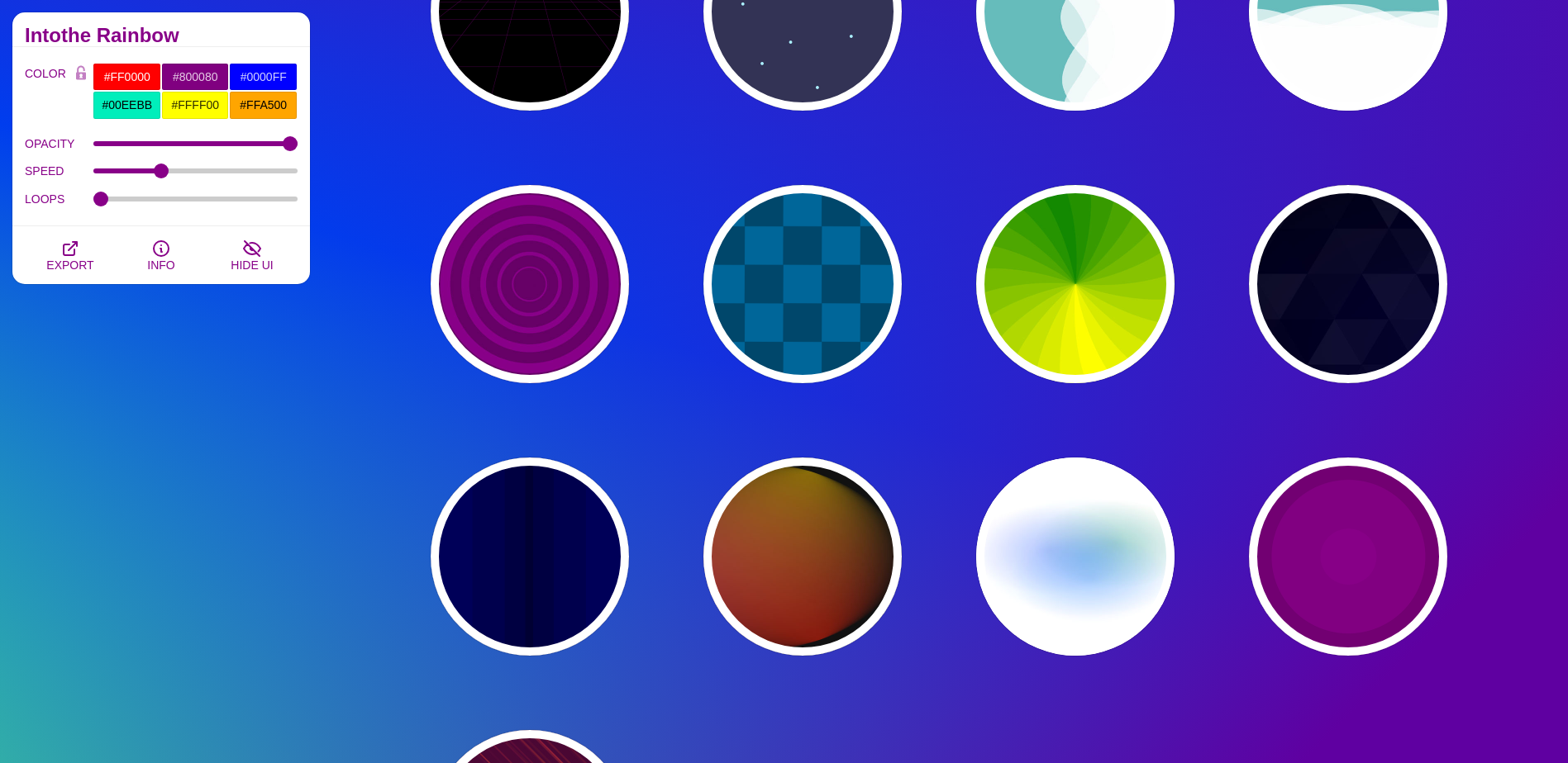
scroll to position [826, 0]
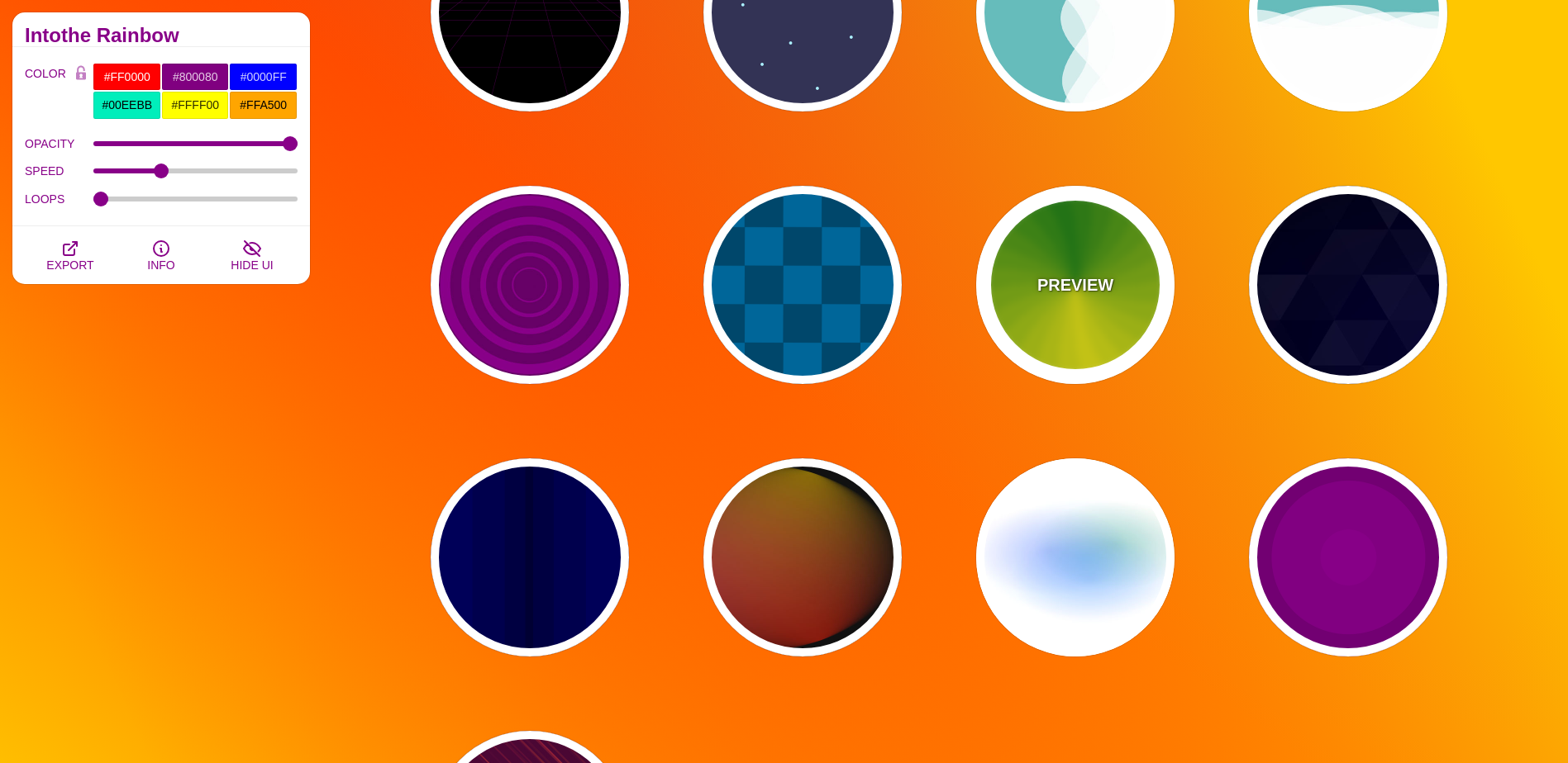
click at [1058, 342] on div "PREVIEW" at bounding box center [1075, 284] width 198 height 198
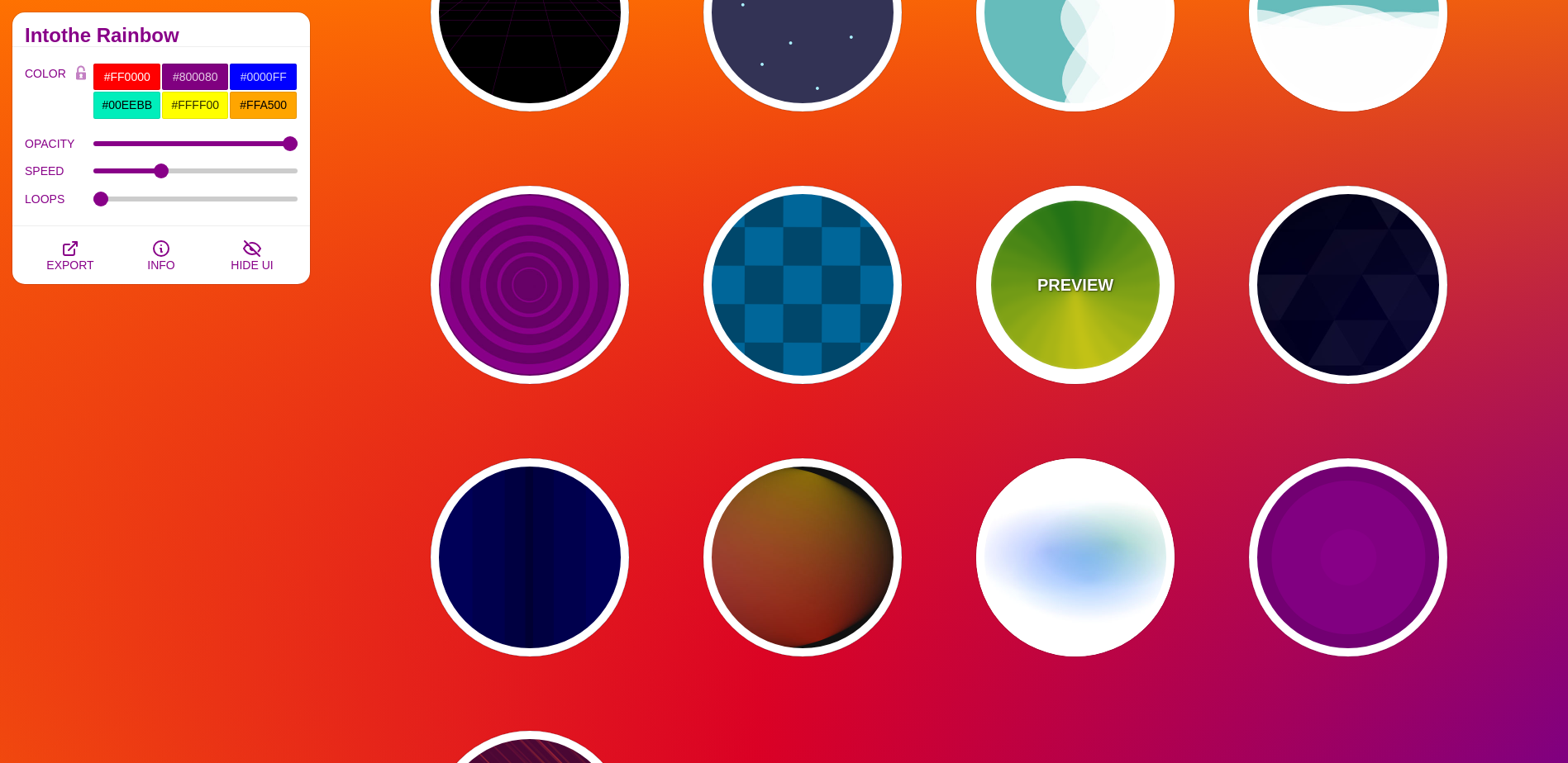
type input "#118800"
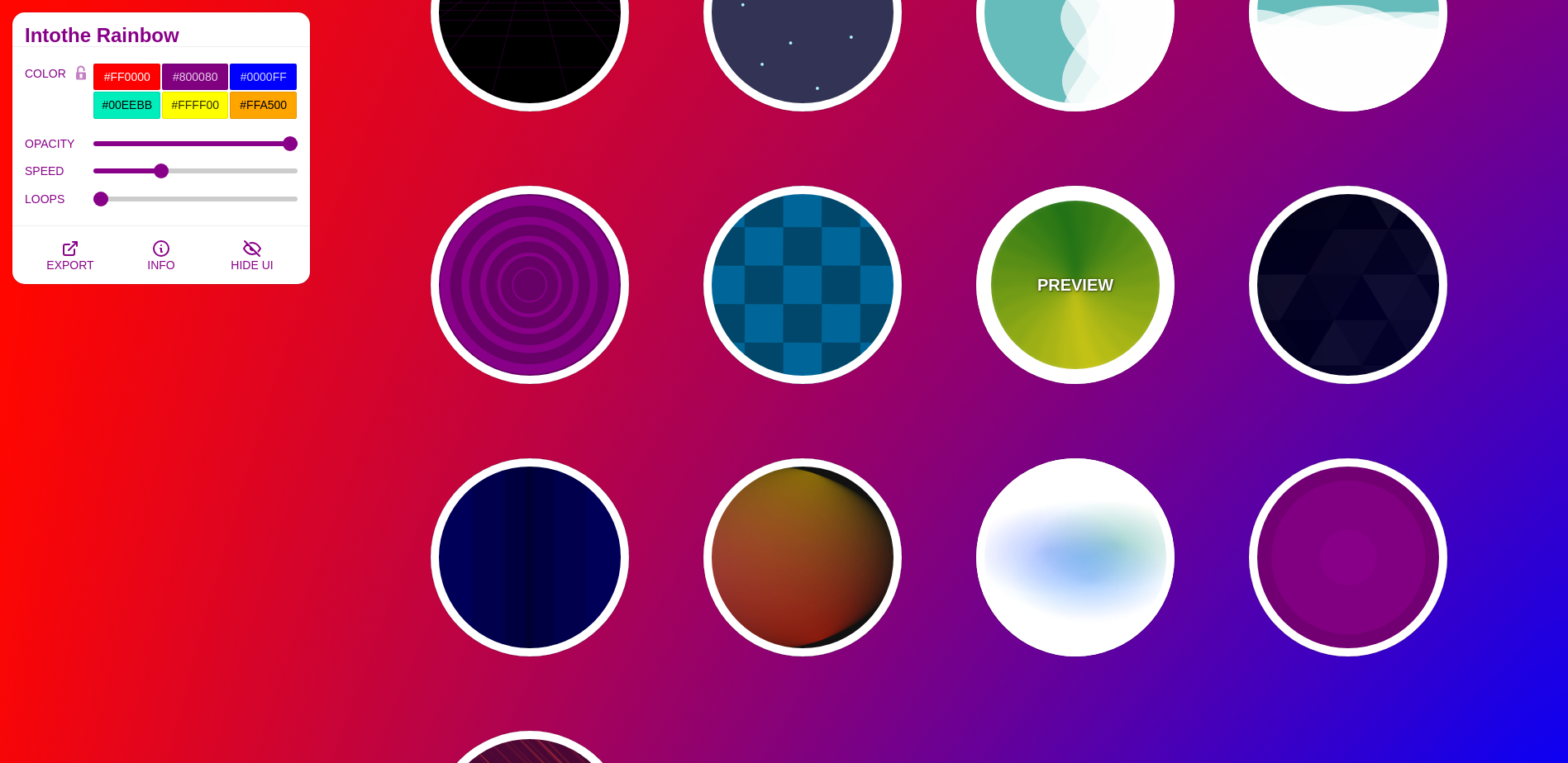
type input "#FFFF00"
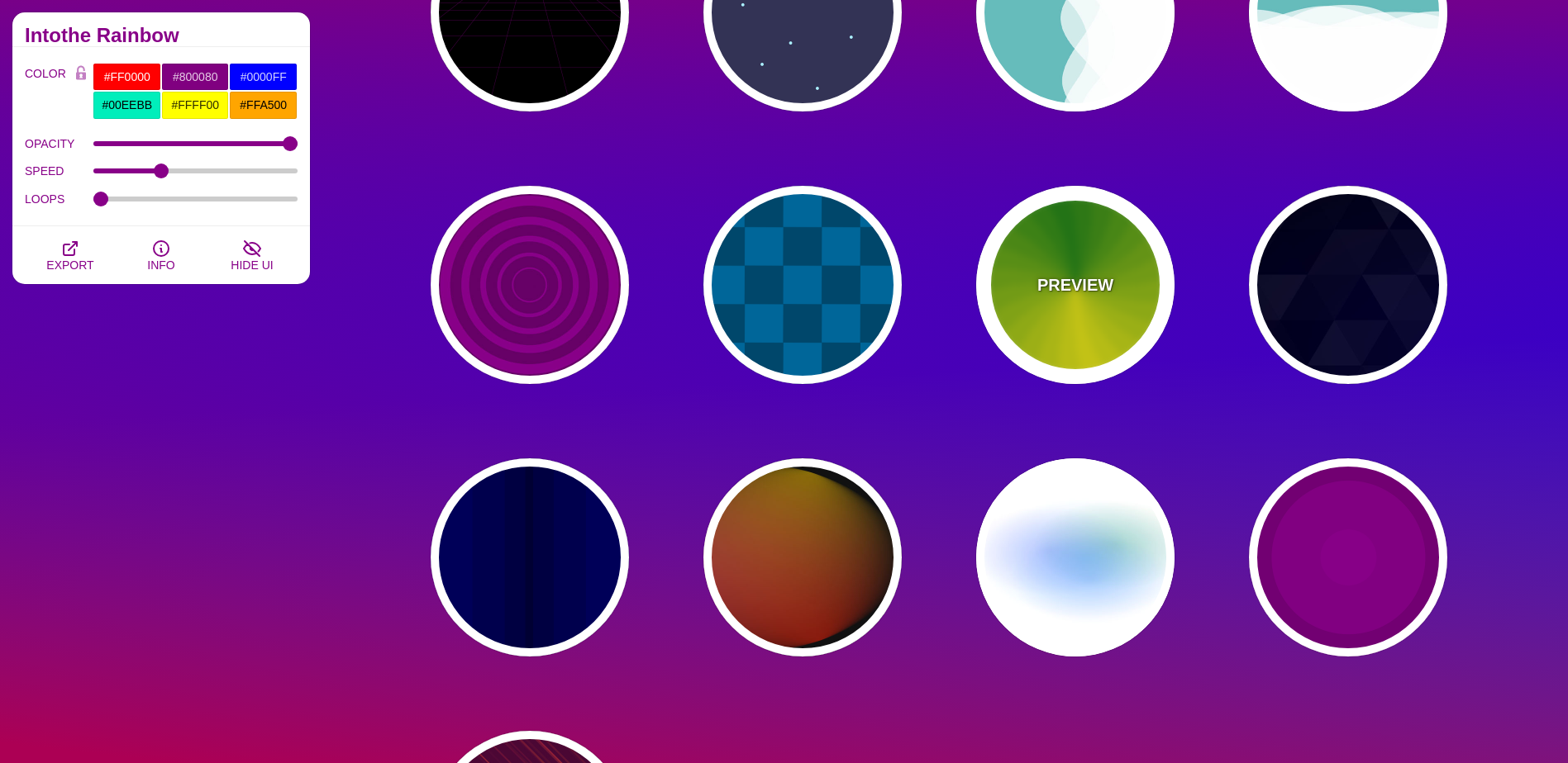
type input "4.8"
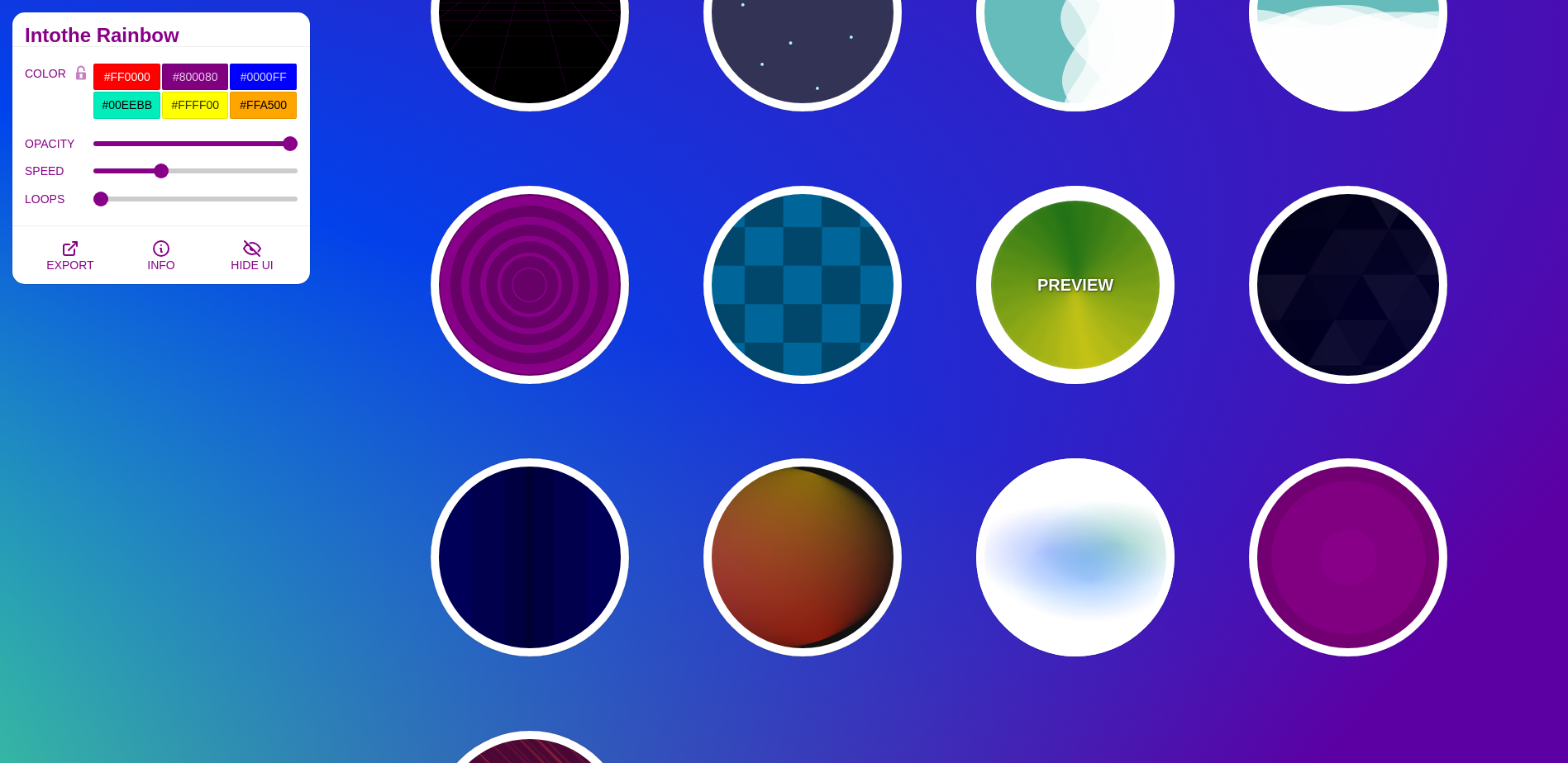
type input "0"
